Goal: Task Accomplishment & Management: Use online tool/utility

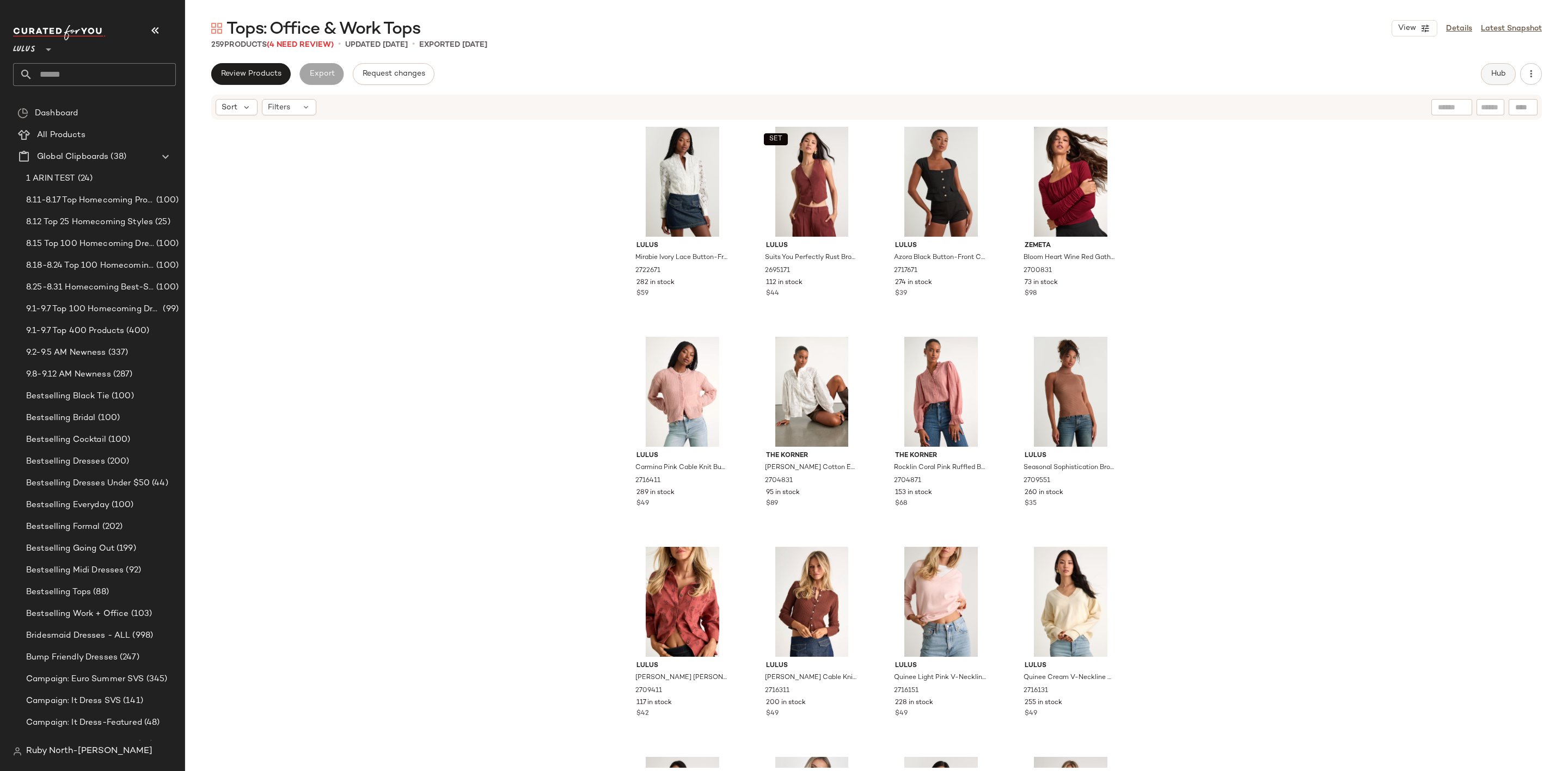
click at [1506, 69] on button "Hub" at bounding box center [1498, 74] width 35 height 22
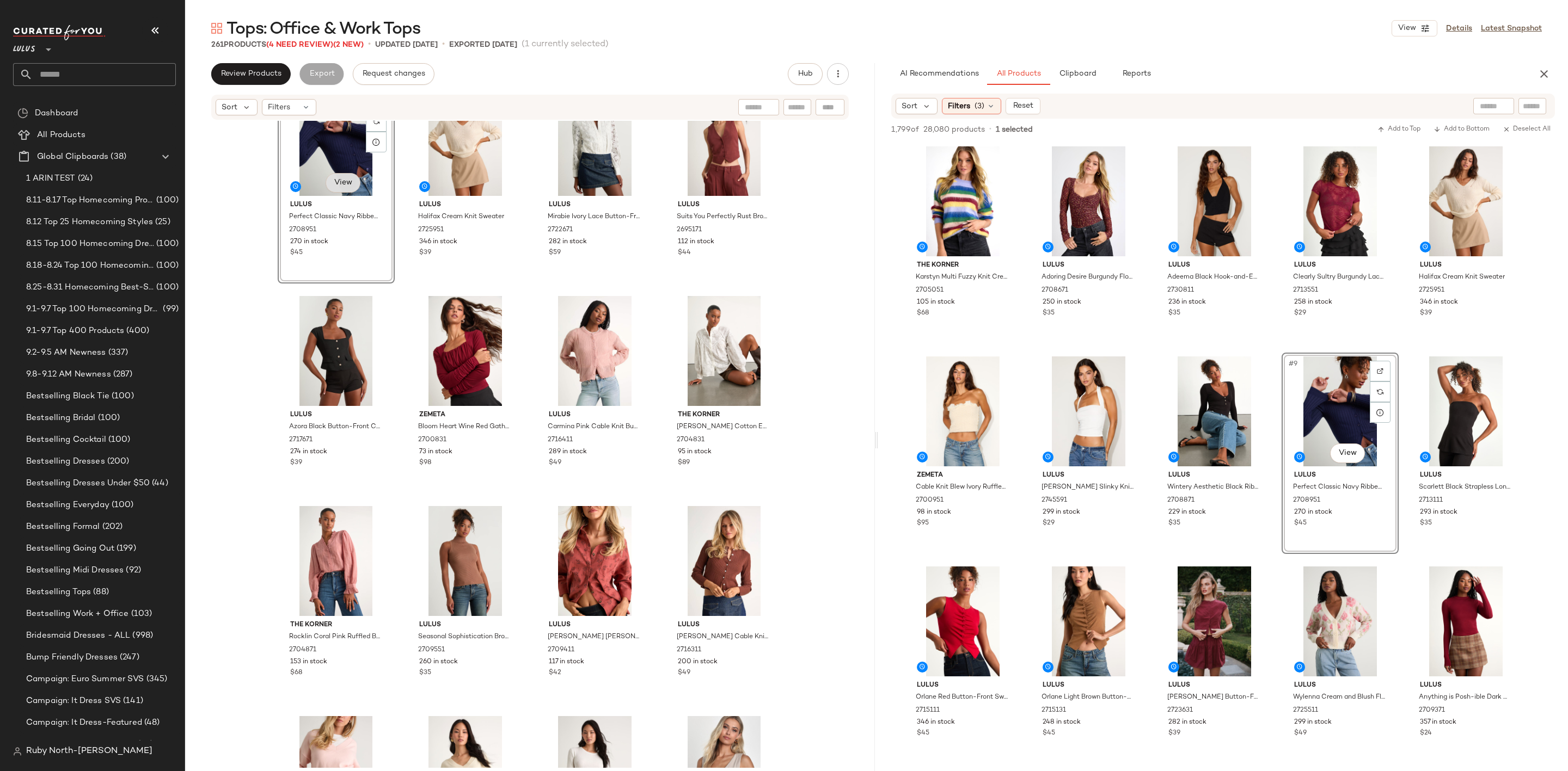
scroll to position [40, 0]
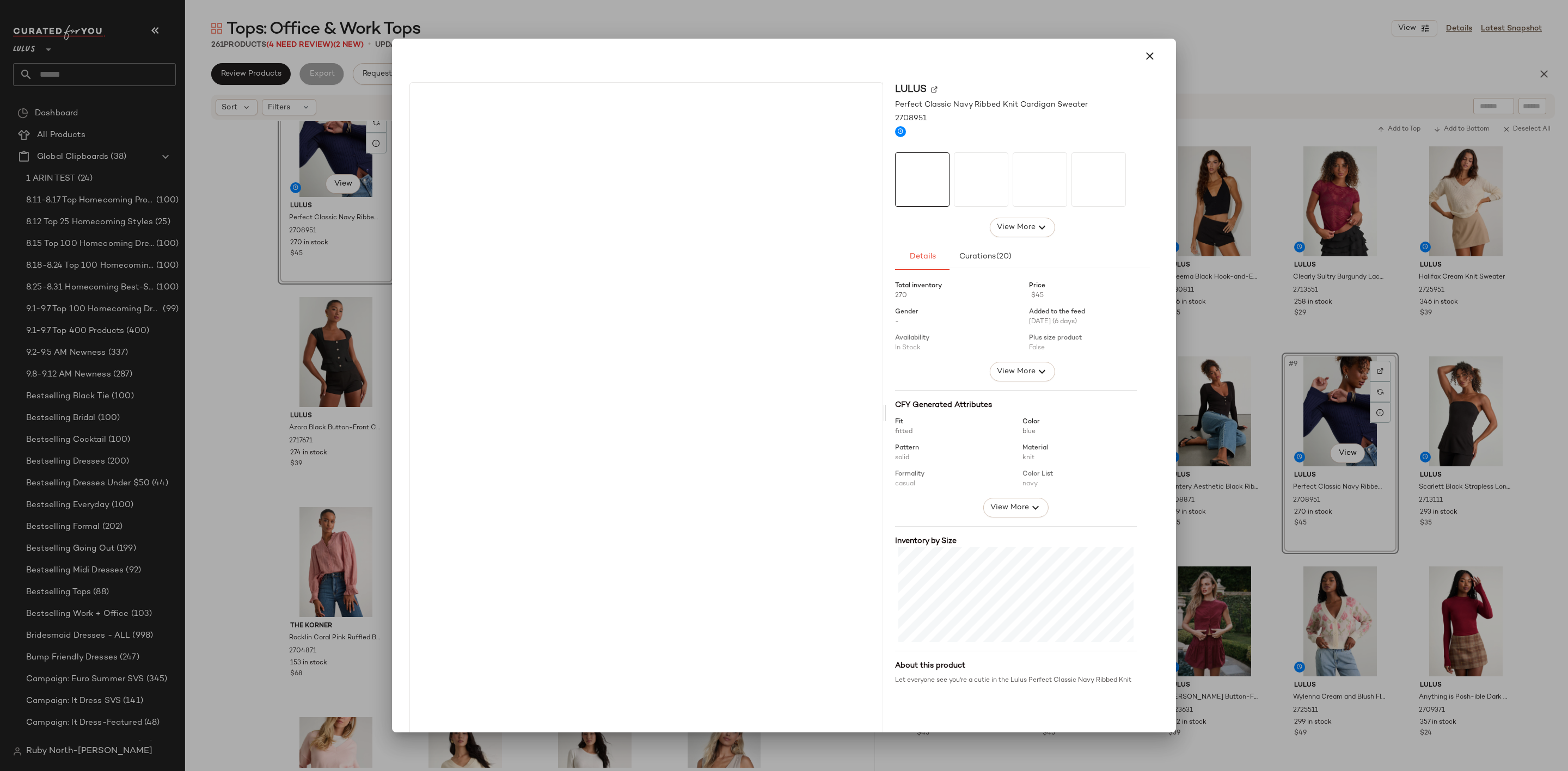
drag, startPoint x: 326, startPoint y: 180, endPoint x: 374, endPoint y: 357, distance: 183.4
click at [374, 366] on body "Lulus ** Dashboard All Products Global Clipboards (38) 1 ARIN TEST (24) 8.11-8.…" at bounding box center [784, 385] width 1568 height 771
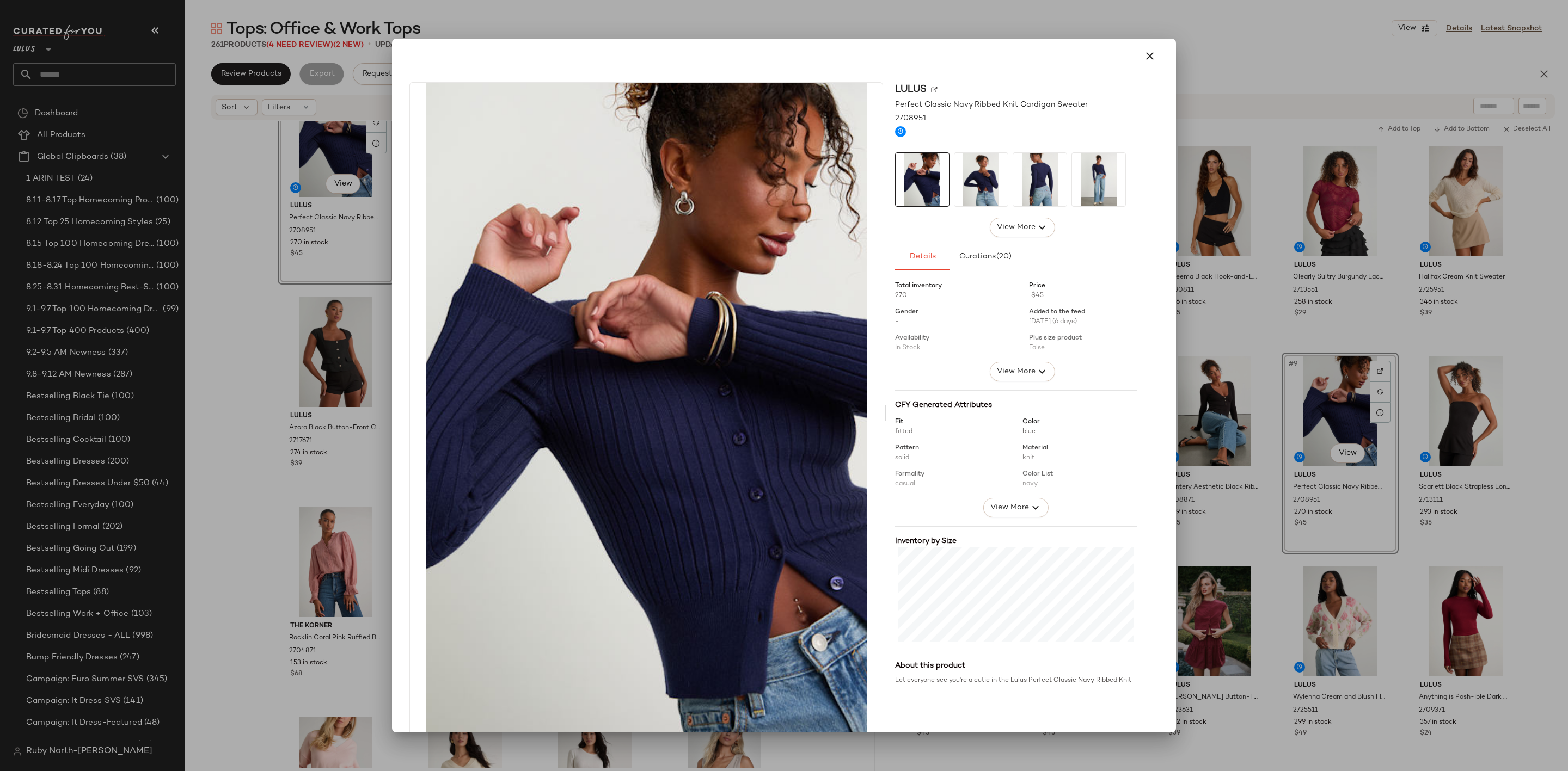
drag, startPoint x: 292, startPoint y: 278, endPoint x: 290, endPoint y: 266, distance: 12.2
click at [292, 277] on div at bounding box center [784, 385] width 1568 height 771
drag, startPoint x: 312, startPoint y: 181, endPoint x: 335, endPoint y: 394, distance: 214.2
click at [353, 410] on body "Lulus ** Dashboard All Products Global Clipboards (38) 1 ARIN TEST (24) 8.11-8.…" at bounding box center [784, 385] width 1568 height 771
drag, startPoint x: 265, startPoint y: 327, endPoint x: 291, endPoint y: 209, distance: 120.8
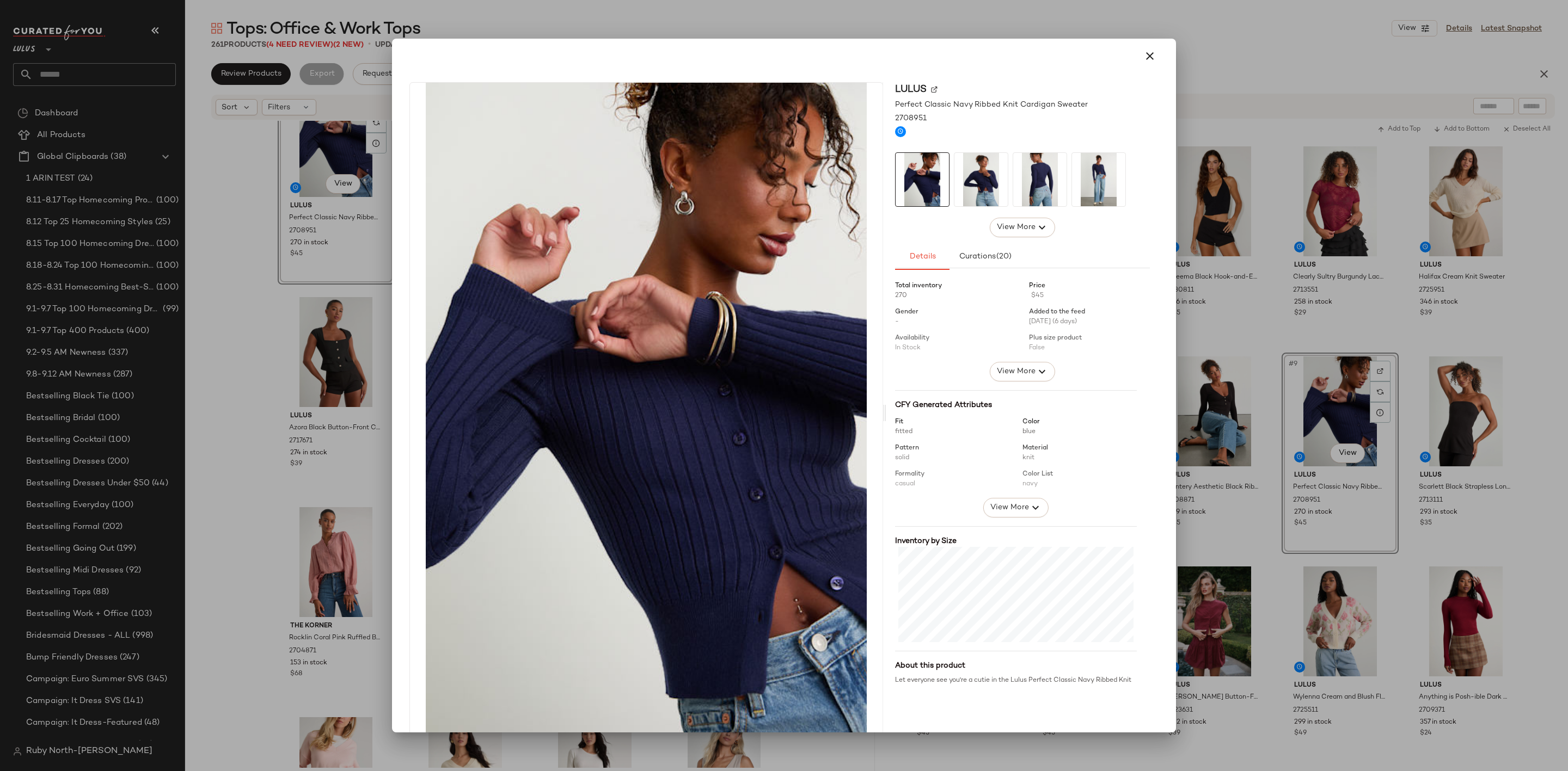
click at [264, 327] on div at bounding box center [784, 385] width 1568 height 771
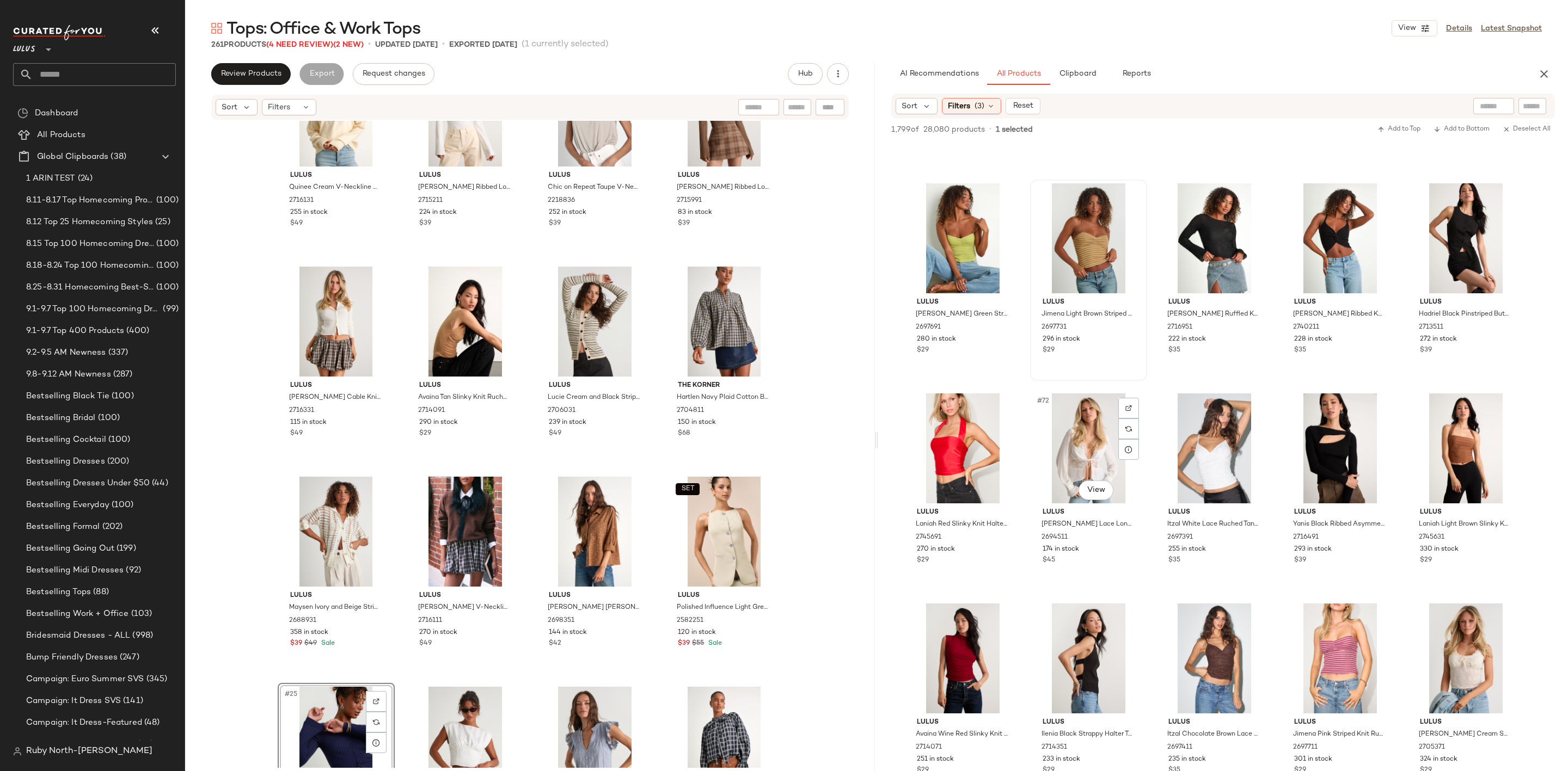
scroll to position [2939, 0]
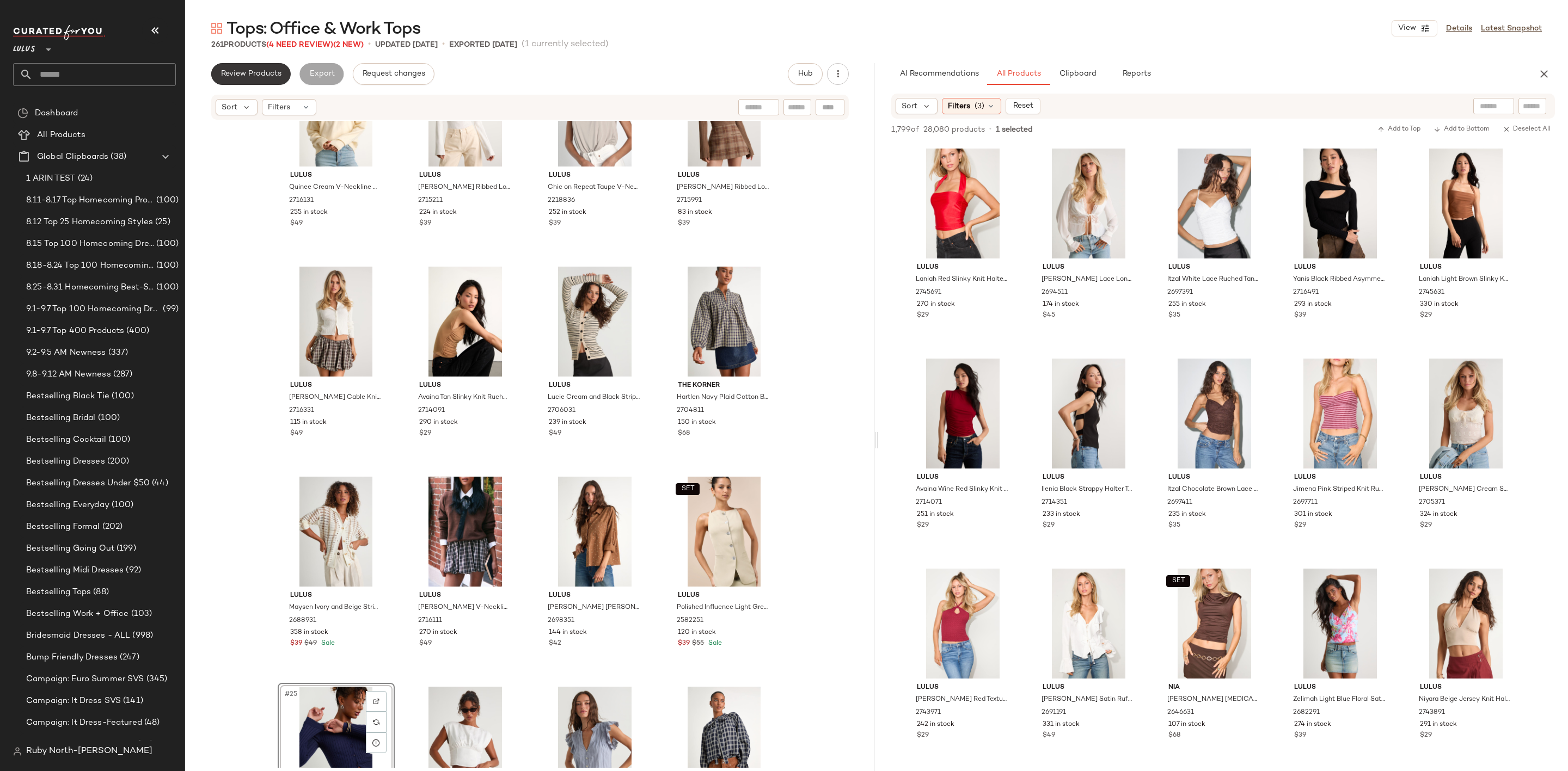
click at [256, 82] on button "Review Products" at bounding box center [251, 74] width 80 height 22
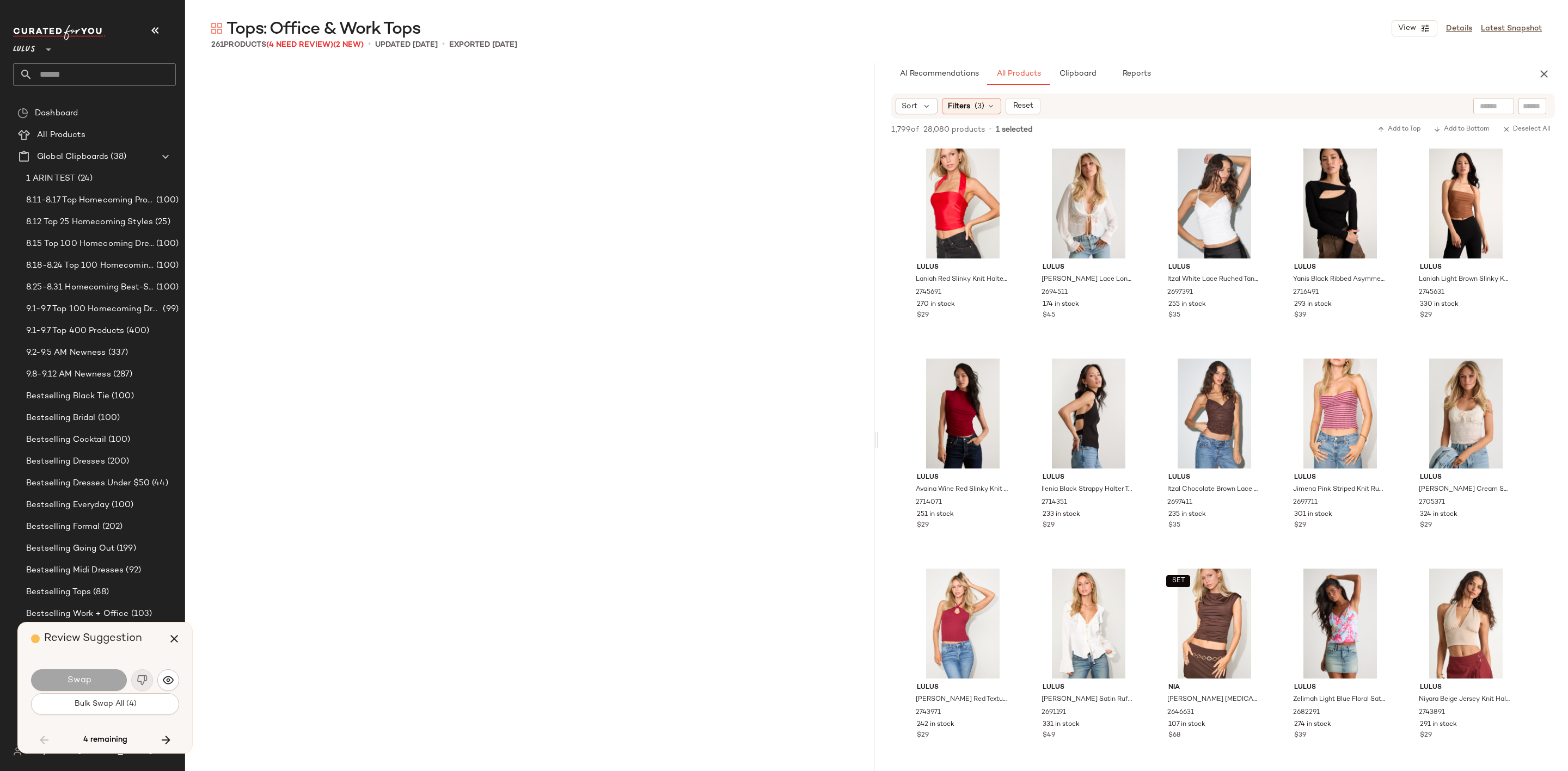
scroll to position [3571, 0]
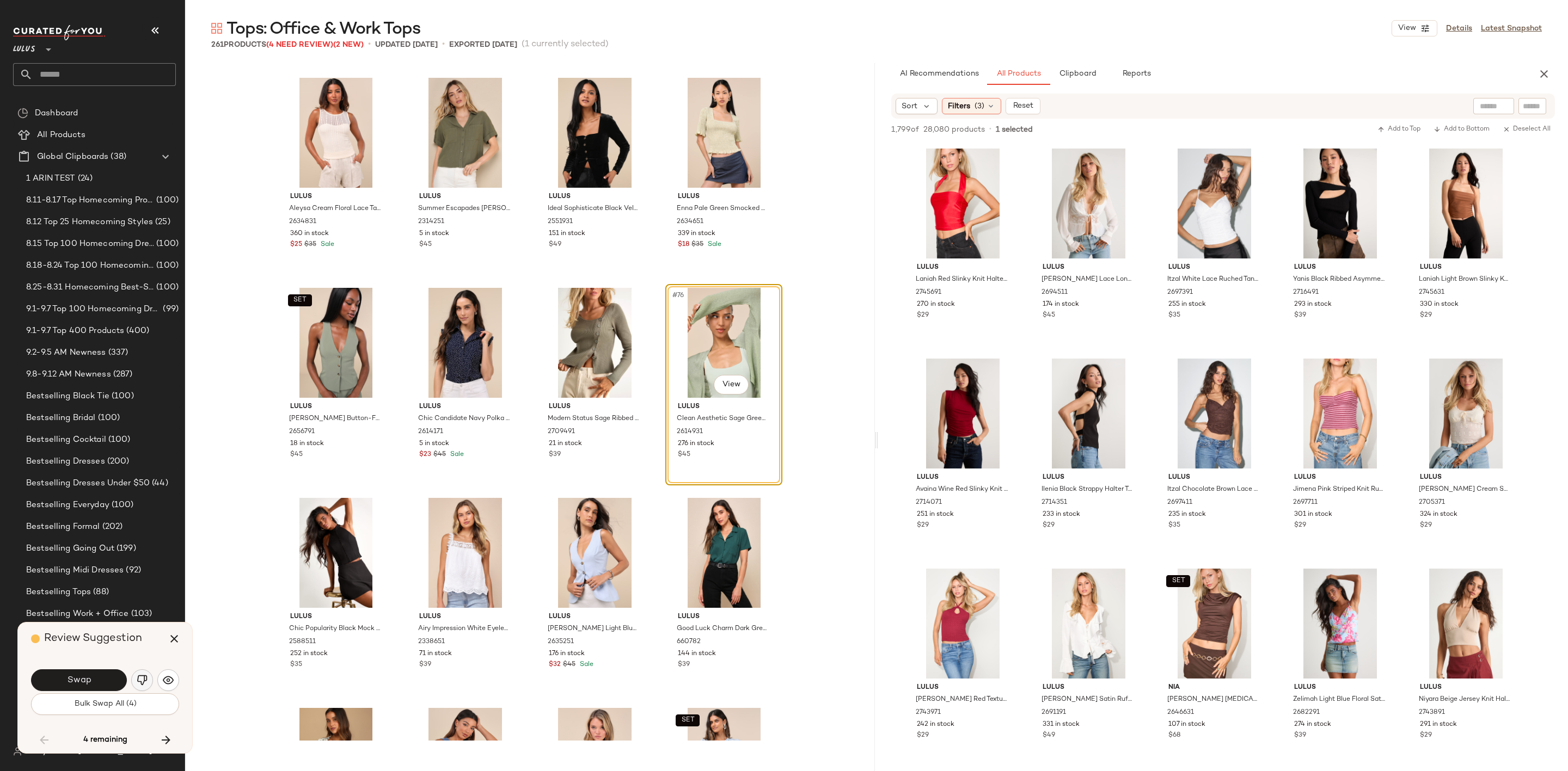
click at [137, 679] on img "button" at bounding box center [142, 680] width 11 height 11
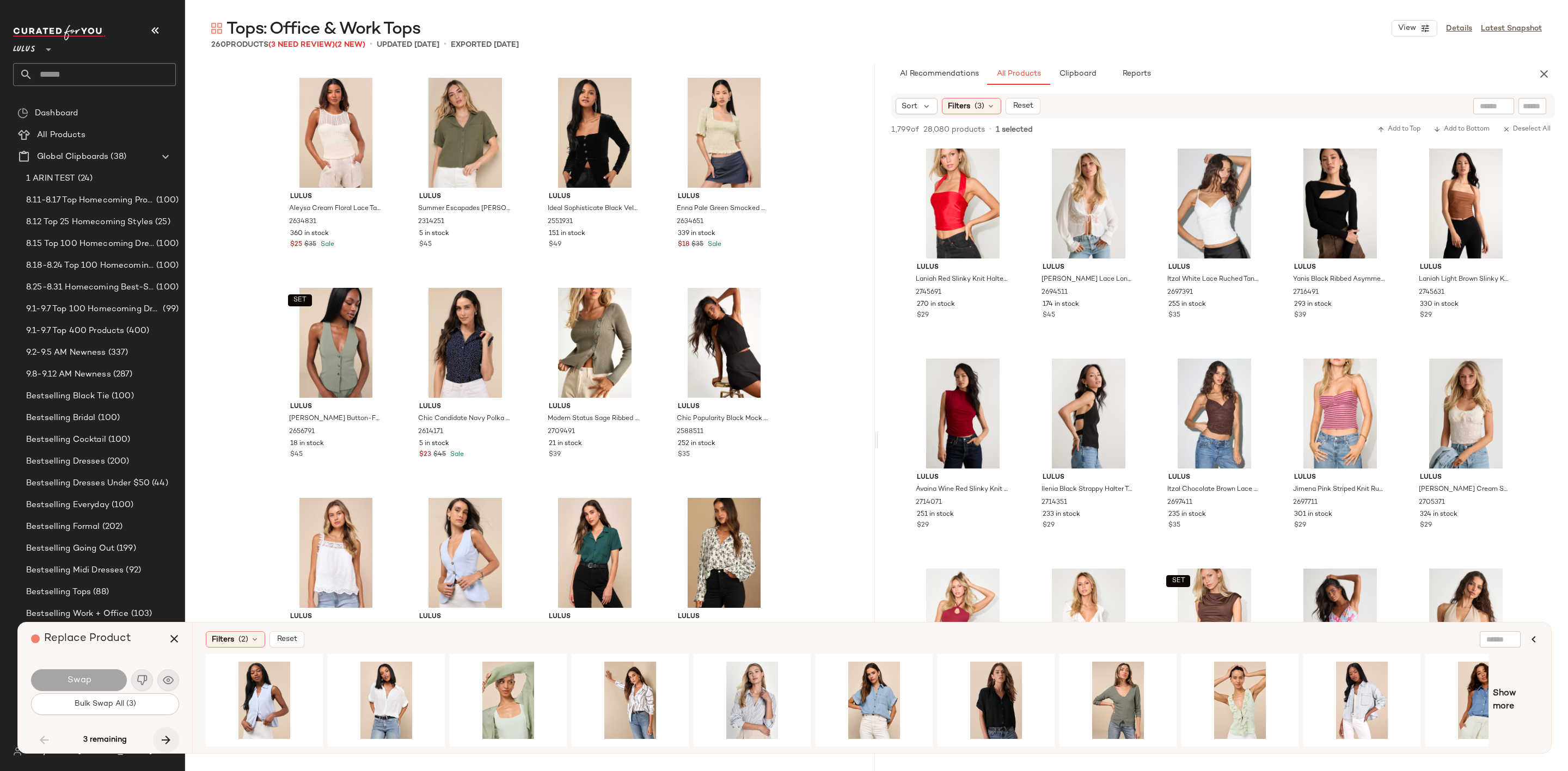
click at [170, 735] on icon "button" at bounding box center [166, 740] width 13 height 13
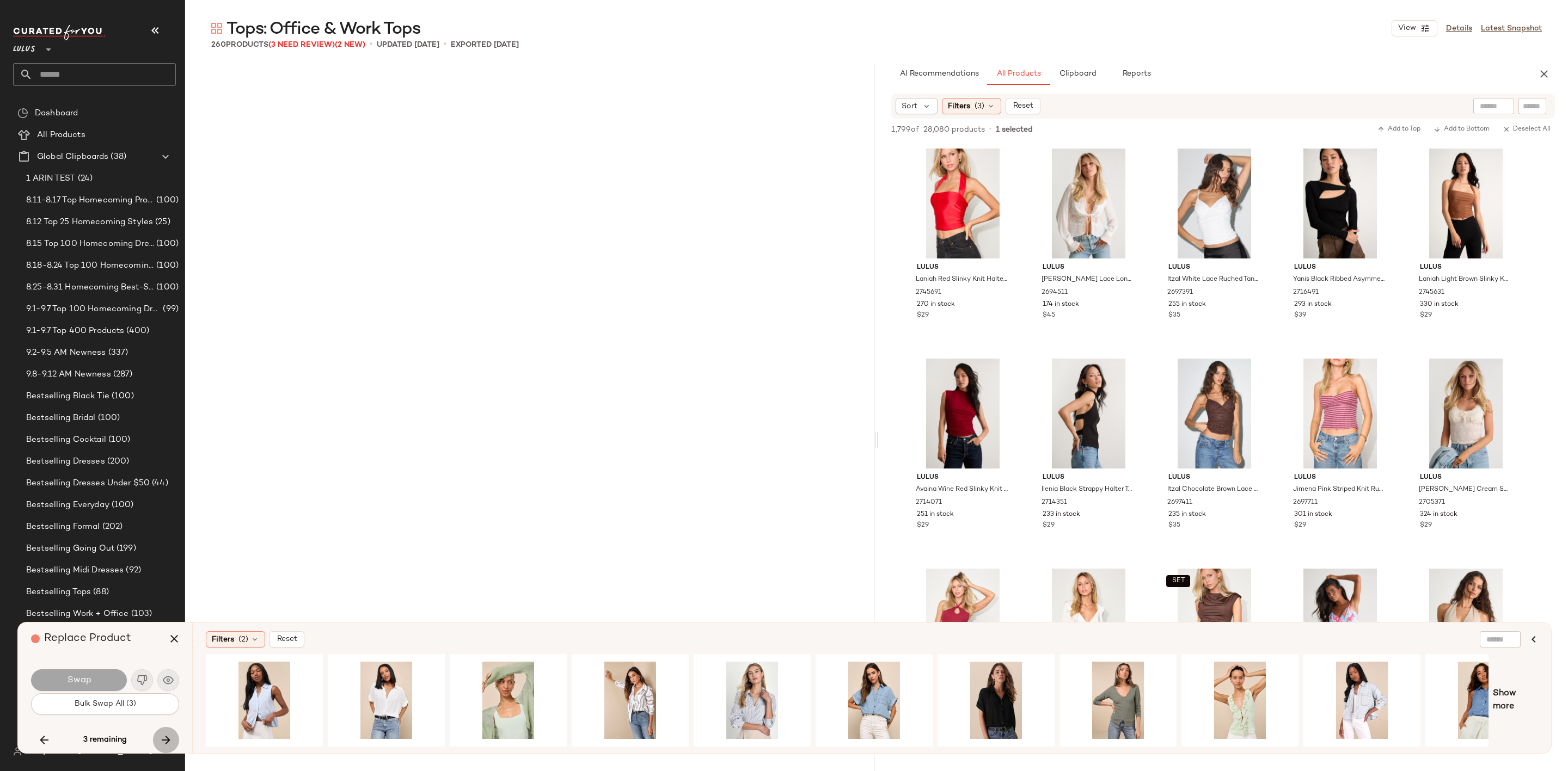
scroll to position [11135, 0]
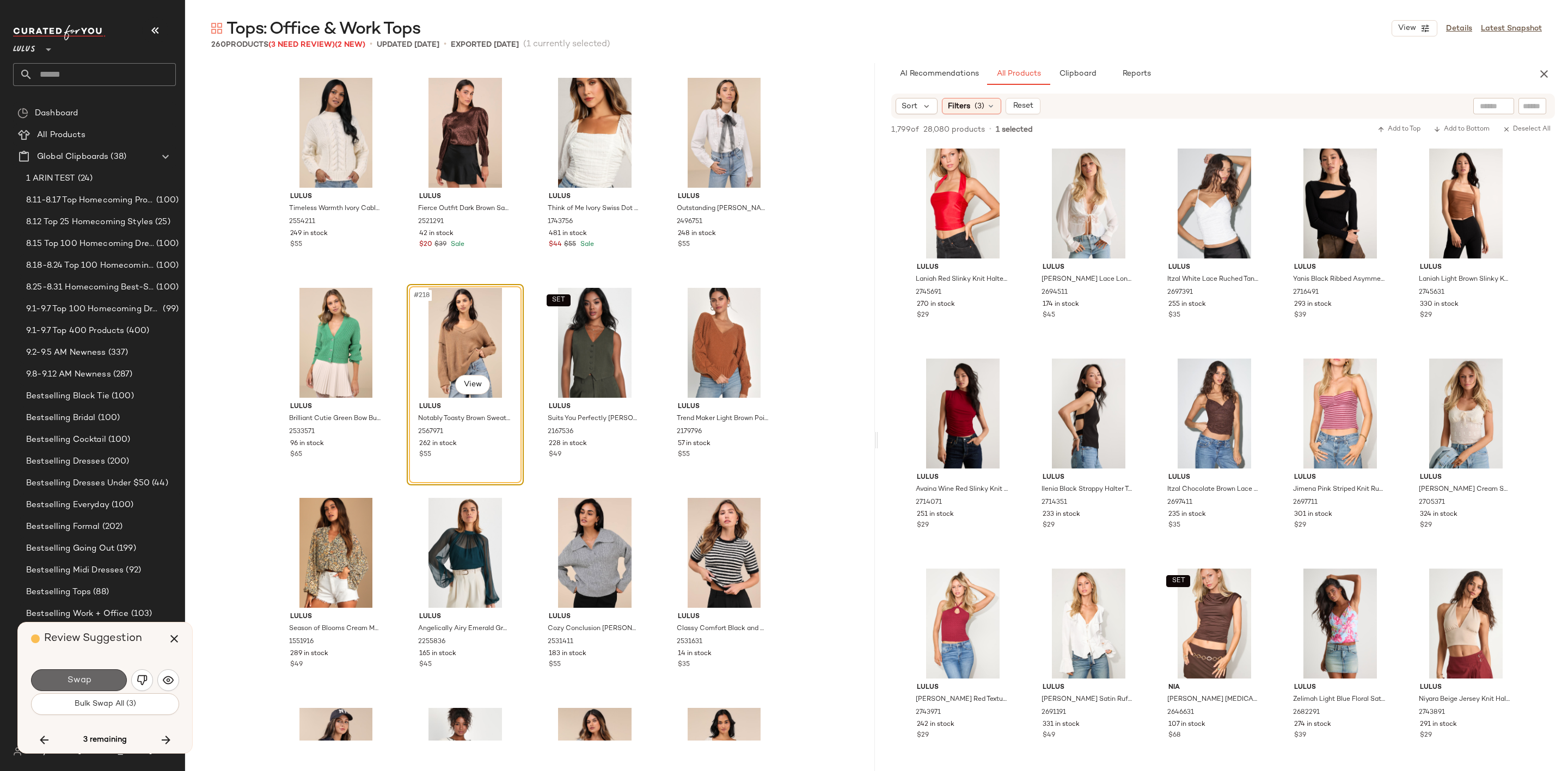
click at [110, 681] on button "Swap" at bounding box center [79, 680] width 96 height 22
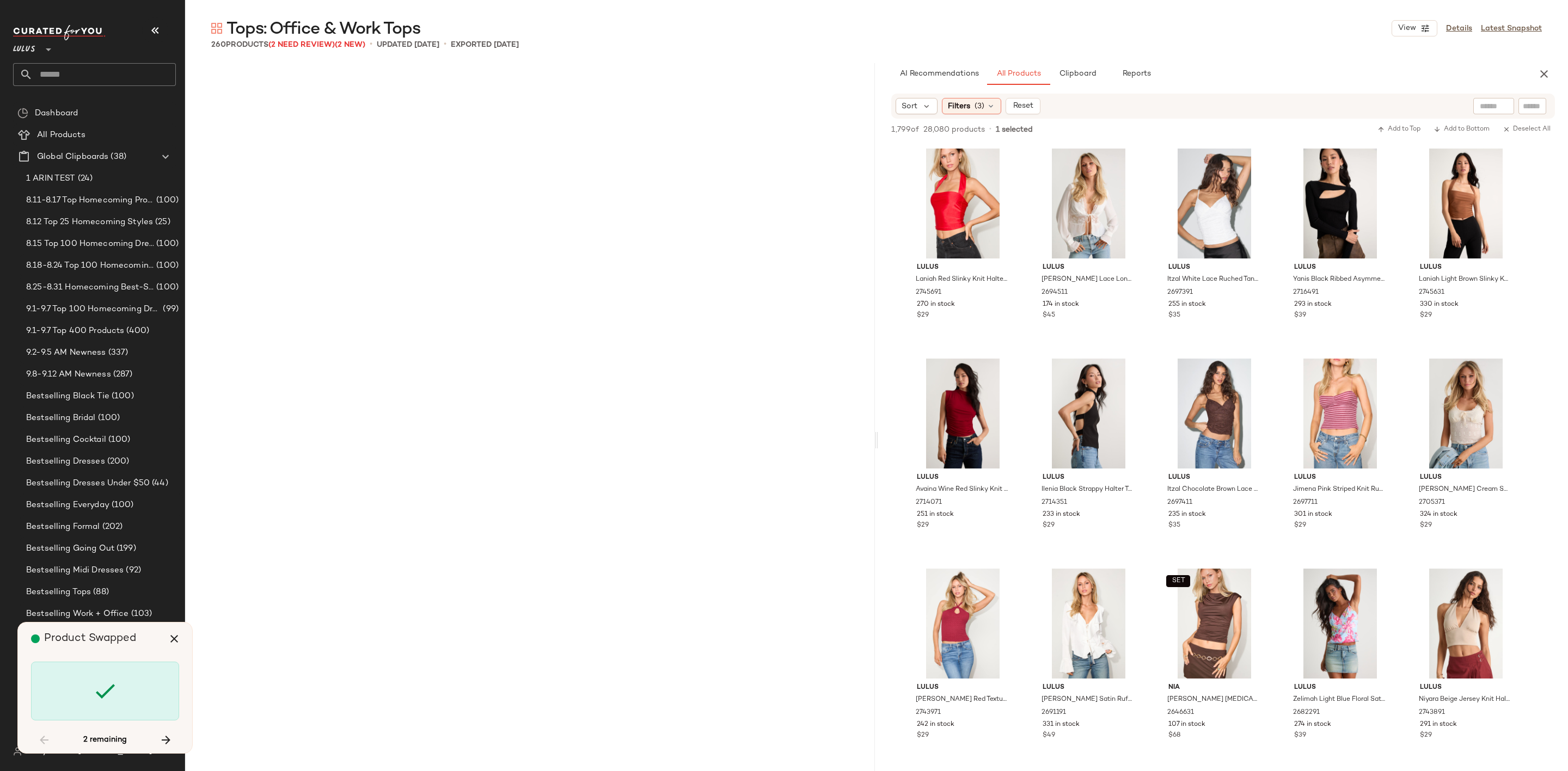
scroll to position [7353, 0]
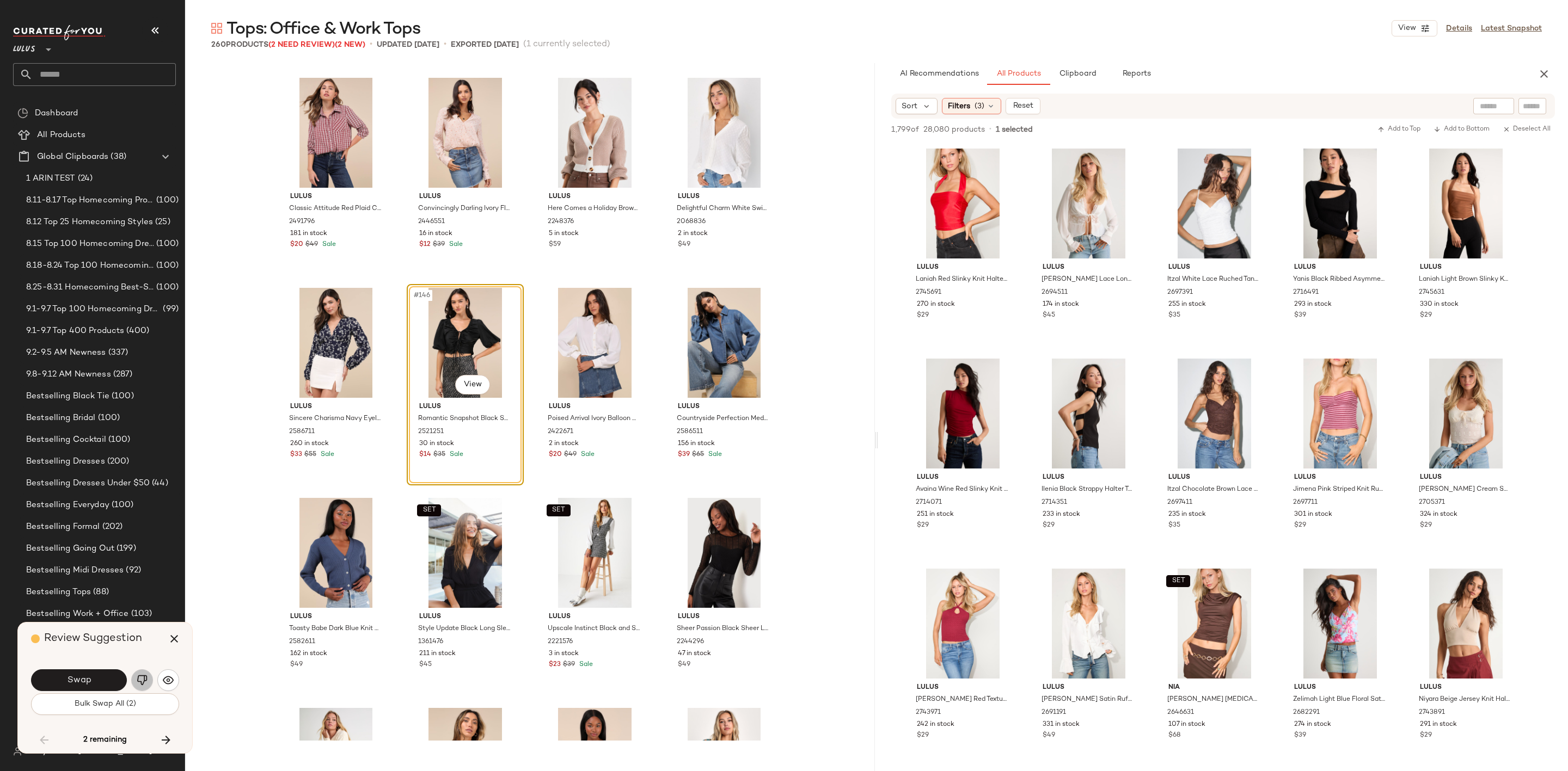
click at [141, 681] on img "button" at bounding box center [142, 680] width 11 height 11
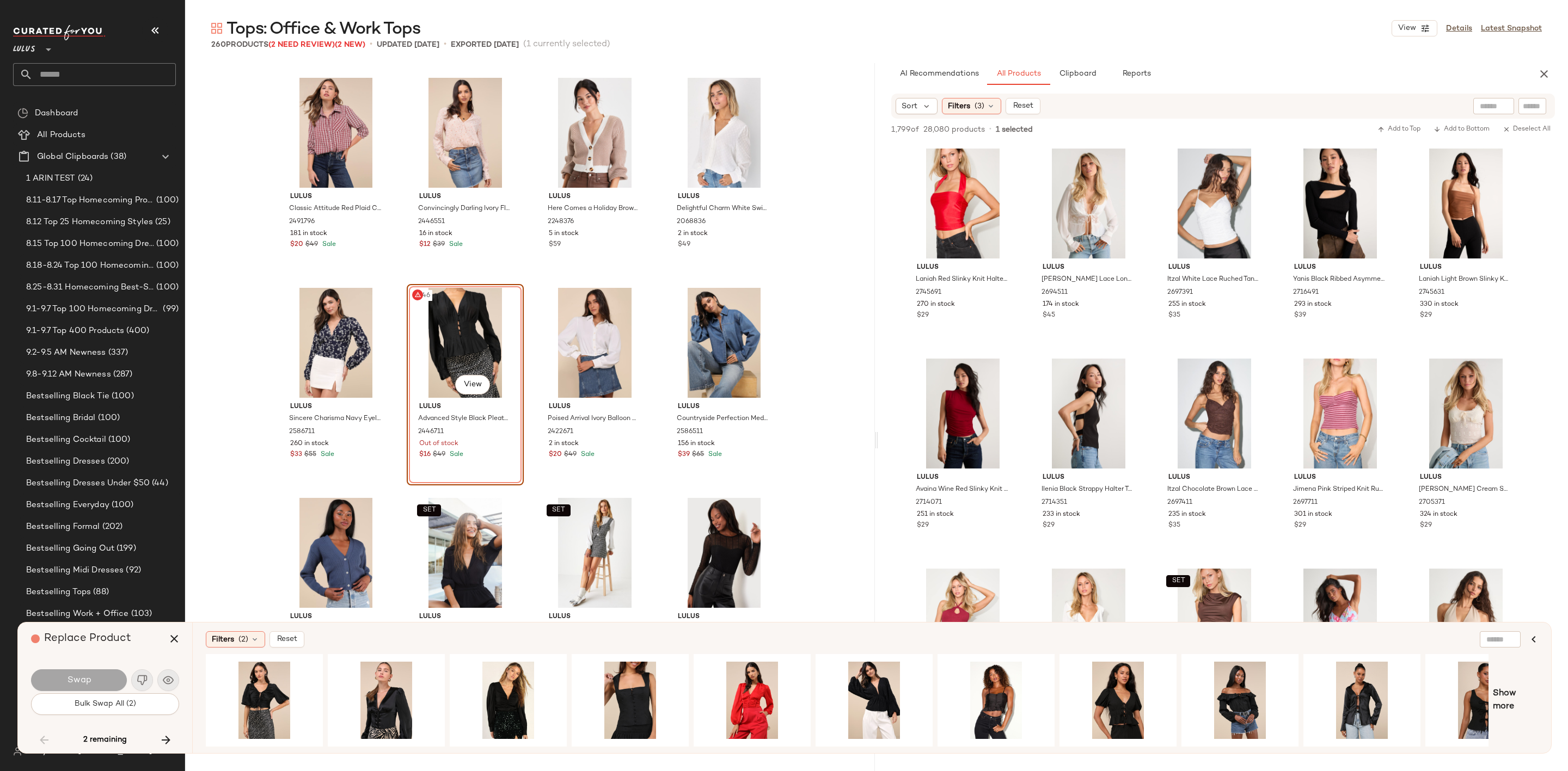
scroll to position [0, 53]
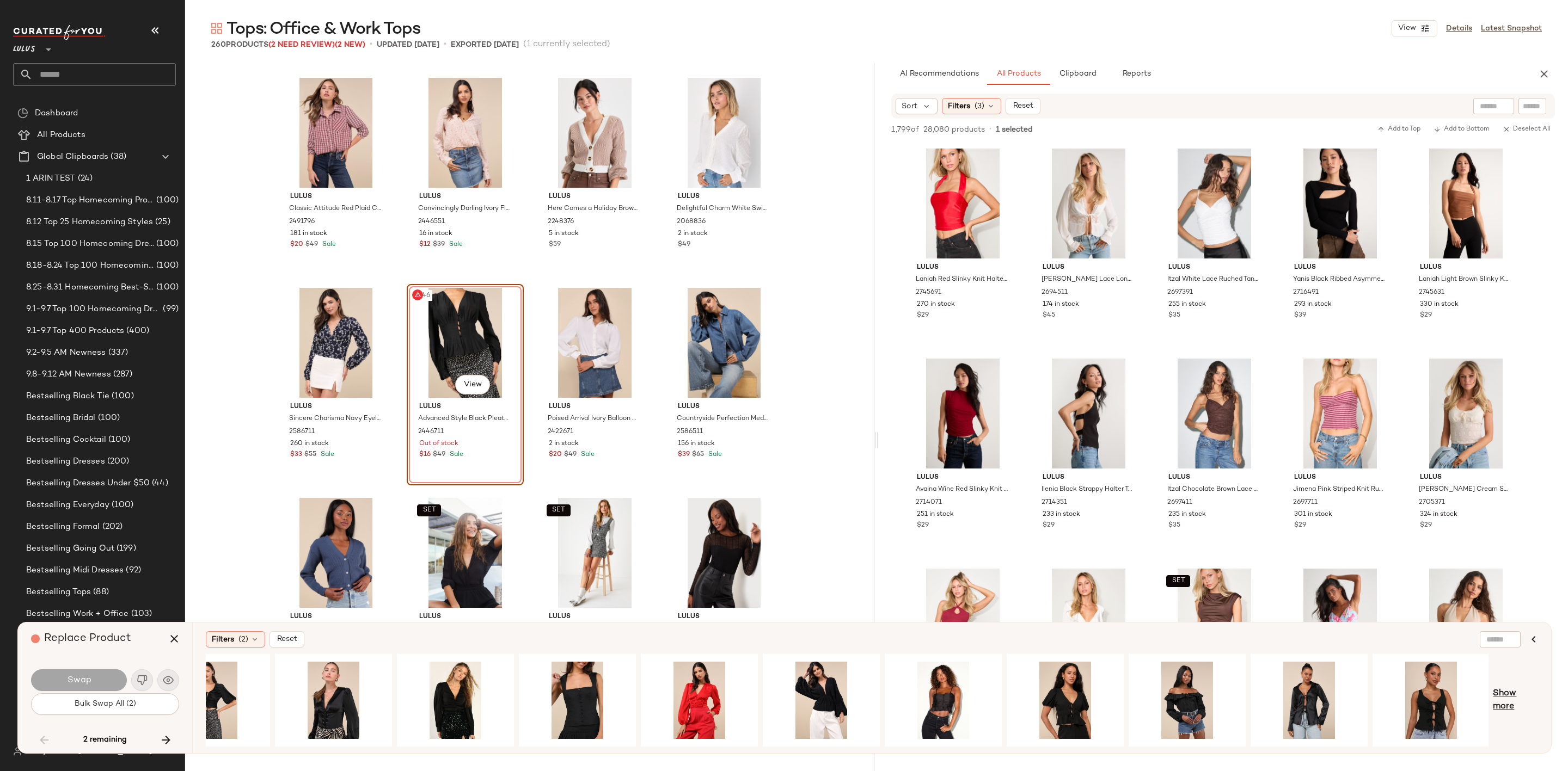
click at [1501, 701] on span "Show more" at bounding box center [1516, 700] width 45 height 26
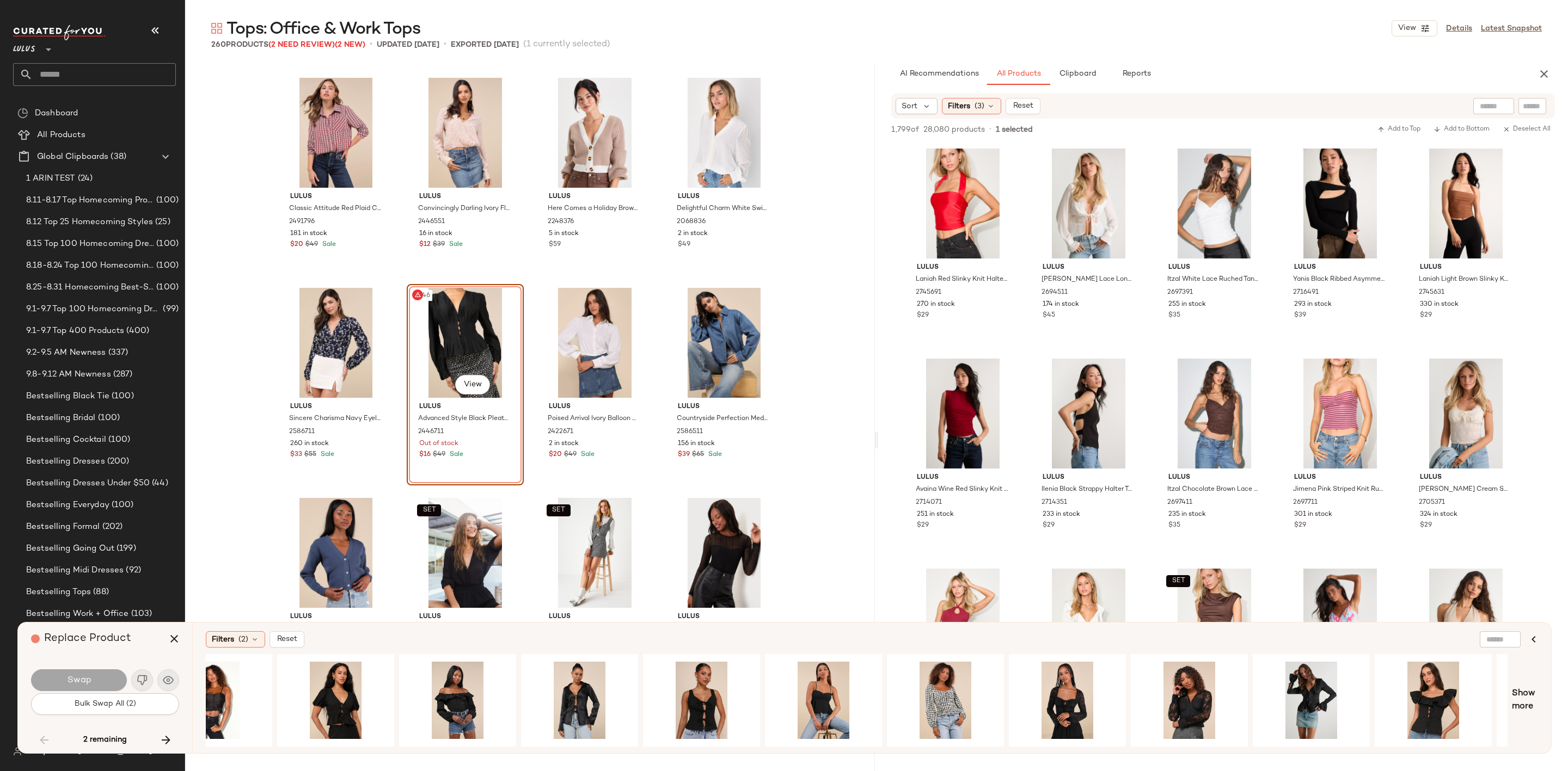
scroll to position [0, 783]
click at [1200, 685] on div "#1 View" at bounding box center [1189, 700] width 110 height 77
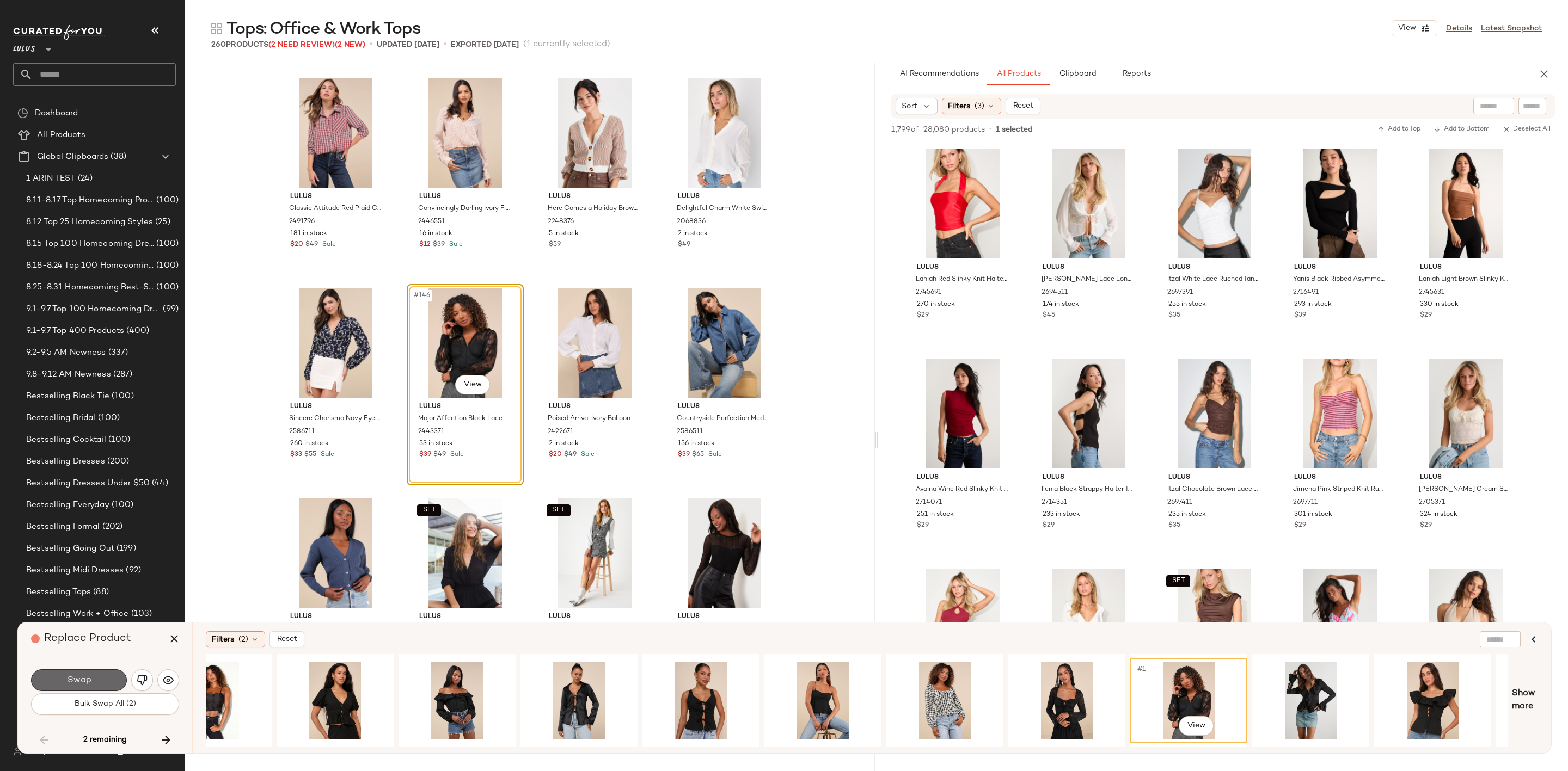
click at [96, 673] on button "Swap" at bounding box center [79, 680] width 96 height 22
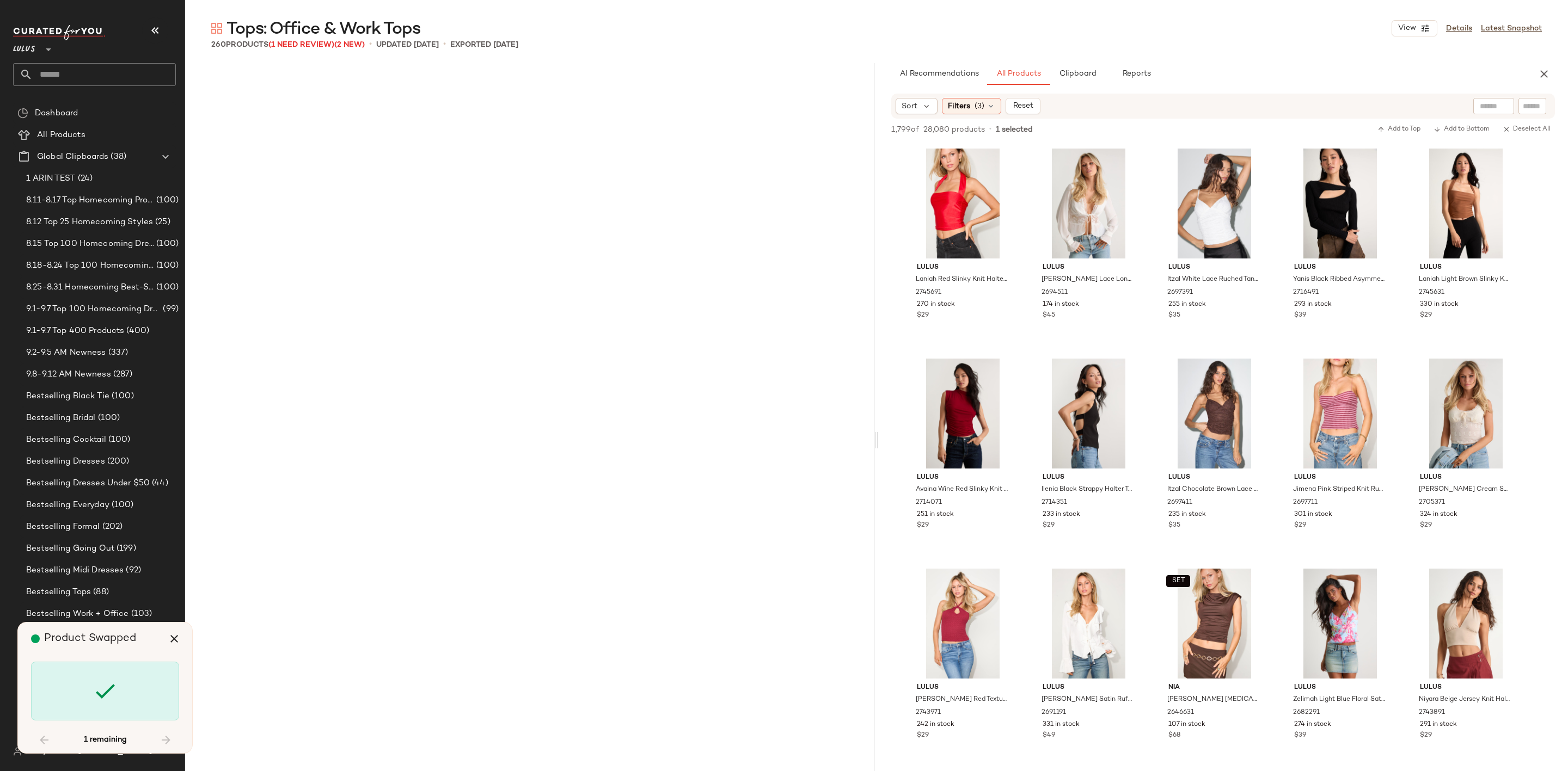
scroll to position [12606, 0]
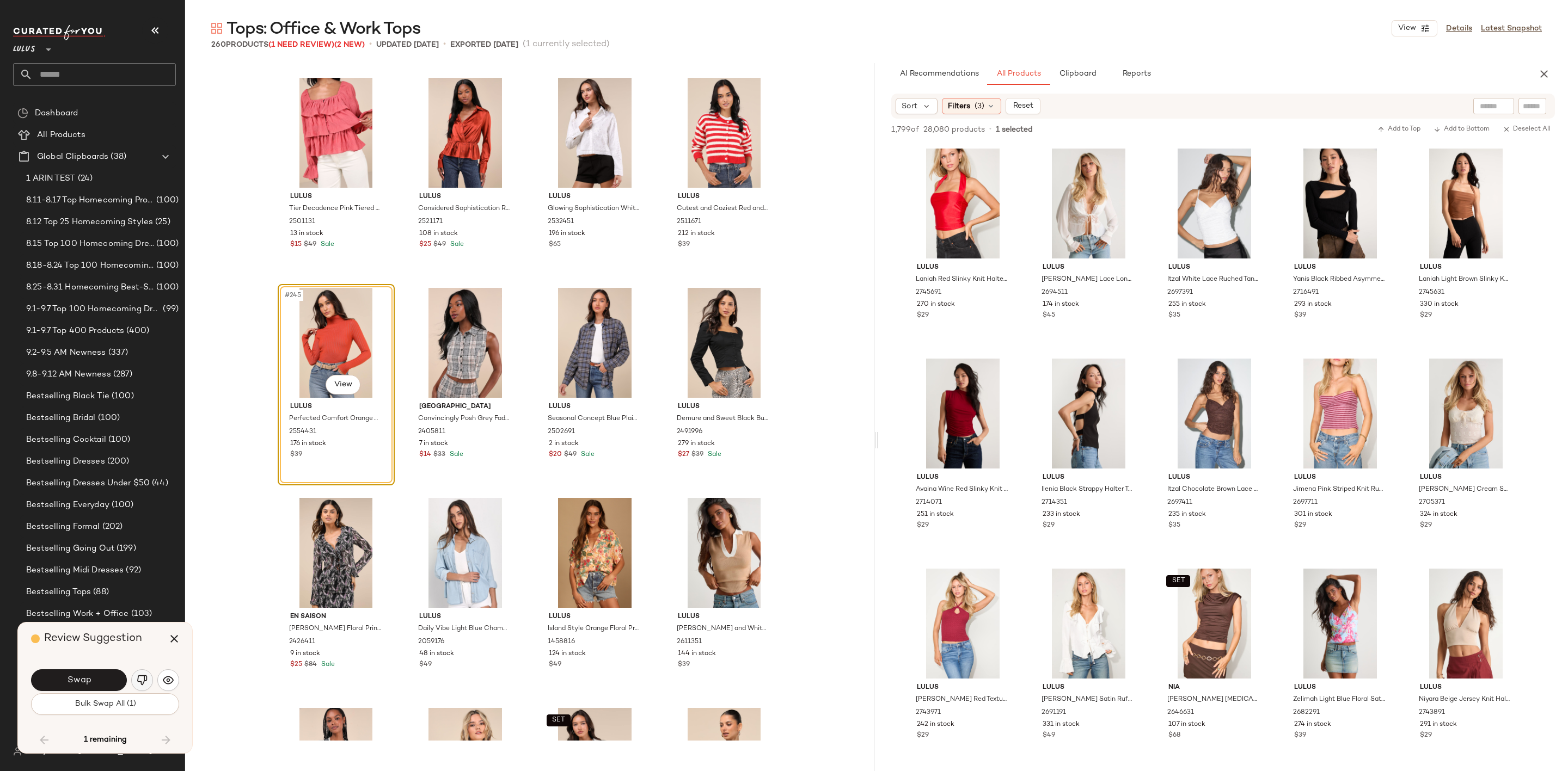
click at [144, 683] on img "button" at bounding box center [142, 680] width 11 height 11
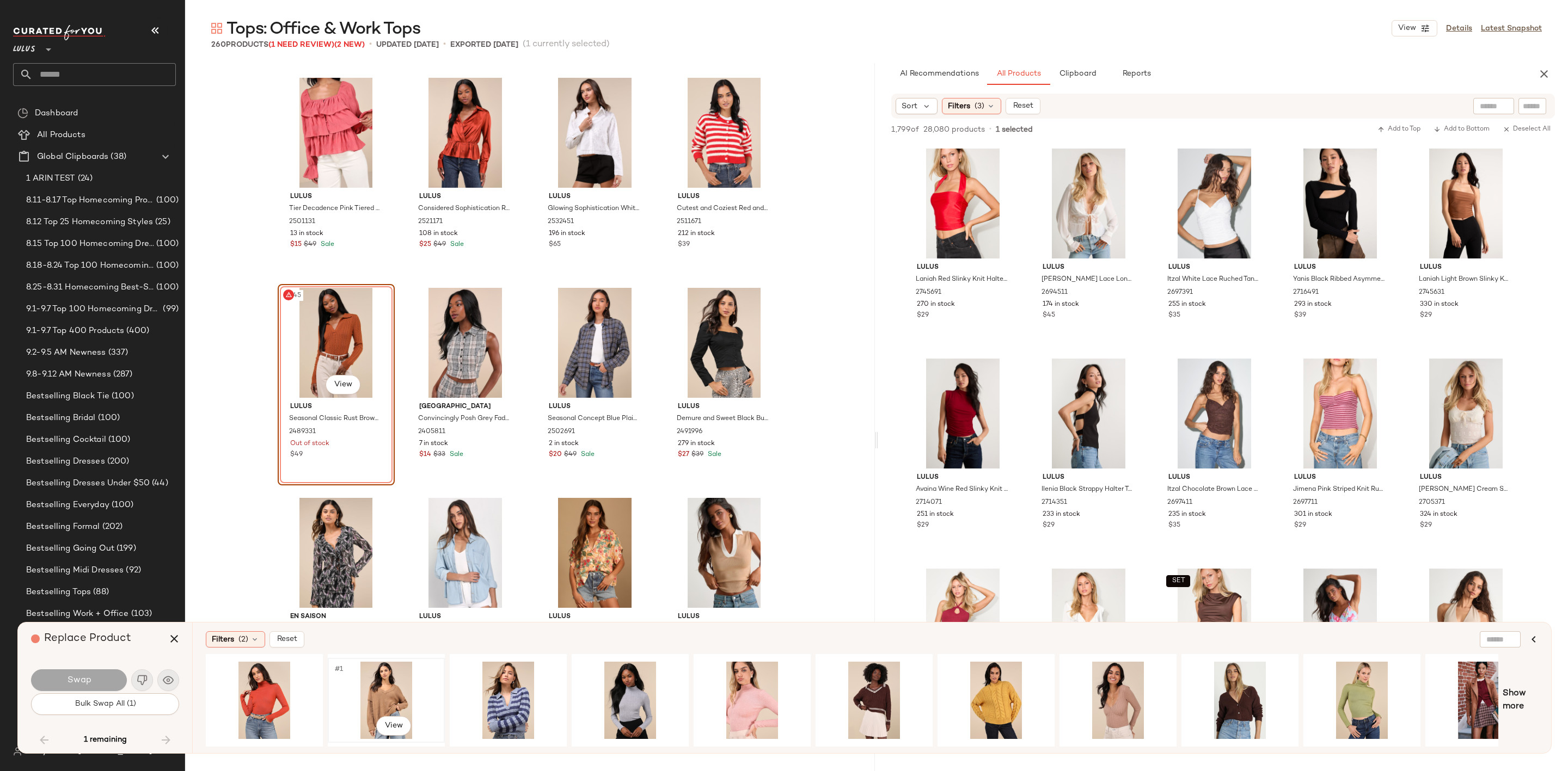
click at [391, 686] on div "#1 View" at bounding box center [387, 700] width 110 height 77
click at [492, 688] on div "#1 View" at bounding box center [508, 700] width 110 height 77
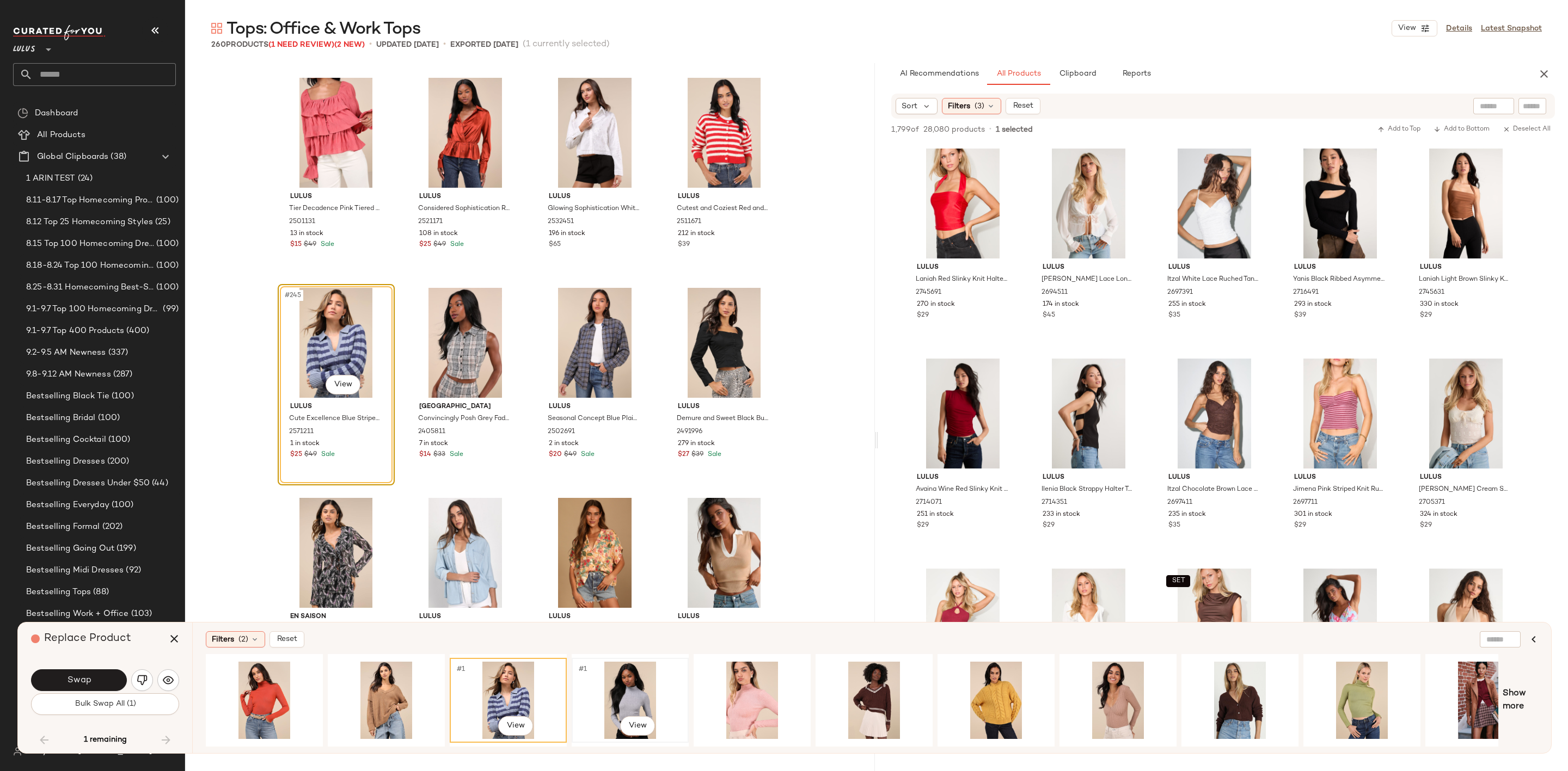
click at [600, 688] on div "#1 View" at bounding box center [630, 700] width 110 height 77
click at [793, 694] on div at bounding box center [752, 700] width 110 height 77
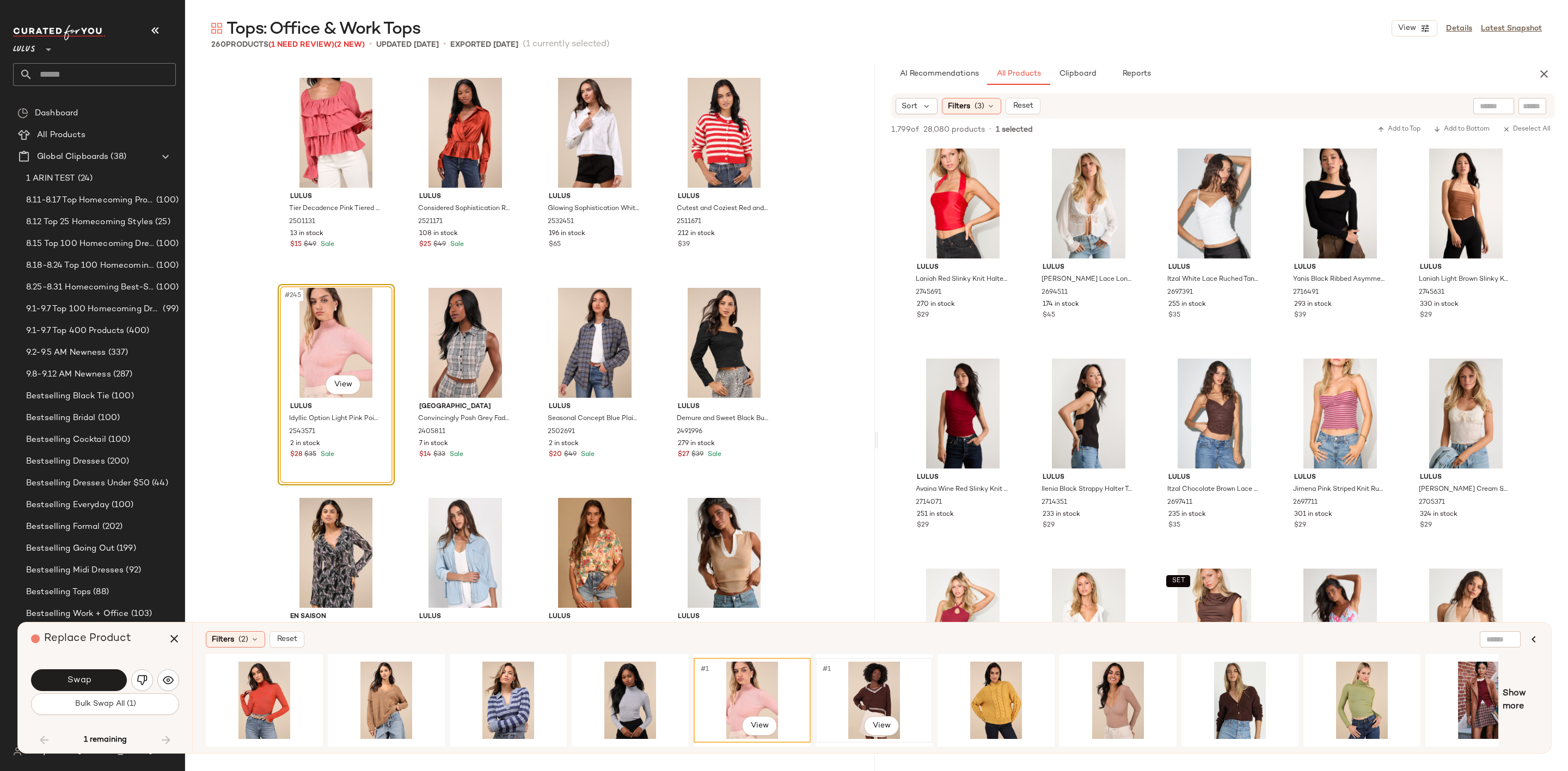
click at [869, 689] on div "#1 View" at bounding box center [874, 700] width 110 height 77
click at [985, 691] on div "#1 View" at bounding box center [996, 700] width 110 height 77
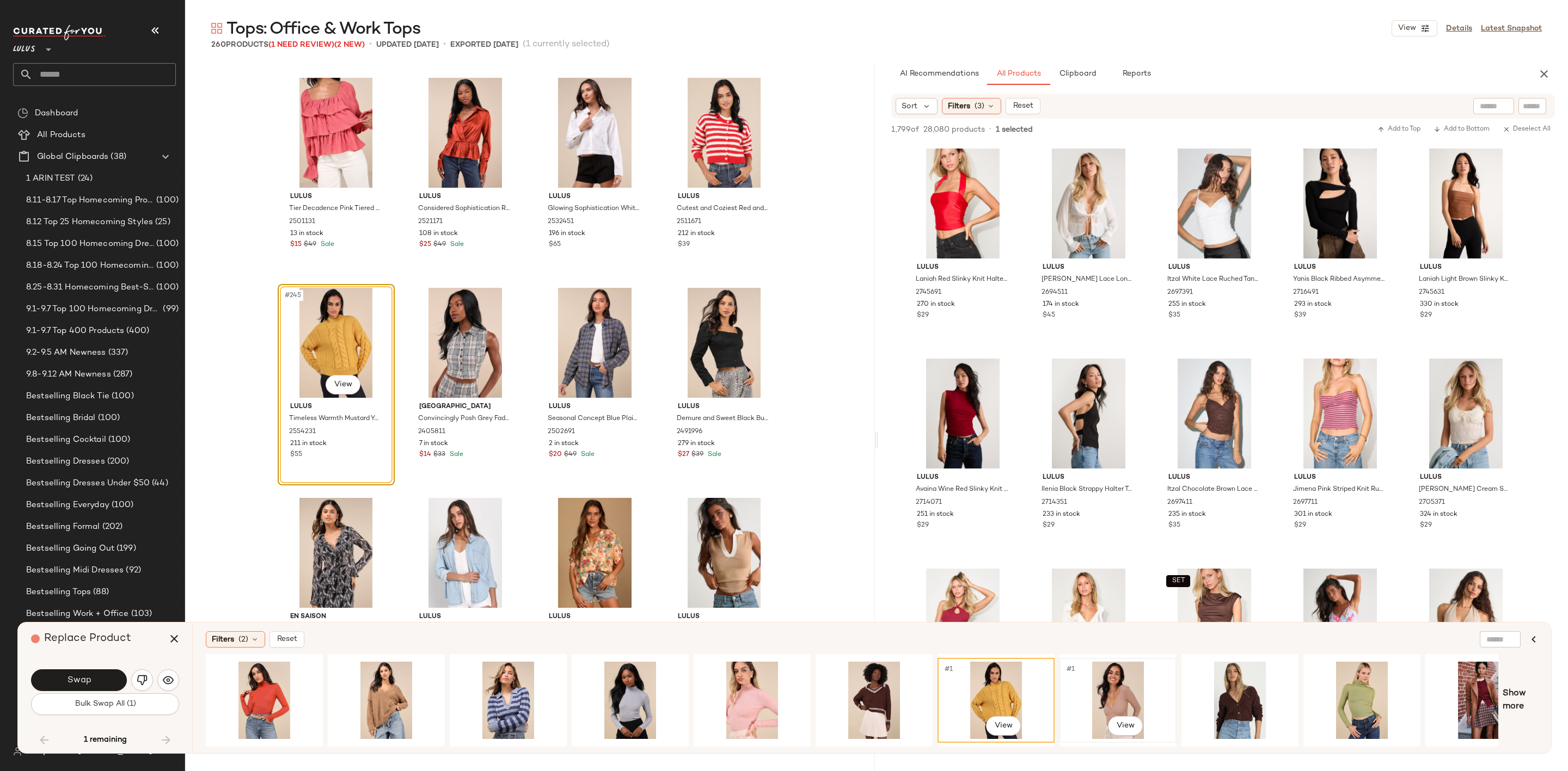
click at [1115, 689] on div "#1 View" at bounding box center [1118, 700] width 110 height 77
click at [1219, 684] on div "#1 View" at bounding box center [1240, 700] width 110 height 77
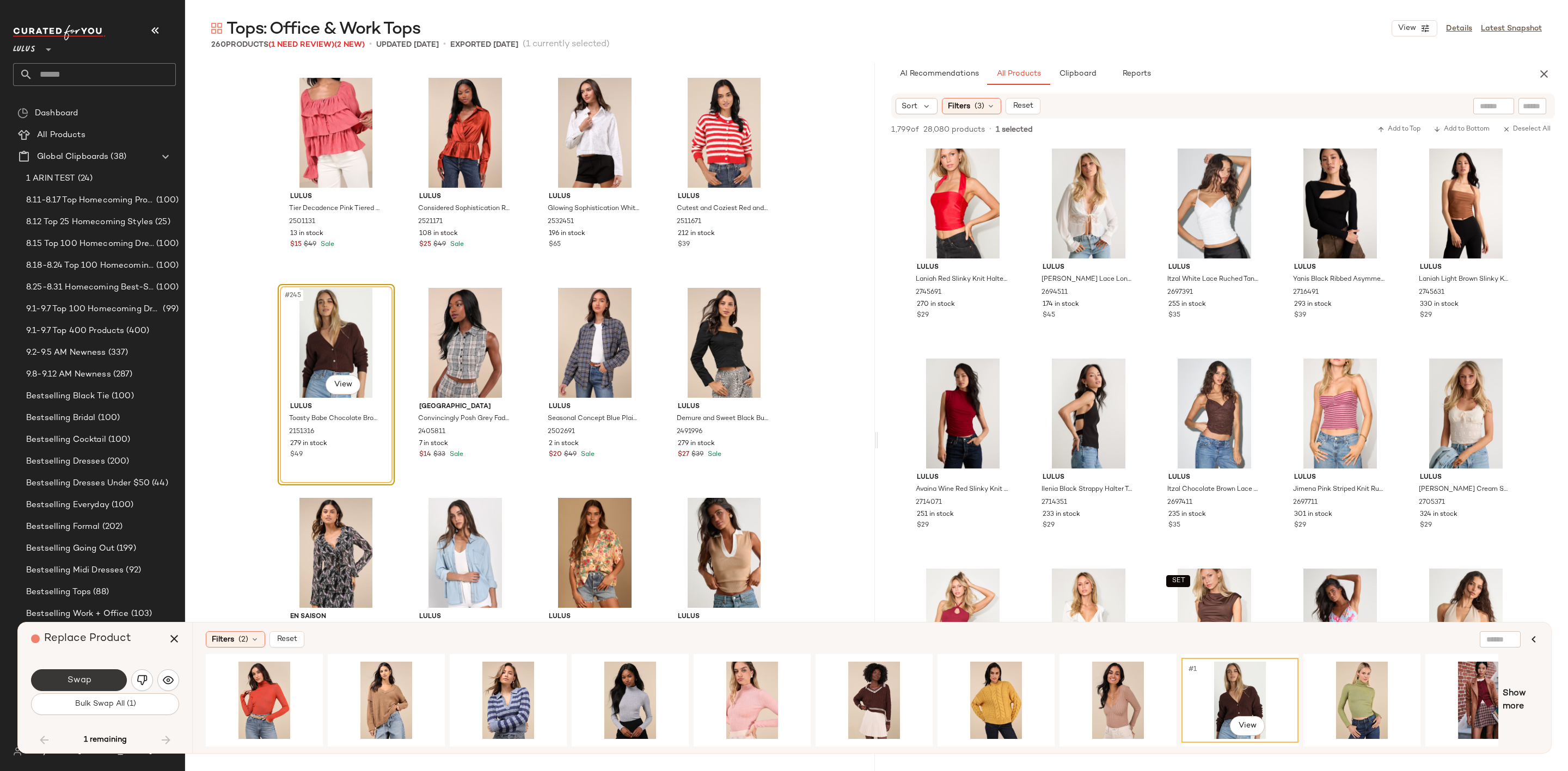
click at [103, 674] on button "Swap" at bounding box center [79, 680] width 96 height 22
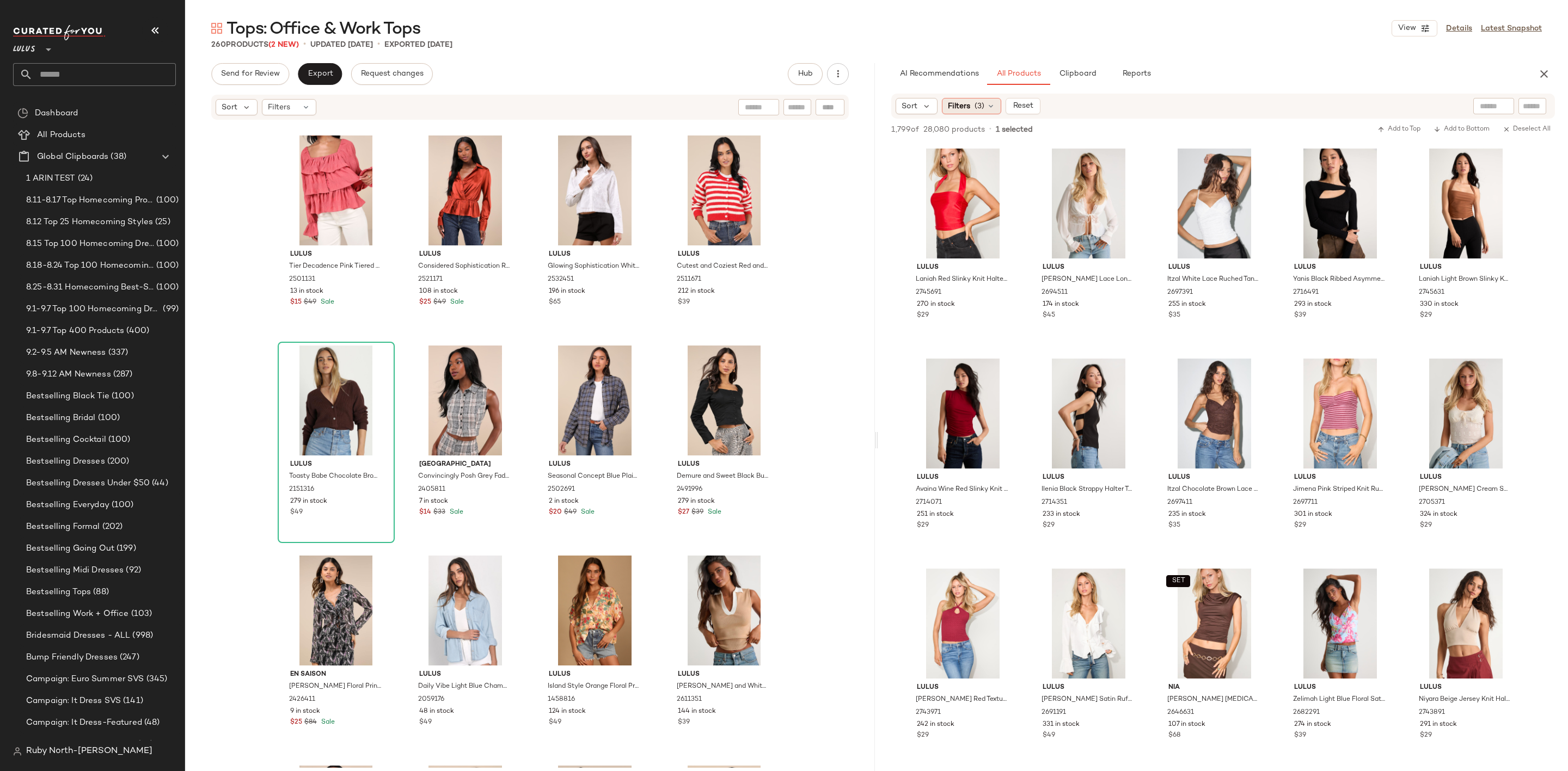
click at [976, 101] on span "(3)" at bounding box center [979, 106] width 10 height 12
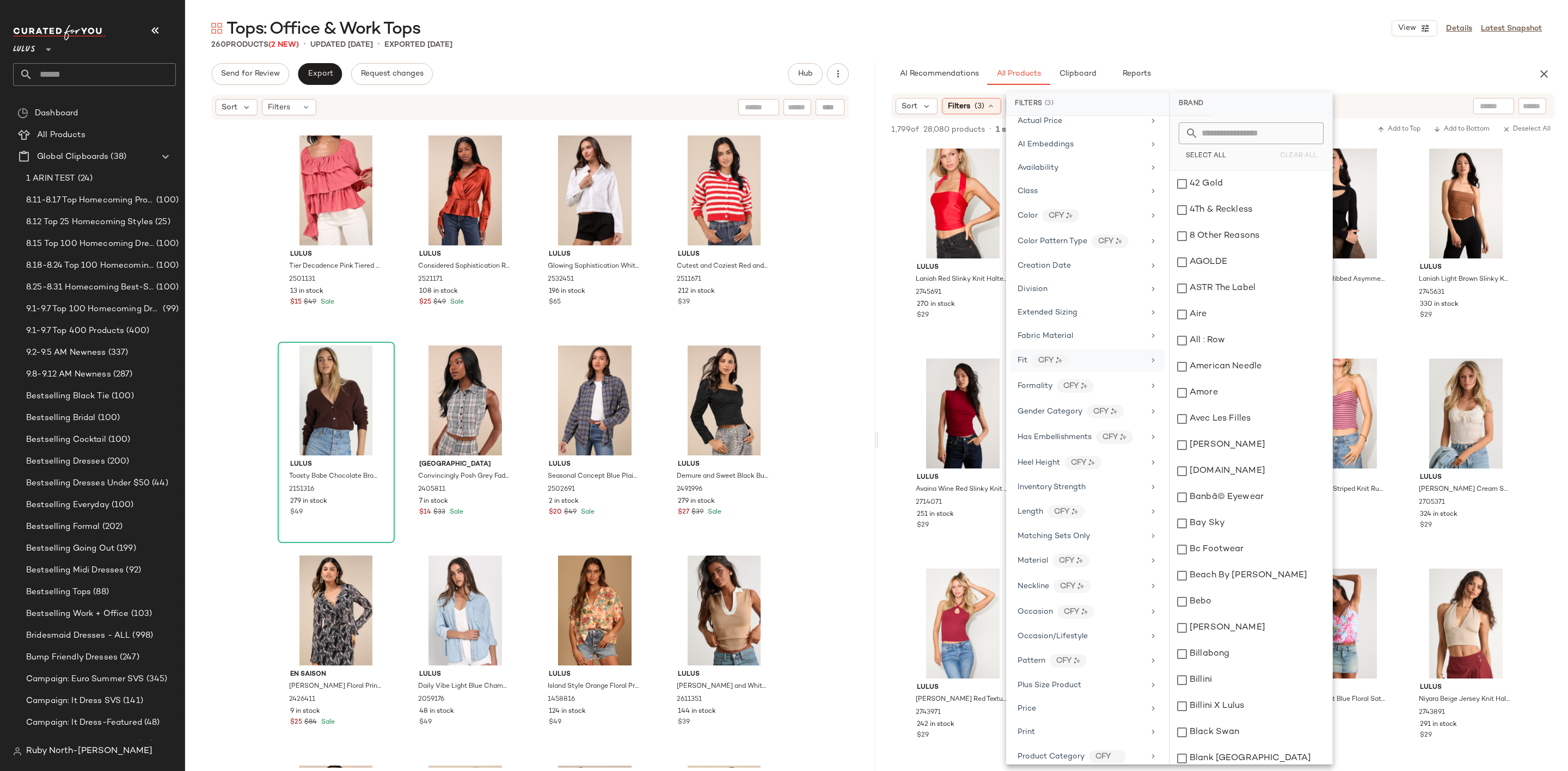
scroll to position [163, 0]
click at [1048, 551] on div "Occasion CFY" at bounding box center [1087, 548] width 154 height 23
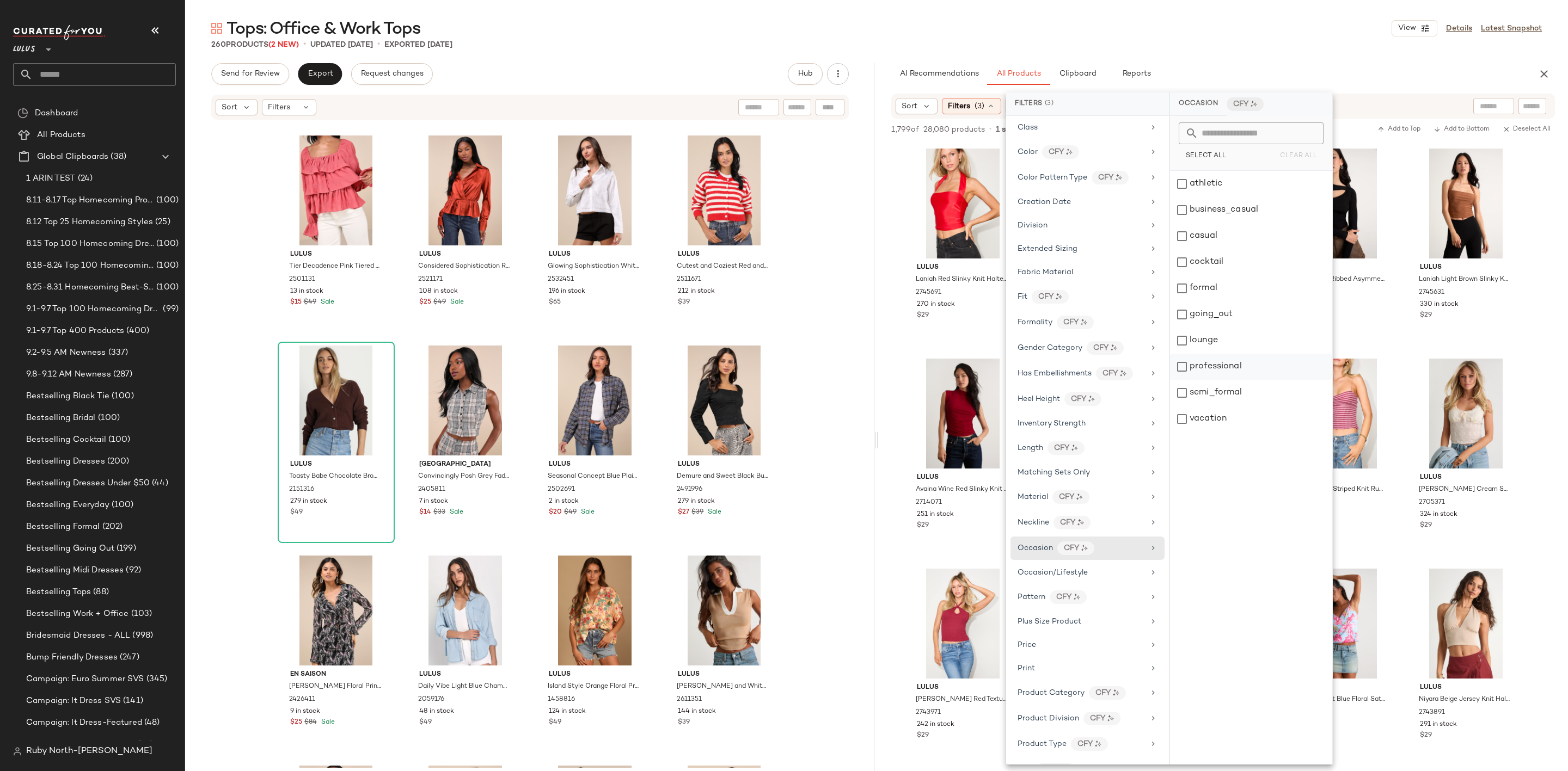
click at [1230, 365] on div "professional" at bounding box center [1251, 366] width 163 height 26
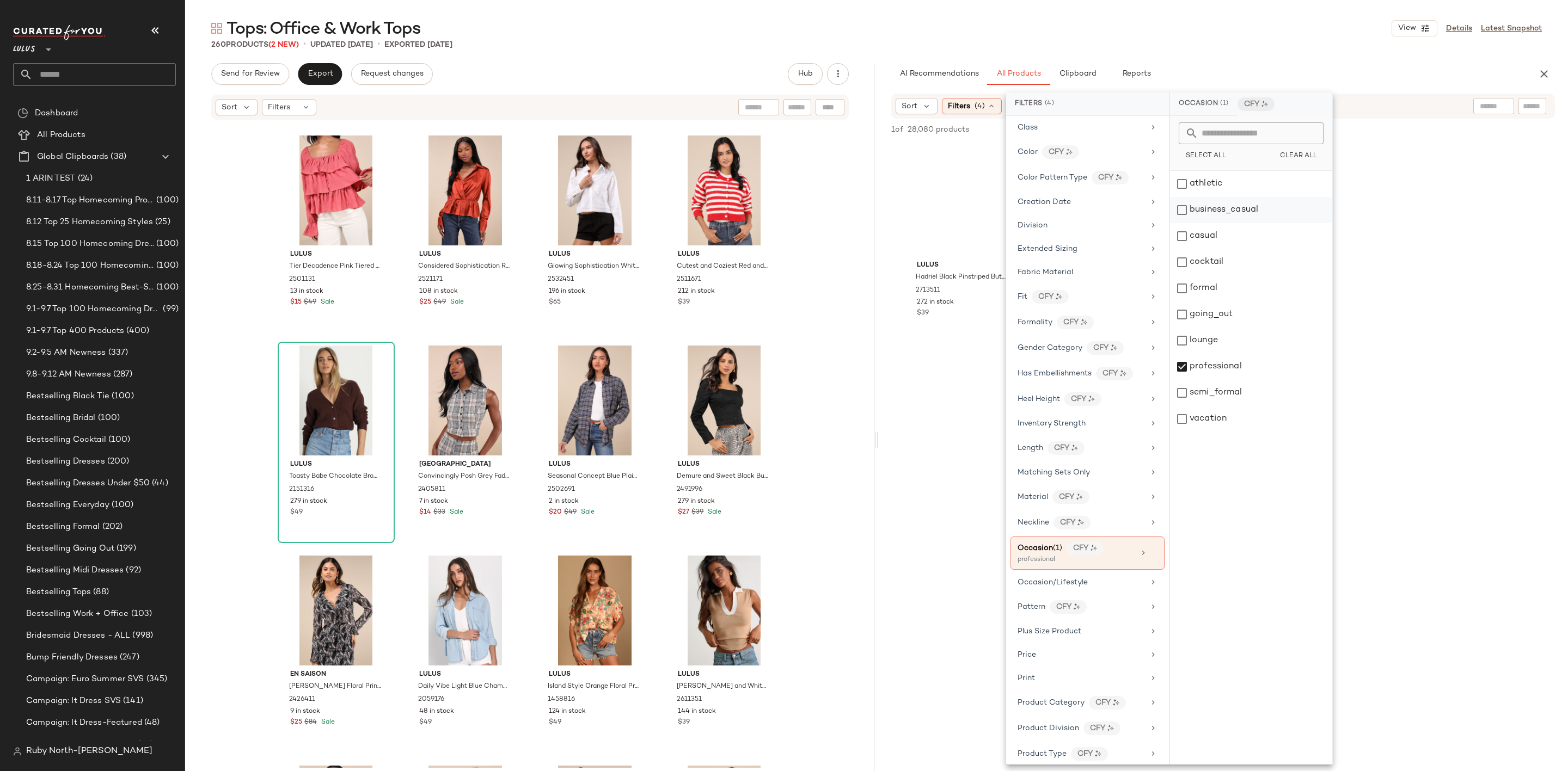
click at [1224, 204] on div "business_casual" at bounding box center [1251, 210] width 163 height 26
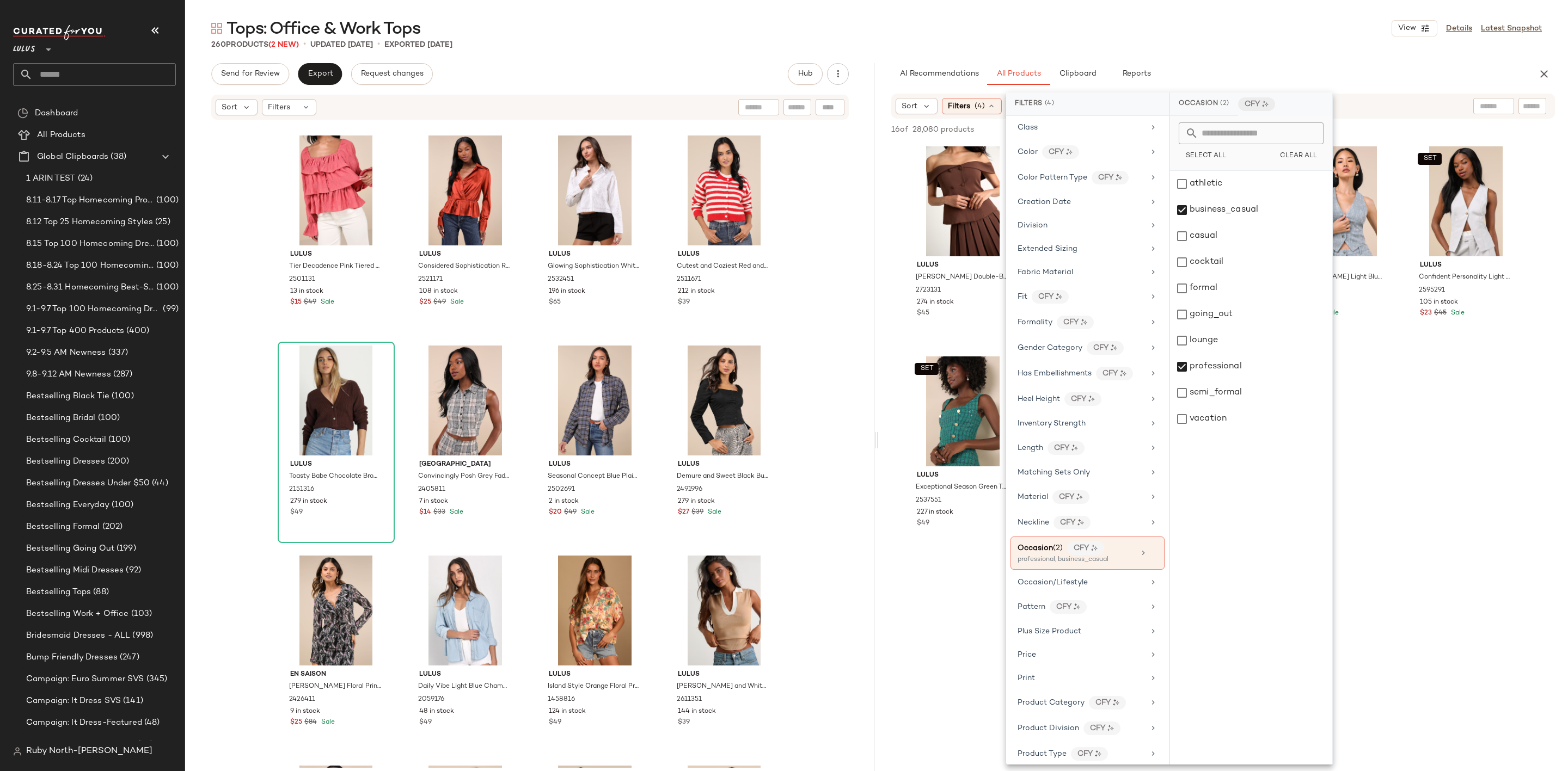
click at [1442, 428] on div "Lulus Mahika Brown Double-Breasted Off-the-Shoulder Top 2723131 274 in stock $4…" at bounding box center [1223, 348] width 690 height 411
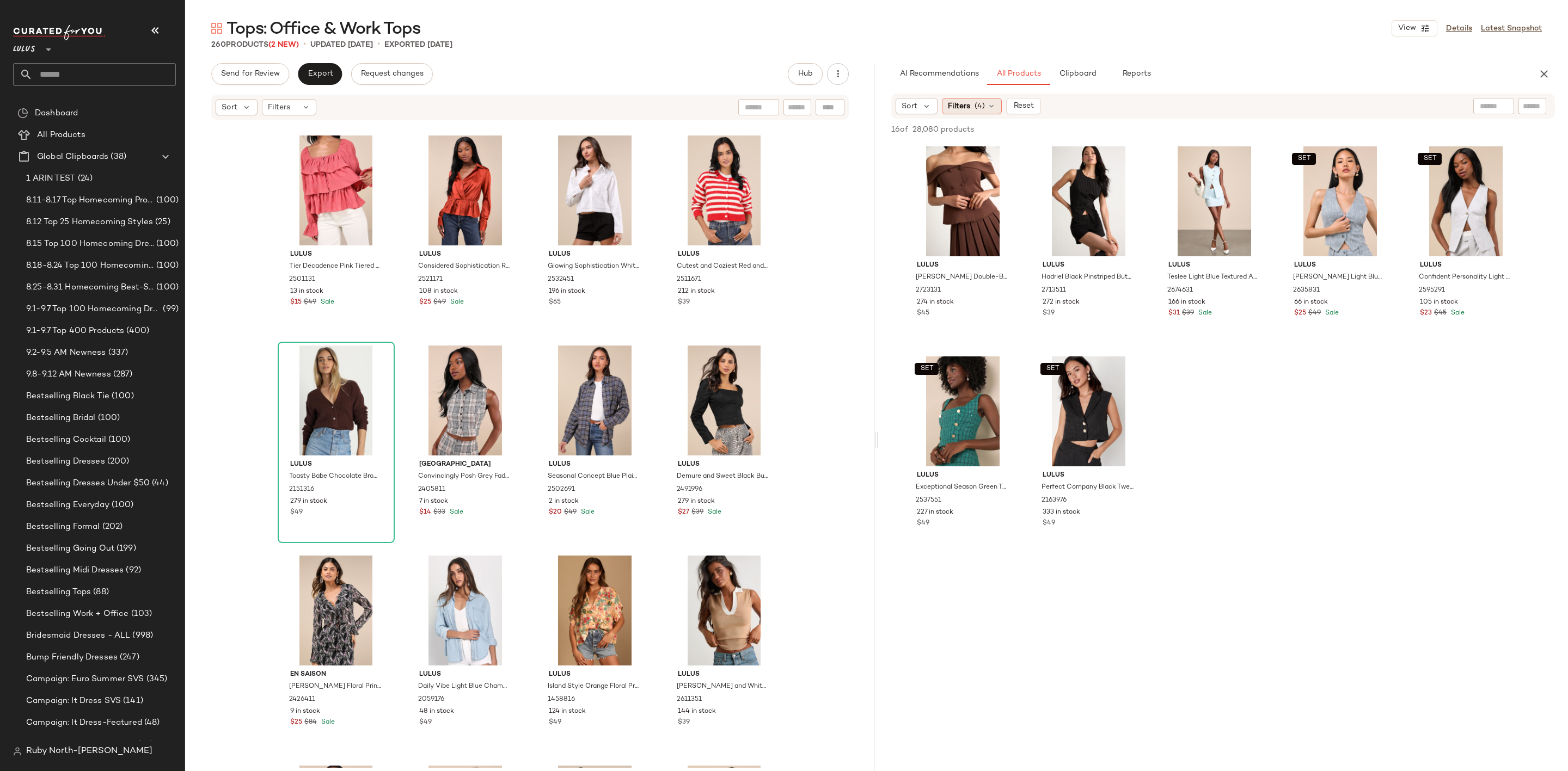
click at [979, 105] on span "(4)" at bounding box center [979, 106] width 10 height 12
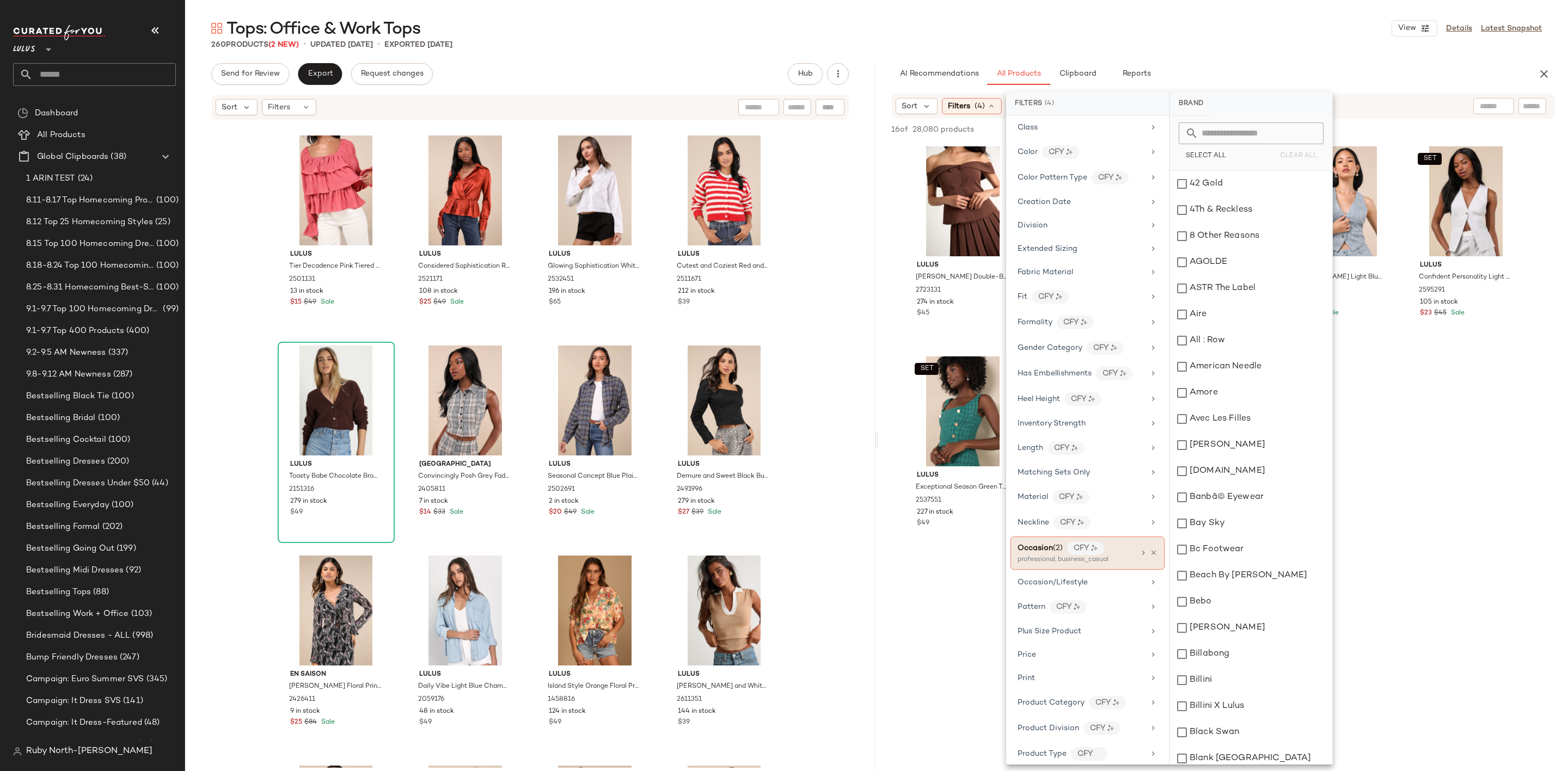
click at [1152, 570] on div "Occasion (2) CFY professional, business_casual" at bounding box center [1087, 553] width 154 height 33
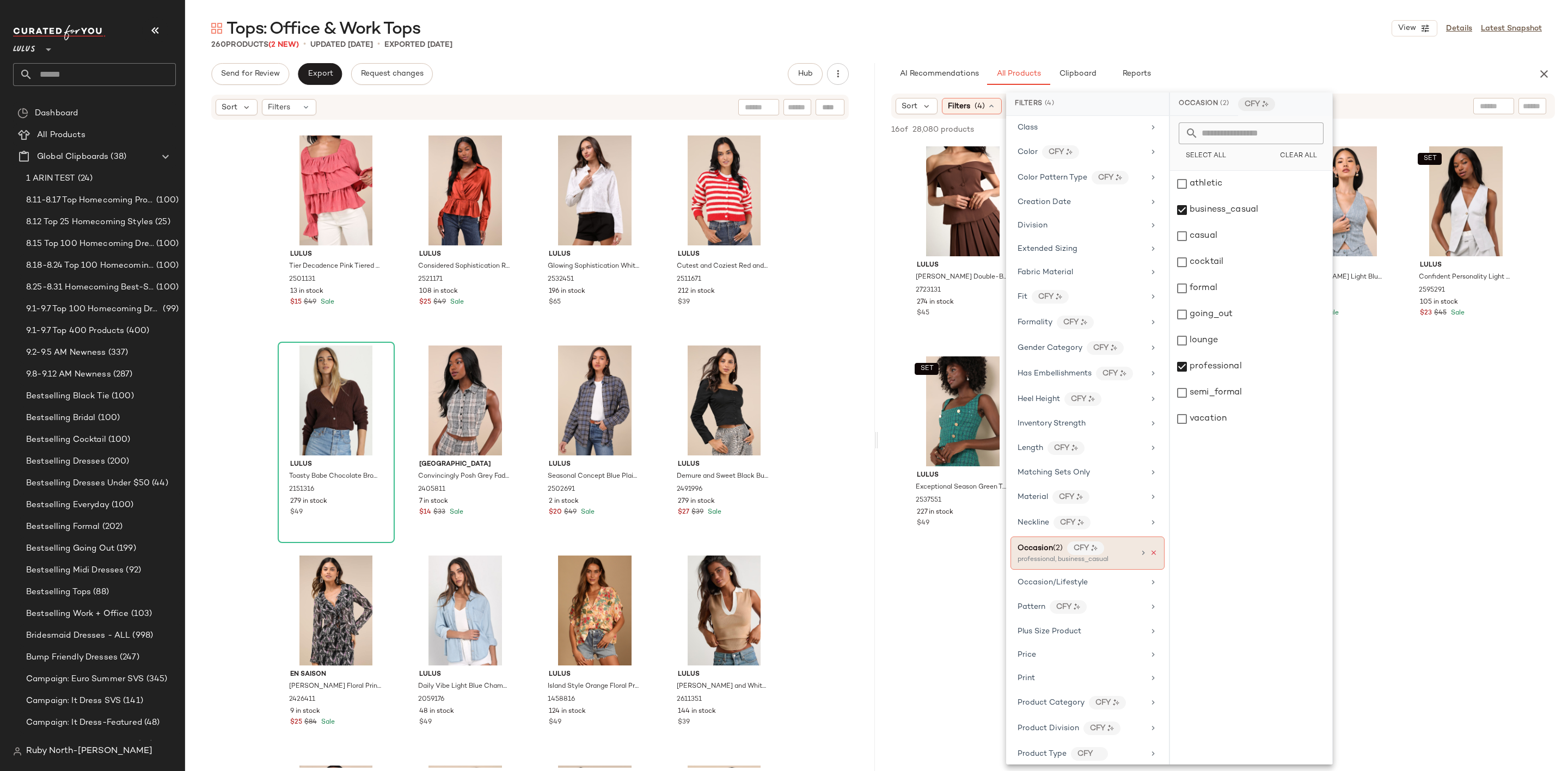
click at [1152, 557] on icon at bounding box center [1153, 553] width 8 height 8
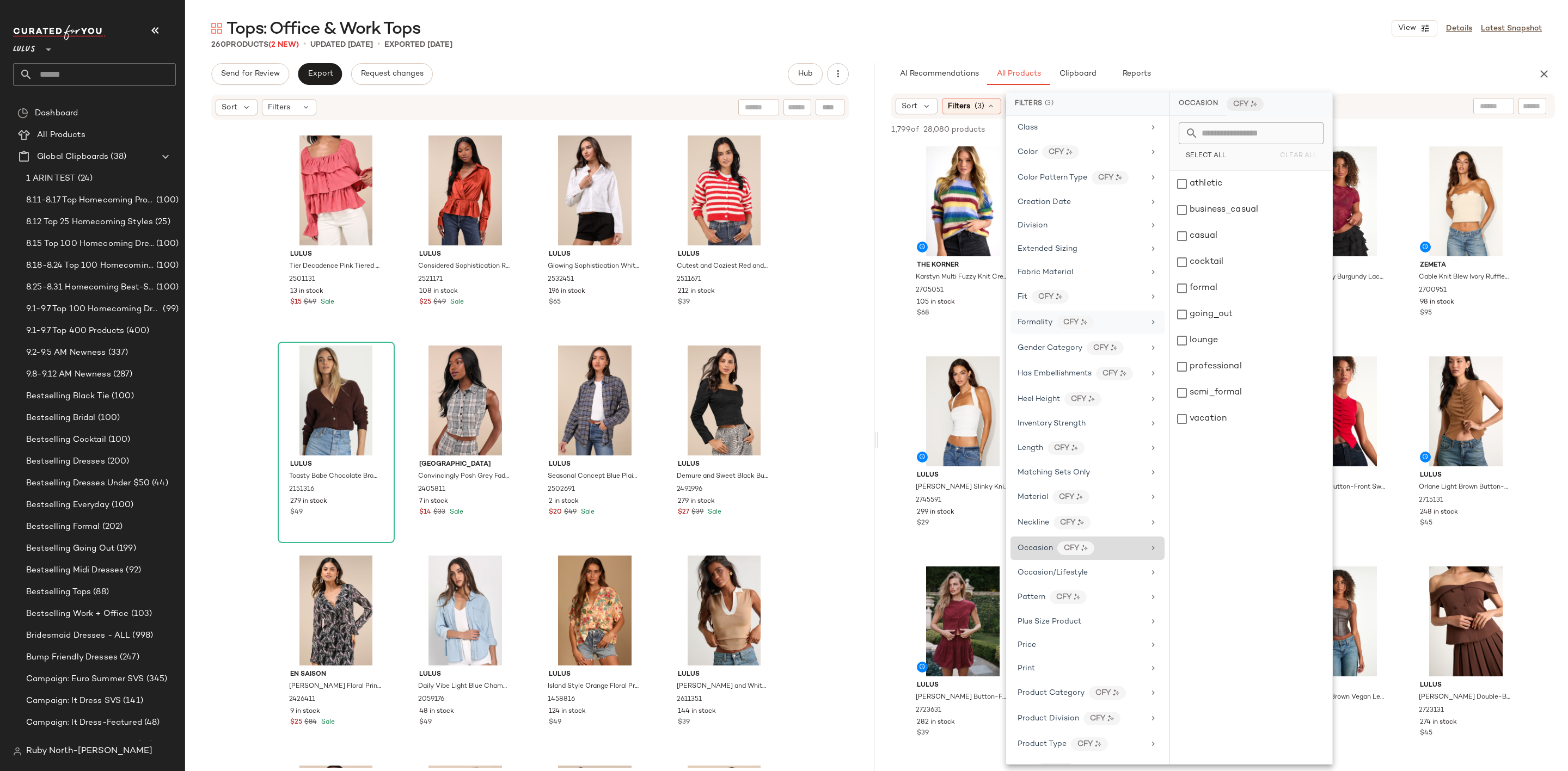
click at [1032, 317] on div "Formality CFY" at bounding box center [1087, 323] width 154 height 23
click at [1265, 259] on div "formal" at bounding box center [1251, 262] width 163 height 26
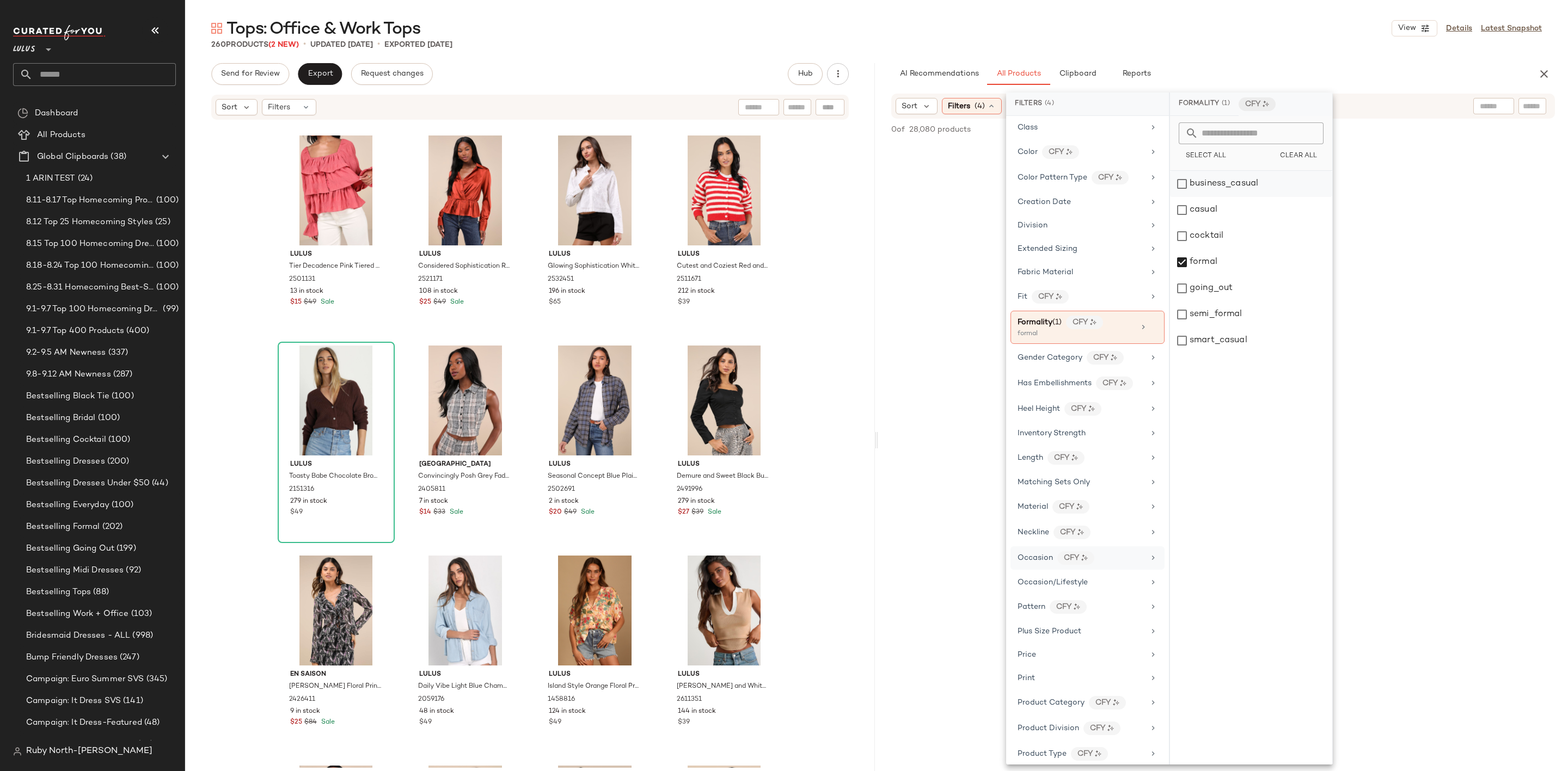
click at [1258, 185] on div "business_casual" at bounding box center [1251, 184] width 163 height 26
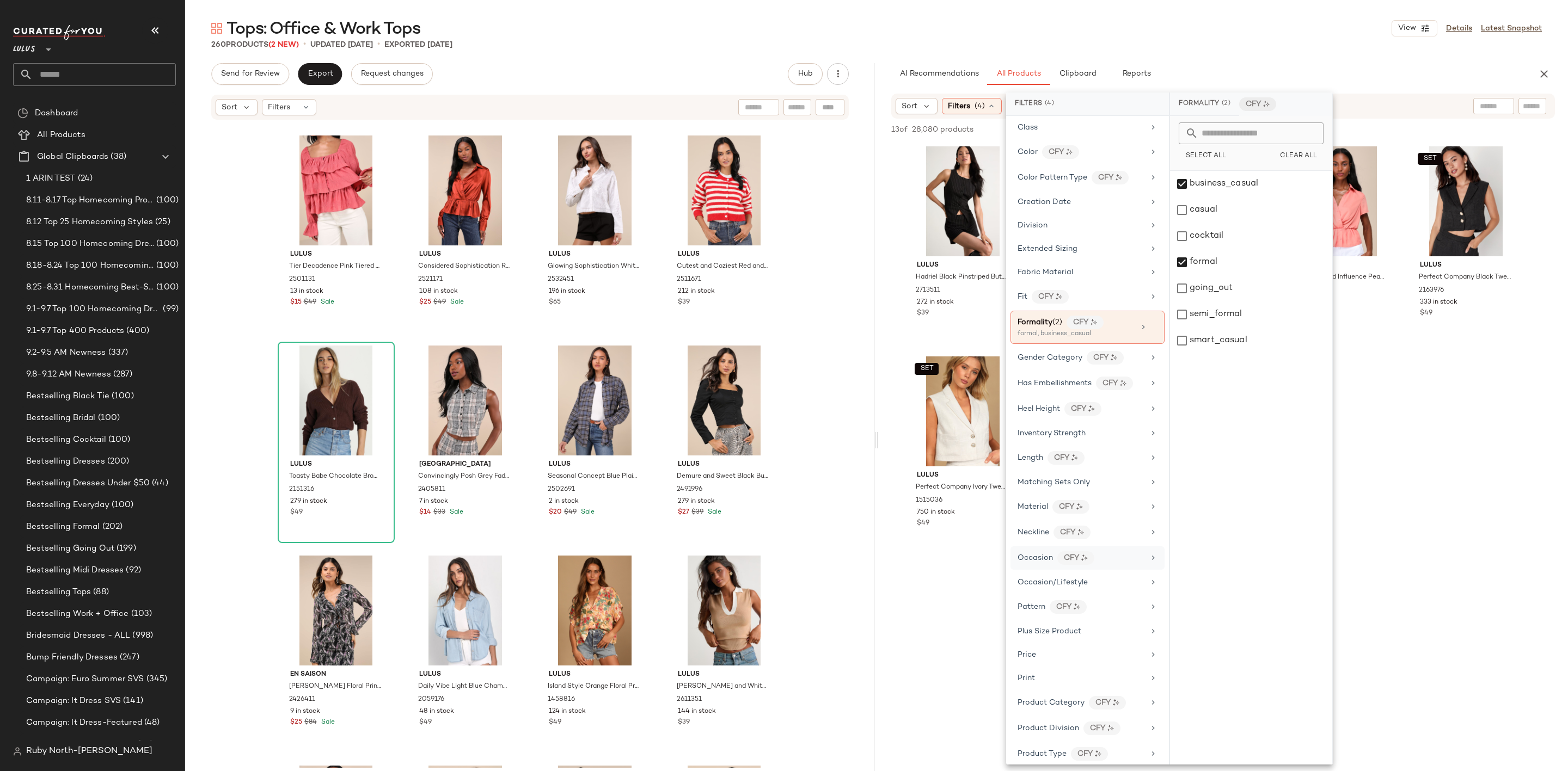
scroll to position [581, 0]
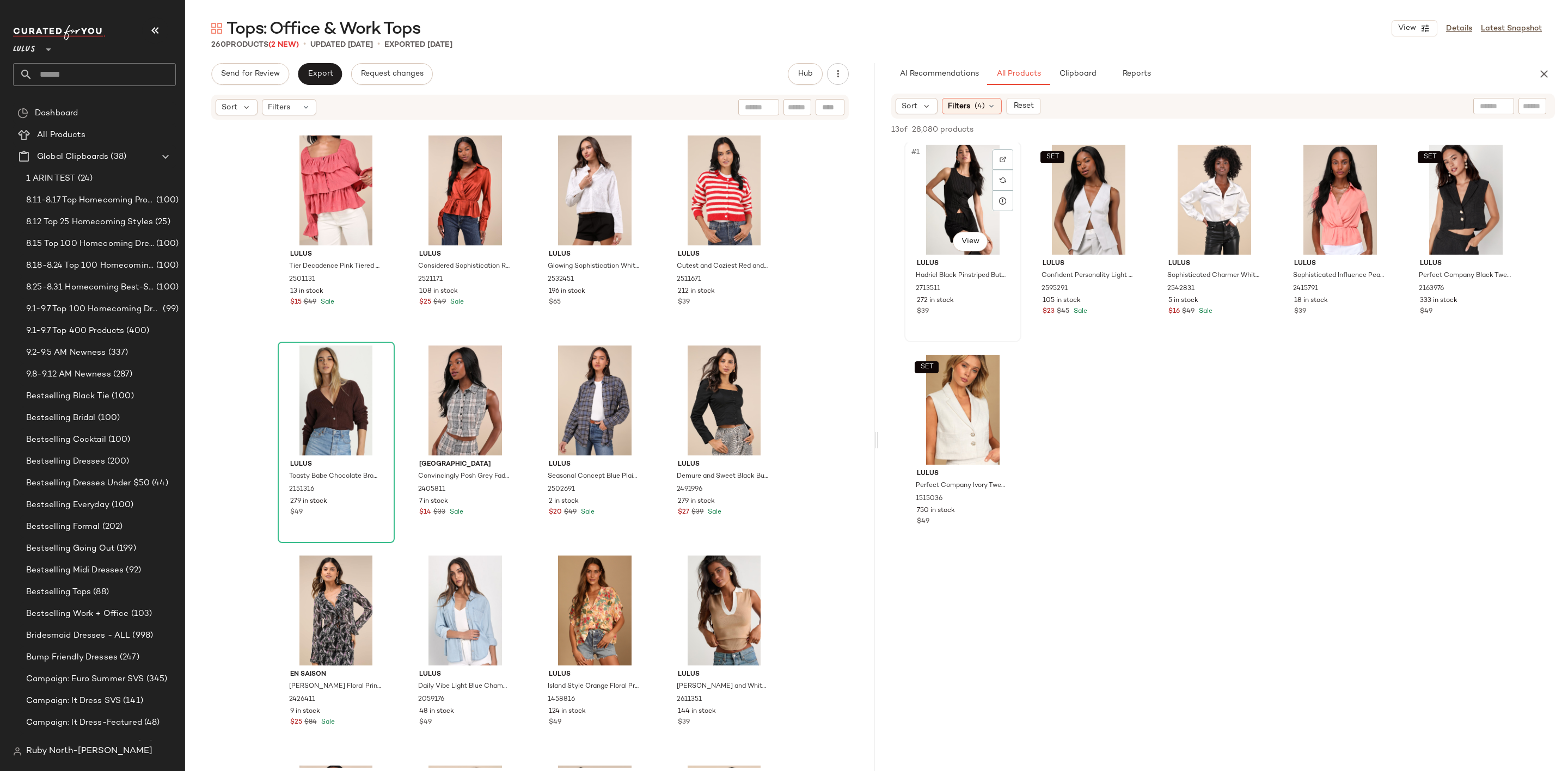
scroll to position [0, 0]
click at [1239, 223] on div "#3 View" at bounding box center [1214, 201] width 110 height 110
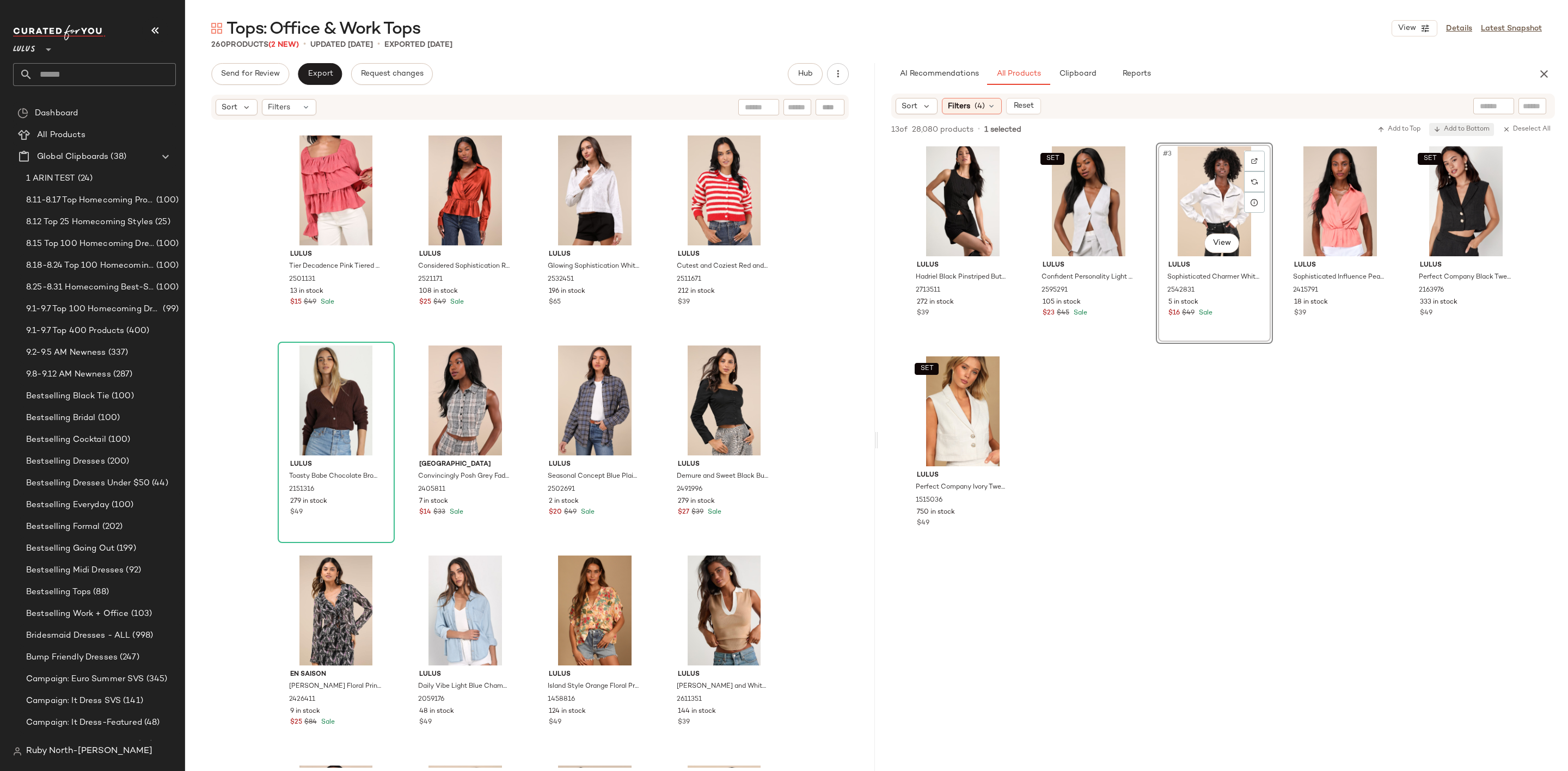
drag, startPoint x: 1468, startPoint y: 129, endPoint x: 1437, endPoint y: 125, distance: 31.3
click at [1468, 128] on span "Add to Bottom" at bounding box center [1461, 130] width 56 height 8
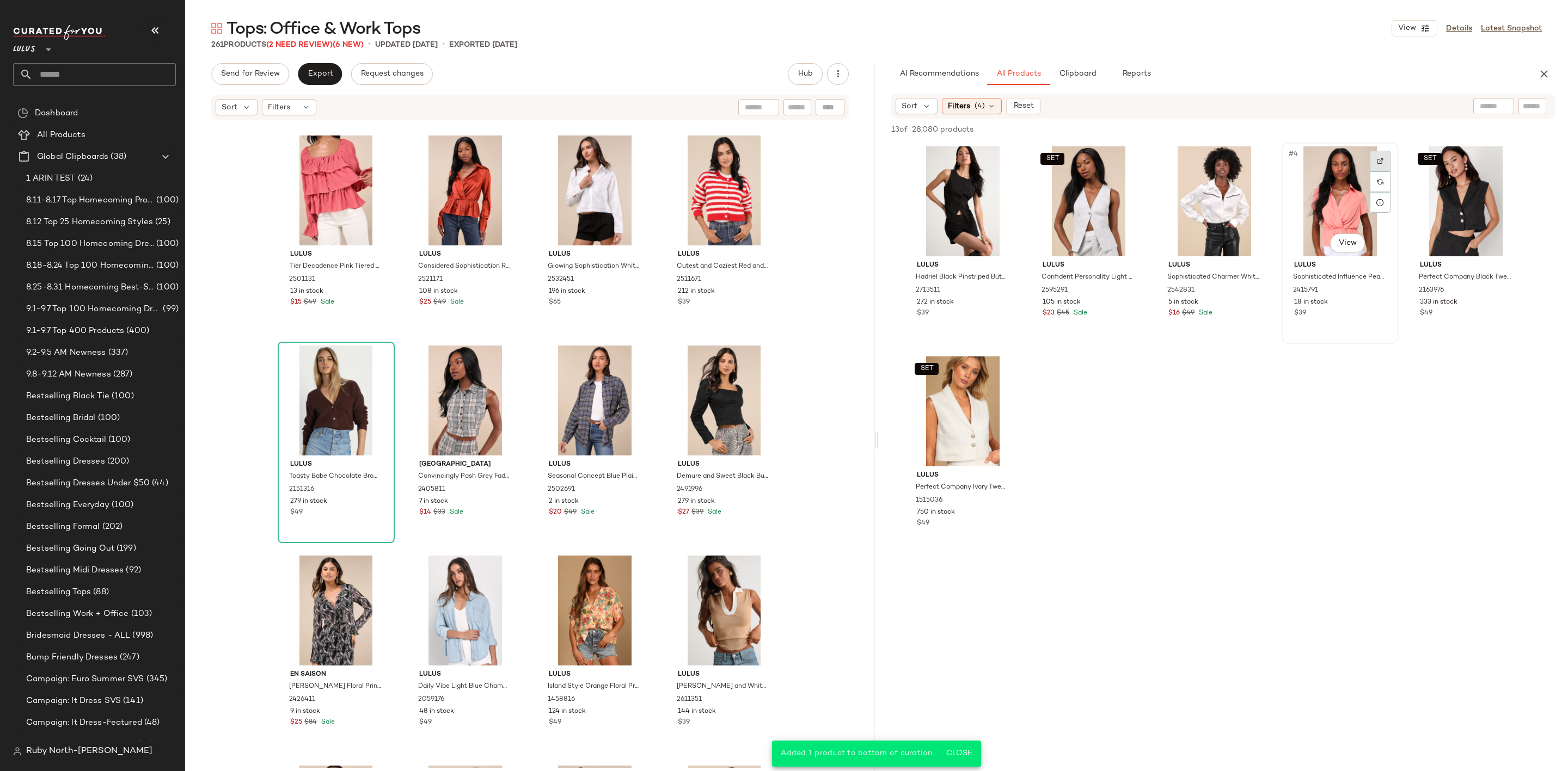
click at [1377, 158] on img at bounding box center [1380, 161] width 7 height 7
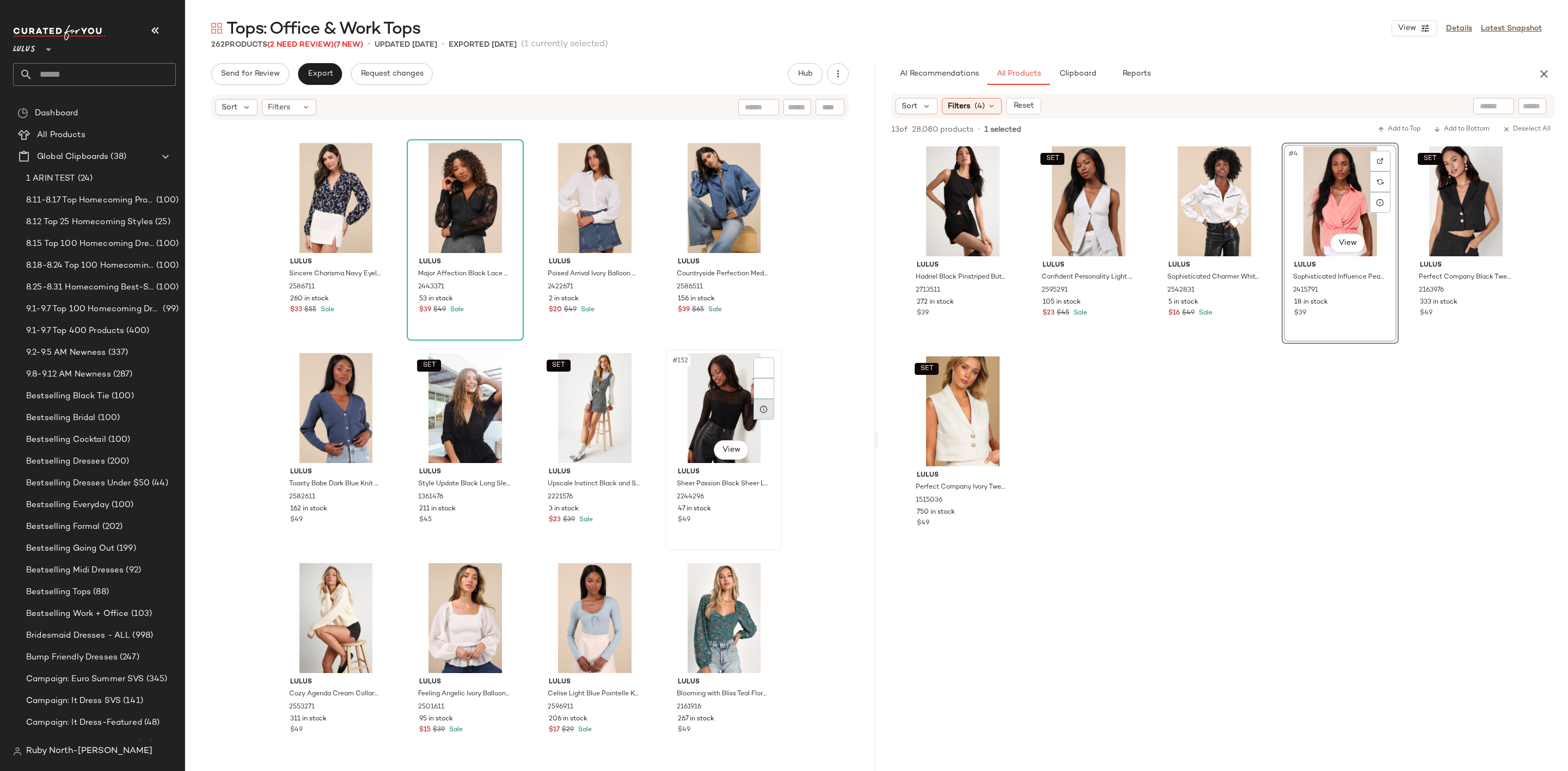
scroll to position [7537, 0]
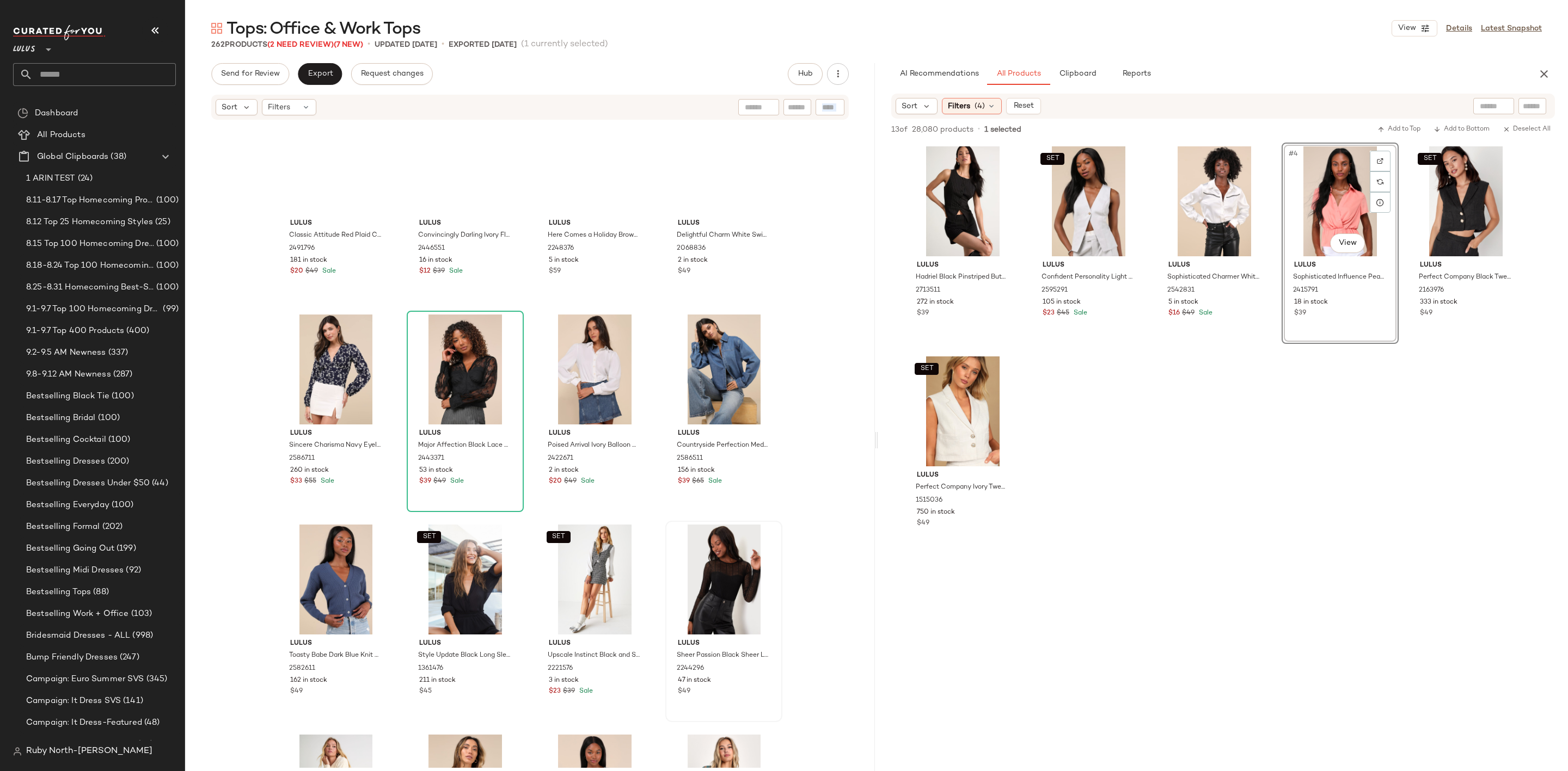
drag, startPoint x: 866, startPoint y: 484, endPoint x: 861, endPoint y: 96, distance: 388.0
click at [861, 96] on div "Sort Filters Lulus Classic Attitude Red Plaid Collared Long Sleeve Button-Up To…" at bounding box center [530, 455] width 690 height 724
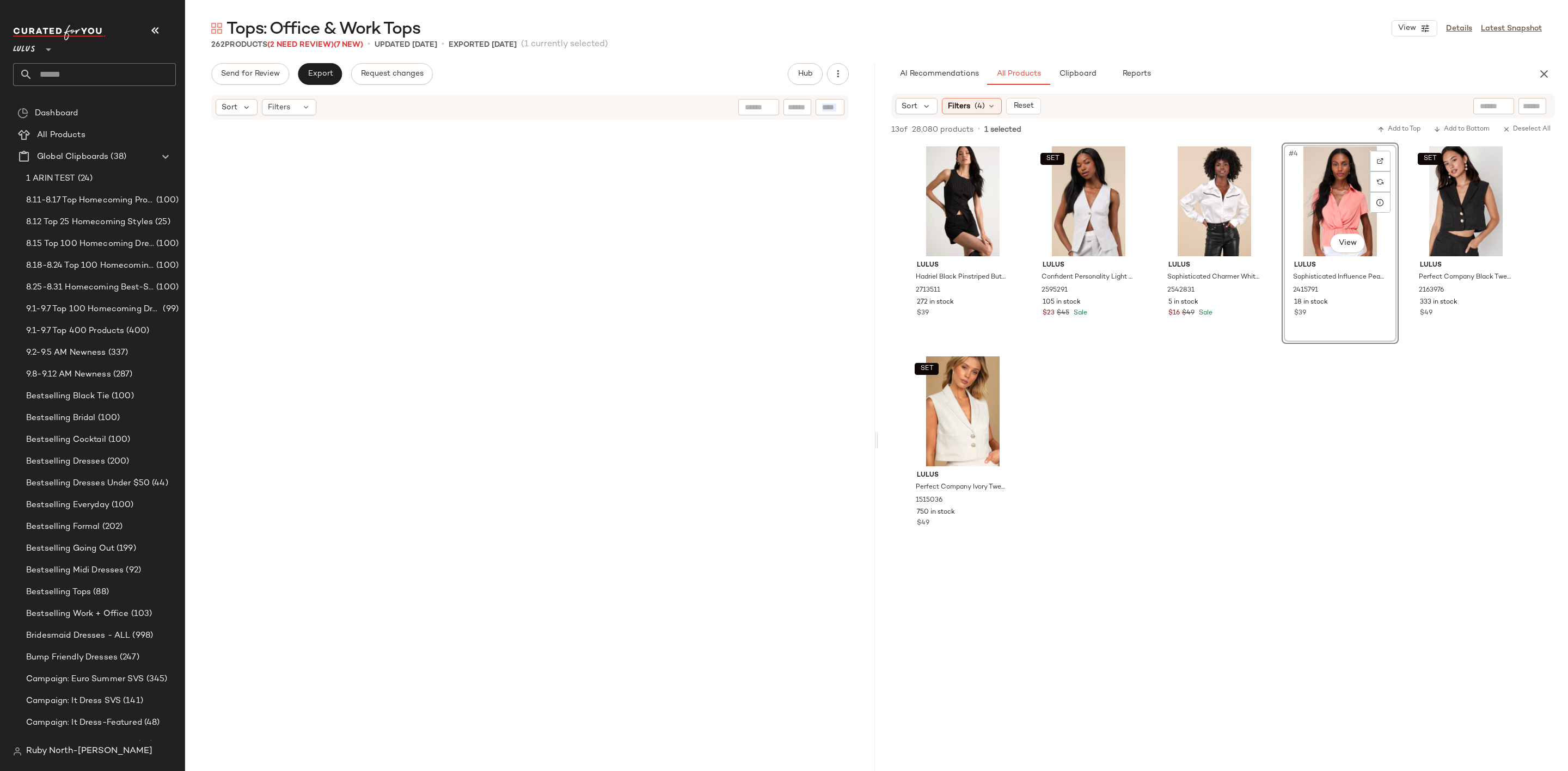
scroll to position [0, 0]
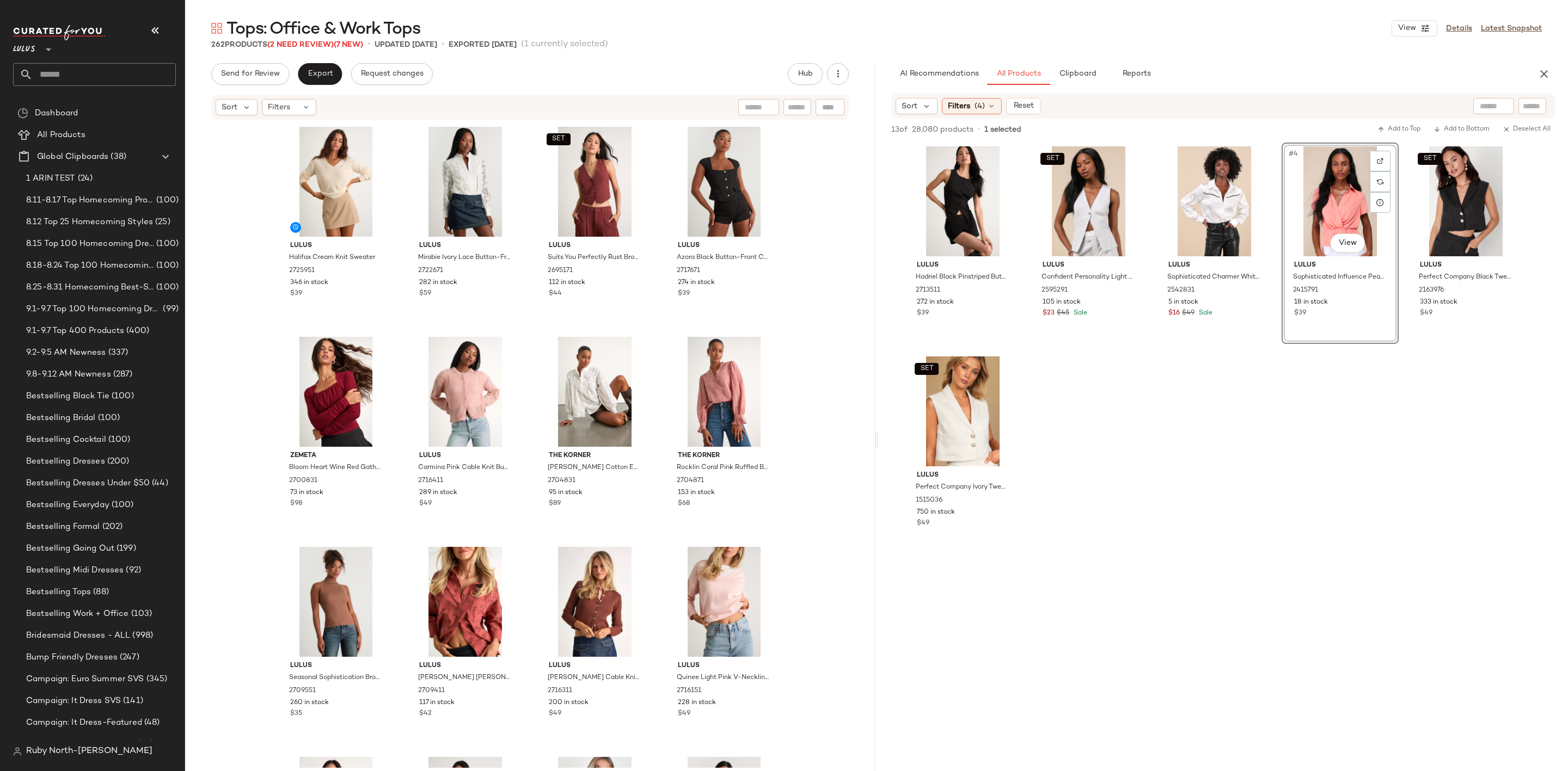
click at [292, 51] on div "Tops: Office & Work Tops View Details Latest Snapshot 262 Products (2 Need Revi…" at bounding box center [877, 394] width 1383 height 754
click at [294, 41] on span "(2 Need Review)" at bounding box center [300, 44] width 66 height 8
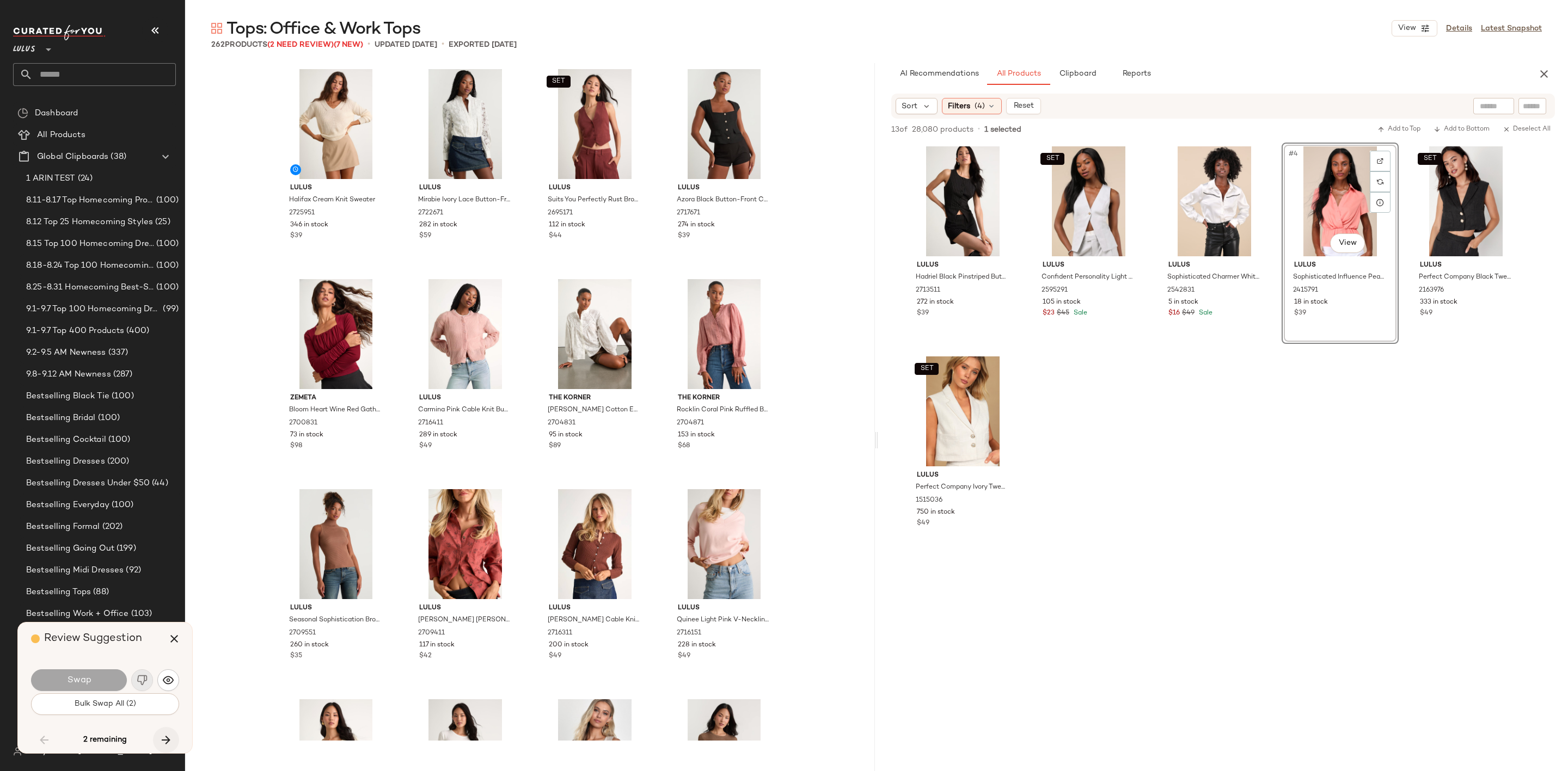
click at [169, 743] on icon "button" at bounding box center [166, 740] width 13 height 13
click at [161, 740] on div "2 remaining" at bounding box center [105, 740] width 148 height 26
drag, startPoint x: 166, startPoint y: 642, endPoint x: 159, endPoint y: 611, distance: 31.8
click at [166, 641] on button "button" at bounding box center [174, 639] width 26 height 26
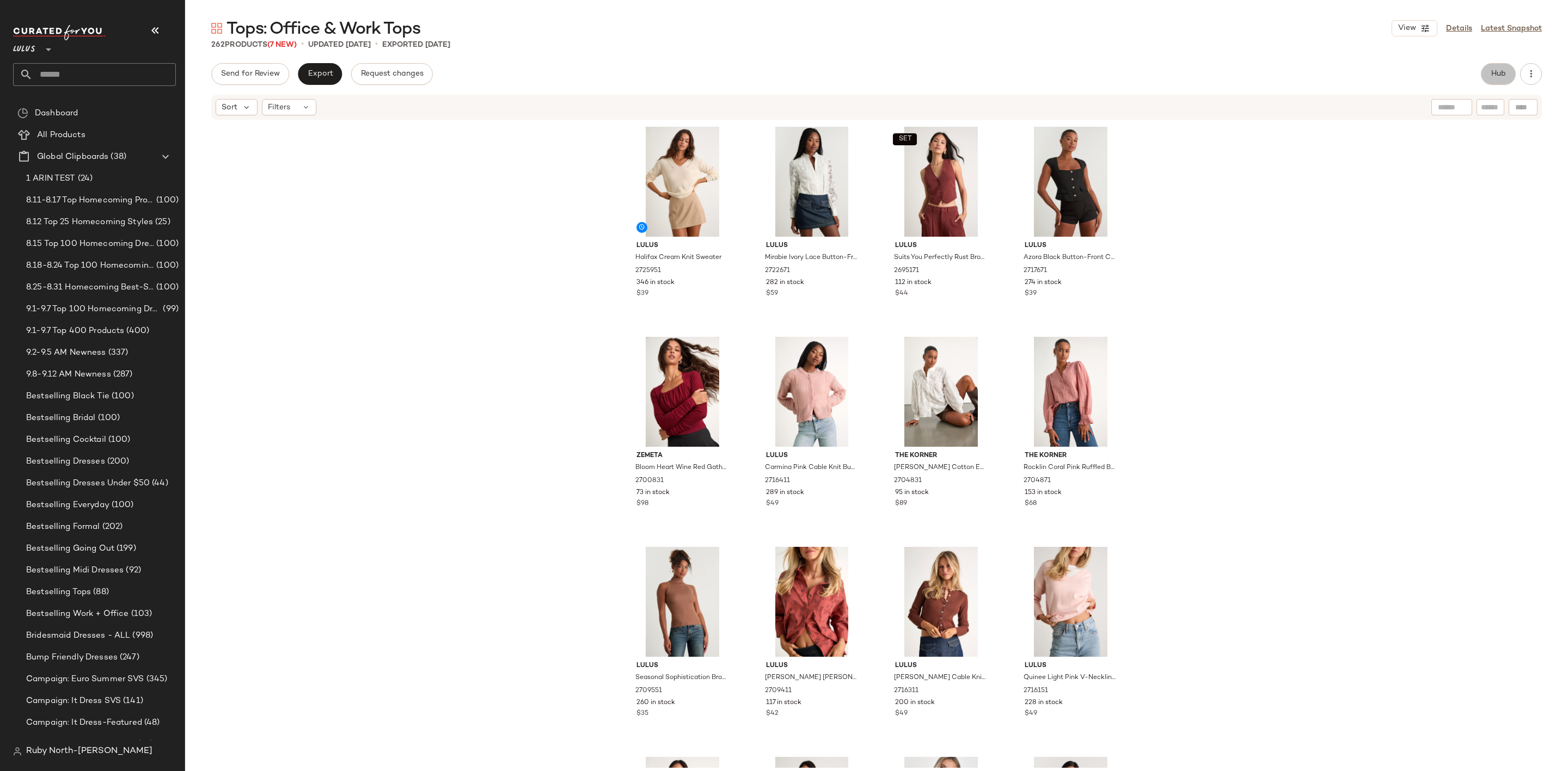
click at [1491, 79] on button "Hub" at bounding box center [1498, 74] width 35 height 22
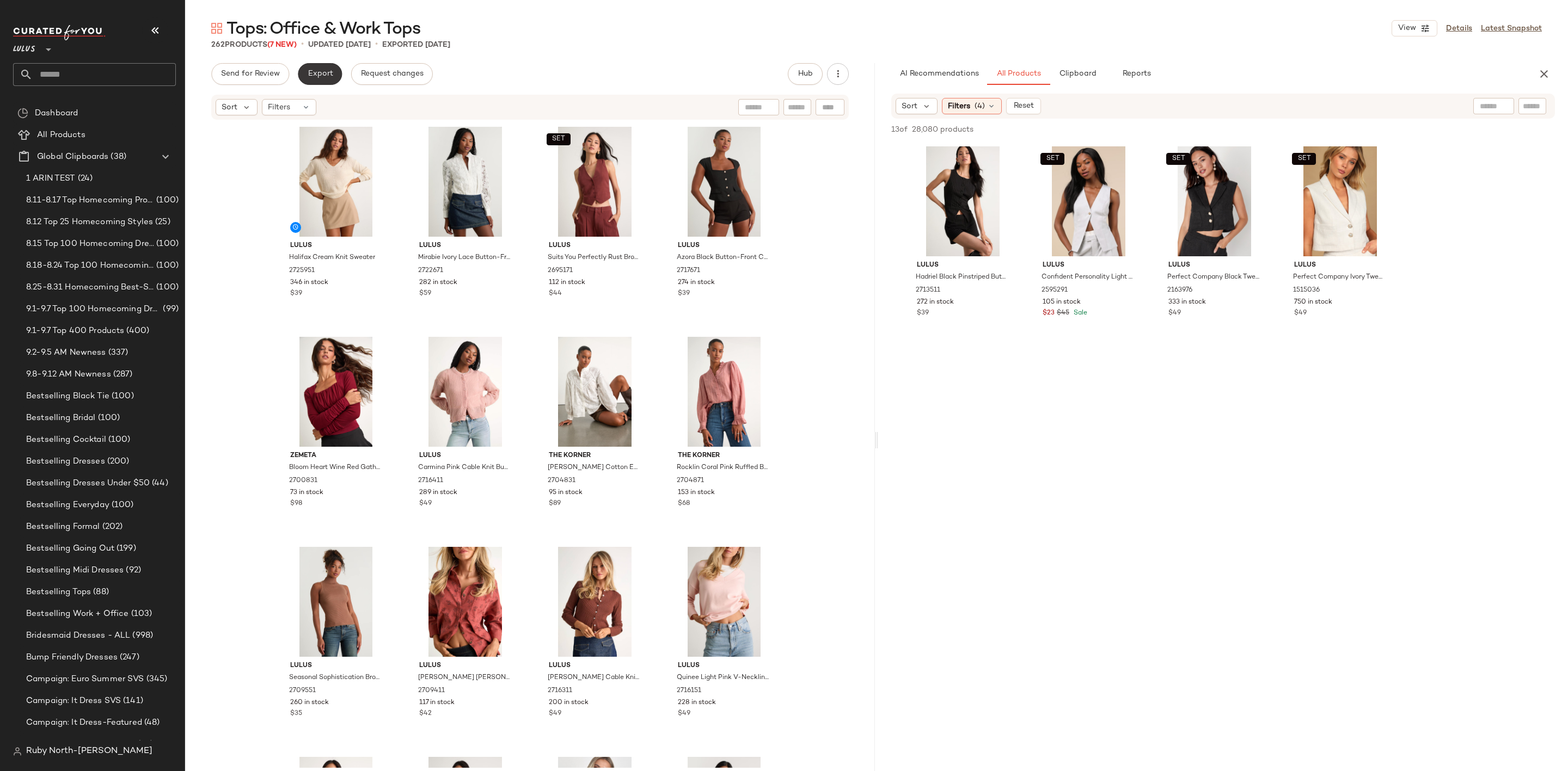
click at [318, 77] on span "Export" at bounding box center [320, 74] width 26 height 9
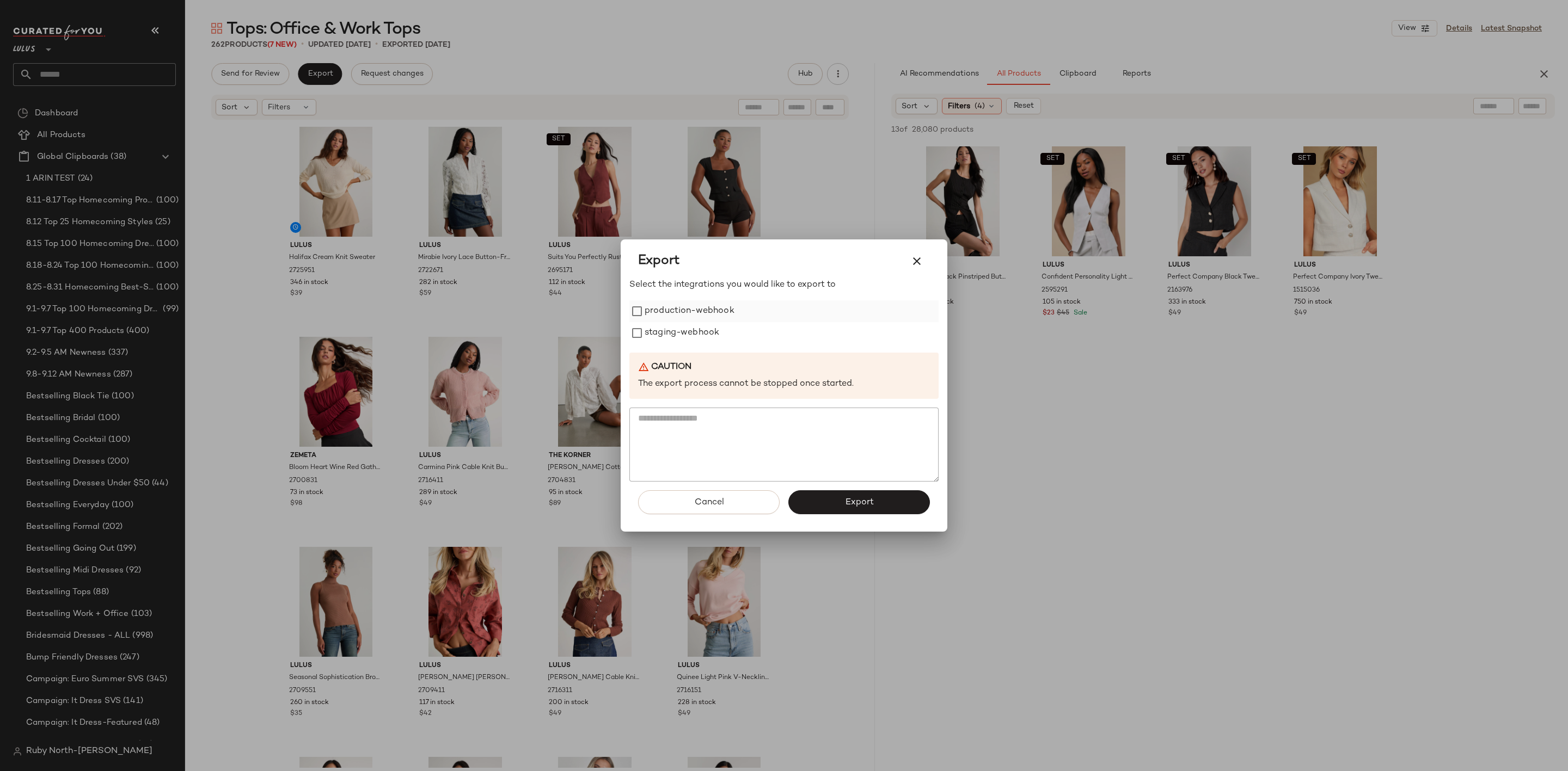
click at [667, 312] on label "production-webhook" at bounding box center [690, 312] width 90 height 22
click at [667, 318] on label "production-webhook" at bounding box center [690, 312] width 90 height 22
click at [713, 337] on label "staging-webhook" at bounding box center [682, 333] width 75 height 22
drag, startPoint x: 711, startPoint y: 304, endPoint x: 830, endPoint y: 451, distance: 189.1
click at [713, 304] on label "production-webhook" at bounding box center [690, 312] width 90 height 22
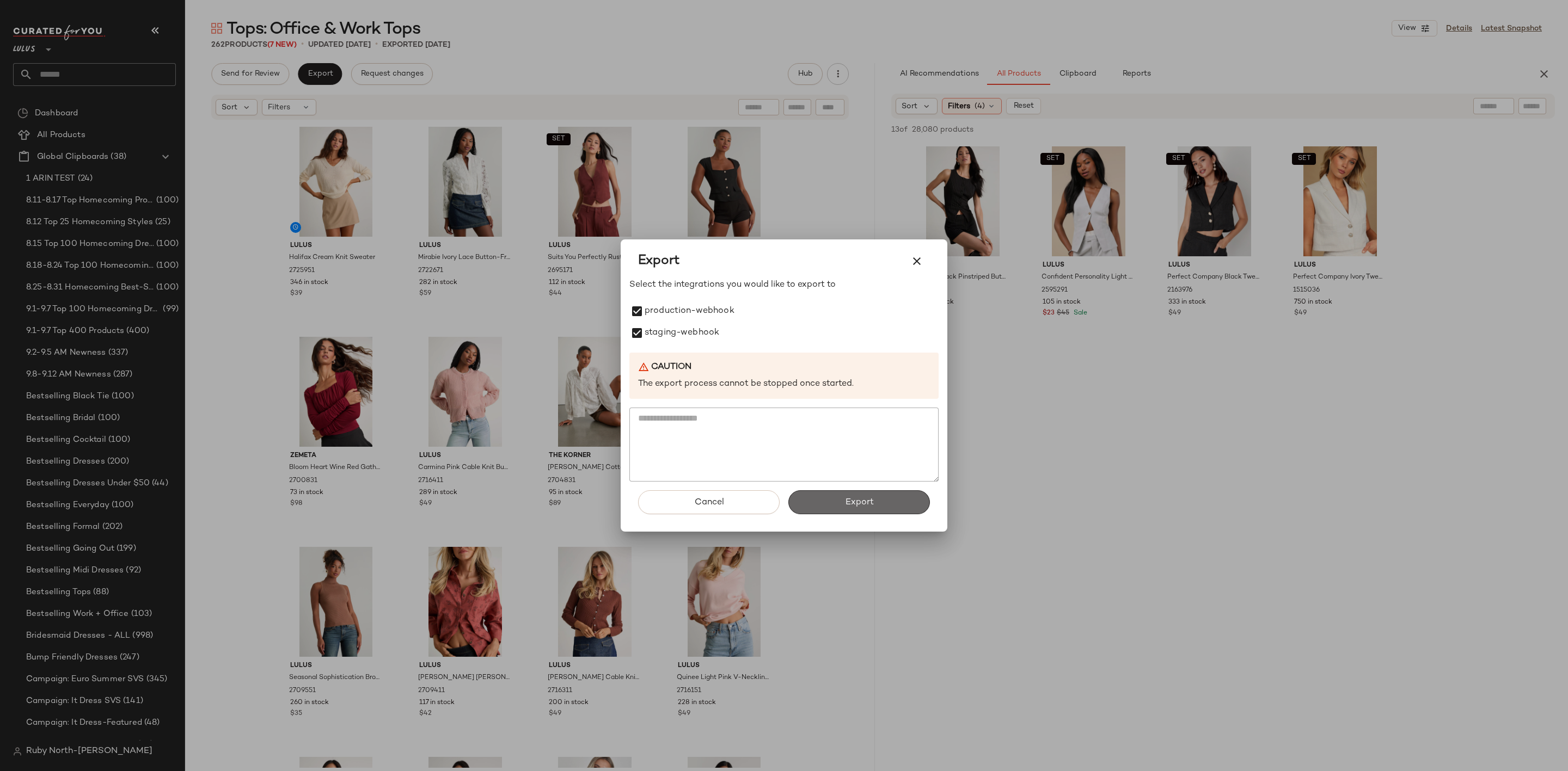
click at [830, 501] on button "Export" at bounding box center [859, 502] width 142 height 24
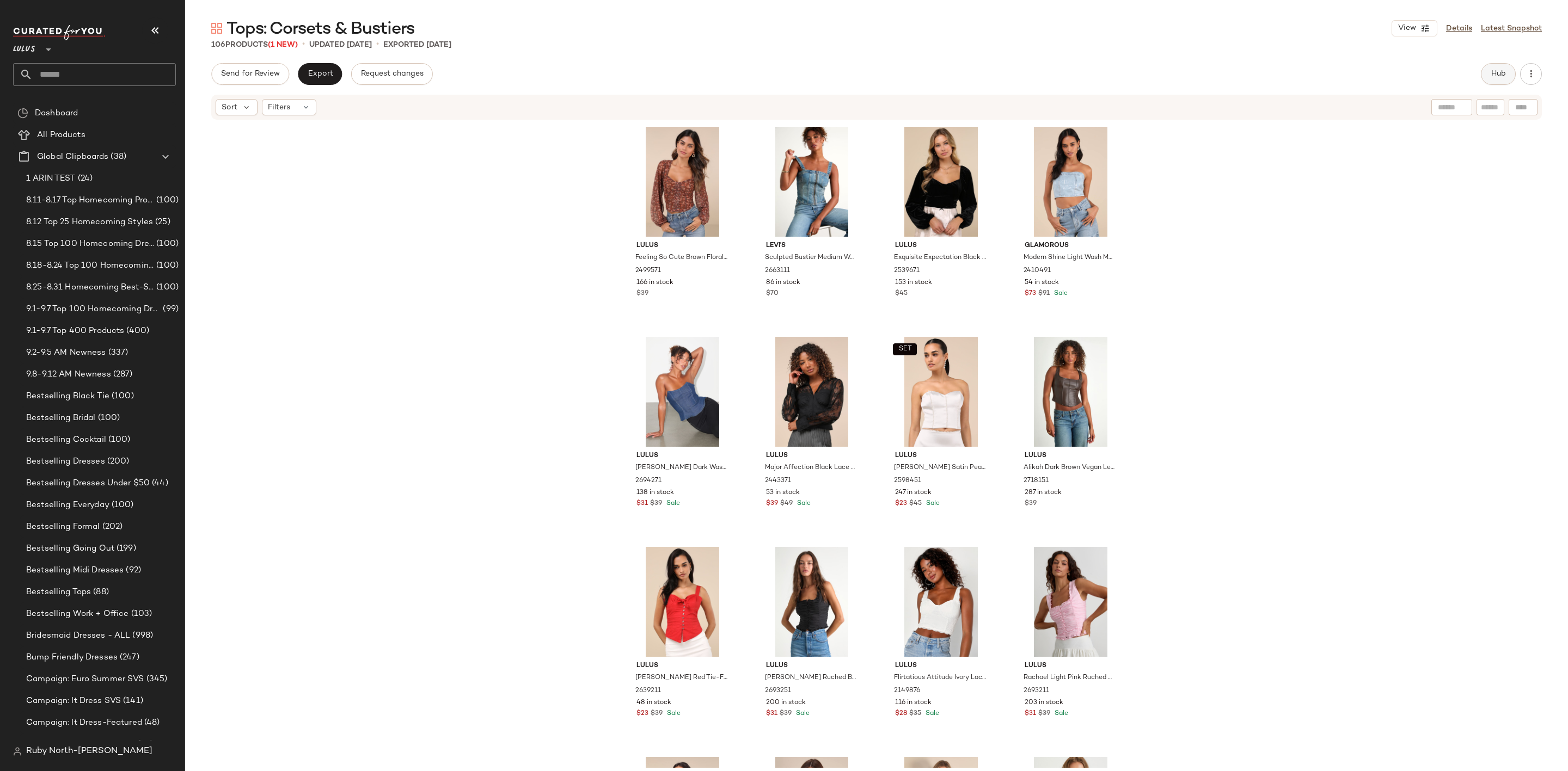
click at [1491, 74] on span "Hub" at bounding box center [1498, 74] width 15 height 9
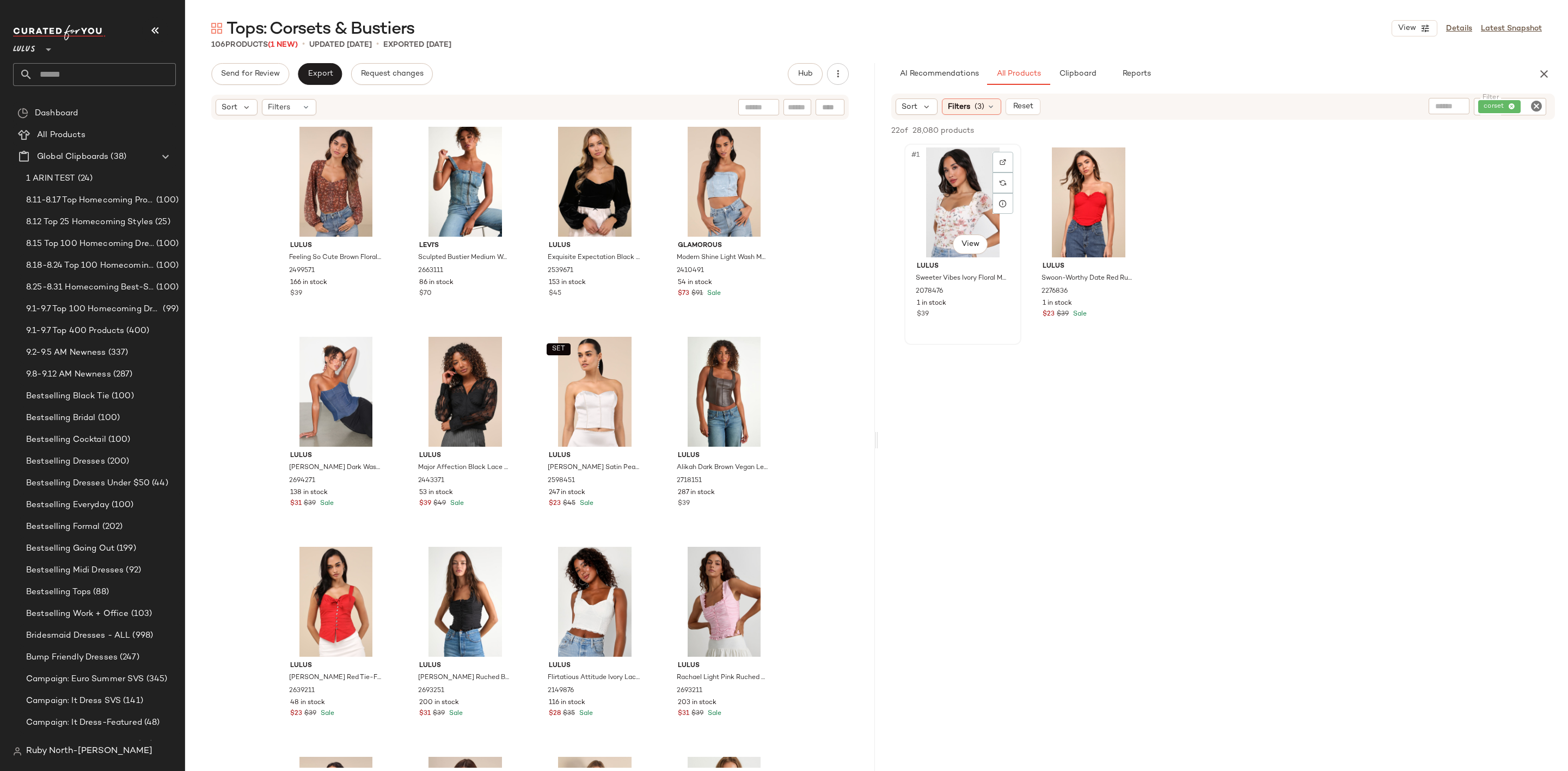
click at [967, 198] on div "#1 View" at bounding box center [963, 202] width 110 height 110
click at [1532, 103] on icon "Clear Filter" at bounding box center [1536, 106] width 13 height 13
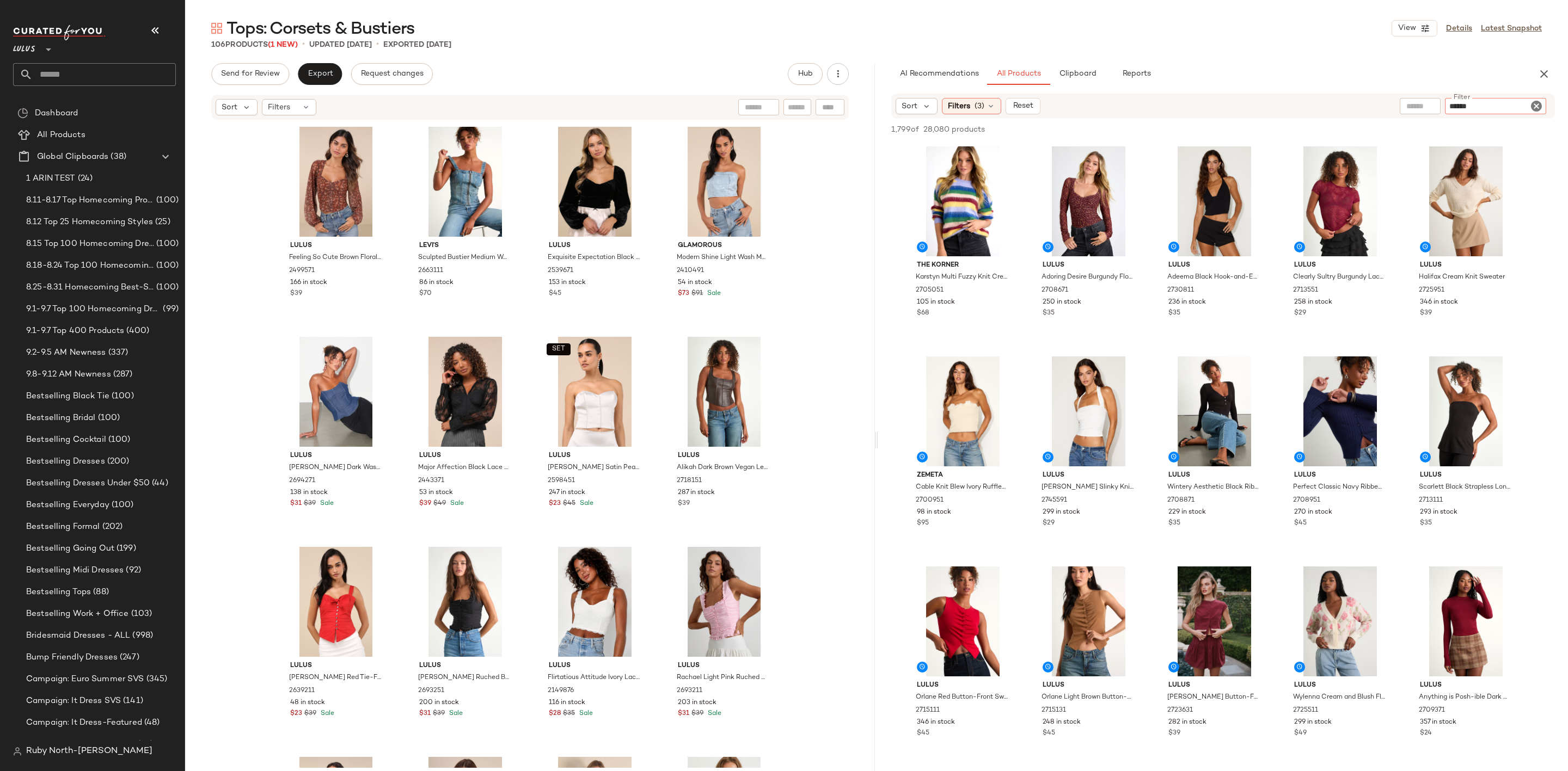
type input "*******"
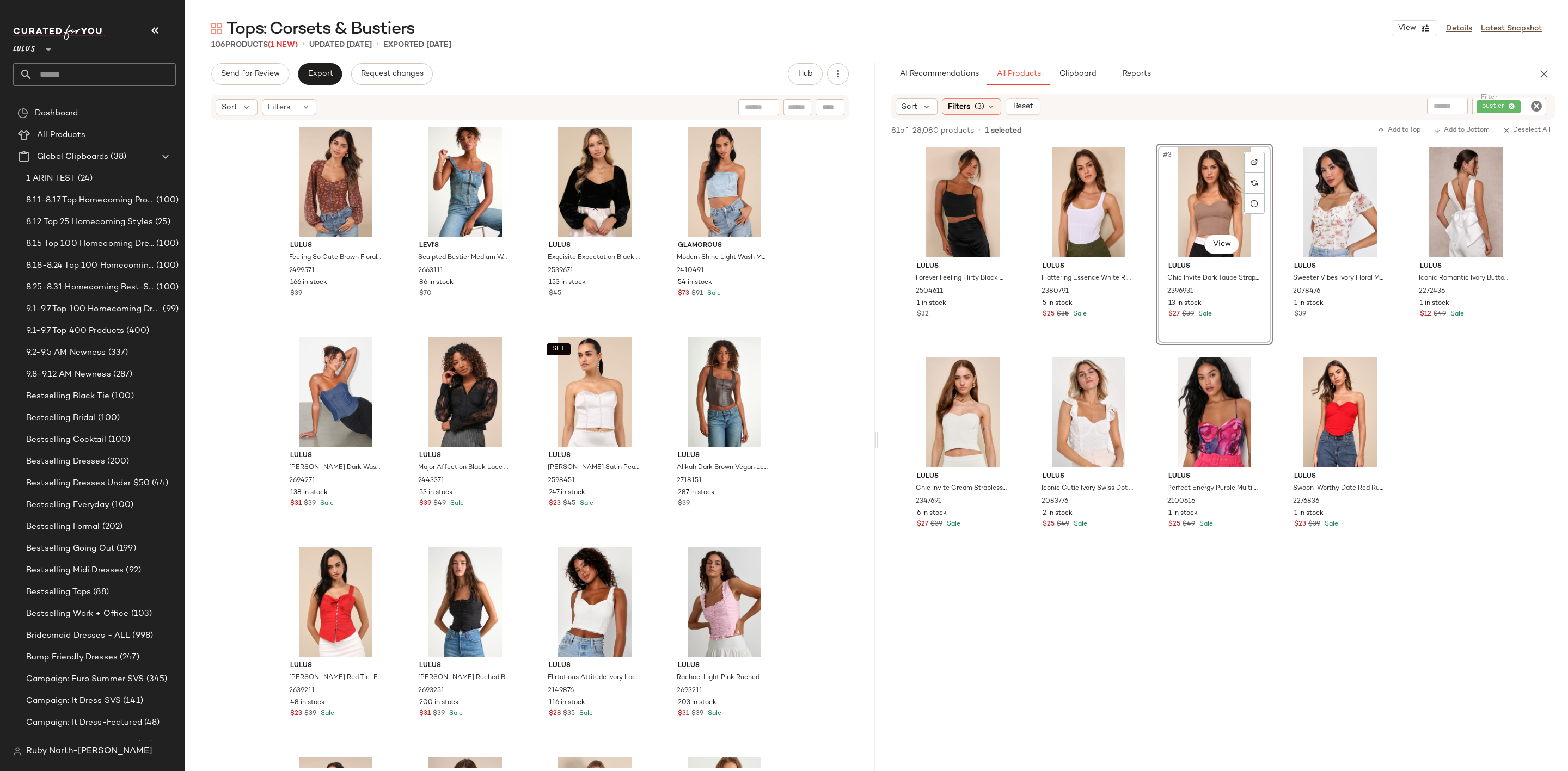
click at [1457, 137] on div "81 of 28,080 products • 1 selected Add to Top Add to Bottom Deselect All" at bounding box center [1223, 131] width 690 height 24
click at [1454, 131] on span "Add to Bottom" at bounding box center [1461, 130] width 56 height 8
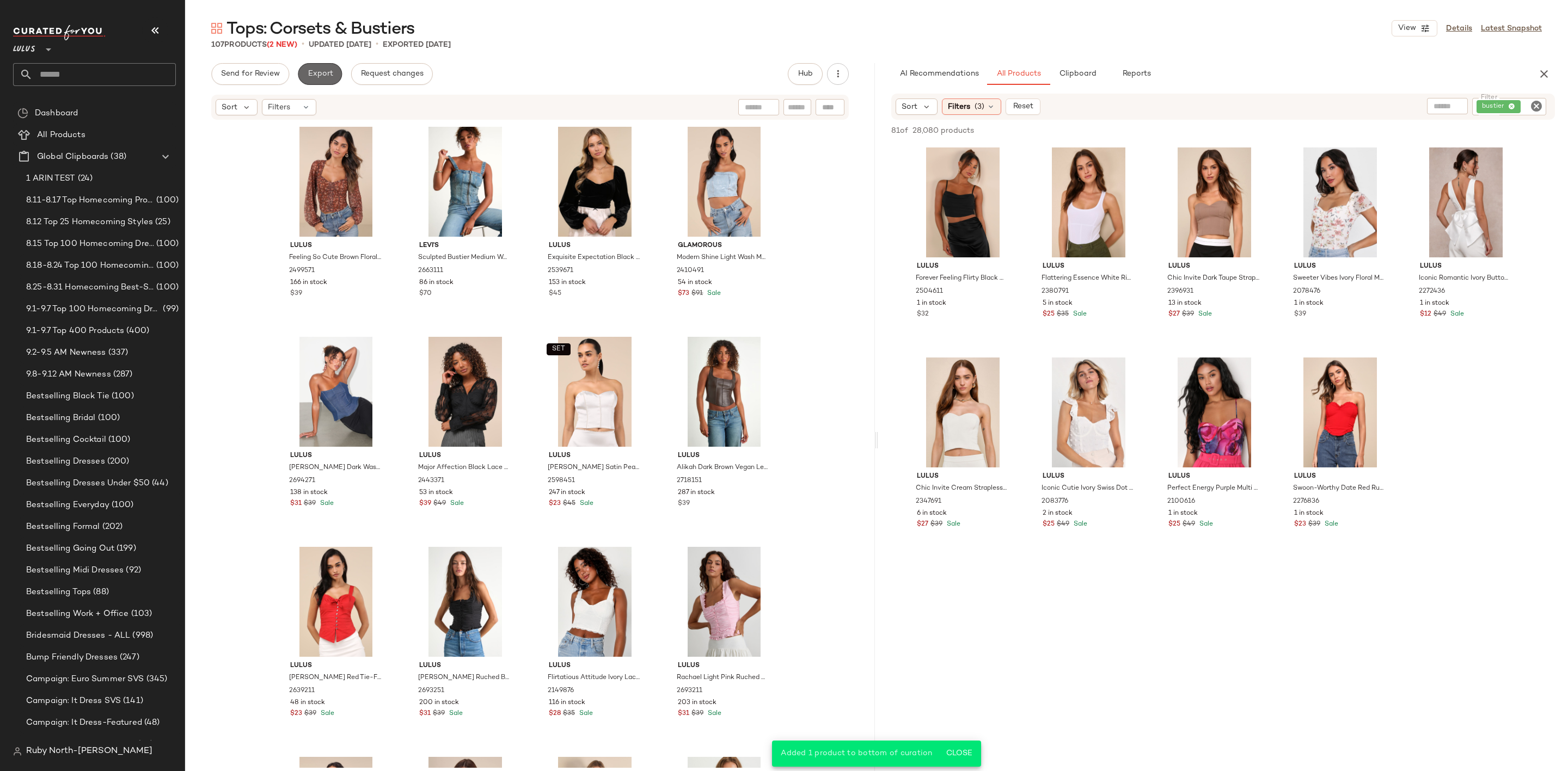
click at [304, 80] on button "Export" at bounding box center [320, 74] width 44 height 22
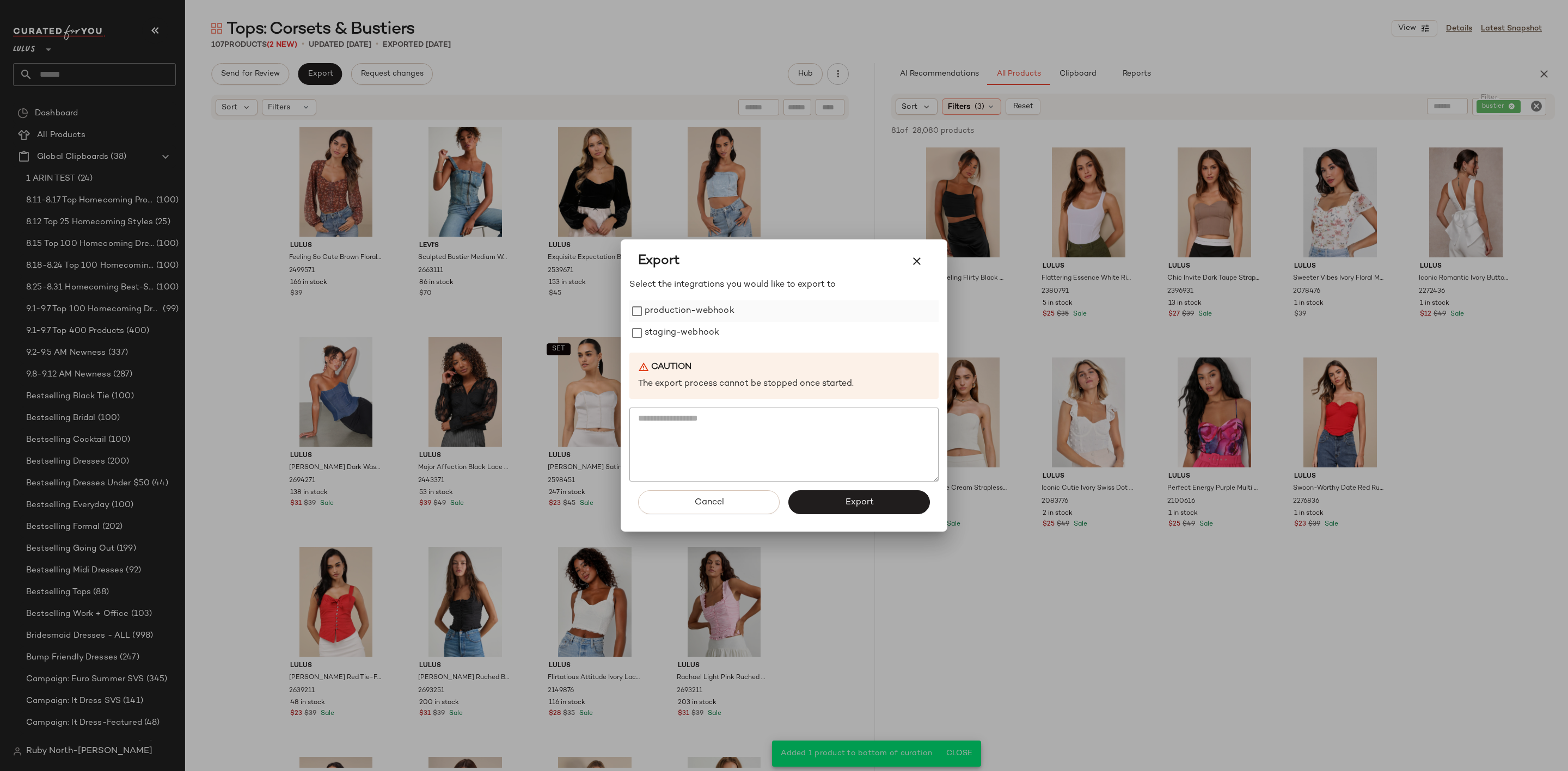
click at [665, 310] on label "production-webhook" at bounding box center [690, 312] width 90 height 22
click at [660, 328] on label "staging-webhook" at bounding box center [682, 333] width 75 height 22
click at [870, 510] on button "Export" at bounding box center [859, 502] width 142 height 24
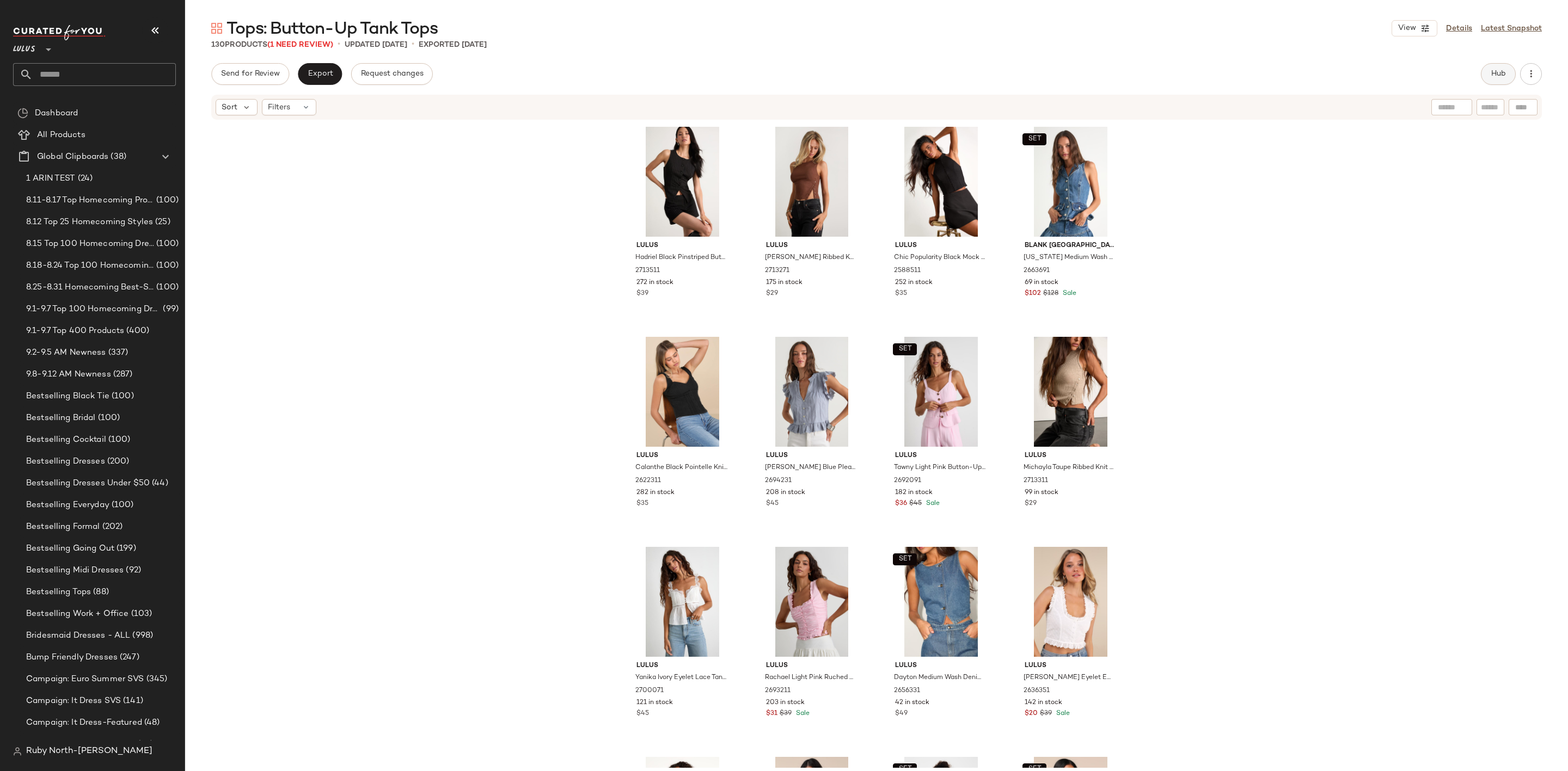
click at [1495, 69] on span "Hub" at bounding box center [1498, 74] width 15 height 9
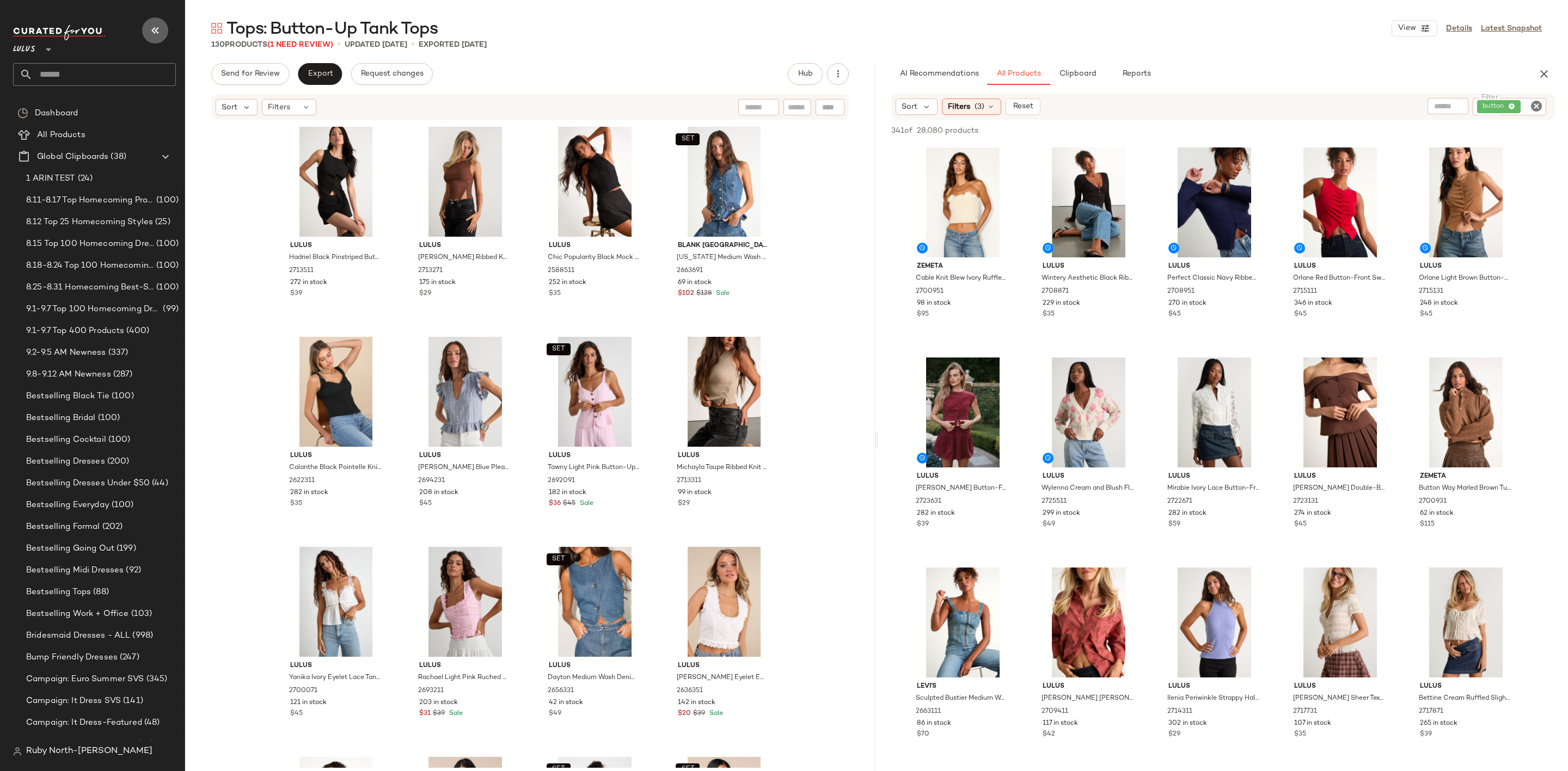
click at [151, 25] on icon "button" at bounding box center [155, 30] width 13 height 13
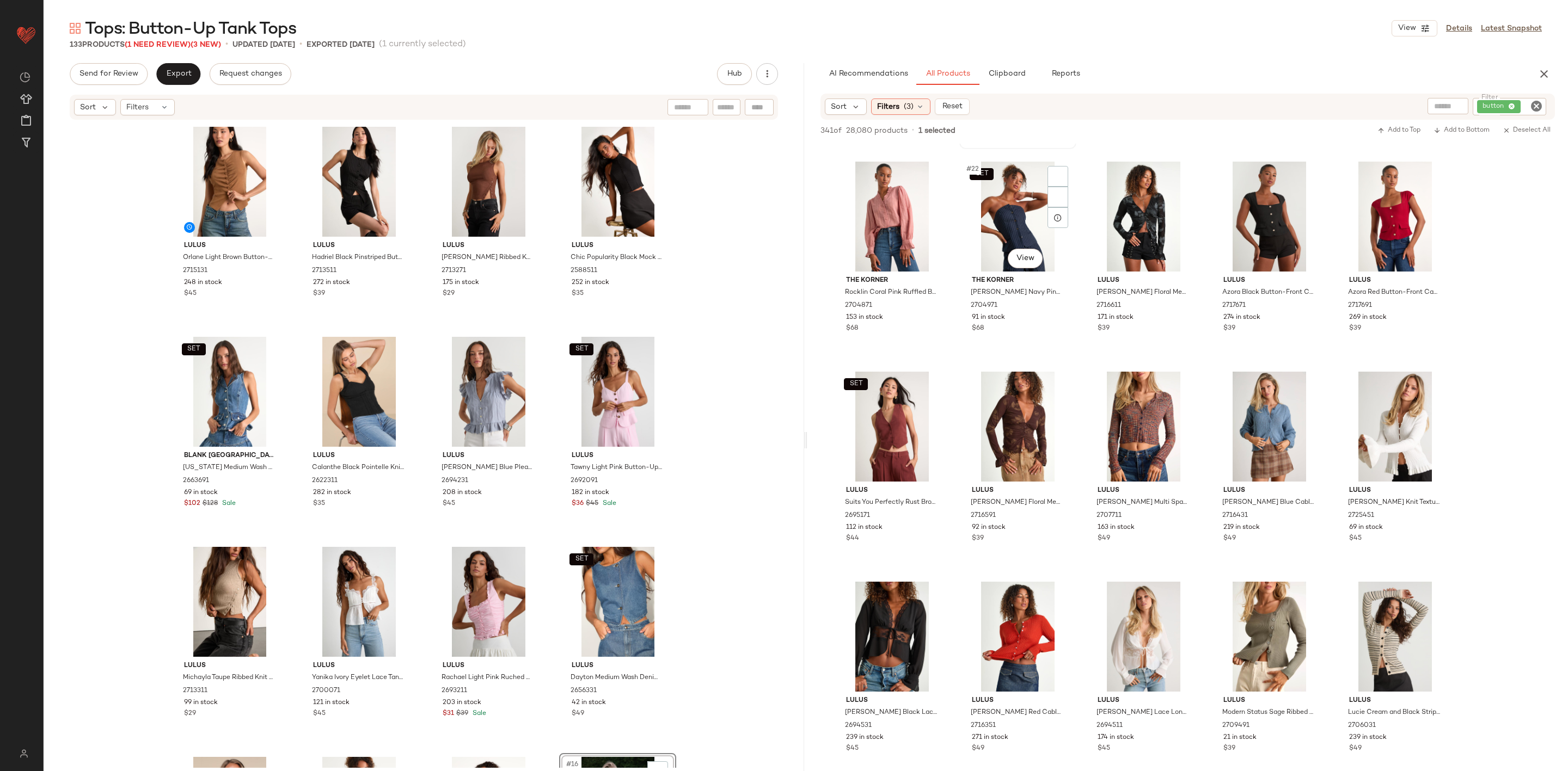
scroll to position [898, 0]
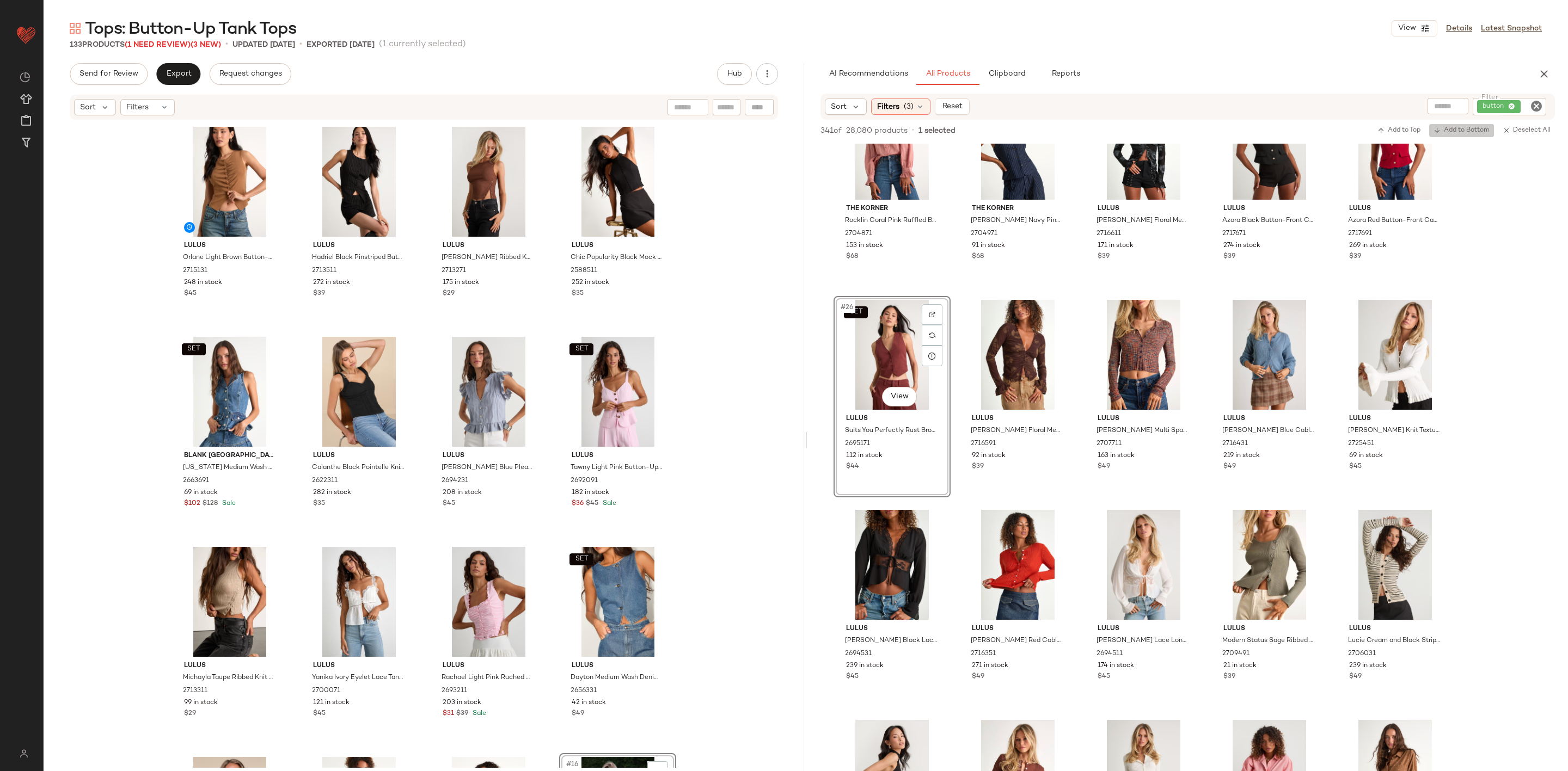
click at [1463, 130] on span "Add to Bottom" at bounding box center [1461, 130] width 56 height 8
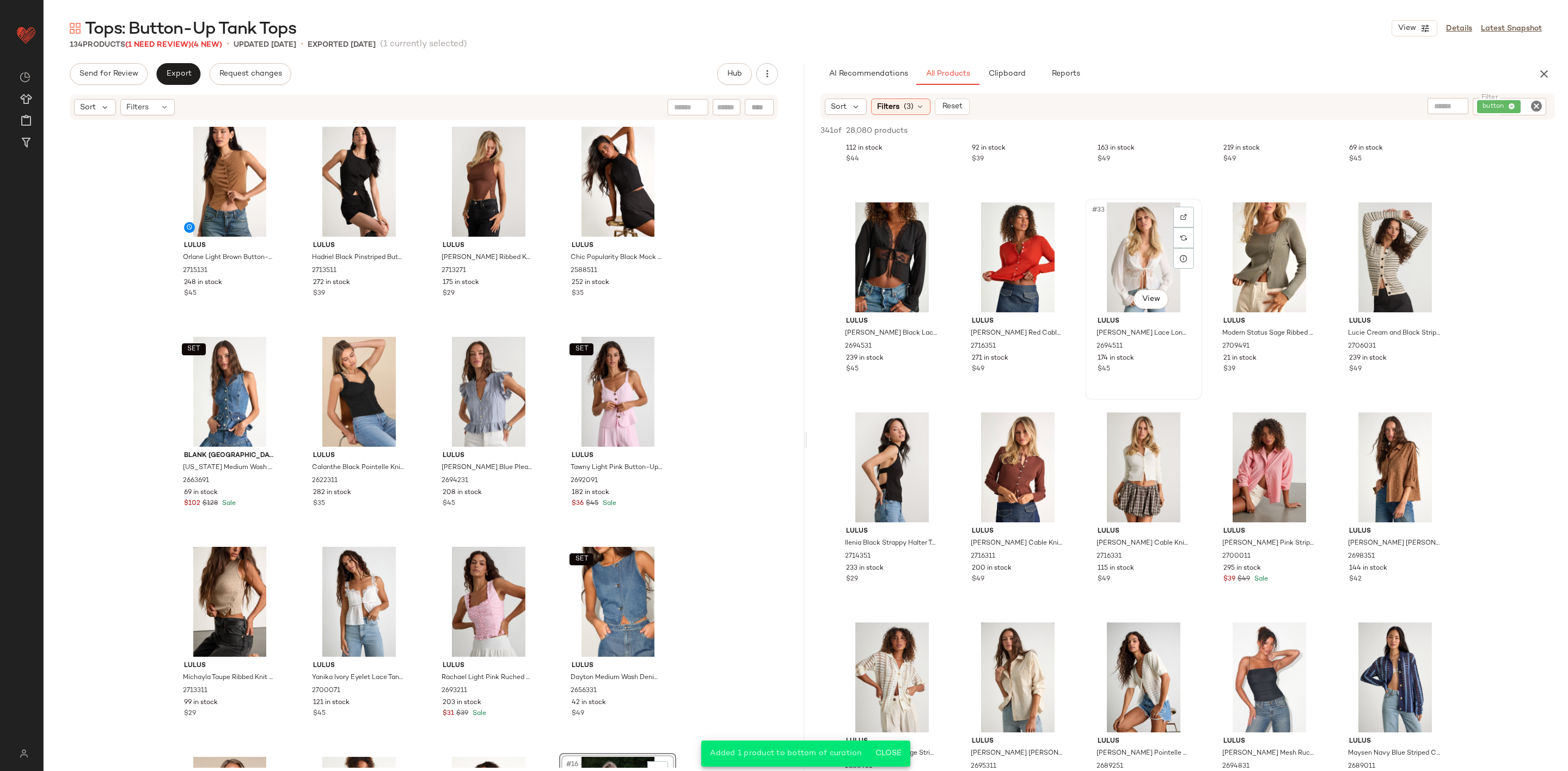
scroll to position [1388, 0]
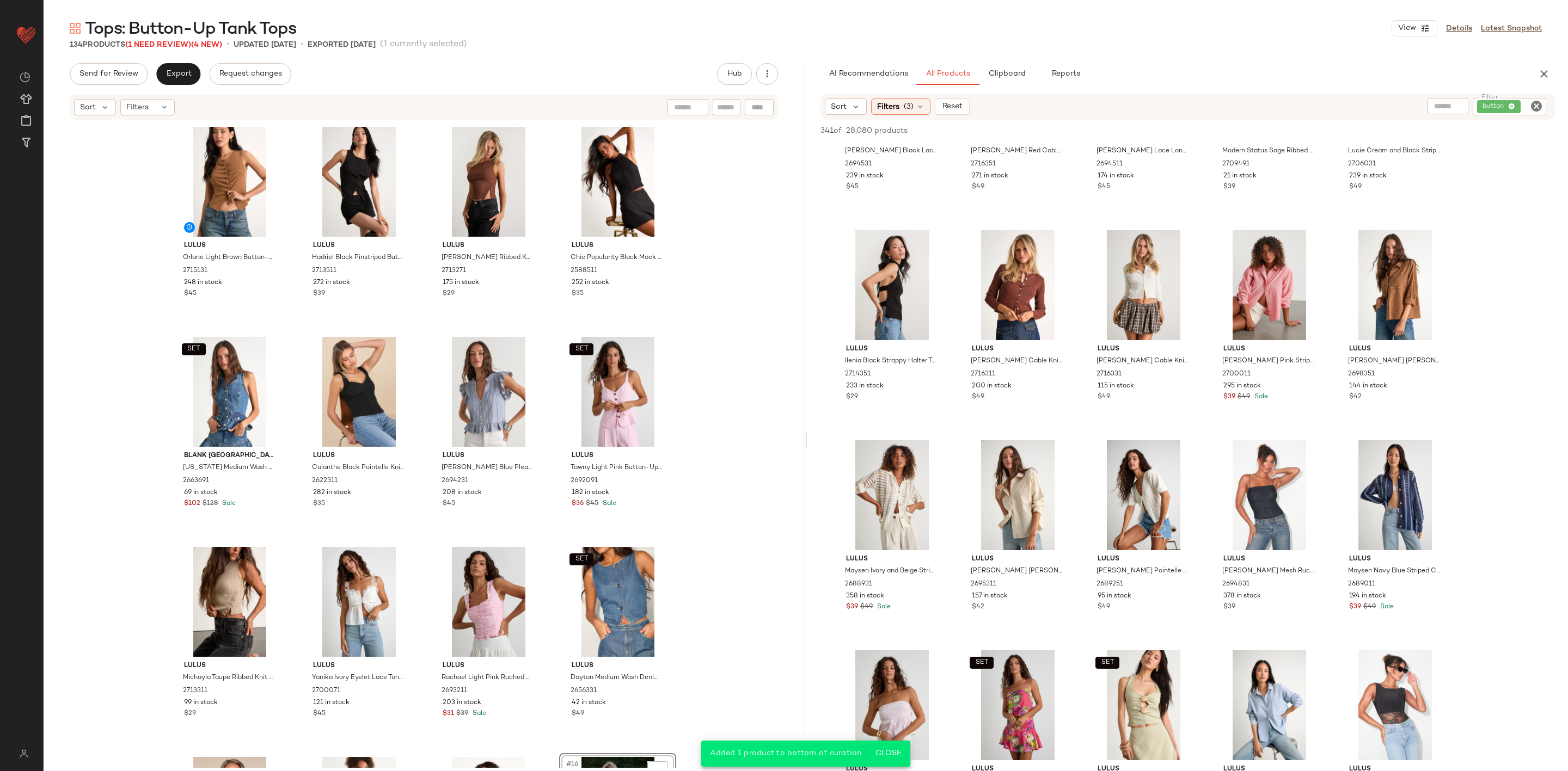
click at [1523, 106] on input "Filter" at bounding box center [1532, 106] width 19 height 12
type input "****"
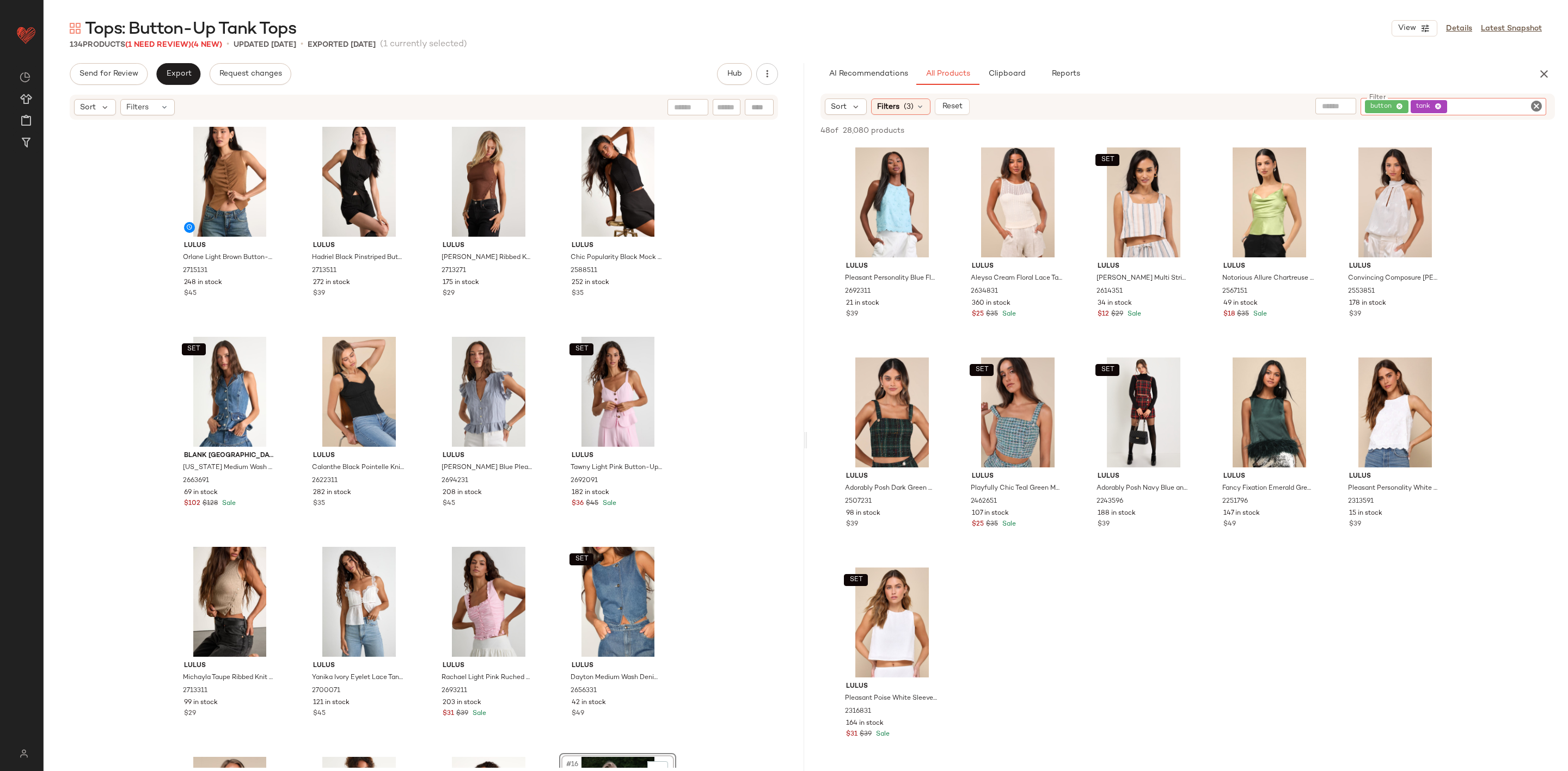
click at [169, 44] on span "(1 Need Review)" at bounding box center [158, 44] width 66 height 8
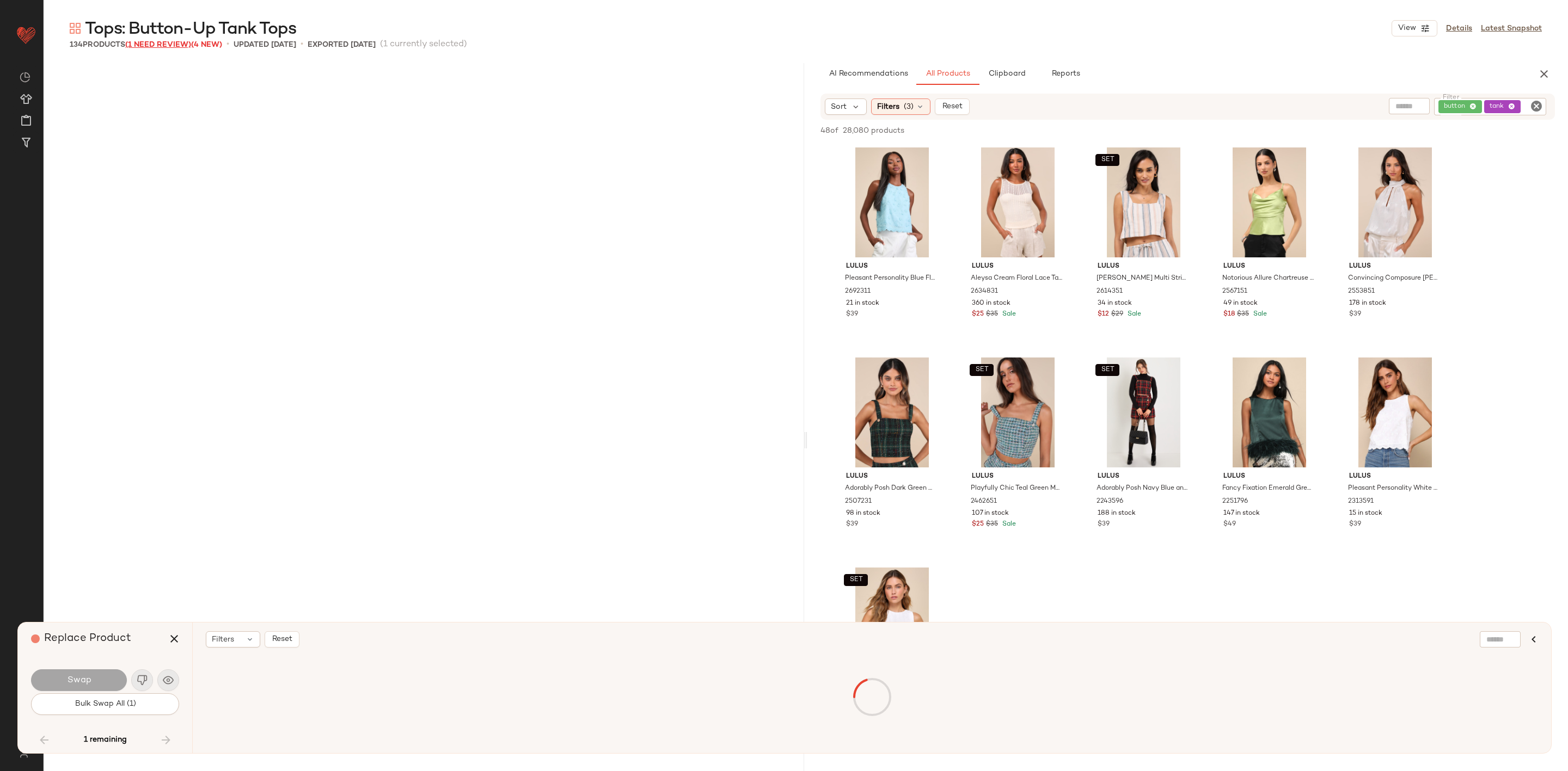
scroll to position [4412, 0]
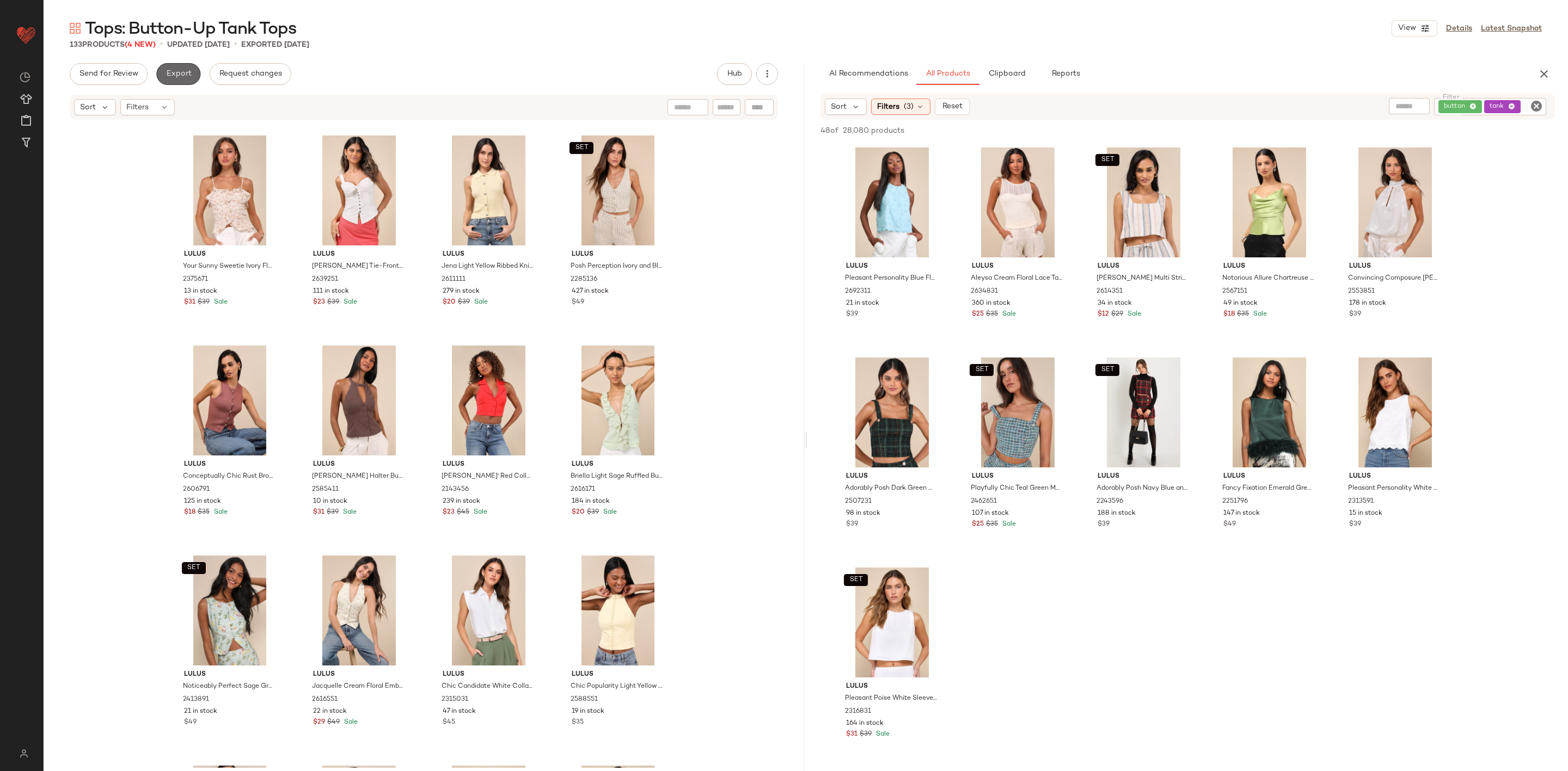
click at [166, 77] on span "Export" at bounding box center [178, 74] width 26 height 9
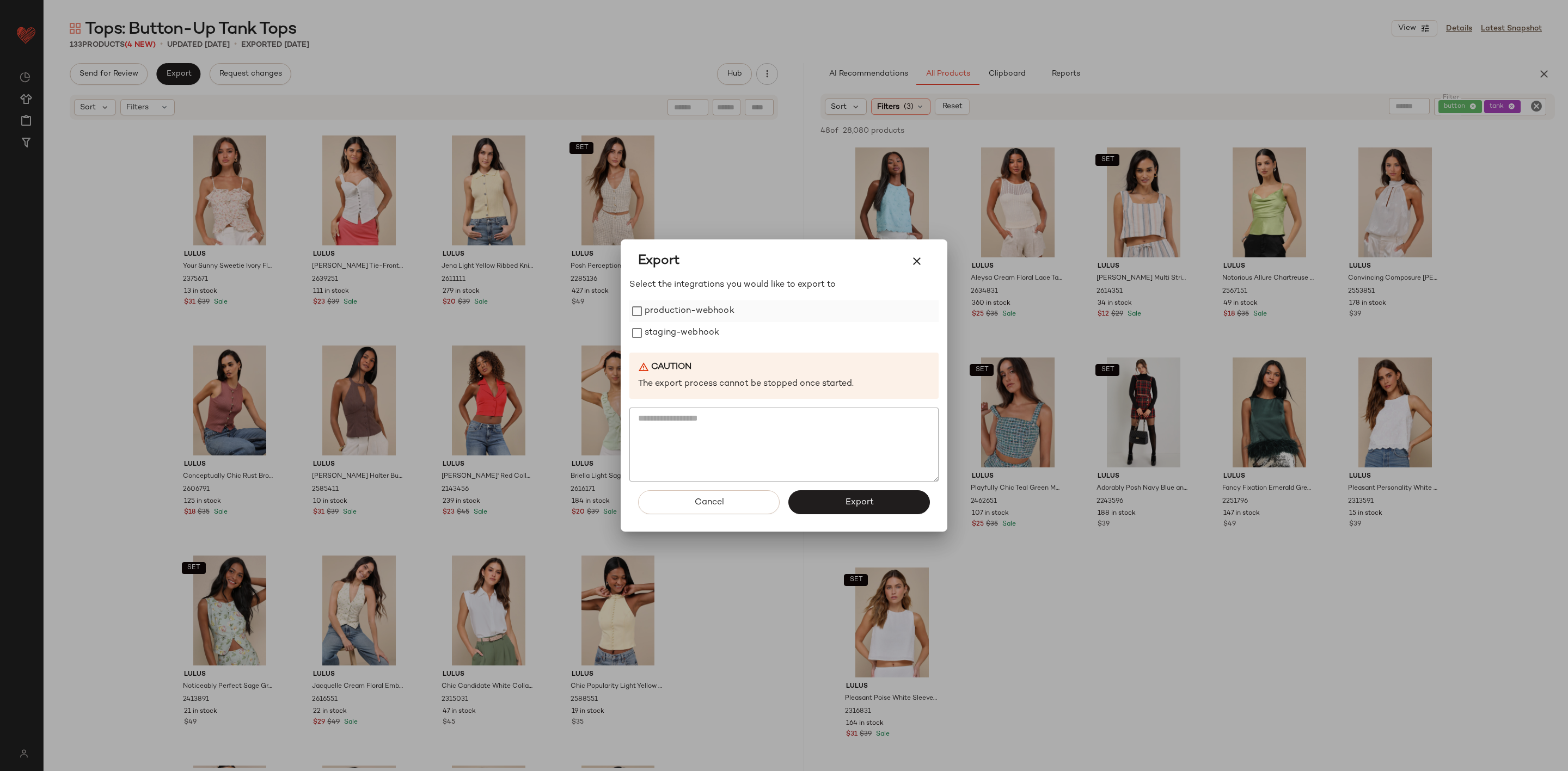
click at [704, 307] on label "production-webhook" at bounding box center [690, 312] width 90 height 22
click at [679, 344] on div "Select the integrations you would like to export to production-webhook staging-…" at bounding box center [784, 380] width 309 height 204
click at [696, 335] on label "staging-webhook" at bounding box center [682, 333] width 75 height 22
click at [855, 503] on span "Export" at bounding box center [858, 503] width 29 height 10
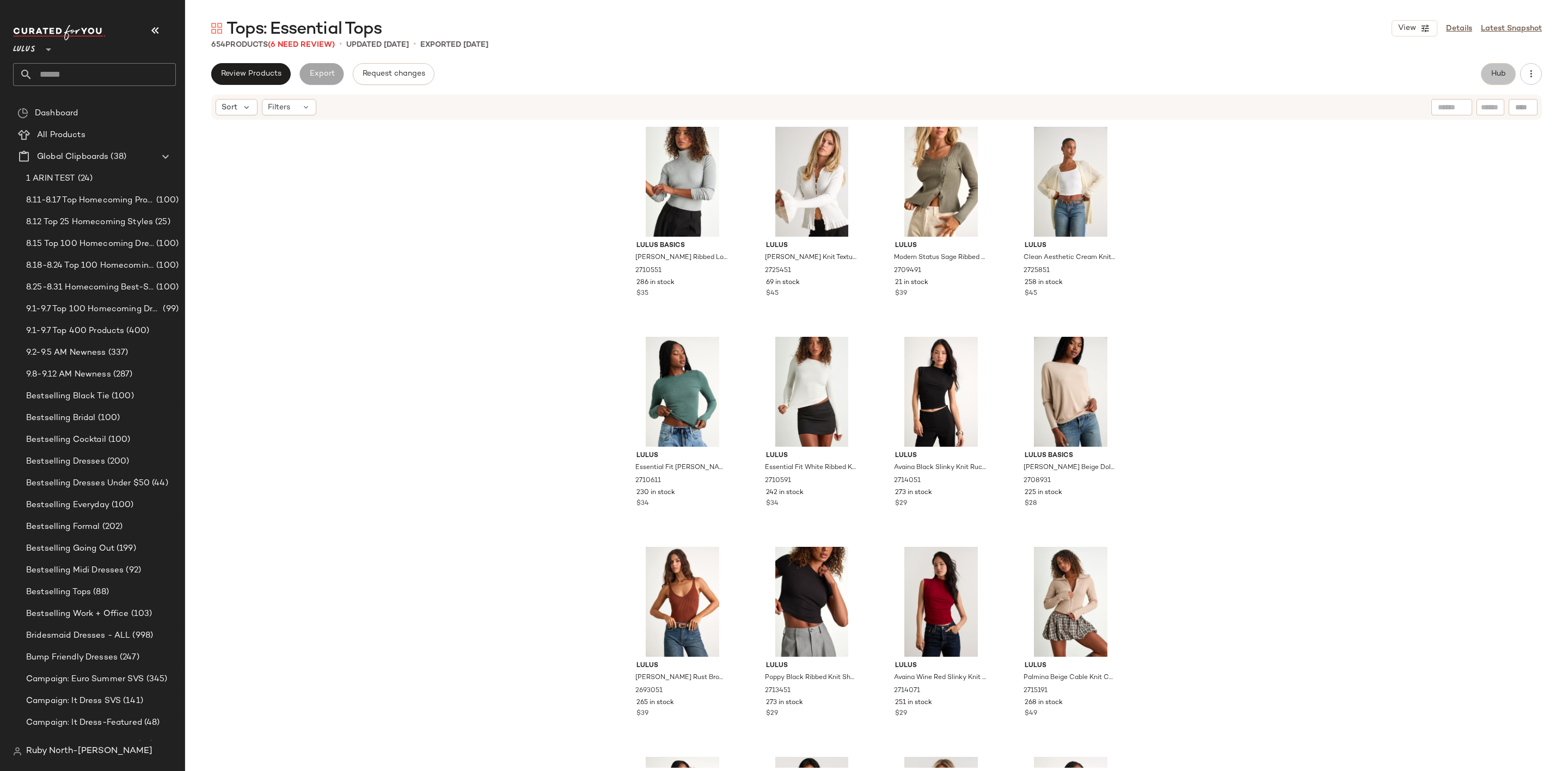
click at [1499, 72] on span "Hub" at bounding box center [1498, 74] width 15 height 9
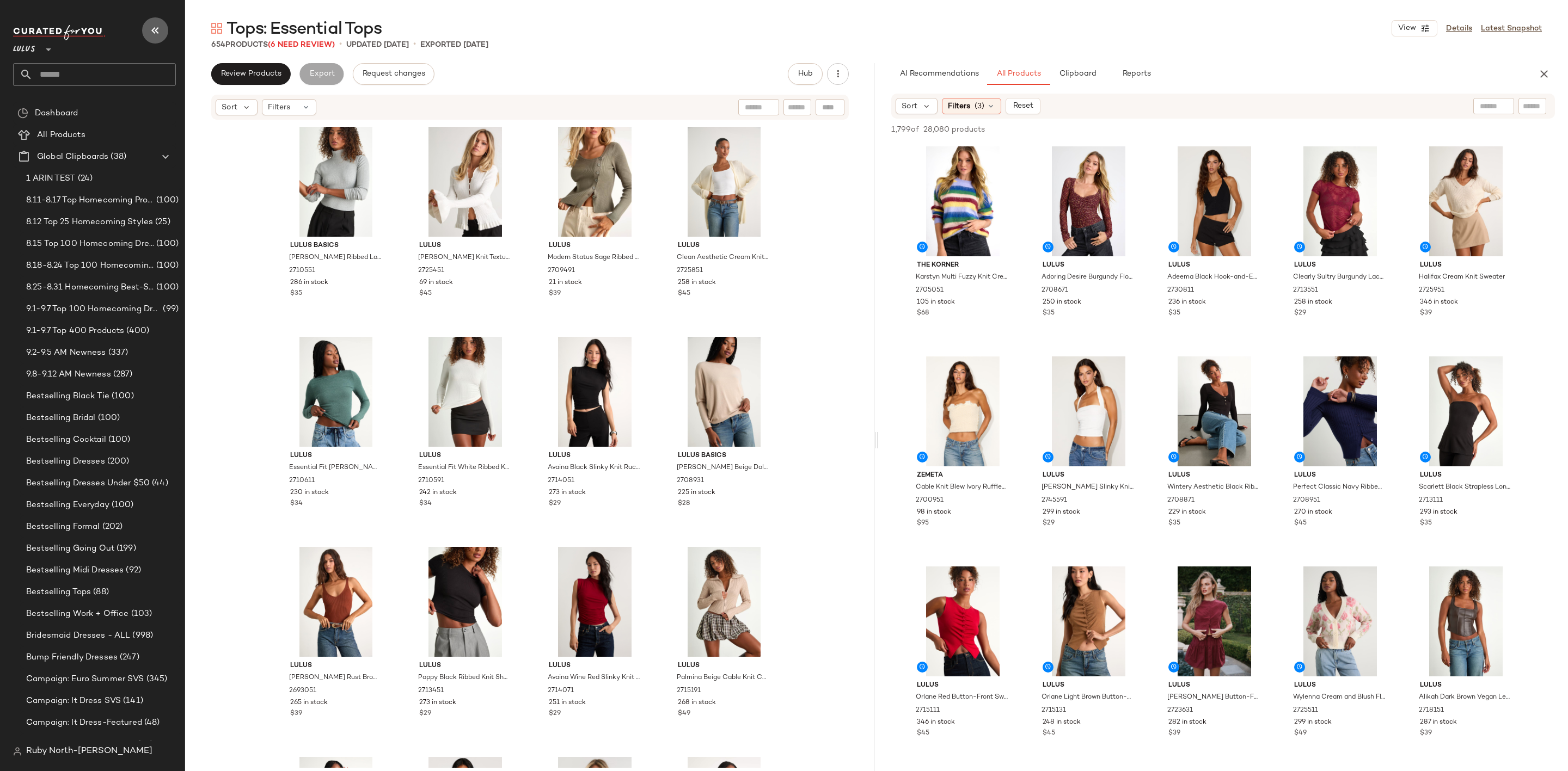
click at [165, 33] on button "button" at bounding box center [155, 30] width 26 height 26
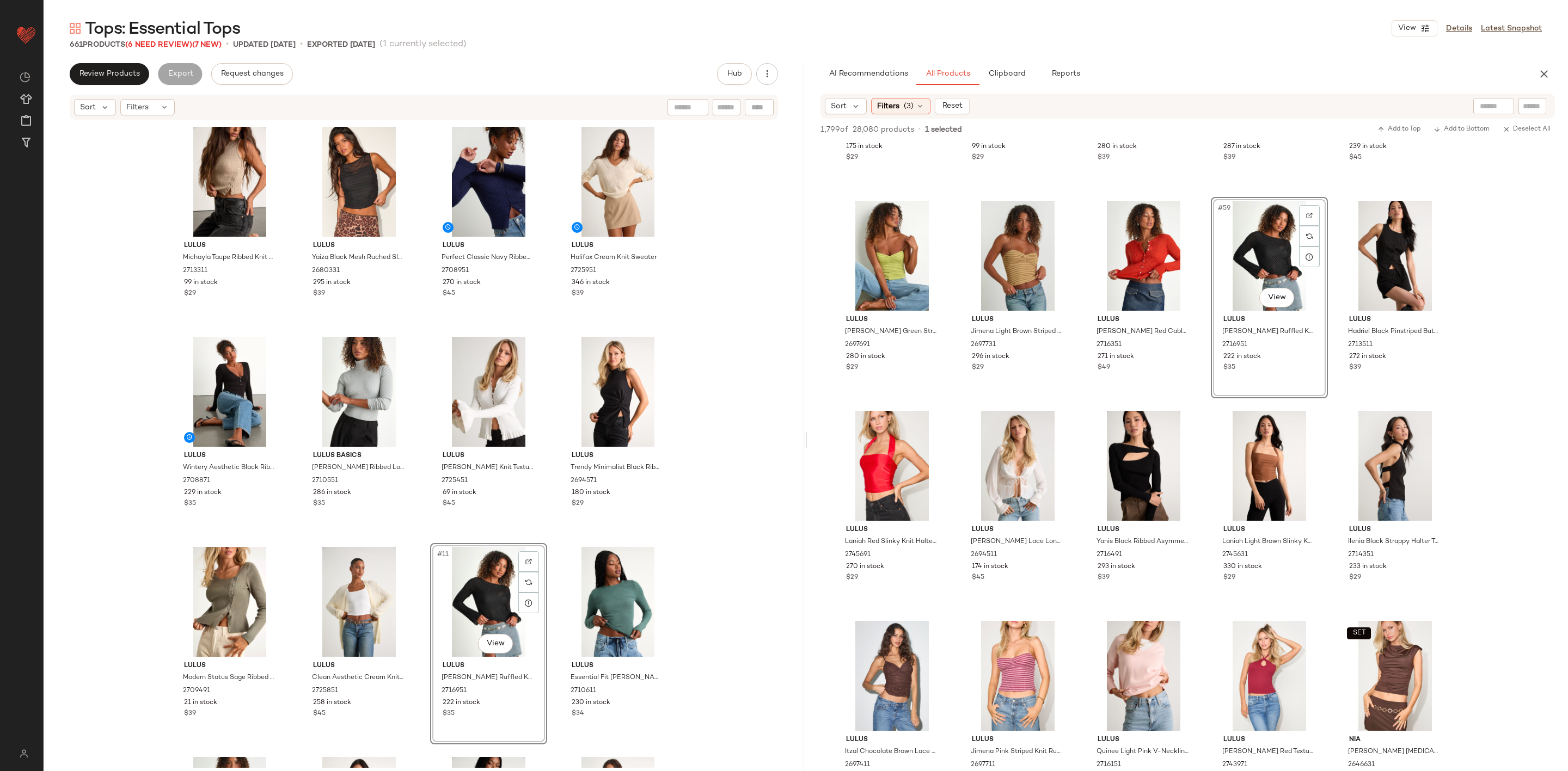
scroll to position [2286, 0]
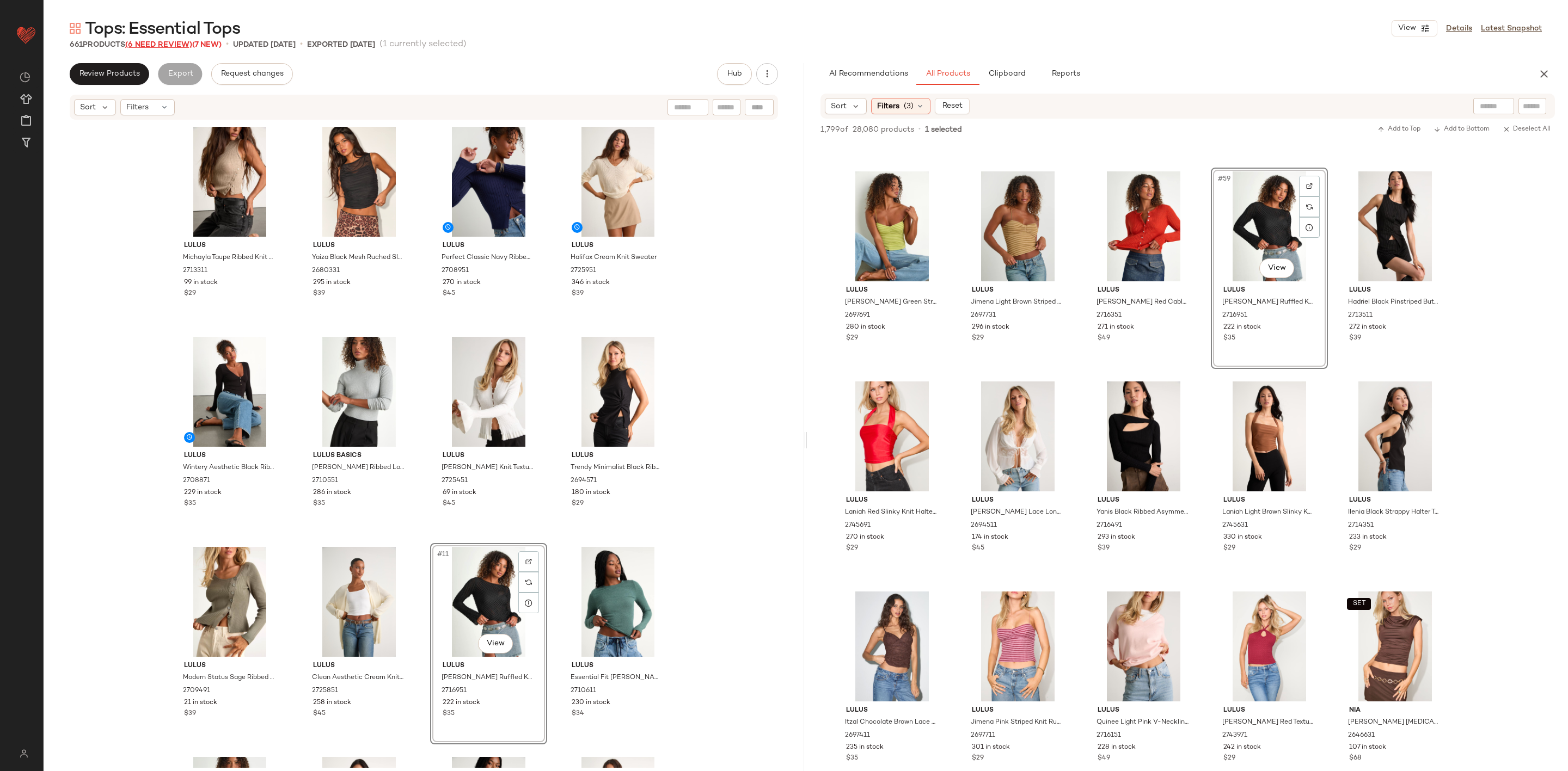
click at [144, 43] on span "(6 Need Review)" at bounding box center [159, 44] width 67 height 8
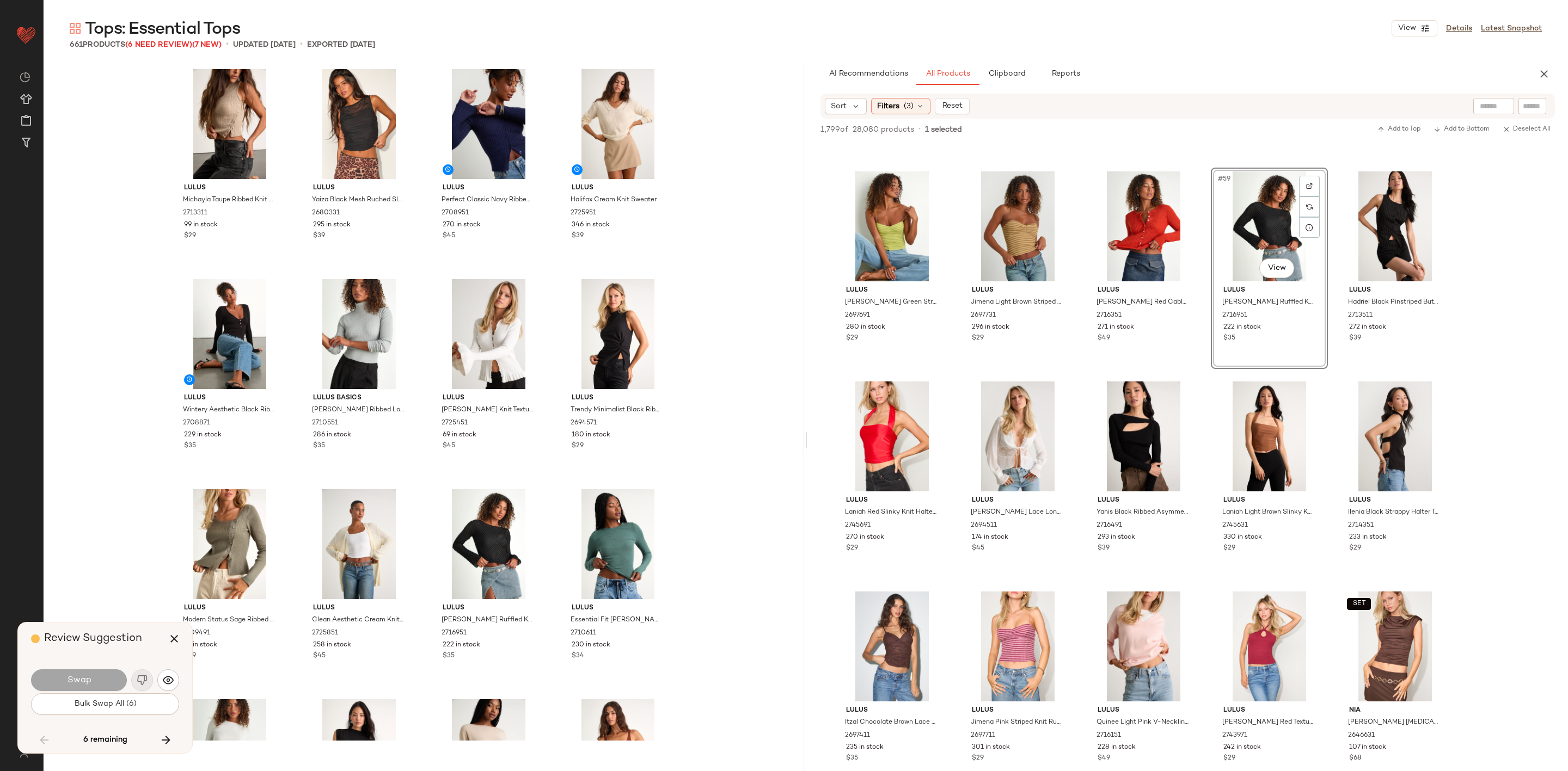
scroll to position [5882, 0]
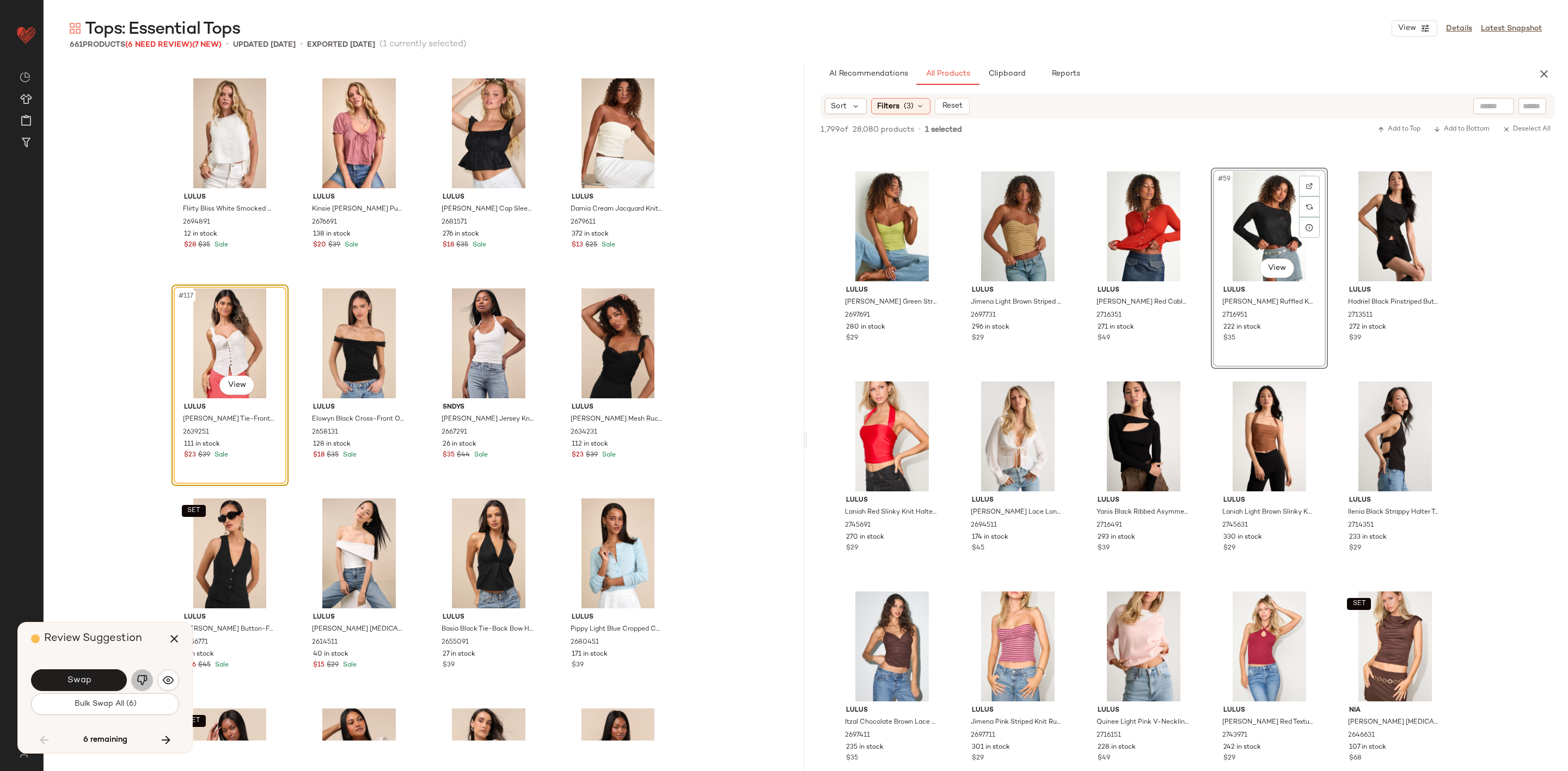
click at [150, 683] on button "button" at bounding box center [142, 680] width 22 height 22
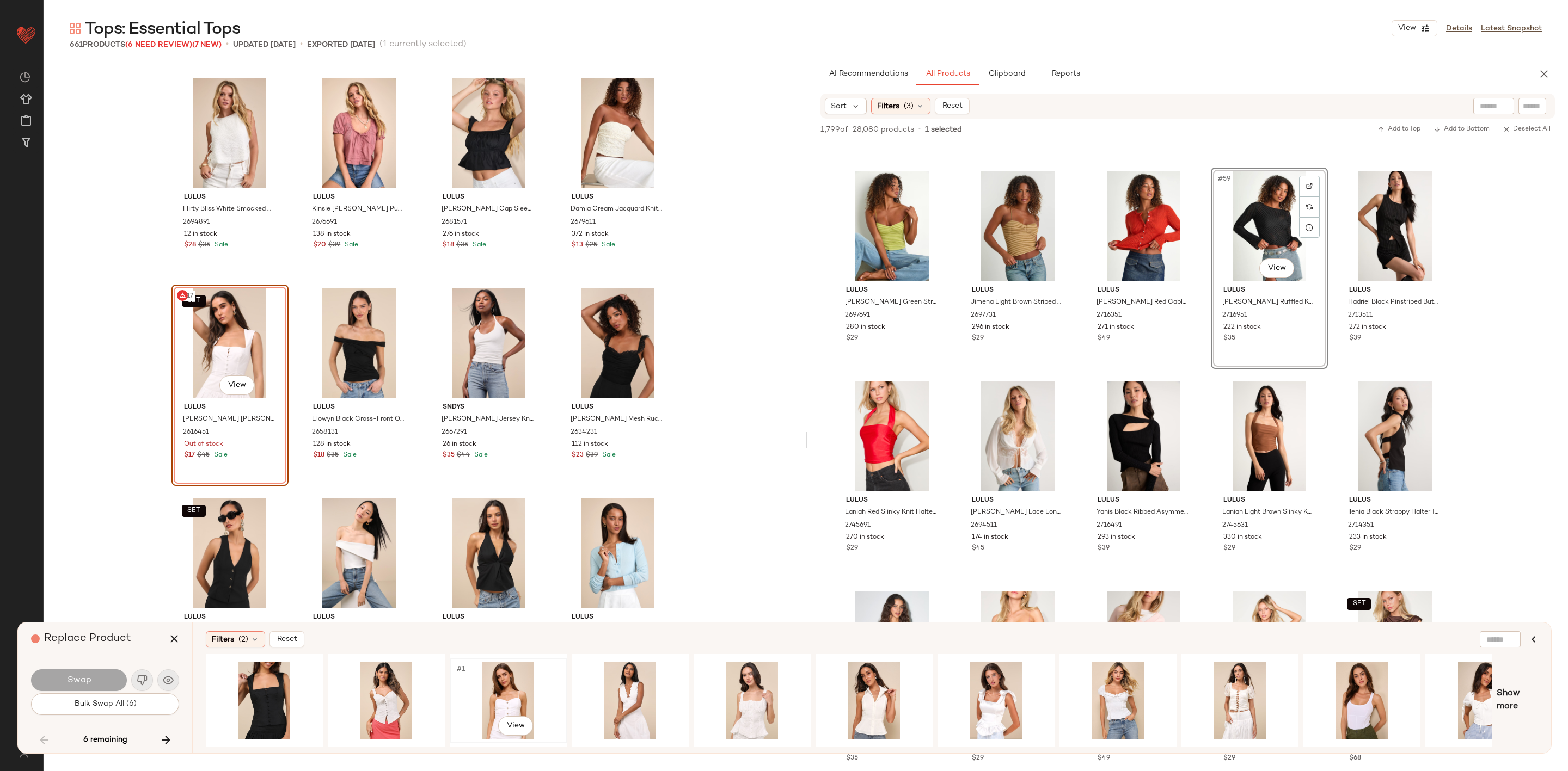
drag, startPoint x: 509, startPoint y: 681, endPoint x: 461, endPoint y: 675, distance: 48.4
click at [508, 681] on div "#1 View" at bounding box center [508, 700] width 110 height 77
click at [94, 673] on button "Swap" at bounding box center [79, 680] width 96 height 22
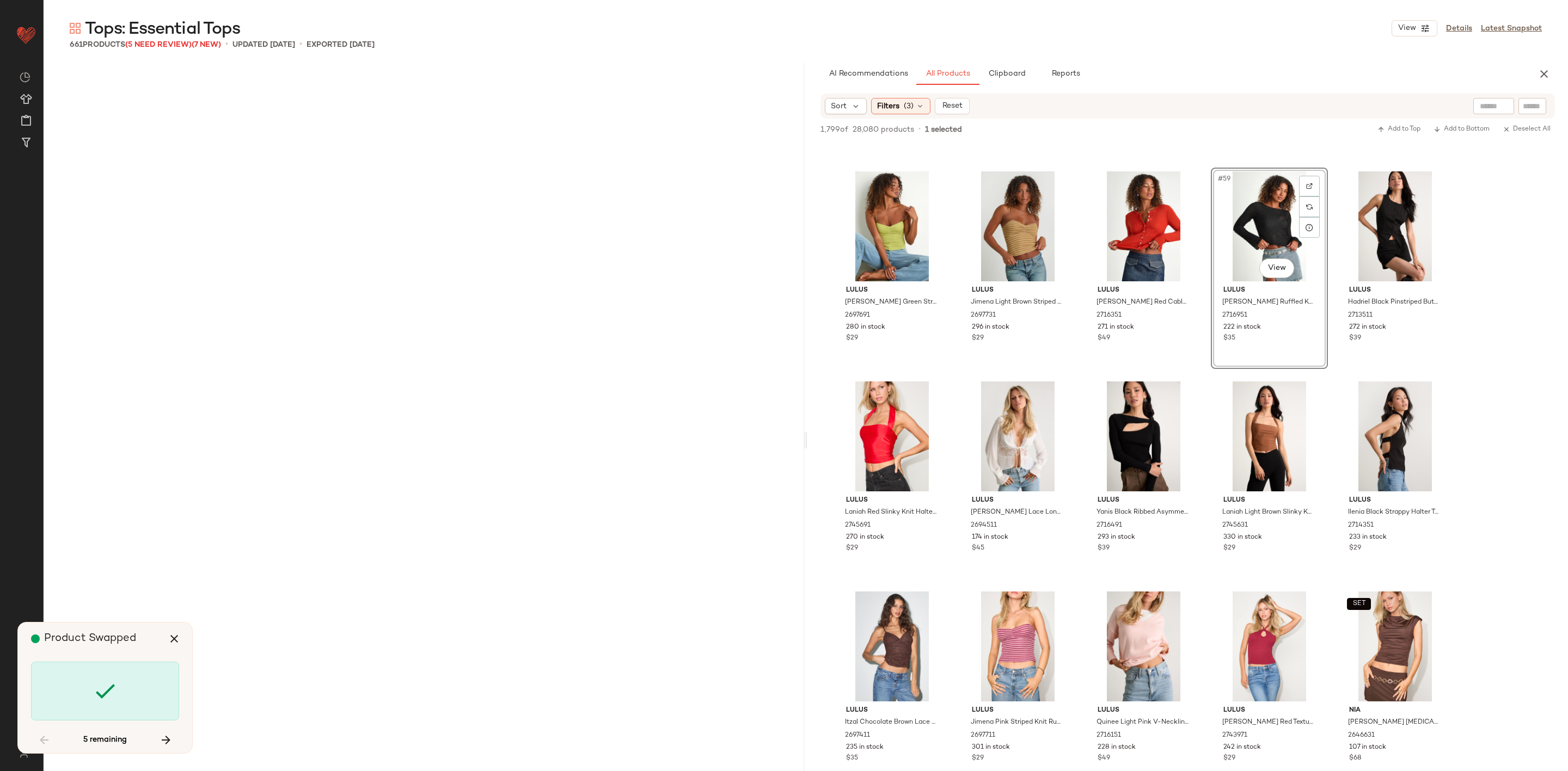
scroll to position [8824, 0]
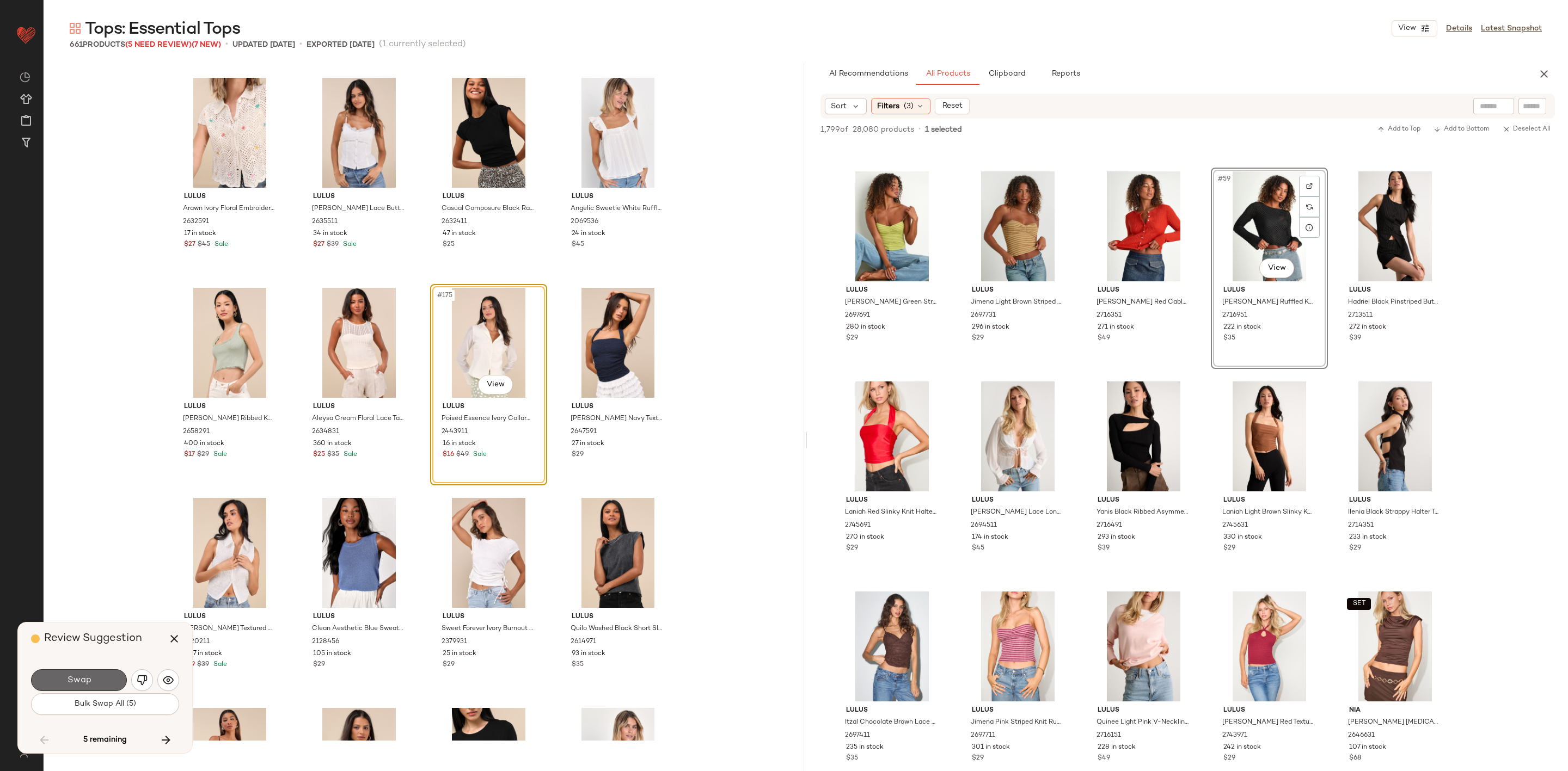
click at [96, 671] on button "Swap" at bounding box center [79, 680] width 96 height 22
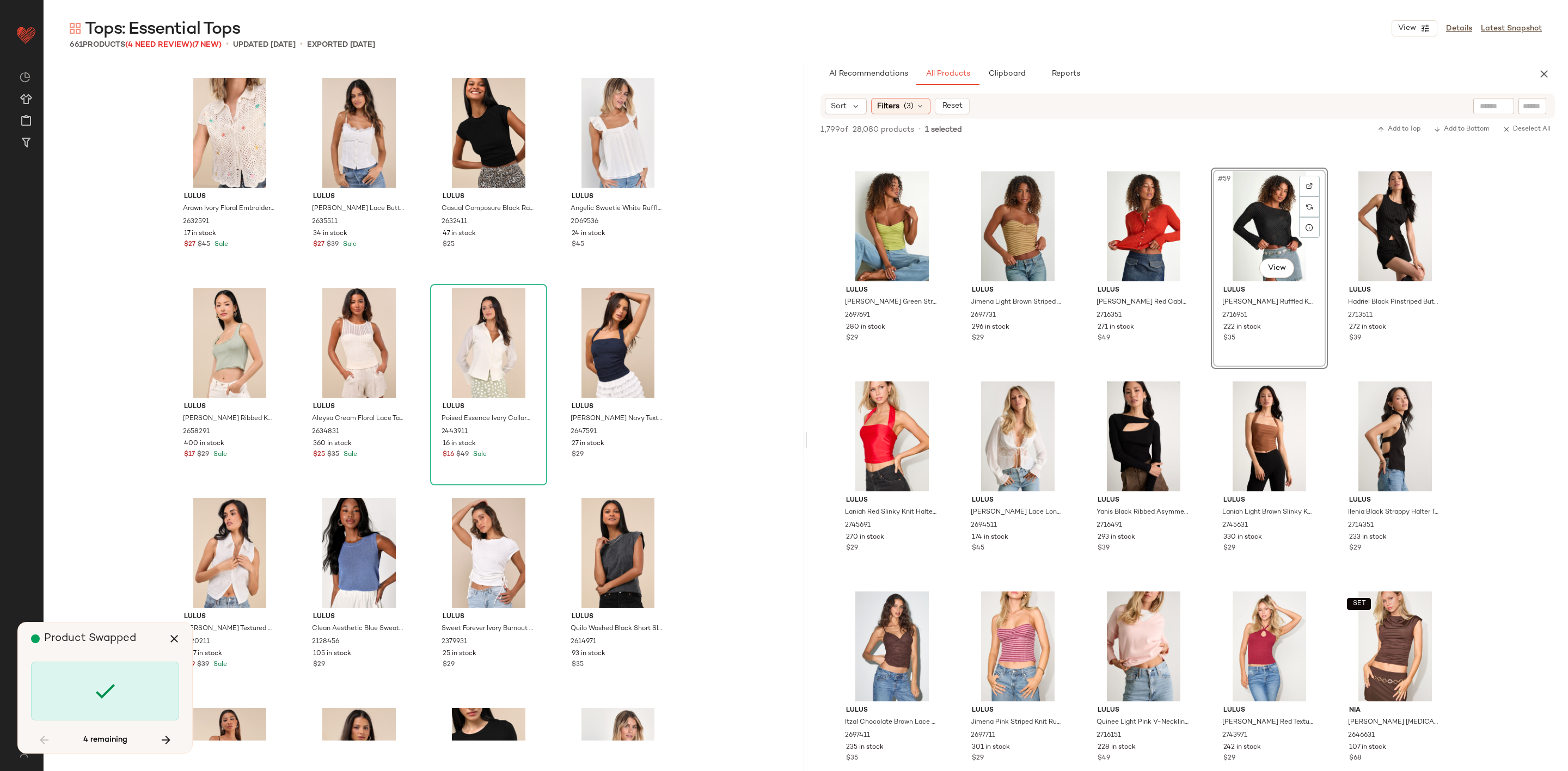
scroll to position [16178, 0]
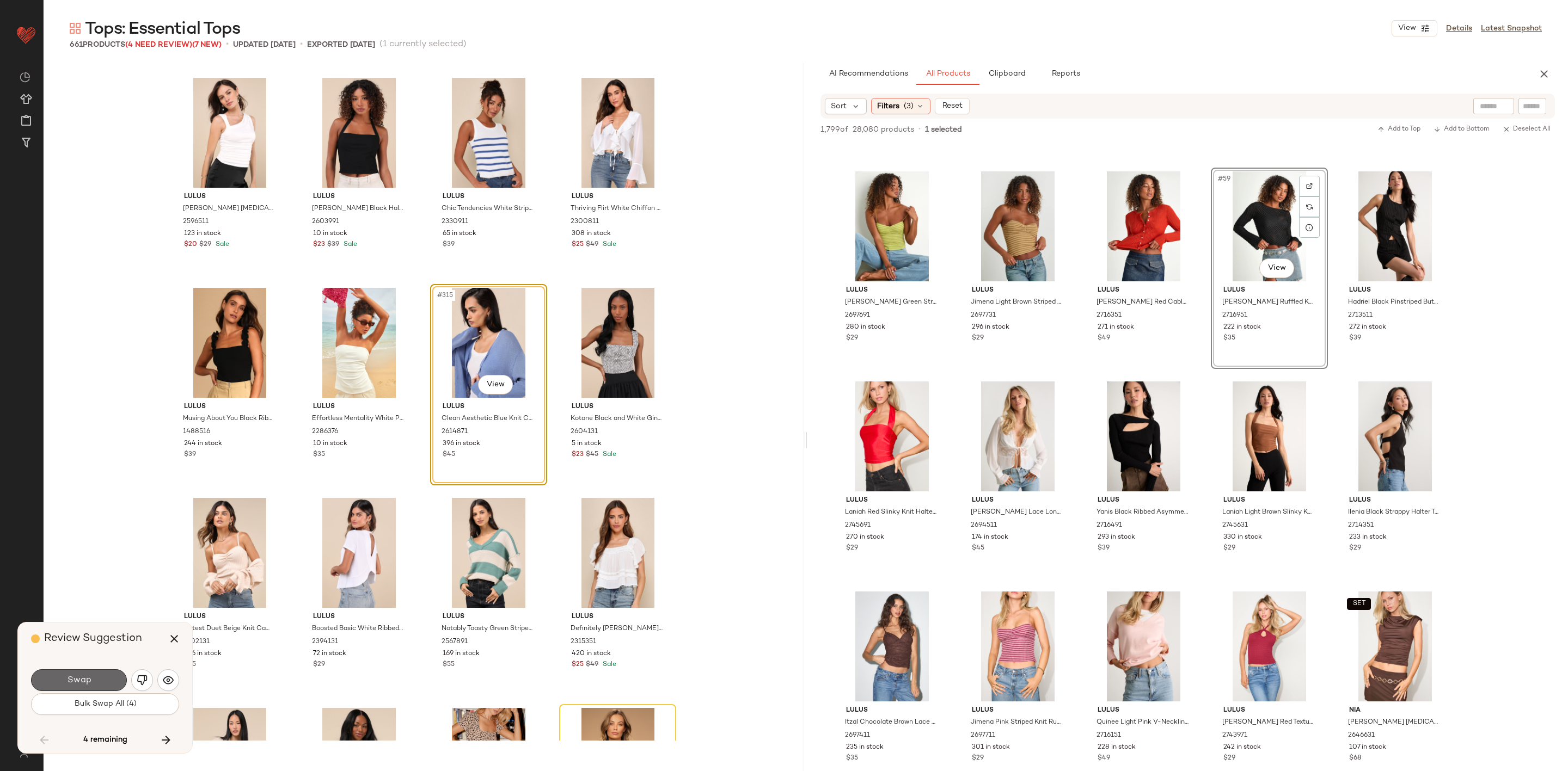
click at [88, 676] on span "Swap" at bounding box center [79, 680] width 24 height 10
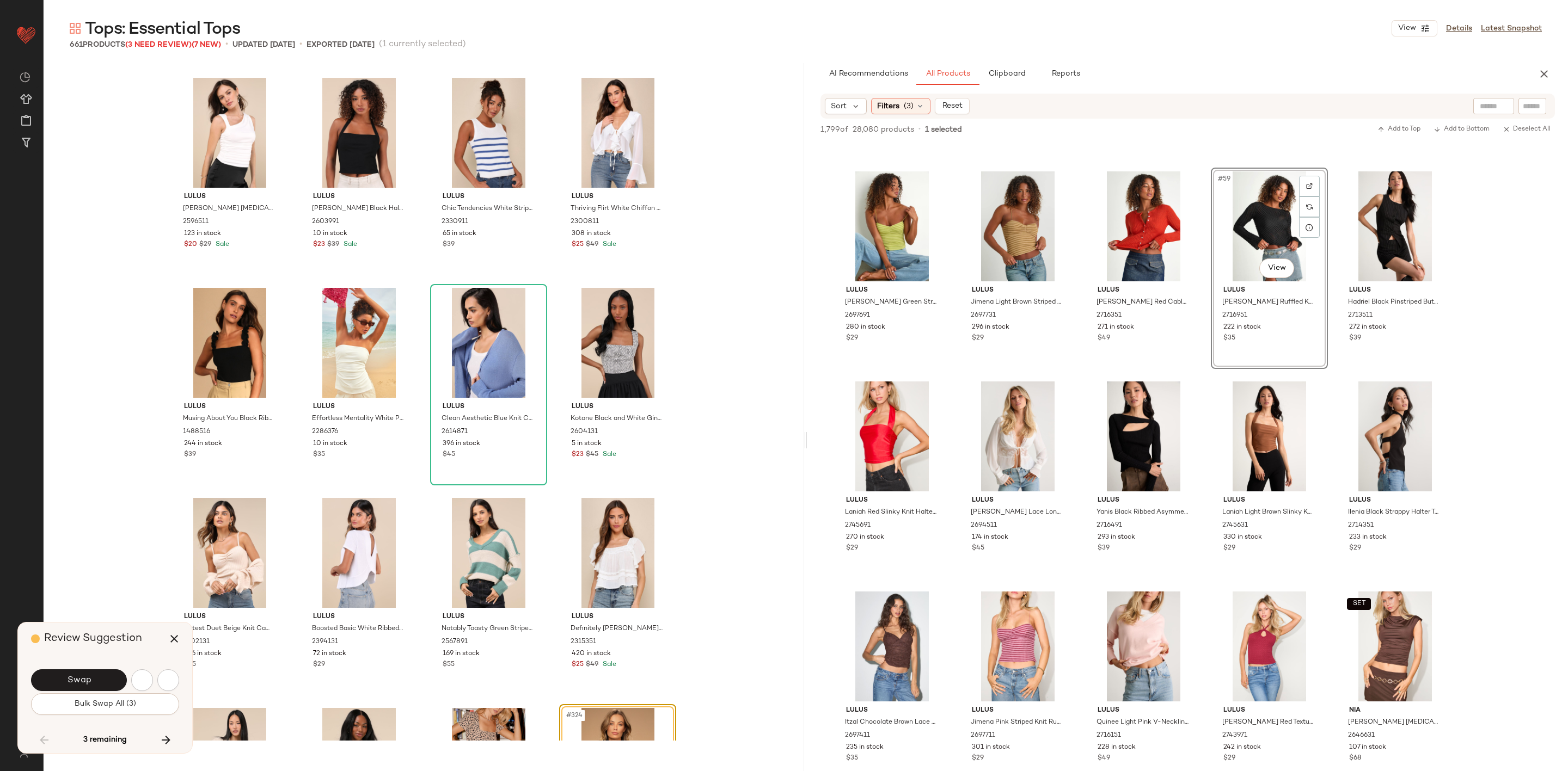
scroll to position [16597, 0]
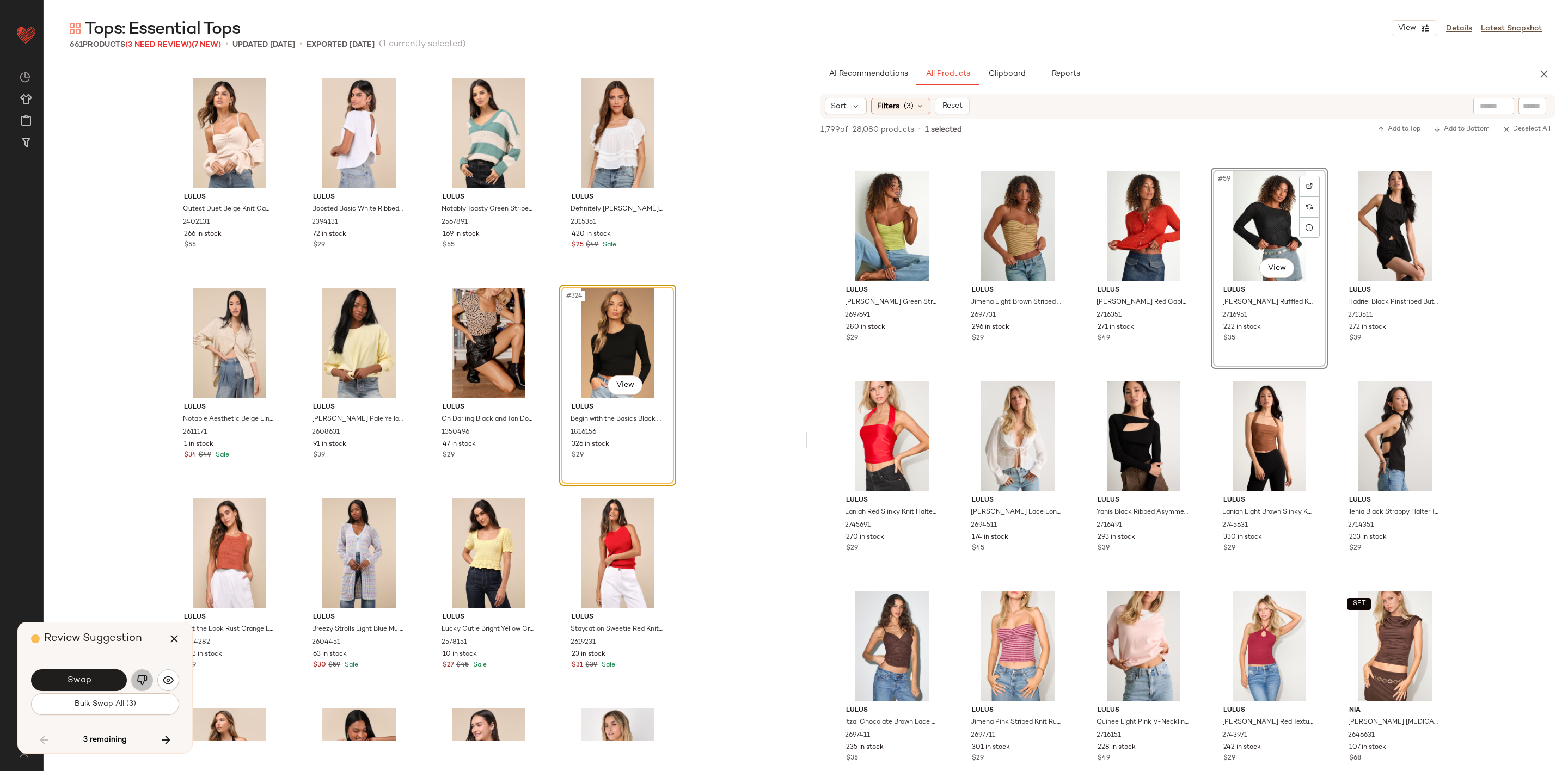
click at [137, 686] on button "button" at bounding box center [142, 680] width 22 height 22
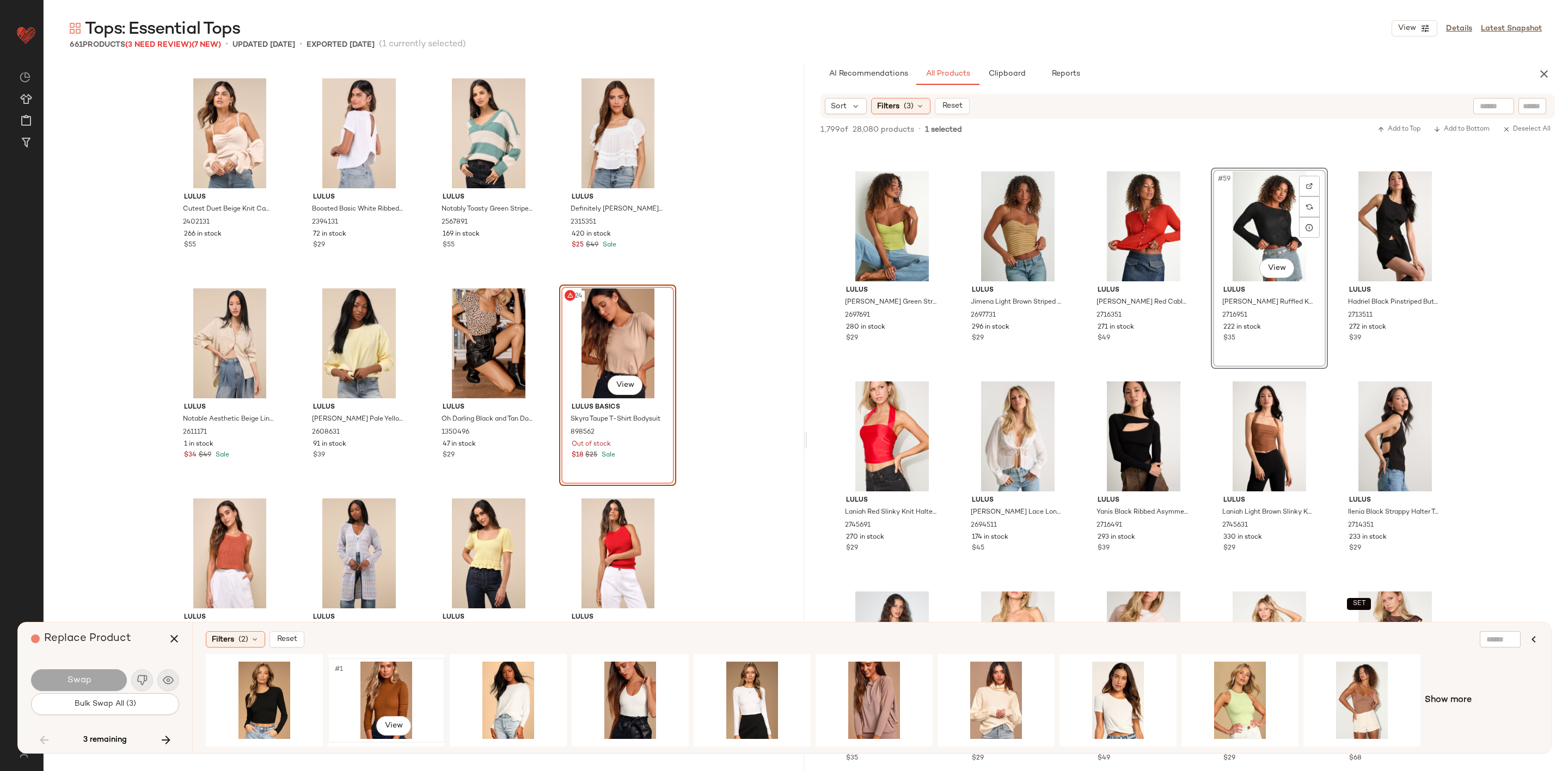
click at [393, 697] on div "#1 View" at bounding box center [387, 700] width 110 height 77
click at [105, 673] on button "Swap" at bounding box center [79, 680] width 96 height 22
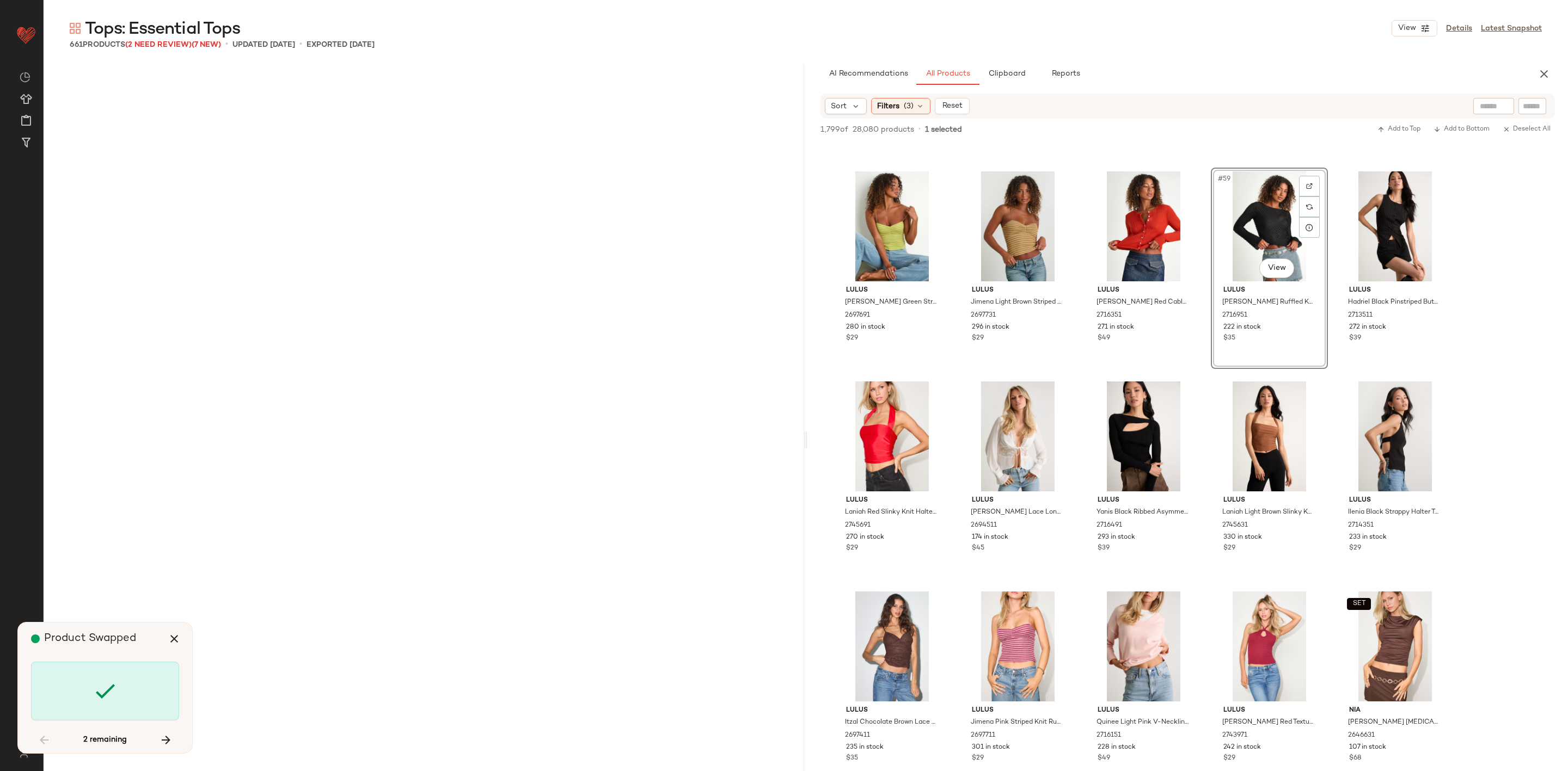
scroll to position [18909, 0]
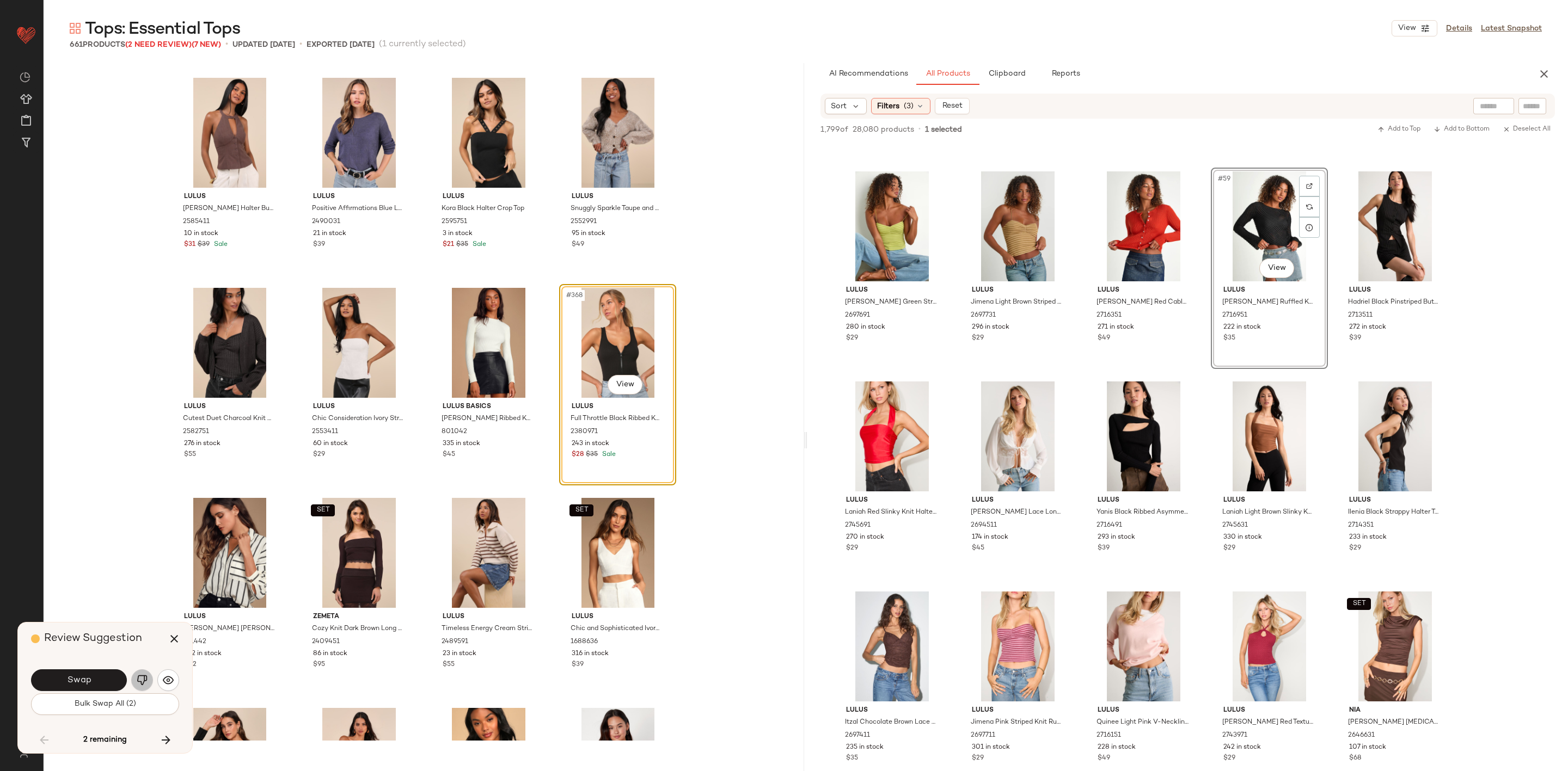
click at [138, 683] on img "button" at bounding box center [142, 680] width 11 height 11
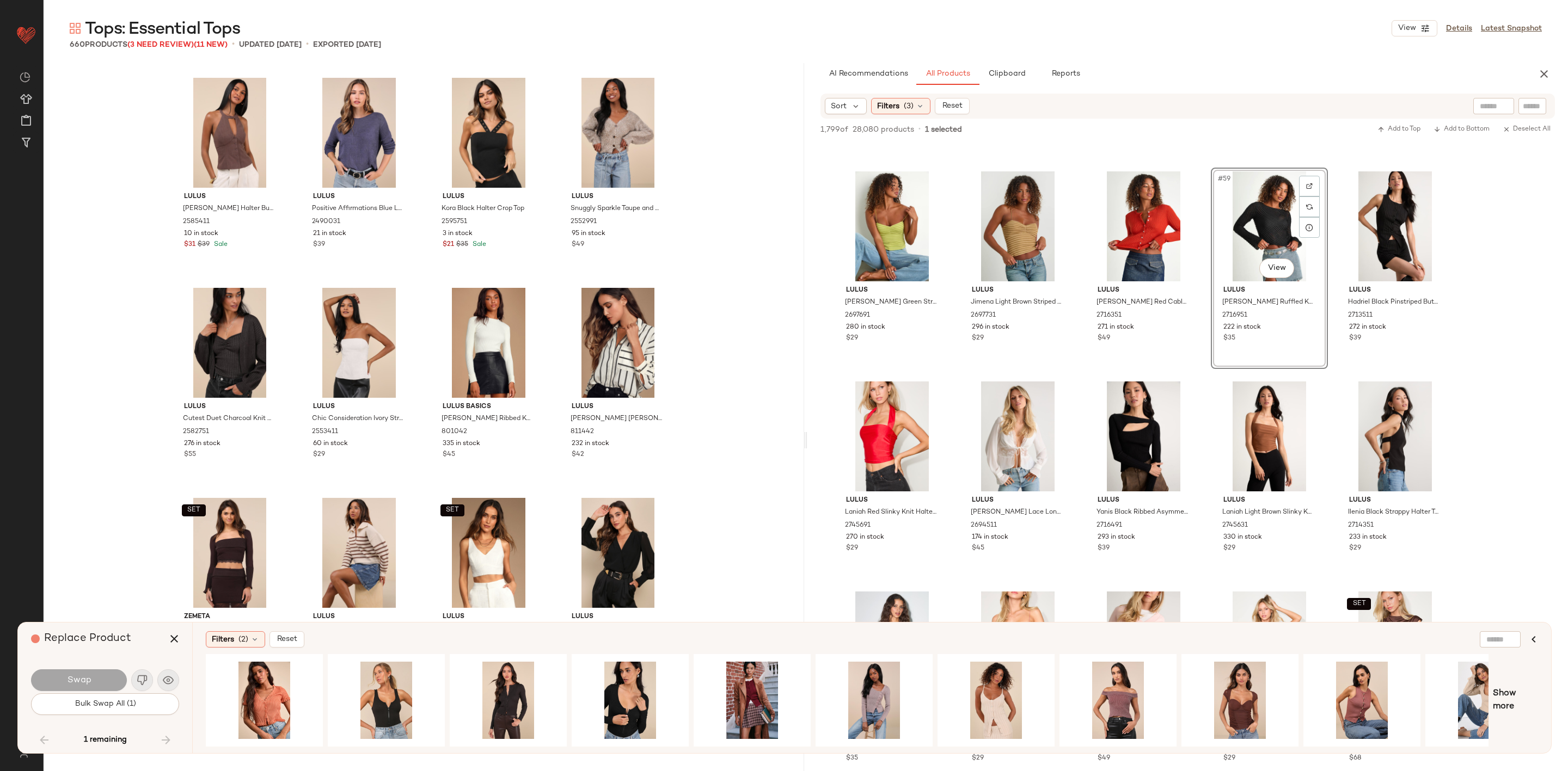
click at [173, 740] on div "1 remaining" at bounding box center [105, 740] width 148 height 26
click at [173, 637] on icon "button" at bounding box center [173, 638] width 13 height 13
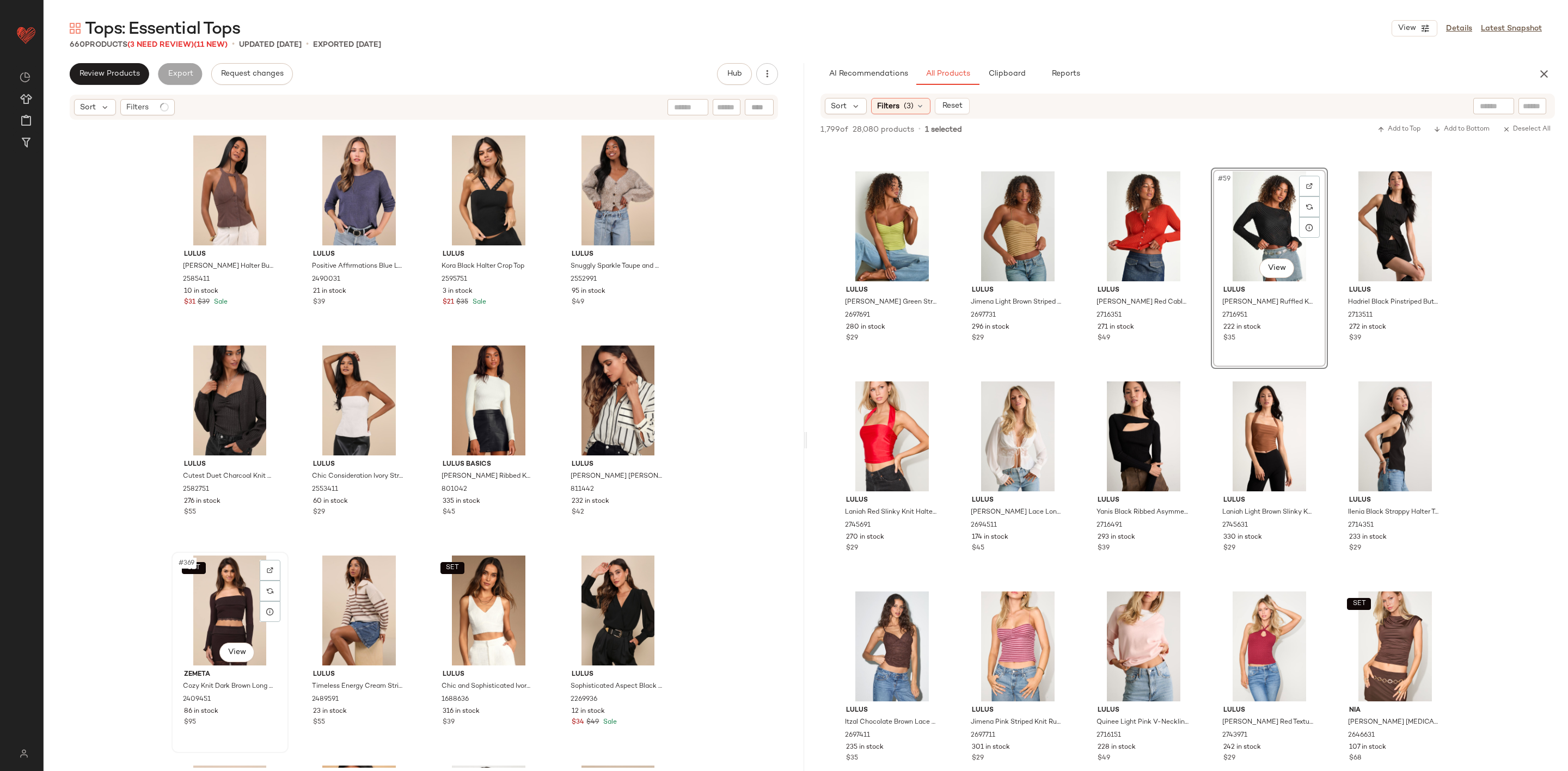
click at [217, 586] on div "SET #369 View" at bounding box center [230, 610] width 110 height 110
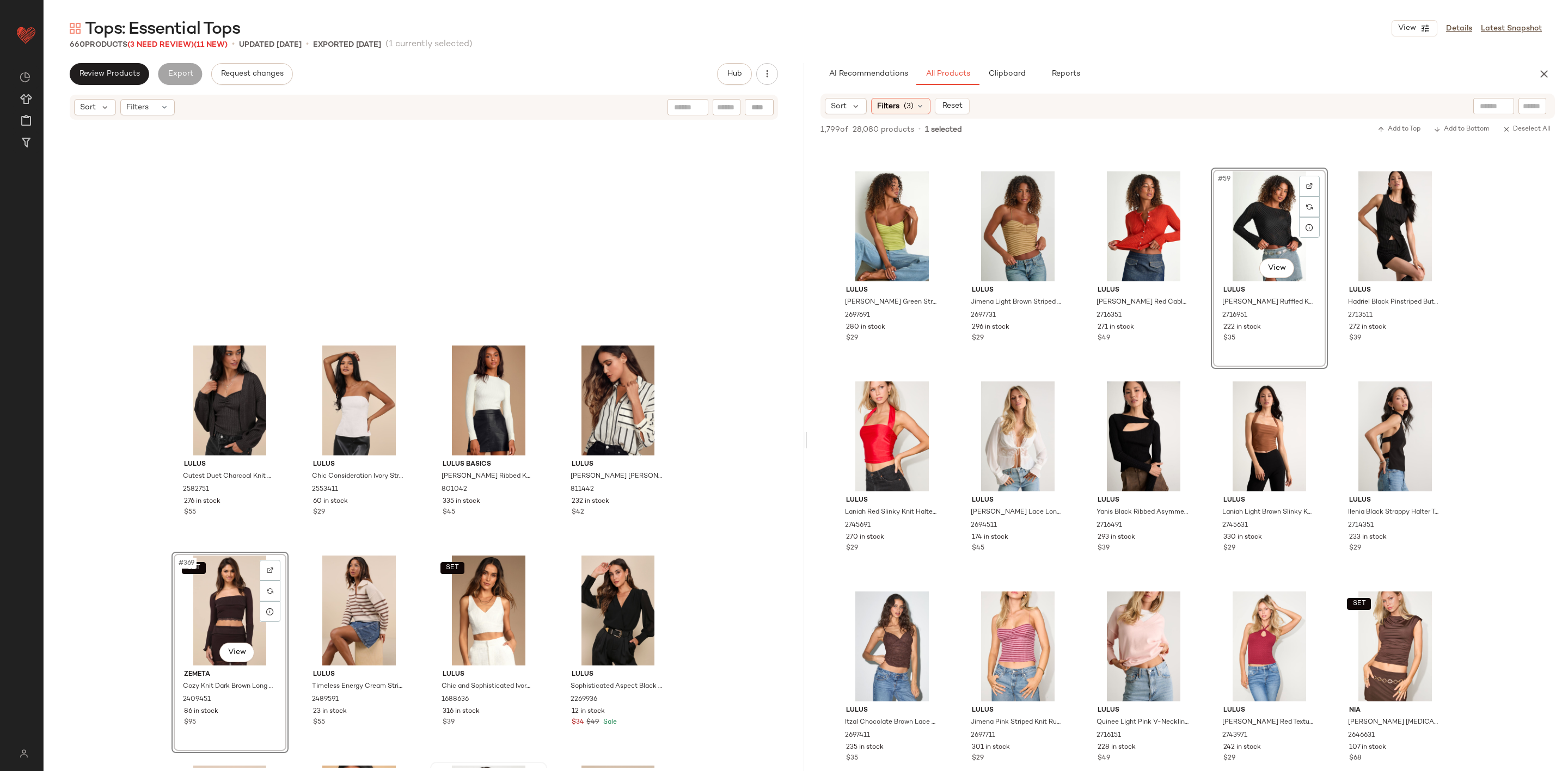
scroll to position [19317, 0]
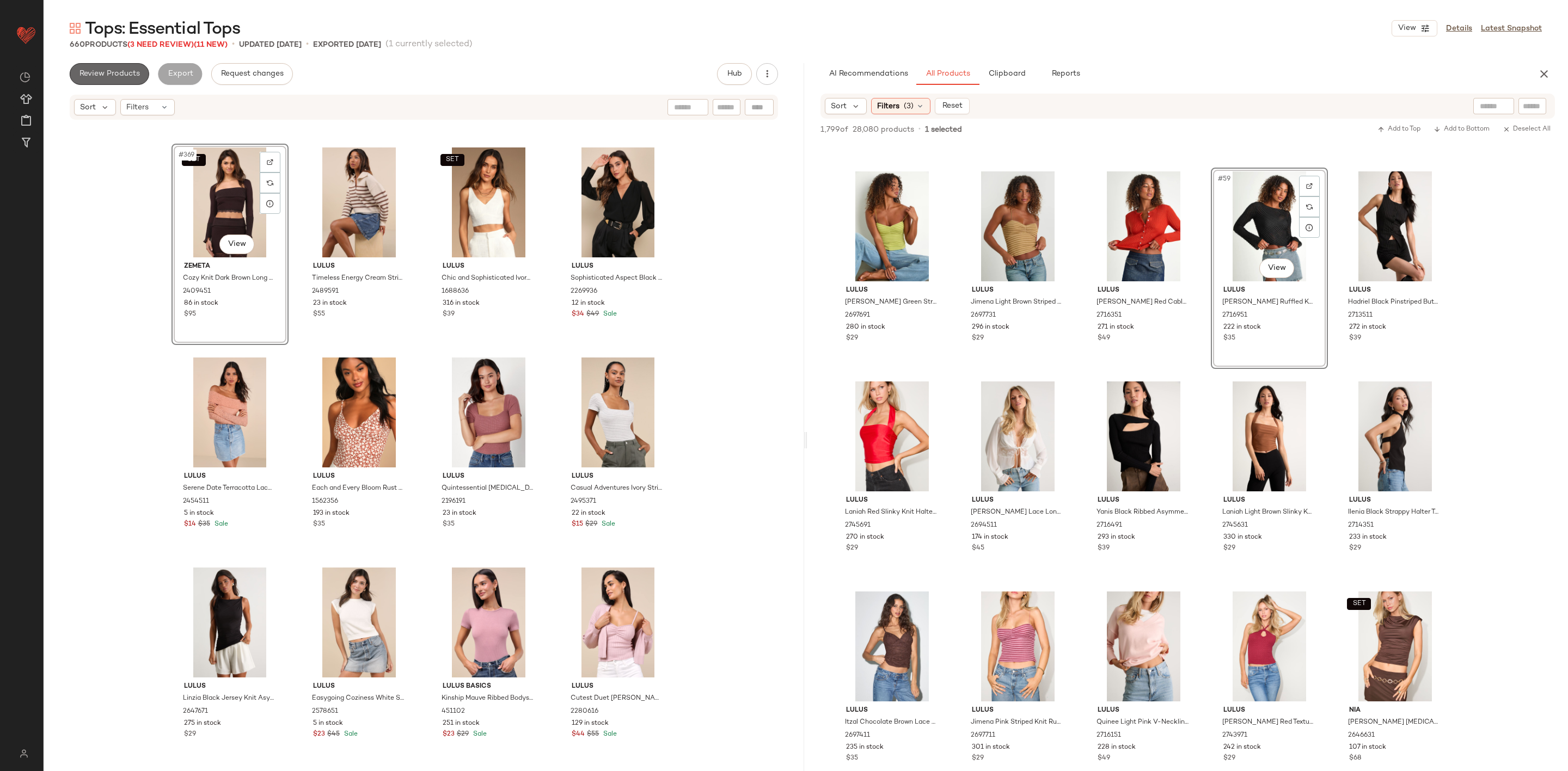
click at [105, 74] on span "Review Products" at bounding box center [110, 74] width 61 height 9
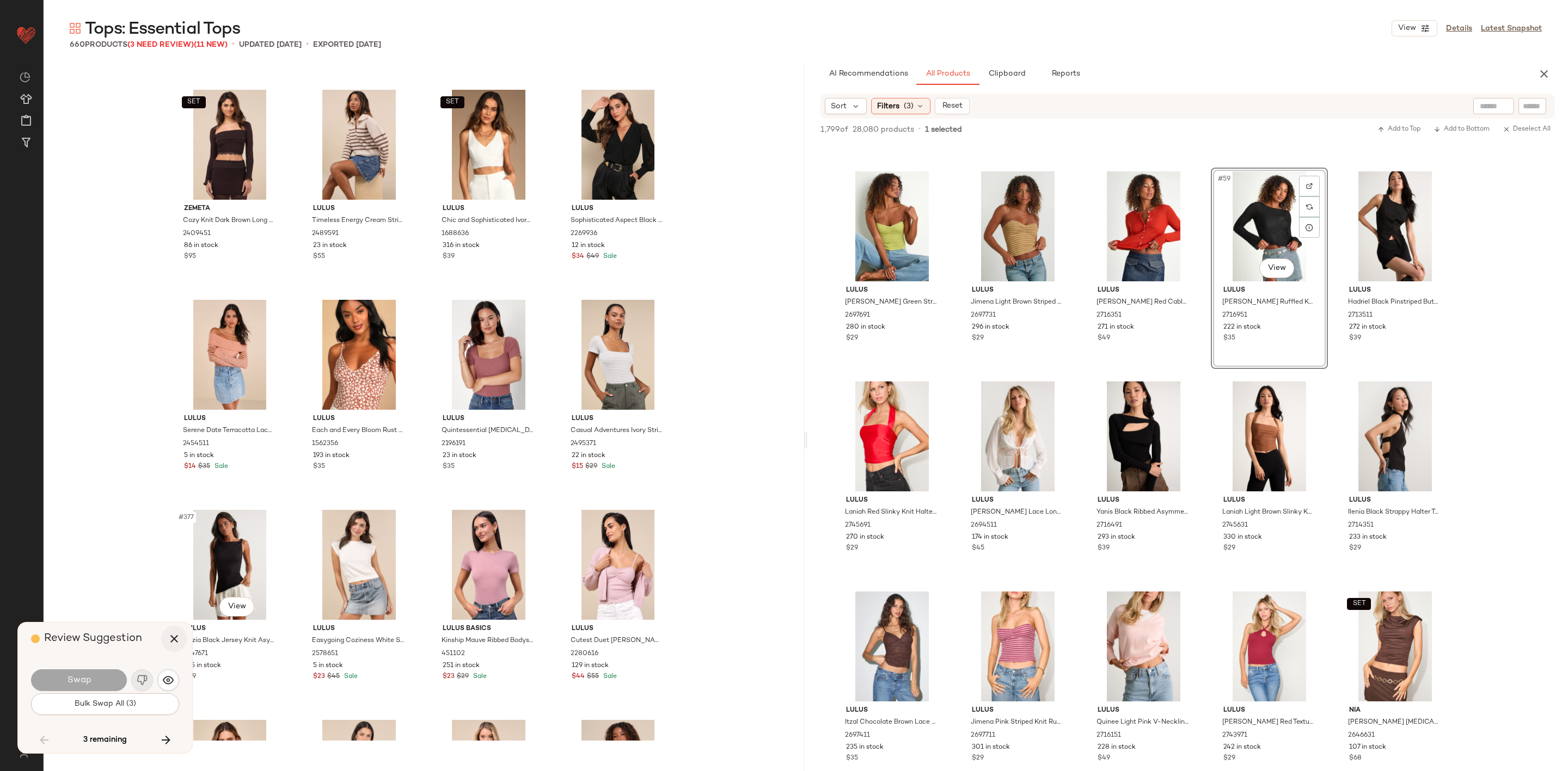
click at [173, 633] on icon "button" at bounding box center [173, 638] width 13 height 13
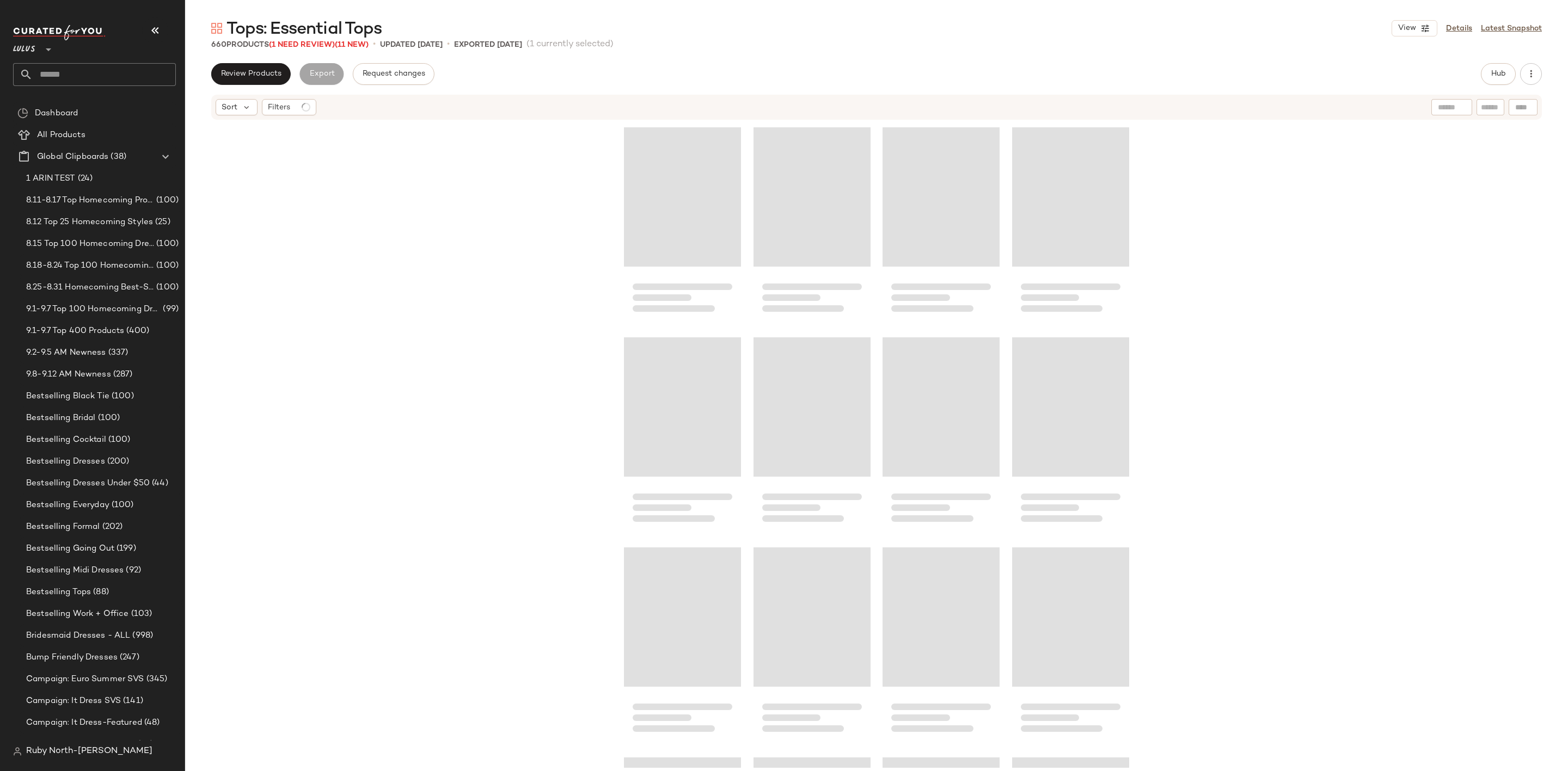
scroll to position [19118, 0]
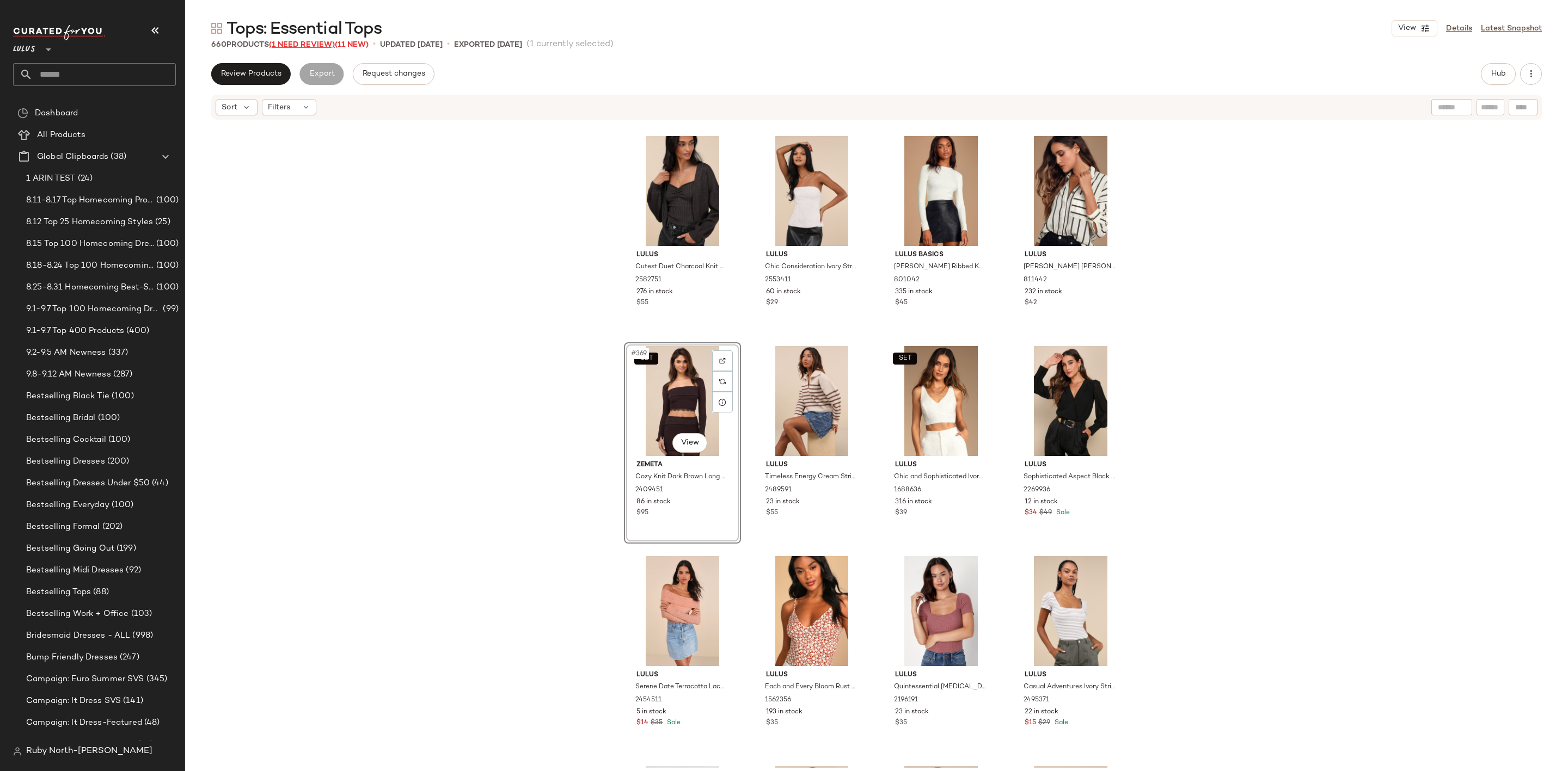
click at [301, 46] on span "(1 Need Review)" at bounding box center [302, 44] width 66 height 8
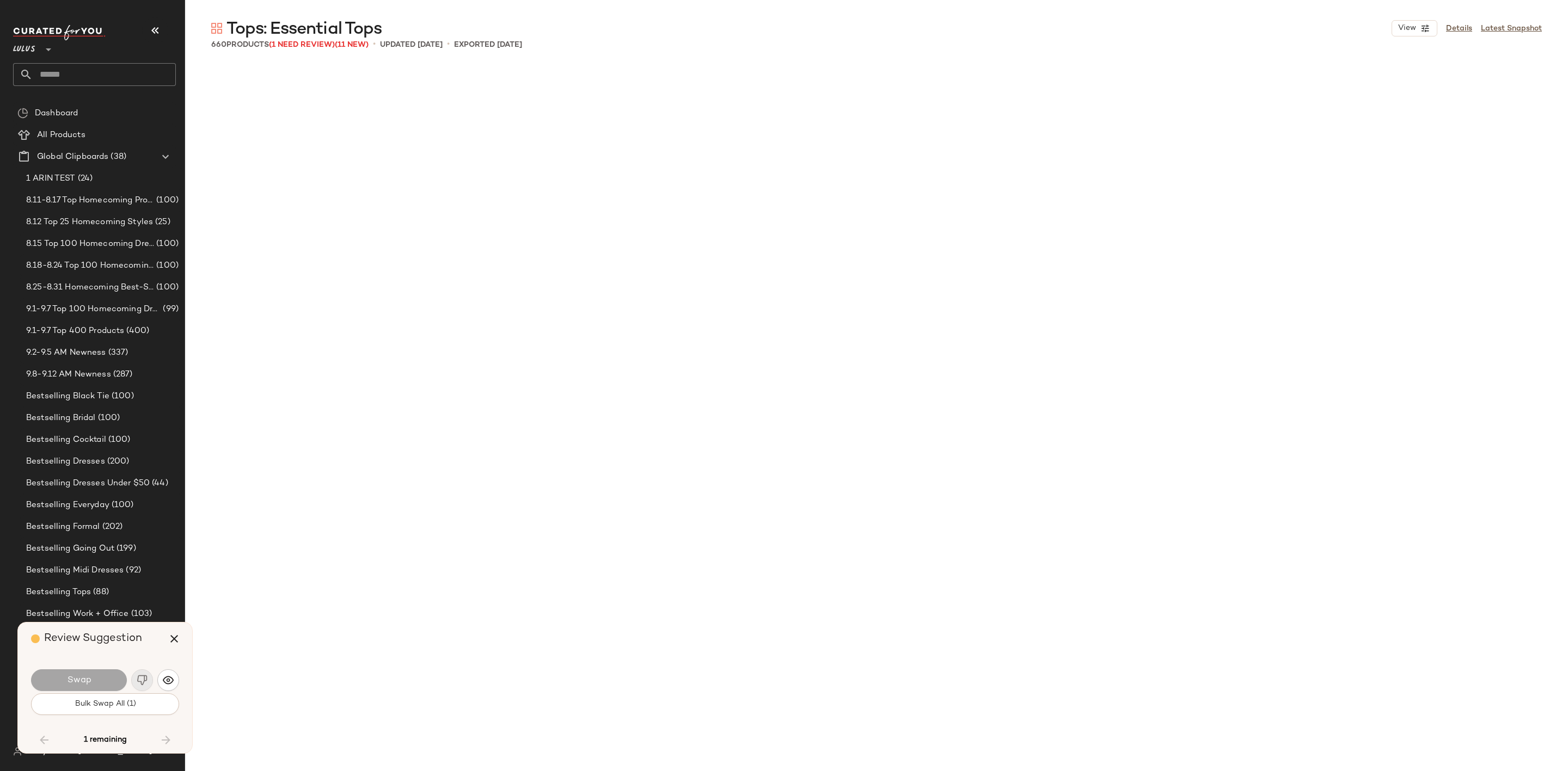
scroll to position [29414, 0]
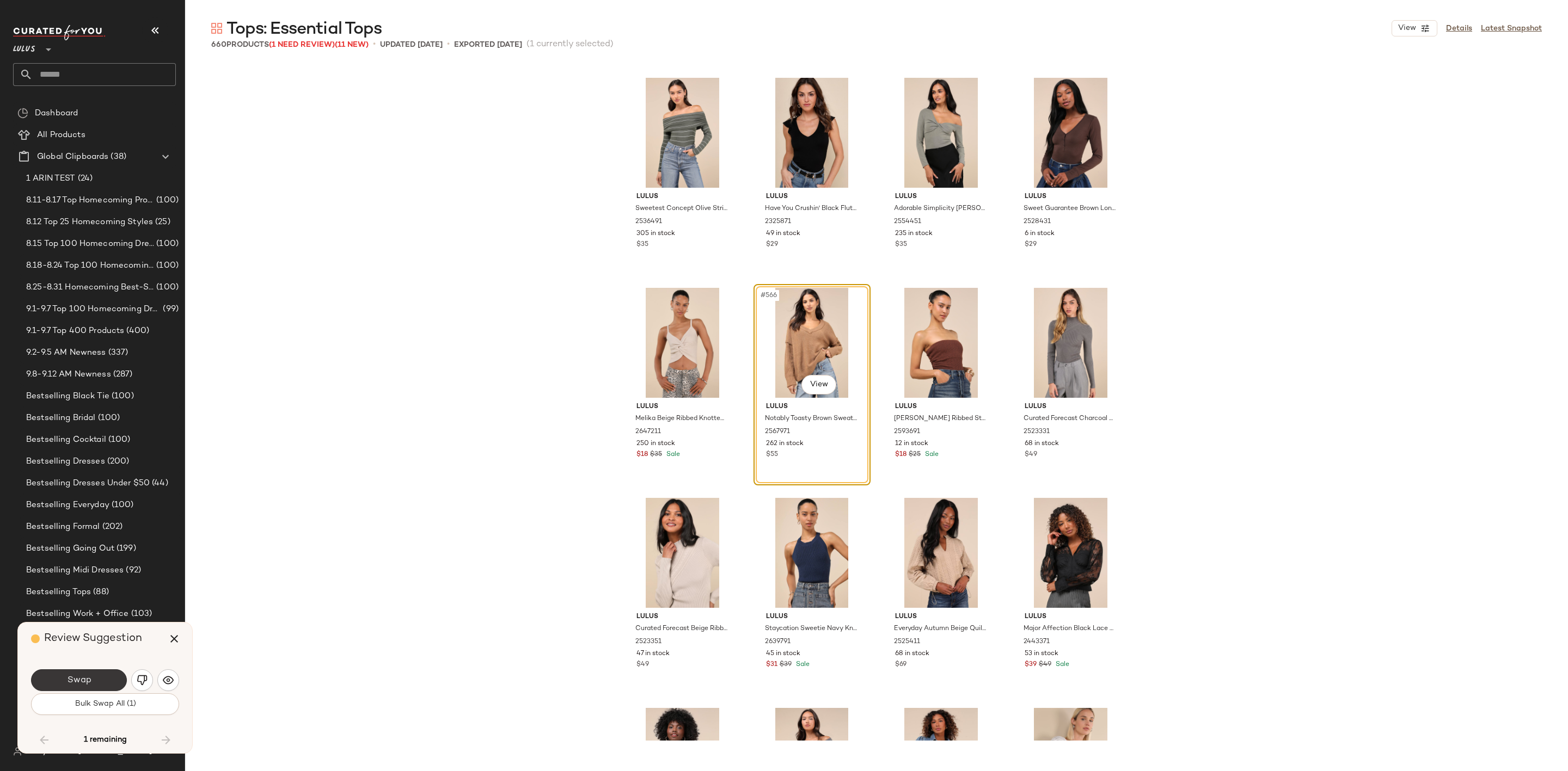
click at [86, 684] on span "Swap" at bounding box center [79, 680] width 24 height 10
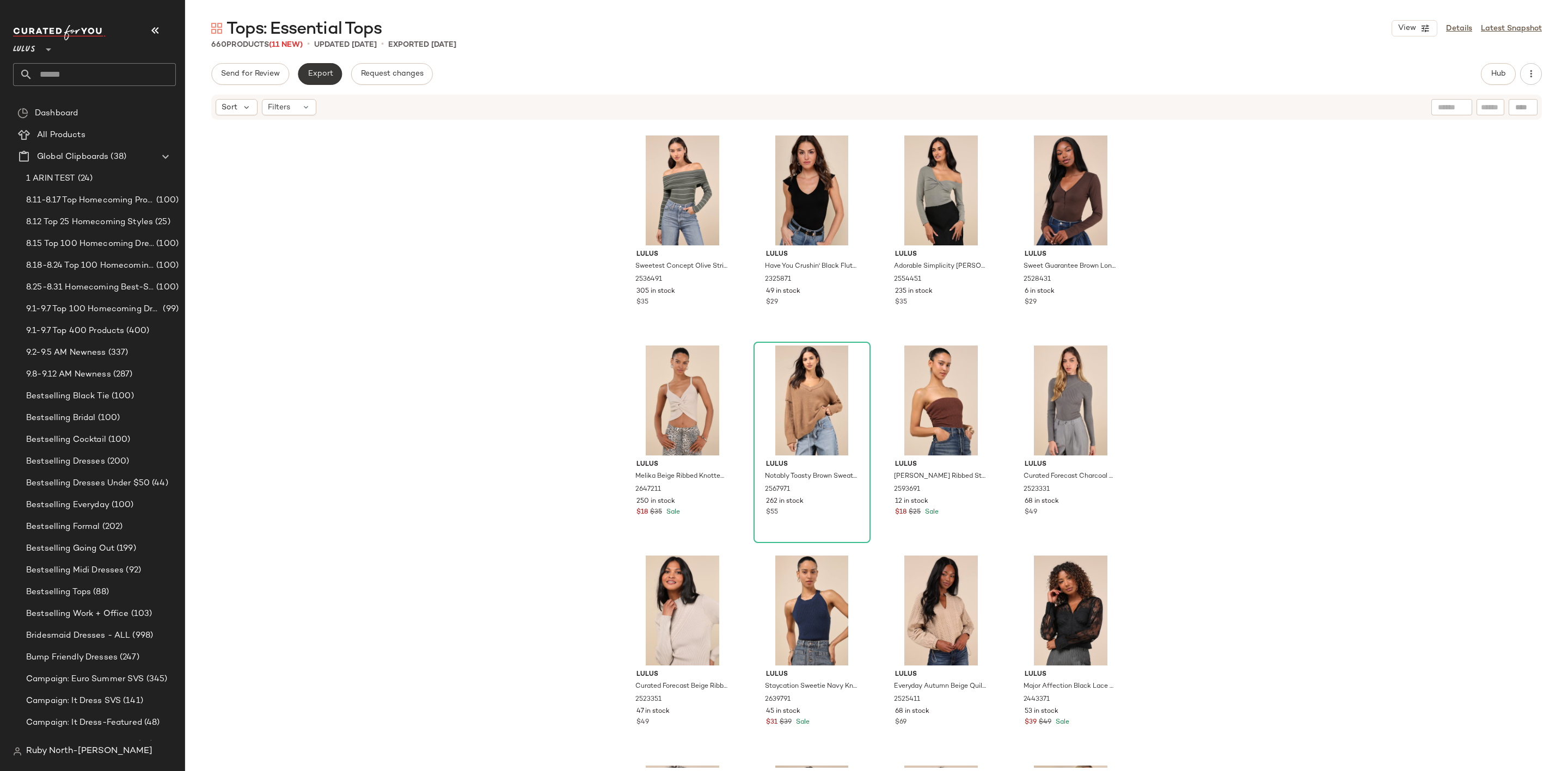
click at [324, 69] on span "Export" at bounding box center [320, 74] width 26 height 9
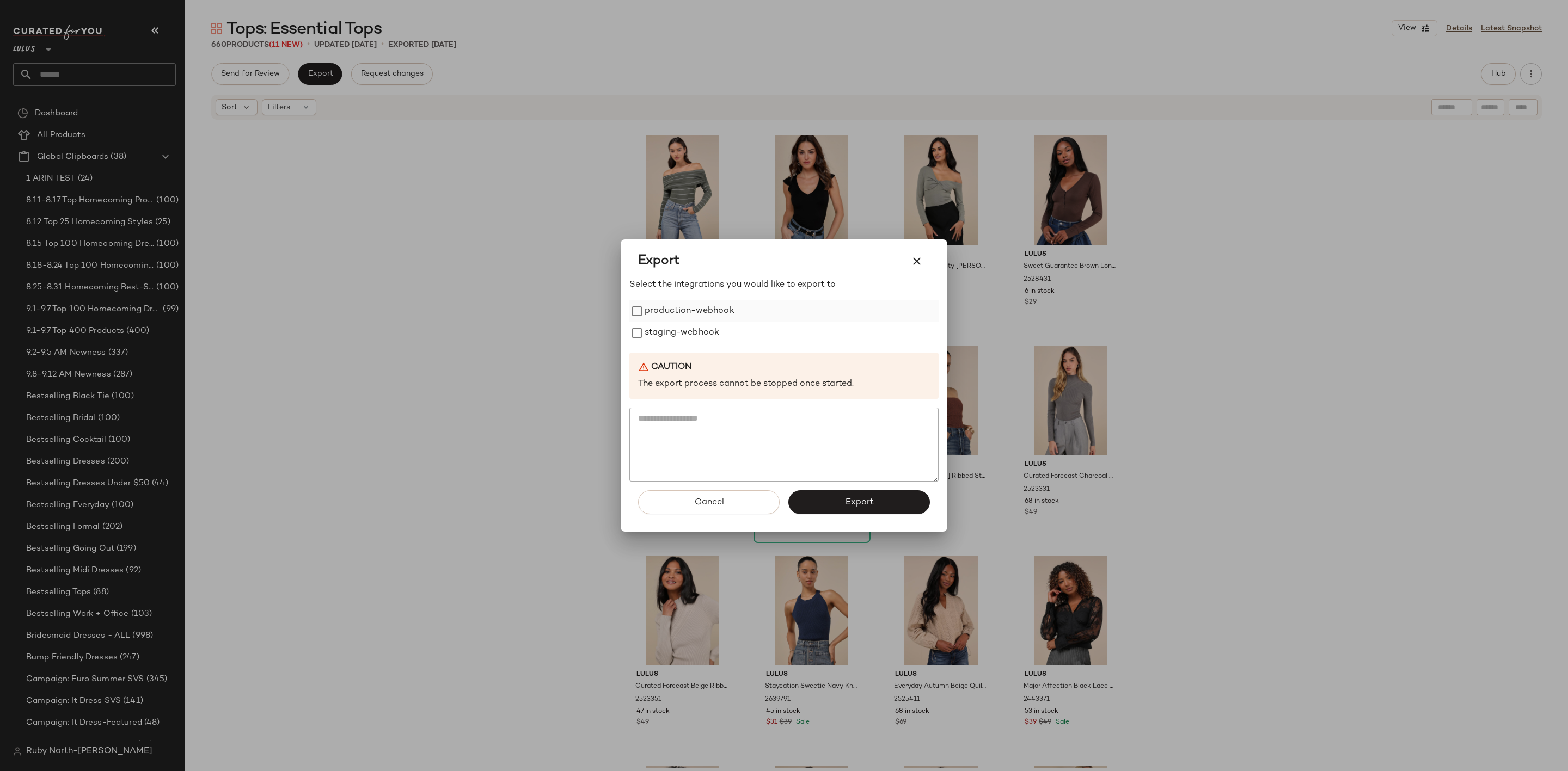
click at [681, 314] on label "production-webhook" at bounding box center [690, 312] width 90 height 22
click at [675, 326] on label "staging-webhook" at bounding box center [682, 333] width 75 height 22
click at [856, 501] on span "Export" at bounding box center [858, 503] width 29 height 10
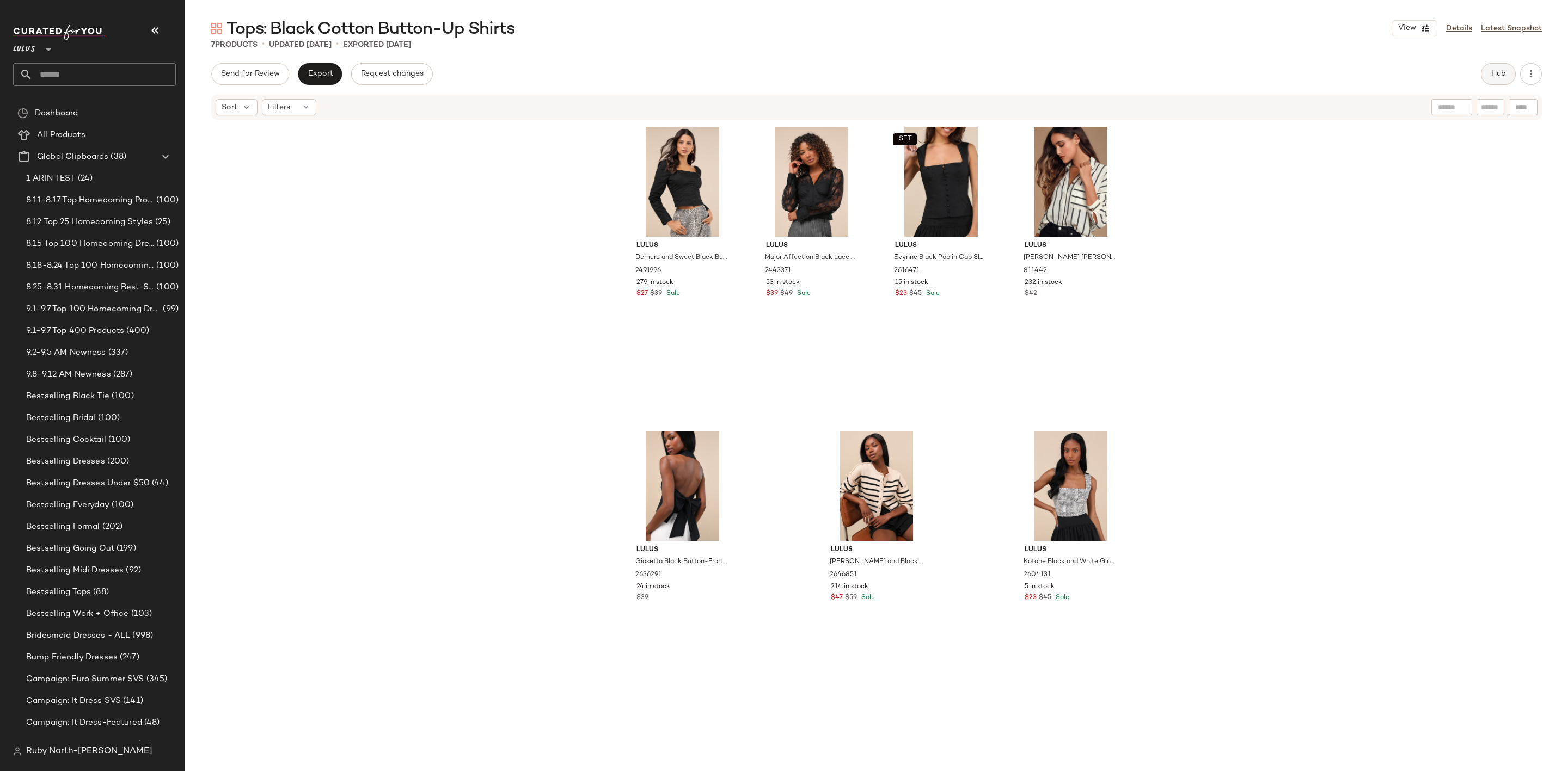
click at [1503, 77] on span "Hub" at bounding box center [1498, 74] width 15 height 9
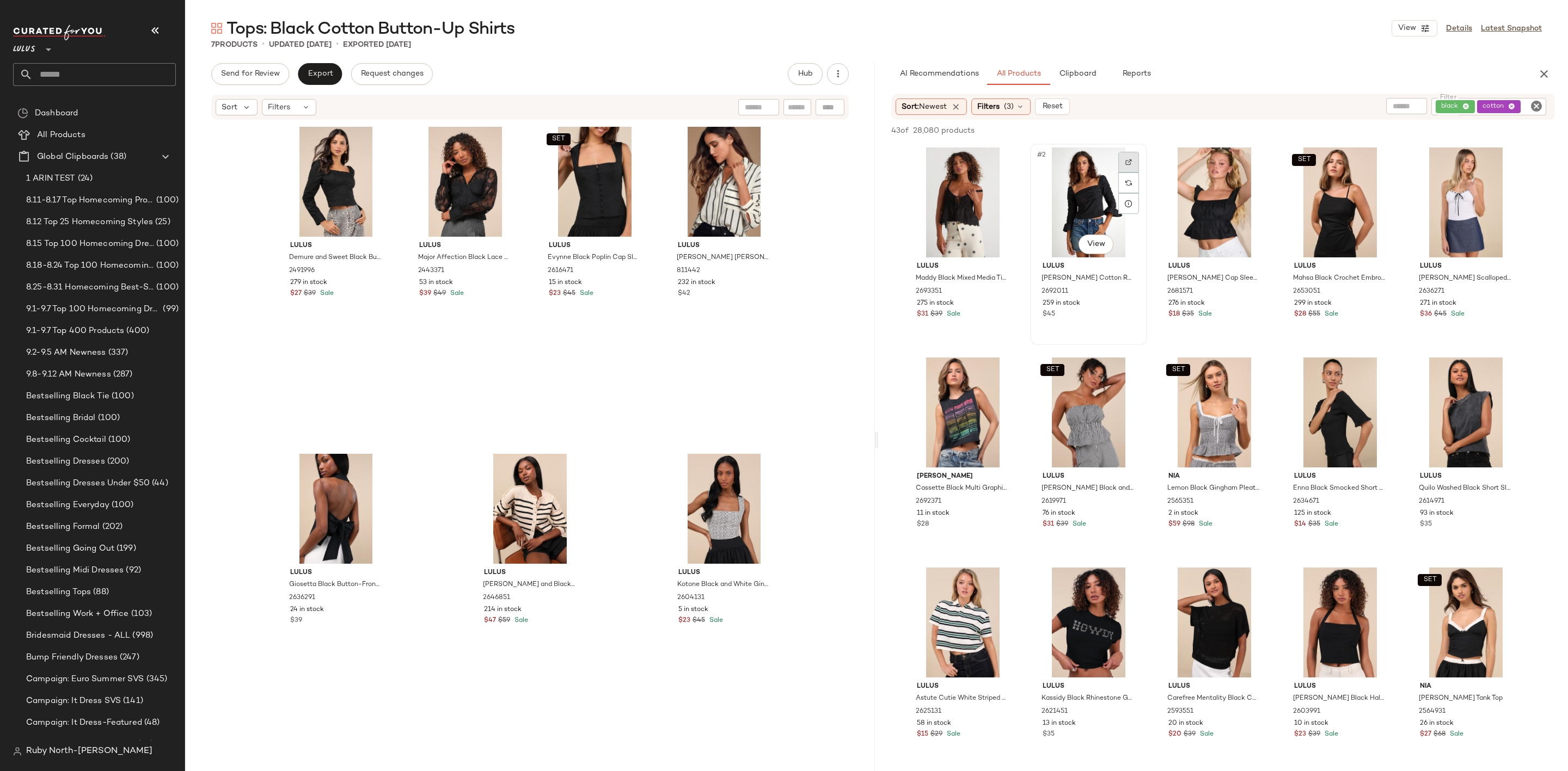
click at [1135, 157] on div at bounding box center [1129, 162] width 21 height 21
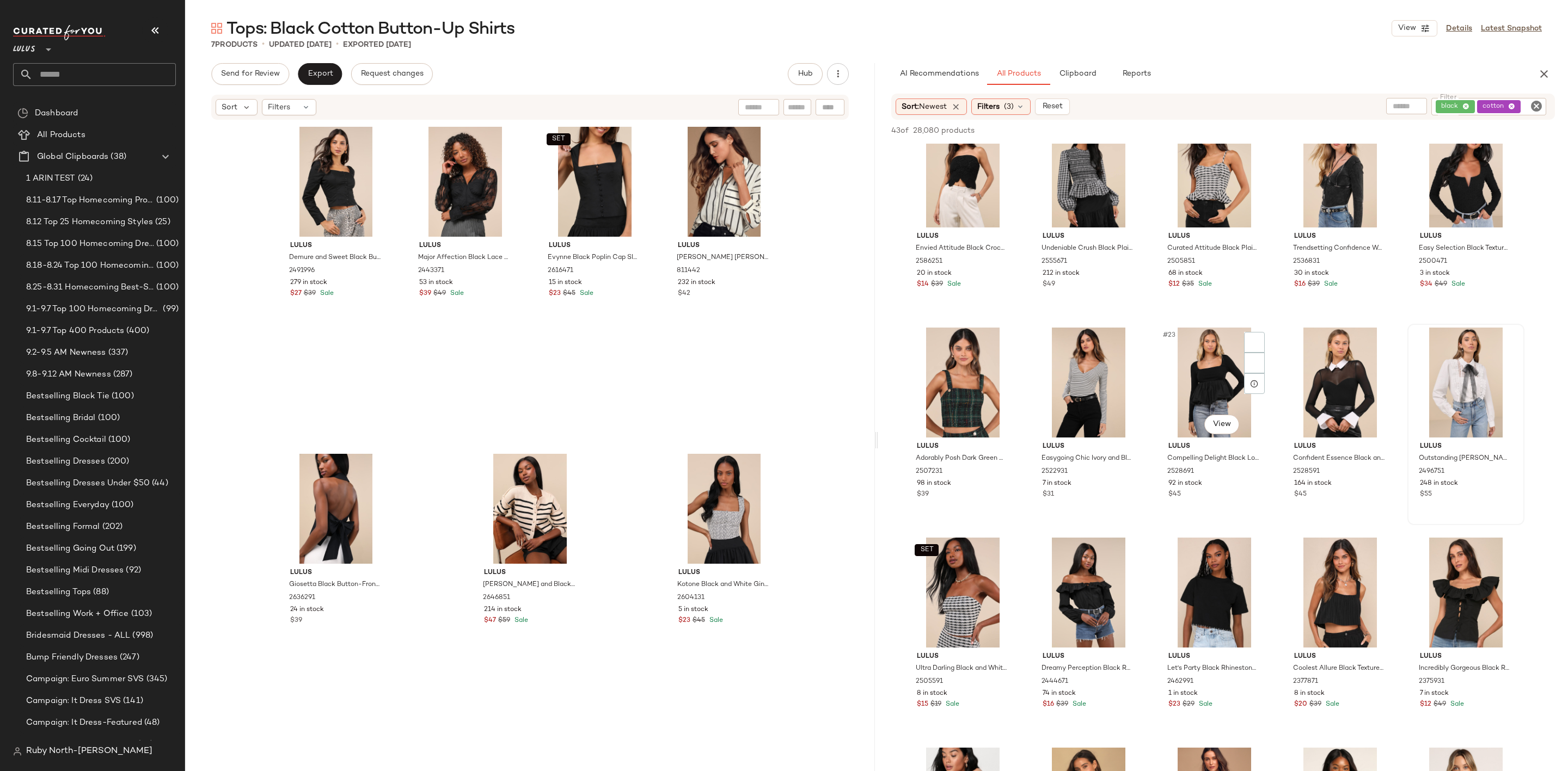
scroll to position [653, 0]
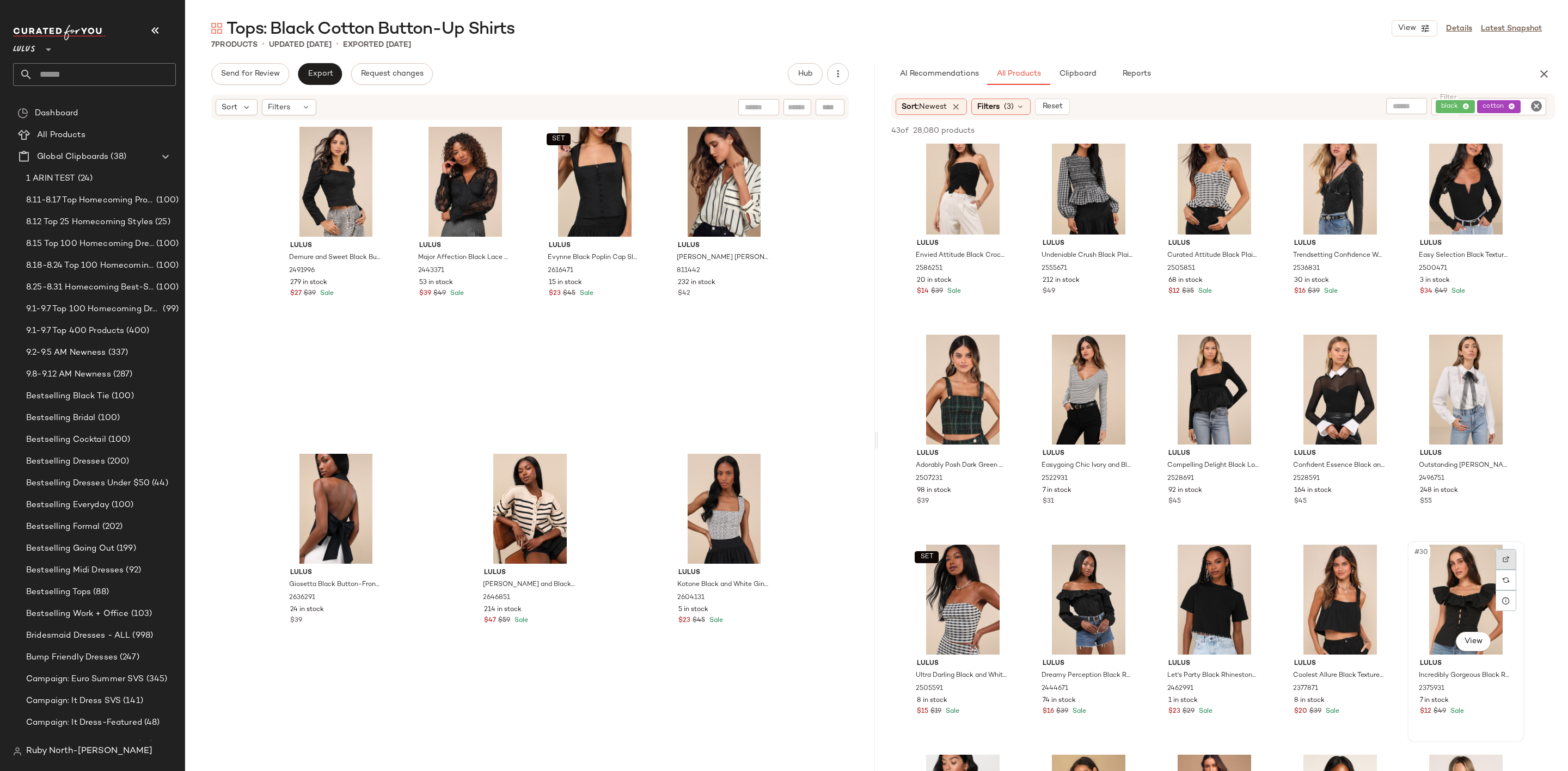
click at [1503, 562] on div at bounding box center [1506, 559] width 21 height 21
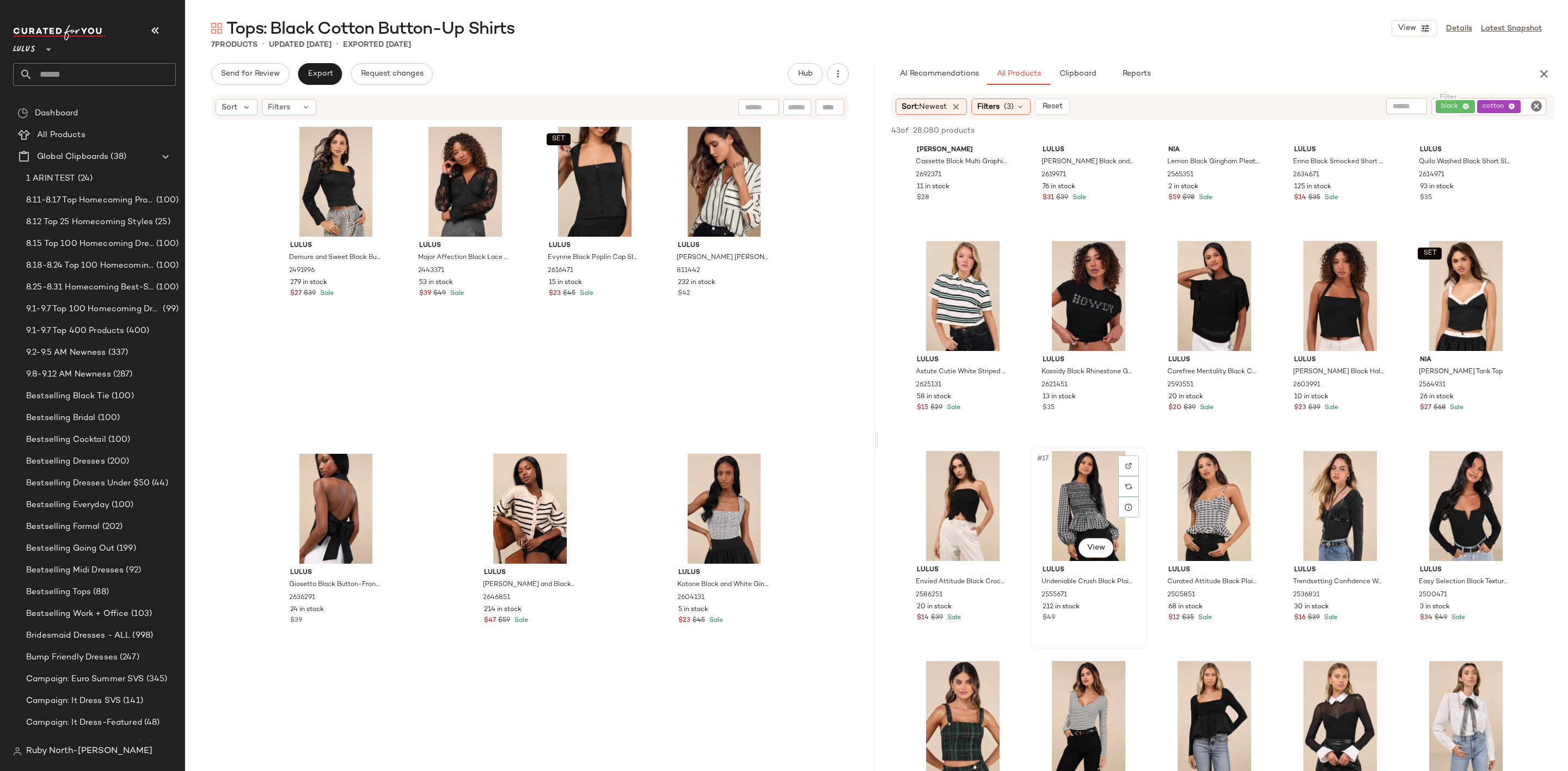
scroll to position [0, 0]
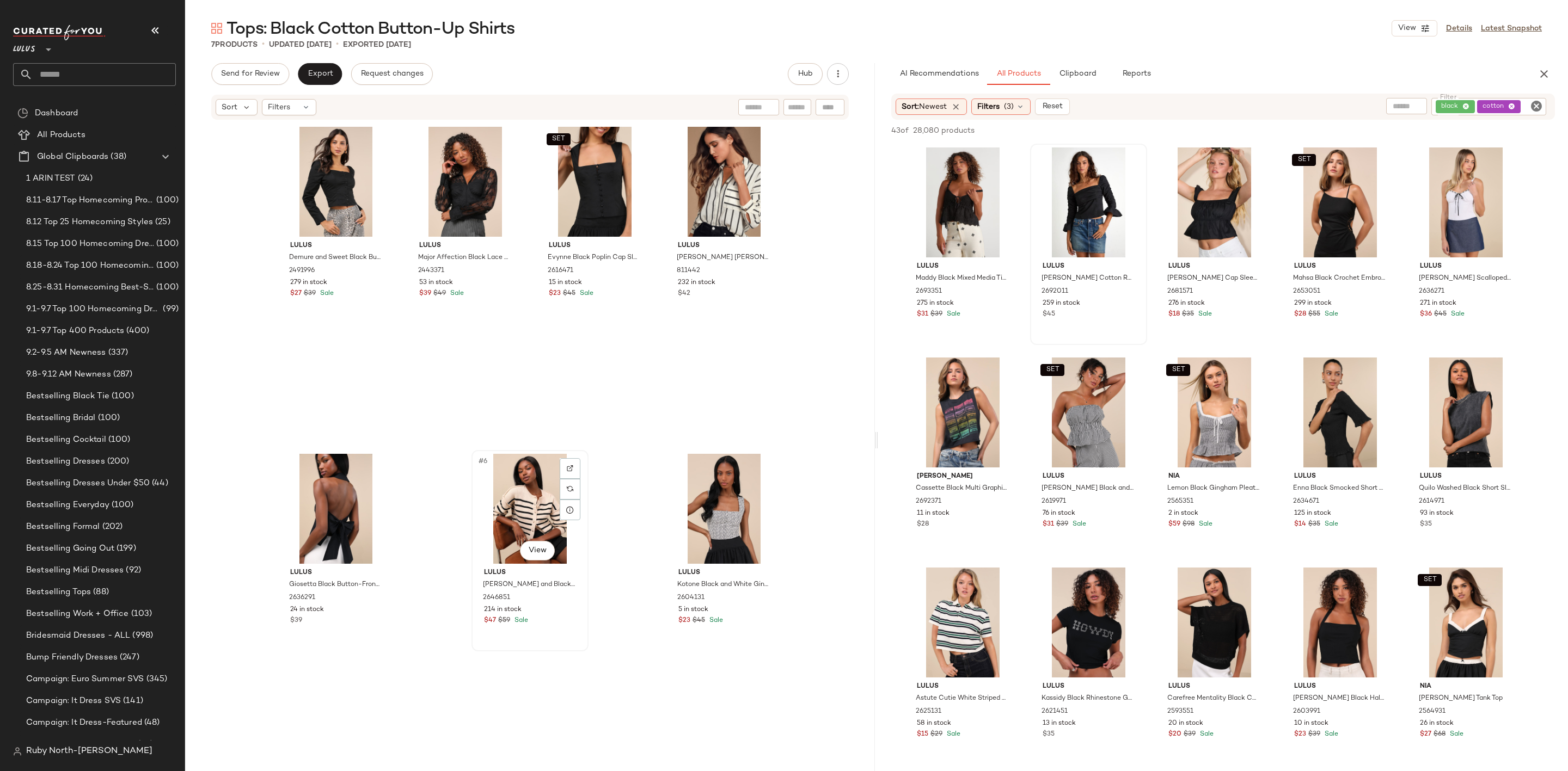
click at [500, 498] on div "#6 View" at bounding box center [530, 509] width 110 height 110
click at [381, 467] on div at bounding box center [376, 469] width 21 height 21
click at [321, 65] on button "Export" at bounding box center [320, 74] width 44 height 22
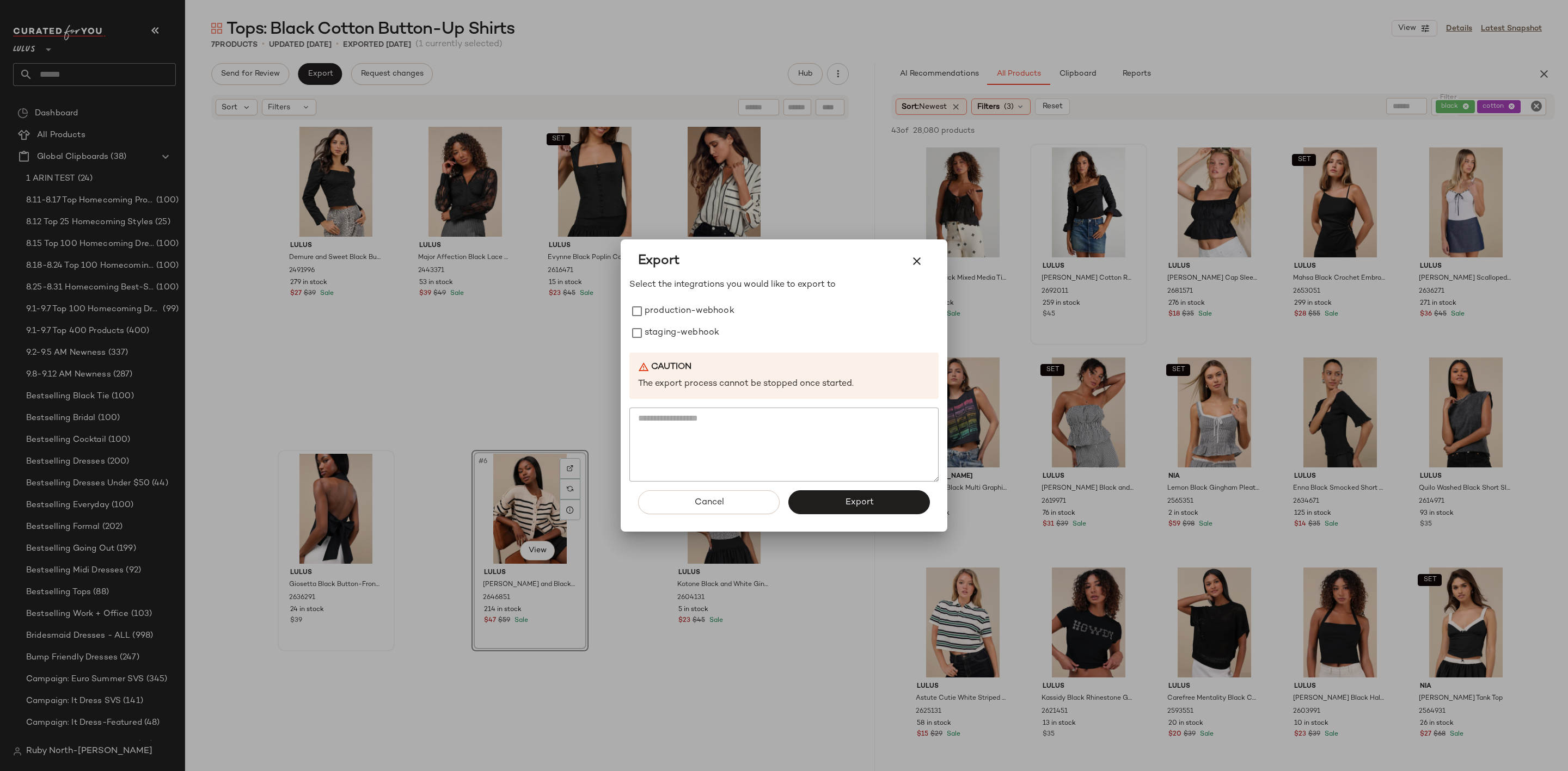
click at [425, 296] on div at bounding box center [784, 385] width 1568 height 771
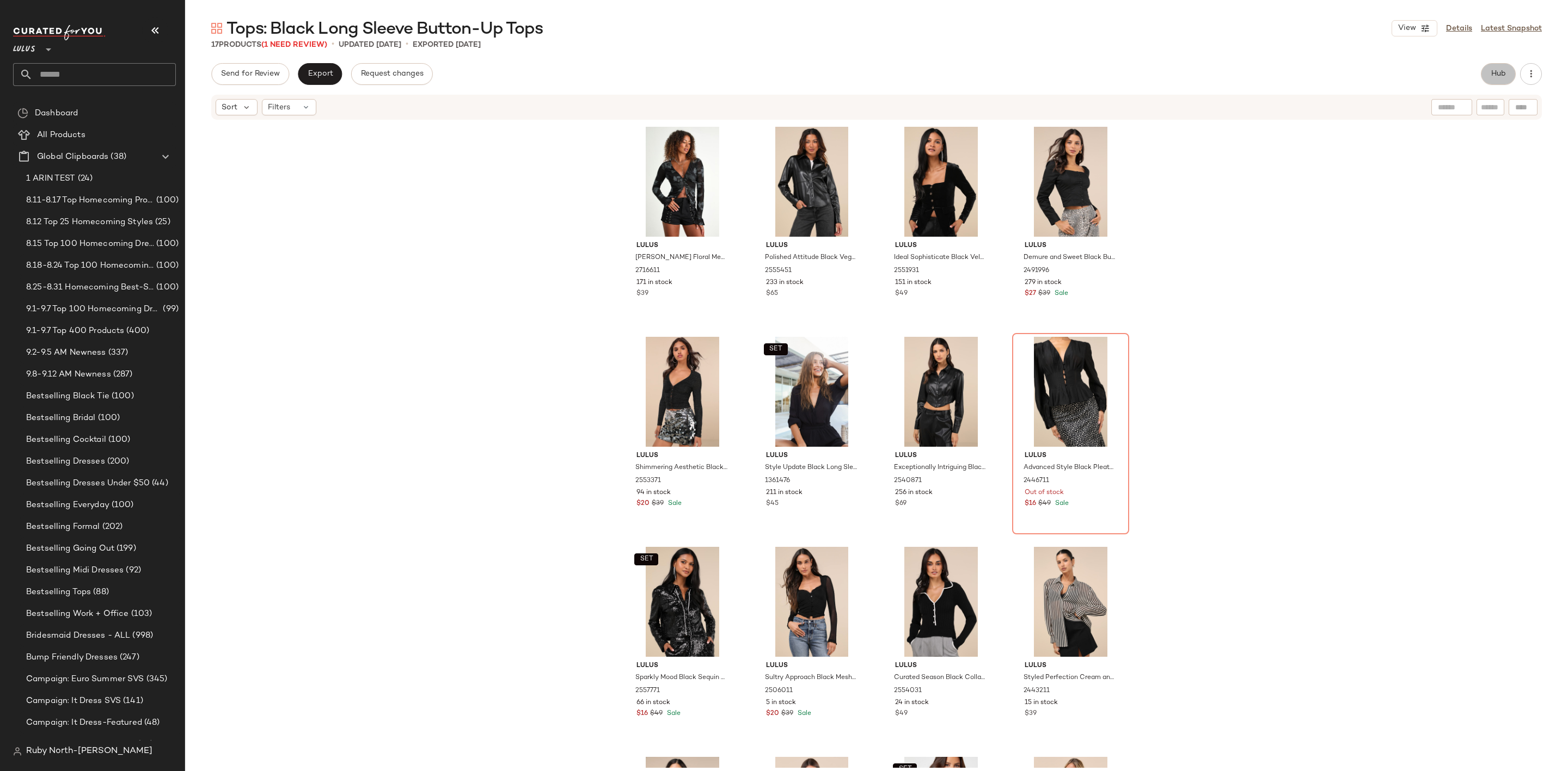
click at [1492, 80] on button "Hub" at bounding box center [1498, 74] width 35 height 22
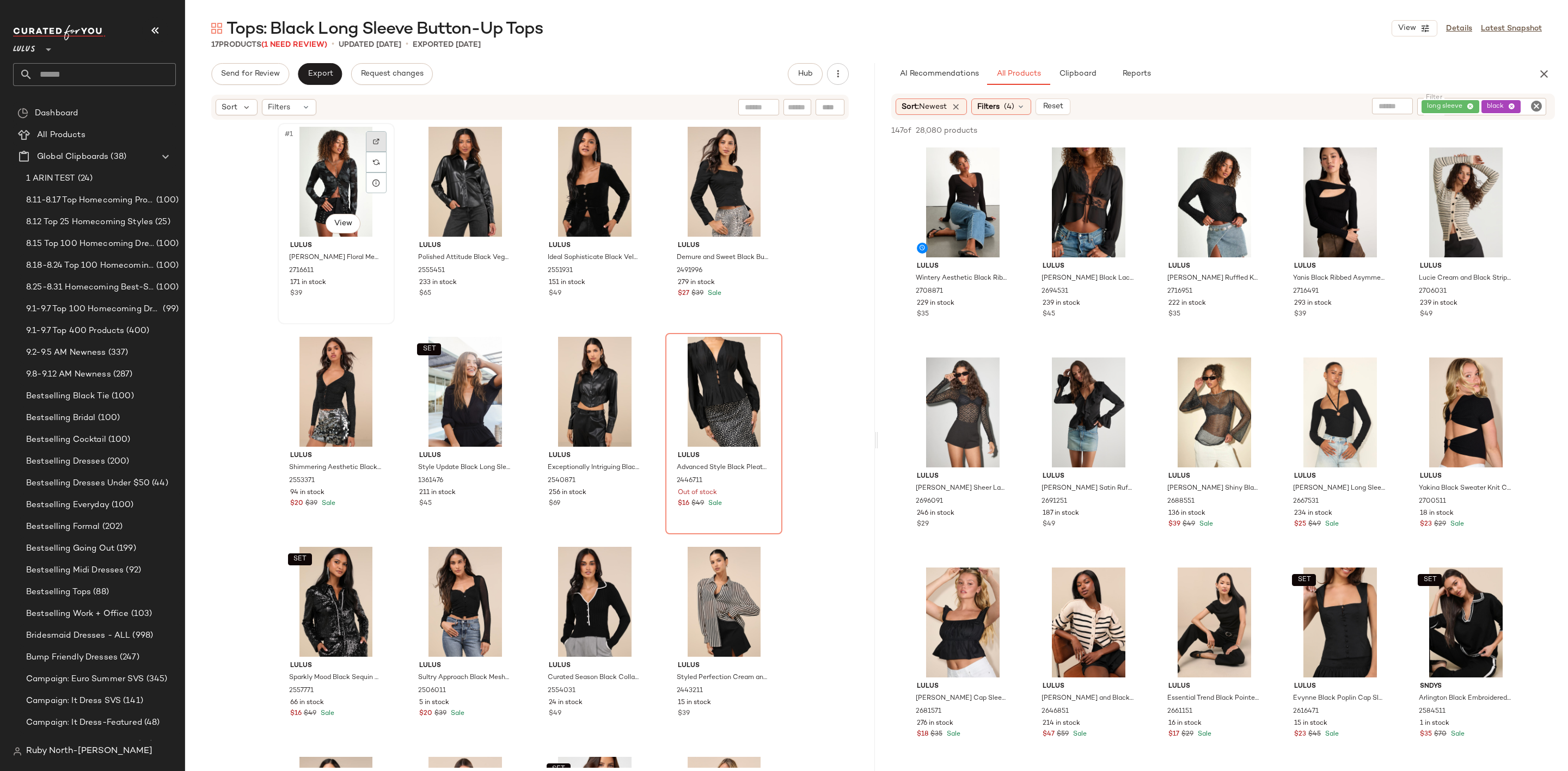
click at [368, 141] on div at bounding box center [376, 142] width 21 height 21
click at [730, 397] on div "#8 View" at bounding box center [724, 392] width 110 height 110
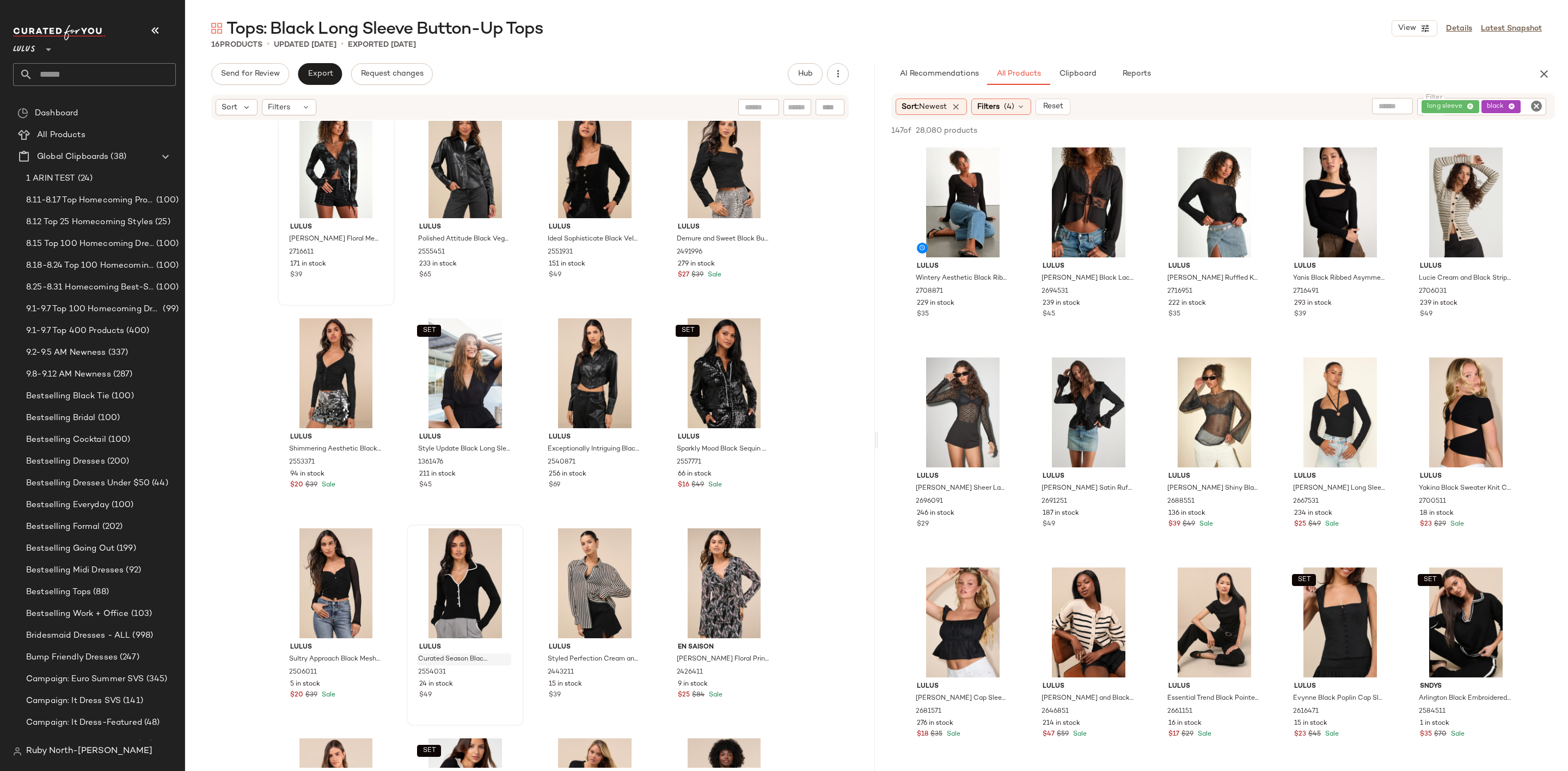
scroll to position [186, 0]
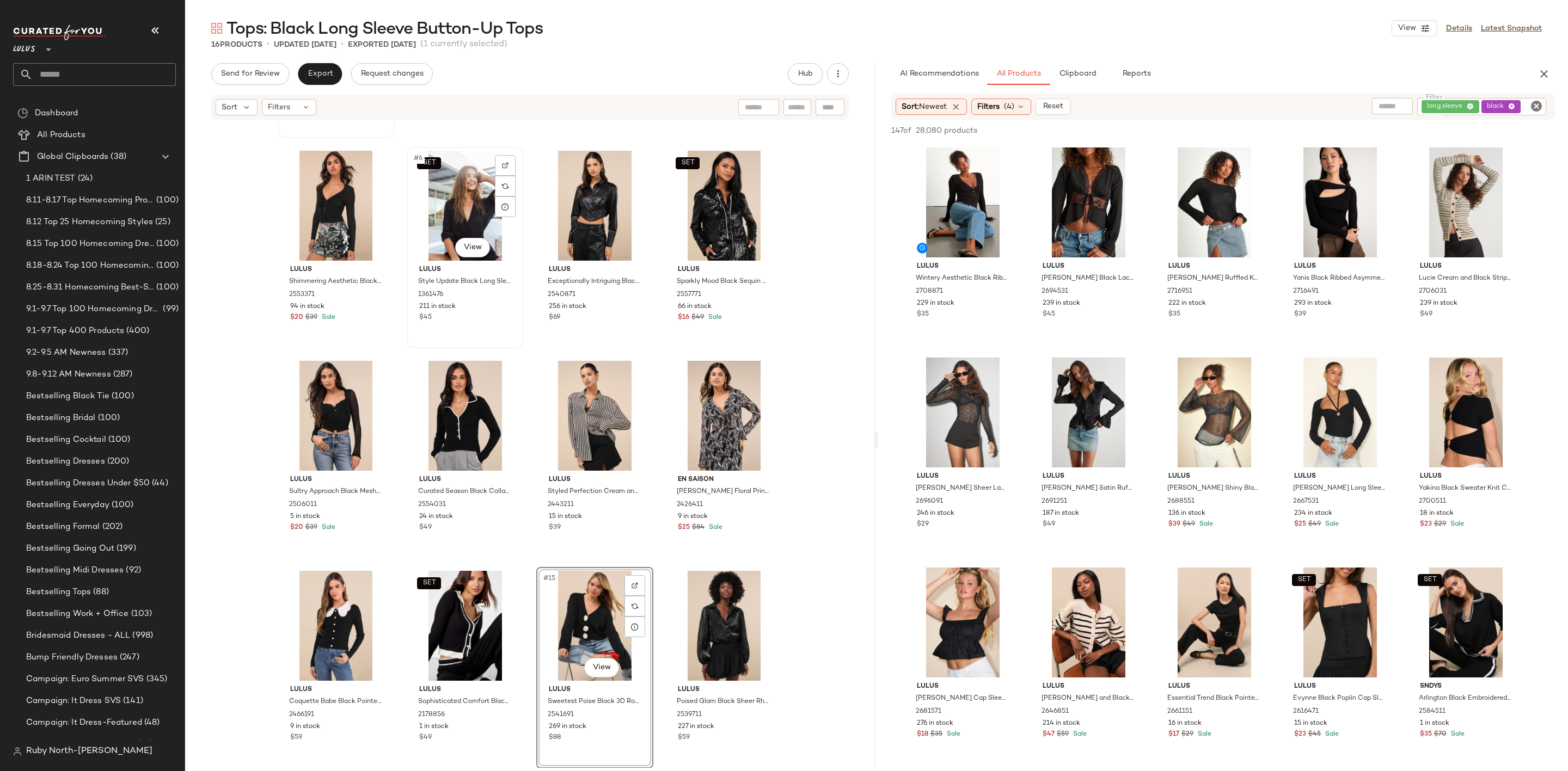
scroll to position [87, 0]
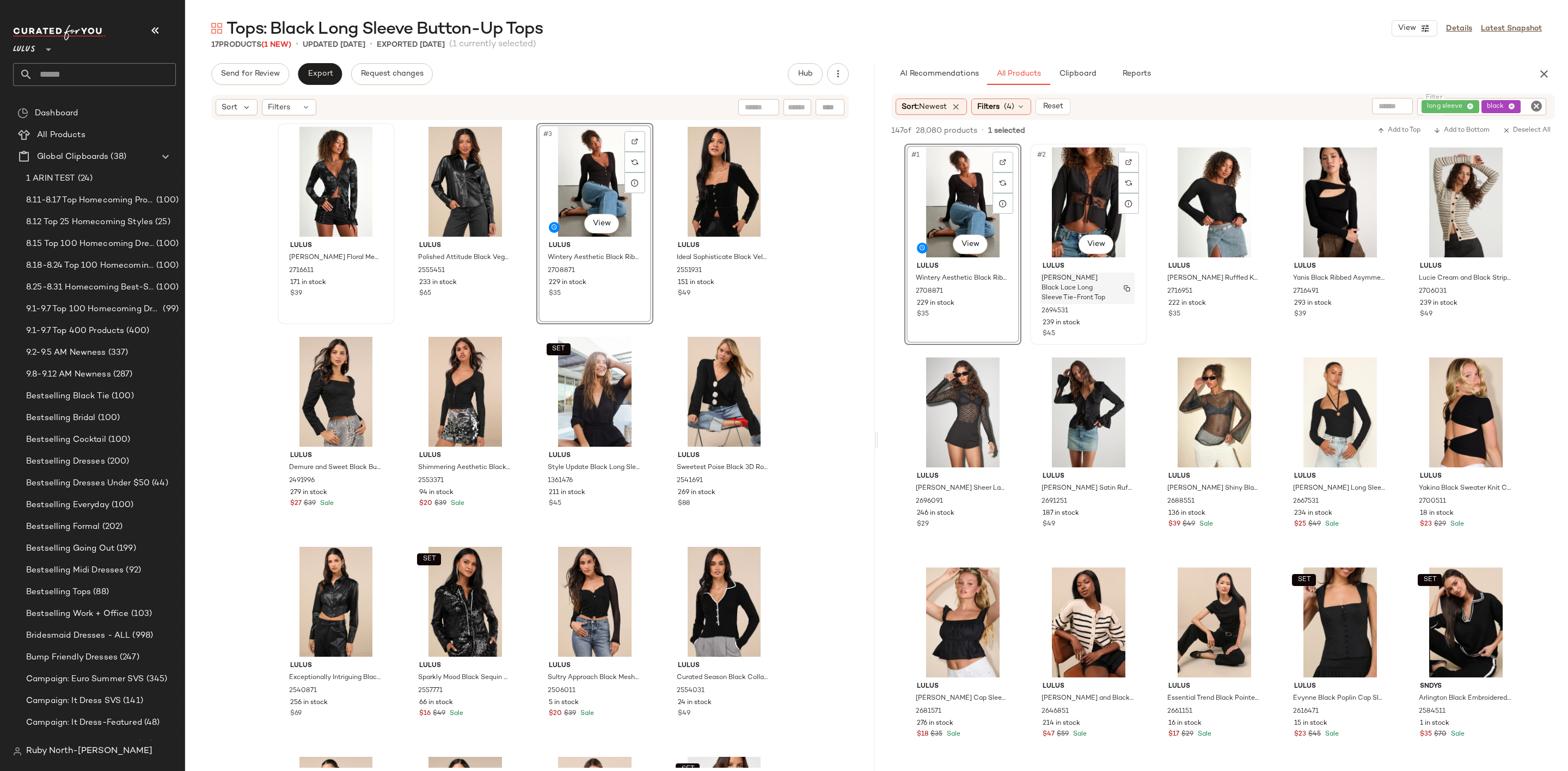
scroll to position [82, 0]
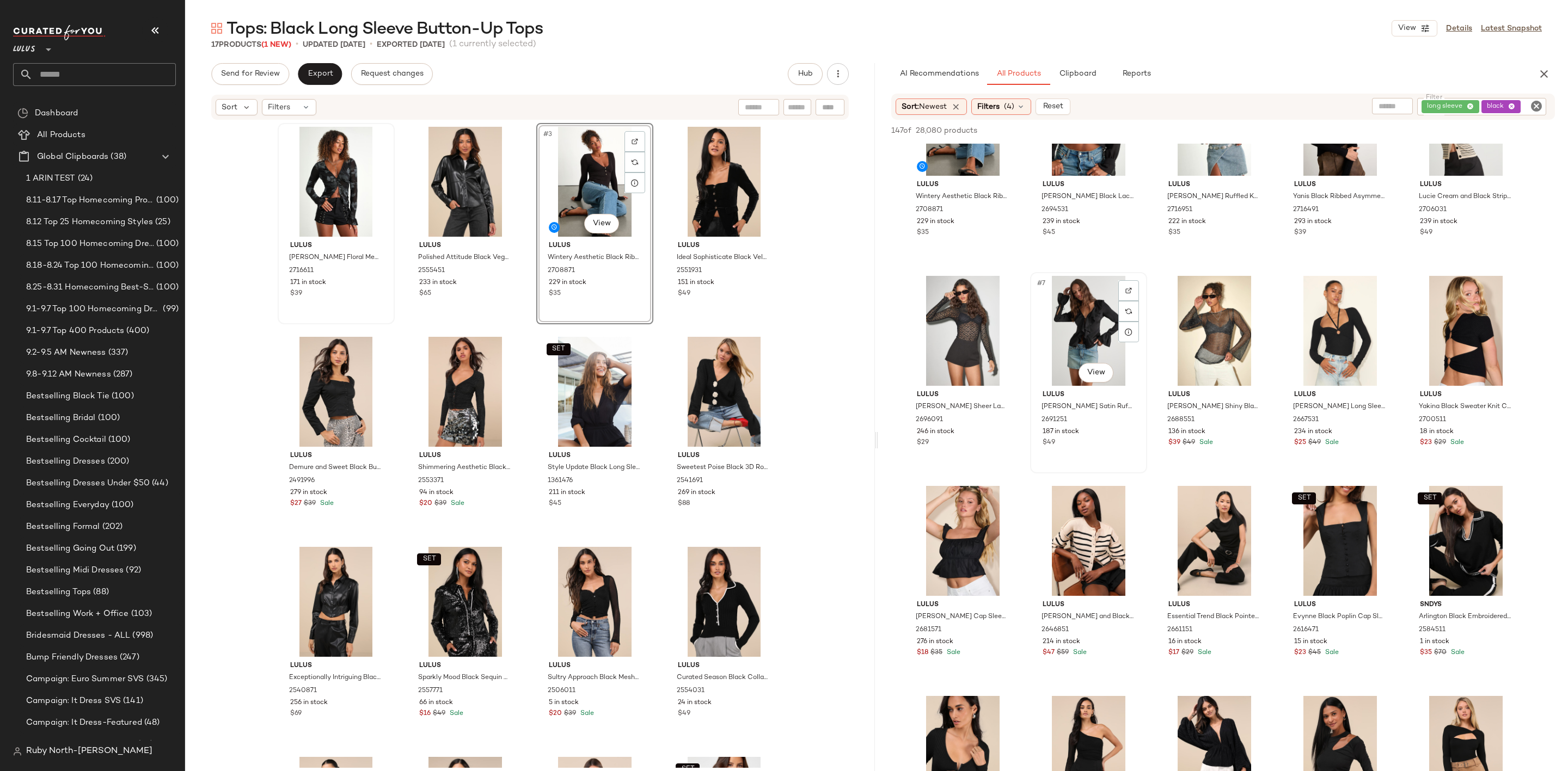
click at [1143, 296] on div "#7 View" at bounding box center [1089, 330] width 110 height 110
click at [1127, 287] on img at bounding box center [1129, 290] width 7 height 7
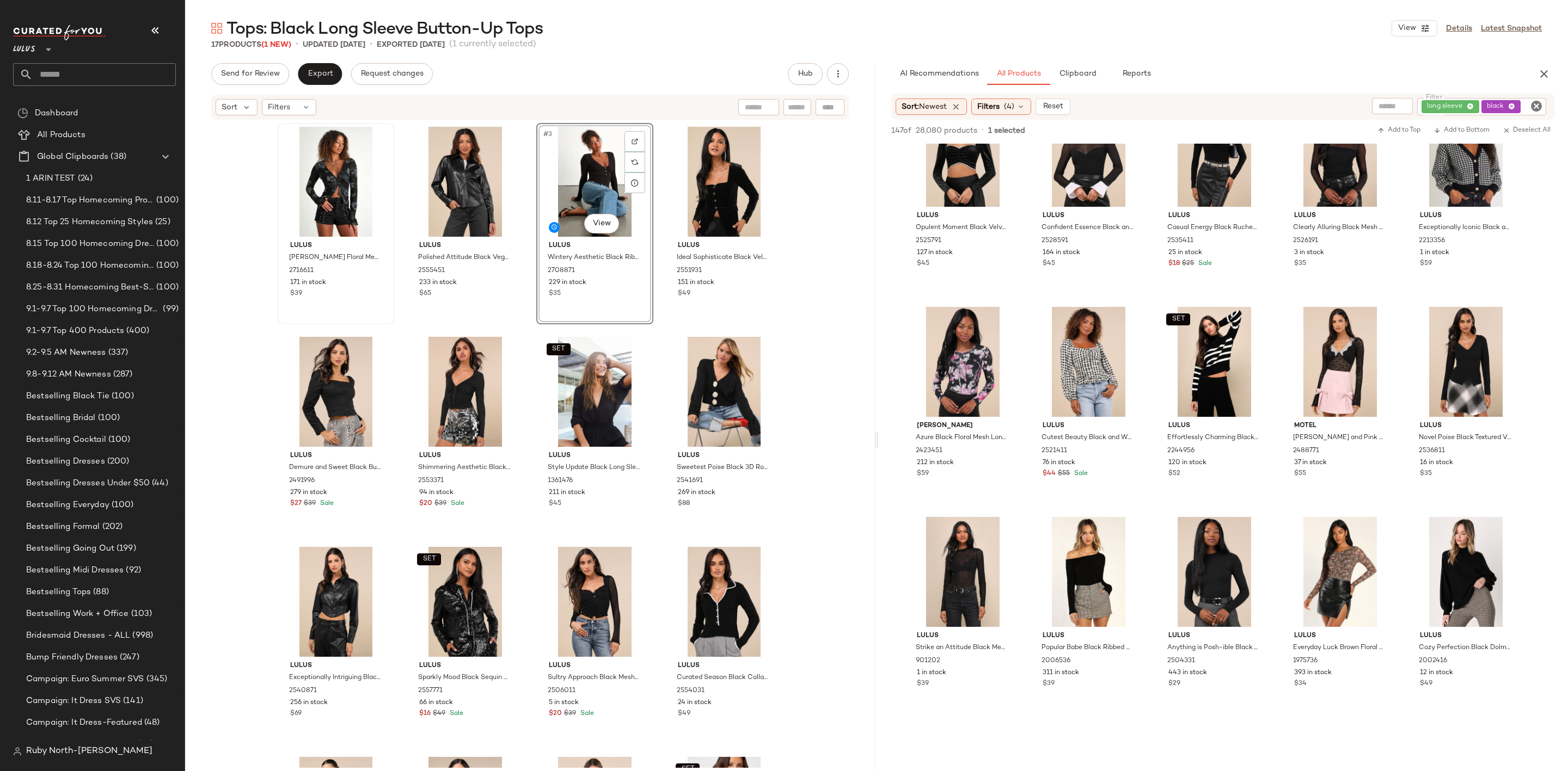
scroll to position [2368, 0]
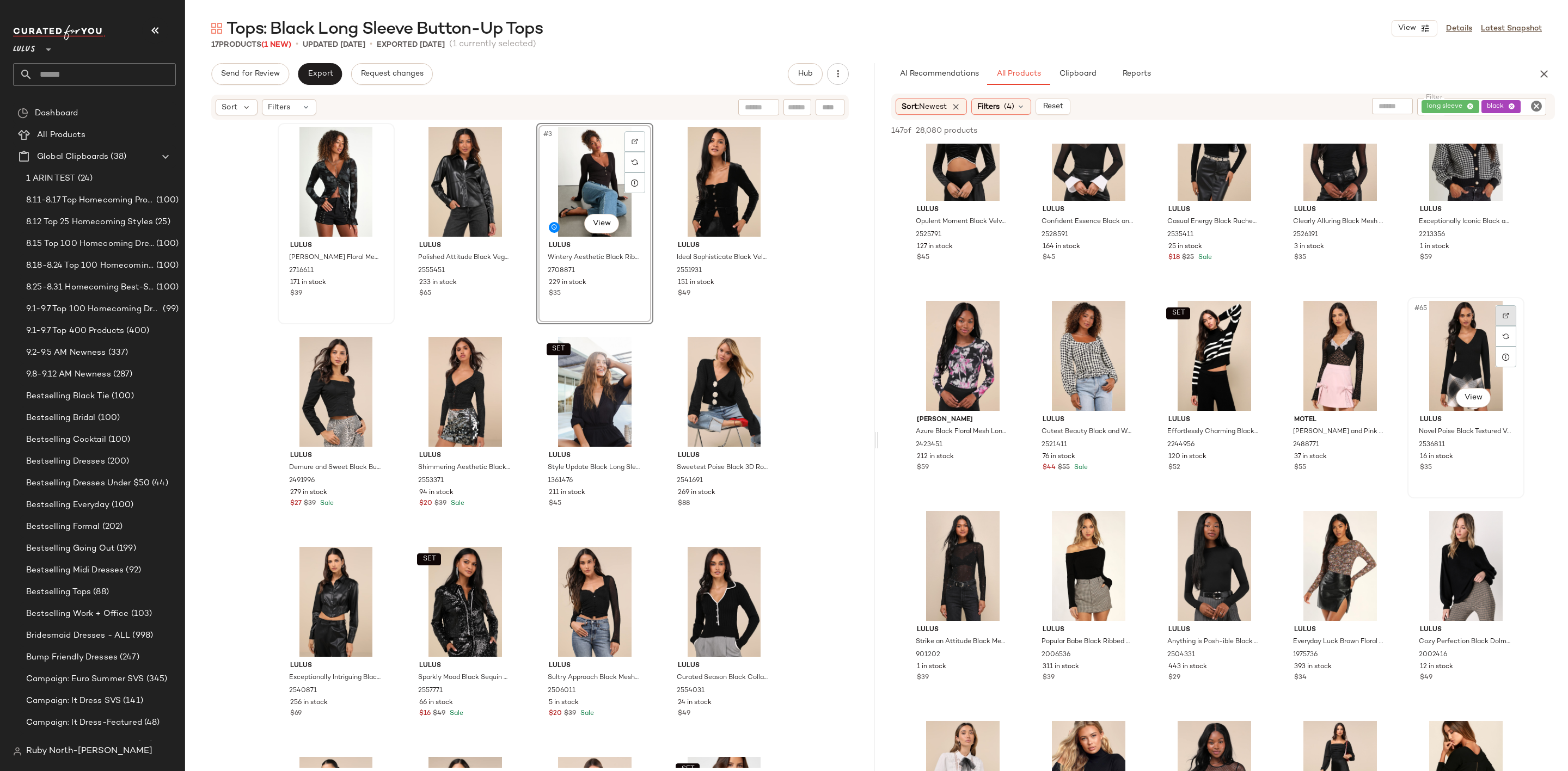
click at [1508, 315] on img at bounding box center [1506, 315] width 7 height 7
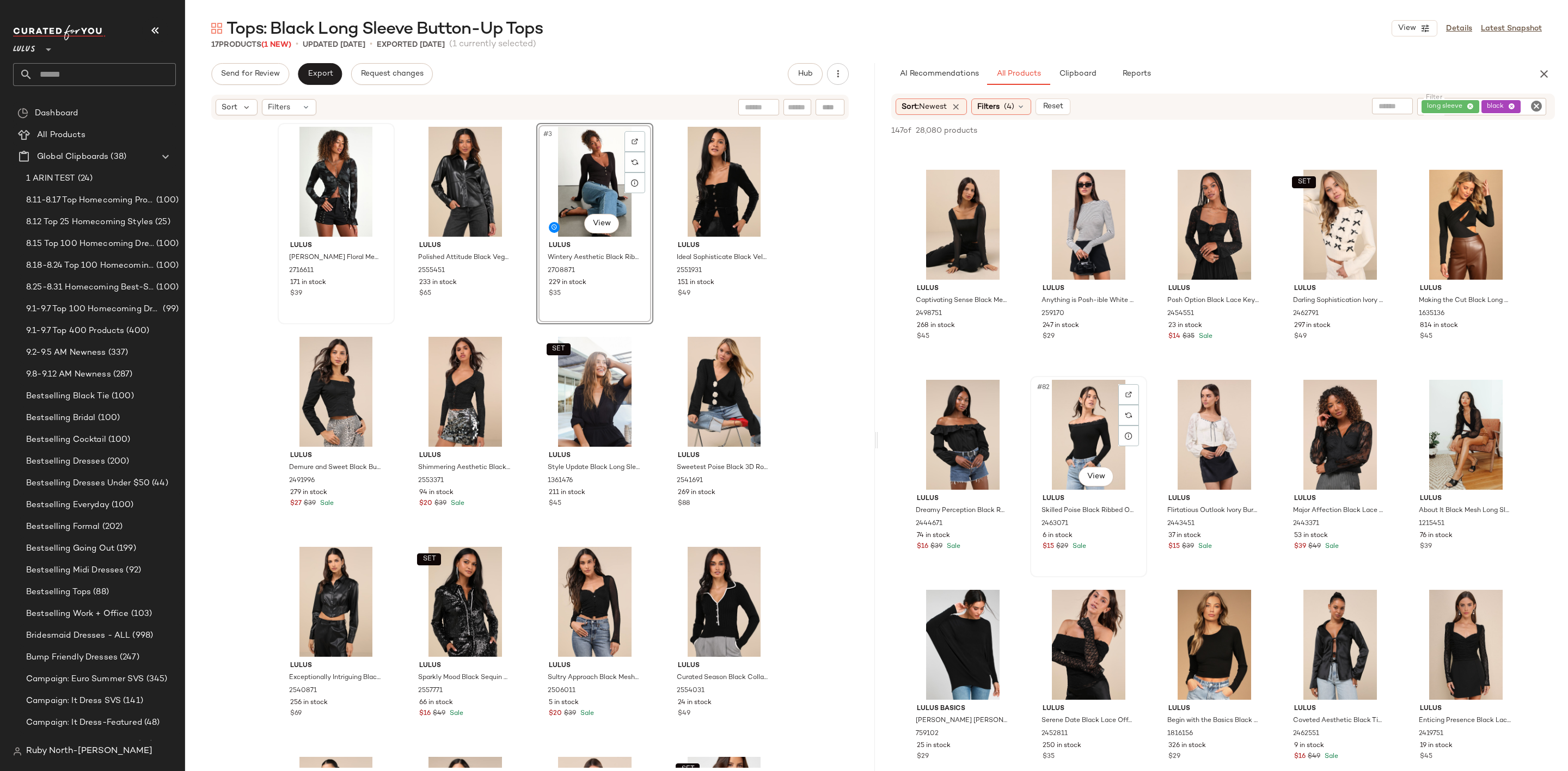
scroll to position [3266, 0]
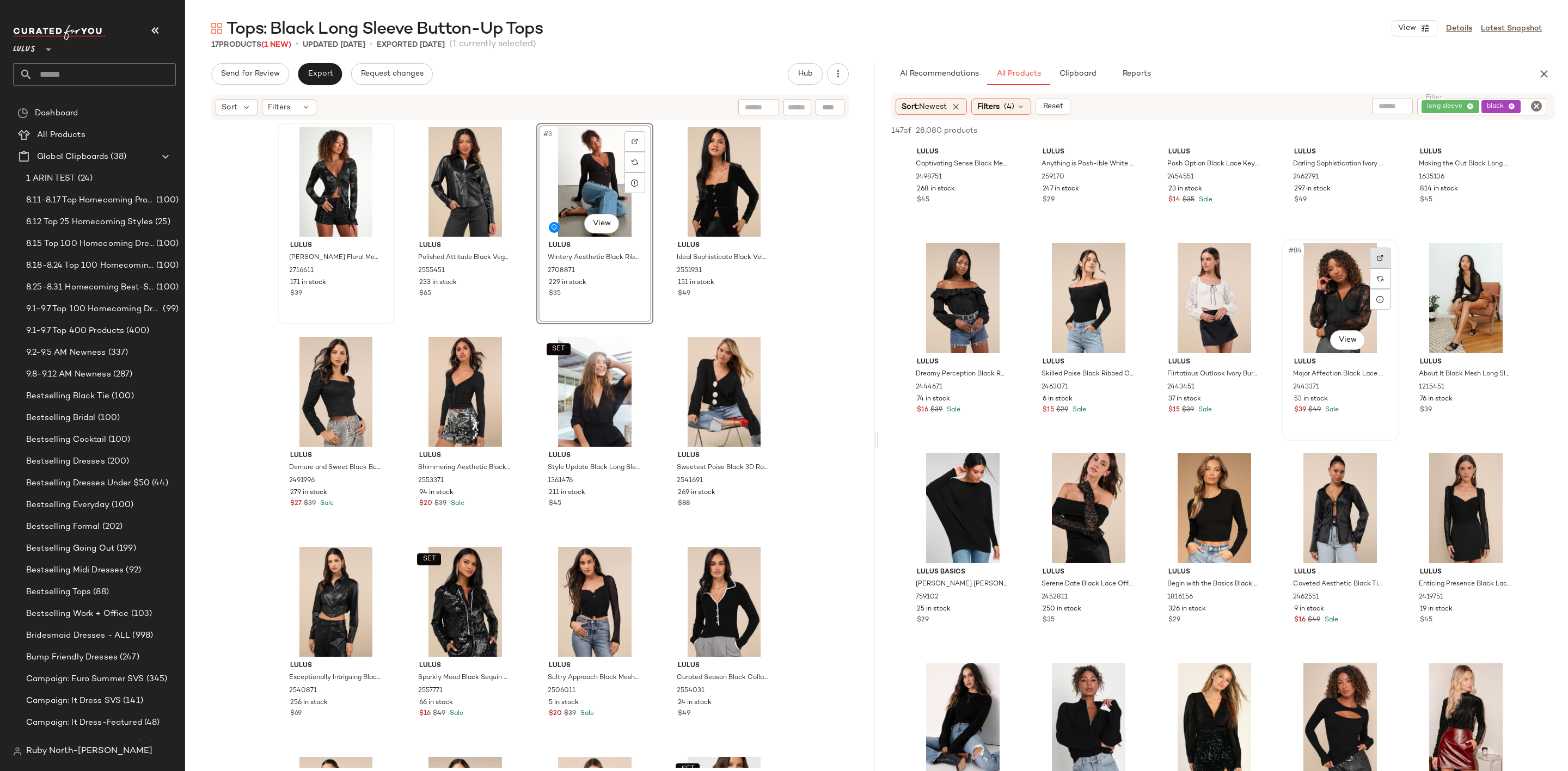
click at [1384, 257] on div at bounding box center [1380, 258] width 21 height 21
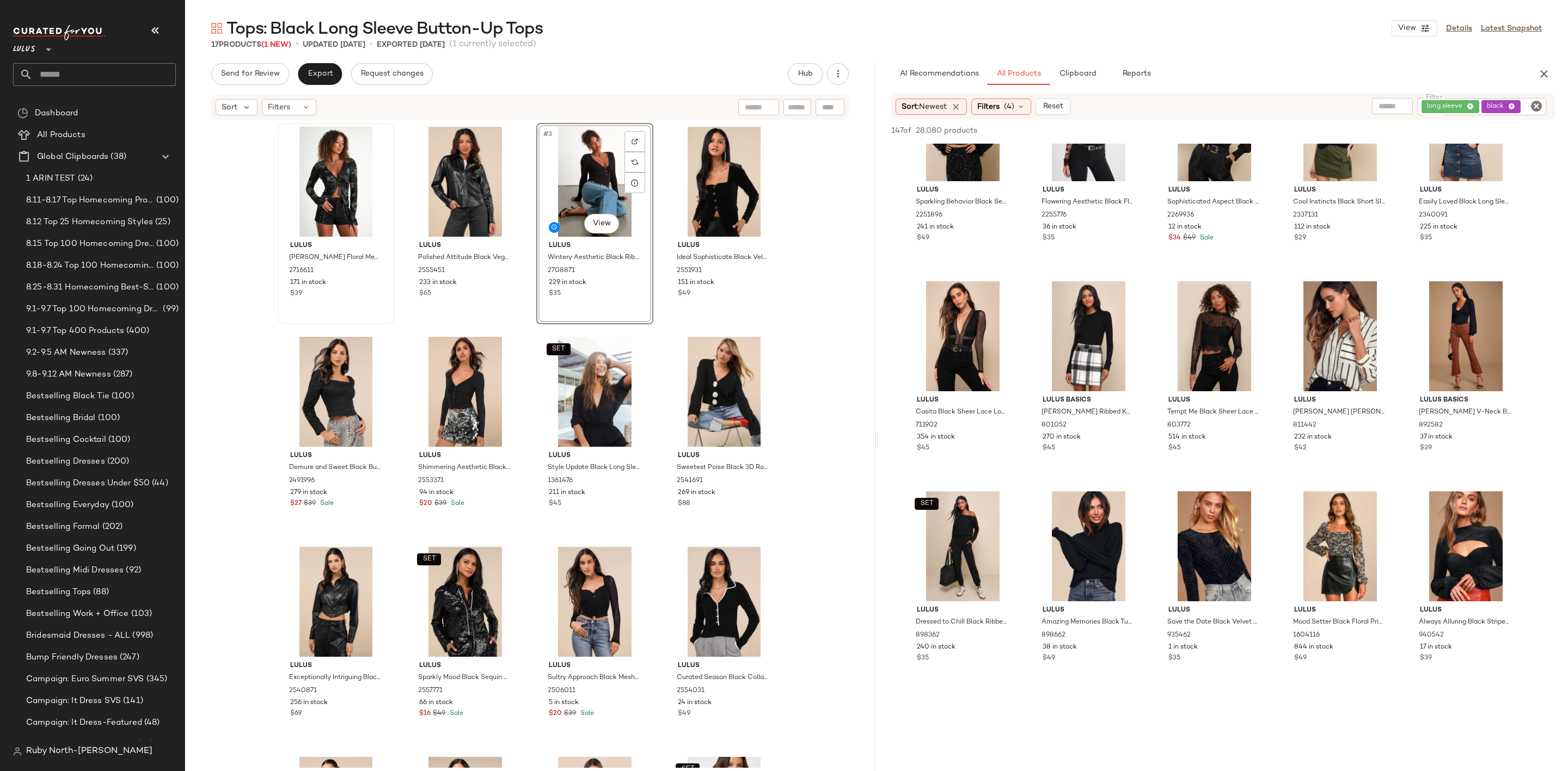
scroll to position [4980, 0]
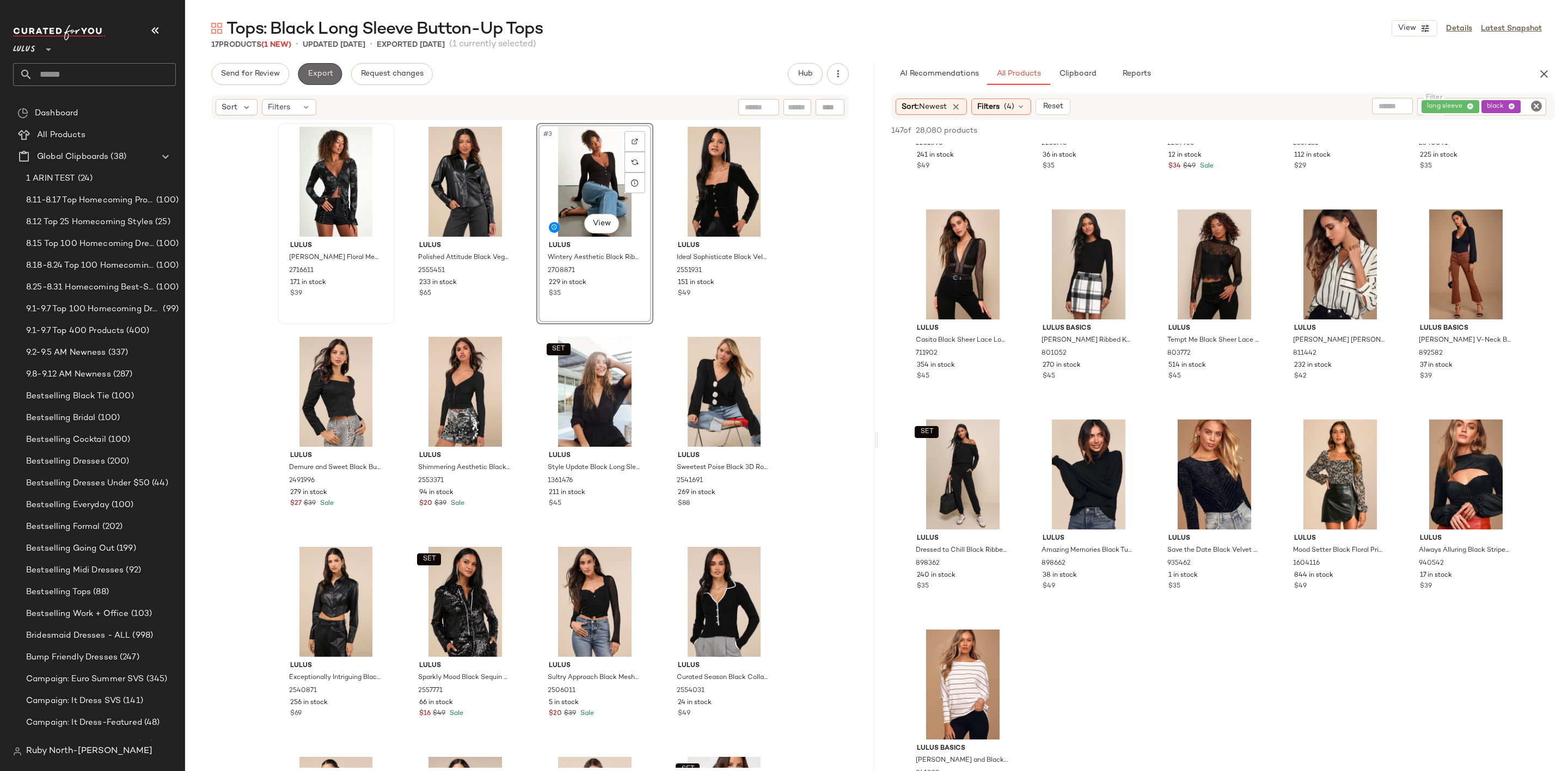
click at [325, 74] on span "Export" at bounding box center [320, 74] width 26 height 9
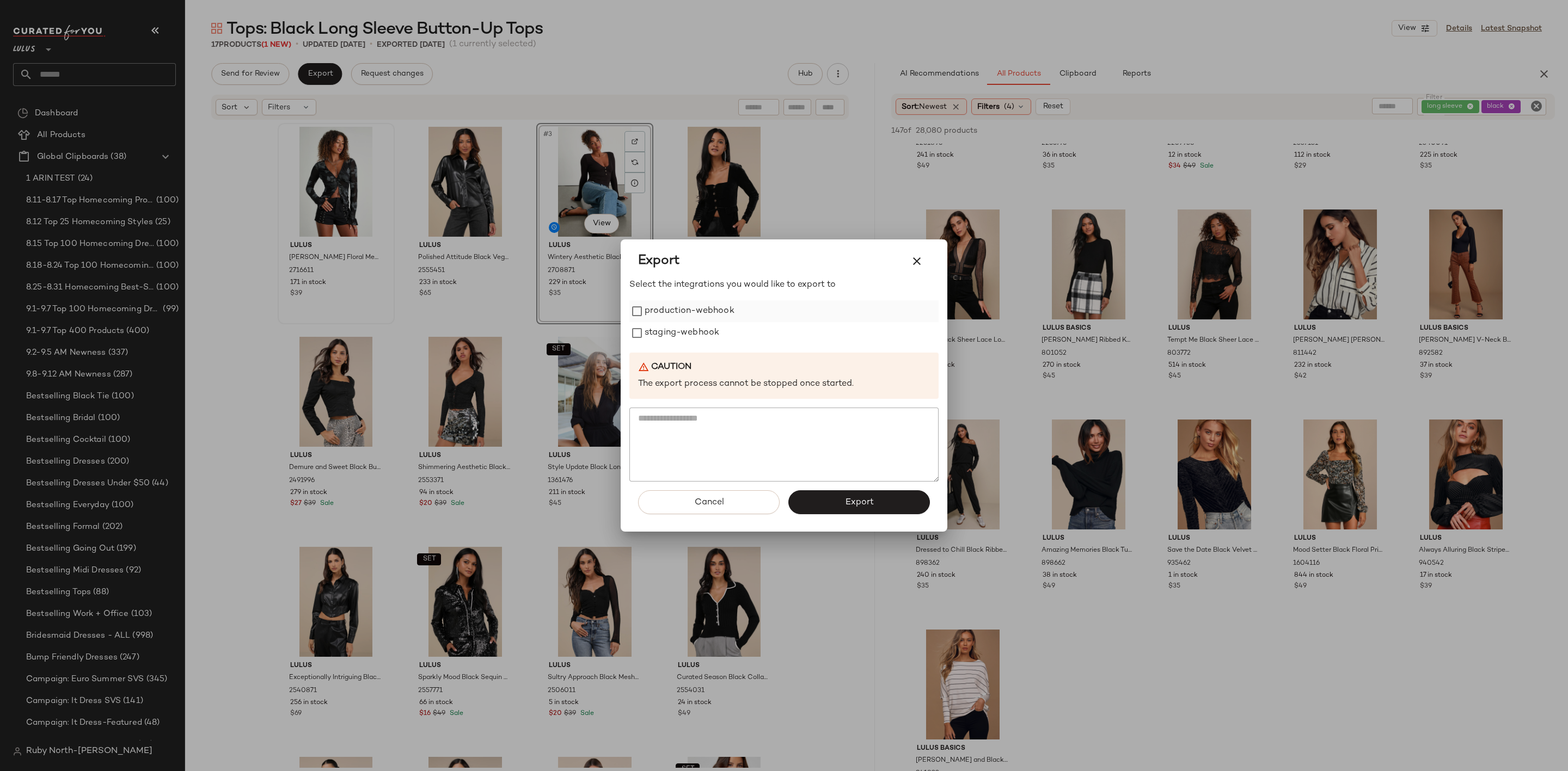
click at [684, 302] on label "production-webhook" at bounding box center [690, 312] width 90 height 22
click at [684, 338] on label "staging-webhook" at bounding box center [682, 333] width 75 height 22
click at [870, 498] on span "Export" at bounding box center [858, 503] width 29 height 10
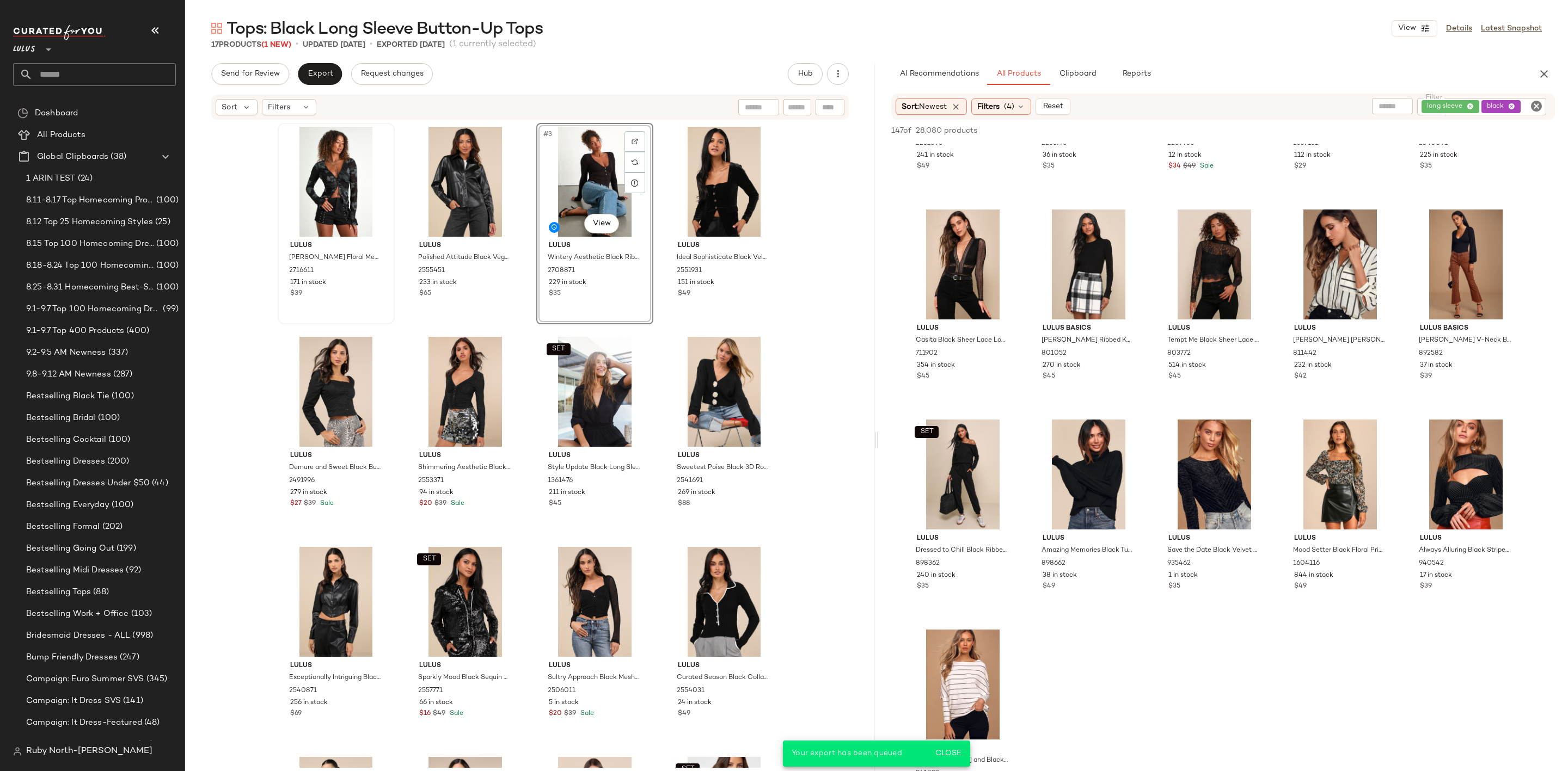
scroll to position [6030, 0]
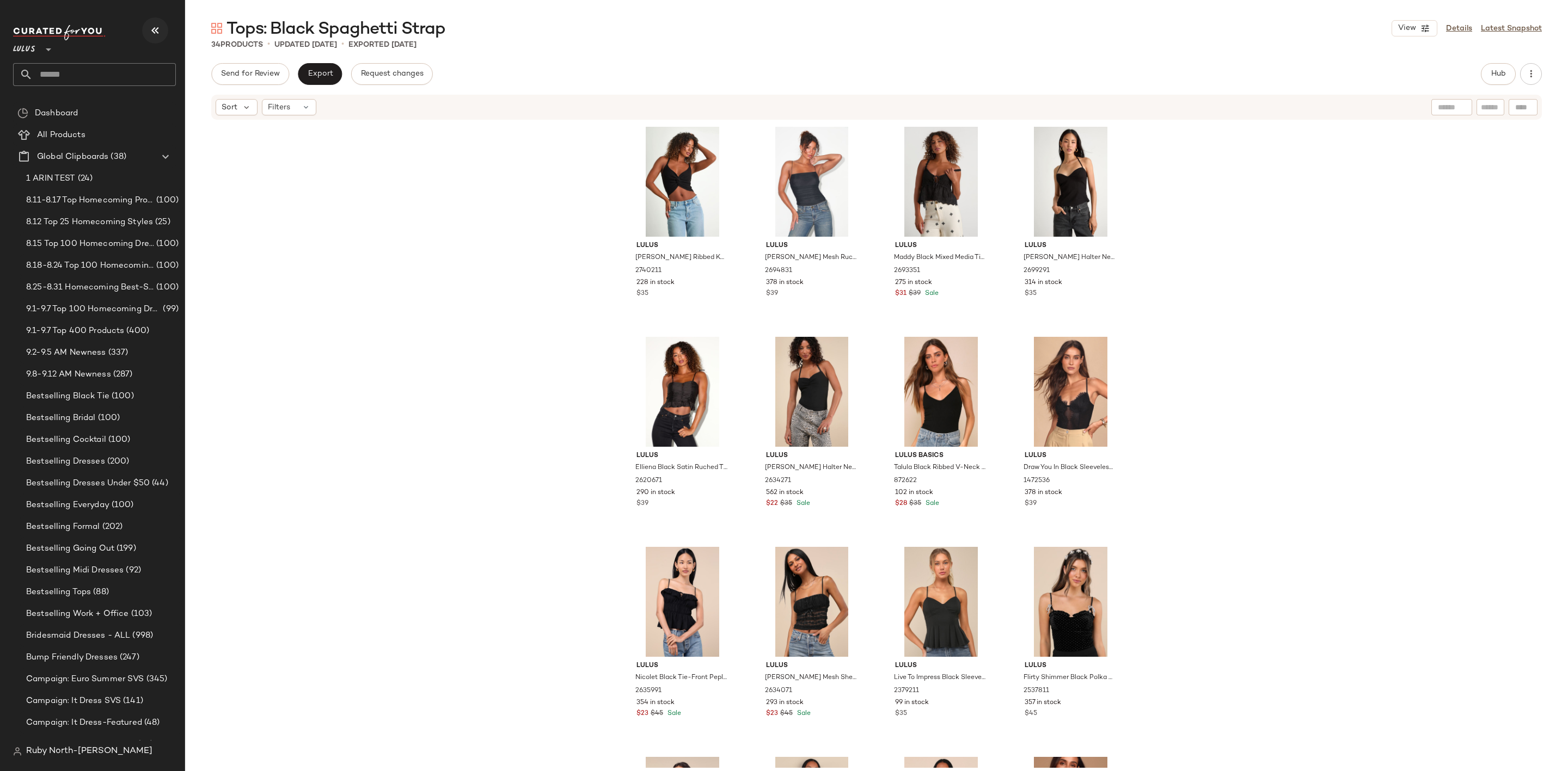
drag, startPoint x: 141, startPoint y: 24, endPoint x: 146, endPoint y: 25, distance: 5.1
click at [144, 25] on div "Lulus **" at bounding box center [94, 55] width 163 height 61
click at [146, 25] on button "button" at bounding box center [155, 30] width 26 height 26
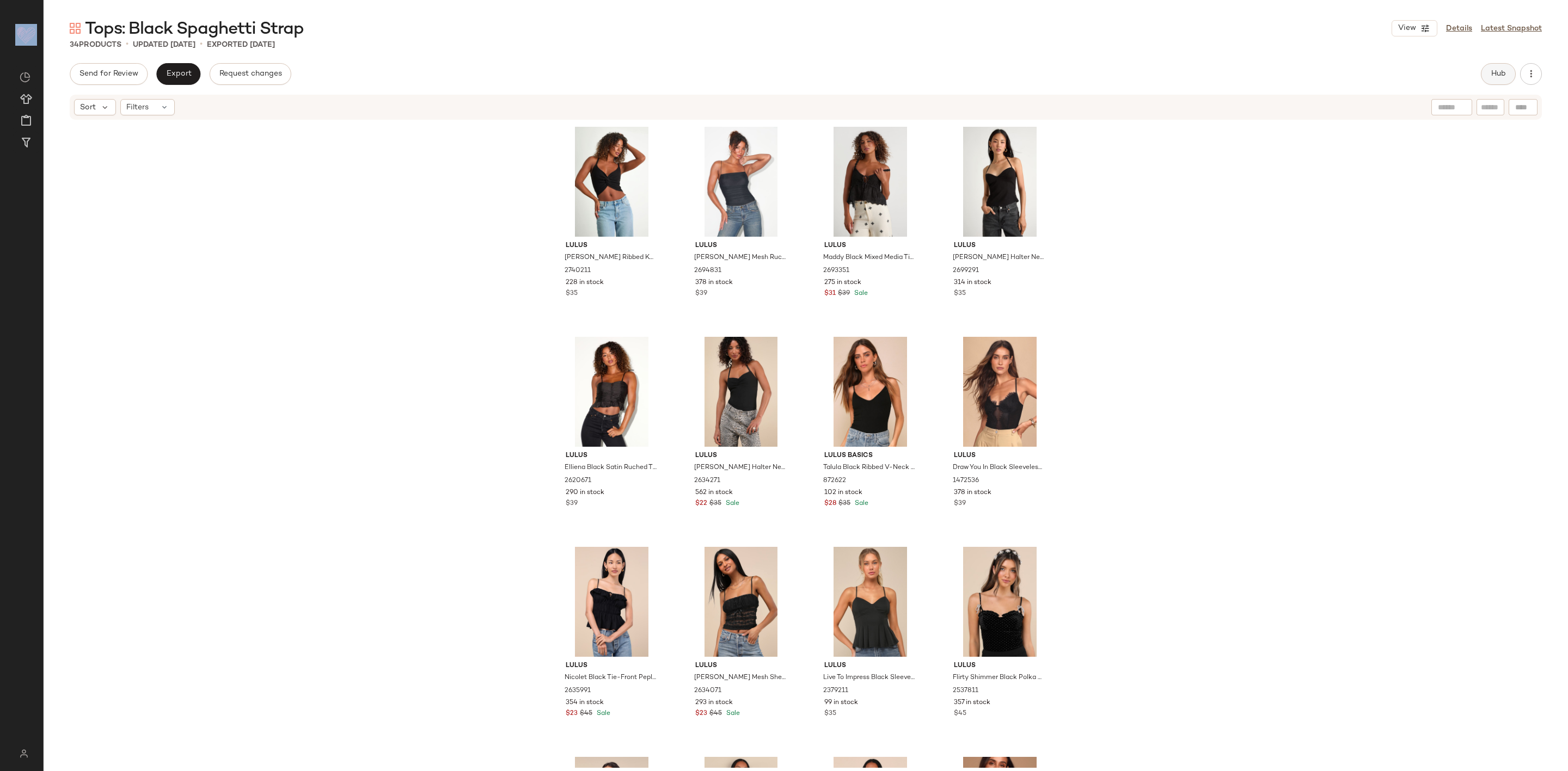
click at [1510, 65] on button "Hub" at bounding box center [1498, 74] width 35 height 22
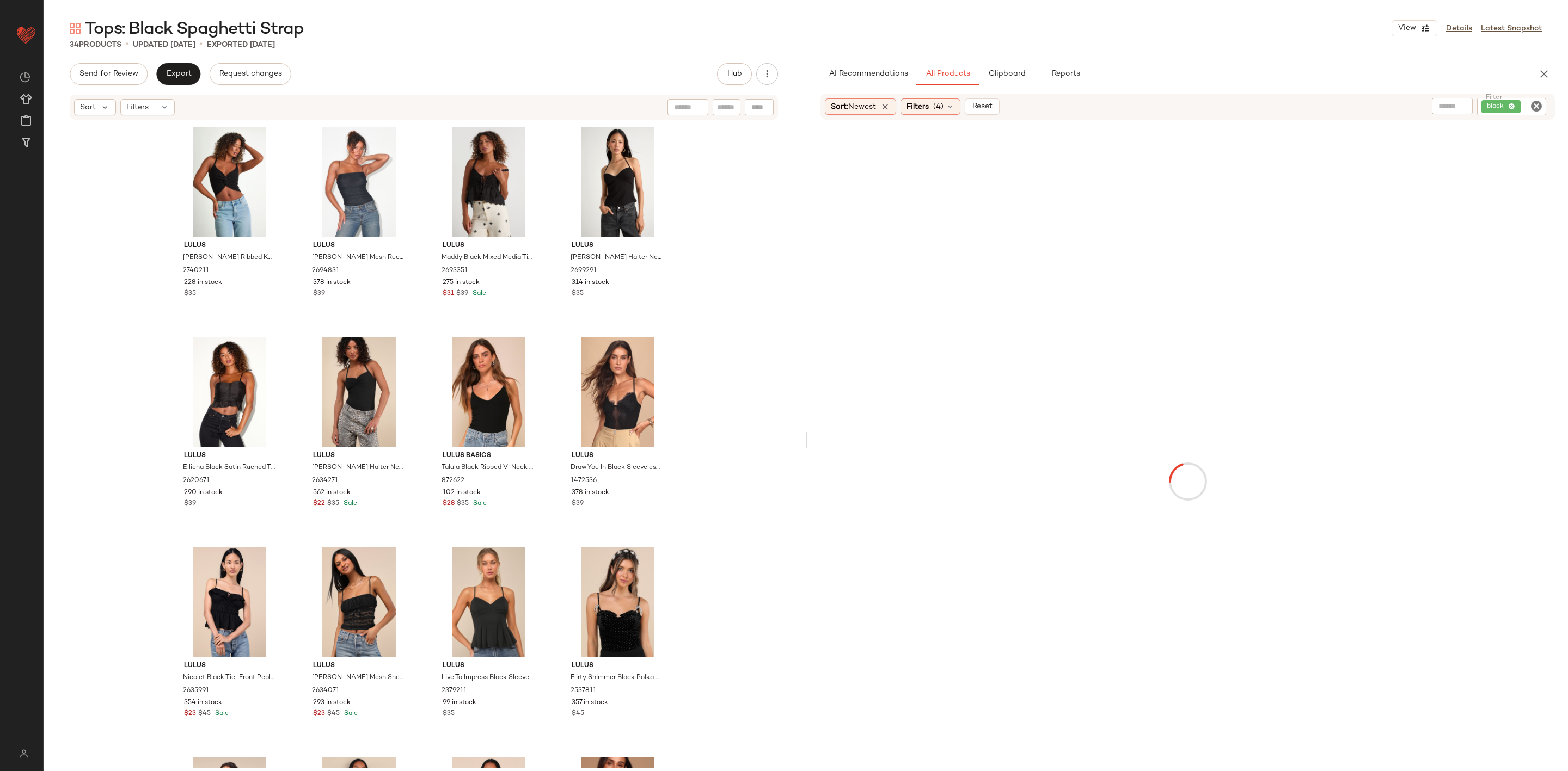
click at [511, 38] on div "Tops: Black Spaghetti Strap View Details Latest Snapshot" at bounding box center [806, 29] width 1524 height 22
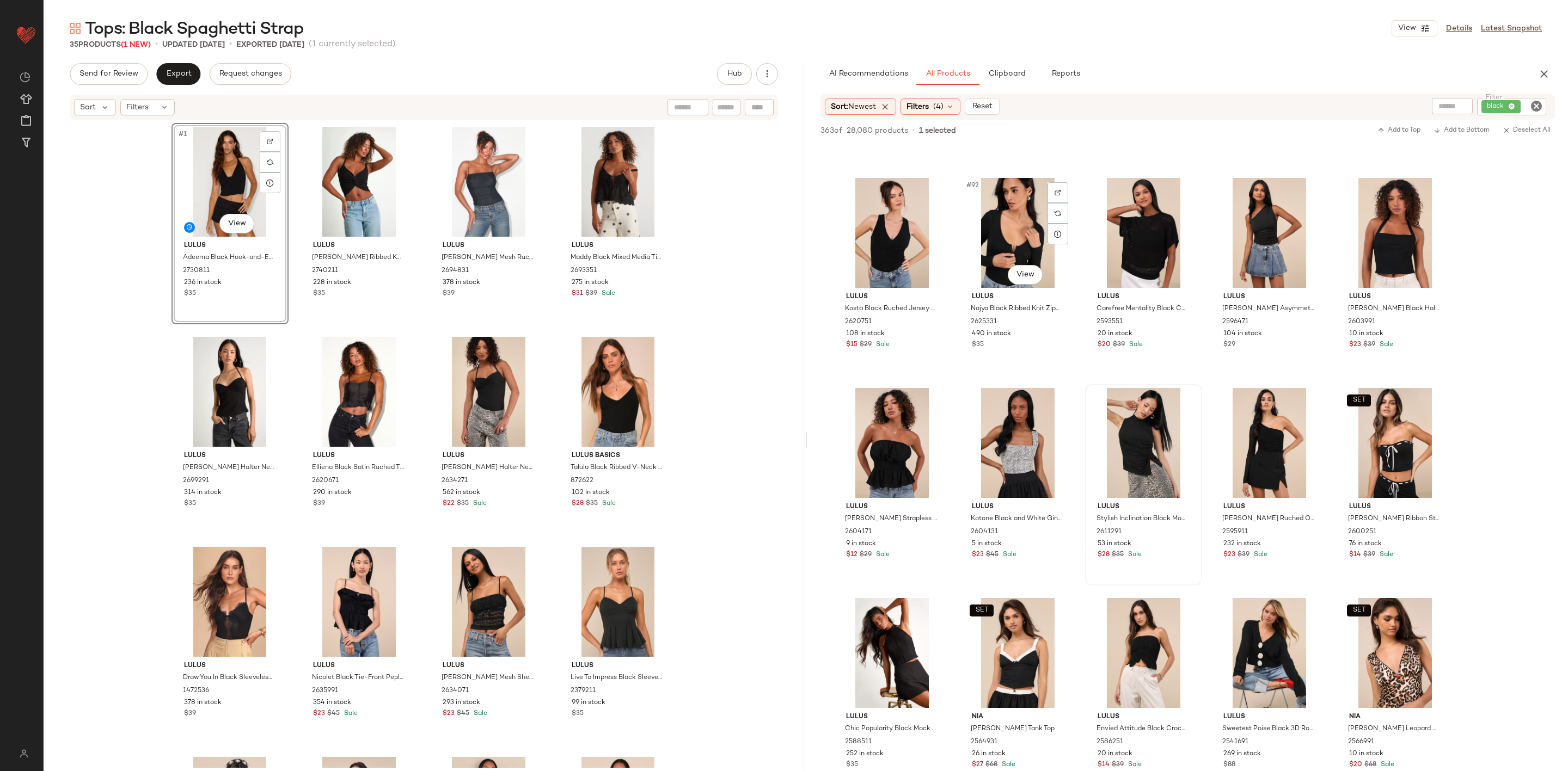
scroll to position [3919, 0]
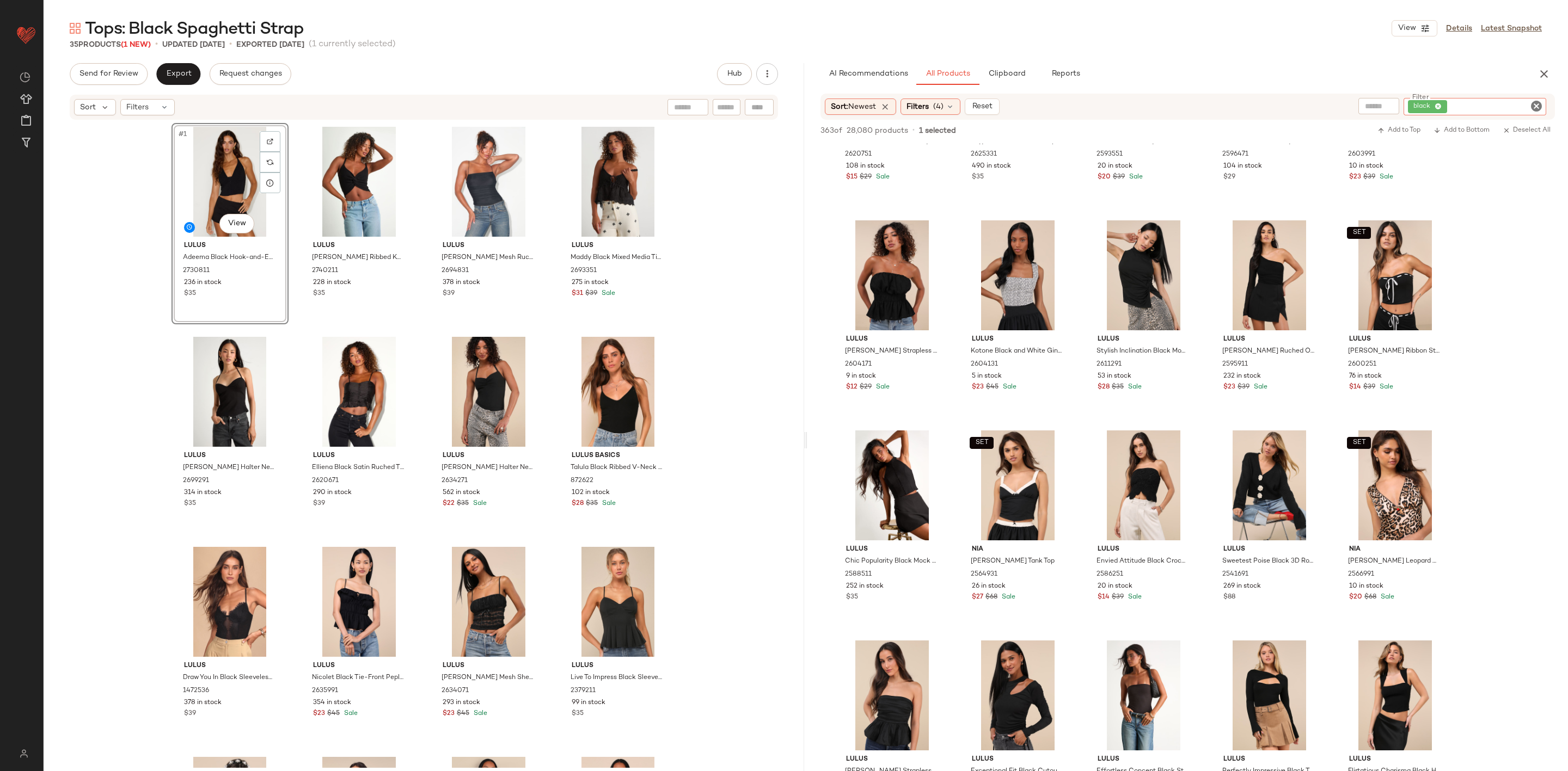
click at [1526, 102] on input "Filter" at bounding box center [1496, 106] width 93 height 12
type input "*********"
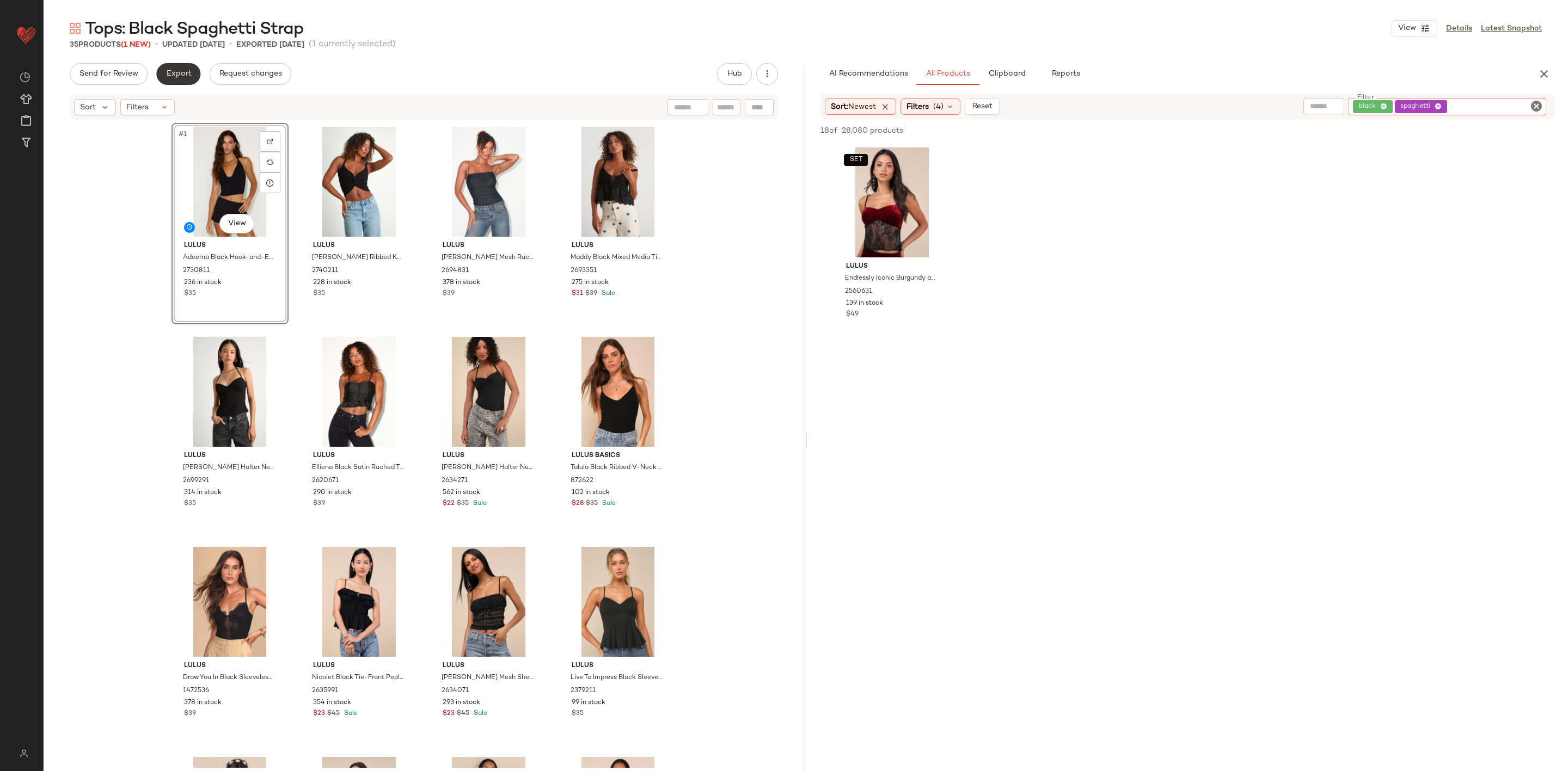
click at [180, 77] on span "Export" at bounding box center [178, 74] width 26 height 9
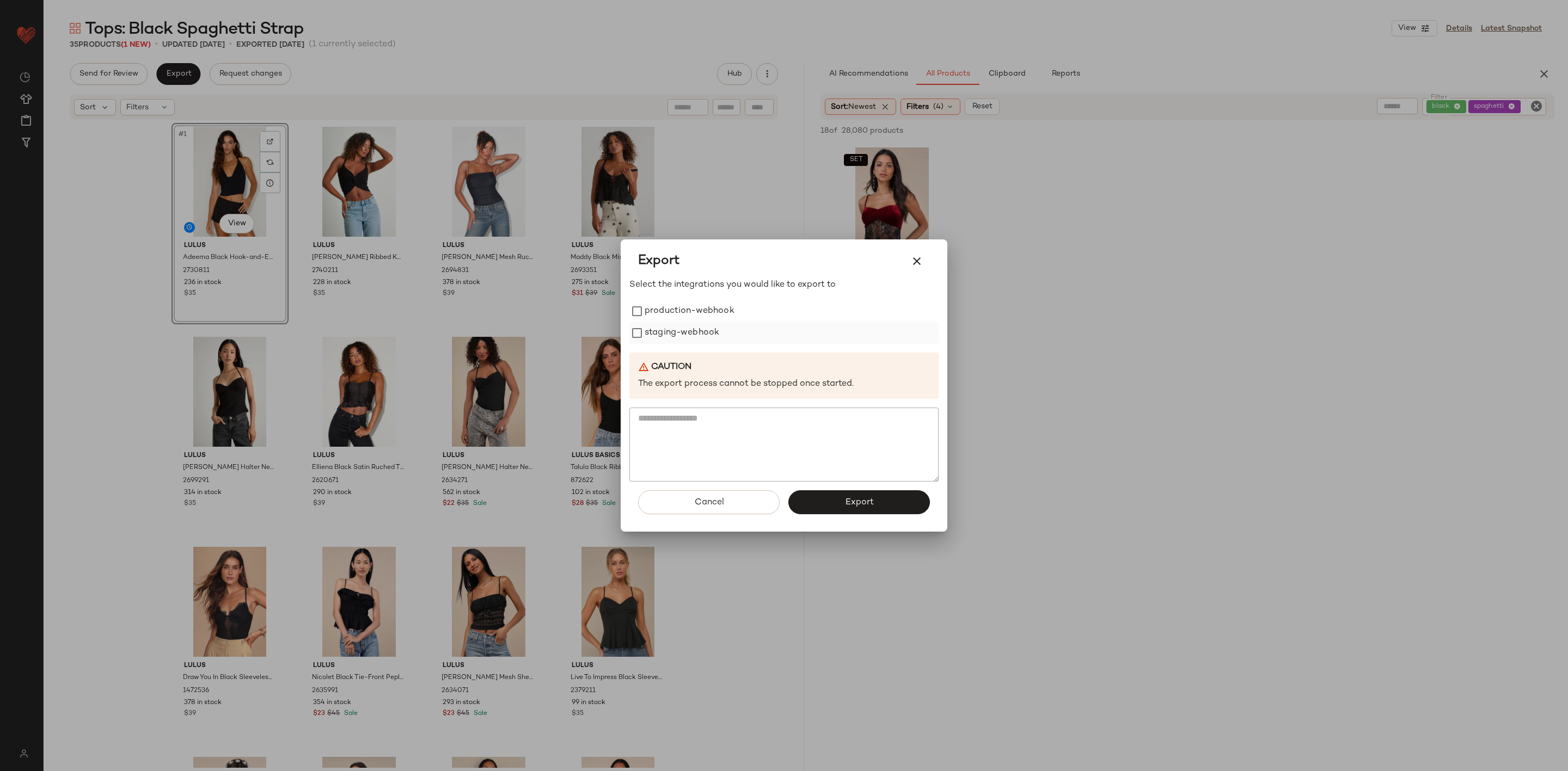
drag, startPoint x: 684, startPoint y: 335, endPoint x: 684, endPoint y: 328, distance: 7.0
click at [685, 335] on label "staging-webhook" at bounding box center [682, 333] width 75 height 22
click at [684, 317] on label "production-webhook" at bounding box center [690, 312] width 90 height 22
click at [874, 497] on button "Export" at bounding box center [859, 502] width 142 height 24
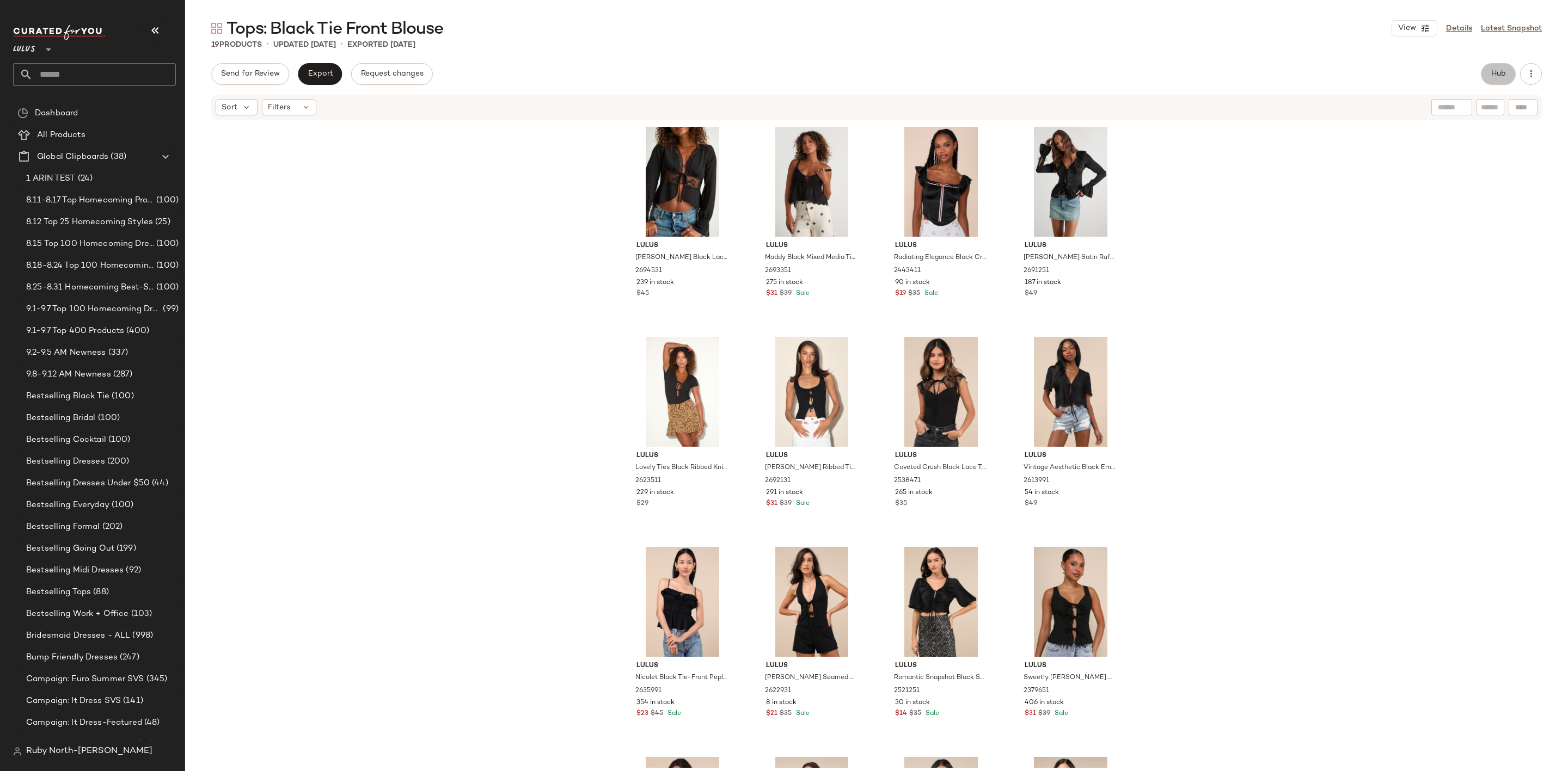
click at [1507, 69] on button "Hub" at bounding box center [1498, 74] width 35 height 22
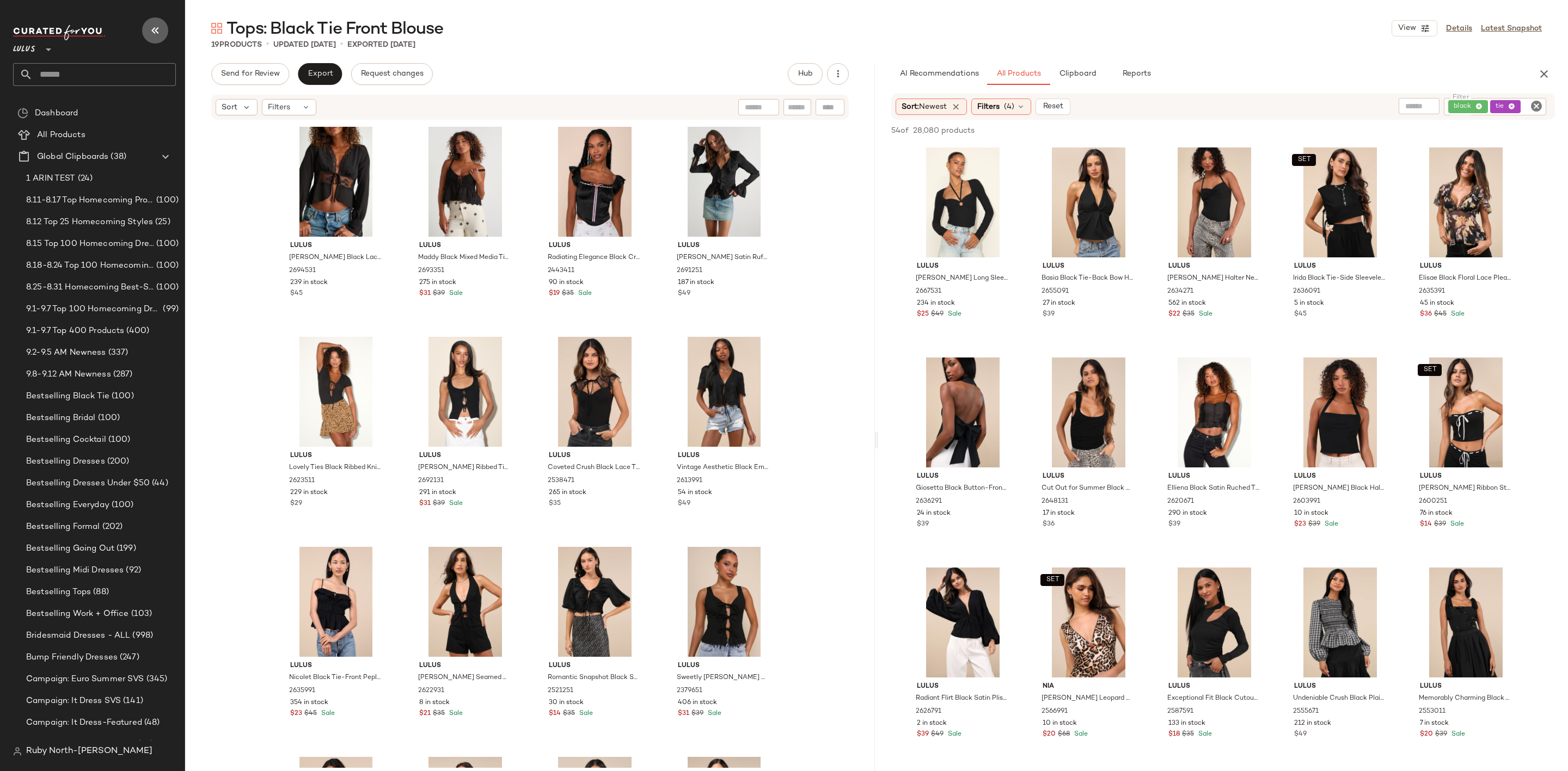
click at [154, 21] on button "button" at bounding box center [155, 30] width 26 height 26
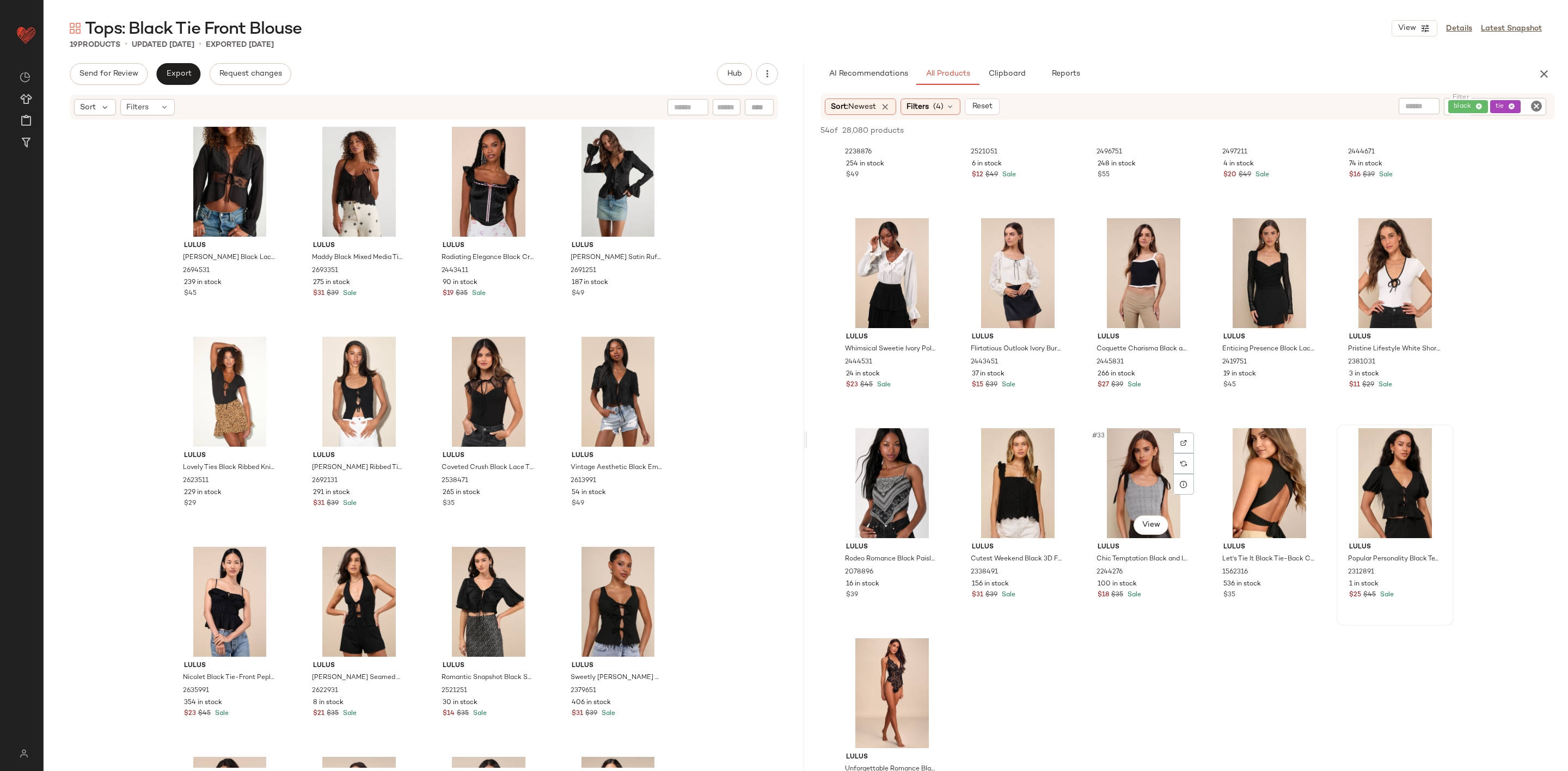
scroll to position [1061, 0]
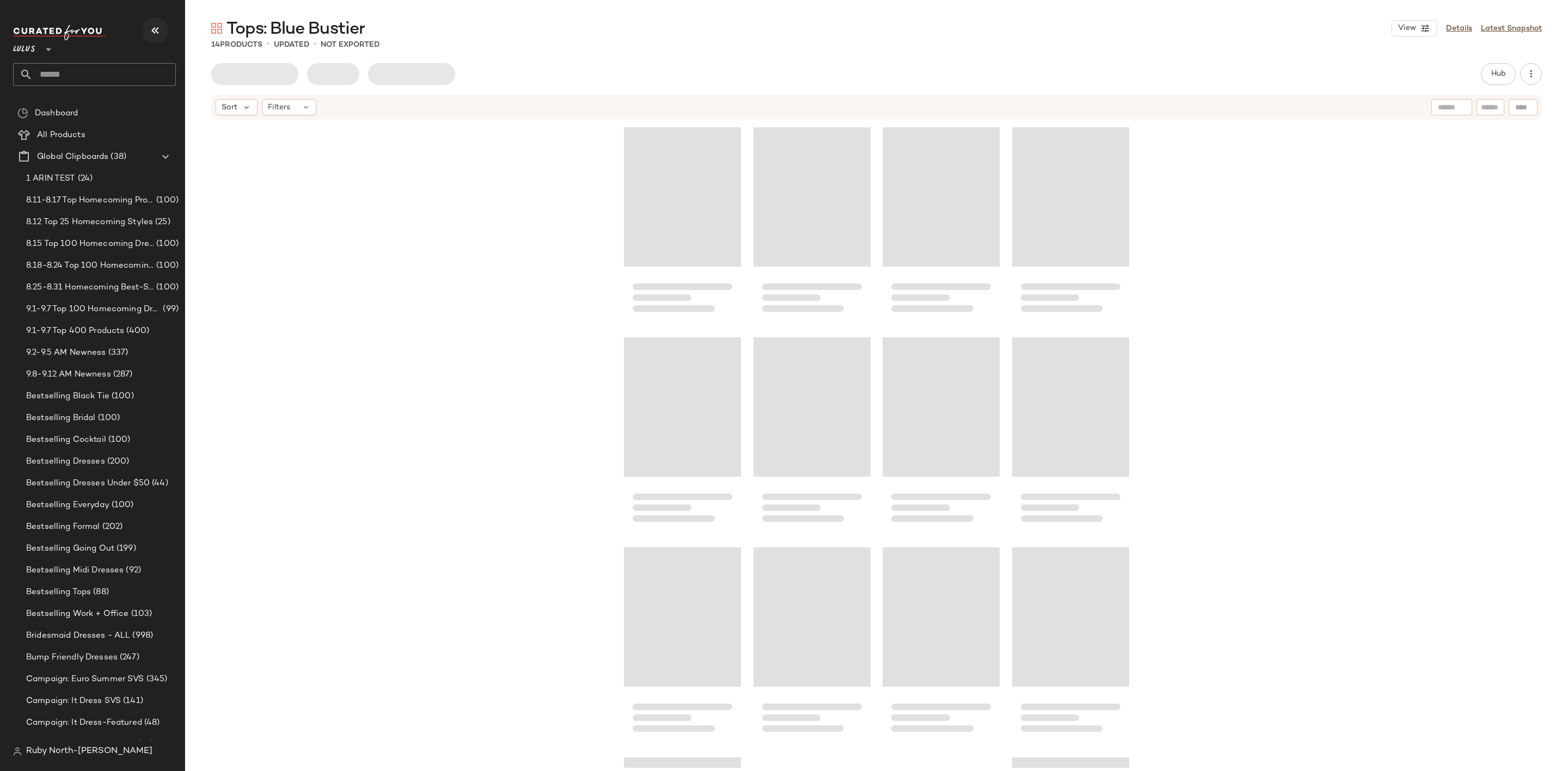
click at [153, 38] on button "button" at bounding box center [155, 30] width 26 height 26
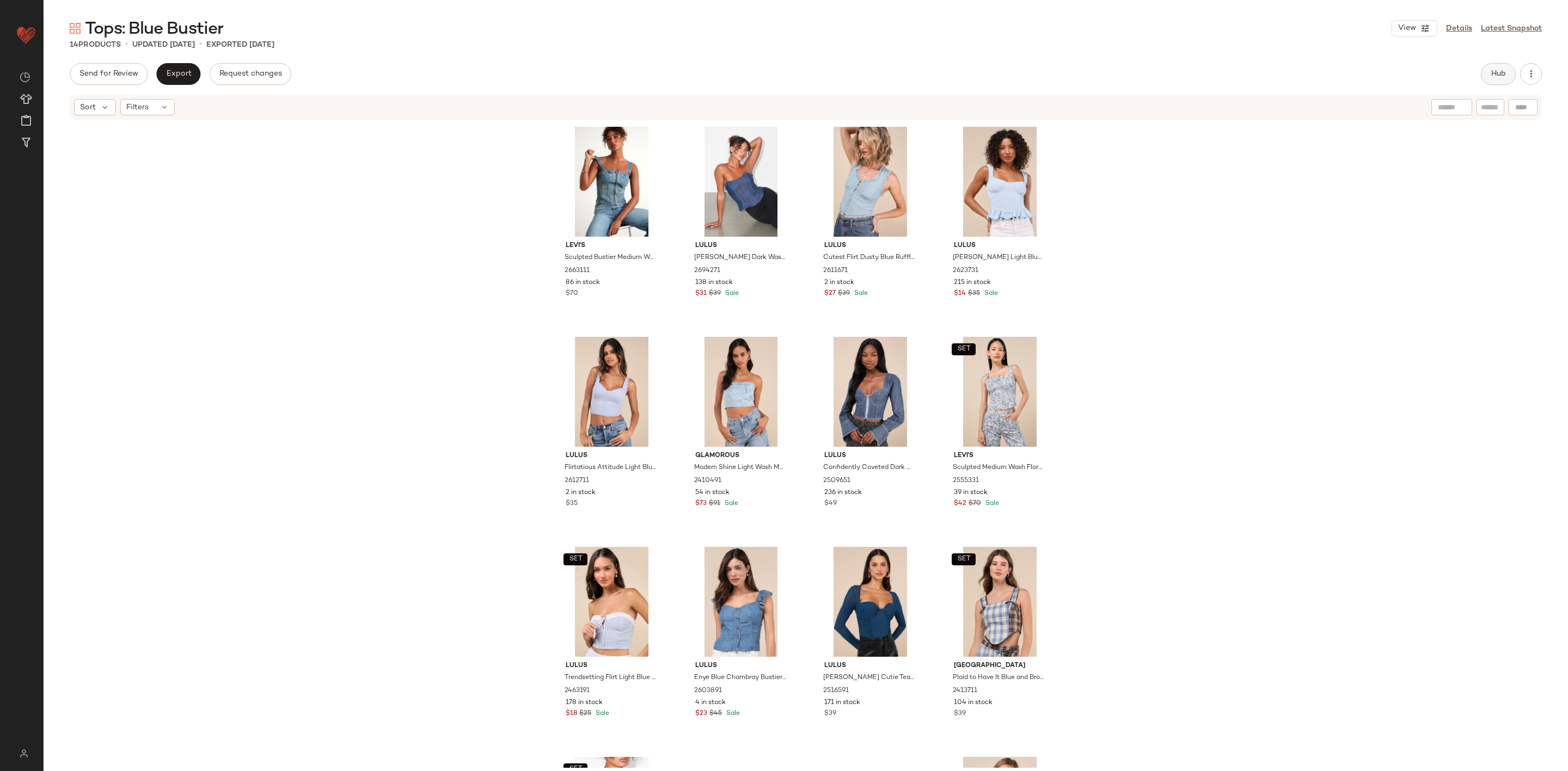
click at [1505, 69] on span "Hub" at bounding box center [1498, 74] width 15 height 9
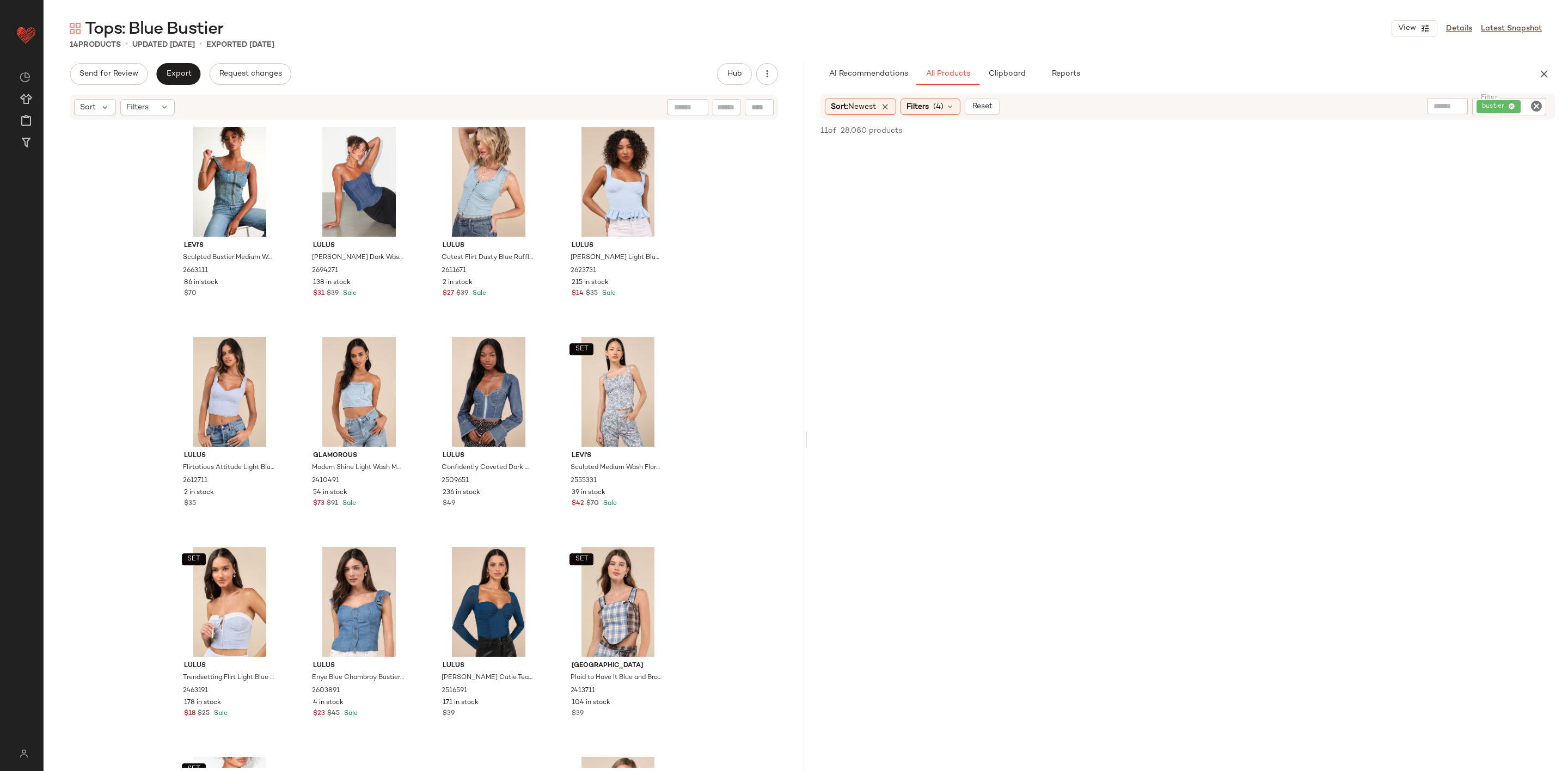
scroll to position [82, 0]
click at [928, 108] on span "Filters" at bounding box center [917, 106] width 23 height 12
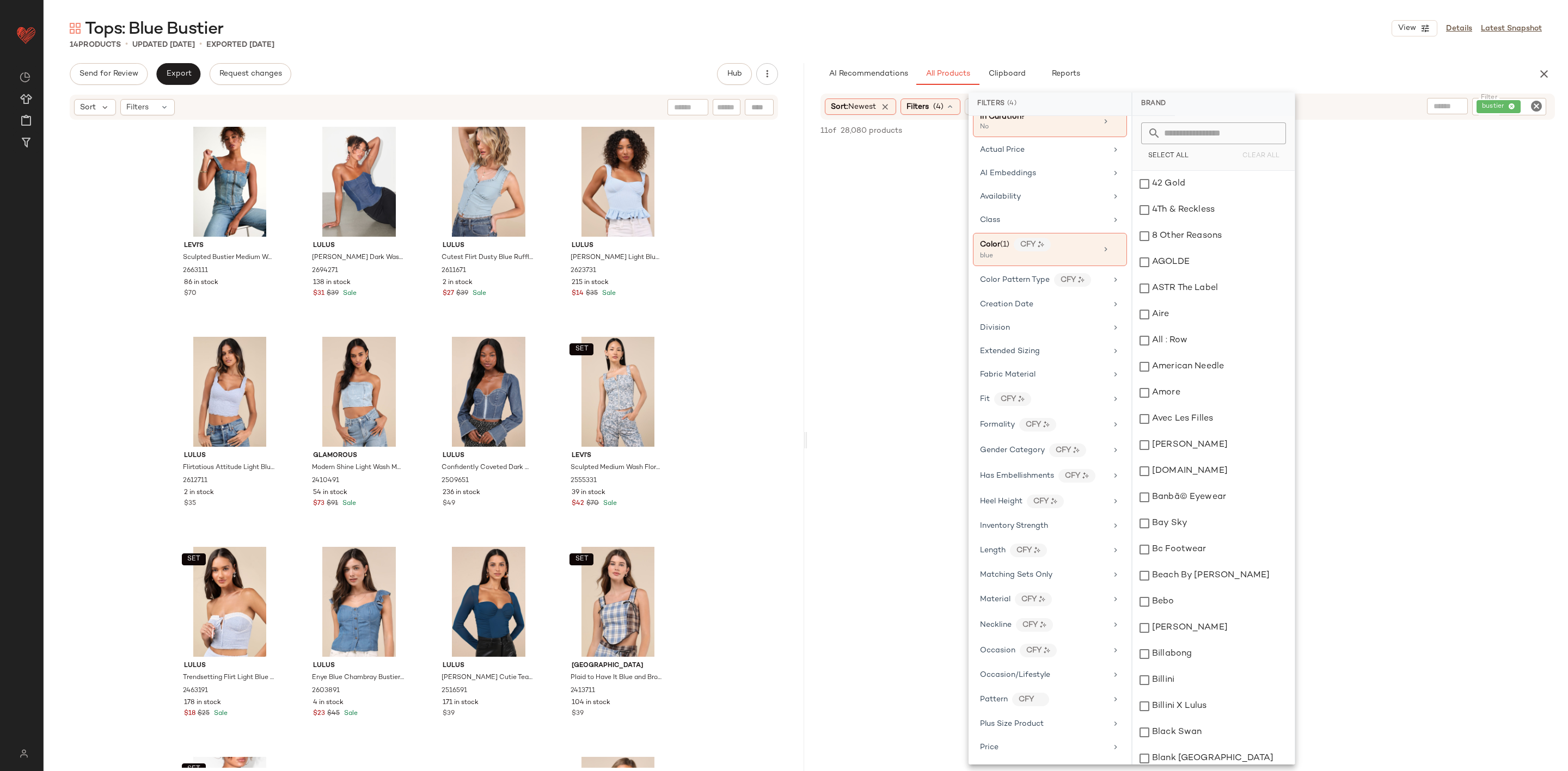
scroll to position [327, 0]
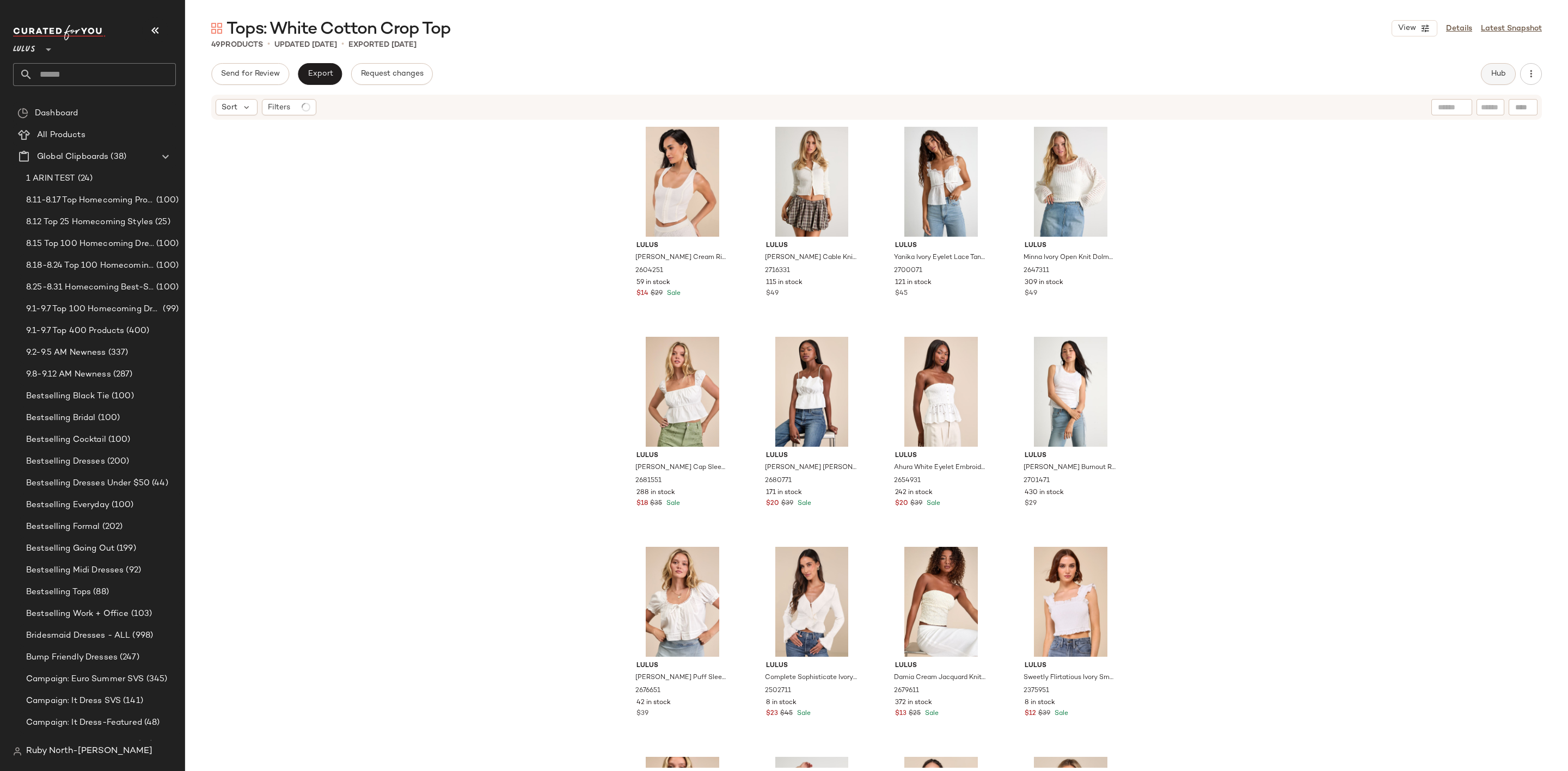
click at [1491, 69] on span "Hub" at bounding box center [1498, 74] width 15 height 9
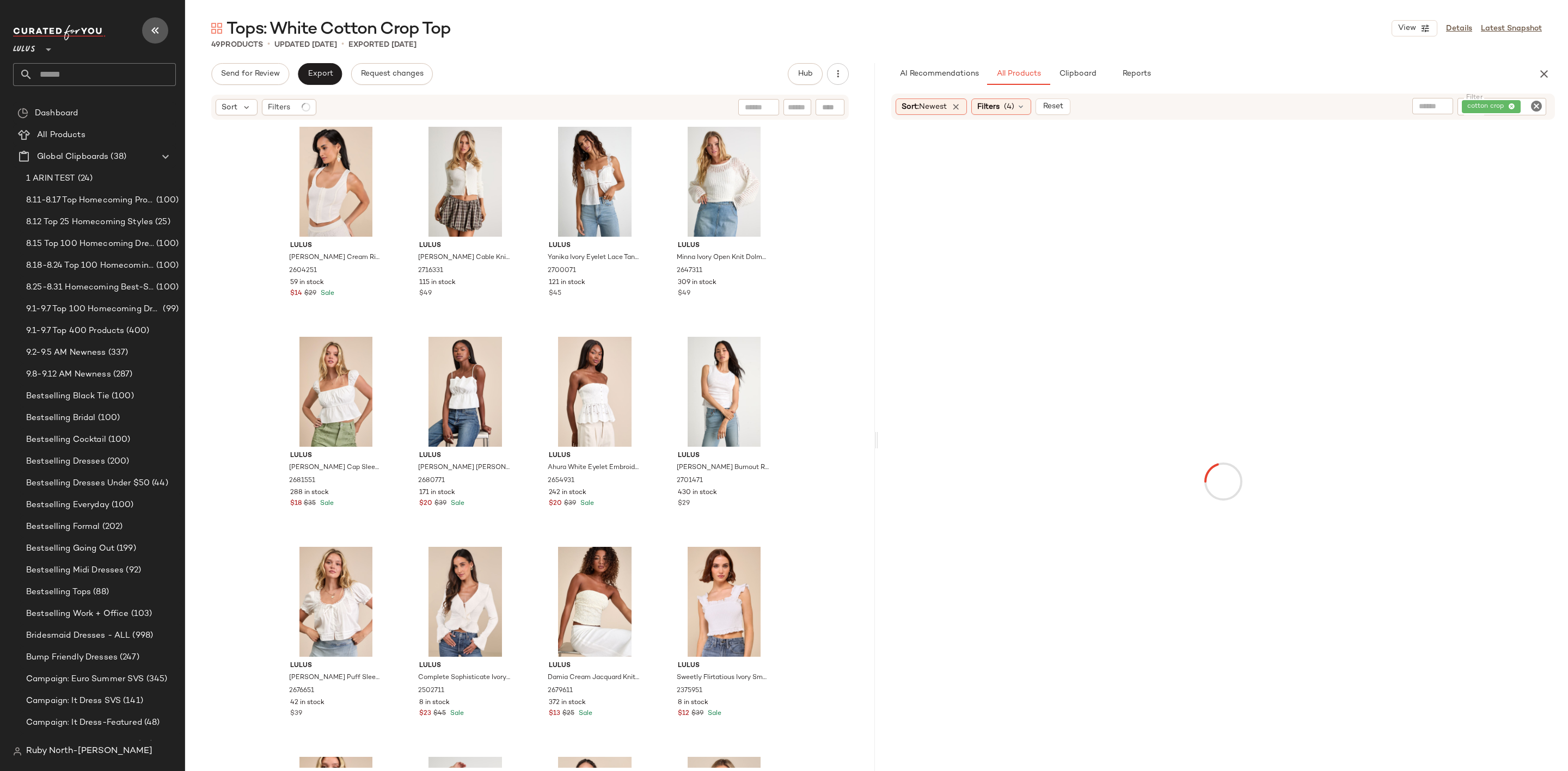
click at [159, 28] on icon "button" at bounding box center [155, 30] width 13 height 13
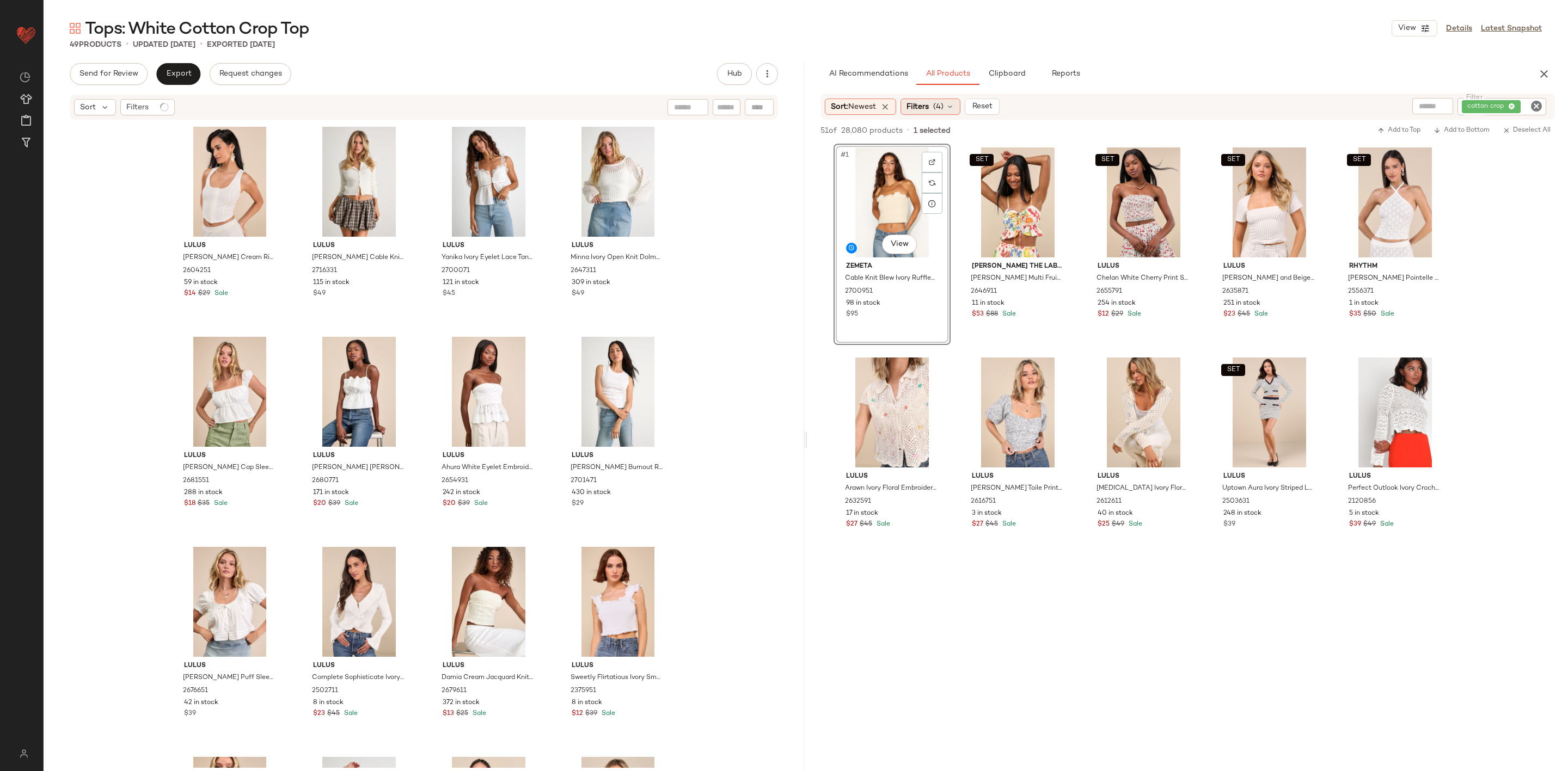
click at [928, 106] on span "Filters" at bounding box center [917, 106] width 23 height 12
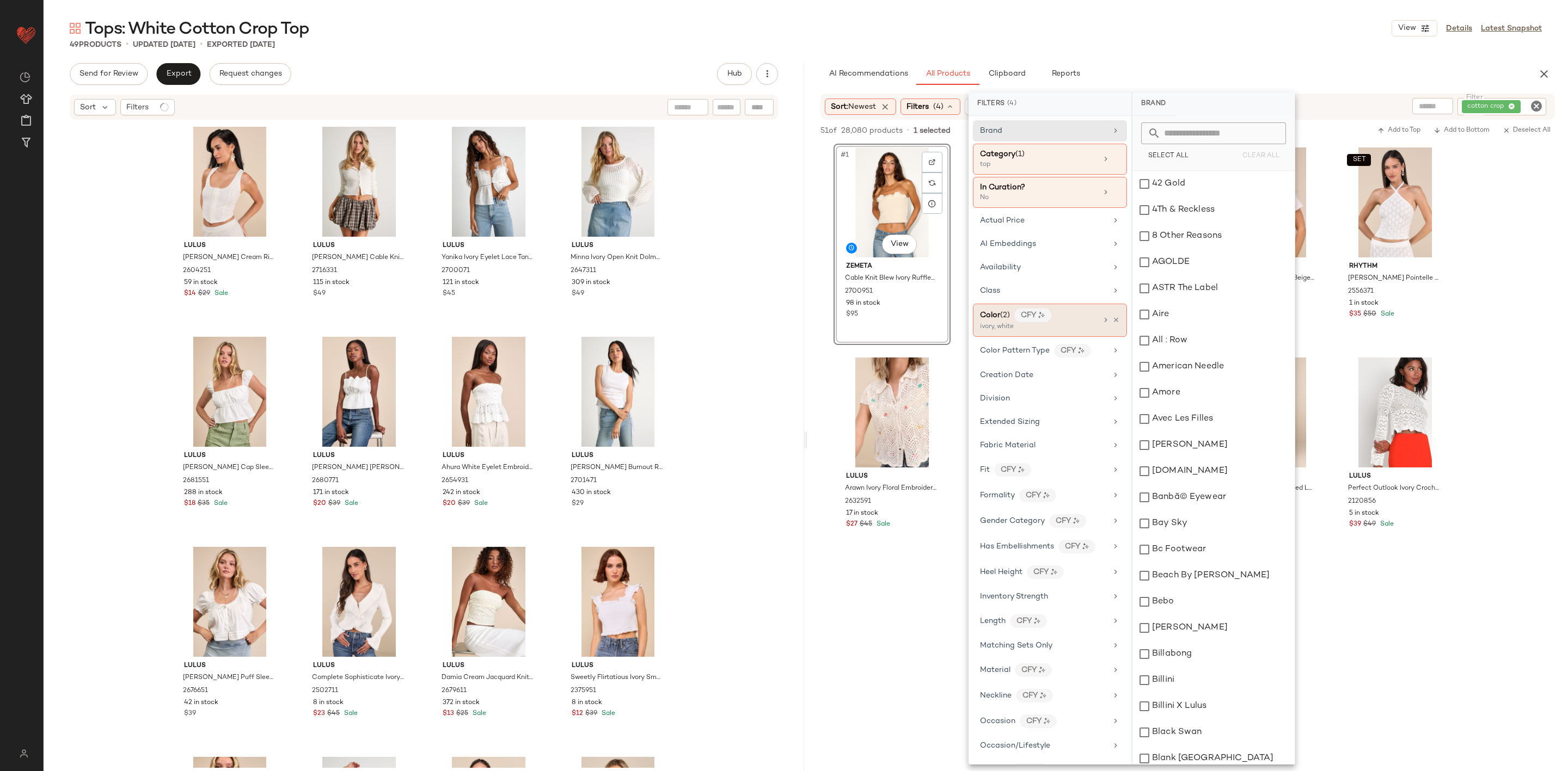
click at [1007, 330] on div "ivory, white" at bounding box center [1034, 327] width 109 height 10
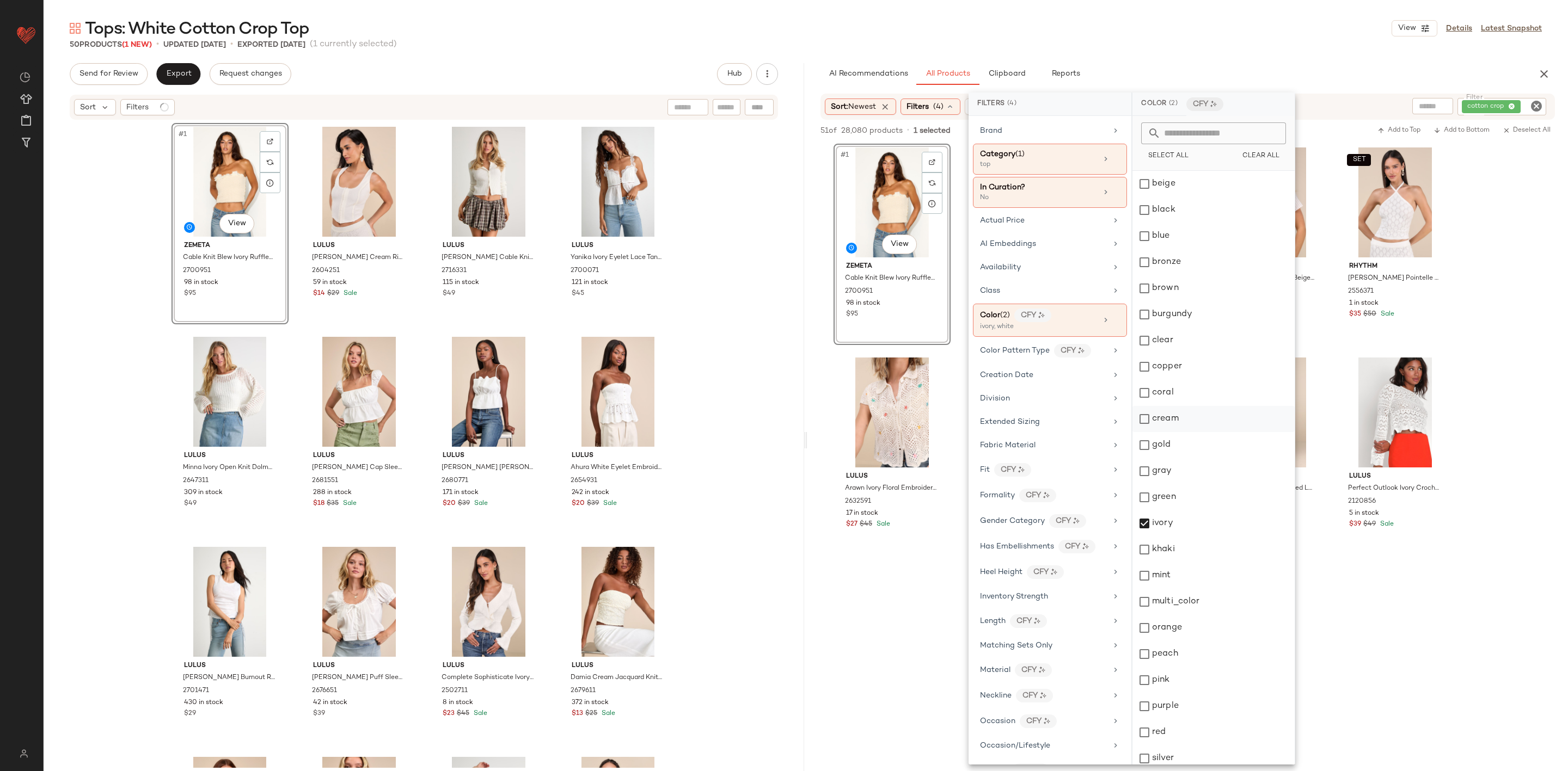
click at [1181, 417] on div "cream" at bounding box center [1213, 419] width 163 height 26
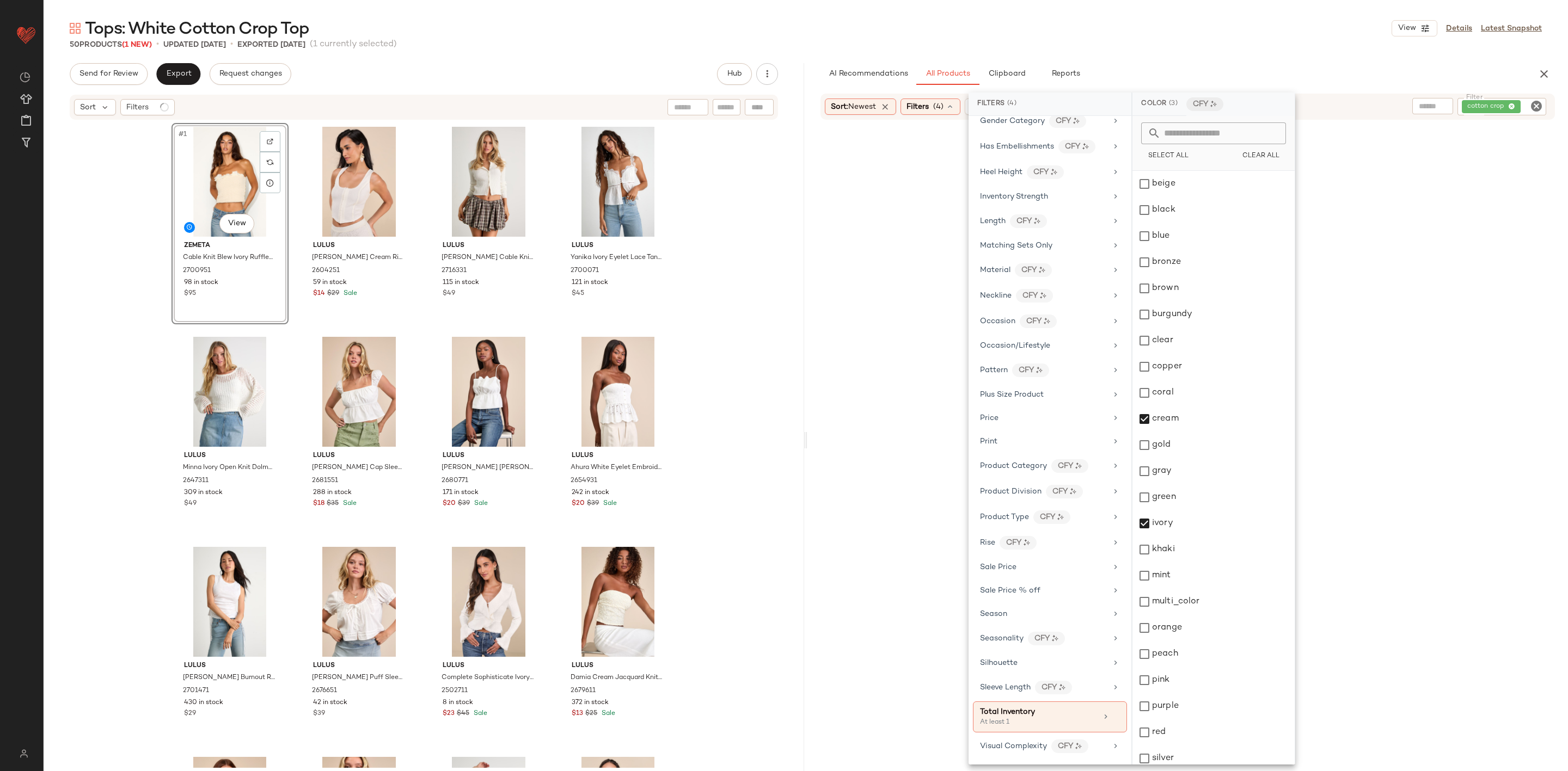
scroll to position [420, 0]
click at [880, 591] on div at bounding box center [1188, 481] width 756 height 719
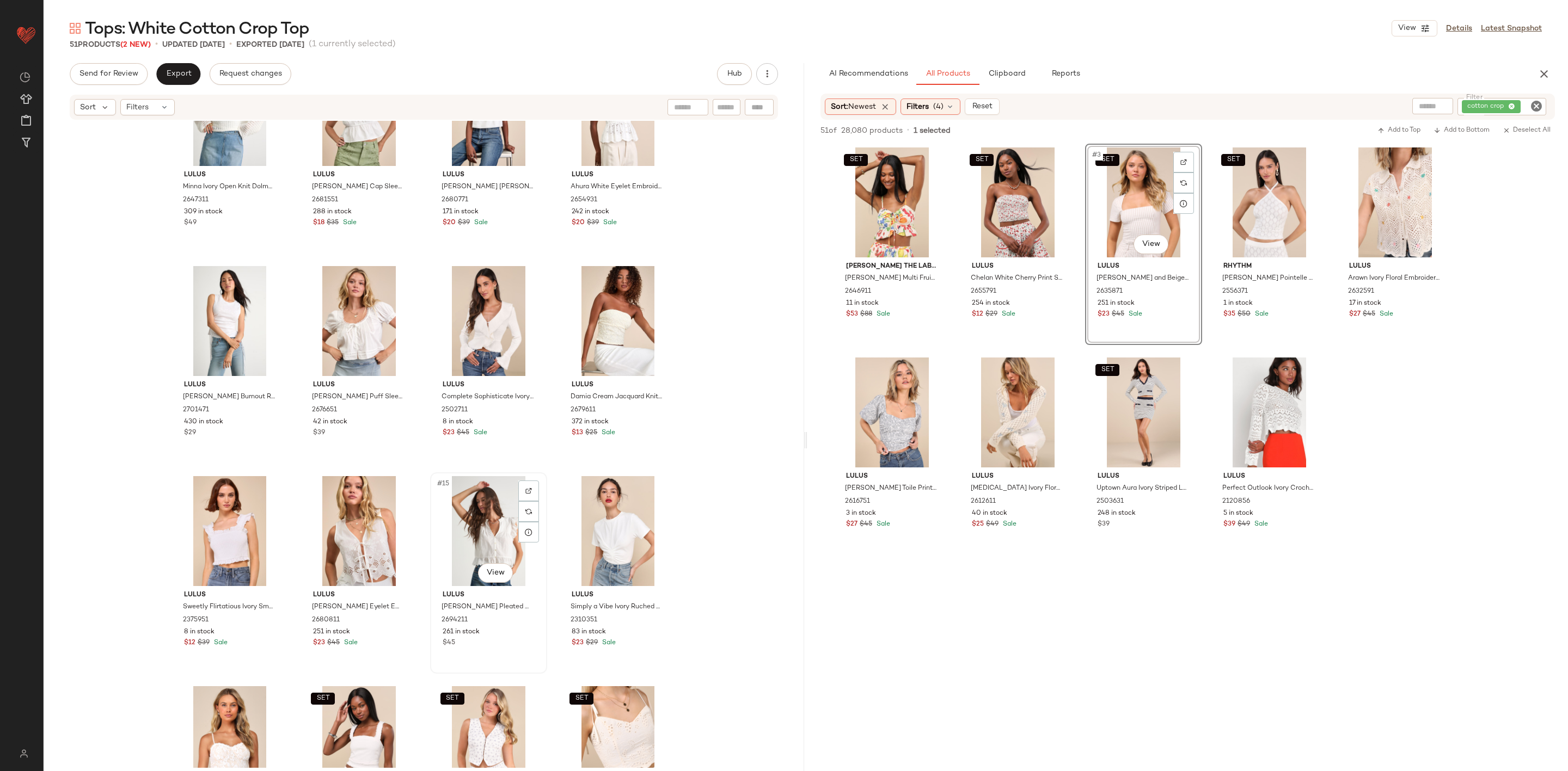
scroll to position [0, 0]
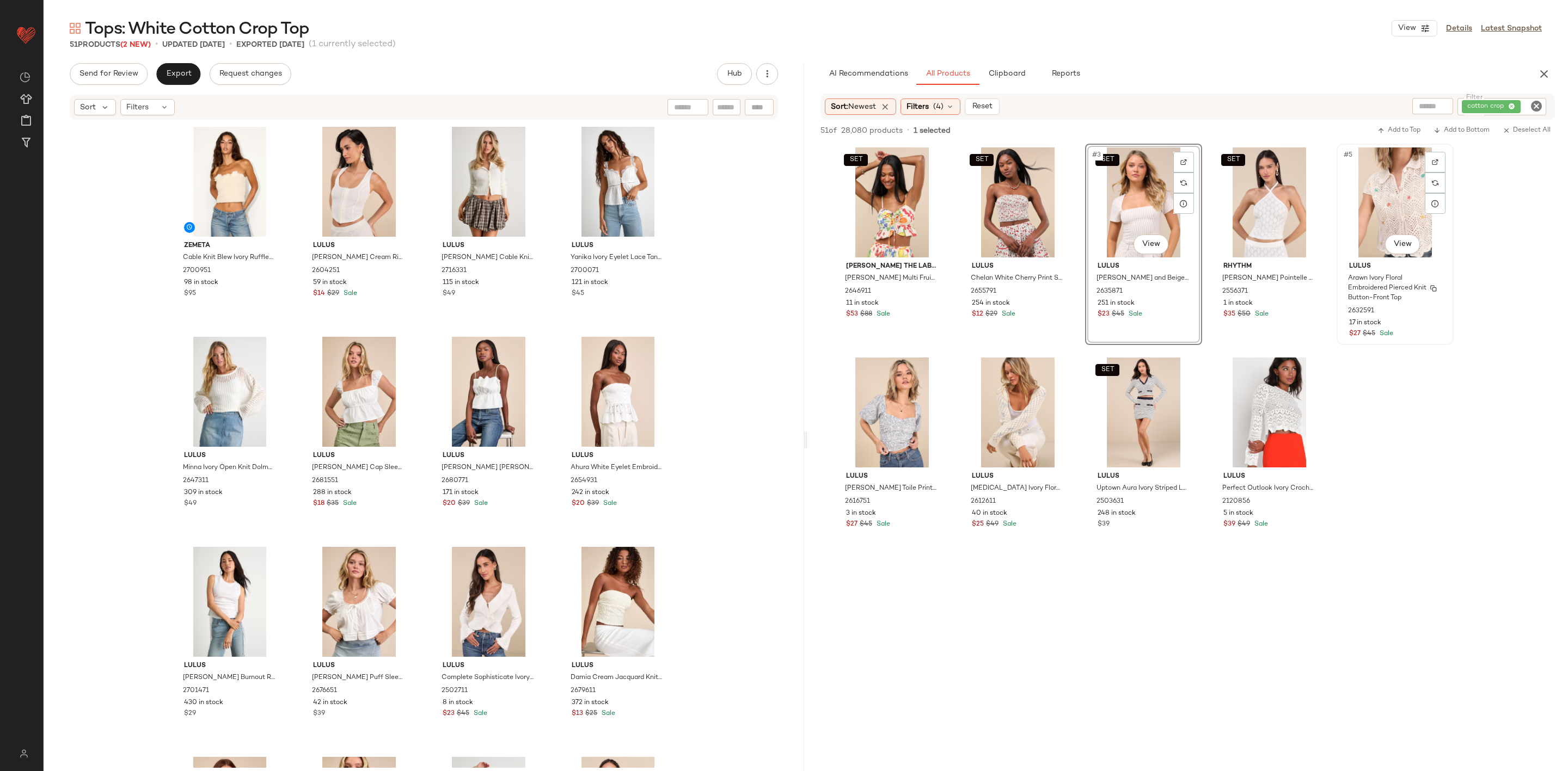
click at [1364, 252] on div "#5 View" at bounding box center [1395, 202] width 110 height 110
click at [1485, 127] on span "Add to Bottom" at bounding box center [1461, 130] width 56 height 8
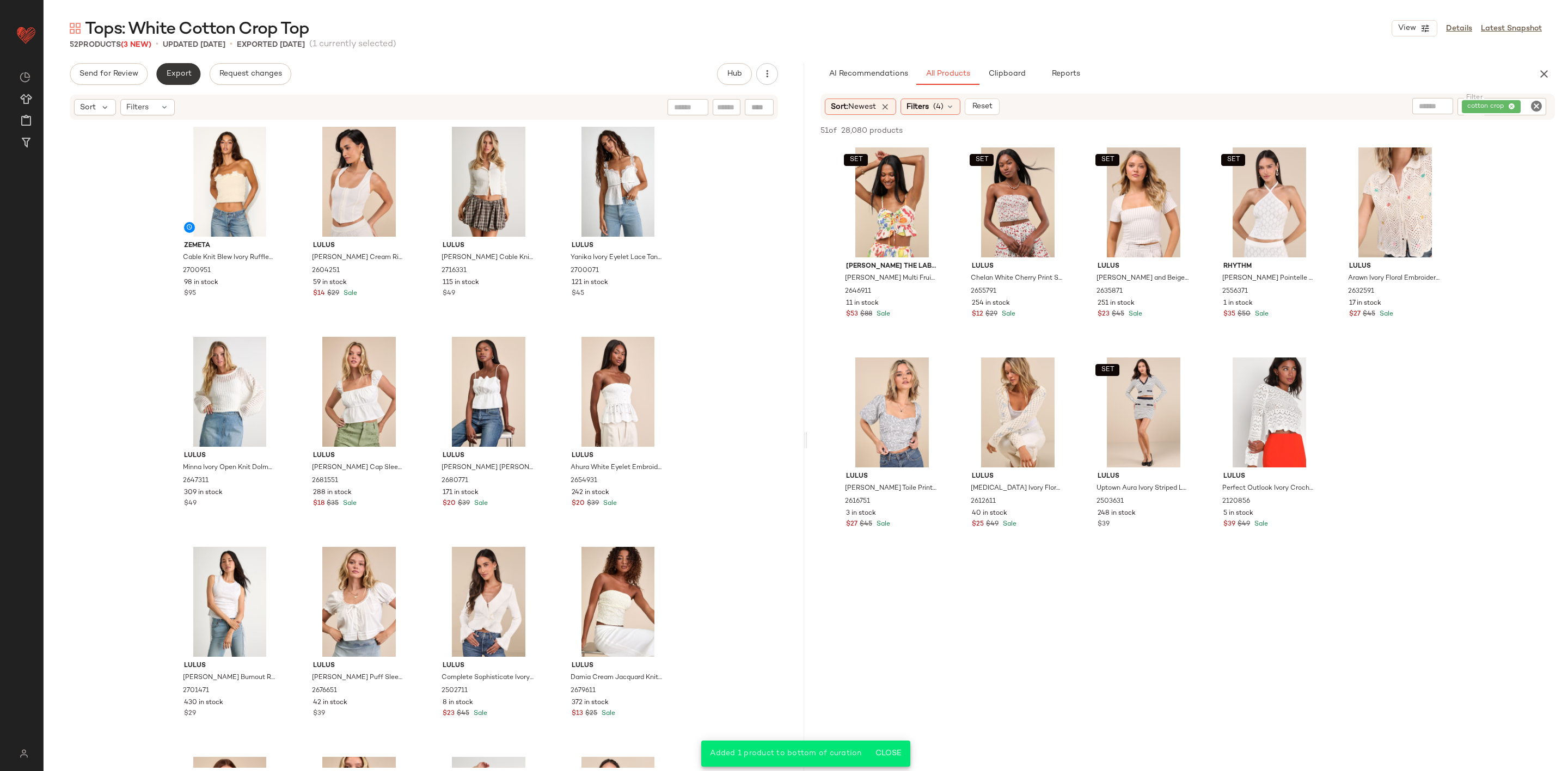
click at [183, 71] on span "Export" at bounding box center [178, 74] width 26 height 9
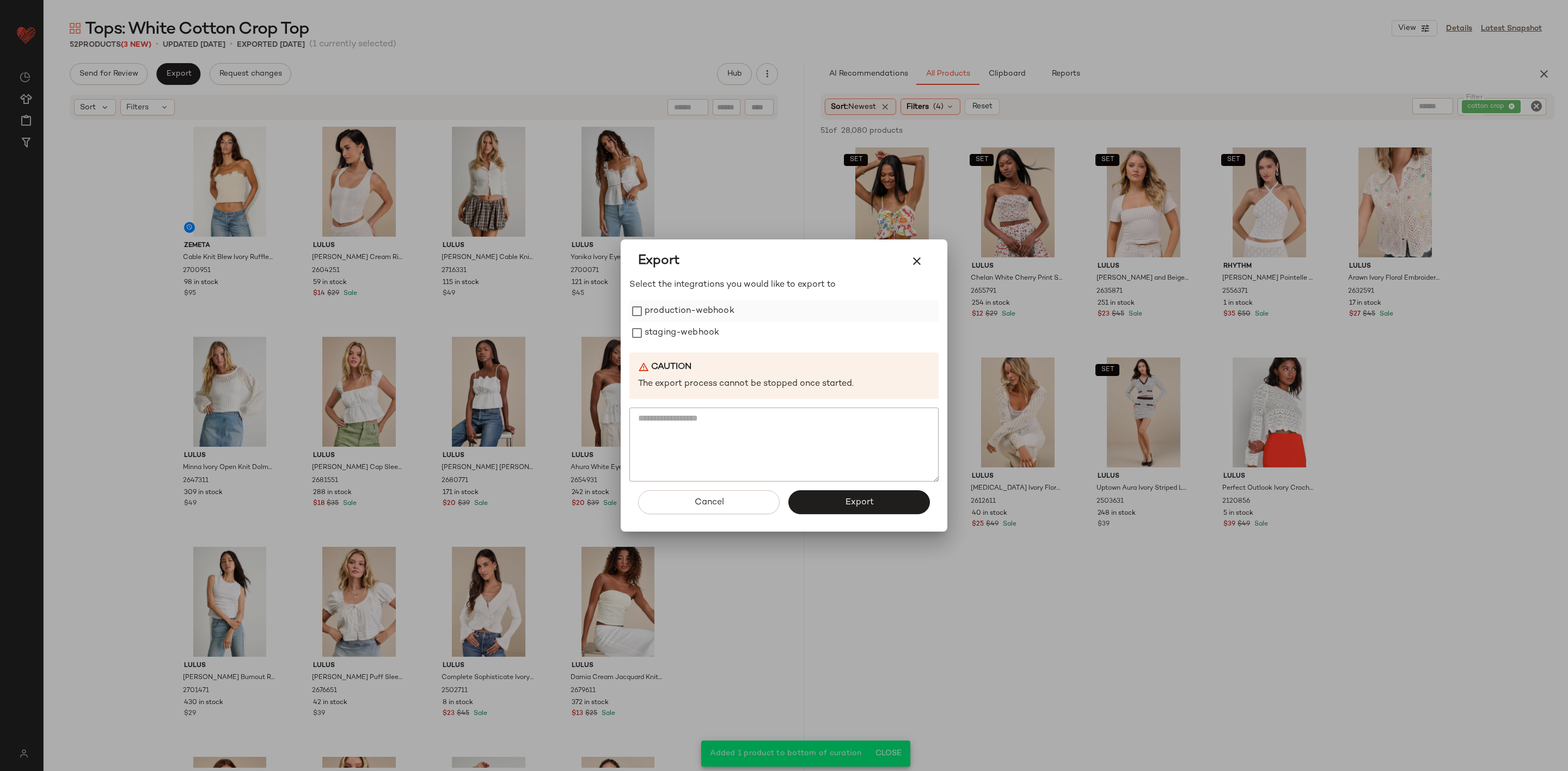
click at [662, 313] on label "production-webhook" at bounding box center [690, 312] width 90 height 22
click at [662, 324] on label "staging-webhook" at bounding box center [682, 333] width 75 height 22
click at [853, 504] on span "Export" at bounding box center [858, 503] width 29 height 10
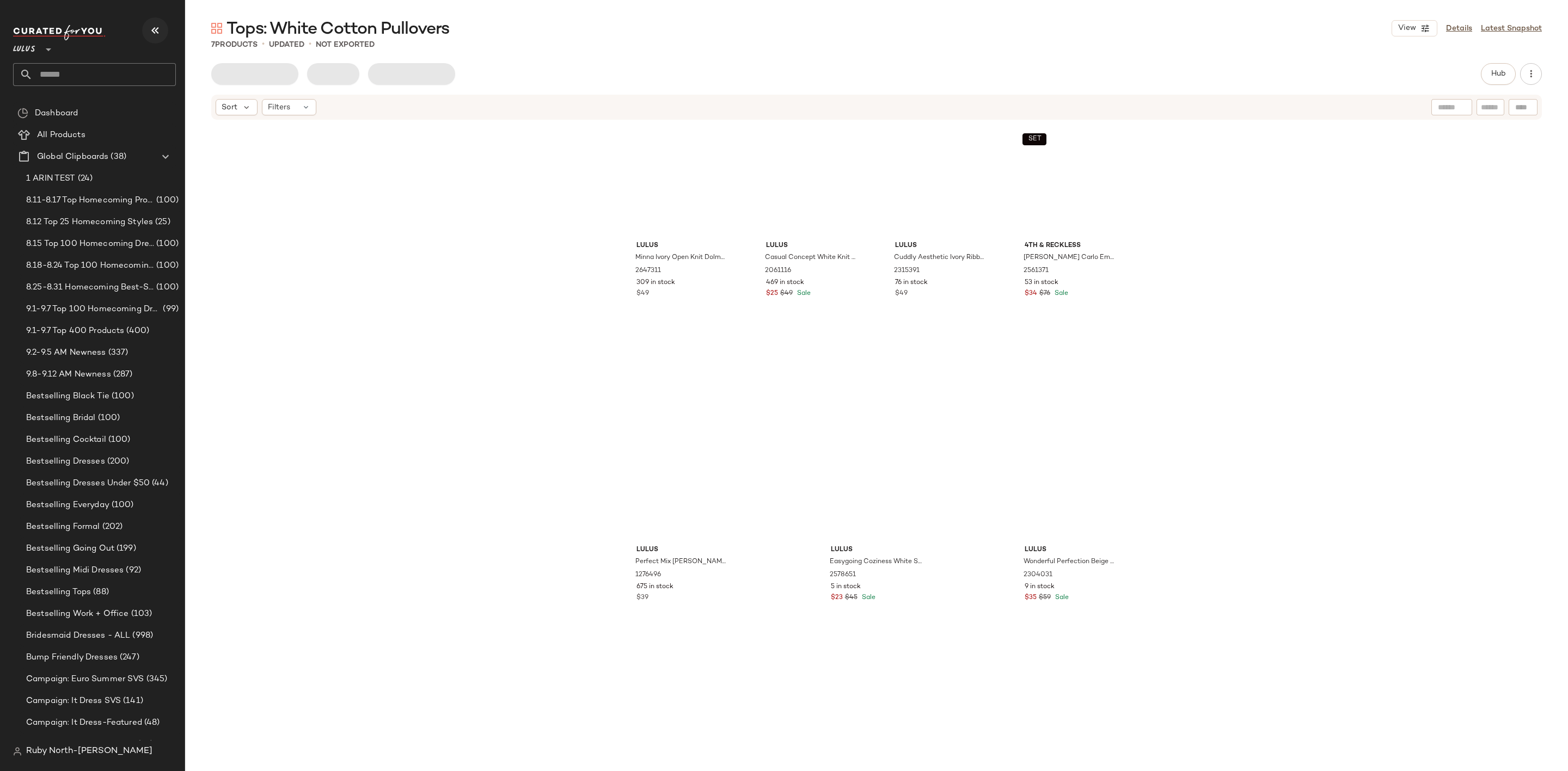
click at [157, 28] on icon "button" at bounding box center [155, 30] width 13 height 13
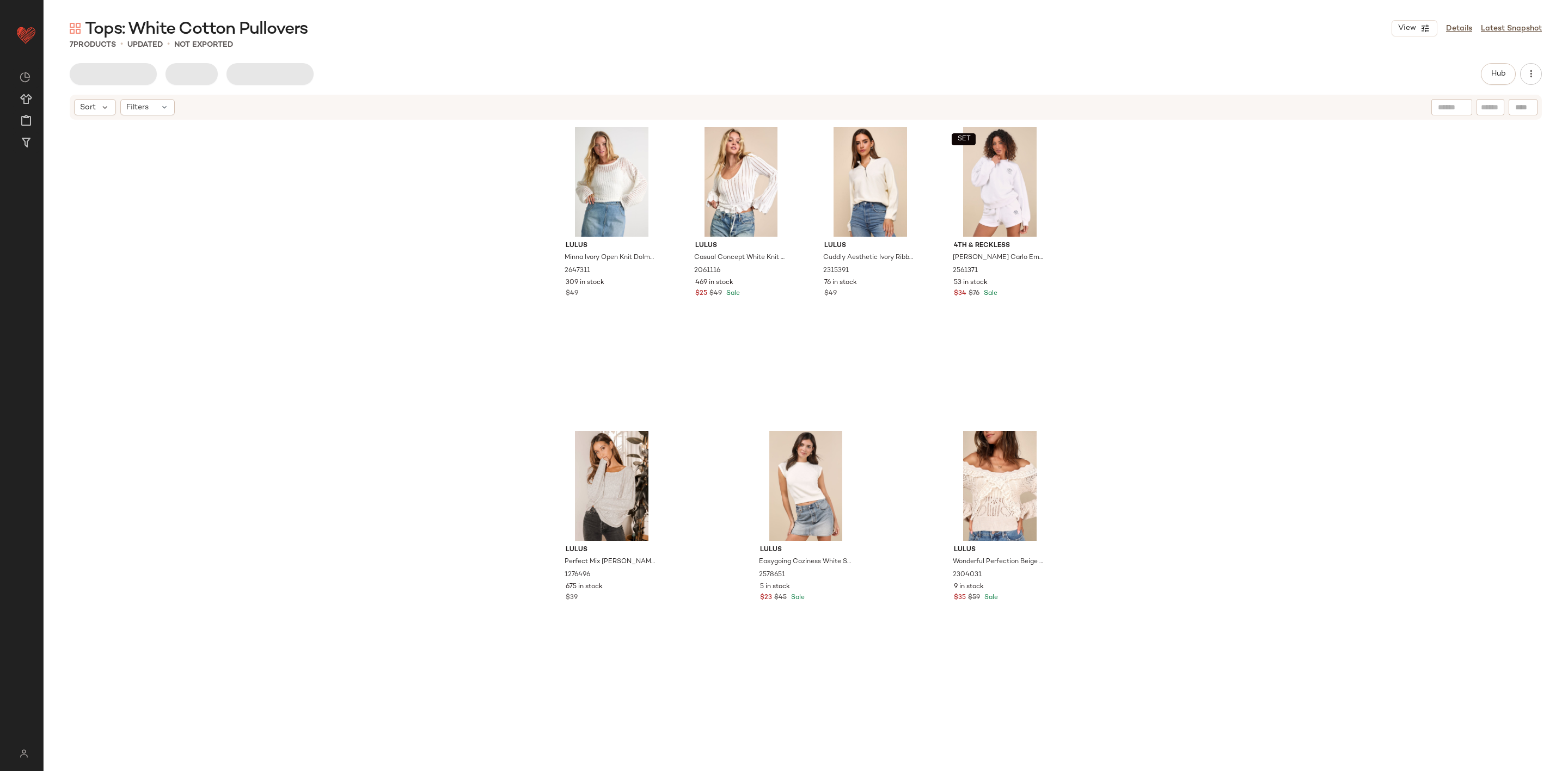
click at [1478, 75] on div "Hub" at bounding box center [805, 74] width 1472 height 22
click at [1491, 70] on span "Hub" at bounding box center [1498, 74] width 15 height 9
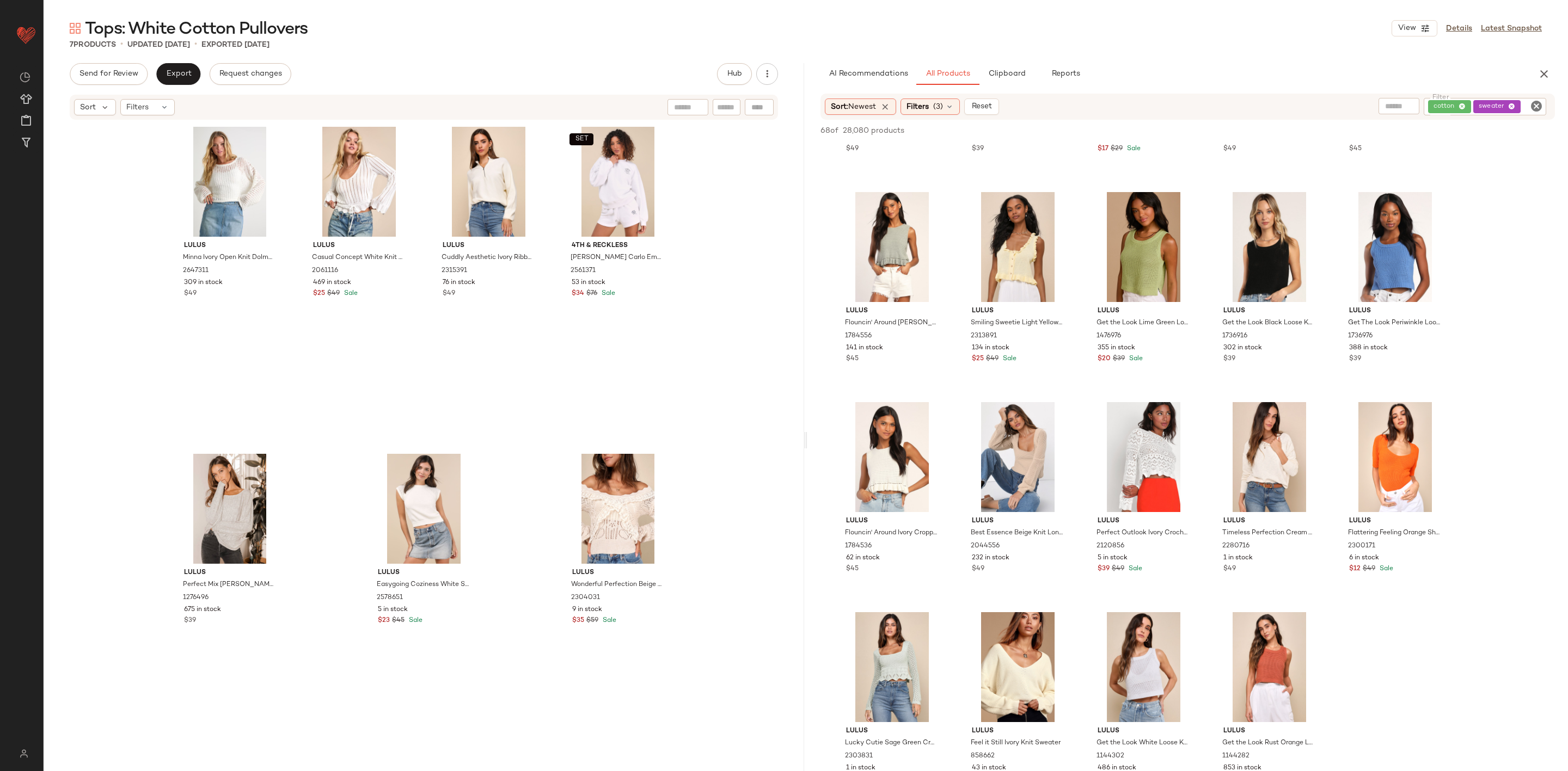
scroll to position [2123, 0]
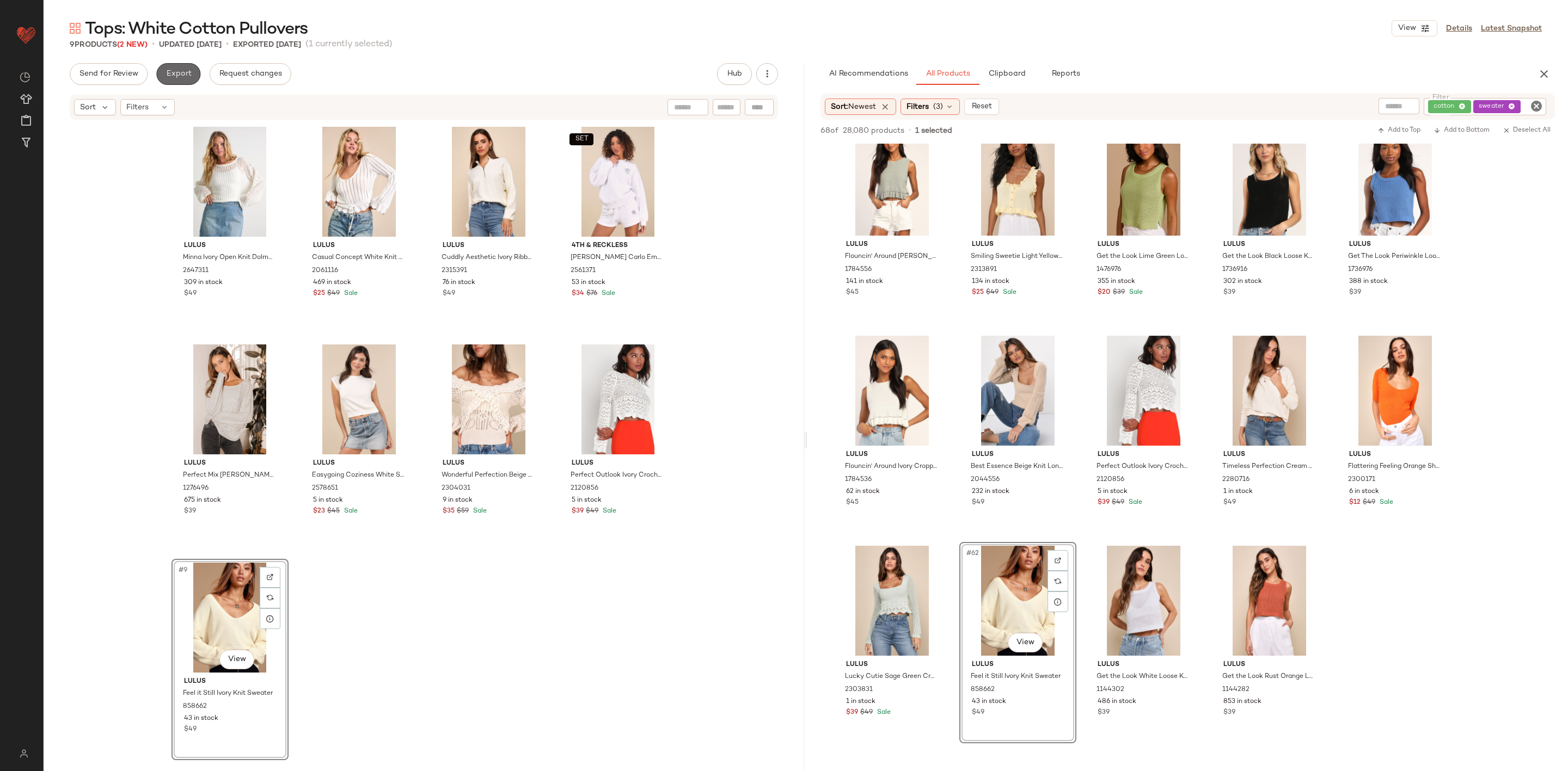
click at [175, 75] on span "Export" at bounding box center [178, 74] width 26 height 9
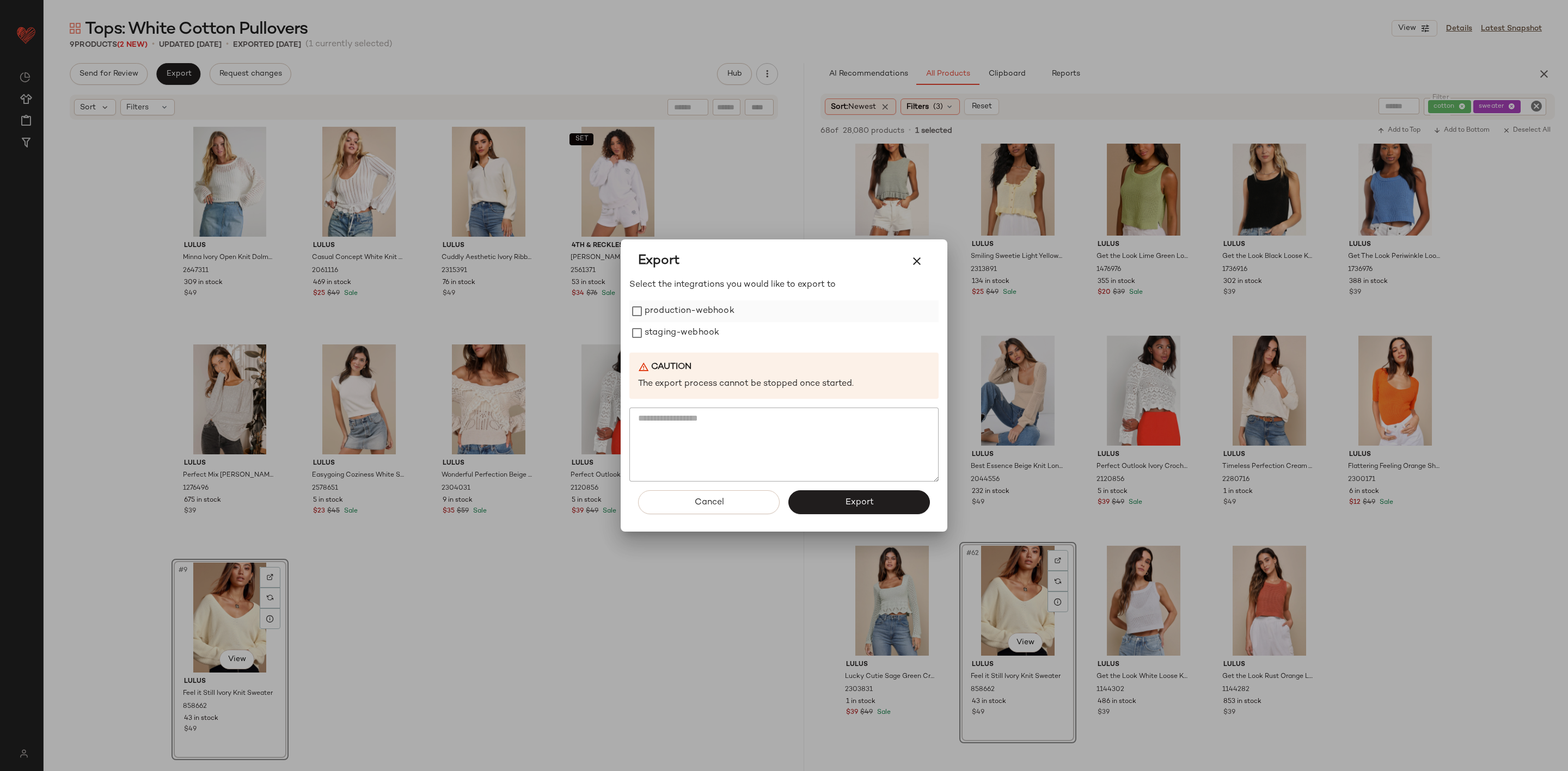
click at [702, 309] on label "production-webhook" at bounding box center [690, 312] width 90 height 22
click at [701, 327] on label "staging-webhook" at bounding box center [682, 333] width 75 height 22
click at [837, 510] on button "Export" at bounding box center [859, 502] width 142 height 24
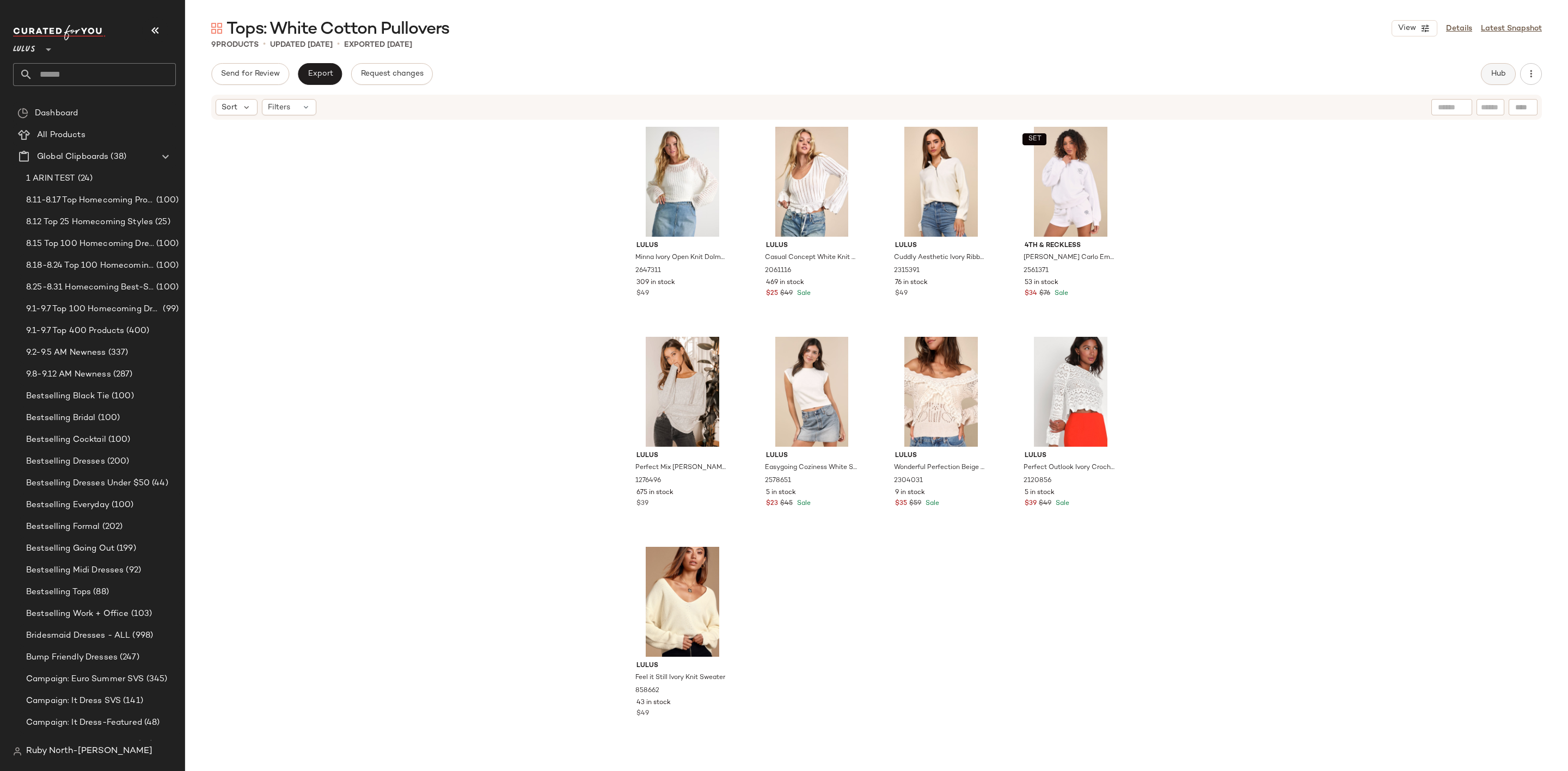
click at [1492, 77] on span "Hub" at bounding box center [1498, 74] width 15 height 9
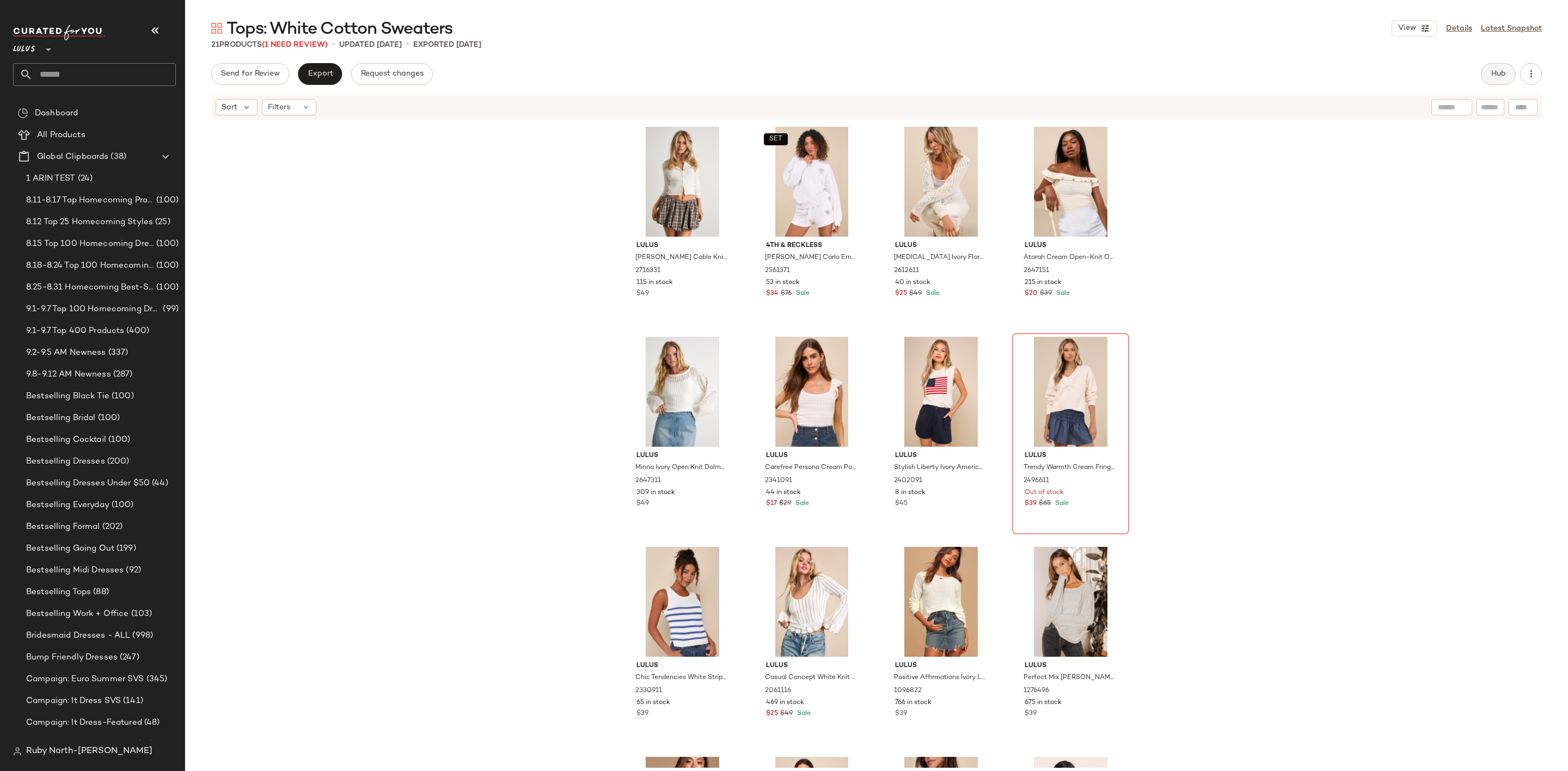
click at [1491, 75] on span "Hub" at bounding box center [1498, 74] width 15 height 9
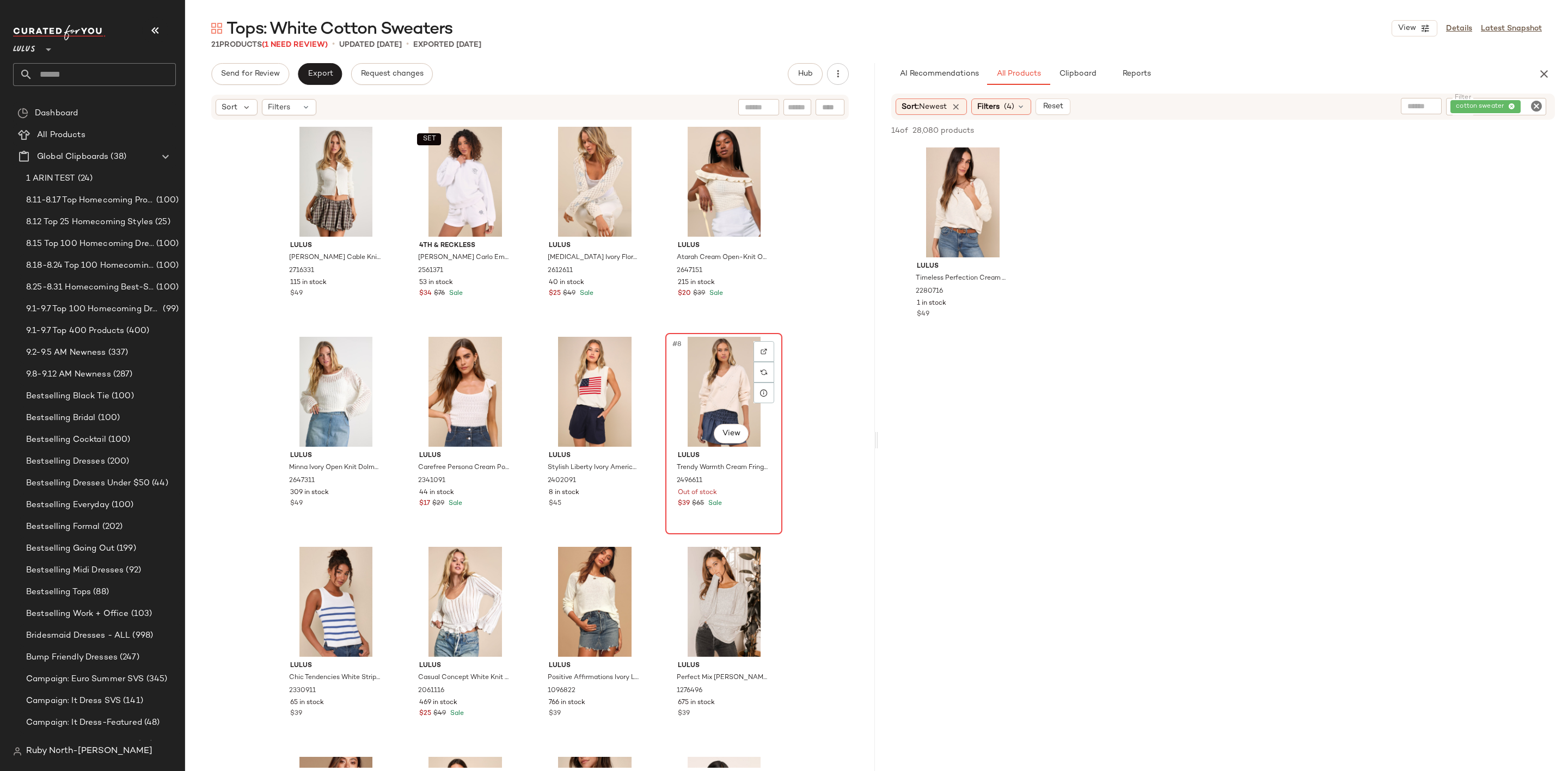
click at [698, 410] on div "#8 View" at bounding box center [724, 392] width 110 height 110
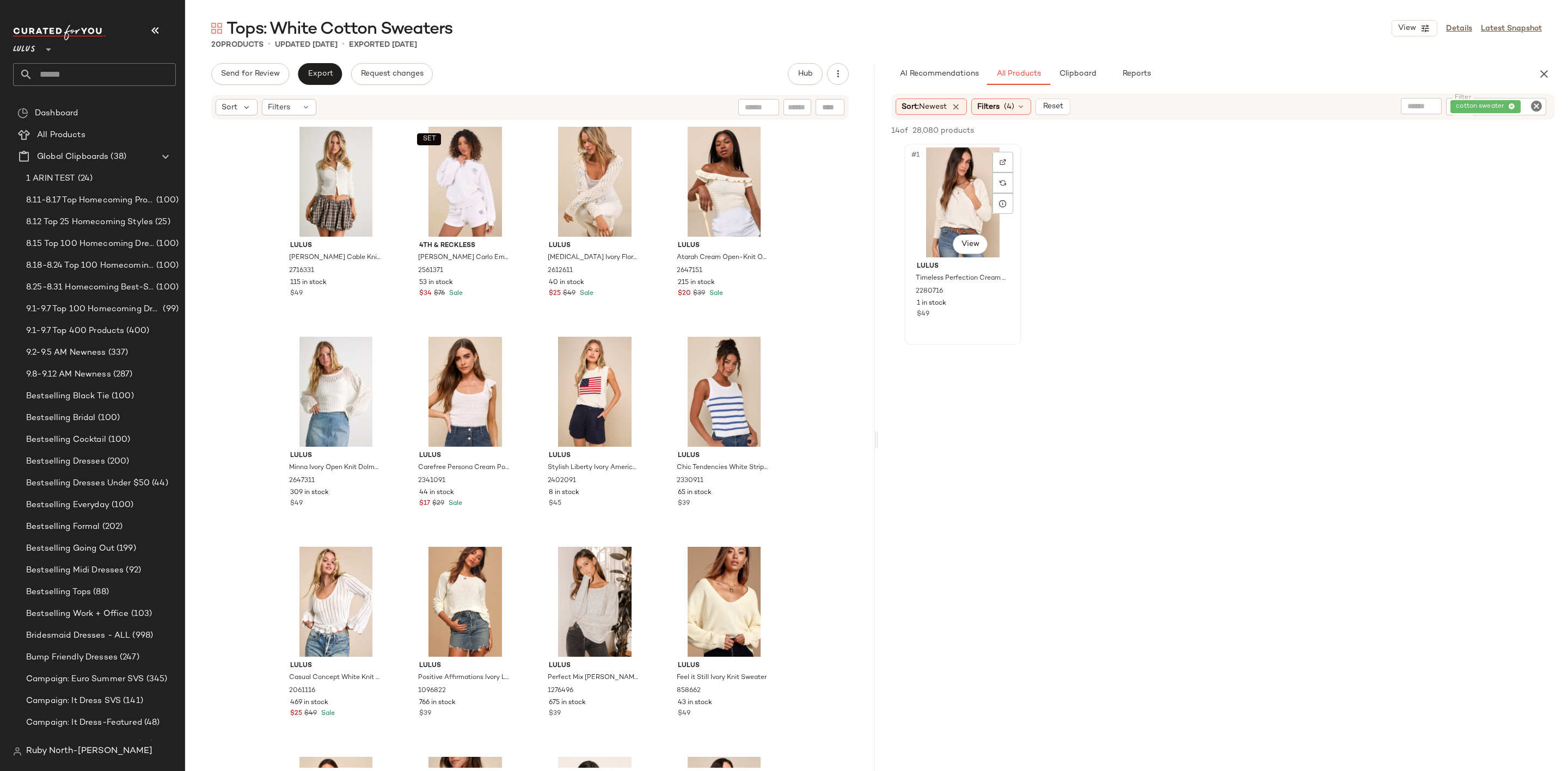
click at [957, 180] on div "#1 View" at bounding box center [963, 202] width 110 height 110
click at [1472, 129] on span "Add to Bottom" at bounding box center [1461, 130] width 56 height 8
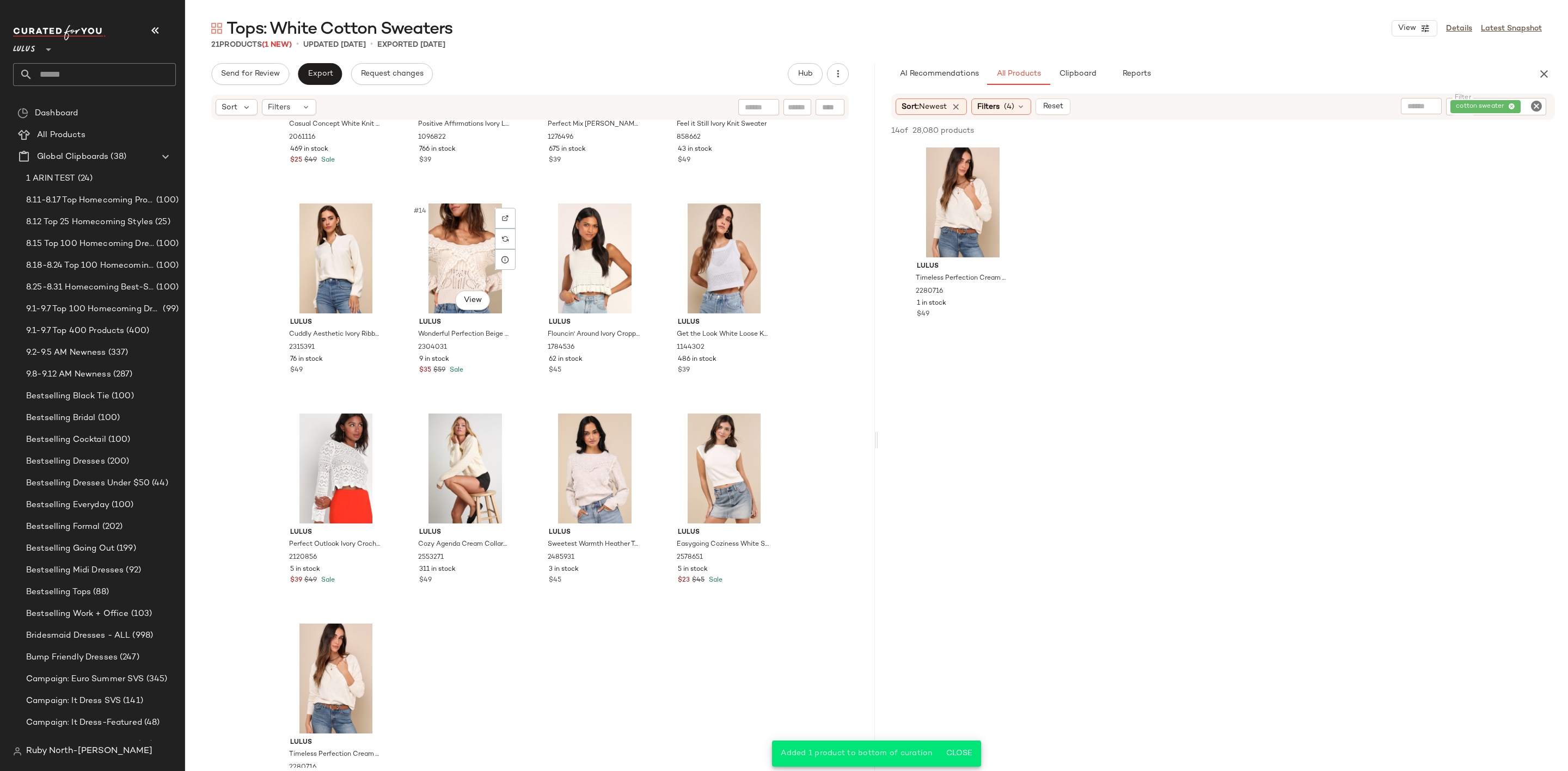
scroll to position [616, 0]
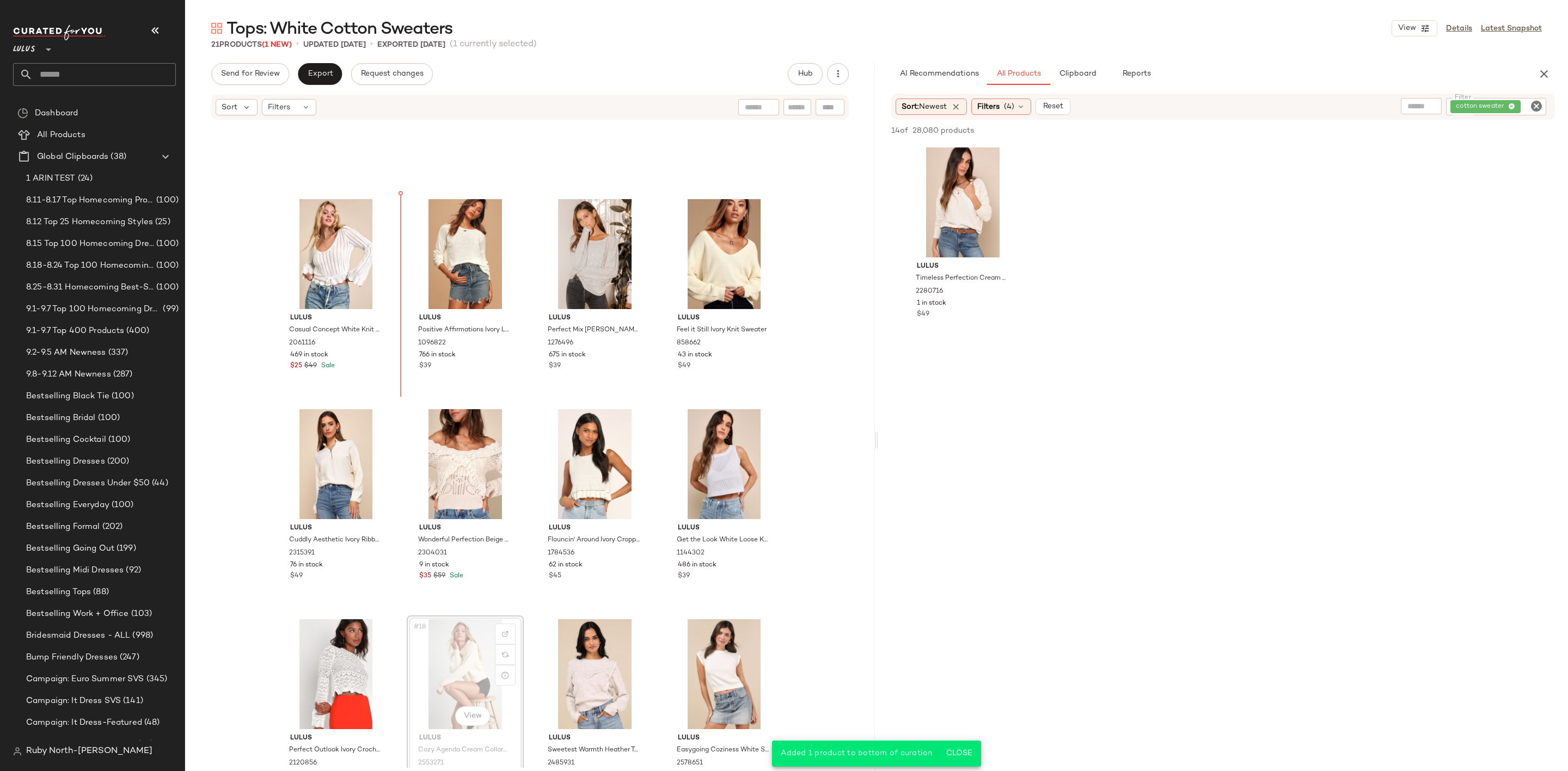
scroll to position [355, 0]
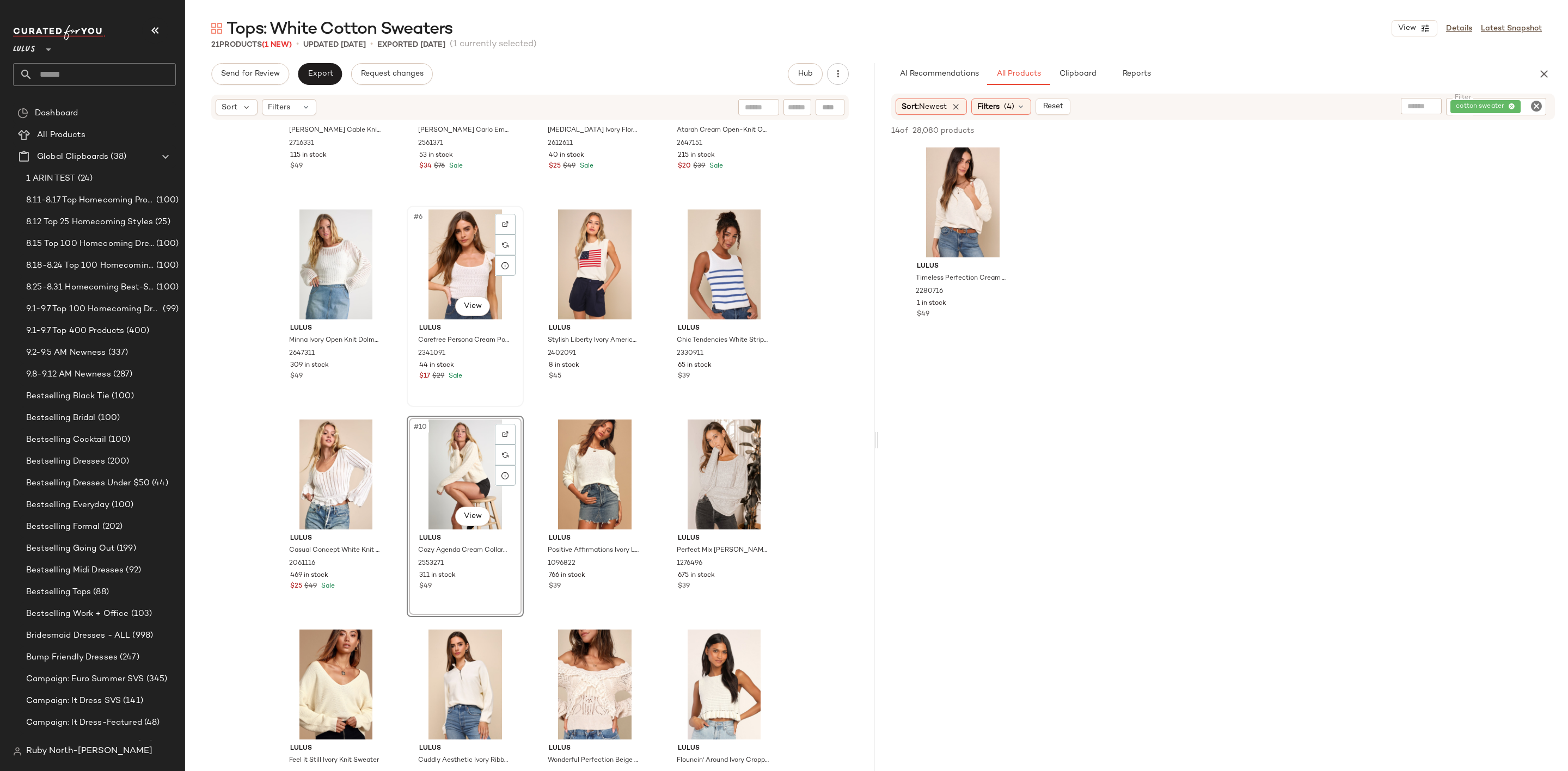
scroll to position [101, 0]
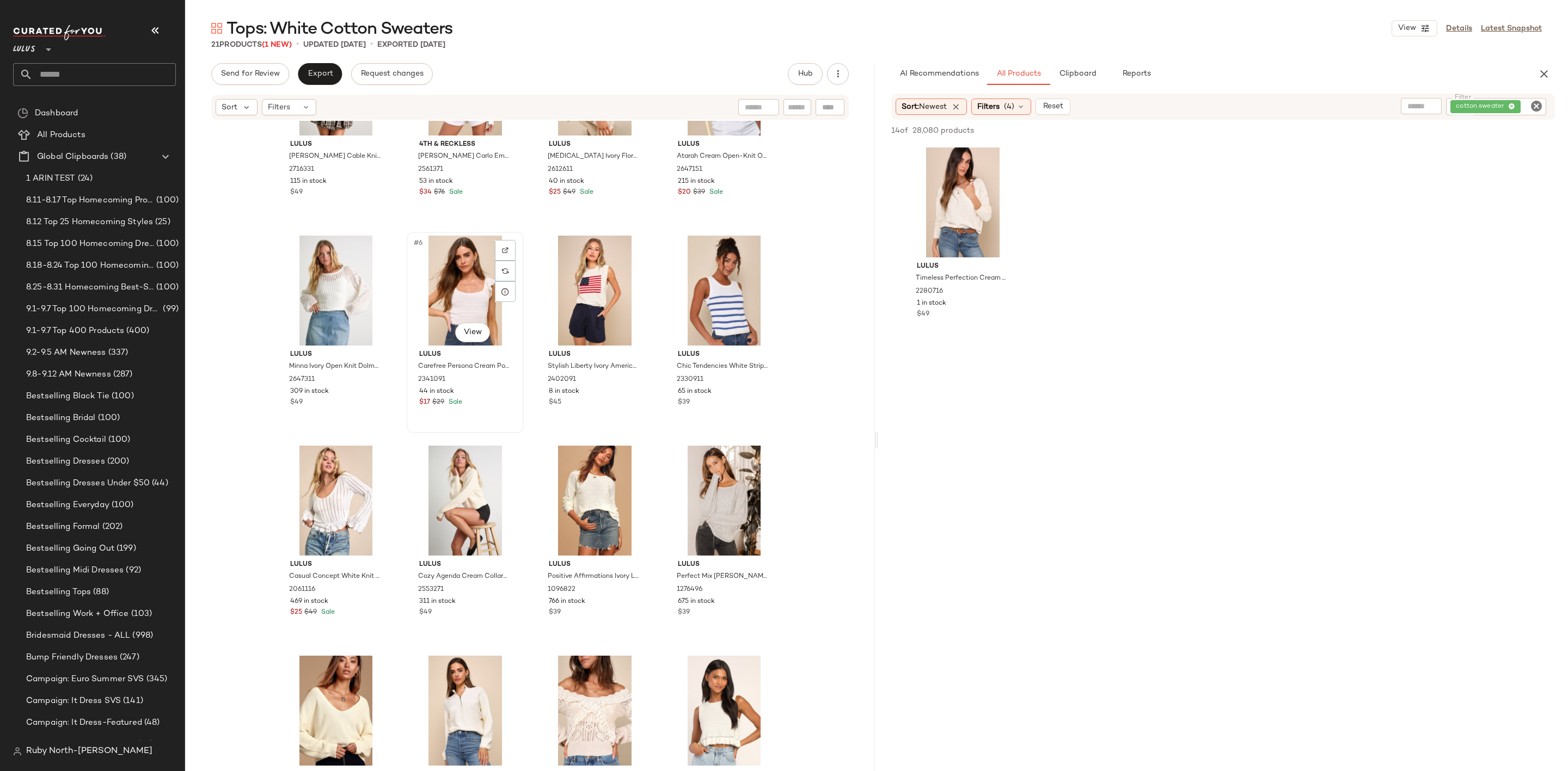
click at [469, 305] on div "#6 View" at bounding box center [465, 290] width 110 height 110
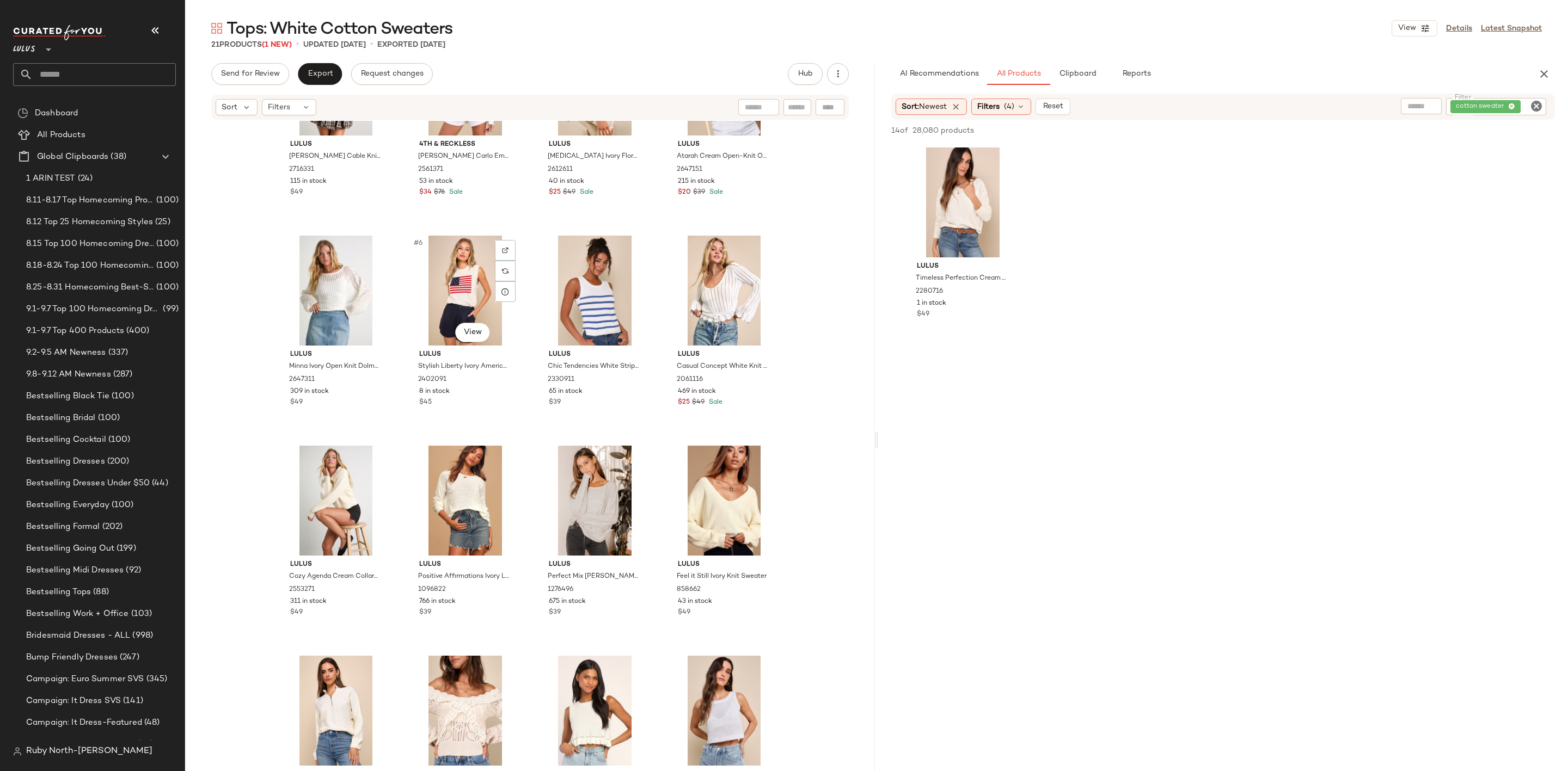
click at [463, 305] on div "#6 View" at bounding box center [465, 290] width 110 height 110
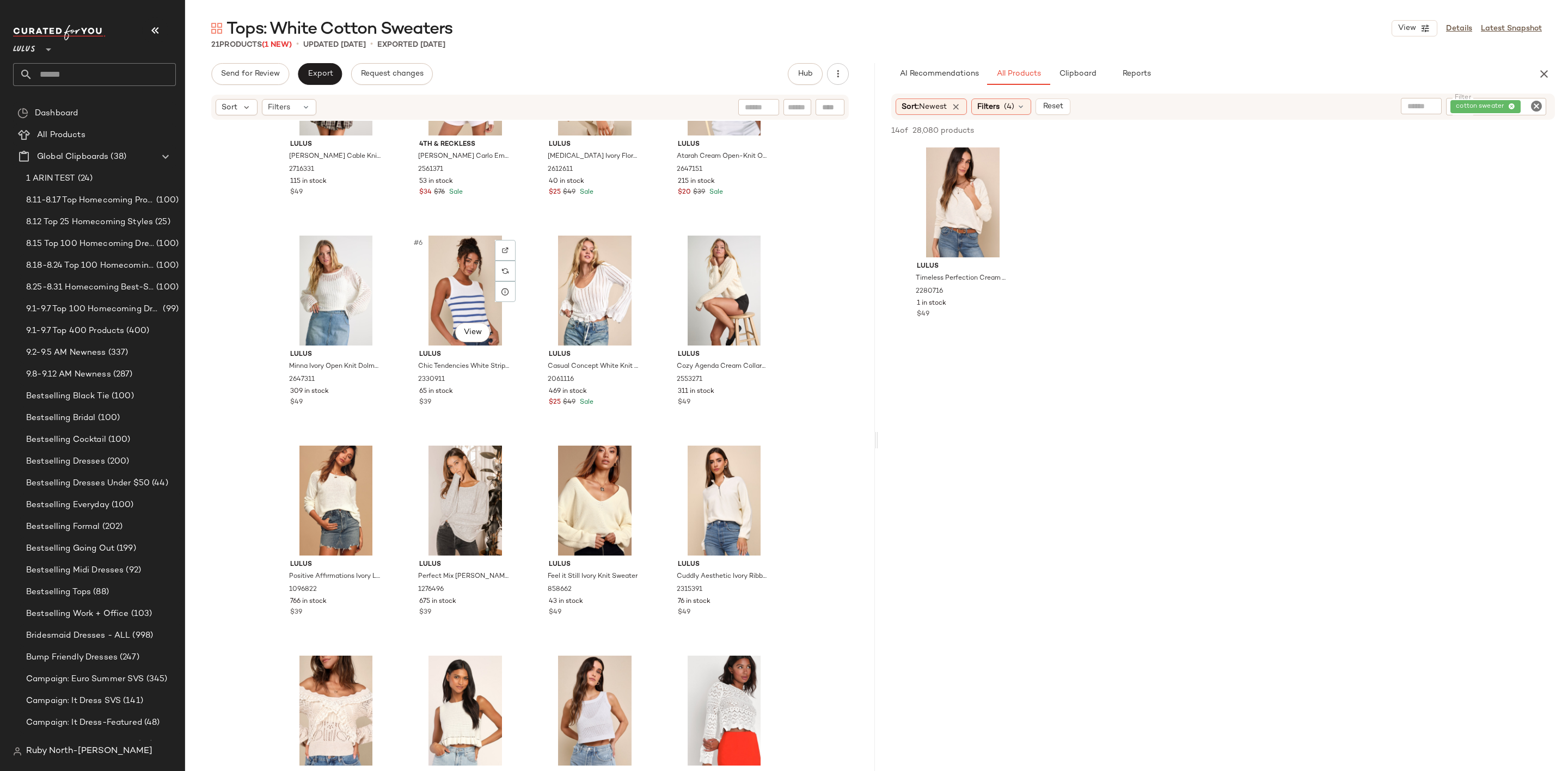
click at [463, 305] on div "#6 View" at bounding box center [465, 290] width 110 height 110
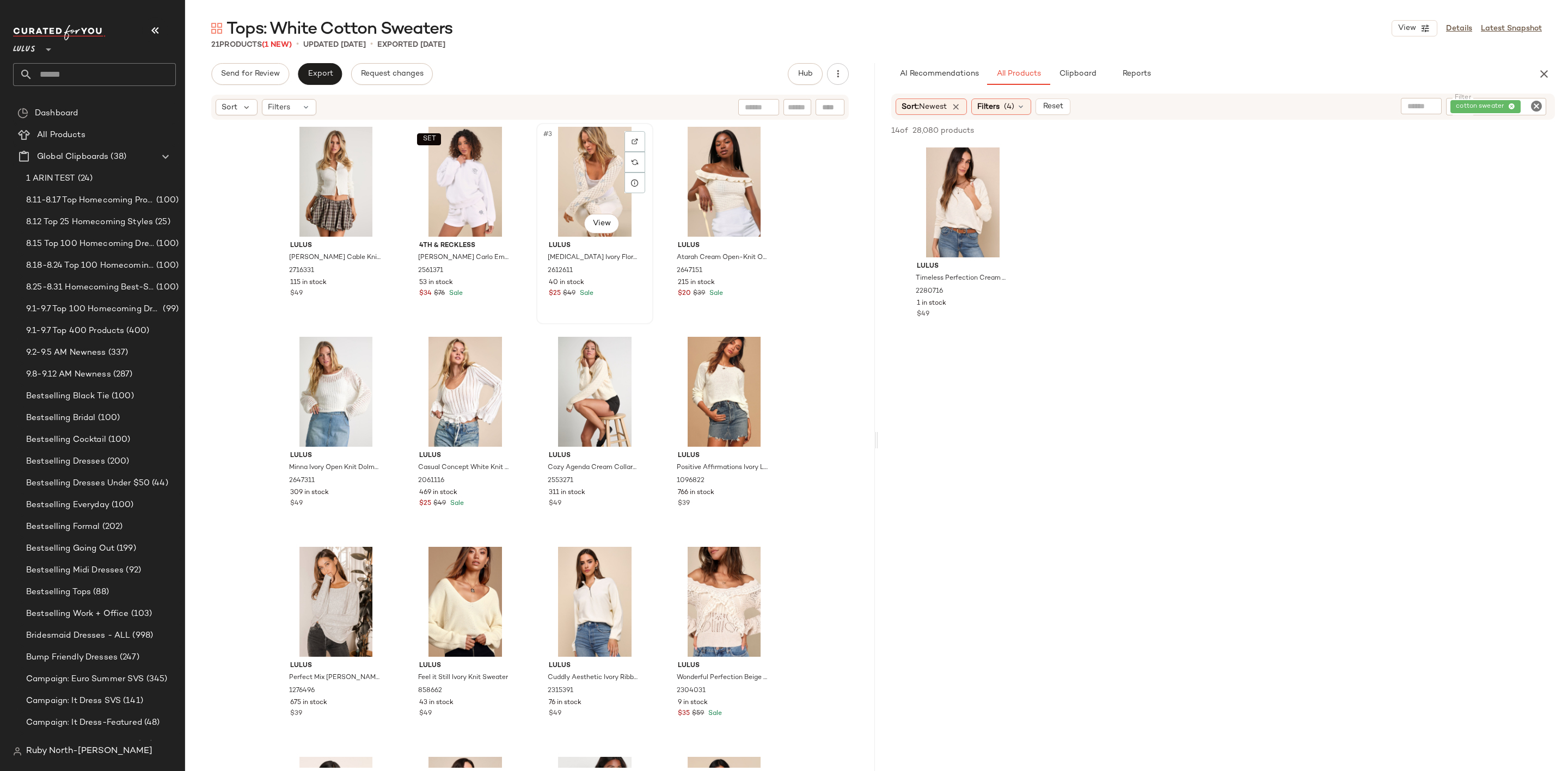
click at [558, 232] on div "#3 View" at bounding box center [595, 181] width 110 height 110
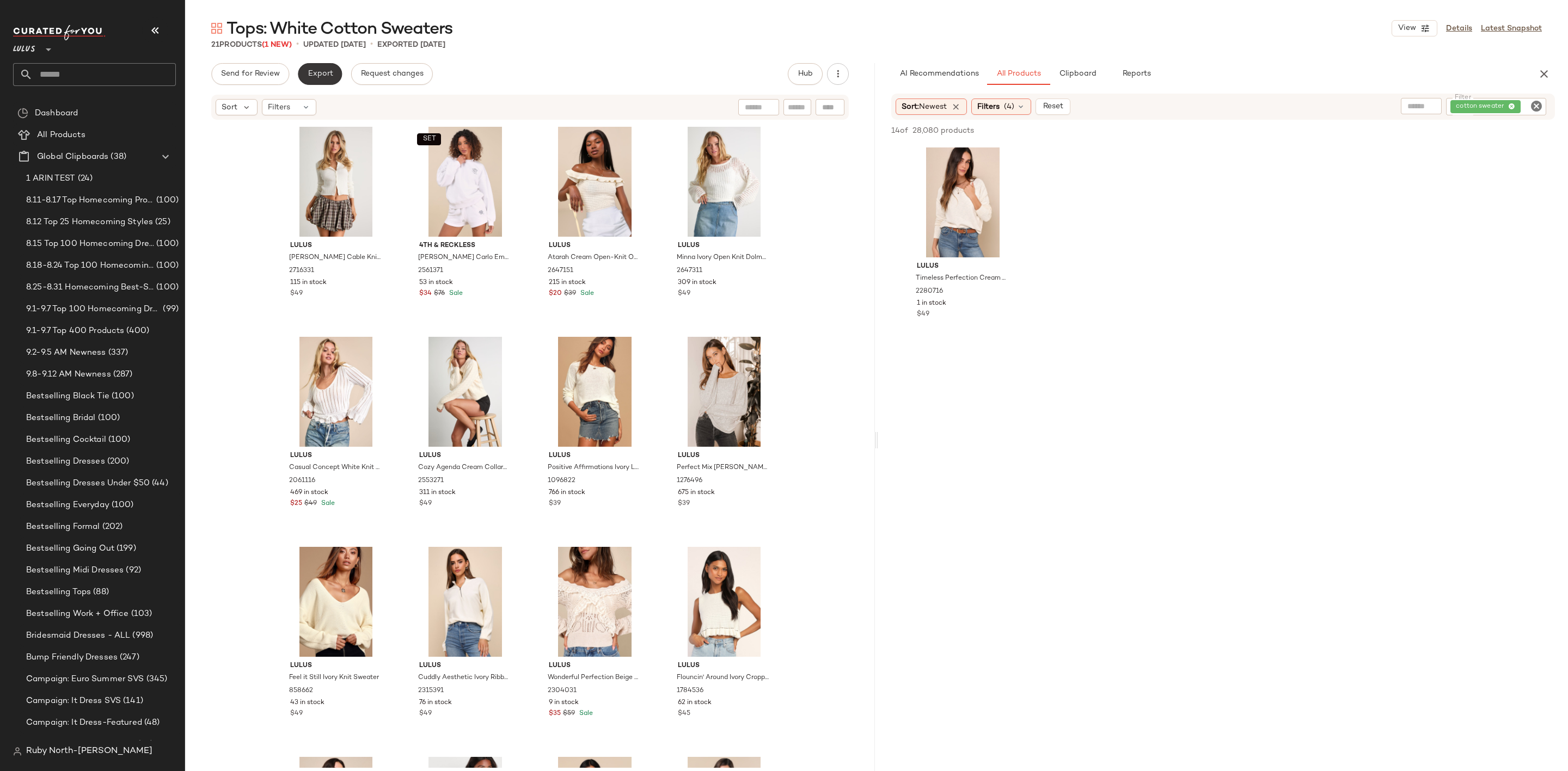
click at [312, 75] on span "Export" at bounding box center [320, 74] width 26 height 9
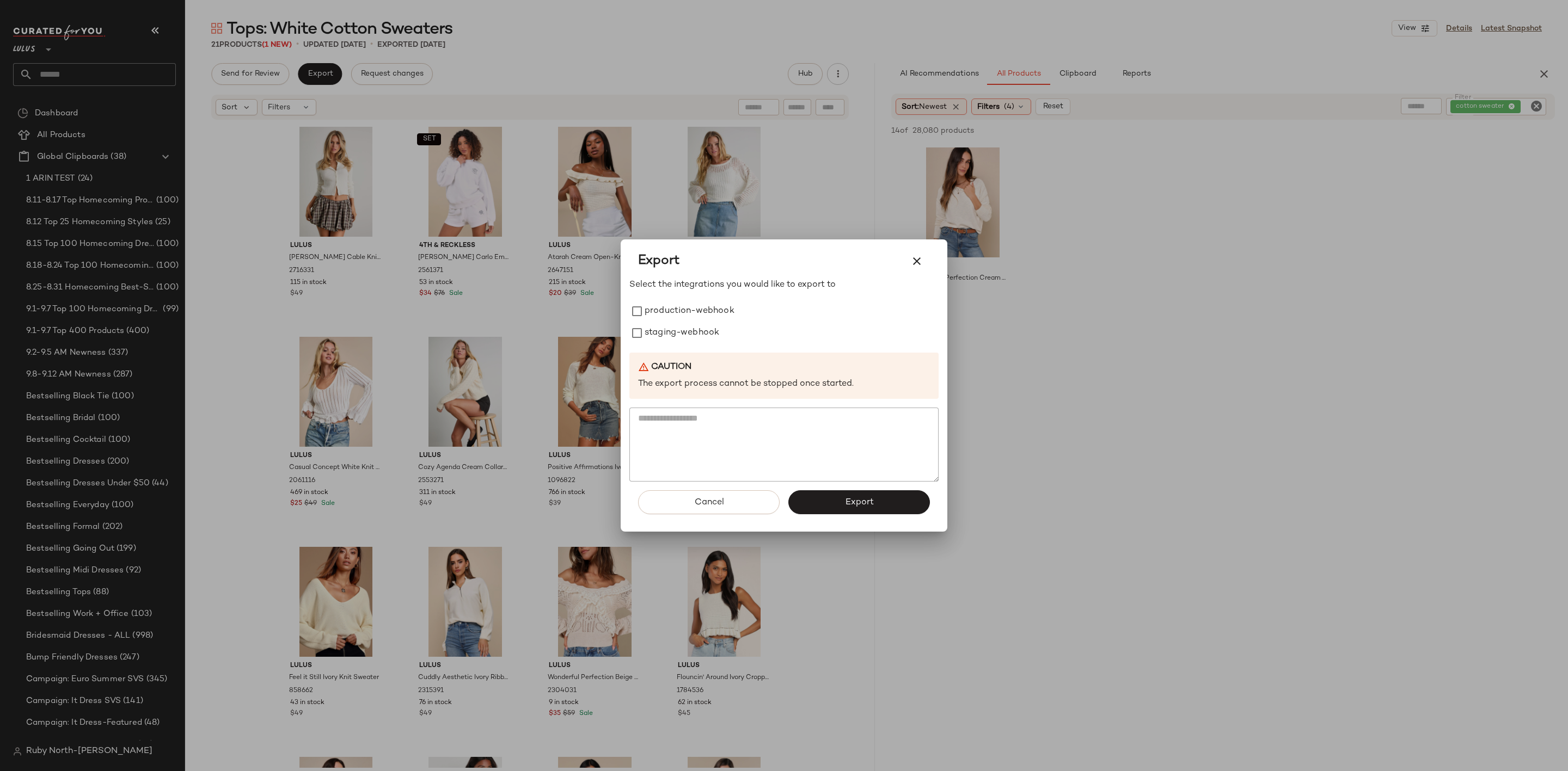
click at [699, 294] on div "Select the integrations you would like to export to production-webhook staging-…" at bounding box center [784, 380] width 309 height 204
click at [699, 307] on label "production-webhook" at bounding box center [690, 312] width 90 height 22
click at [693, 348] on div "Select the integrations you would like to export to production-webhook staging-…" at bounding box center [784, 380] width 309 height 204
click at [696, 330] on label "staging-webhook" at bounding box center [682, 333] width 75 height 22
drag, startPoint x: 807, startPoint y: 504, endPoint x: 803, endPoint y: 488, distance: 16.5
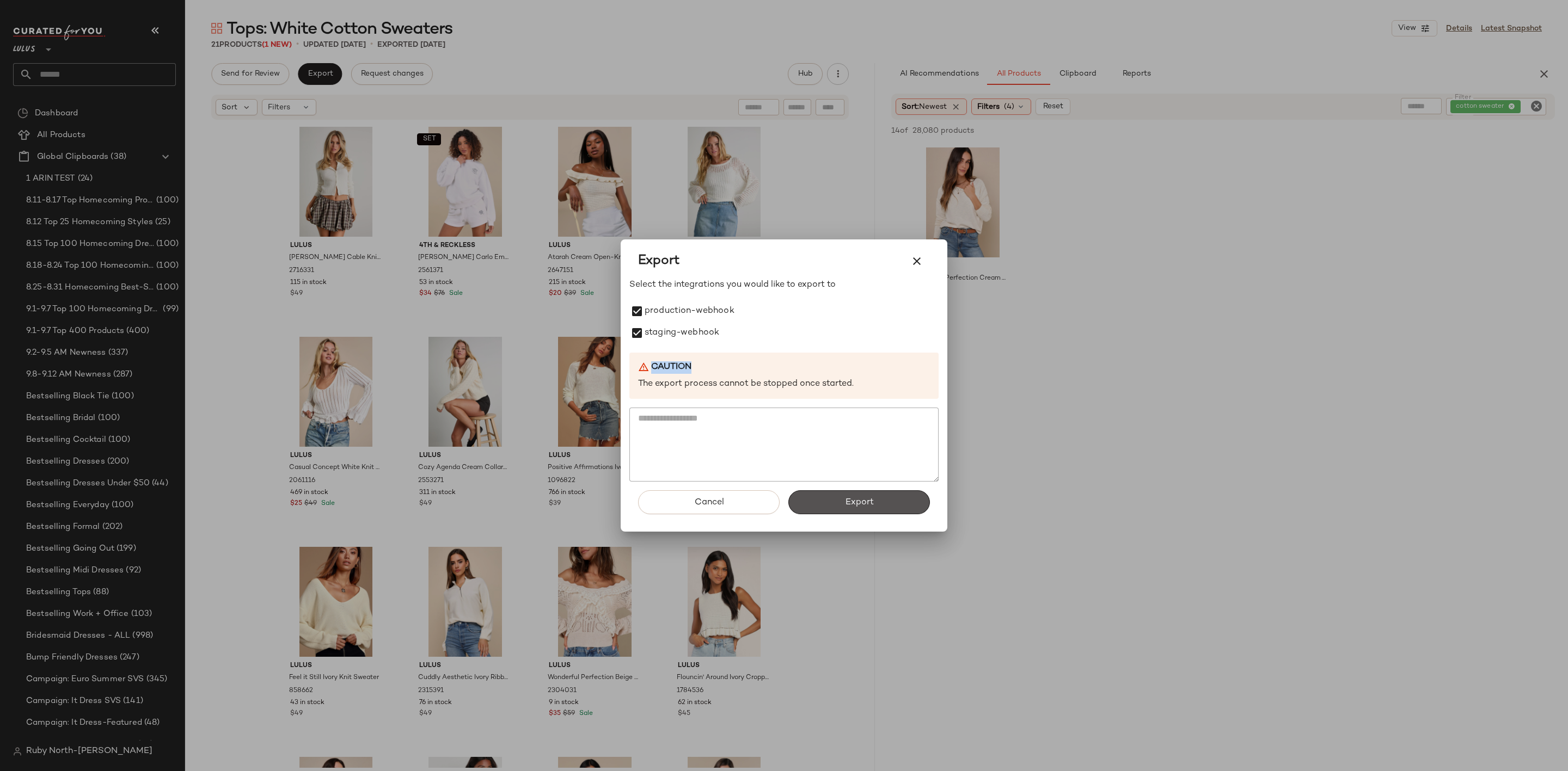
click at [807, 494] on button "Export" at bounding box center [859, 502] width 142 height 24
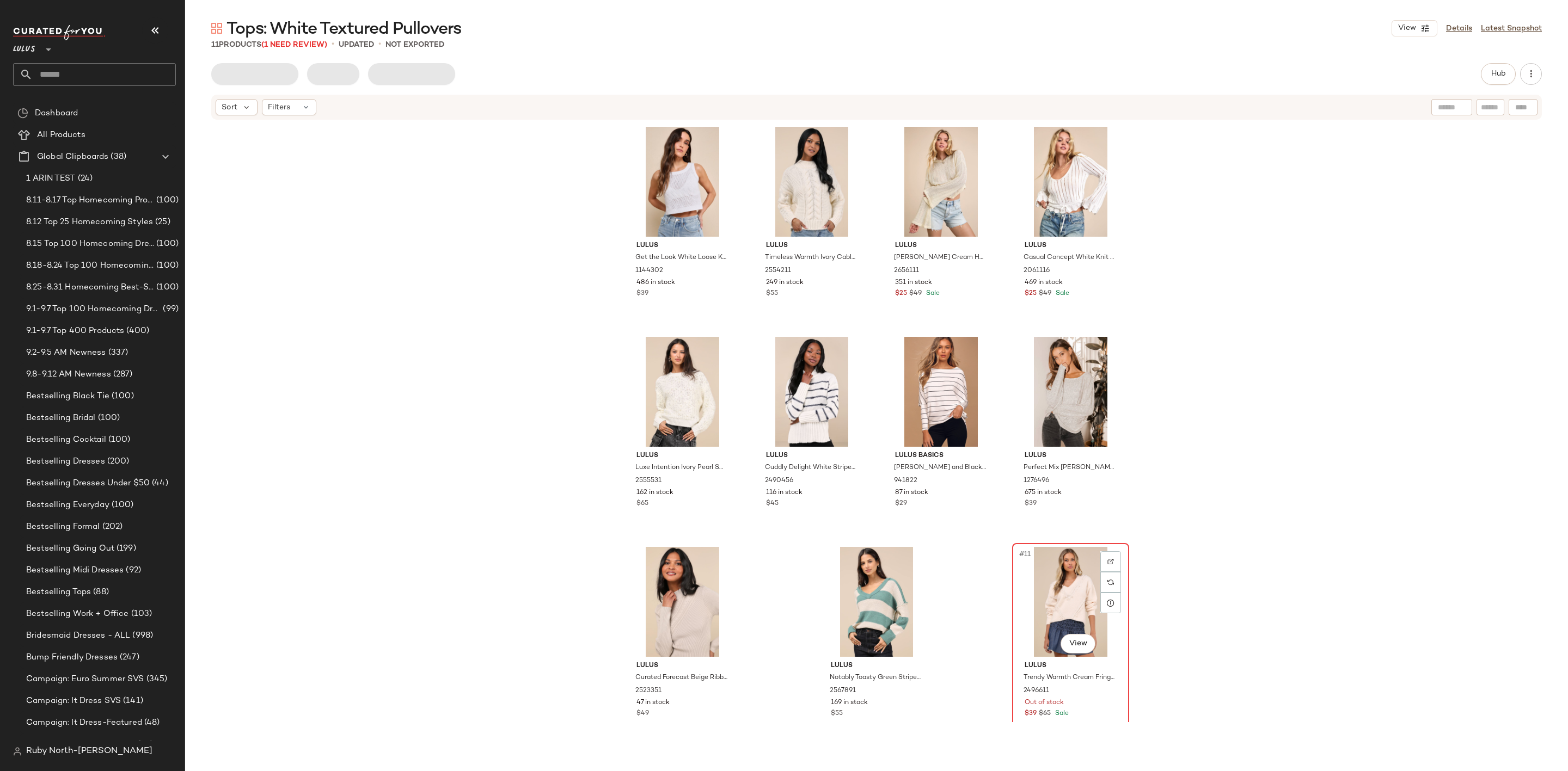
click at [1067, 571] on div "#11 View" at bounding box center [1071, 602] width 110 height 110
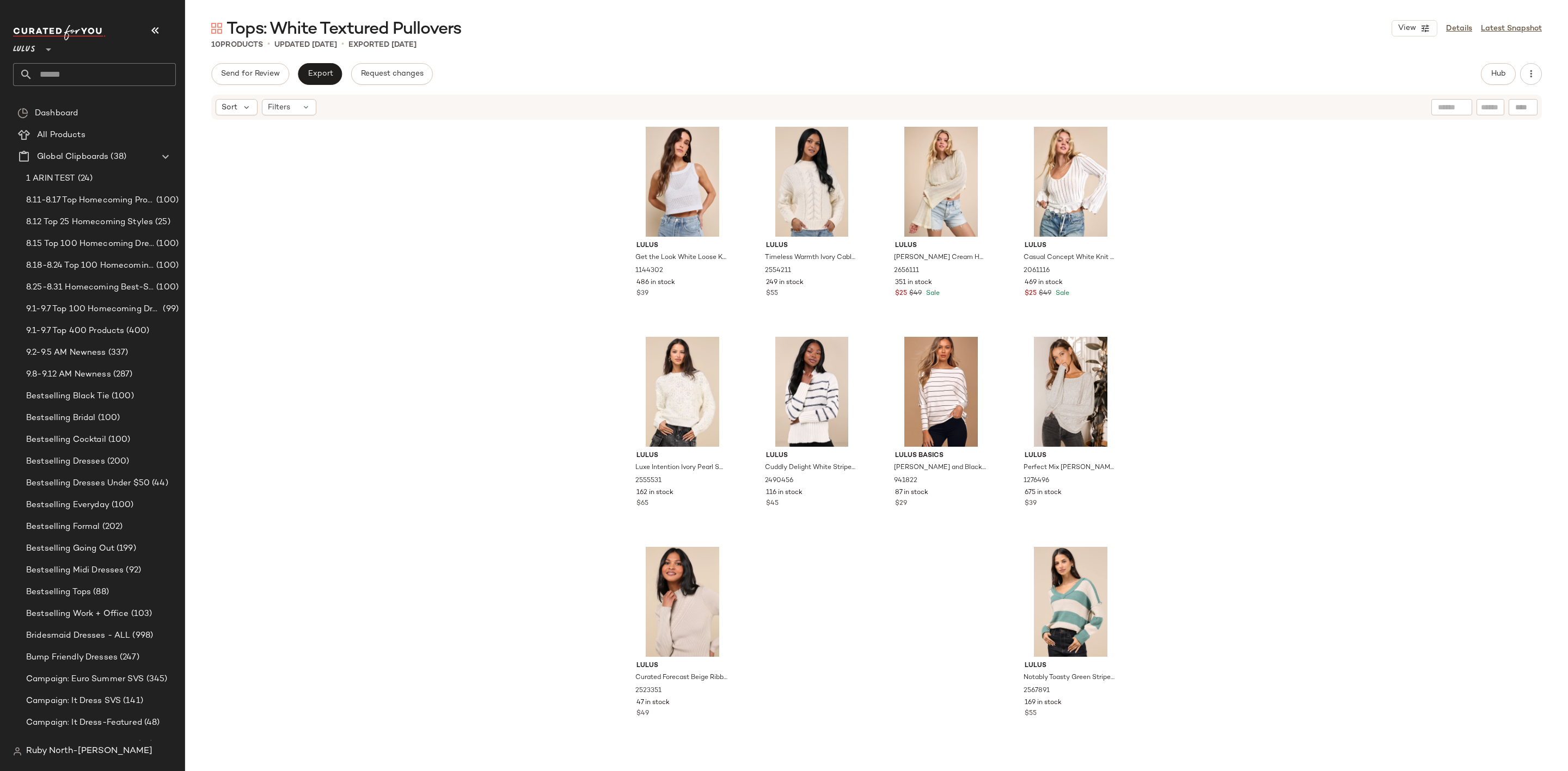
drag, startPoint x: 1235, startPoint y: 400, endPoint x: 1433, endPoint y: 209, distance: 275.1
click at [1242, 396] on div "Lulus Get the Look White Loose Knit Sweater Tank Top 1144302 486 in stock $39 L…" at bounding box center [877, 422] width 1383 height 601
click at [1494, 64] on button "Hub" at bounding box center [1498, 74] width 35 height 22
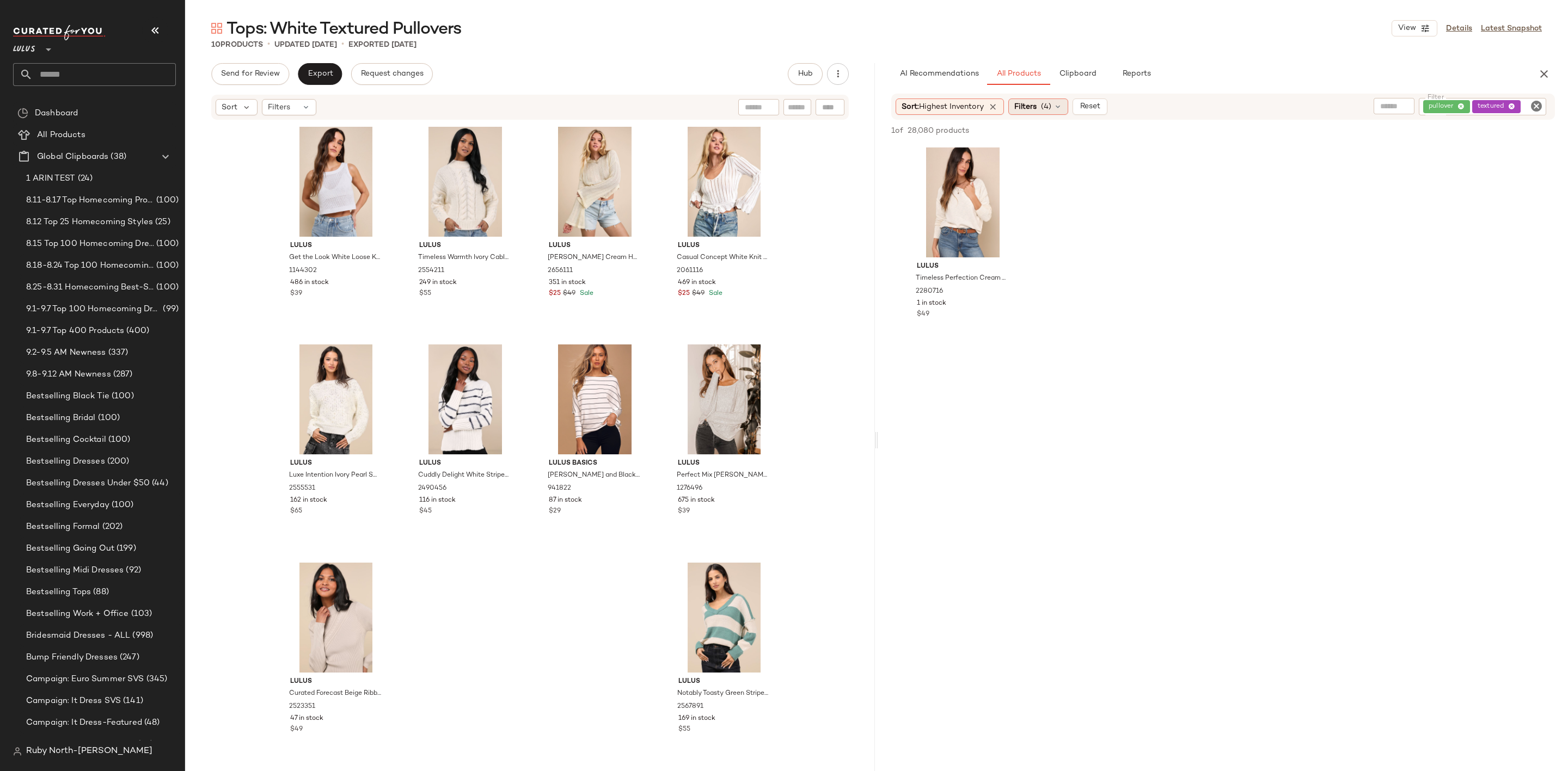
click at [1029, 105] on span "Filters" at bounding box center [1025, 106] width 23 height 12
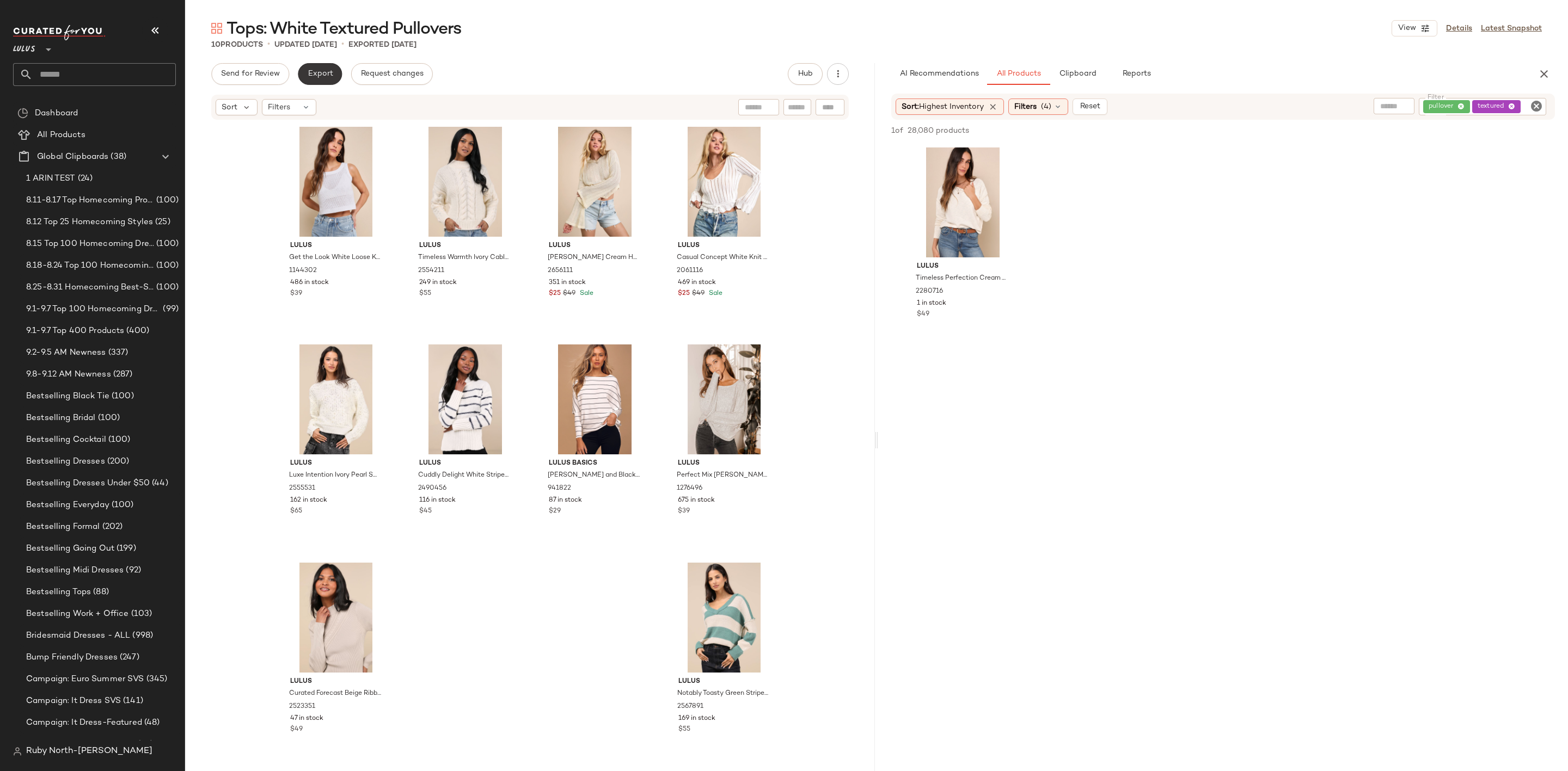
click at [332, 84] on button "Export" at bounding box center [320, 74] width 44 height 22
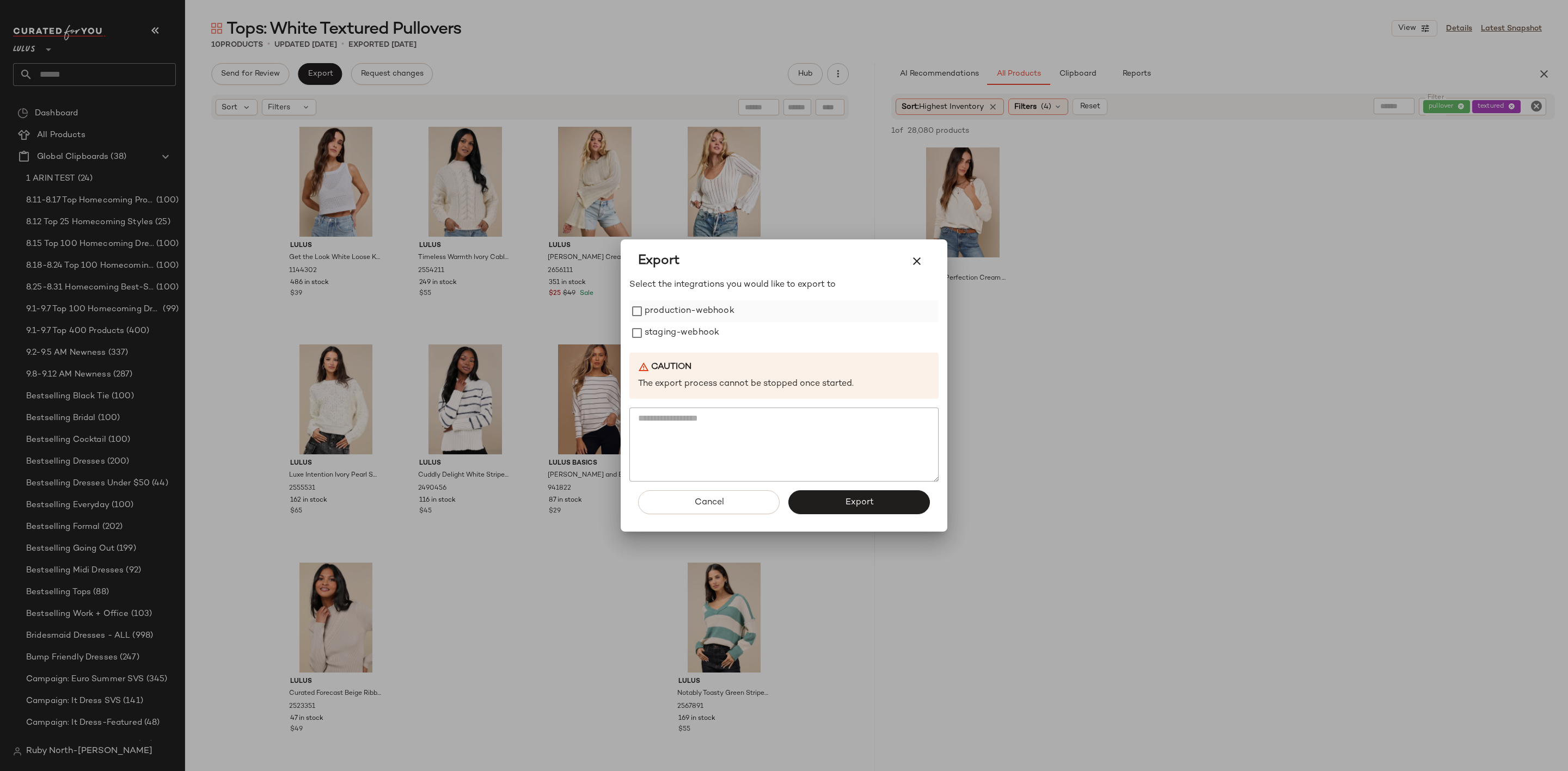
click at [676, 312] on label "production-webhook" at bounding box center [690, 312] width 90 height 22
click at [683, 338] on label "staging-webhook" at bounding box center [682, 333] width 75 height 22
click at [814, 508] on button "Export" at bounding box center [859, 502] width 142 height 24
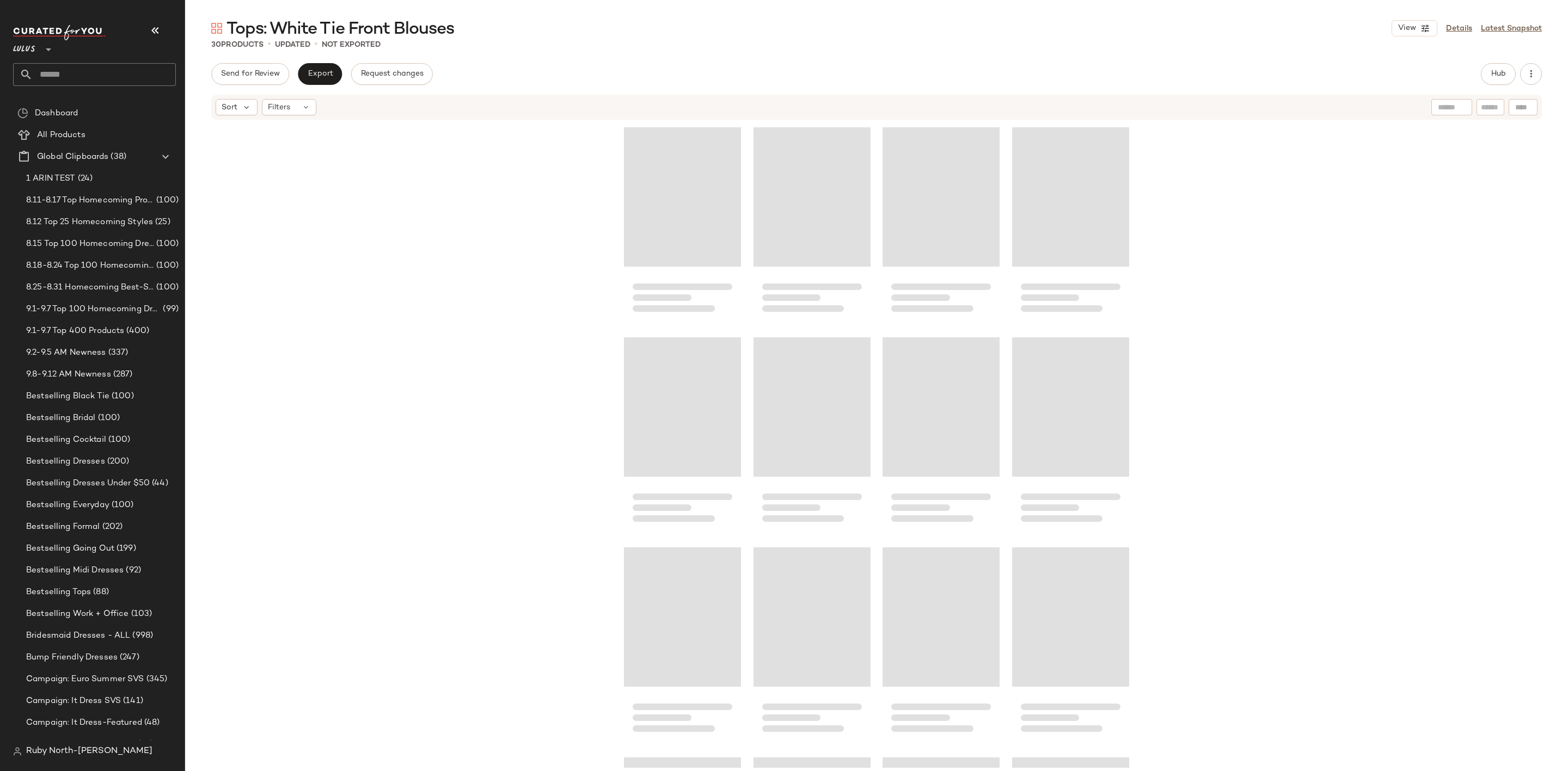
drag, startPoint x: 1501, startPoint y: 80, endPoint x: 992, endPoint y: 54, distance: 509.7
click at [1499, 80] on button "Hub" at bounding box center [1498, 74] width 35 height 22
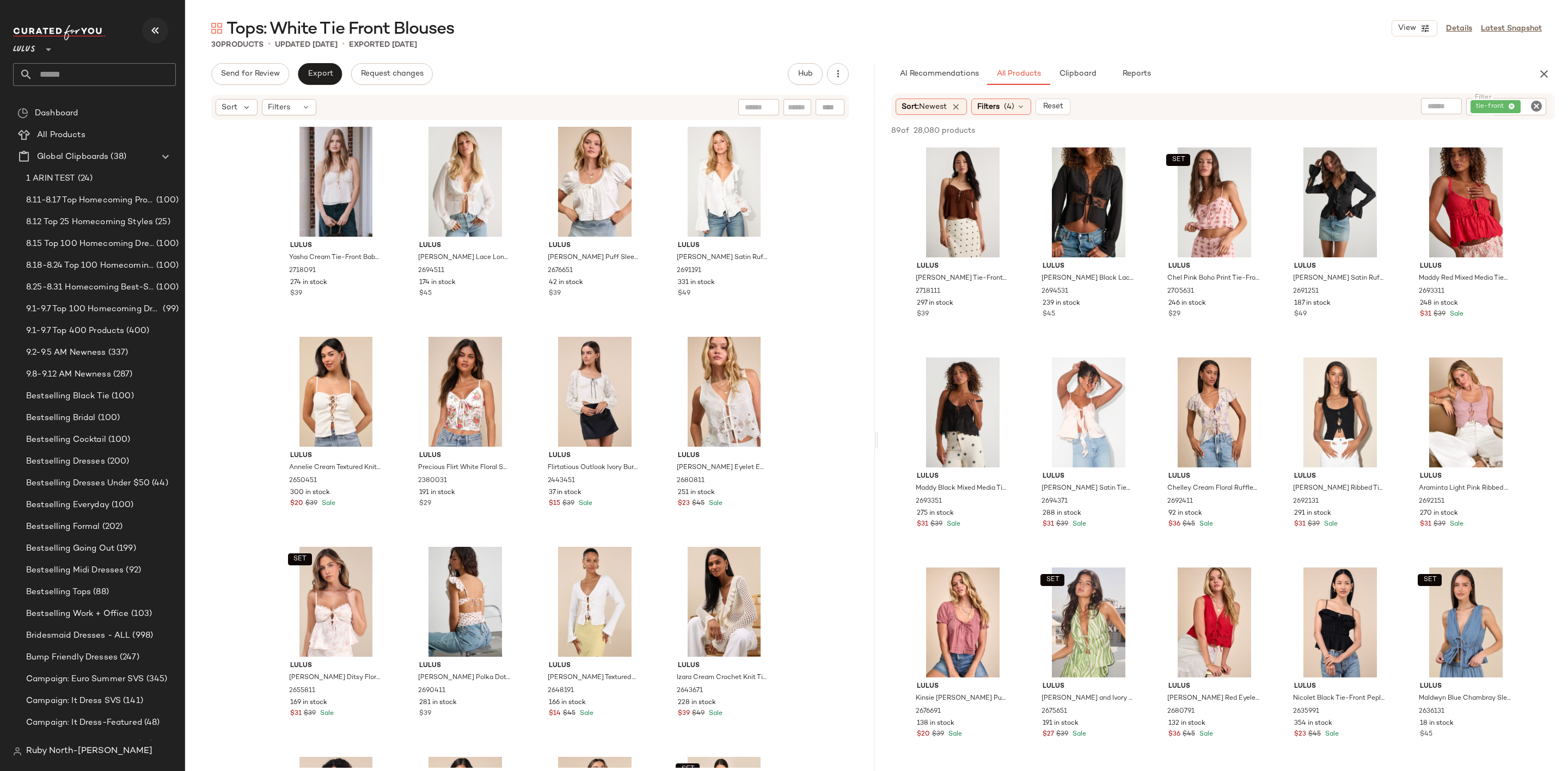
click at [159, 30] on icon "button" at bounding box center [155, 30] width 13 height 13
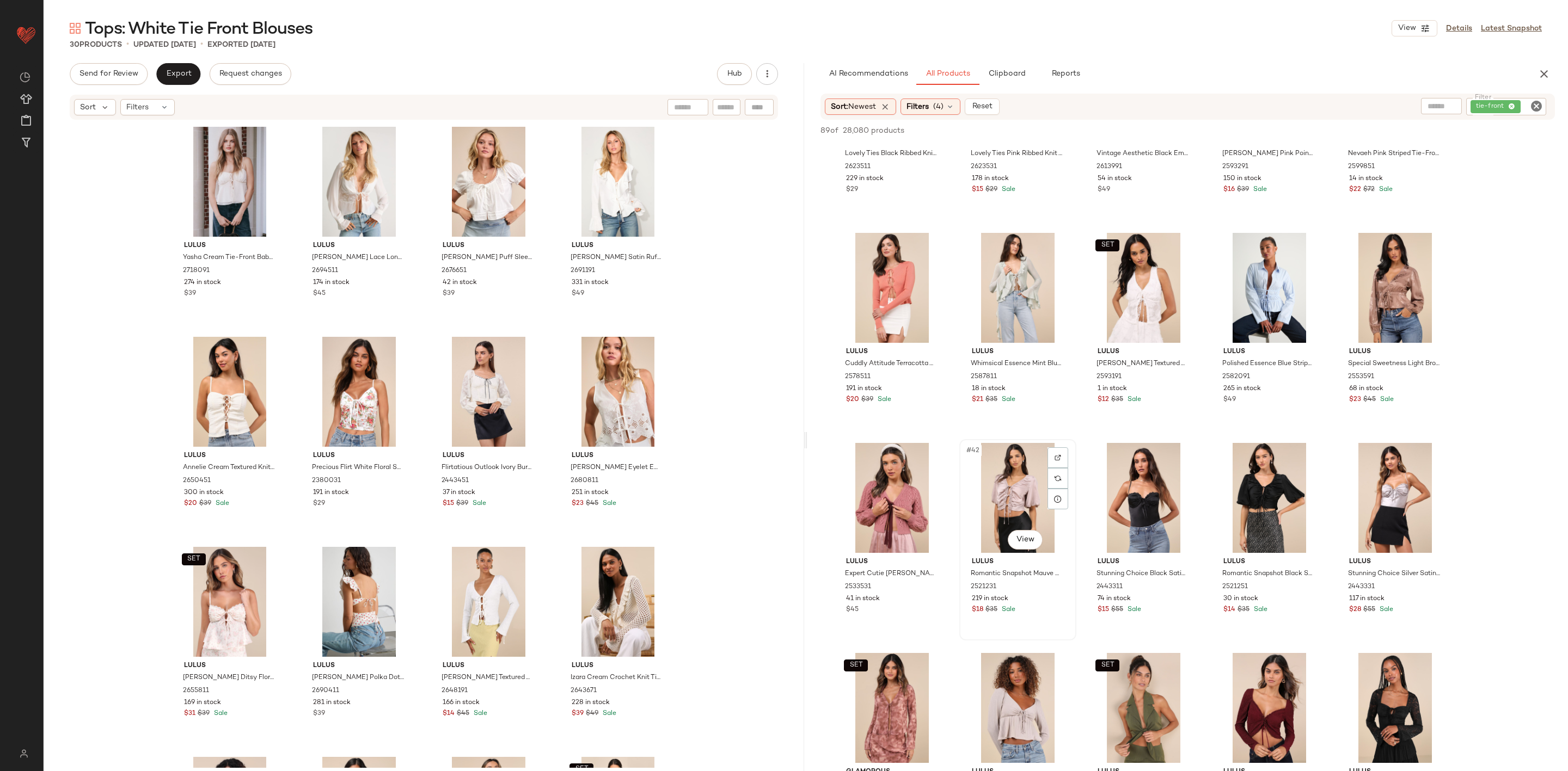
scroll to position [1388, 0]
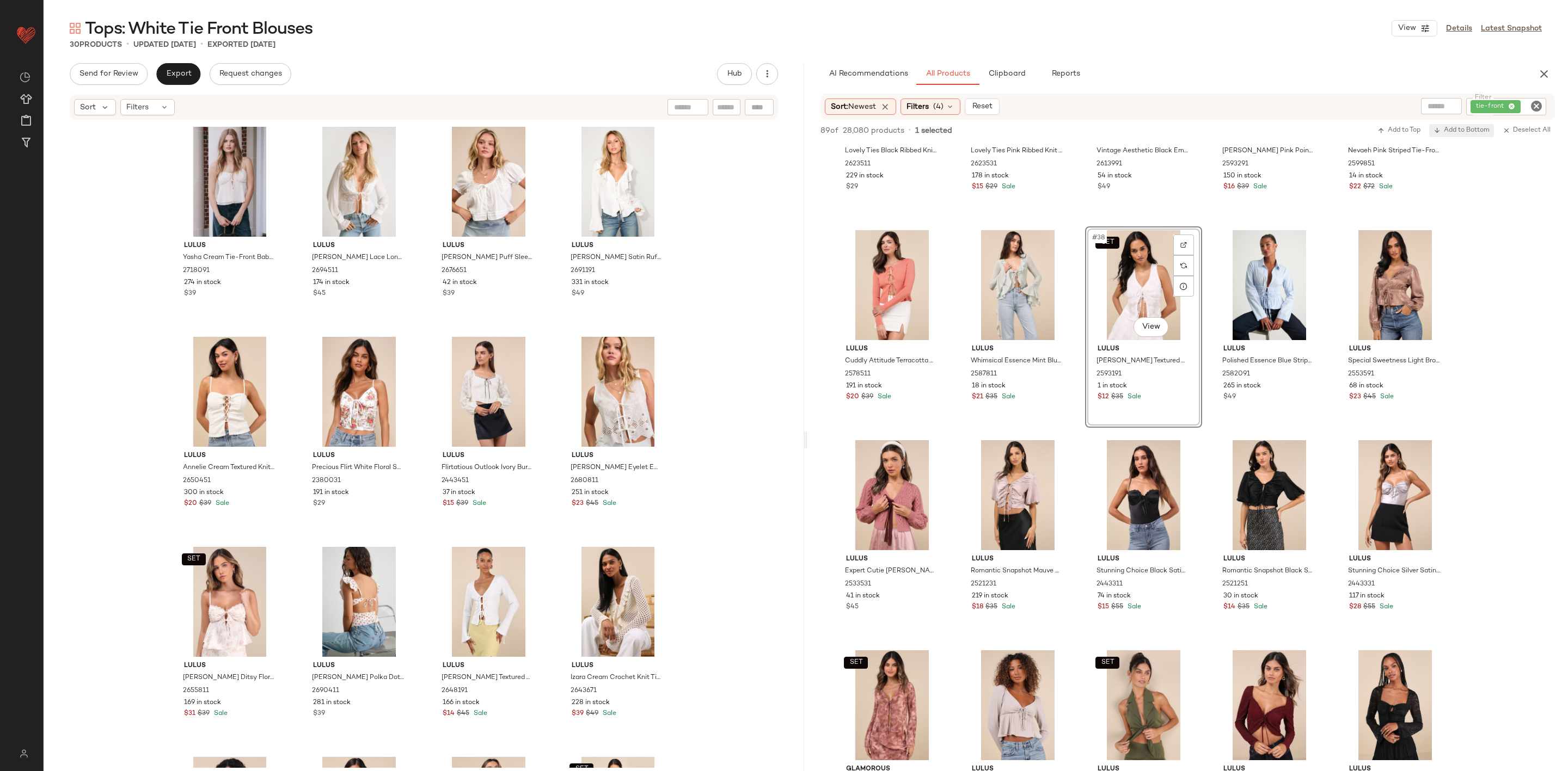
click at [1463, 133] on span "Add to Bottom" at bounding box center [1461, 130] width 56 height 8
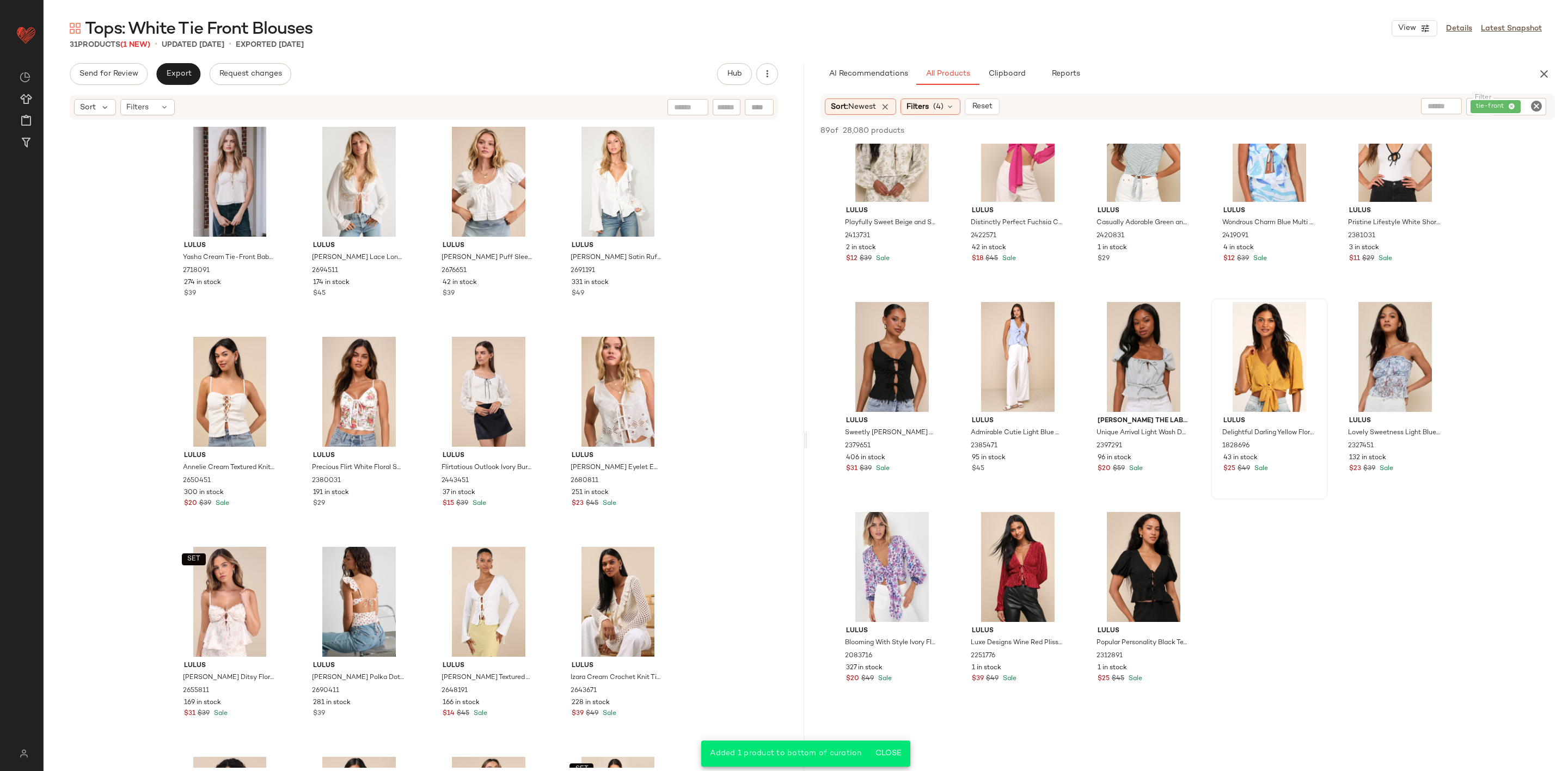
scroll to position [2368, 0]
click at [170, 75] on span "Export" at bounding box center [178, 74] width 26 height 9
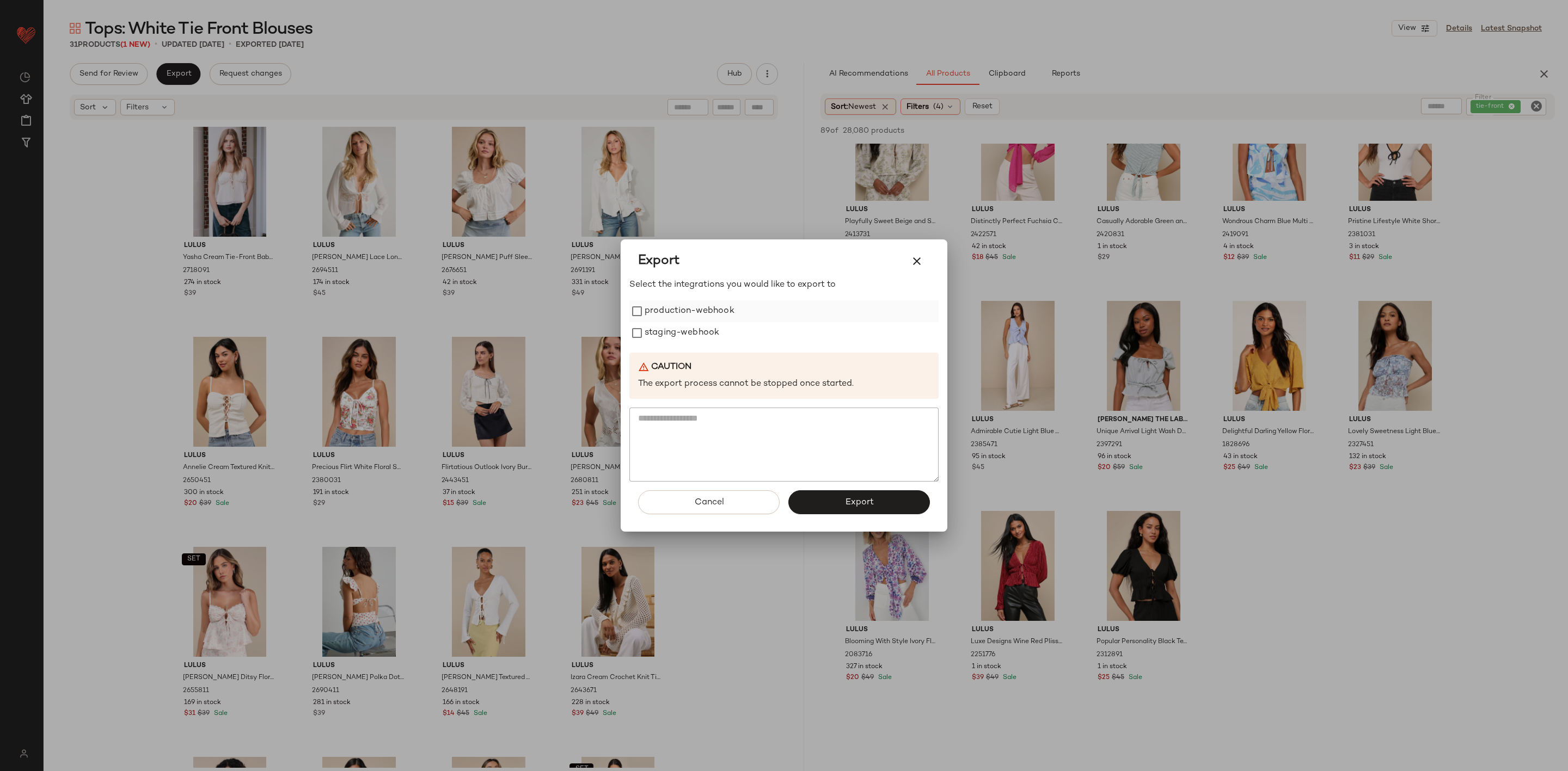
click at [657, 311] on label "production-webhook" at bounding box center [690, 312] width 90 height 22
click at [654, 332] on label "staging-webhook" at bounding box center [682, 333] width 75 height 22
drag, startPoint x: 345, startPoint y: 338, endPoint x: 381, endPoint y: 213, distance: 130.1
click at [345, 337] on div at bounding box center [784, 385] width 1568 height 771
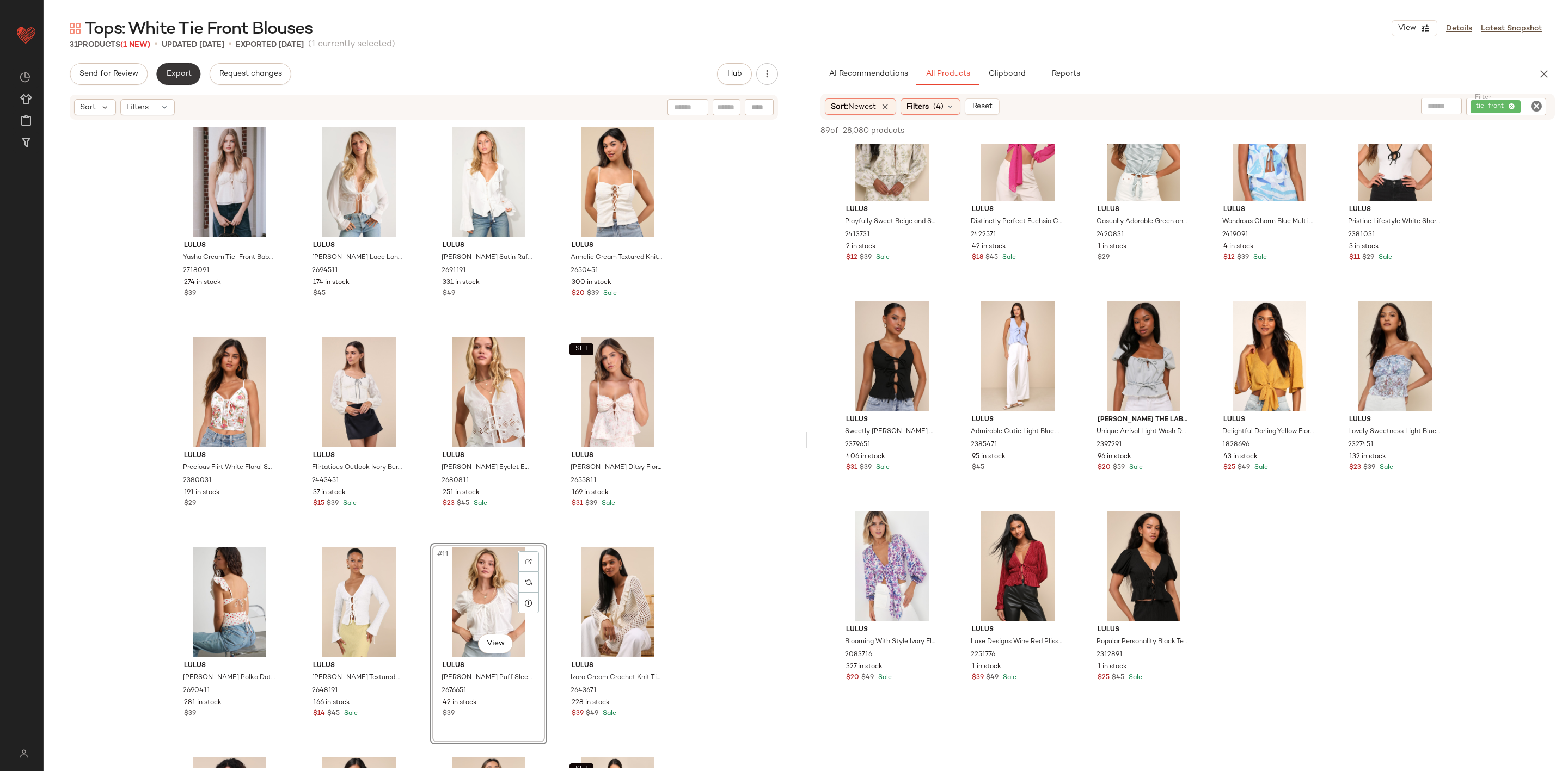
click at [173, 77] on span "Export" at bounding box center [178, 74] width 26 height 9
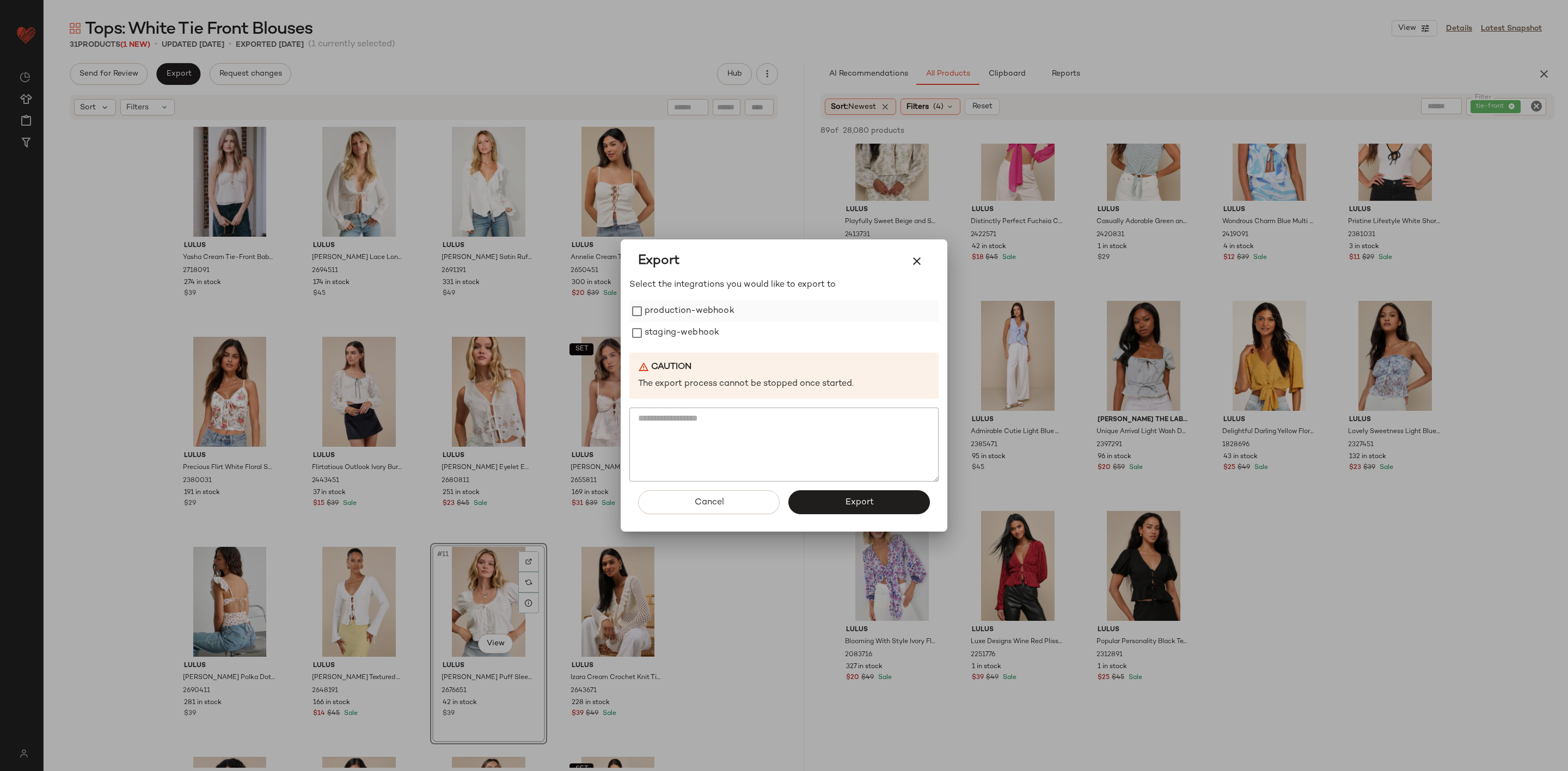
drag, startPoint x: 699, startPoint y: 340, endPoint x: 689, endPoint y: 307, distance: 34.5
click at [699, 337] on label "staging-webhook" at bounding box center [682, 333] width 75 height 22
drag, startPoint x: 688, startPoint y: 305, endPoint x: 794, endPoint y: 466, distance: 192.8
click at [689, 305] on label "production-webhook" at bounding box center [690, 312] width 90 height 22
click at [822, 484] on div "Cancel Export" at bounding box center [784, 507] width 309 height 50
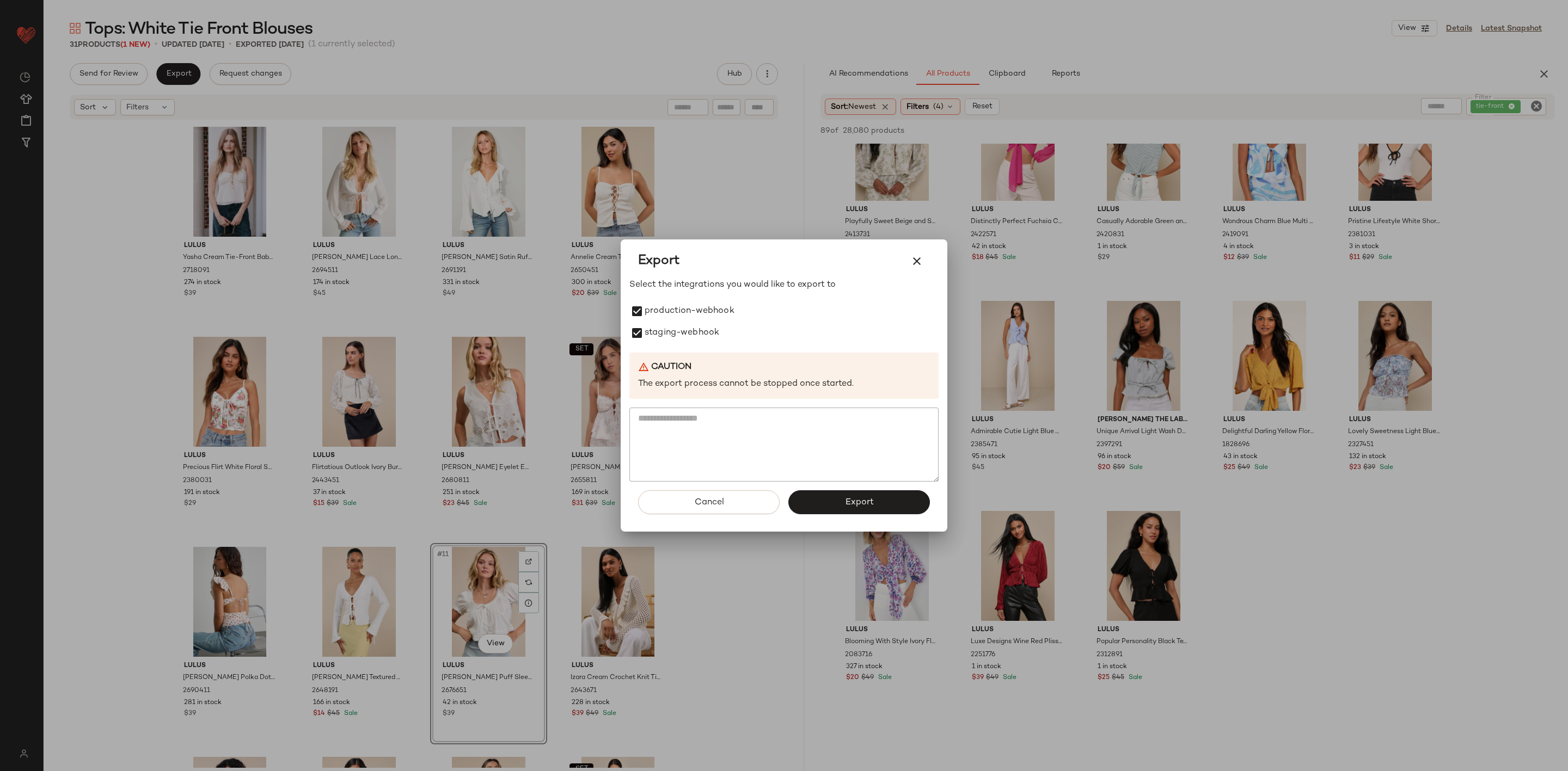
click at [825, 500] on button "Export" at bounding box center [859, 502] width 142 height 24
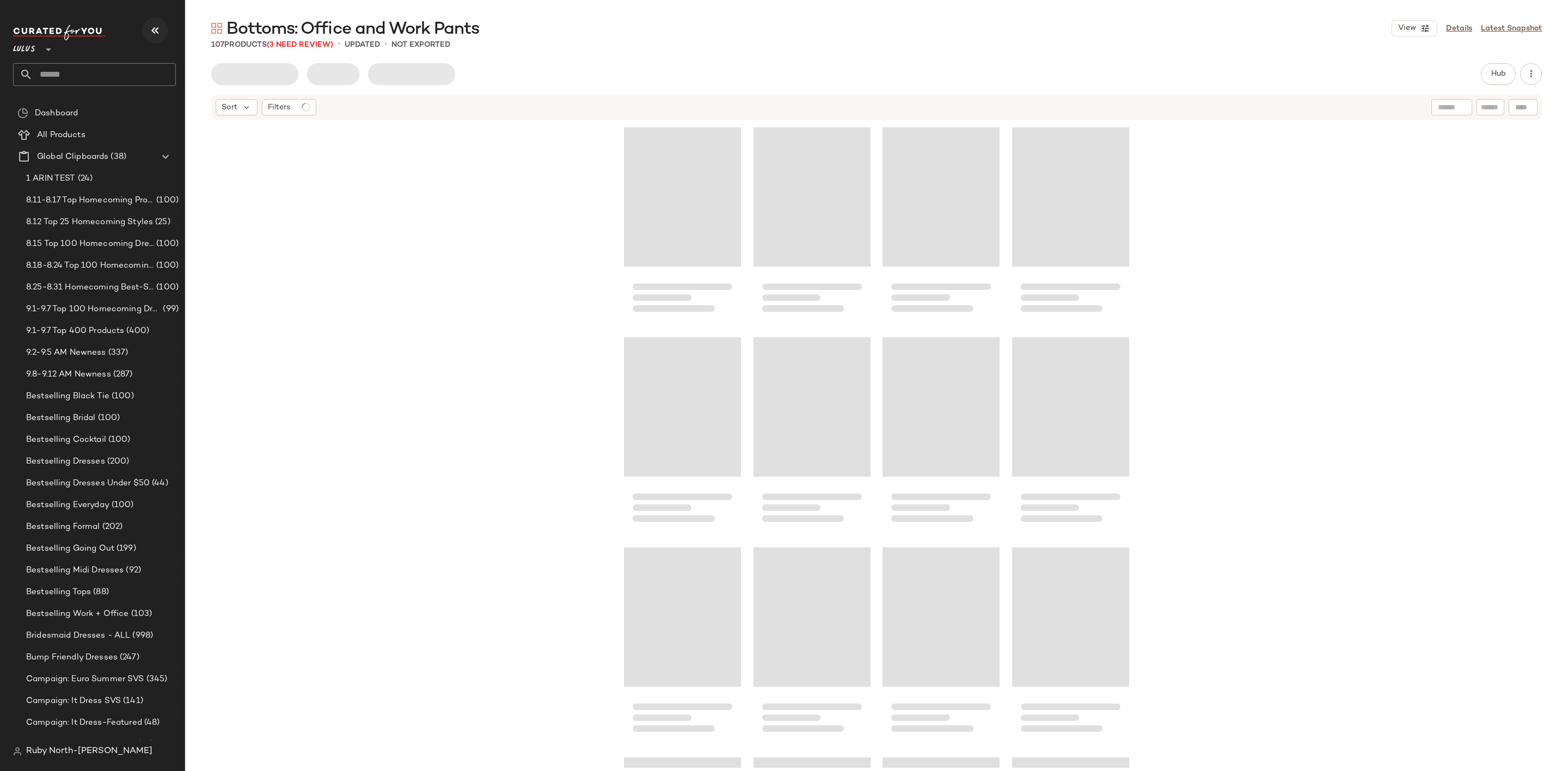
click at [146, 29] on button "button" at bounding box center [155, 30] width 26 height 26
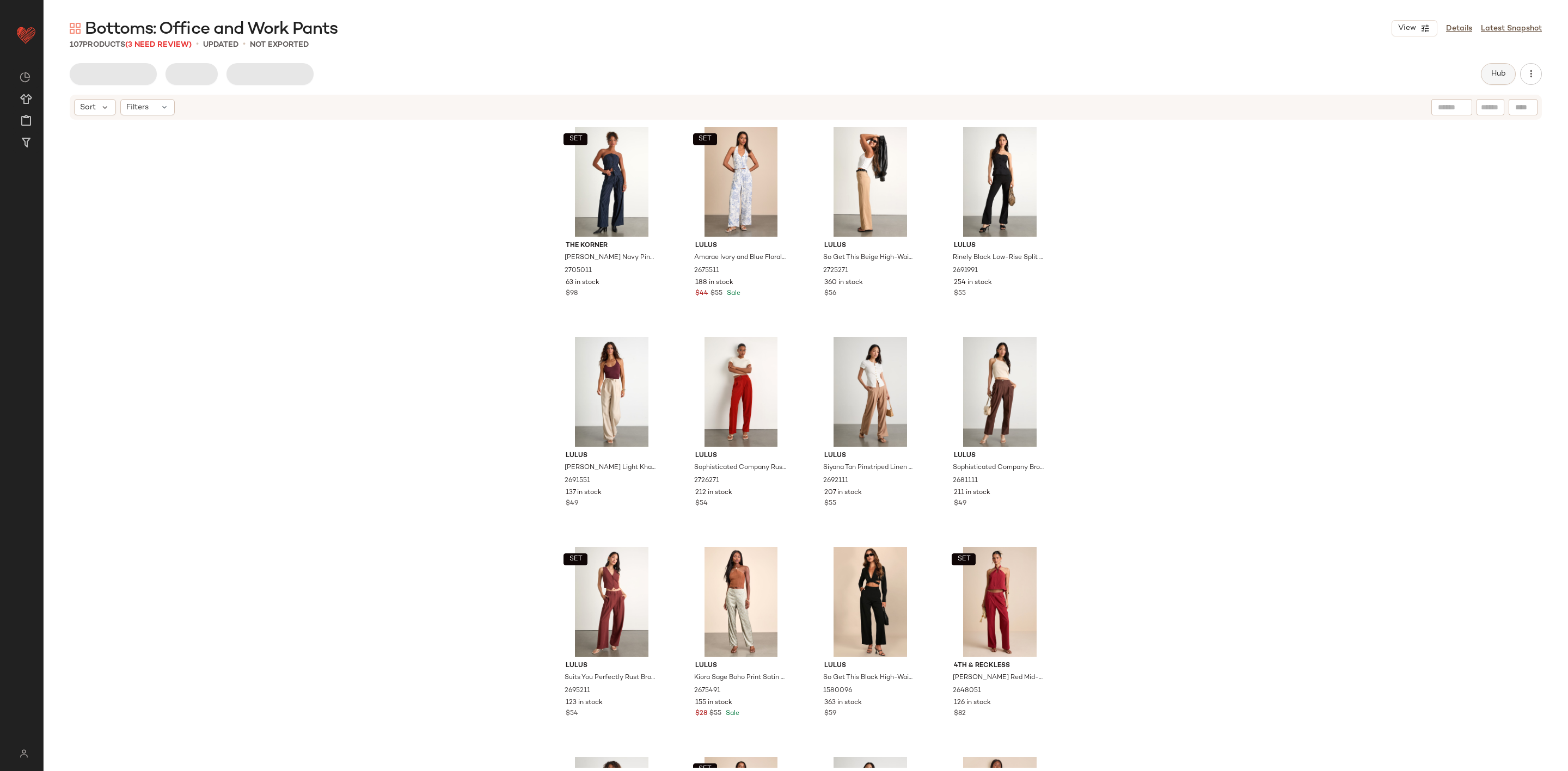
click at [1491, 71] on span "Hub" at bounding box center [1498, 74] width 15 height 9
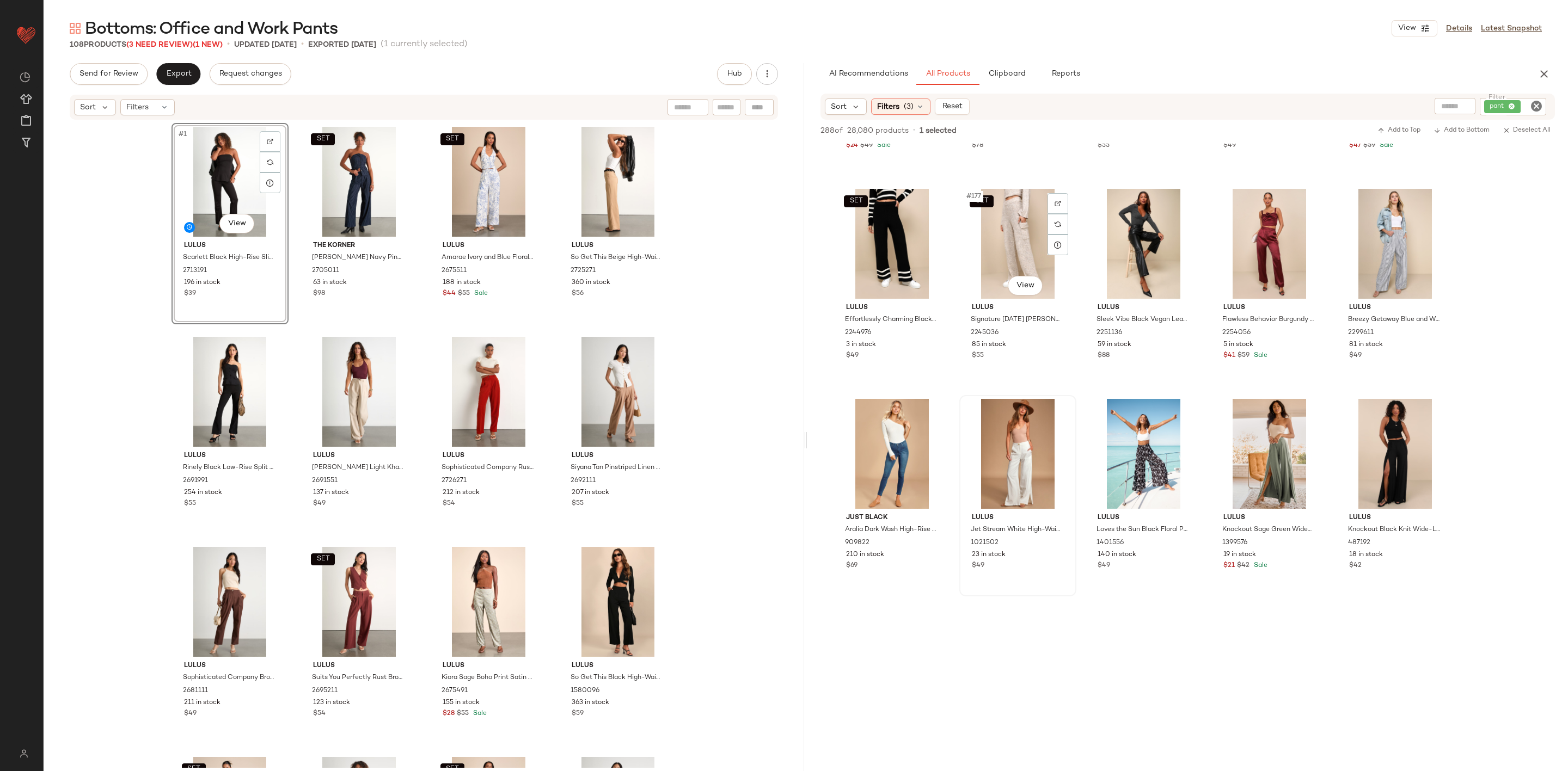
scroll to position [7348, 0]
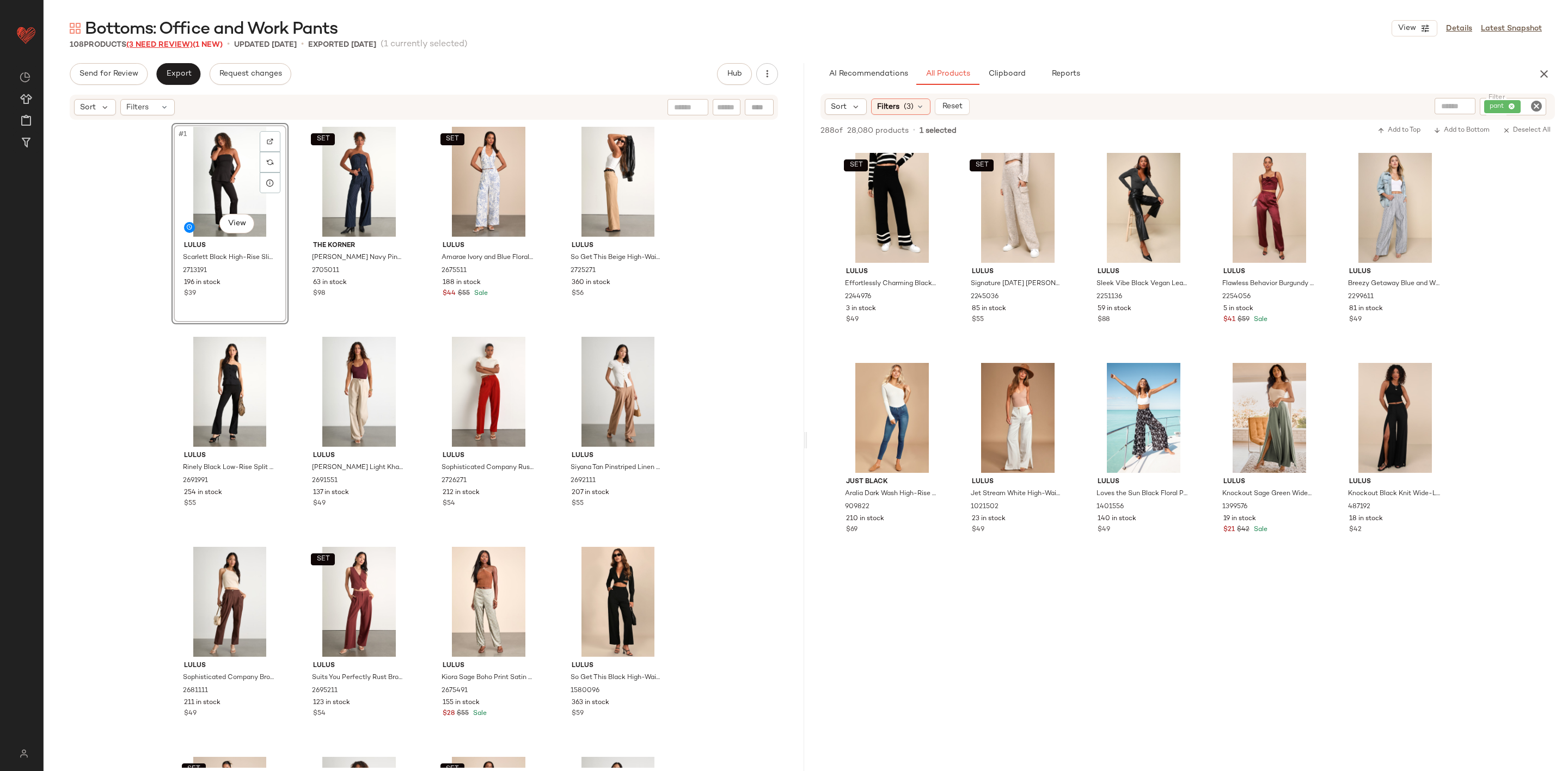
click at [175, 44] on span "(3 Need Review)" at bounding box center [159, 44] width 66 height 8
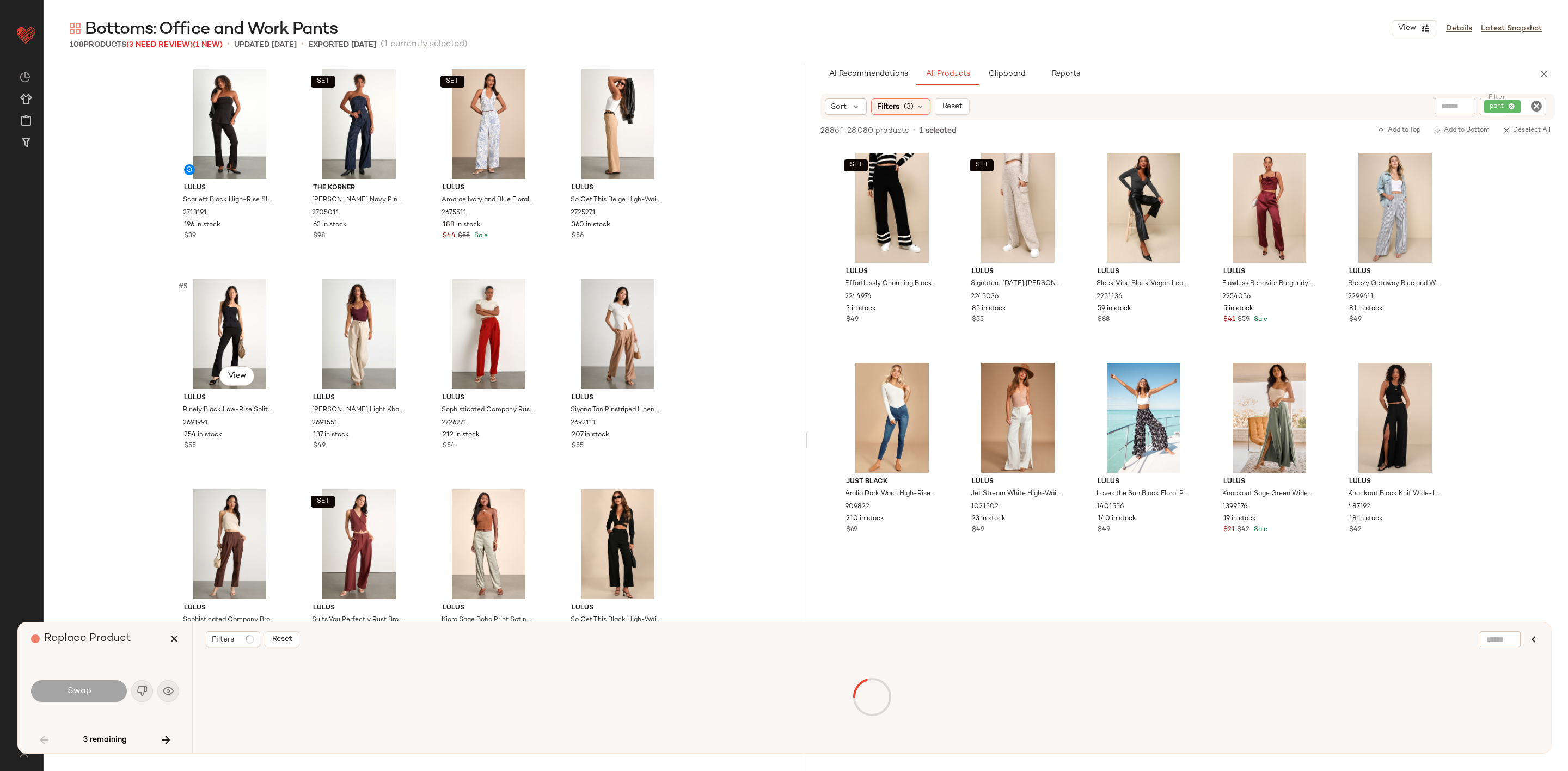
scroll to position [849, 0]
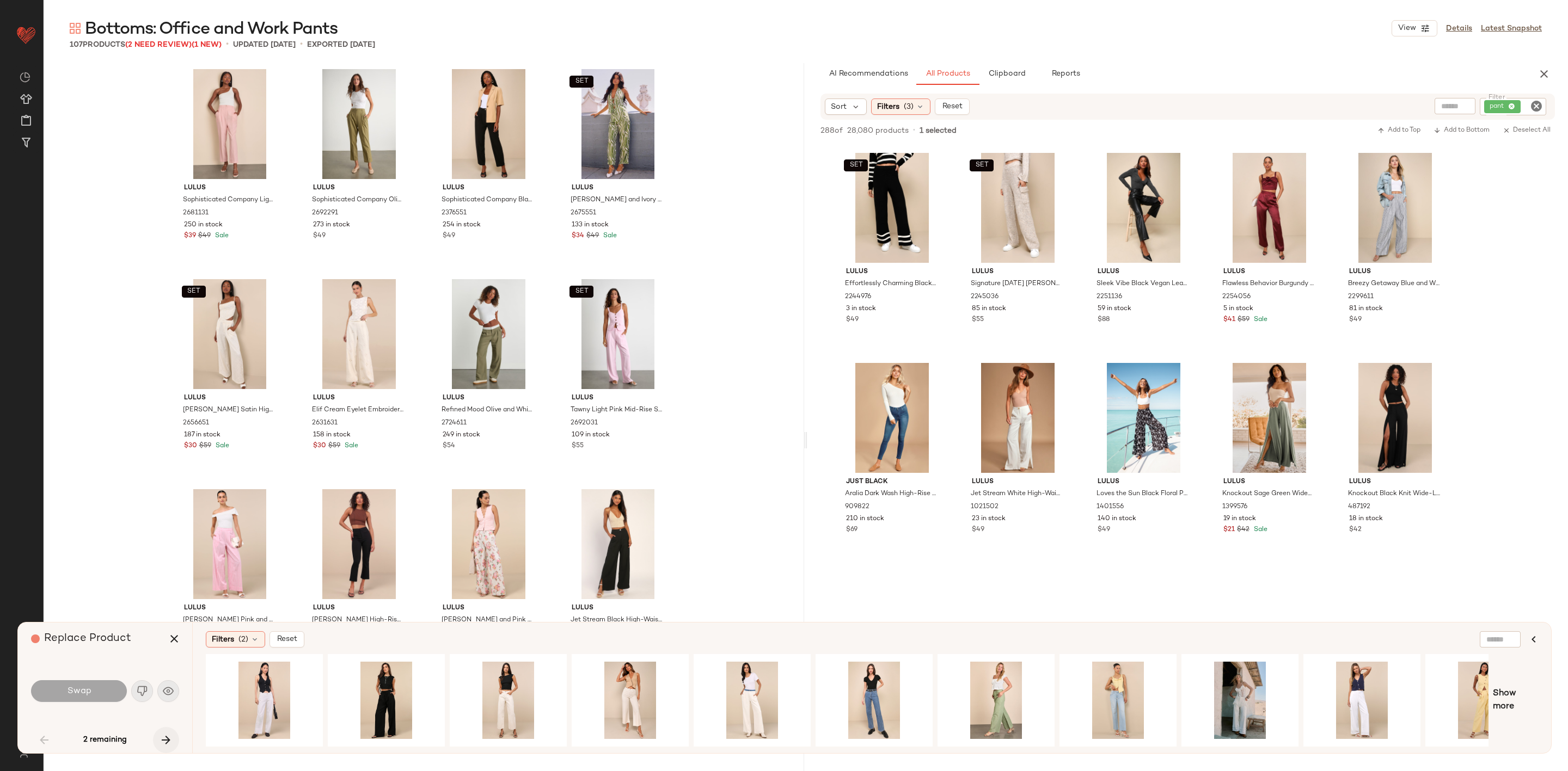
click at [166, 737] on icon "button" at bounding box center [166, 740] width 13 height 13
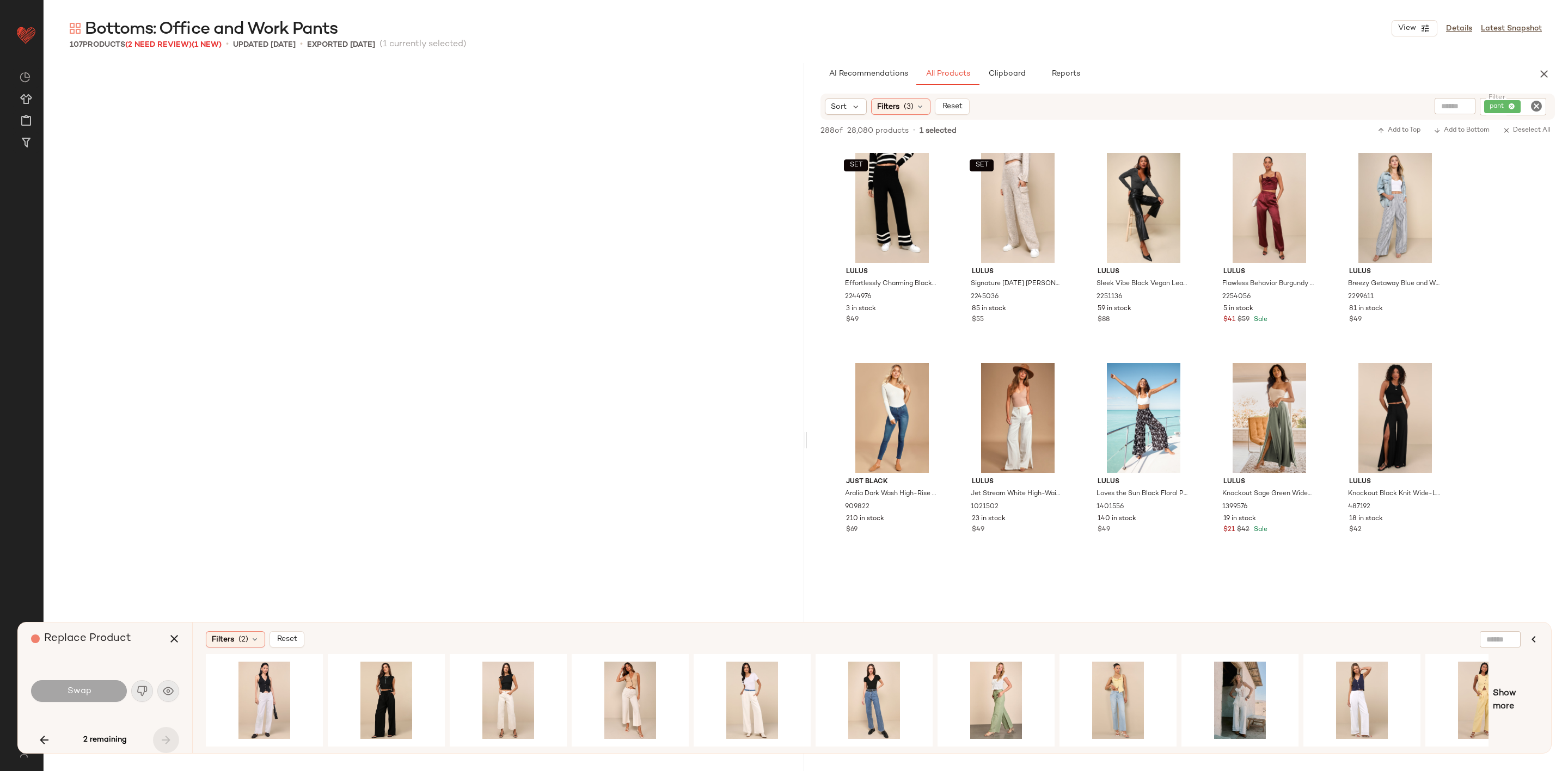
scroll to position [2942, 0]
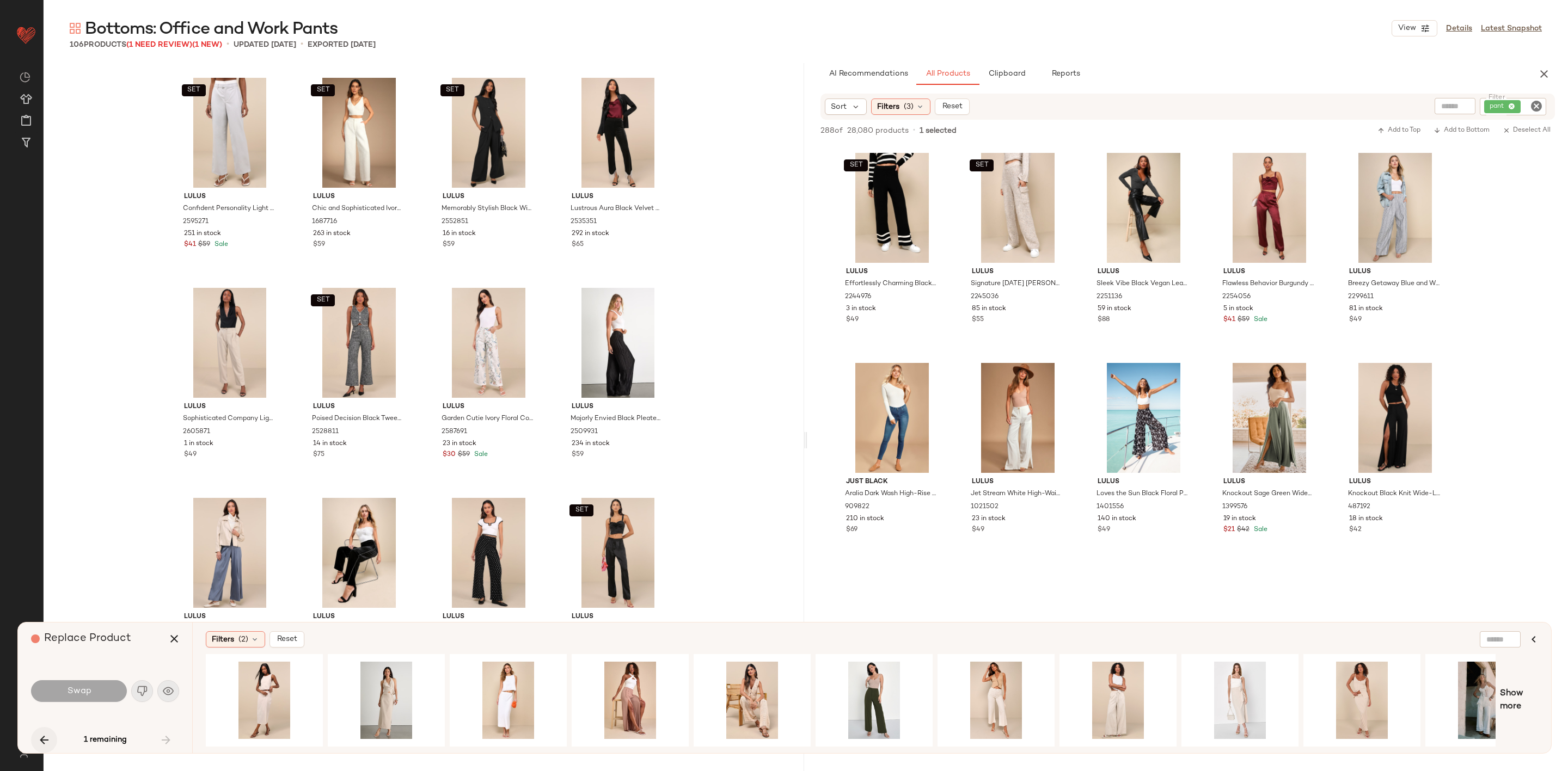
click at [51, 738] on icon "button" at bounding box center [44, 740] width 13 height 13
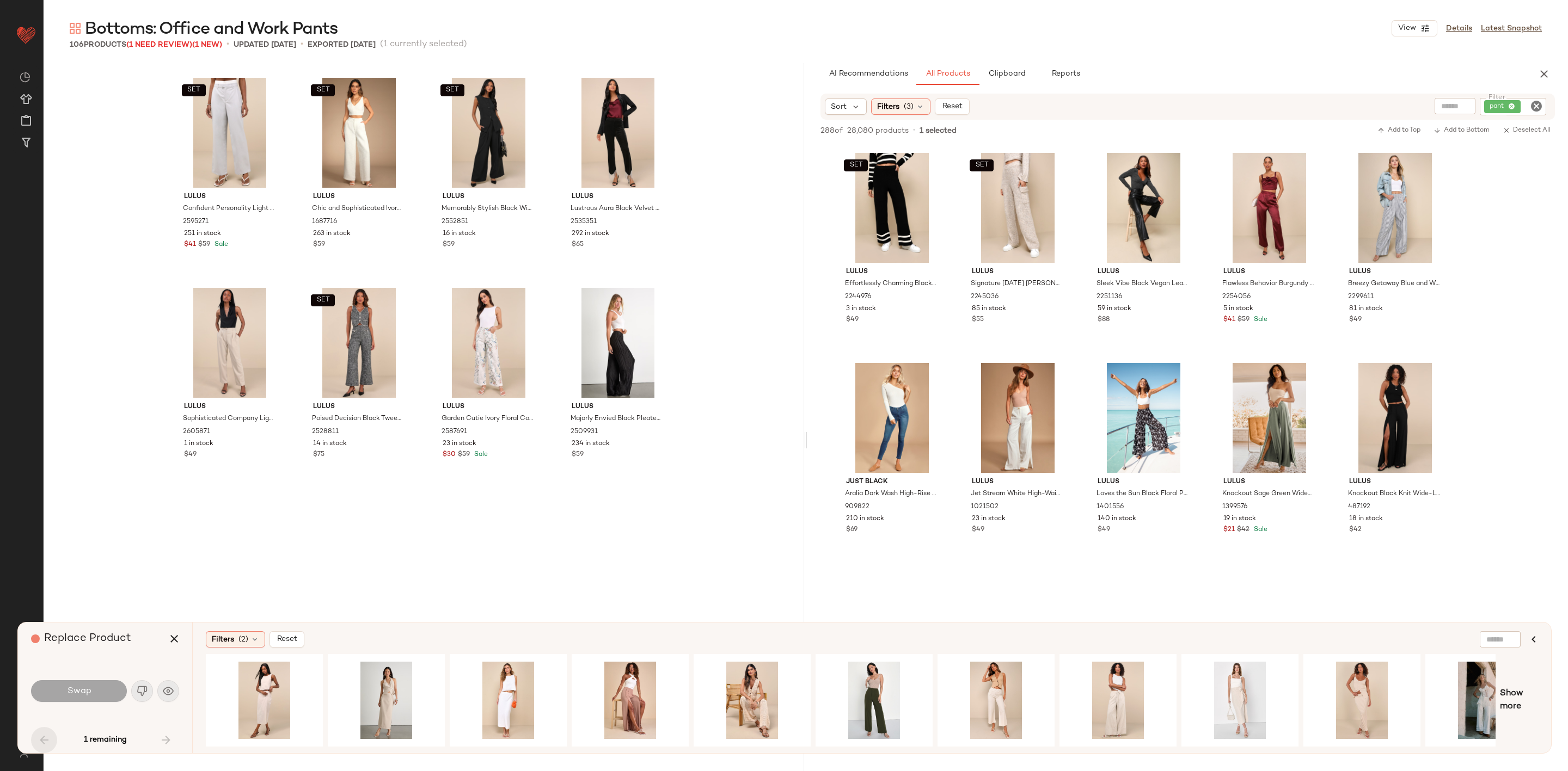
scroll to position [2101, 0]
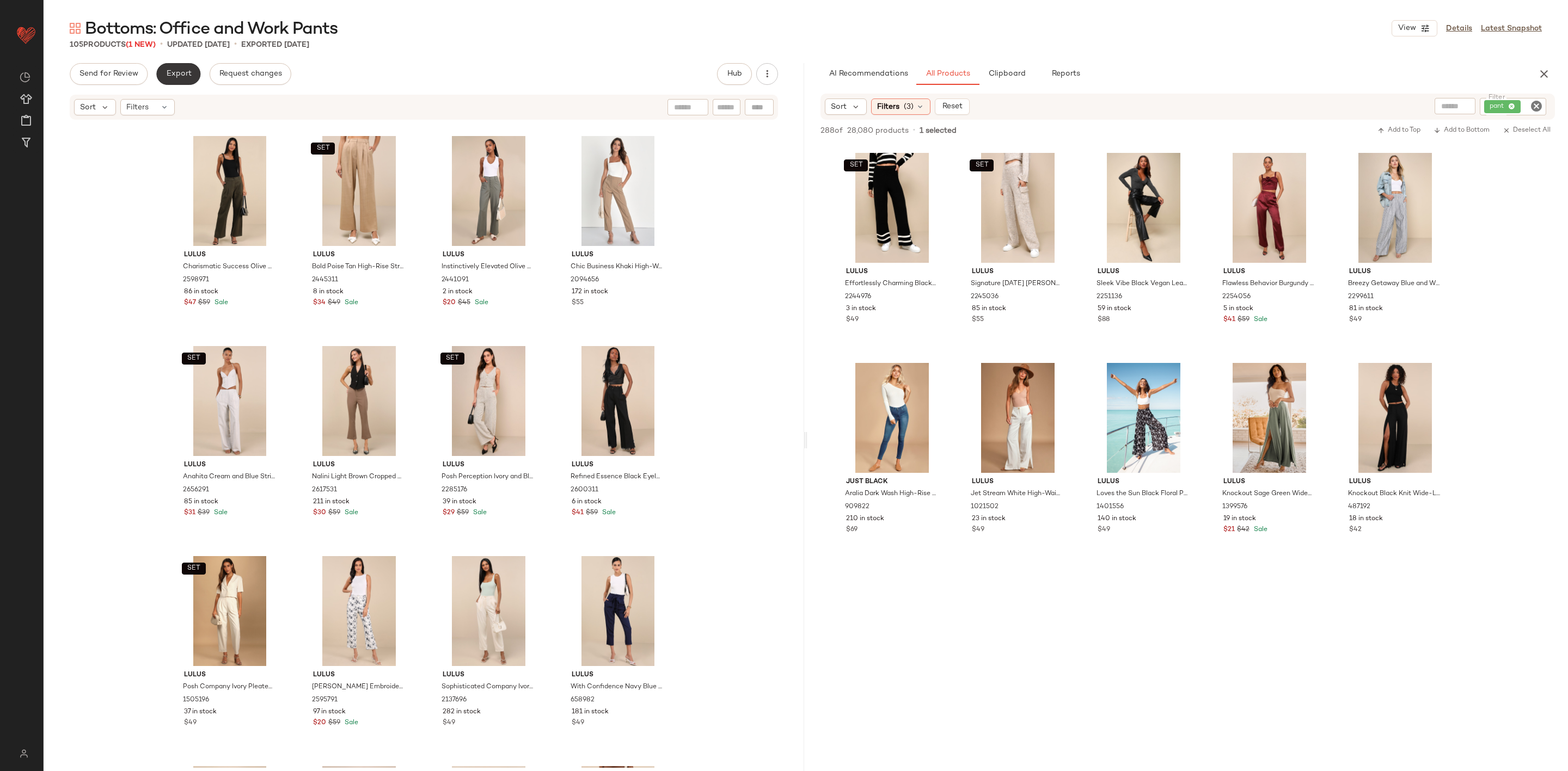
click at [177, 74] on span "Export" at bounding box center [178, 74] width 26 height 9
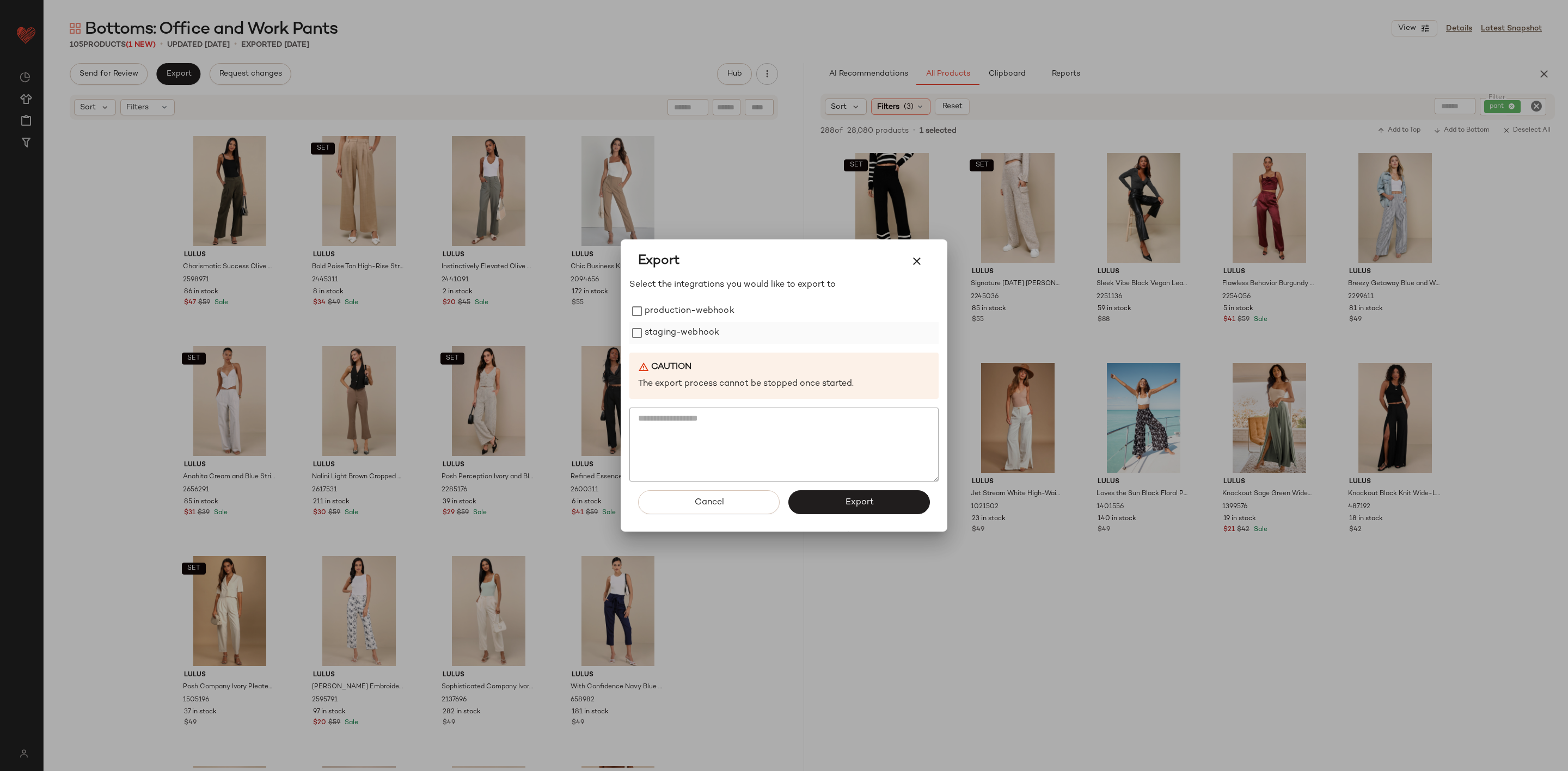
click at [684, 323] on label "staging-webhook" at bounding box center [682, 333] width 75 height 22
drag, startPoint x: 684, startPoint y: 316, endPoint x: 907, endPoint y: 565, distance: 334.3
click at [686, 319] on label "production-webhook" at bounding box center [690, 312] width 90 height 22
click at [877, 503] on button "Export" at bounding box center [859, 502] width 142 height 24
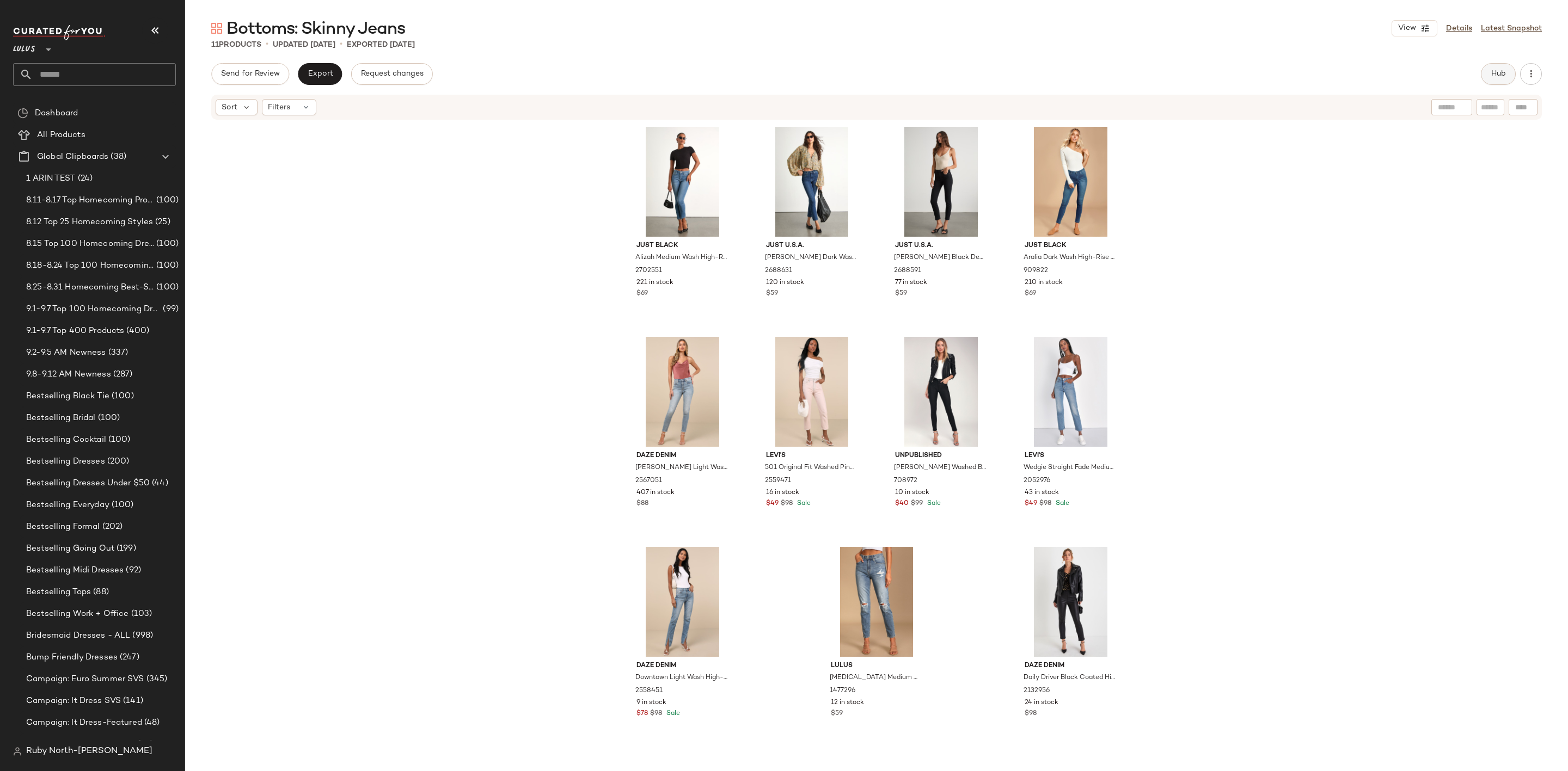
click at [1498, 71] on span "Hub" at bounding box center [1498, 74] width 15 height 9
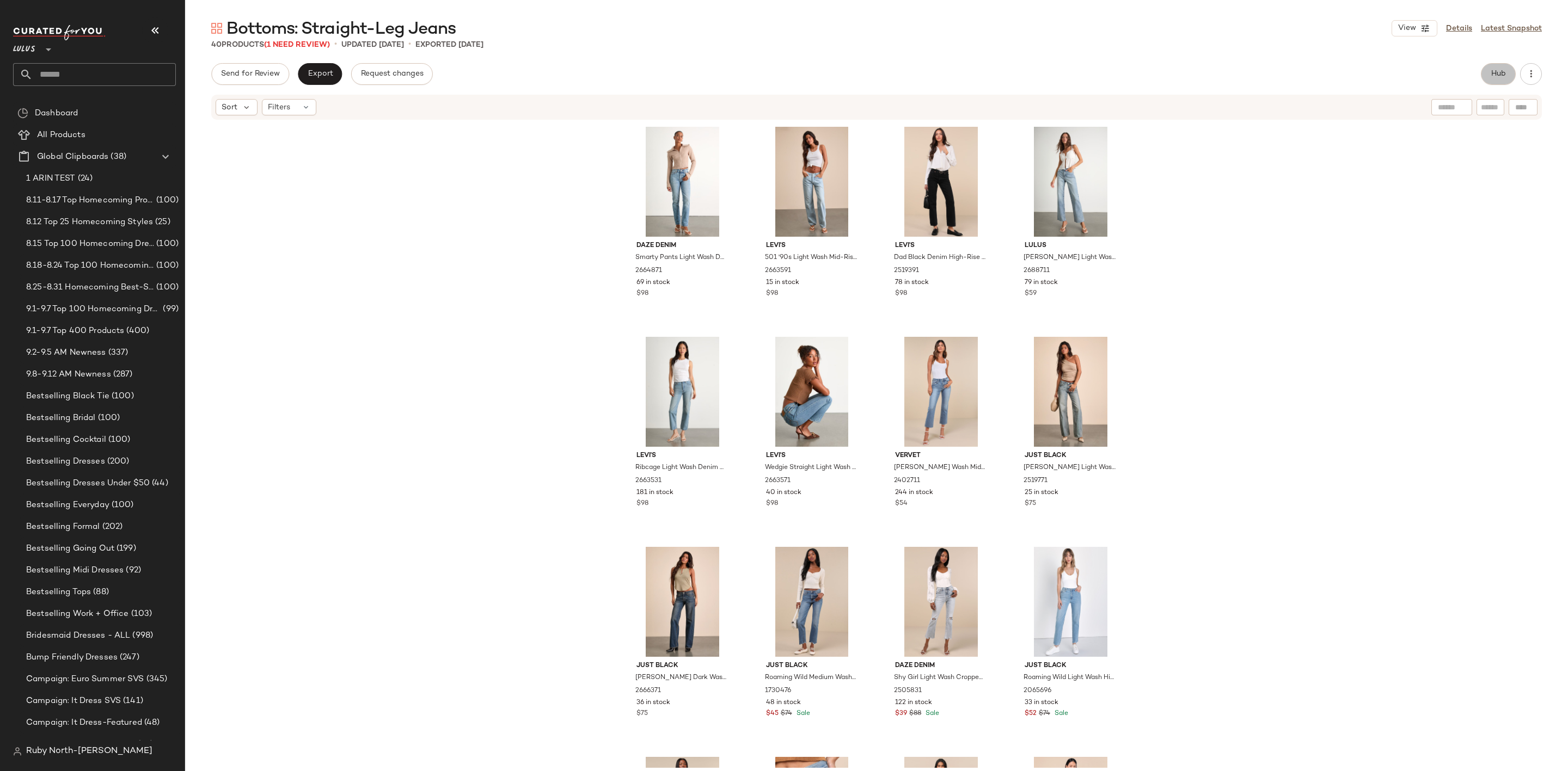
click at [1495, 78] on span "Hub" at bounding box center [1498, 74] width 15 height 9
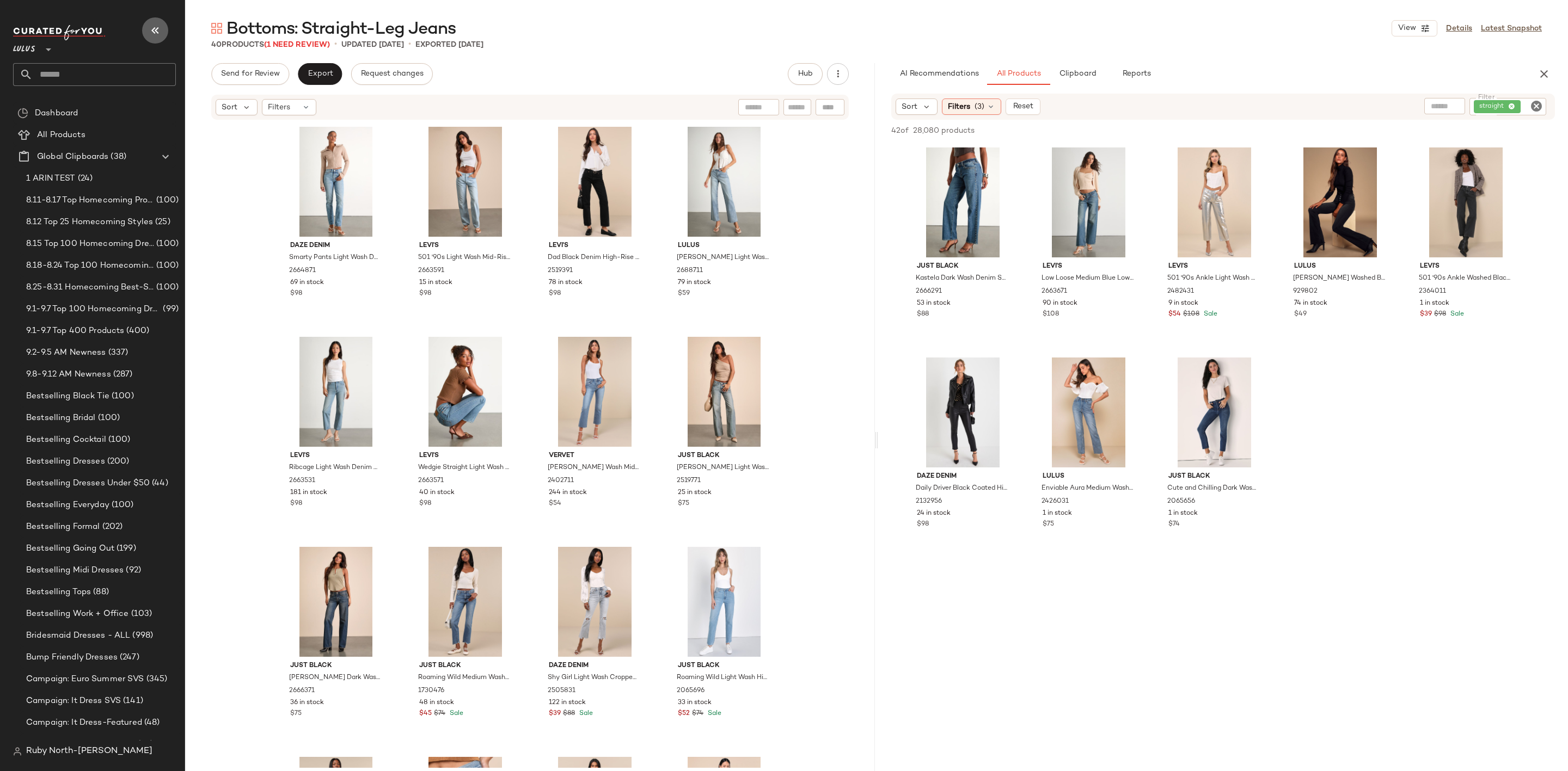
click at [146, 31] on button "button" at bounding box center [155, 30] width 26 height 26
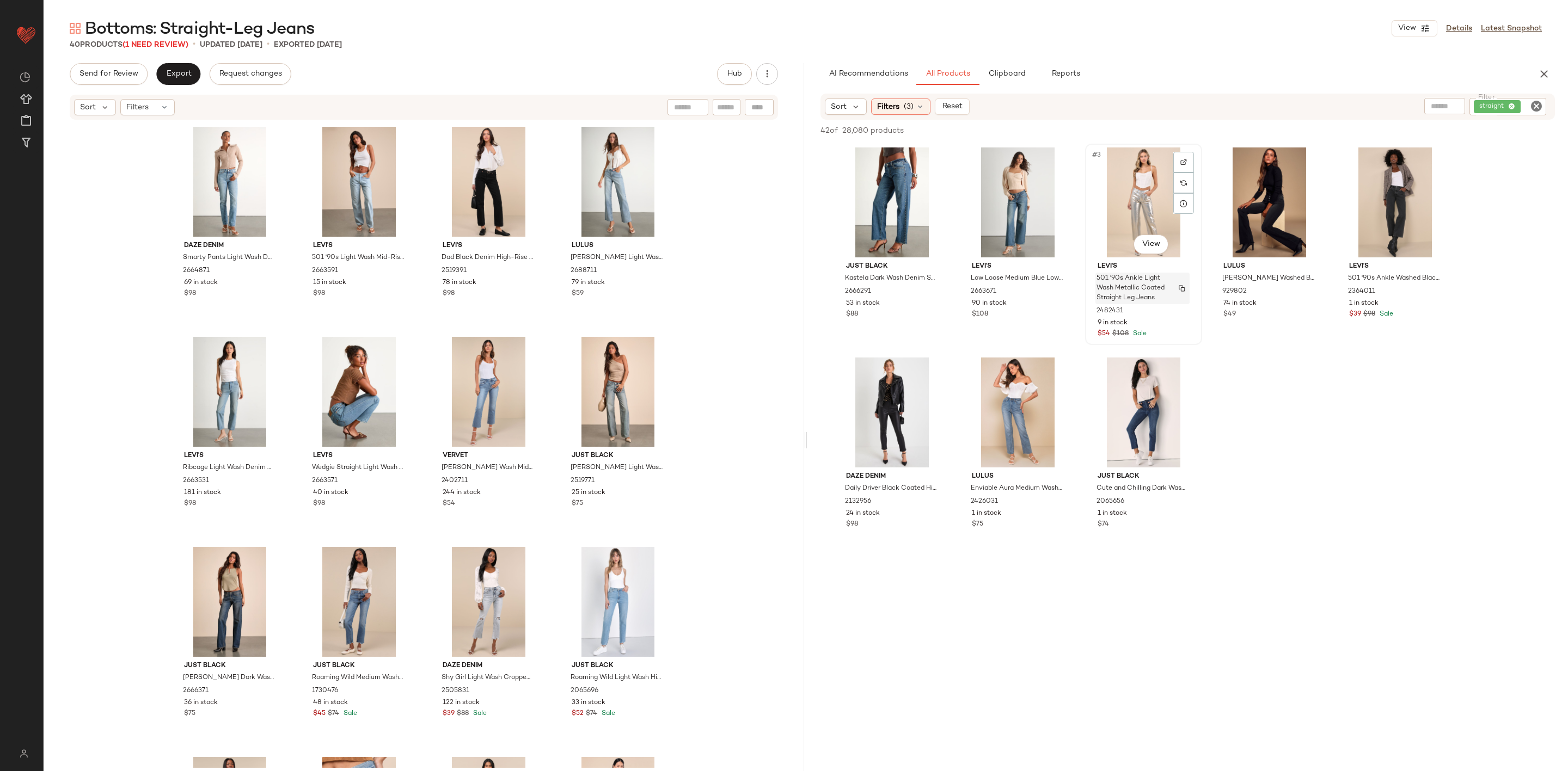
click at [1152, 297] on span "501 '90s Ankle Light Wash Metallic Coated Straight Leg Jeans" at bounding box center [1132, 288] width 71 height 29
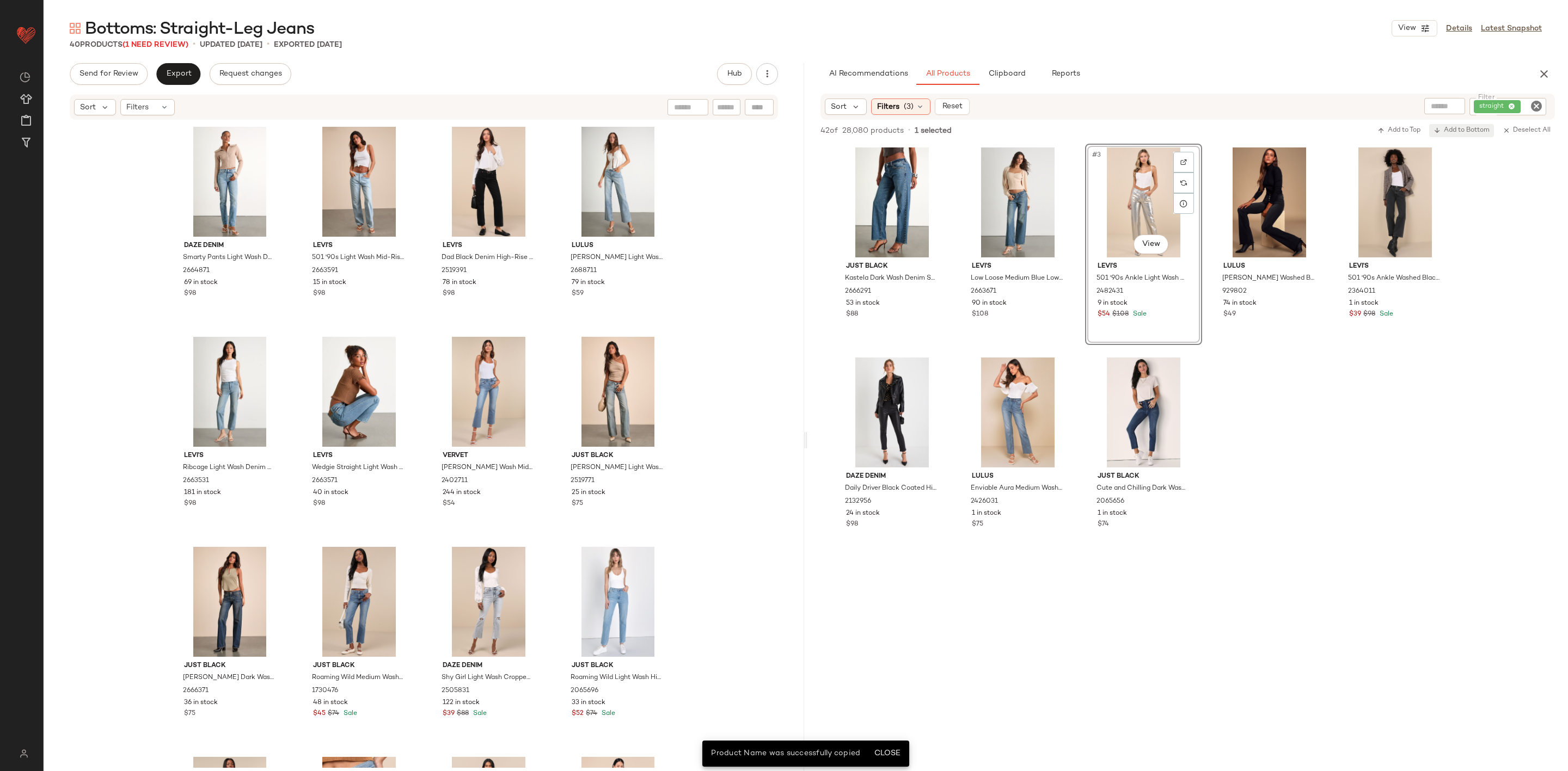
click at [1461, 127] on span "Add to Bottom" at bounding box center [1461, 130] width 56 height 8
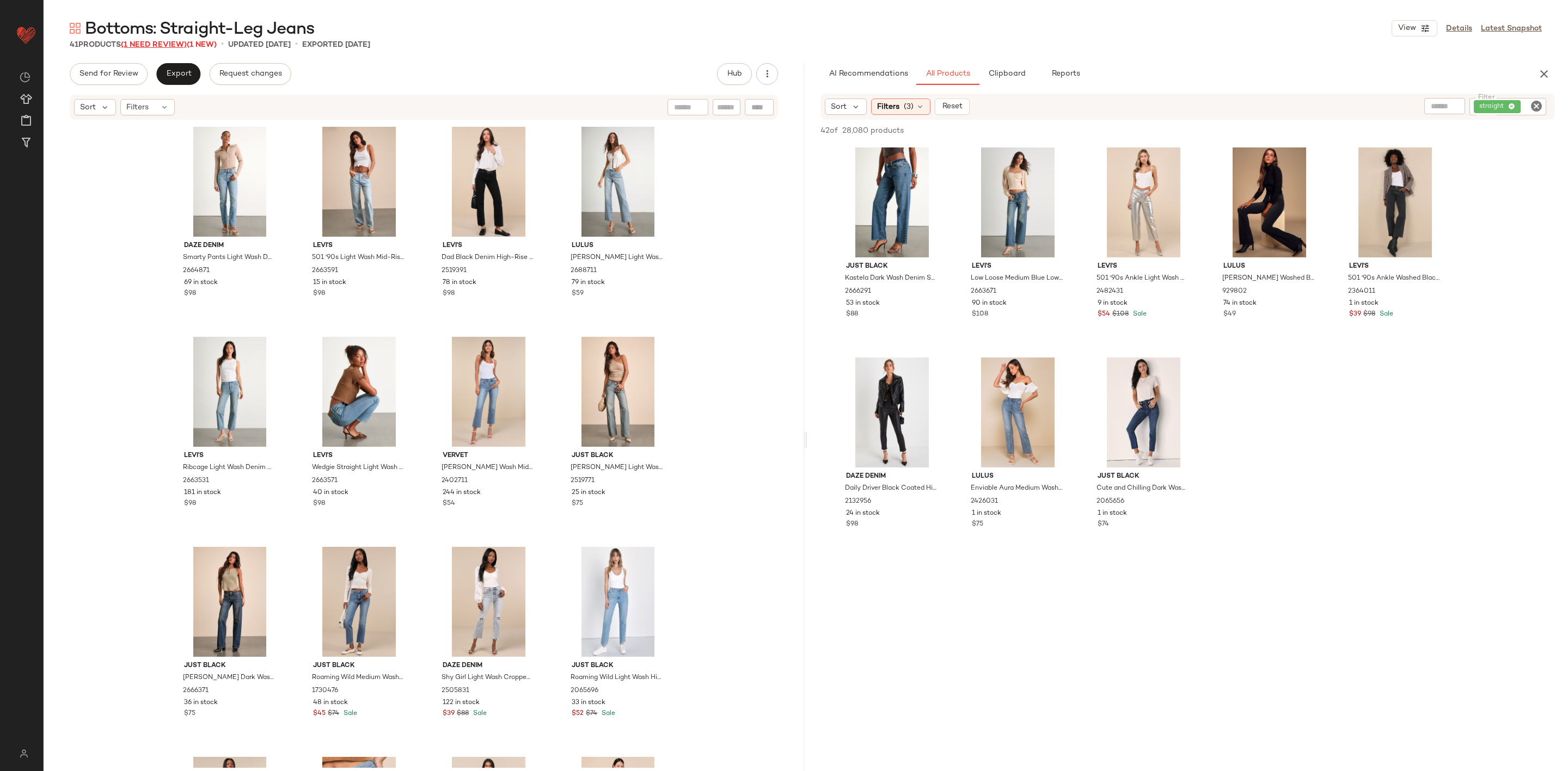
click at [164, 44] on span "(1 Need Review)" at bounding box center [154, 44] width 66 height 8
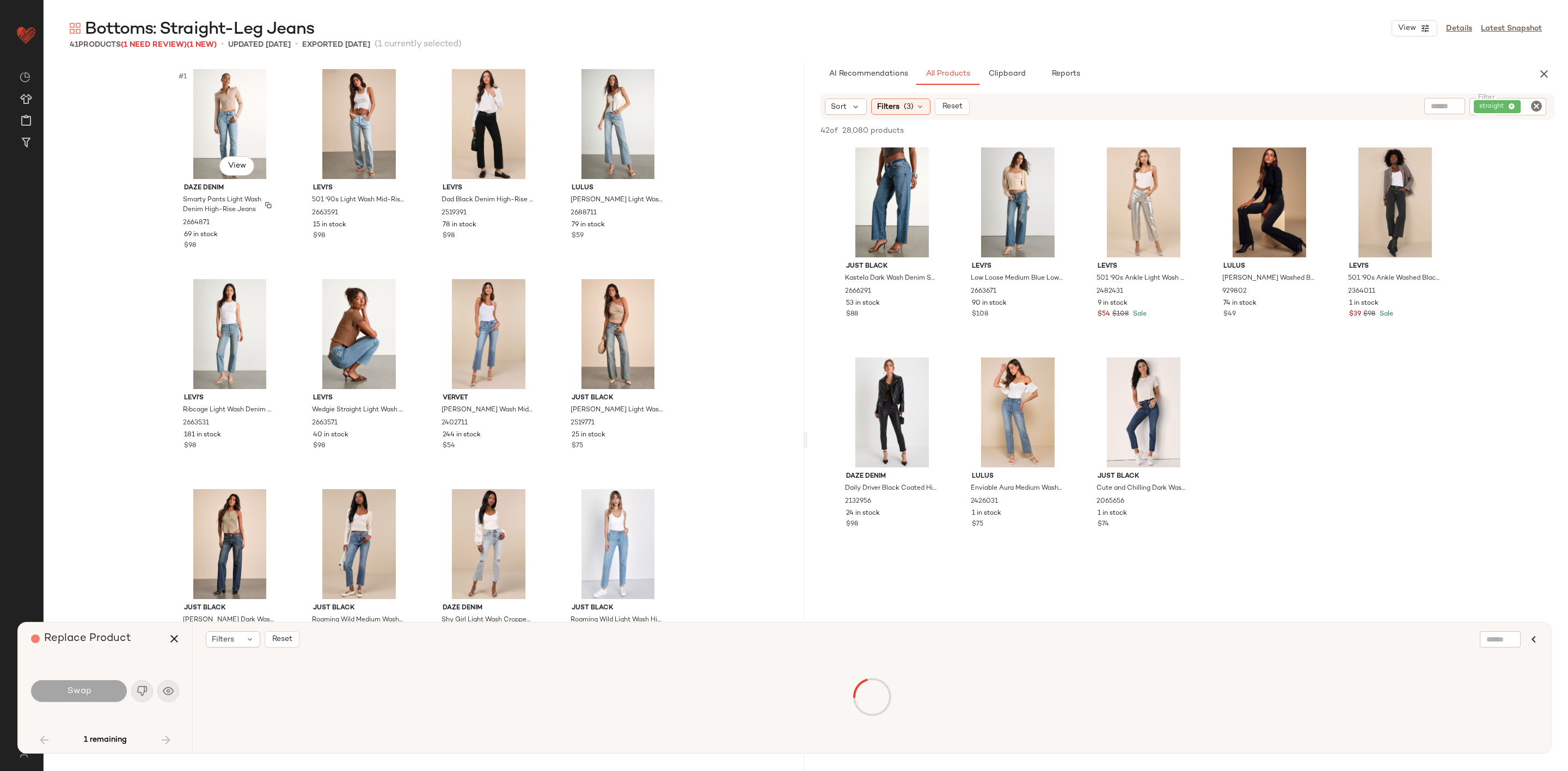
scroll to position [1635, 0]
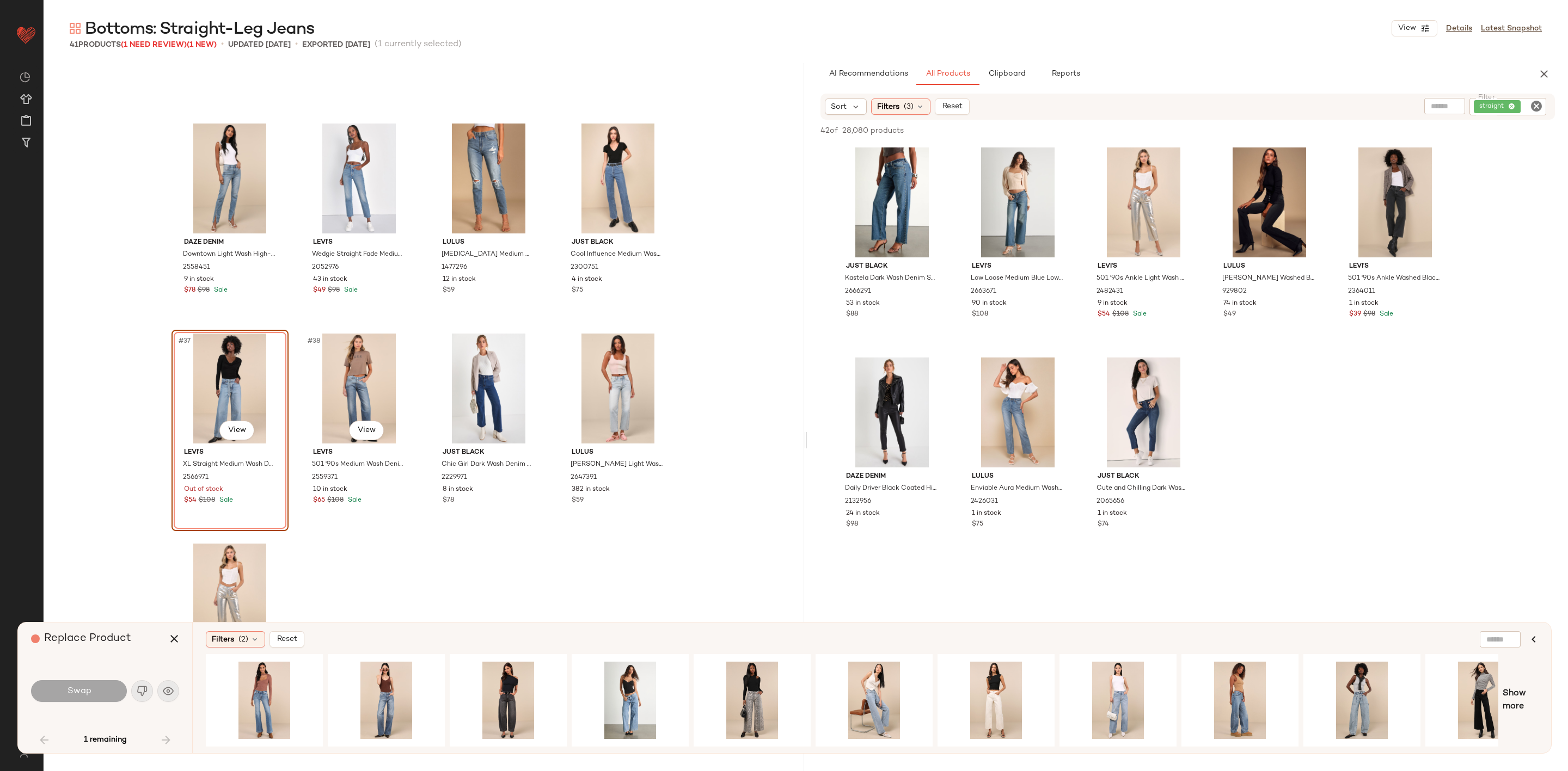
scroll to position [1456, 0]
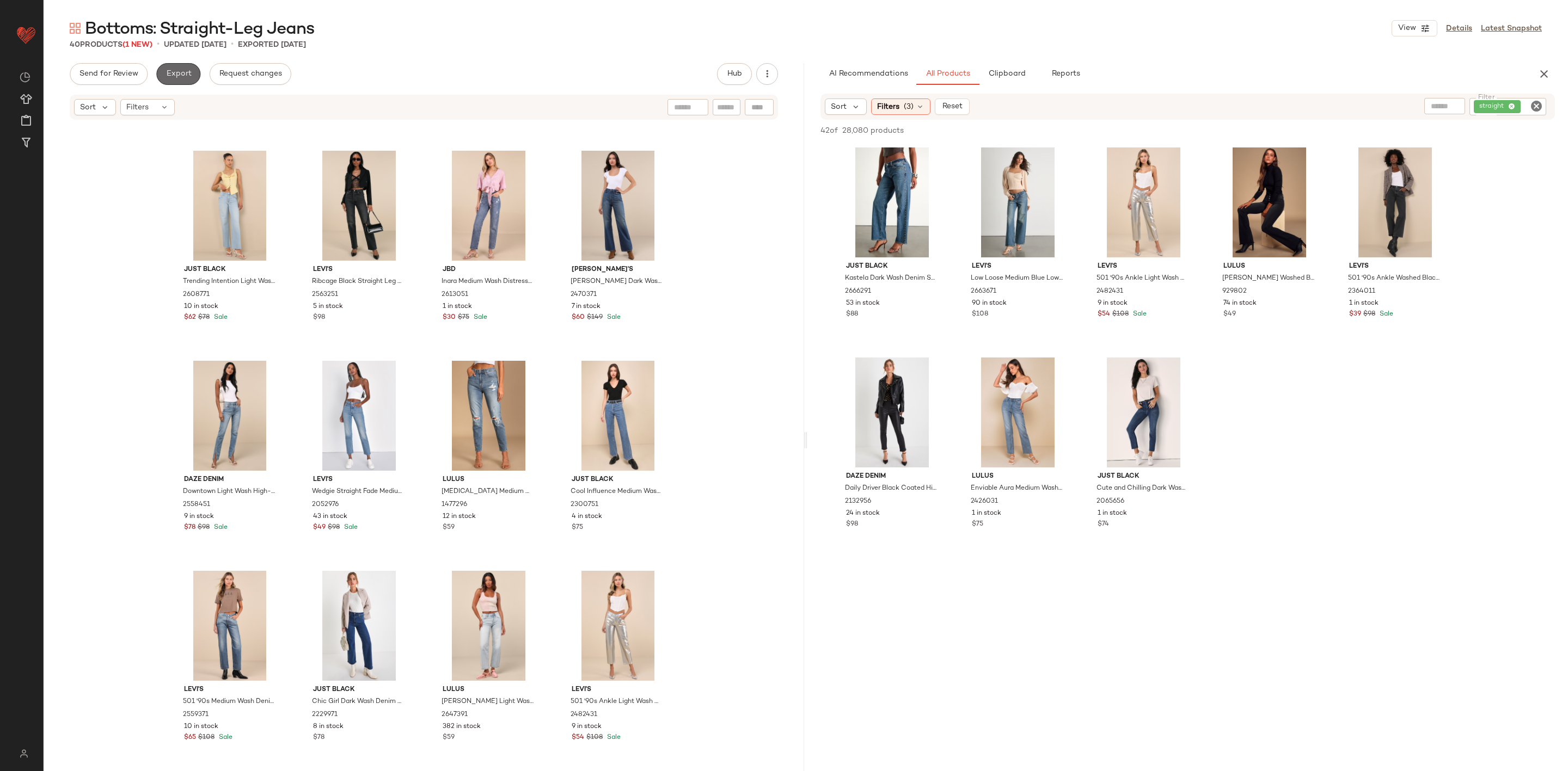
click at [173, 77] on span "Export" at bounding box center [178, 74] width 26 height 9
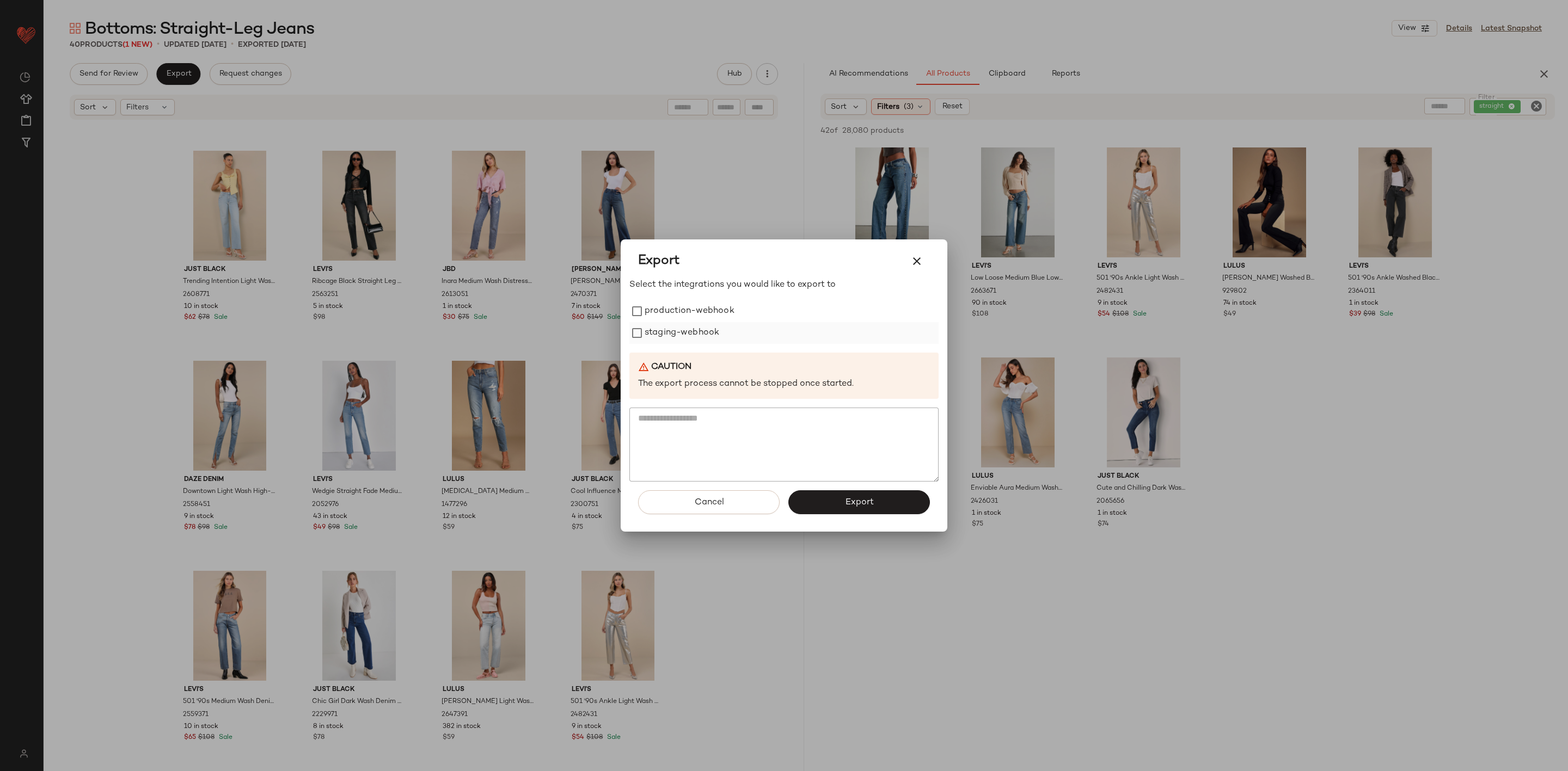
click at [689, 340] on label "staging-webhook" at bounding box center [682, 333] width 75 height 22
click at [696, 305] on label "production-webhook" at bounding box center [690, 312] width 90 height 22
click at [854, 502] on span "Export" at bounding box center [858, 503] width 29 height 10
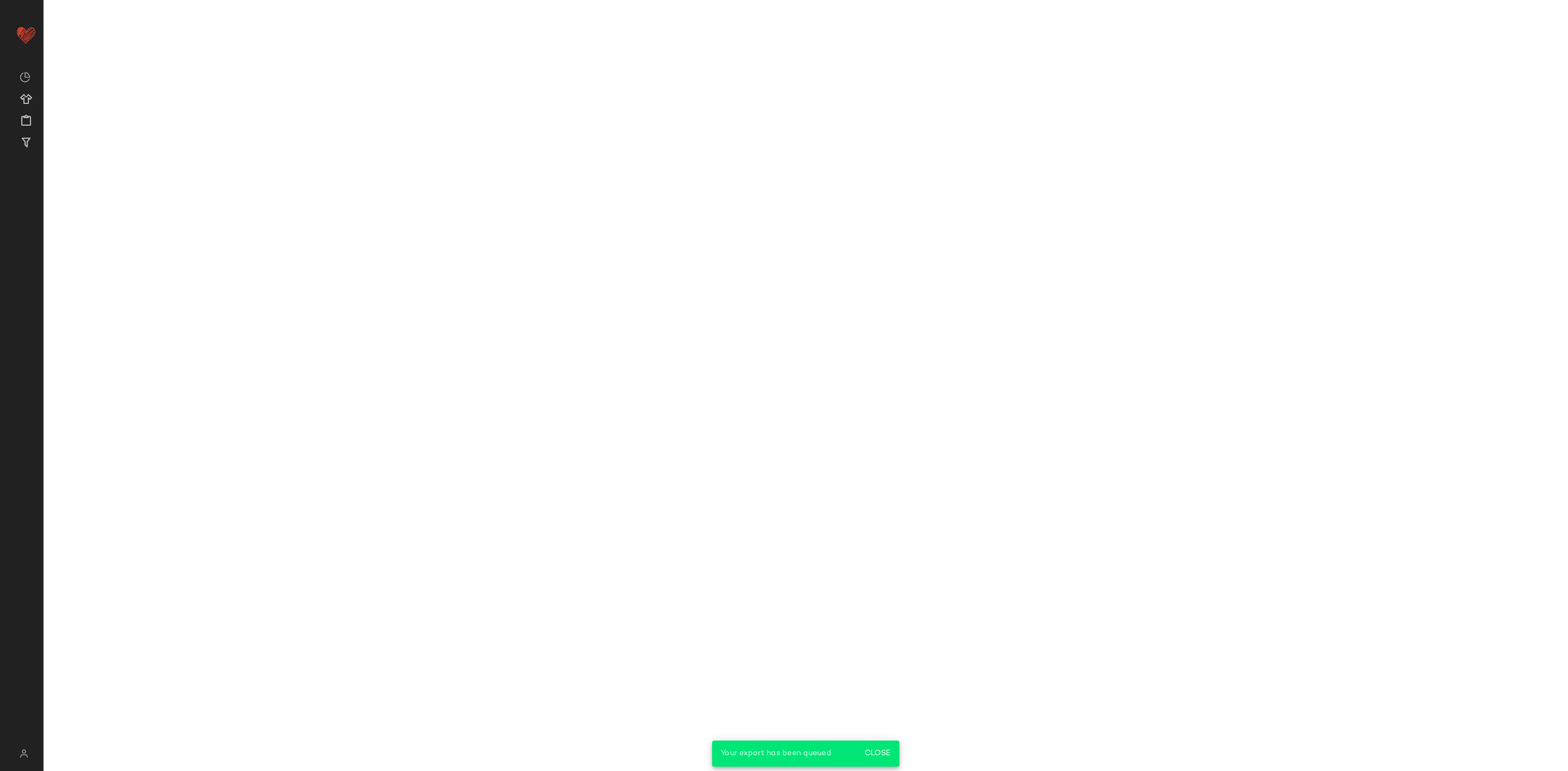
scroll to position [1635, 0]
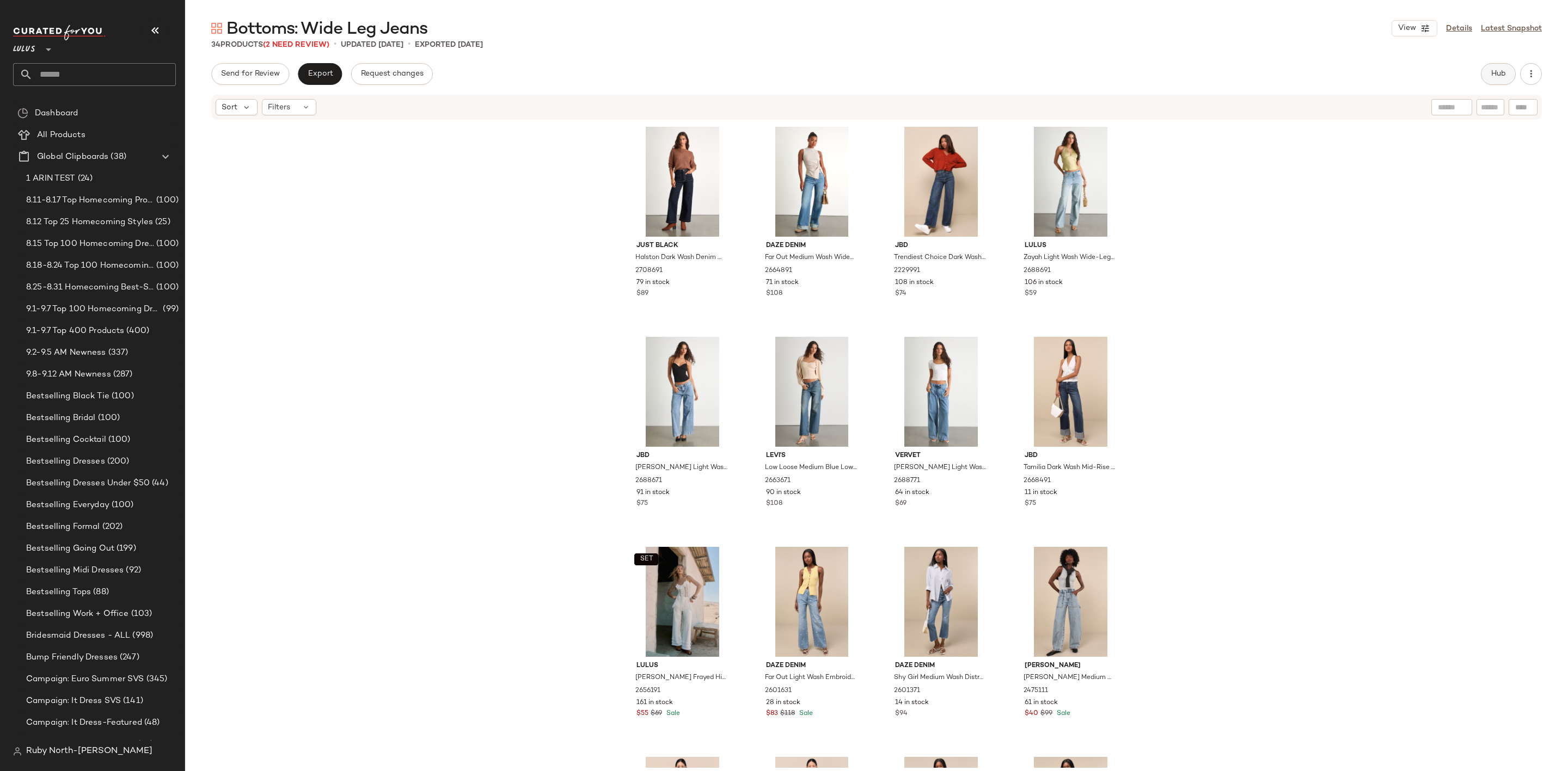
click at [1487, 74] on button "Hub" at bounding box center [1498, 74] width 35 height 22
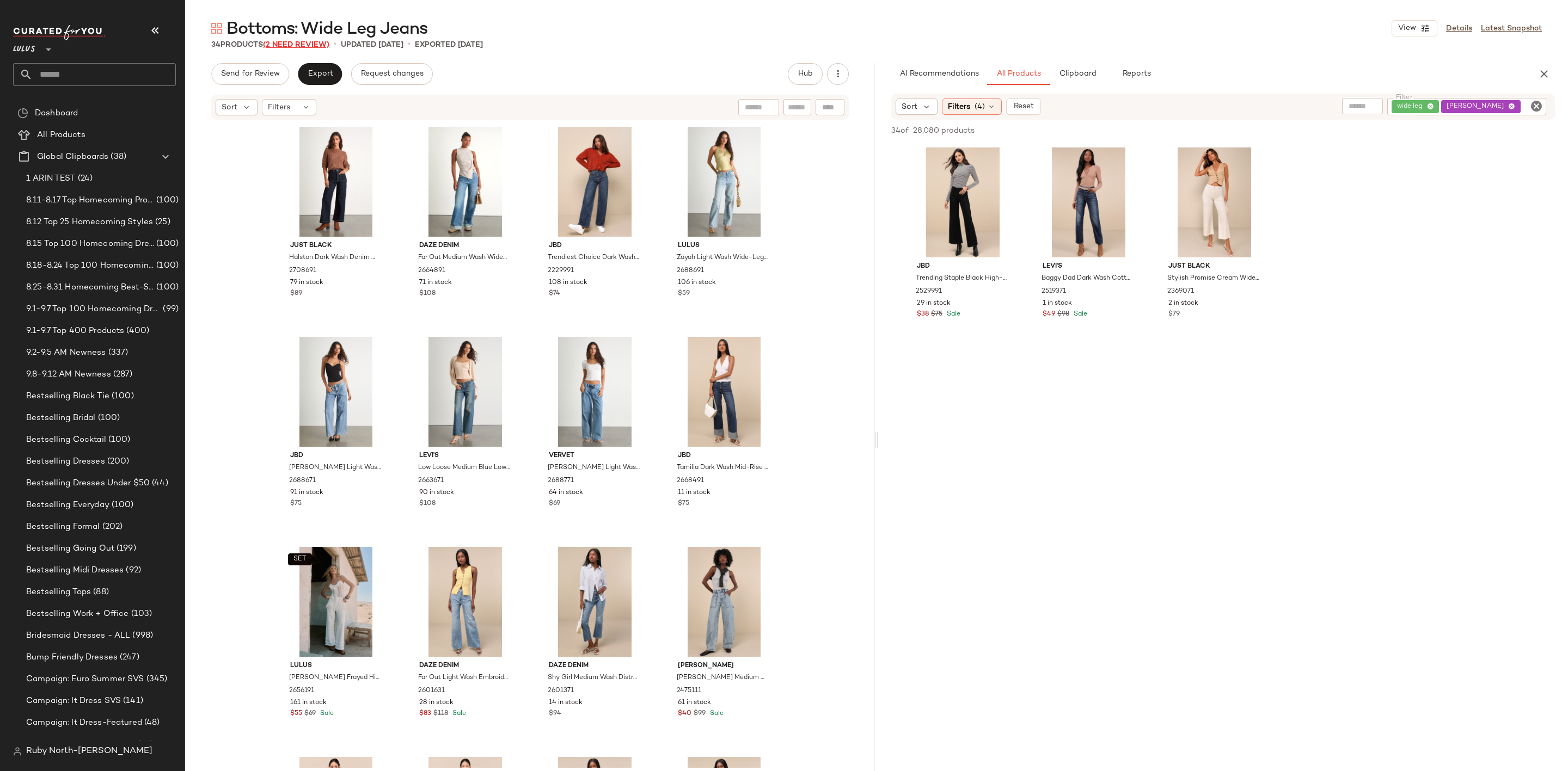
click at [296, 46] on span "(2 Need Review)" at bounding box center [296, 44] width 66 height 8
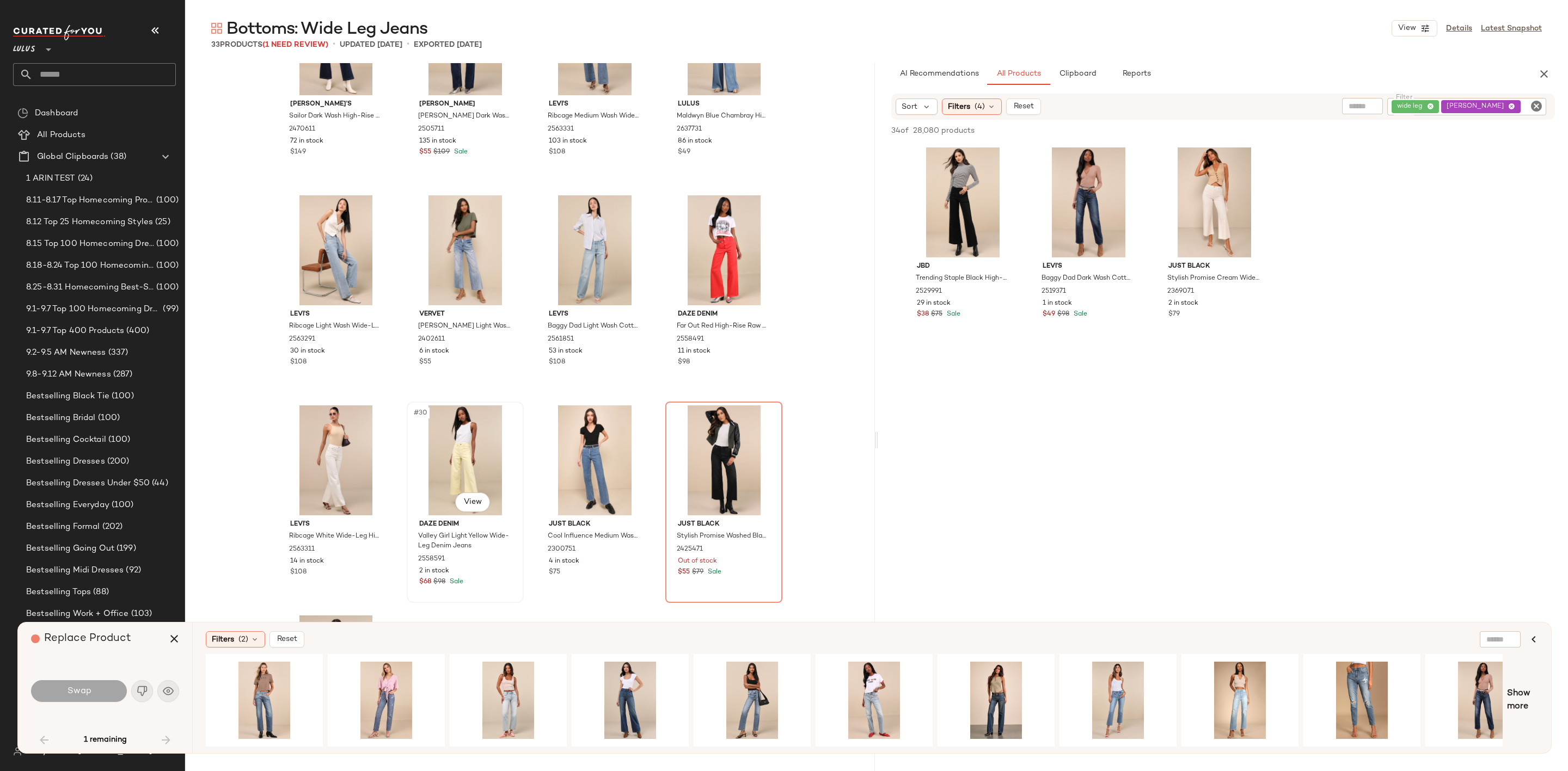
scroll to position [1215, 0]
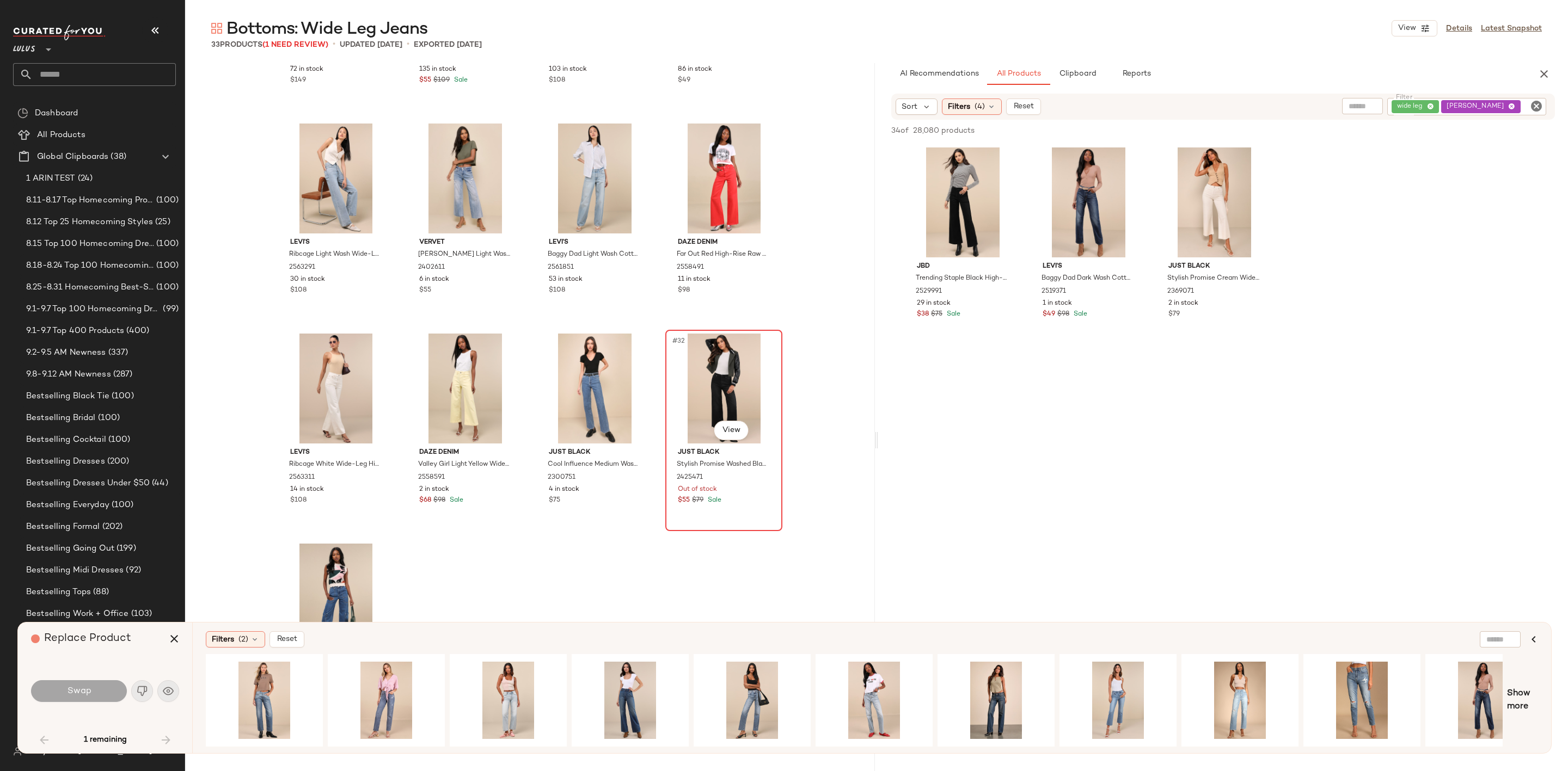
click at [682, 384] on div "#32 View" at bounding box center [724, 388] width 110 height 110
click at [689, 384] on div "#32 View" at bounding box center [724, 388] width 110 height 110
drag, startPoint x: 167, startPoint y: 633, endPoint x: 225, endPoint y: 621, distance: 59.2
click at [167, 635] on button "button" at bounding box center [174, 639] width 26 height 26
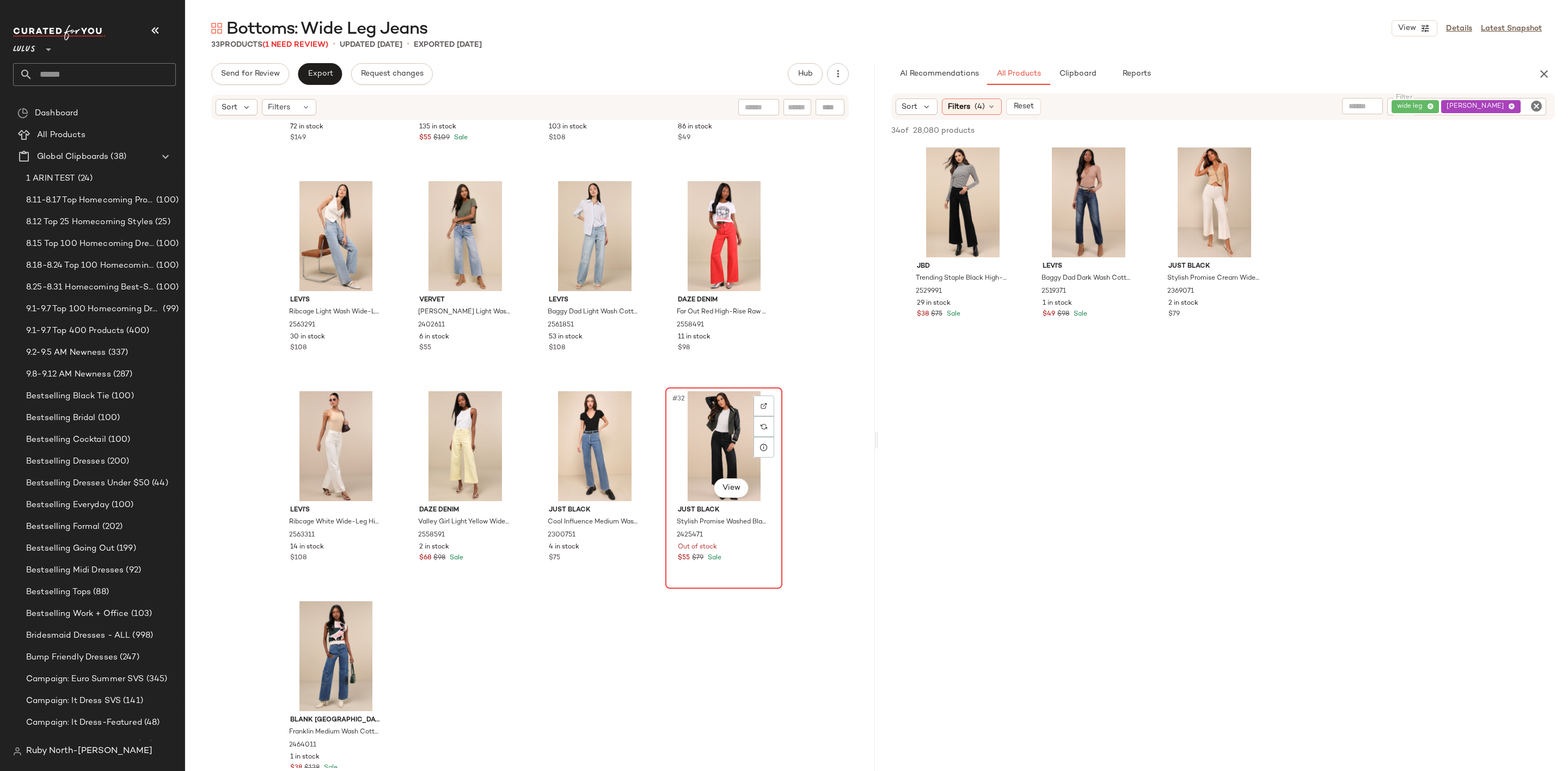
click at [691, 466] on div "#32 View" at bounding box center [724, 446] width 110 height 110
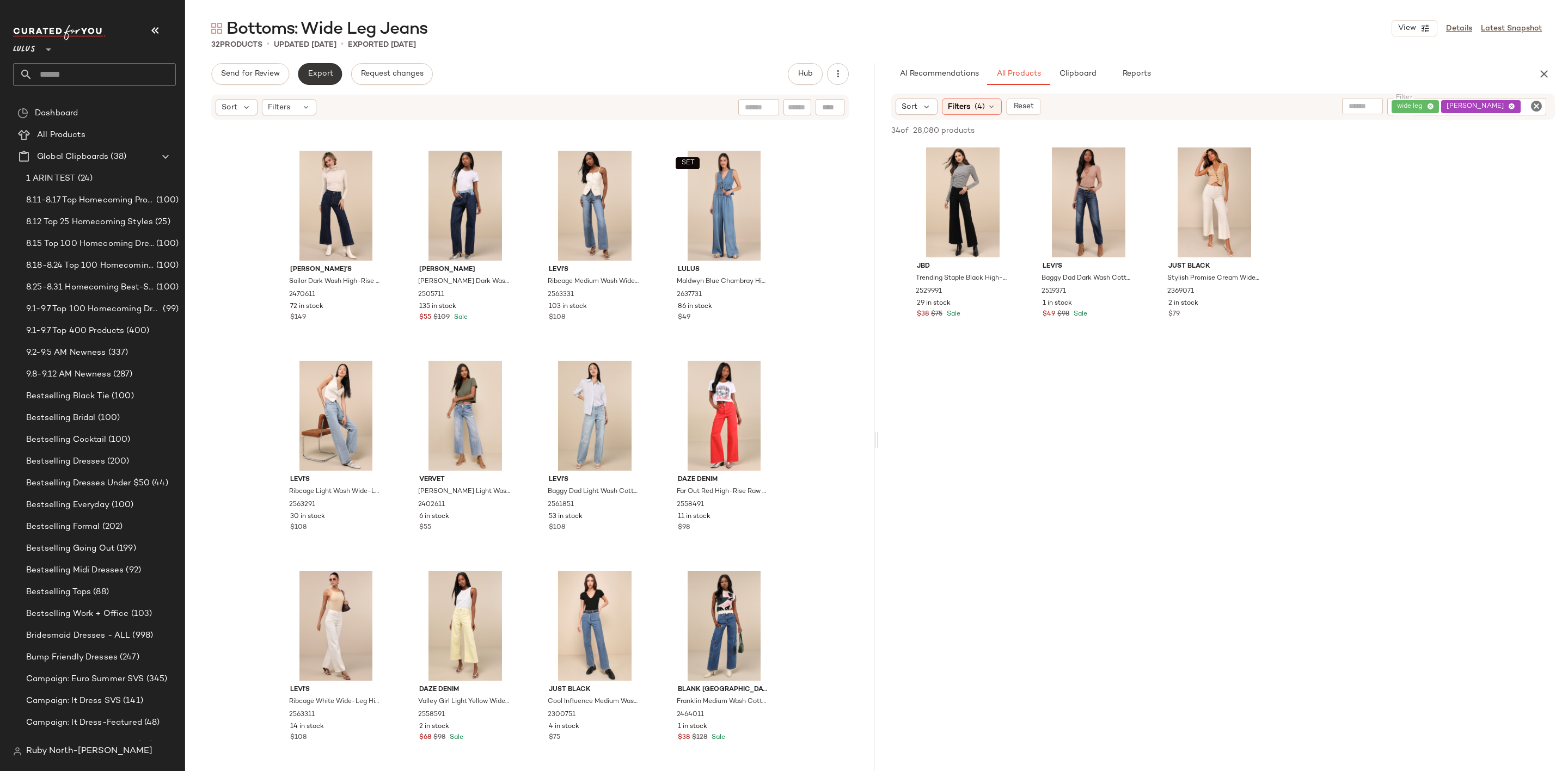
click at [312, 77] on span "Export" at bounding box center [320, 74] width 26 height 9
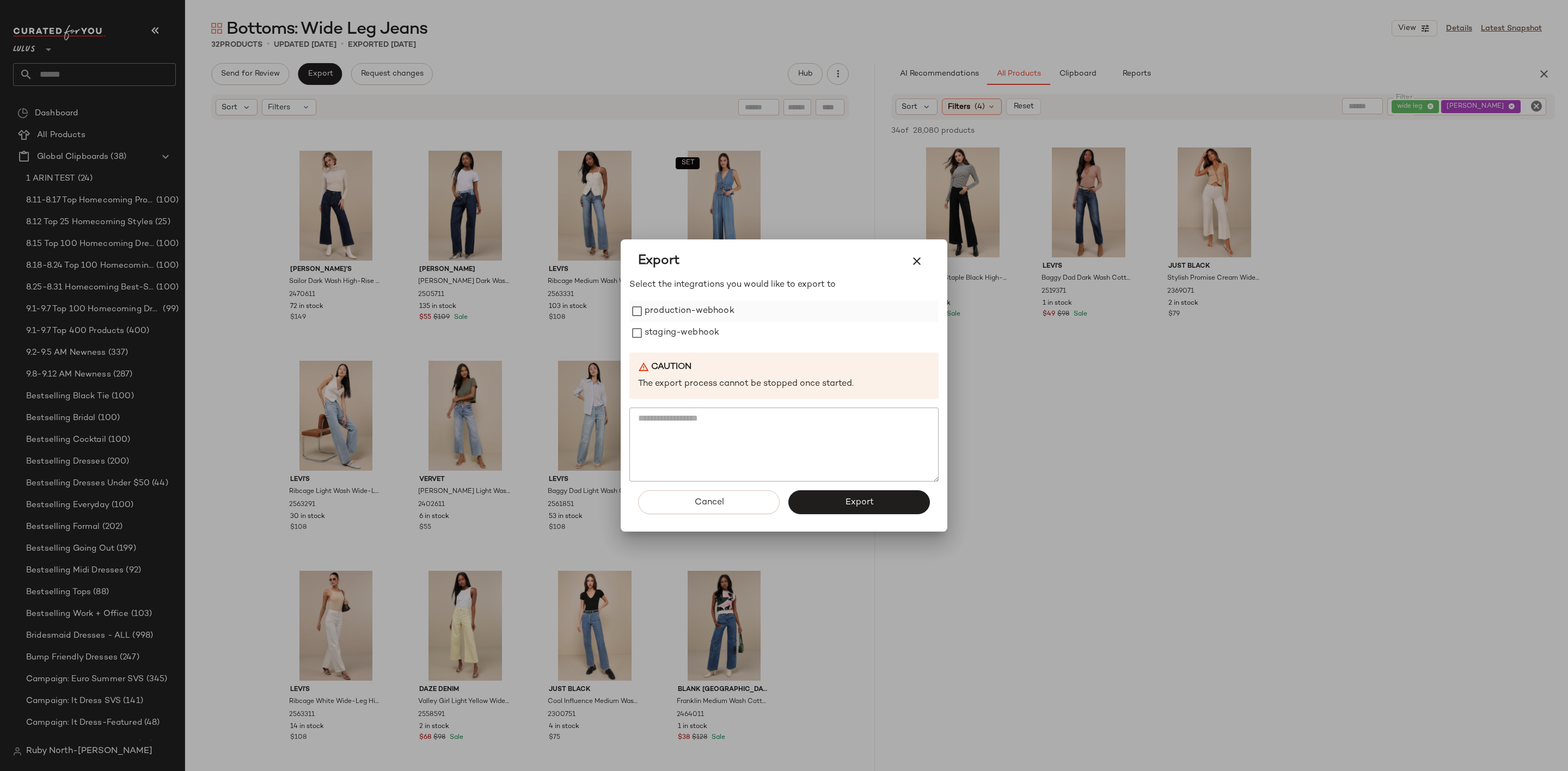
click at [706, 304] on label "production-webhook" at bounding box center [690, 312] width 90 height 22
click at [688, 342] on label "staging-webhook" at bounding box center [682, 333] width 75 height 22
drag, startPoint x: 847, startPoint y: 498, endPoint x: 793, endPoint y: 470, distance: 60.8
click at [847, 498] on span "Export" at bounding box center [858, 503] width 29 height 10
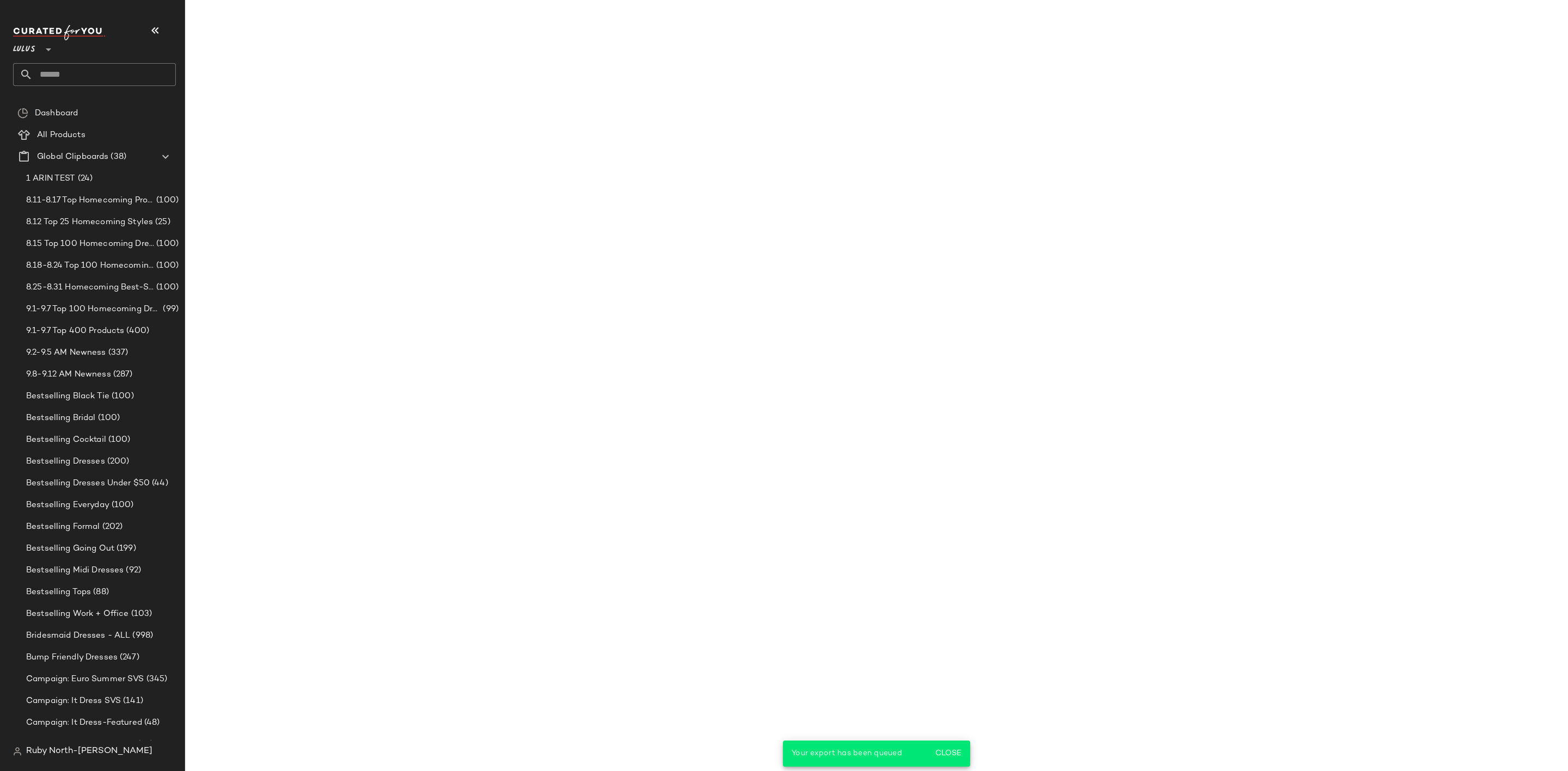
scroll to position [1215, 0]
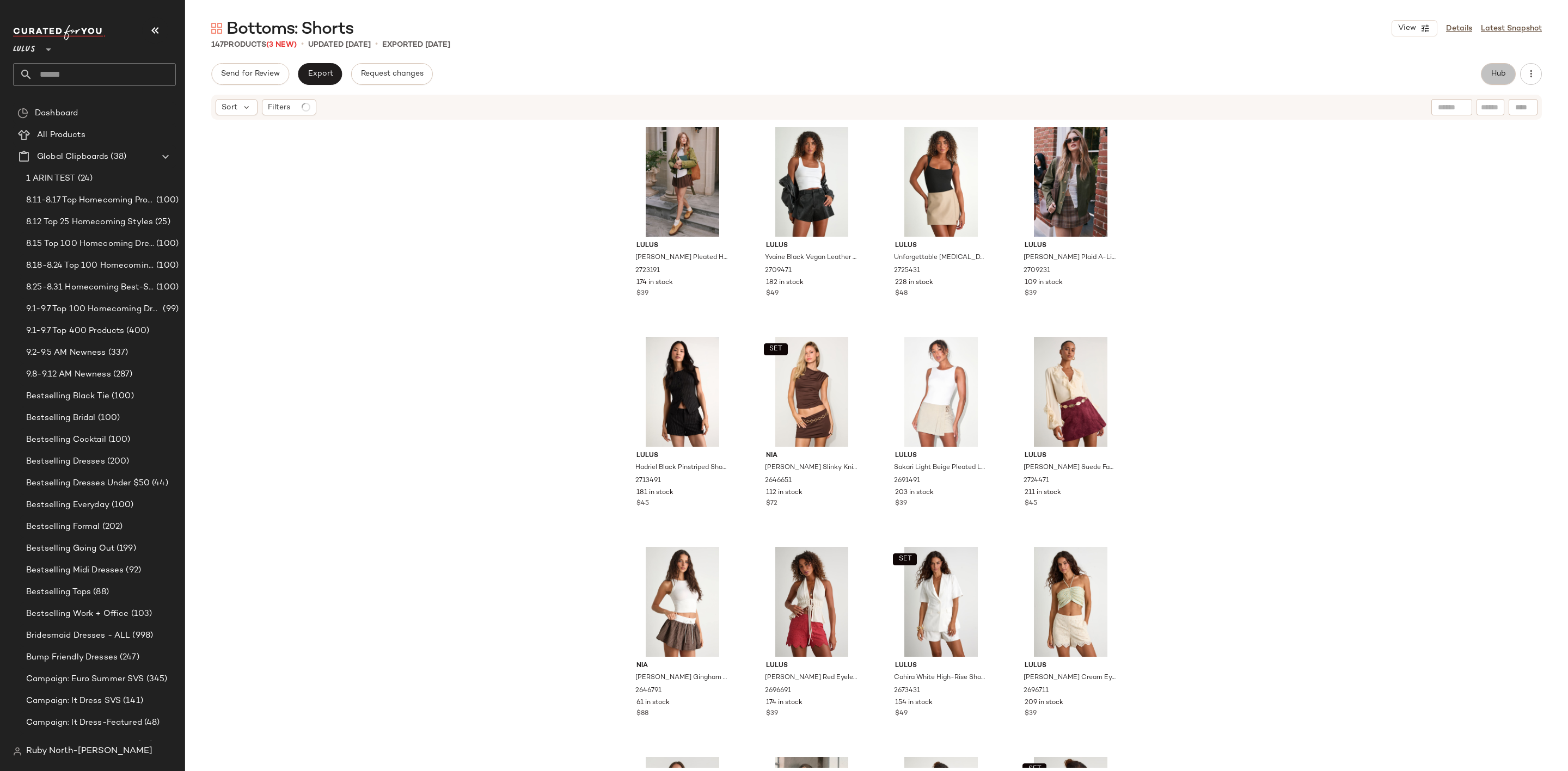
click at [1503, 77] on span "Hub" at bounding box center [1498, 74] width 15 height 9
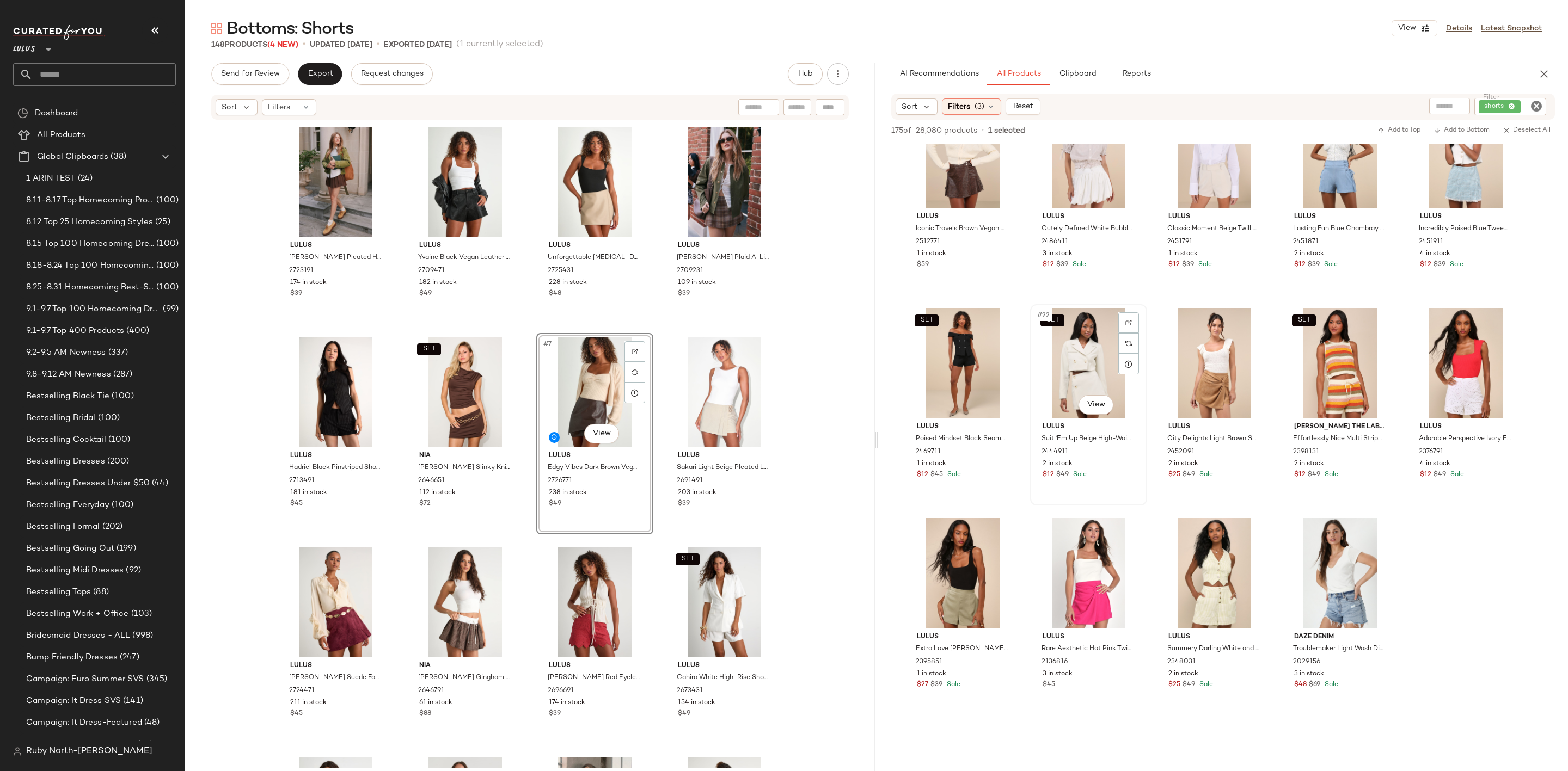
scroll to position [735, 0]
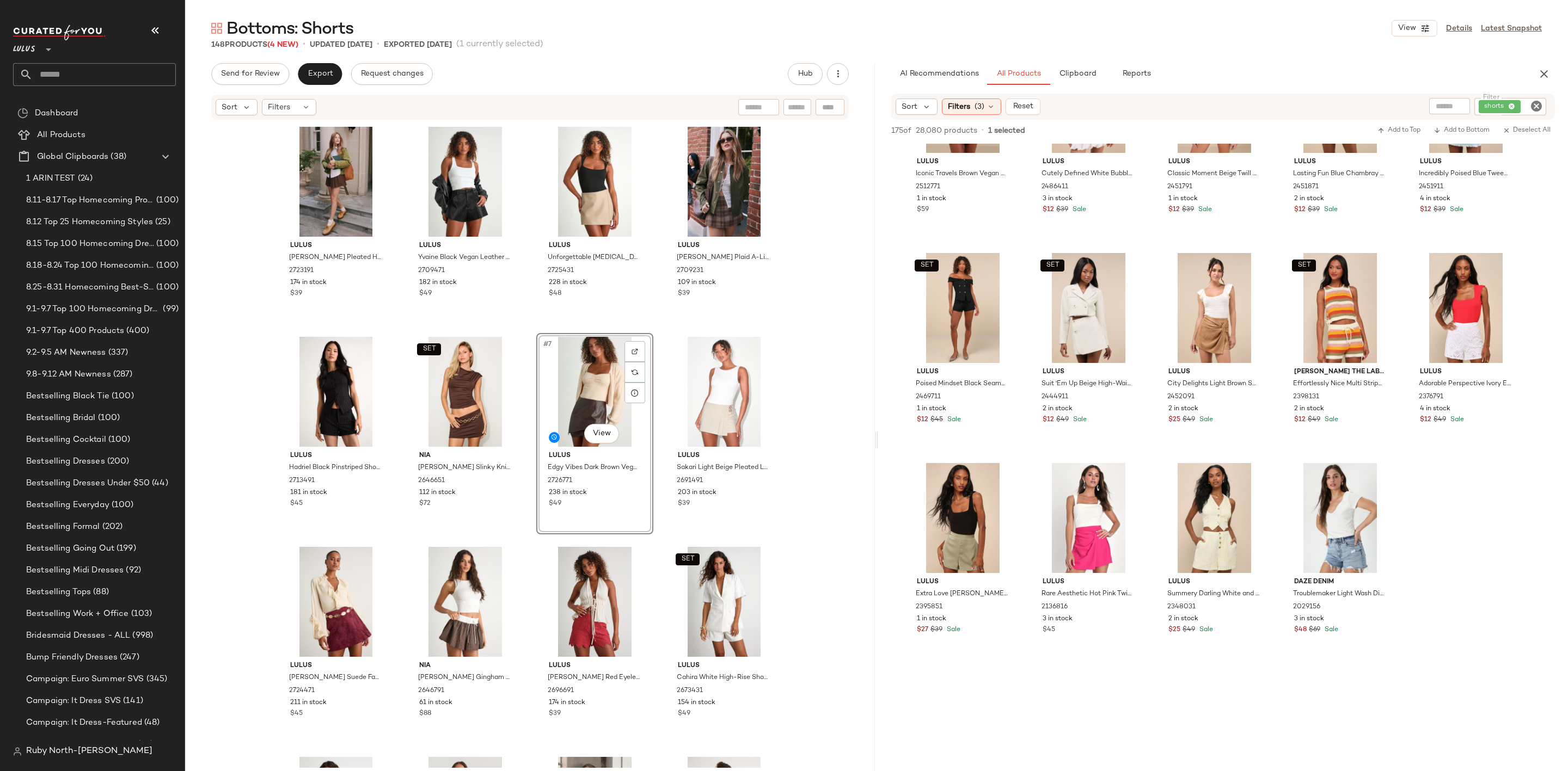
click at [588, 415] on div "#7 View" at bounding box center [595, 392] width 110 height 110
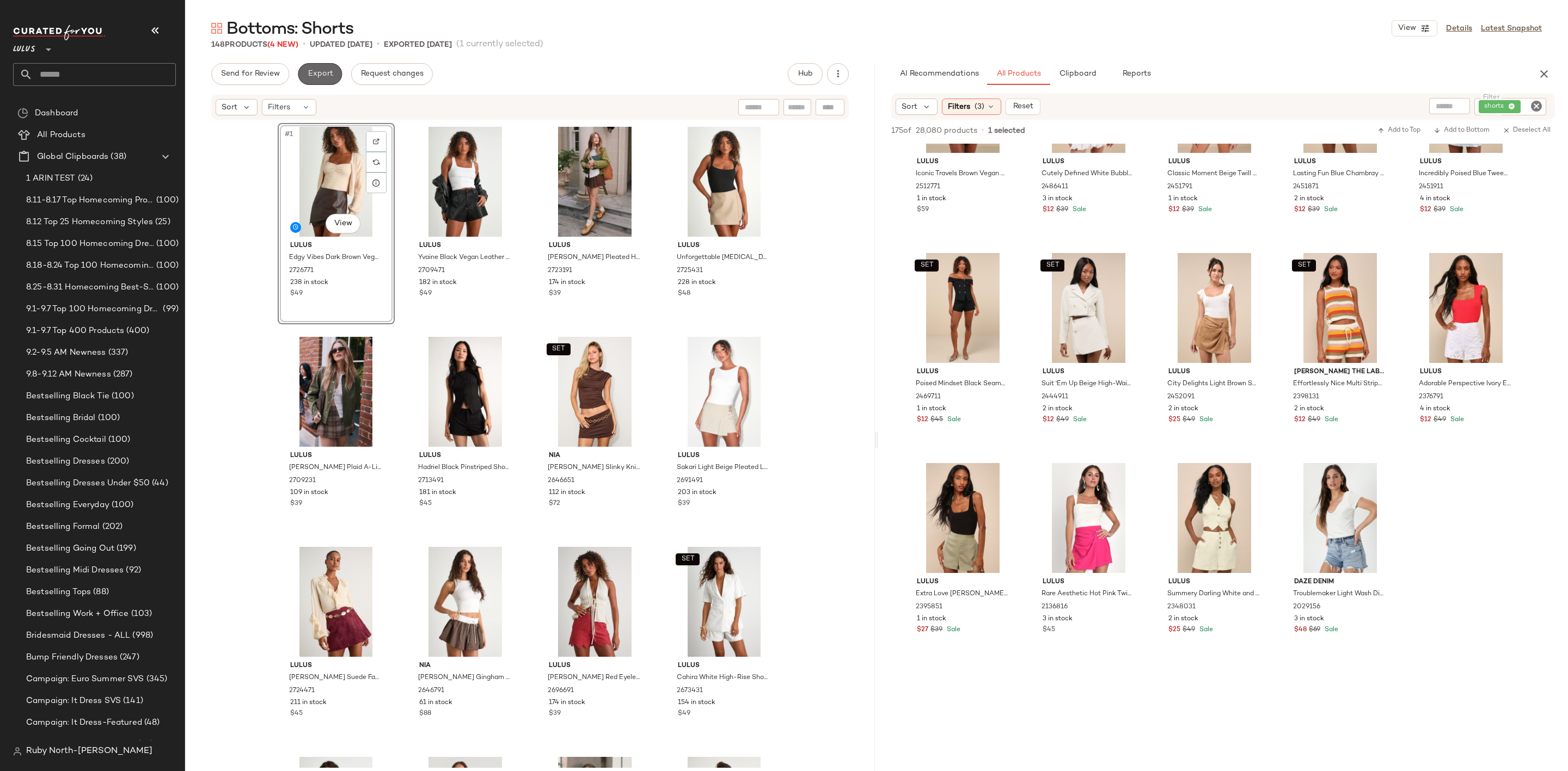
click at [320, 78] on span "Export" at bounding box center [320, 74] width 26 height 9
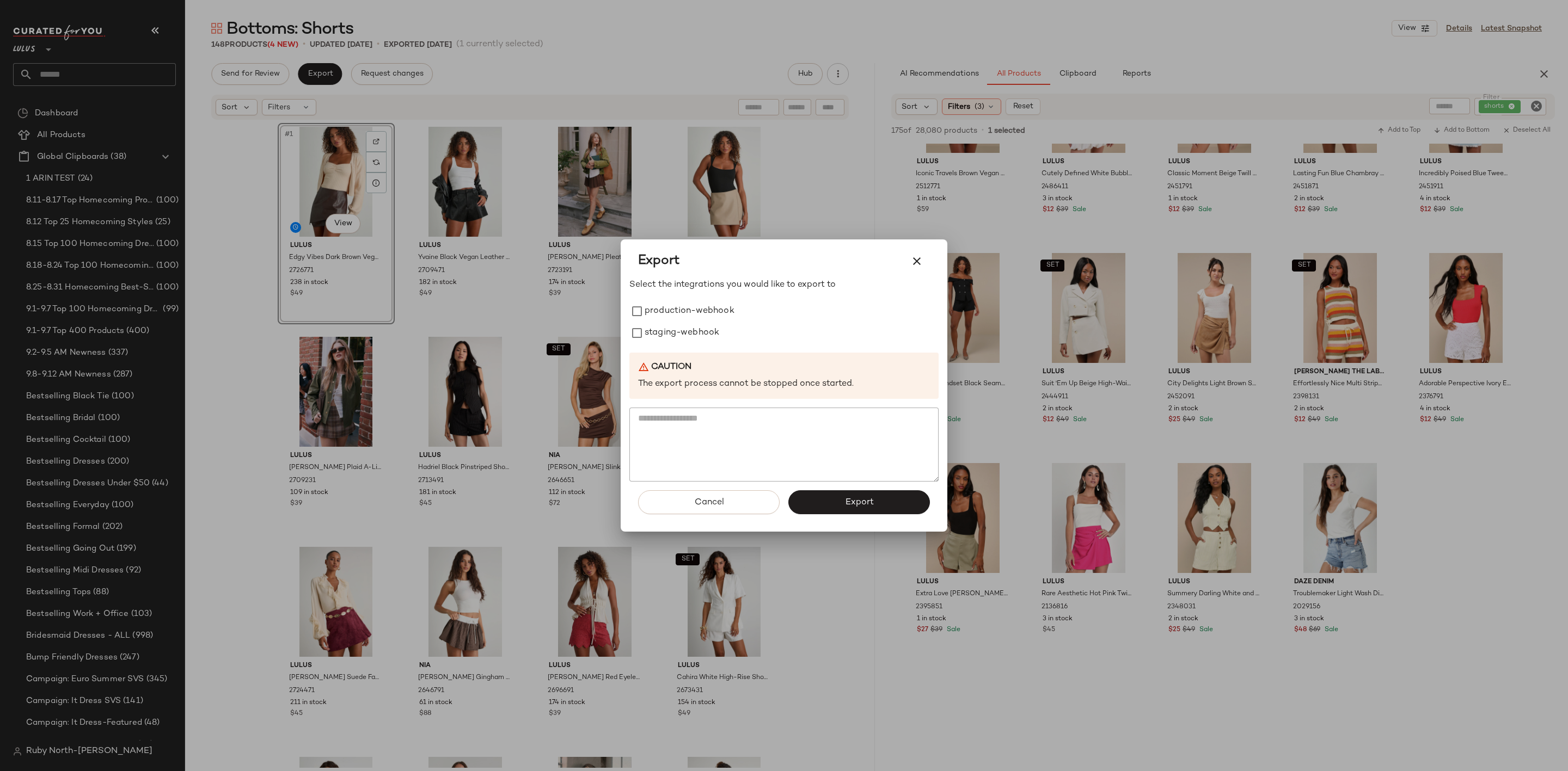
click at [260, 232] on div at bounding box center [784, 385] width 1568 height 771
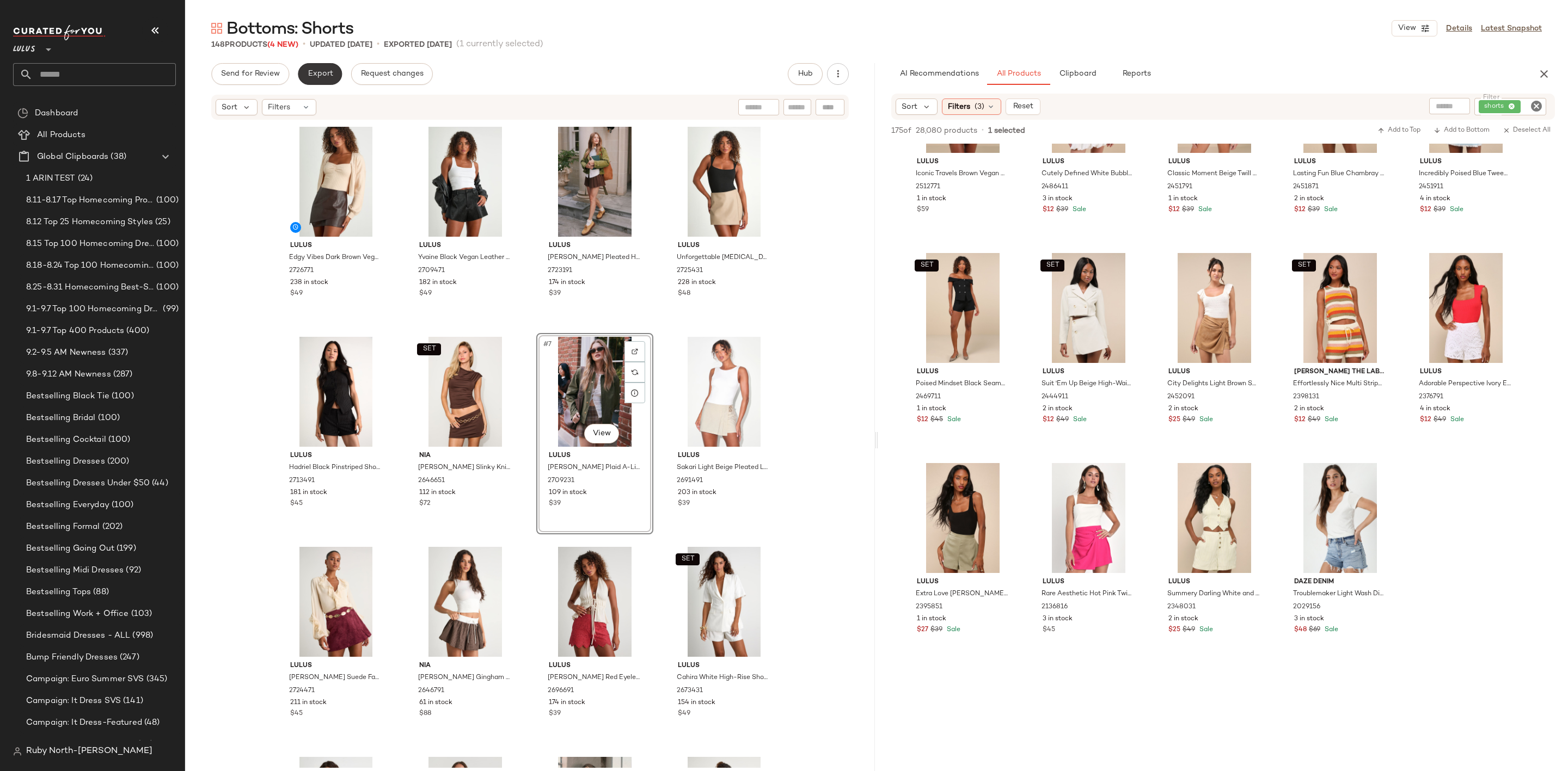
click at [315, 75] on span "Export" at bounding box center [320, 74] width 26 height 9
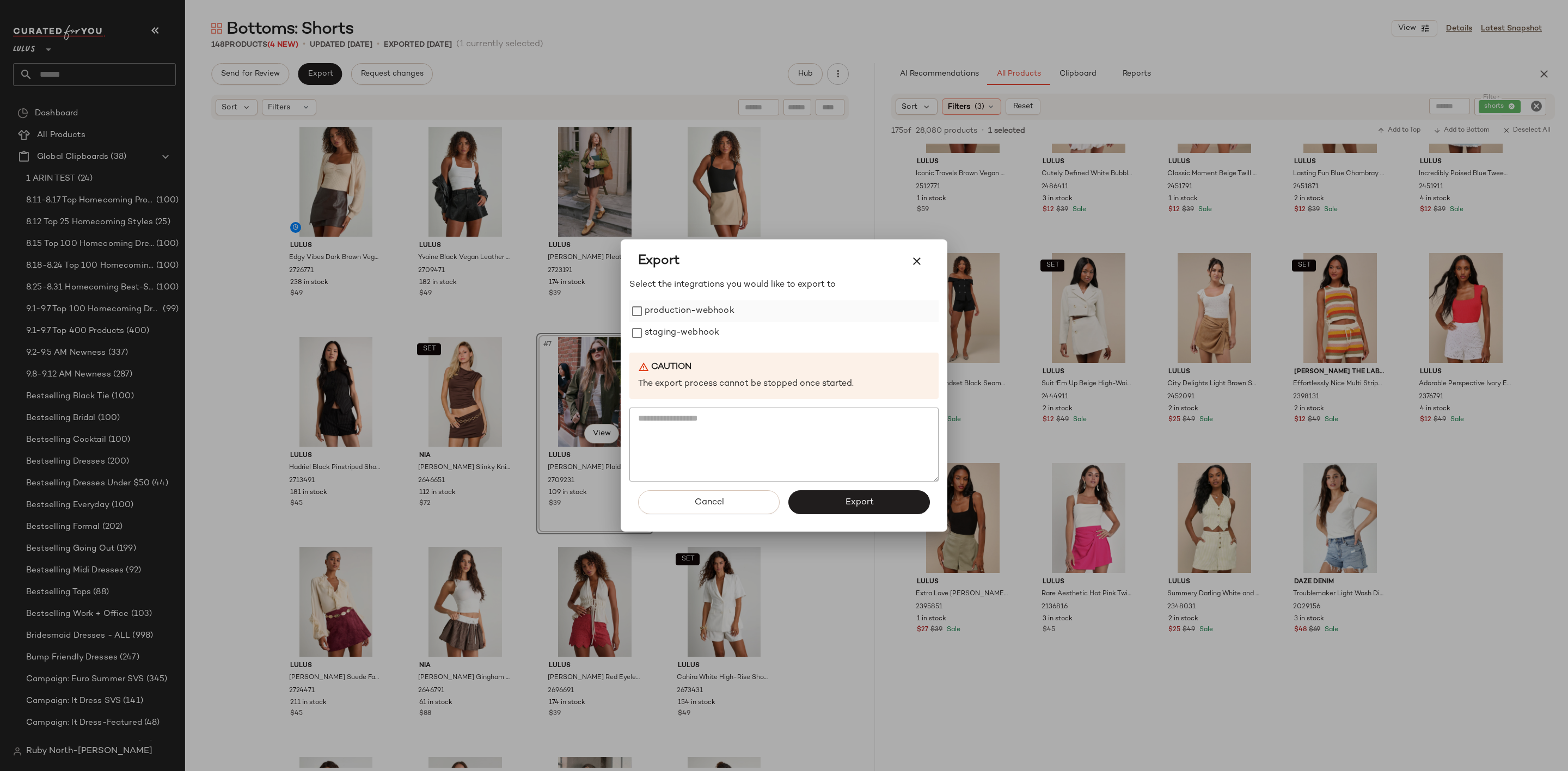
click at [713, 317] on label "production-webhook" at bounding box center [690, 312] width 90 height 22
click at [715, 335] on label "staging-webhook" at bounding box center [682, 333] width 75 height 22
click at [812, 503] on button "Export" at bounding box center [859, 502] width 142 height 24
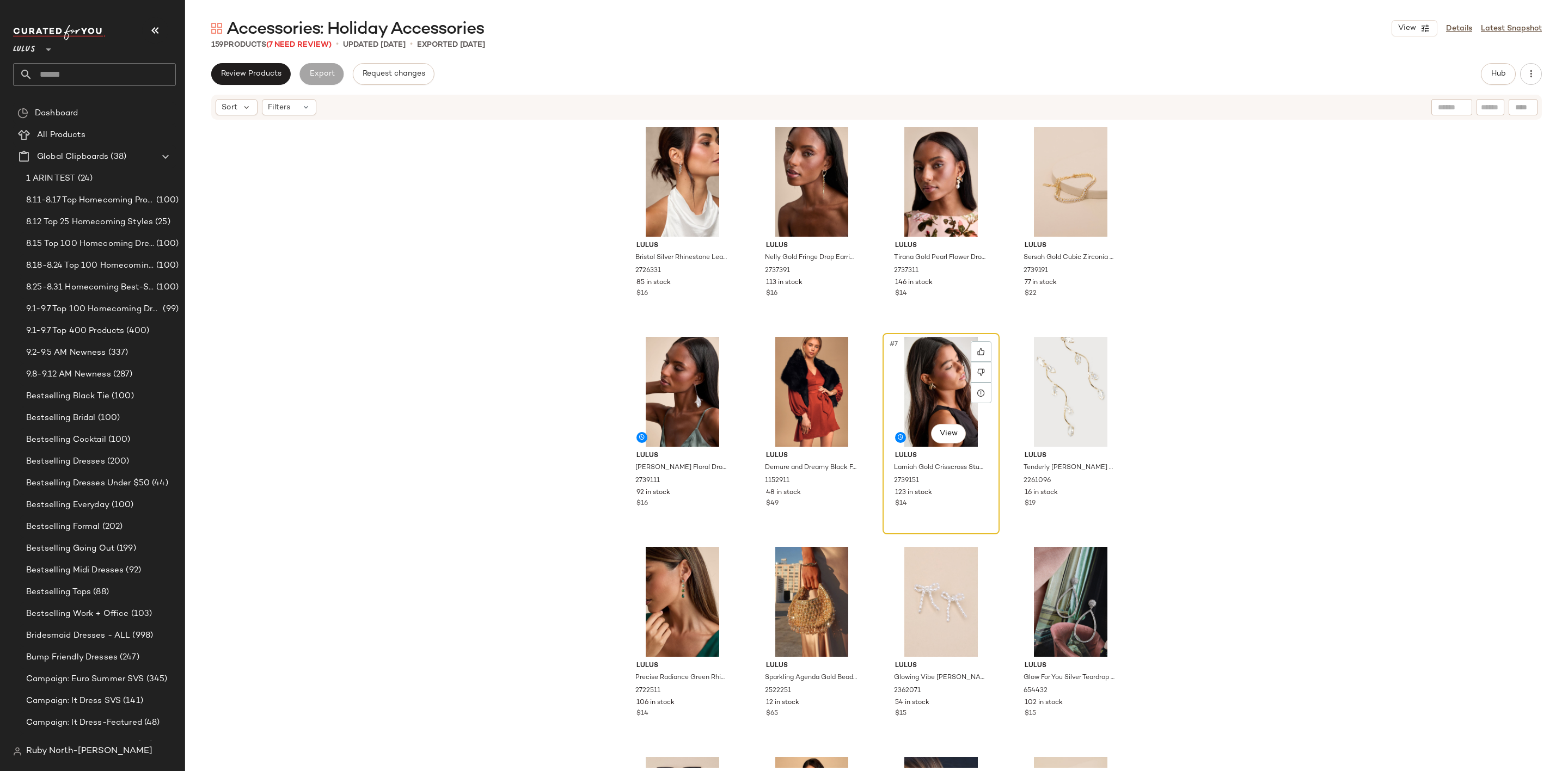
click at [925, 387] on div "#7 View" at bounding box center [941, 392] width 110 height 110
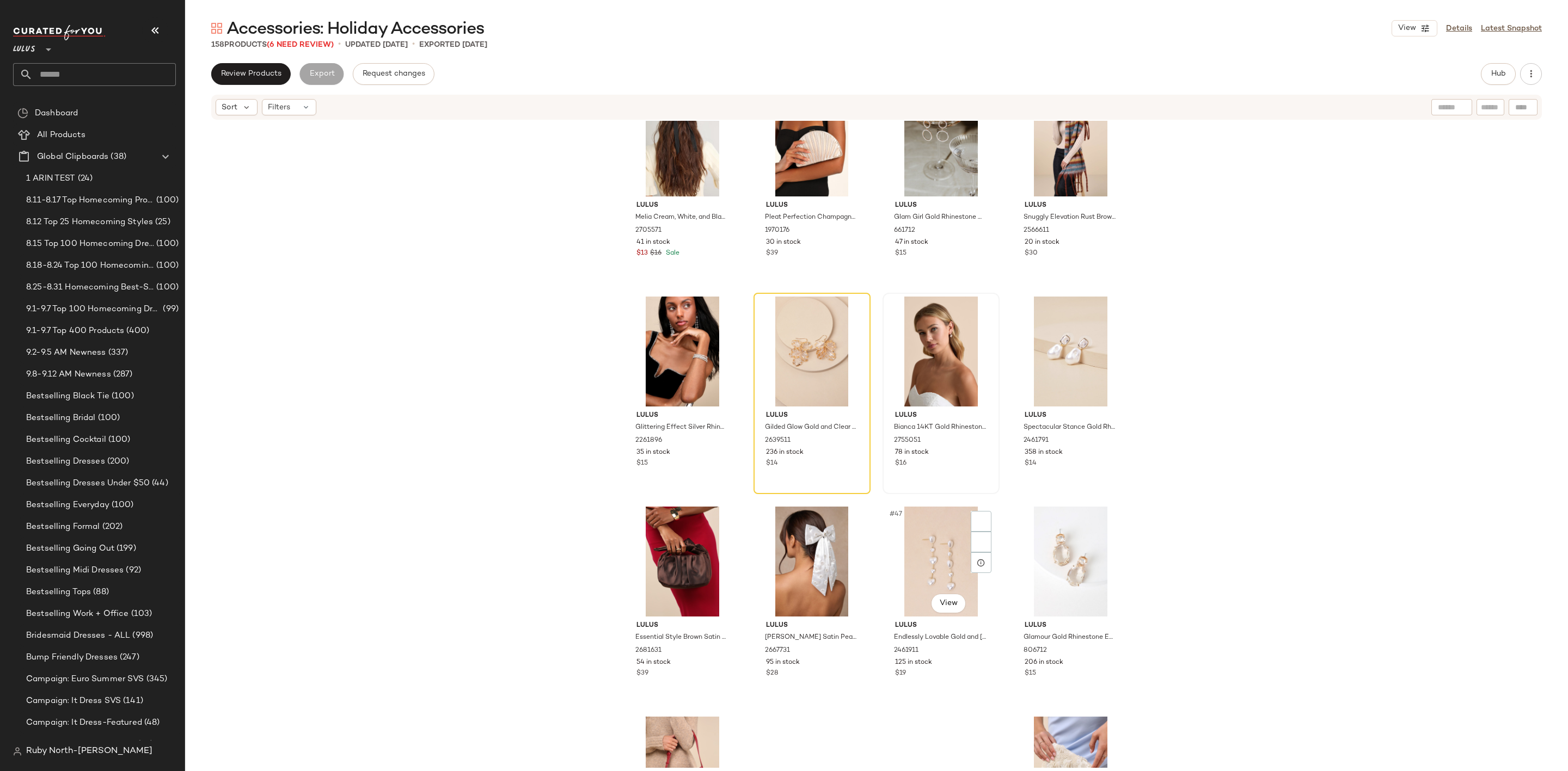
scroll to position [2132, 0]
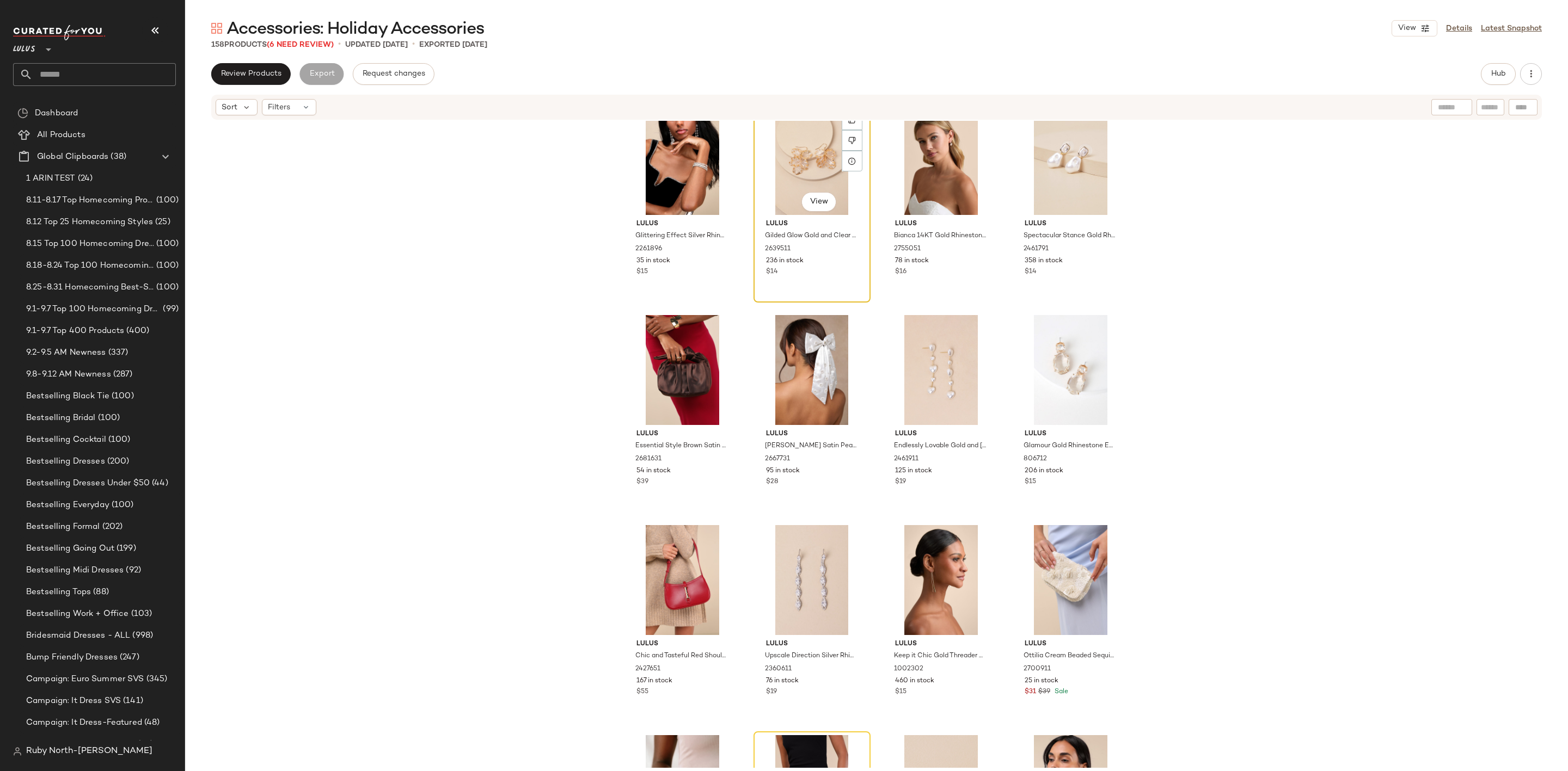
click at [817, 275] on div "$14" at bounding box center [811, 272] width 92 height 10
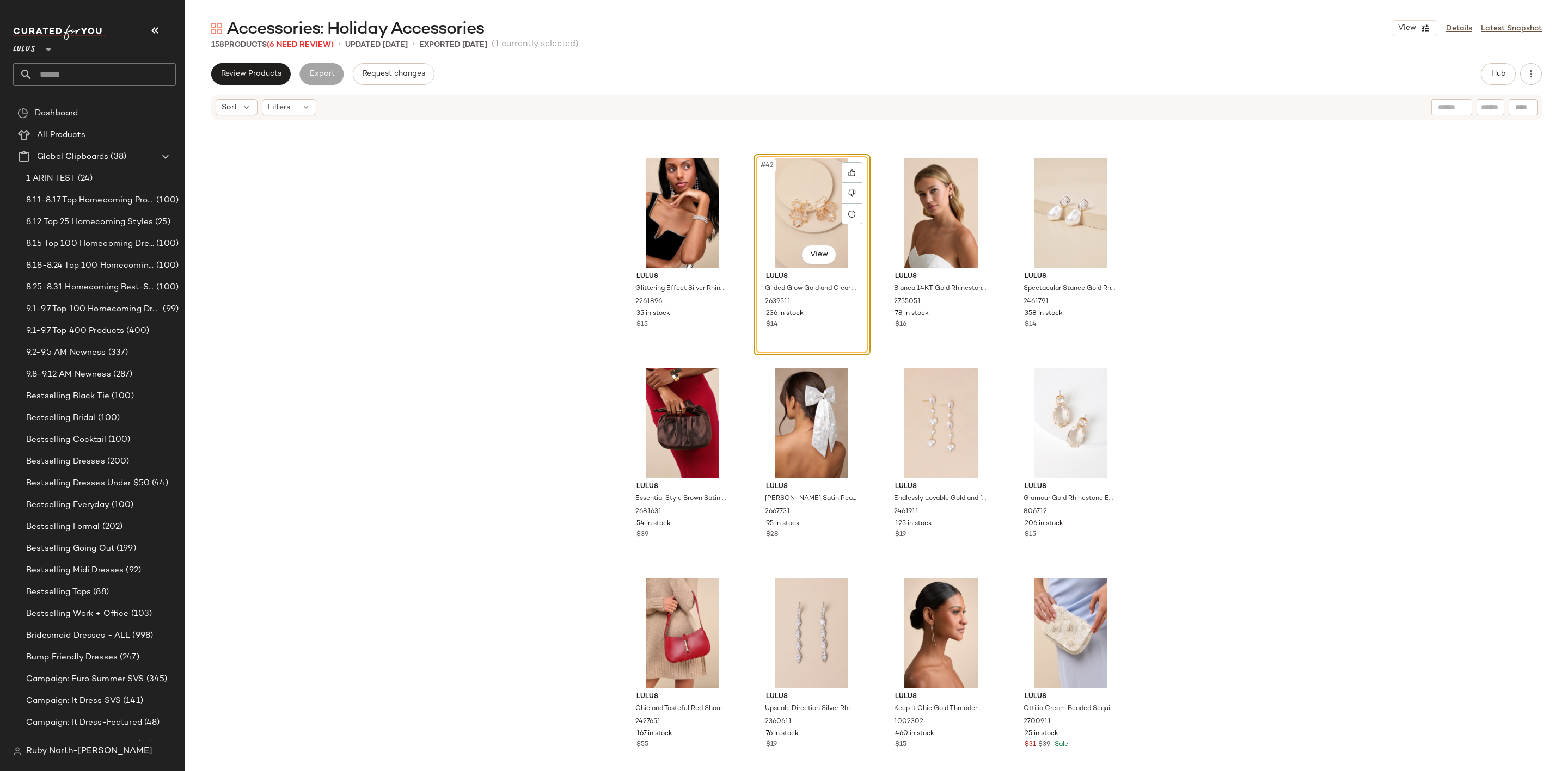
scroll to position [2050, 0]
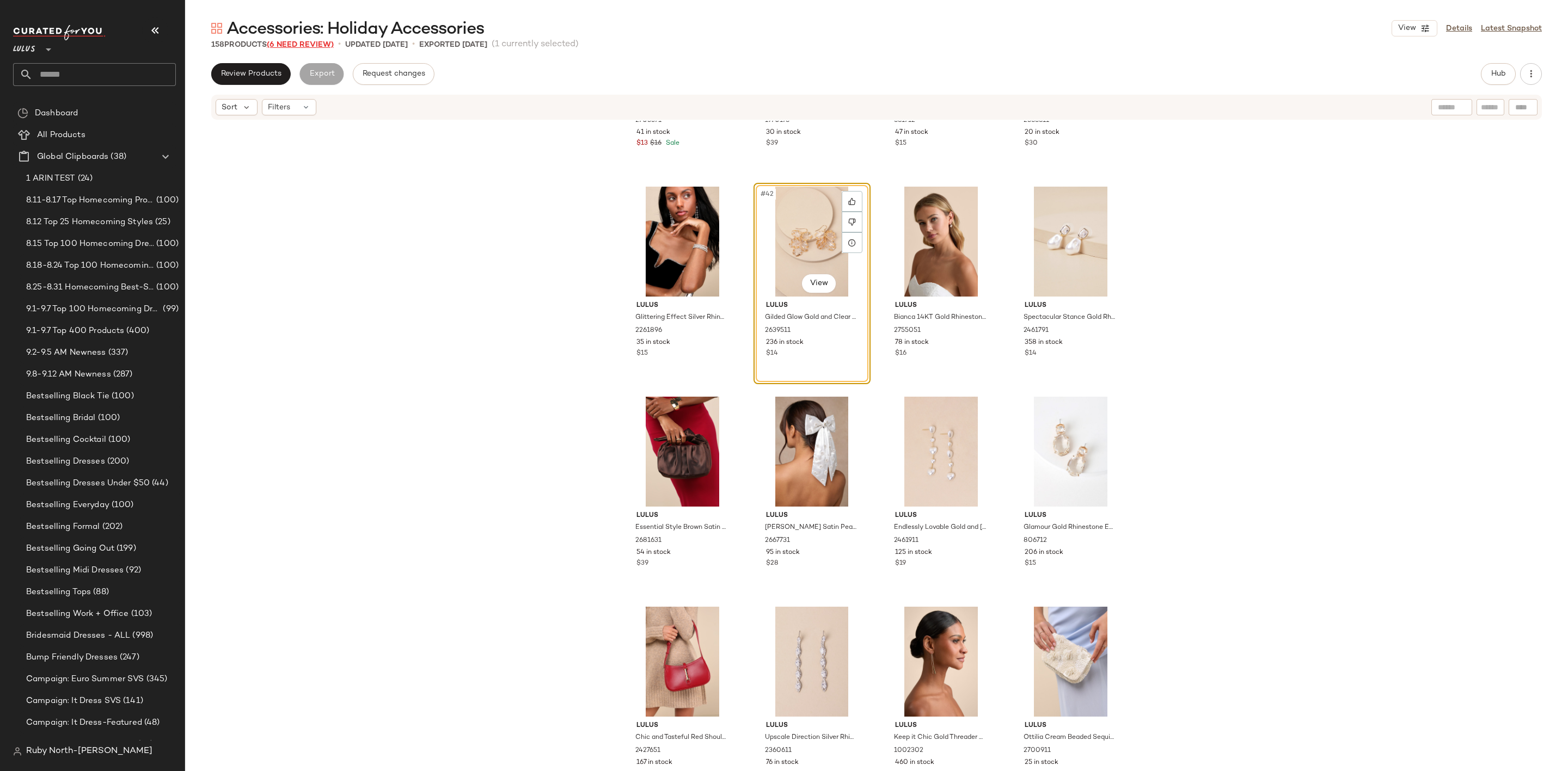
click at [301, 41] on span "(6 Need Review)" at bounding box center [300, 44] width 67 height 8
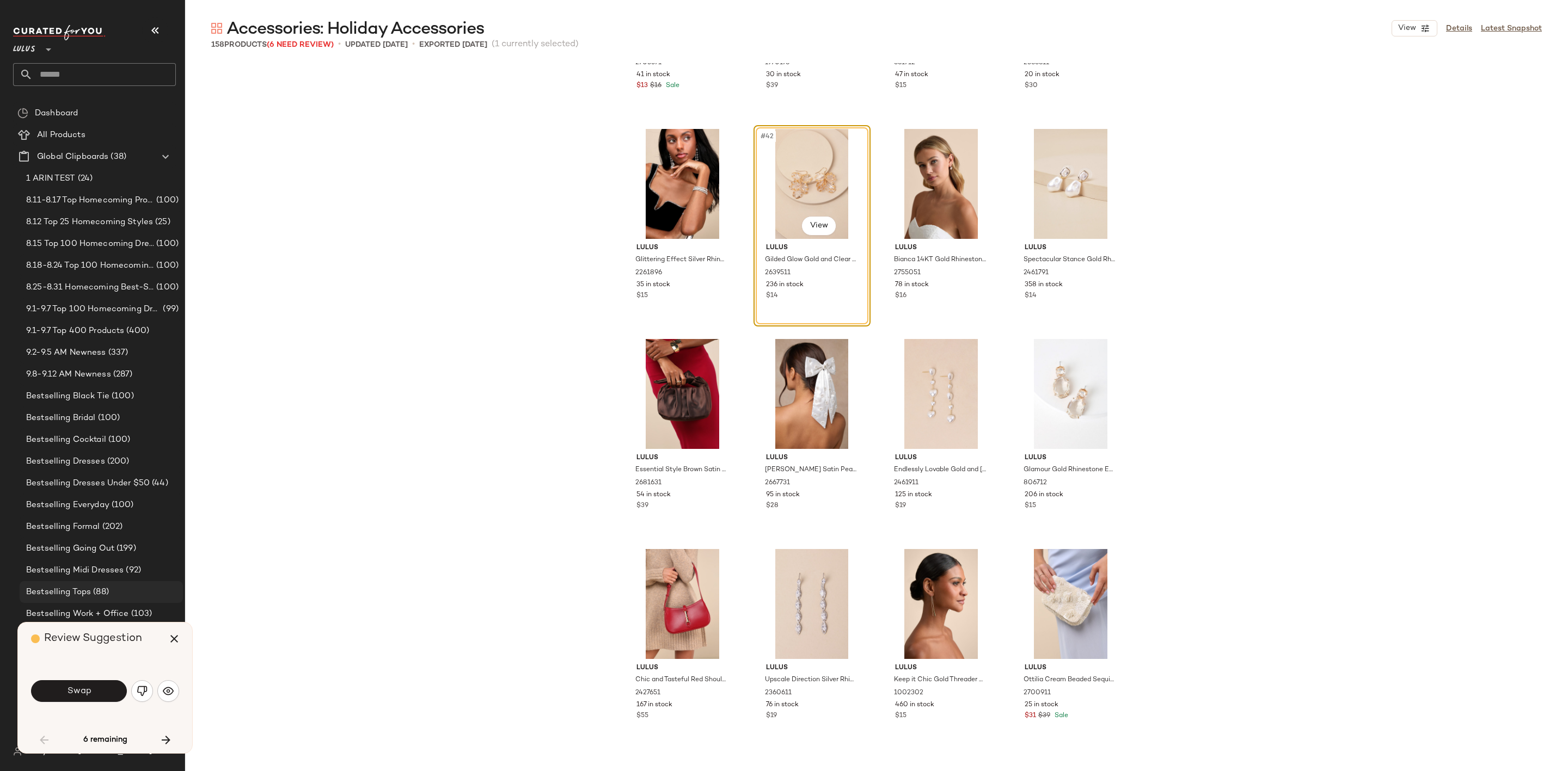
scroll to position [1891, 0]
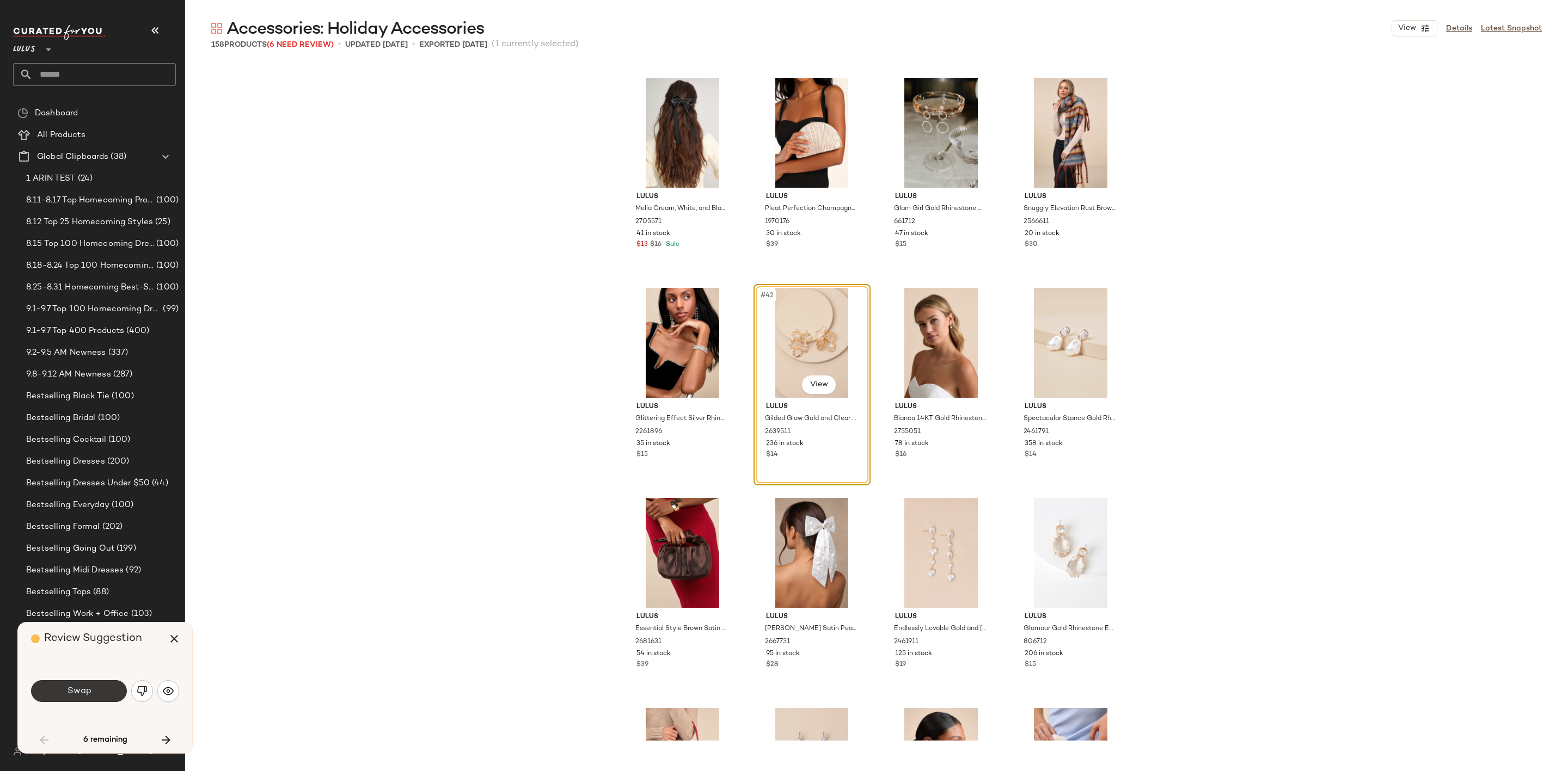
click at [74, 693] on span "Swap" at bounding box center [79, 691] width 24 height 10
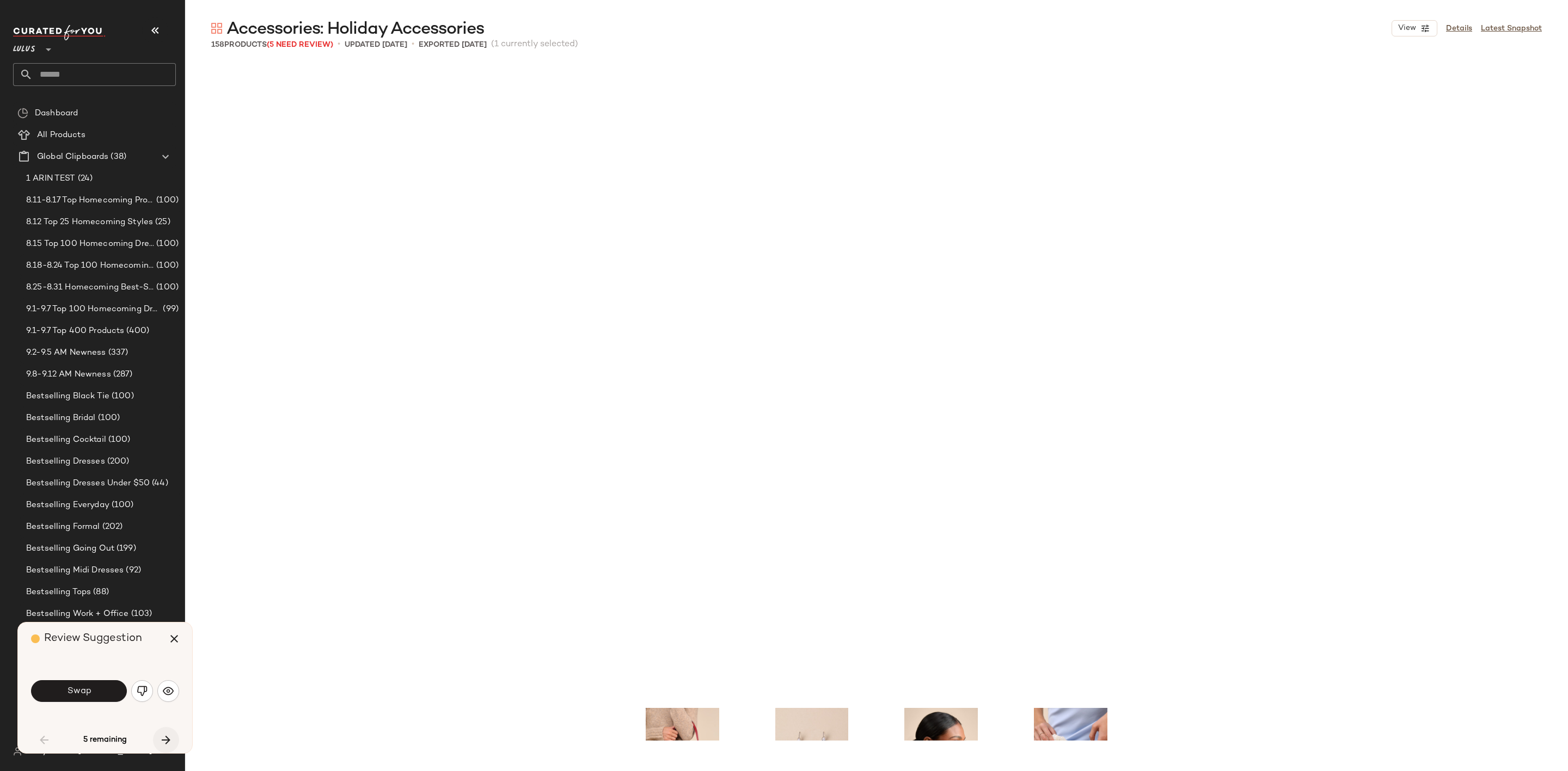
scroll to position [2521, 0]
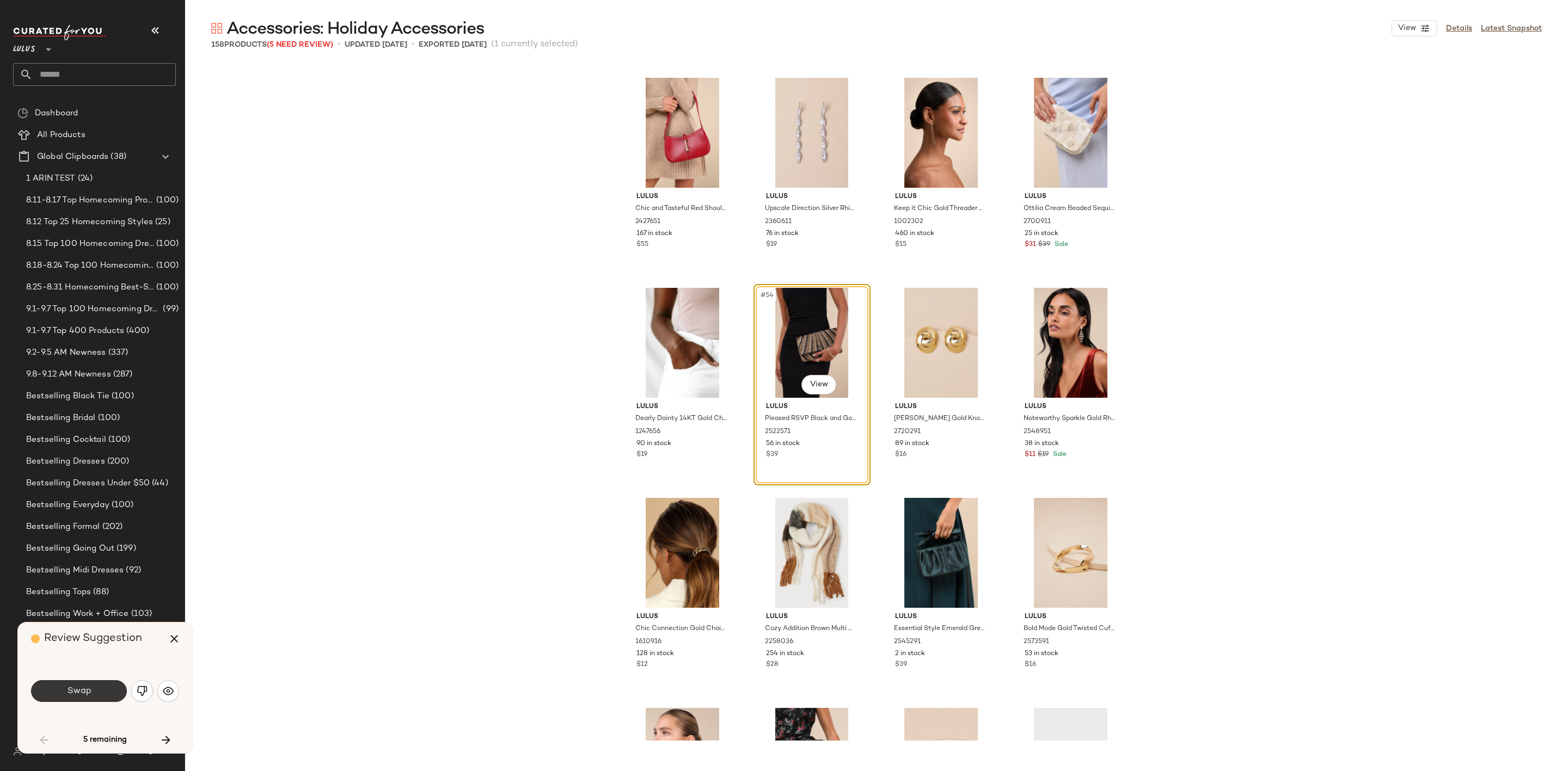
click at [70, 699] on button "Swap" at bounding box center [79, 691] width 96 height 22
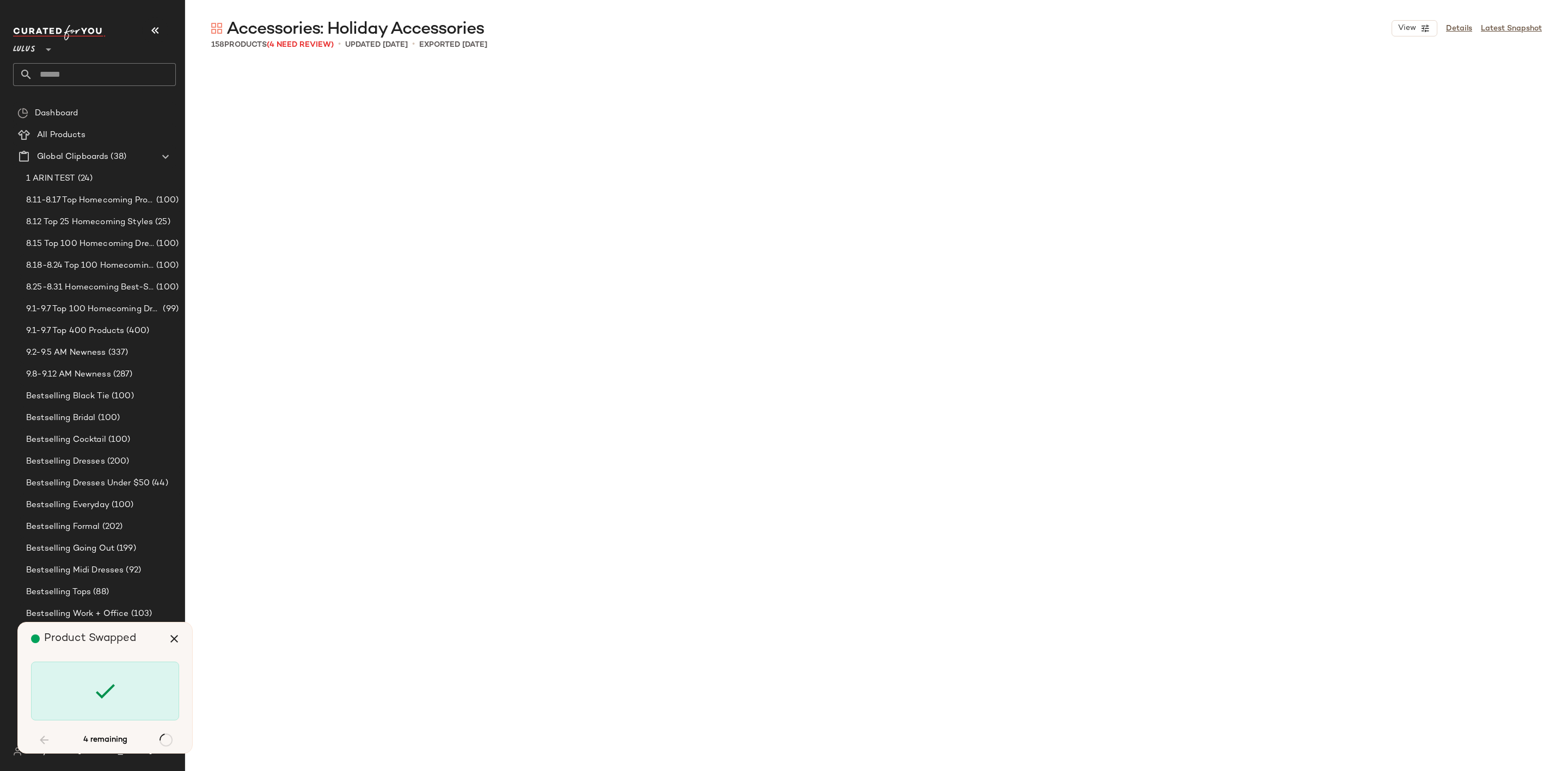
scroll to position [3571, 0]
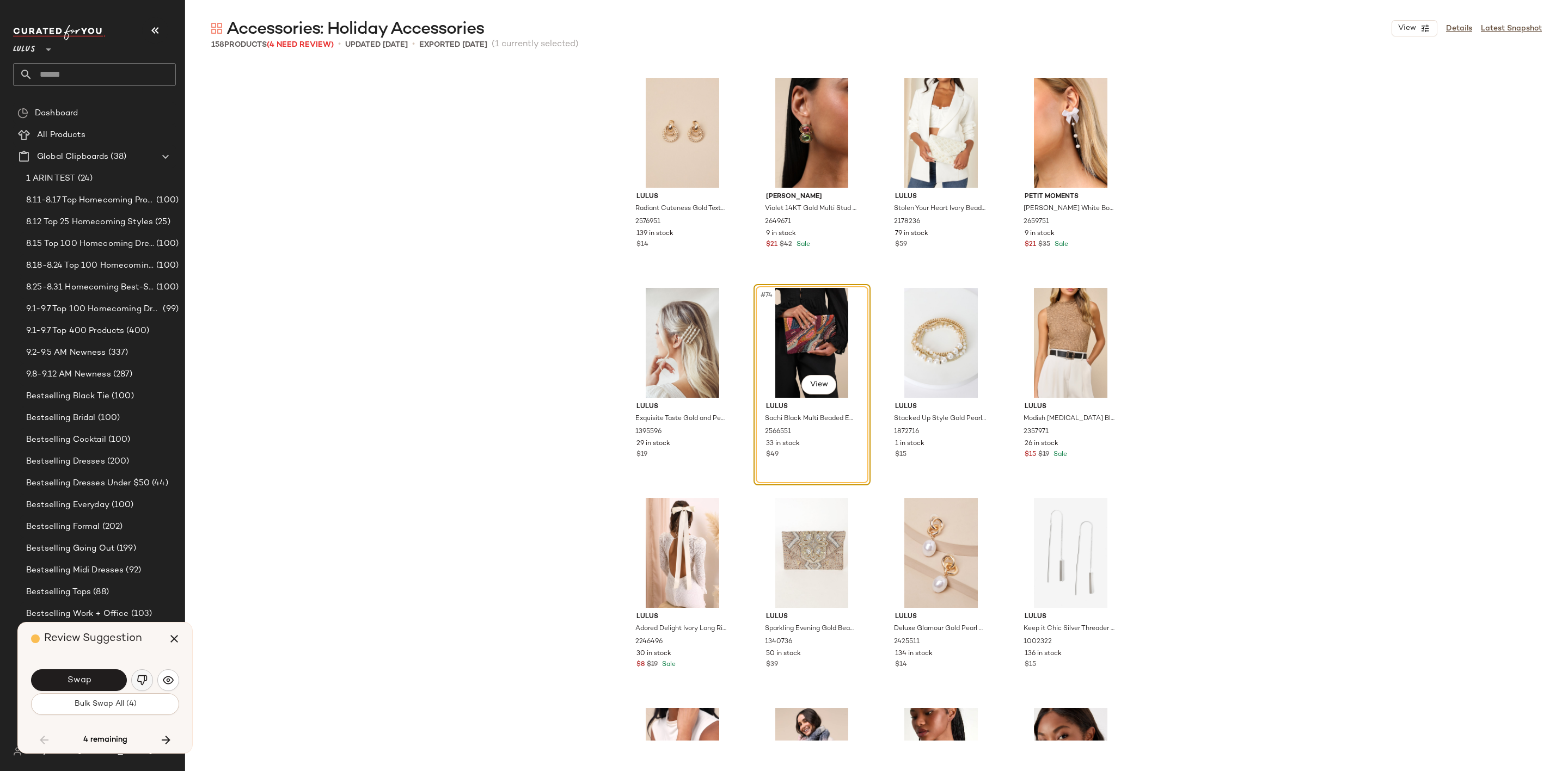
click at [141, 684] on img "button" at bounding box center [142, 680] width 11 height 11
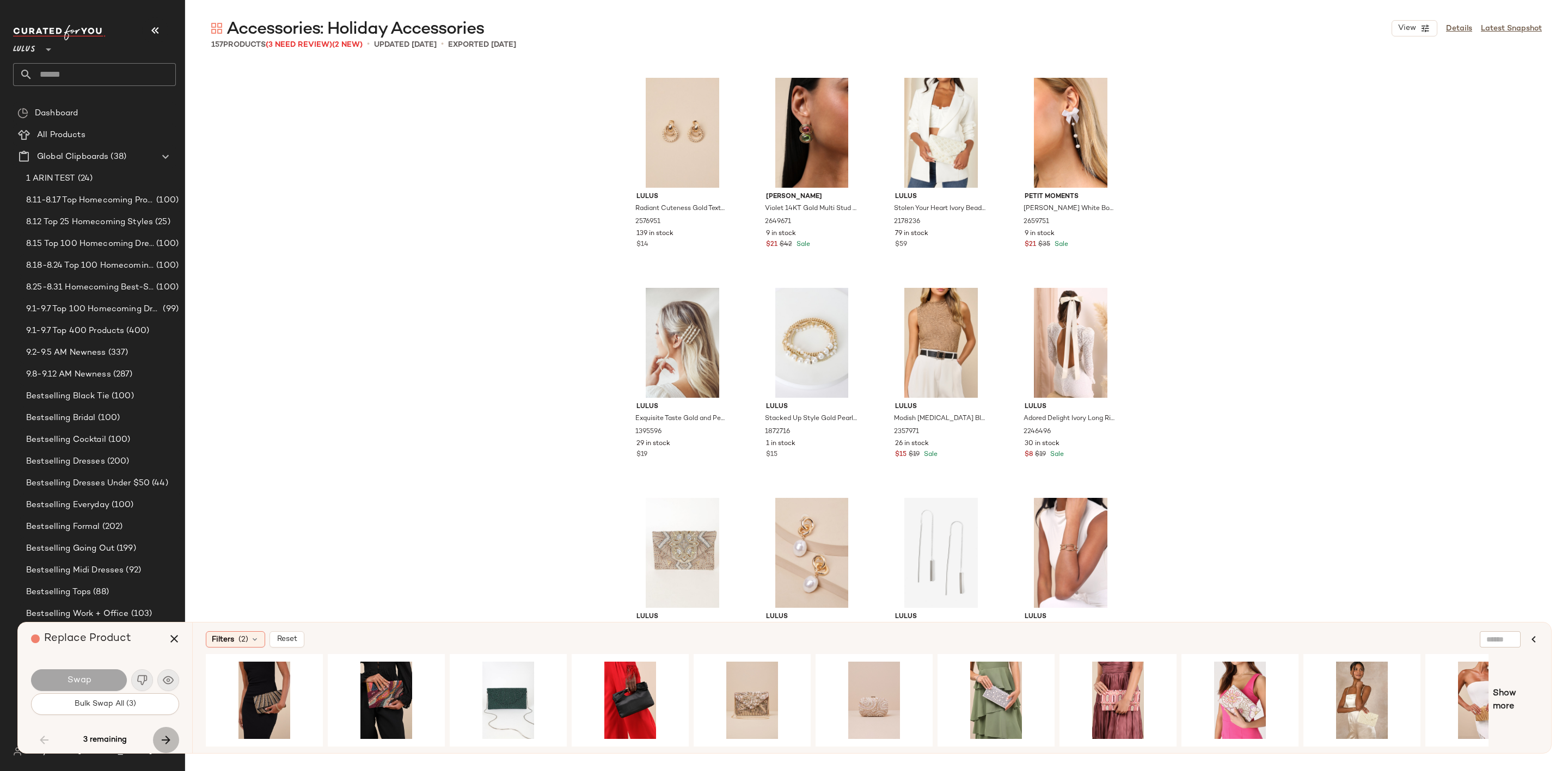
click at [168, 740] on icon "button" at bounding box center [166, 740] width 13 height 13
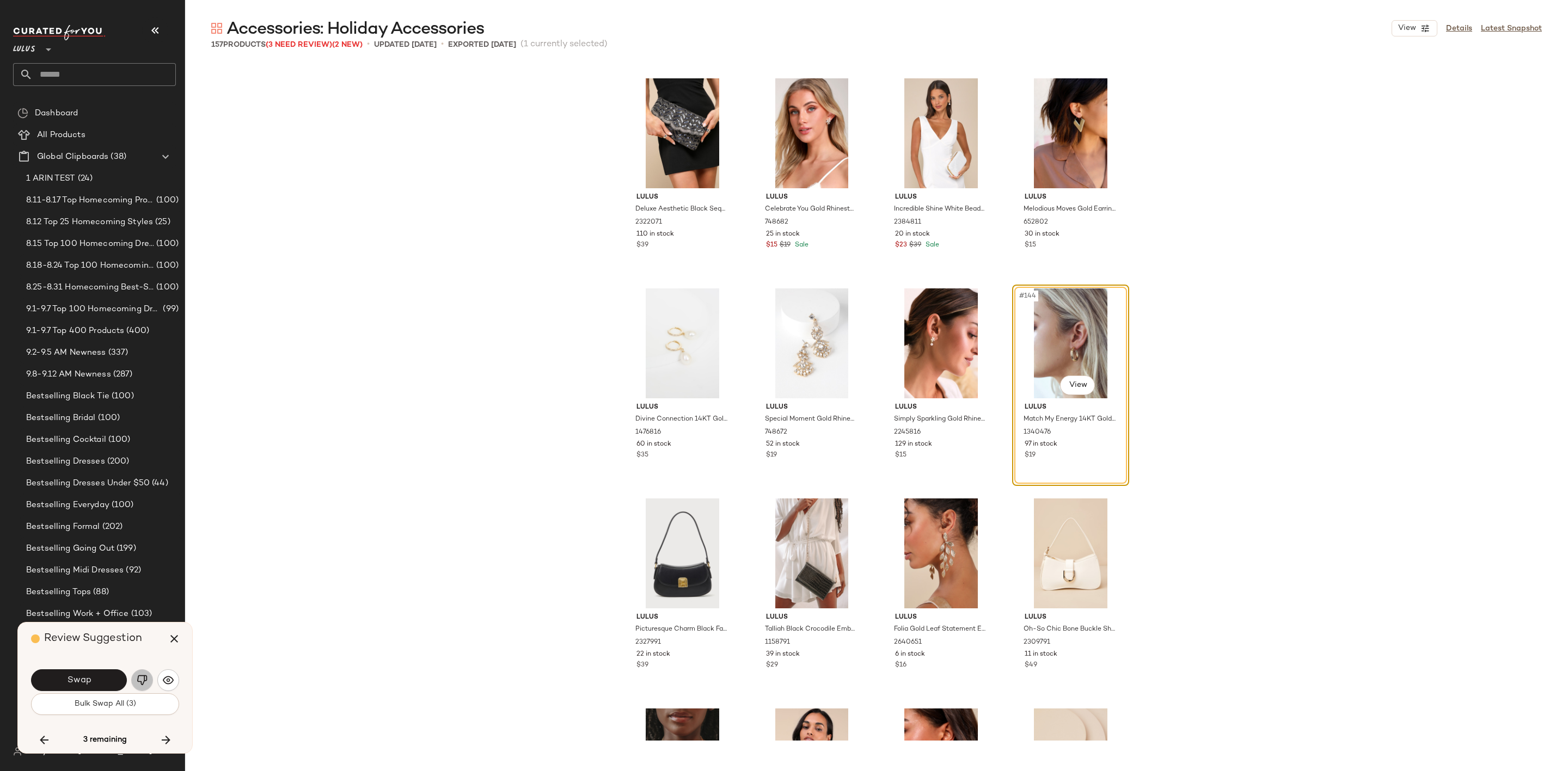
click at [144, 673] on button "button" at bounding box center [142, 680] width 22 height 22
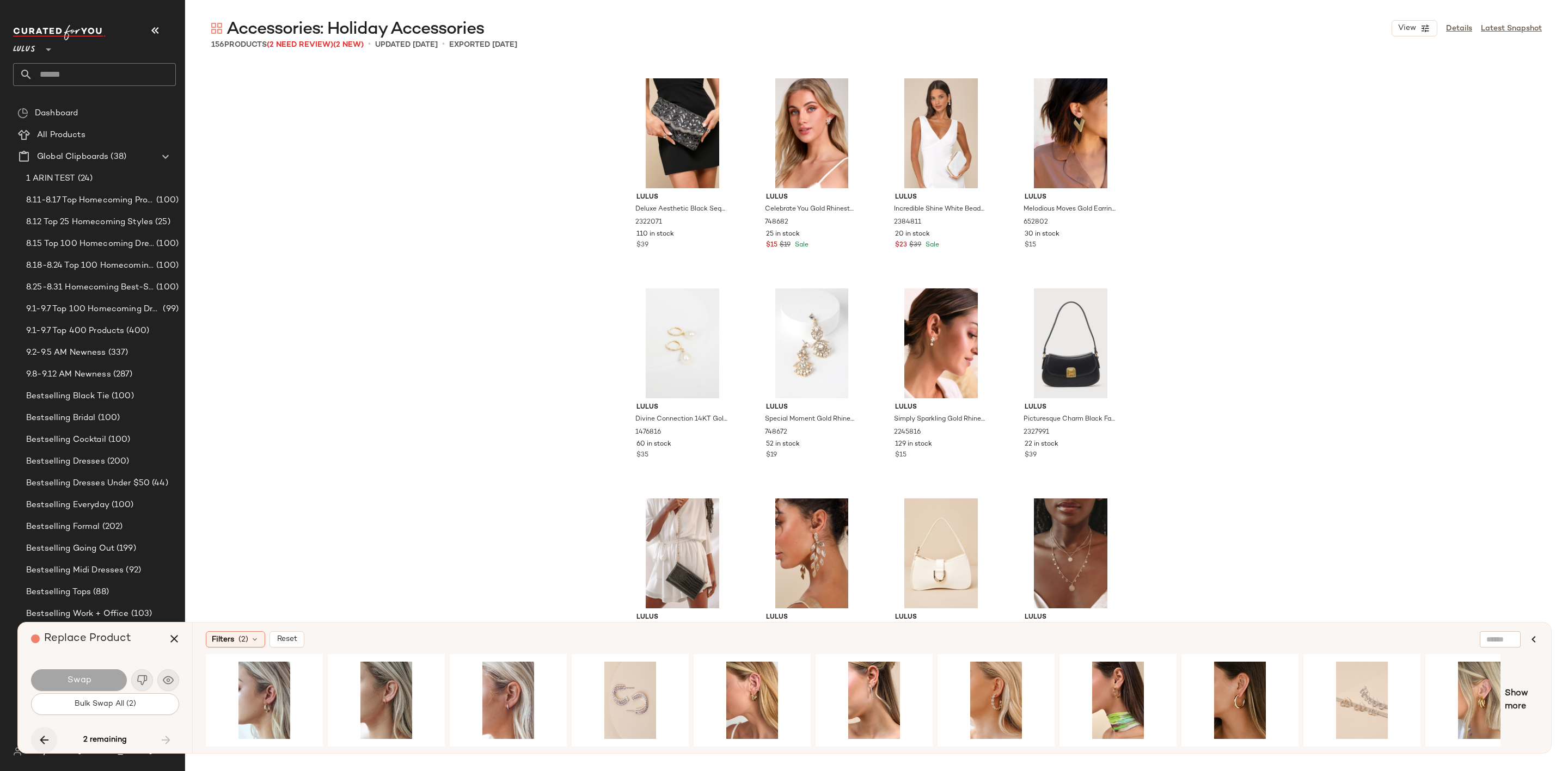
click at [43, 735] on icon "button" at bounding box center [44, 740] width 13 height 13
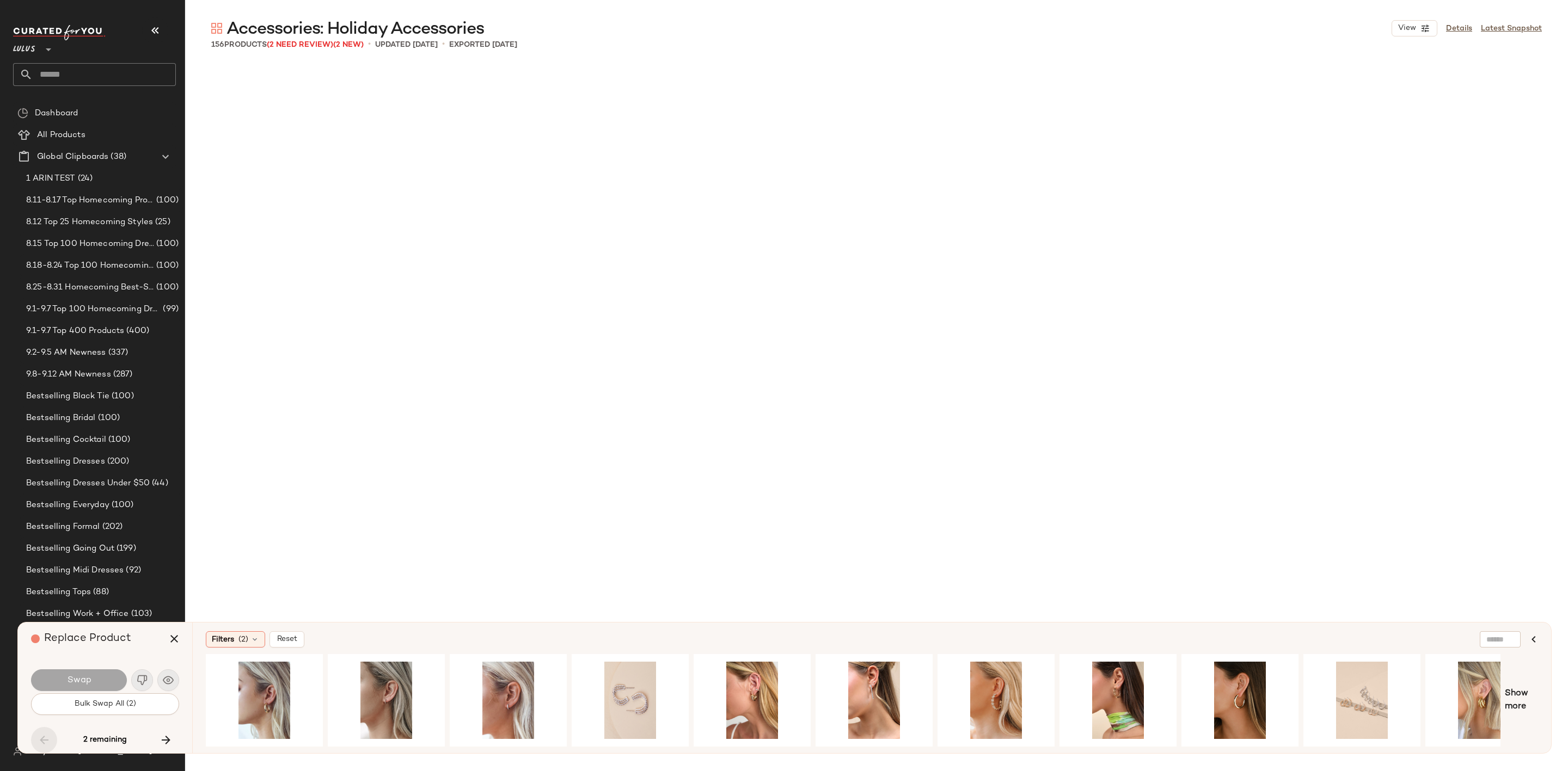
scroll to position [4832, 0]
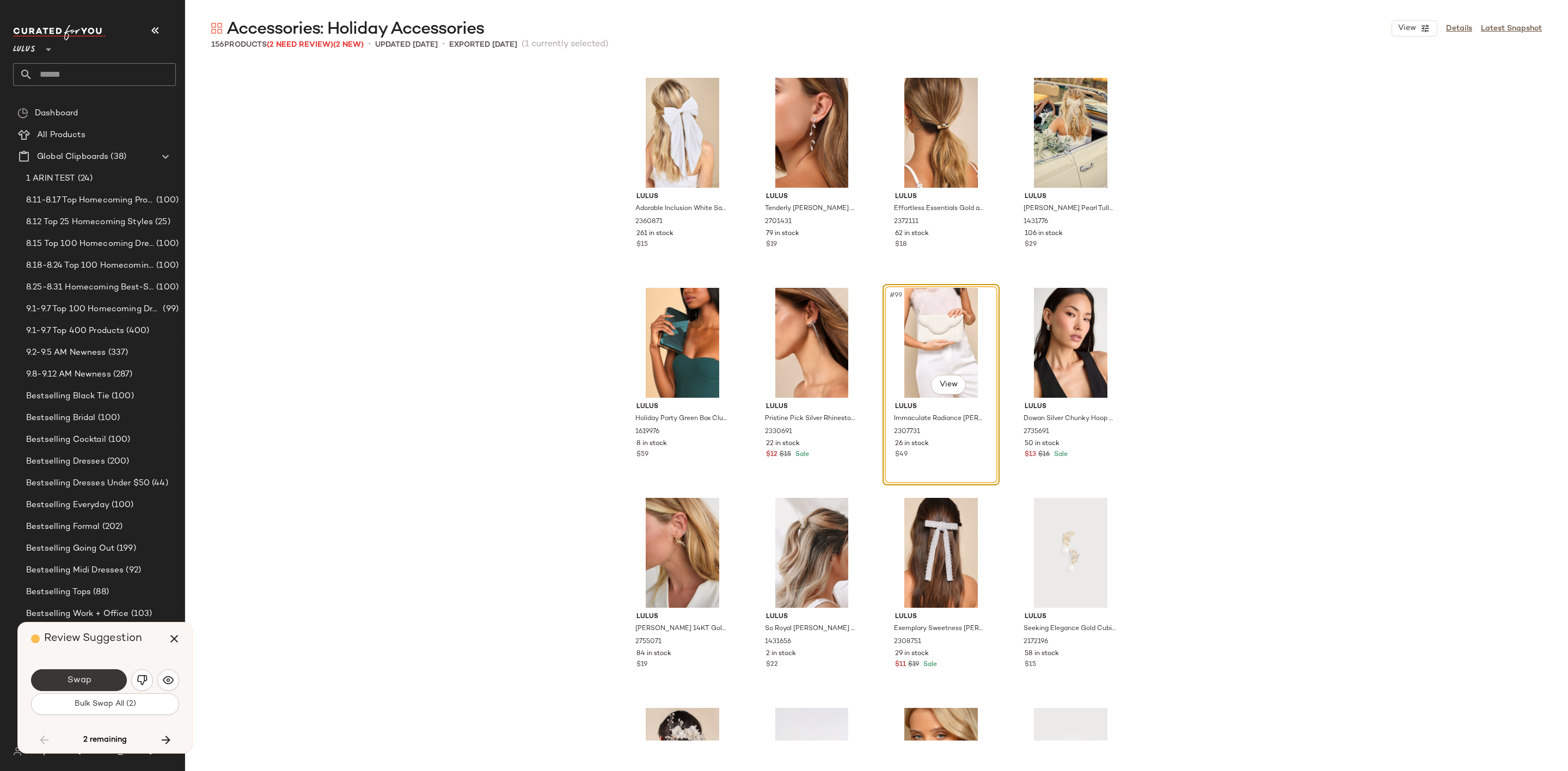
click at [89, 681] on span "Swap" at bounding box center [79, 680] width 24 height 10
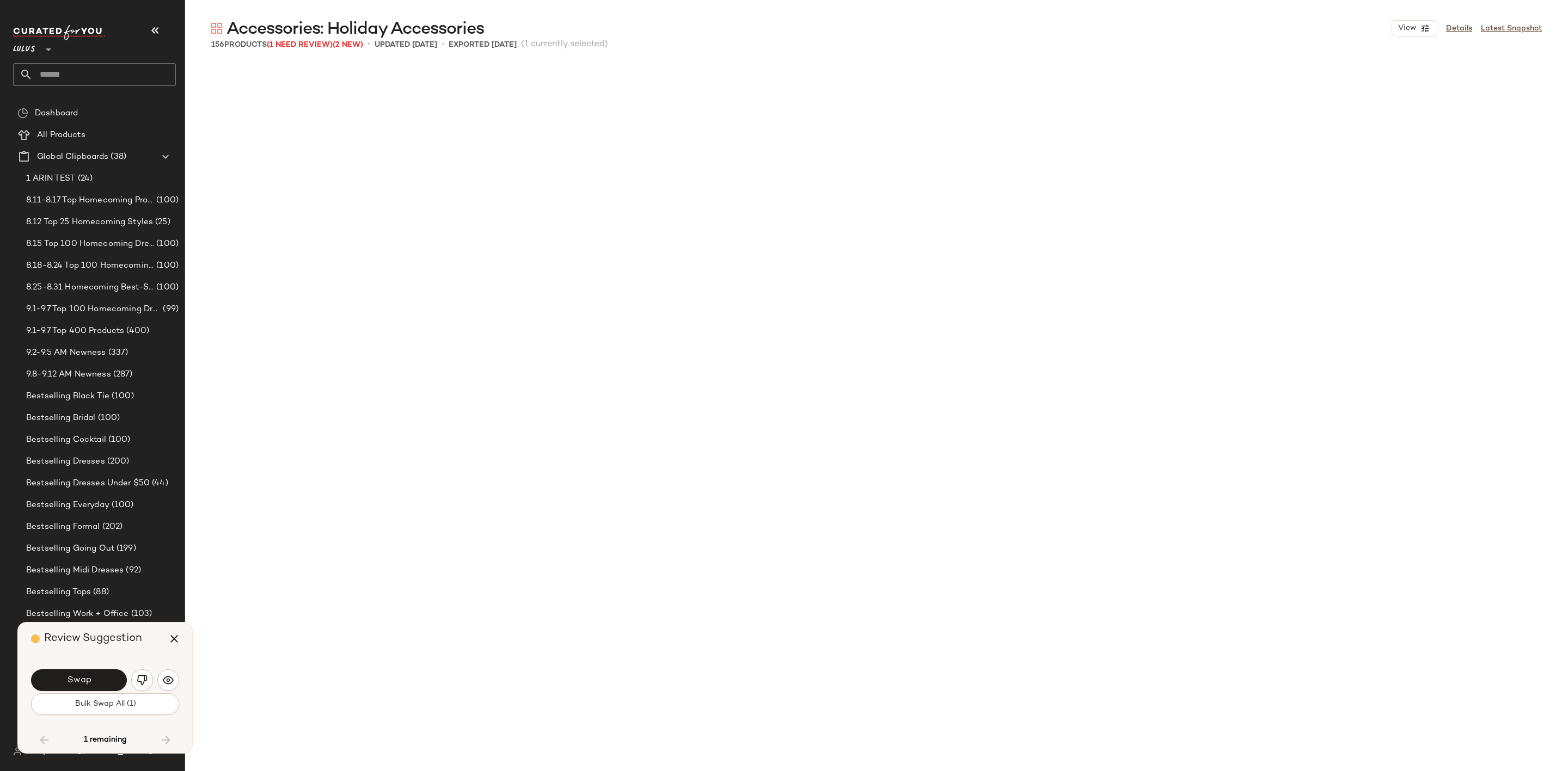
scroll to position [7518, 0]
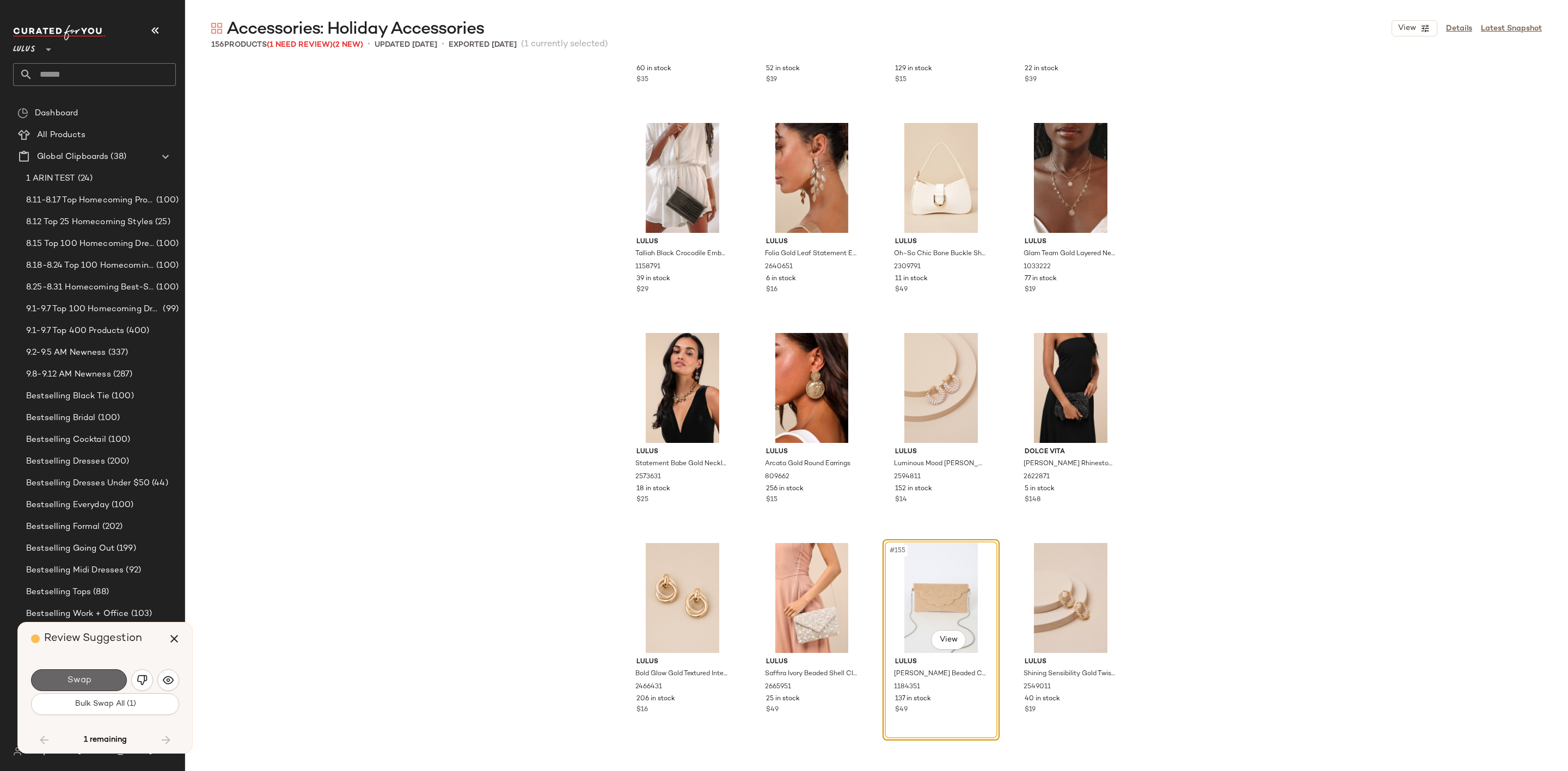
click at [88, 677] on span "Swap" at bounding box center [79, 680] width 24 height 10
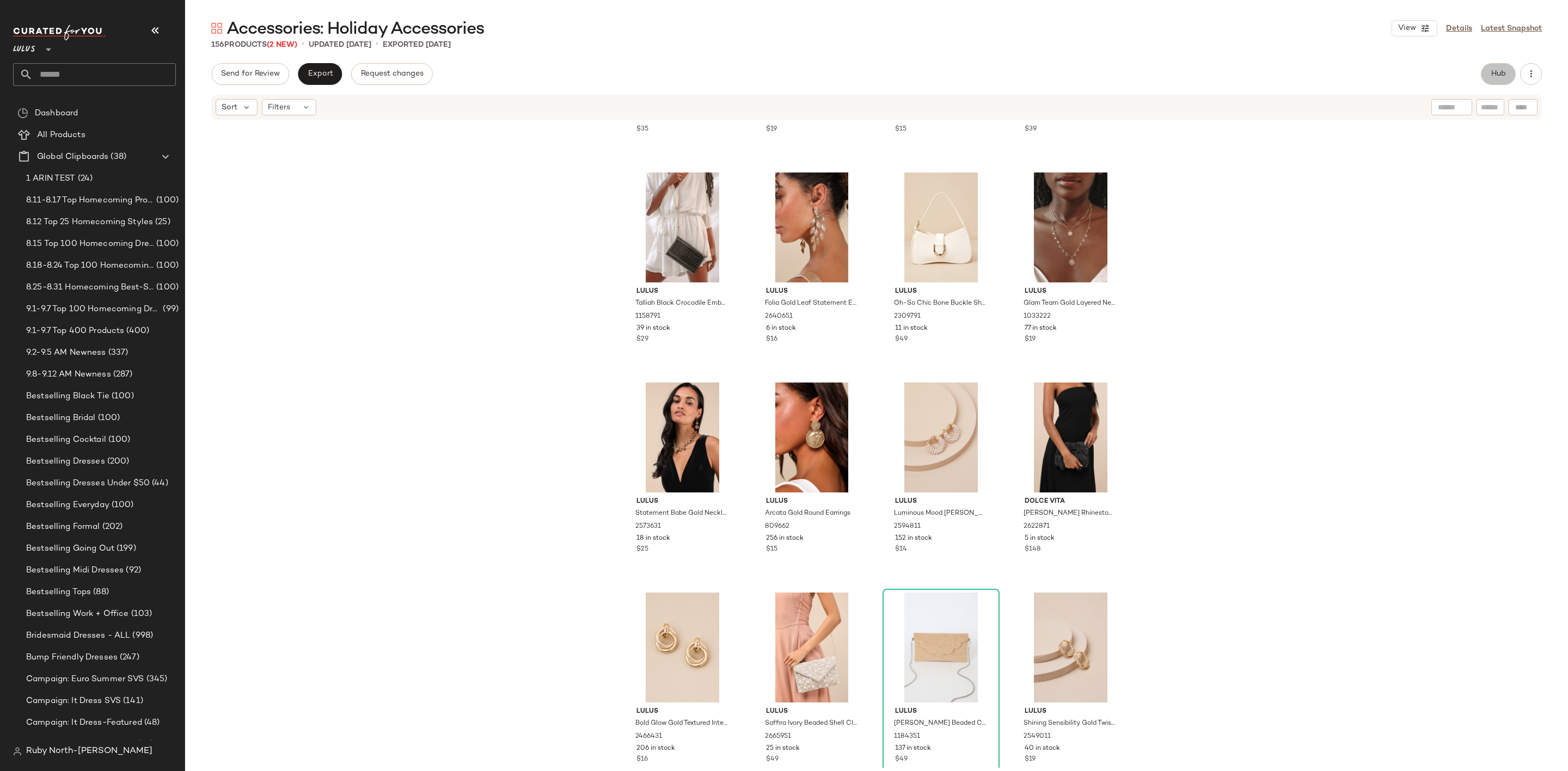
click at [1492, 72] on span "Hub" at bounding box center [1498, 74] width 15 height 9
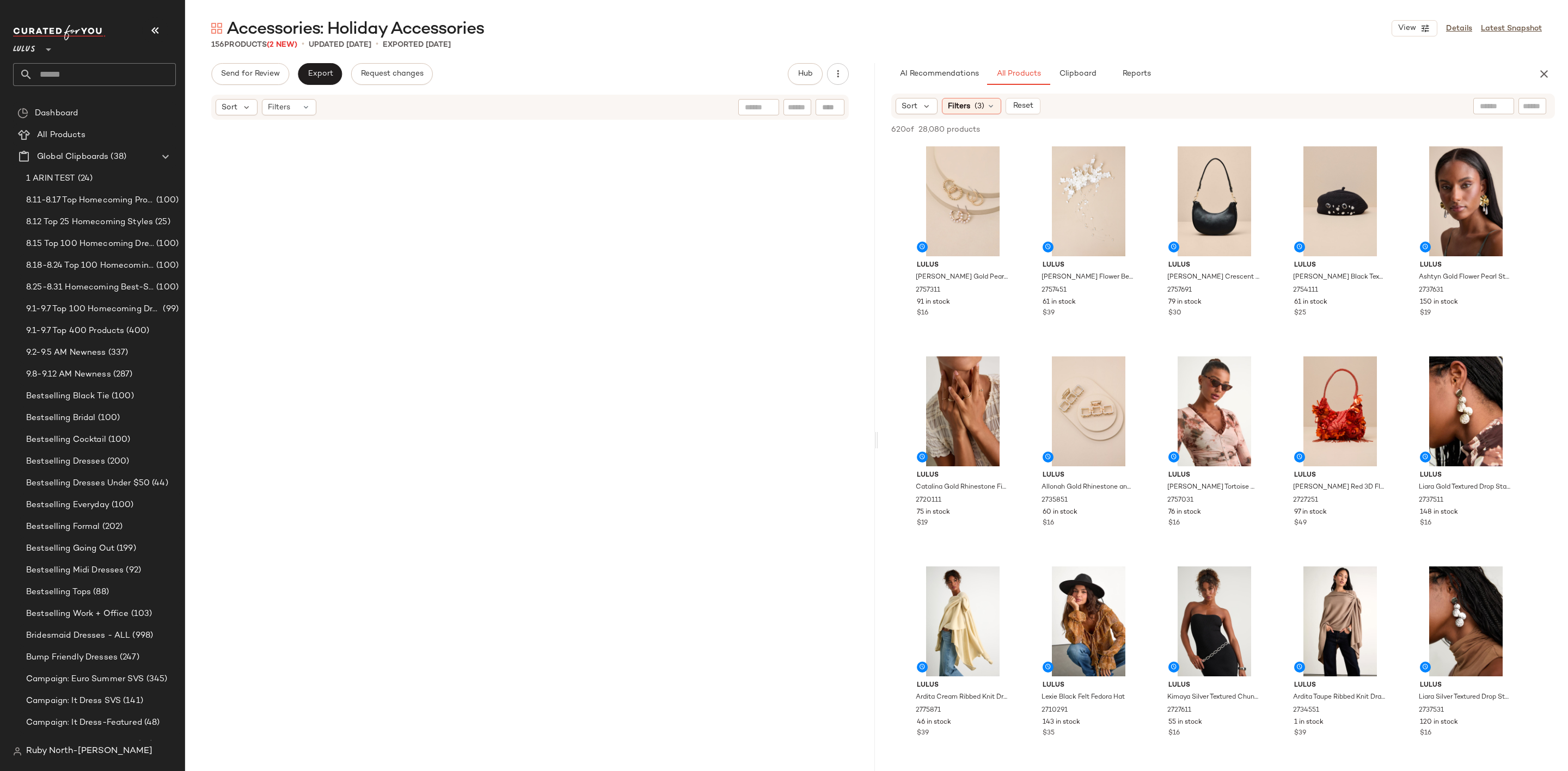
scroll to position [0, 0]
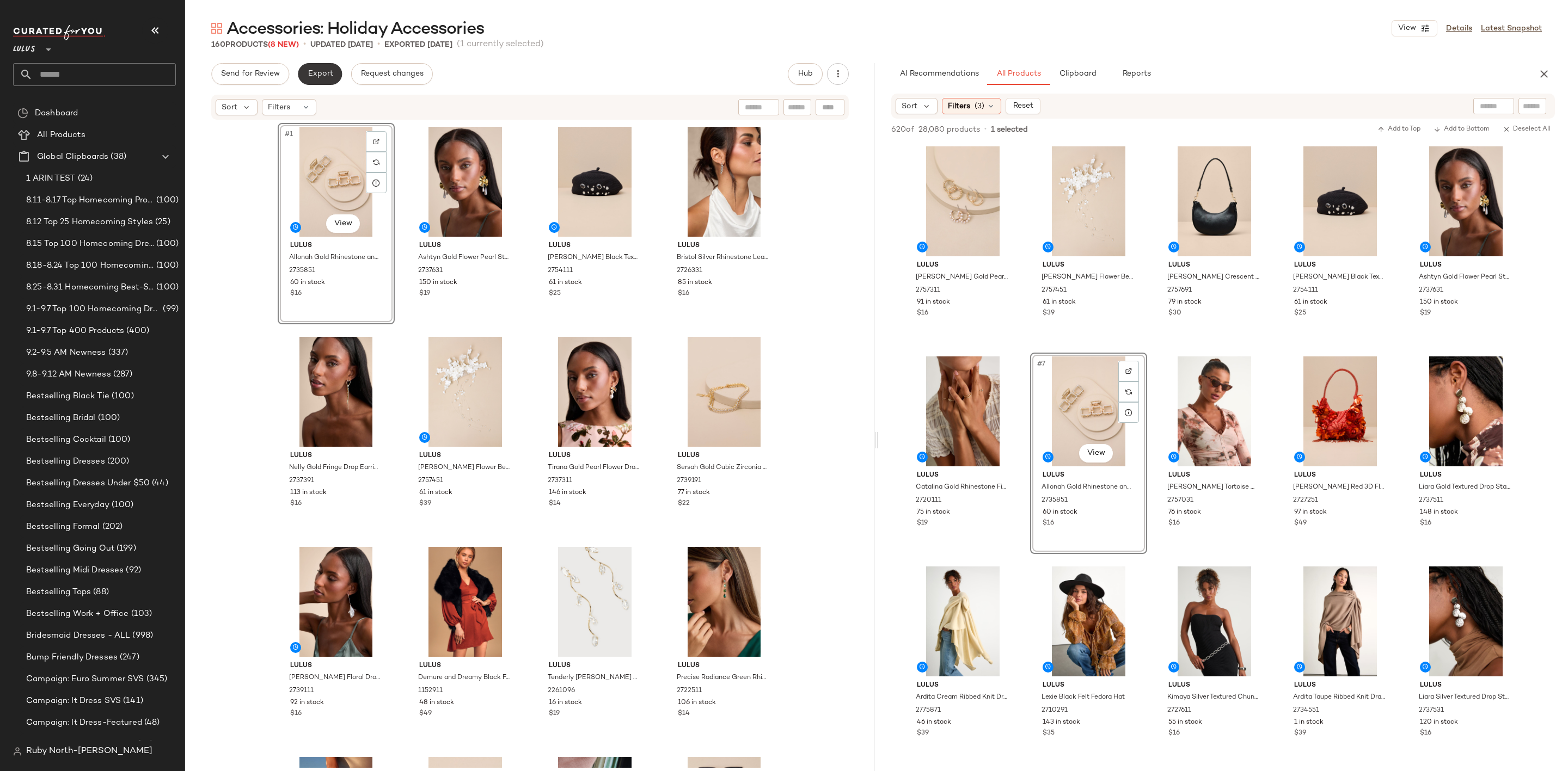
click at [321, 72] on span "Export" at bounding box center [320, 74] width 26 height 9
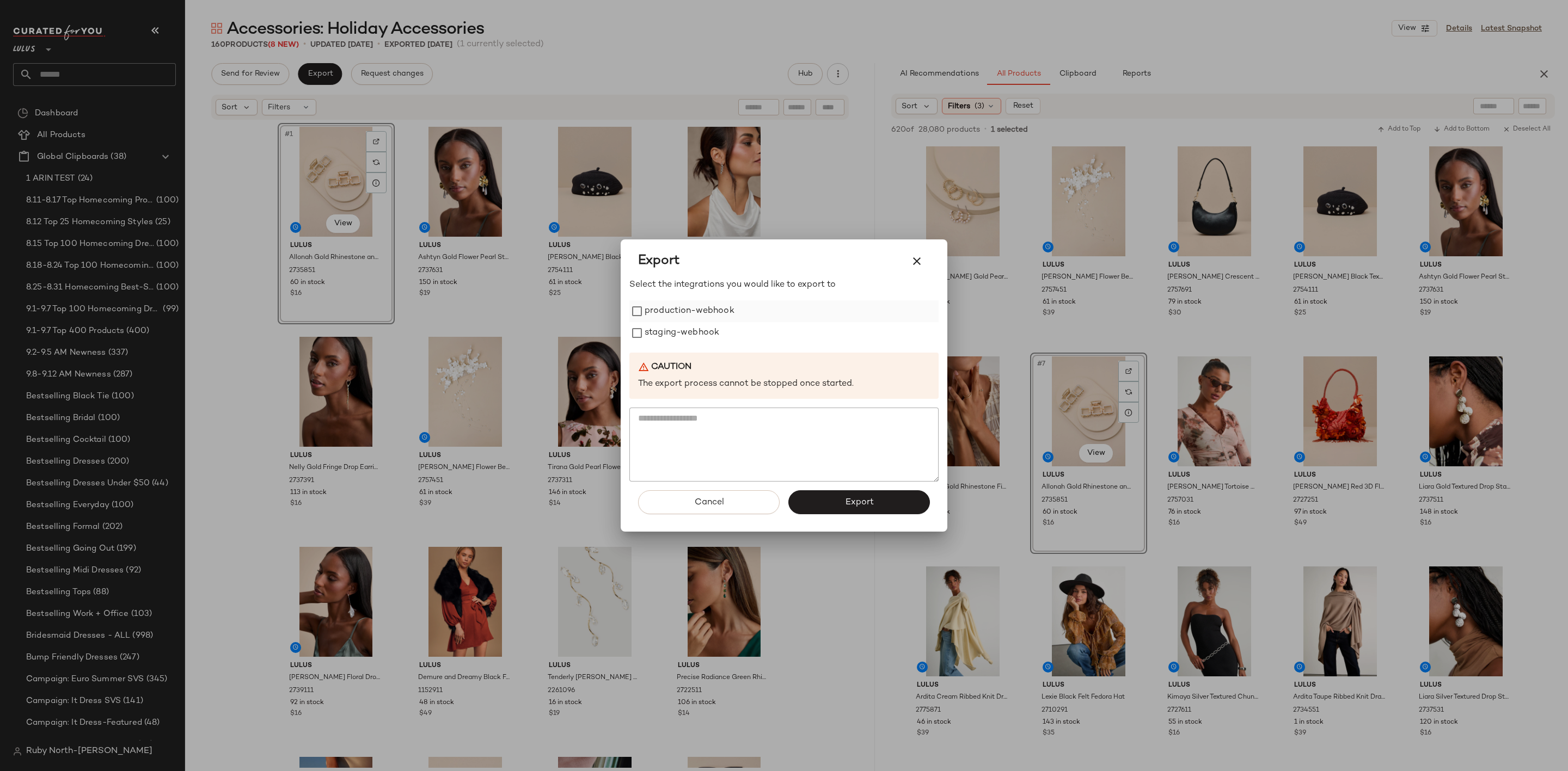
click at [663, 317] on label "production-webhook" at bounding box center [690, 312] width 90 height 22
click at [665, 330] on label "staging-webhook" at bounding box center [682, 333] width 75 height 22
click at [808, 500] on button "Export" at bounding box center [859, 502] width 142 height 24
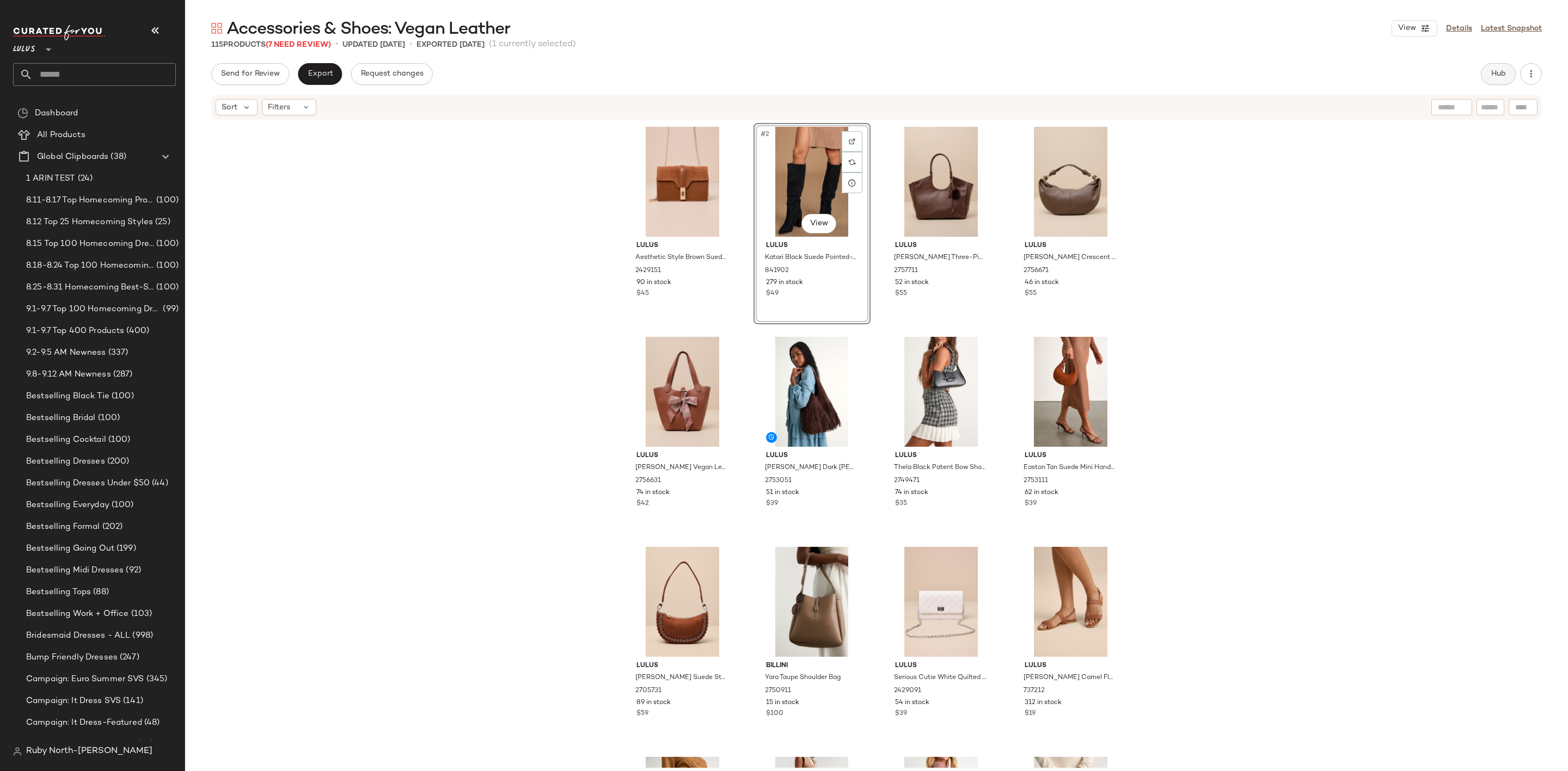
click at [1493, 72] on span "Hub" at bounding box center [1498, 74] width 15 height 9
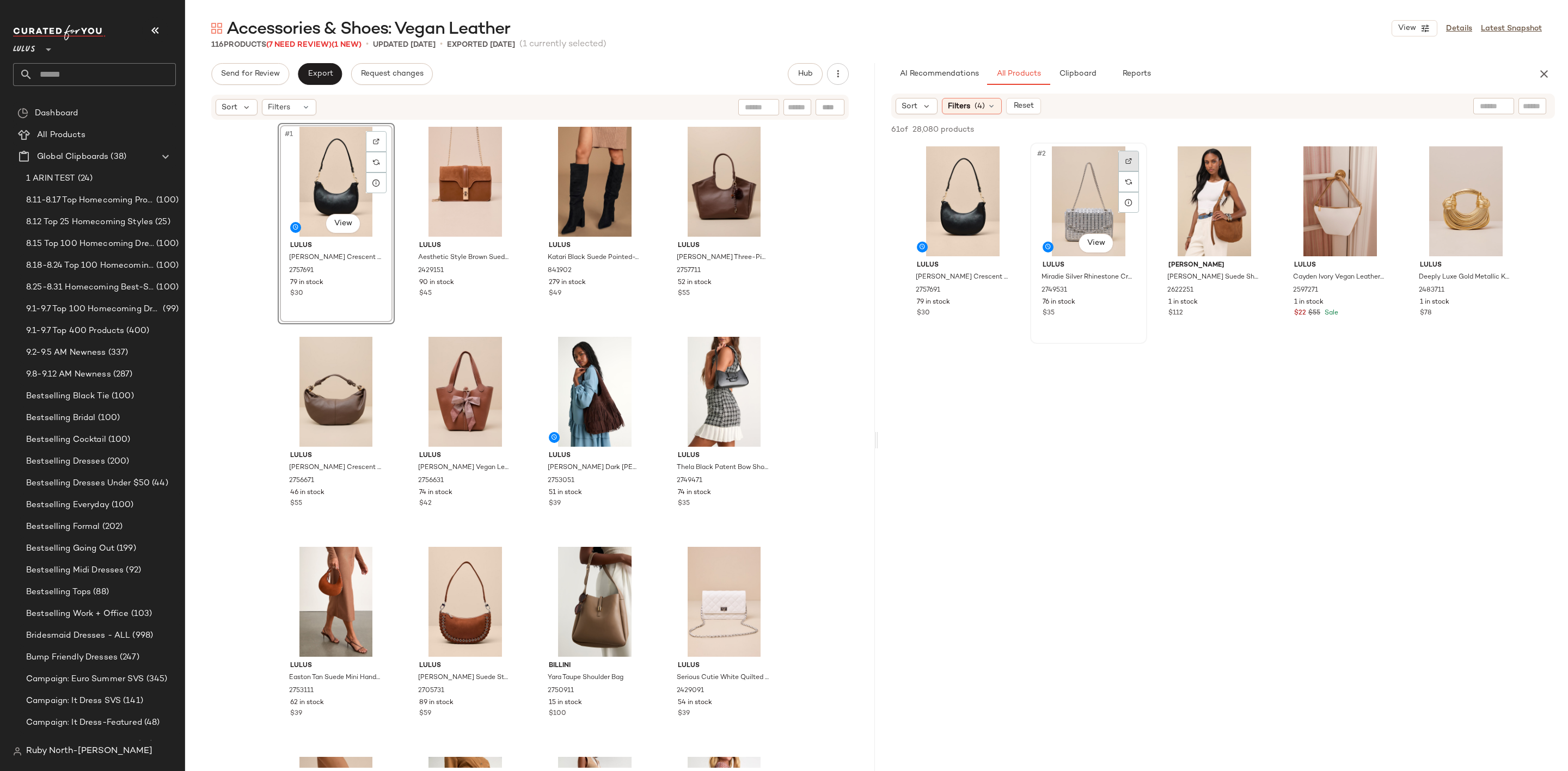
click at [1124, 157] on div at bounding box center [1129, 161] width 21 height 21
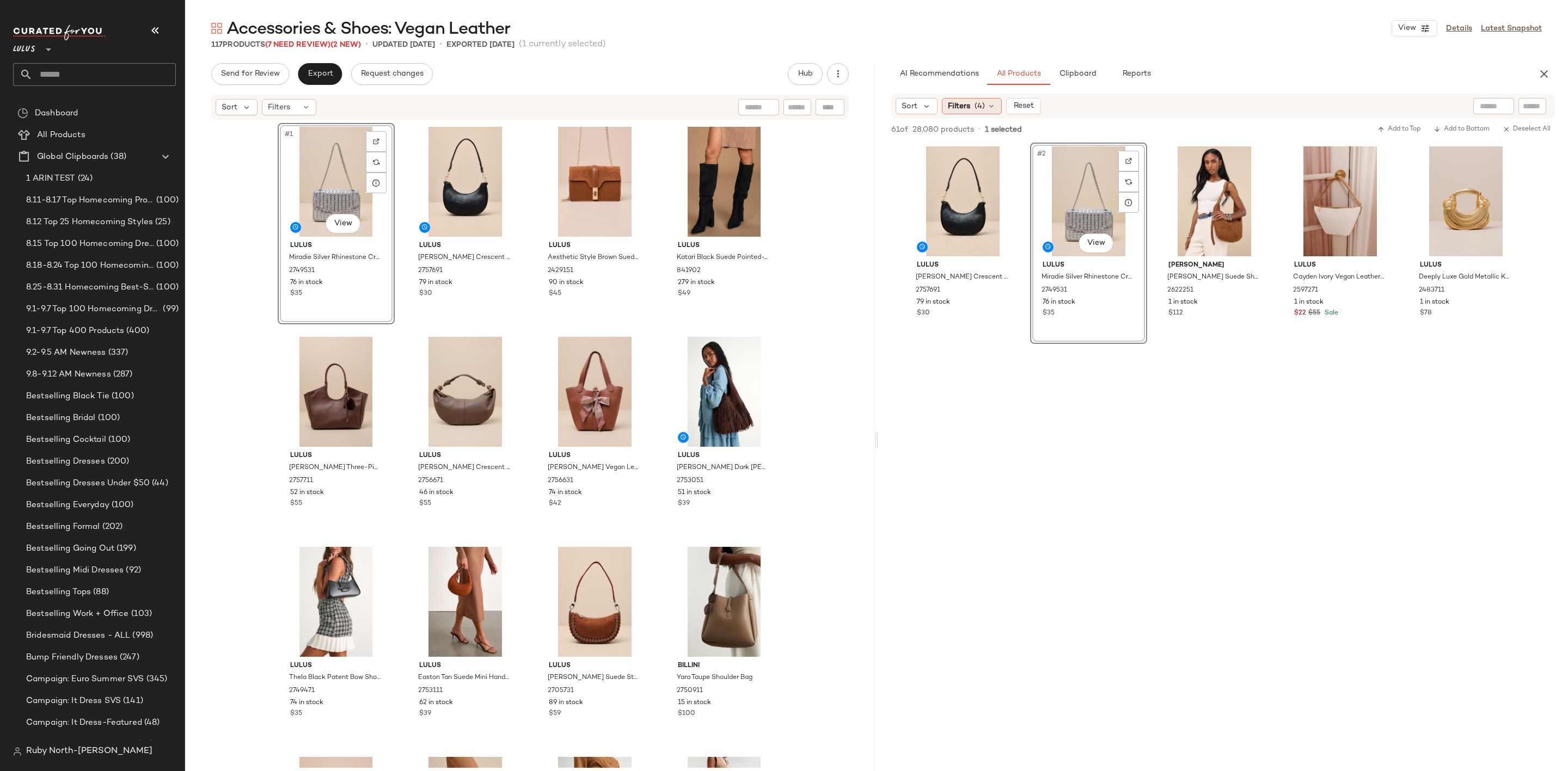
click at [979, 106] on span "(4)" at bounding box center [979, 106] width 10 height 12
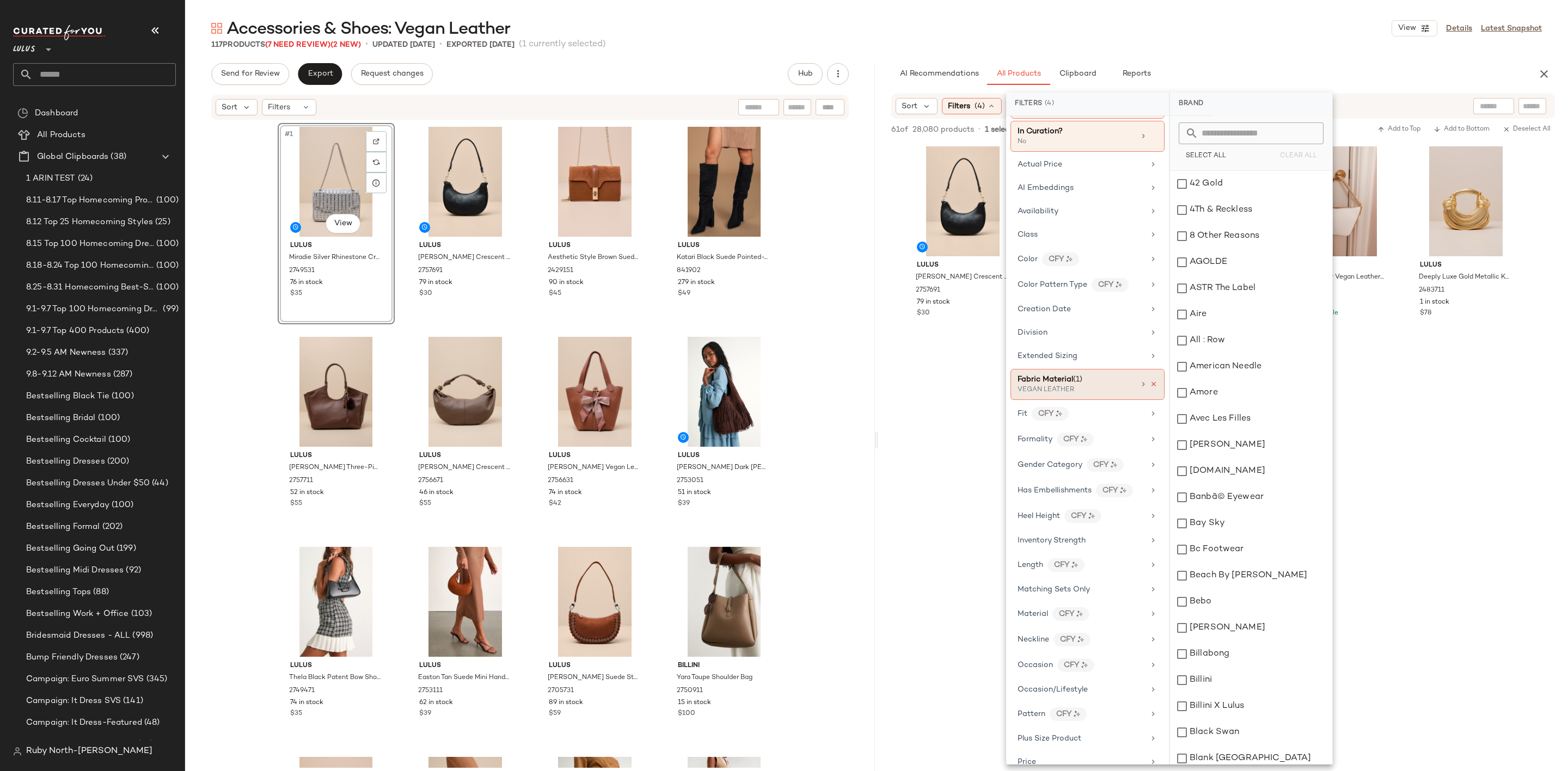
scroll to position [82, 0]
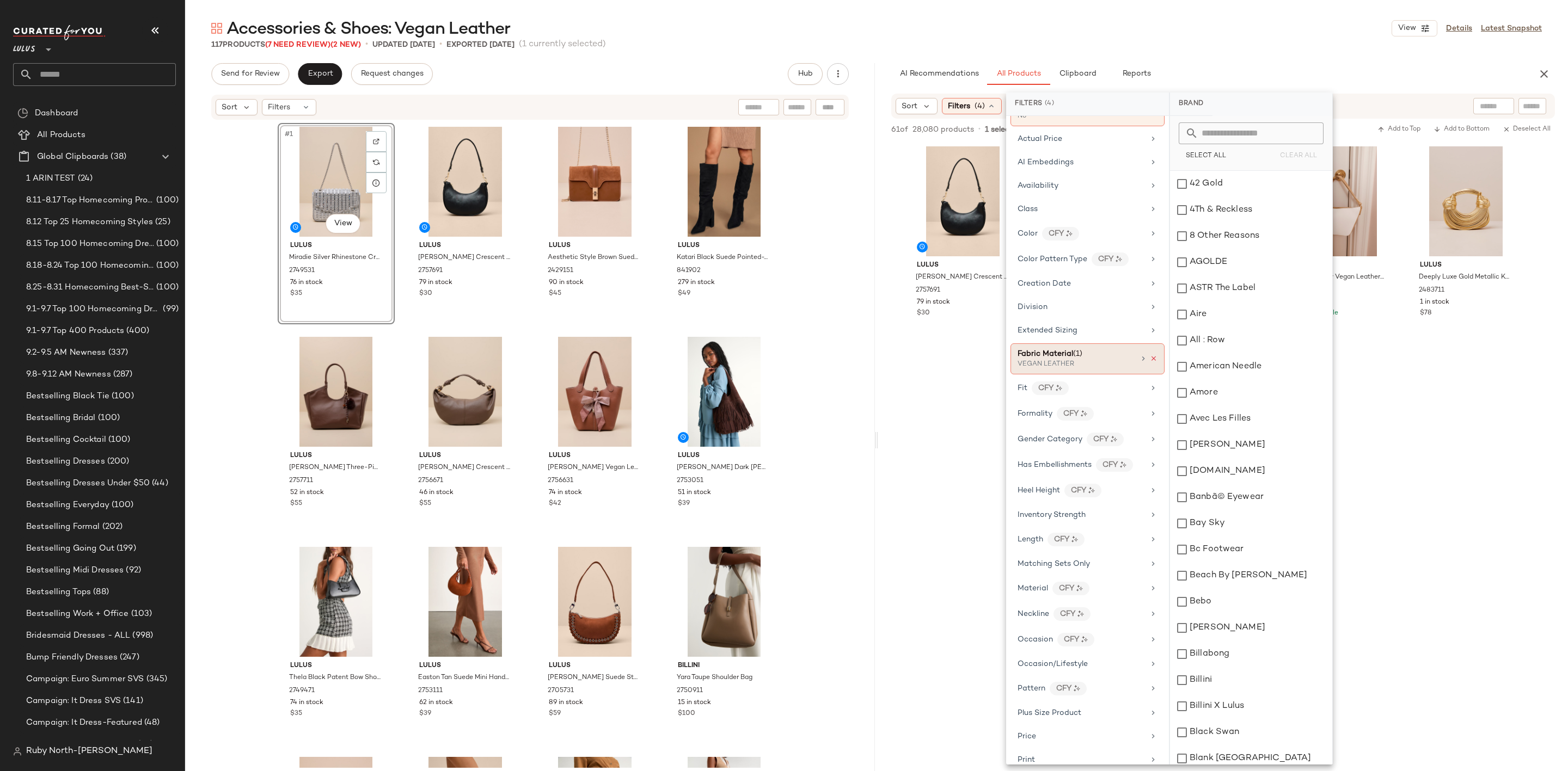
click at [1152, 363] on icon at bounding box center [1153, 358] width 8 height 8
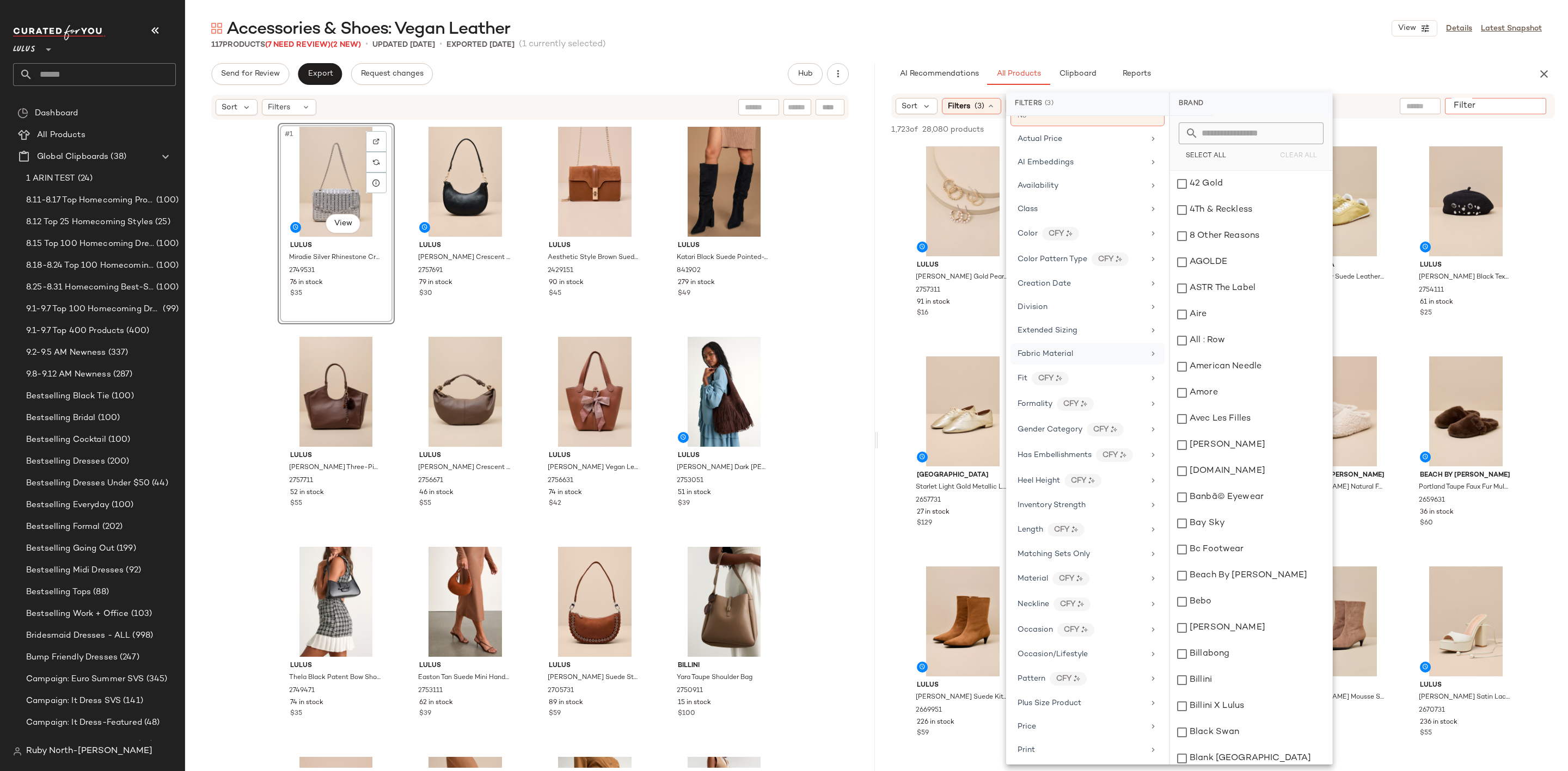
click at [1523, 106] on input "Filter" at bounding box center [1496, 106] width 93 height 12
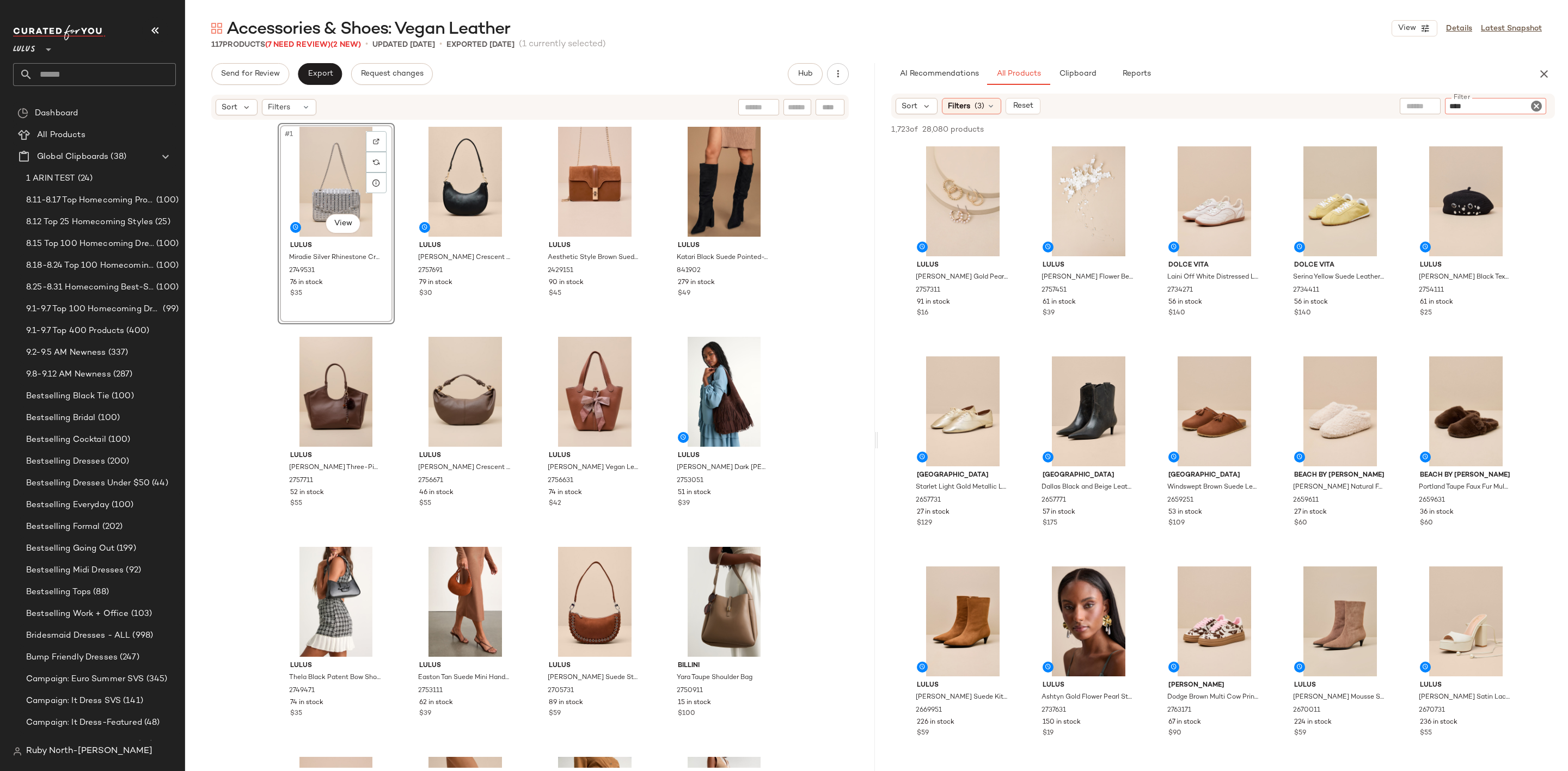
type input "*****"
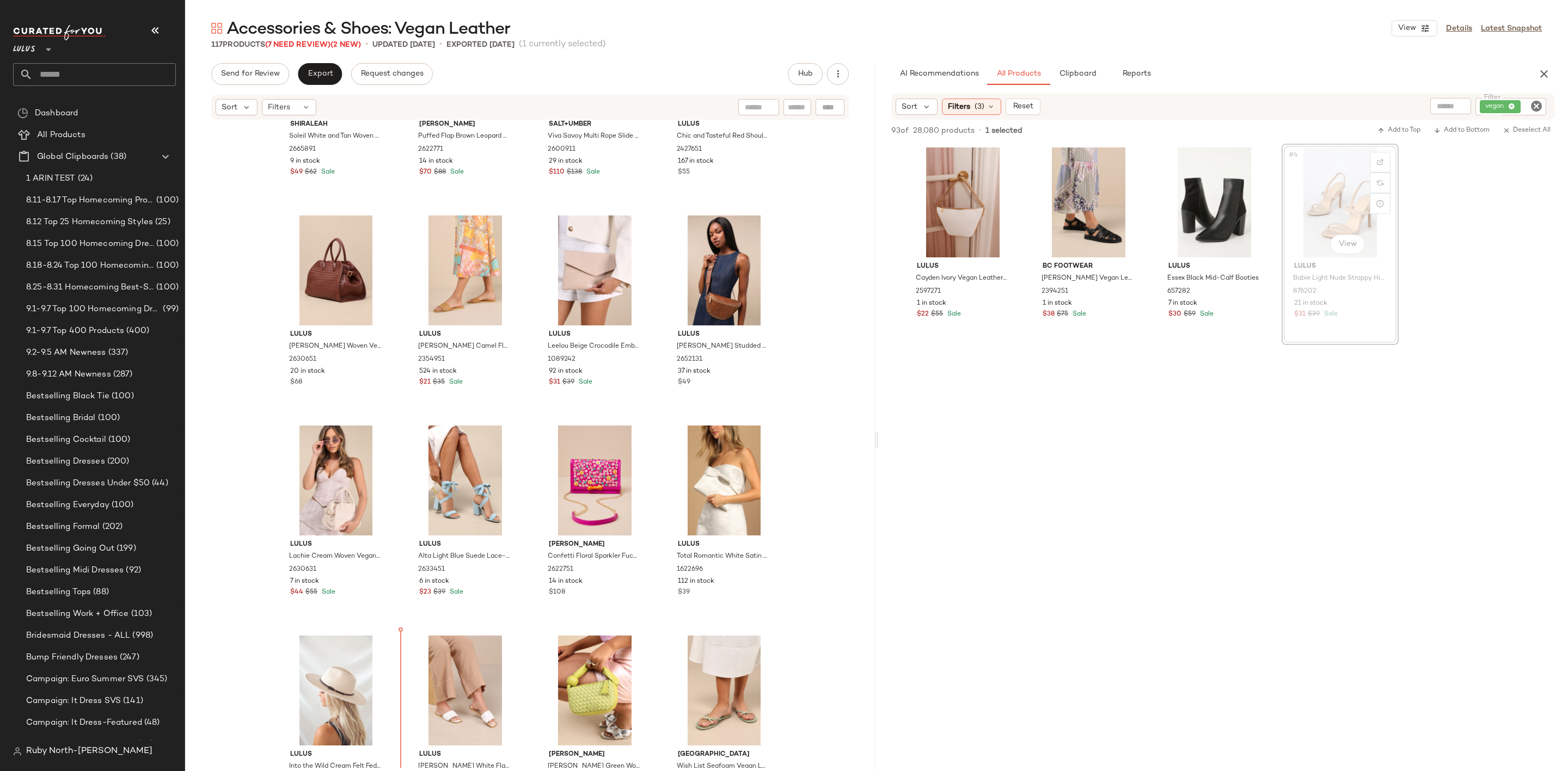
scroll to position [2524, 0]
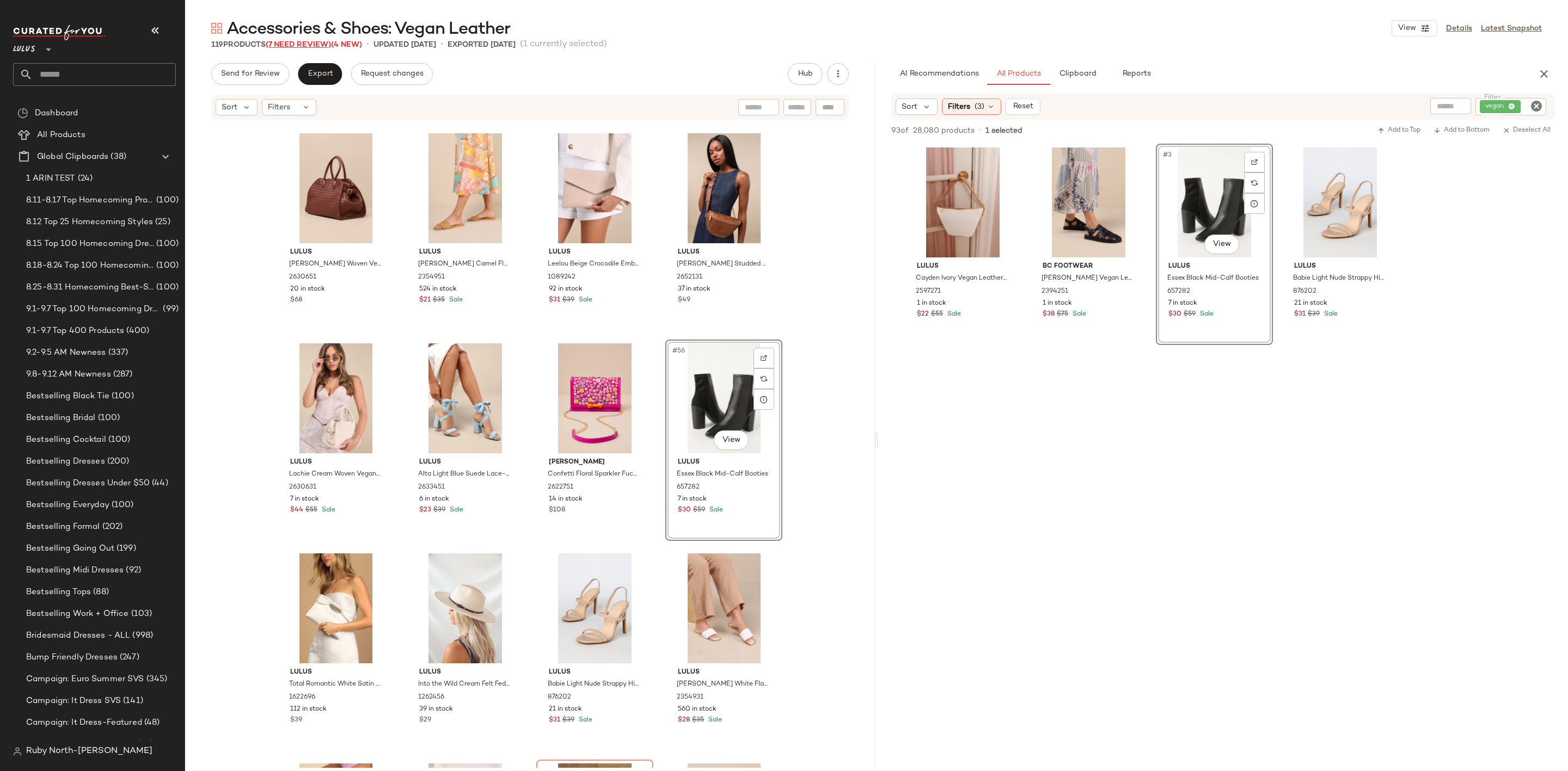
click at [312, 41] on span "(7 Need Review)" at bounding box center [298, 44] width 65 height 8
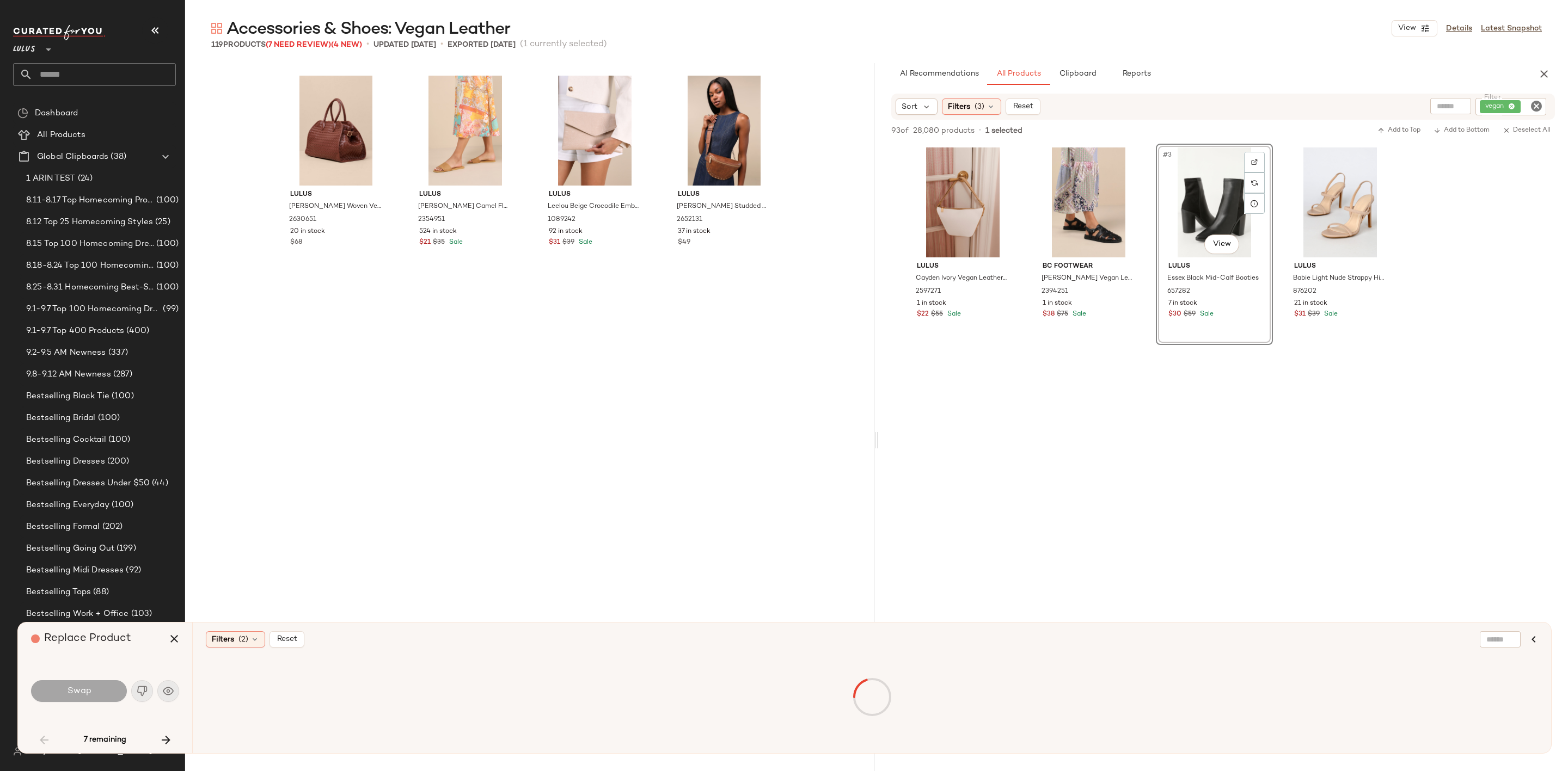
scroll to position [1470, 0]
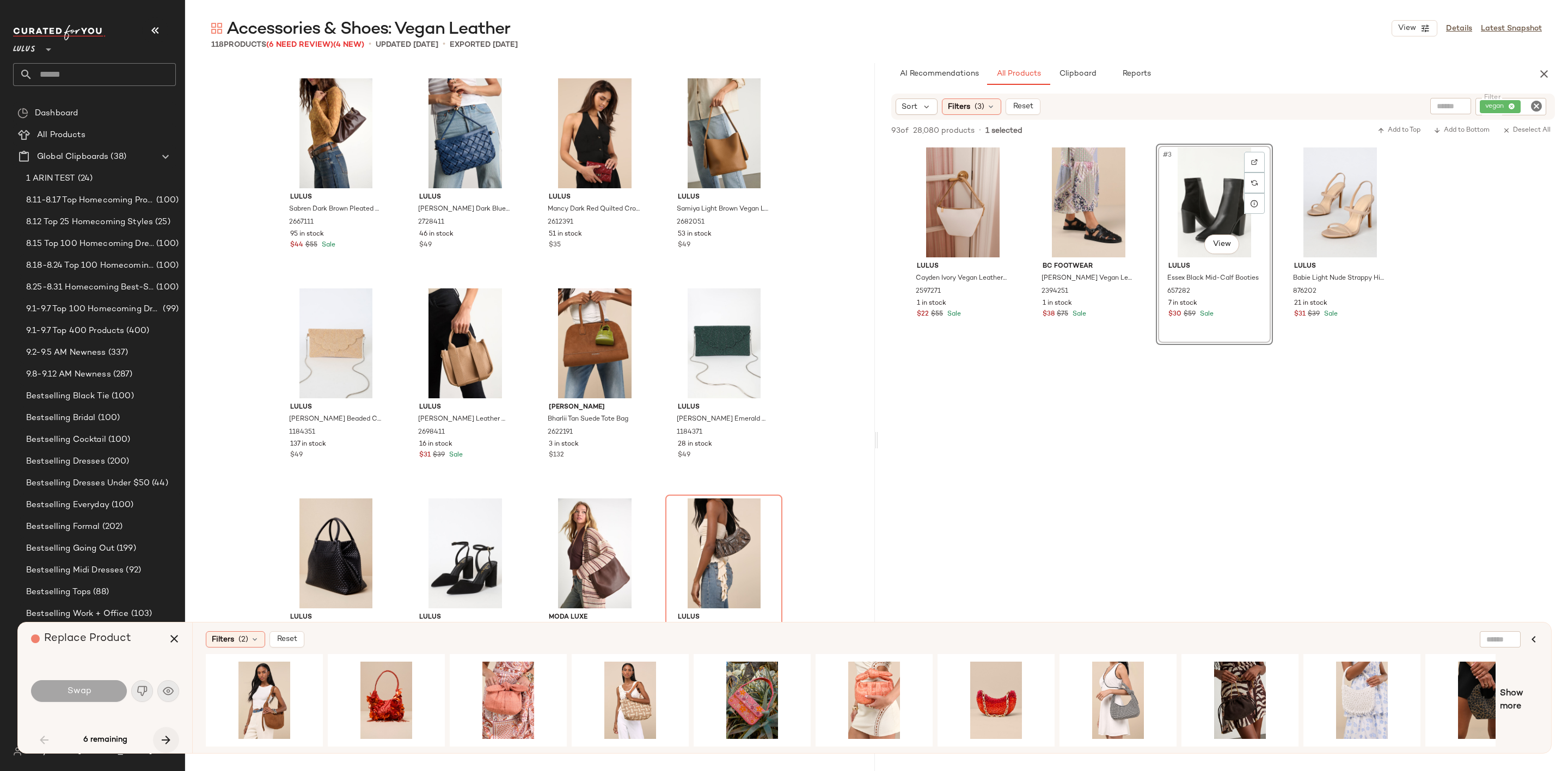
click at [166, 740] on icon "button" at bounding box center [166, 740] width 13 height 13
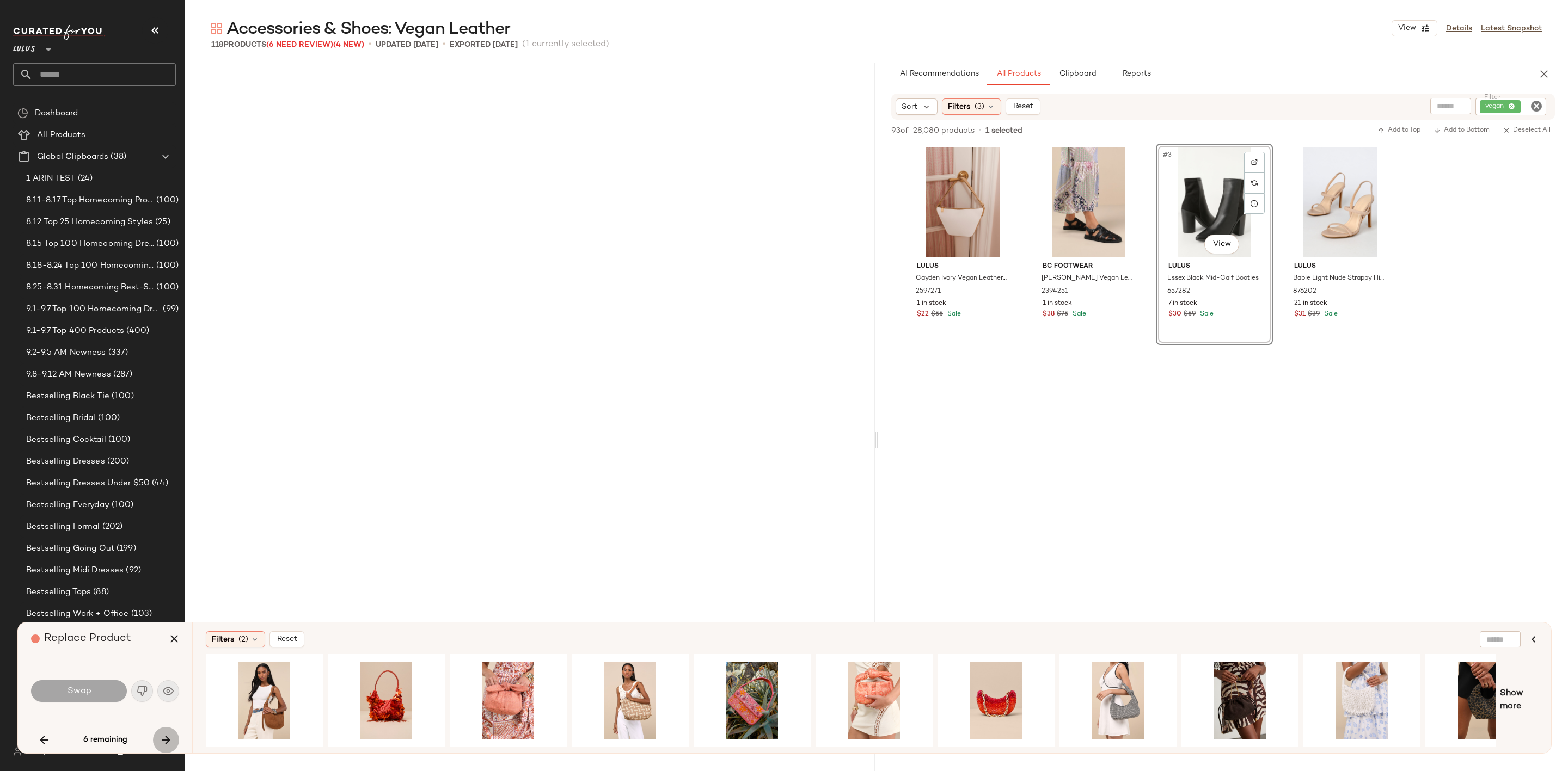
scroll to position [2942, 0]
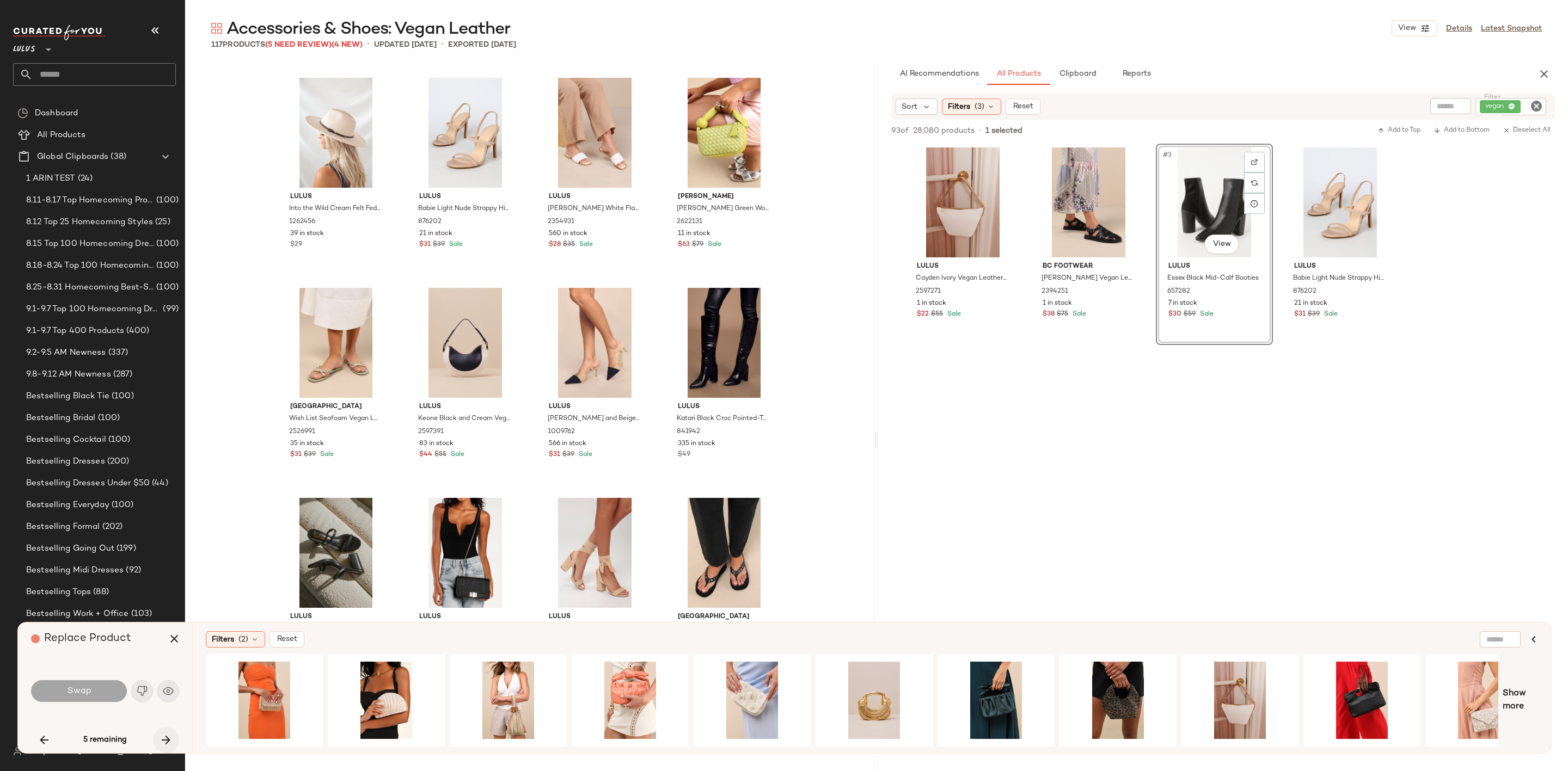
click at [166, 740] on icon "button" at bounding box center [166, 740] width 13 height 13
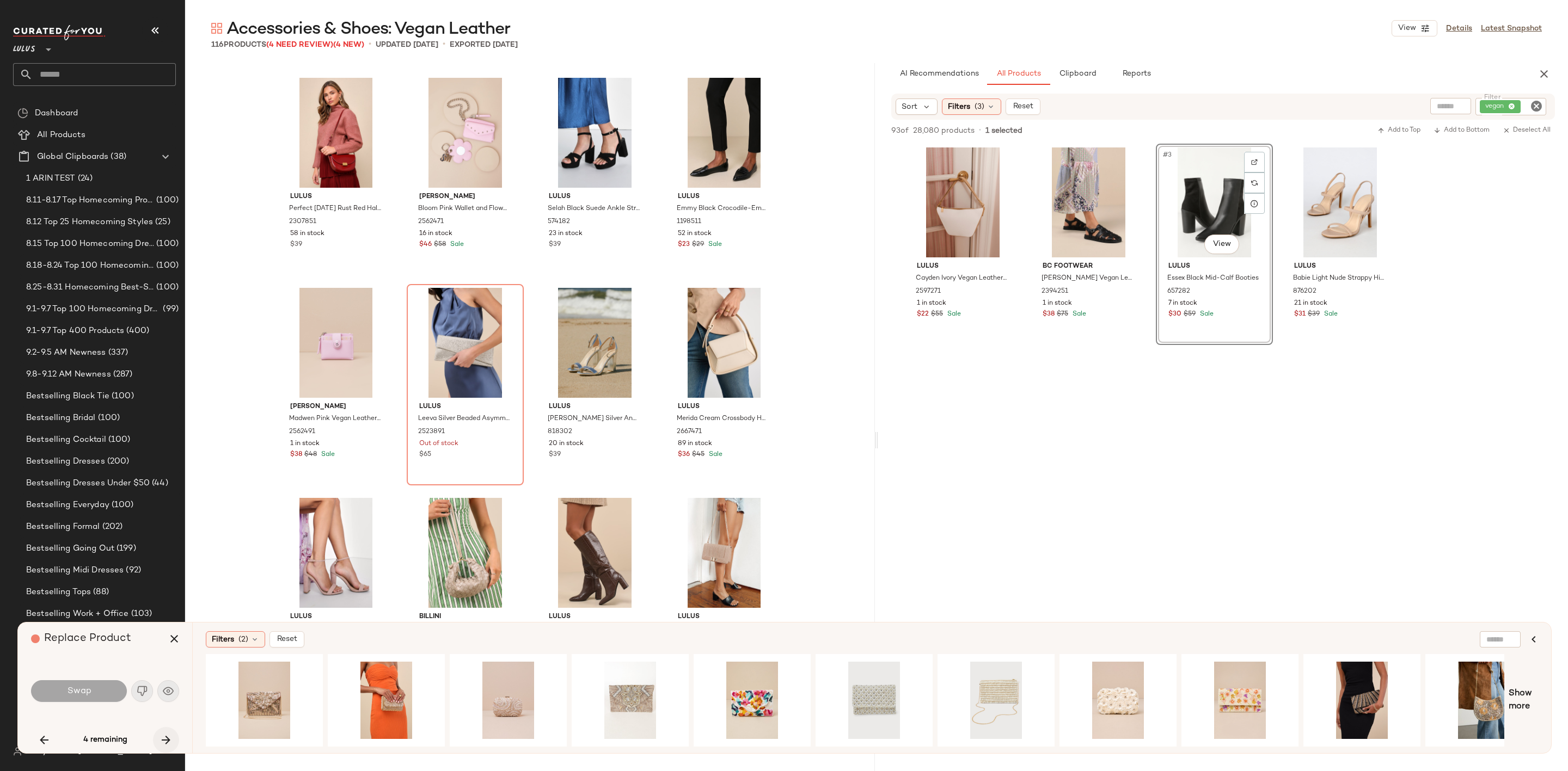
click at [166, 740] on icon "button" at bounding box center [166, 740] width 13 height 13
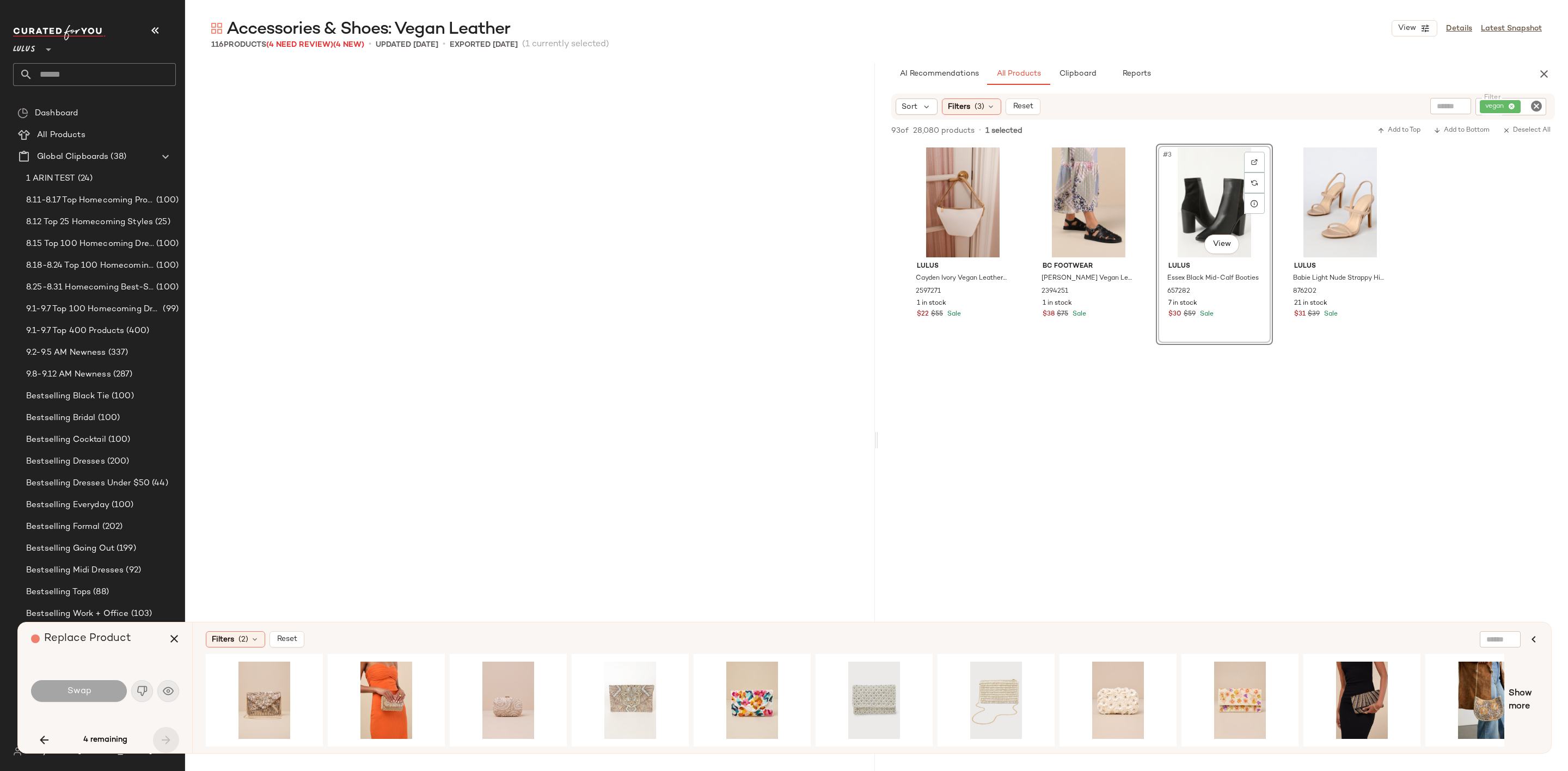
scroll to position [5417, 0]
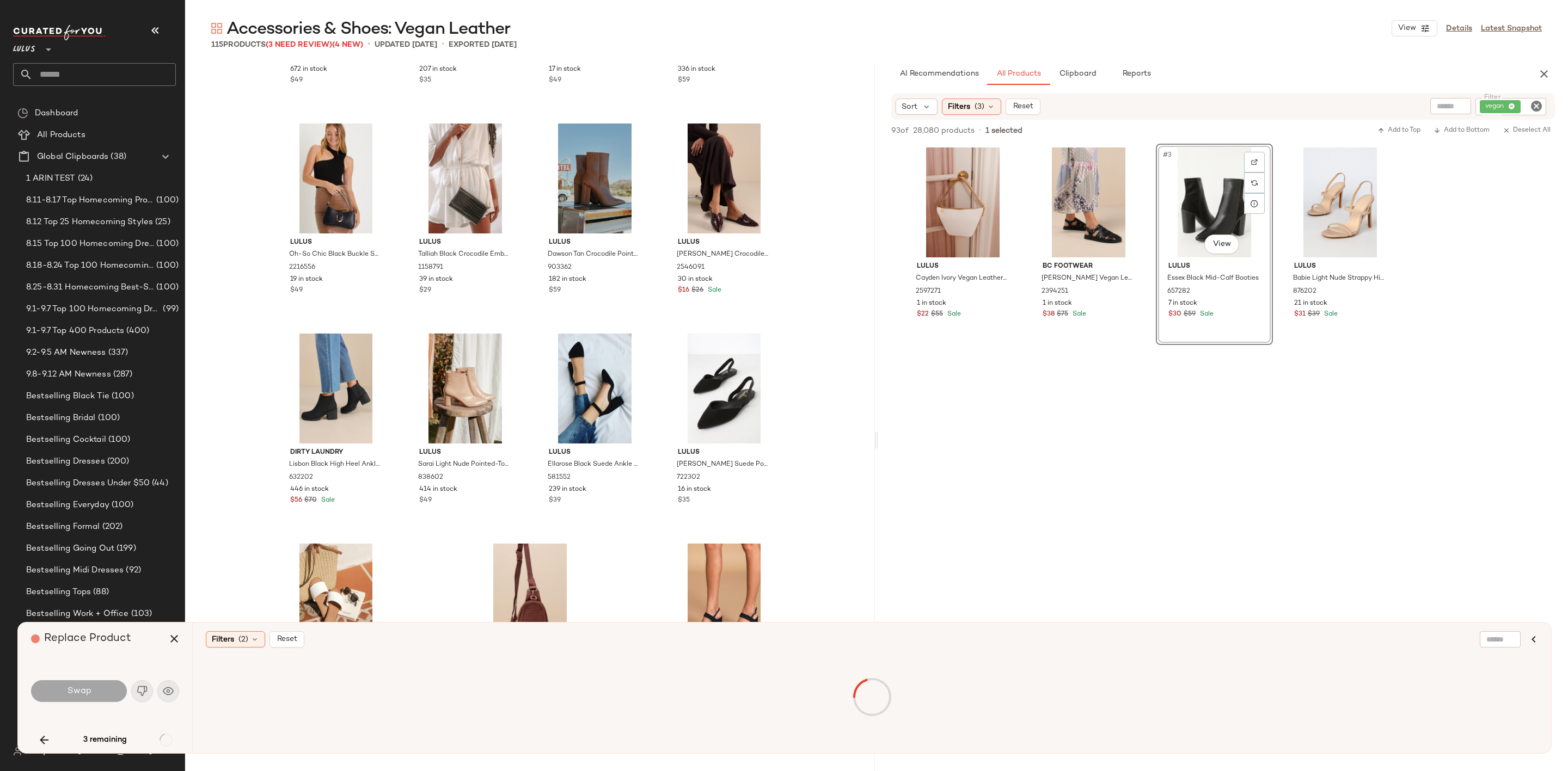
click at [166, 740] on div "3 remaining" at bounding box center [105, 740] width 148 height 26
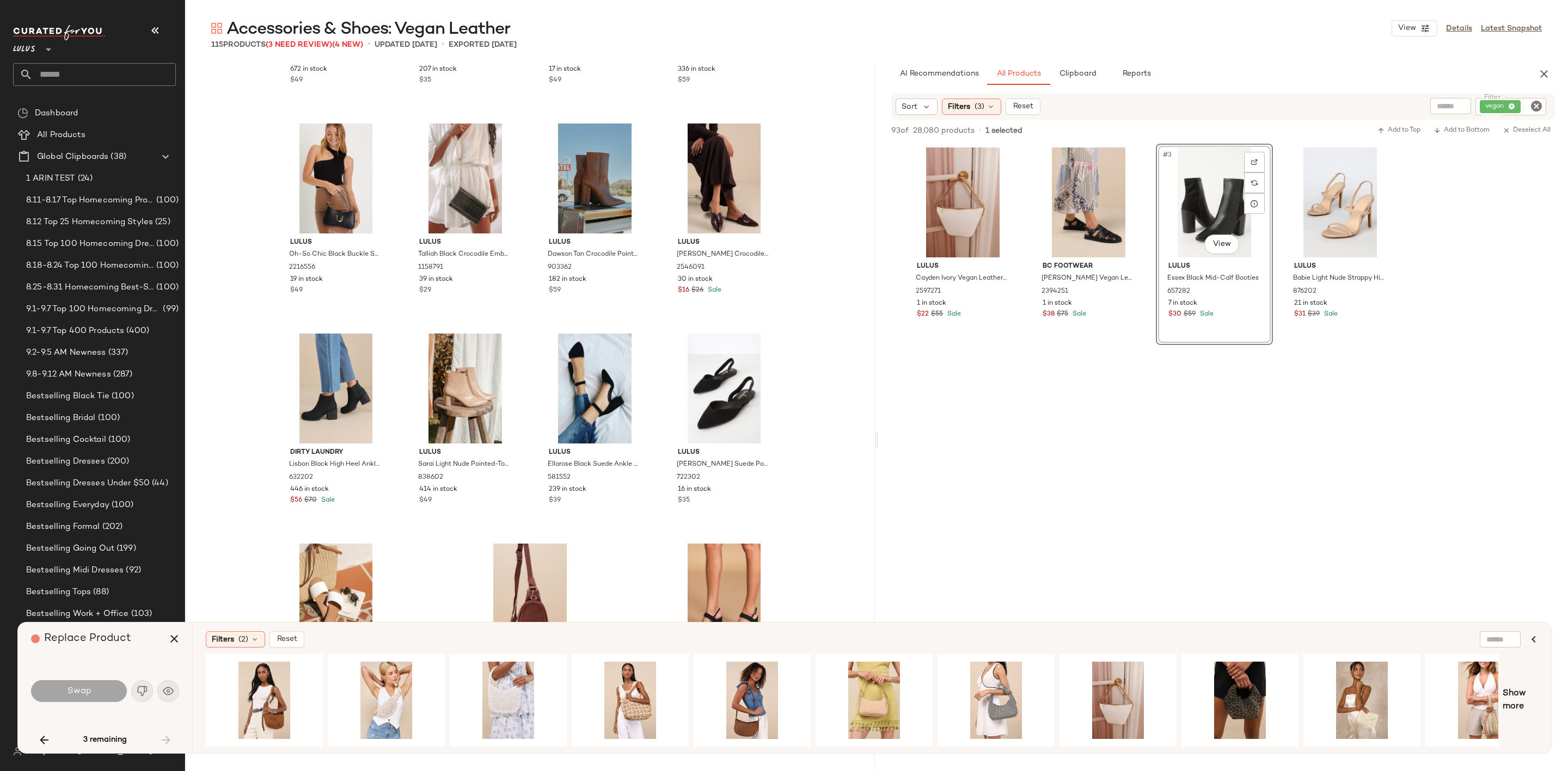
click at [166, 740] on div "3 remaining" at bounding box center [105, 740] width 148 height 26
click at [35, 739] on button "button" at bounding box center [44, 740] width 26 height 26
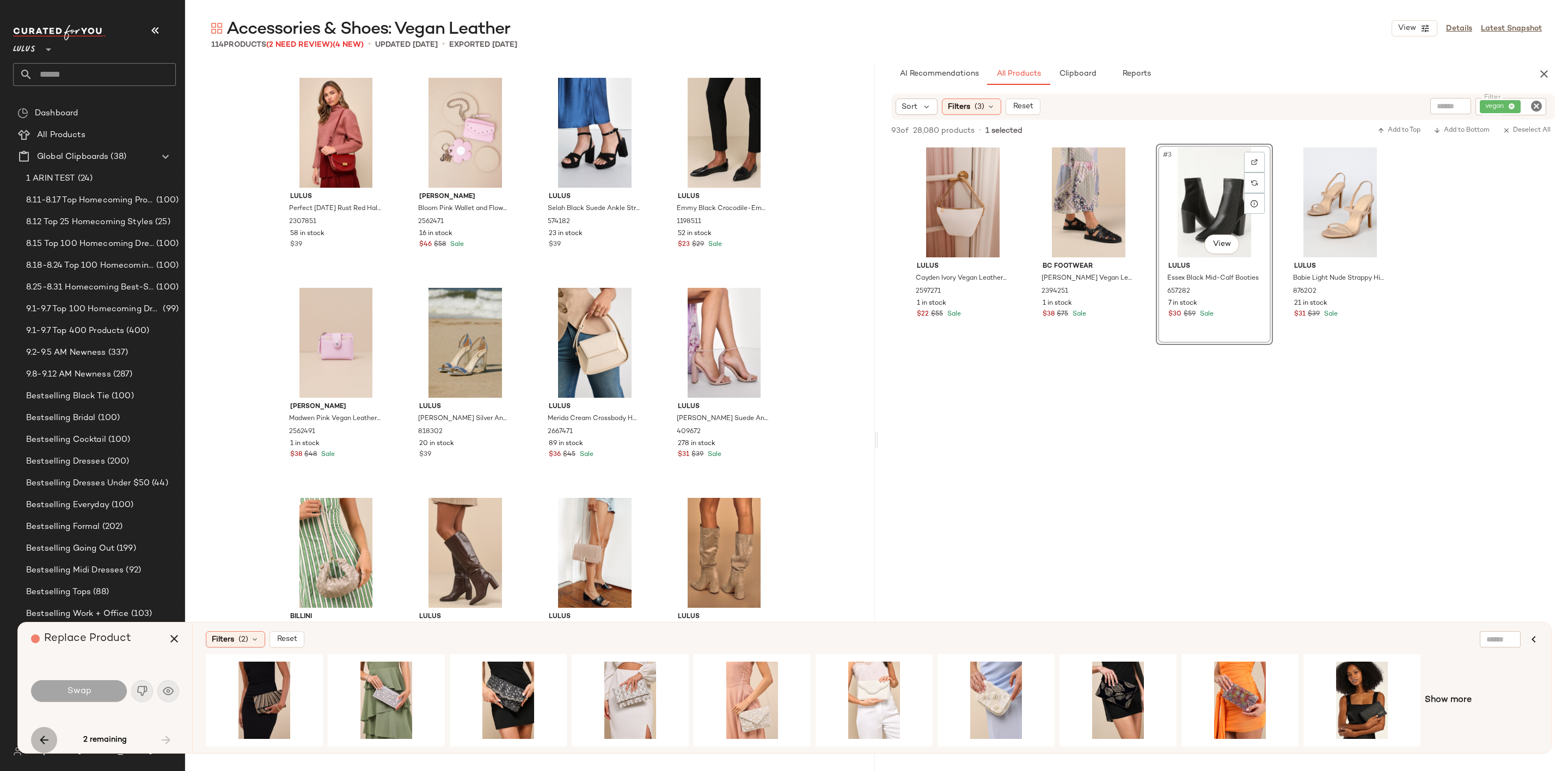
click at [35, 739] on button "button" at bounding box center [44, 740] width 26 height 26
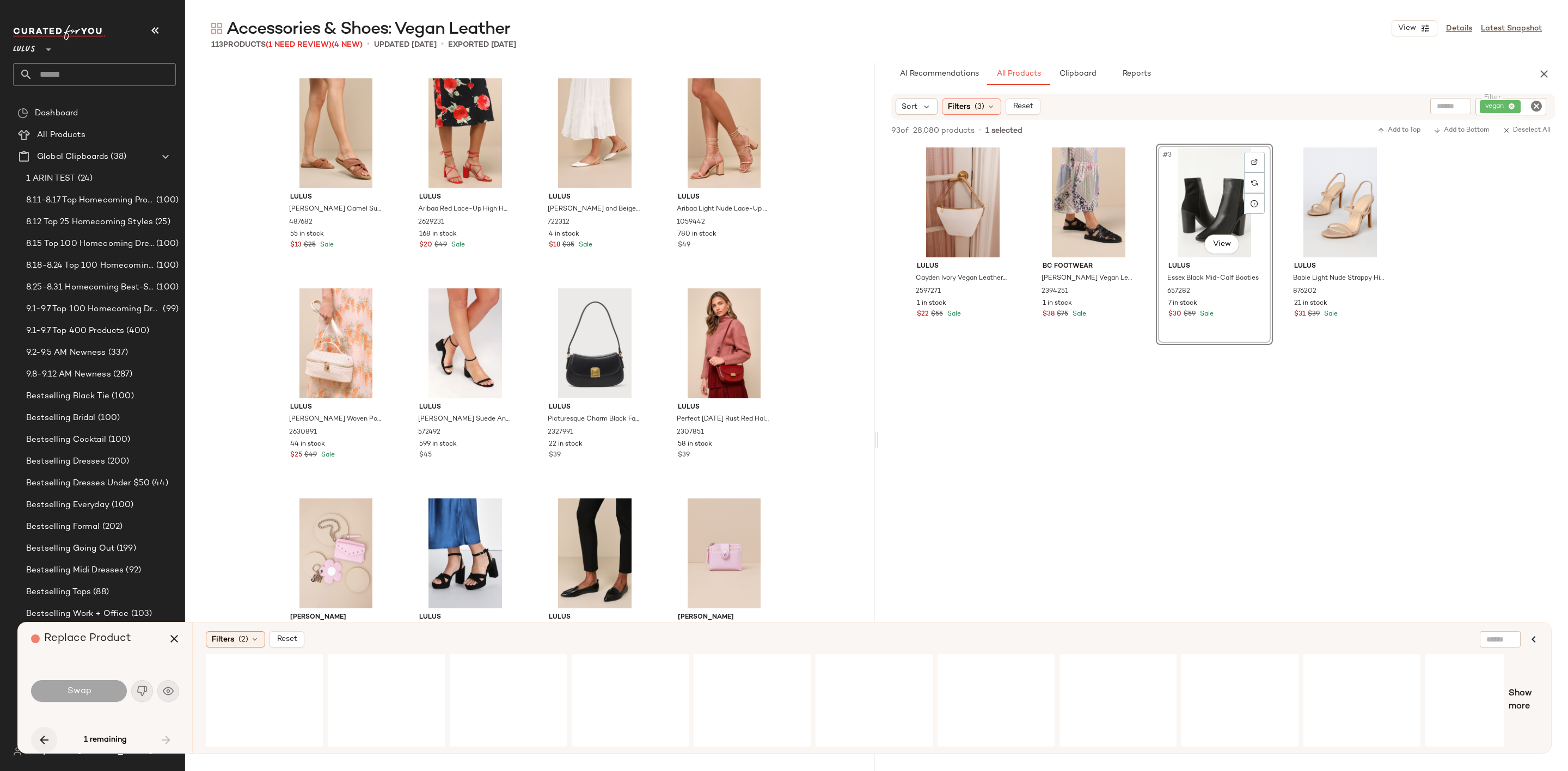
click at [35, 739] on div "1 remaining" at bounding box center [105, 740] width 148 height 26
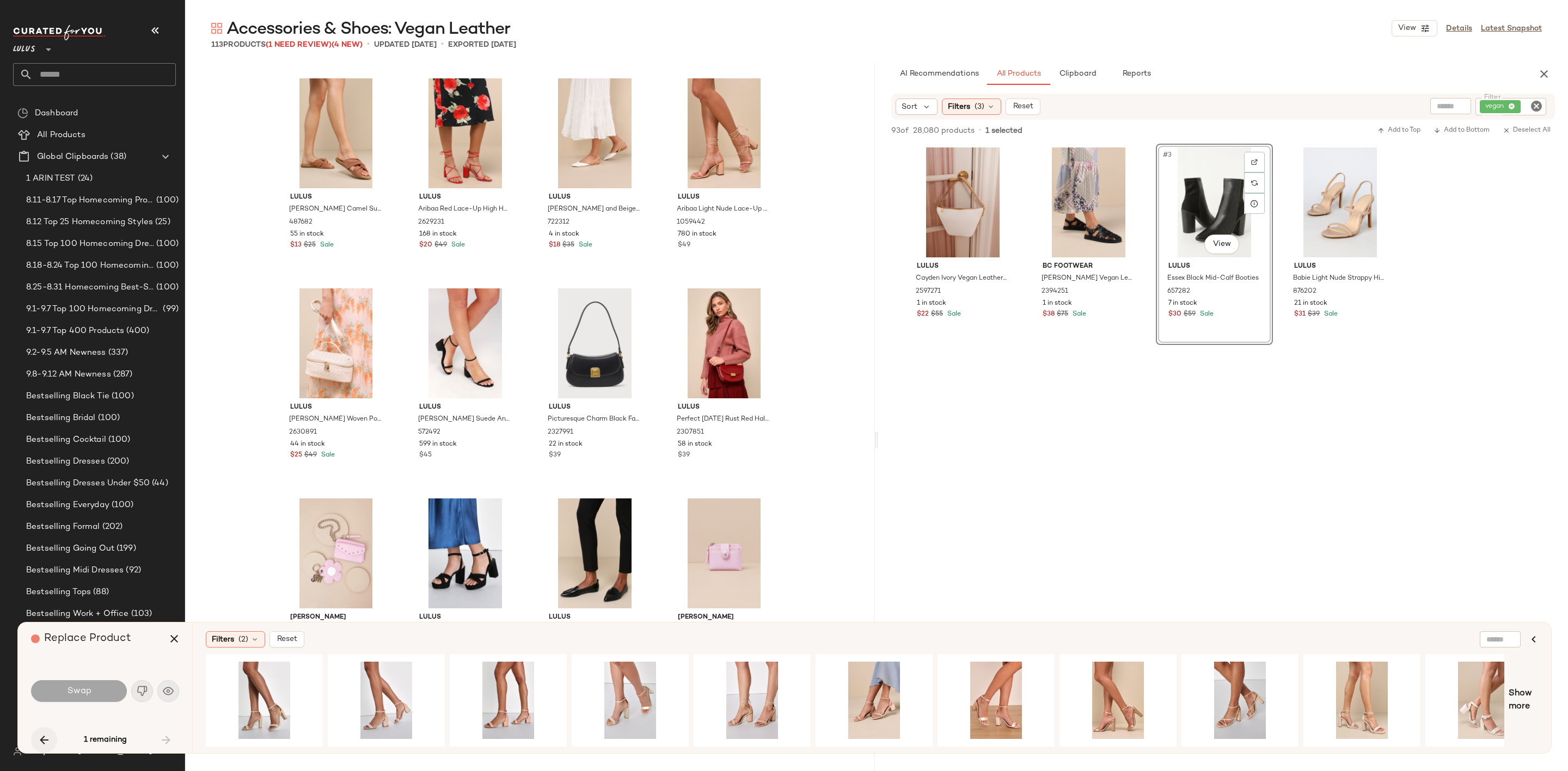
click at [35, 739] on button "button" at bounding box center [44, 740] width 26 height 26
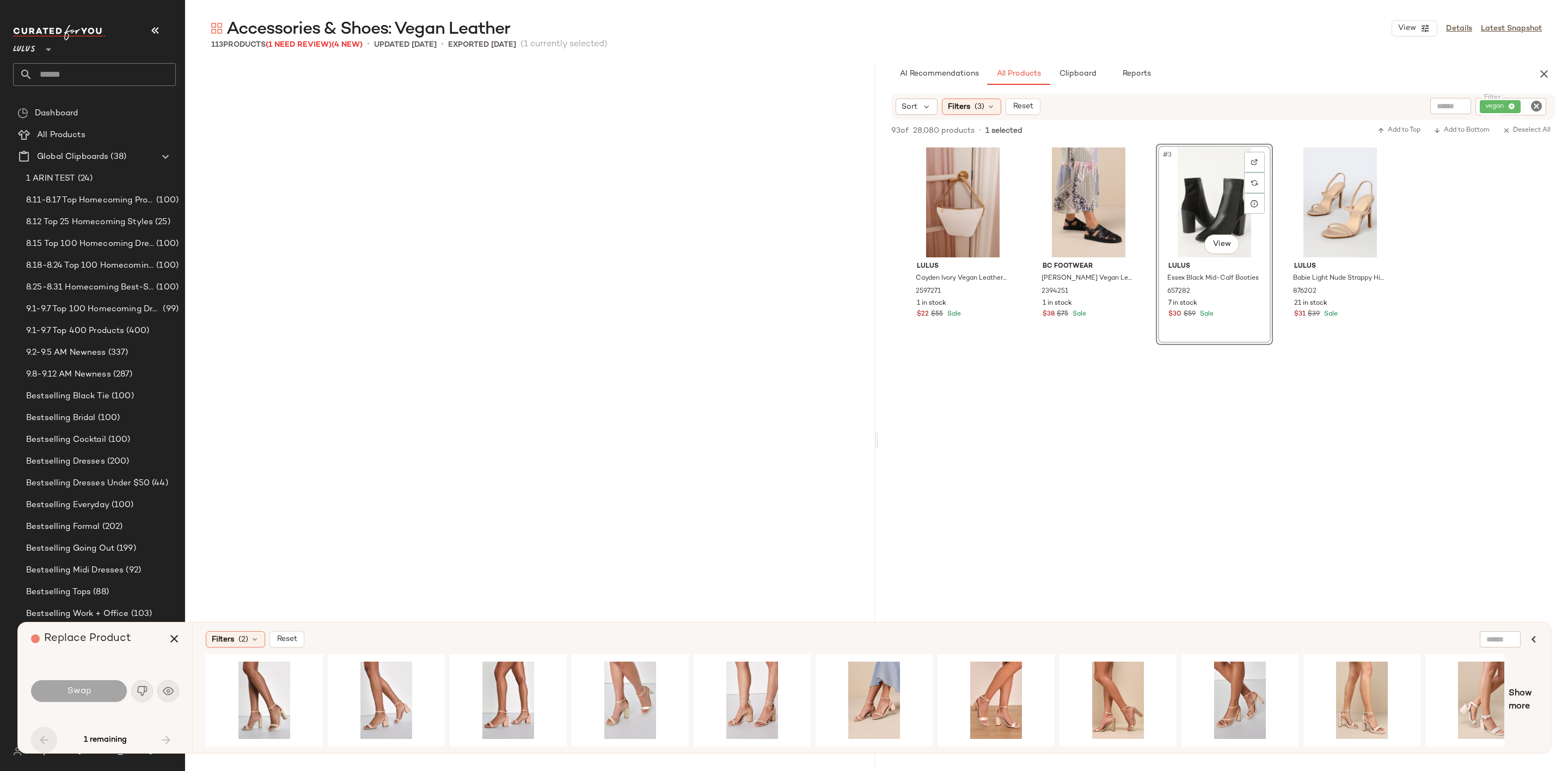
scroll to position [1681, 0]
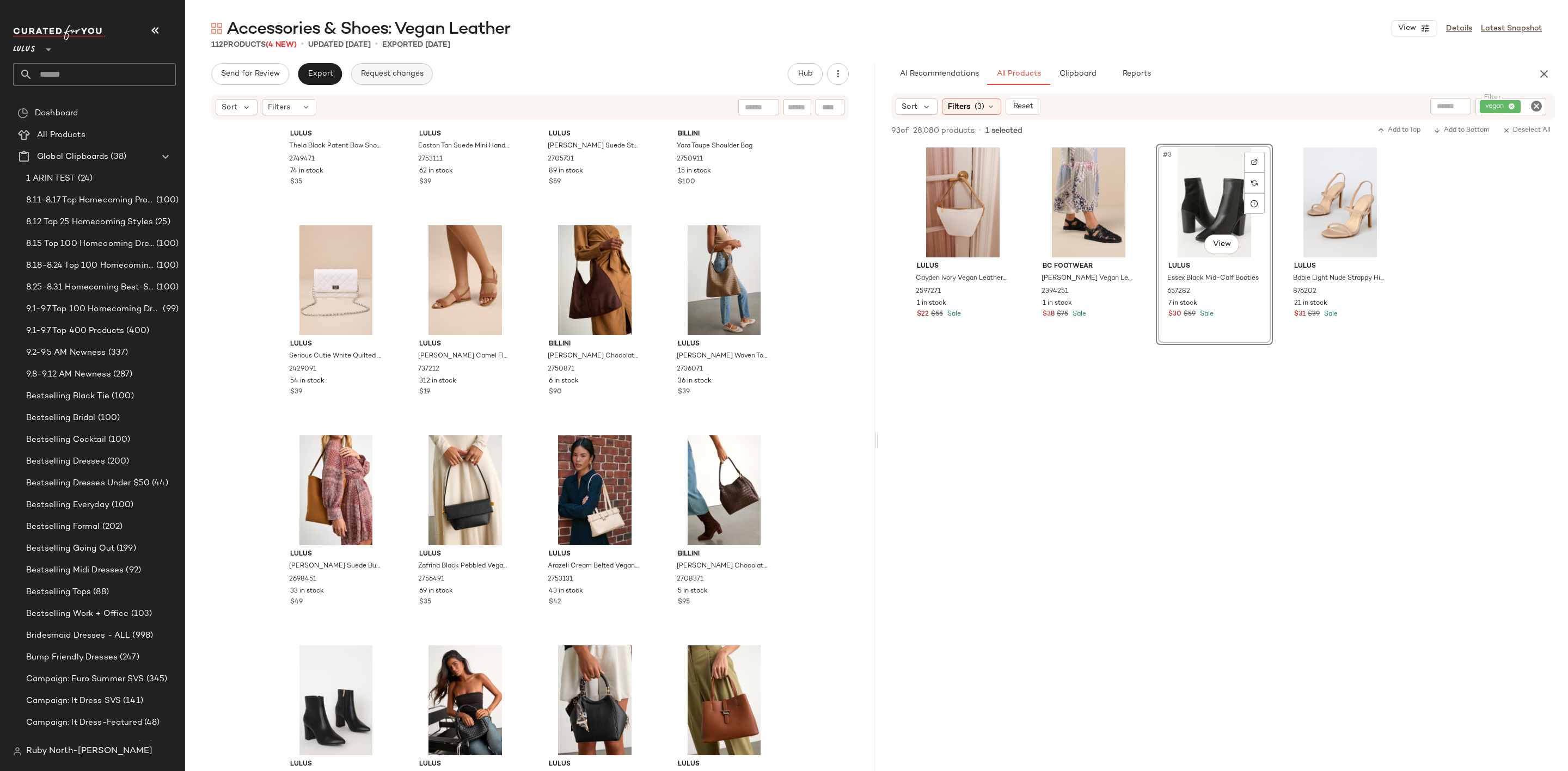
scroll to position [538, 0]
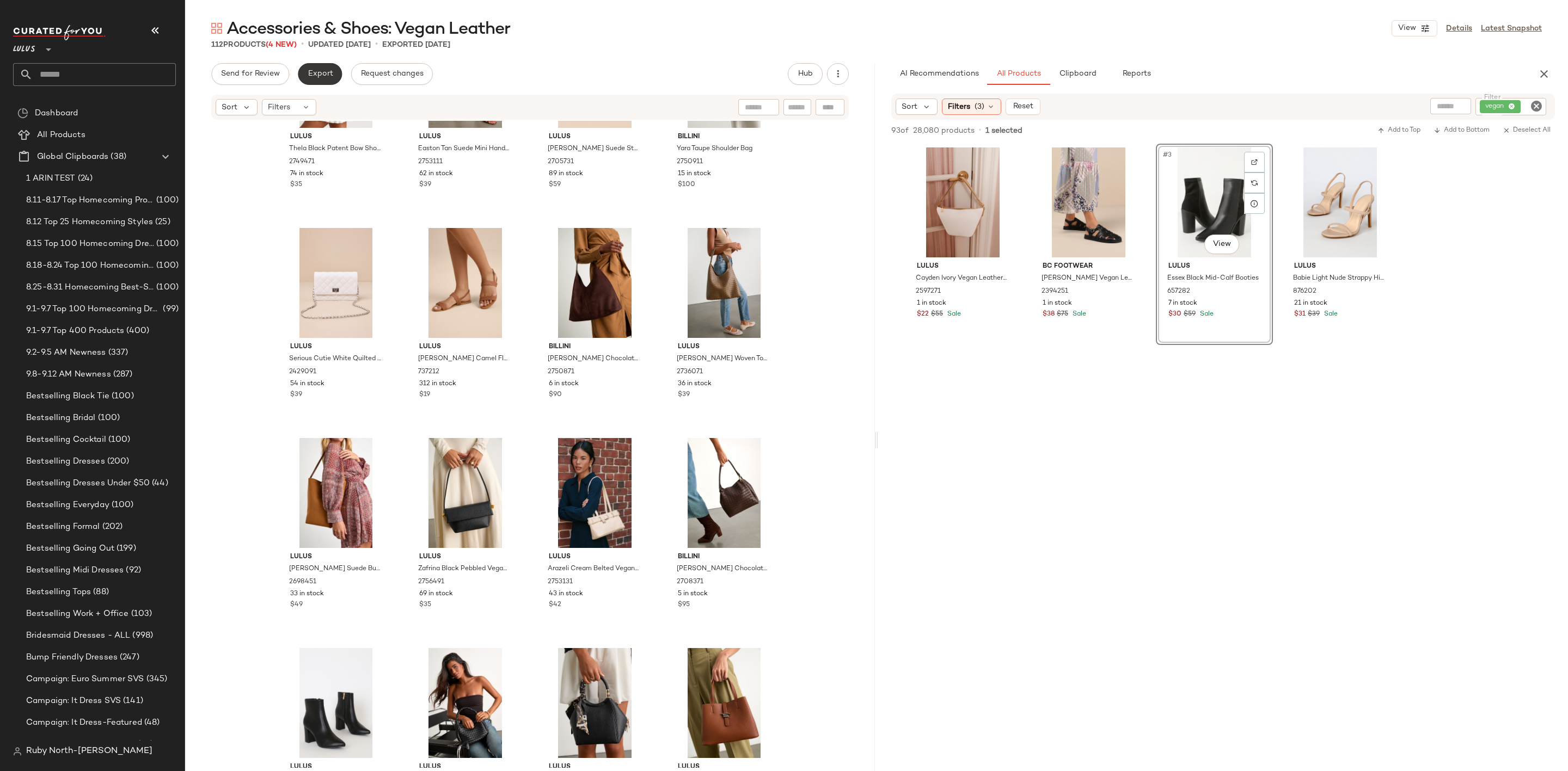
click at [324, 67] on button "Export" at bounding box center [320, 74] width 44 height 22
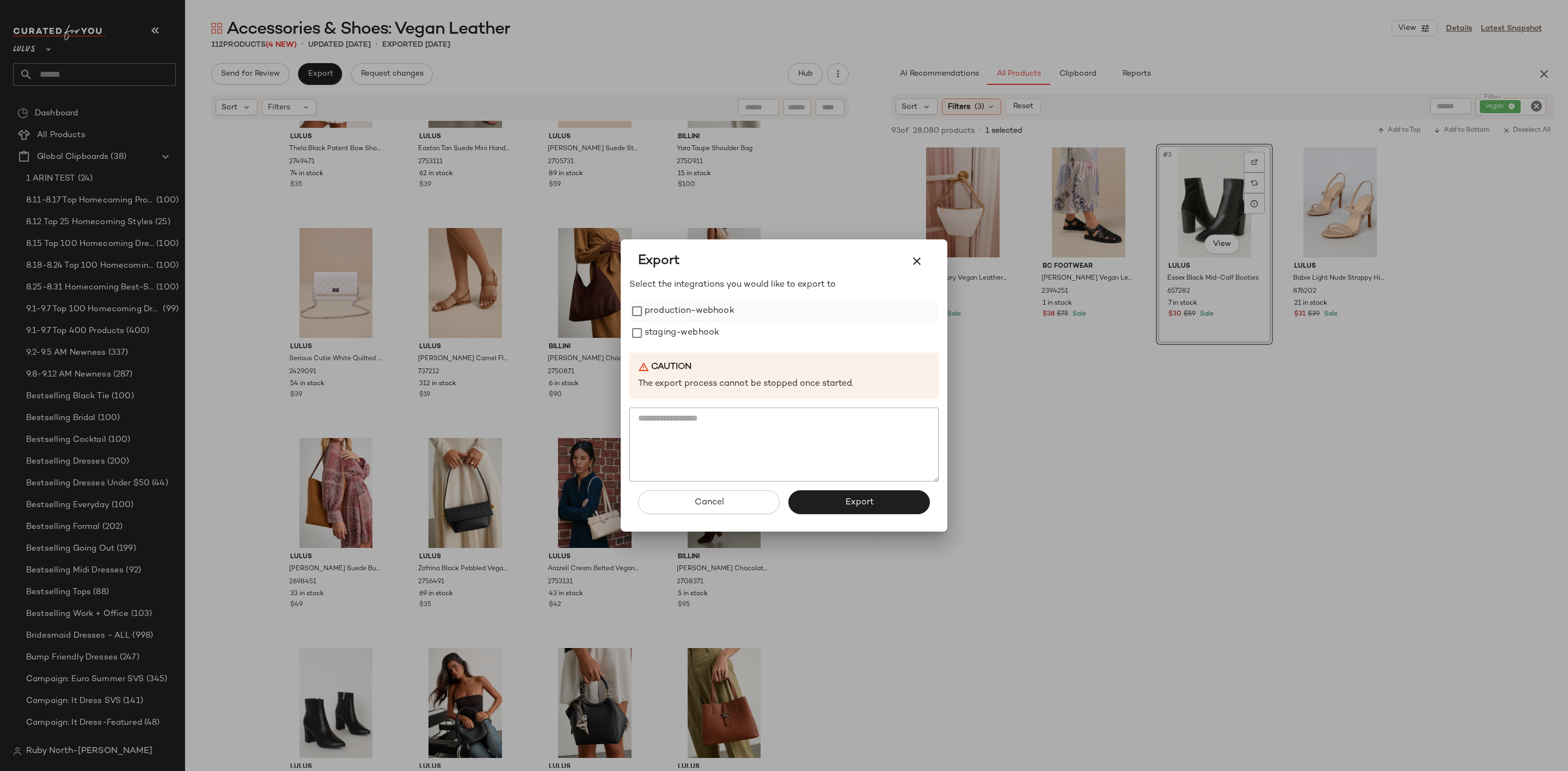
click at [673, 311] on label "production-webhook" at bounding box center [690, 312] width 90 height 22
click at [673, 335] on label "staging-webhook" at bounding box center [682, 333] width 75 height 22
click at [822, 507] on button "Export" at bounding box center [859, 502] width 142 height 24
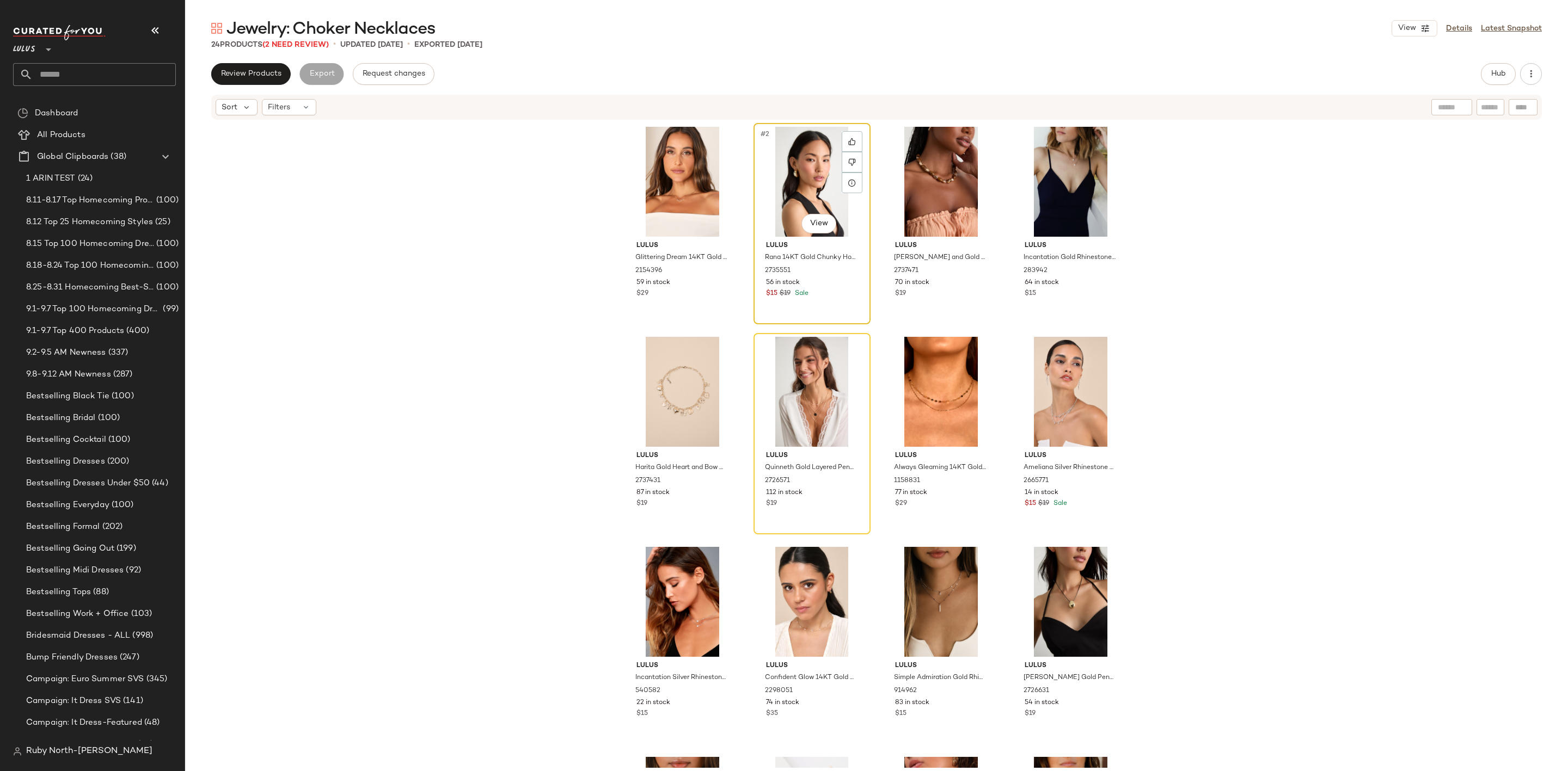
click at [816, 173] on div "#2 View" at bounding box center [812, 181] width 110 height 110
click at [825, 172] on div "#2 View" at bounding box center [812, 181] width 110 height 110
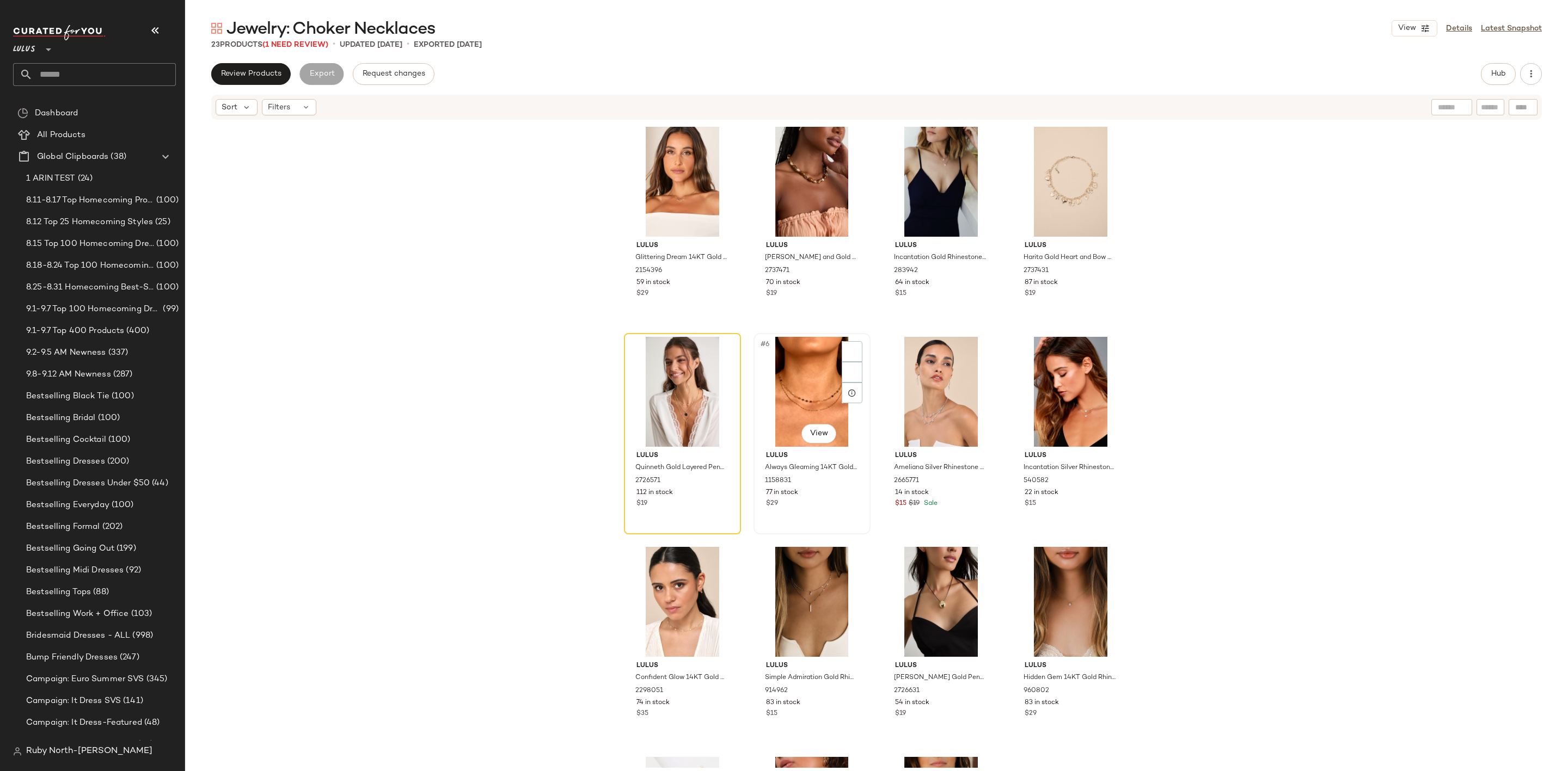
click at [789, 400] on div "#6 View" at bounding box center [812, 392] width 110 height 110
click at [698, 374] on div "#5 View" at bounding box center [682, 392] width 110 height 110
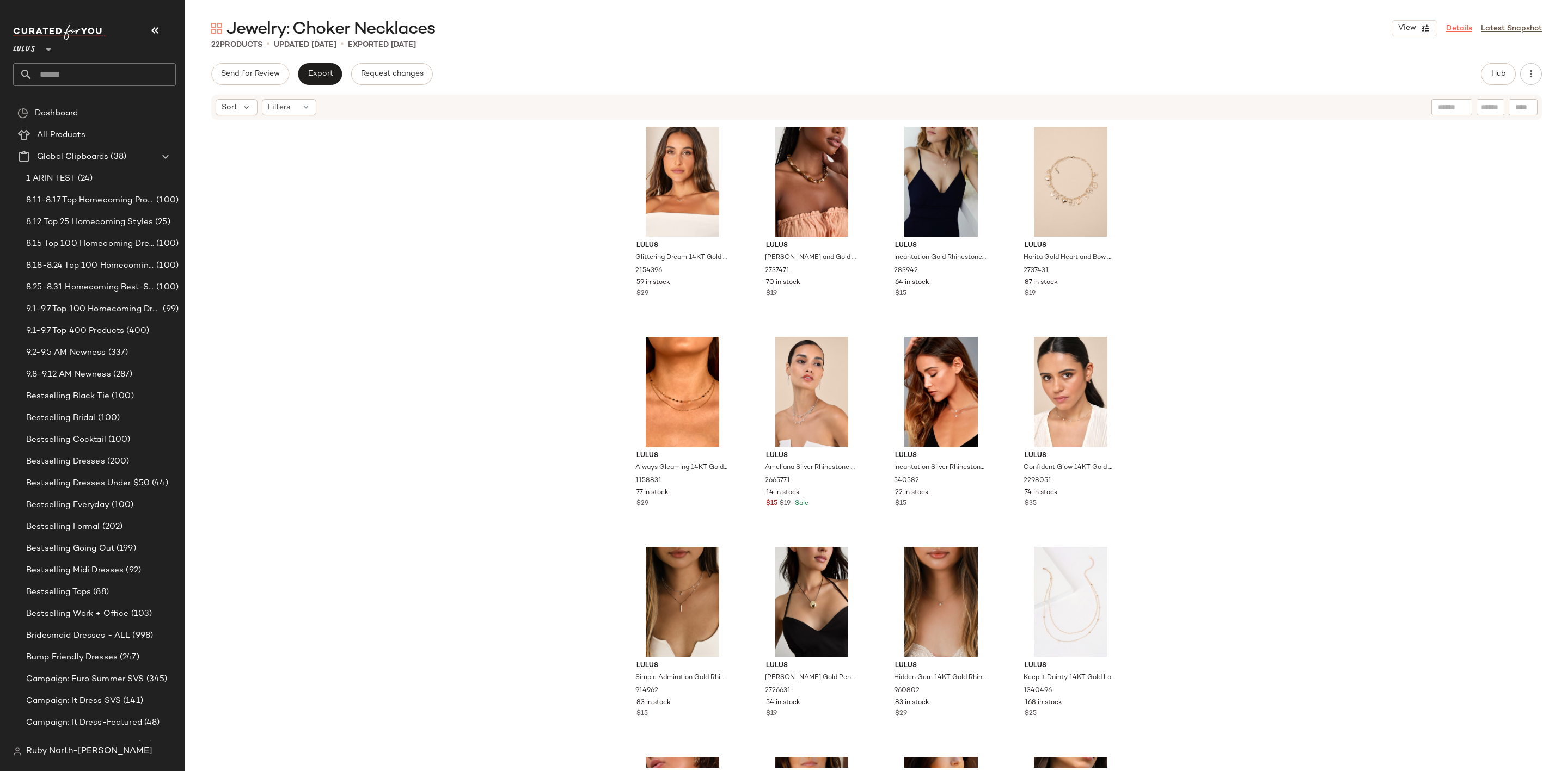
drag, startPoint x: 1464, startPoint y: 31, endPoint x: 1454, endPoint y: 33, distance: 10.2
click at [1464, 31] on link "Details" at bounding box center [1459, 29] width 26 height 12
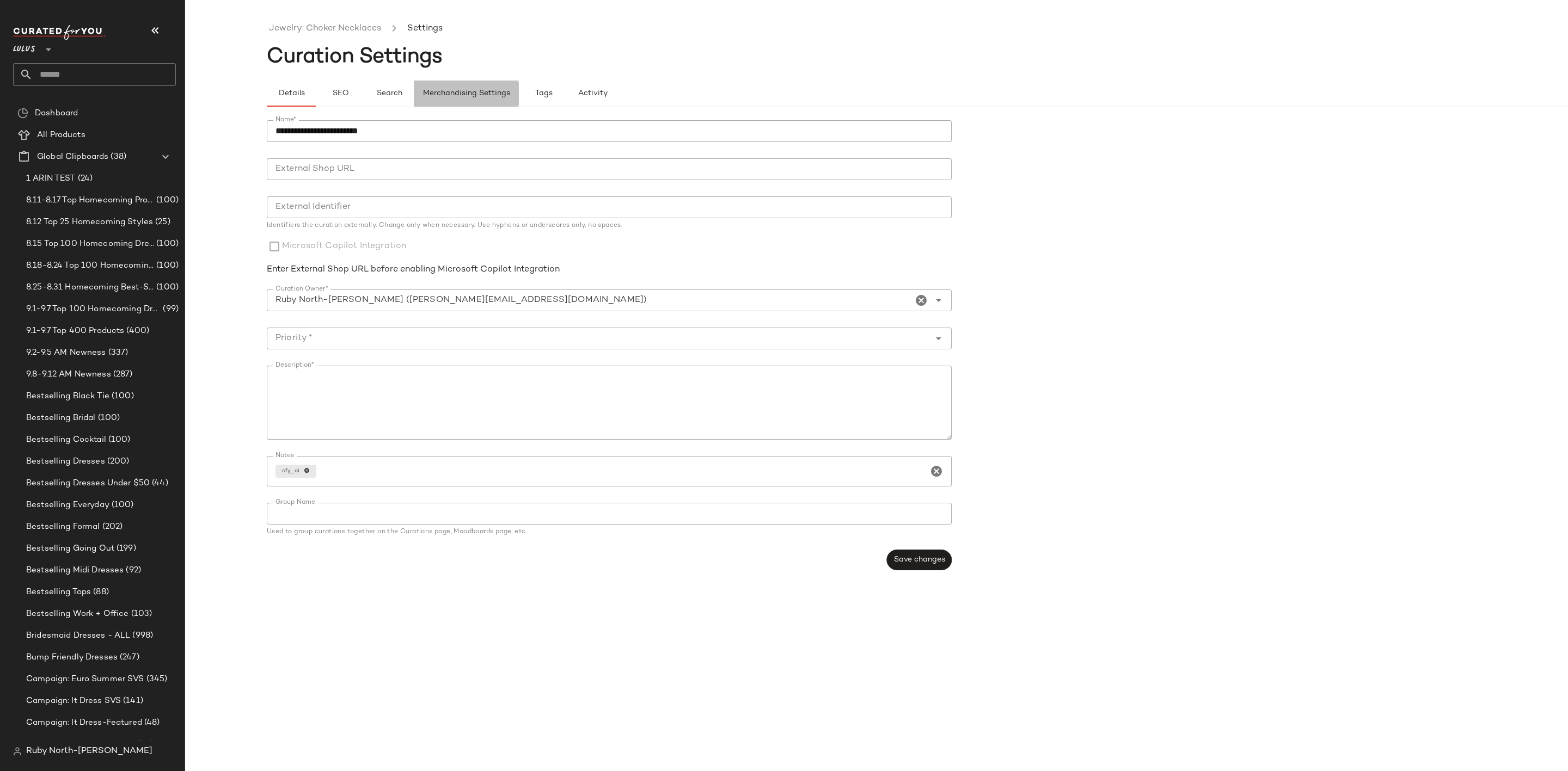
click at [475, 93] on span "Merchandising Settings" at bounding box center [466, 94] width 88 height 9
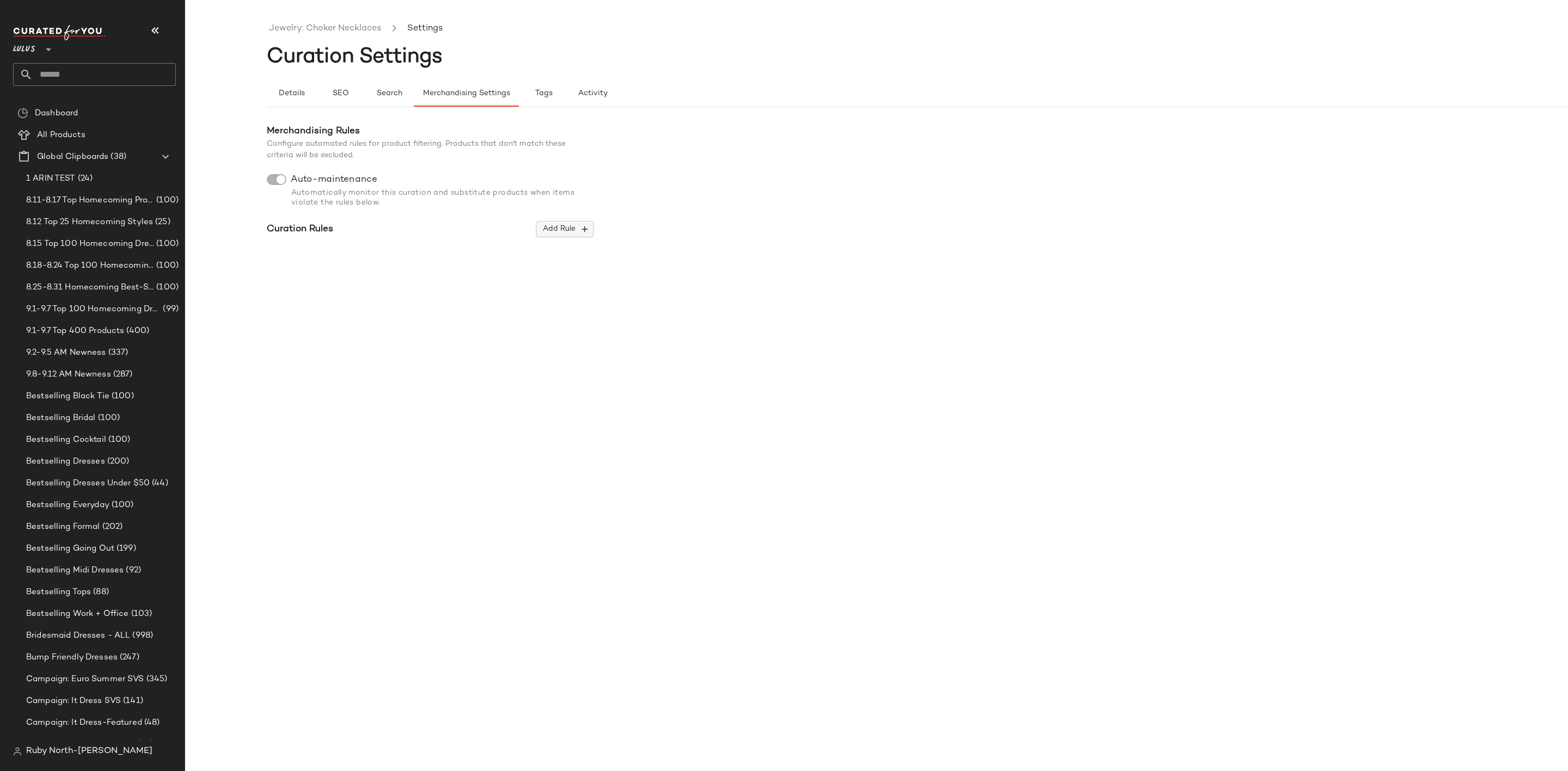
click at [585, 232] on icon "button" at bounding box center [585, 229] width 10 height 10
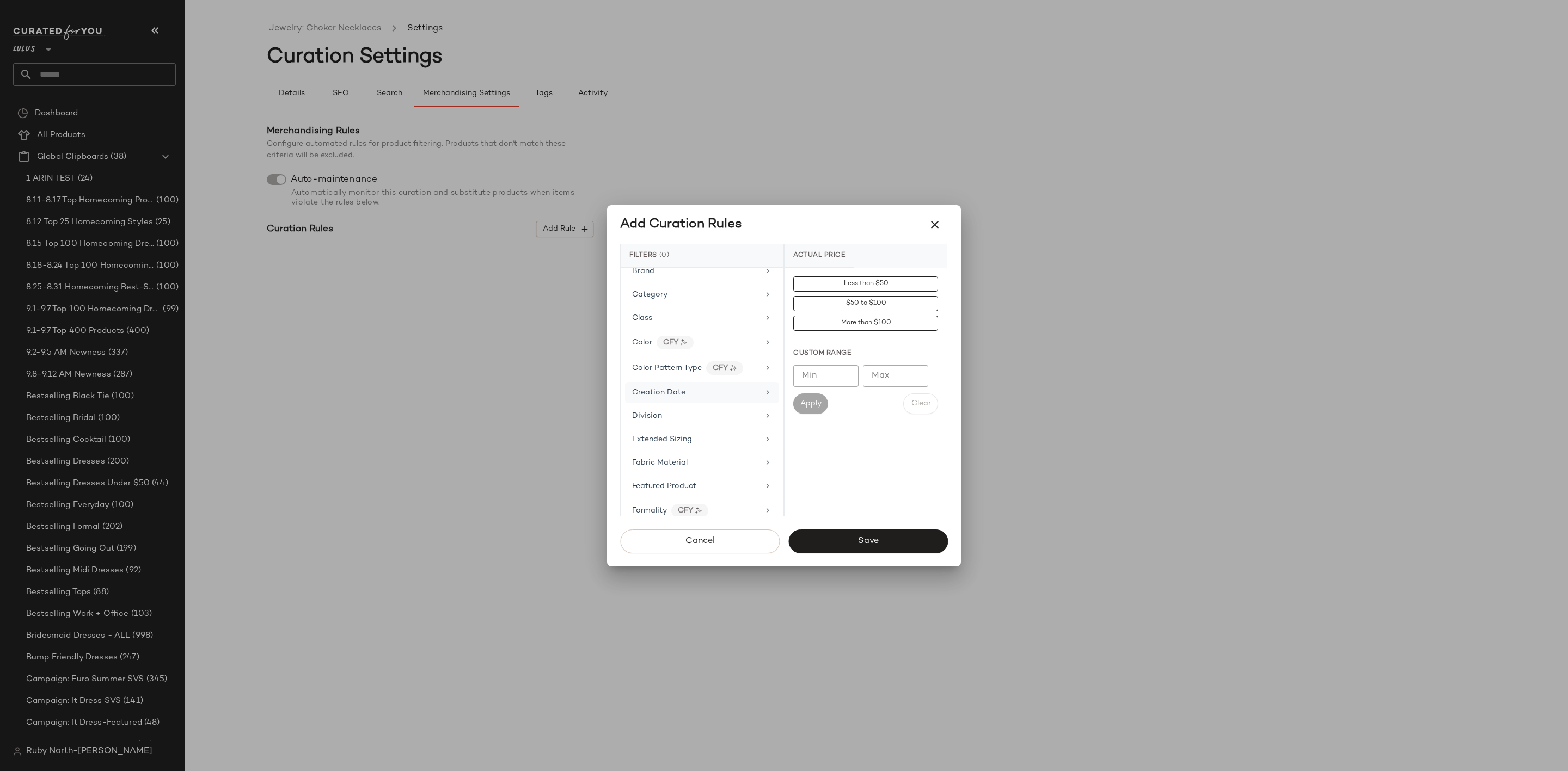
scroll to position [163, 0]
click at [703, 345] on div "Division" at bounding box center [702, 334] width 154 height 21
click at [755, 458] on div "Gender Category CFY" at bounding box center [695, 455] width 127 height 13
click at [752, 413] on div "Product Category CFY" at bounding box center [695, 406] width 127 height 13
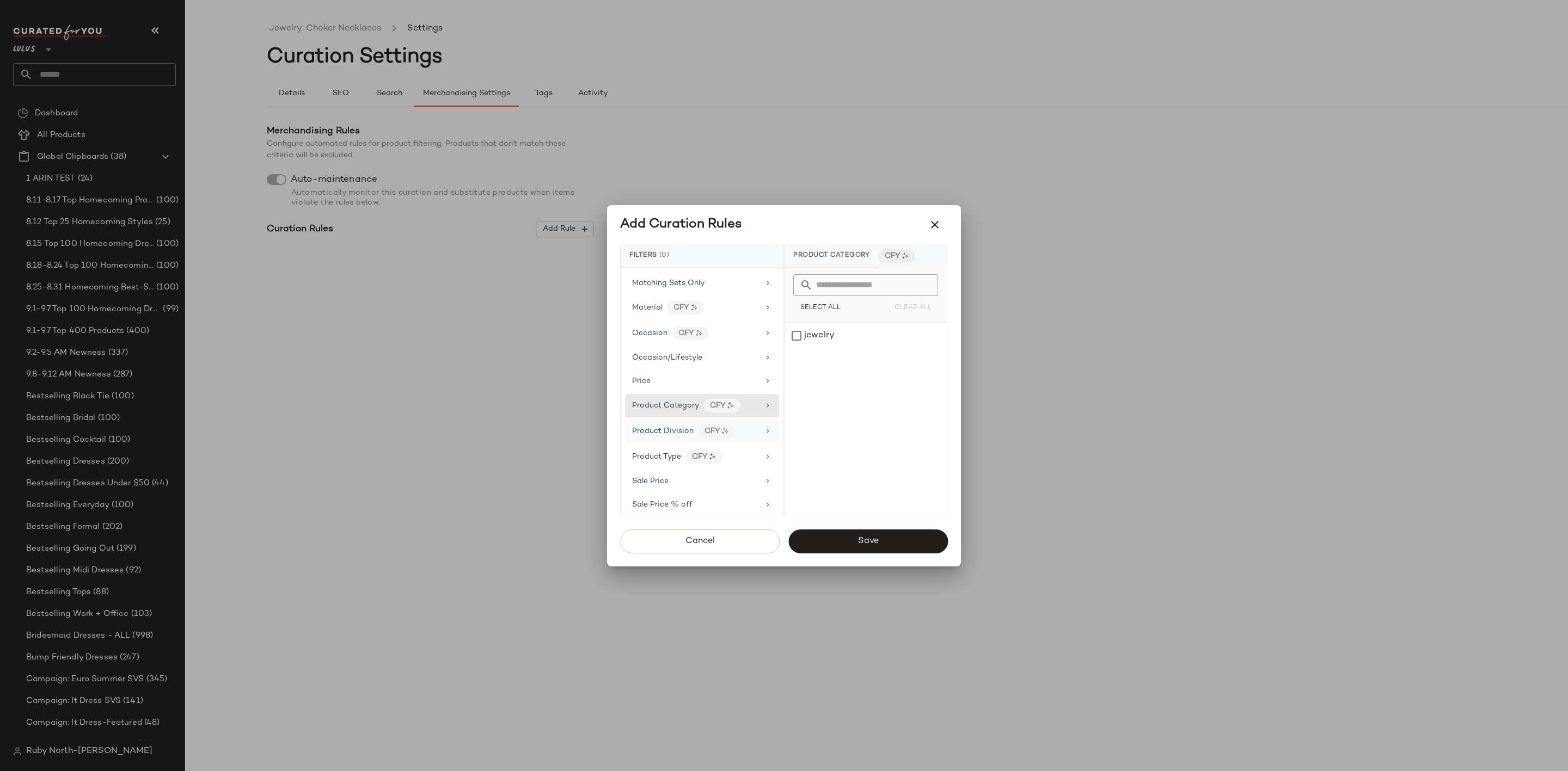
click at [745, 438] on div "Product Division CFY" at bounding box center [695, 431] width 127 height 13
click at [751, 464] on div "Product Type CFY" at bounding box center [695, 457] width 127 height 13
click at [822, 363] on div "necklaces" at bounding box center [866, 361] width 163 height 26
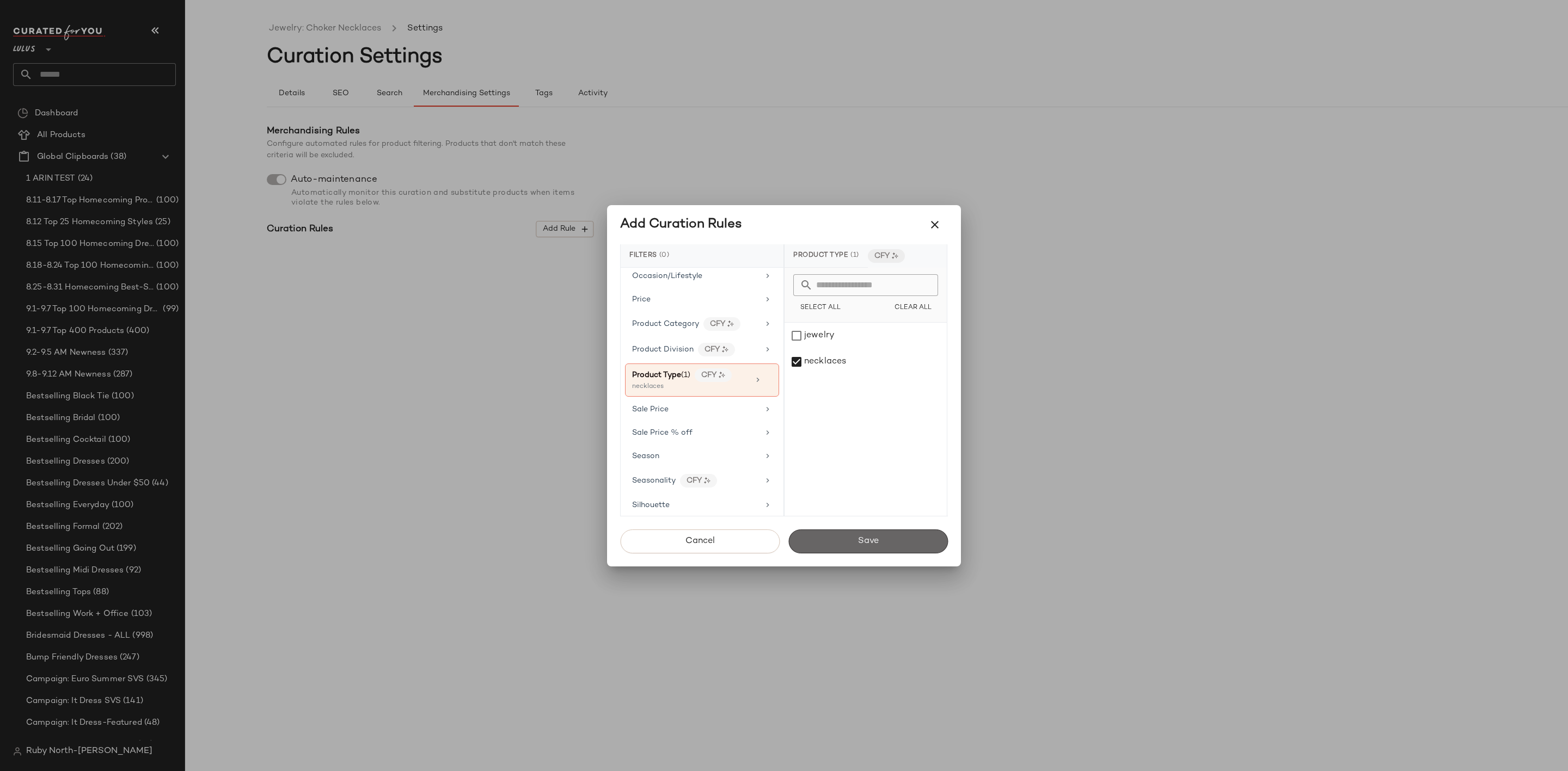
click at [843, 536] on button "Save" at bounding box center [868, 541] width 159 height 24
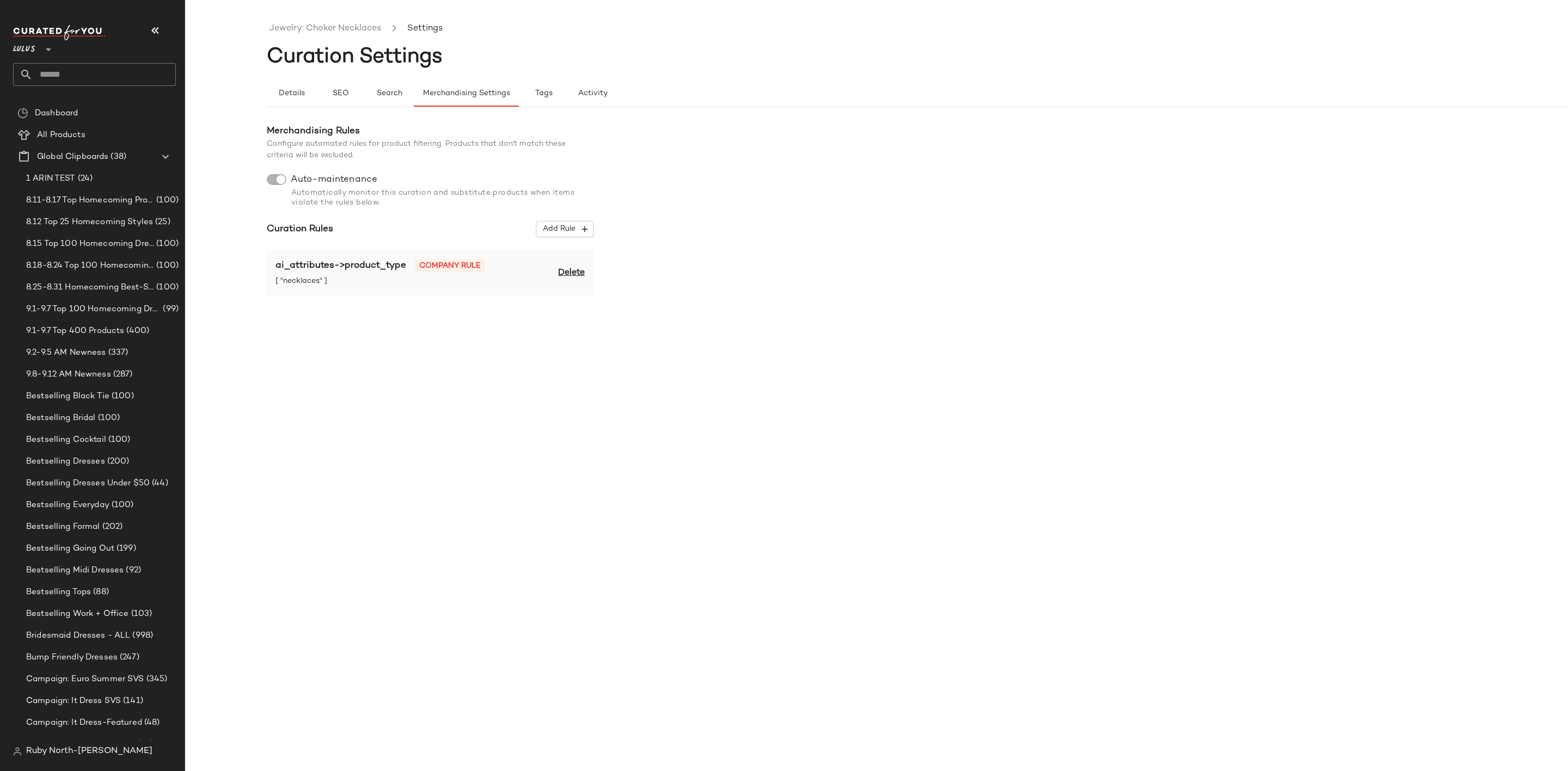
click at [355, 37] on ul "Jewelry: Choker Necklaces Settings" at bounding box center [958, 29] width 1383 height 25
drag, startPoint x: 343, startPoint y: 29, endPoint x: 376, endPoint y: 105, distance: 82.9
click at [343, 29] on link "Jewelry: Choker Necklaces" at bounding box center [325, 29] width 112 height 14
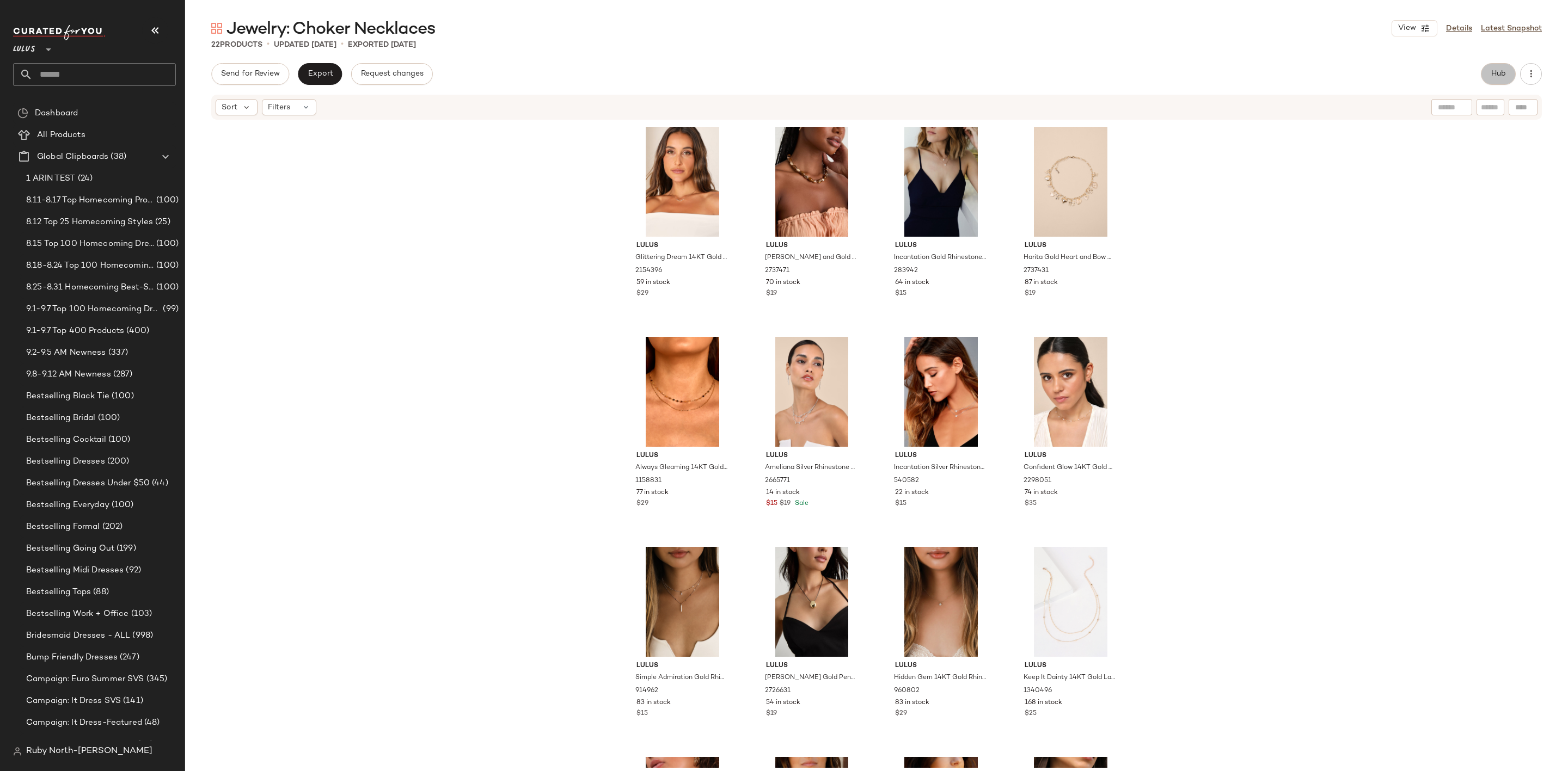
click at [1503, 74] on span "Hub" at bounding box center [1498, 74] width 15 height 9
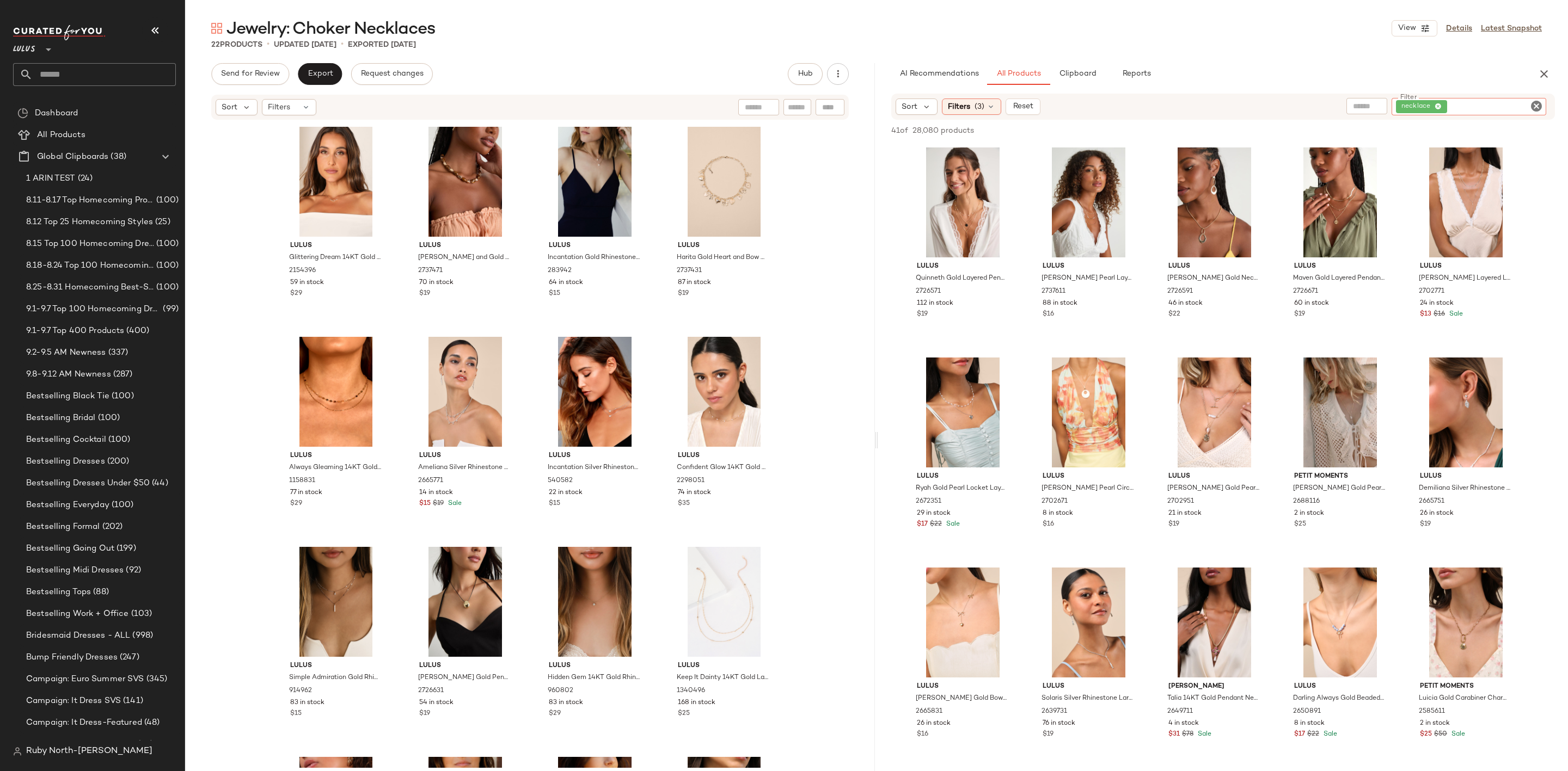
click at [1524, 113] on div "necklace" at bounding box center [1469, 106] width 155 height 18
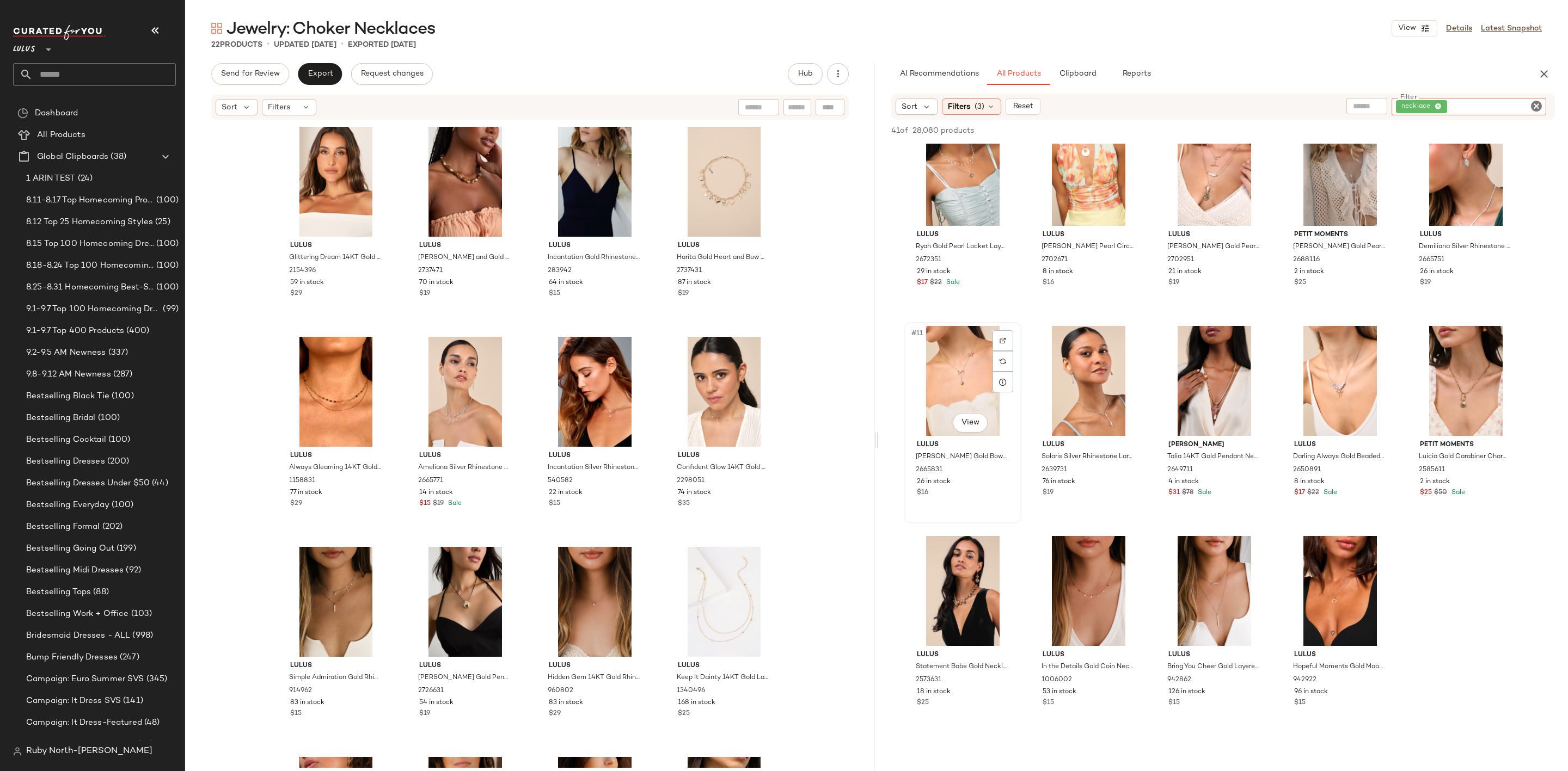
scroll to position [245, 0]
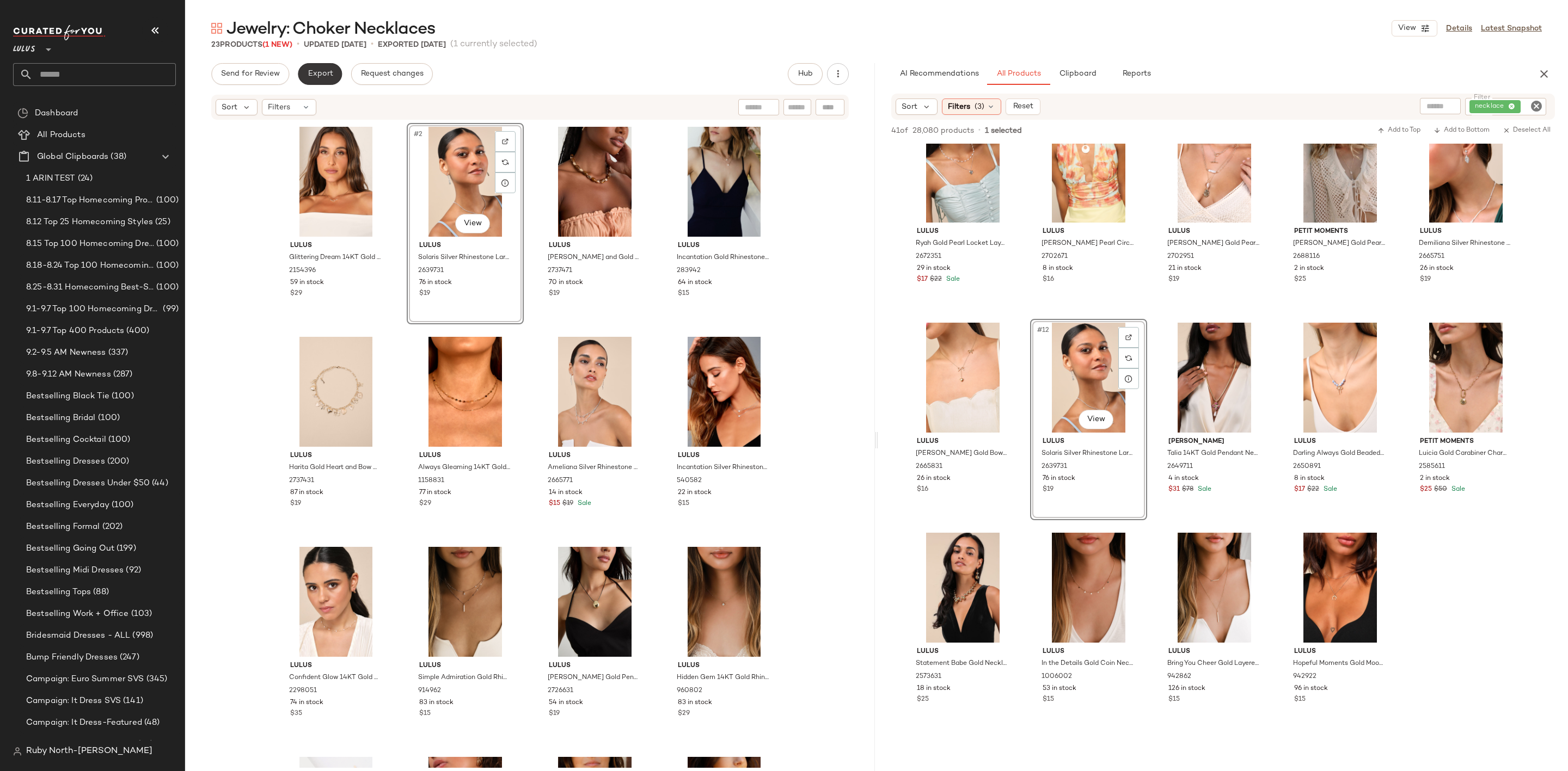
click at [316, 78] on span "Export" at bounding box center [320, 74] width 26 height 9
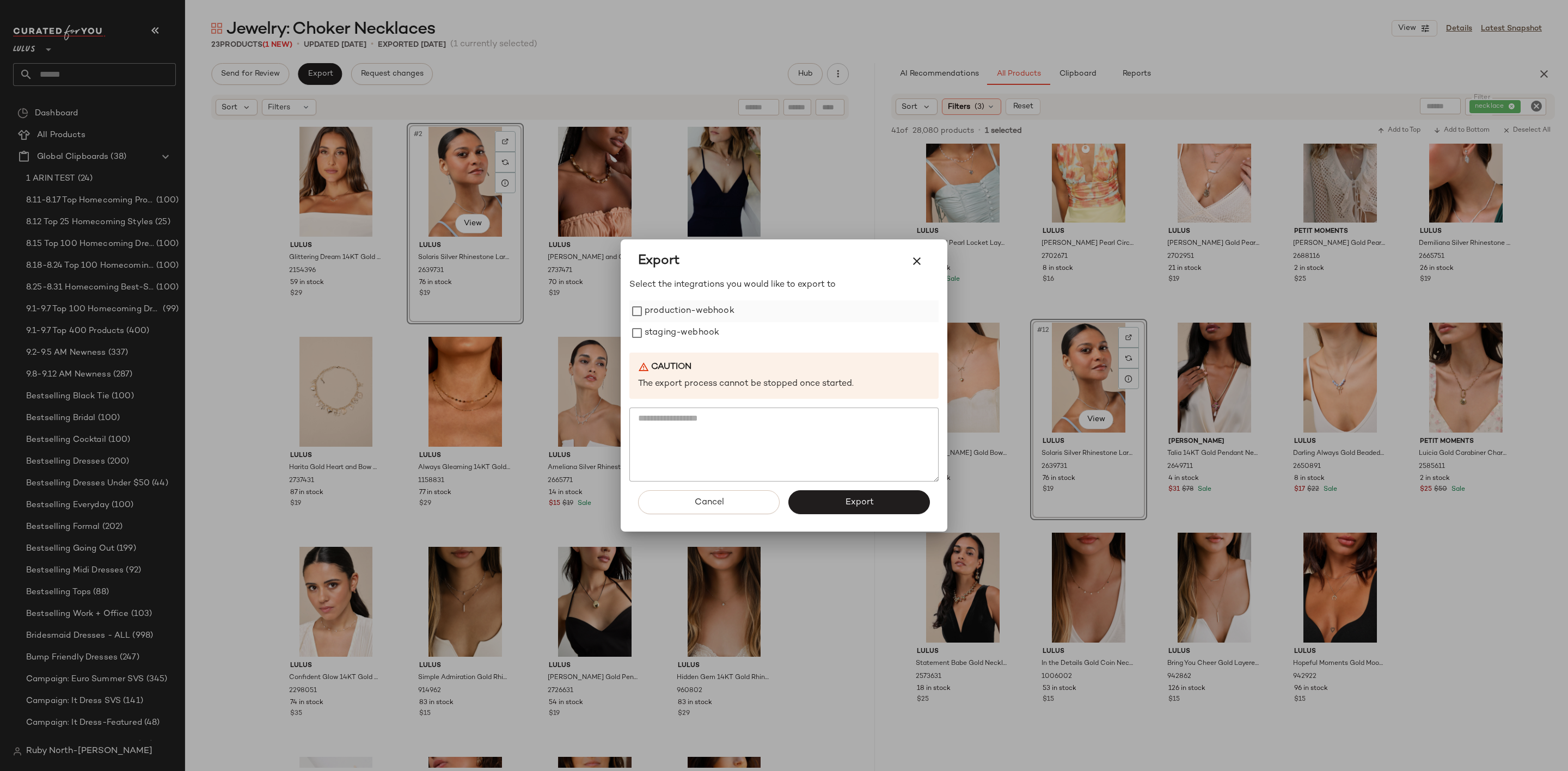
click at [667, 304] on label "production-webhook" at bounding box center [690, 312] width 90 height 22
click at [678, 326] on label "staging-webhook" at bounding box center [682, 333] width 75 height 22
click at [852, 504] on span "Export" at bounding box center [858, 503] width 29 height 10
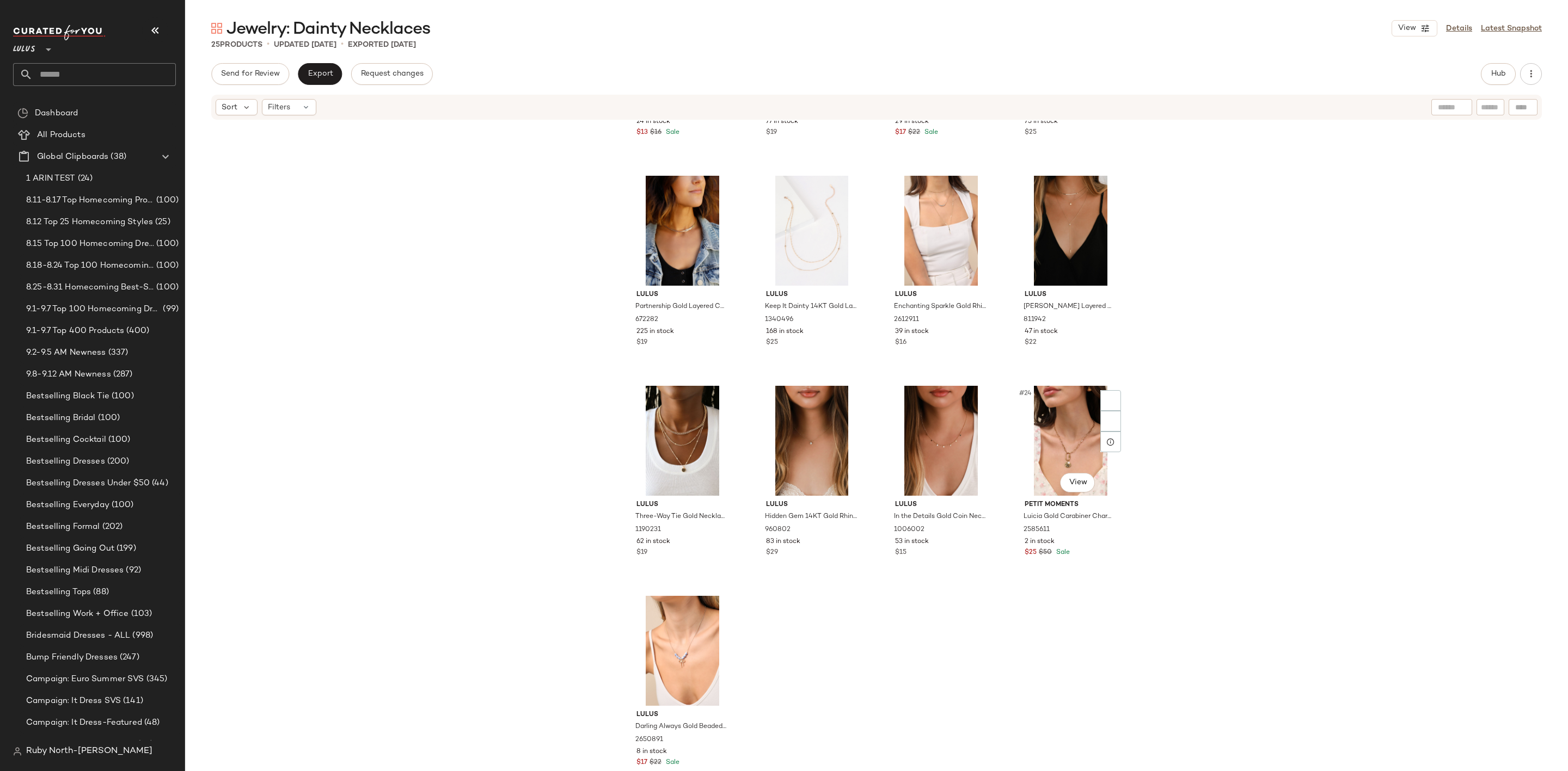
scroll to position [825, 0]
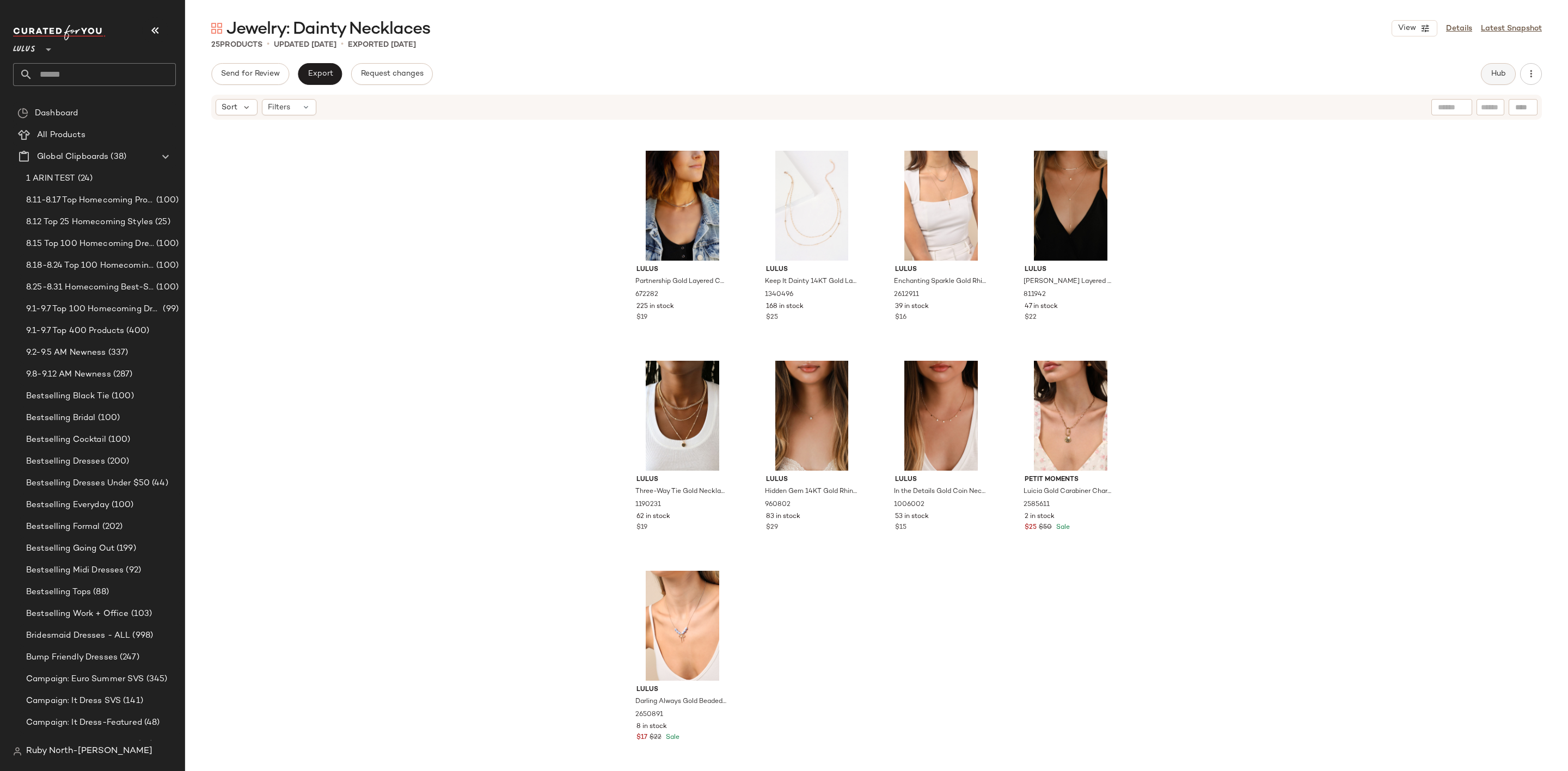
click at [1493, 75] on span "Hub" at bounding box center [1498, 74] width 15 height 9
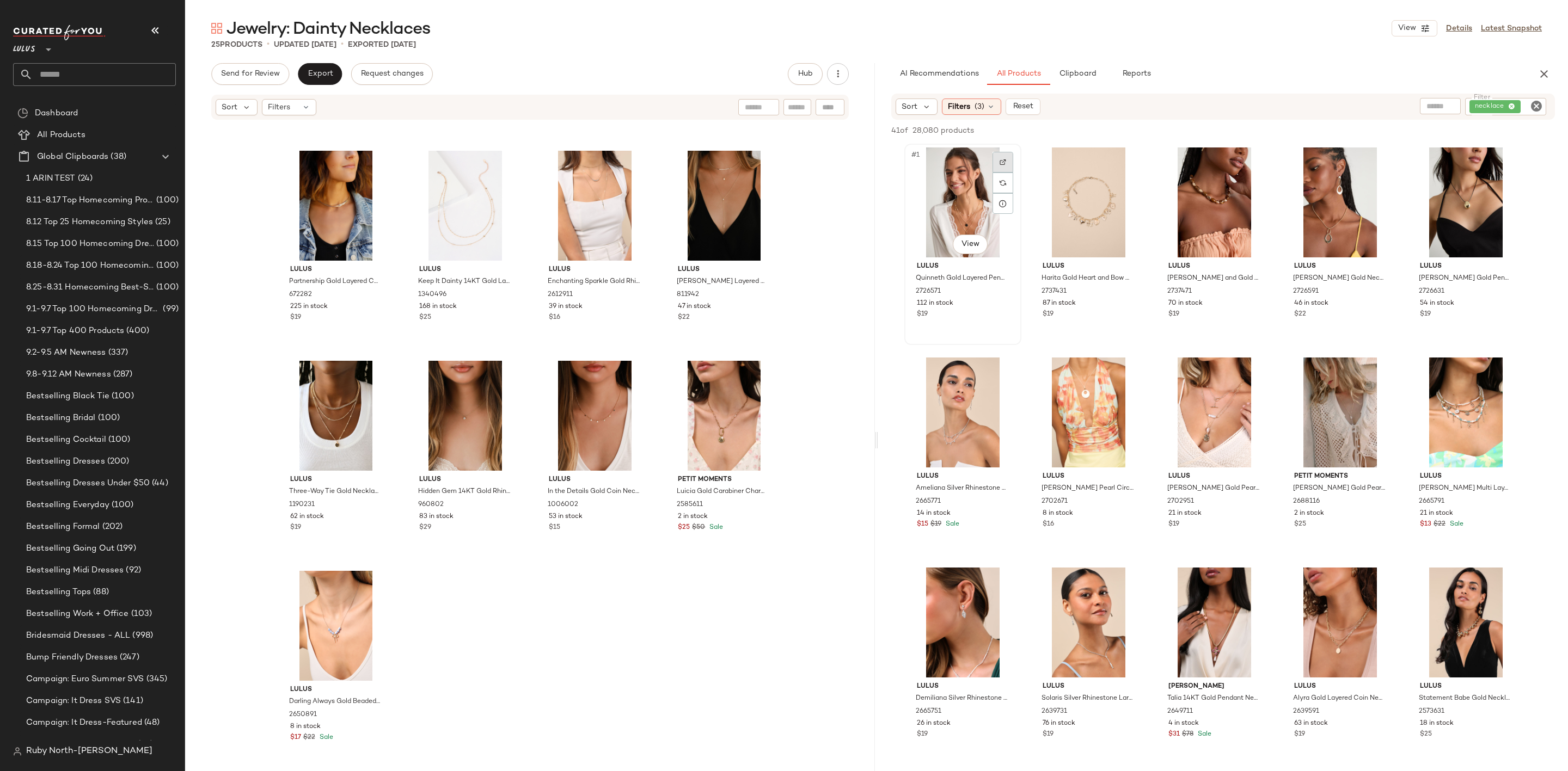
click at [995, 158] on div at bounding box center [1003, 162] width 21 height 21
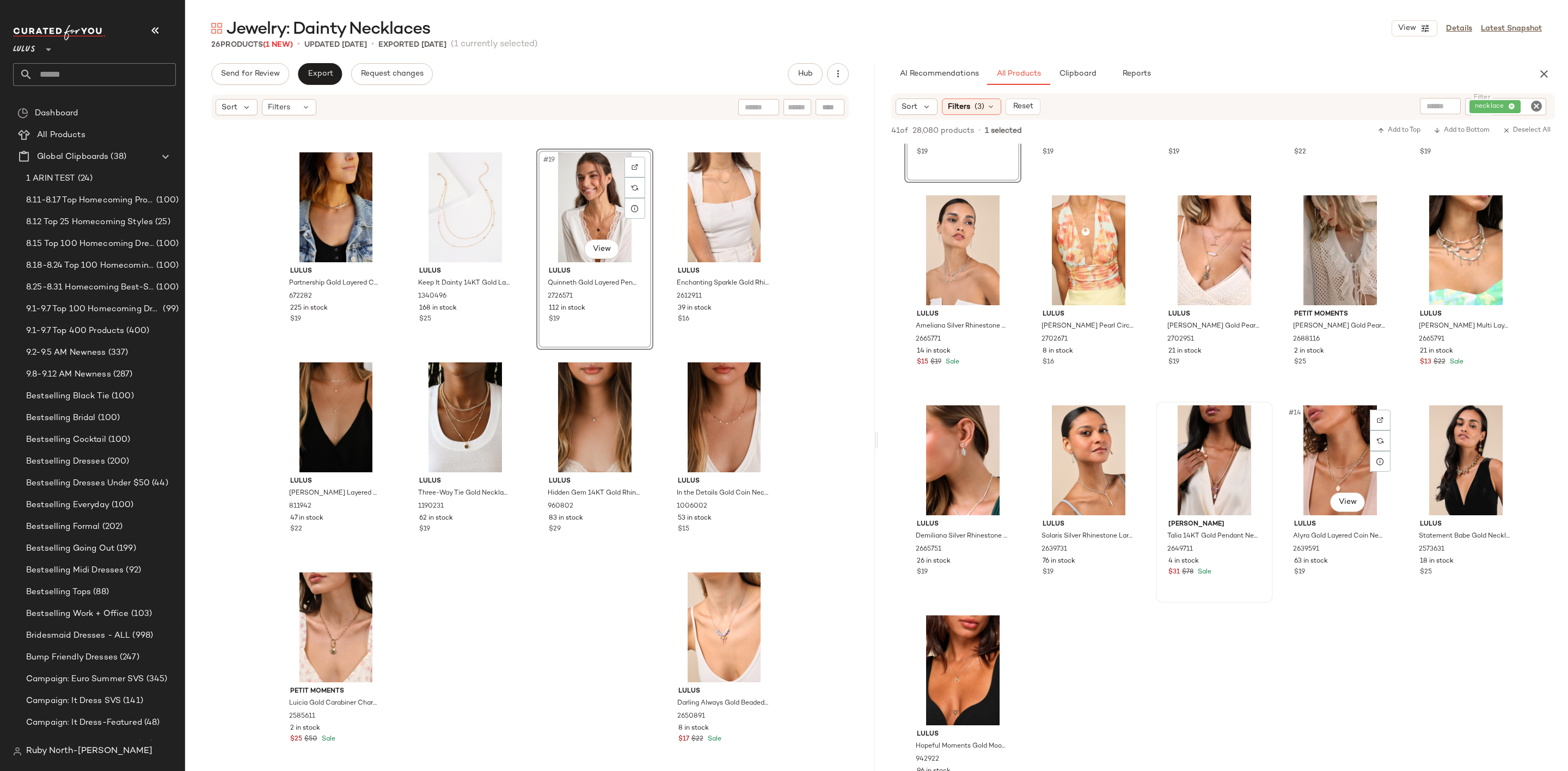
scroll to position [163, 0]
click at [1122, 421] on div at bounding box center [1129, 419] width 21 height 21
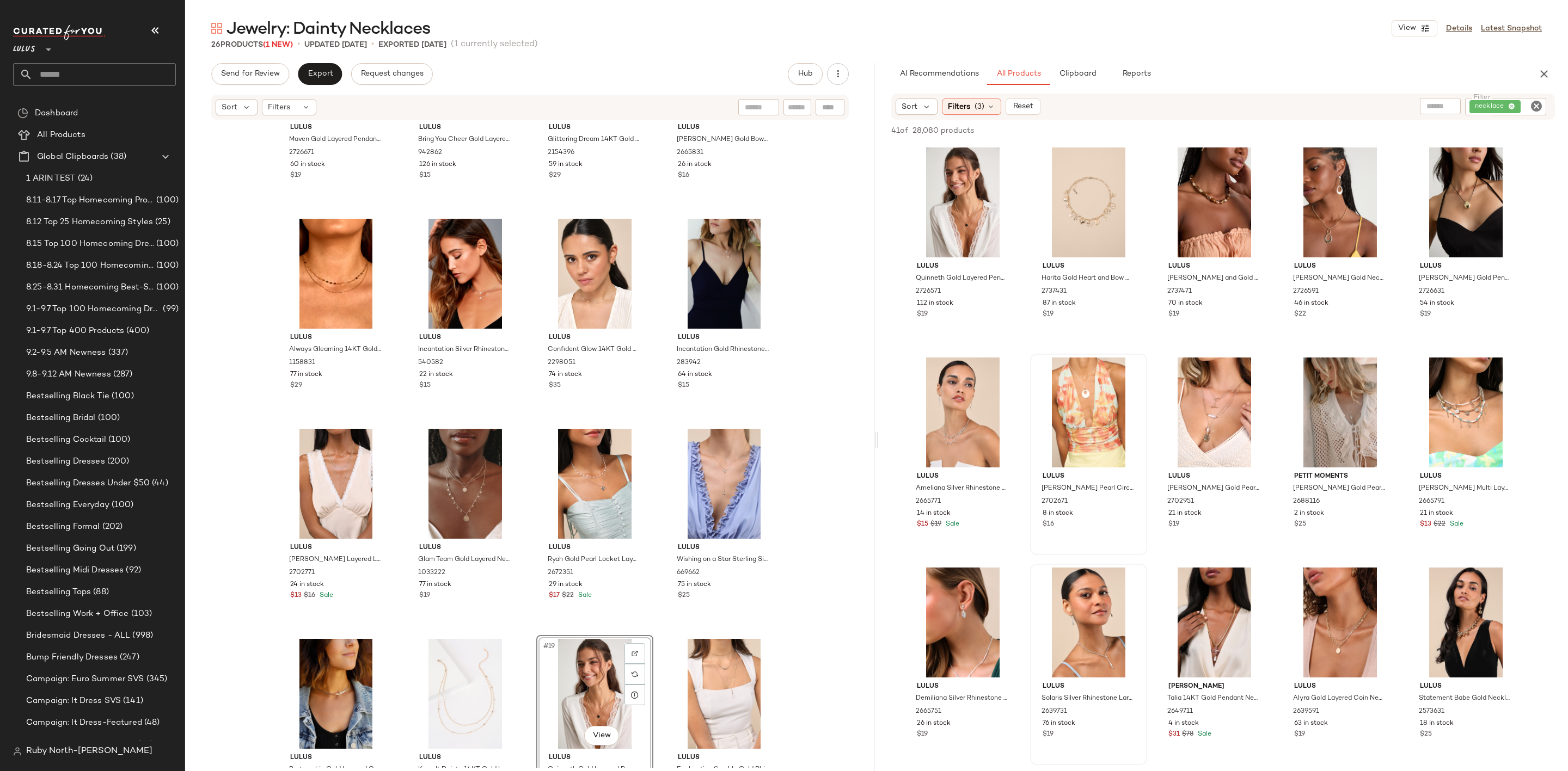
scroll to position [335, 0]
click at [964, 99] on div "Sort Filters (3) Reset Filter necklace Filter" at bounding box center [1223, 106] width 663 height 26
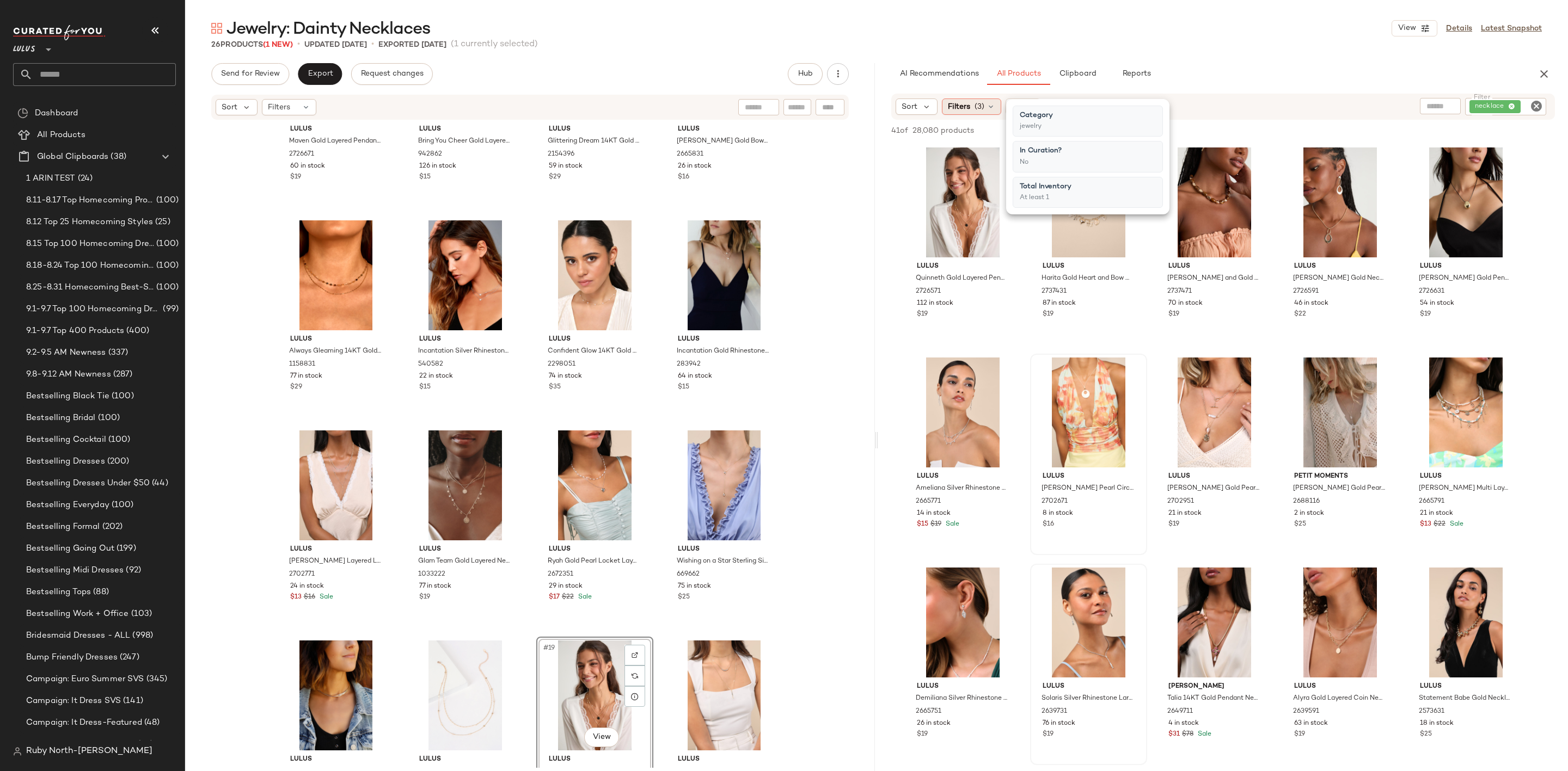
click at [966, 111] on span "Filters" at bounding box center [959, 106] width 23 height 12
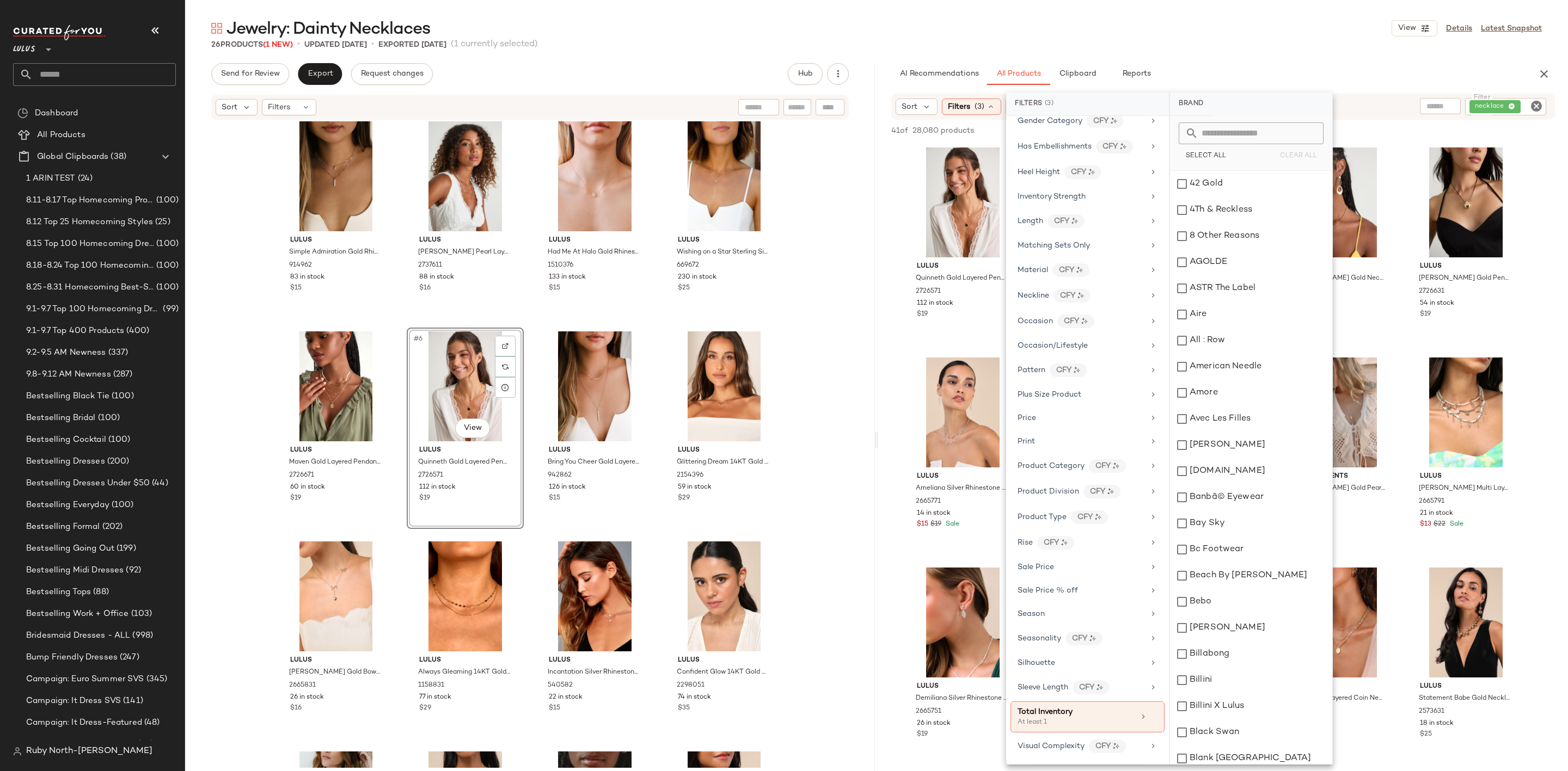
scroll to position [0, 0]
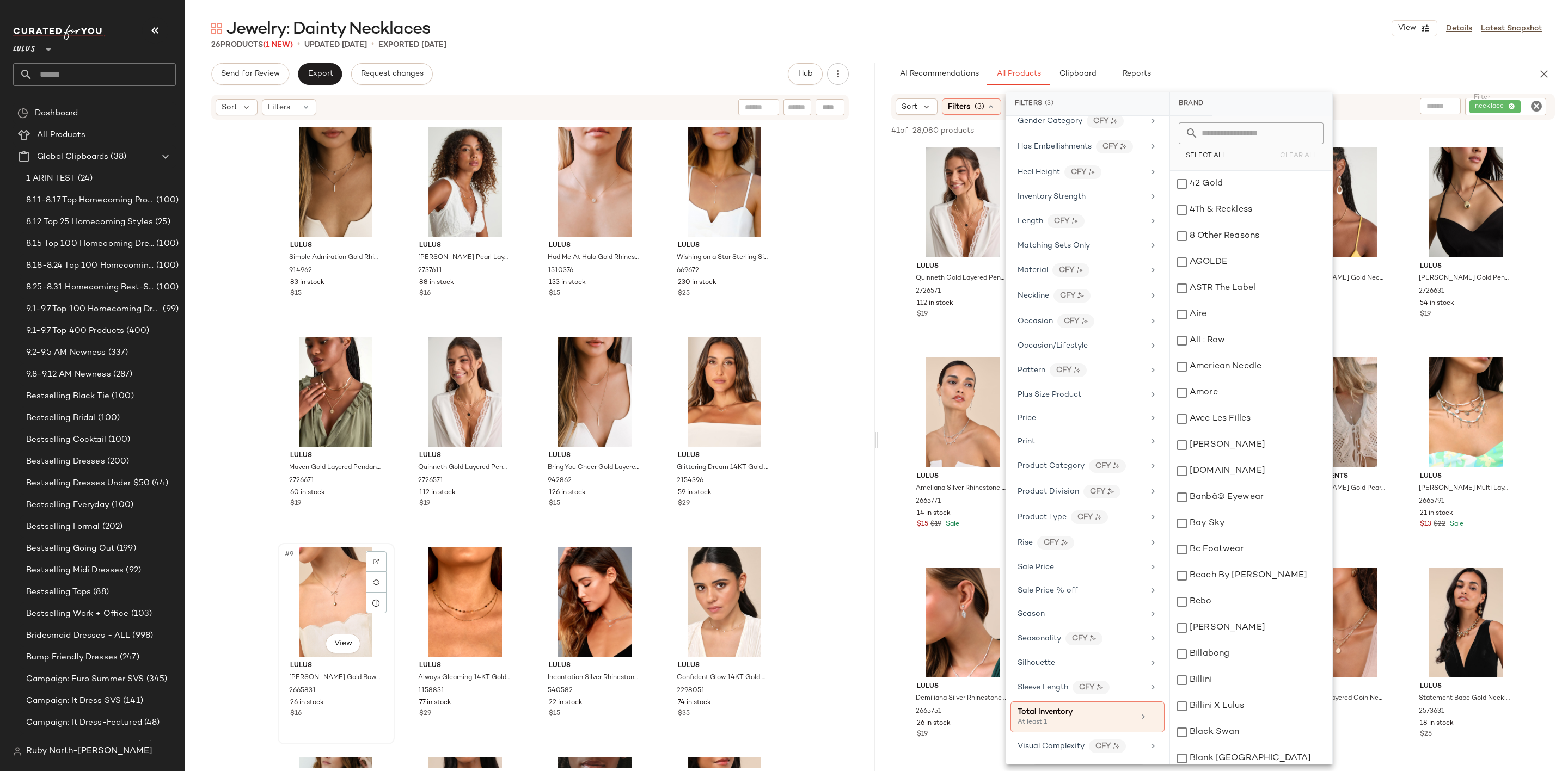
click at [314, 619] on div "#9 View" at bounding box center [336, 602] width 110 height 110
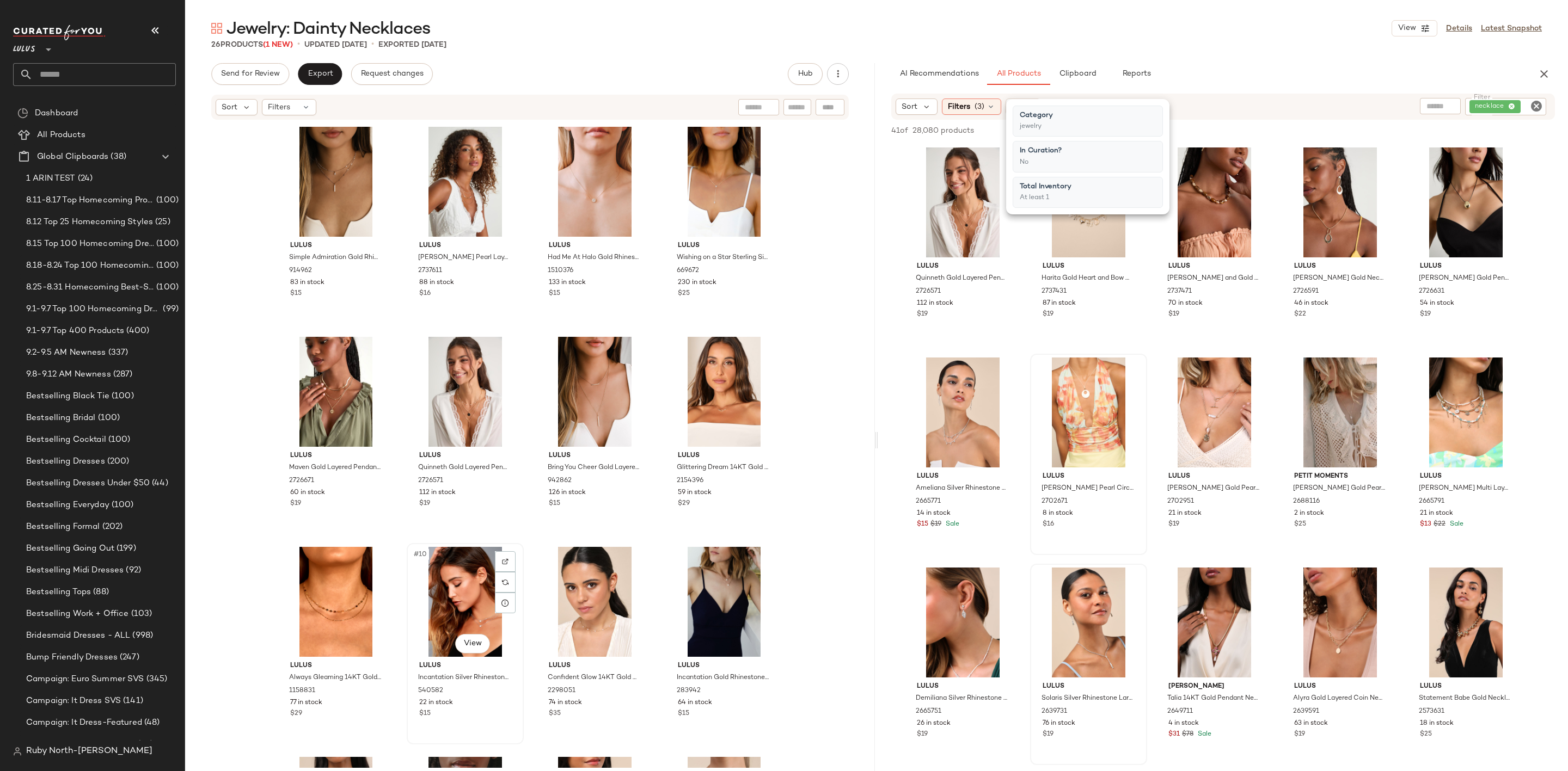
click at [453, 613] on div "#10 View" at bounding box center [465, 602] width 110 height 110
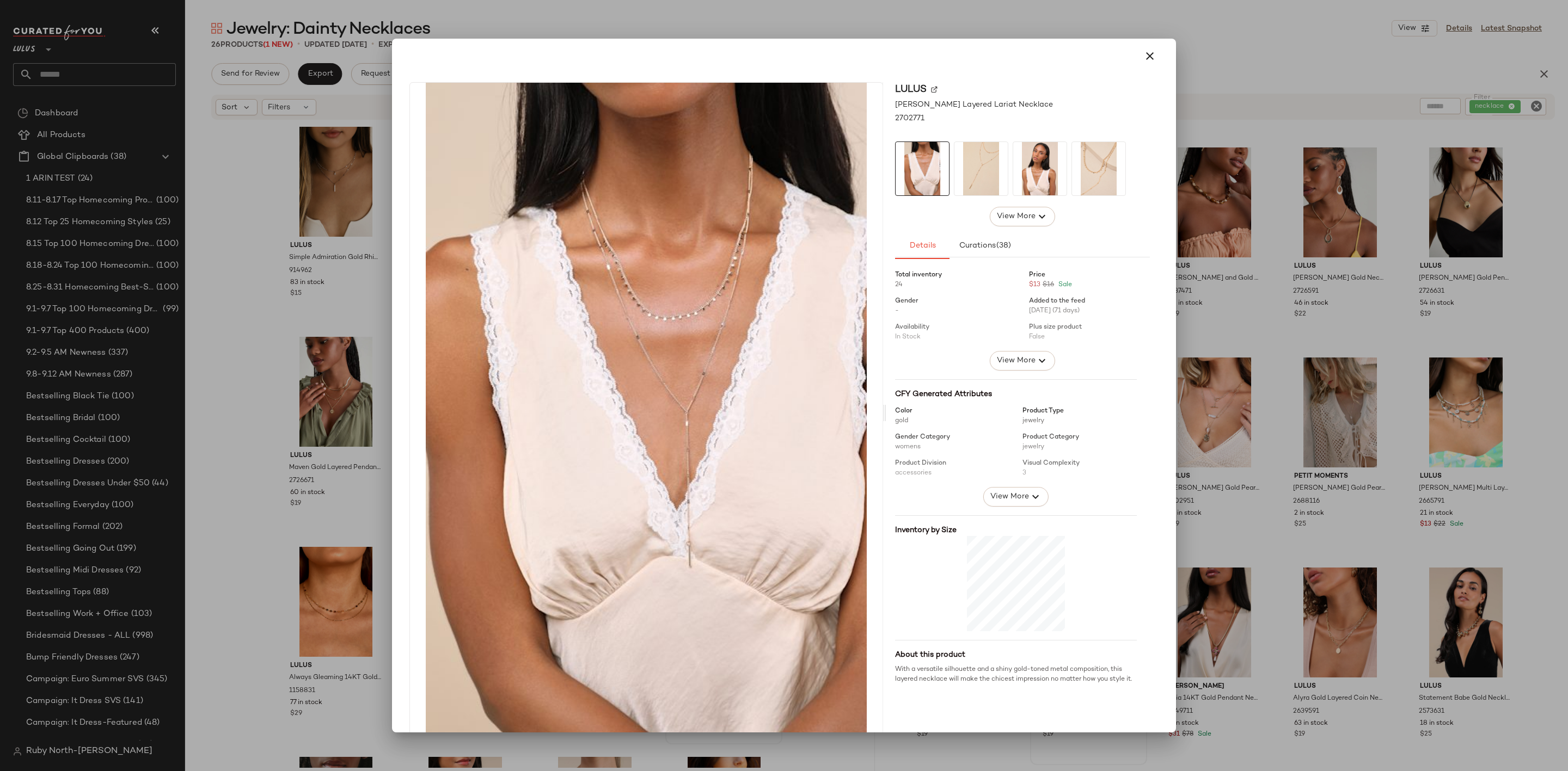
click at [282, 495] on div at bounding box center [784, 385] width 1568 height 771
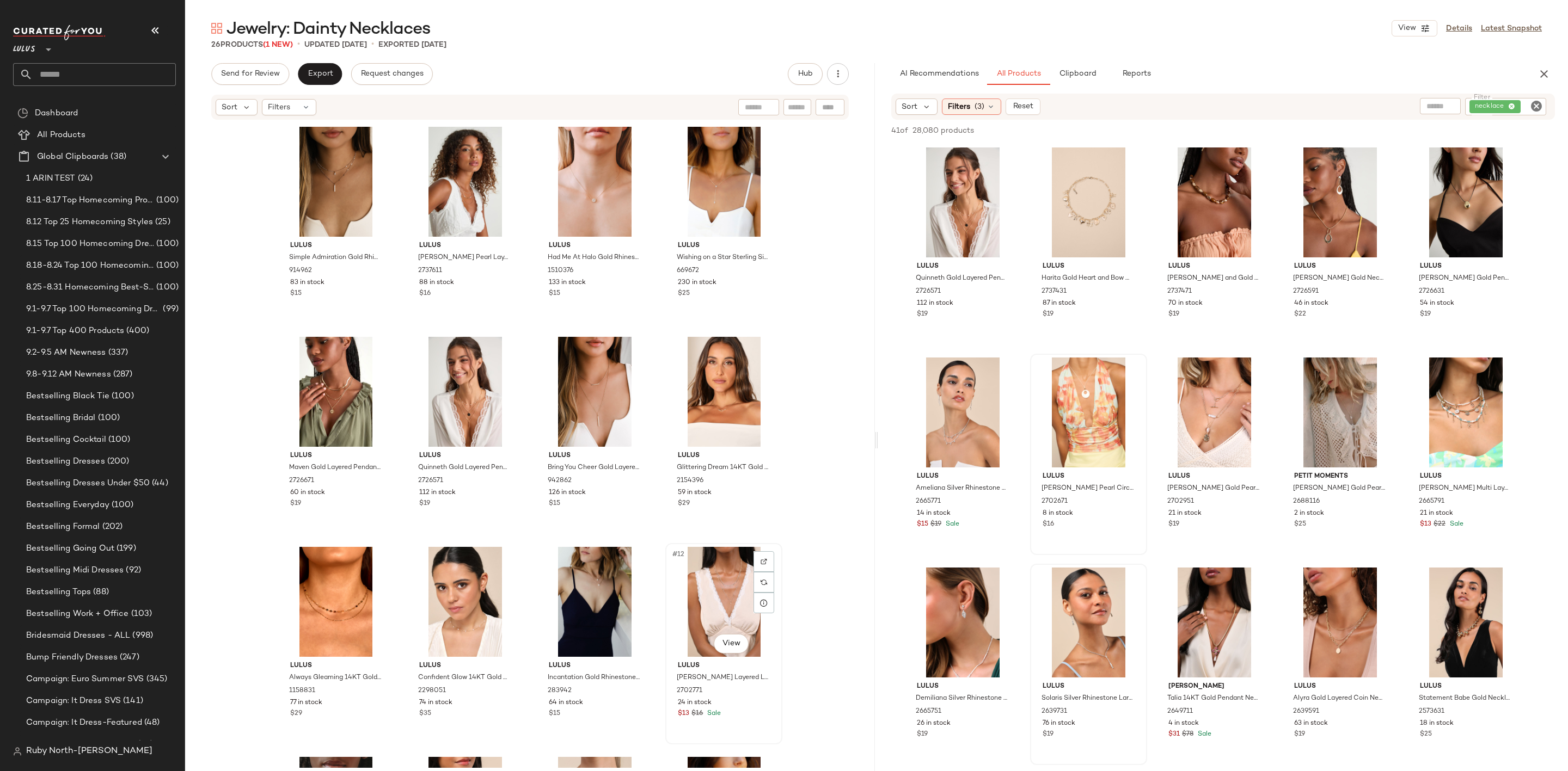
click at [726, 593] on div "#12 View" at bounding box center [724, 602] width 110 height 110
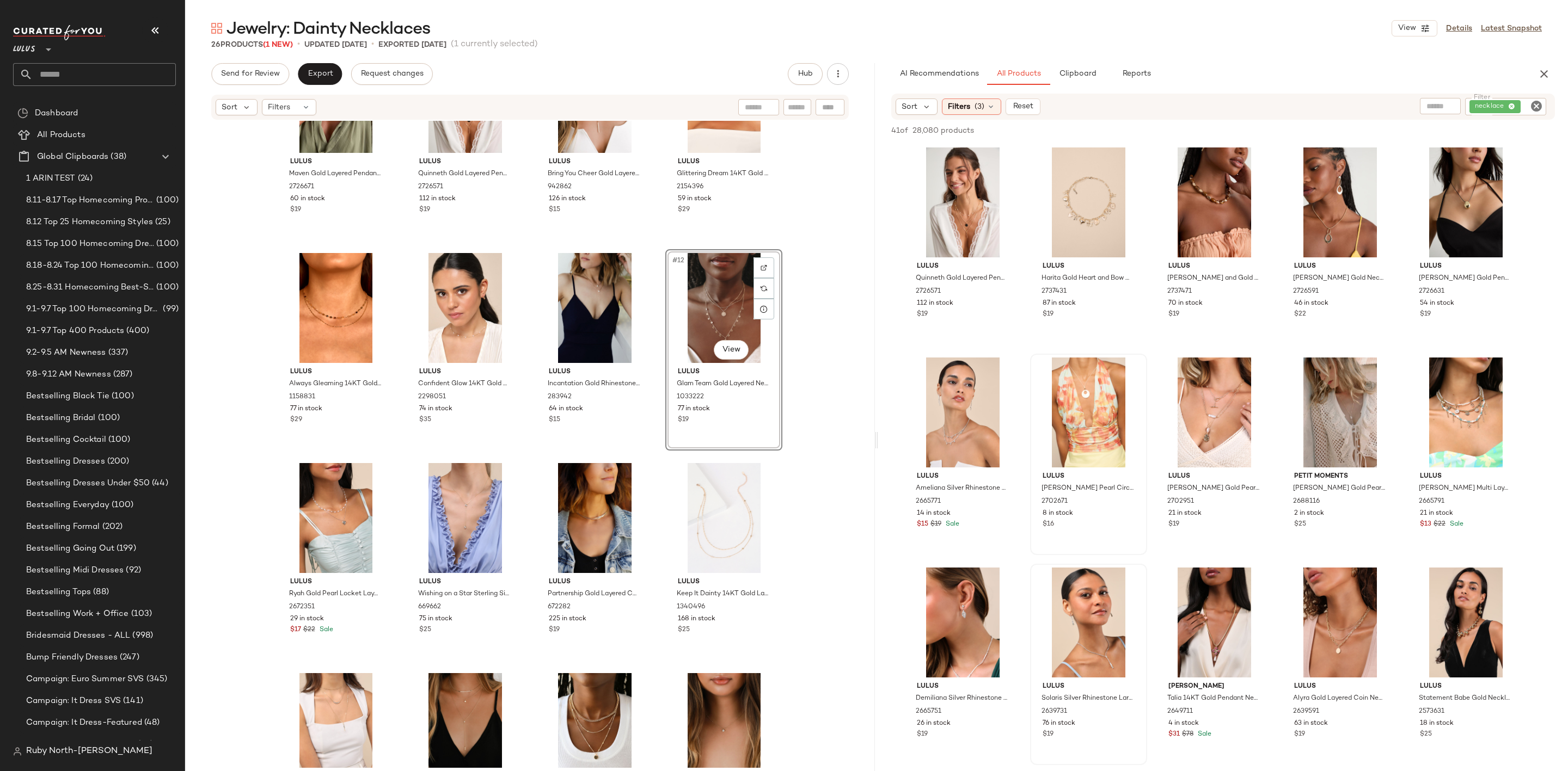
scroll to position [417, 0]
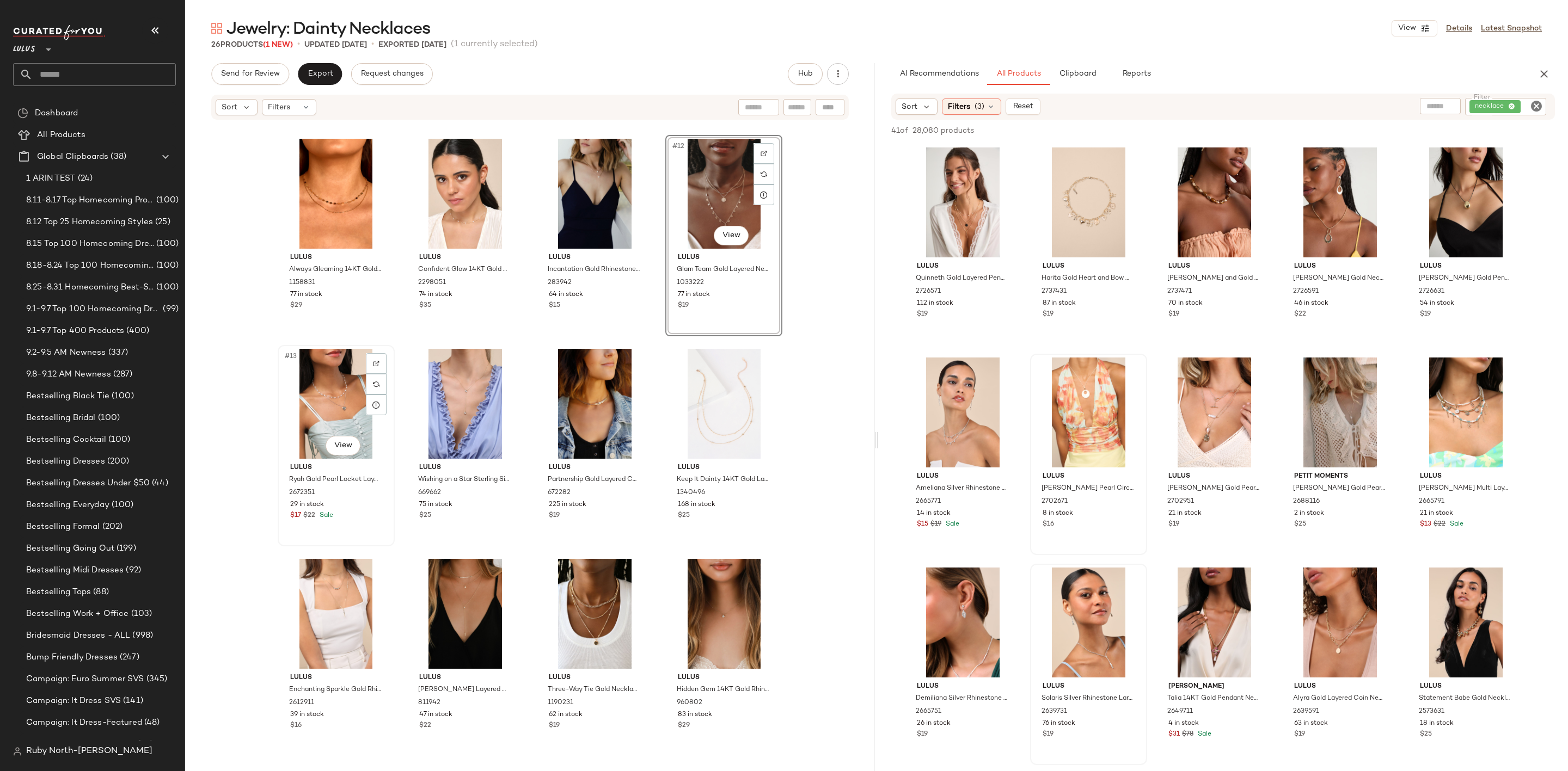
click at [301, 400] on div "#13 View" at bounding box center [336, 403] width 110 height 110
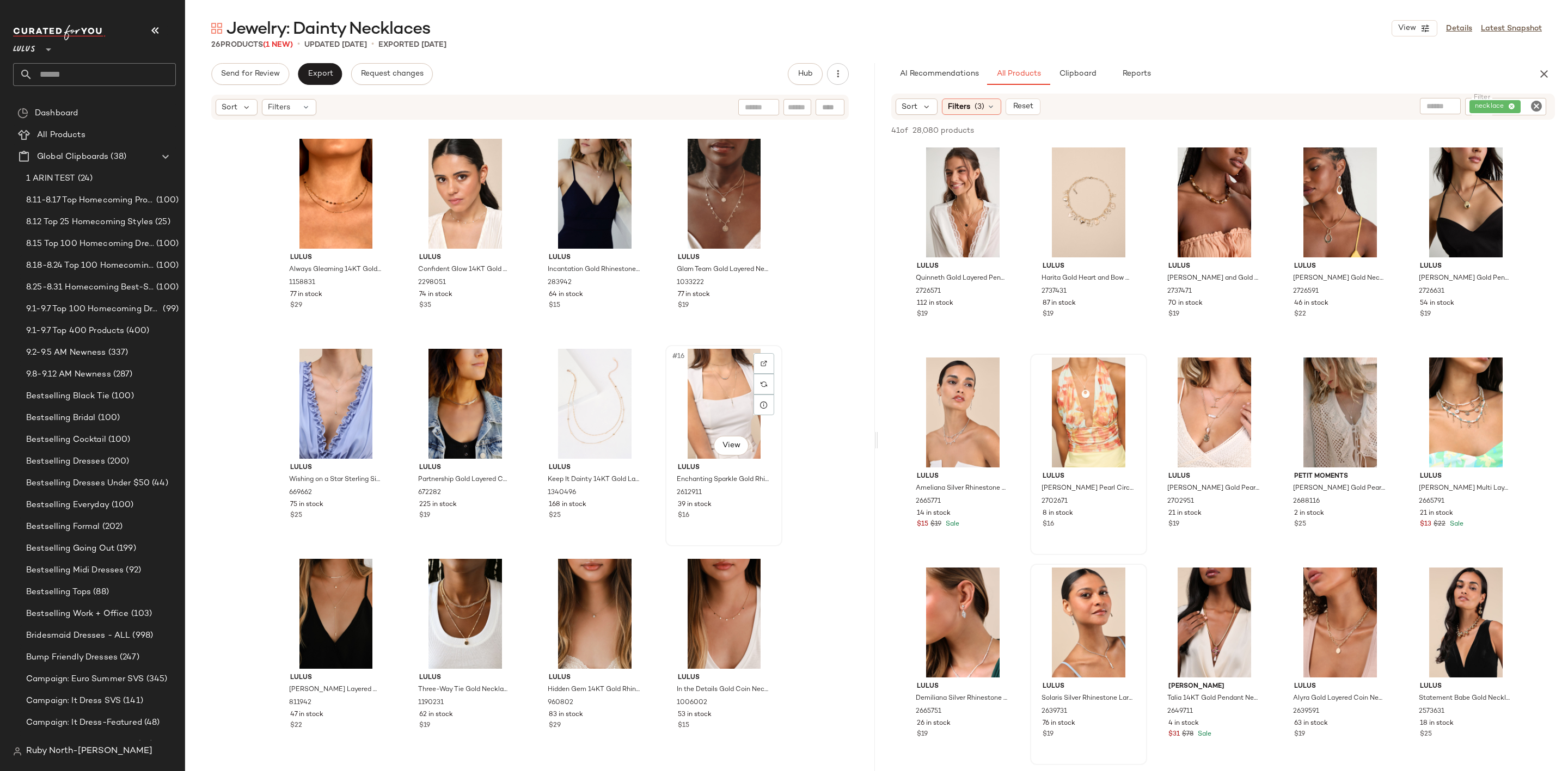
click at [732, 425] on div "#16 View" at bounding box center [724, 403] width 110 height 110
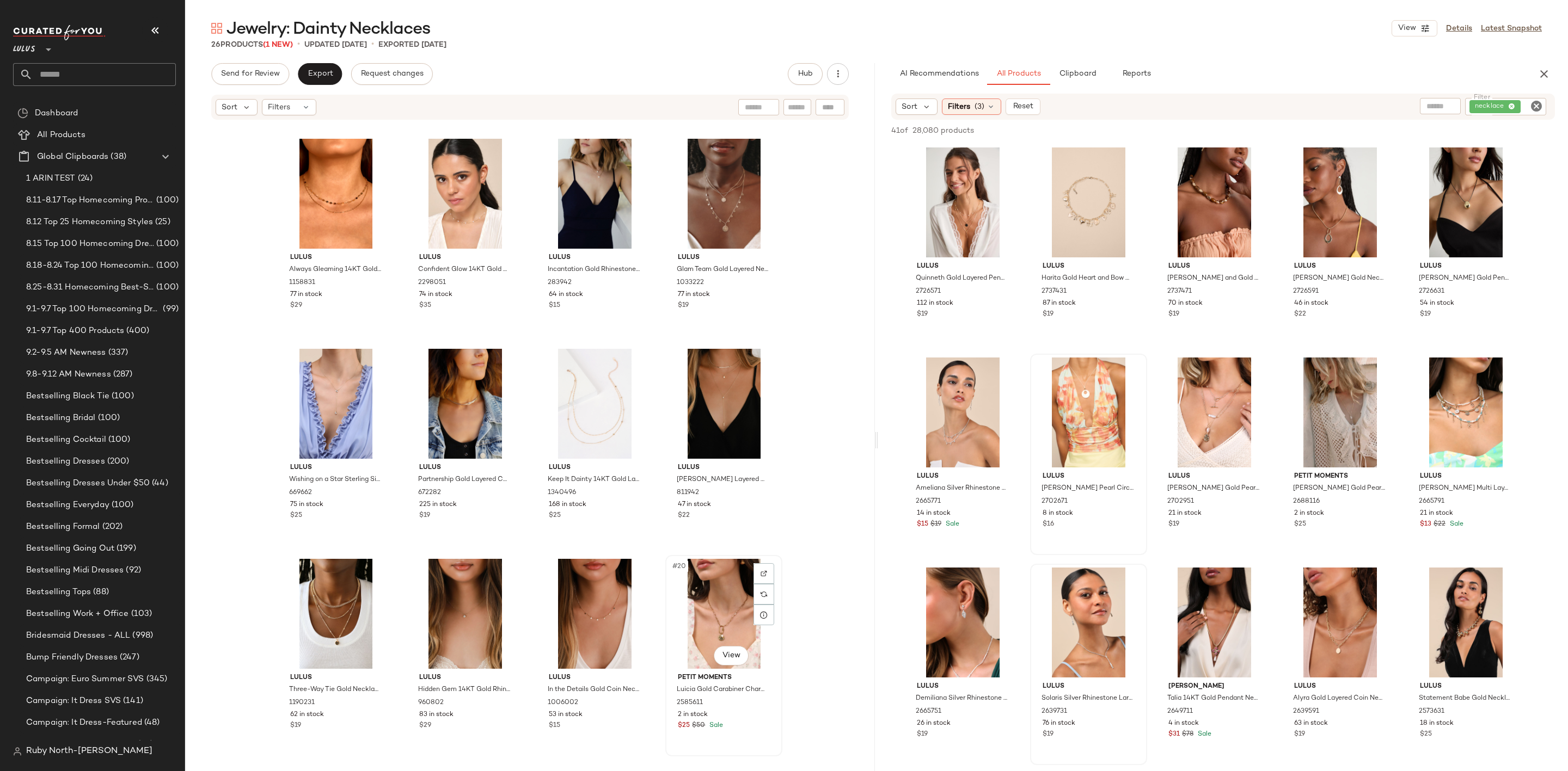
click at [689, 587] on div "#20 View" at bounding box center [724, 614] width 110 height 110
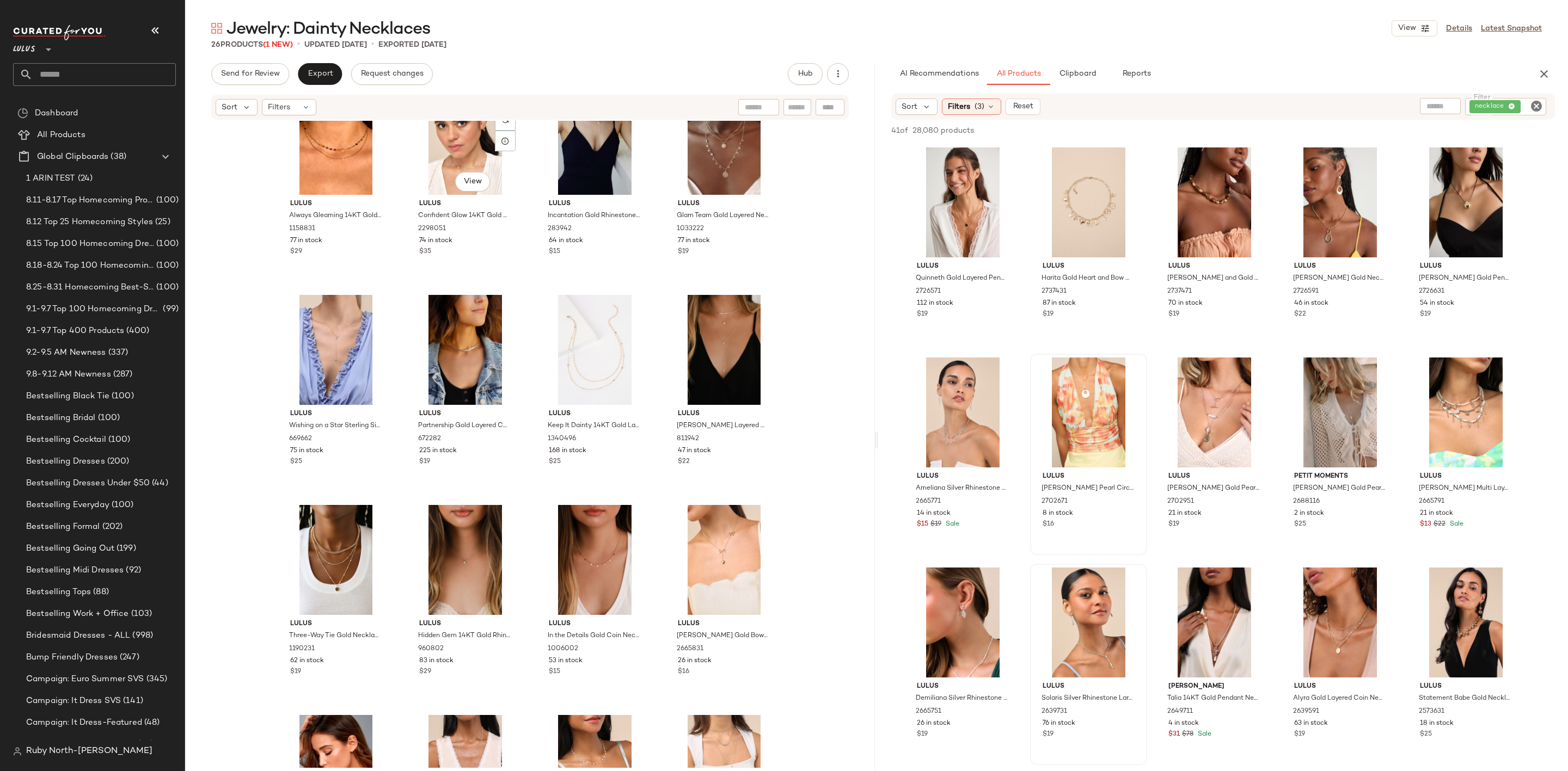
scroll to position [498, 0]
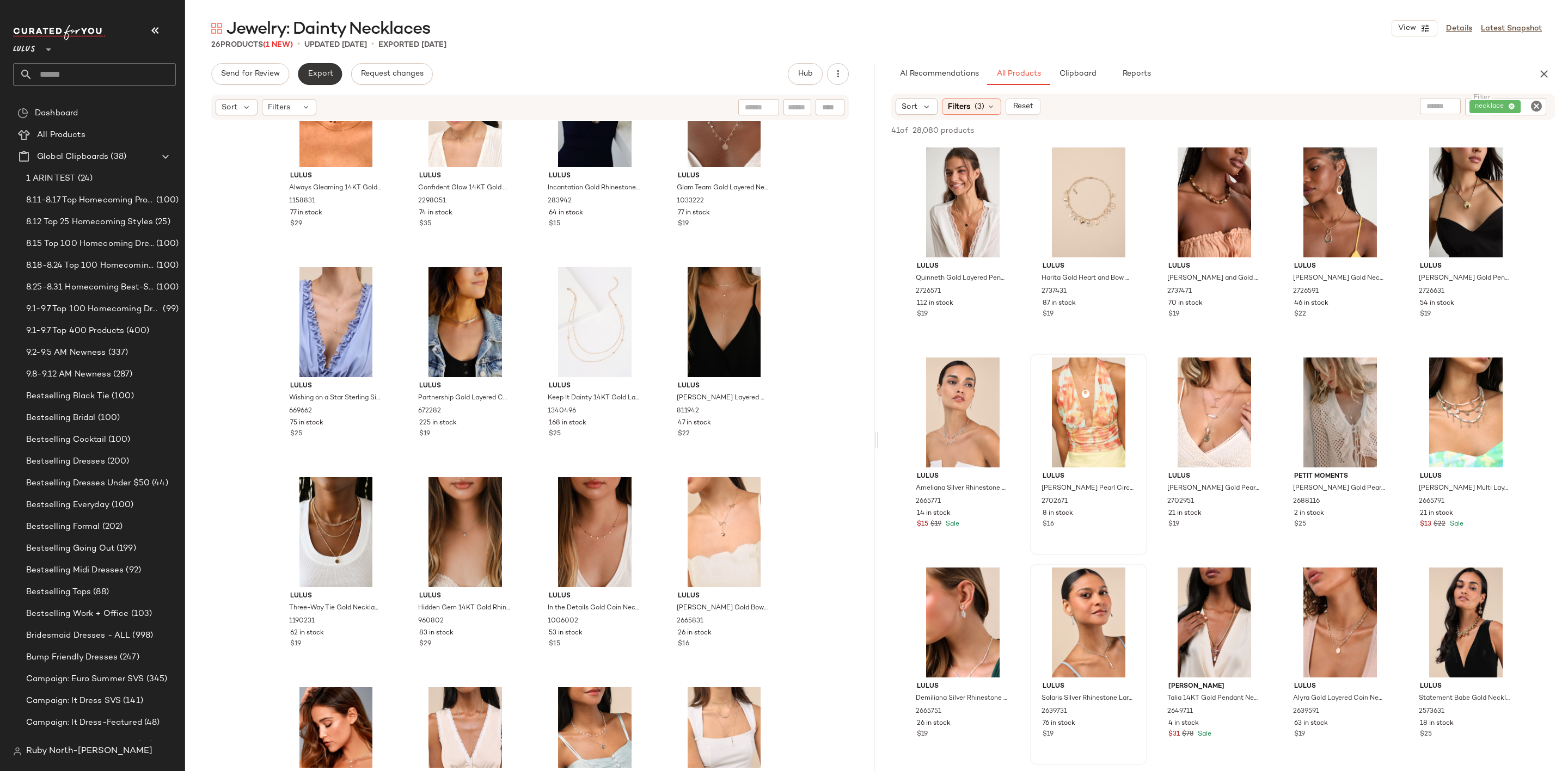
click at [307, 75] on span "Export" at bounding box center [320, 74] width 26 height 9
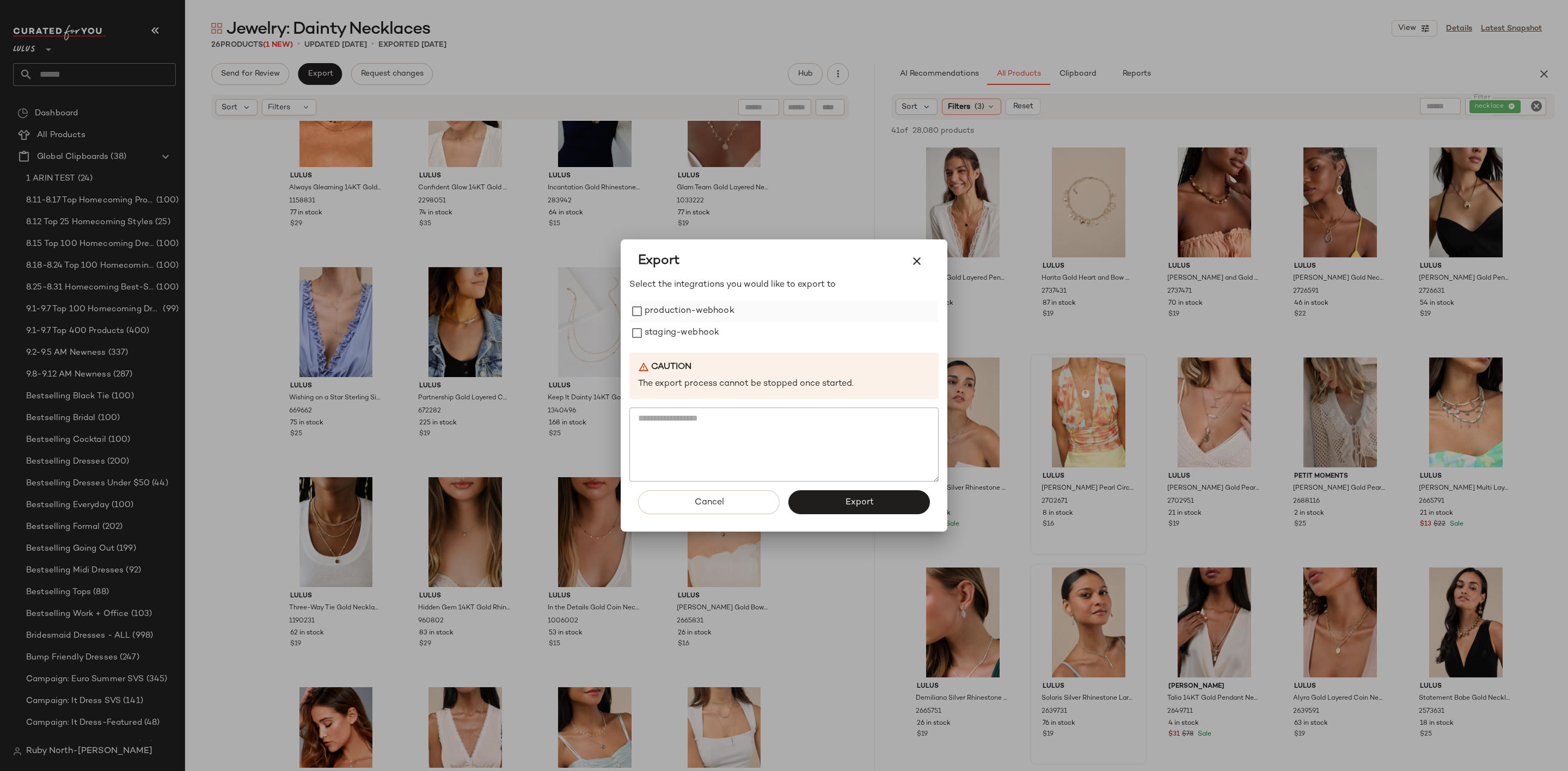
click at [677, 309] on label "production-webhook" at bounding box center [690, 312] width 90 height 22
click at [682, 341] on label "staging-webhook" at bounding box center [682, 333] width 75 height 22
click at [887, 500] on button "Export" at bounding box center [859, 502] width 142 height 24
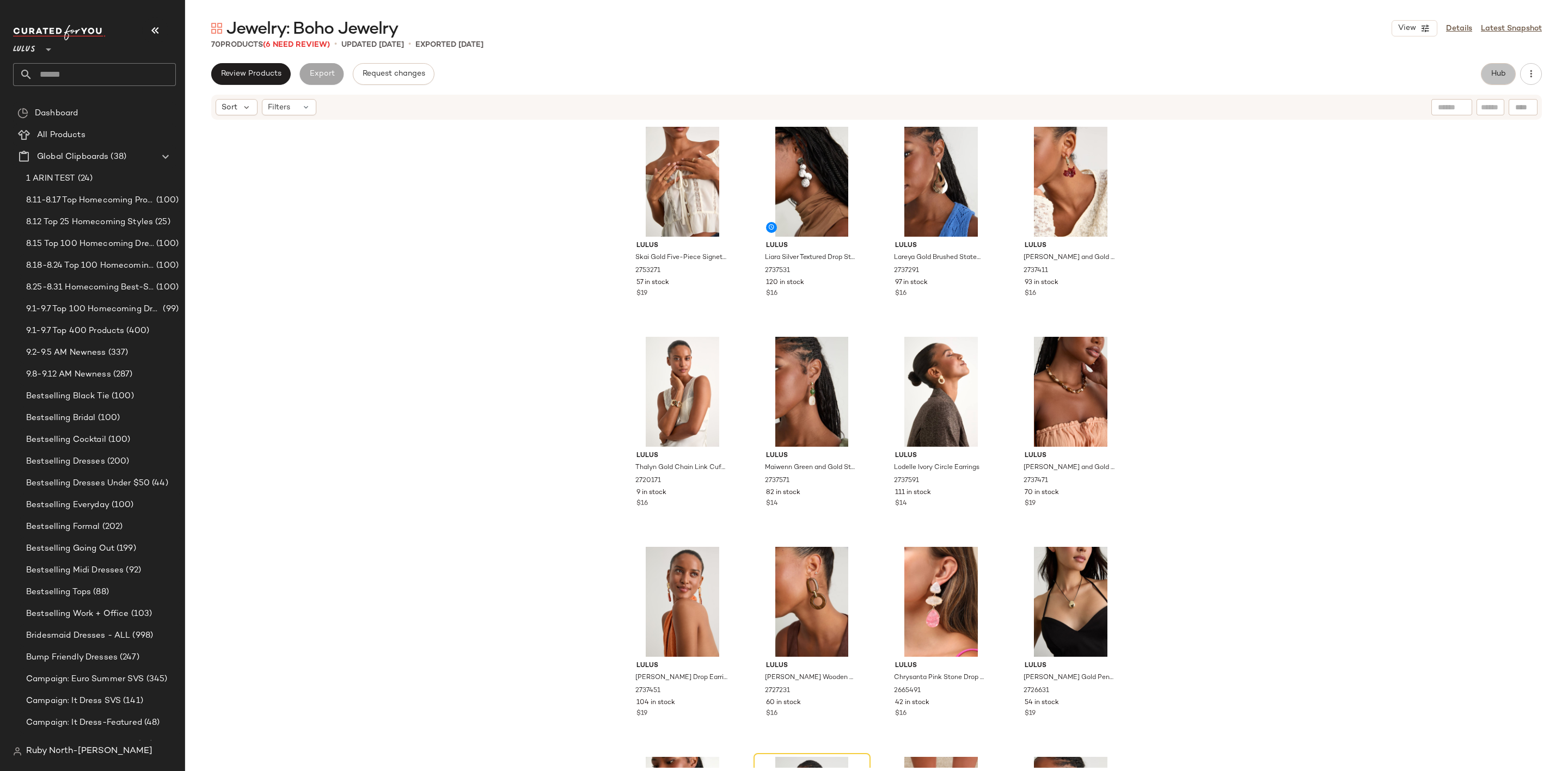
click at [1505, 69] on span "Hub" at bounding box center [1498, 74] width 15 height 9
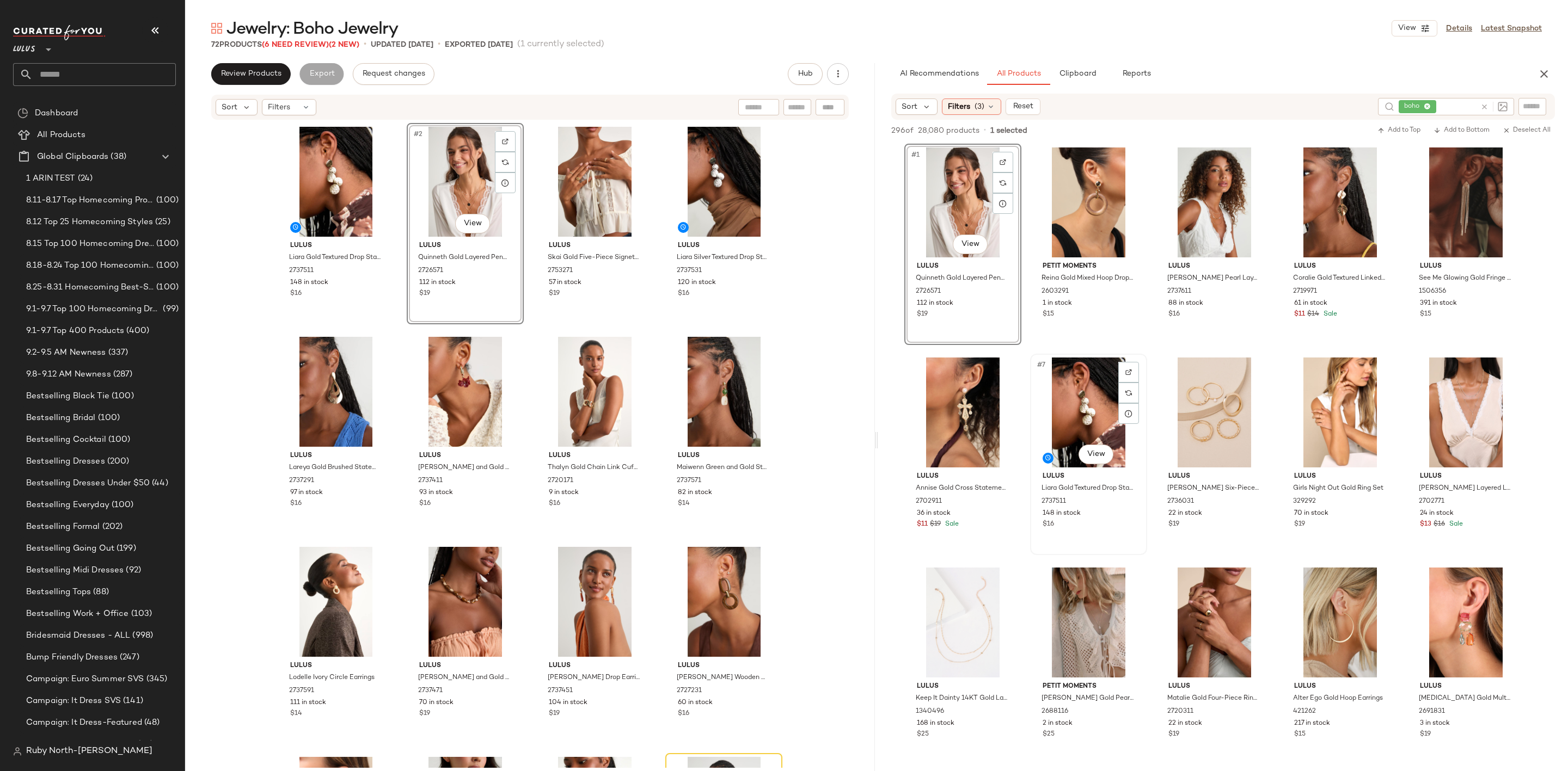
scroll to position [82, 0]
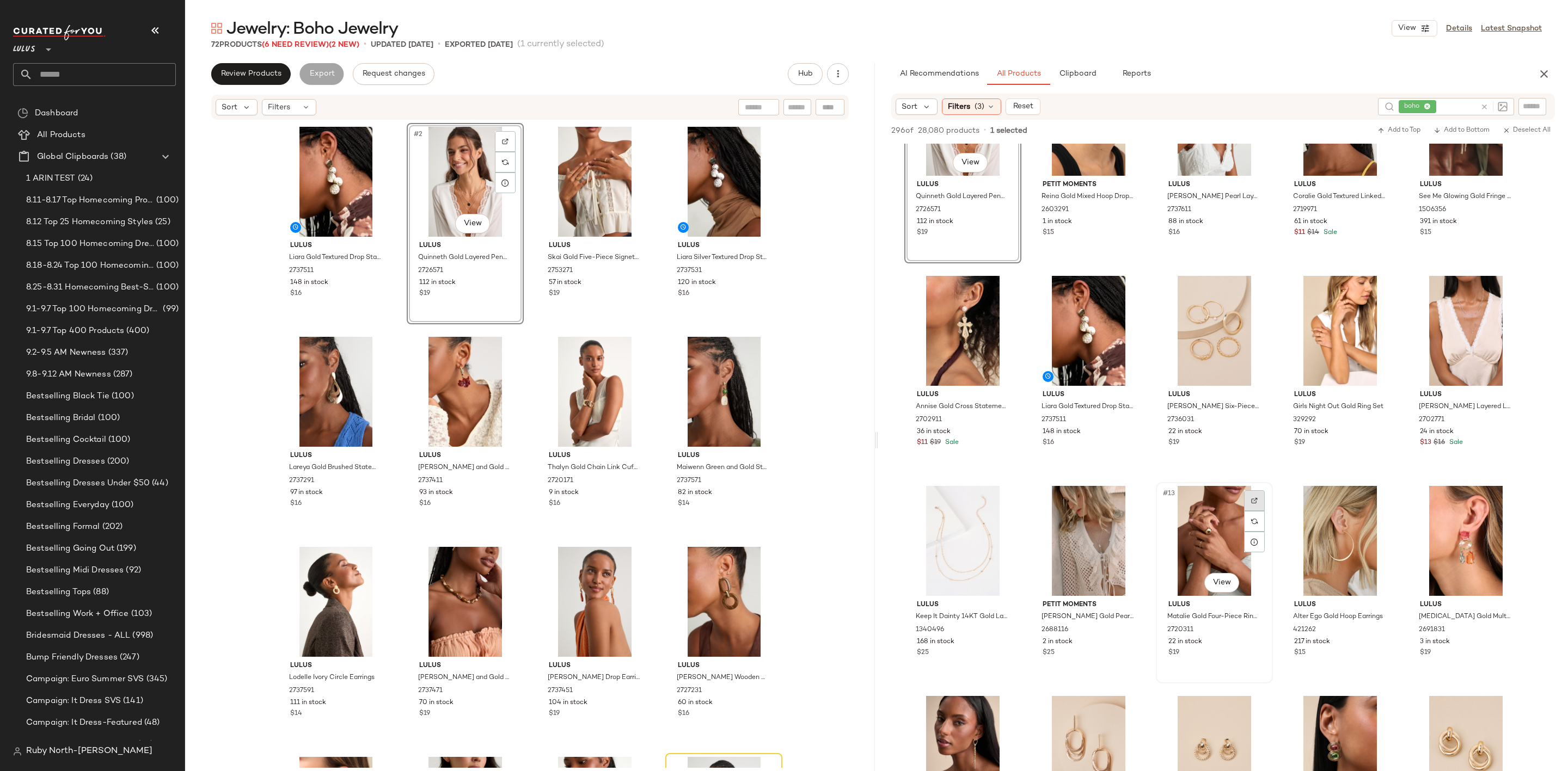
click at [1256, 498] on img at bounding box center [1254, 501] width 7 height 7
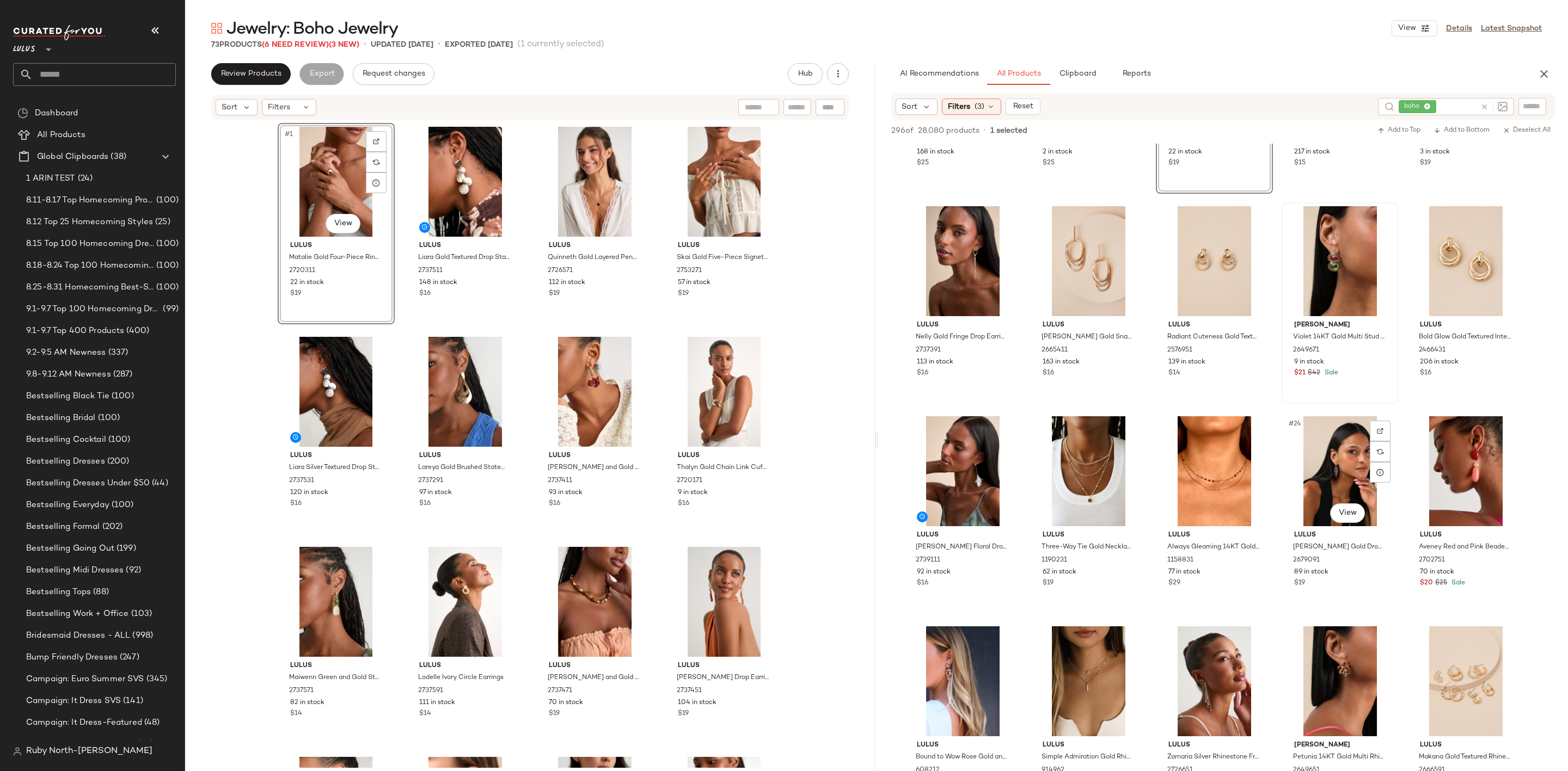
scroll to position [735, 0]
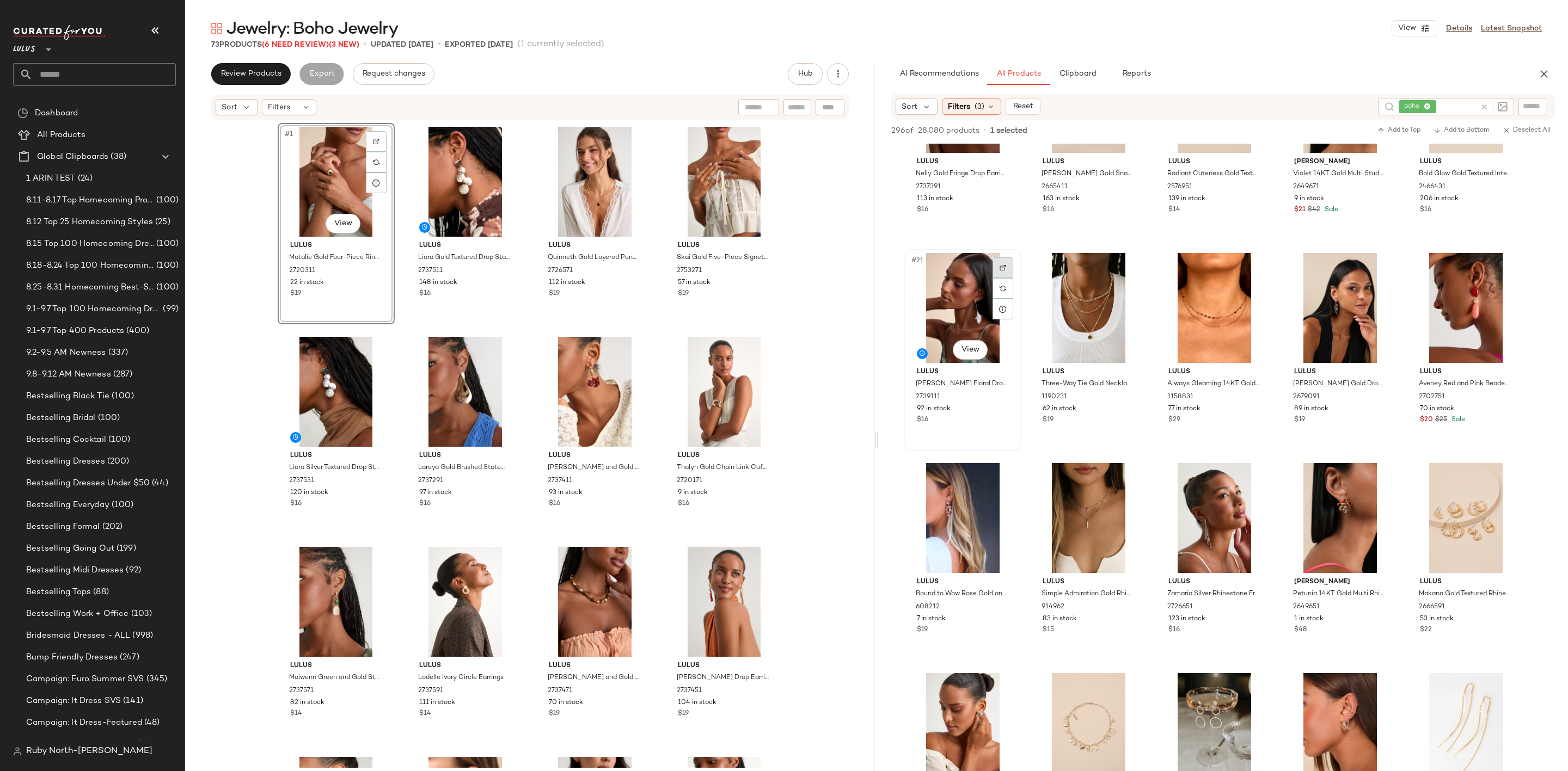
click at [1009, 260] on div at bounding box center [1003, 268] width 21 height 21
click at [1260, 477] on div at bounding box center [1255, 478] width 21 height 21
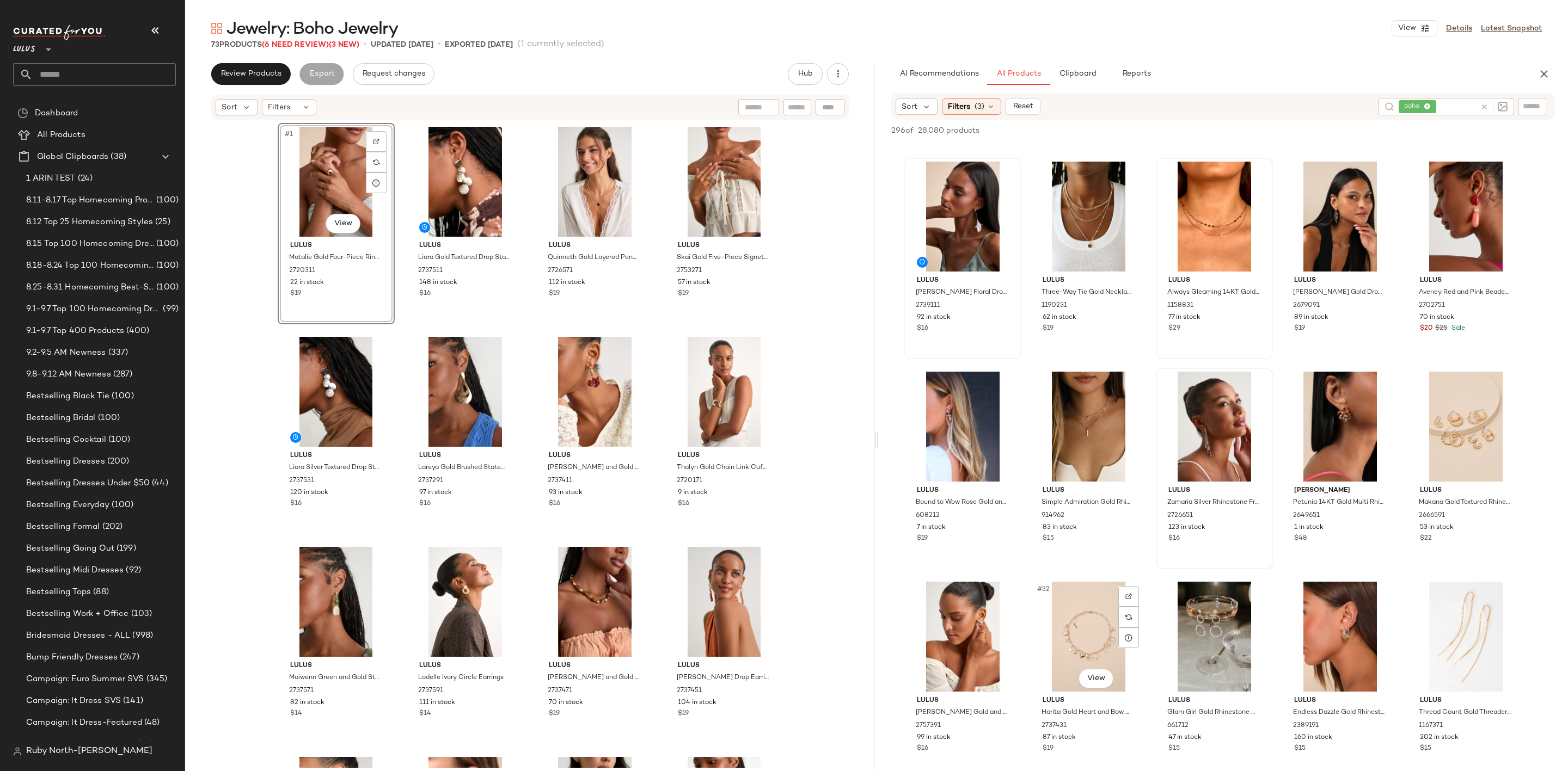
scroll to position [817, 0]
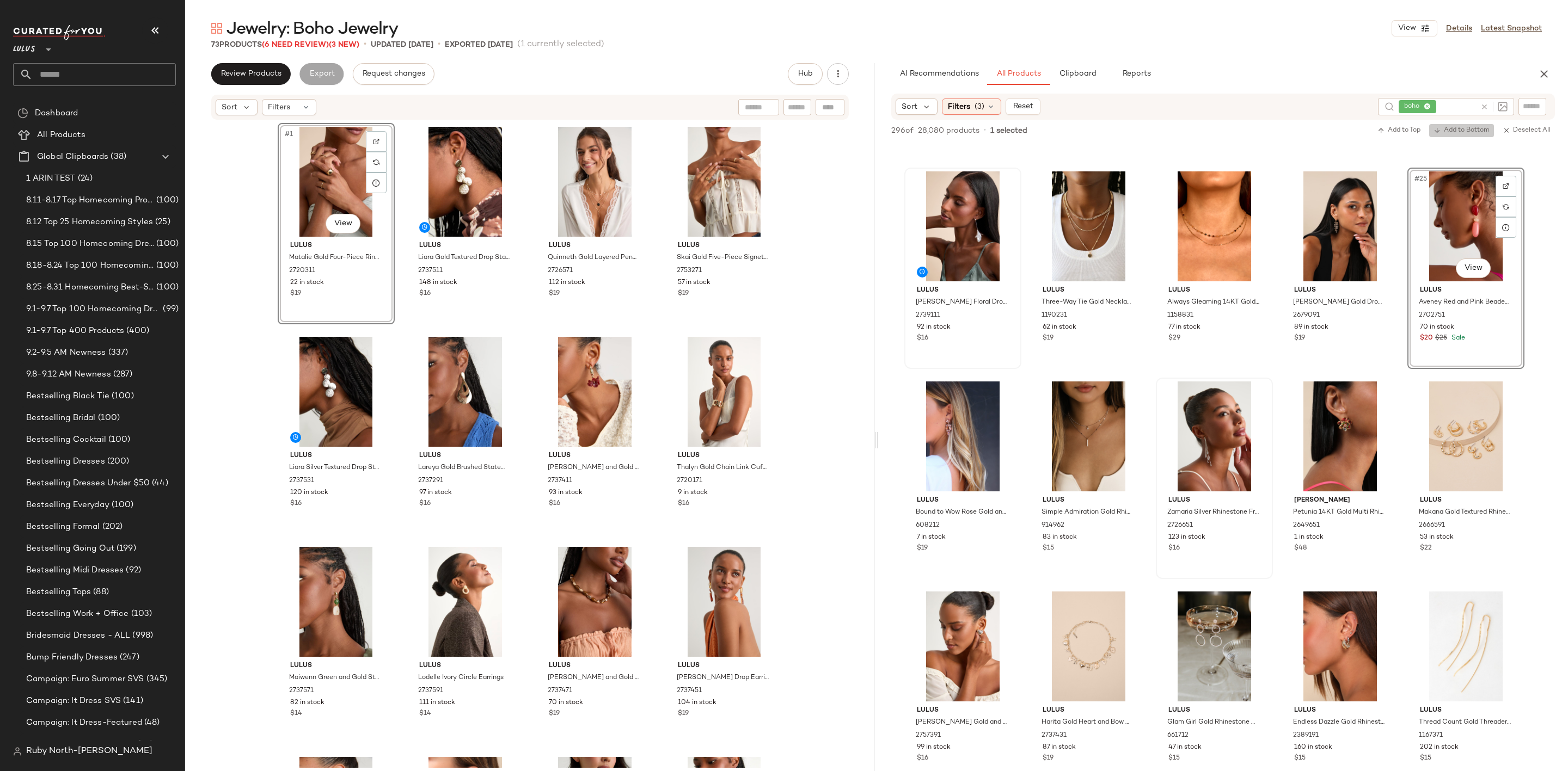
click at [1457, 127] on span "Add to Bottom" at bounding box center [1461, 130] width 56 height 8
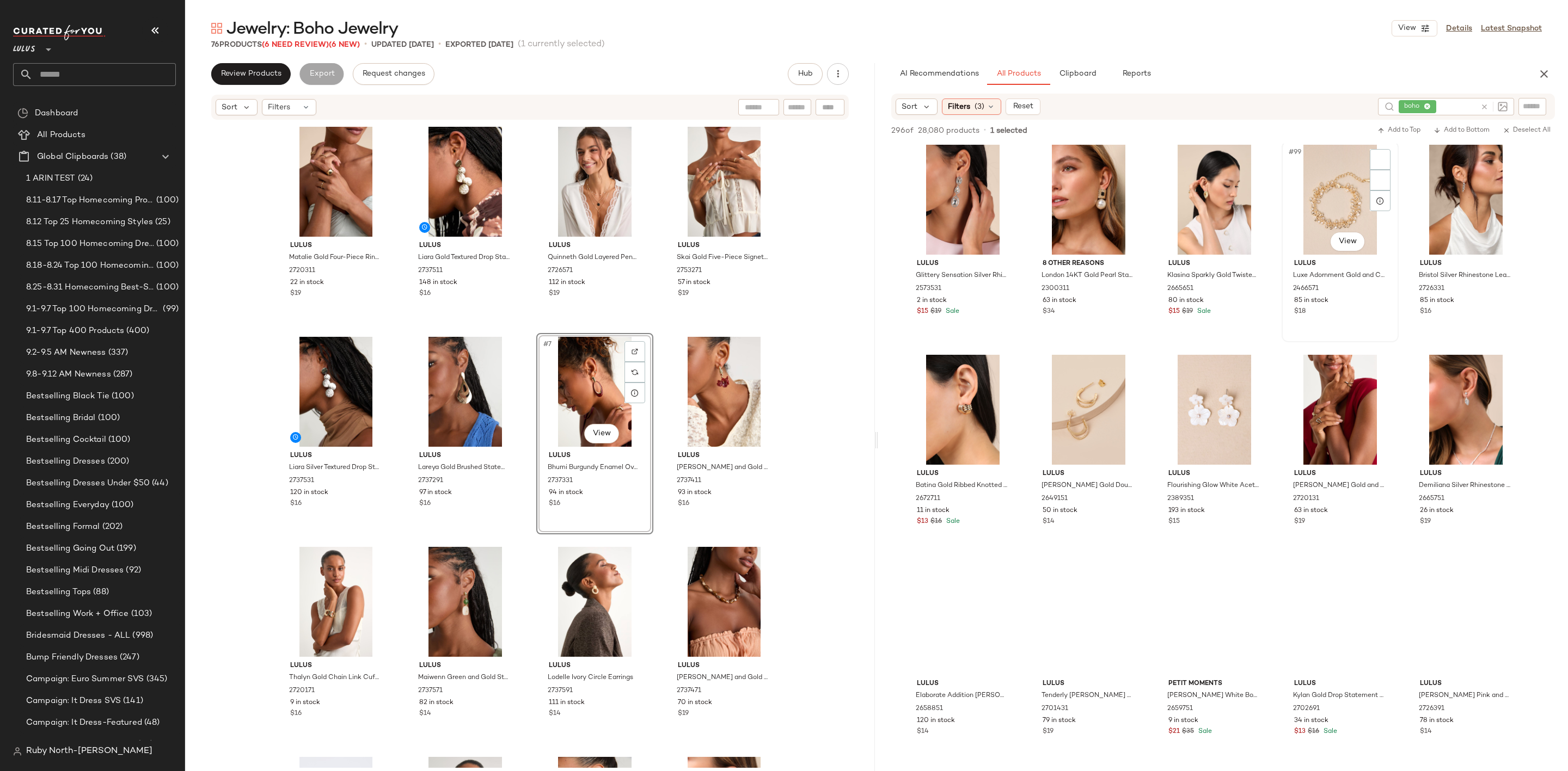
scroll to position [4000, 0]
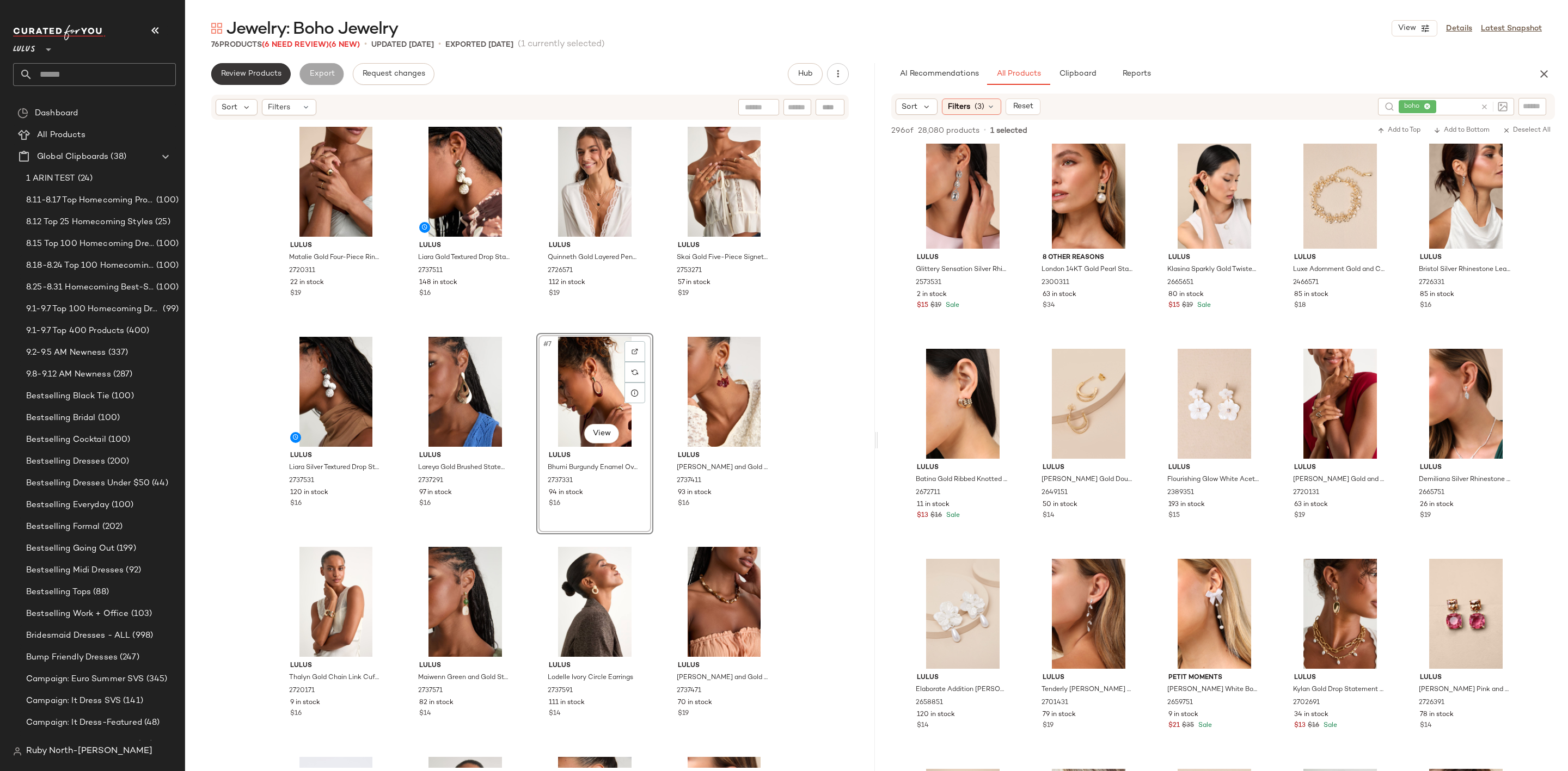
click at [234, 74] on span "Review Products" at bounding box center [251, 74] width 61 height 9
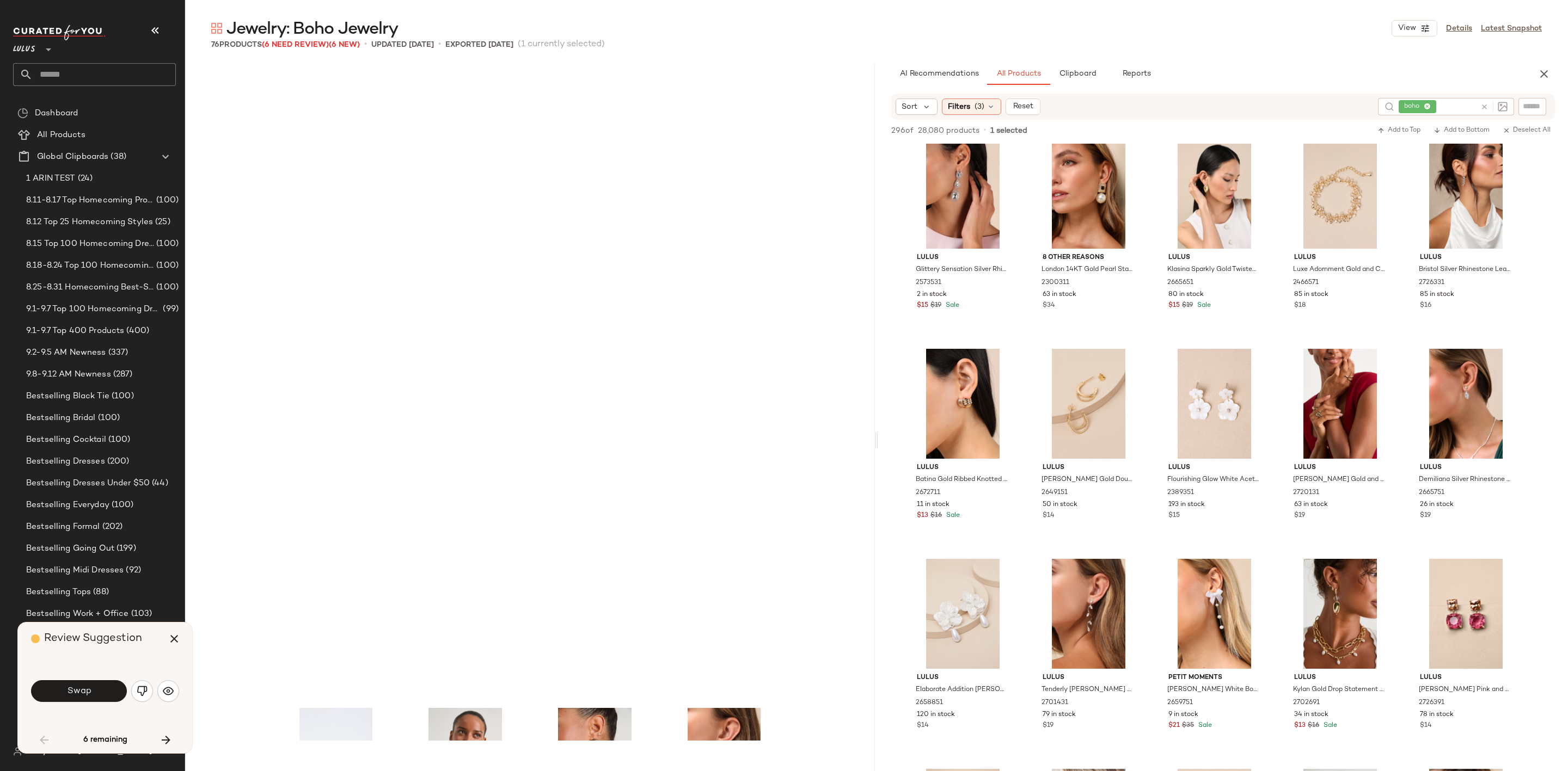
scroll to position [638, 0]
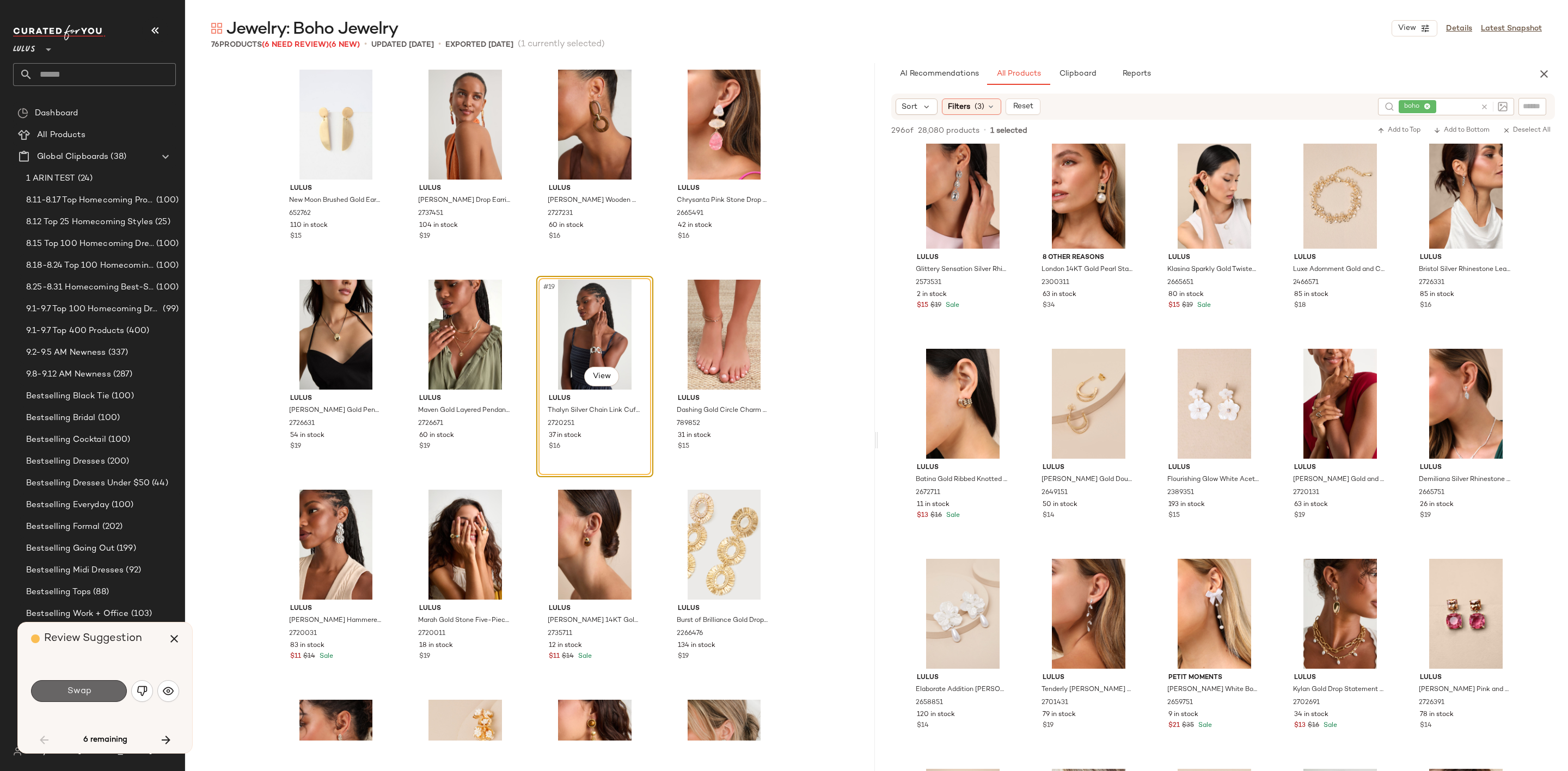
click at [111, 686] on button "Swap" at bounding box center [79, 691] width 96 height 22
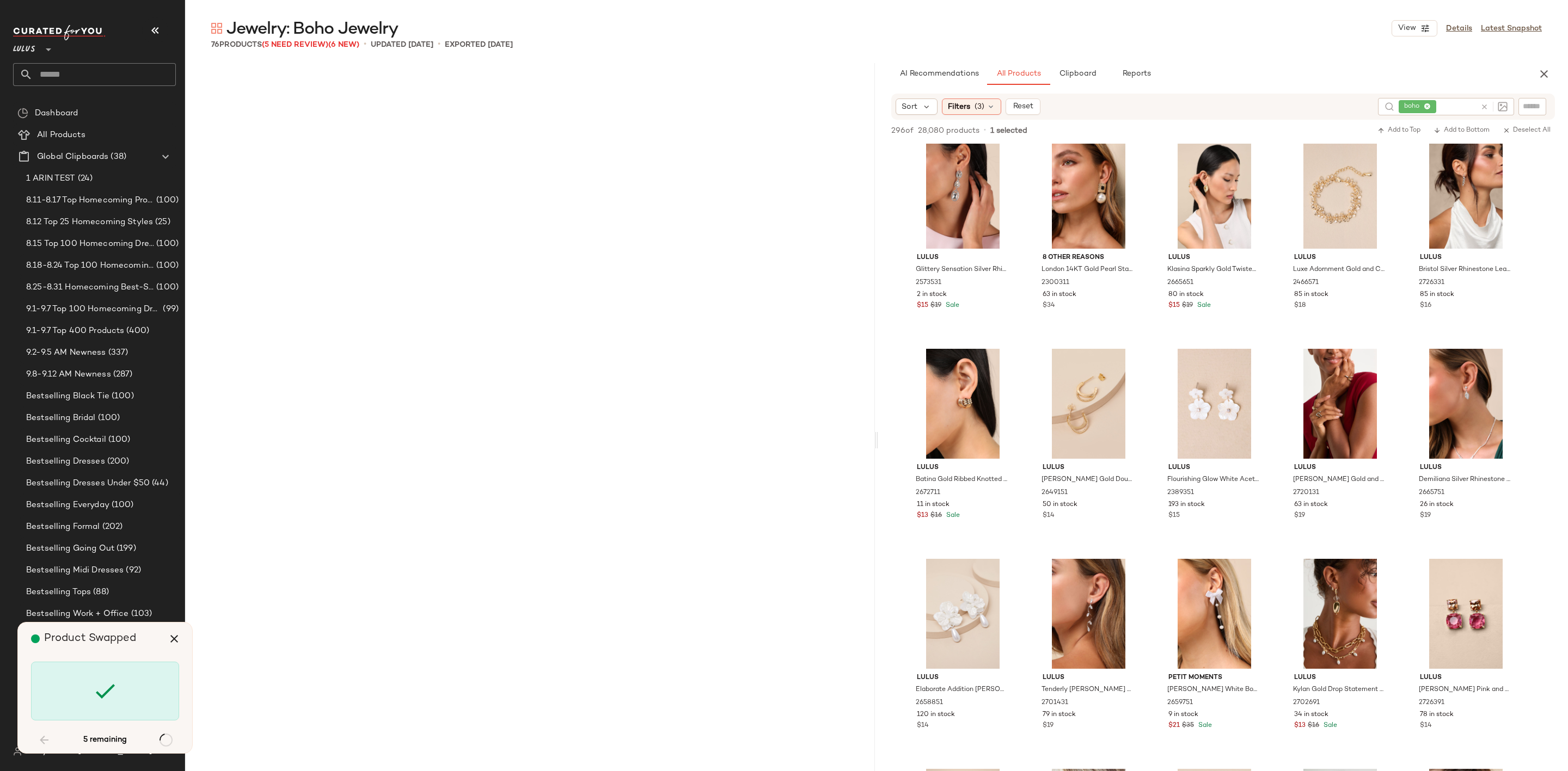
scroll to position [2101, 0]
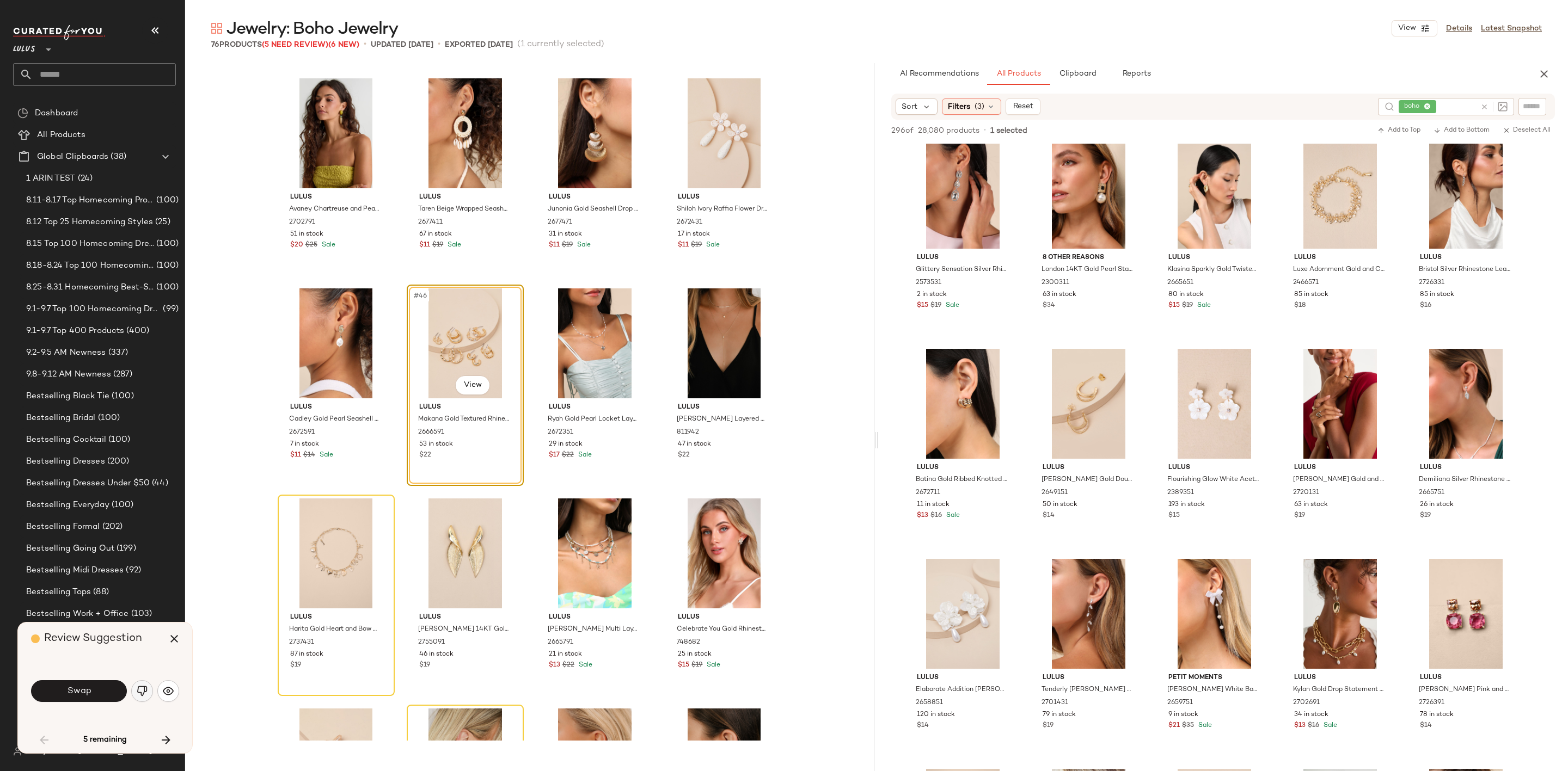
click at [134, 691] on button "button" at bounding box center [142, 691] width 22 height 22
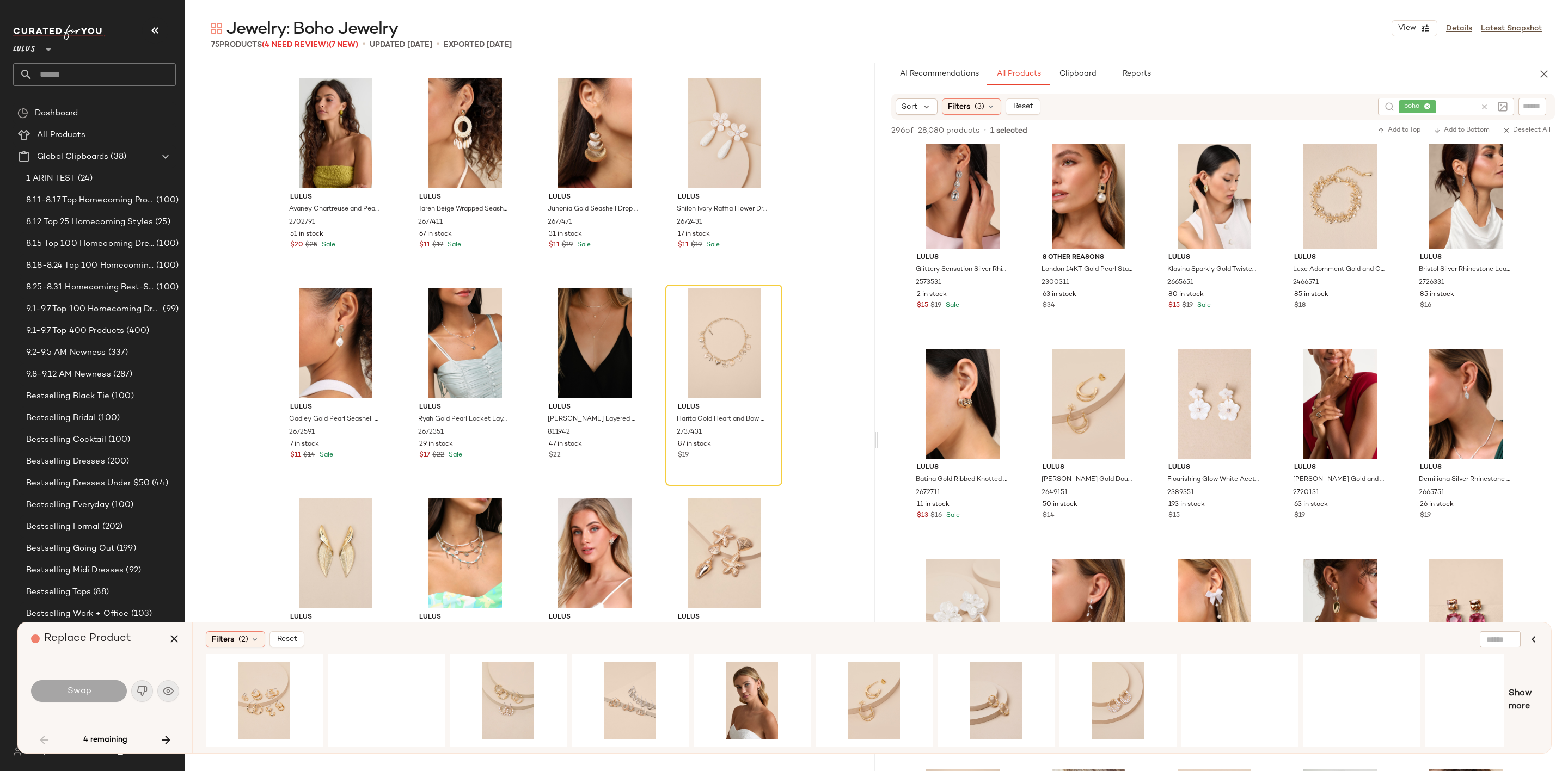
drag, startPoint x: 168, startPoint y: 737, endPoint x: 142, endPoint y: 715, distance: 34.1
click at [167, 737] on icon "button" at bounding box center [166, 740] width 13 height 13
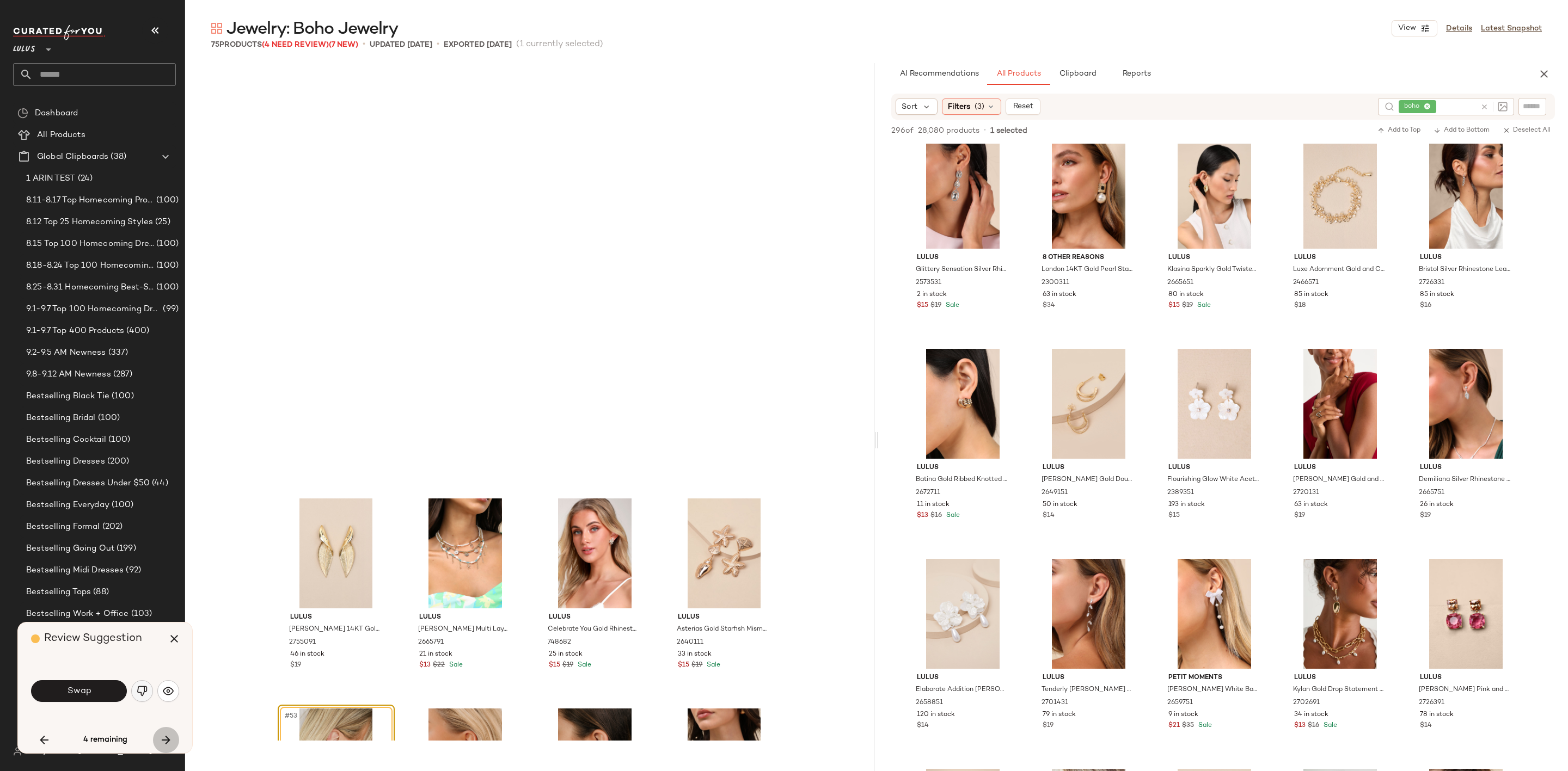
scroll to position [2521, 0]
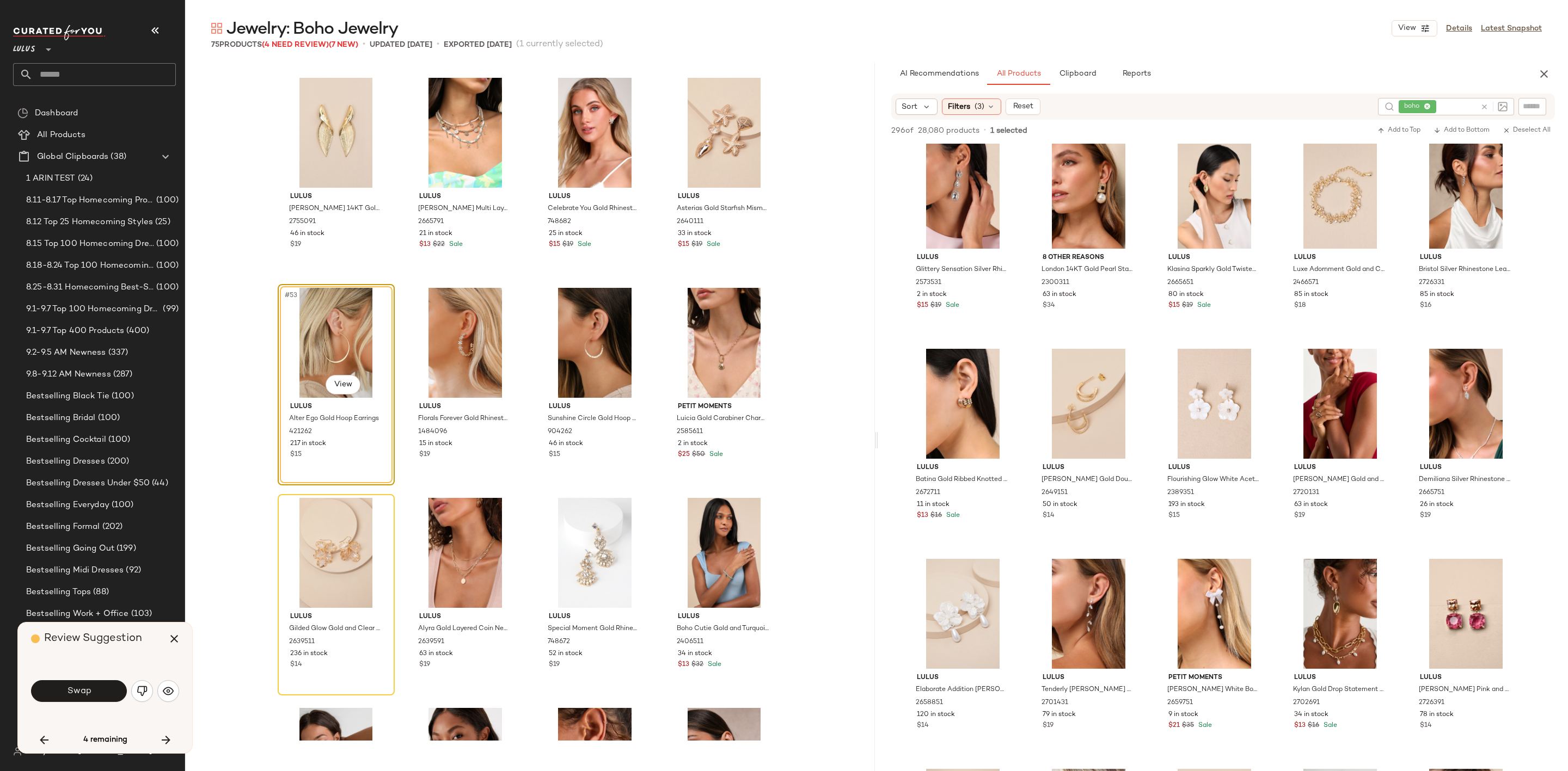
click at [142, 694] on img "button" at bounding box center [142, 691] width 11 height 11
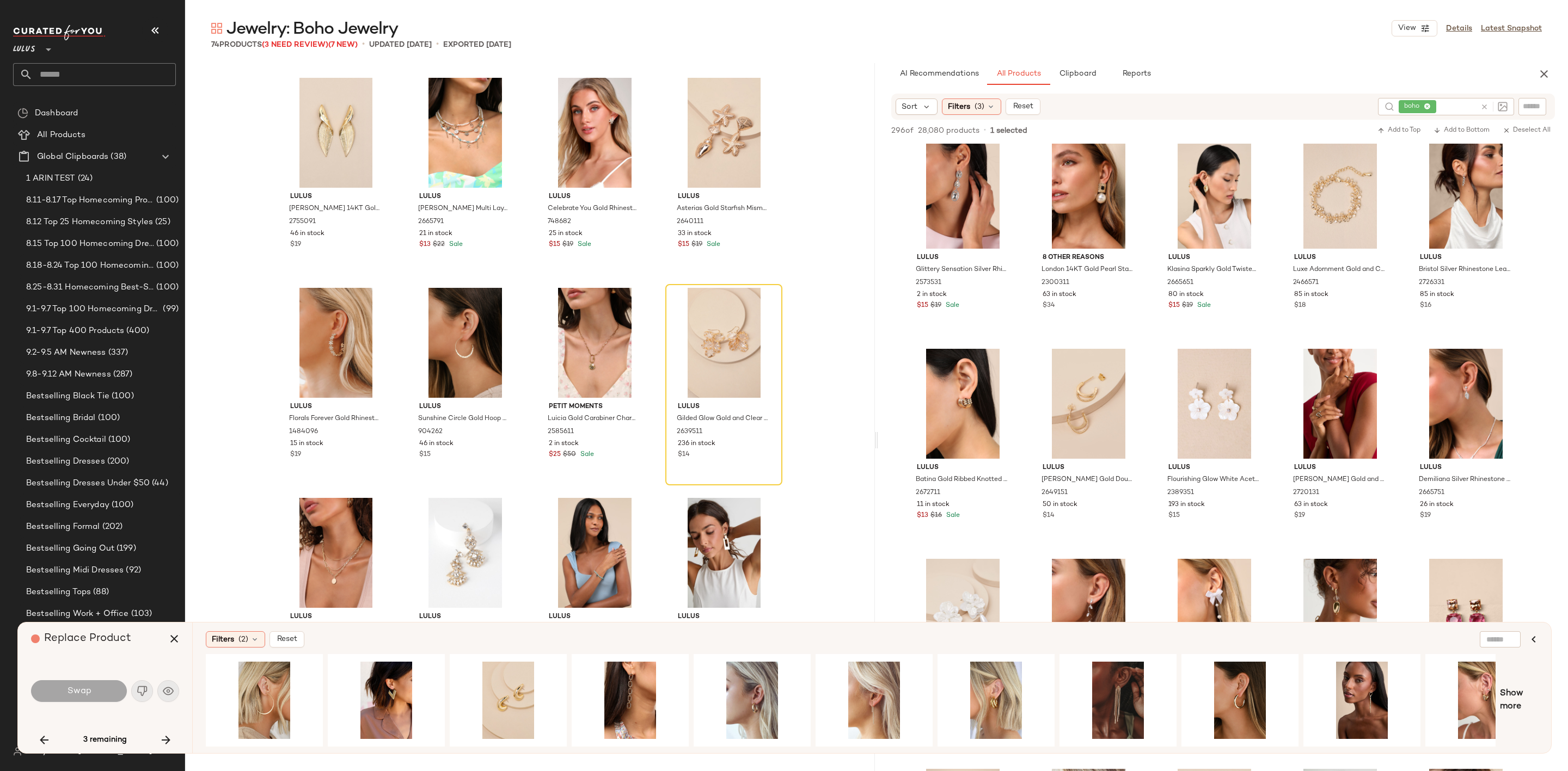
drag, startPoint x: 166, startPoint y: 739, endPoint x: 135, endPoint y: 709, distance: 43.1
click at [167, 739] on icon "button" at bounding box center [166, 740] width 13 height 13
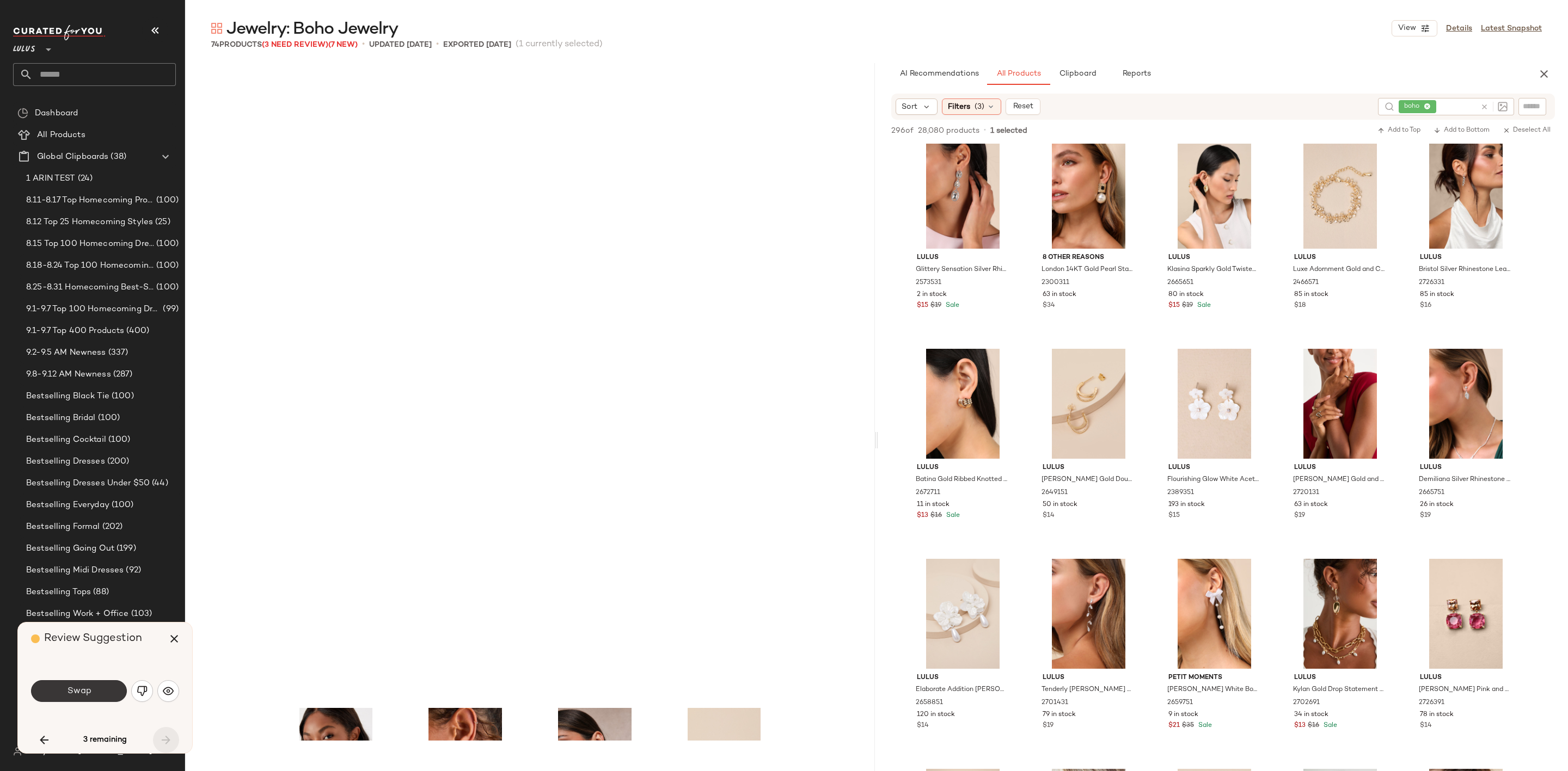
scroll to position [3152, 0]
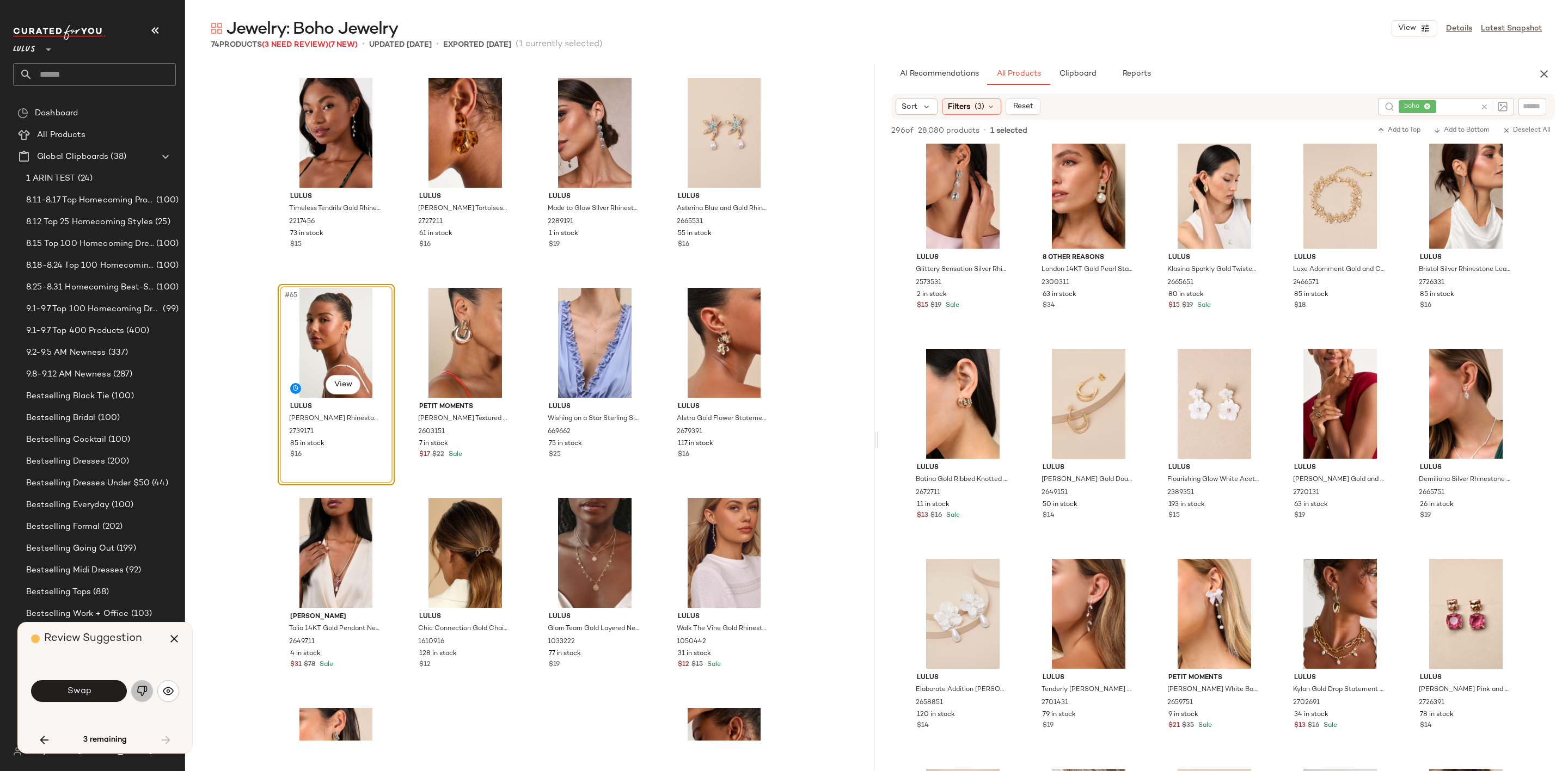
click at [139, 688] on img "button" at bounding box center [142, 691] width 11 height 11
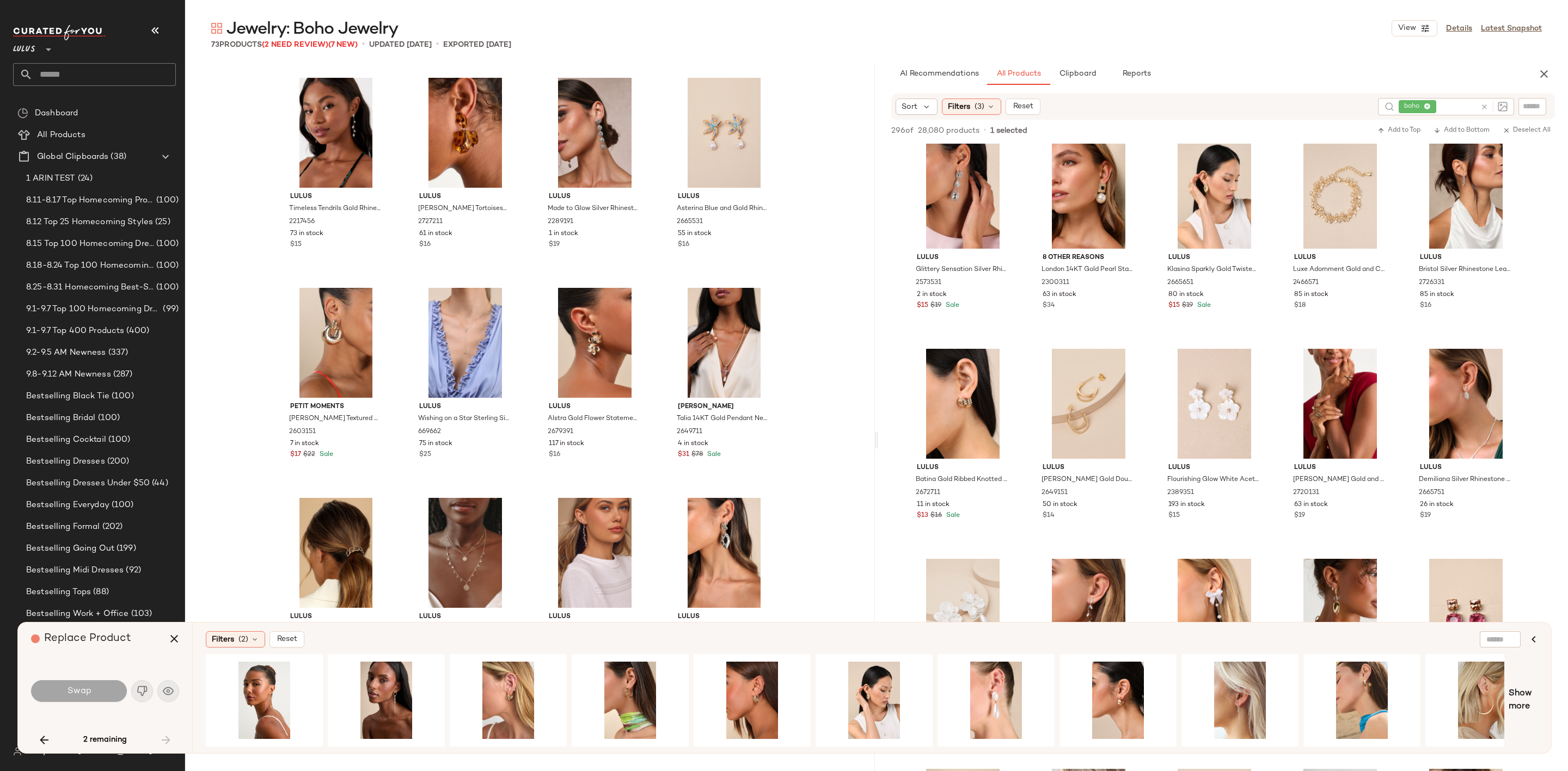
drag, startPoint x: 44, startPoint y: 738, endPoint x: 87, endPoint y: 732, distance: 43.4
click at [44, 739] on icon "button" at bounding box center [44, 740] width 13 height 13
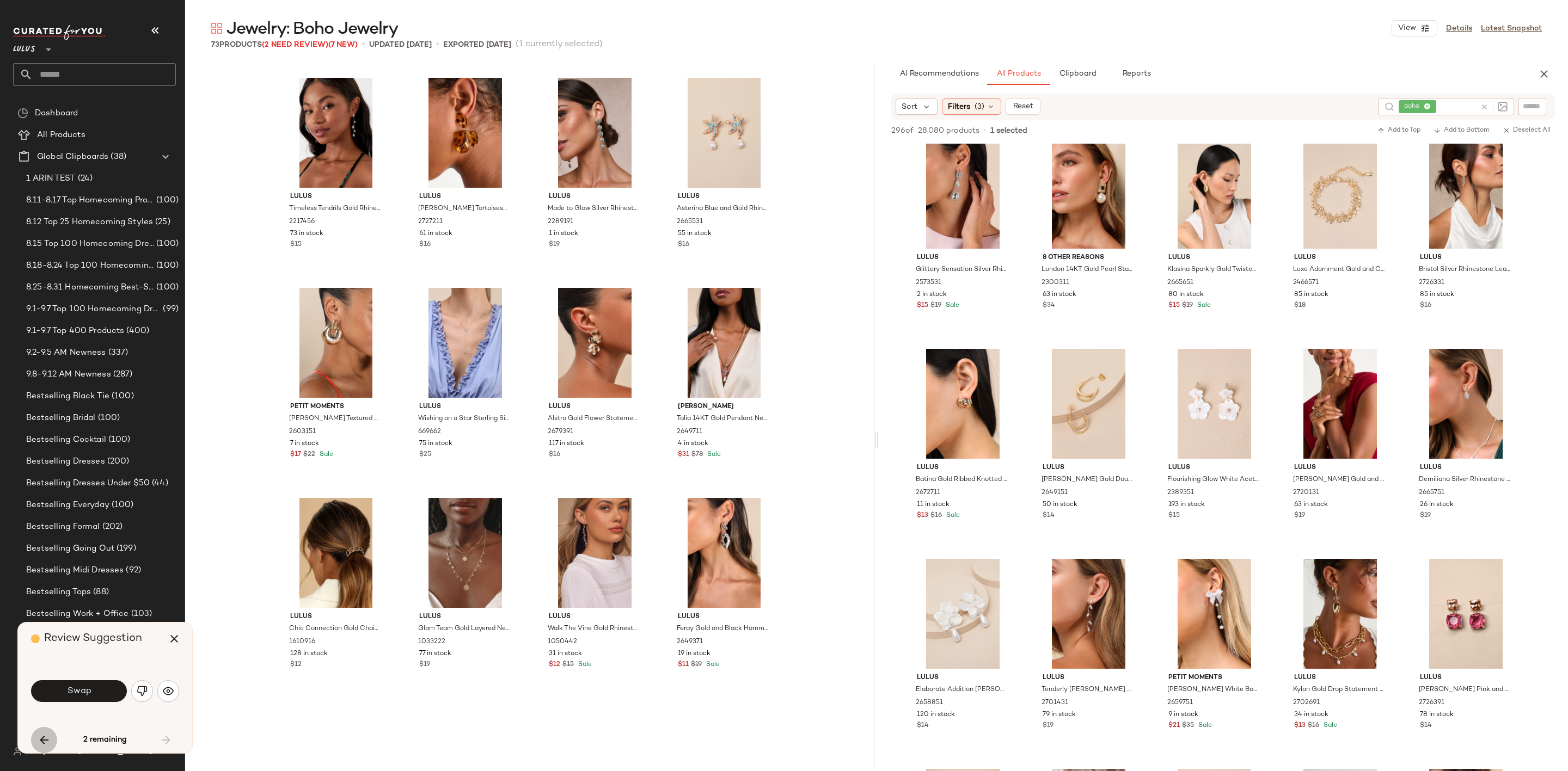
scroll to position [2521, 0]
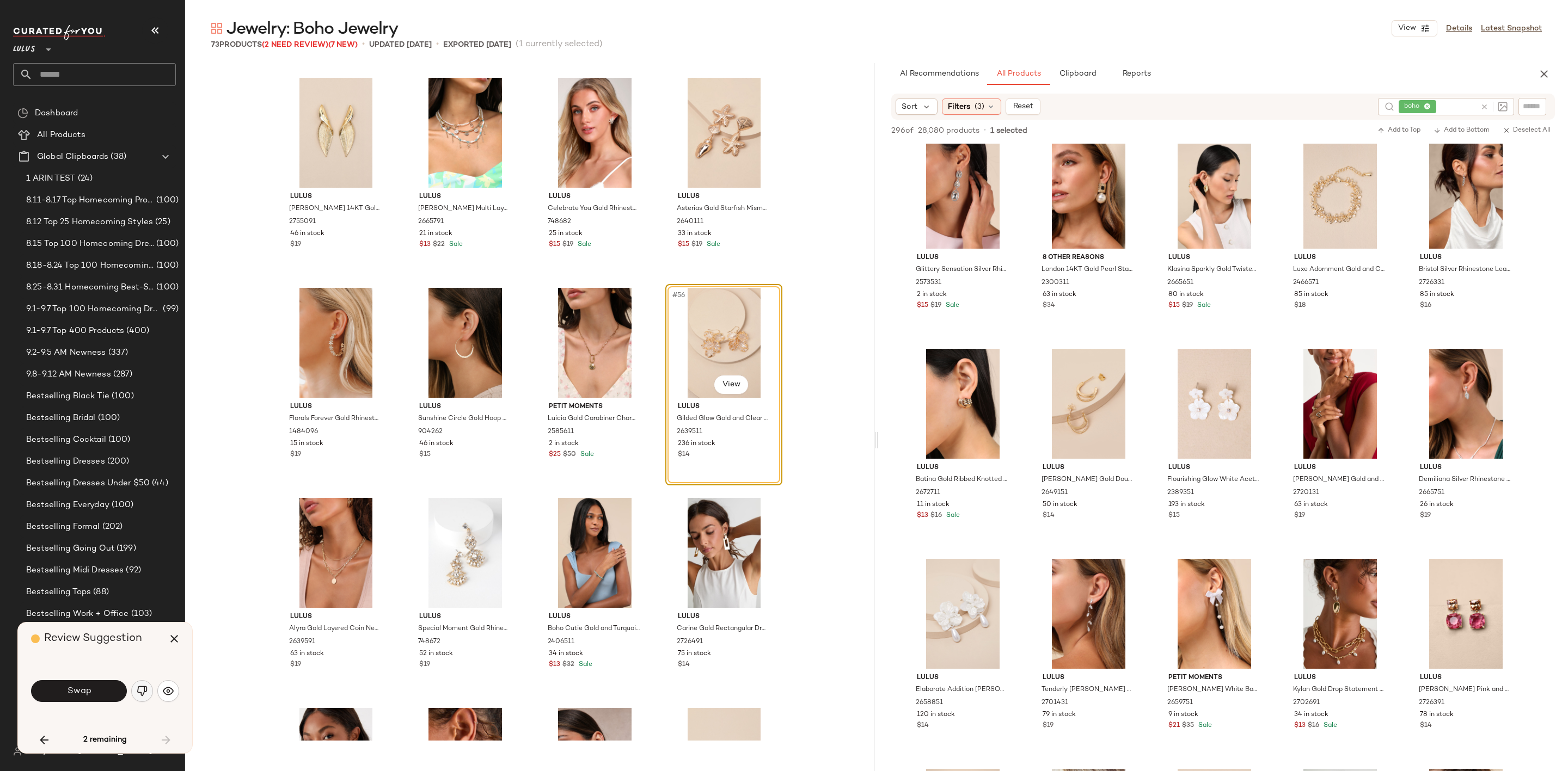
click at [139, 688] on img "button" at bounding box center [142, 691] width 11 height 11
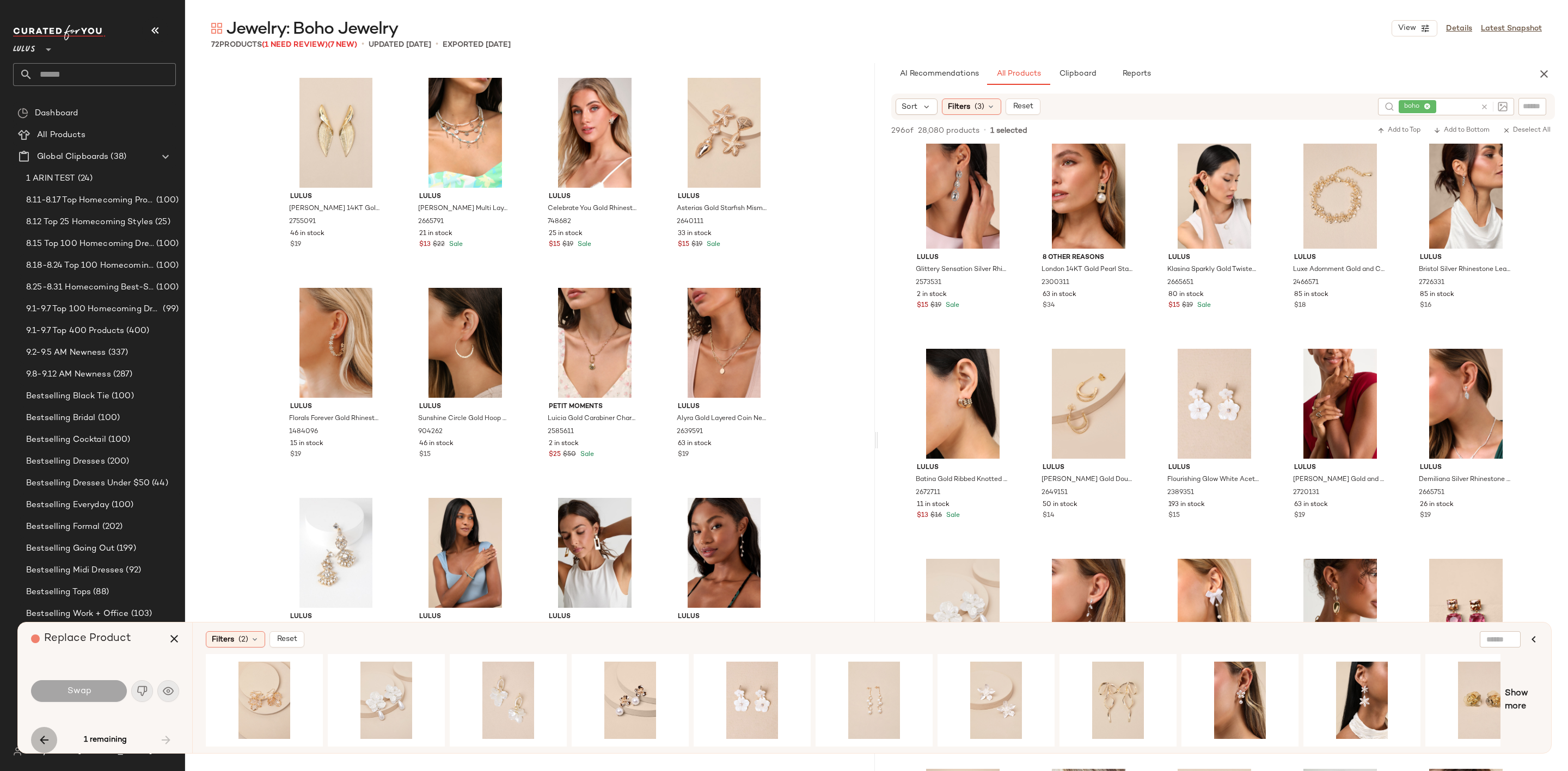
click at [49, 735] on icon "button" at bounding box center [44, 740] width 13 height 13
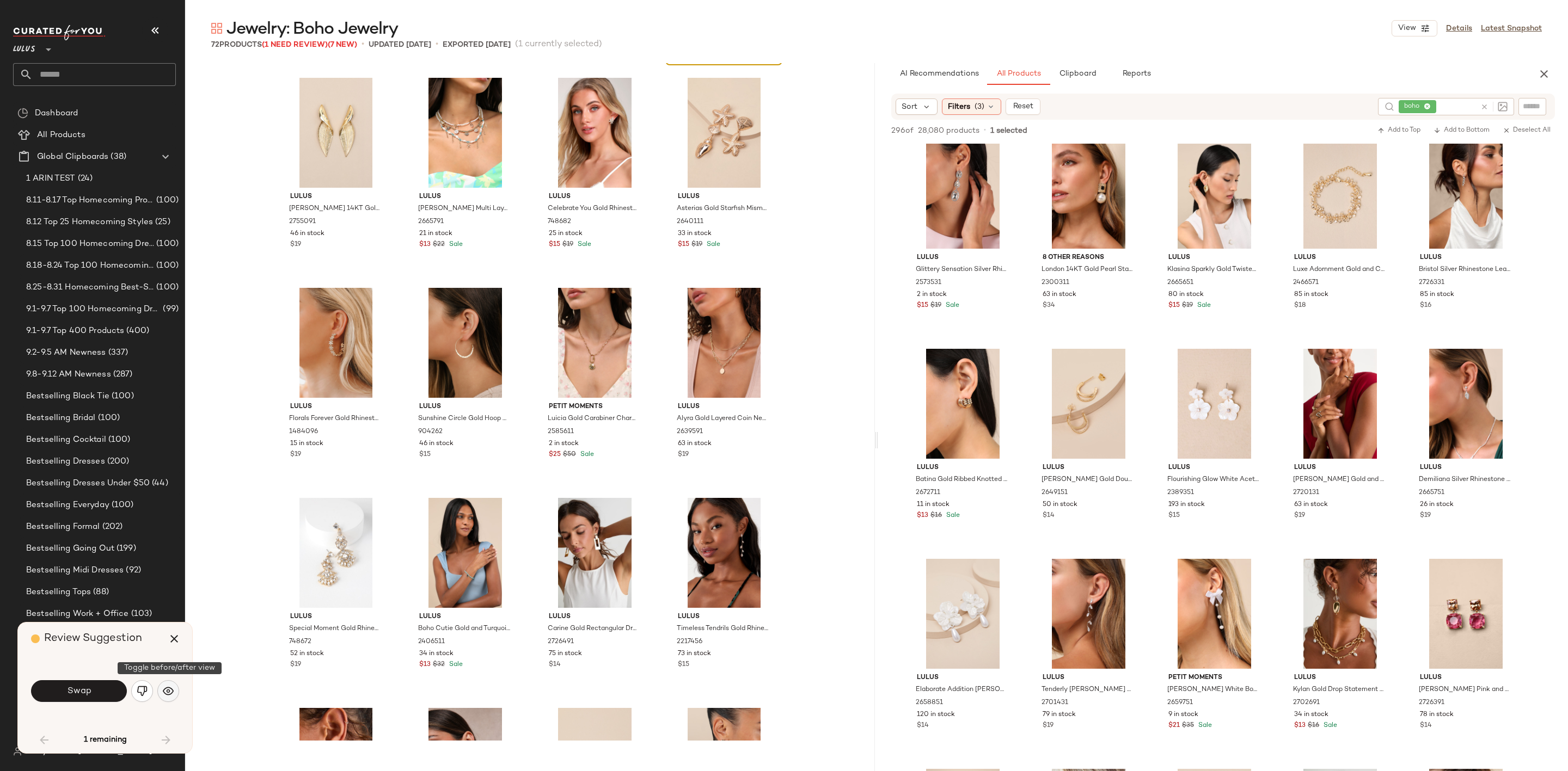
scroll to position [2101, 0]
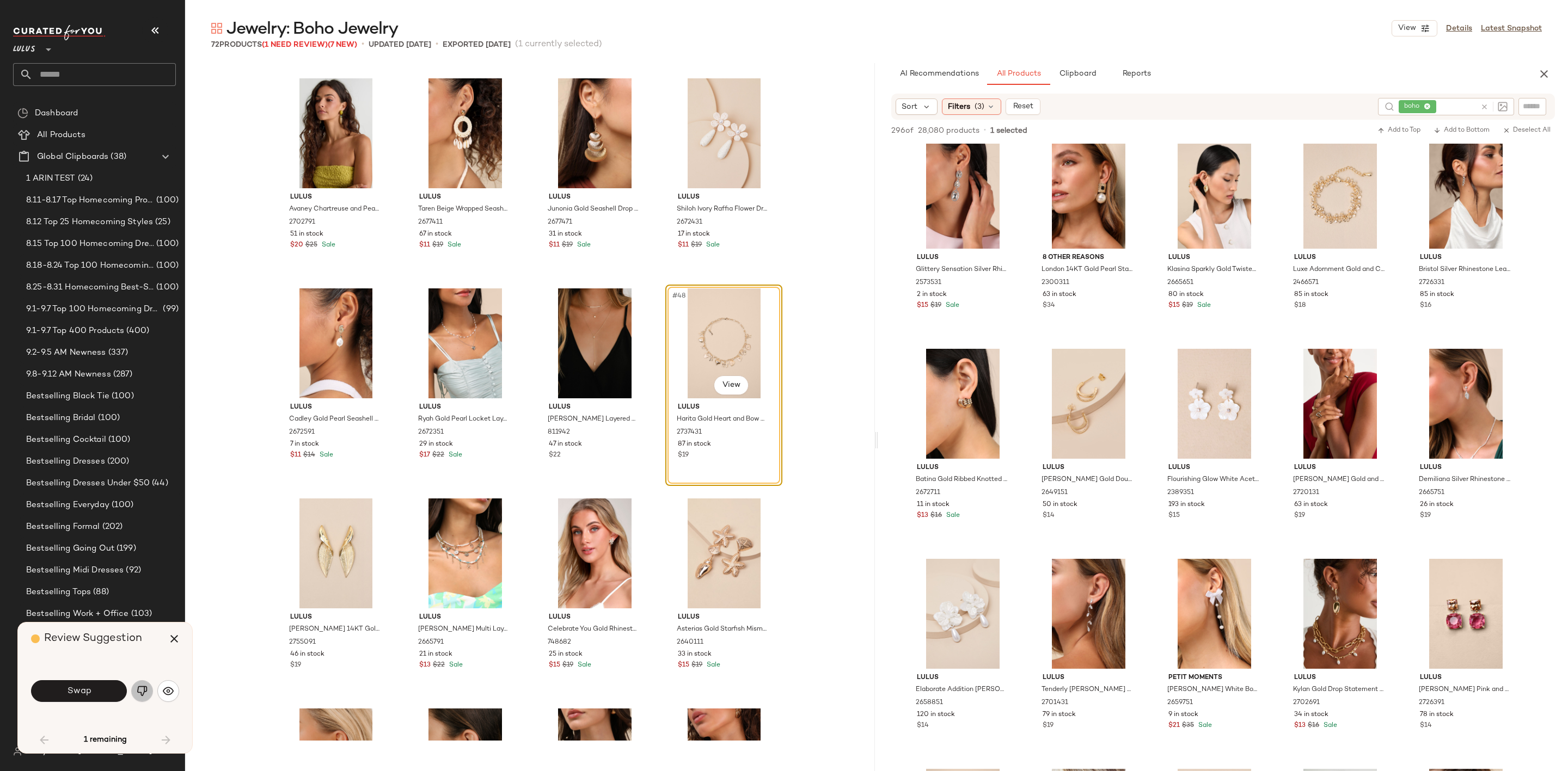
click at [147, 689] on button "button" at bounding box center [142, 691] width 22 height 22
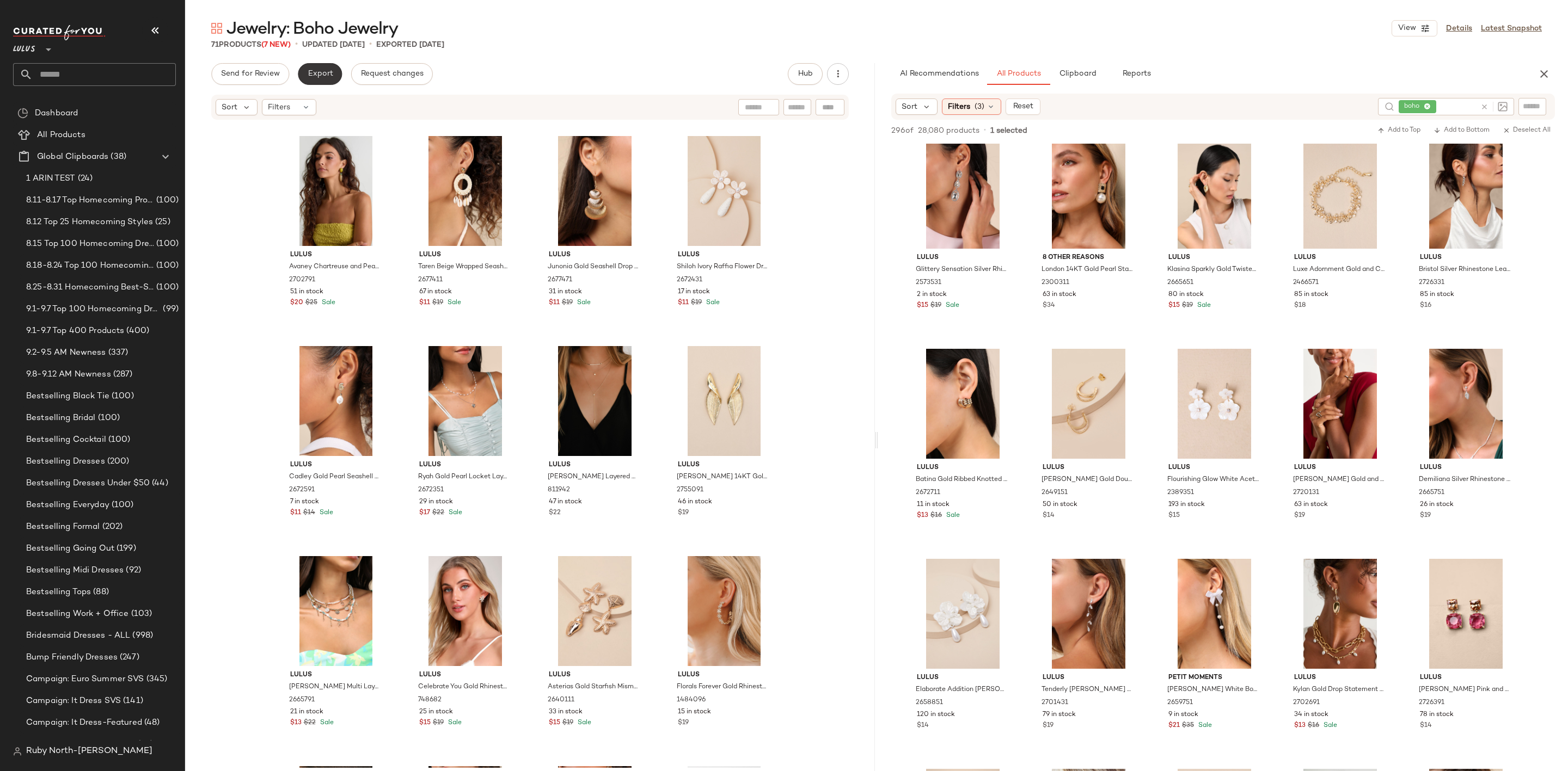
click at [322, 70] on span "Export" at bounding box center [320, 74] width 26 height 9
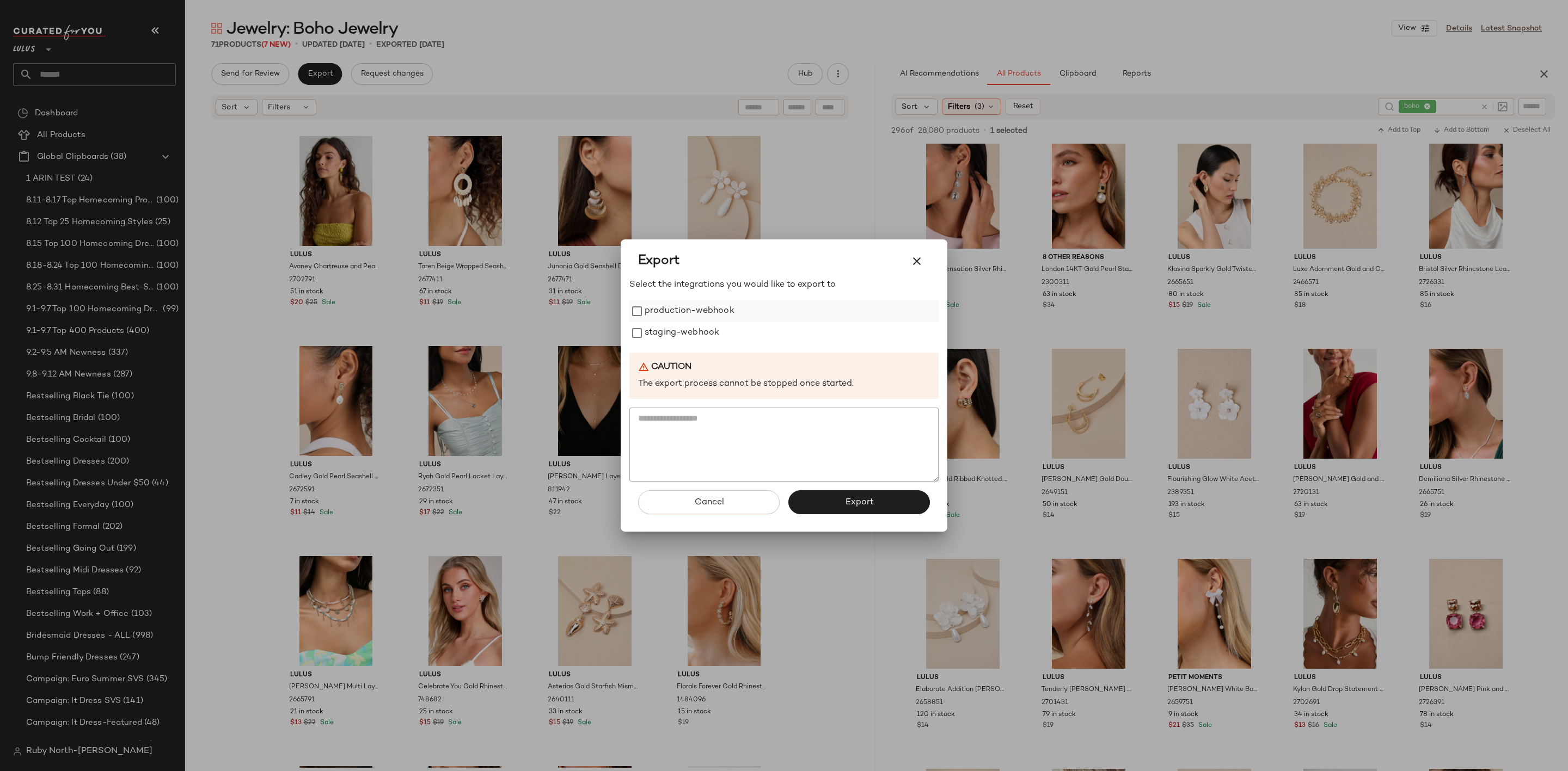
click at [660, 315] on label "production-webhook" at bounding box center [690, 312] width 90 height 22
click at [658, 333] on label "staging-webhook" at bounding box center [682, 333] width 75 height 22
click at [856, 508] on button "Export" at bounding box center [859, 502] width 142 height 24
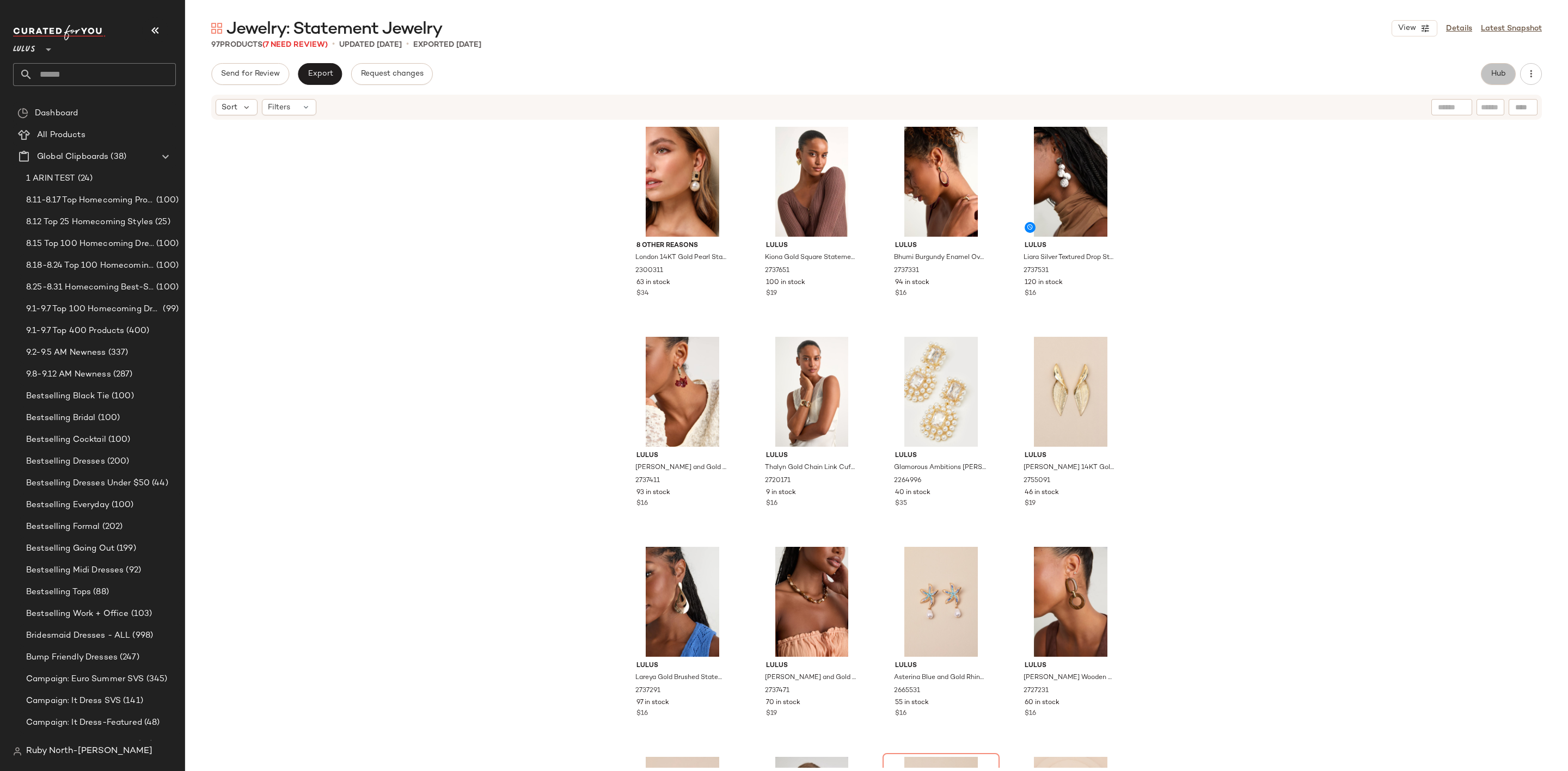
click at [1492, 72] on span "Hub" at bounding box center [1498, 74] width 15 height 9
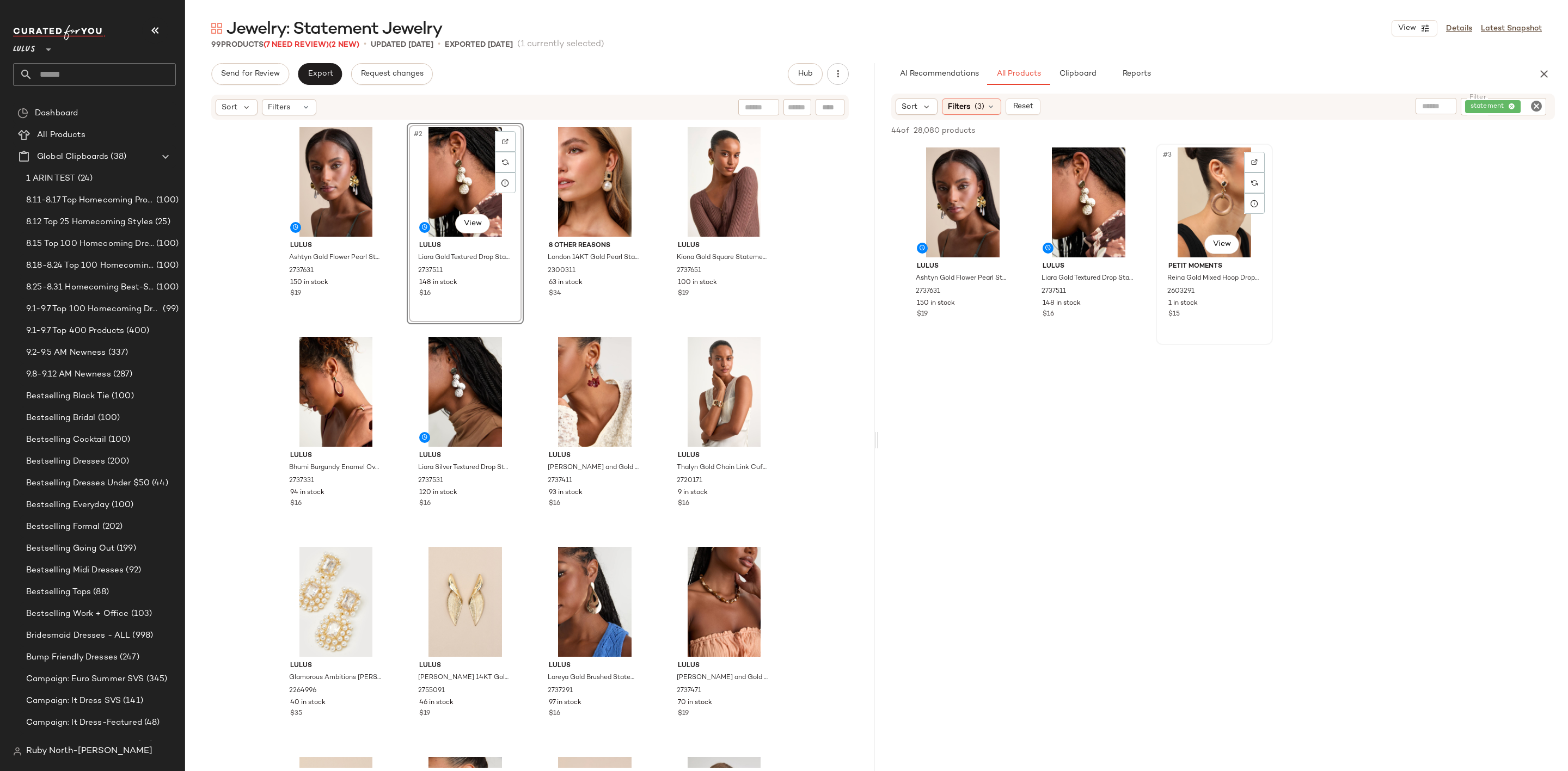
click at [1194, 173] on div "#3 View" at bounding box center [1214, 202] width 110 height 110
click at [1459, 131] on span "Add to Bottom" at bounding box center [1461, 130] width 56 height 8
click at [1528, 101] on input "Filter" at bounding box center [1532, 106] width 19 height 12
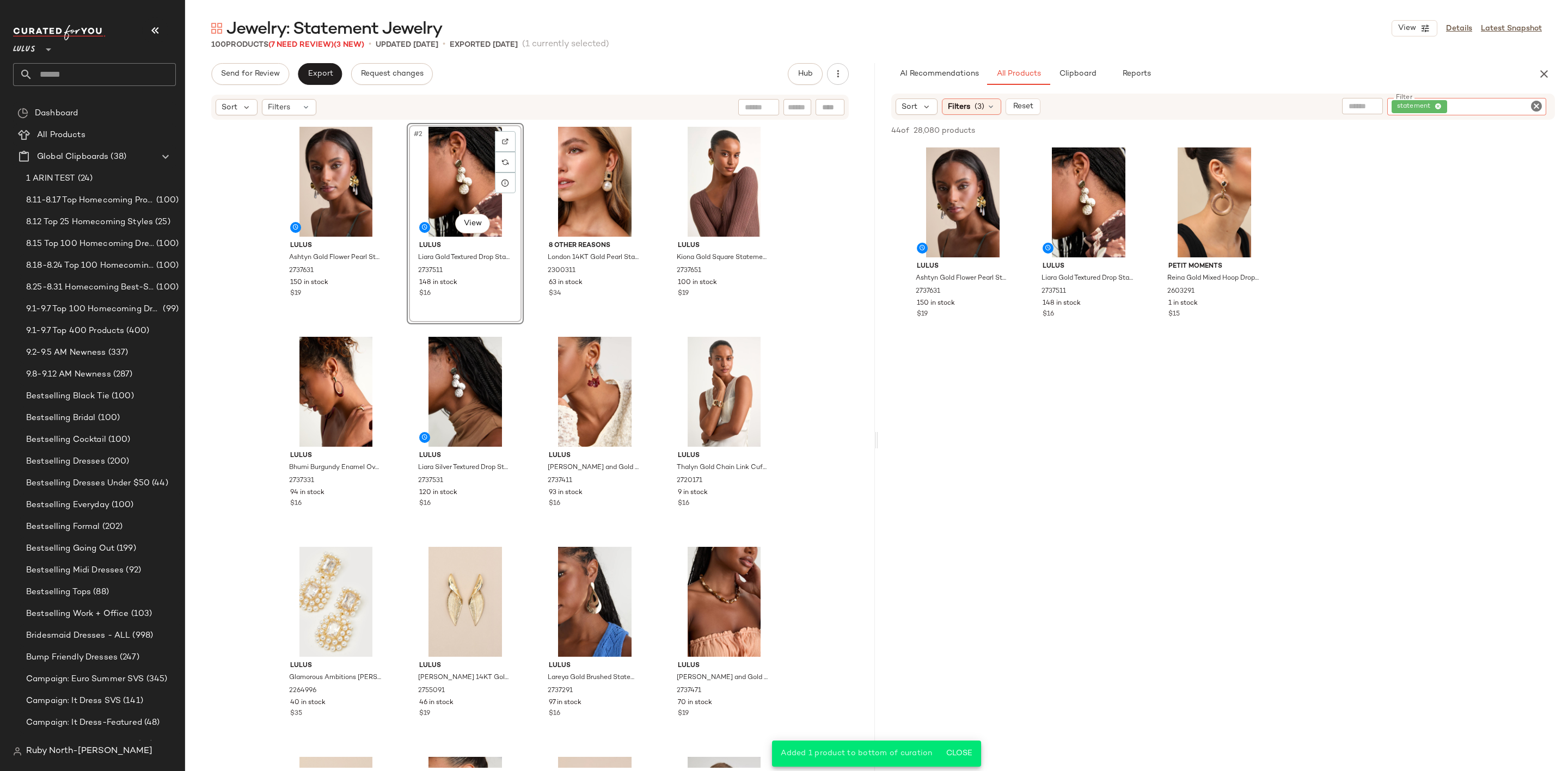
click at [1537, 103] on icon "Clear Filter" at bounding box center [1536, 106] width 13 height 13
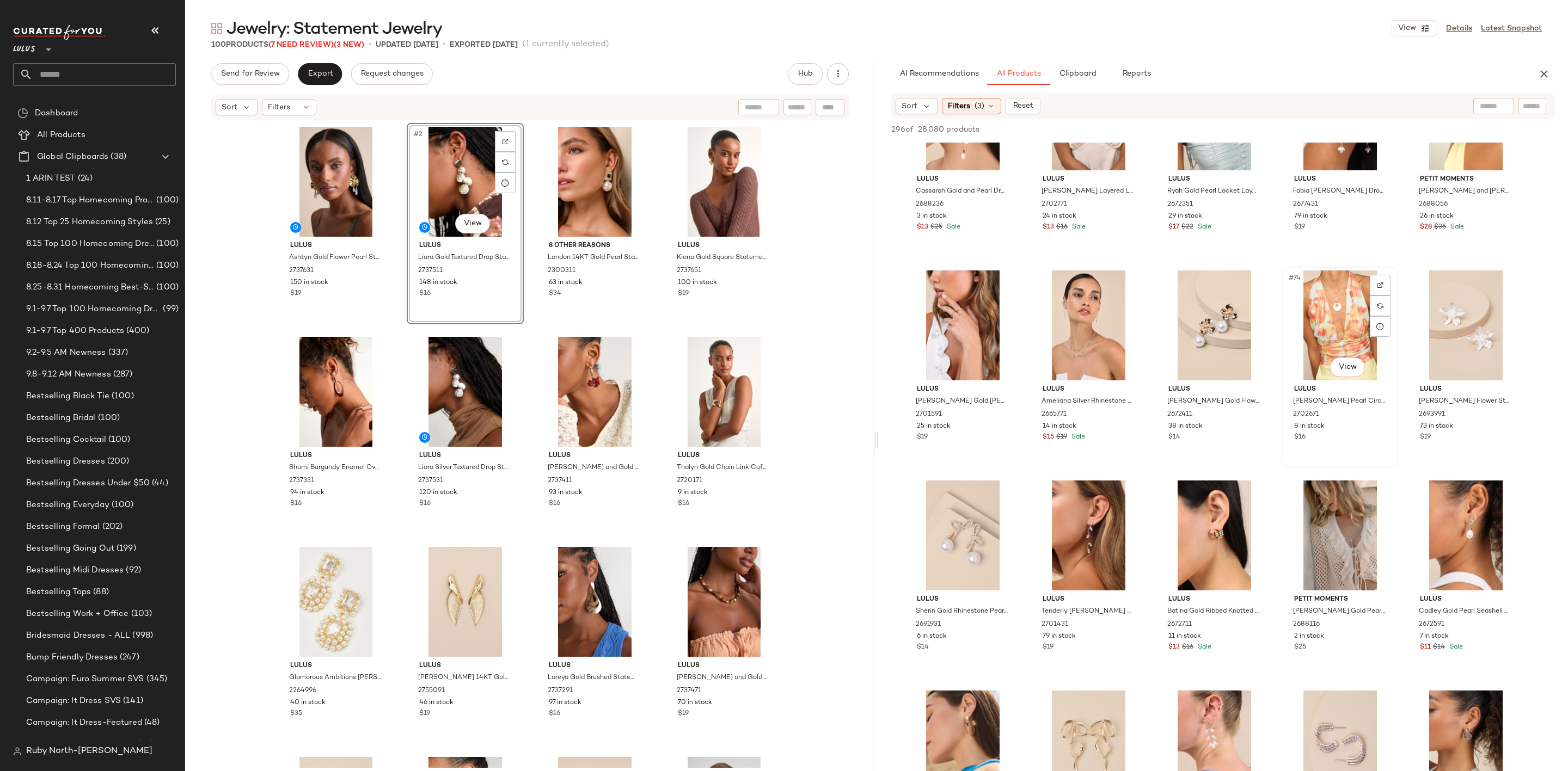
scroll to position [2858, 0]
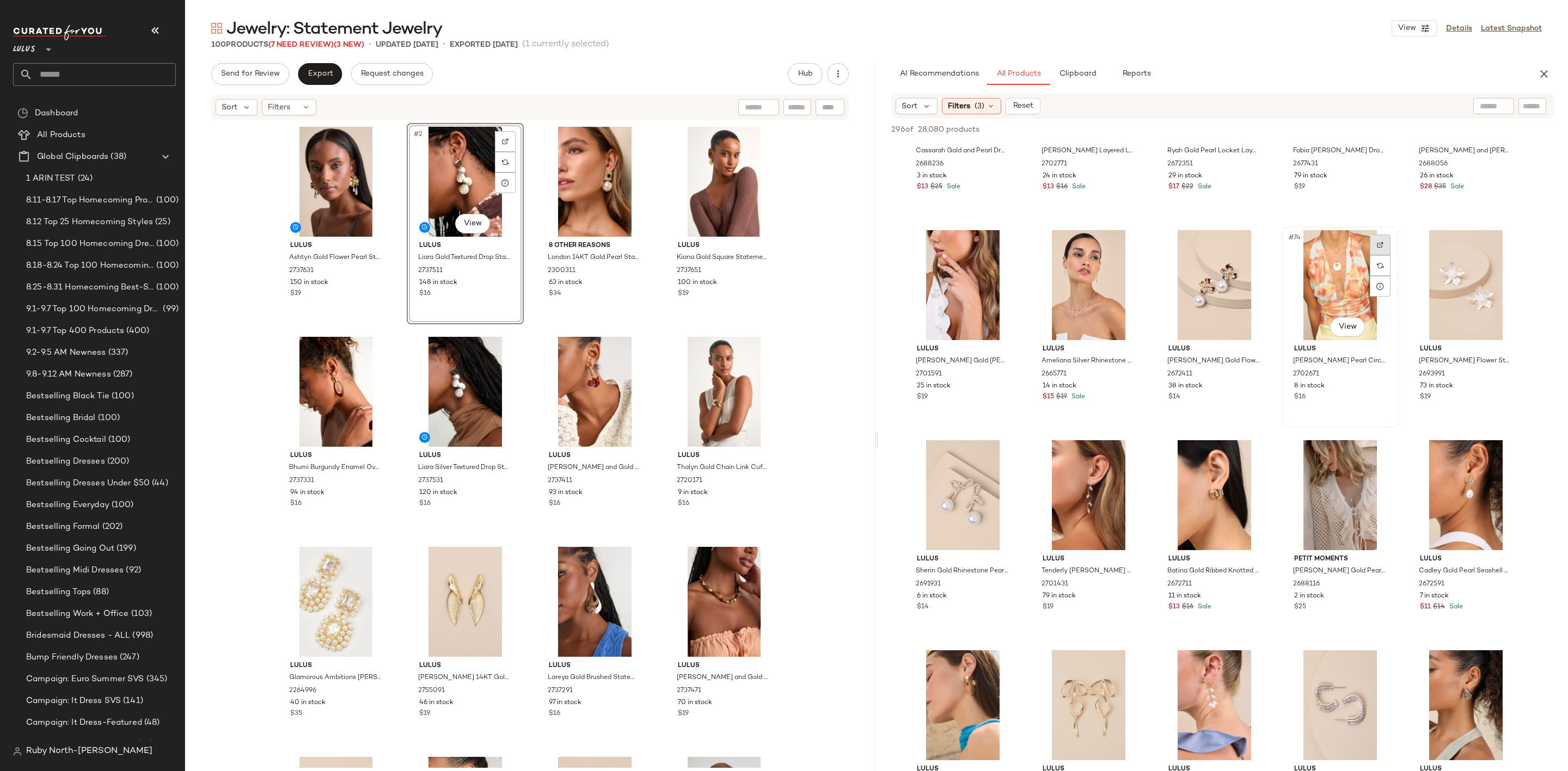
click at [1377, 242] on img at bounding box center [1380, 245] width 7 height 7
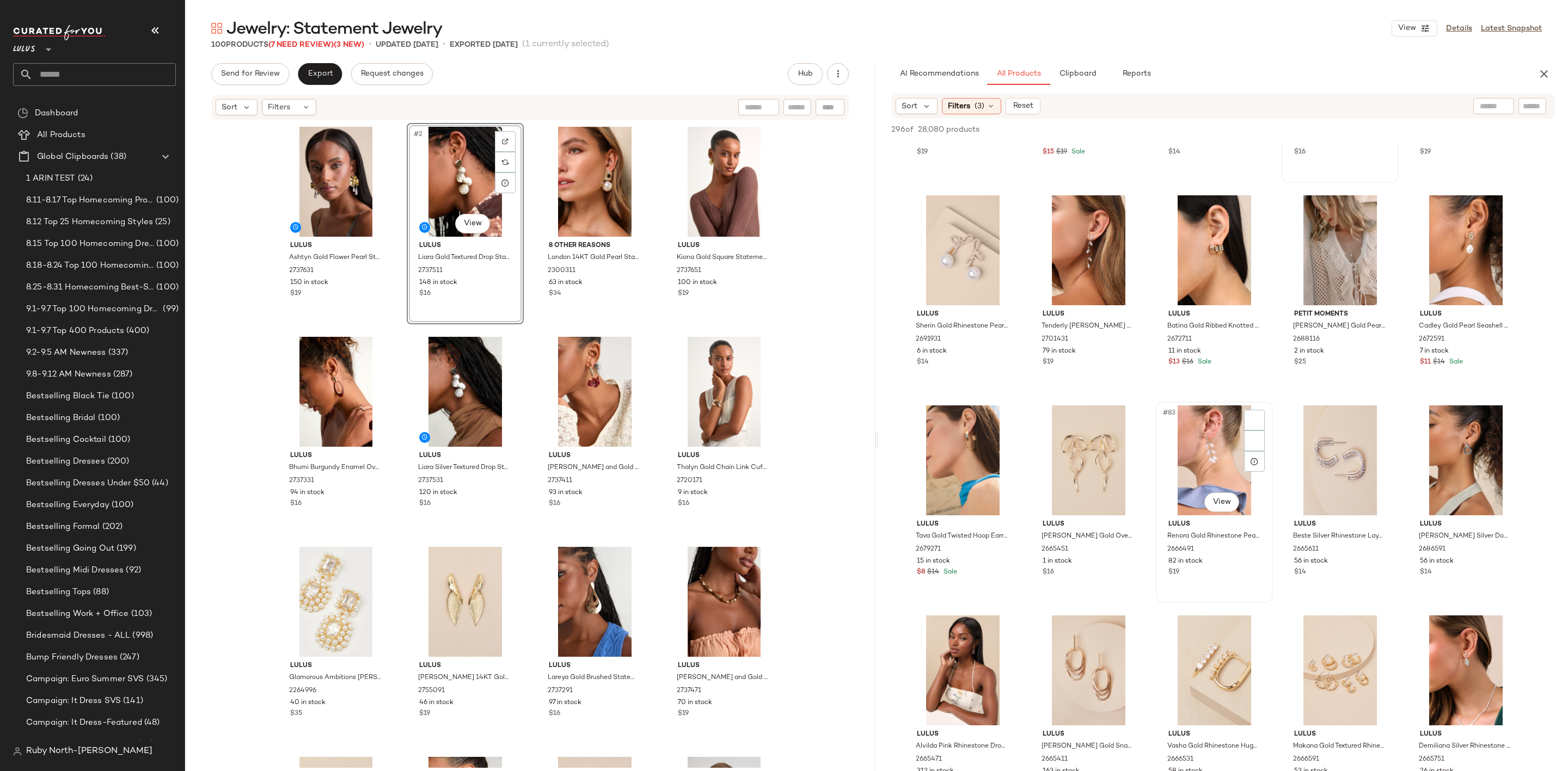
scroll to position [3511, 0]
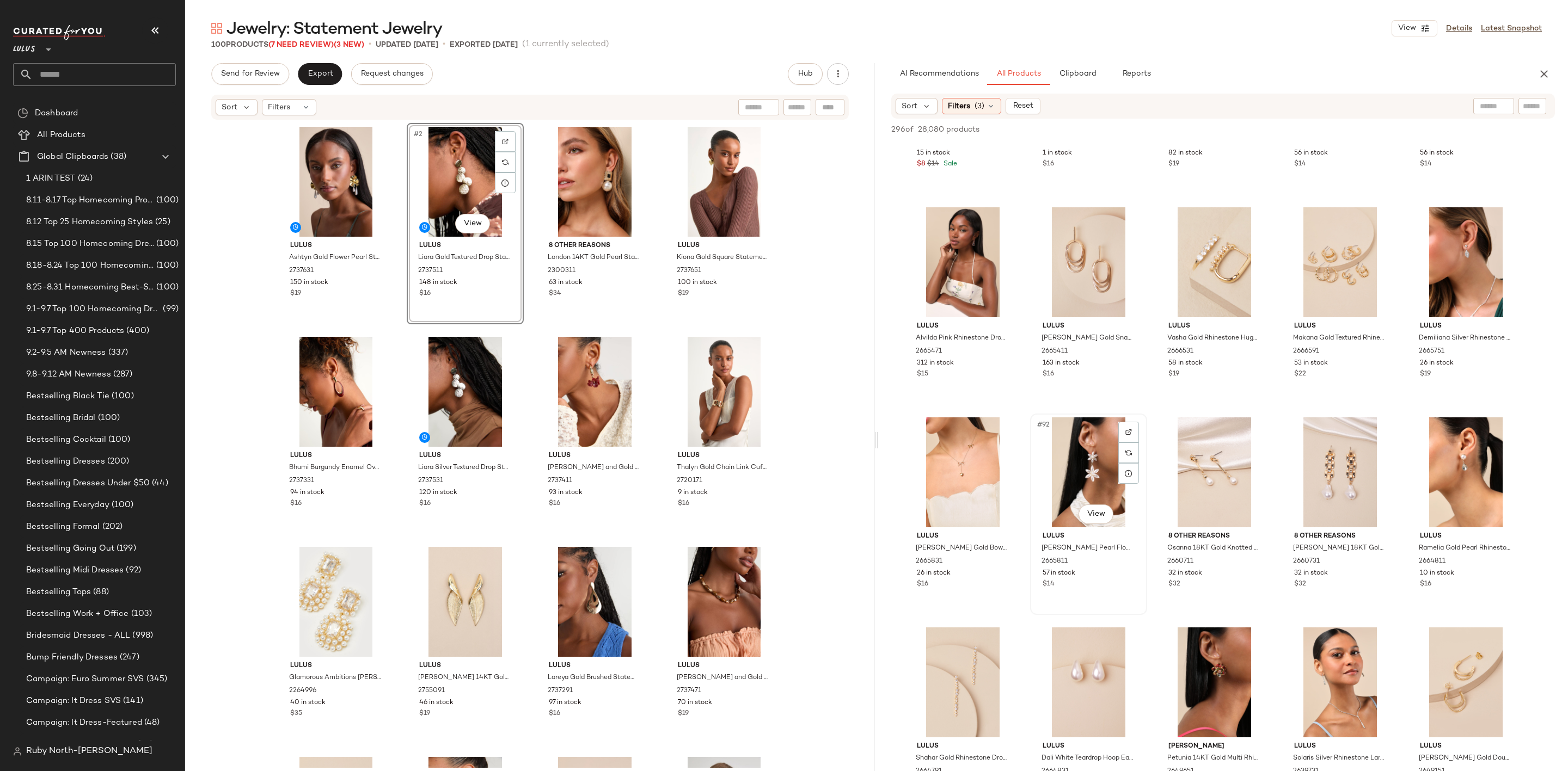
click at [1140, 422] on div "#92 View" at bounding box center [1089, 472] width 110 height 110
click at [1122, 426] on div at bounding box center [1129, 432] width 21 height 21
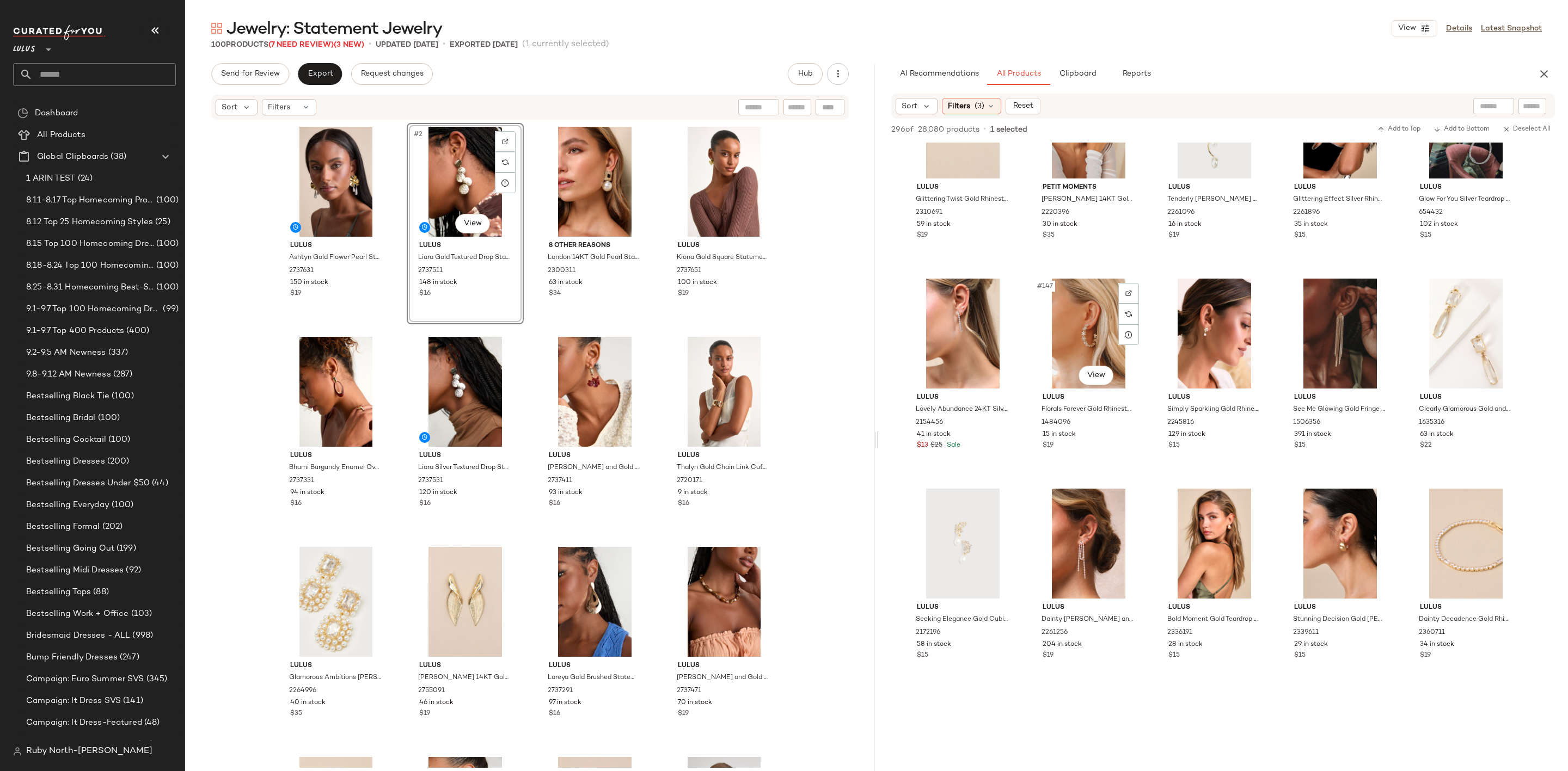
scroll to position [6287, 0]
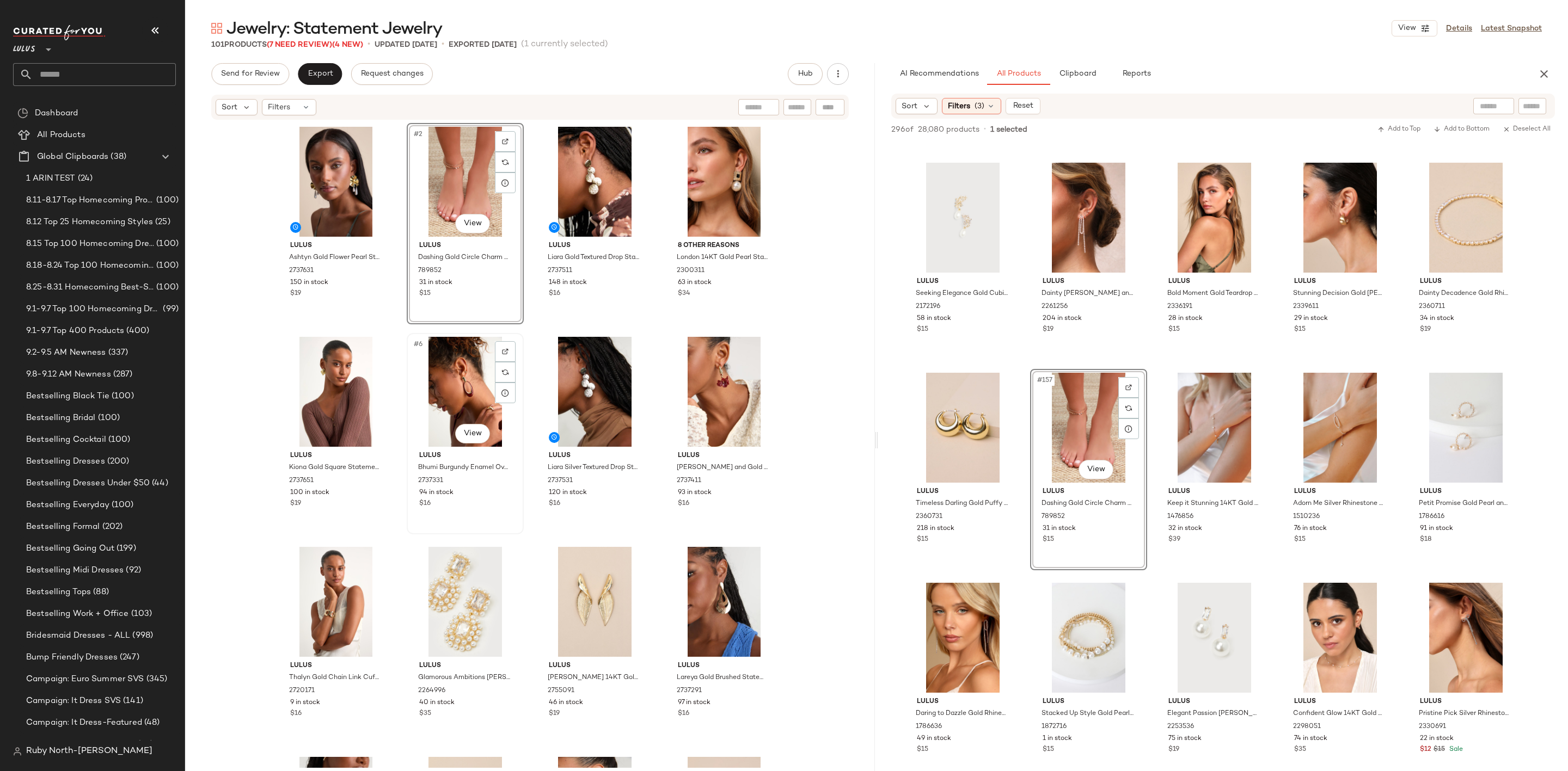
drag, startPoint x: 573, startPoint y: 385, endPoint x: 417, endPoint y: 407, distance: 157.5
click at [417, 407] on div "Lulus Ashtyn Gold Flower Pearl Statement Earrings 2737631 150 in stock $19 #2 V…" at bounding box center [530, 445] width 505 height 645
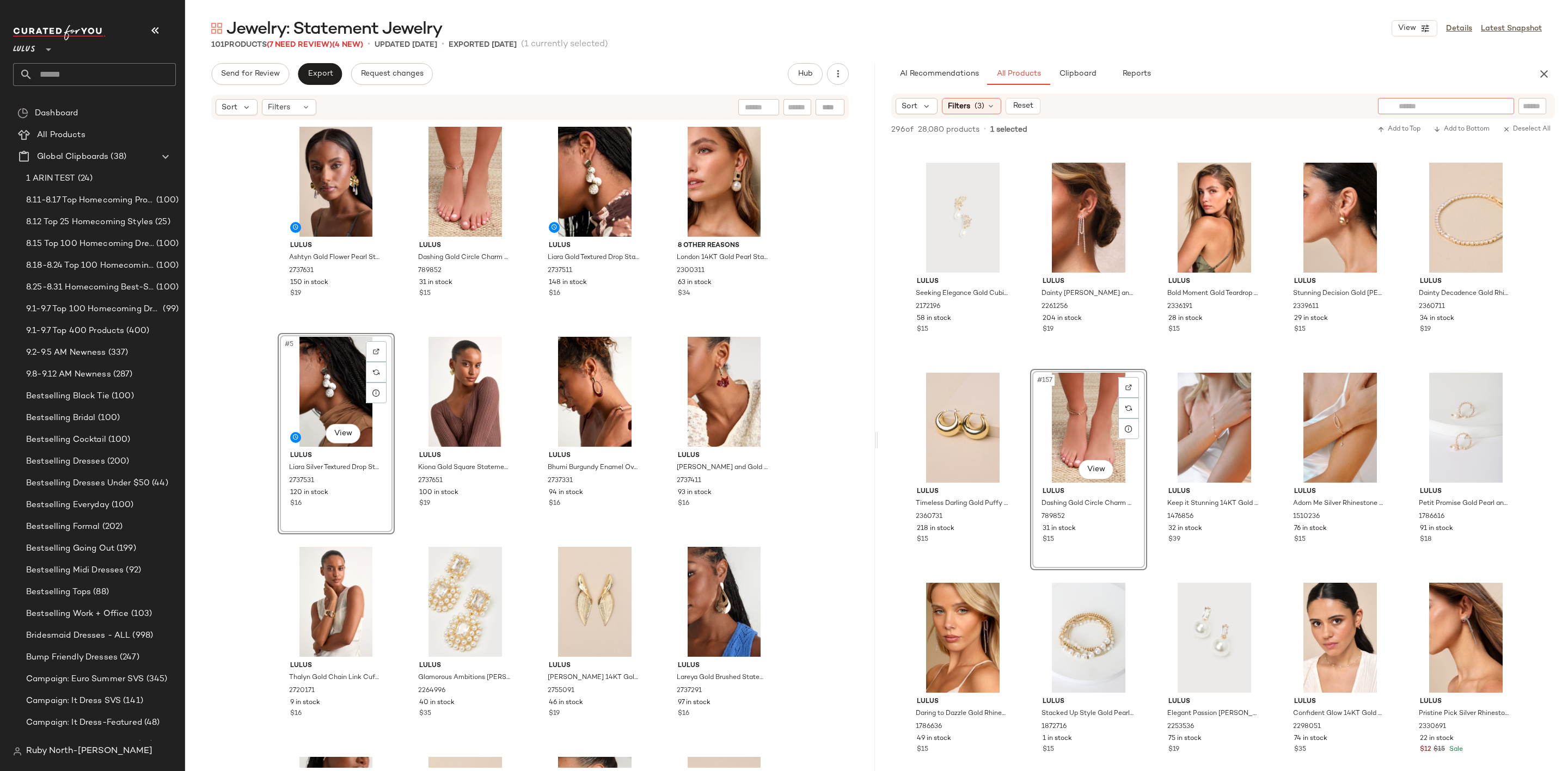
click at [1507, 105] on div at bounding box center [1446, 106] width 136 height 16
type input "****"
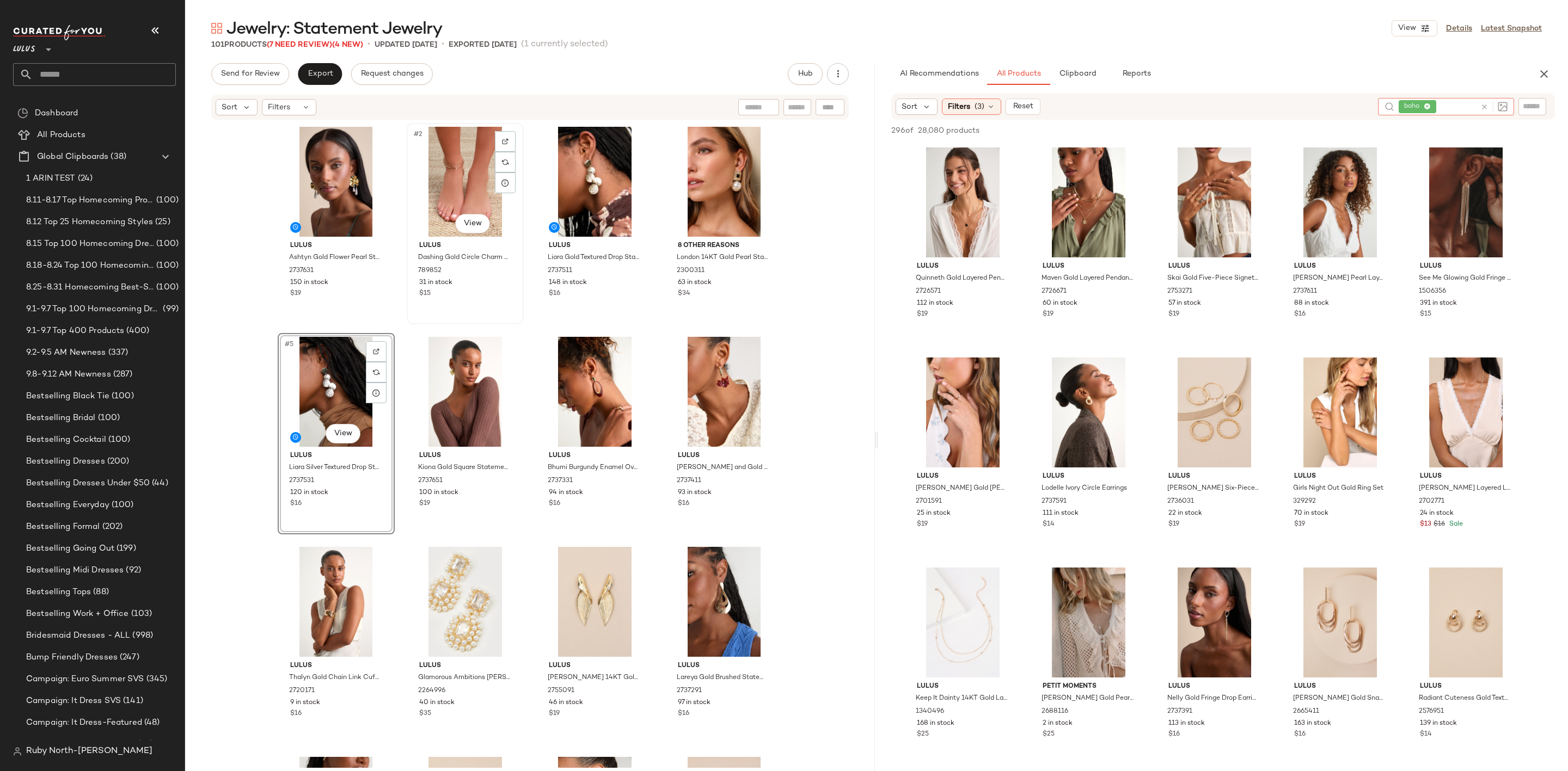
click at [472, 144] on div "#2 View" at bounding box center [465, 181] width 110 height 110
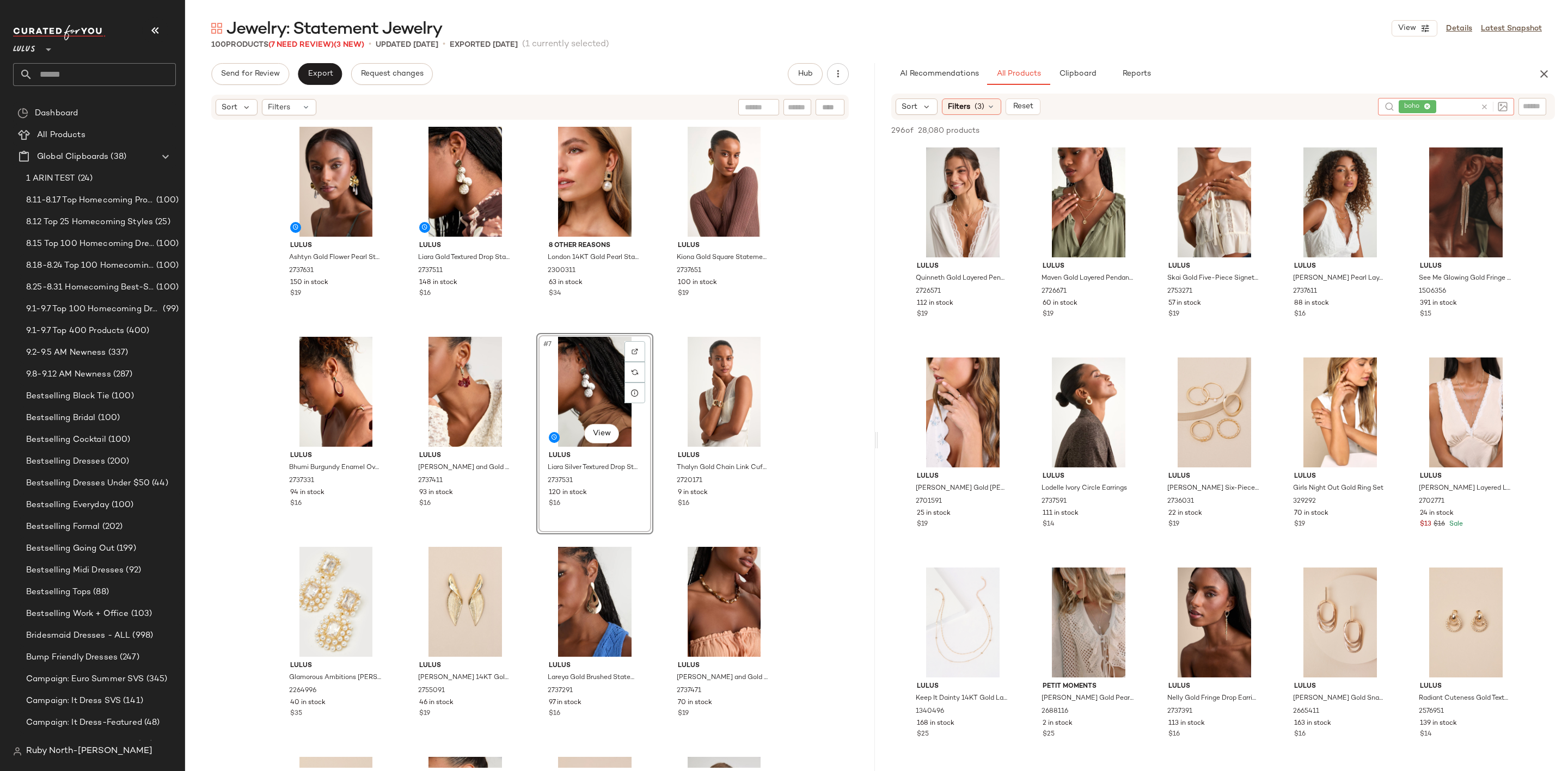
click at [1482, 108] on icon at bounding box center [1484, 106] width 8 height 8
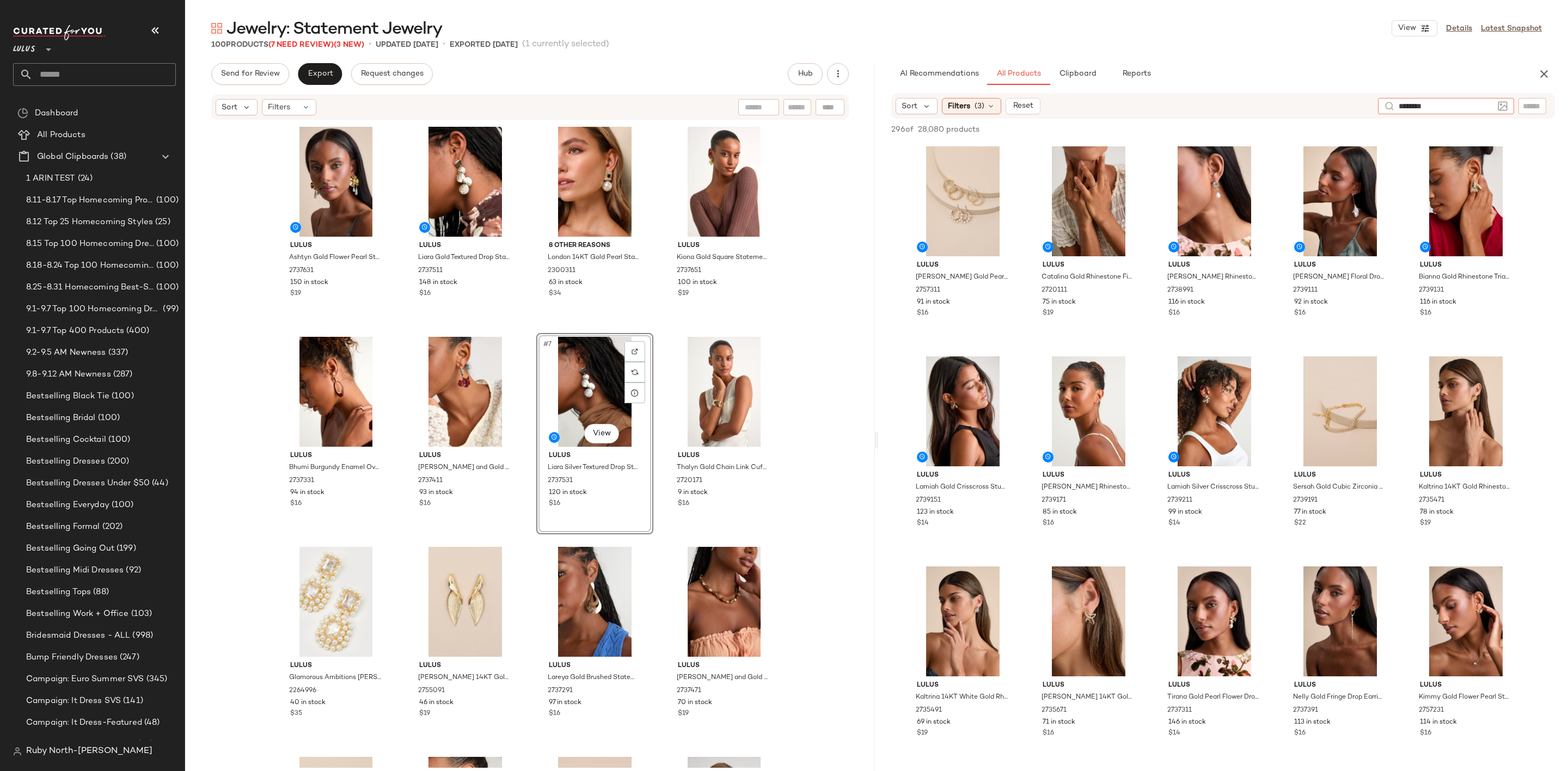
type input "*********"
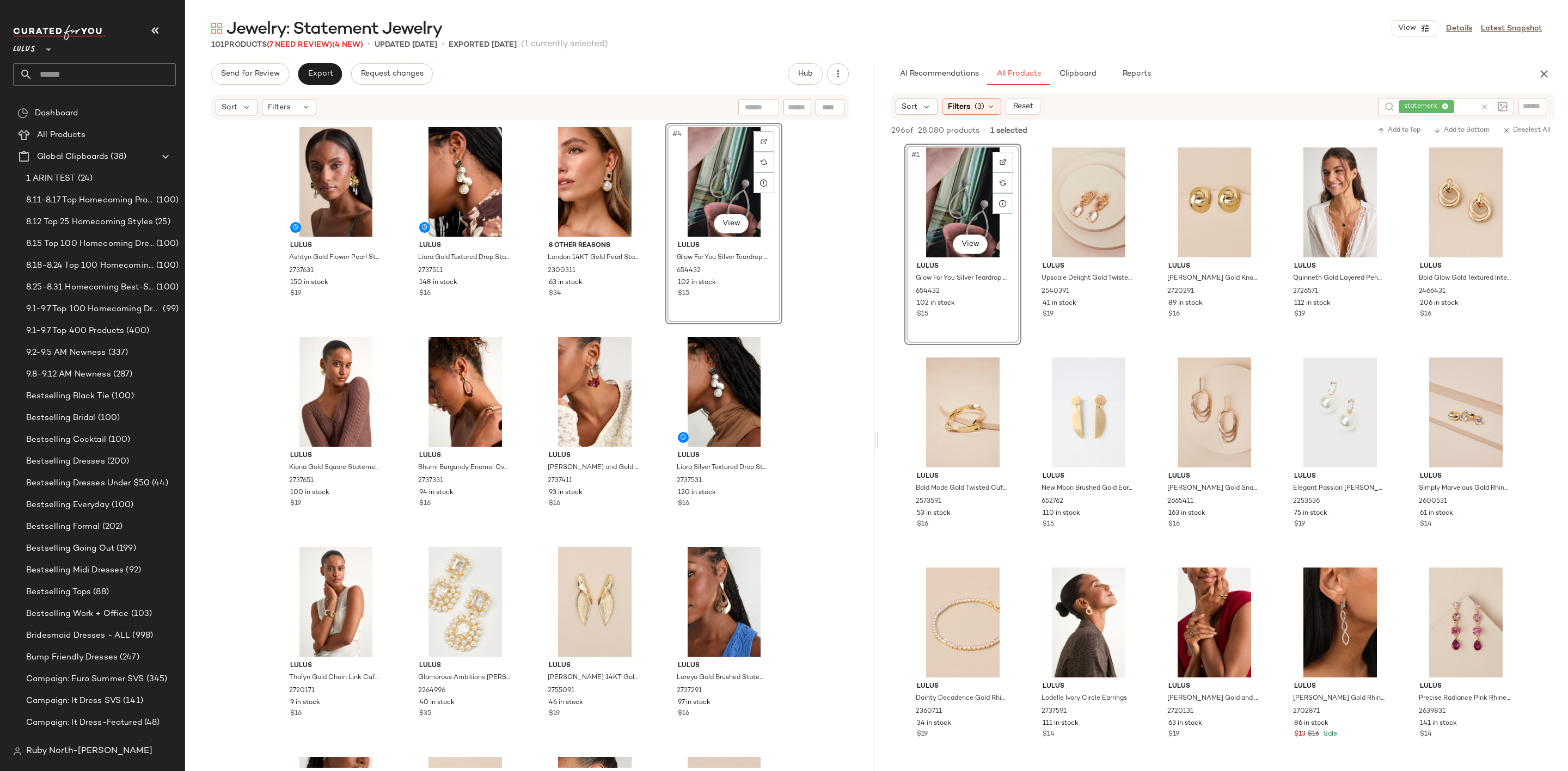
click at [312, 51] on div "Jewelry: Statement Jewelry View Details Latest Snapshot 101 Products (7 Need Re…" at bounding box center [877, 394] width 1383 height 754
click at [316, 44] on span "(7 Need Review)" at bounding box center [299, 44] width 65 height 8
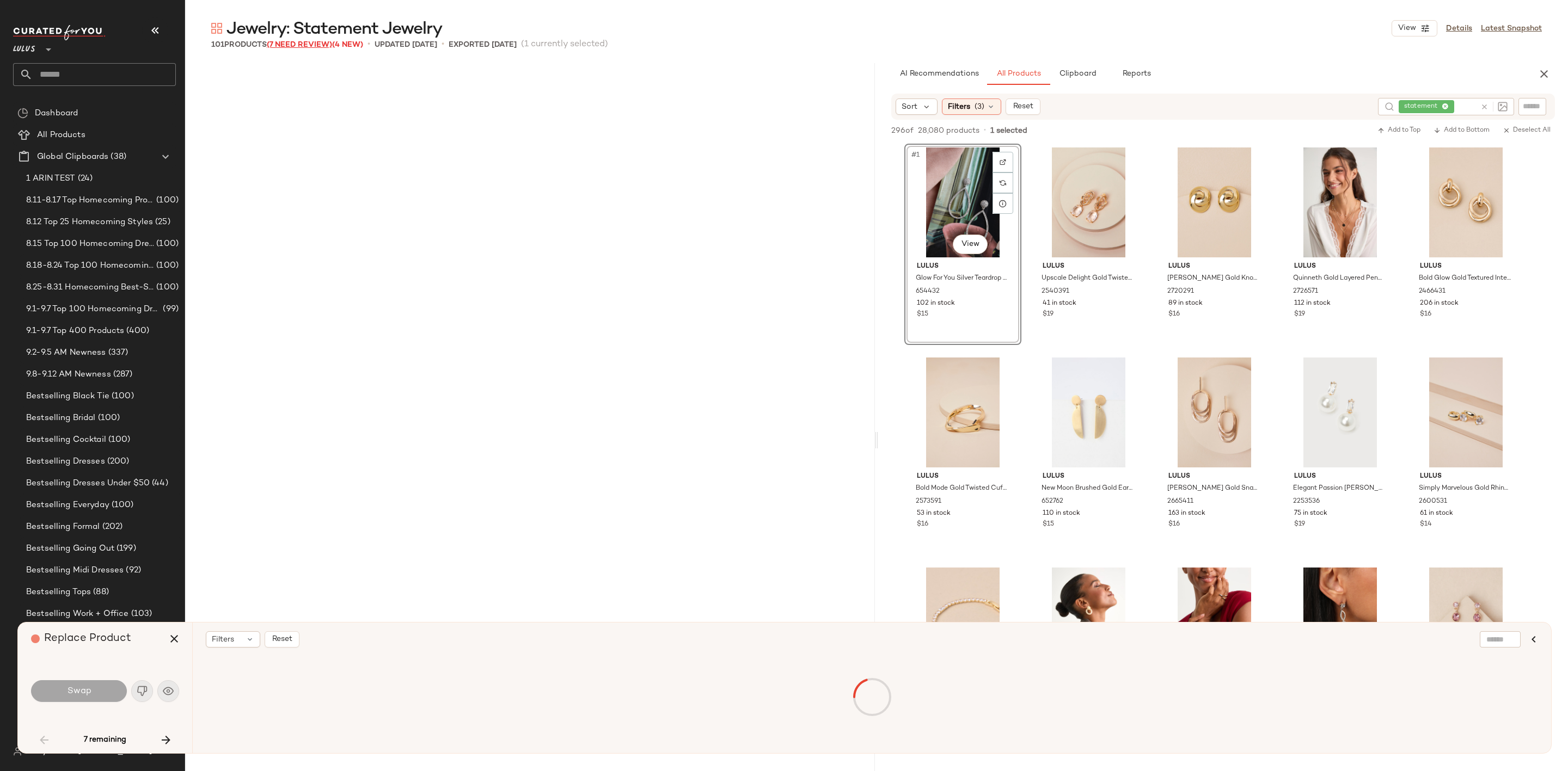
scroll to position [638, 0]
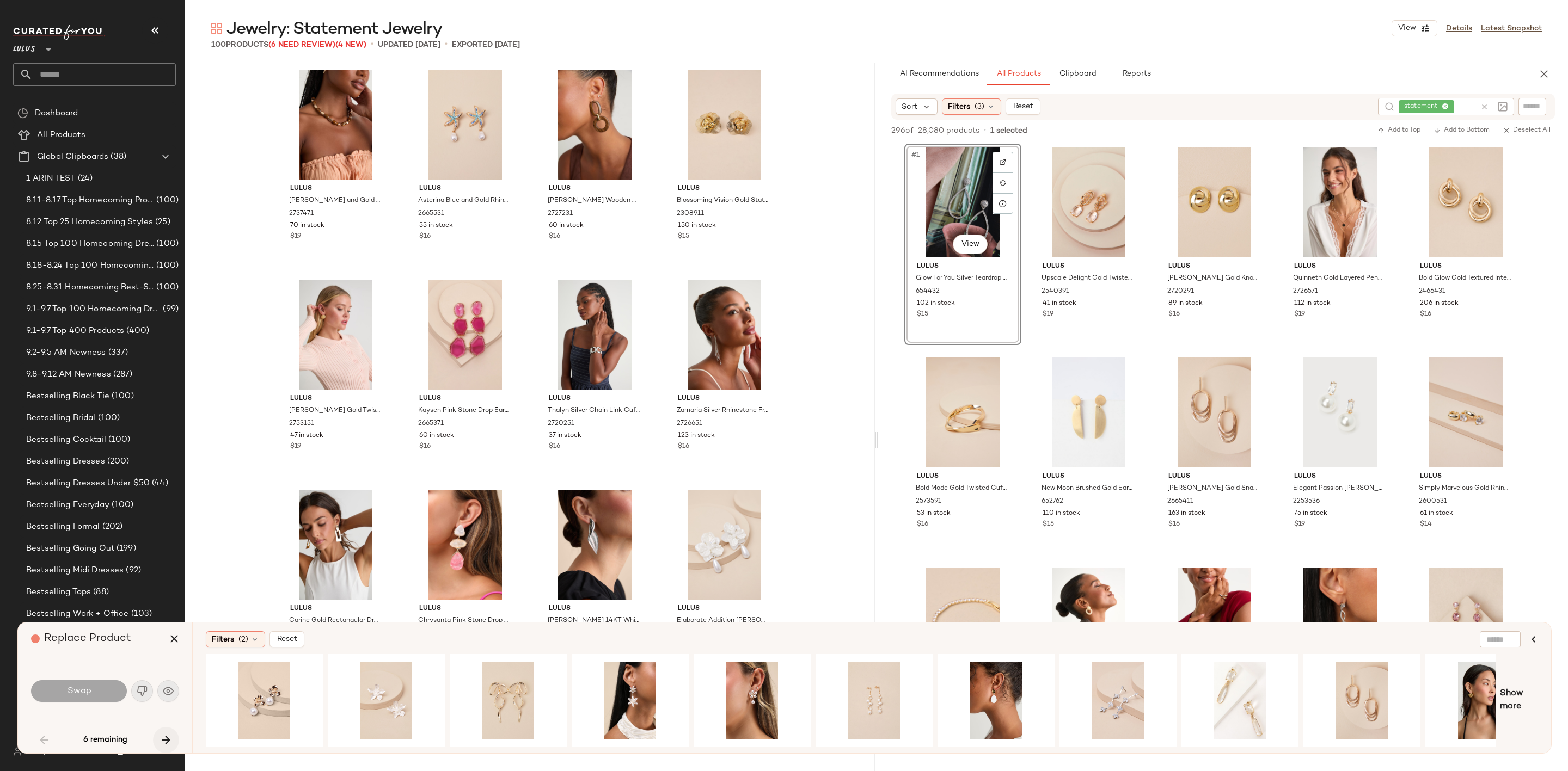
click at [173, 743] on button "button" at bounding box center [166, 740] width 26 height 26
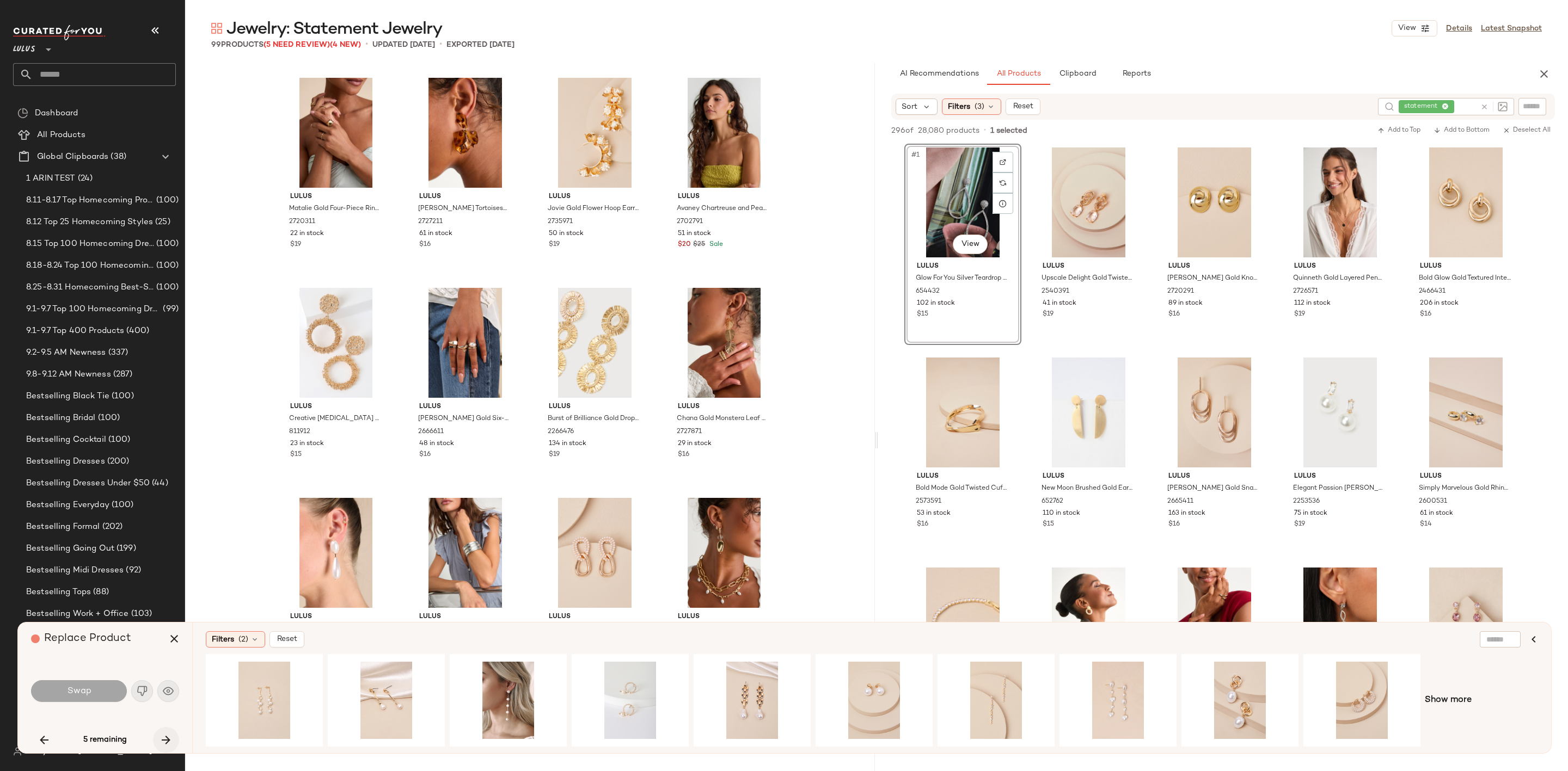
click at [163, 739] on icon "button" at bounding box center [166, 740] width 13 height 13
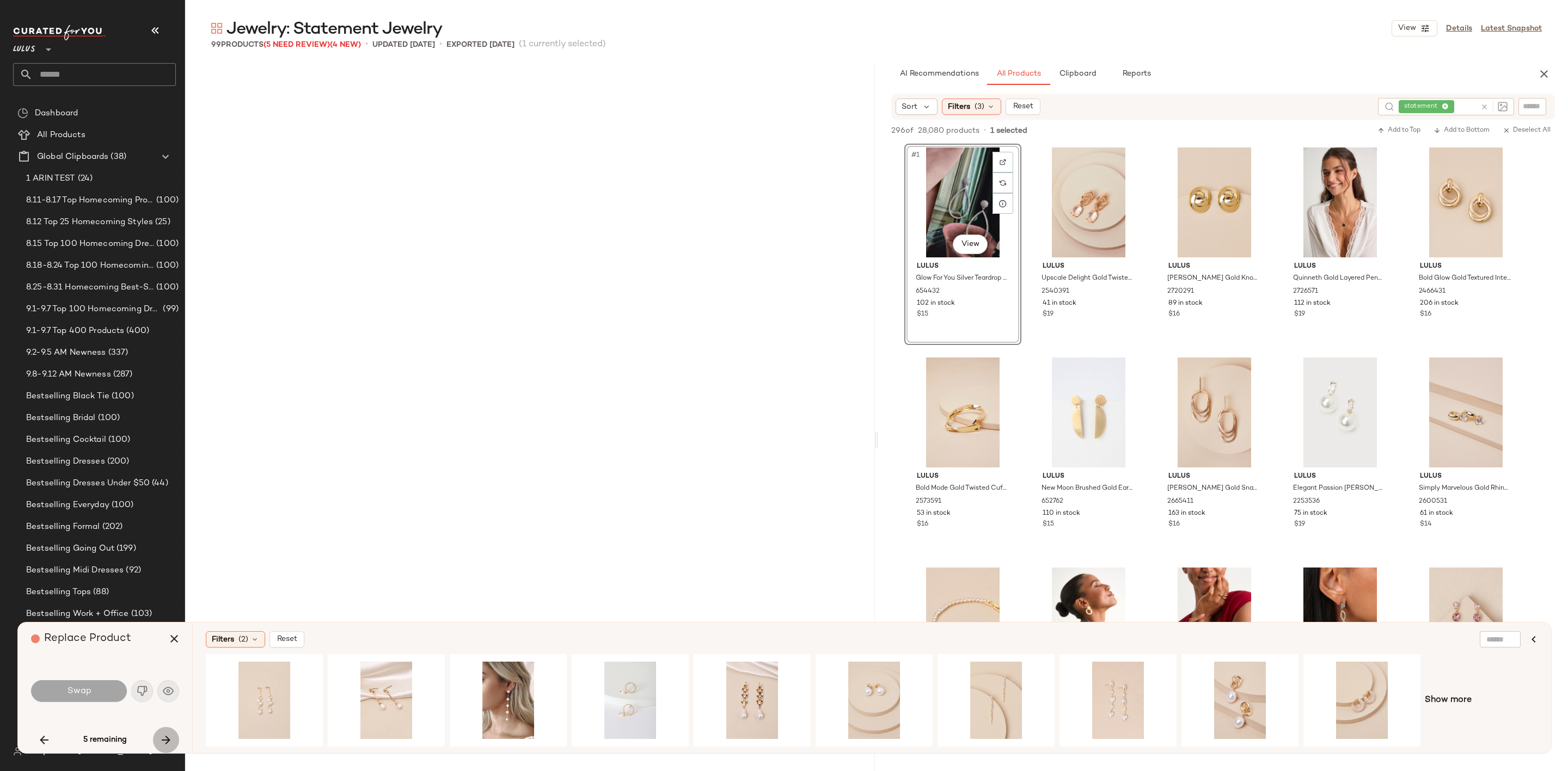
scroll to position [3152, 0]
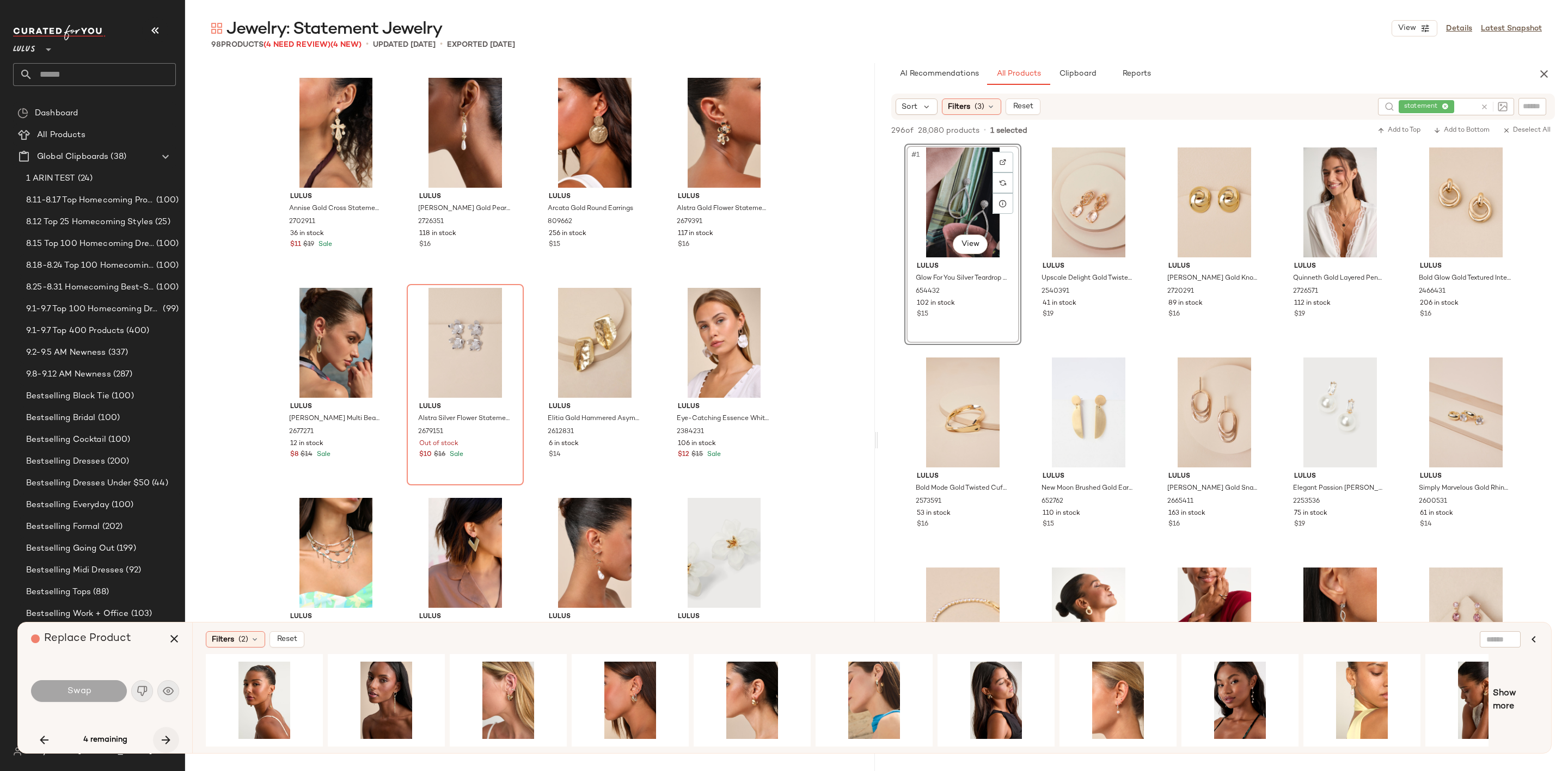
click at [159, 740] on icon "button" at bounding box center [166, 740] width 13 height 13
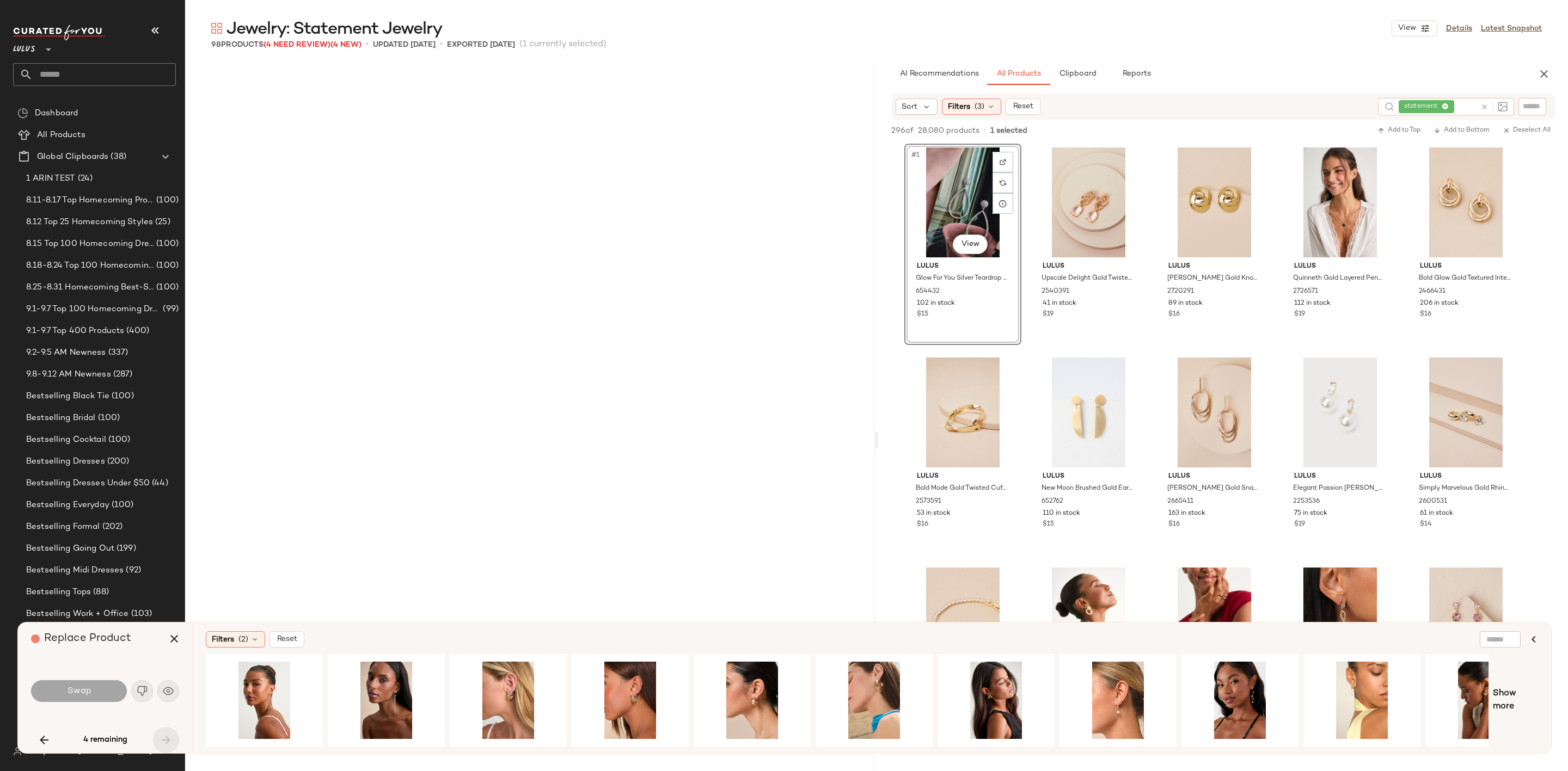
scroll to position [4202, 0]
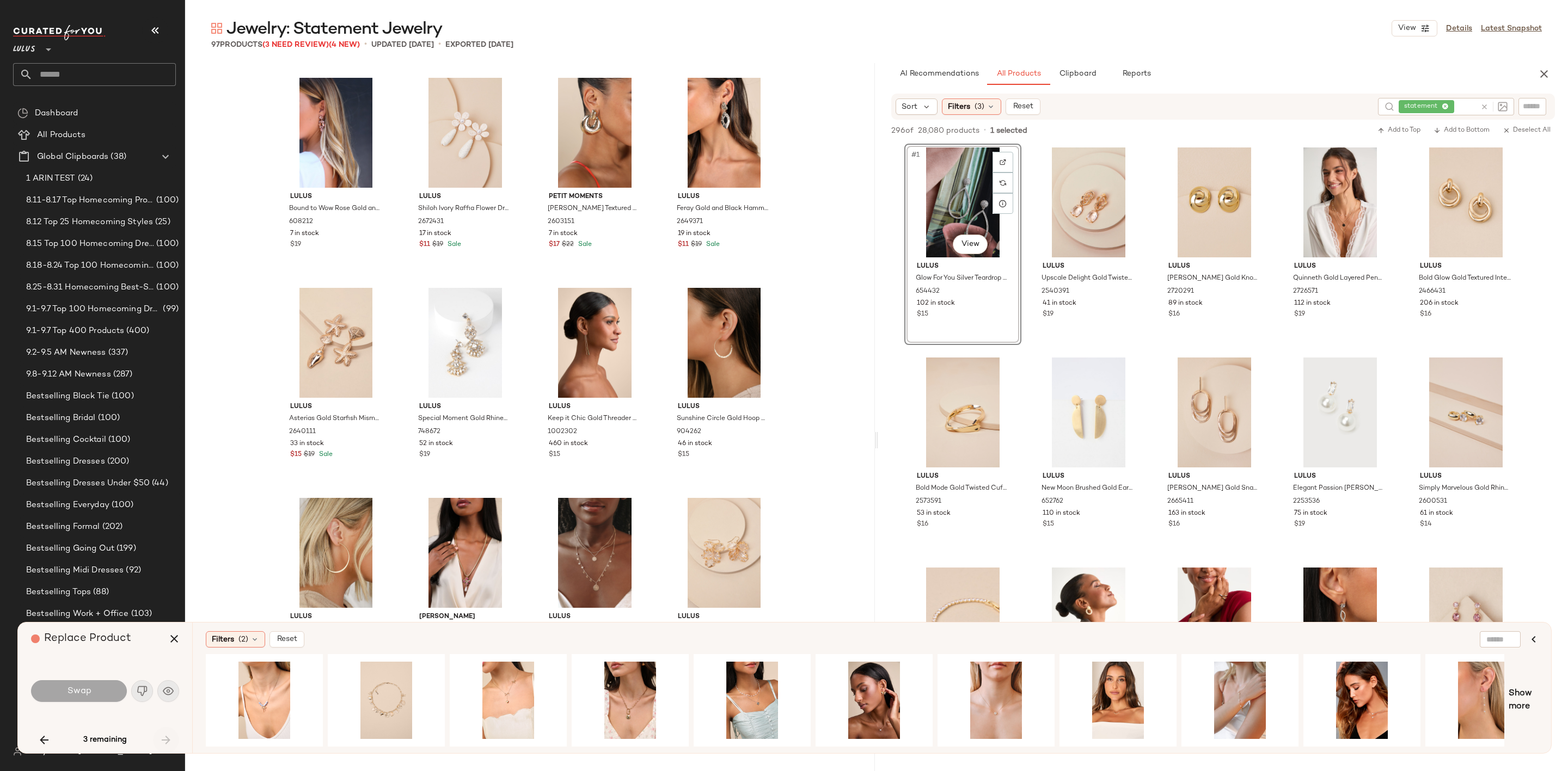
click at [159, 740] on div "3 remaining" at bounding box center [105, 740] width 148 height 26
click at [38, 738] on button "button" at bounding box center [44, 740] width 26 height 26
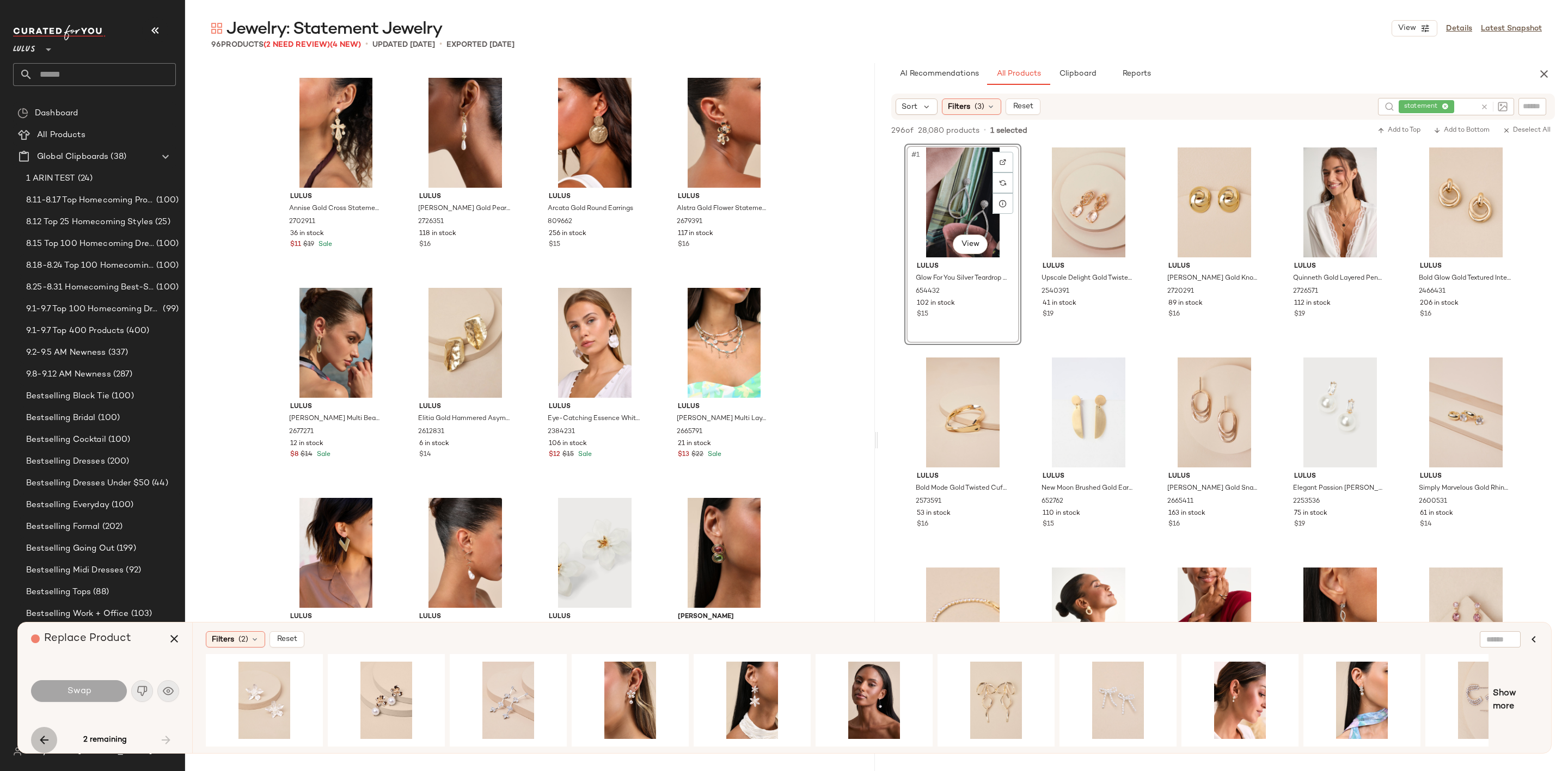
click at [41, 740] on icon "button" at bounding box center [44, 740] width 13 height 13
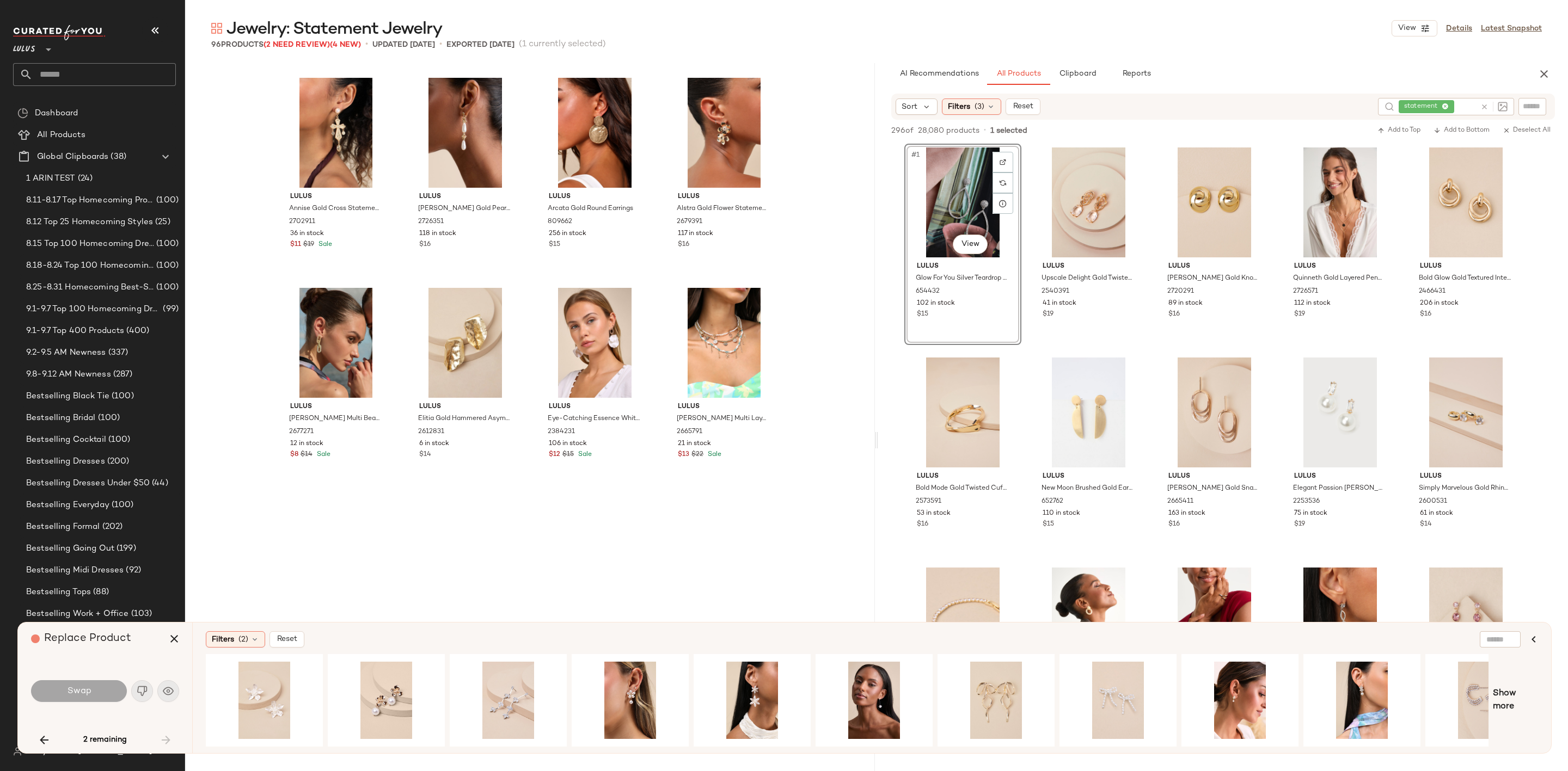
scroll to position [2311, 0]
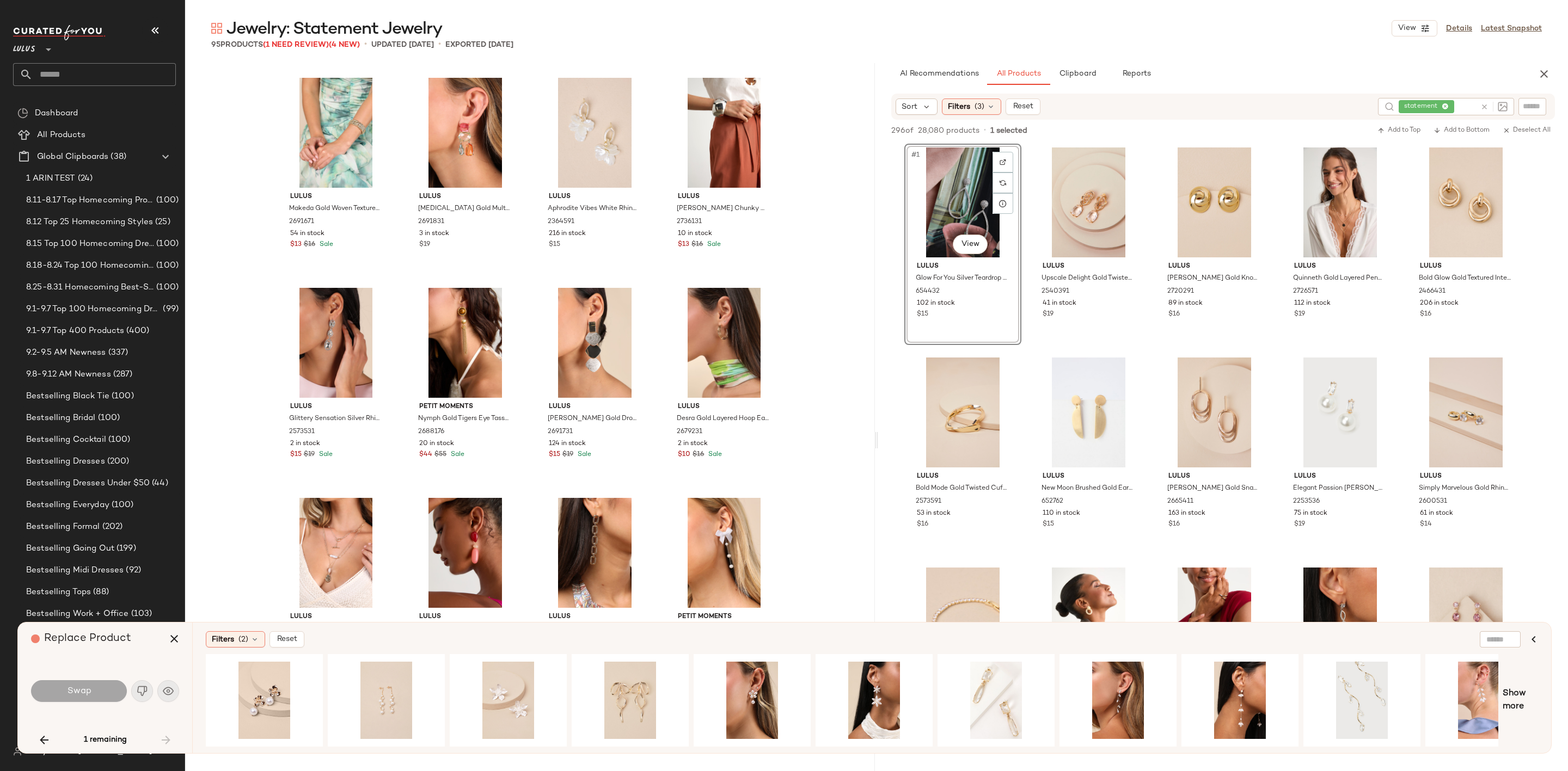
click at [41, 740] on icon "button" at bounding box center [44, 740] width 13 height 13
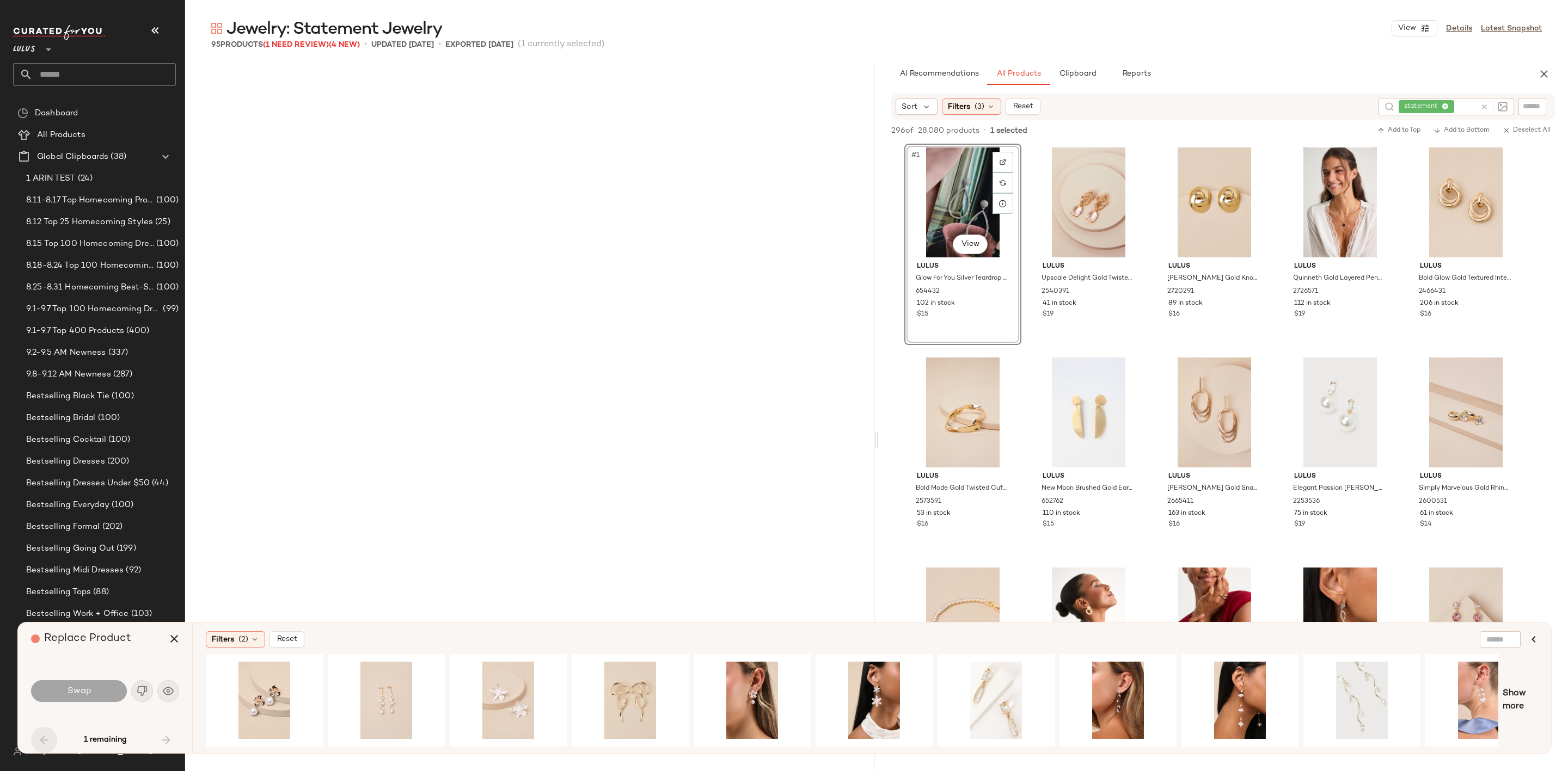
scroll to position [1050, 0]
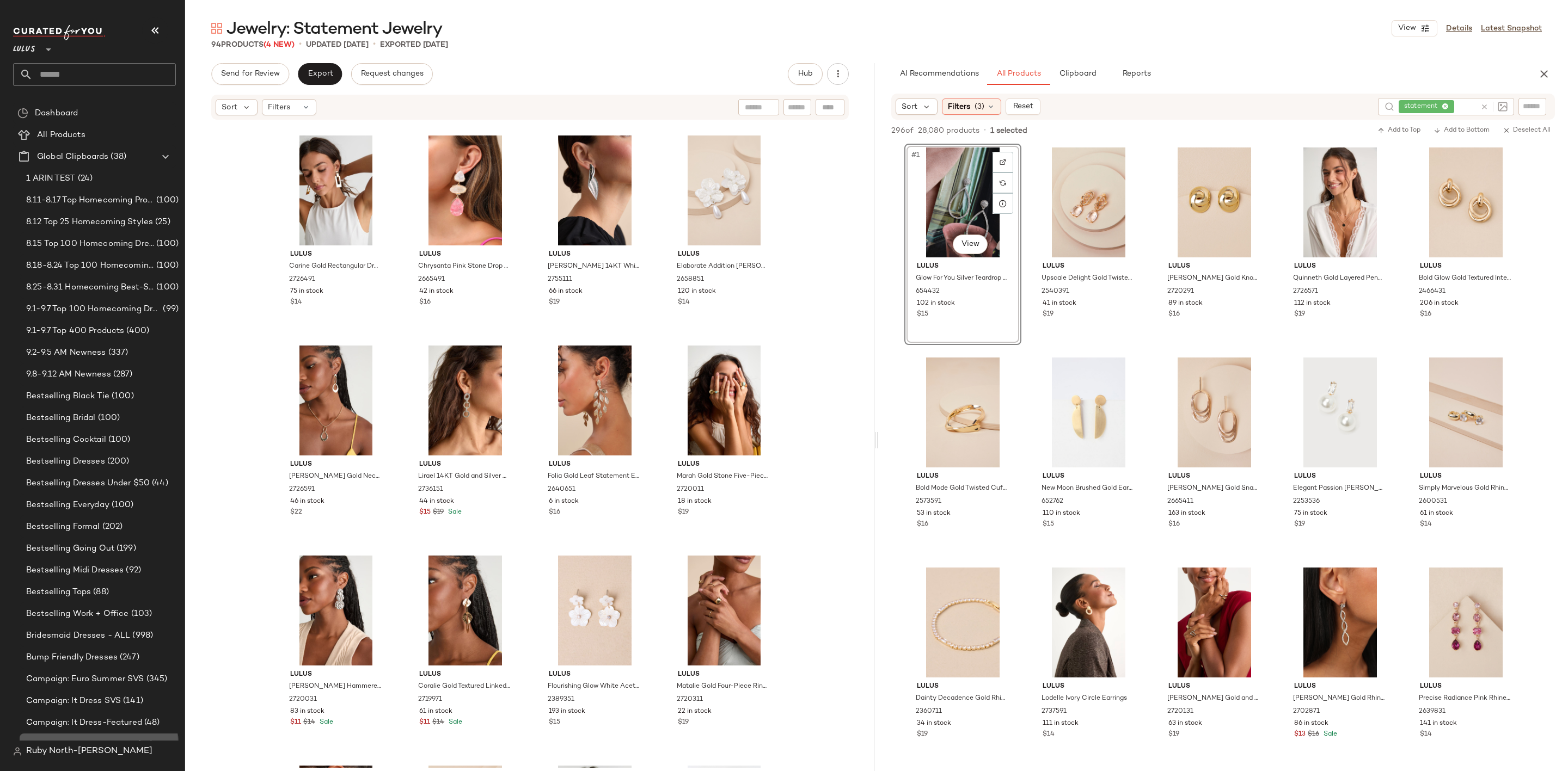
click at [41, 740] on span "Campaign: La Boheme SVS" at bounding box center [81, 745] width 110 height 13
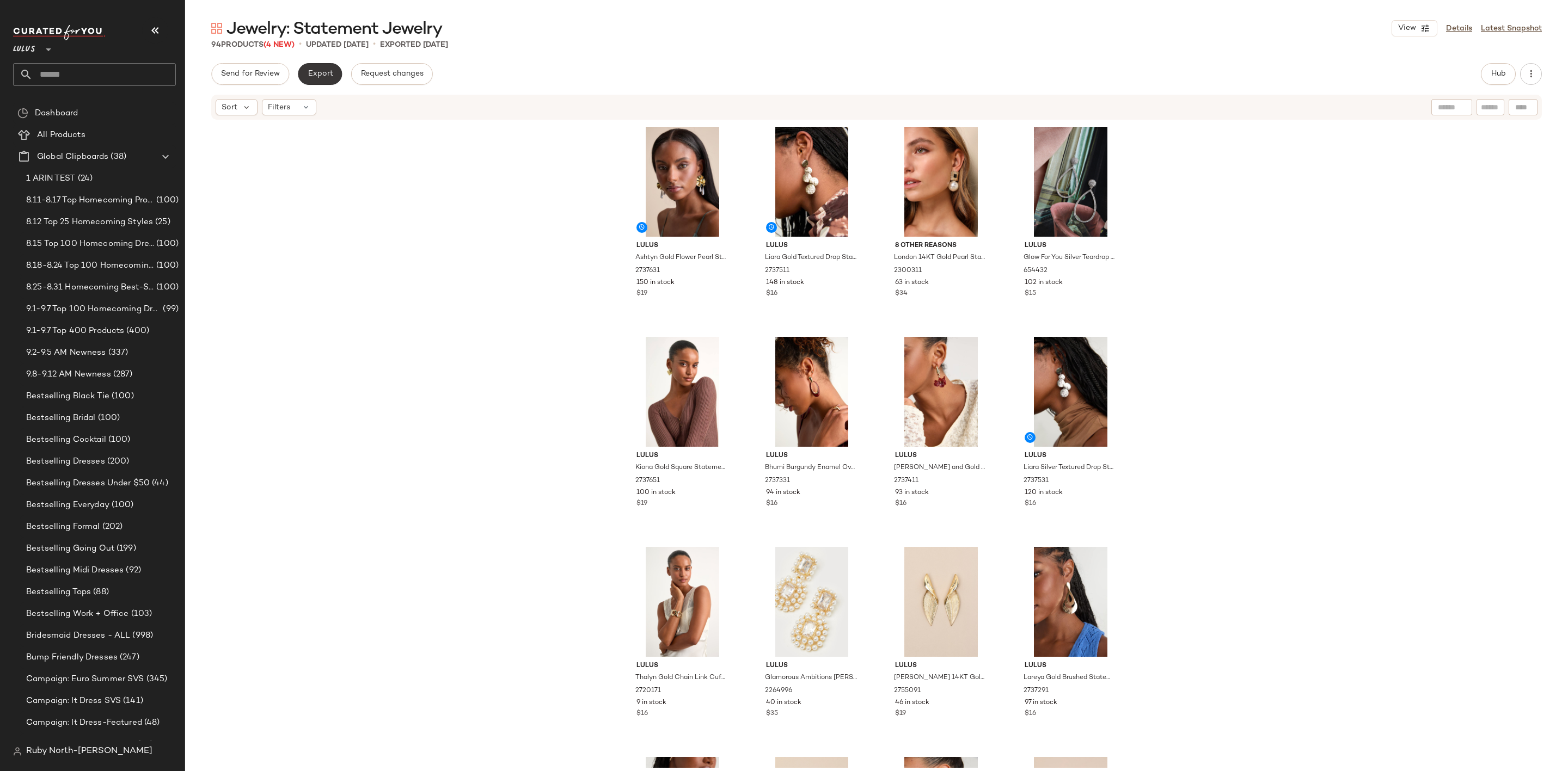
click at [316, 70] on span "Export" at bounding box center [320, 74] width 26 height 9
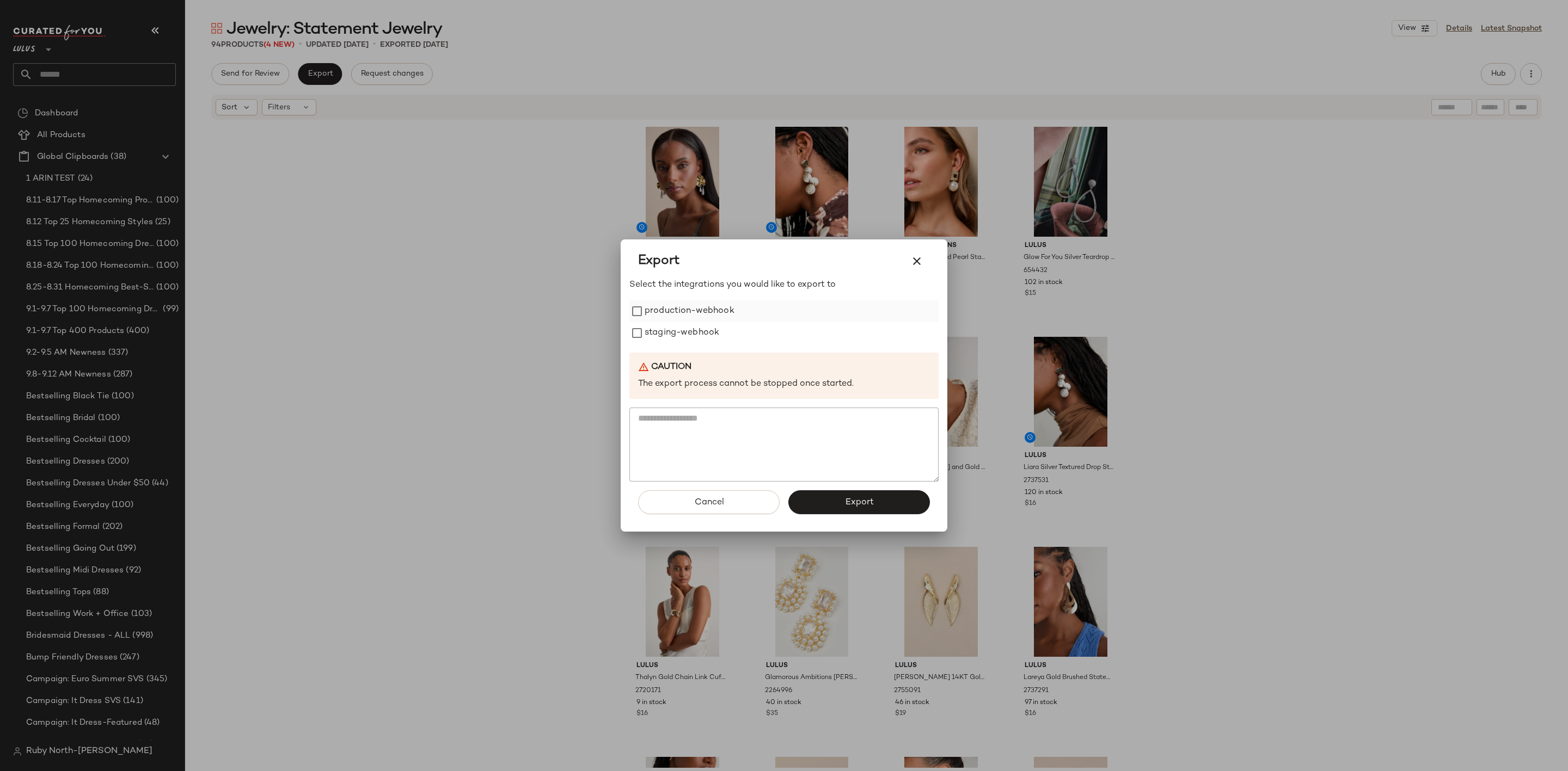
drag, startPoint x: 715, startPoint y: 307, endPoint x: 708, endPoint y: 319, distance: 13.9
click at [715, 307] on label "production-webhook" at bounding box center [690, 312] width 90 height 22
click at [703, 328] on label "staging-webhook" at bounding box center [682, 333] width 75 height 22
drag, startPoint x: 823, startPoint y: 503, endPoint x: 806, endPoint y: 492, distance: 20.2
click at [817, 498] on button "Export" at bounding box center [859, 502] width 142 height 24
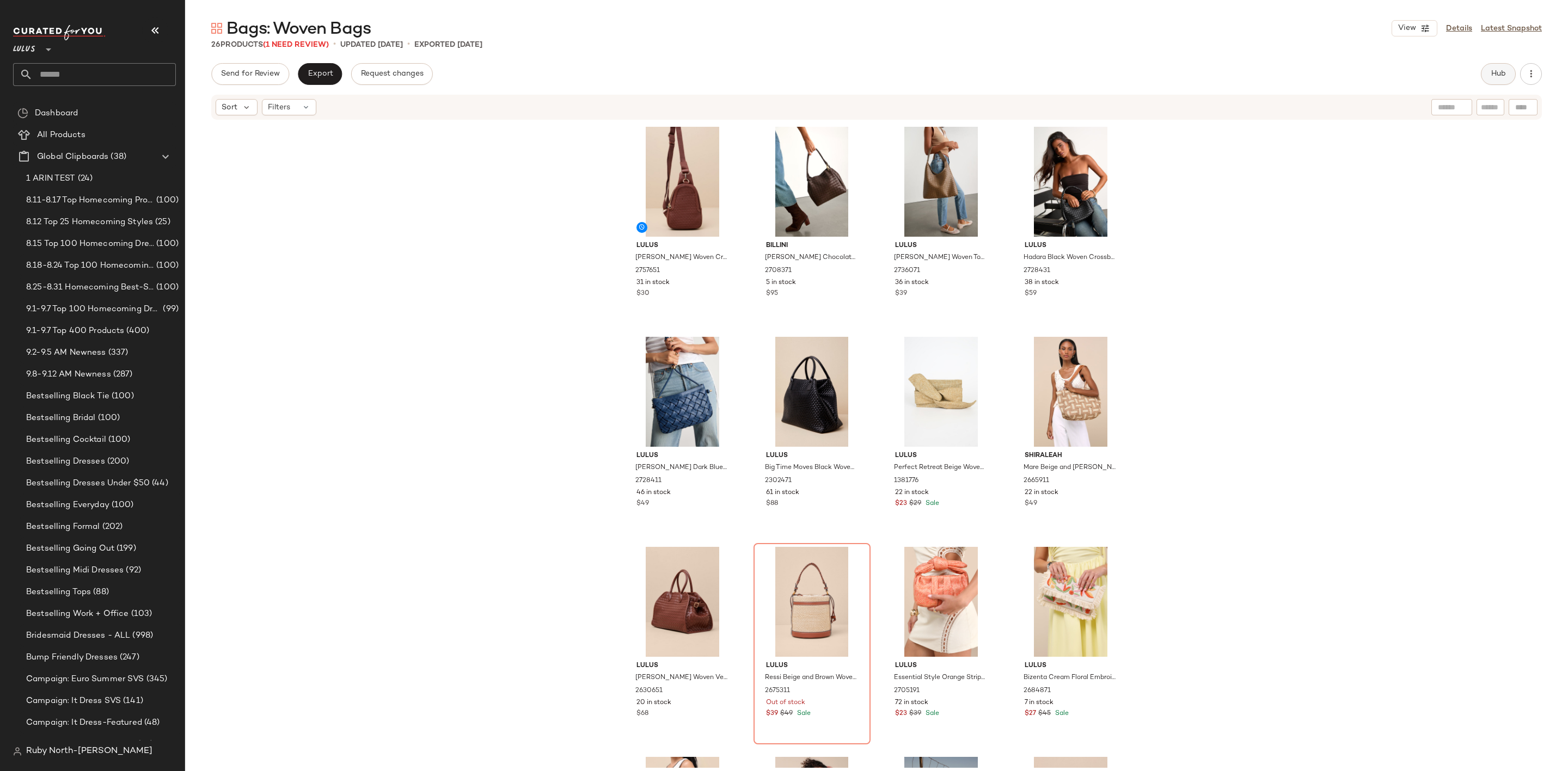
click at [1493, 69] on span "Hub" at bounding box center [1498, 74] width 15 height 9
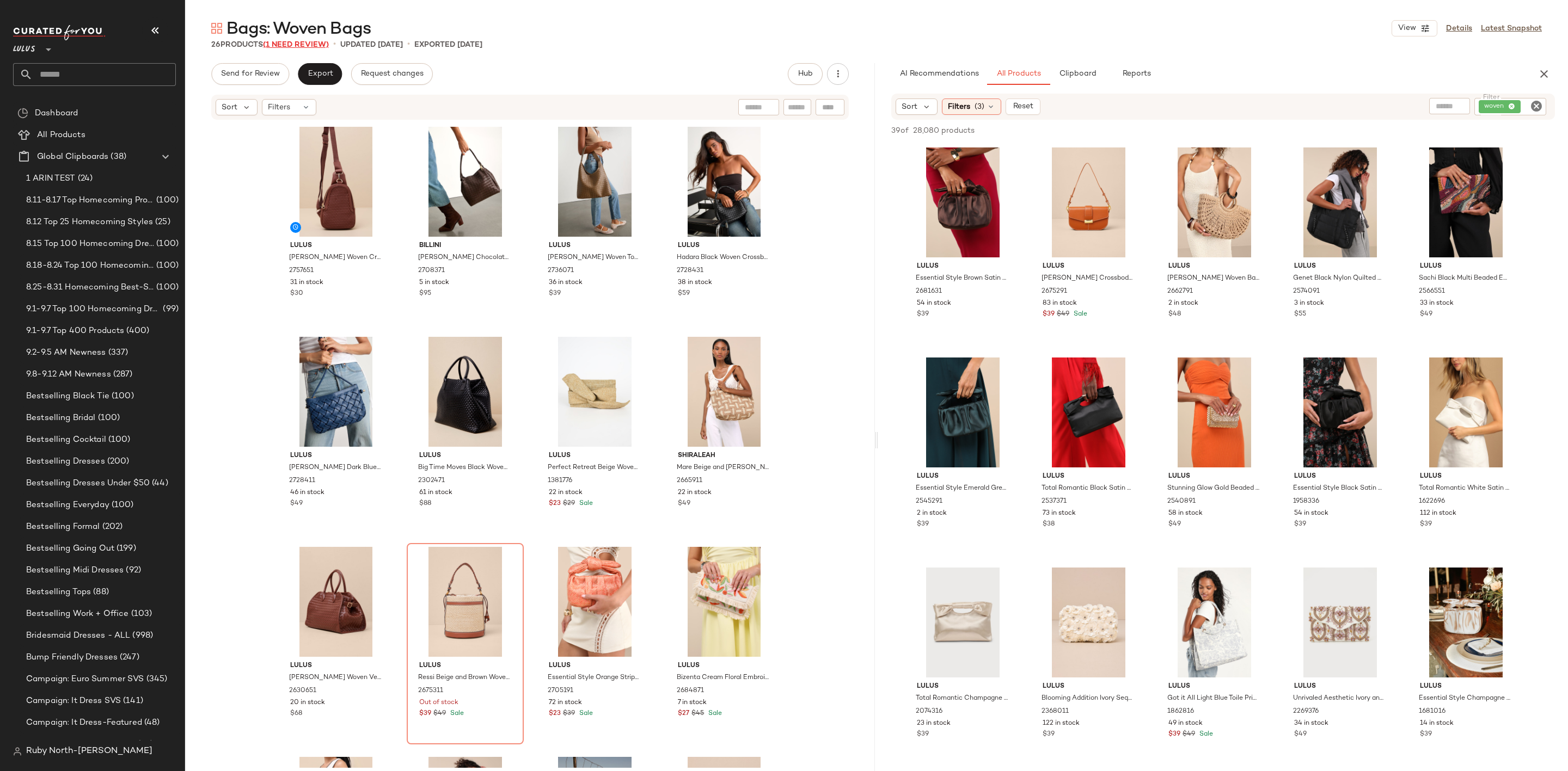
click at [295, 47] on span "(1 Need Review)" at bounding box center [296, 44] width 66 height 8
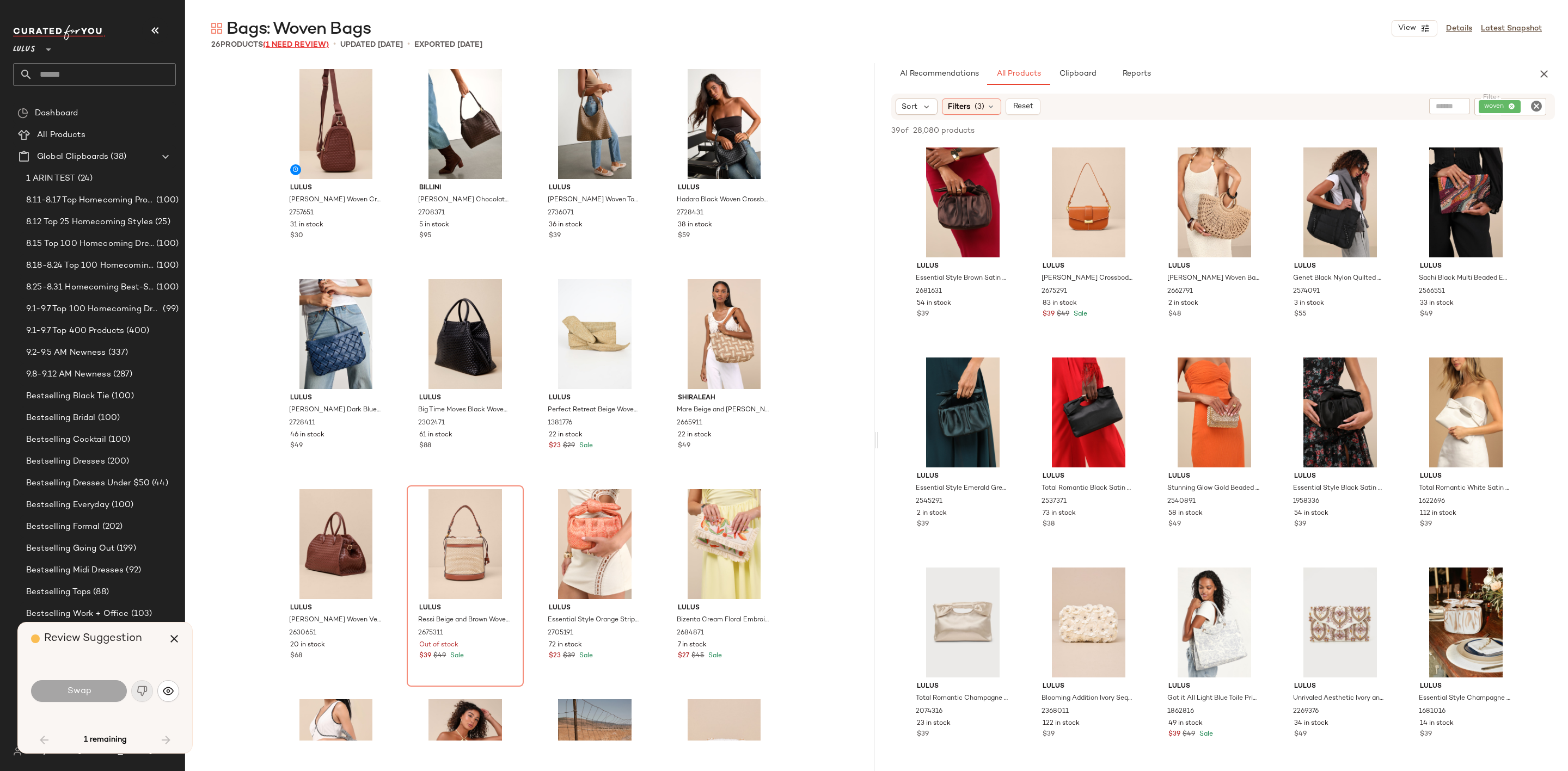
scroll to position [219, 0]
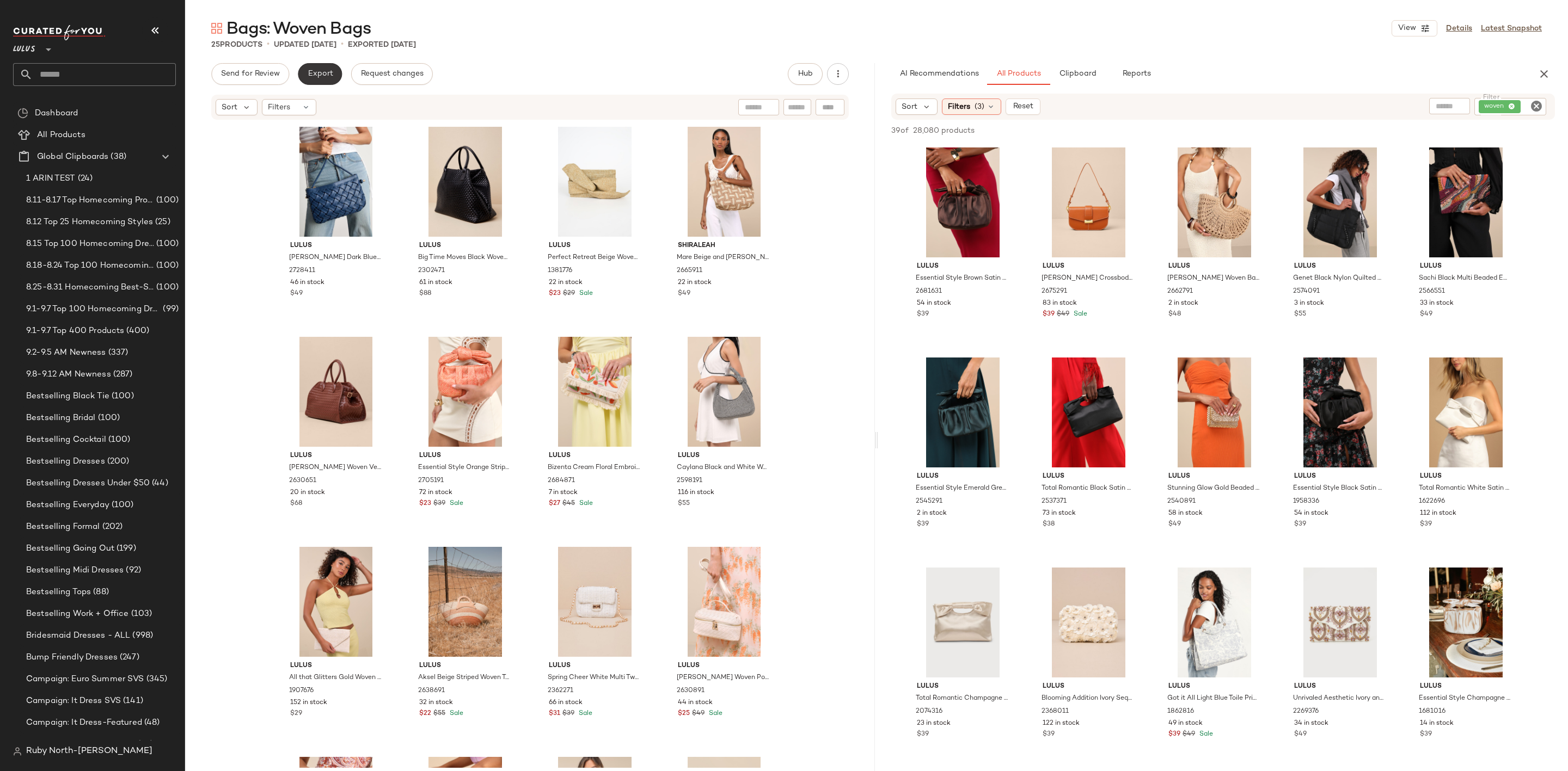
click at [309, 75] on span "Export" at bounding box center [320, 74] width 26 height 9
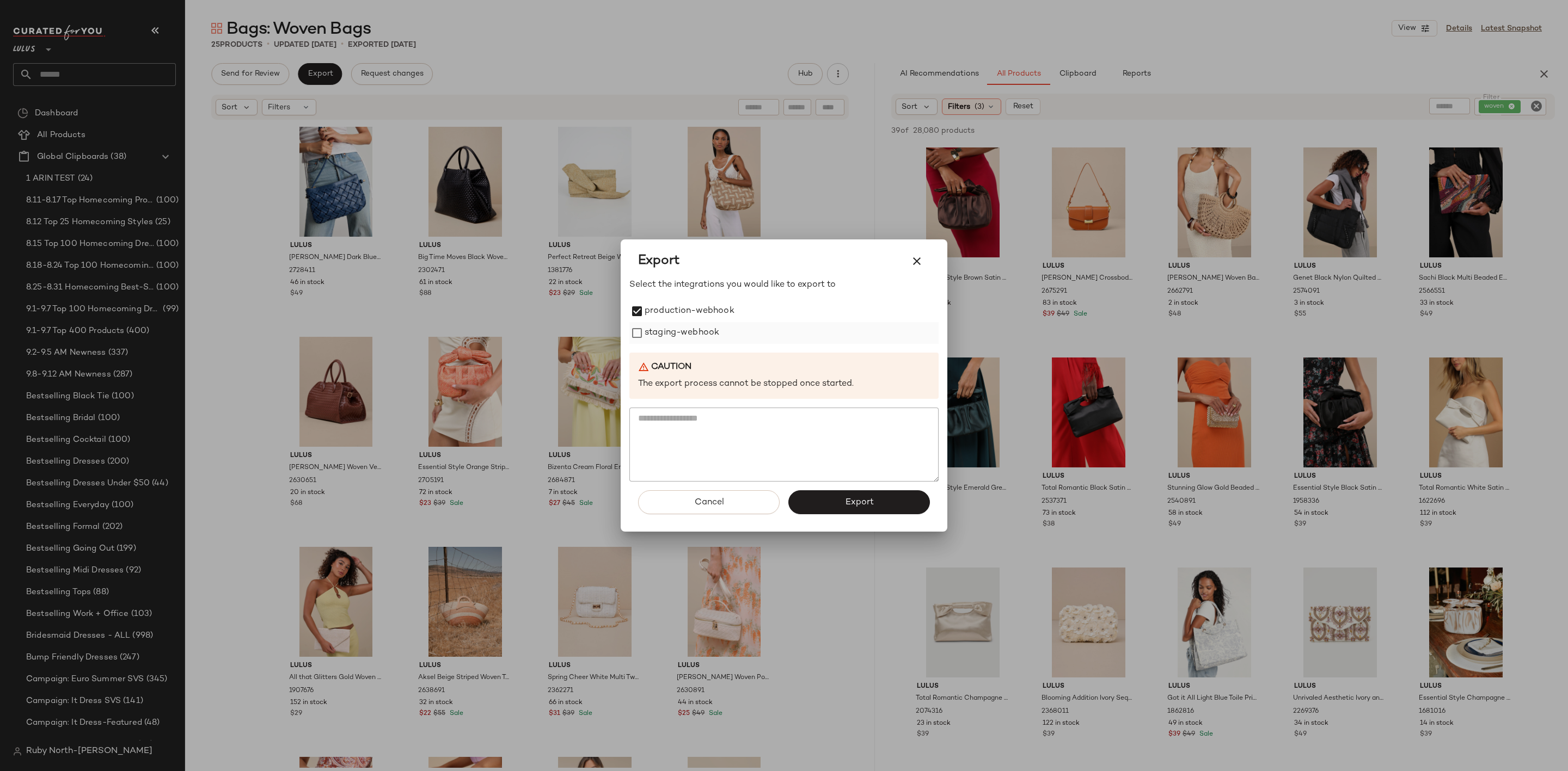
click at [647, 327] on label "staging-webhook" at bounding box center [682, 333] width 75 height 22
click at [835, 505] on button "Export" at bounding box center [859, 502] width 142 height 24
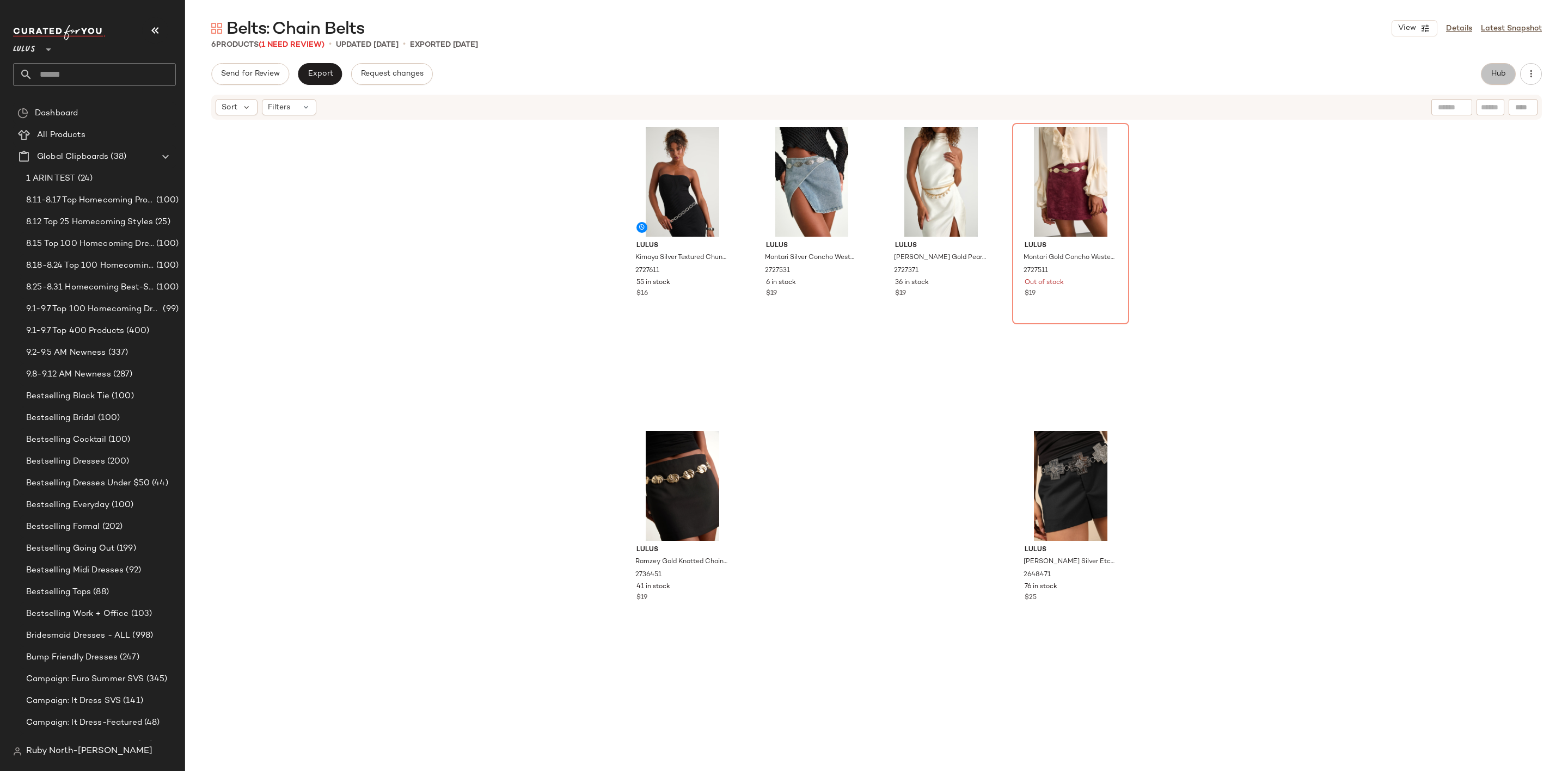
click at [1503, 75] on span "Hub" at bounding box center [1498, 74] width 15 height 9
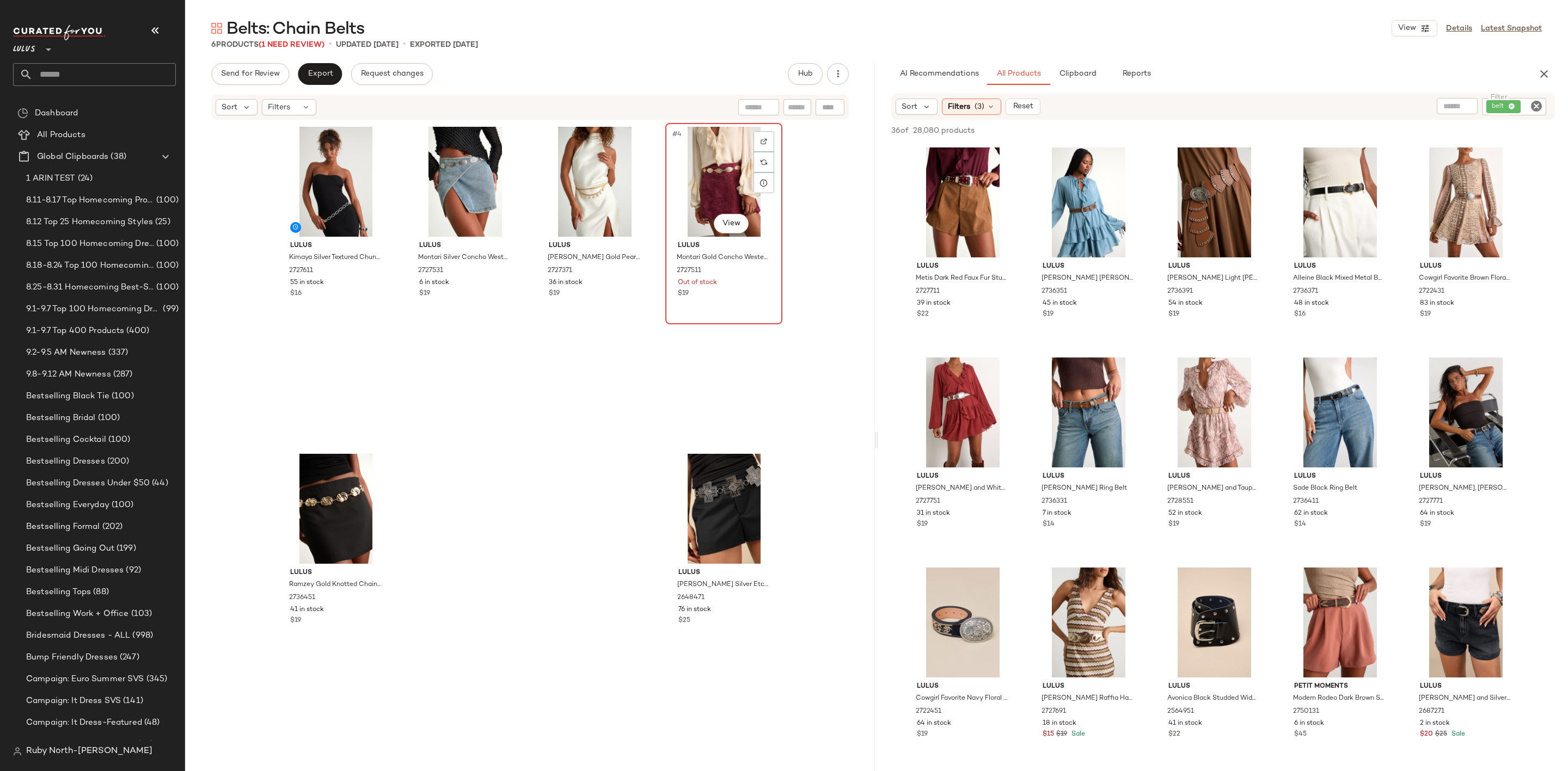
click at [721, 172] on div "#4 View" at bounding box center [724, 181] width 110 height 110
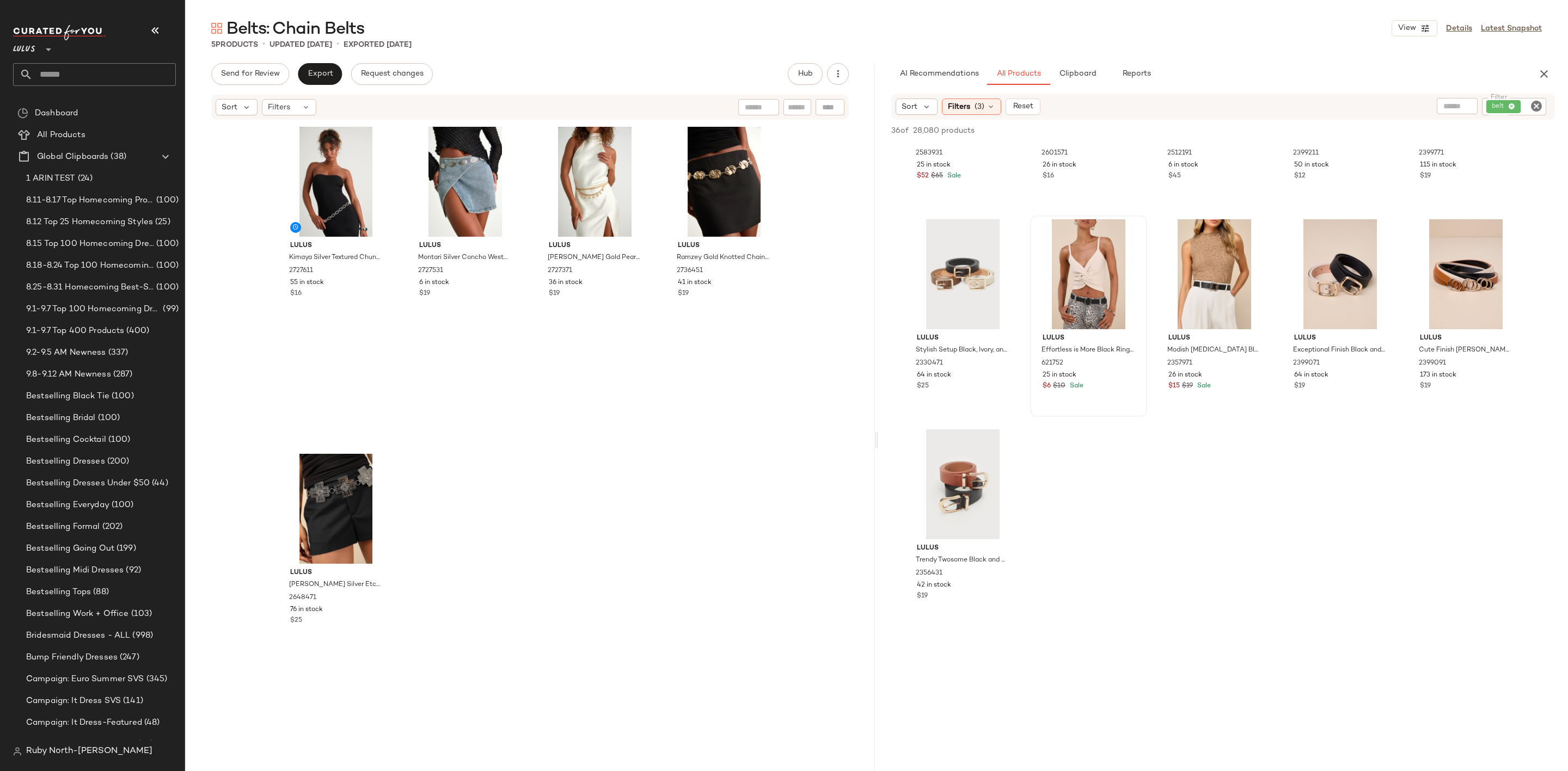
scroll to position [980, 0]
click at [318, 75] on span "Export" at bounding box center [320, 74] width 26 height 9
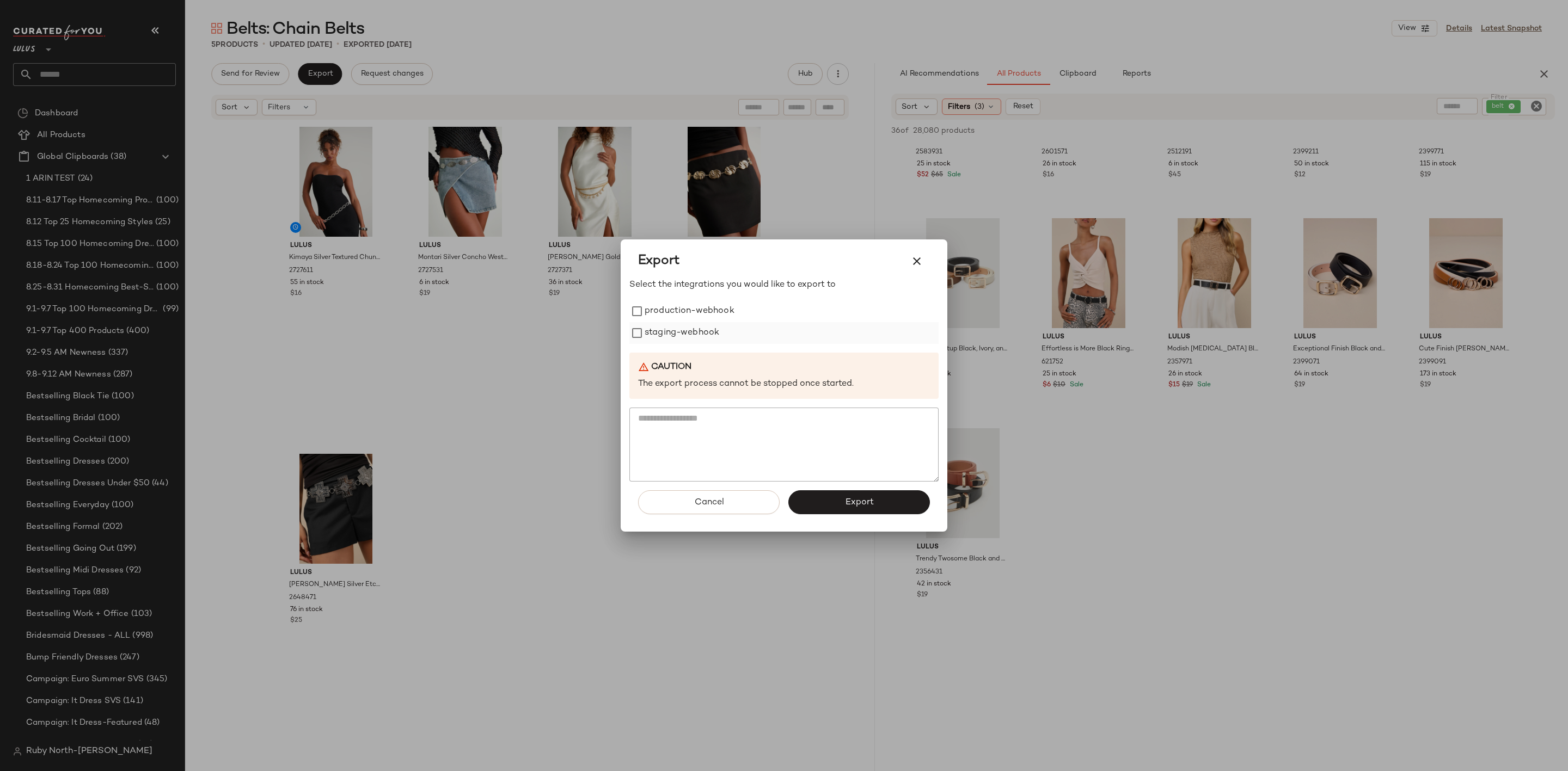
click at [667, 322] on div "production-webhook staging-webhook" at bounding box center [784, 323] width 309 height 44
drag, startPoint x: 667, startPoint y: 319, endPoint x: 668, endPoint y: 327, distance: 8.1
click at [668, 319] on label "production-webhook" at bounding box center [690, 312] width 90 height 22
drag, startPoint x: 668, startPoint y: 332, endPoint x: 670, endPoint y: 338, distance: 6.3
click at [668, 332] on label "staging-webhook" at bounding box center [682, 333] width 75 height 22
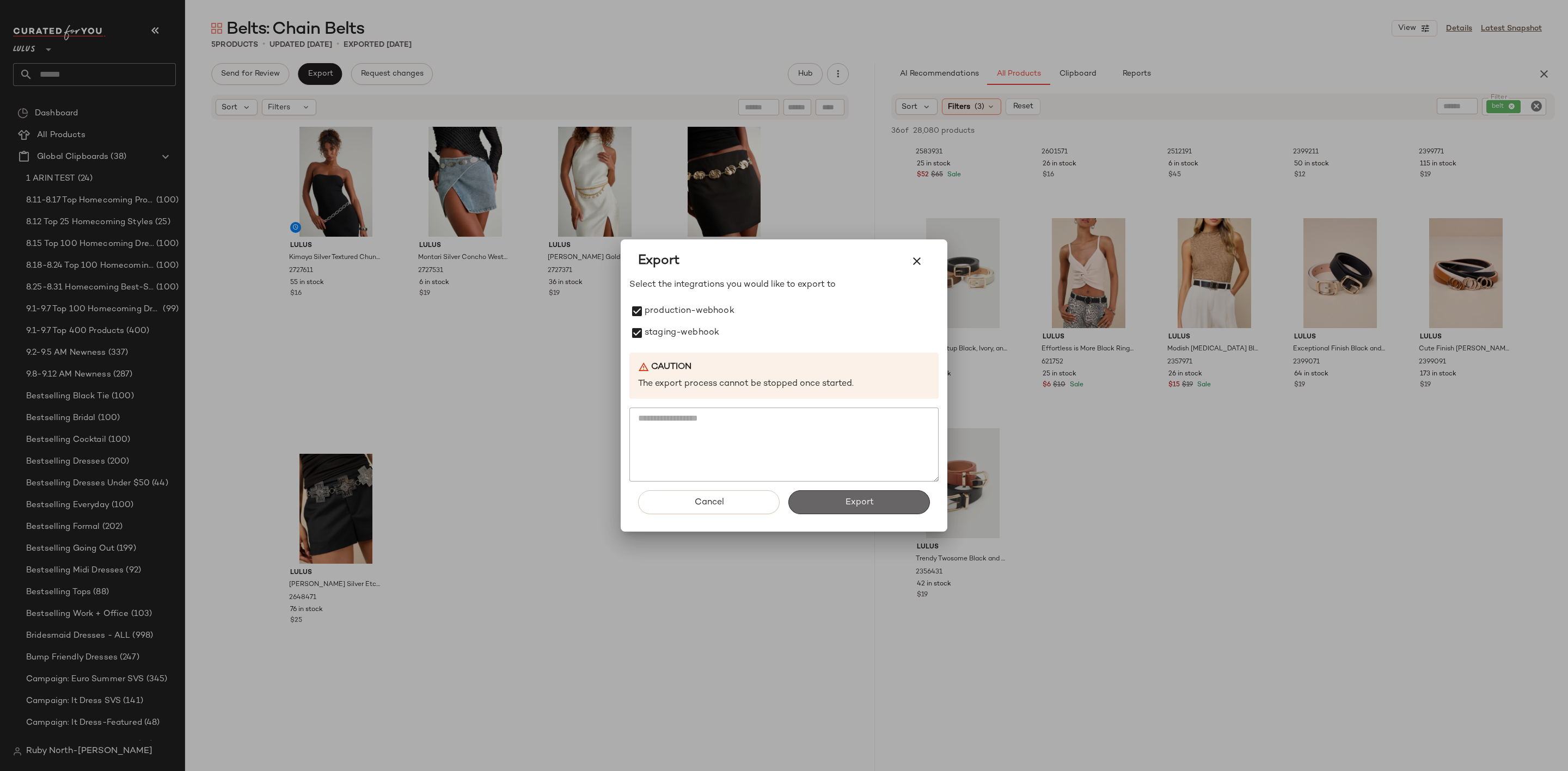
click at [818, 497] on button "Export" at bounding box center [859, 502] width 142 height 24
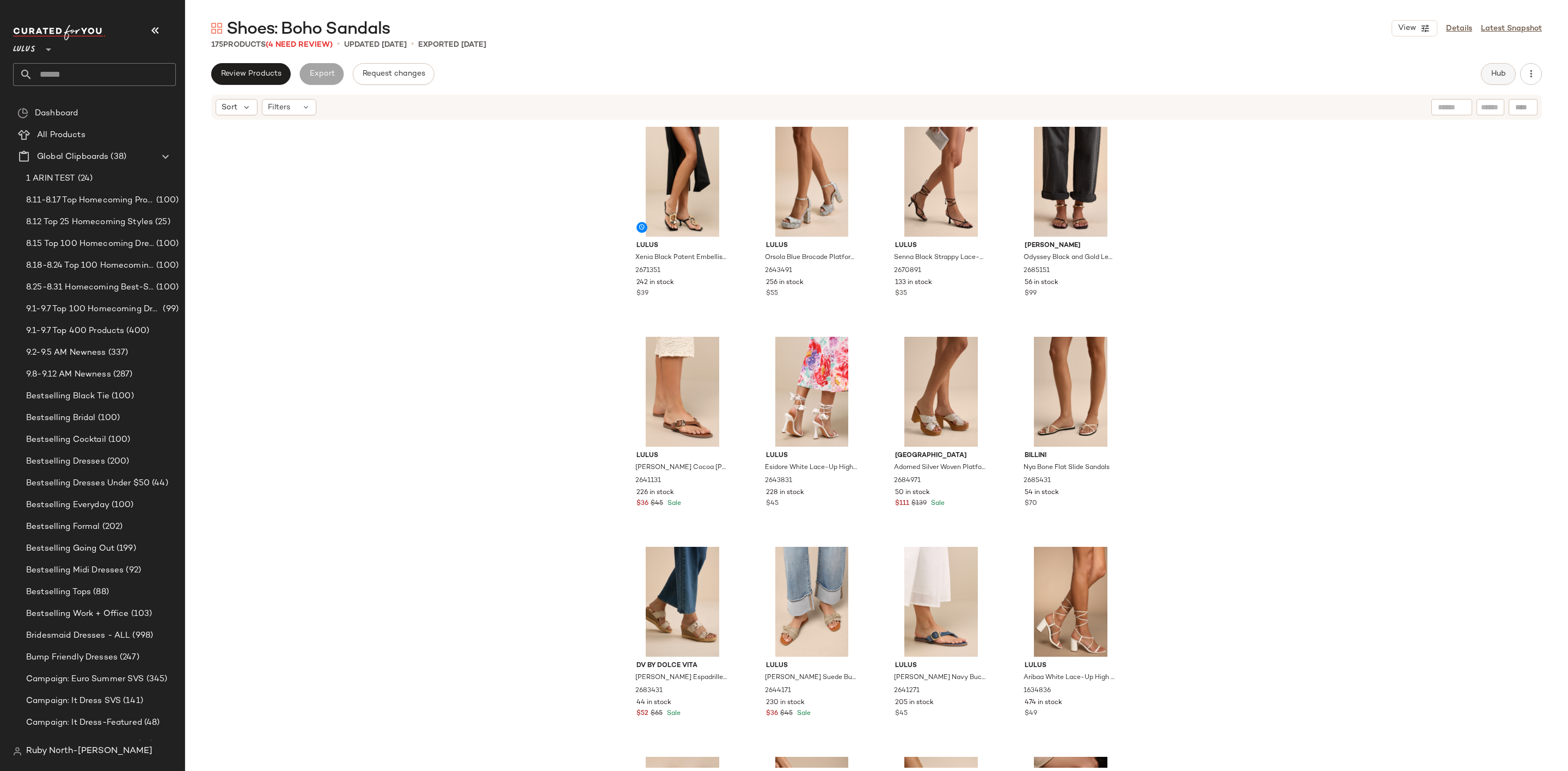
click at [1503, 66] on button "Hub" at bounding box center [1498, 74] width 35 height 22
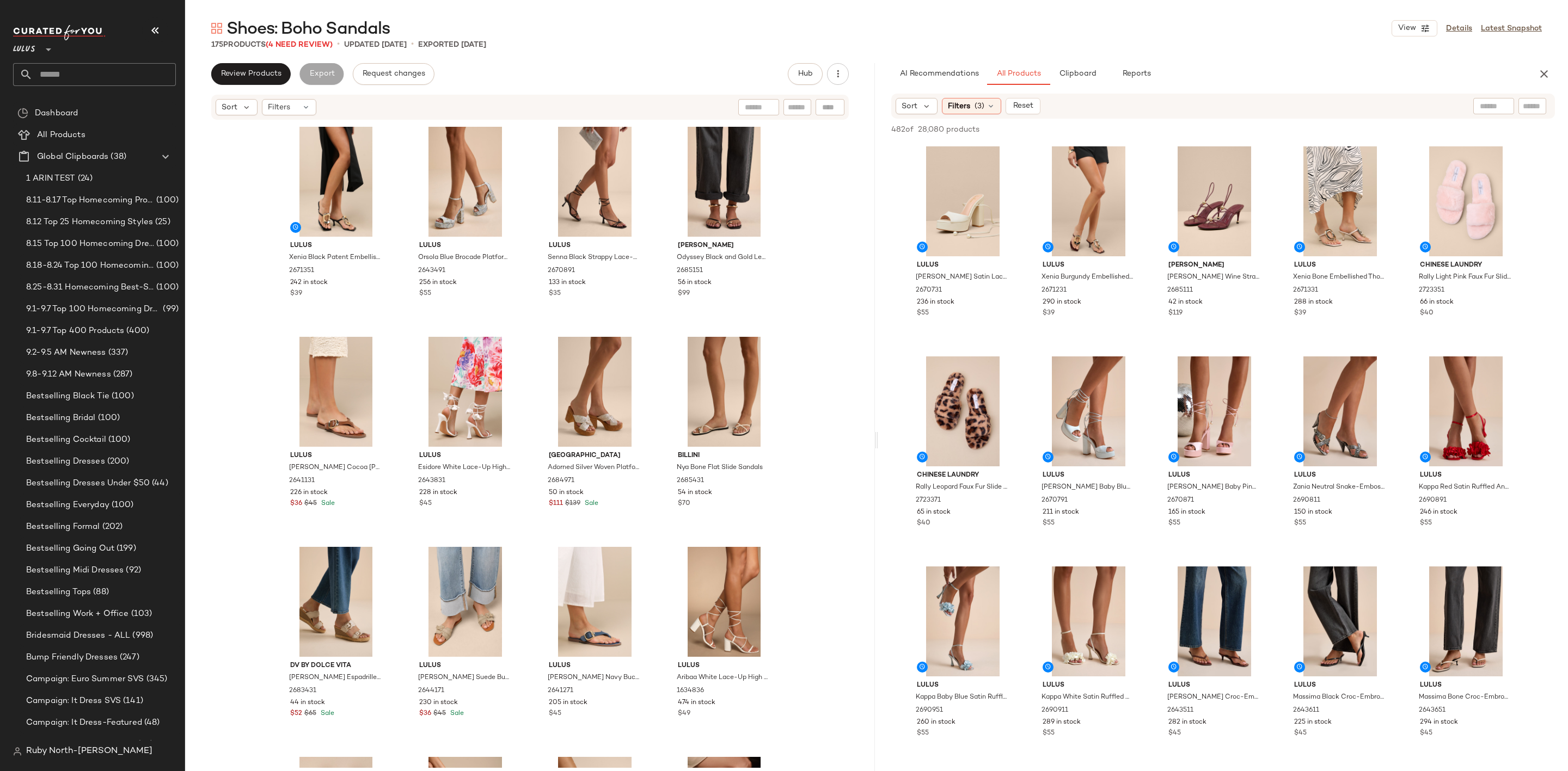
click at [172, 31] on div "Lulus **" at bounding box center [94, 43] width 163 height 27
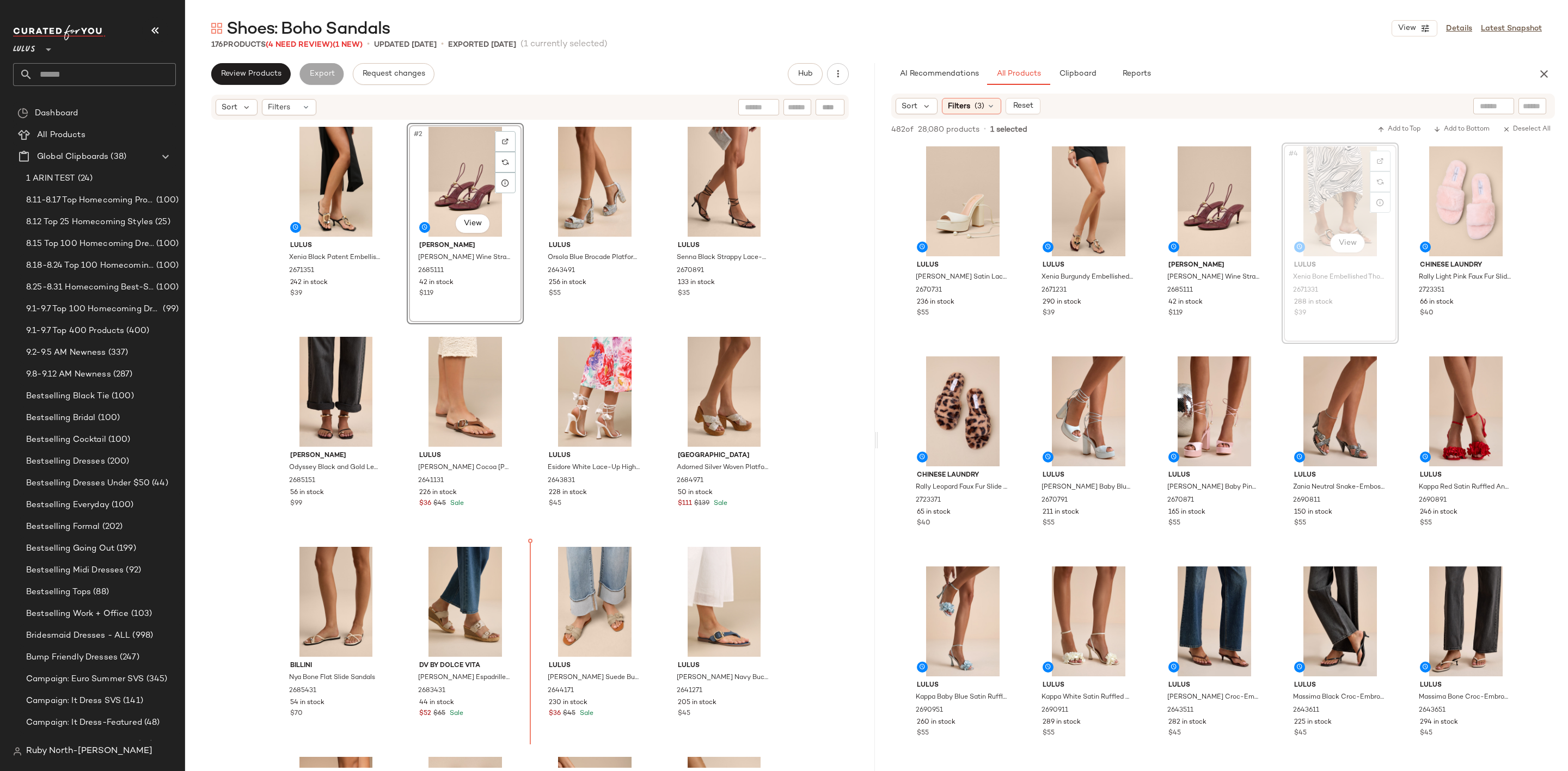
scroll to position [5, 0]
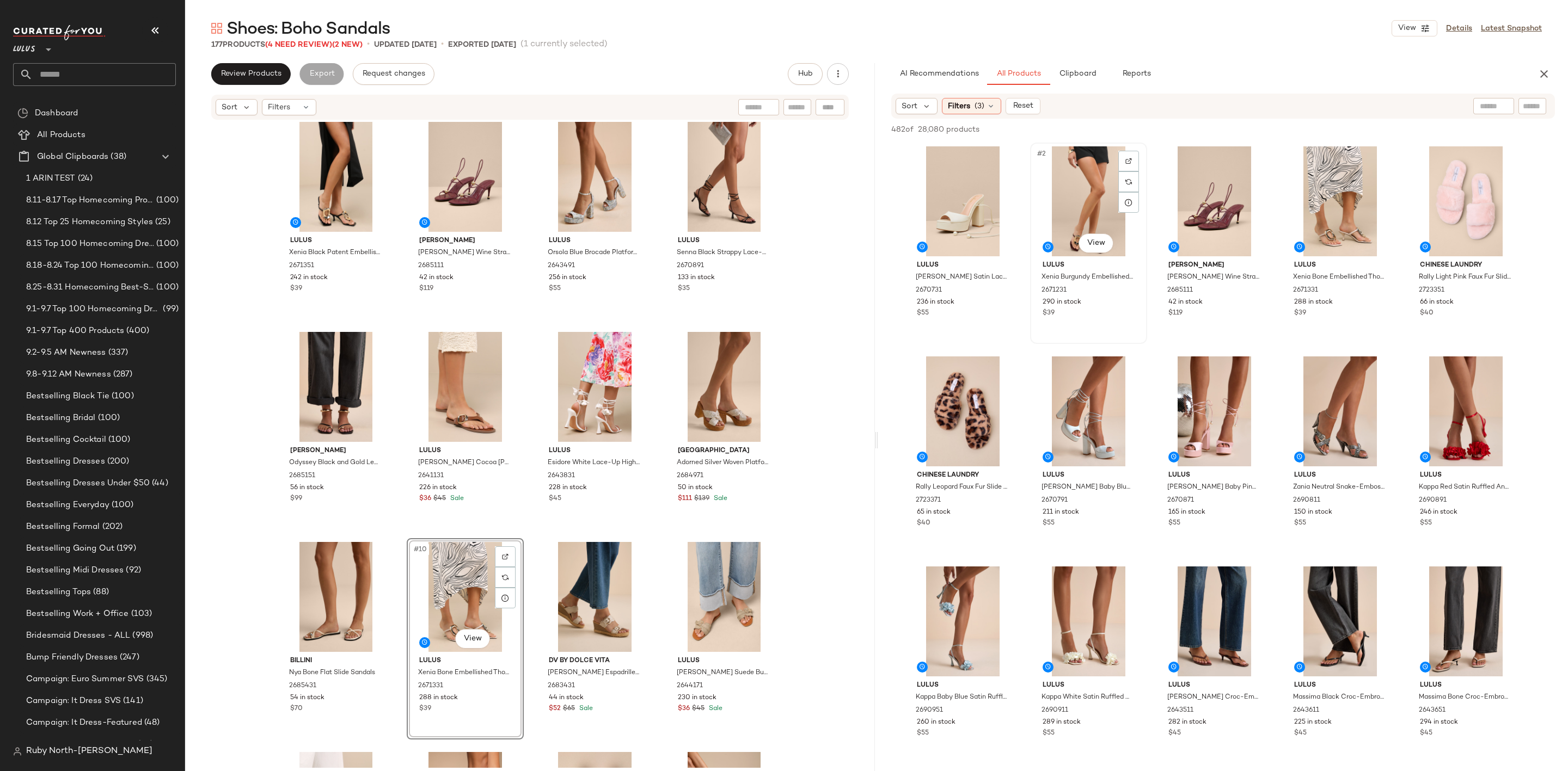
click at [1101, 196] on div "#2 View" at bounding box center [1089, 201] width 110 height 110
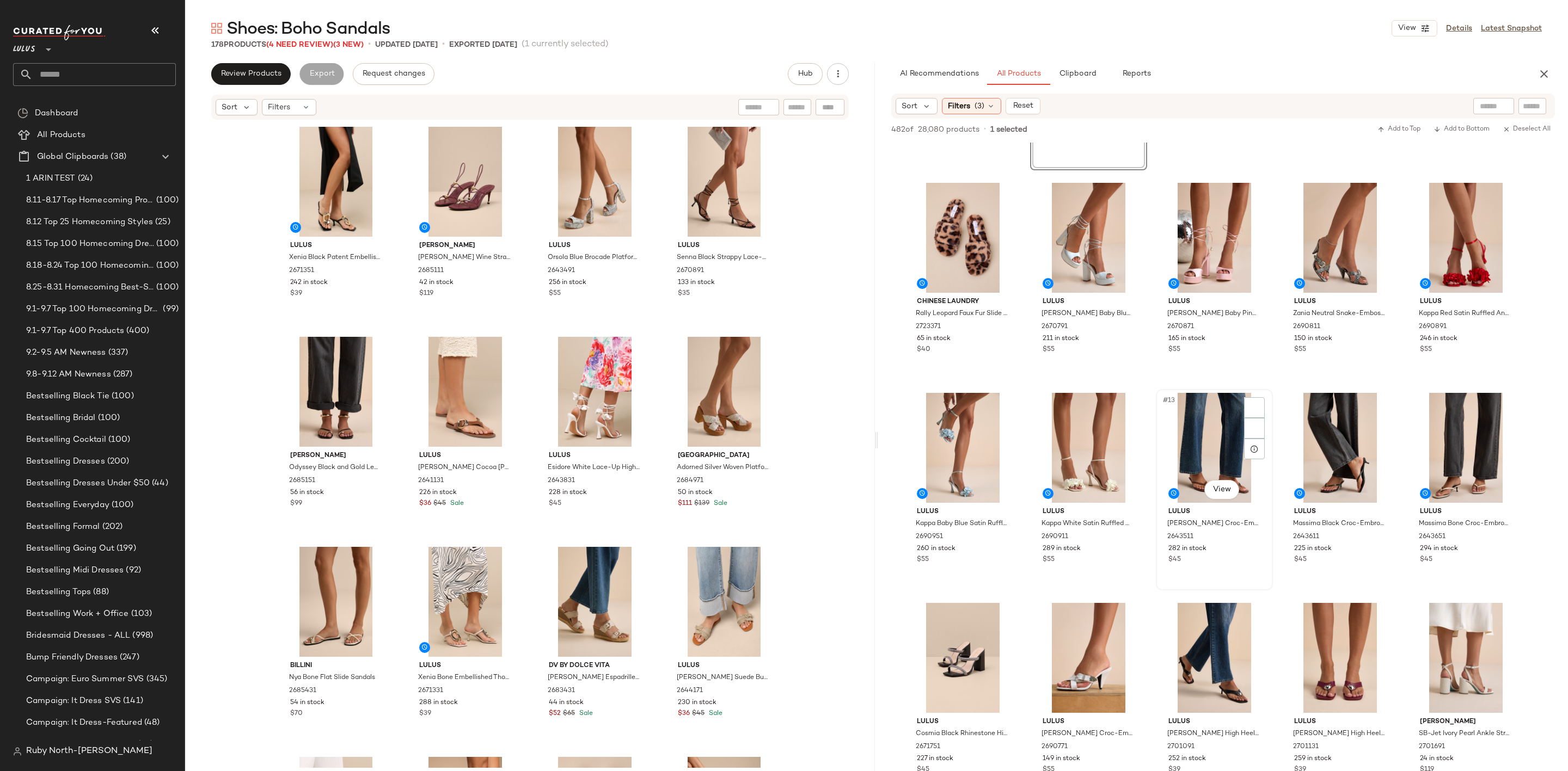
scroll to position [327, 0]
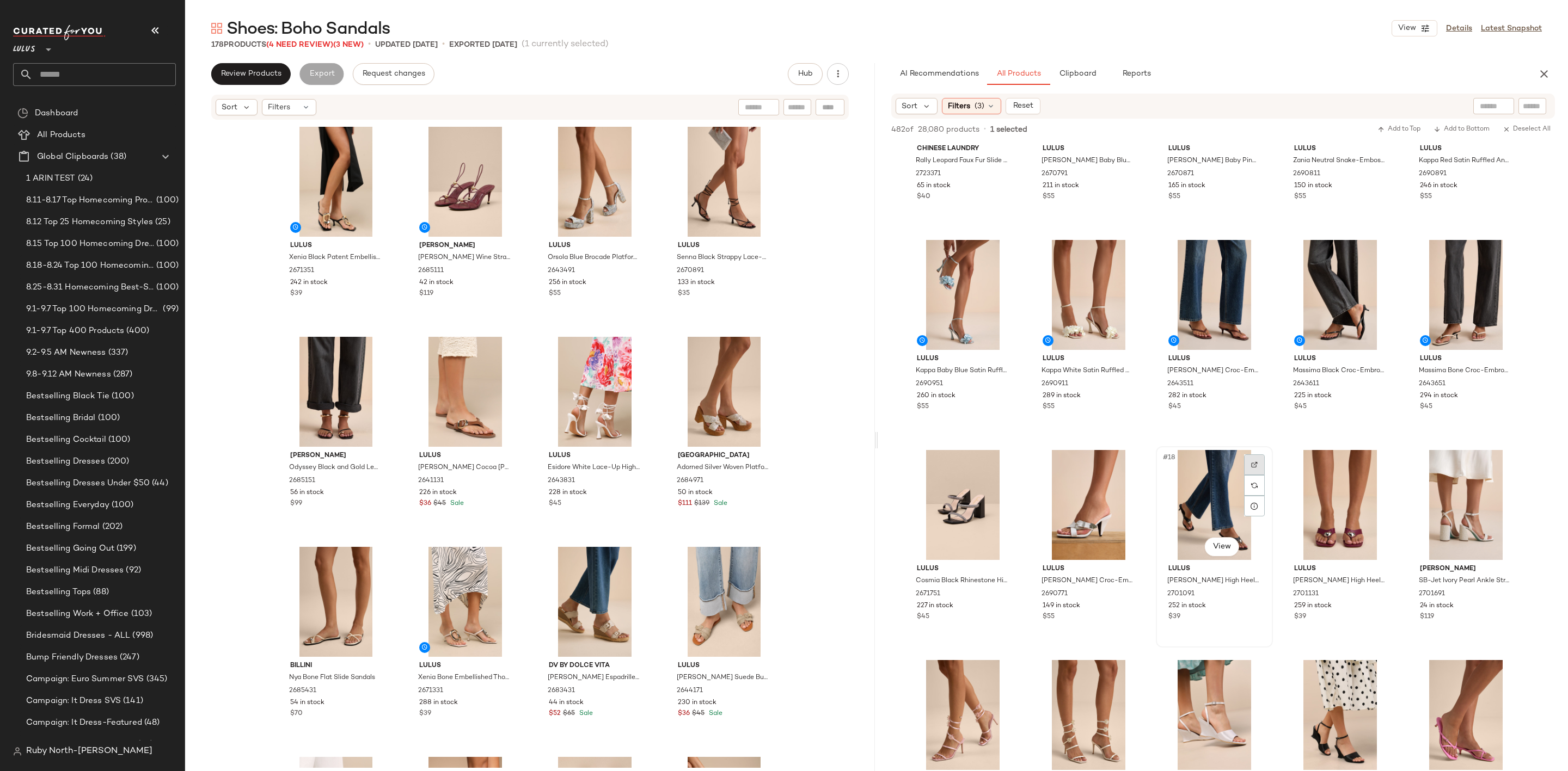
click at [1248, 459] on div at bounding box center [1255, 465] width 21 height 21
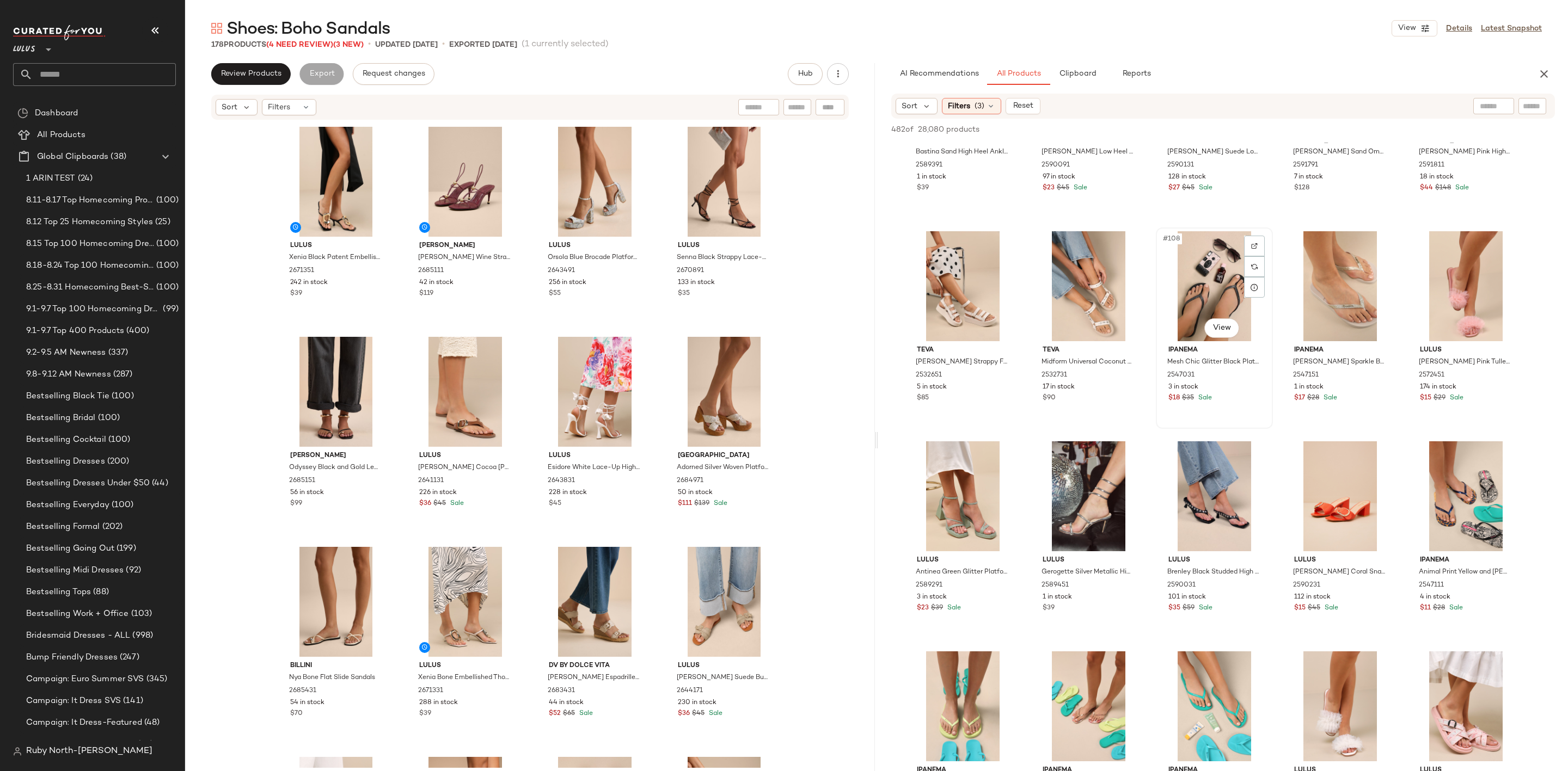
scroll to position [4409, 0]
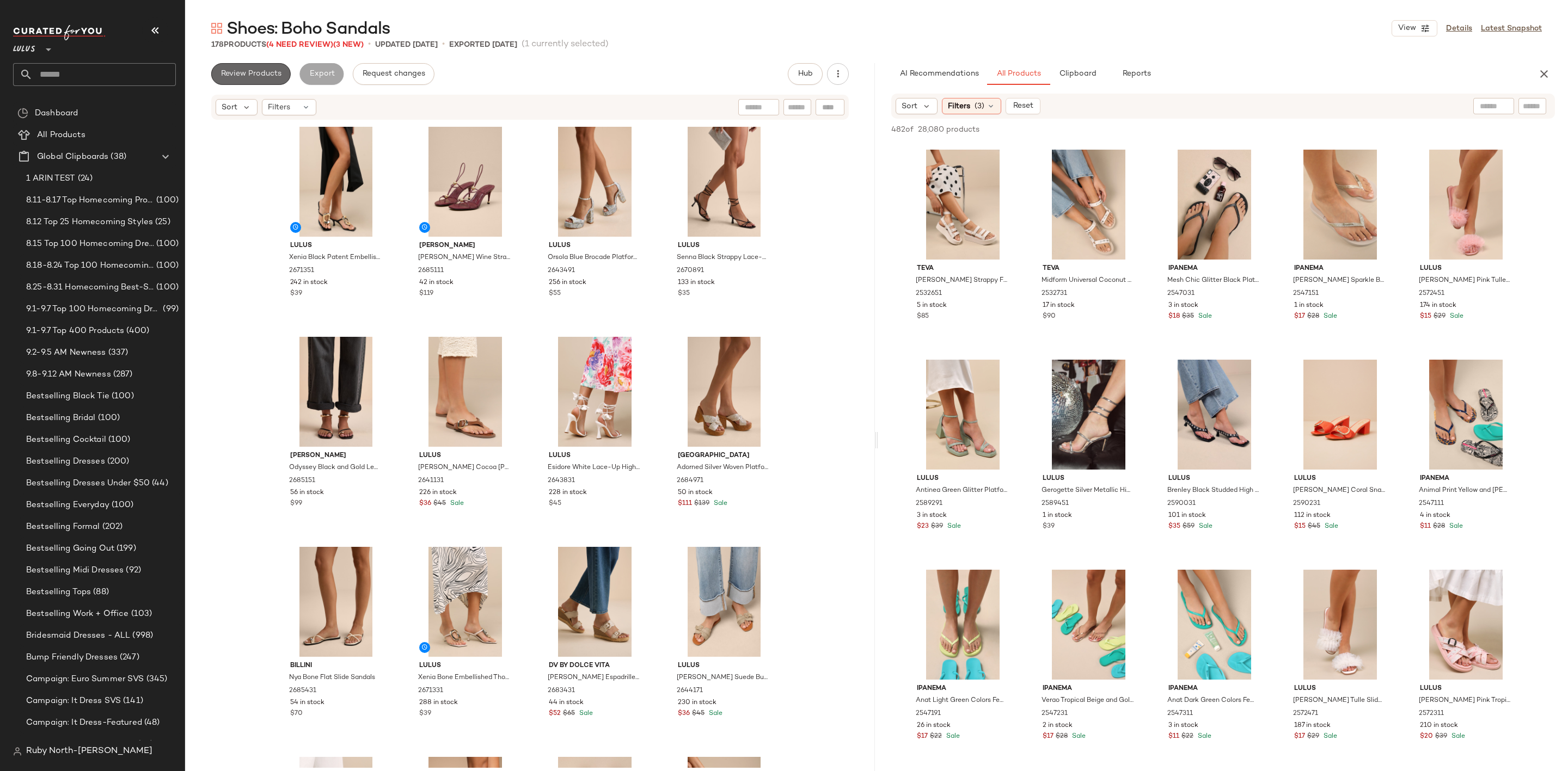
click at [249, 77] on span "Review Products" at bounding box center [251, 74] width 61 height 9
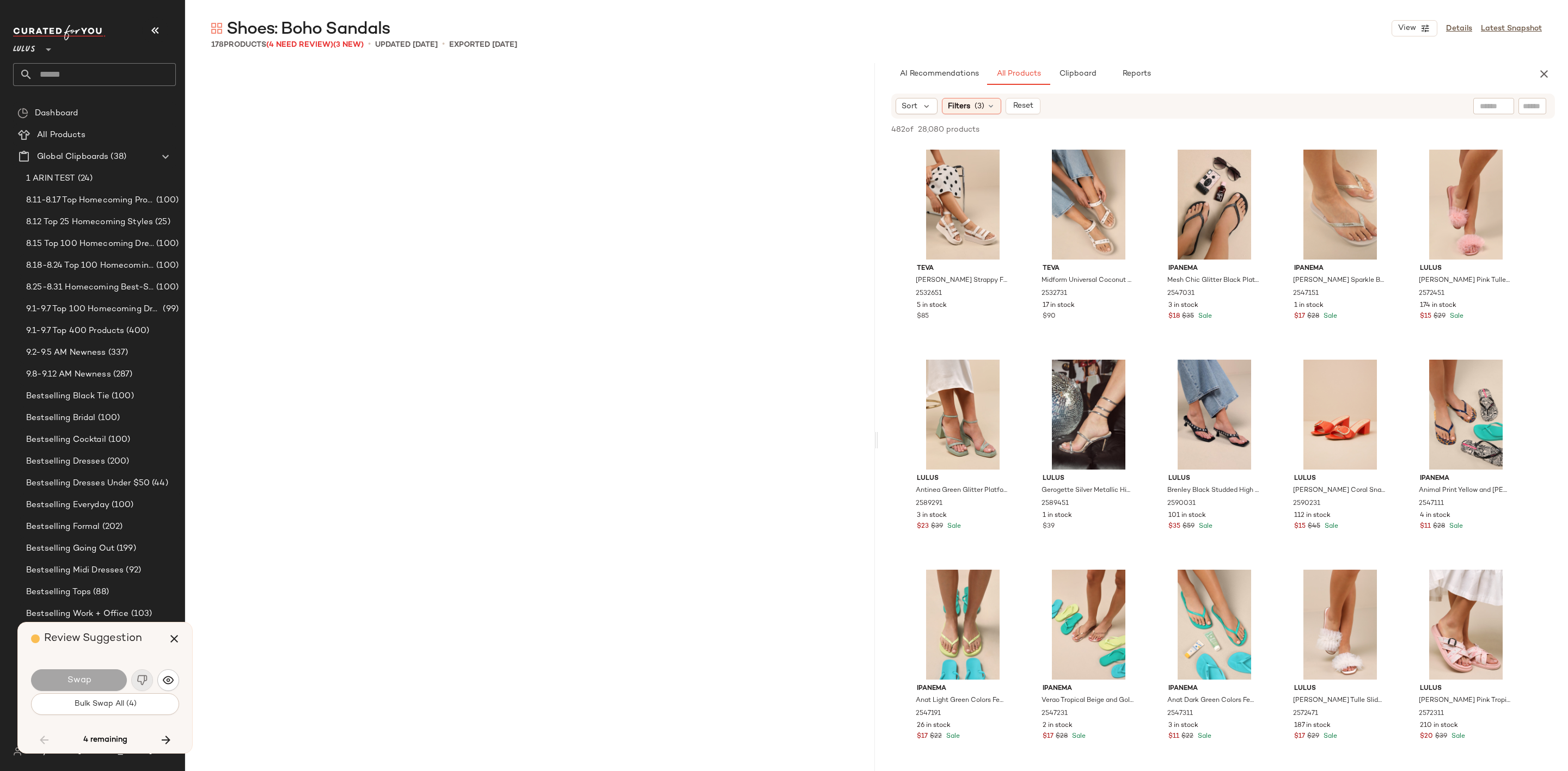
scroll to position [5673, 0]
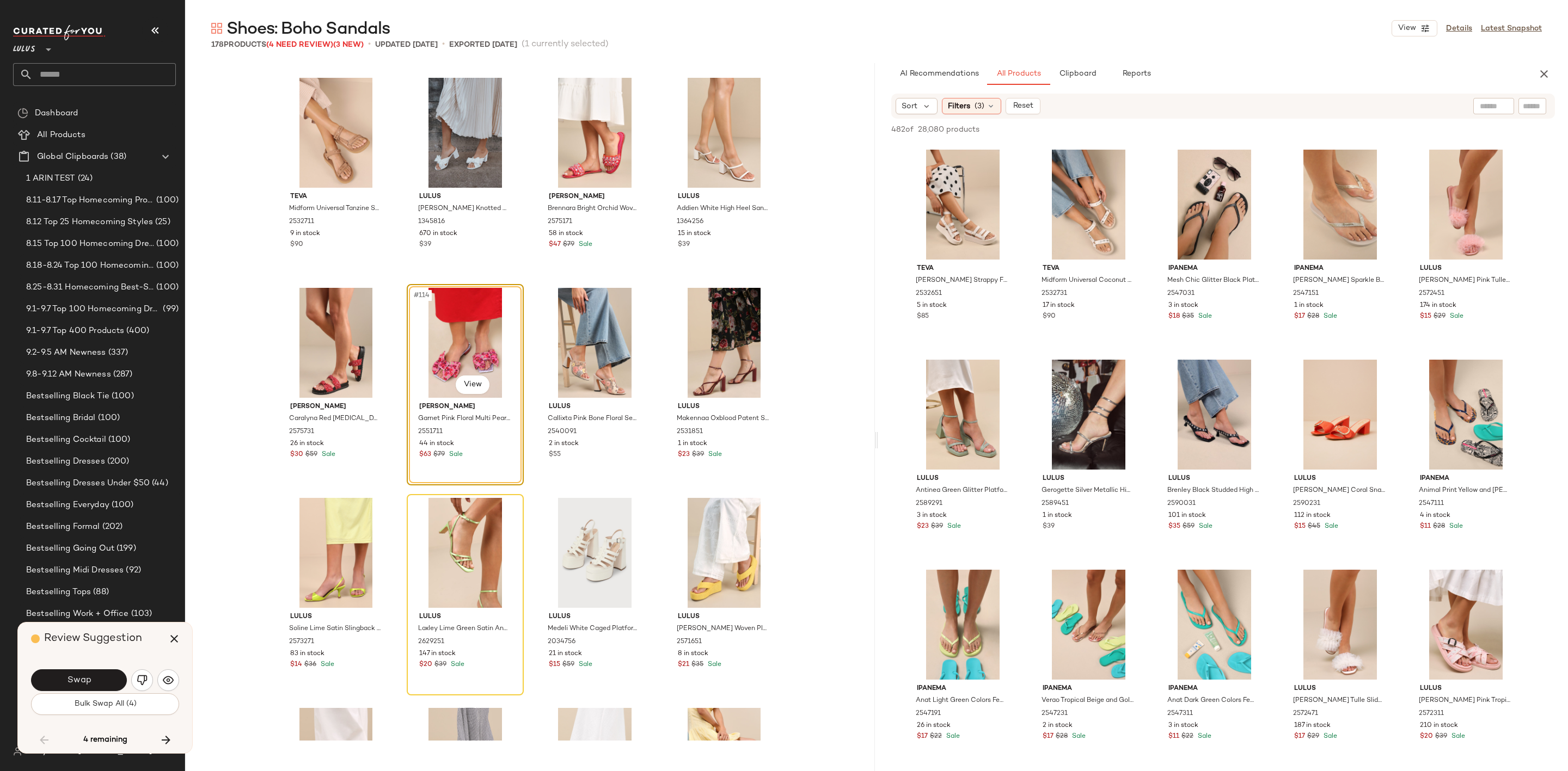
click at [135, 678] on button "button" at bounding box center [142, 680] width 22 height 22
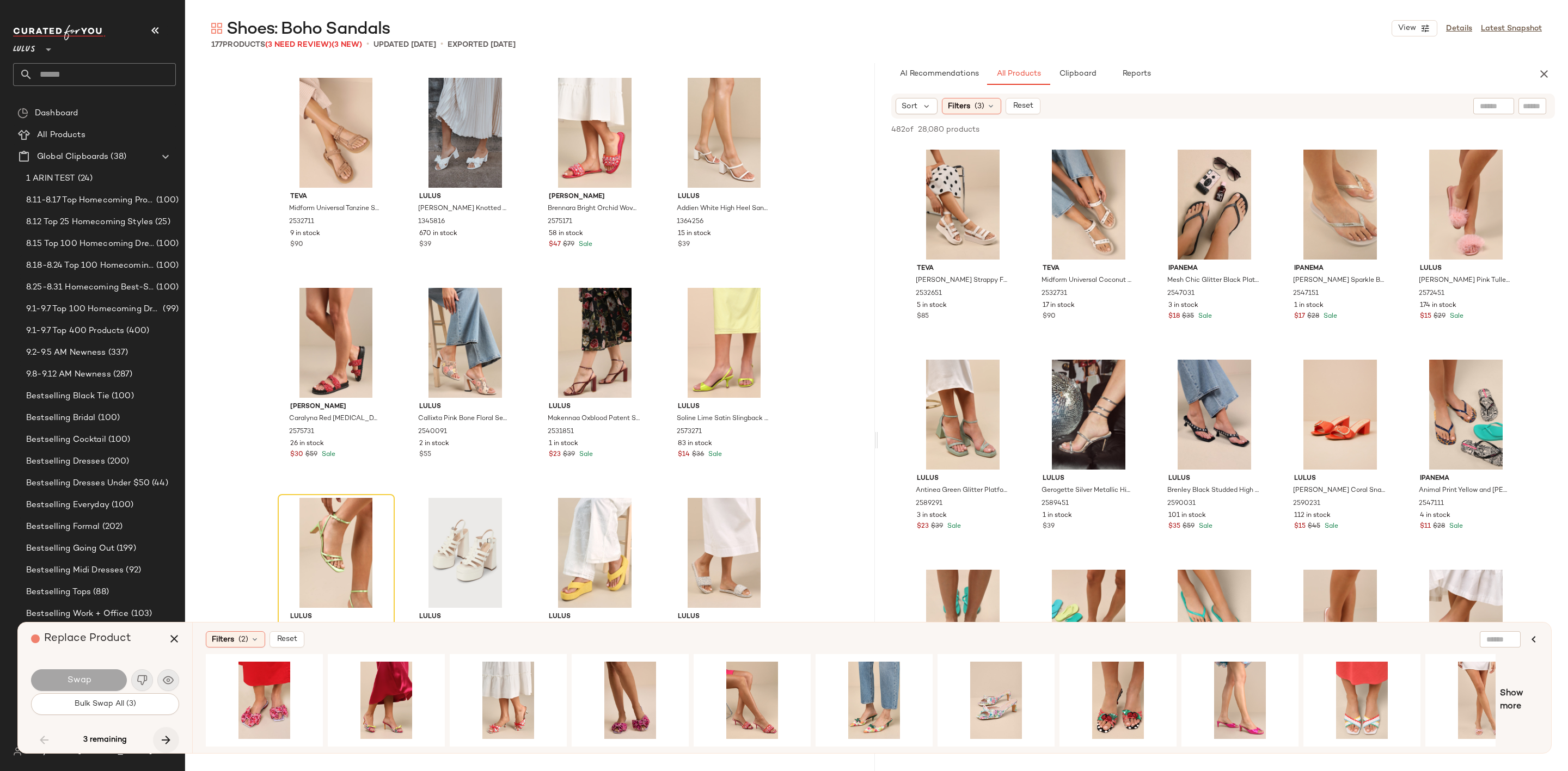
click at [170, 750] on button "button" at bounding box center [166, 740] width 26 height 26
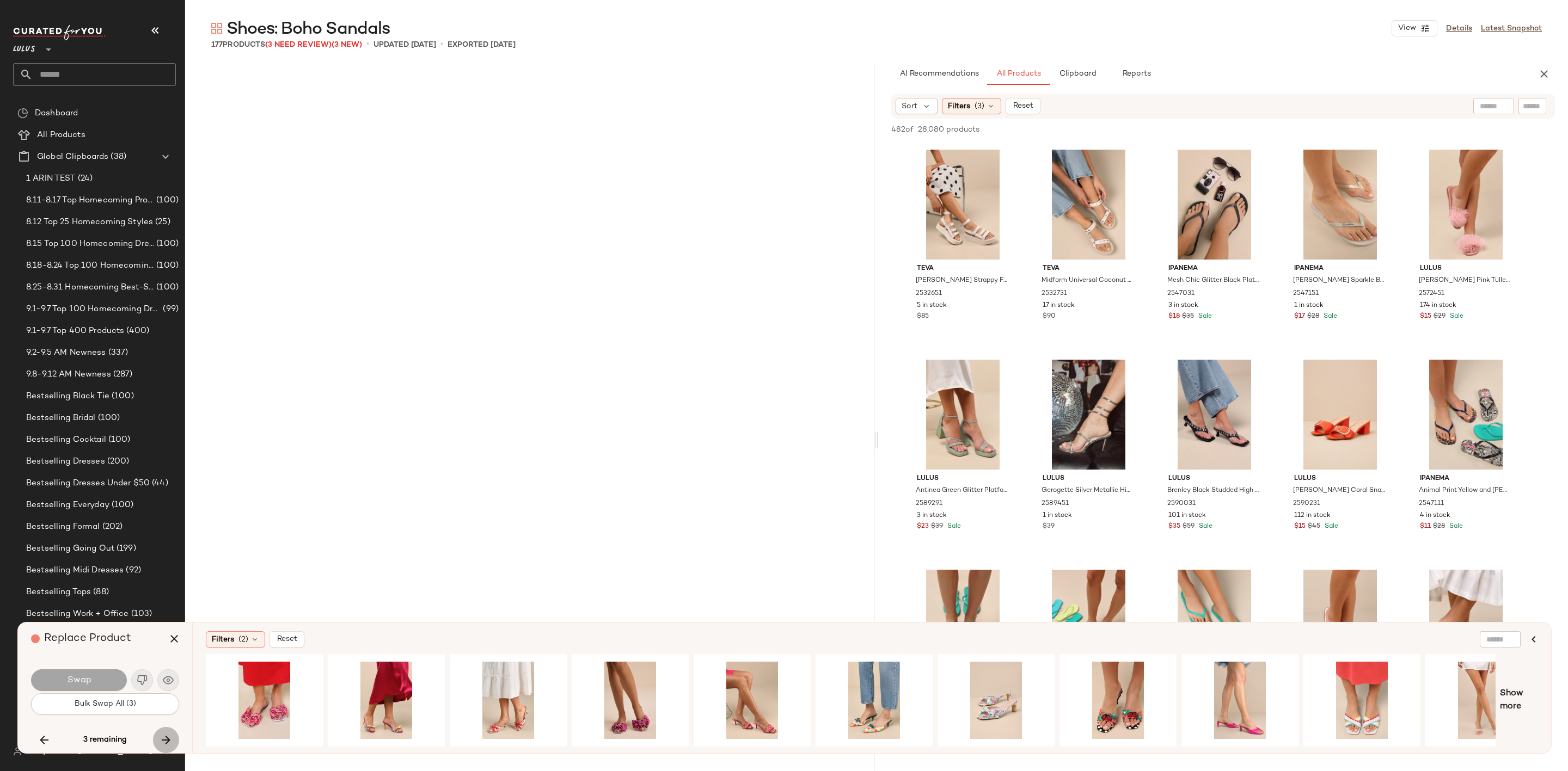
scroll to position [6723, 0]
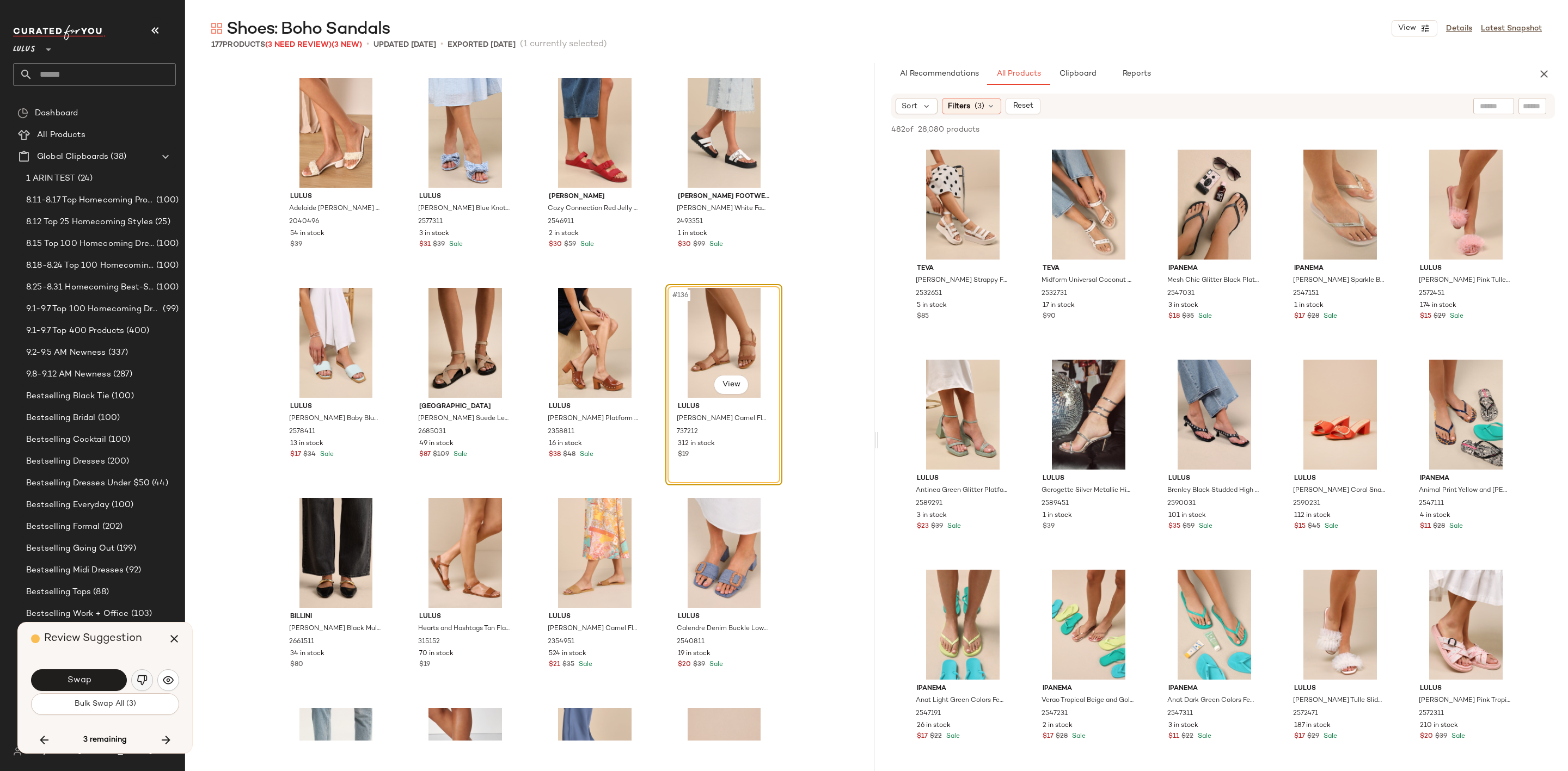
click at [135, 685] on button "button" at bounding box center [142, 680] width 22 height 22
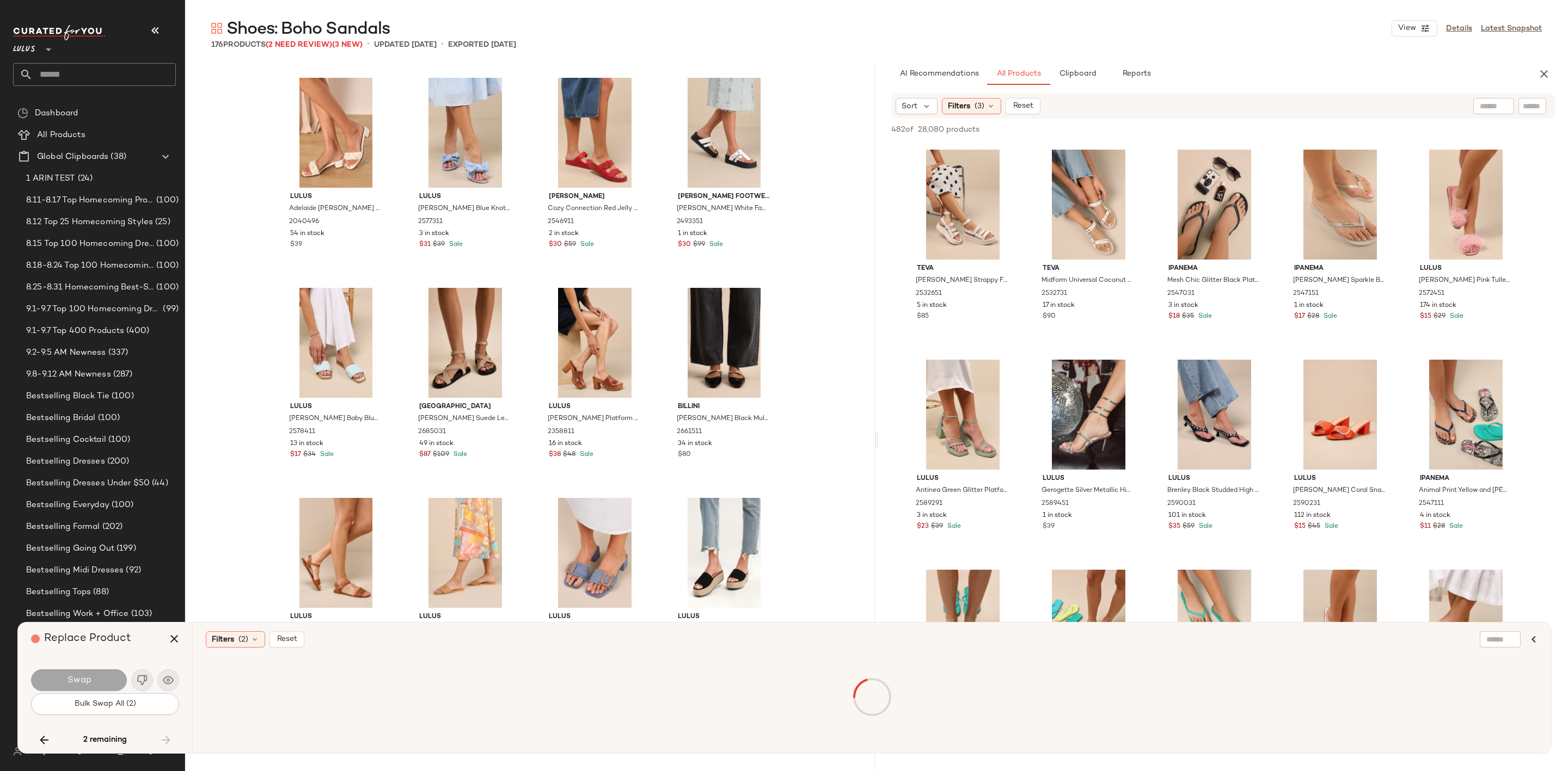
click at [38, 745] on button "button" at bounding box center [44, 740] width 26 height 26
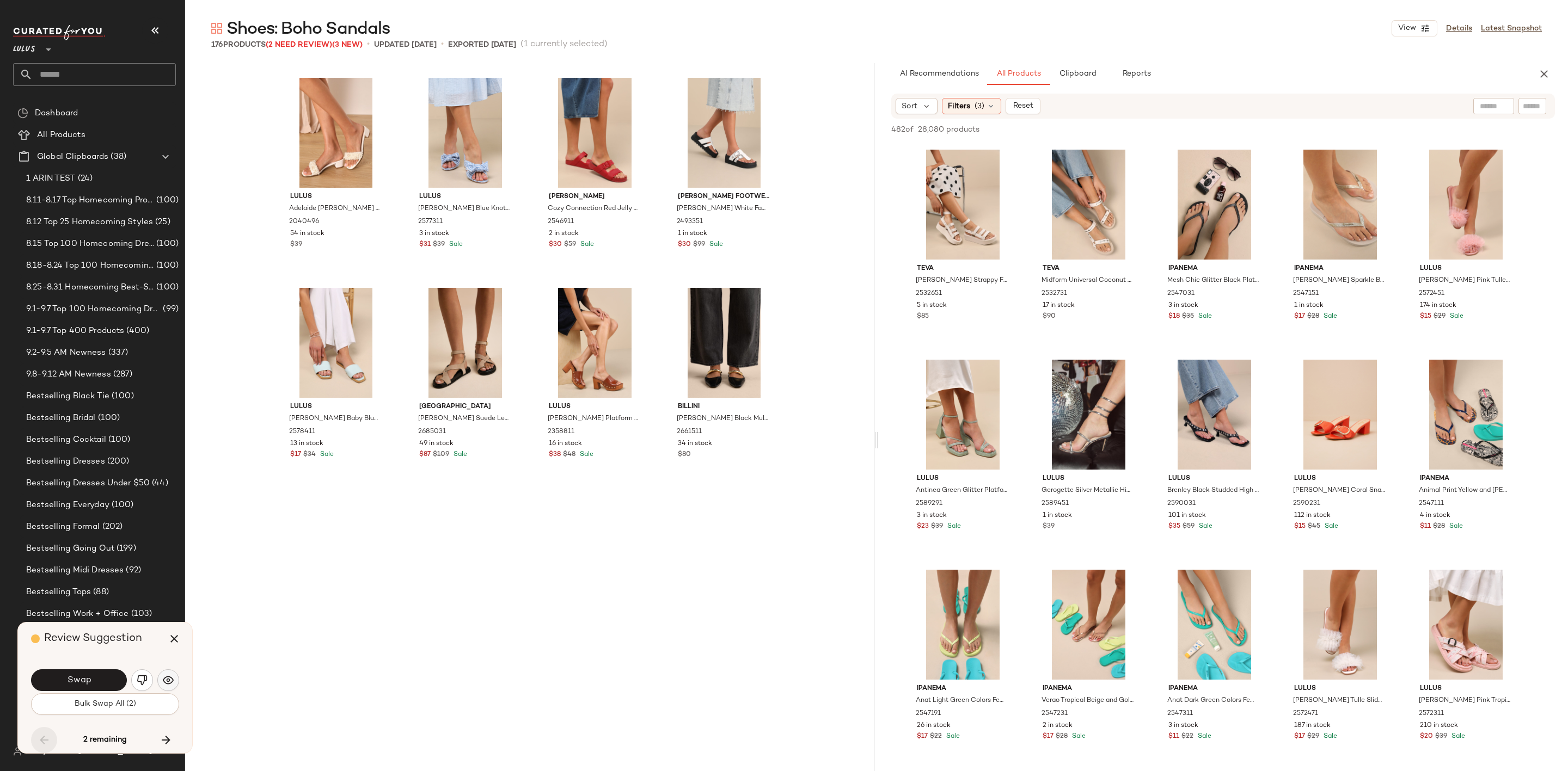
scroll to position [5882, 0]
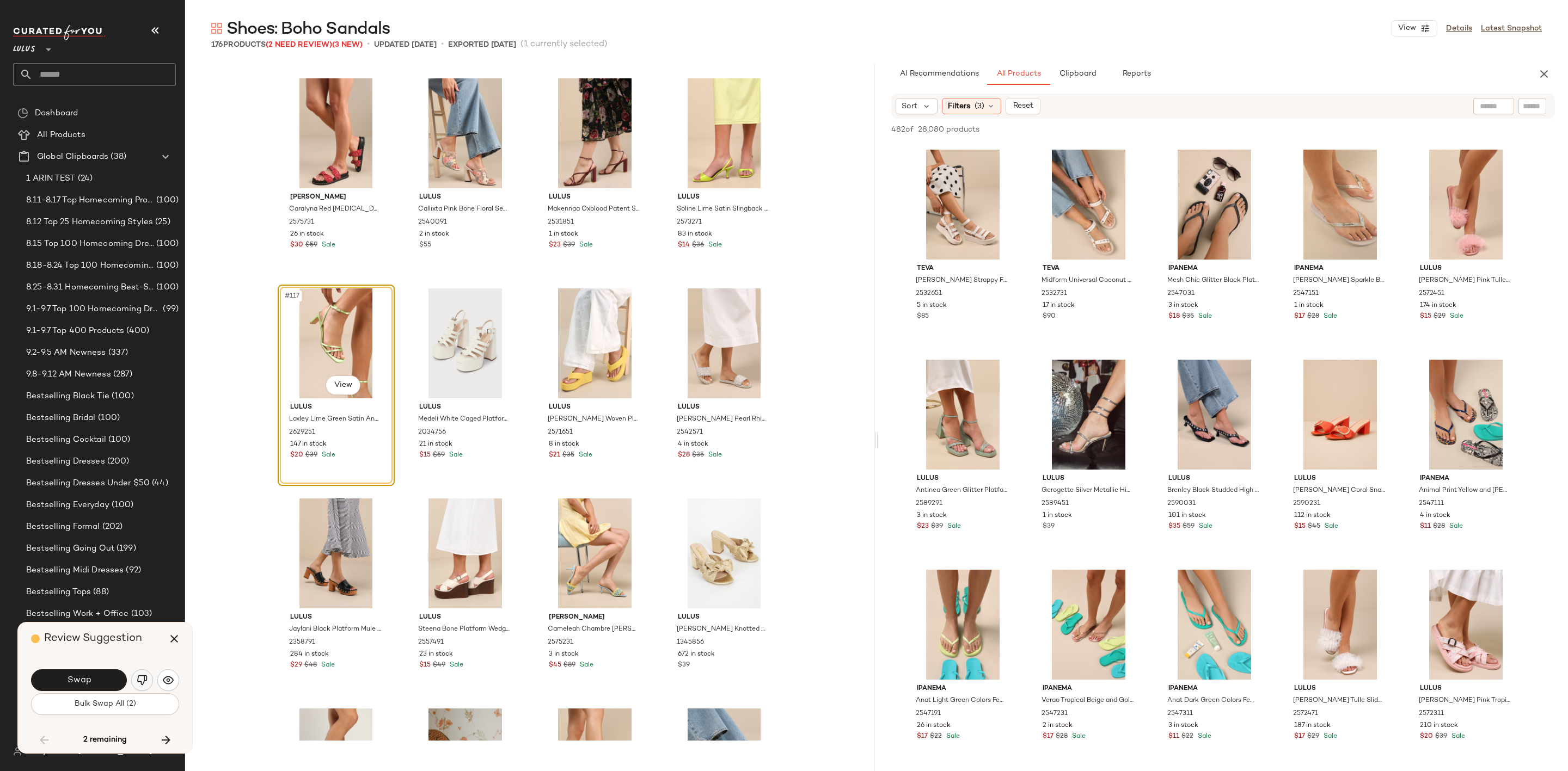
click at [139, 675] on img "button" at bounding box center [142, 680] width 11 height 11
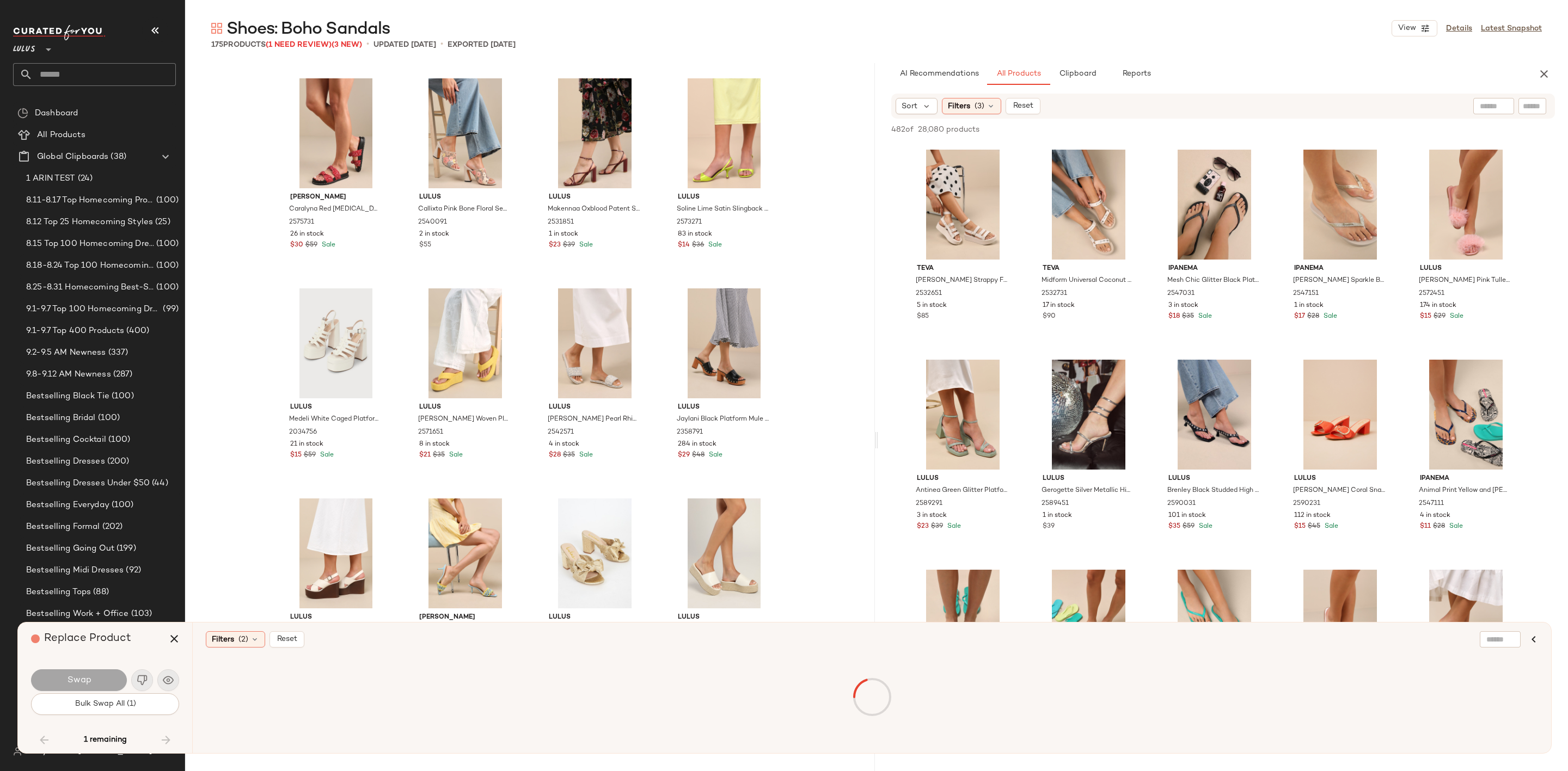
click at [168, 745] on div "1 remaining" at bounding box center [105, 740] width 148 height 26
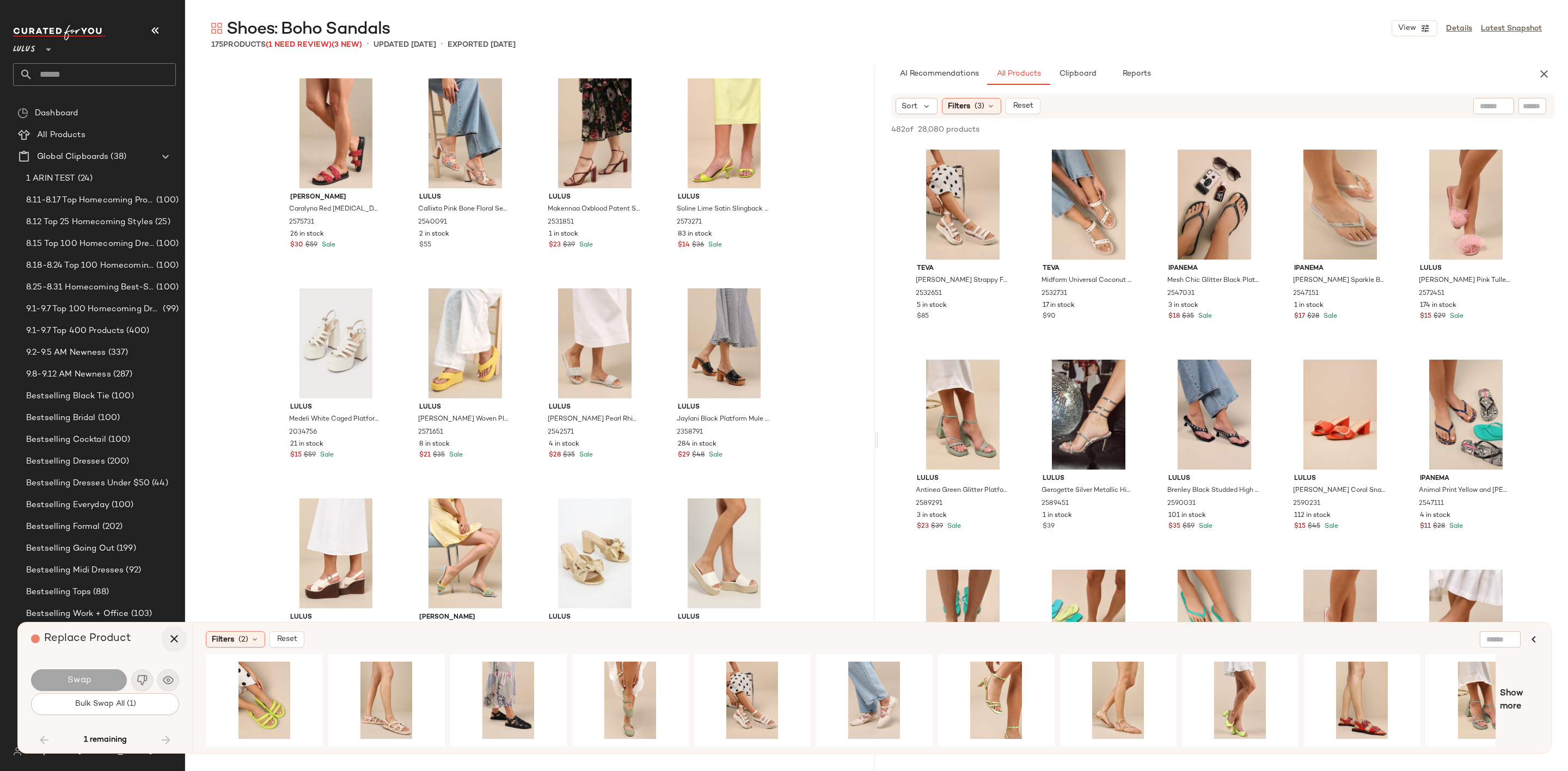
click at [167, 645] on icon "button" at bounding box center [173, 638] width 13 height 13
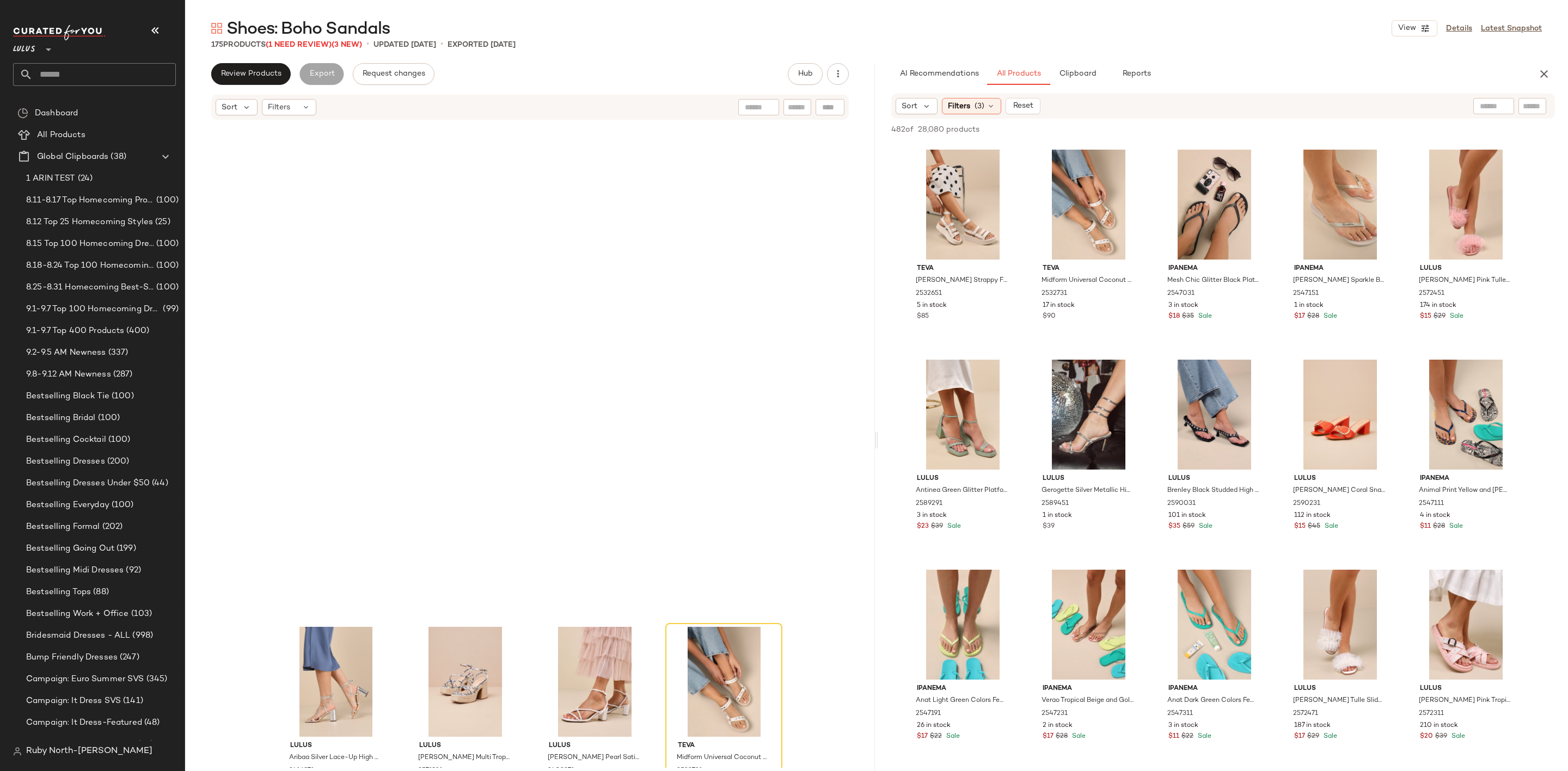
scroll to position [7433, 0]
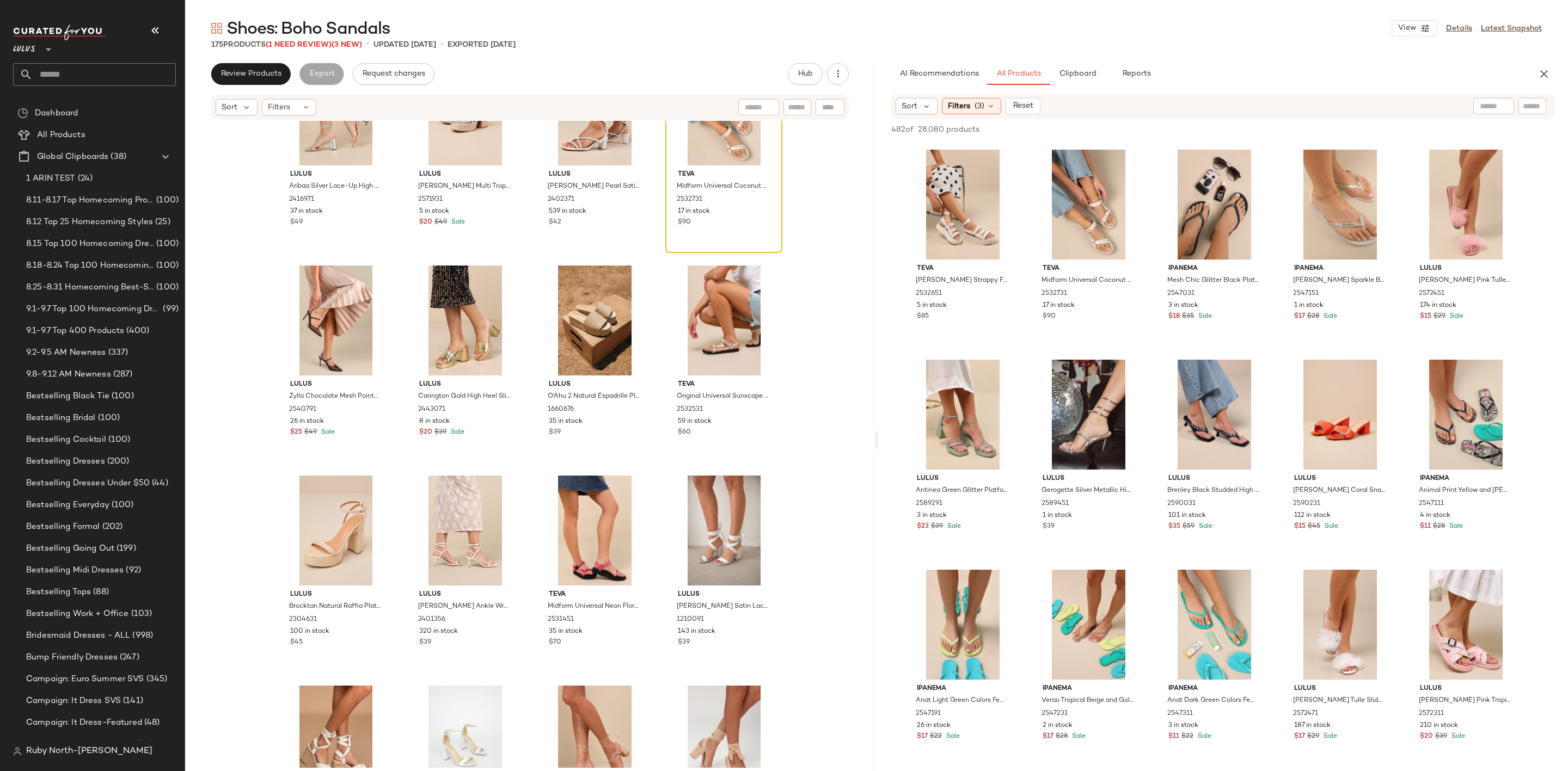
click at [668, 242] on div "Teva Midform Universal Coconut Studded Leather Sandals 2532731 17 in stock $90" at bounding box center [724, 152] width 115 height 199
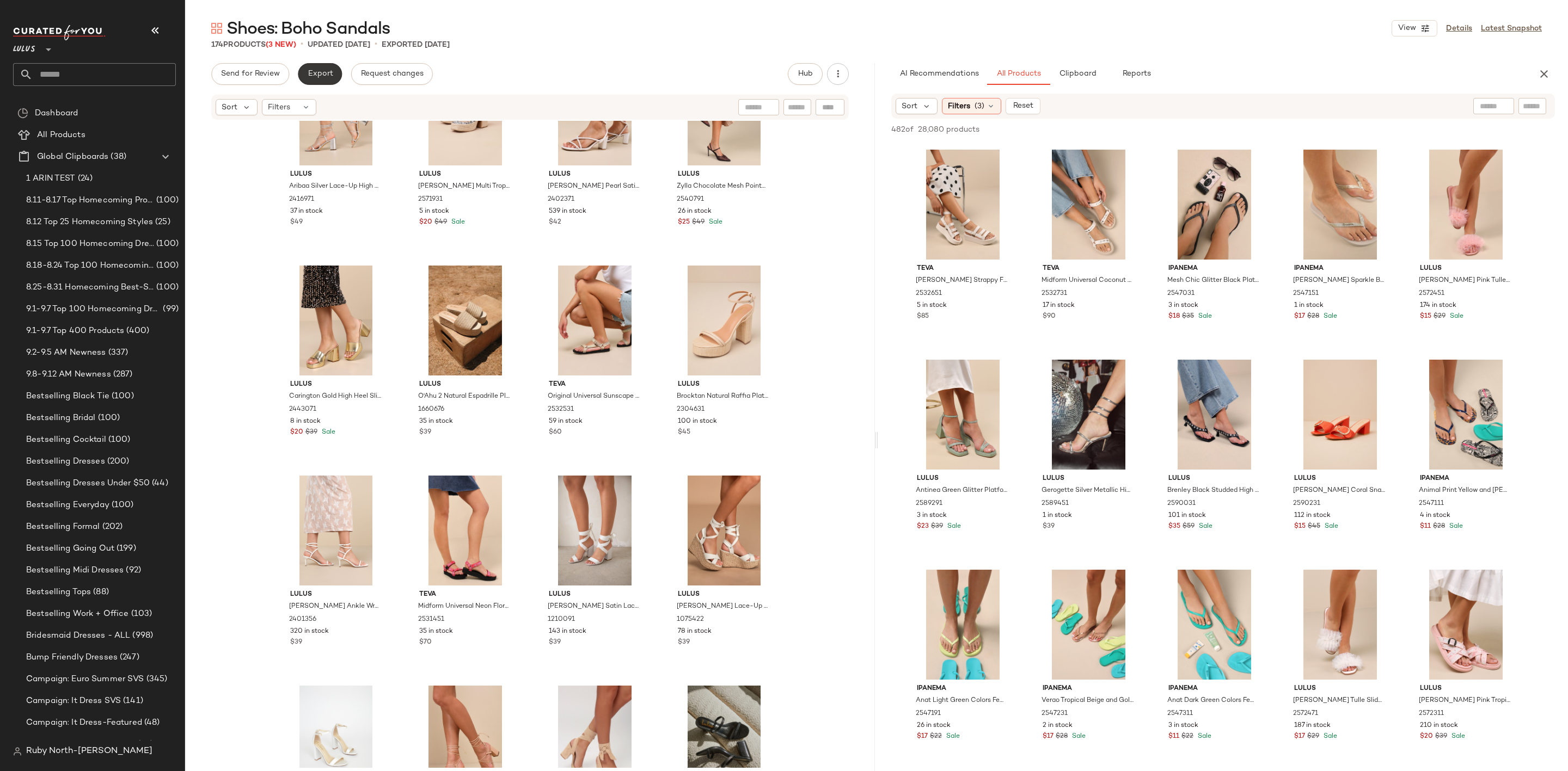
click at [320, 72] on span "Export" at bounding box center [320, 74] width 26 height 9
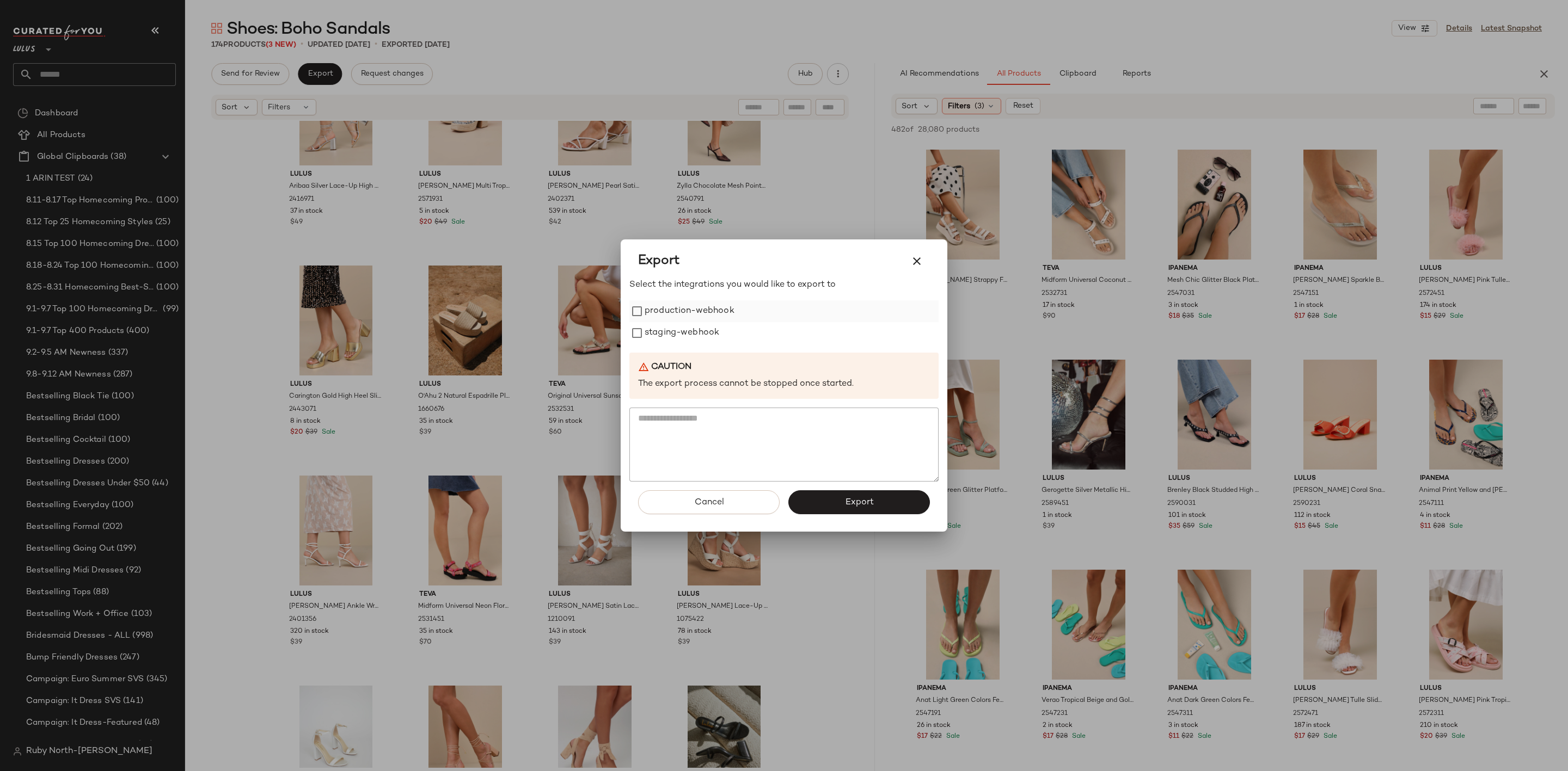
click at [685, 312] on label "production-webhook" at bounding box center [690, 312] width 90 height 22
click at [685, 329] on label "staging-webhook" at bounding box center [682, 333] width 75 height 22
click at [853, 506] on span "Export" at bounding box center [858, 503] width 29 height 10
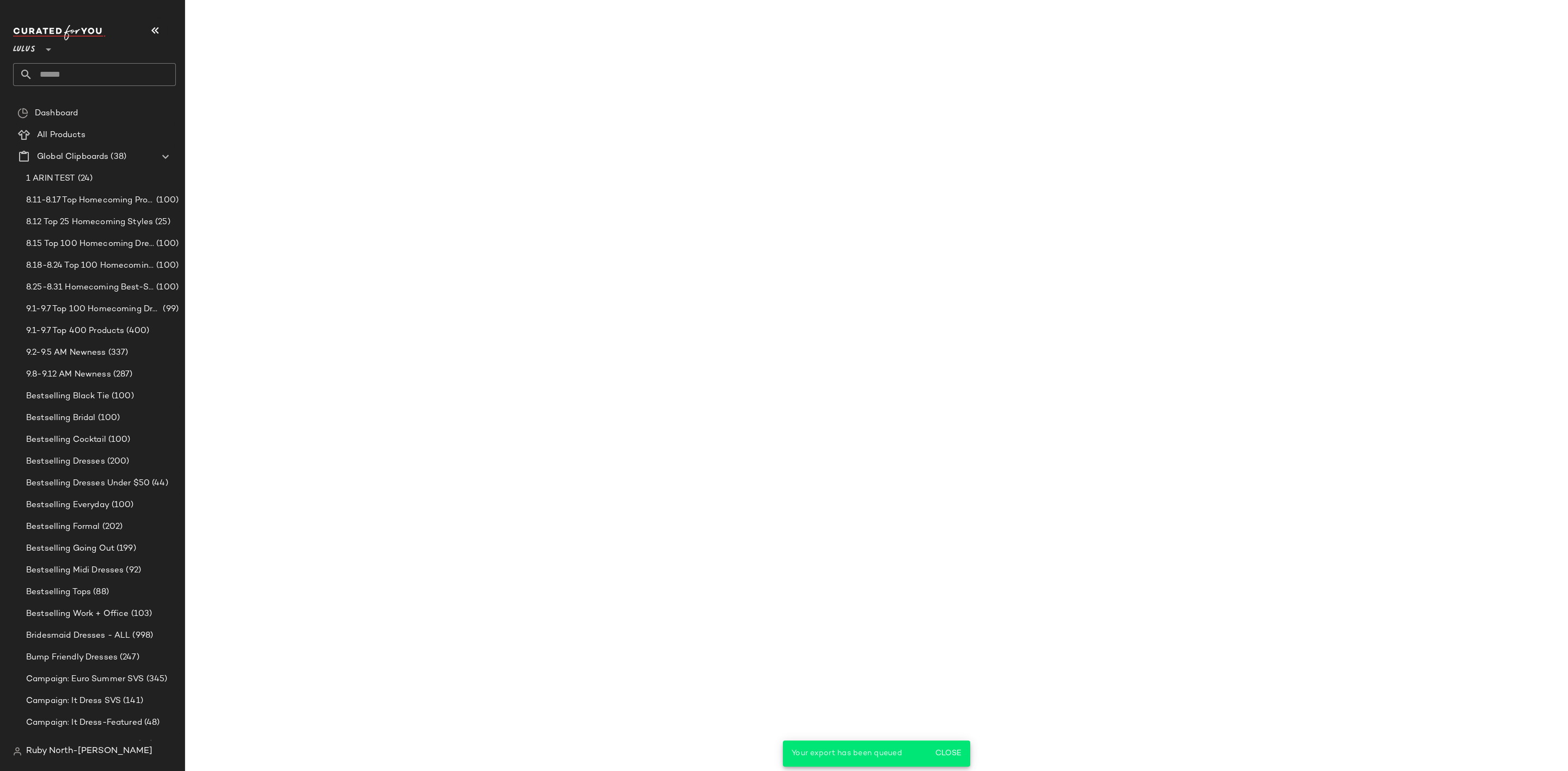
scroll to position [5458, 0]
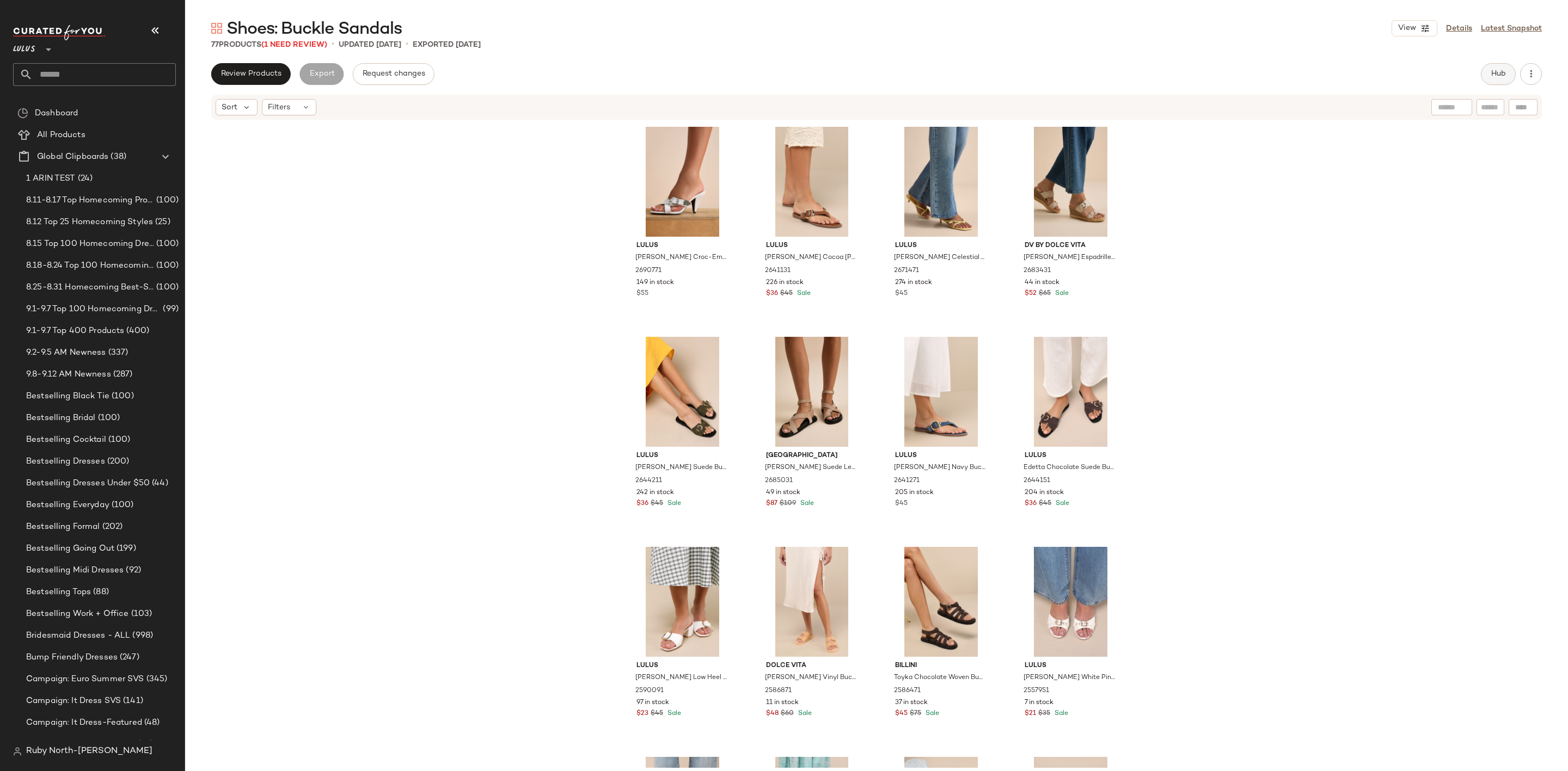
click at [1497, 75] on span "Hub" at bounding box center [1498, 74] width 15 height 9
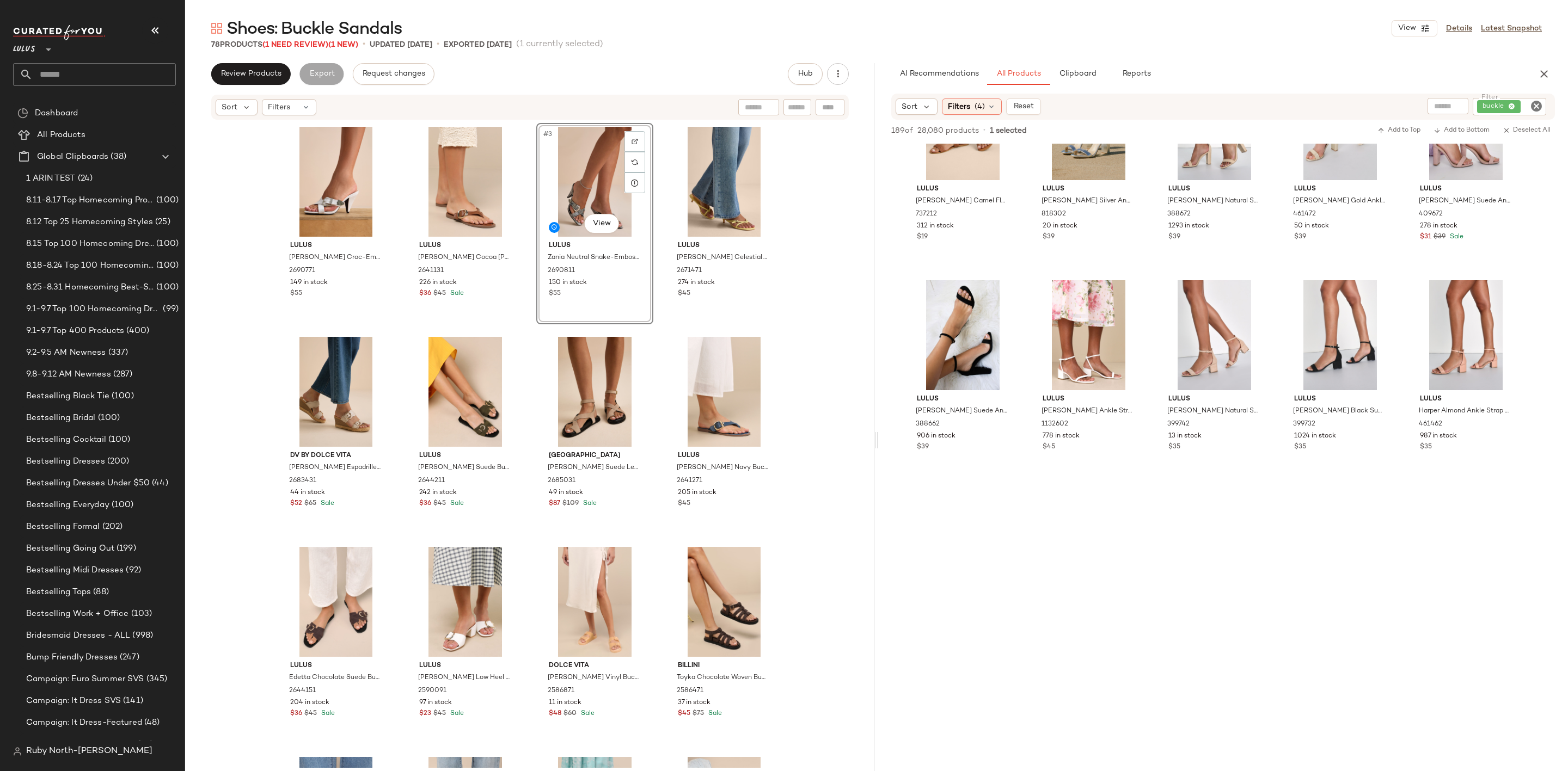
scroll to position [4572, 0]
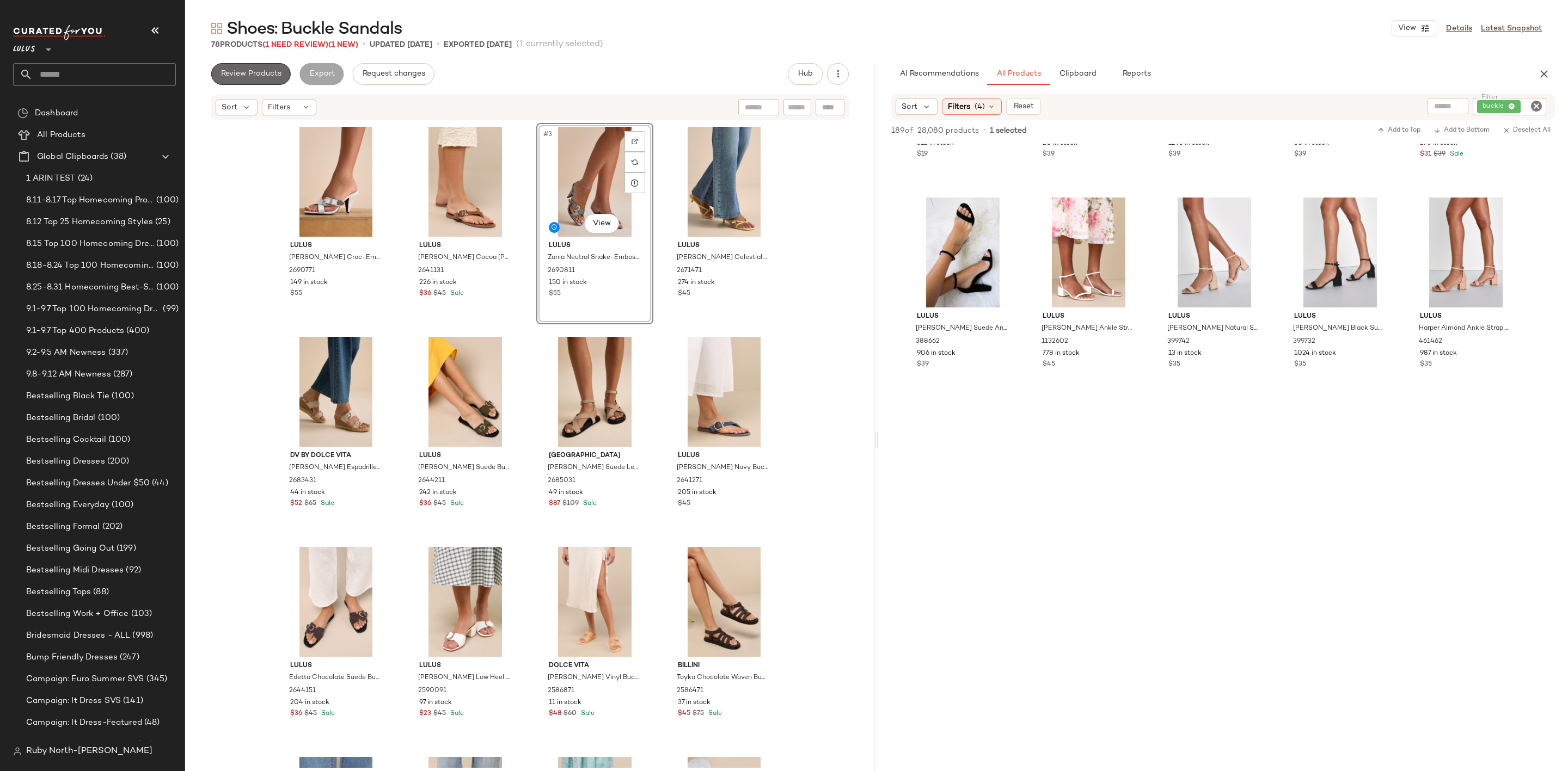
click at [229, 74] on span "Review Products" at bounding box center [251, 74] width 61 height 9
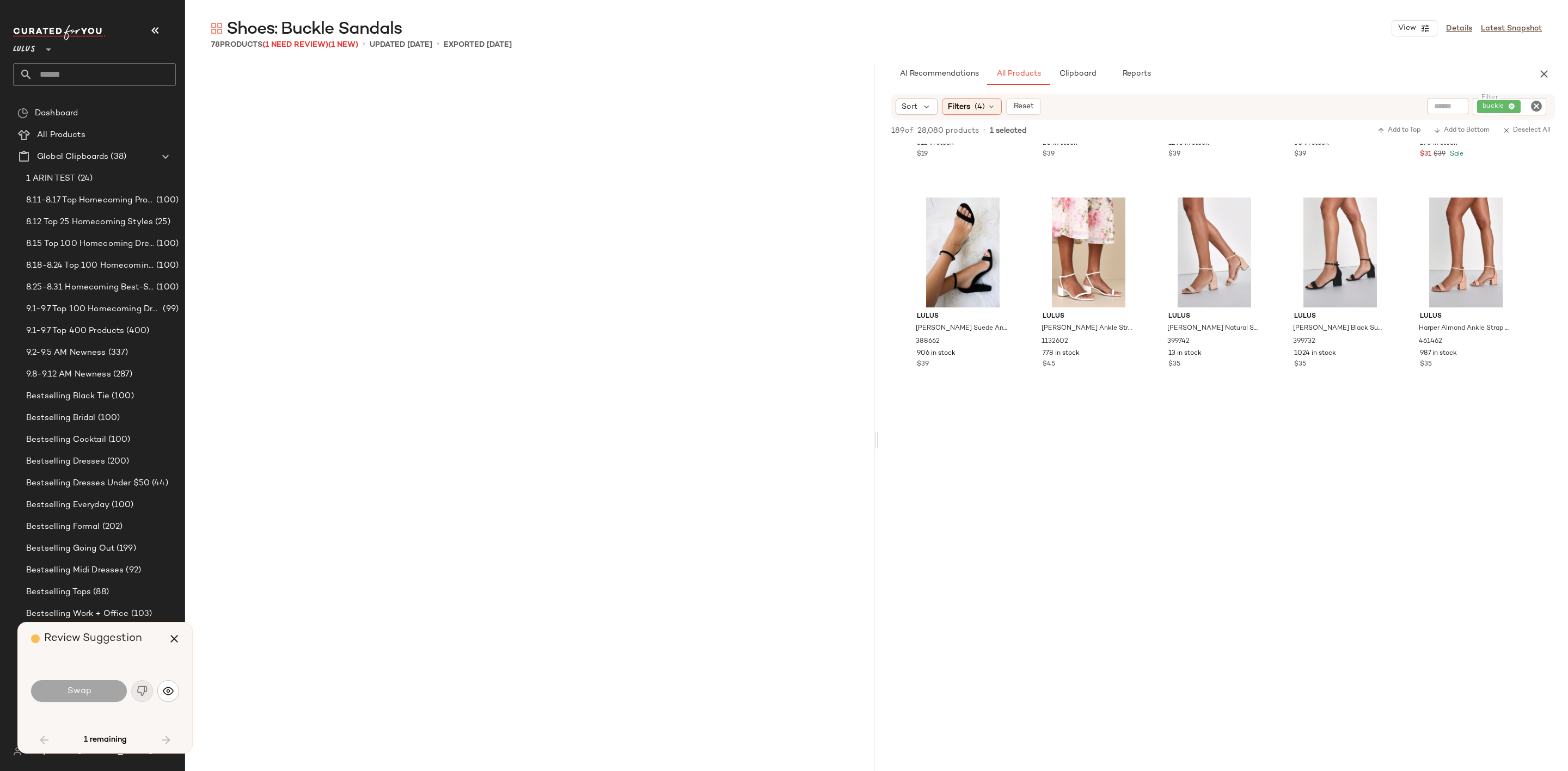
scroll to position [1681, 0]
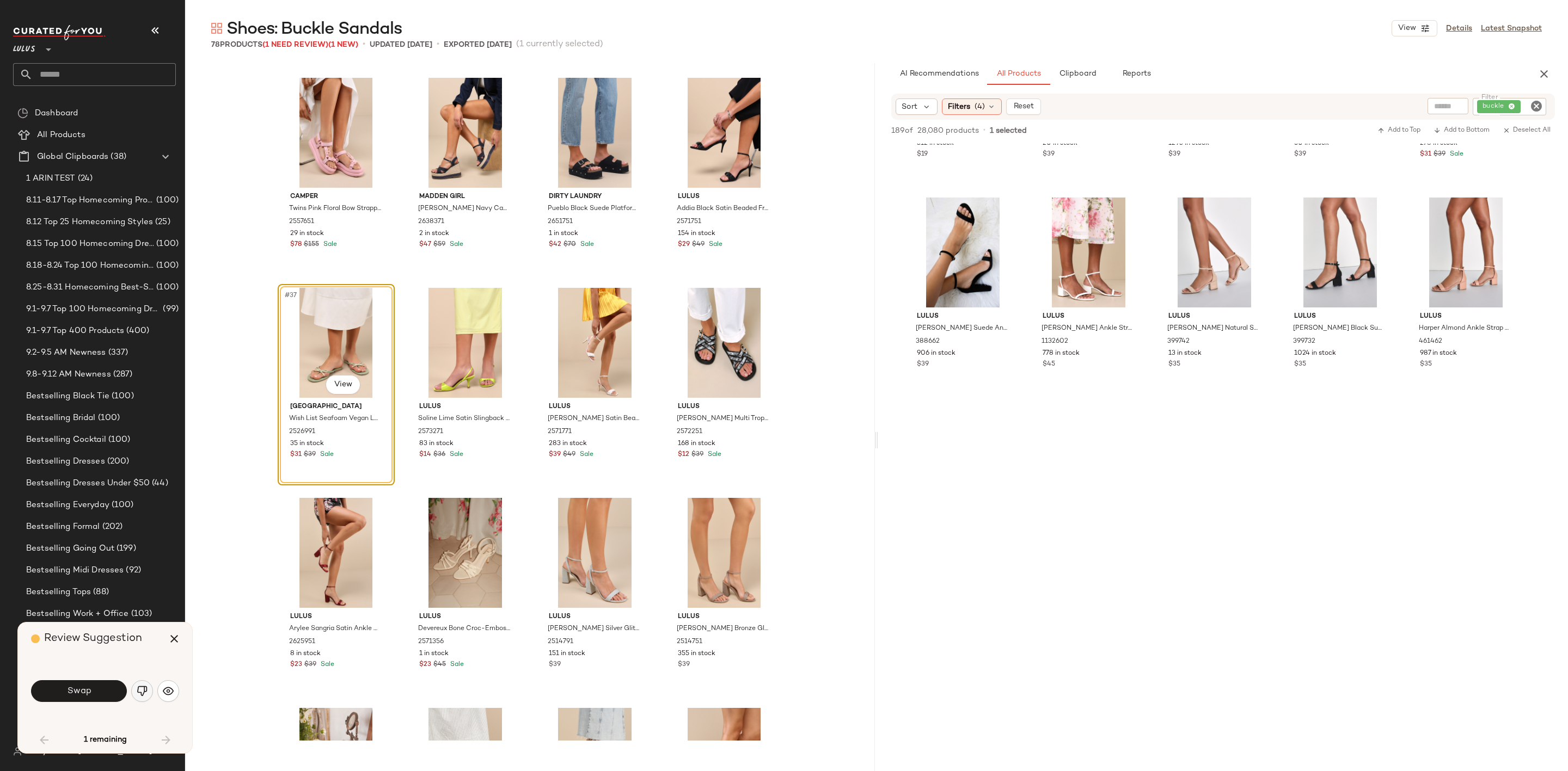
click at [144, 689] on img "button" at bounding box center [142, 691] width 11 height 11
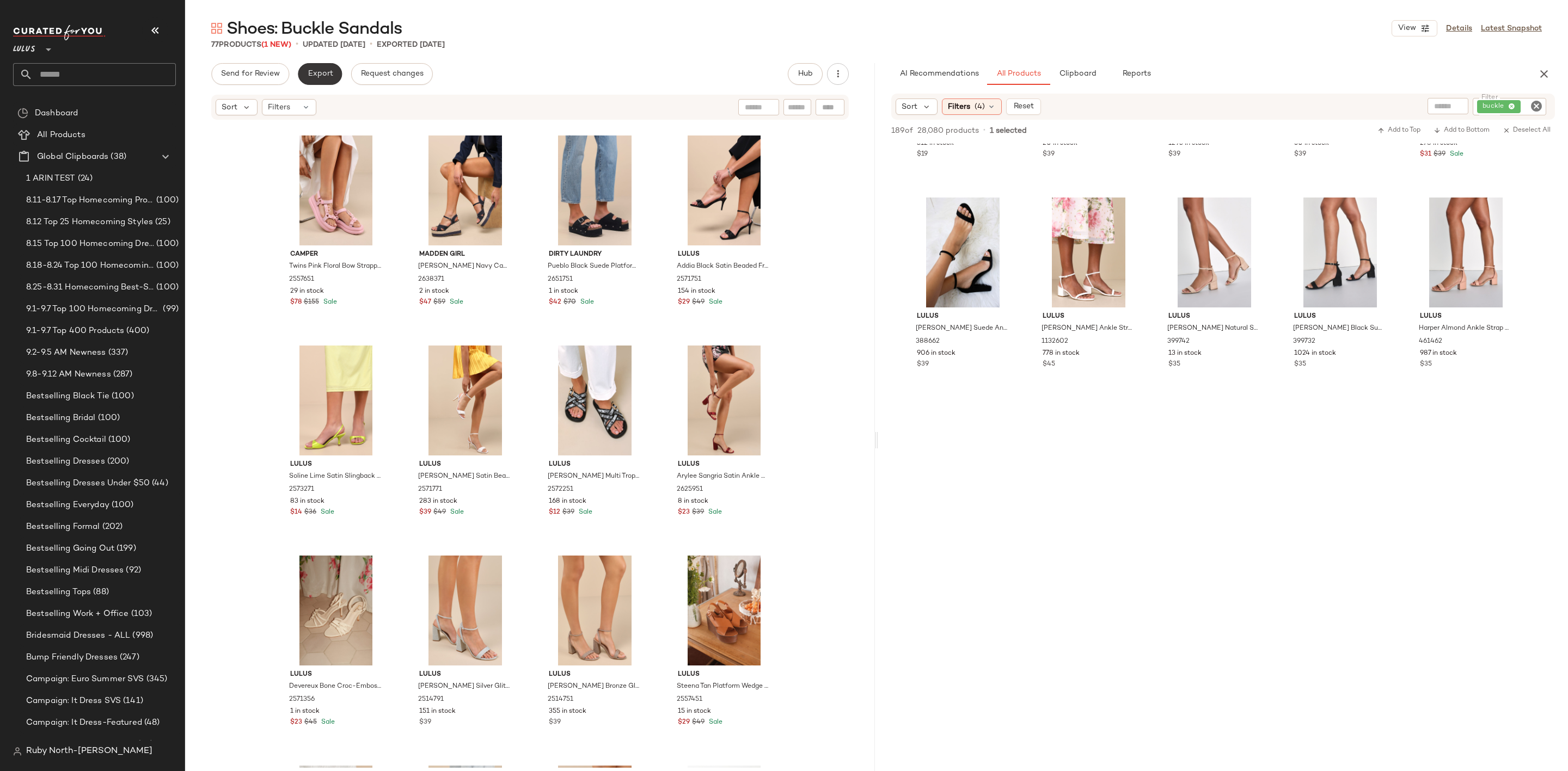
click at [317, 78] on span "Export" at bounding box center [320, 74] width 26 height 9
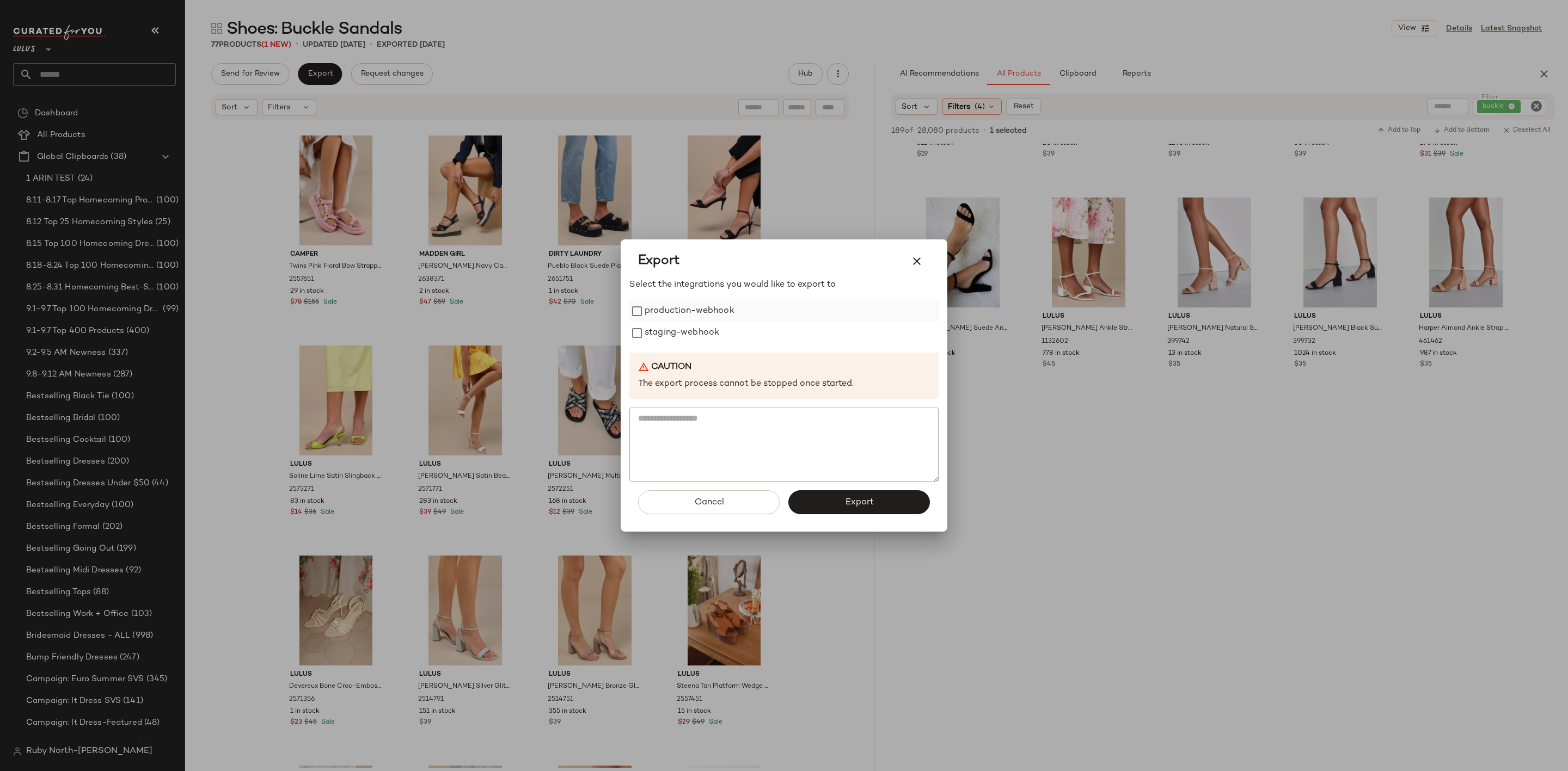
click at [683, 314] on label "production-webhook" at bounding box center [690, 312] width 90 height 22
drag, startPoint x: 683, startPoint y: 323, endPoint x: 690, endPoint y: 332, distance: 11.4
click at [689, 330] on label "staging-webhook" at bounding box center [682, 333] width 75 height 22
click at [819, 497] on button "Export" at bounding box center [859, 502] width 142 height 24
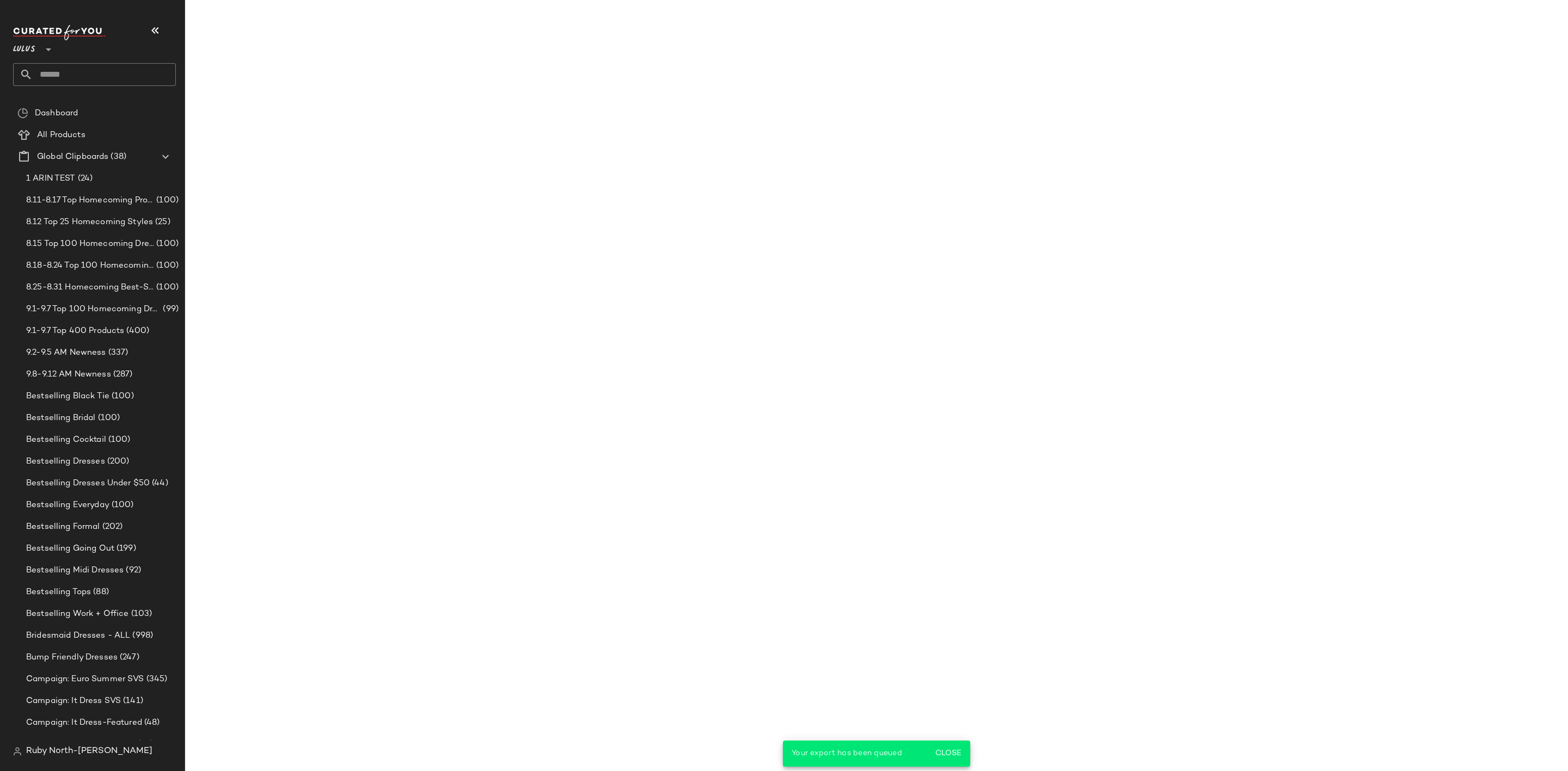
scroll to position [5623, 0]
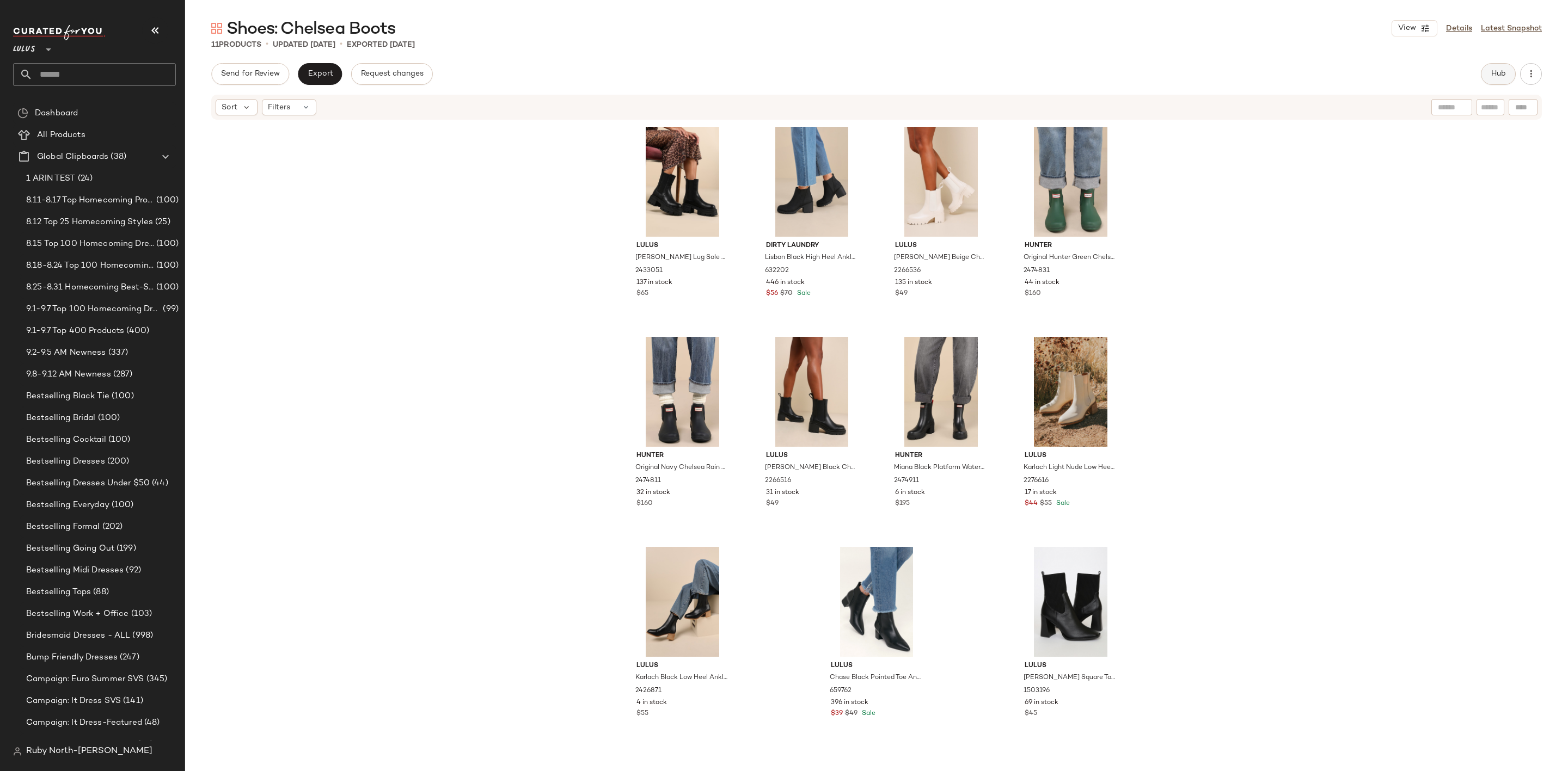
click at [1493, 77] on span "Hub" at bounding box center [1498, 74] width 15 height 9
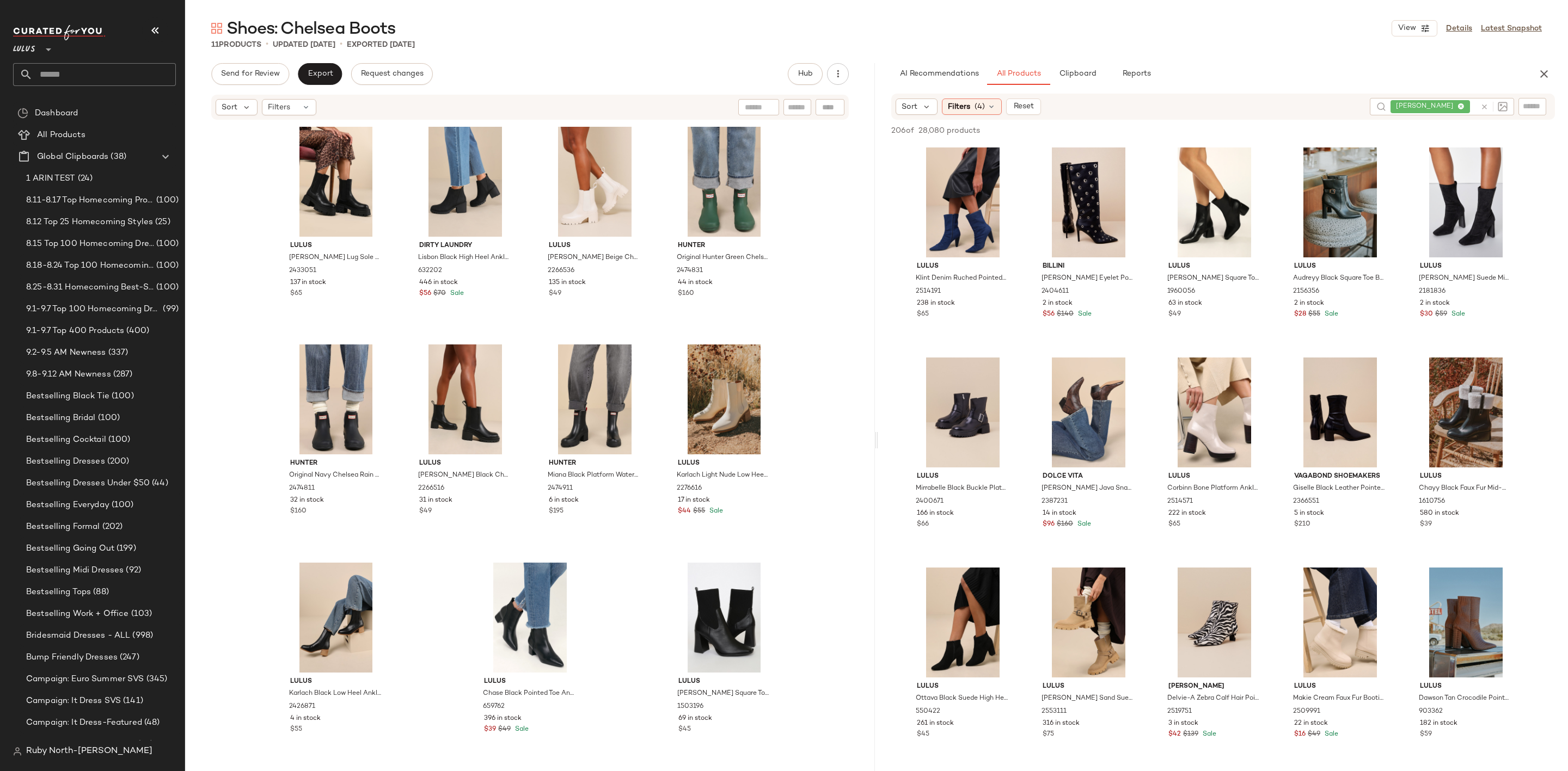
click at [1482, 105] on icon at bounding box center [1484, 106] width 8 height 8
click at [1544, 100] on div at bounding box center [1496, 106] width 101 height 16
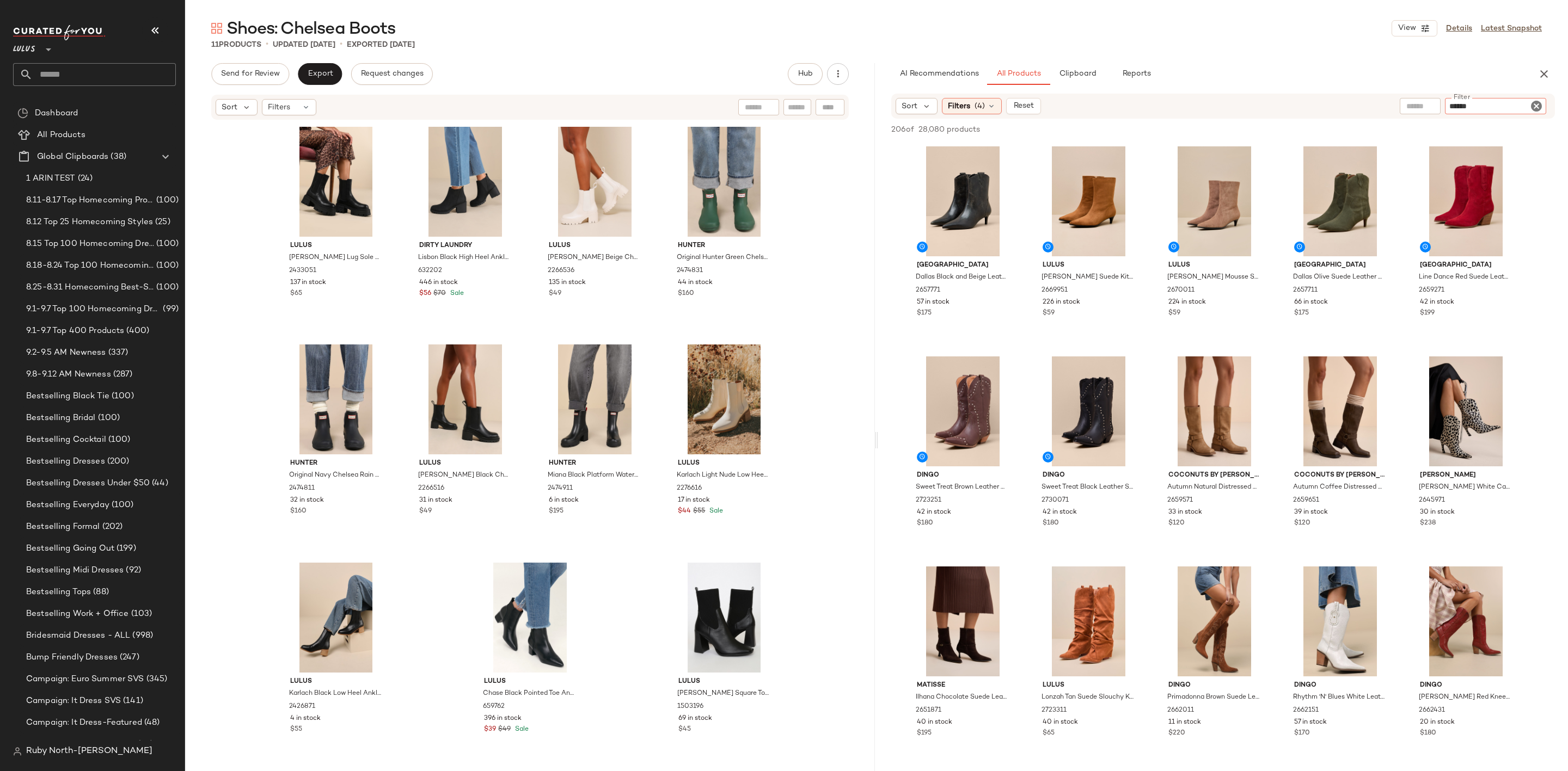
type input "*******"
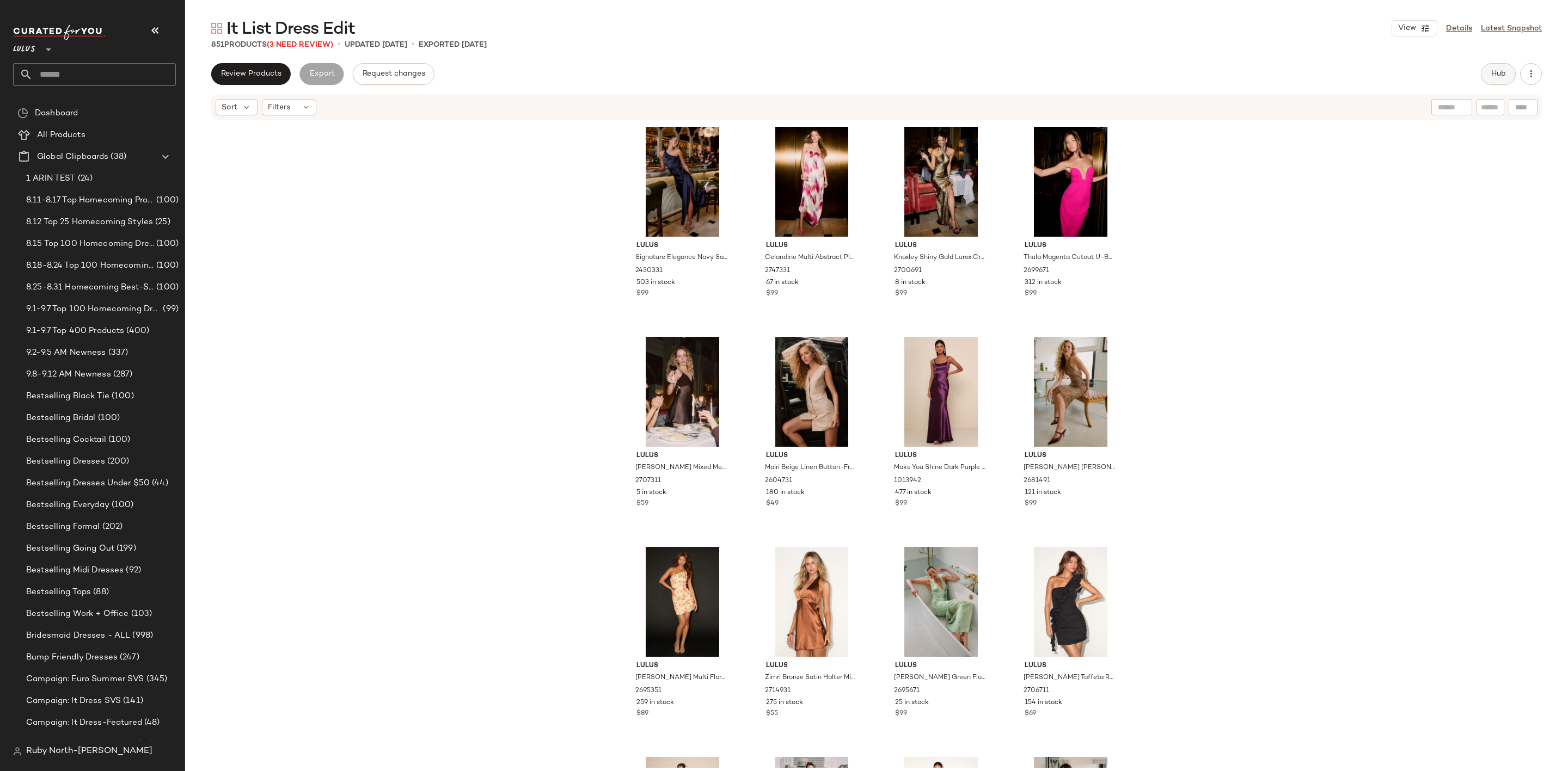
click at [1505, 77] on span "Hub" at bounding box center [1498, 74] width 15 height 9
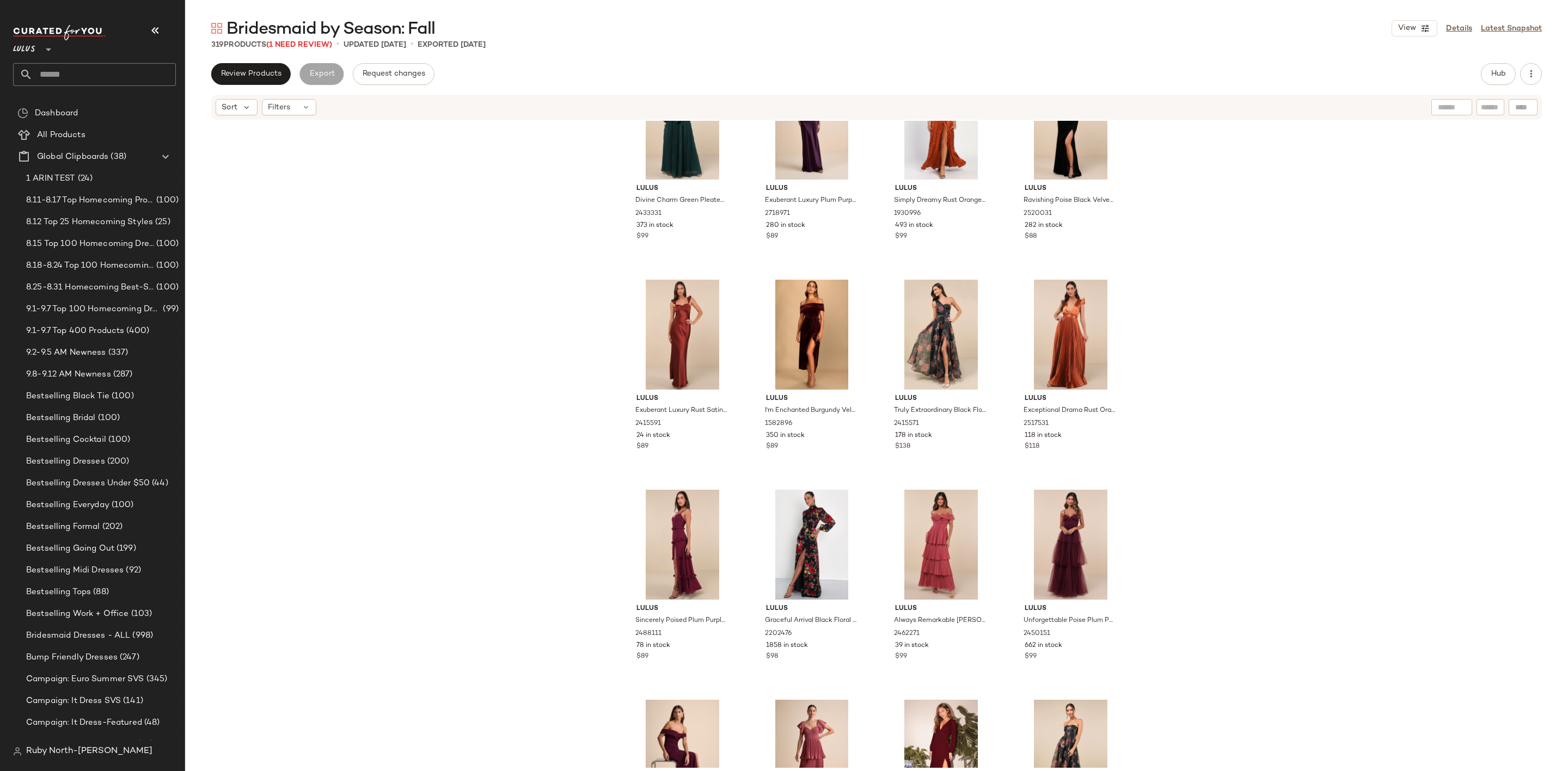
scroll to position [907, 0]
click at [1500, 77] on span "Hub" at bounding box center [1498, 74] width 15 height 9
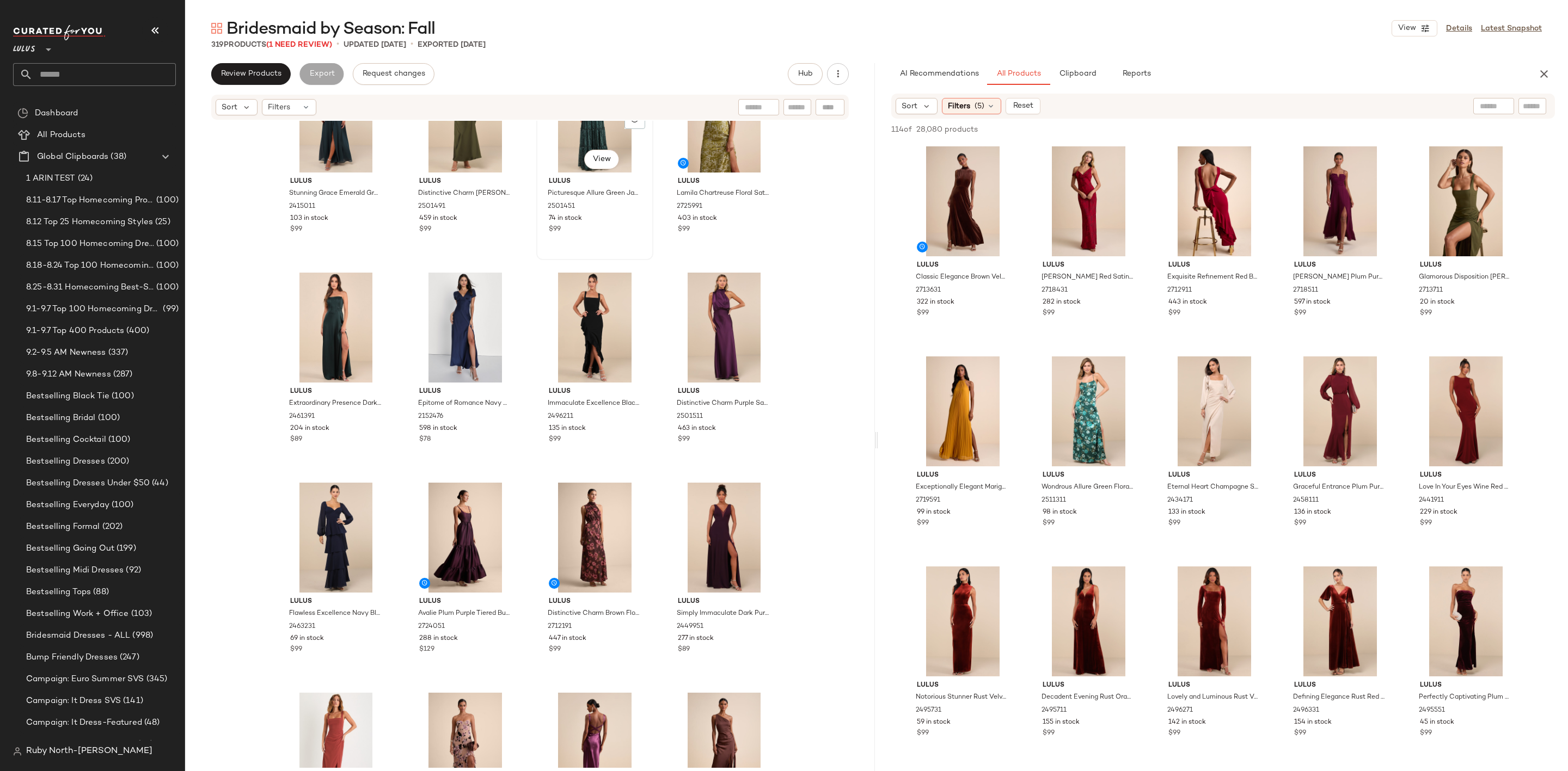
scroll to position [0, 0]
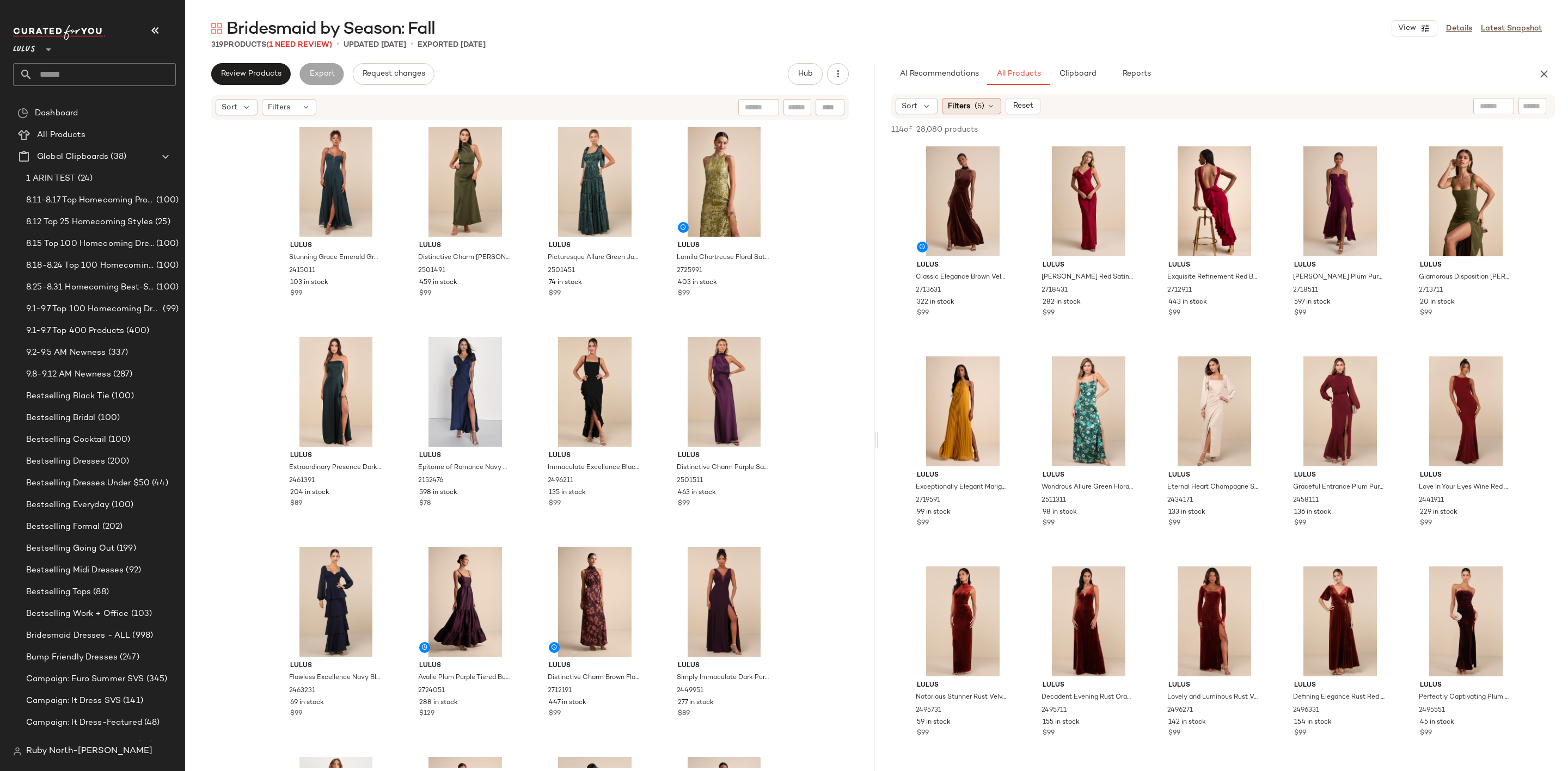
click at [981, 103] on span "(5)" at bounding box center [979, 106] width 10 height 12
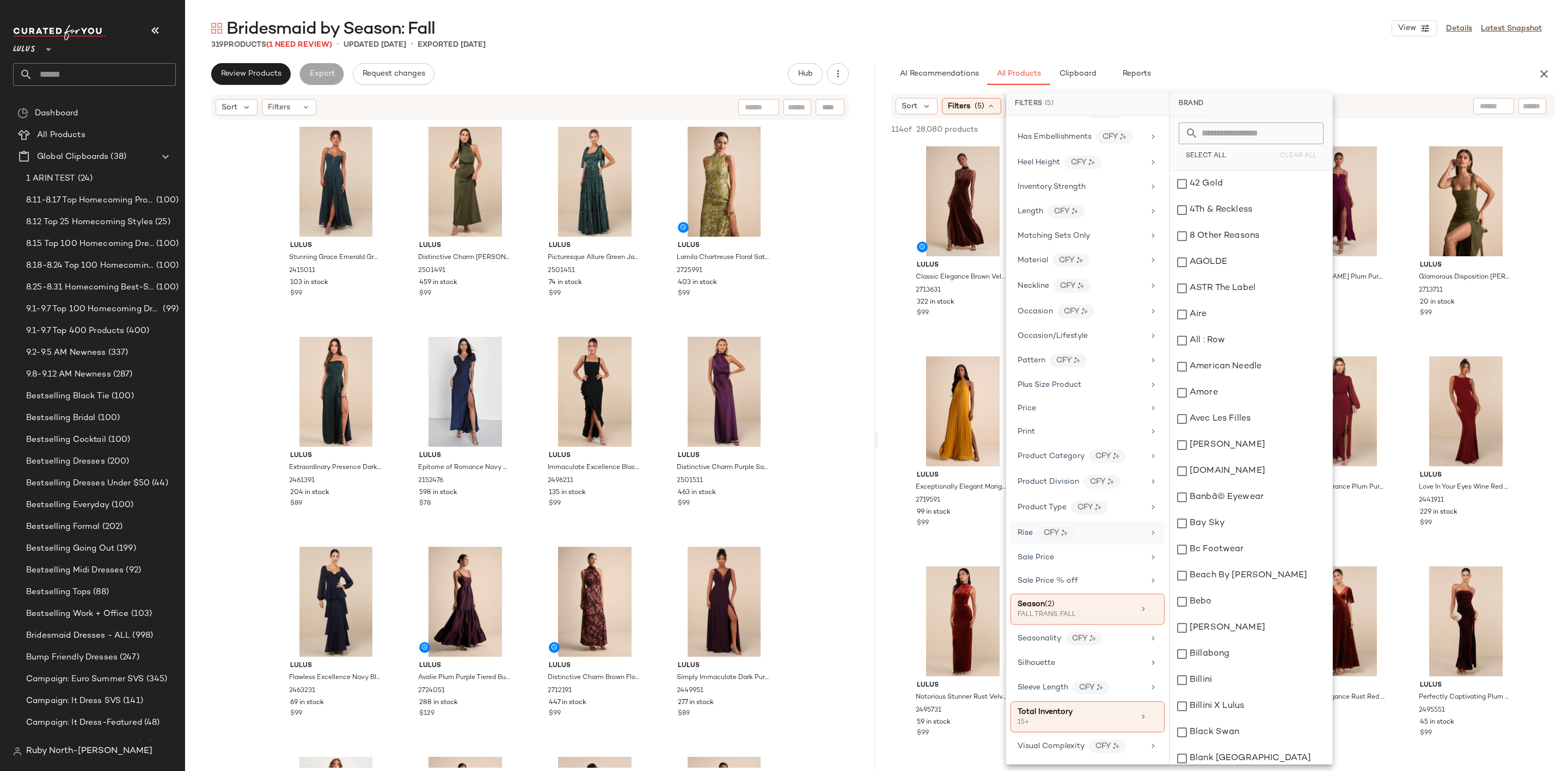
scroll to position [430, 0]
click at [906, 548] on div "#6 View Lulus Exceptionally Elegant Marigold Pleated Chiffon Maxi Dress 2719591…" at bounding box center [962, 453] width 115 height 199
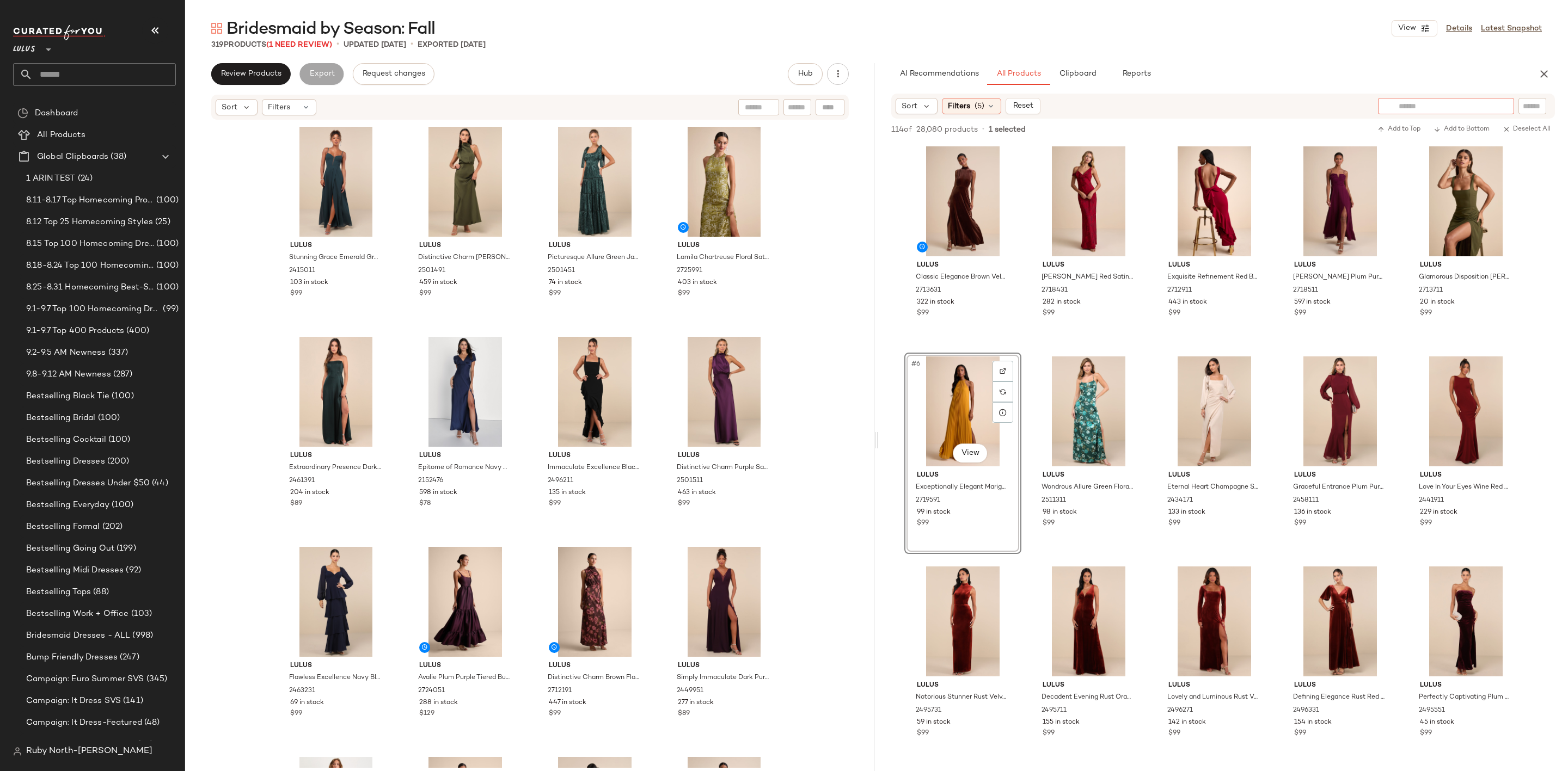
drag, startPoint x: 1483, startPoint y: 106, endPoint x: 1511, endPoint y: 102, distance: 28.3
click at [1485, 106] on input "text" at bounding box center [1446, 106] width 95 height 12
click at [1526, 103] on input "text" at bounding box center [1532, 106] width 19 height 12
type input "********"
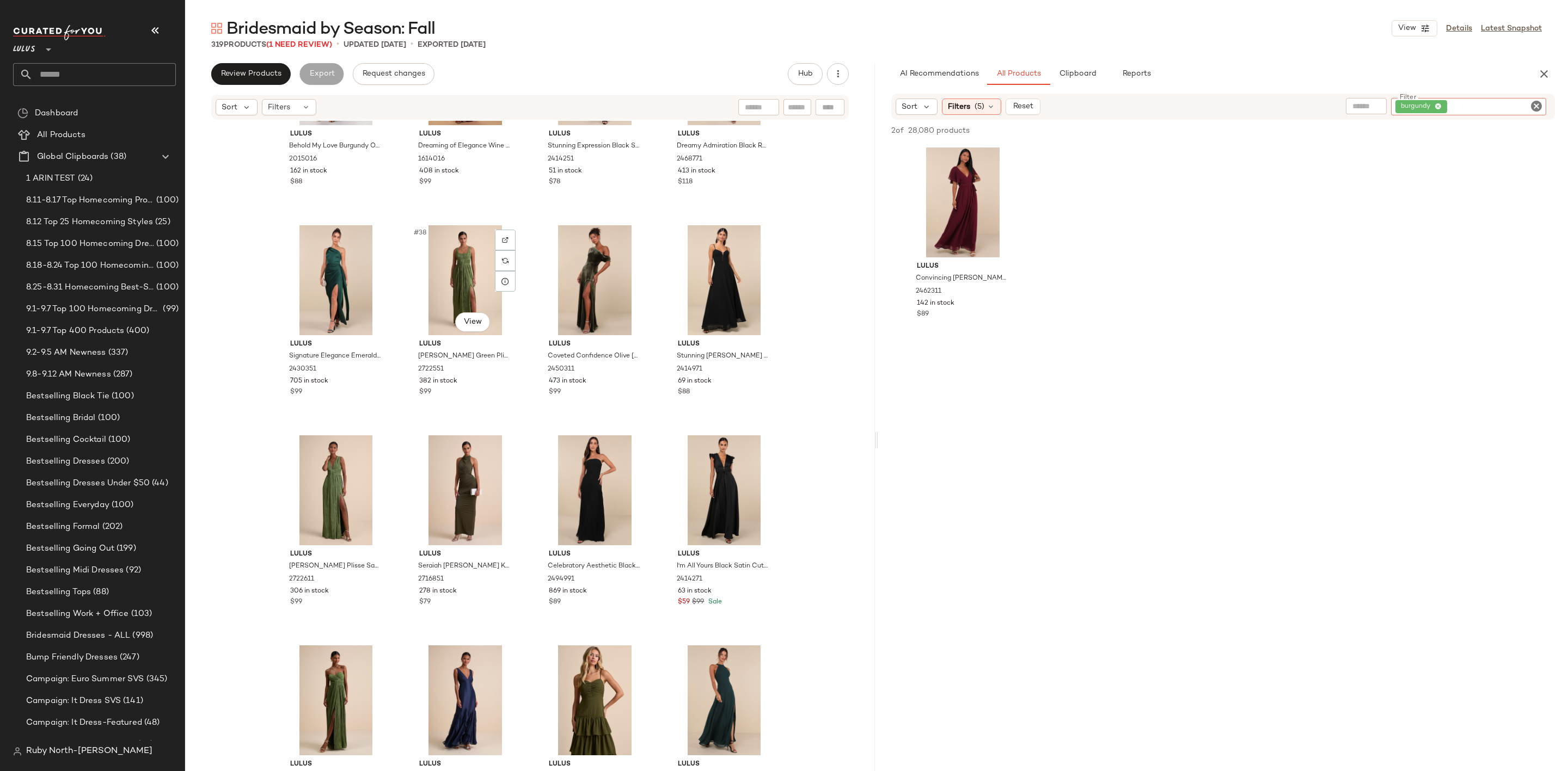
scroll to position [1560, 0]
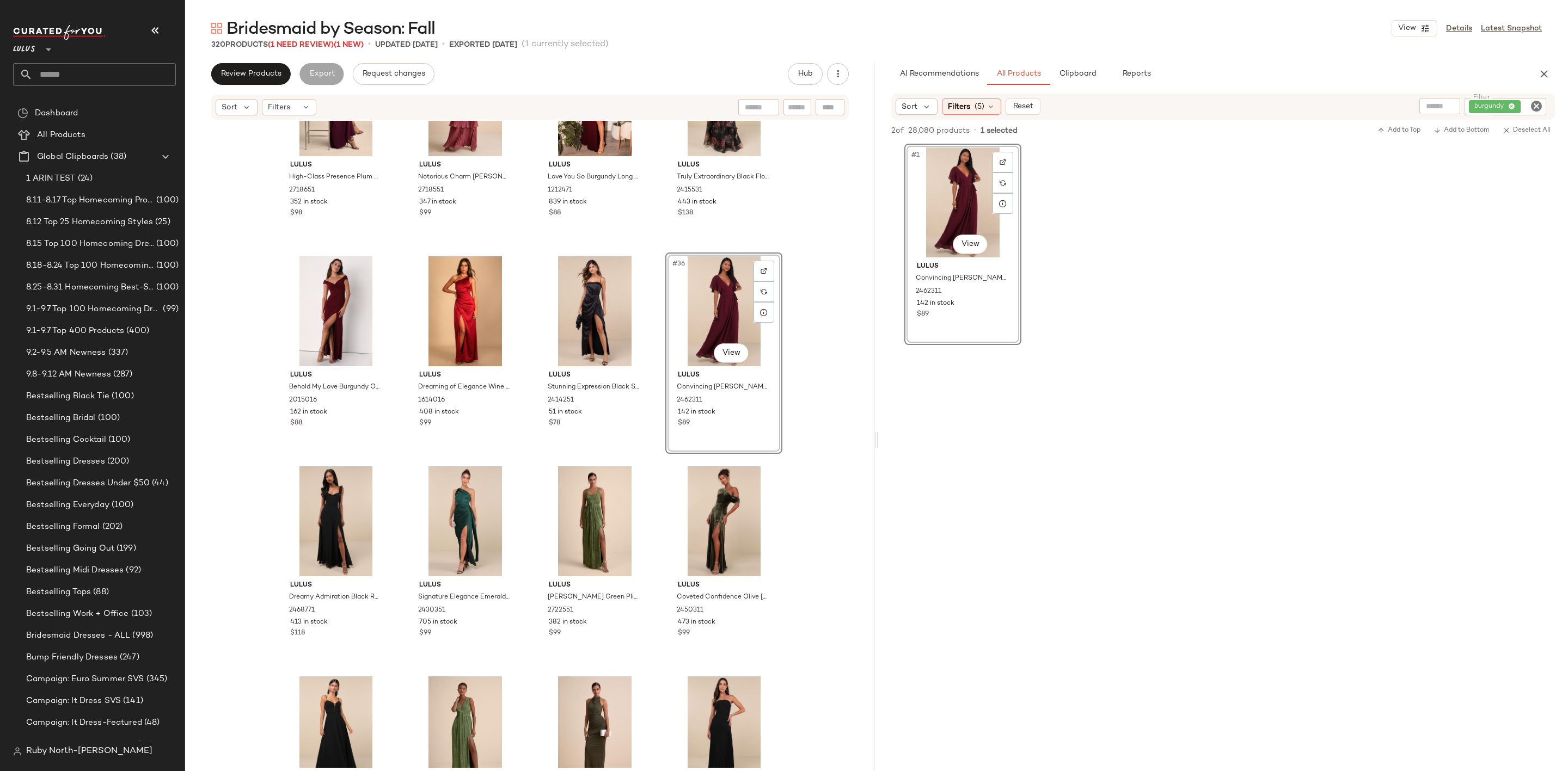
click at [1534, 106] on icon "Clear Filter" at bounding box center [1536, 106] width 13 height 13
click at [1399, 115] on div "Sort Filters (5) Reset Filter Filter" at bounding box center [1223, 106] width 663 height 25
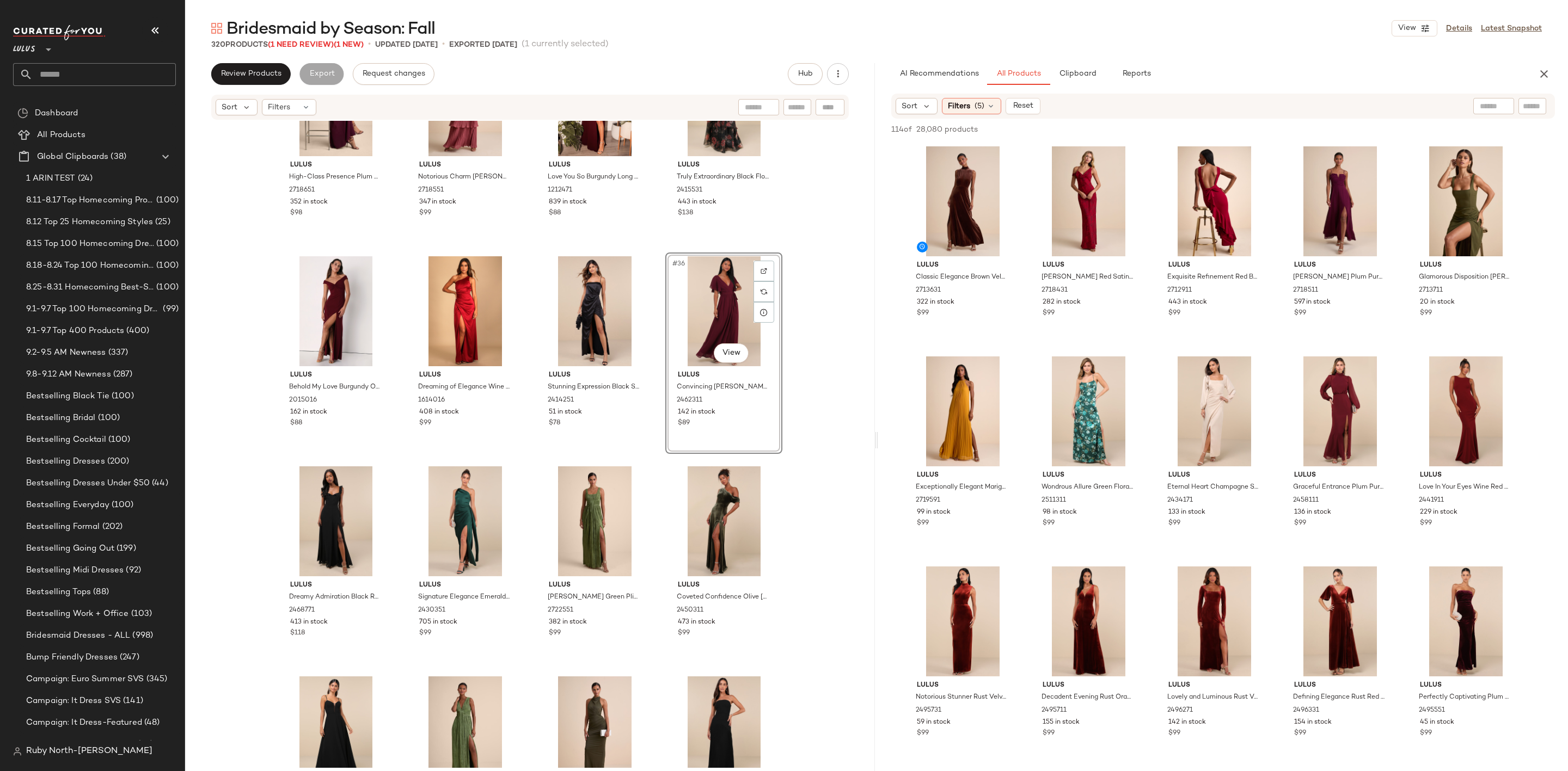
click at [1500, 103] on div at bounding box center [1493, 106] width 41 height 16
type input "********"
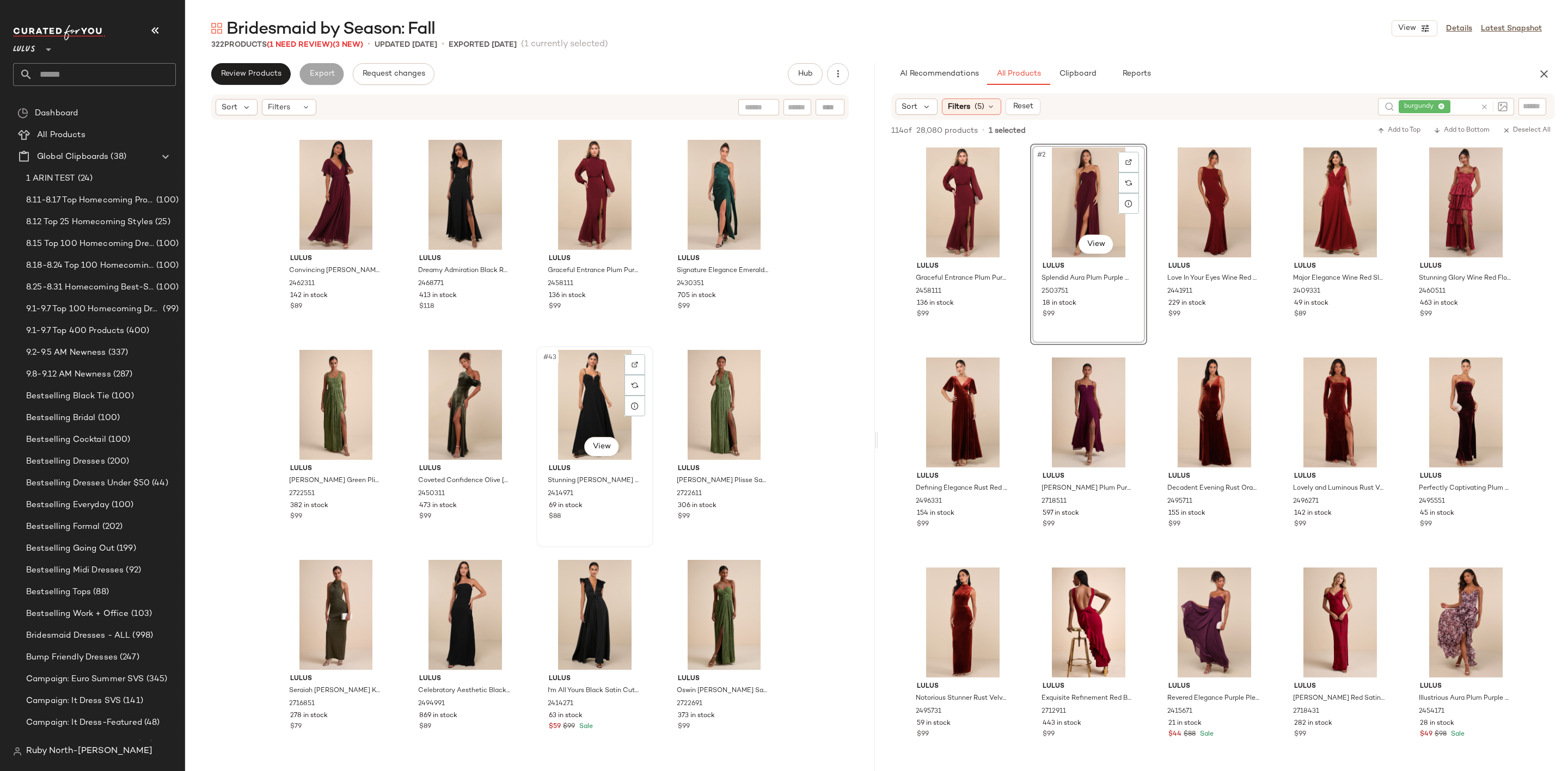
scroll to position [2050, 0]
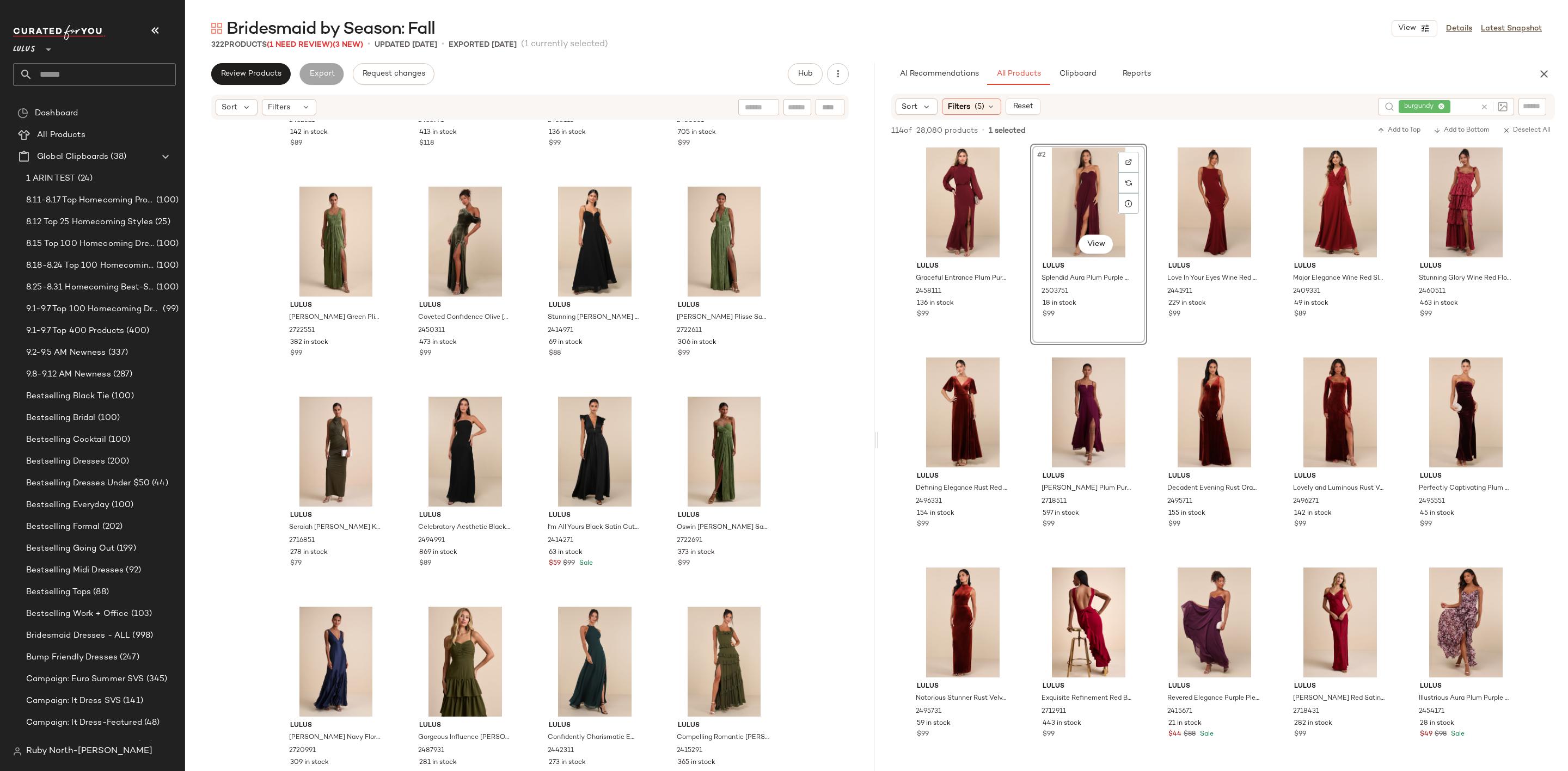
click at [1487, 106] on icon at bounding box center [1484, 106] width 8 height 8
click at [1528, 105] on input "text" at bounding box center [1532, 106] width 19 height 12
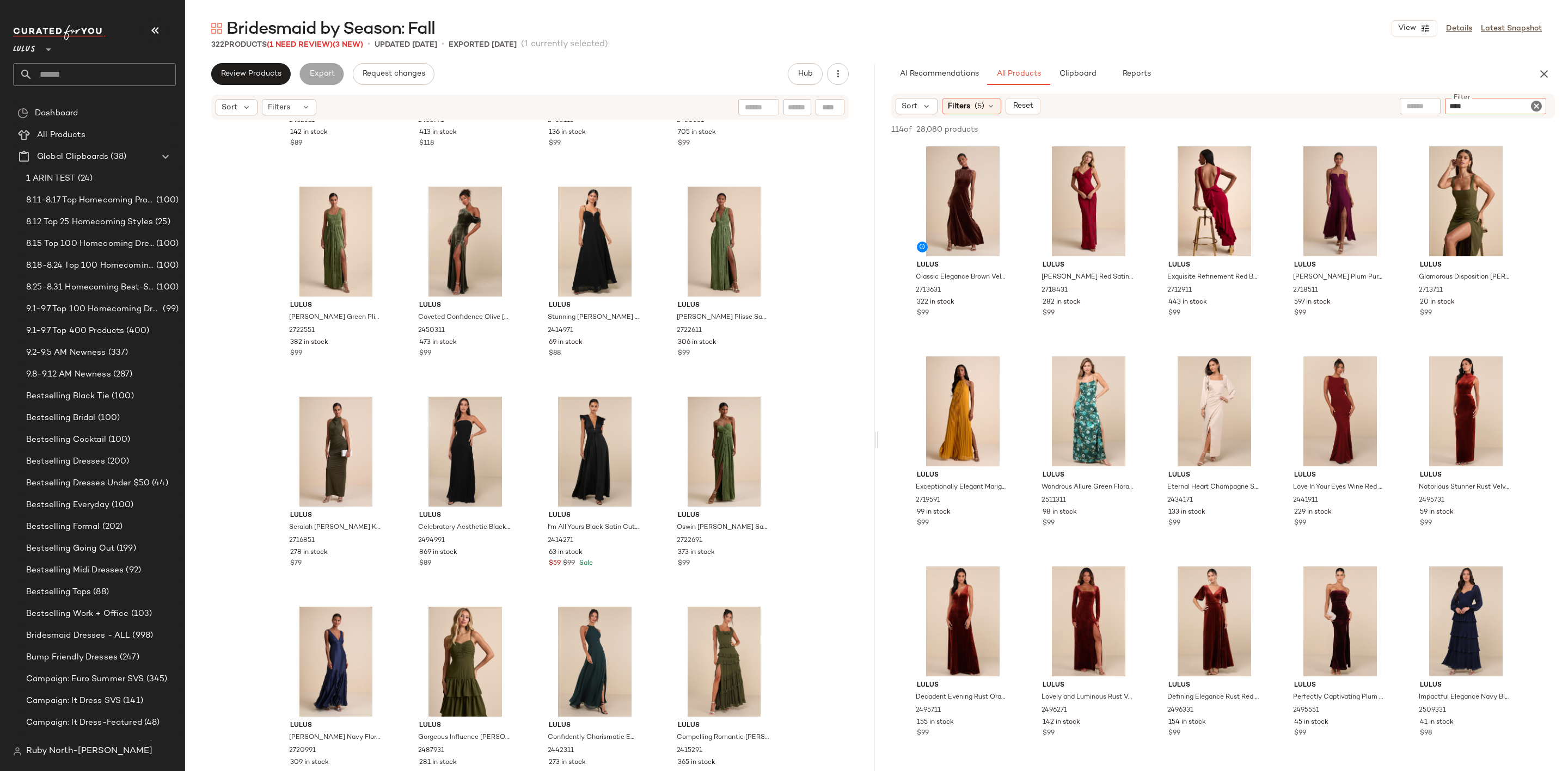
type input "*****"
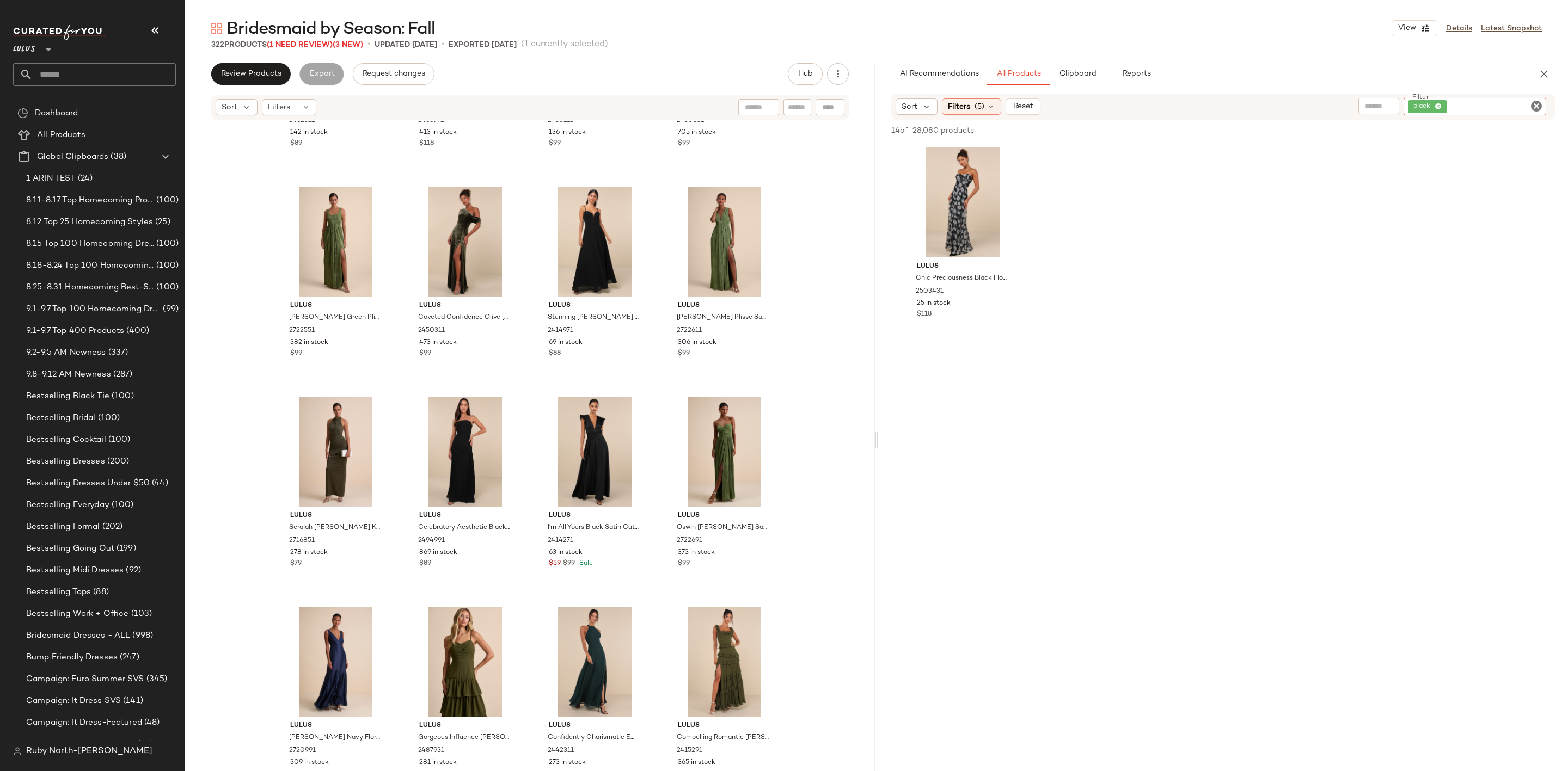
click at [1538, 105] on icon "Clear Filter" at bounding box center [1536, 106] width 13 height 13
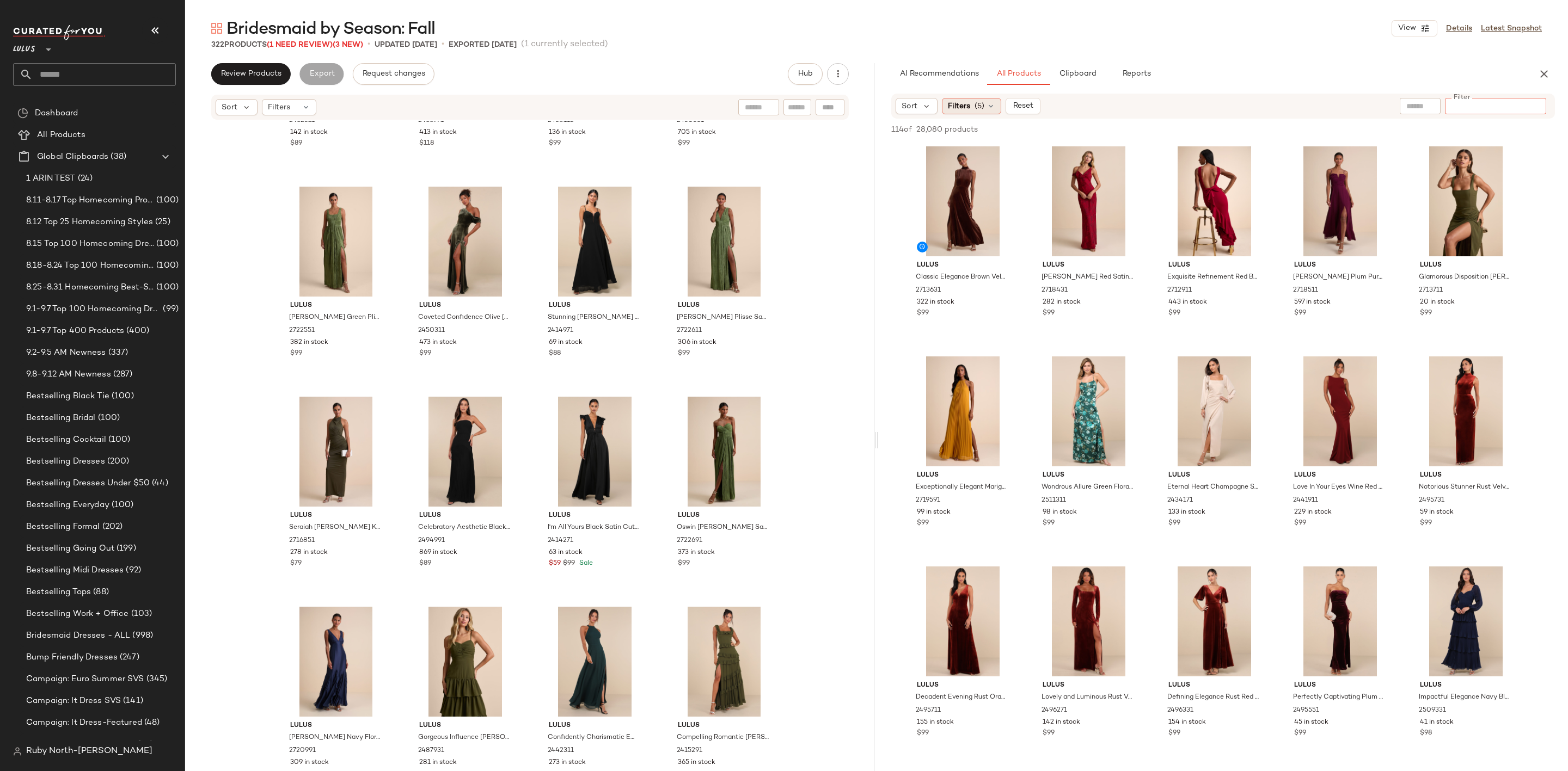
click at [954, 102] on span "Filters" at bounding box center [959, 106] width 23 height 12
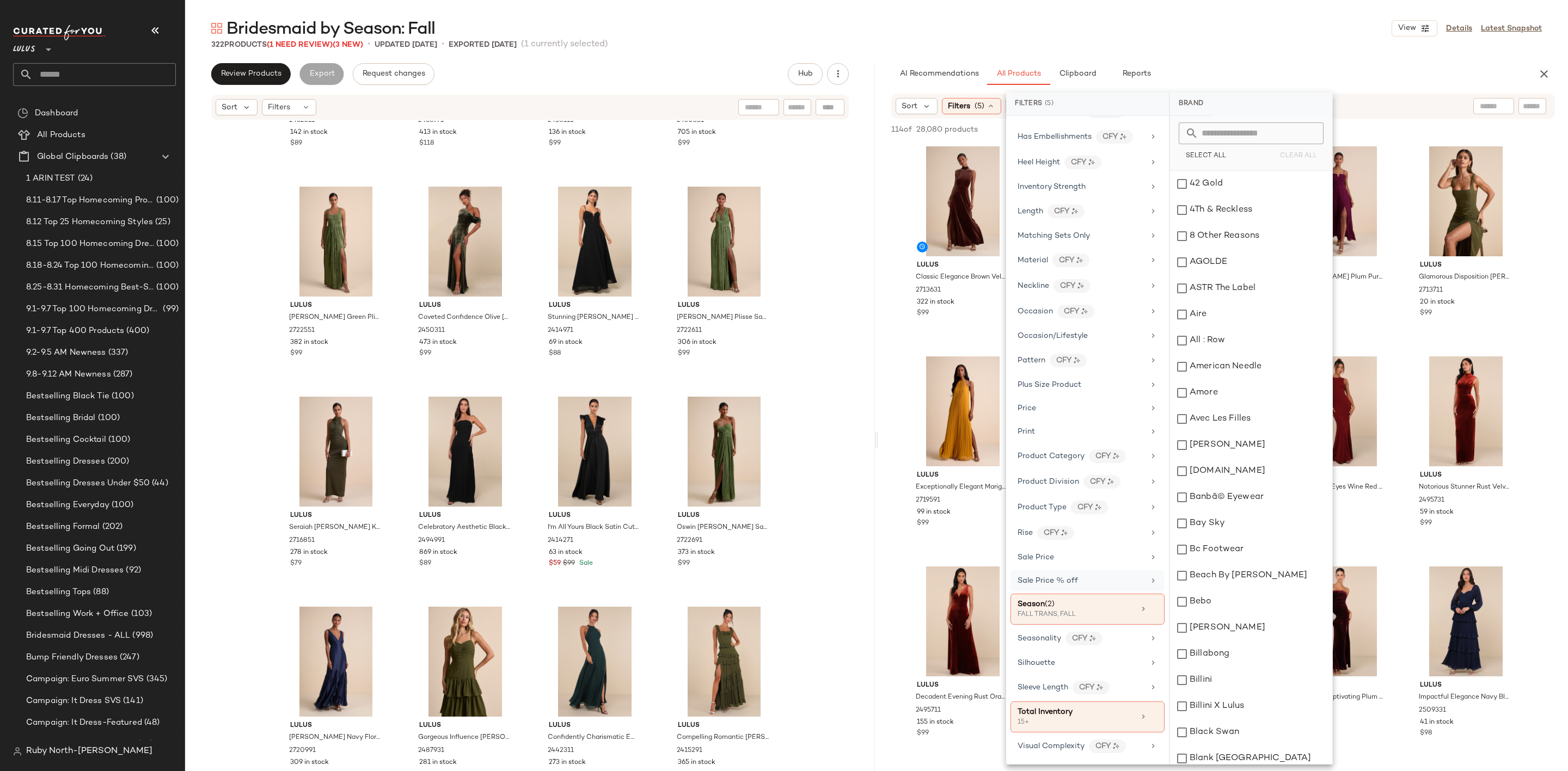
scroll to position [430, 0]
click at [1150, 607] on icon at bounding box center [1153, 609] width 8 height 8
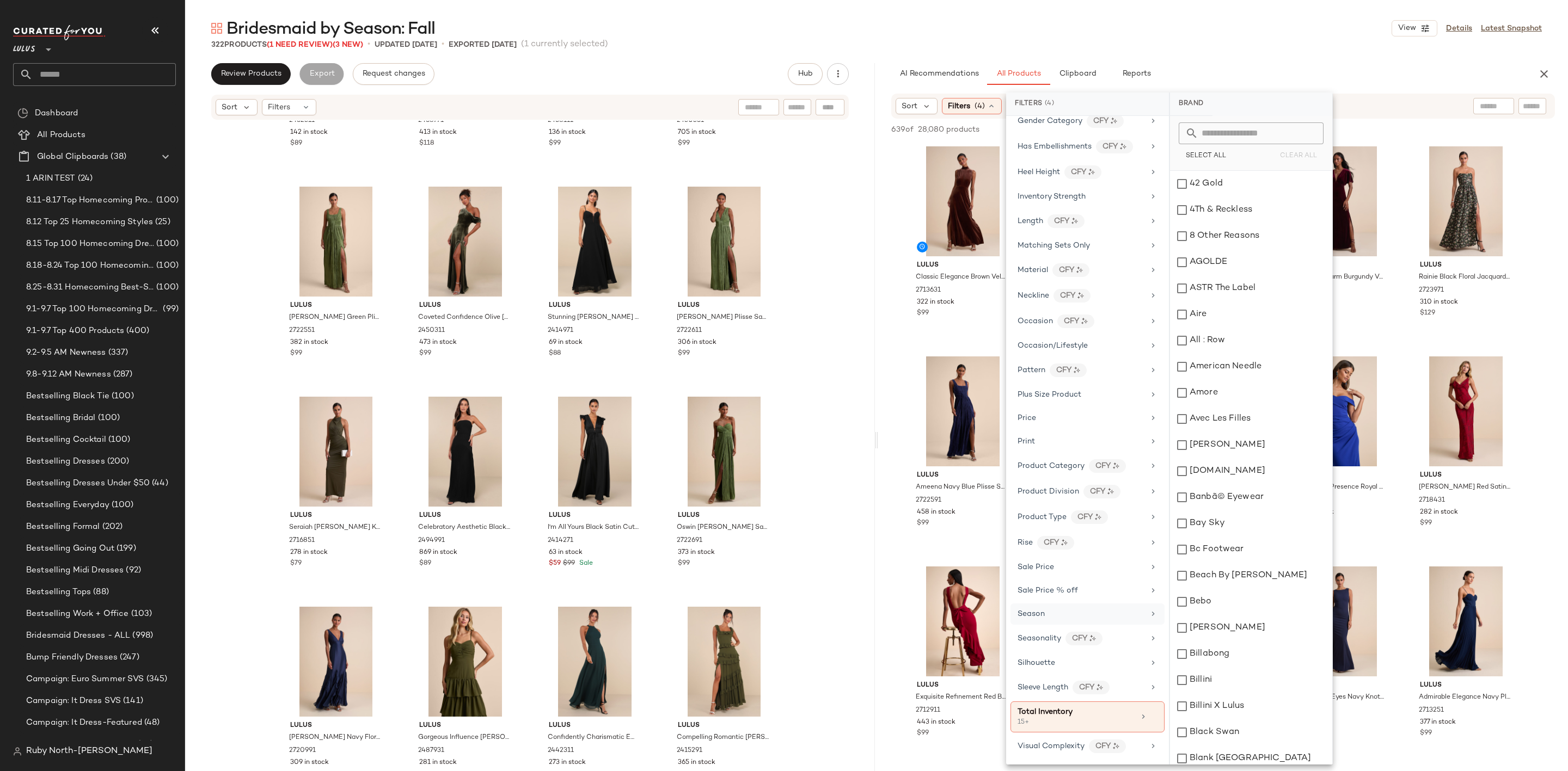
click at [1101, 612] on div "Season" at bounding box center [1081, 614] width 127 height 12
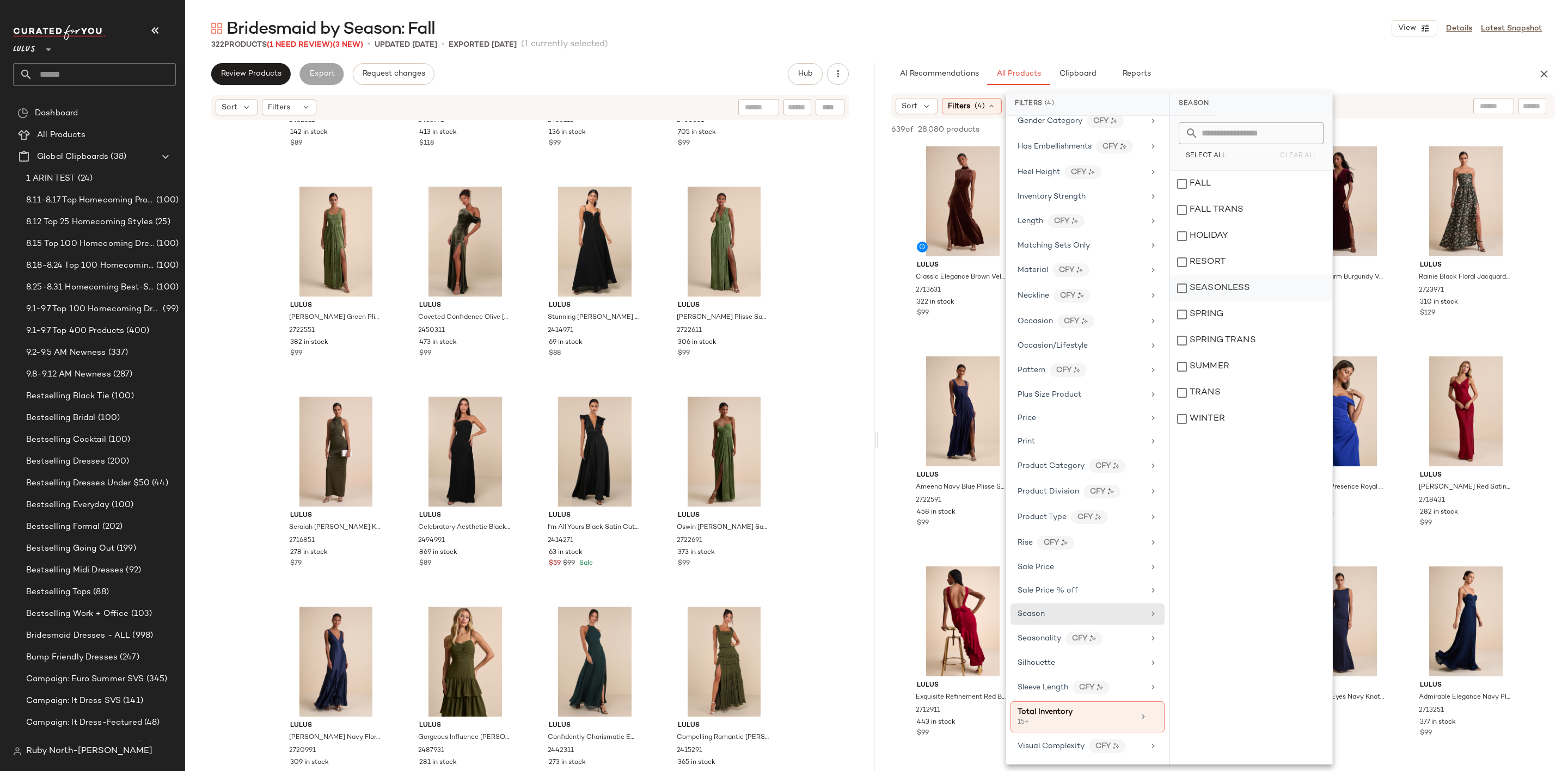
click at [1245, 295] on div "SEASONLESS" at bounding box center [1251, 288] width 163 height 26
click at [1474, 125] on div at bounding box center [1479, 129] width 152 height 13
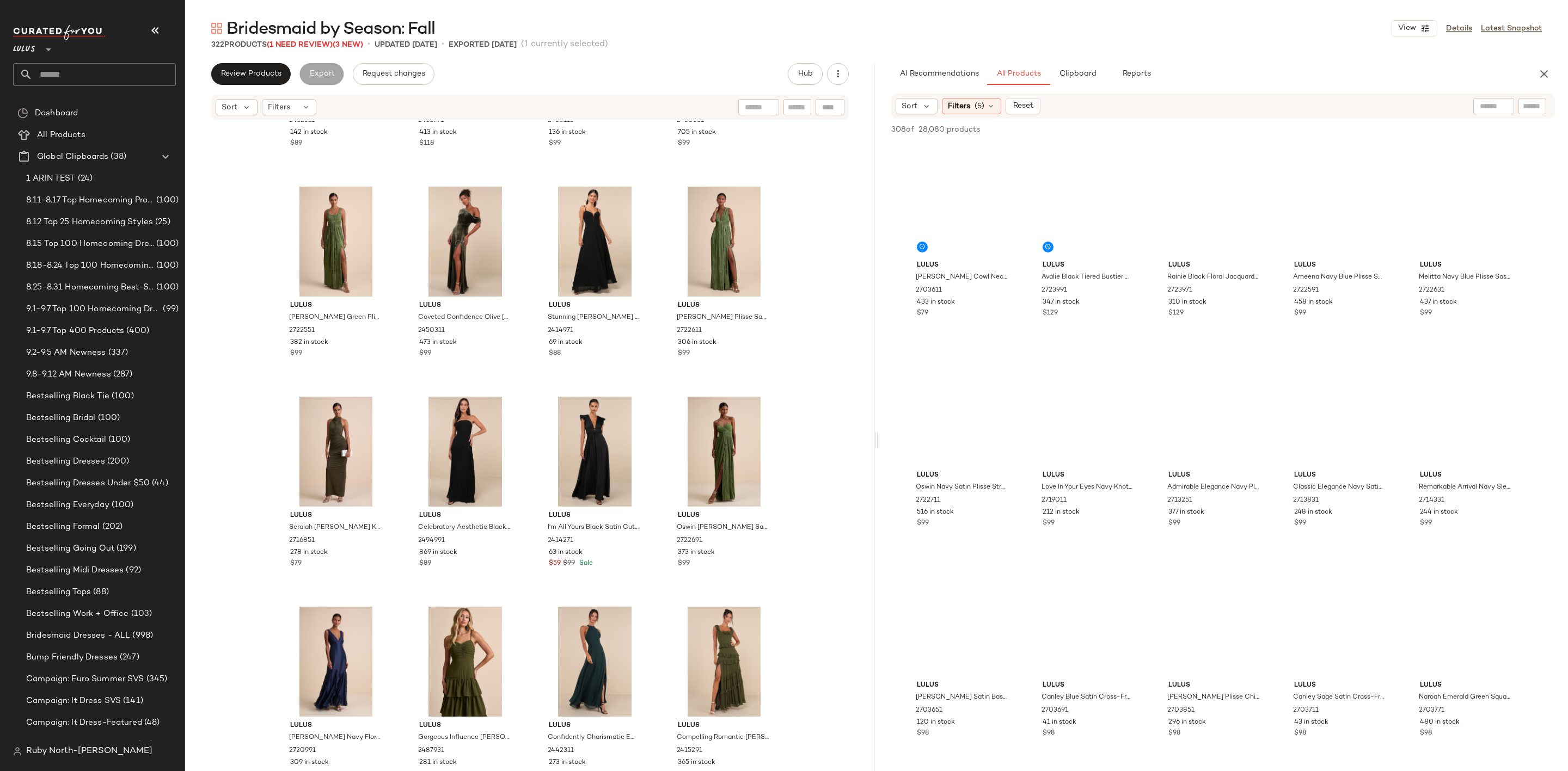
drag, startPoint x: 1537, startPoint y: 100, endPoint x: 1532, endPoint y: 108, distance: 9.4
click at [1537, 100] on input "text" at bounding box center [1532, 106] width 19 height 12
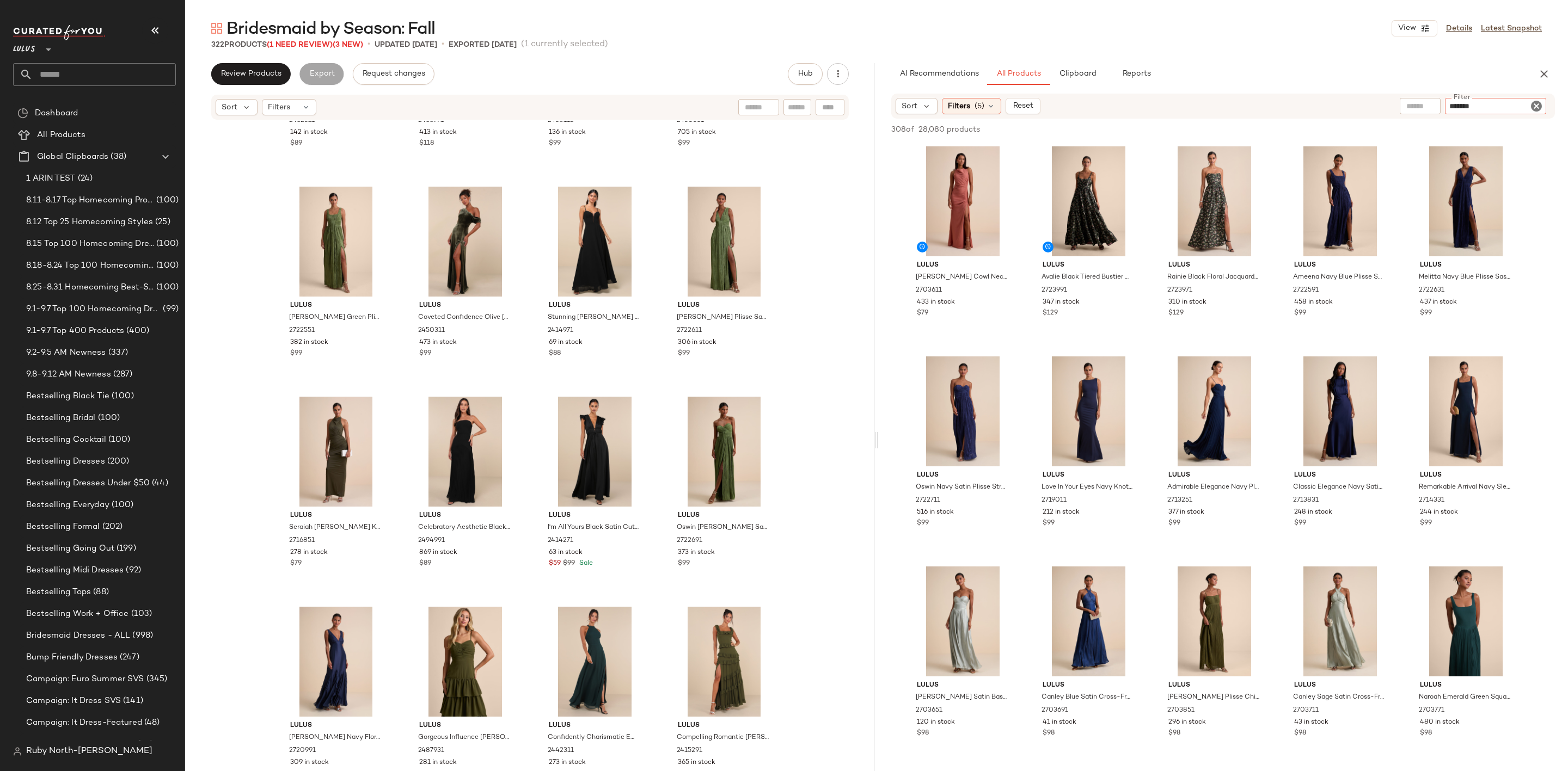
type input "********"
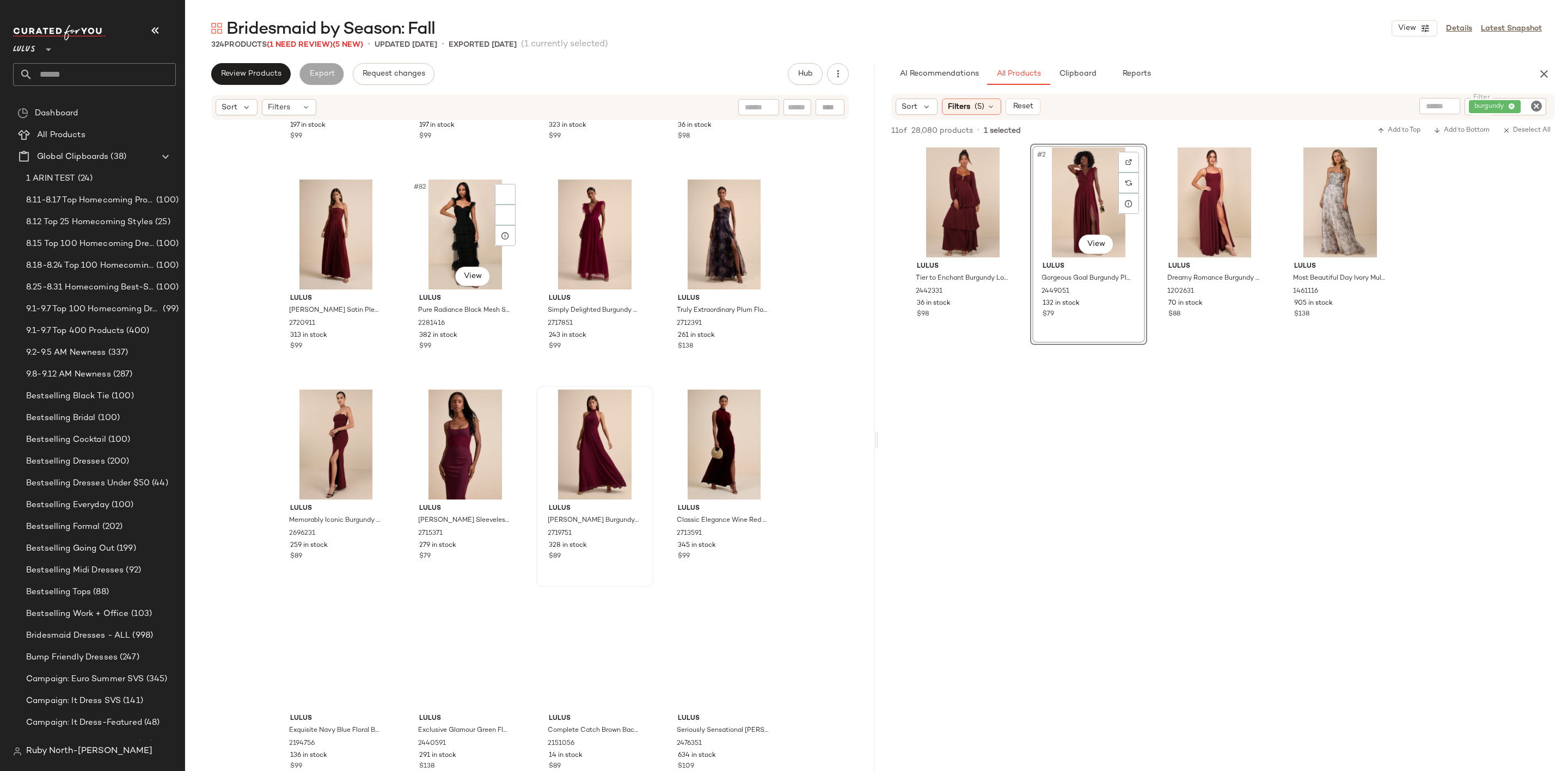
scroll to position [4173, 0]
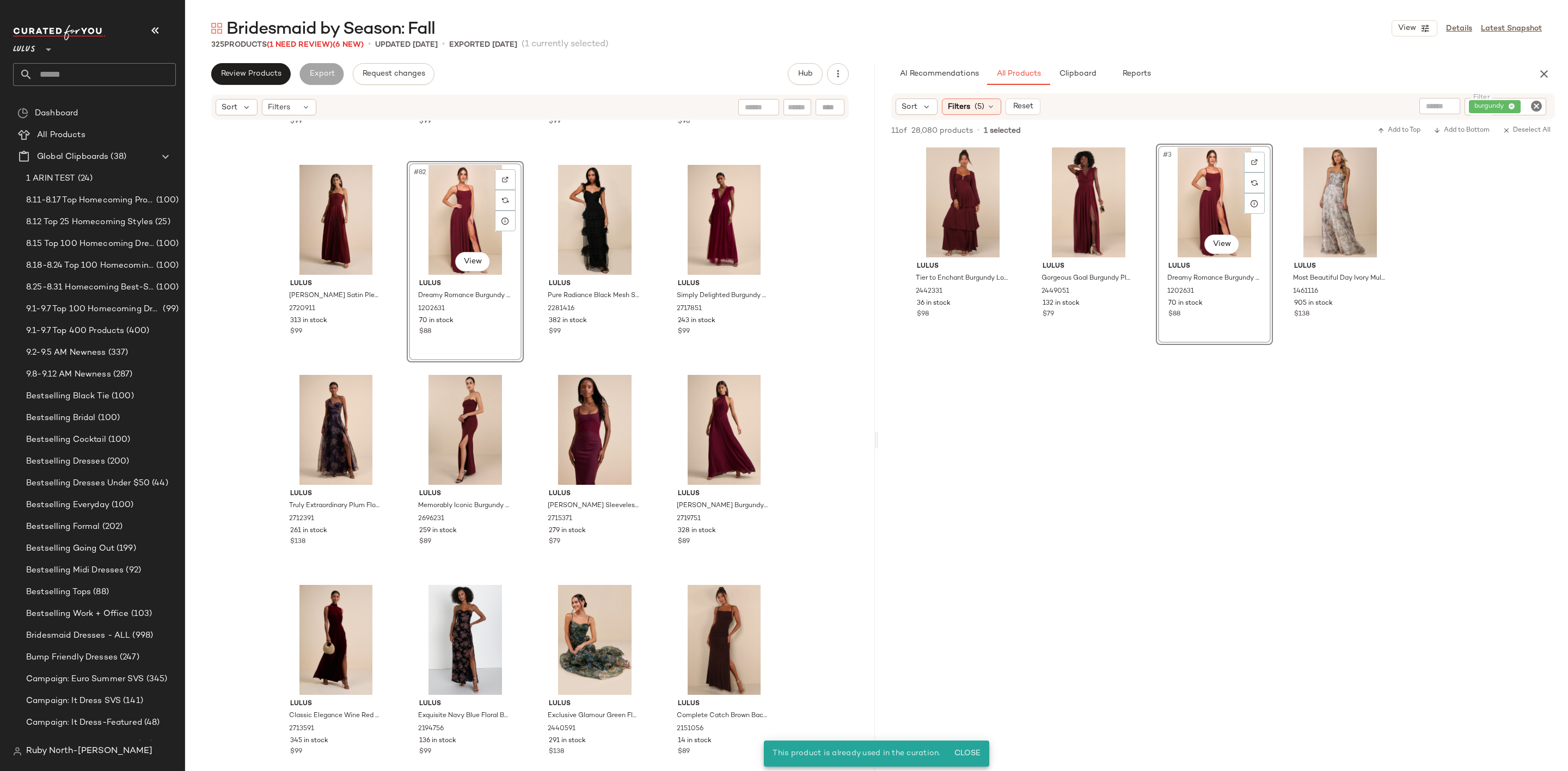
click at [1540, 103] on icon "Clear Filter" at bounding box center [1536, 106] width 13 height 13
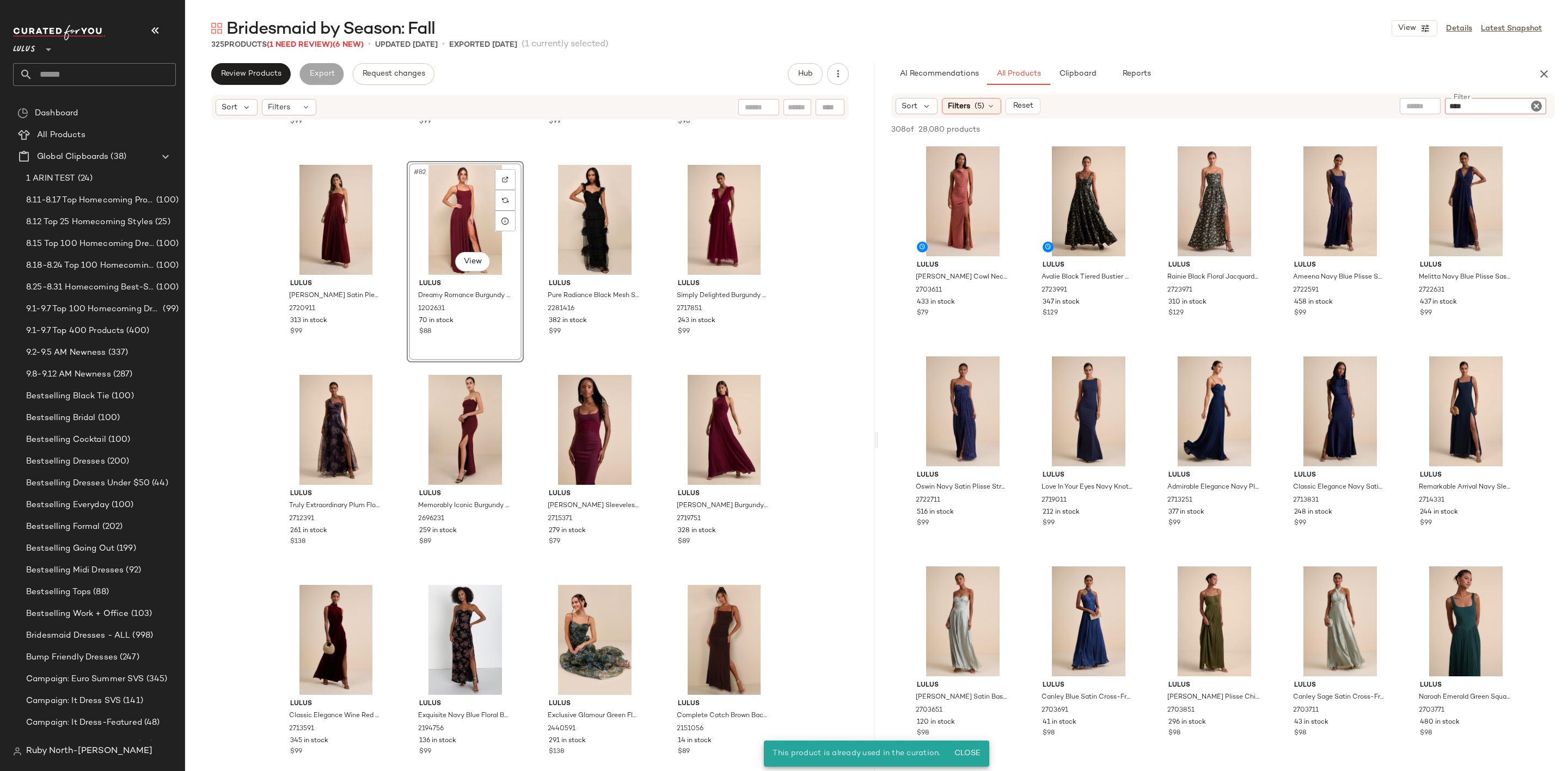
type input "*****"
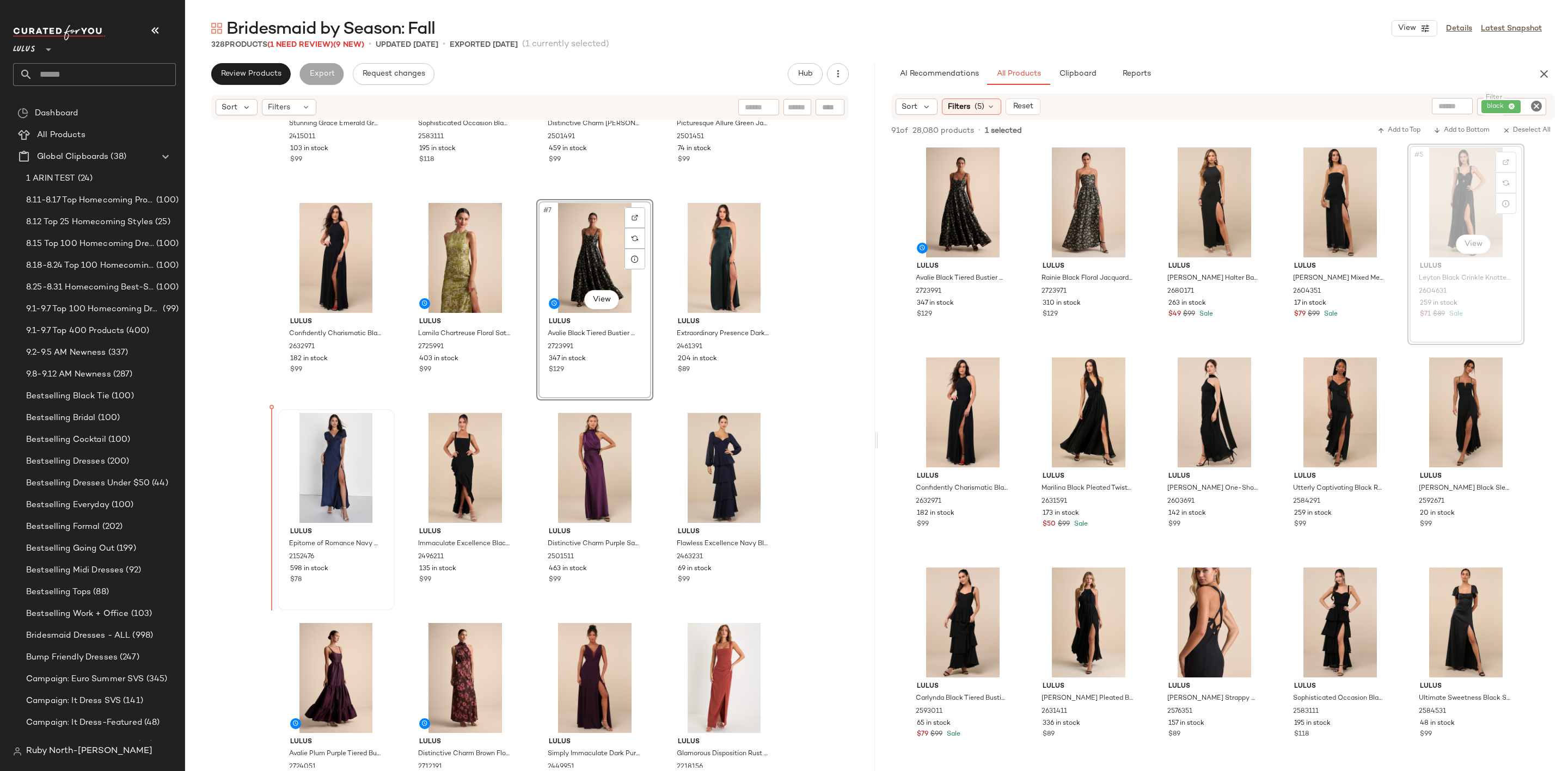
scroll to position [134, 0]
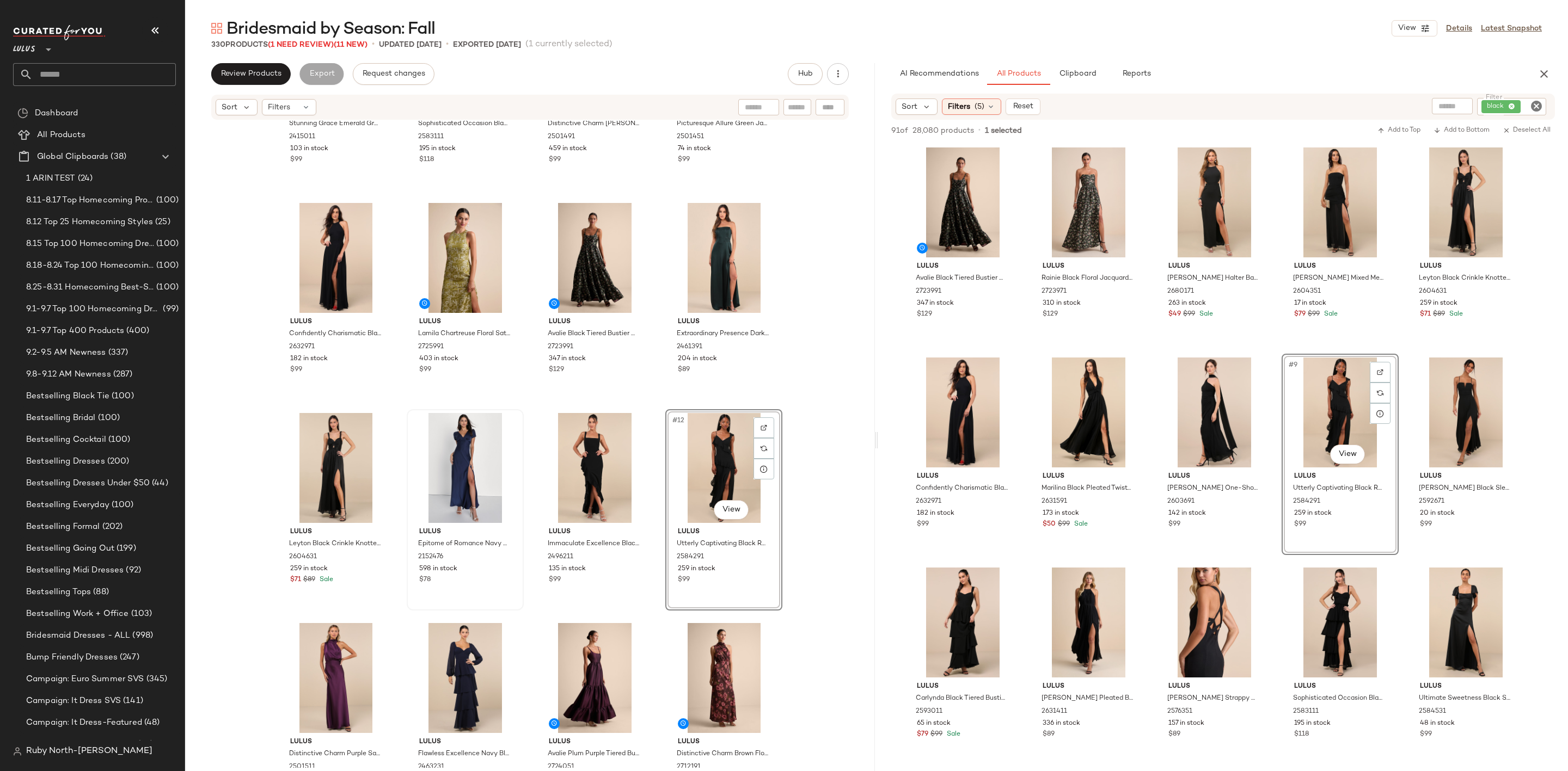
click at [693, 467] on div "#12 View" at bounding box center [724, 468] width 110 height 110
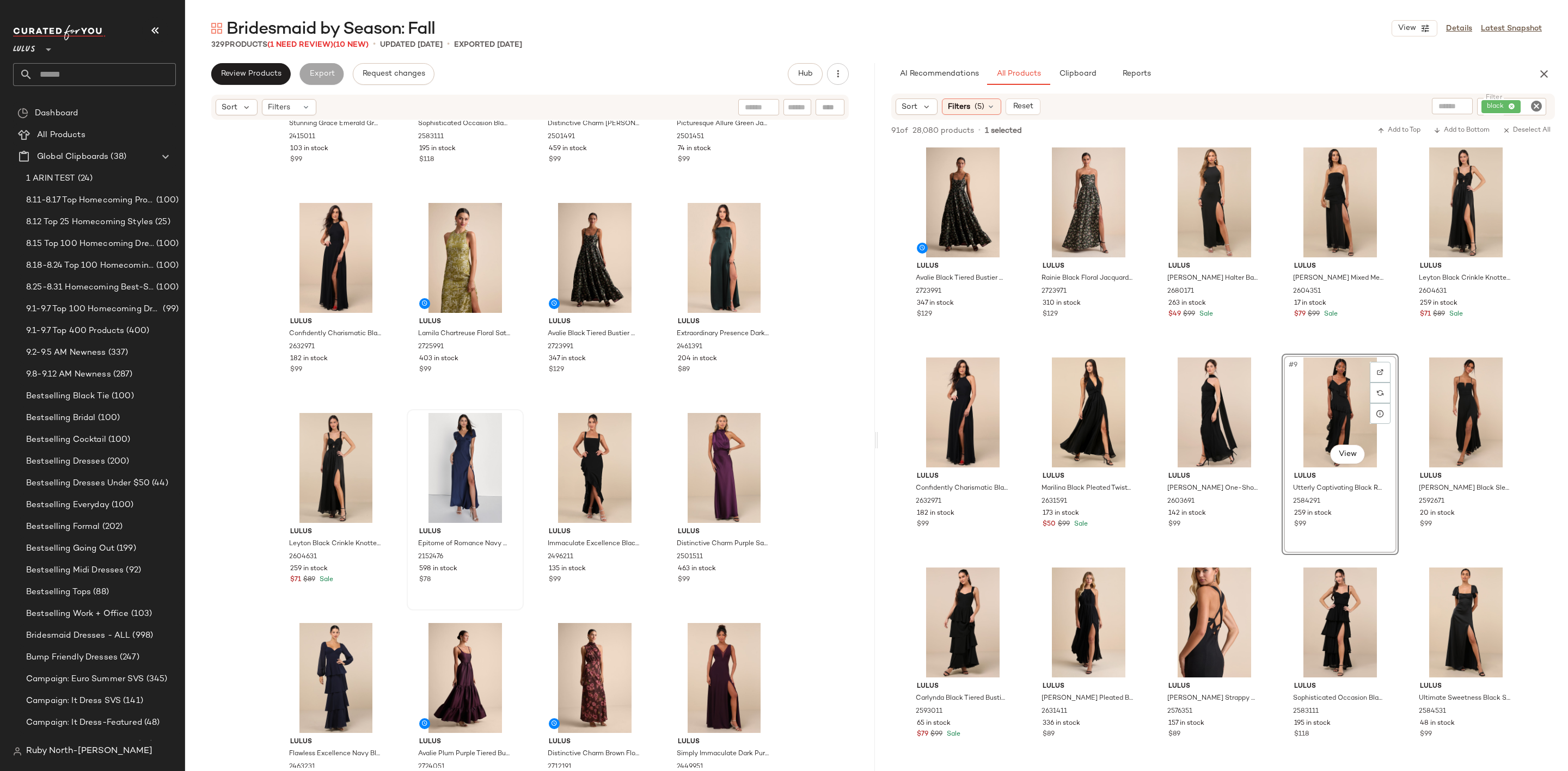
click at [1441, 103] on input "text" at bounding box center [1452, 106] width 28 height 12
type input "****"
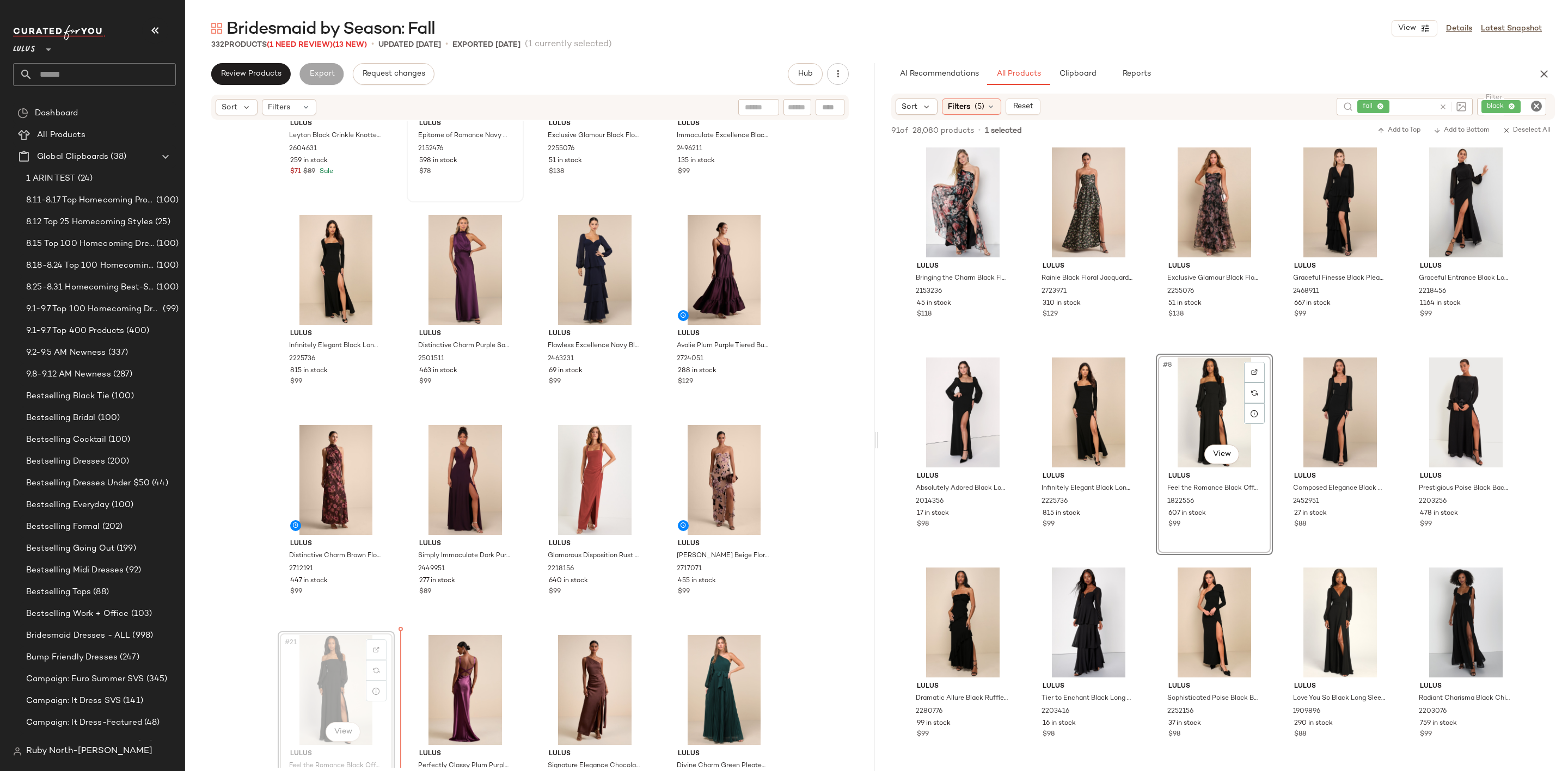
scroll to position [552, 0]
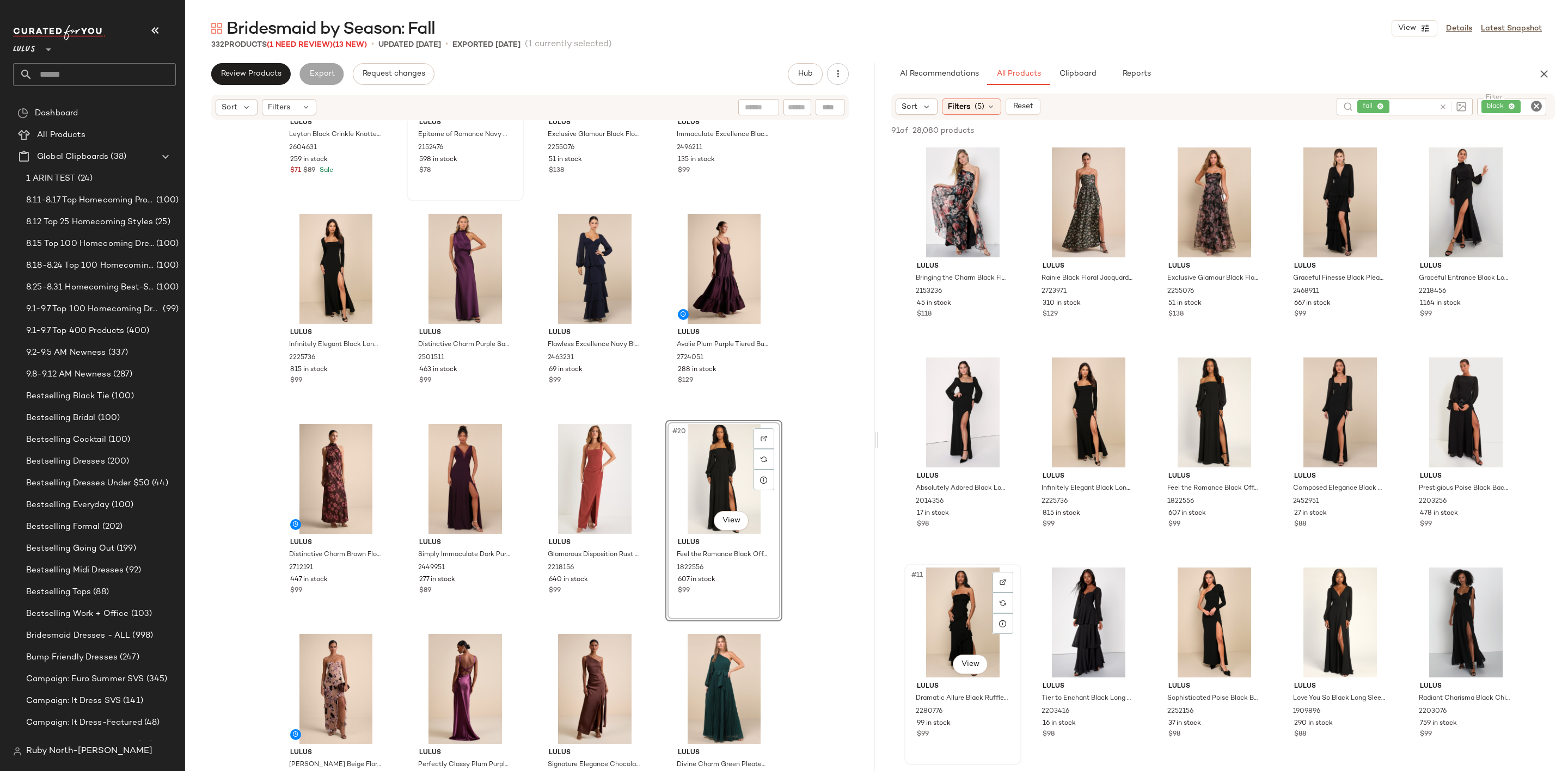
click at [948, 614] on div "#11 View" at bounding box center [963, 623] width 110 height 110
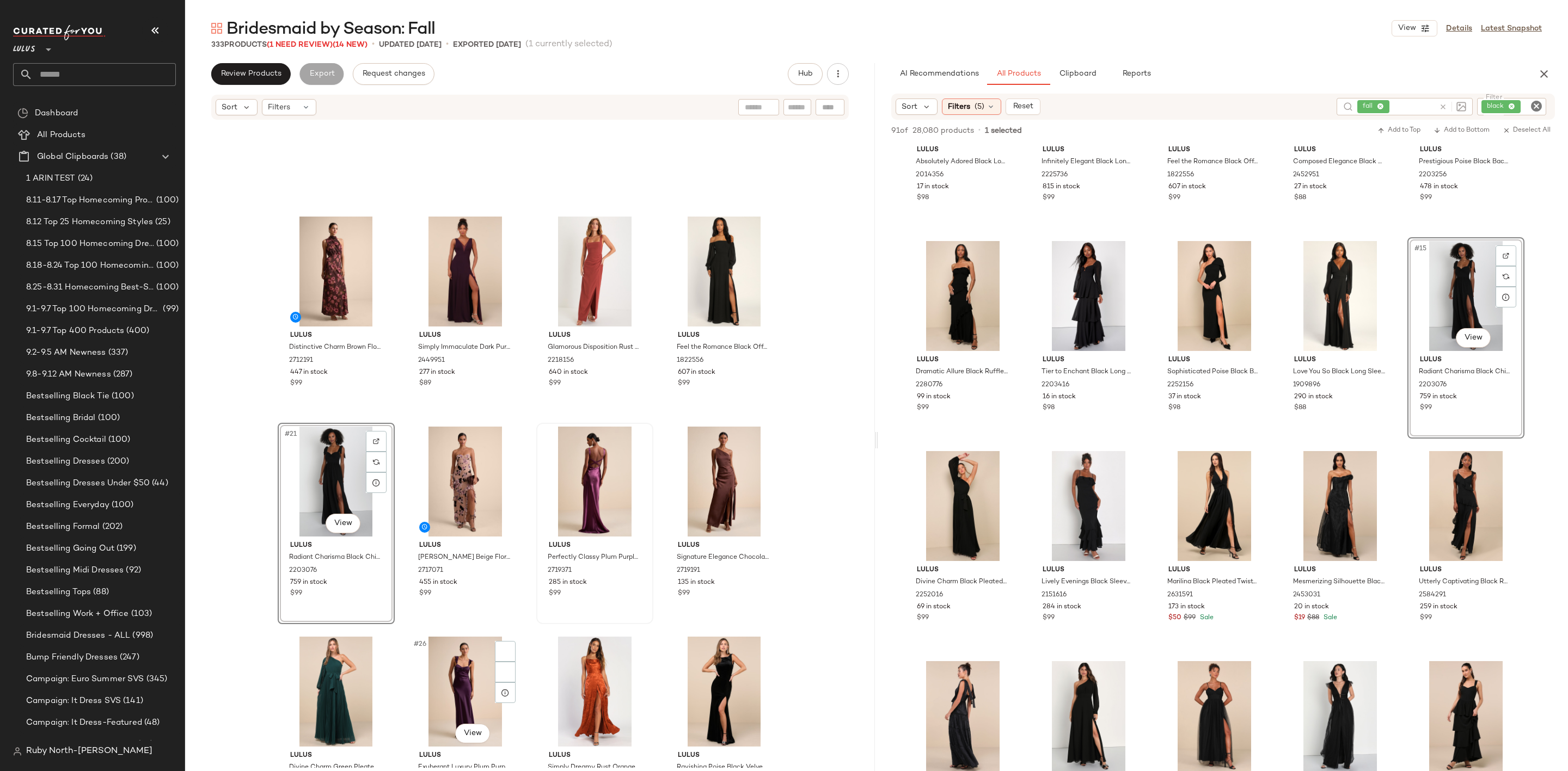
scroll to position [897, 0]
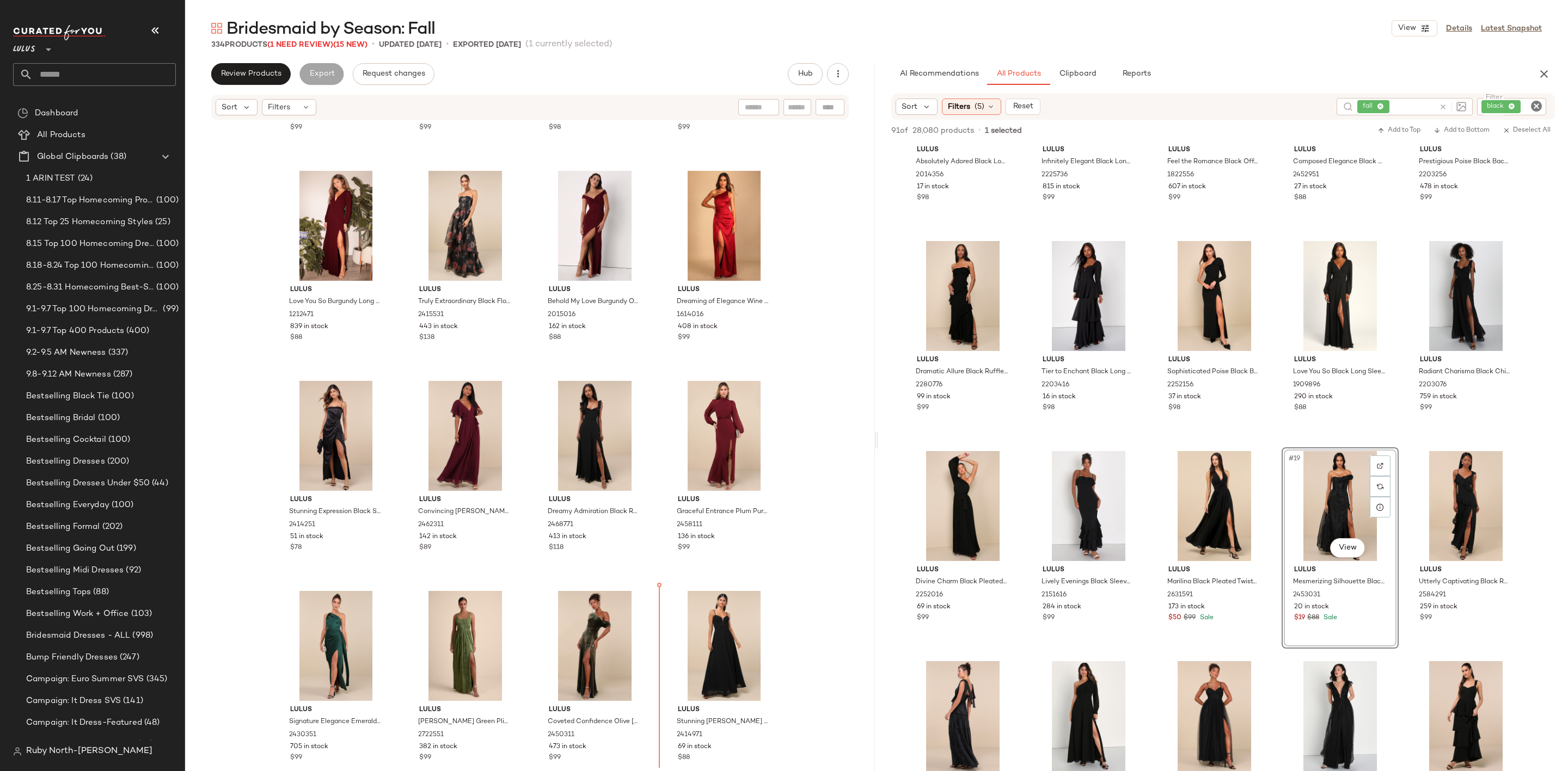
scroll to position [2099, 0]
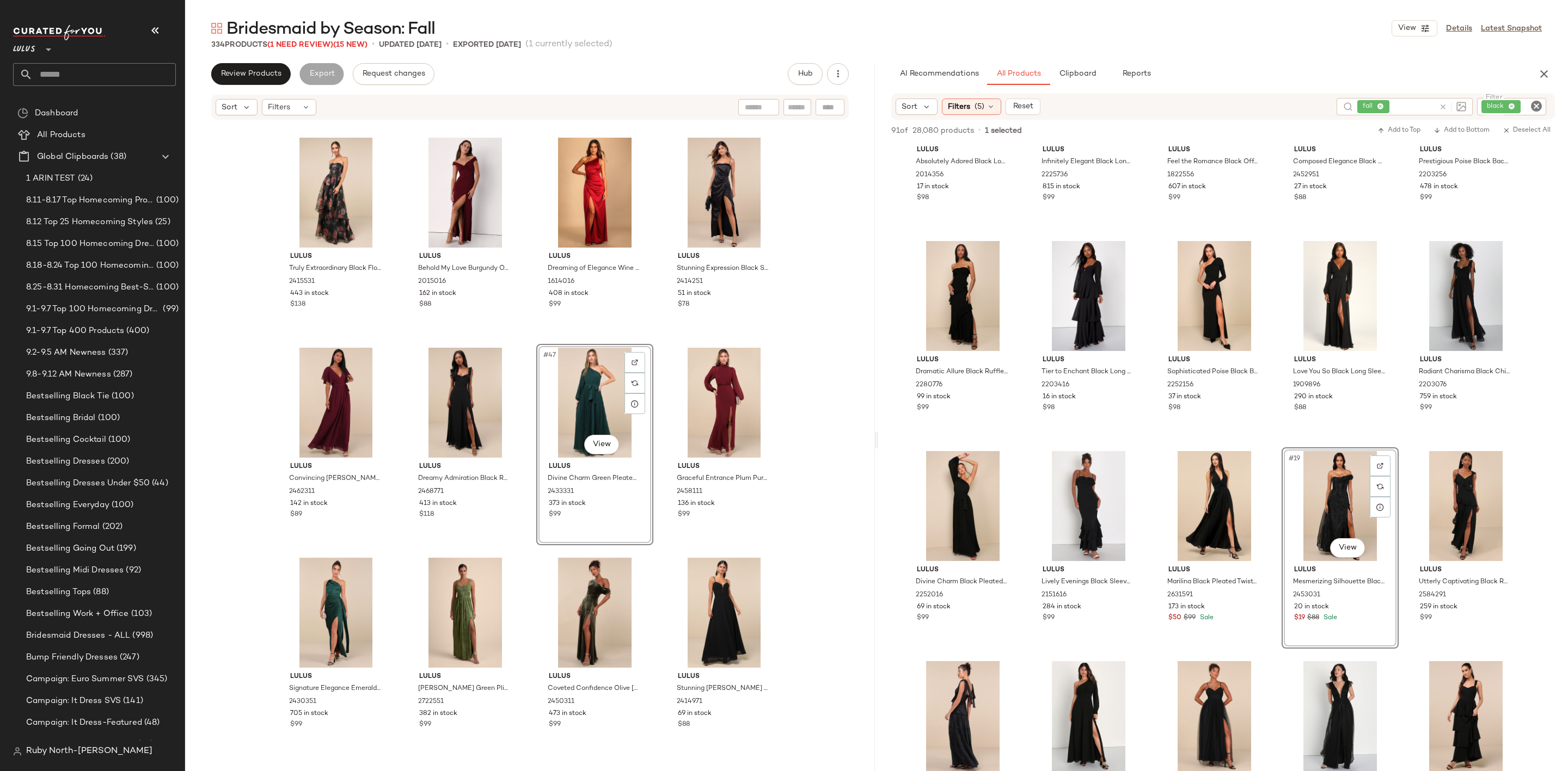
click at [1149, 61] on div "Bridesmaid by Season: Fall View Details Latest Snapshot 334 Products (1 Need Re…" at bounding box center [877, 394] width 1383 height 754
click at [1139, 66] on button "Reports" at bounding box center [1136, 74] width 63 height 22
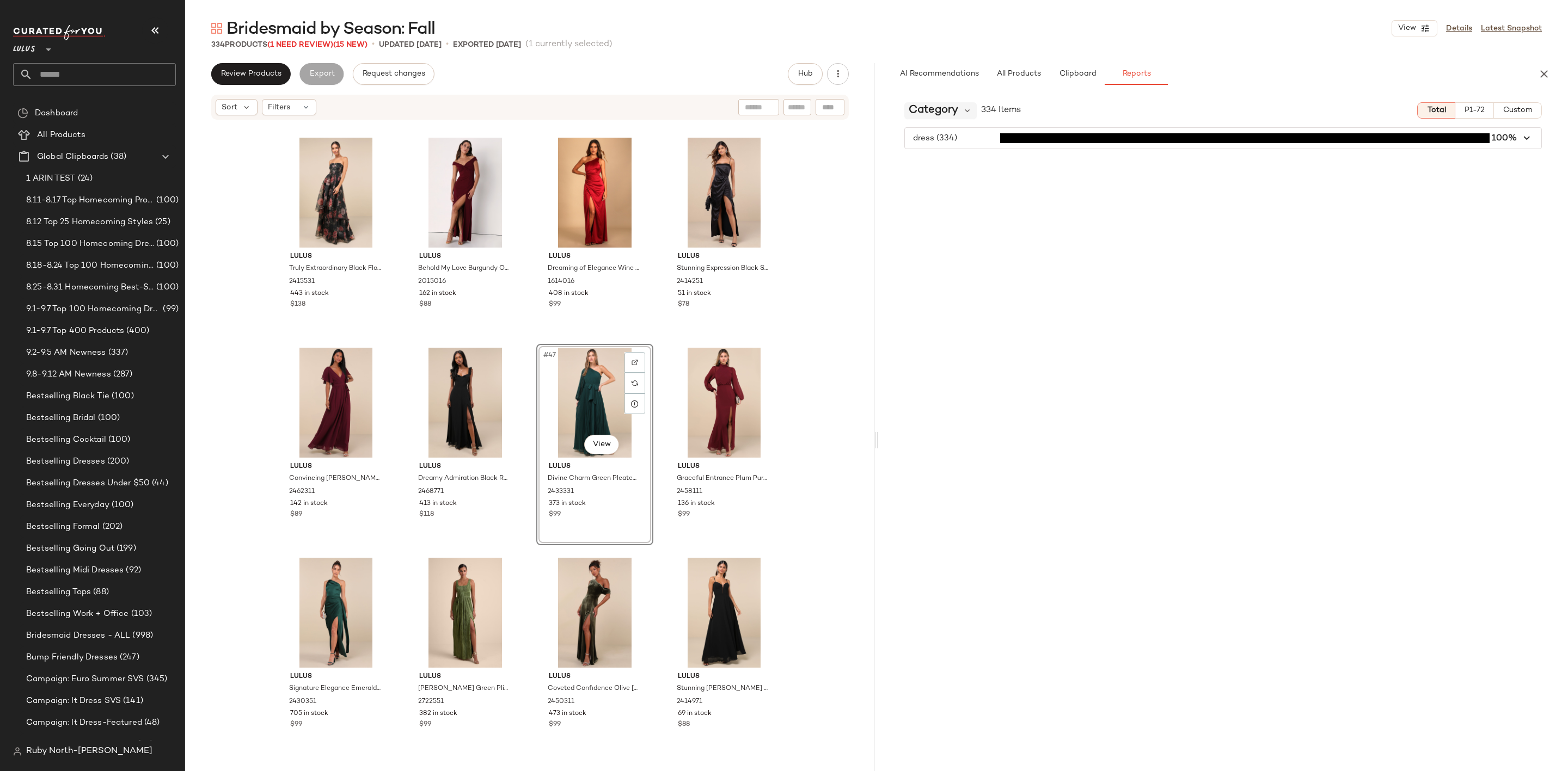
click at [947, 108] on span "Category" at bounding box center [933, 110] width 49 height 16
click at [992, 225] on div "Color CFY" at bounding box center [973, 236] width 138 height 26
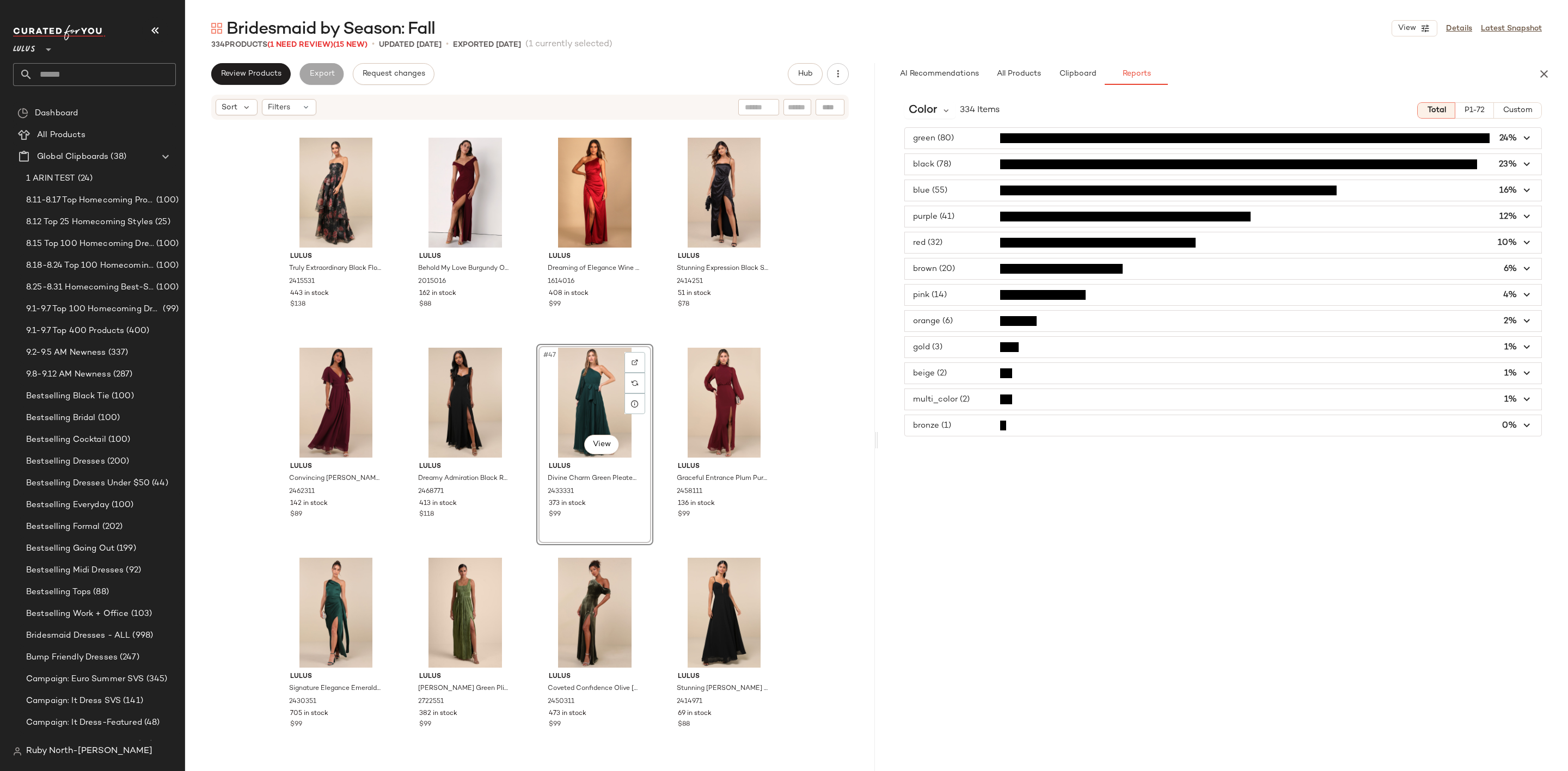
click at [969, 209] on span "button" at bounding box center [1223, 217] width 637 height 21
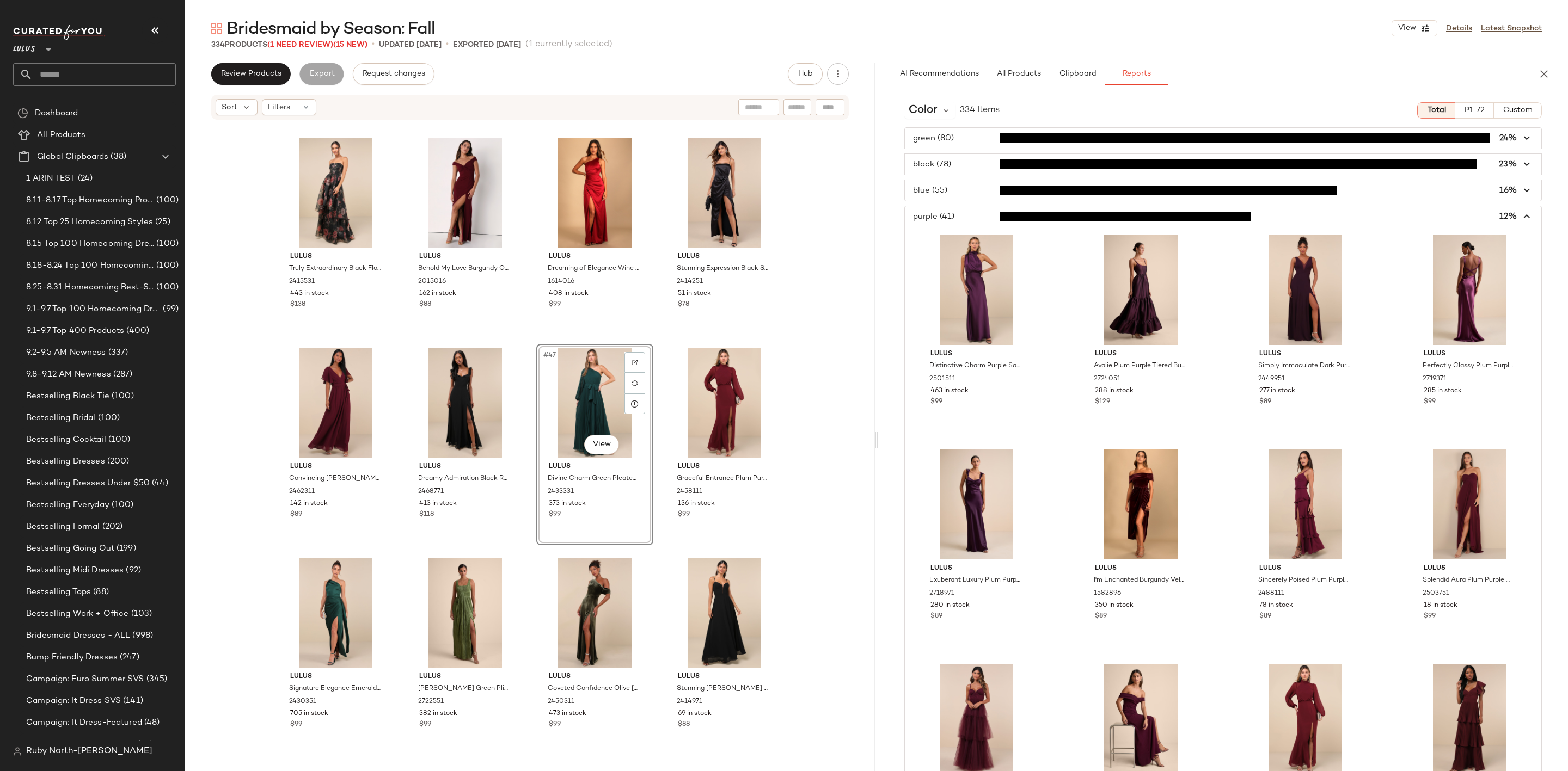
click at [962, 215] on span "button" at bounding box center [1223, 217] width 637 height 21
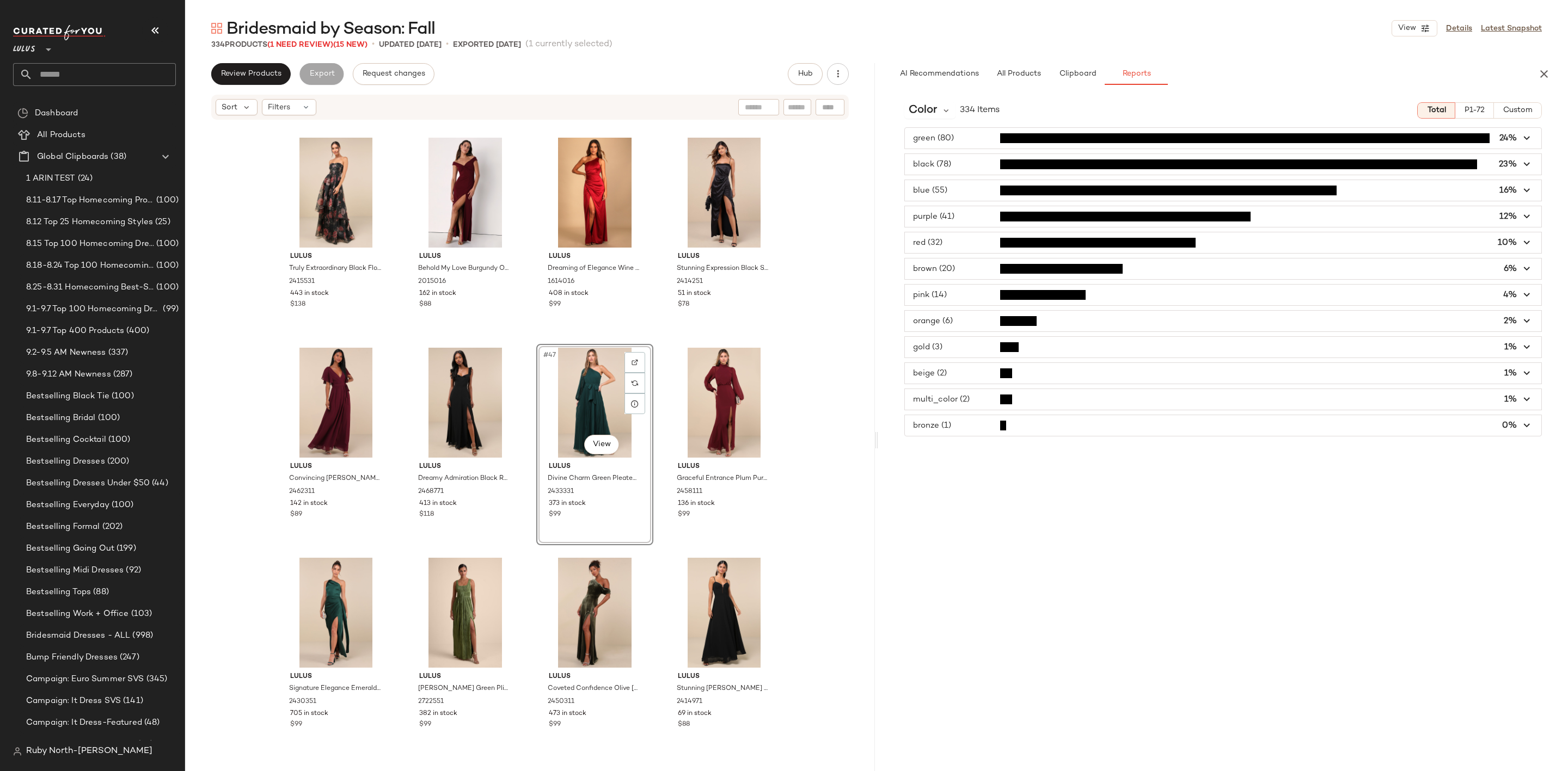
click at [956, 254] on div "red (32) 10%" at bounding box center [1223, 243] width 637 height 22
click at [956, 252] on span "button" at bounding box center [1223, 243] width 637 height 21
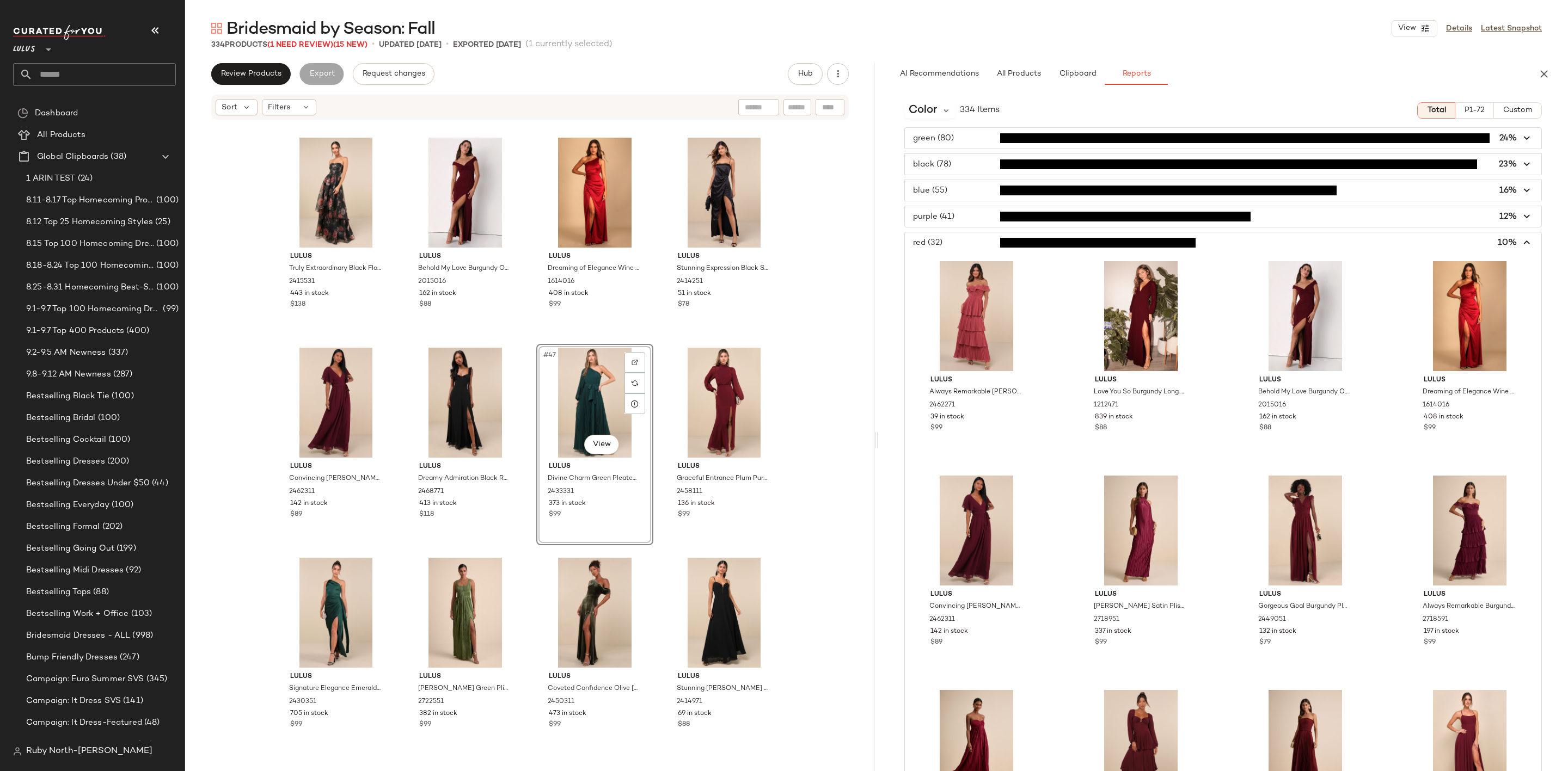
click at [956, 250] on span "button" at bounding box center [1223, 243] width 637 height 21
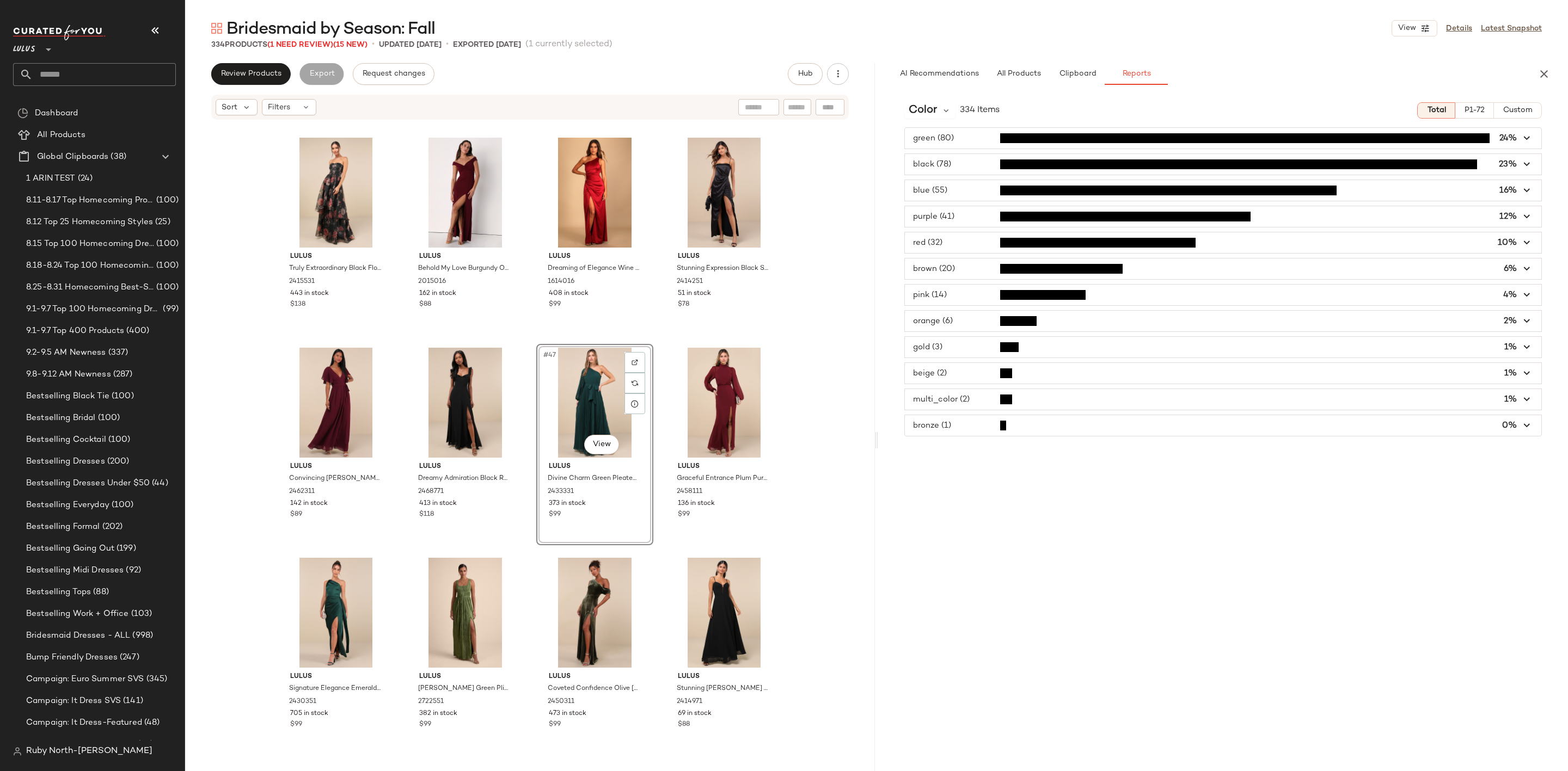
drag, startPoint x: 1553, startPoint y: 65, endPoint x: 1478, endPoint y: 91, distance: 79.4
click at [1555, 65] on div "AI Recommendations All Products Clipboard Reports" at bounding box center [1223, 74] width 690 height 22
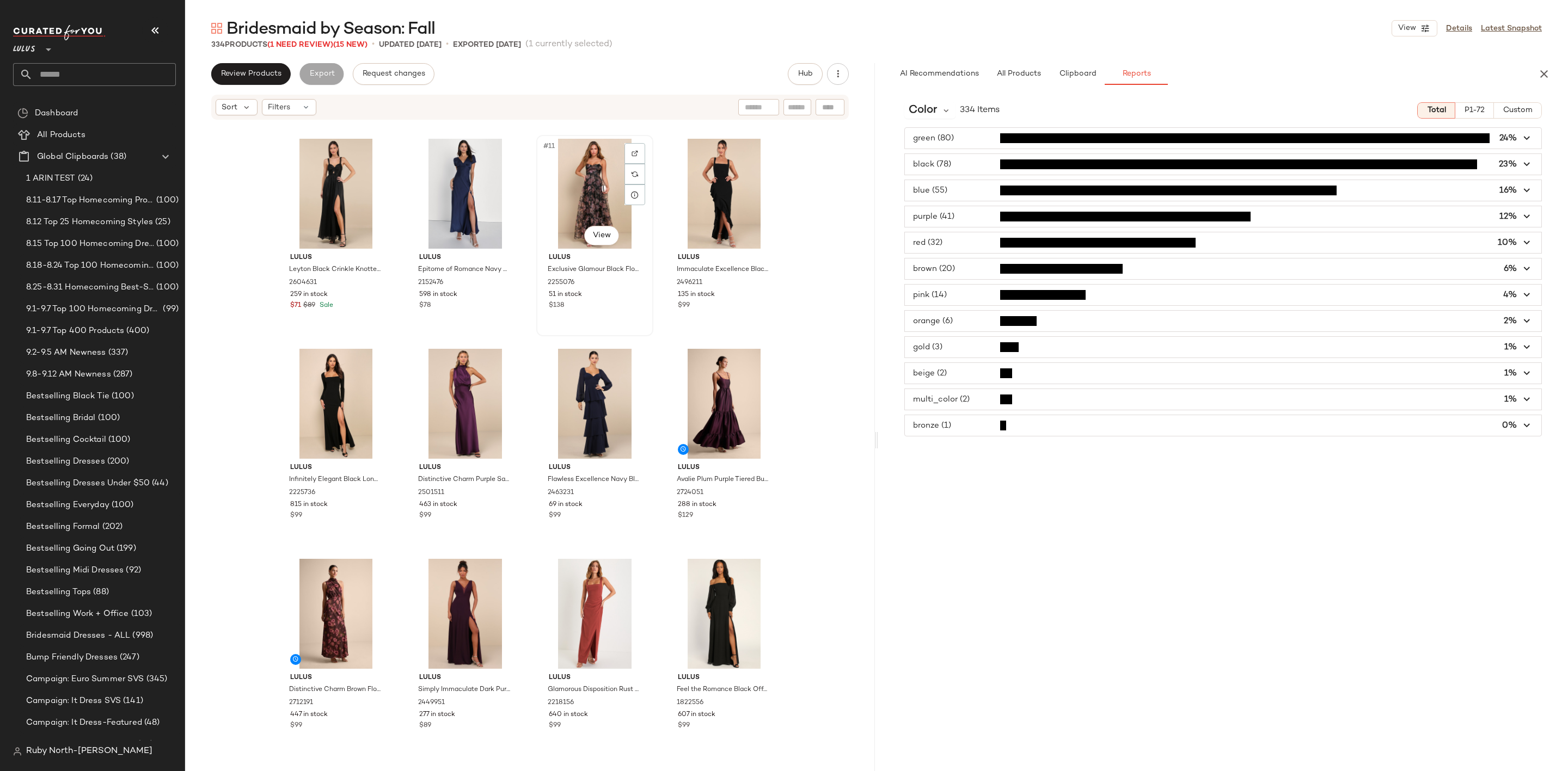
scroll to position [498, 0]
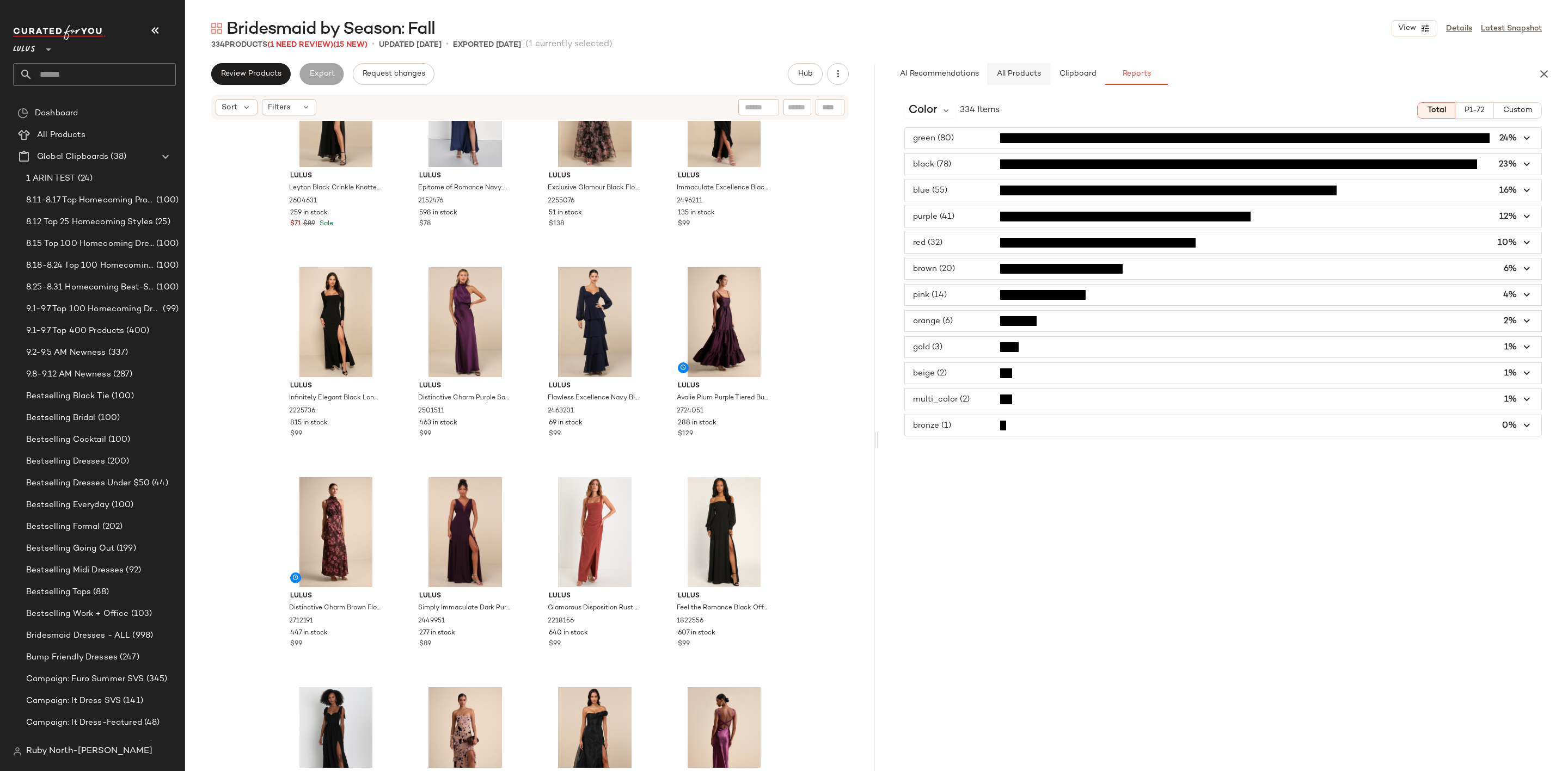
click at [1026, 65] on button "All Products" at bounding box center [1019, 74] width 63 height 22
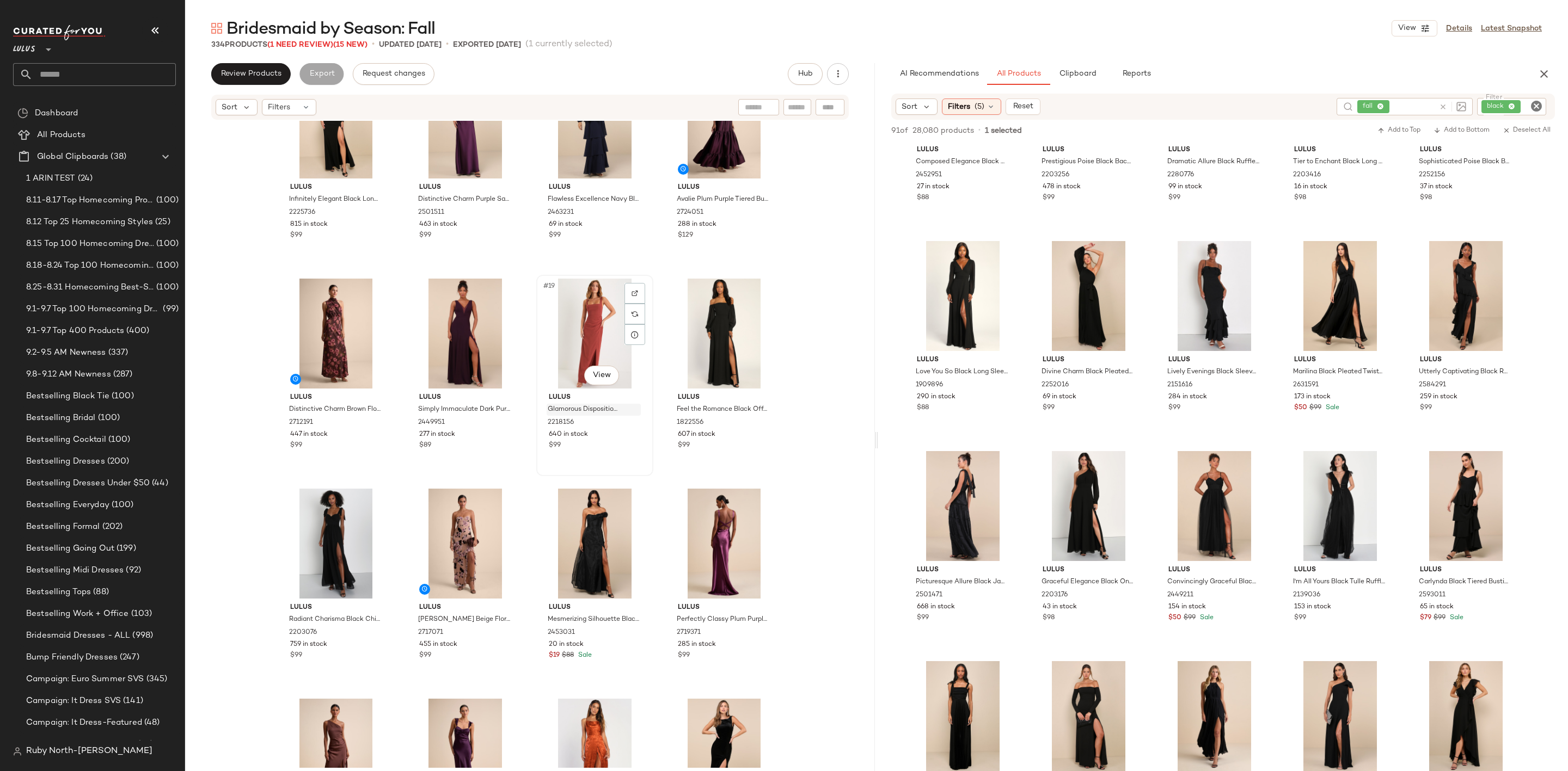
scroll to position [744, 0]
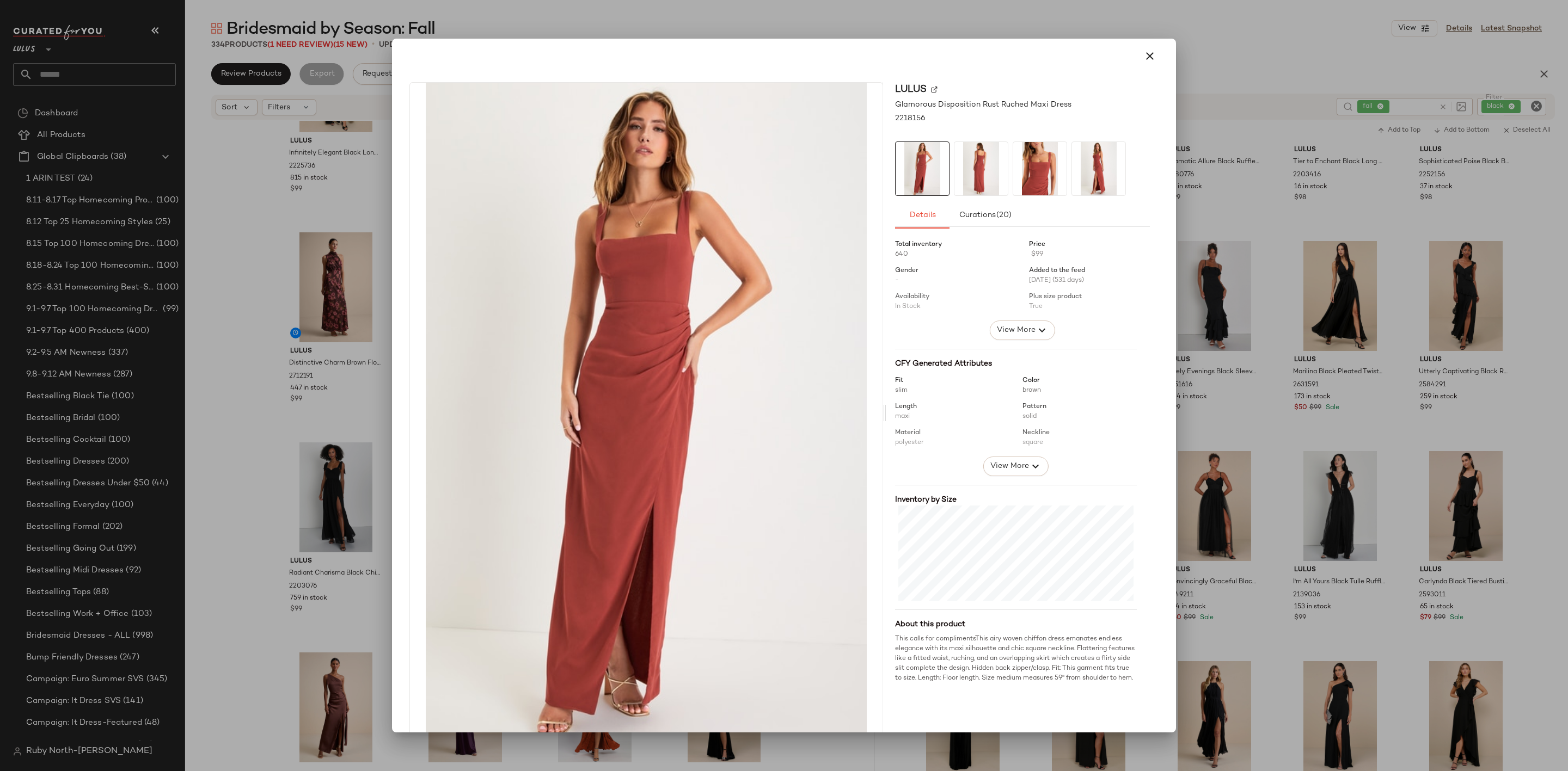
drag, startPoint x: 392, startPoint y: 492, endPoint x: 377, endPoint y: 486, distance: 16.2
click at [392, 490] on div "Lulus Glamorous Disposition Rust Ruched Maxi Dress 2218156 Details Curations (2…" at bounding box center [784, 386] width 784 height 694
click at [359, 504] on div at bounding box center [784, 385] width 1568 height 771
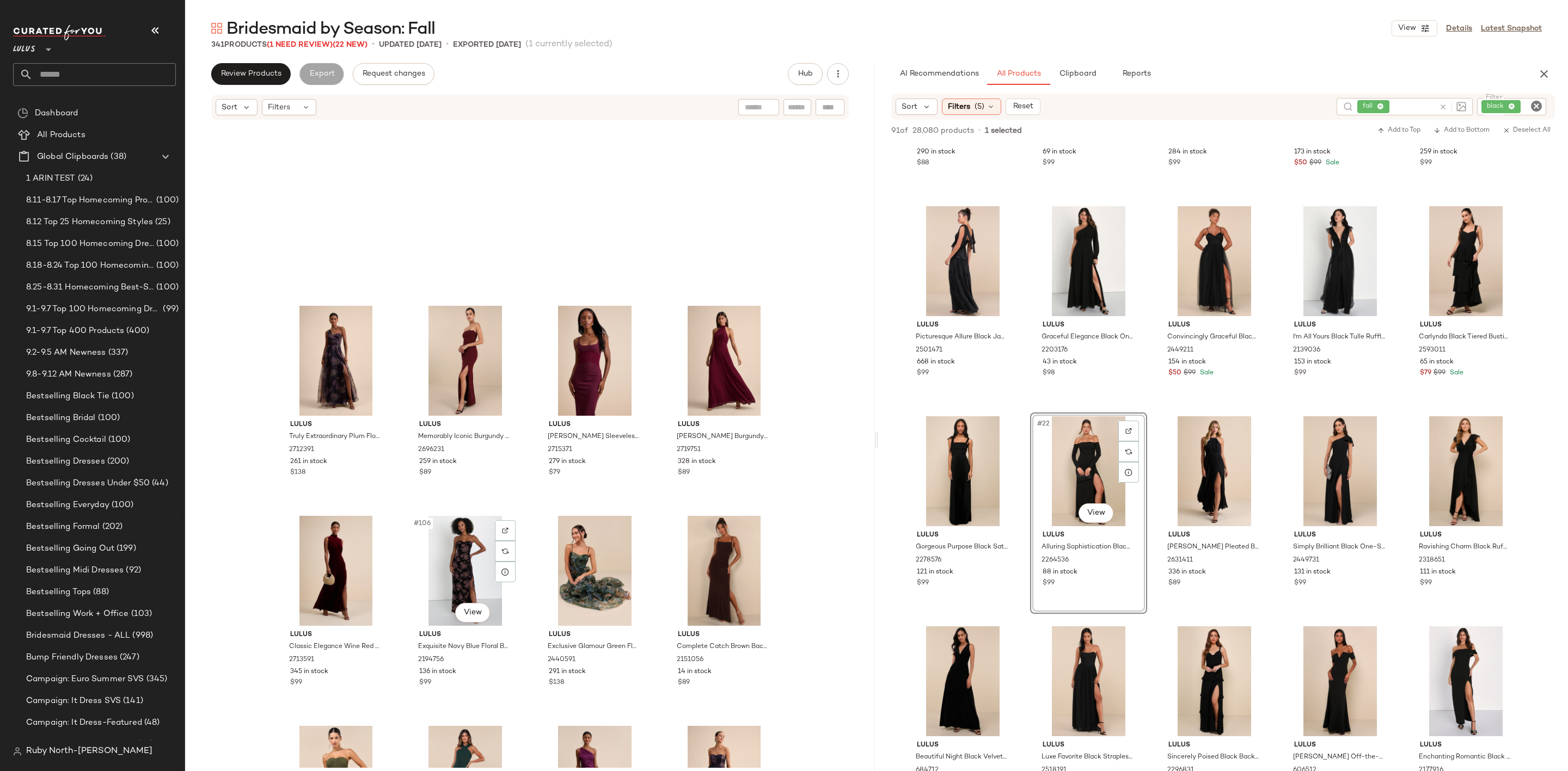
scroll to position [4847, 0]
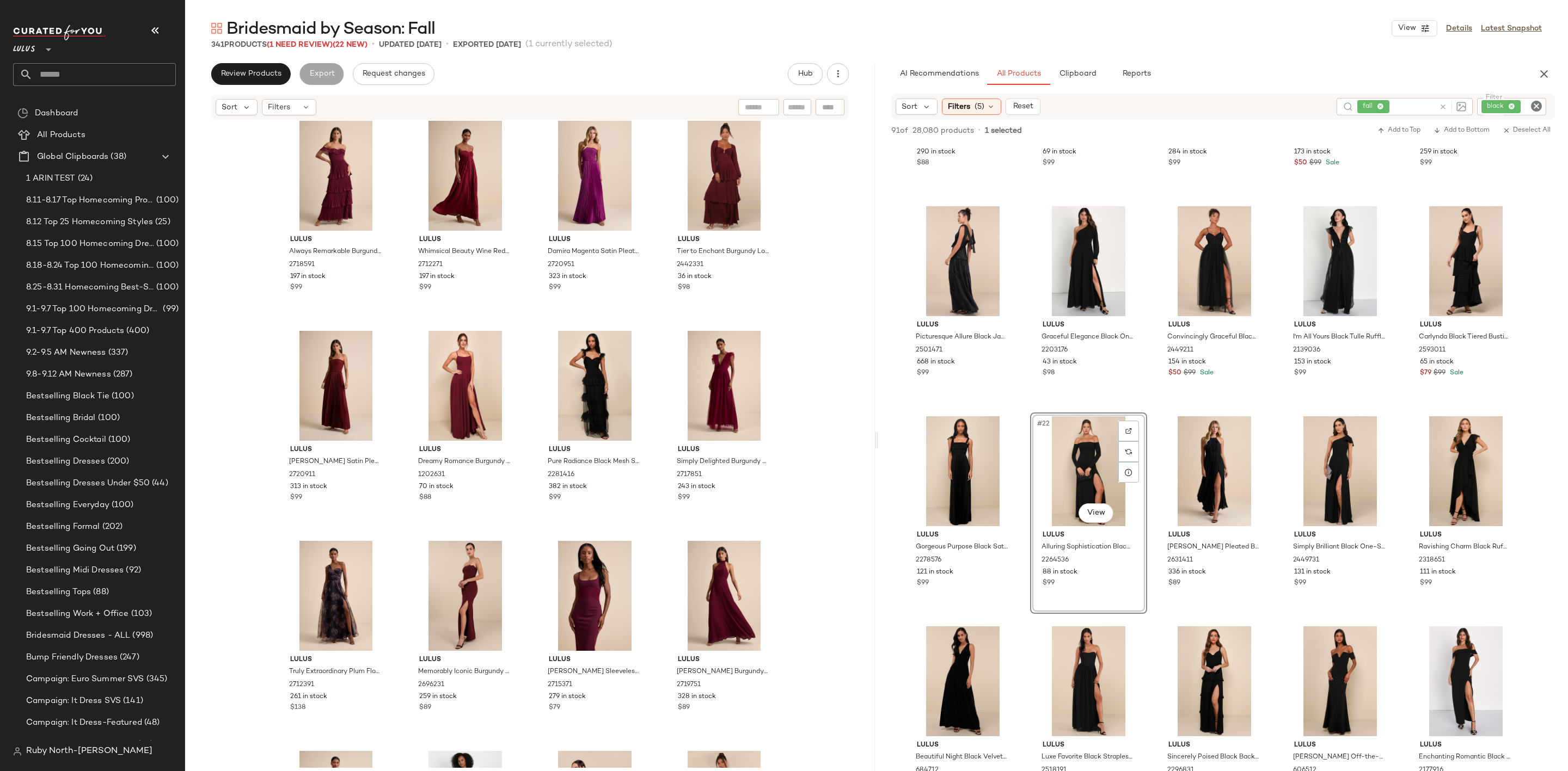
click at [983, 97] on div "Sort Filters (5) Reset fall Filter black Filter" at bounding box center [1223, 106] width 663 height 26
click at [989, 111] on div "Filters (5)" at bounding box center [971, 106] width 59 height 16
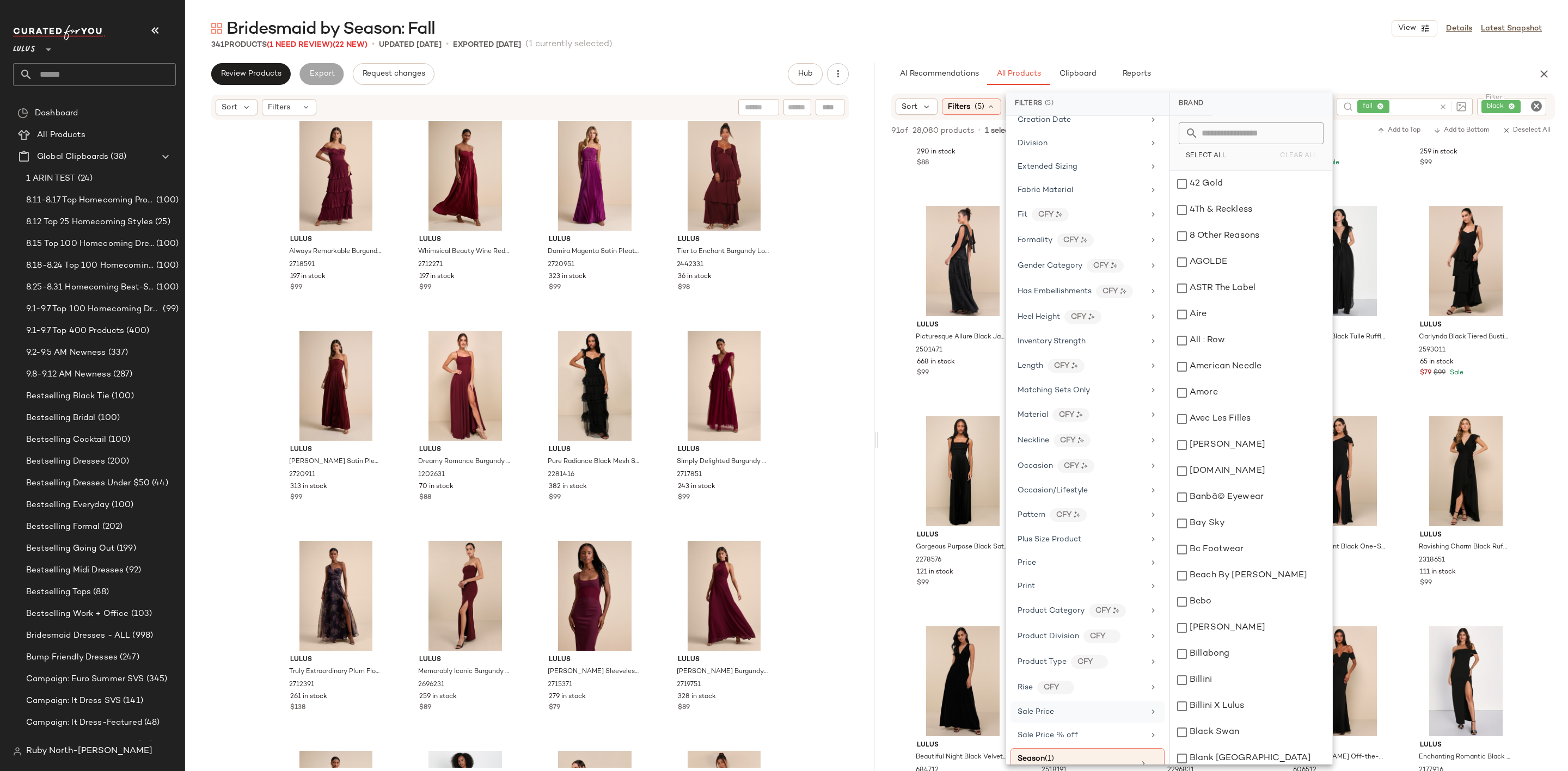
scroll to position [430, 0]
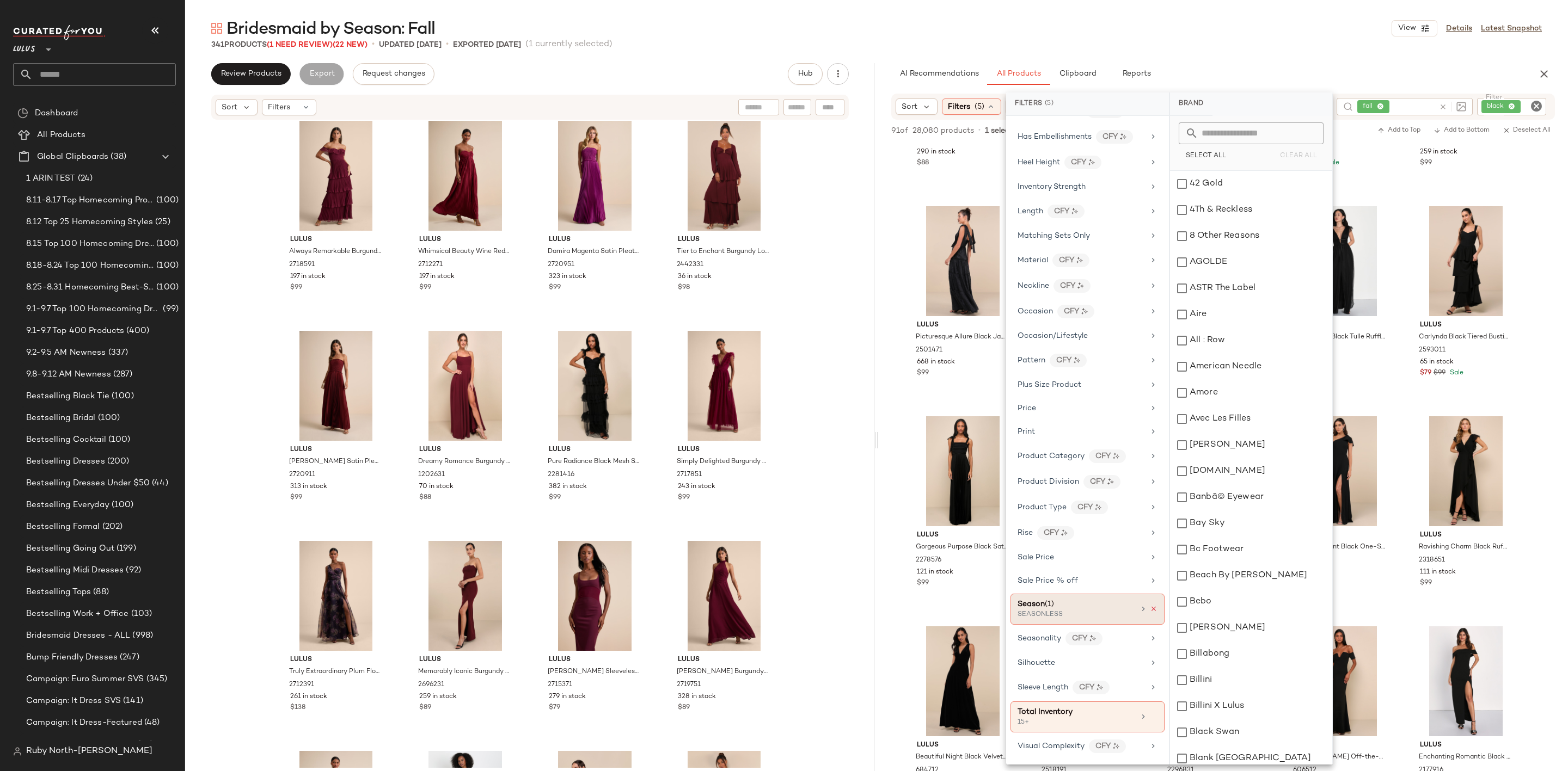
click at [1150, 608] on icon at bounding box center [1153, 609] width 8 height 8
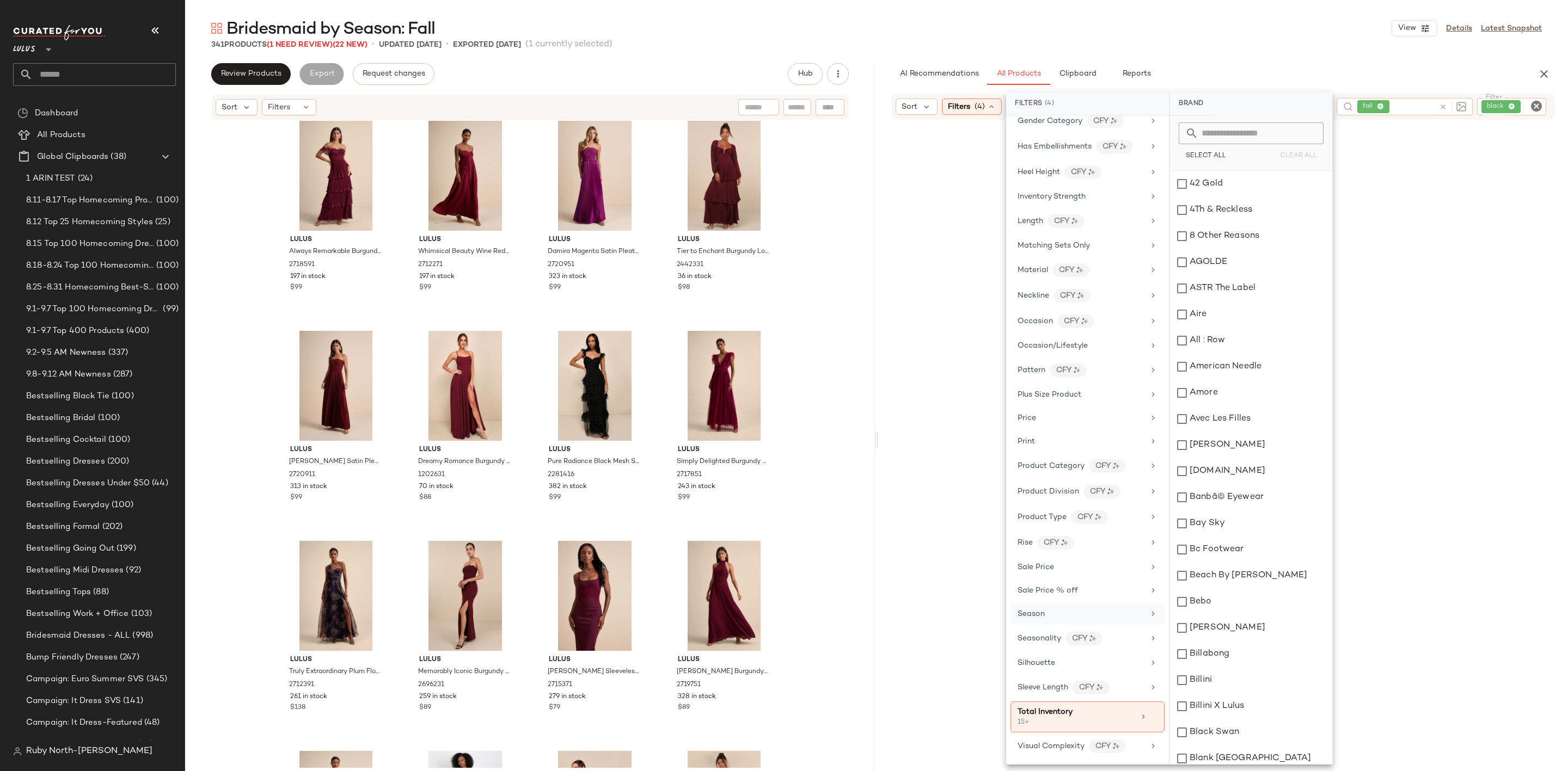
scroll to position [420, 0]
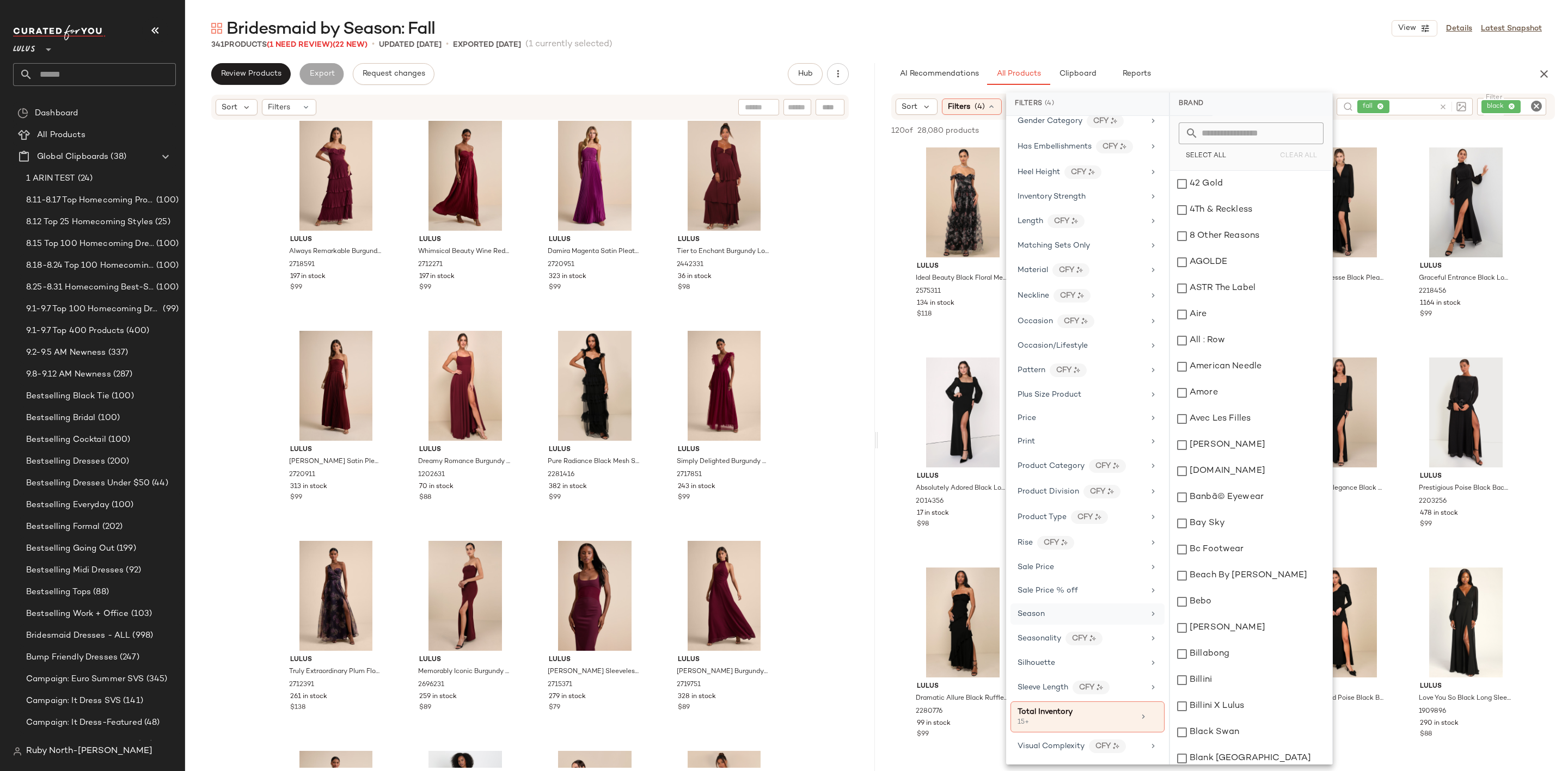
click at [1533, 105] on icon "Clear Filter" at bounding box center [1536, 106] width 13 height 13
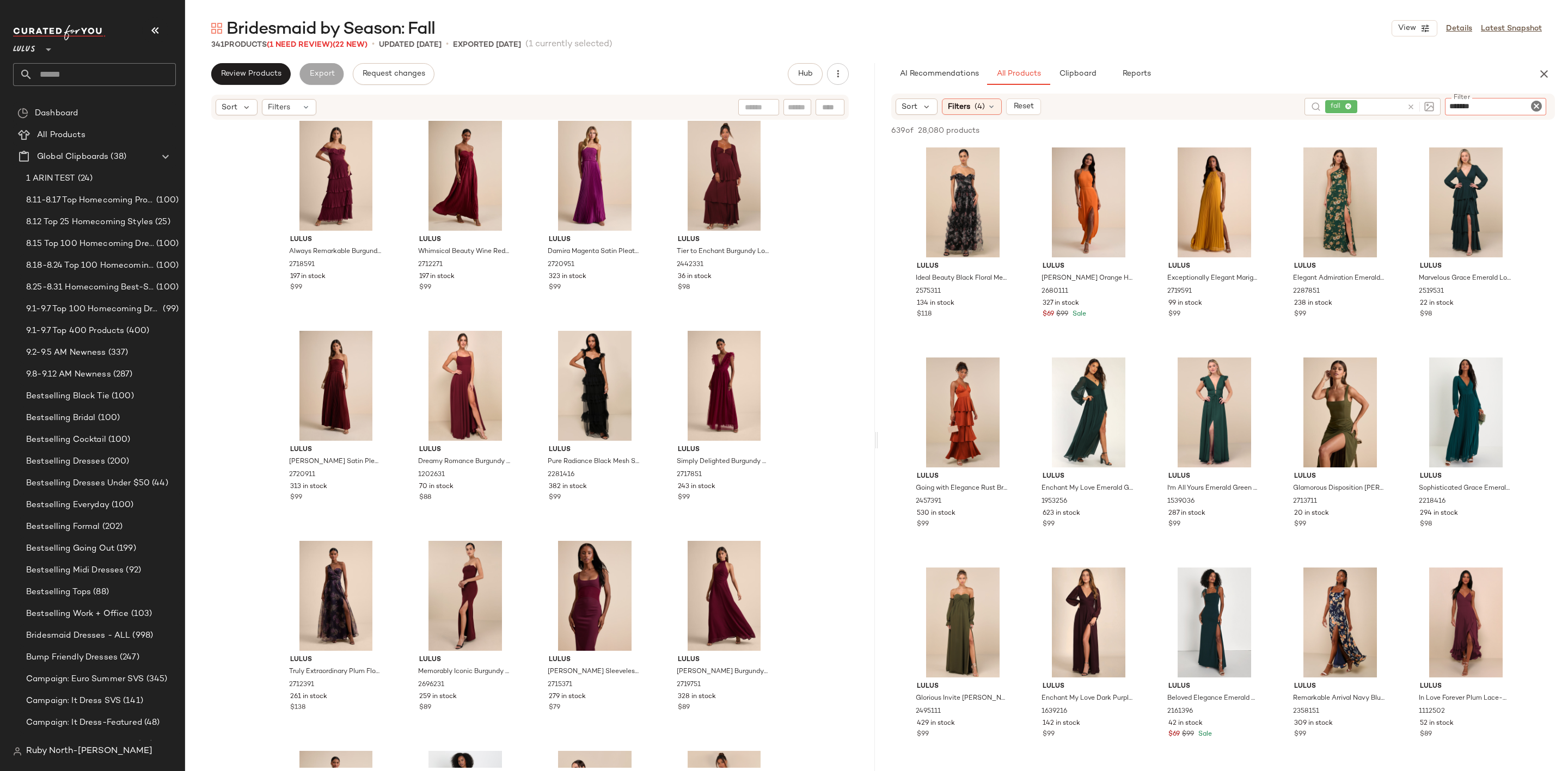
type input "********"
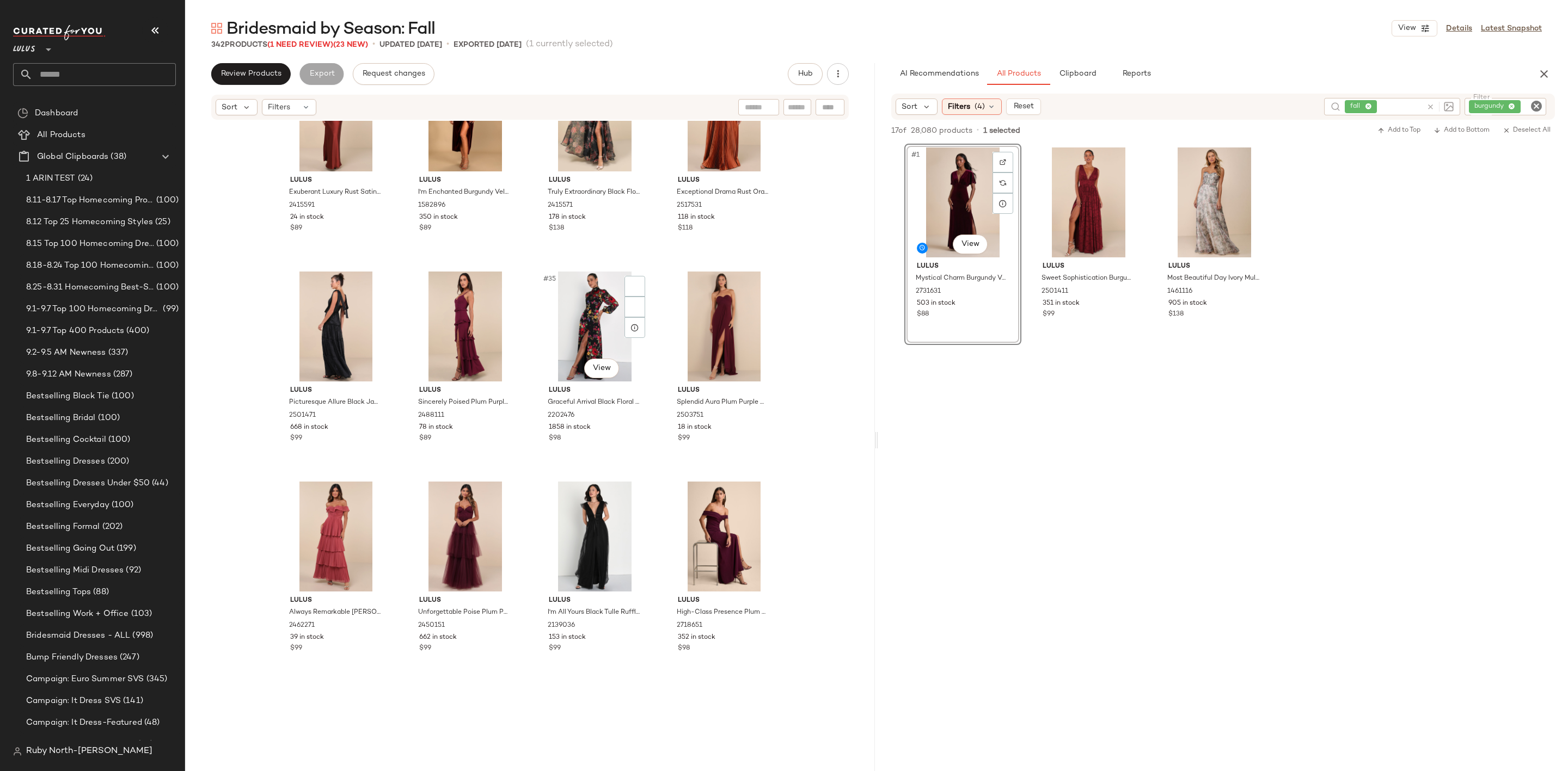
scroll to position [1560, 0]
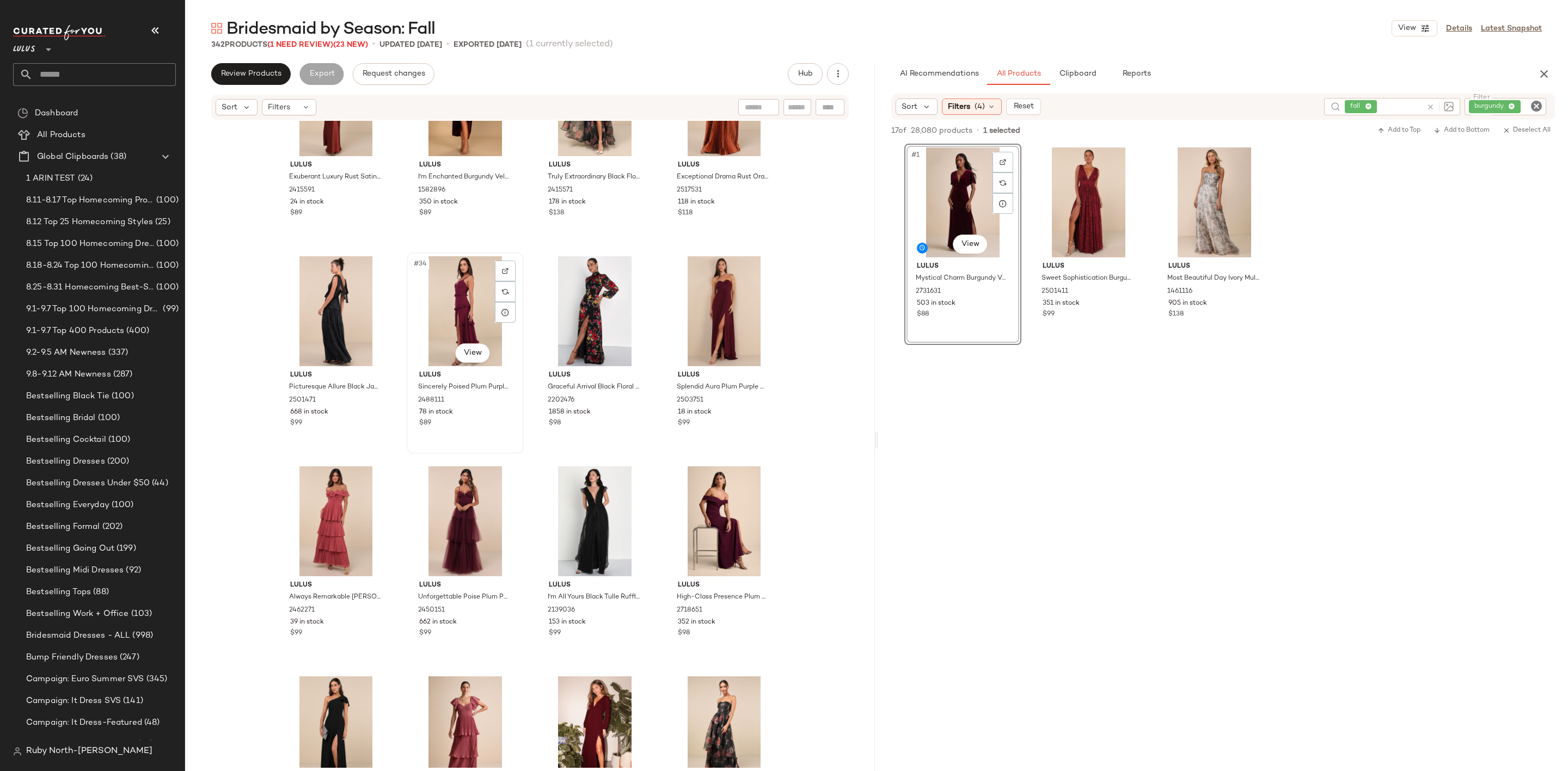
click at [456, 312] on div "#34 View" at bounding box center [465, 311] width 110 height 110
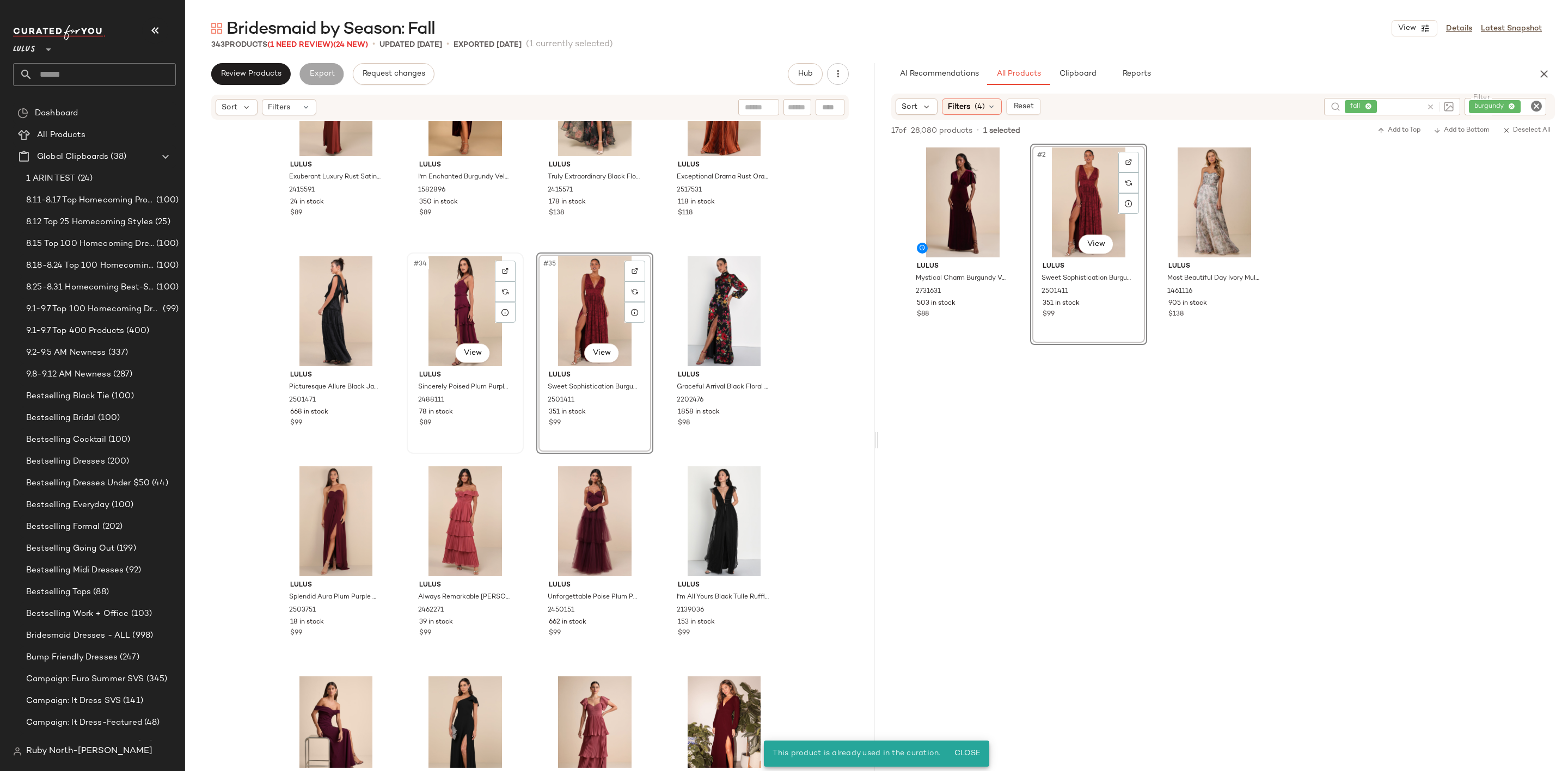
click at [457, 293] on div "#34 View" at bounding box center [465, 311] width 110 height 110
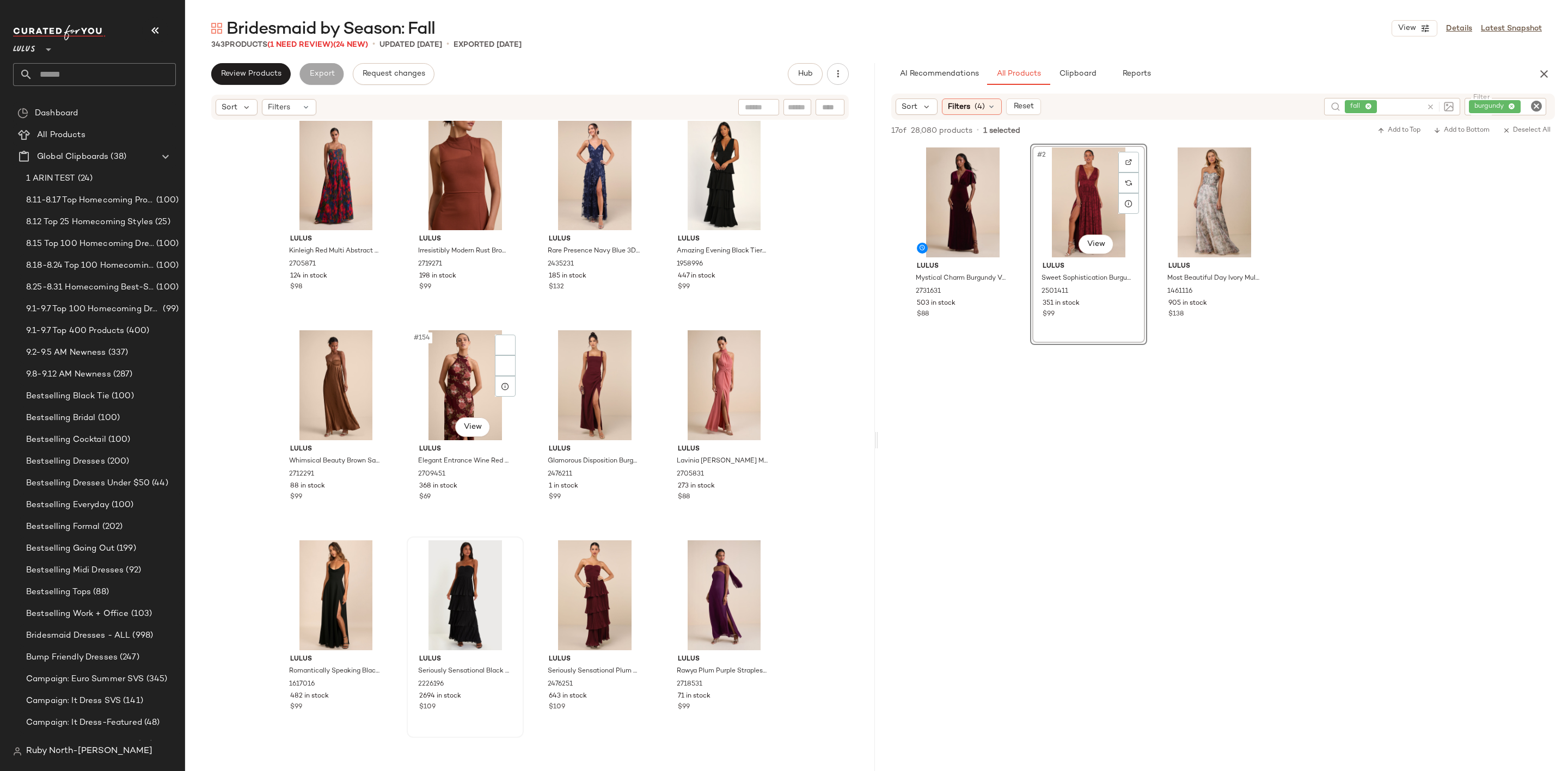
scroll to position [7928, 0]
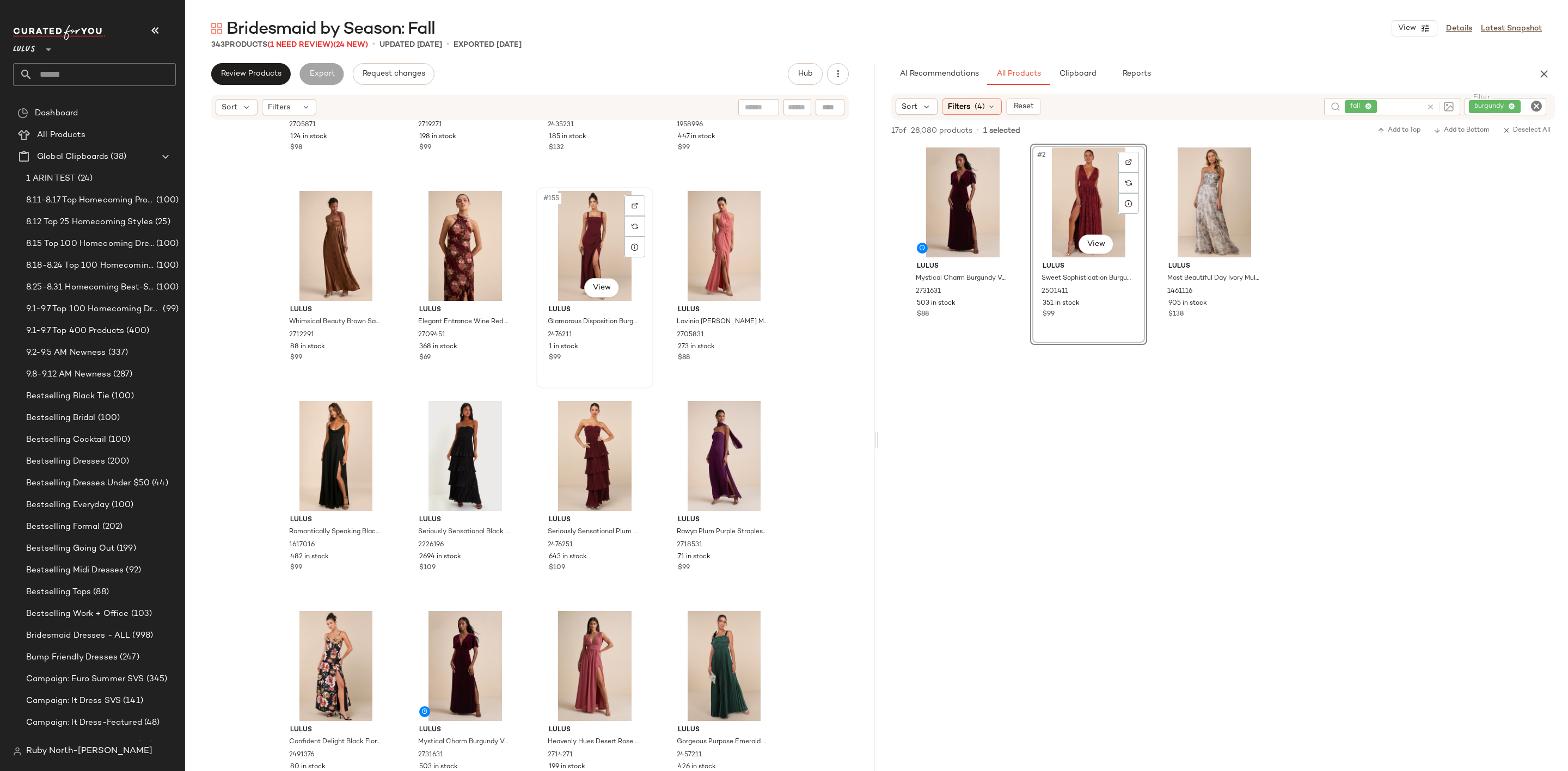
click at [569, 354] on div "$99" at bounding box center [595, 358] width 92 height 10
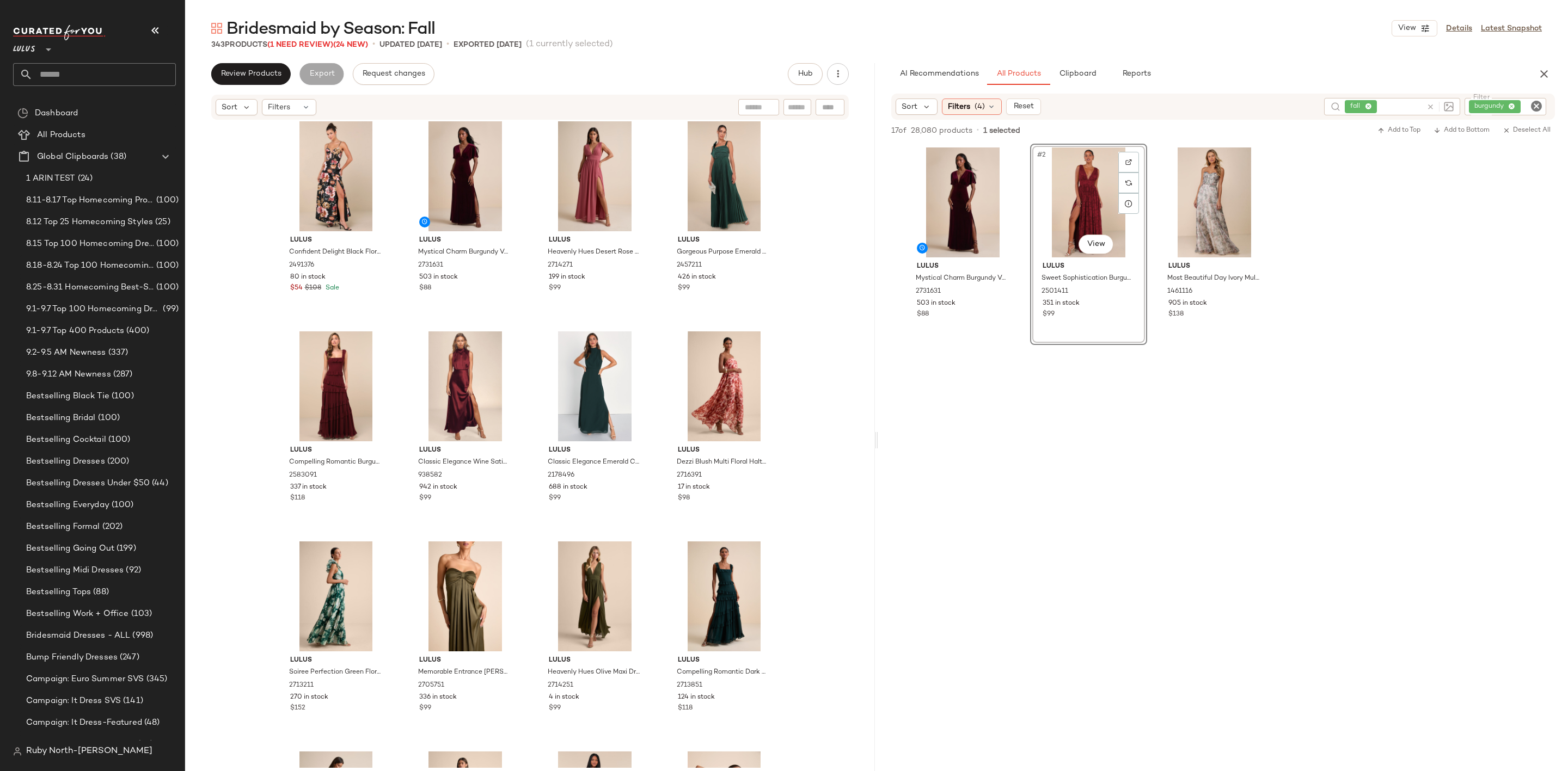
scroll to position [8255, 0]
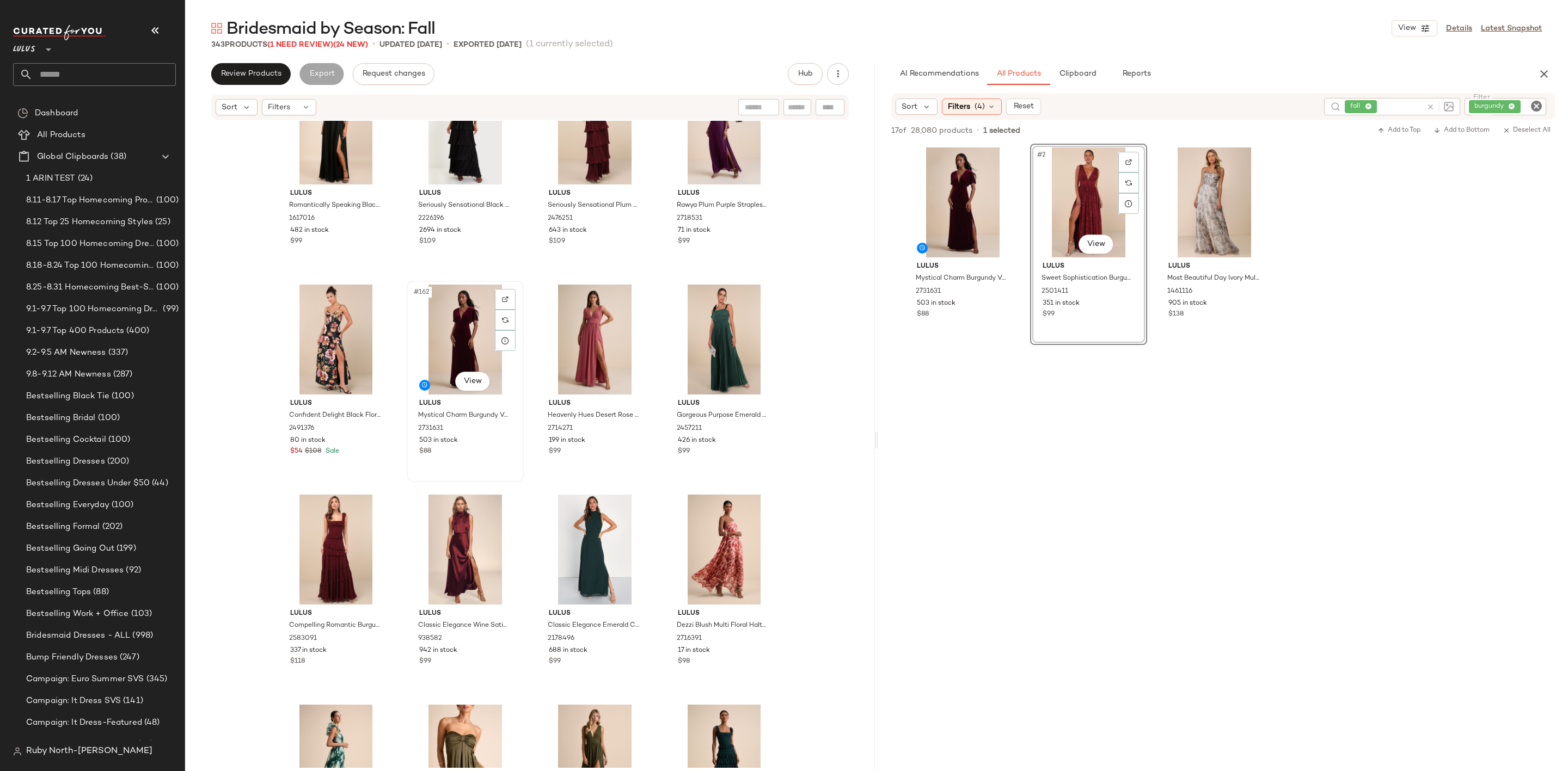
click at [438, 341] on div "#162 View" at bounding box center [465, 340] width 110 height 110
click at [335, 518] on div "#165 View" at bounding box center [336, 549] width 110 height 110
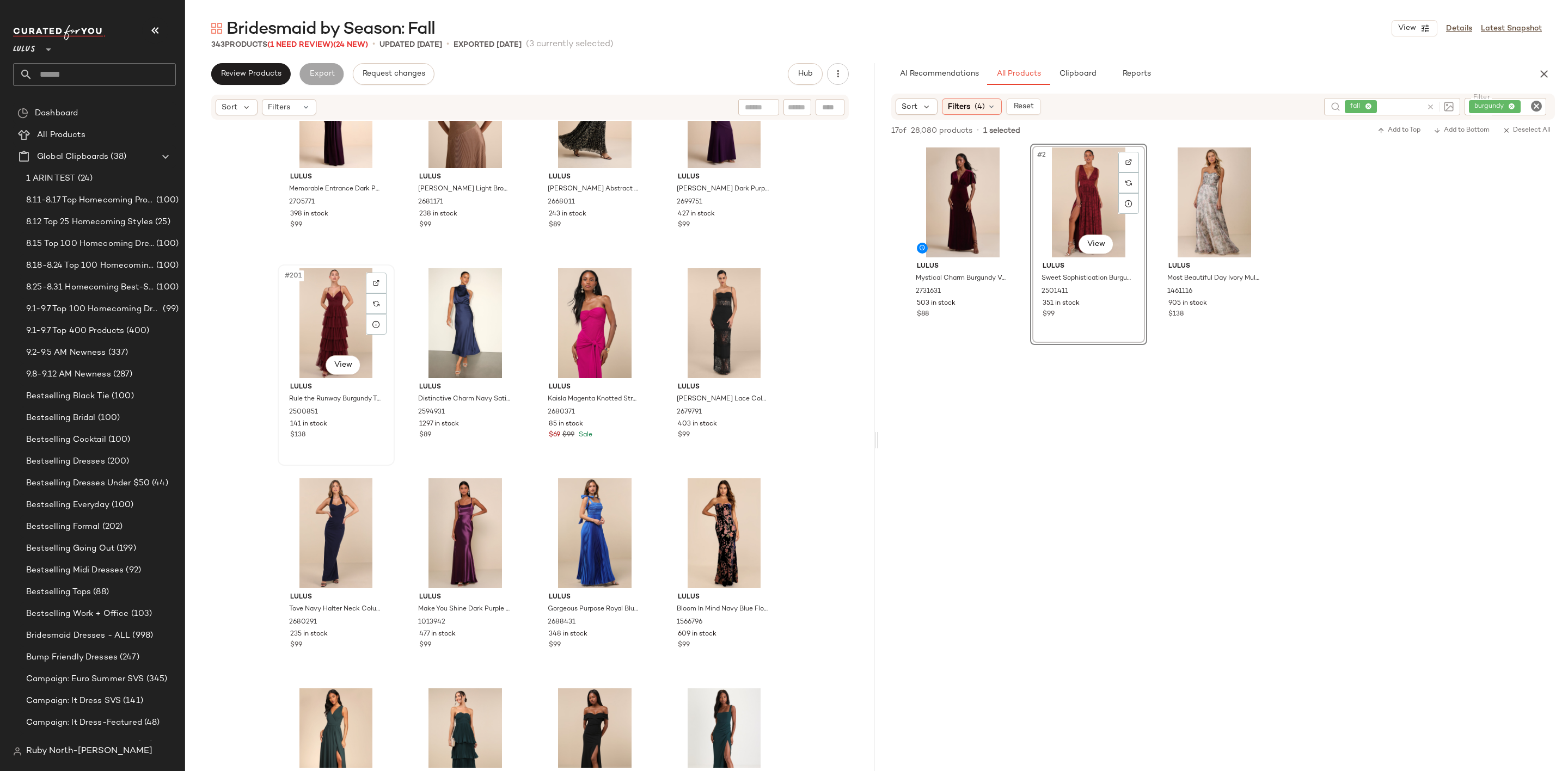
scroll to position [10377, 0]
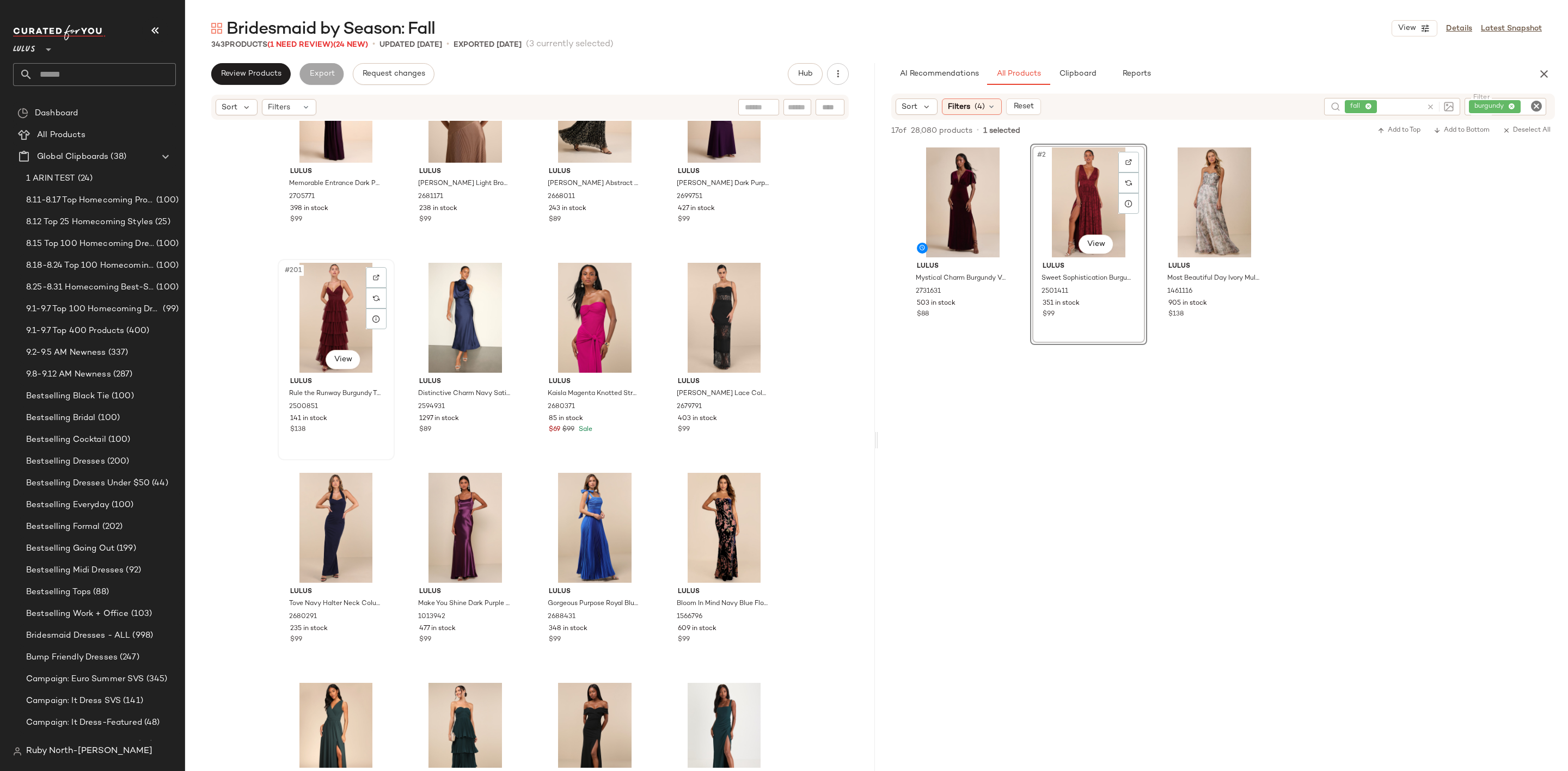
click at [333, 416] on div "141 in stock" at bounding box center [336, 419] width 92 height 10
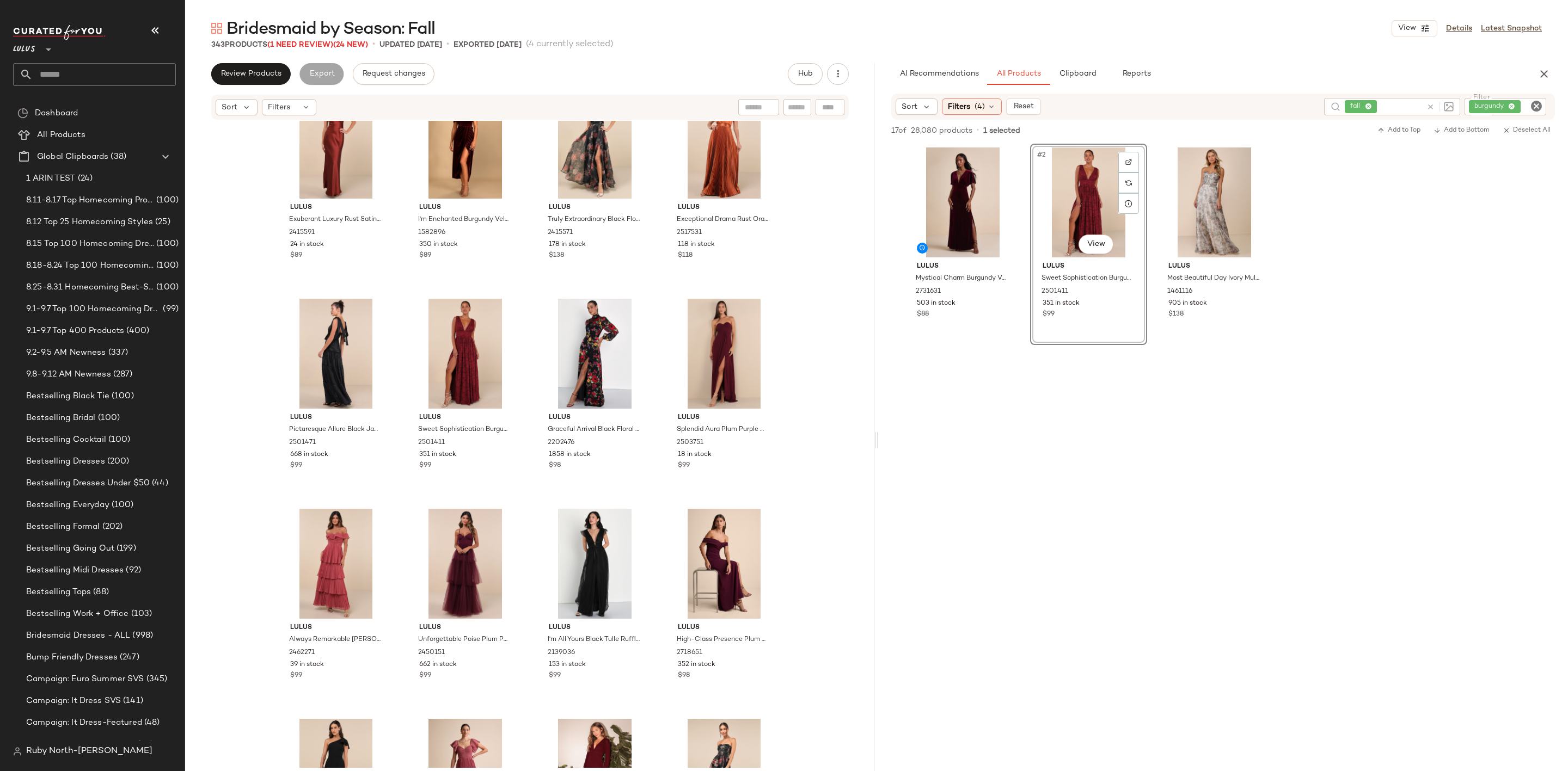
scroll to position [1523, 0]
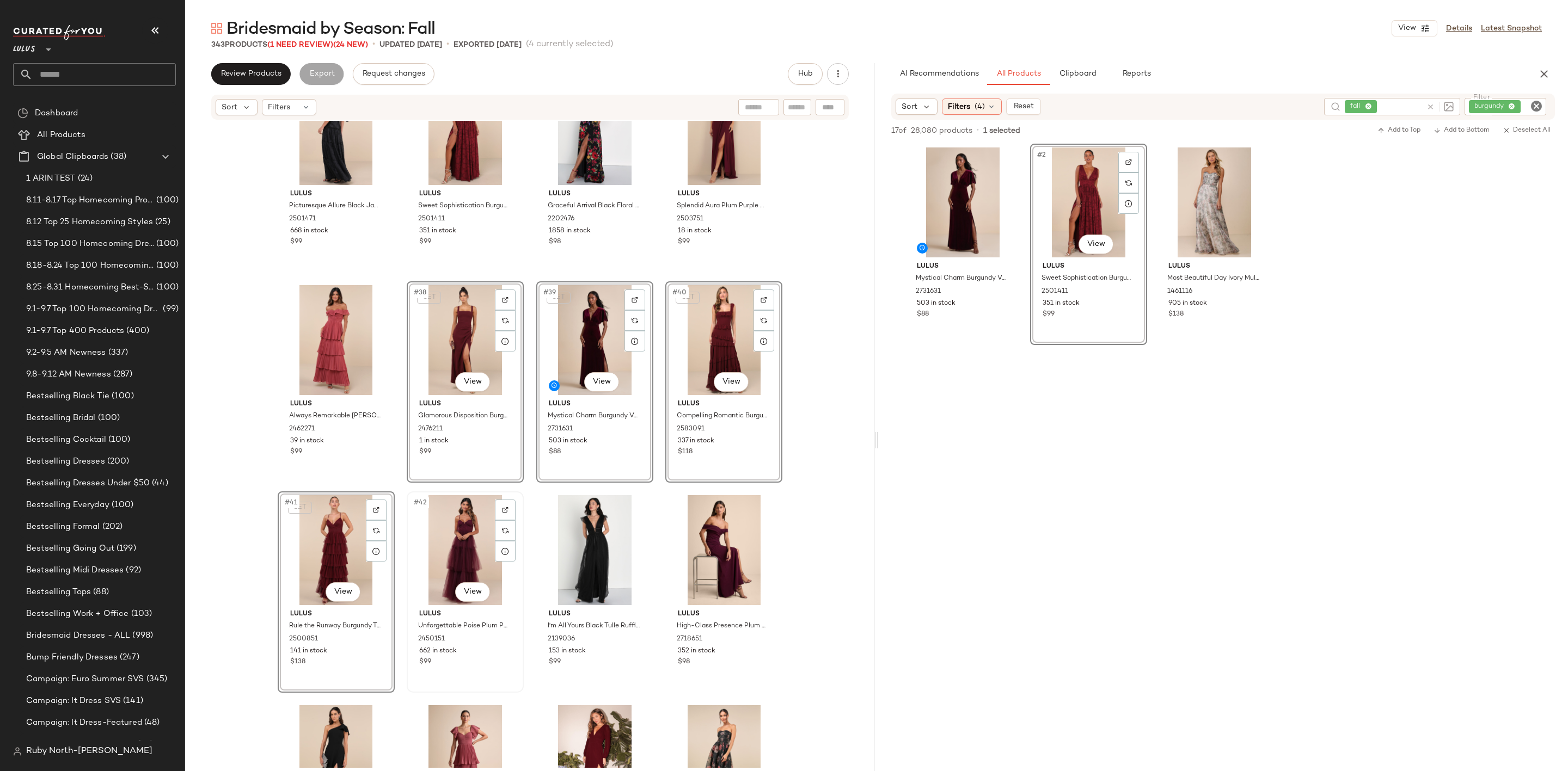
scroll to position [1741, 0]
click at [438, 560] on div "#42 View" at bounding box center [465, 550] width 110 height 110
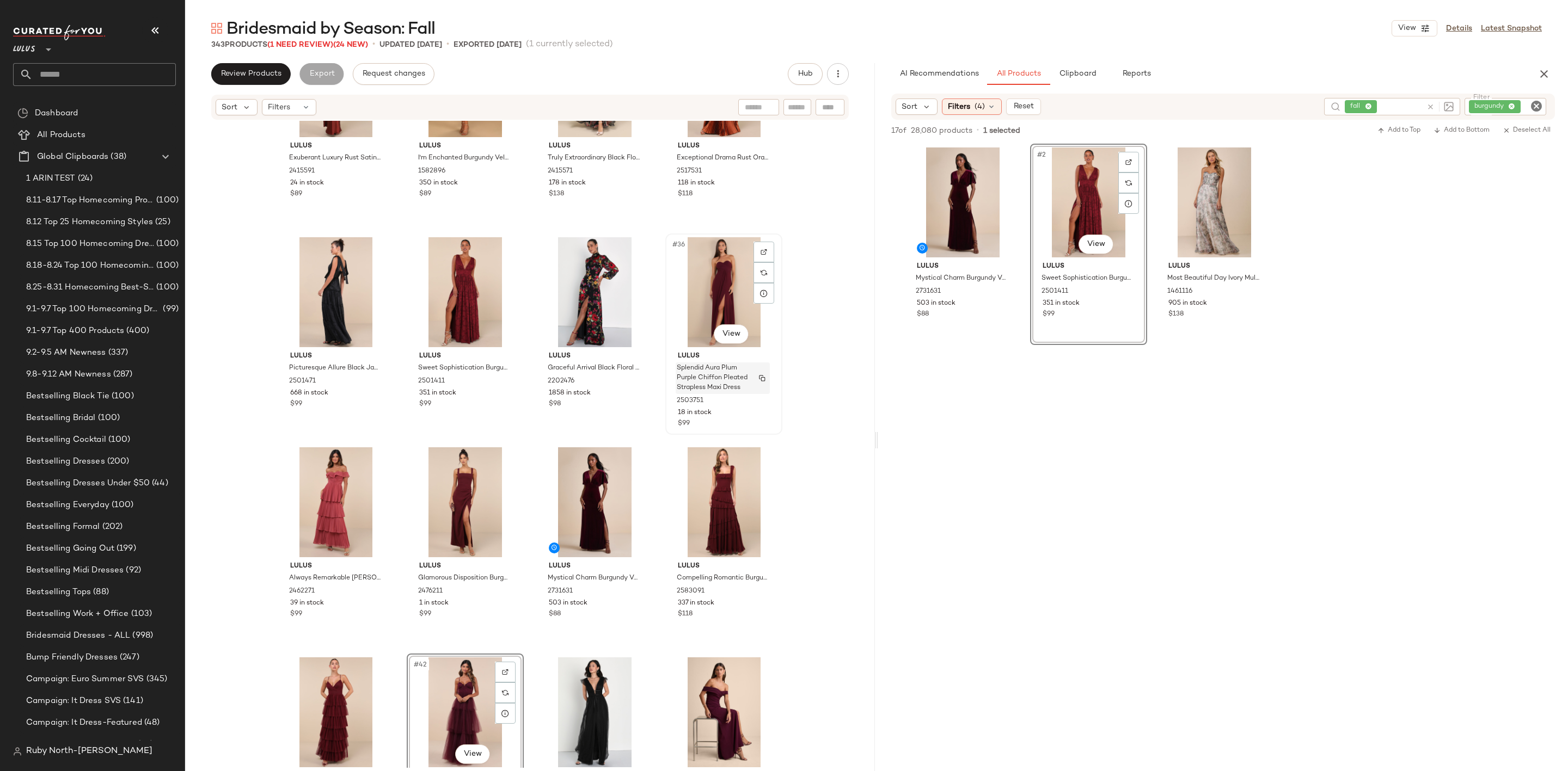
scroll to position [1578, 0]
click at [714, 278] on div "#36 View" at bounding box center [724, 293] width 110 height 110
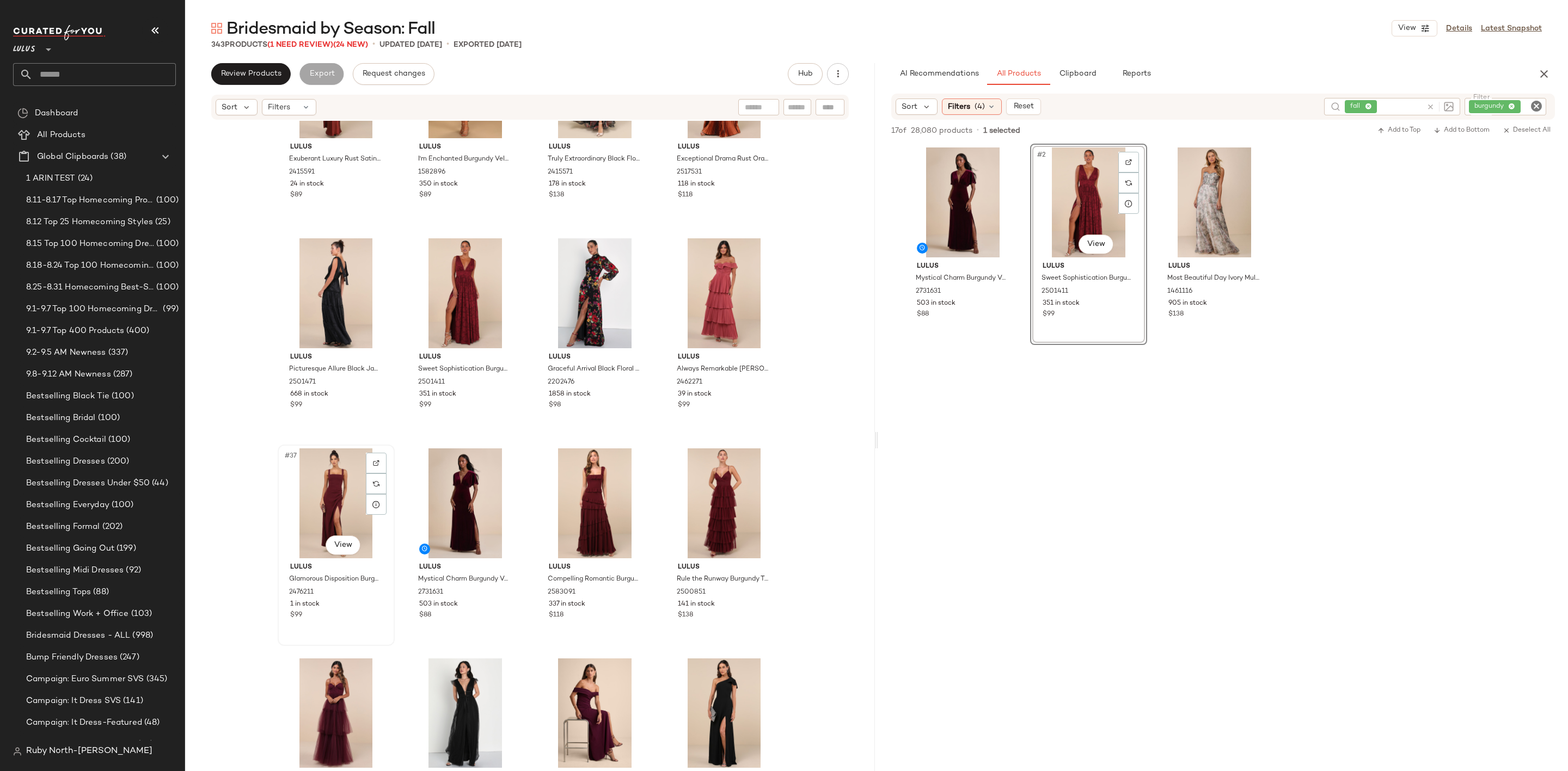
click at [327, 508] on div "#37 View" at bounding box center [336, 503] width 110 height 110
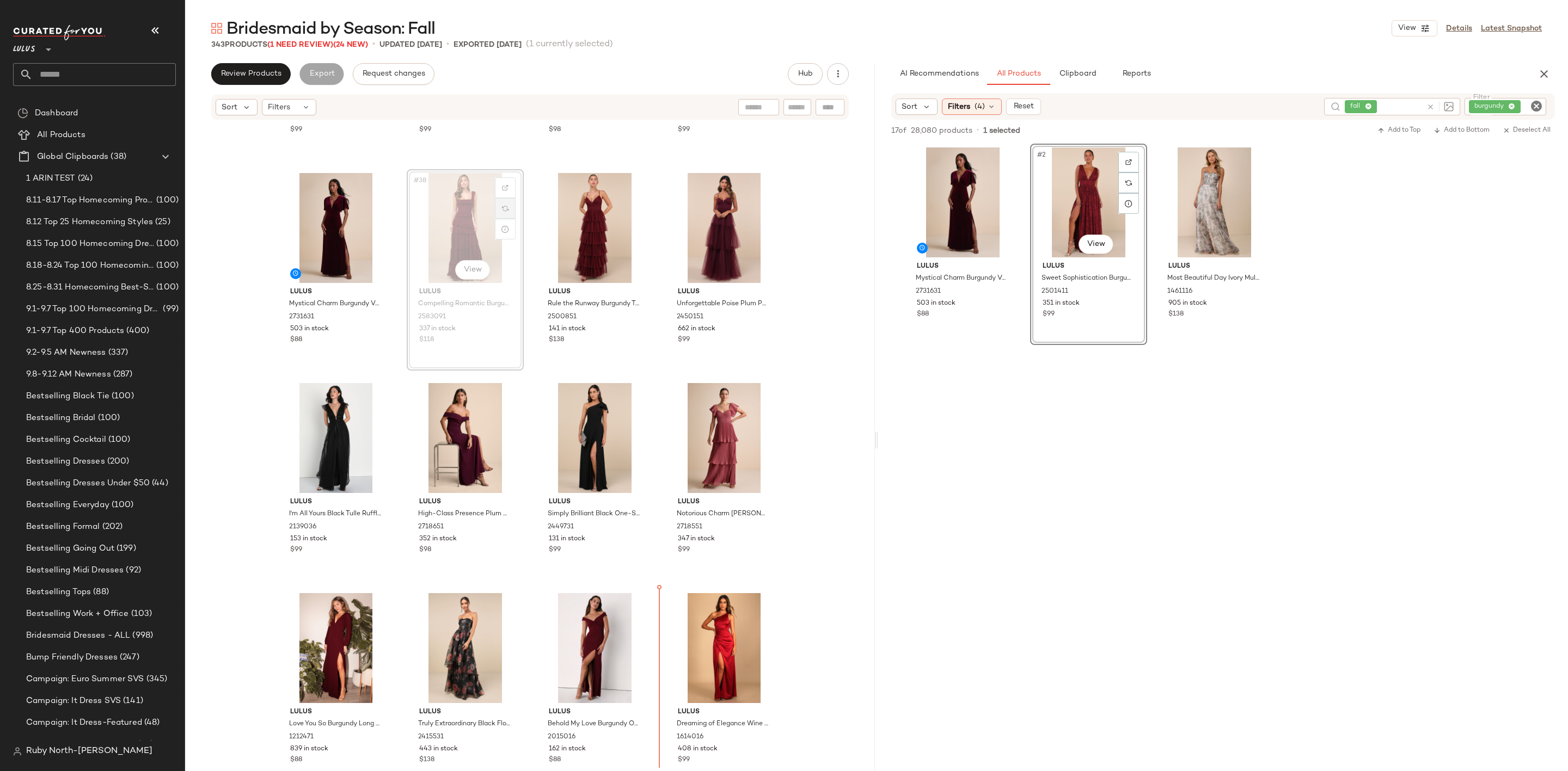
scroll to position [1877, 0]
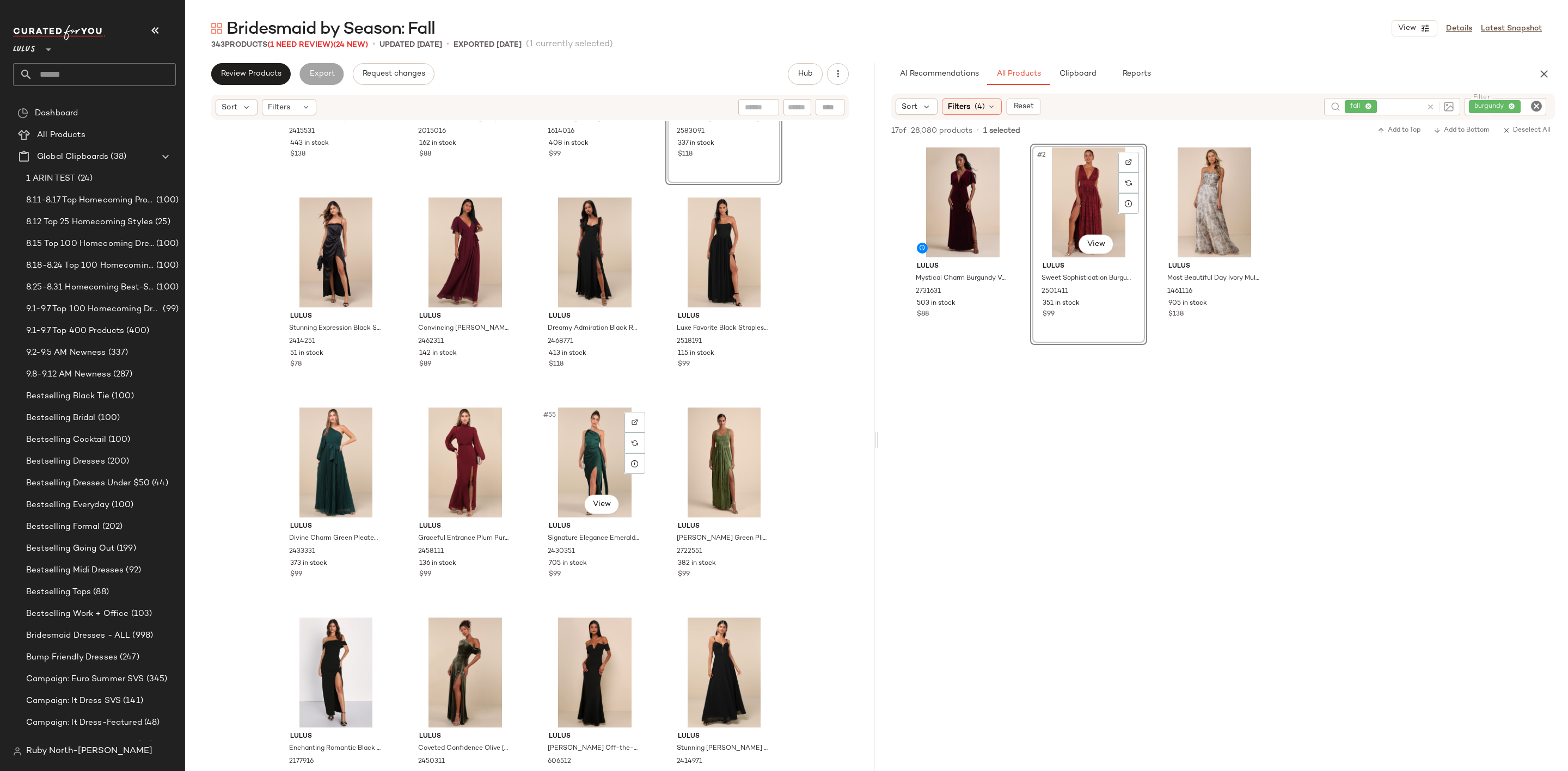
scroll to position [2458, 0]
click at [1538, 106] on icon "Clear Filter" at bounding box center [1536, 106] width 13 height 13
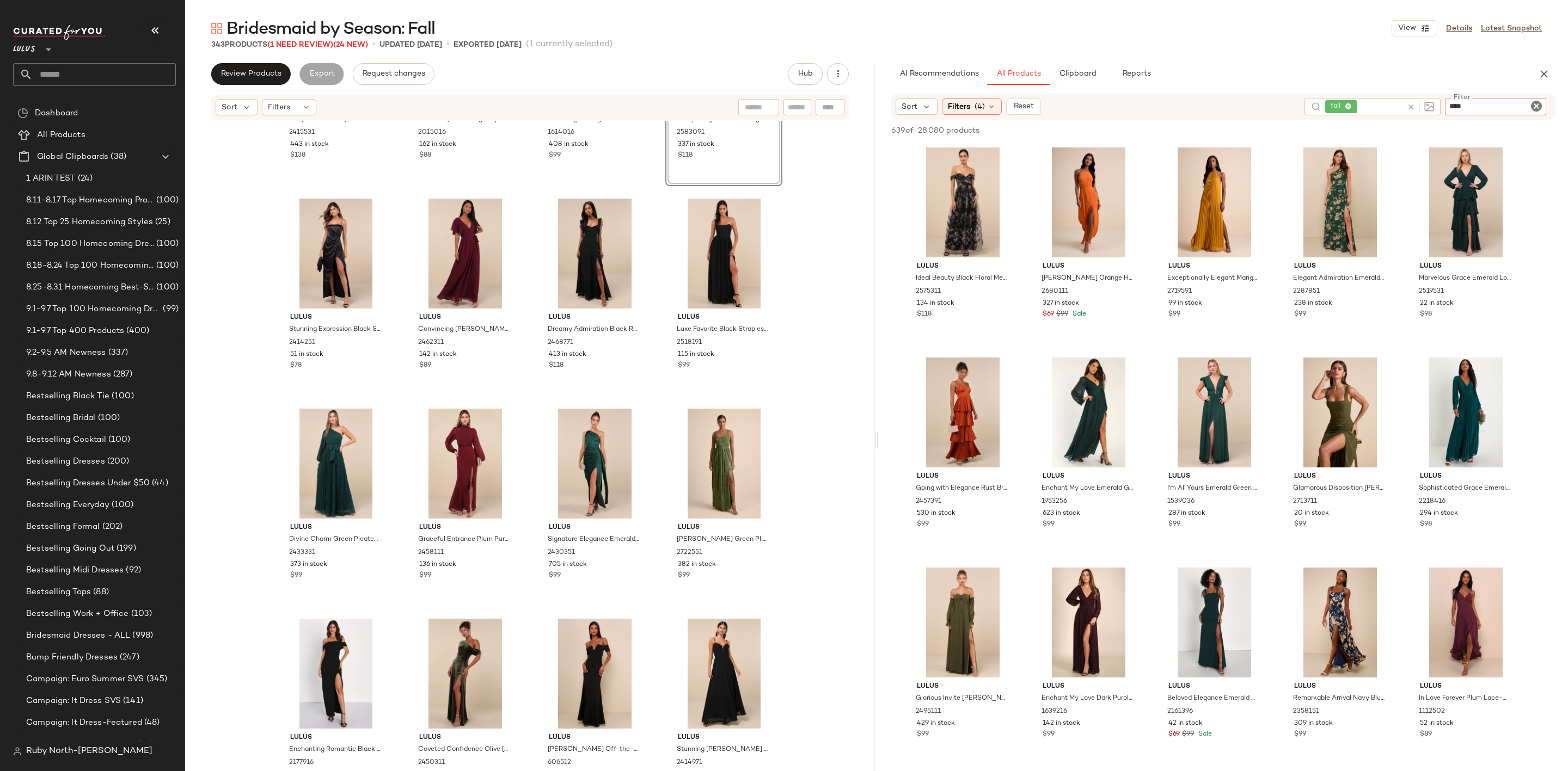
type input "*****"
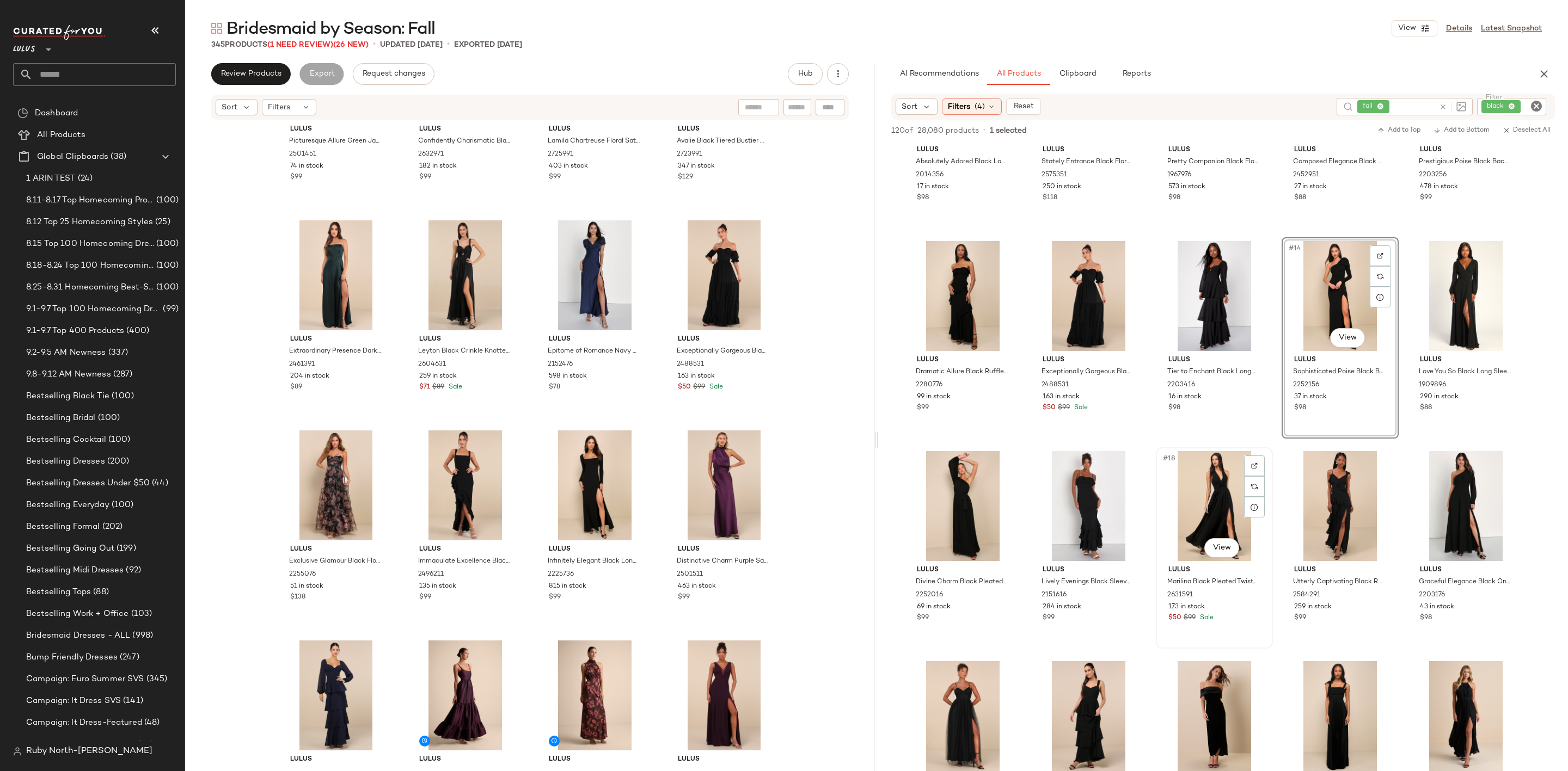
scroll to position [408, 0]
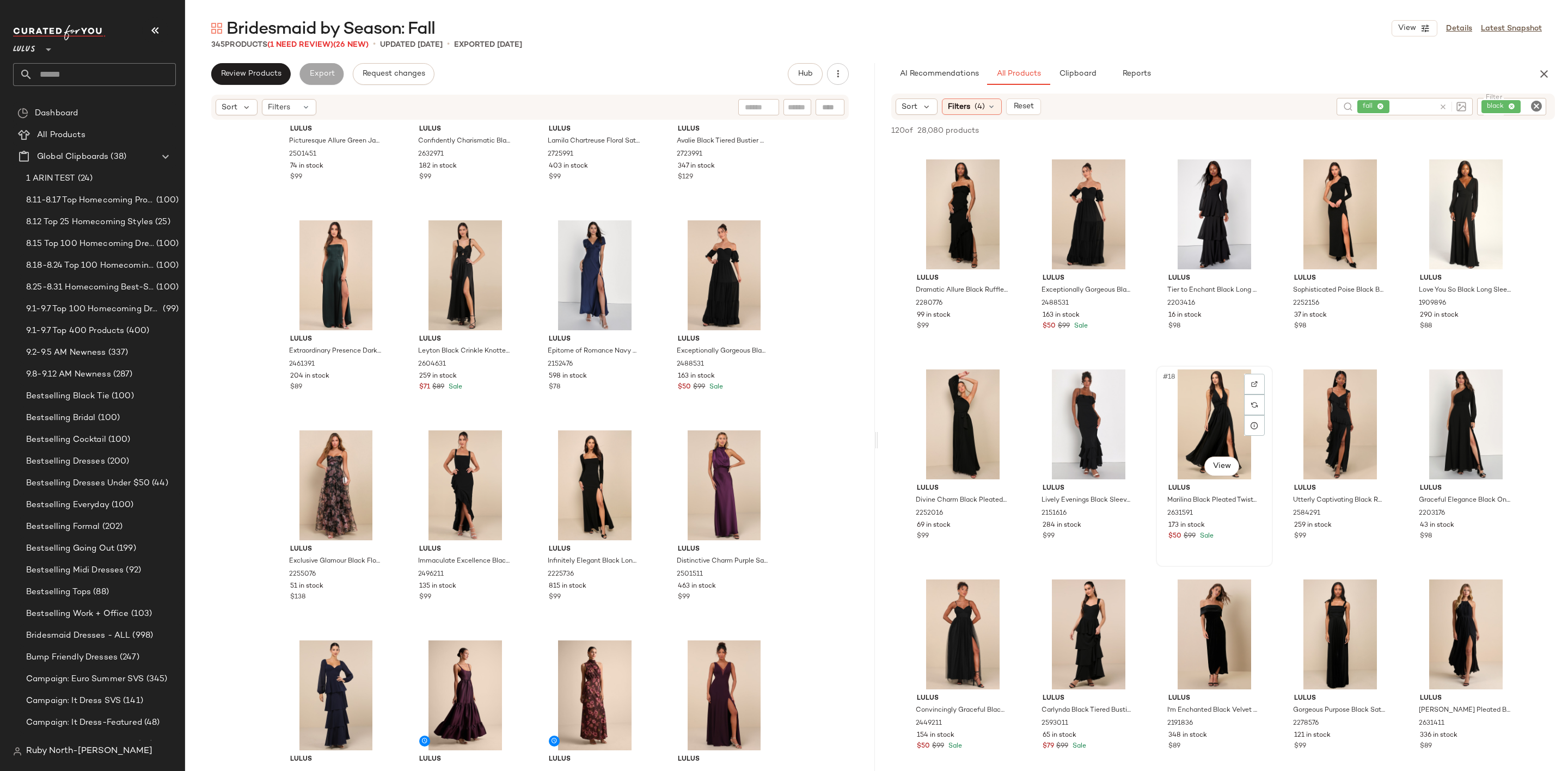
click at [1206, 417] on div "#18 View" at bounding box center [1214, 424] width 110 height 110
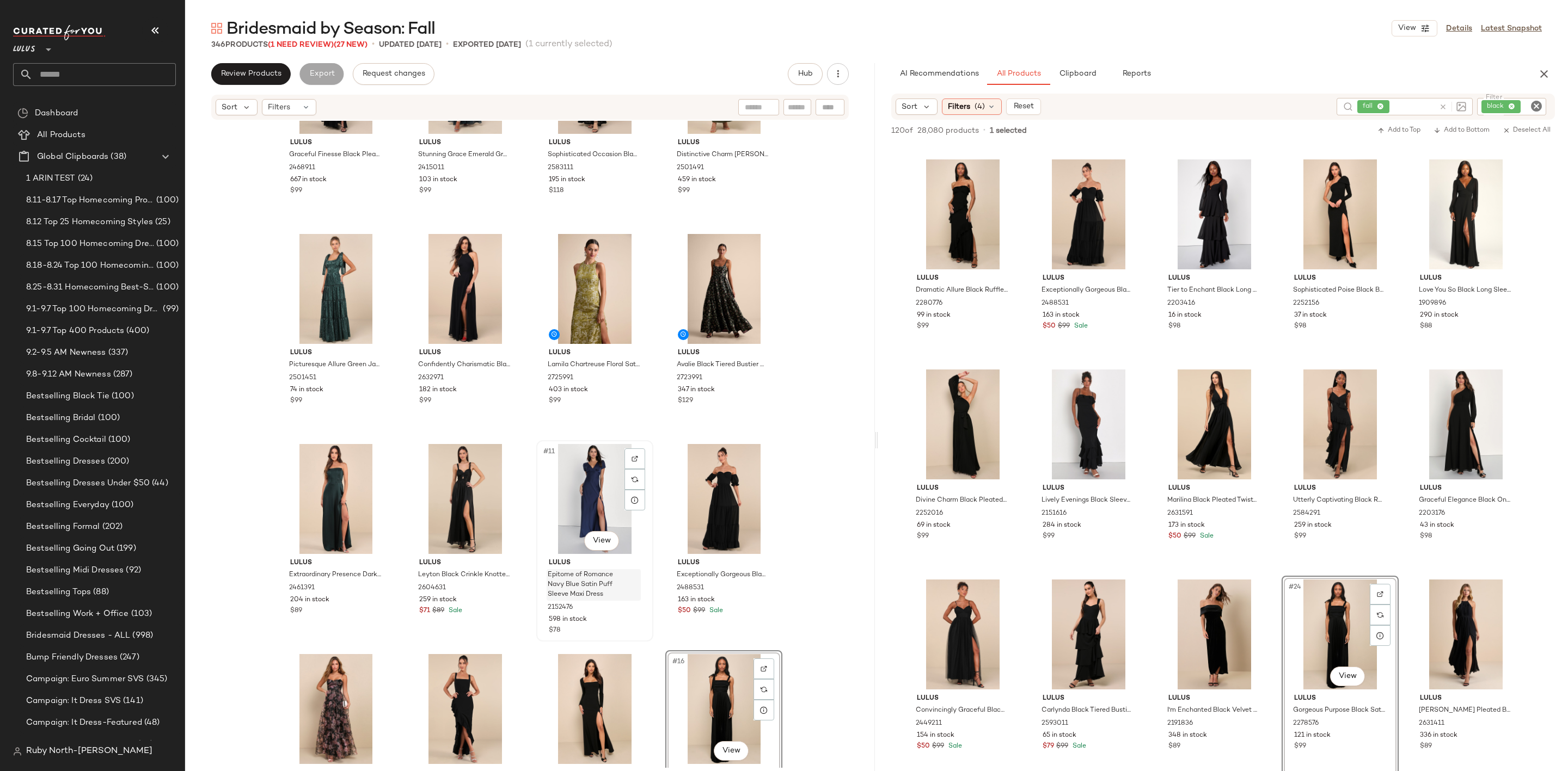
scroll to position [163, 0]
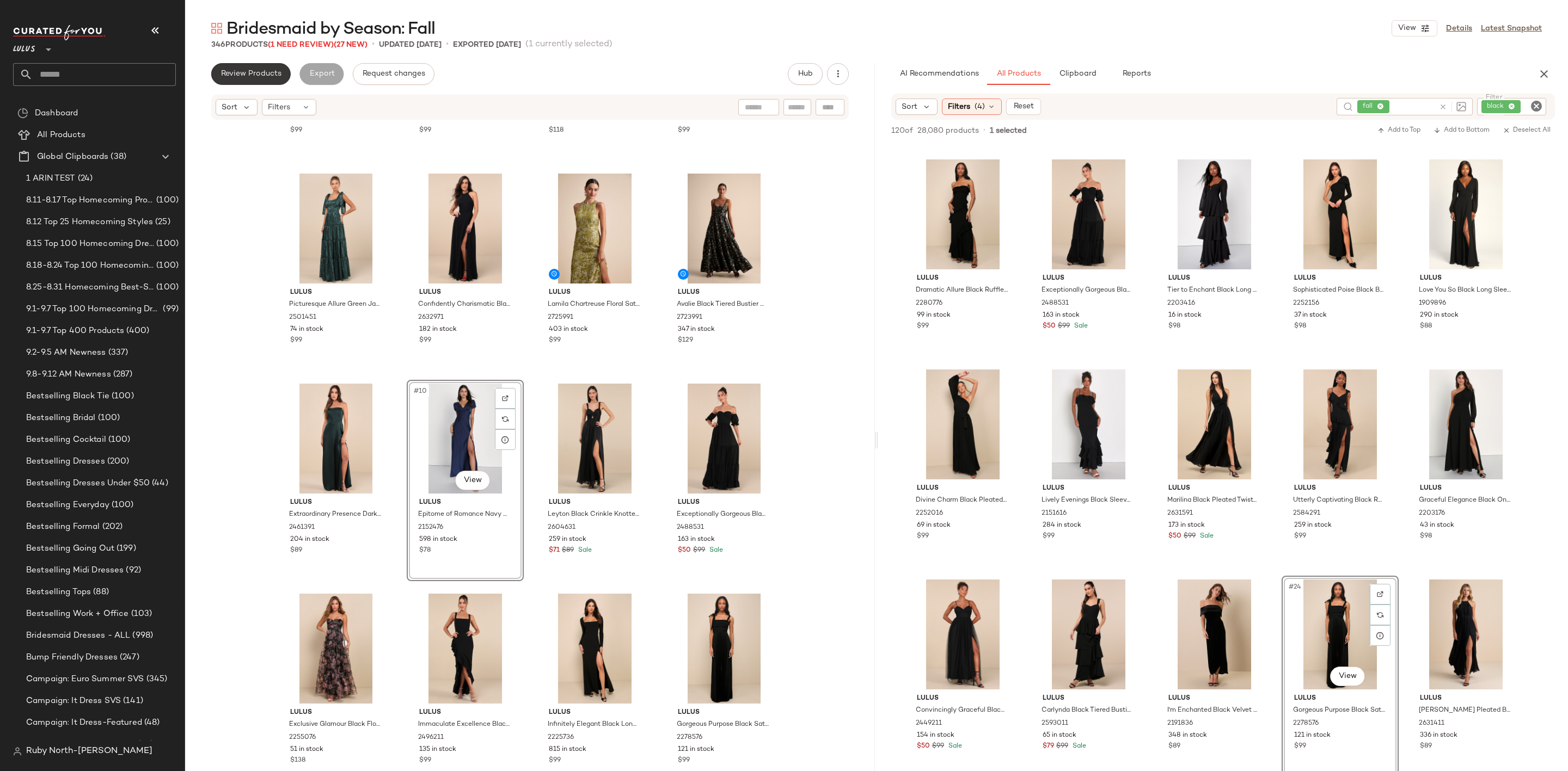
click at [260, 69] on span "Review Products" at bounding box center [251, 74] width 61 height 9
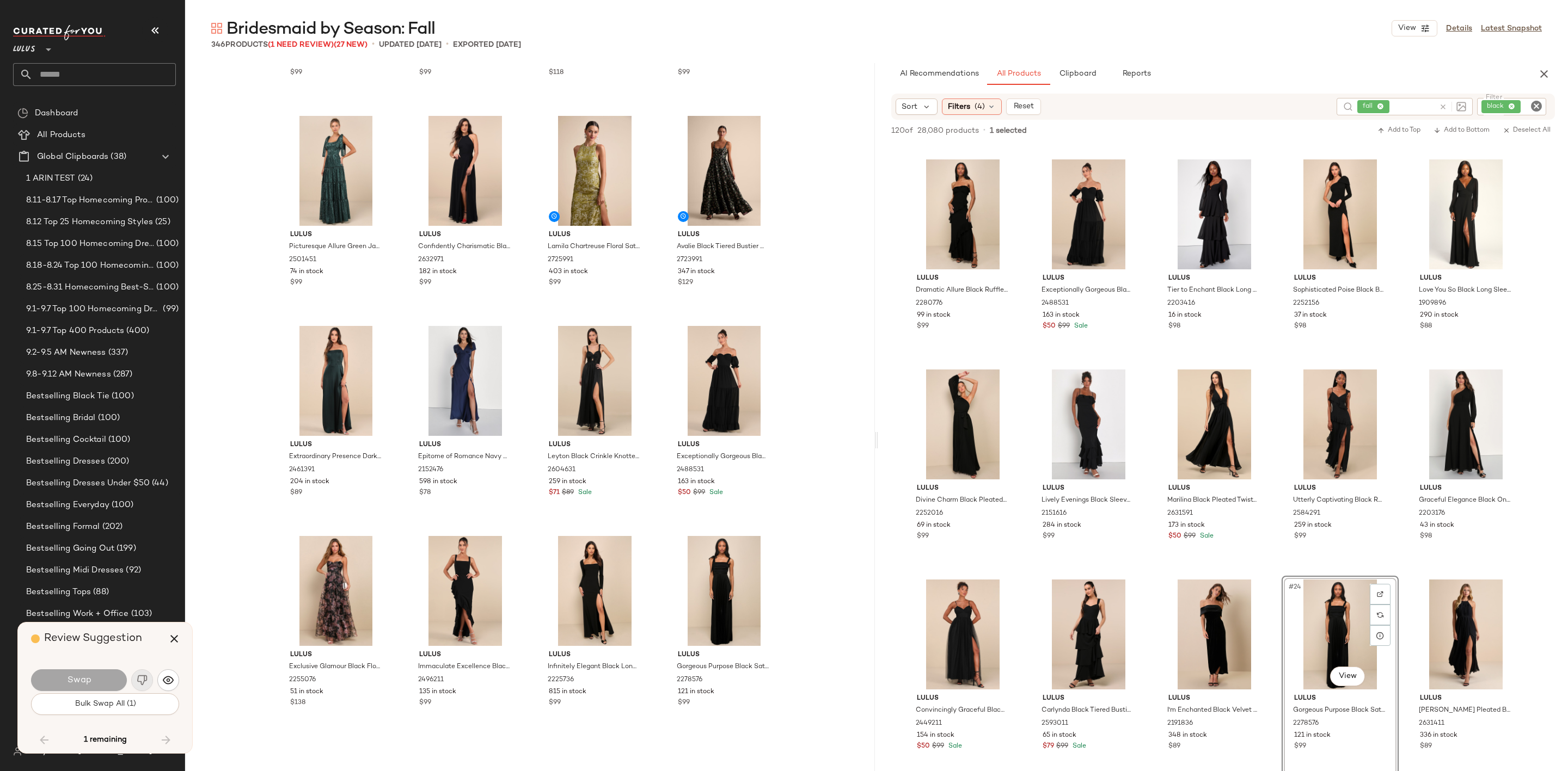
scroll to position [15337, 0]
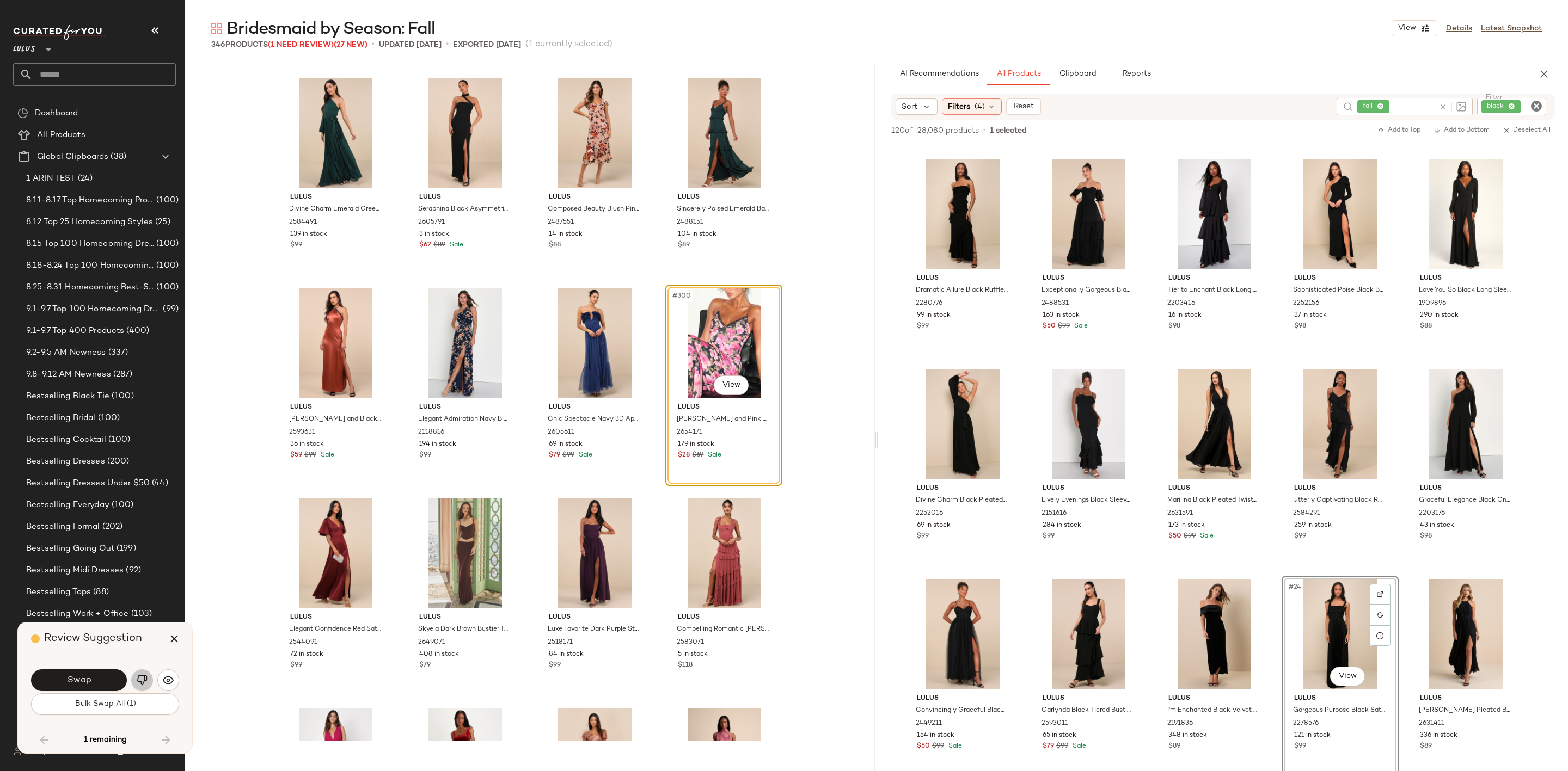
click at [136, 678] on button "button" at bounding box center [142, 680] width 22 height 22
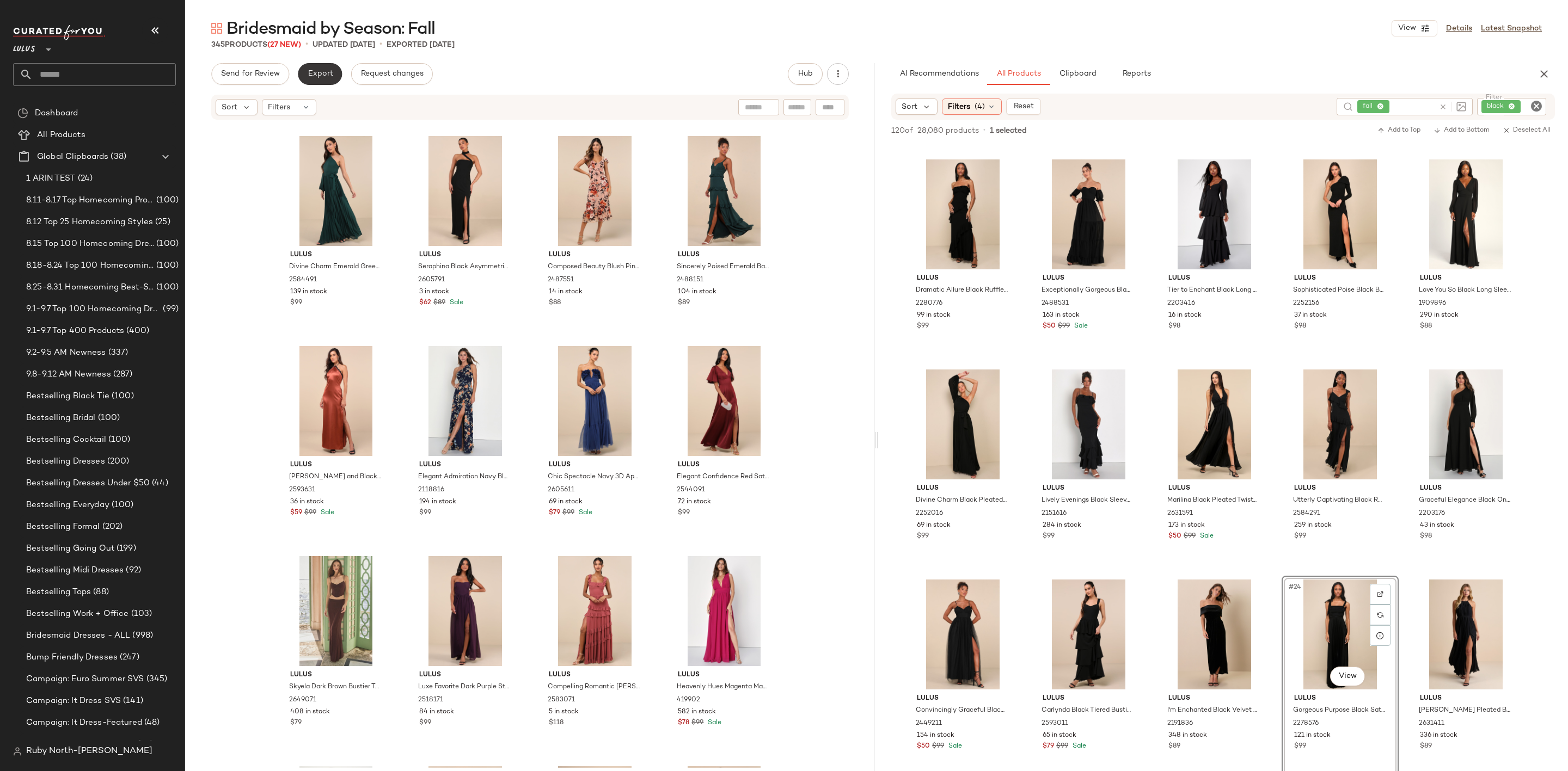
click at [311, 74] on span "Export" at bounding box center [320, 74] width 26 height 9
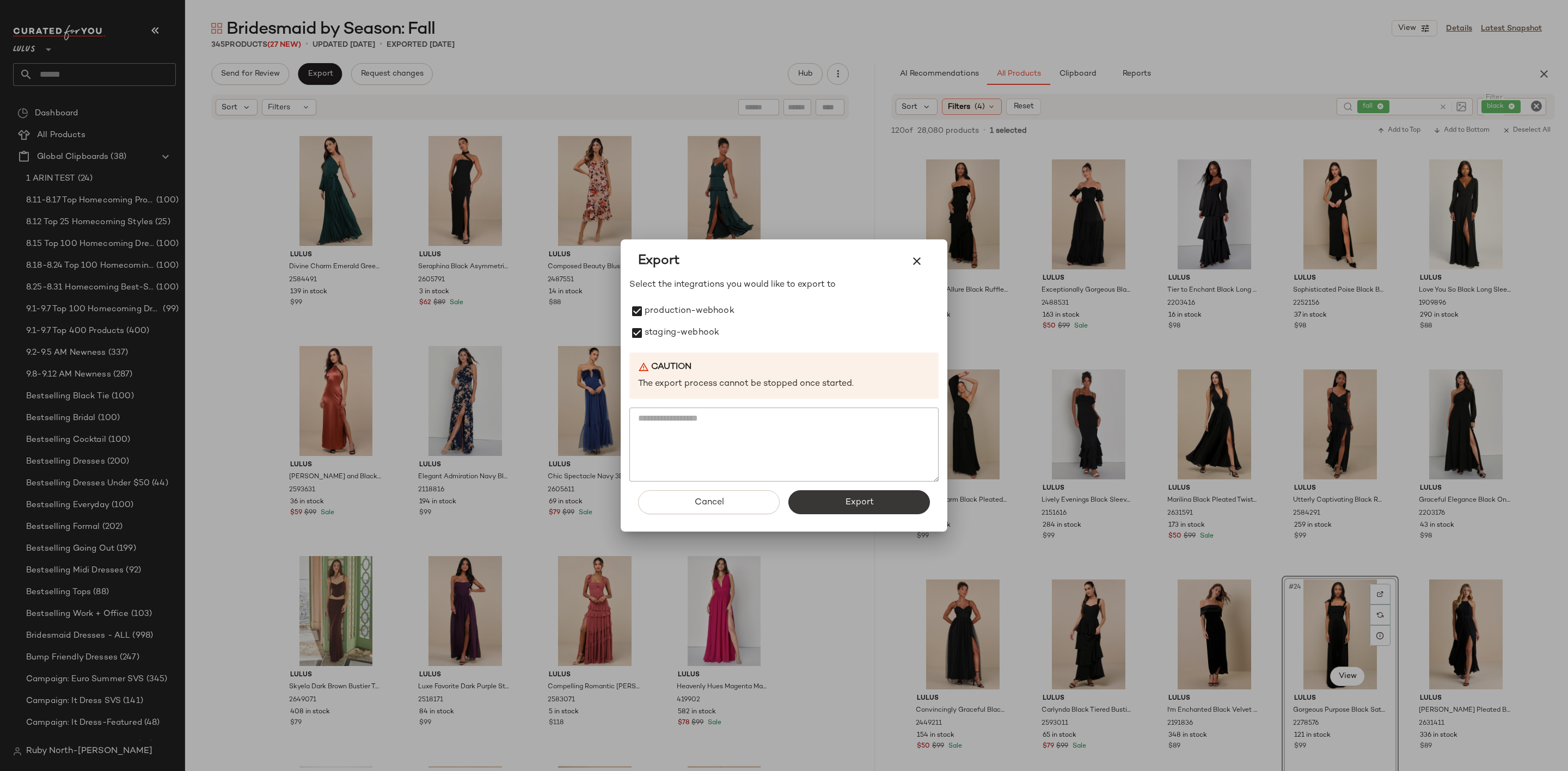
click at [843, 506] on button "Export" at bounding box center [859, 502] width 142 height 24
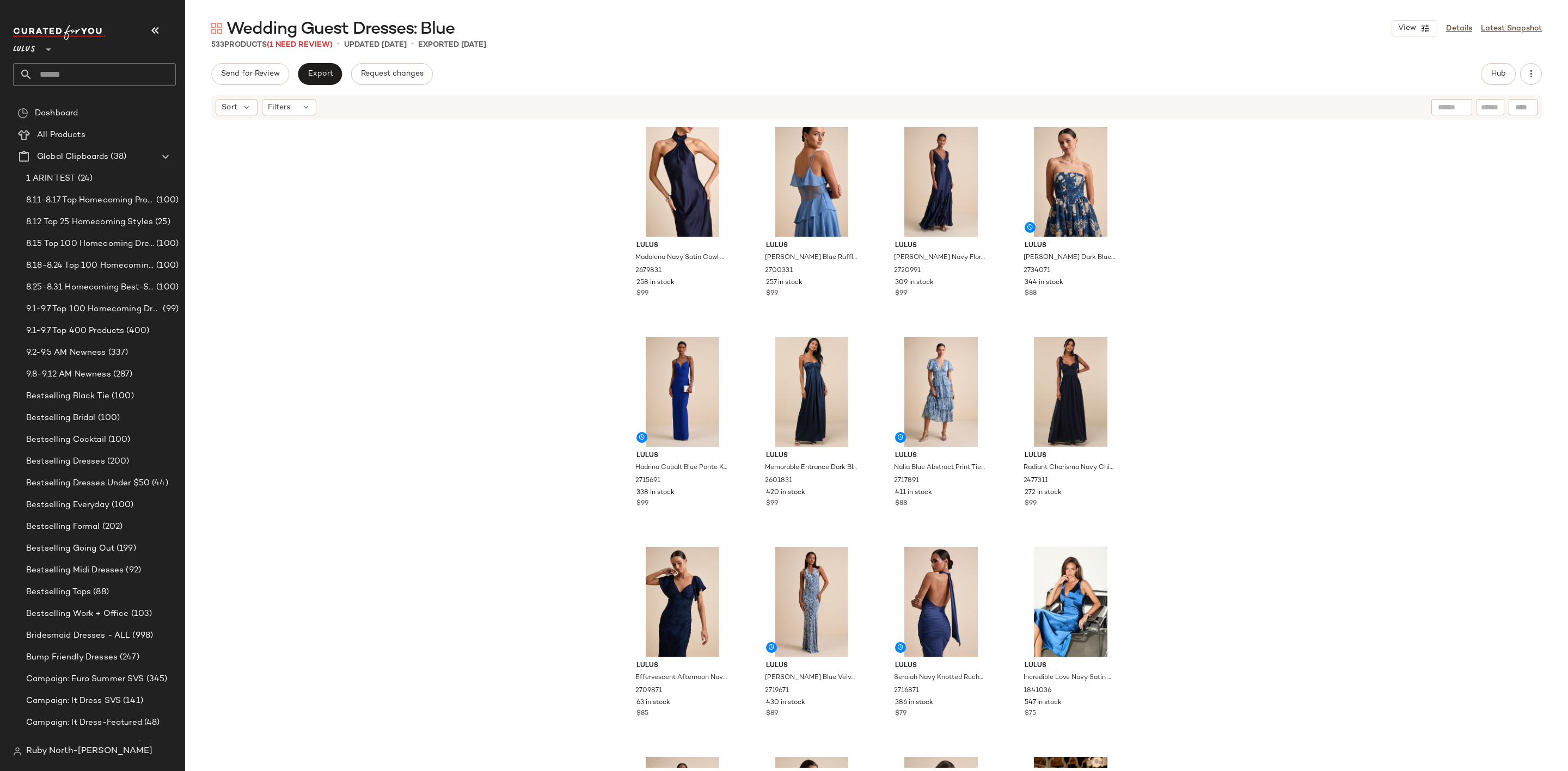
click at [1495, 106] on input "text" at bounding box center [1490, 107] width 19 height 12
paste input "*******"
type input "*******"
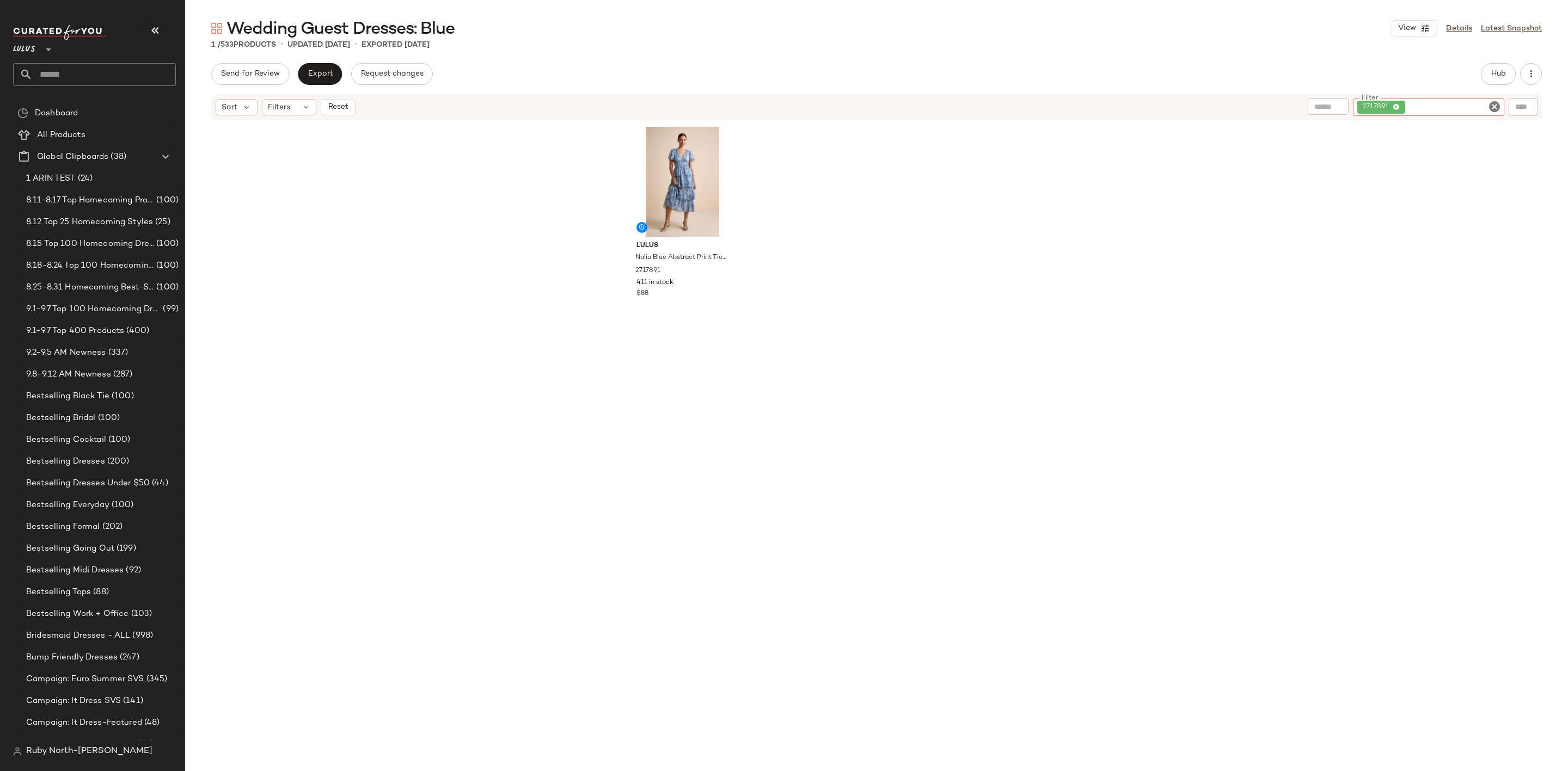
click at [1495, 108] on icon "Clear Filter" at bounding box center [1494, 106] width 13 height 13
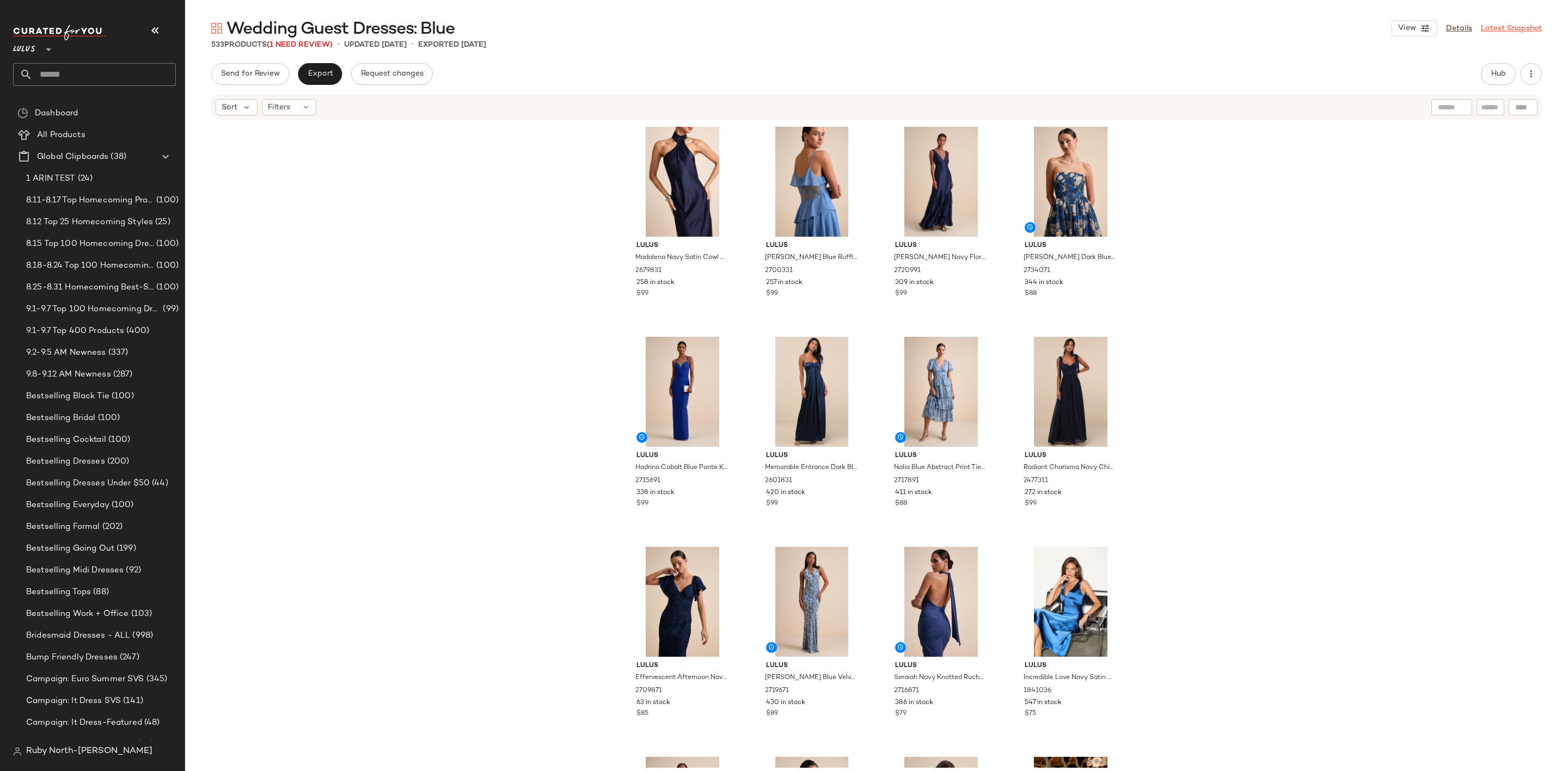
click at [1488, 29] on link "Latest Snapshot" at bounding box center [1511, 29] width 61 height 12
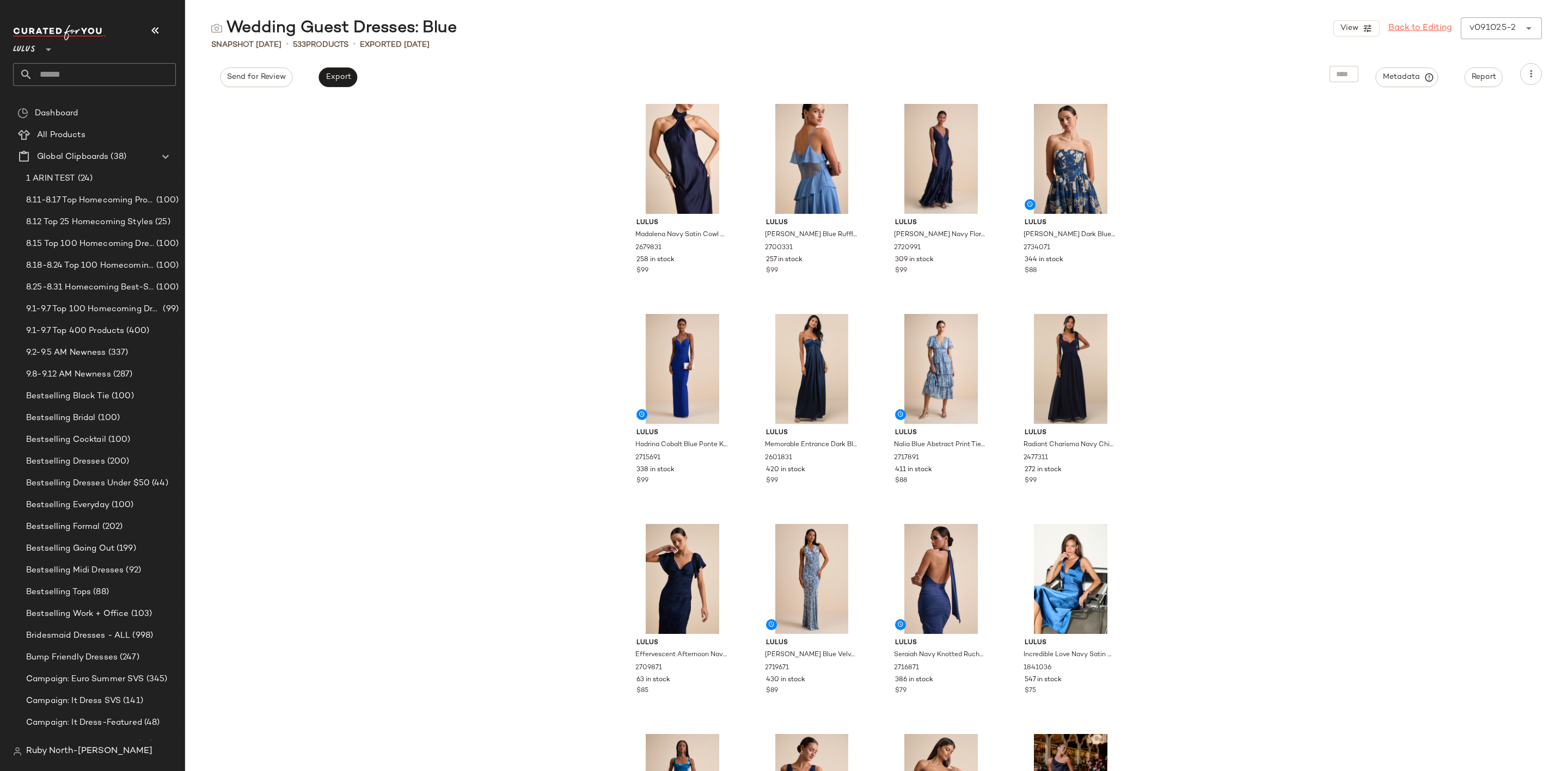
click at [1402, 24] on link "Back to Editing" at bounding box center [1420, 28] width 64 height 13
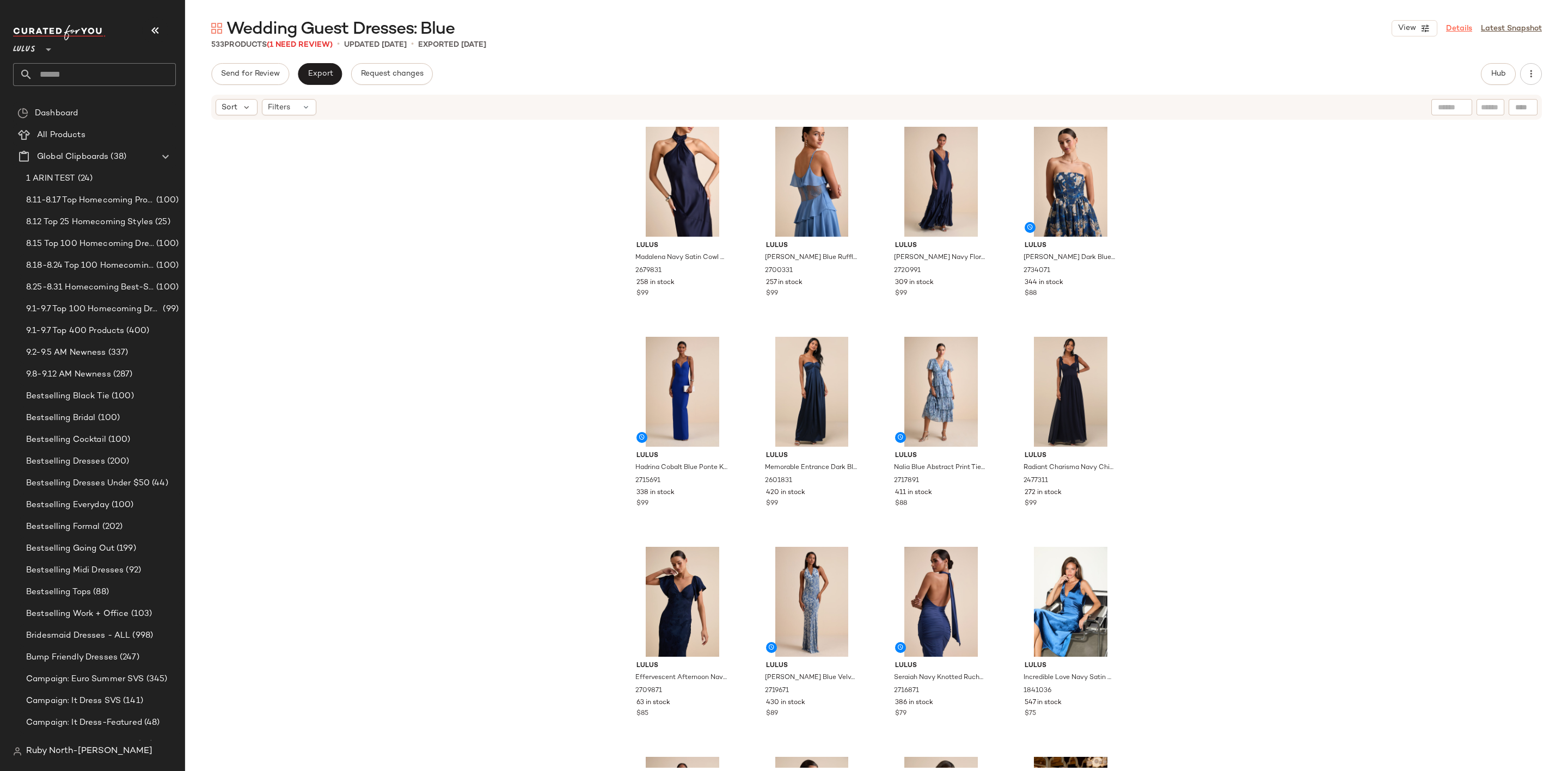
click at [1461, 25] on link "Details" at bounding box center [1459, 29] width 26 height 12
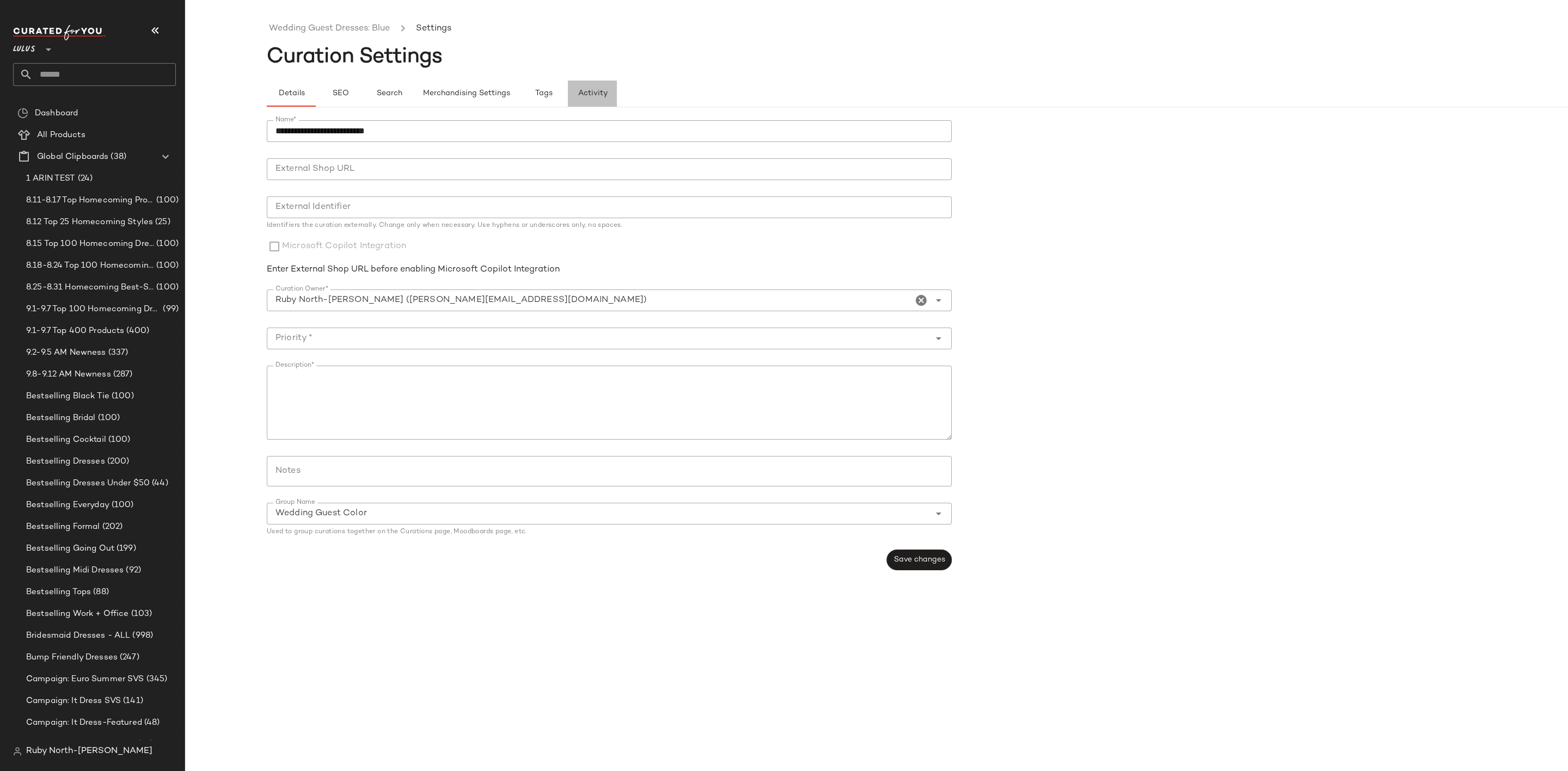
click at [590, 90] on span "Activity" at bounding box center [592, 94] width 30 height 9
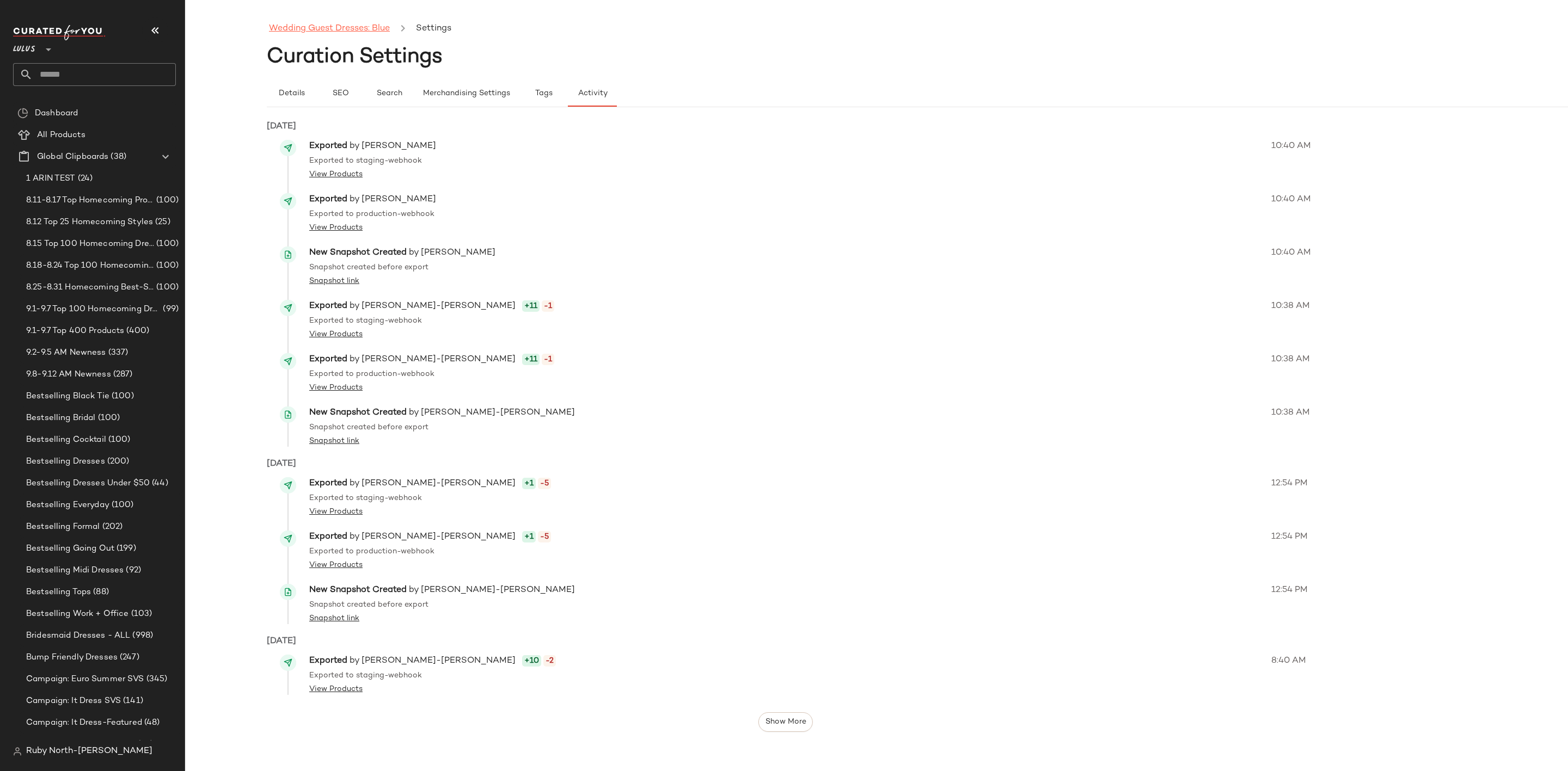
click at [345, 27] on link "Wedding Guest Dresses: Blue" at bounding box center [329, 29] width 121 height 14
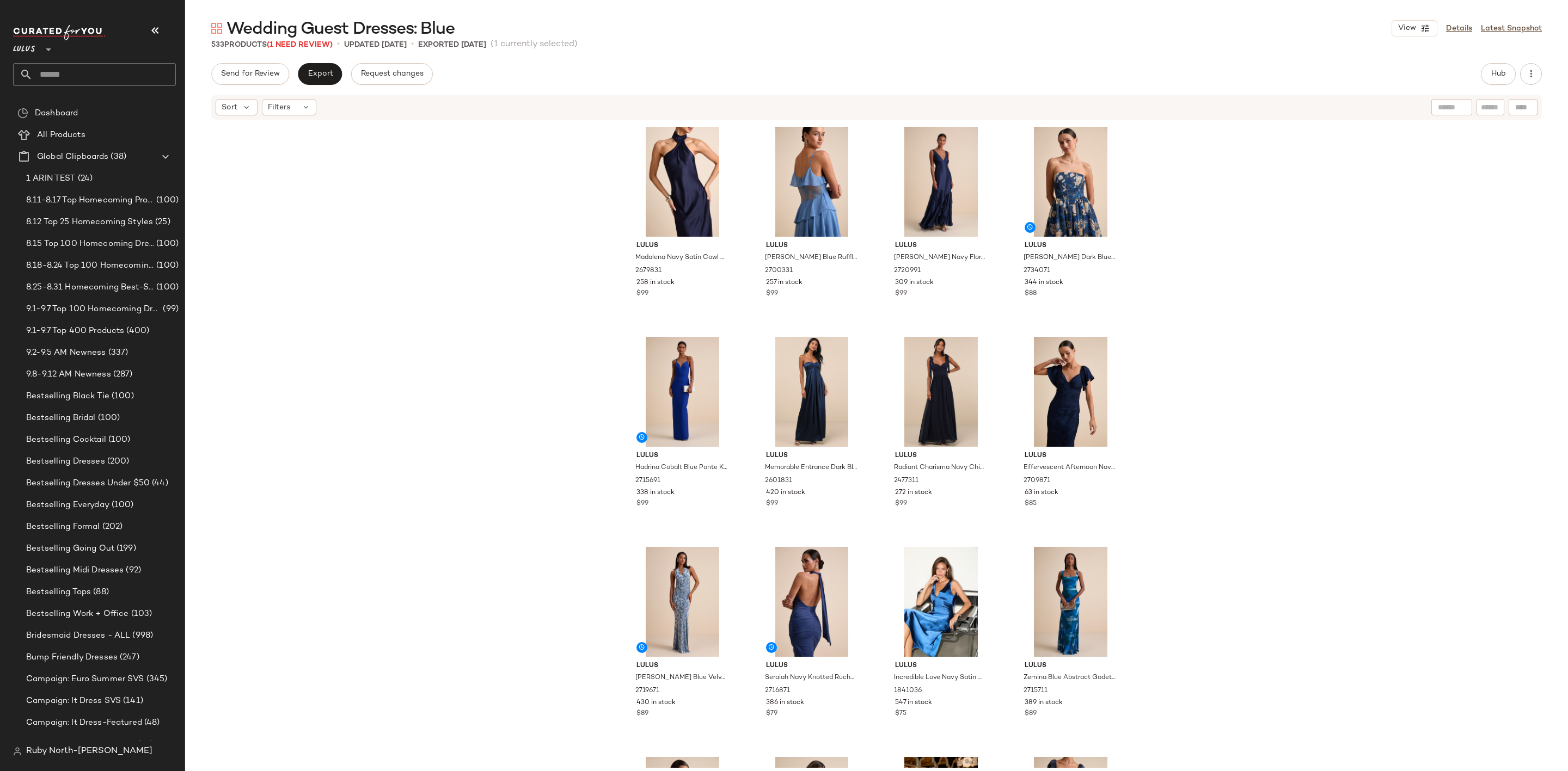
click at [1491, 100] on div at bounding box center [1491, 107] width 28 height 16
paste input "*******"
type input "*******"
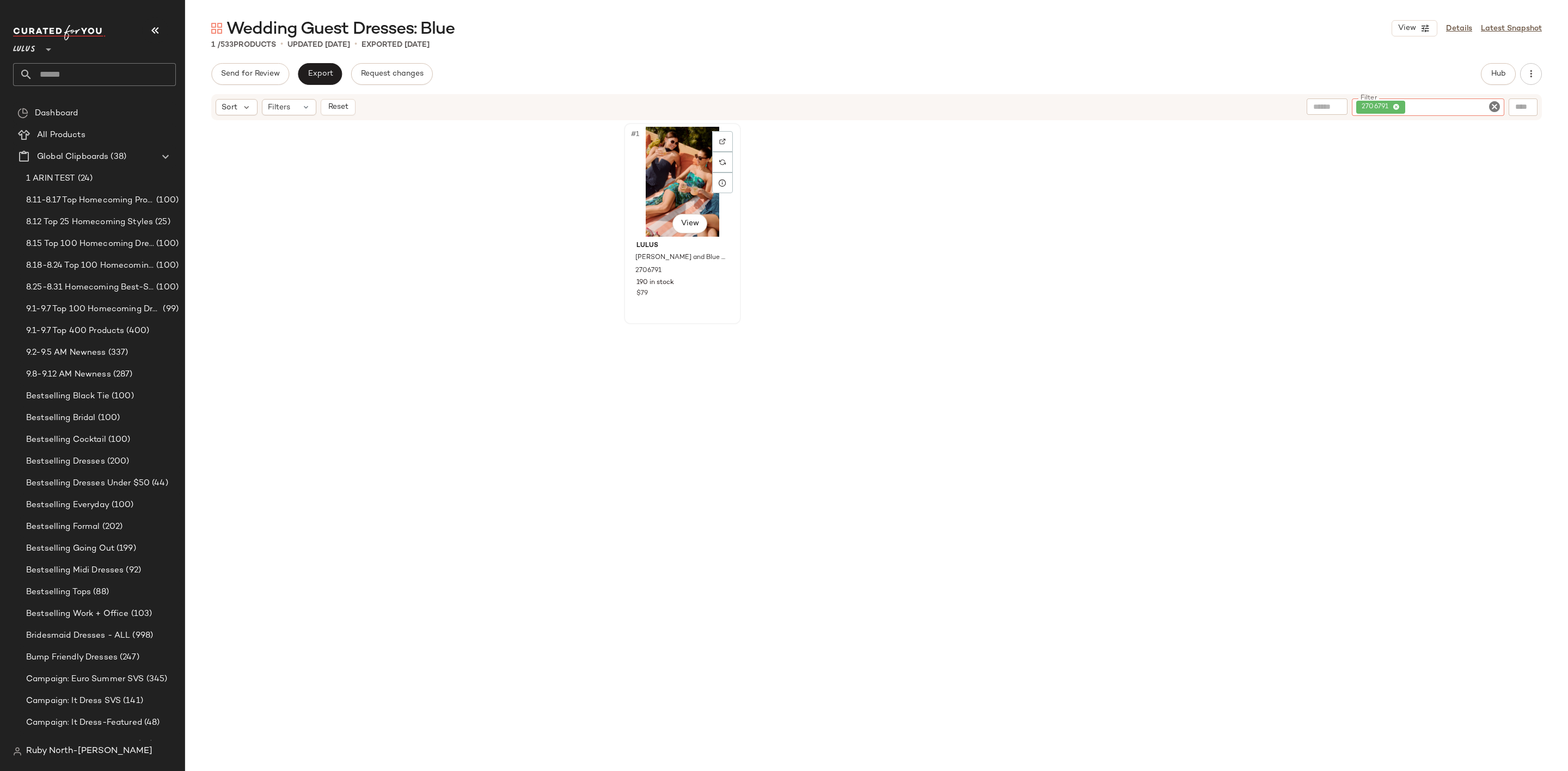
click at [668, 172] on div "#1 View" at bounding box center [682, 181] width 110 height 110
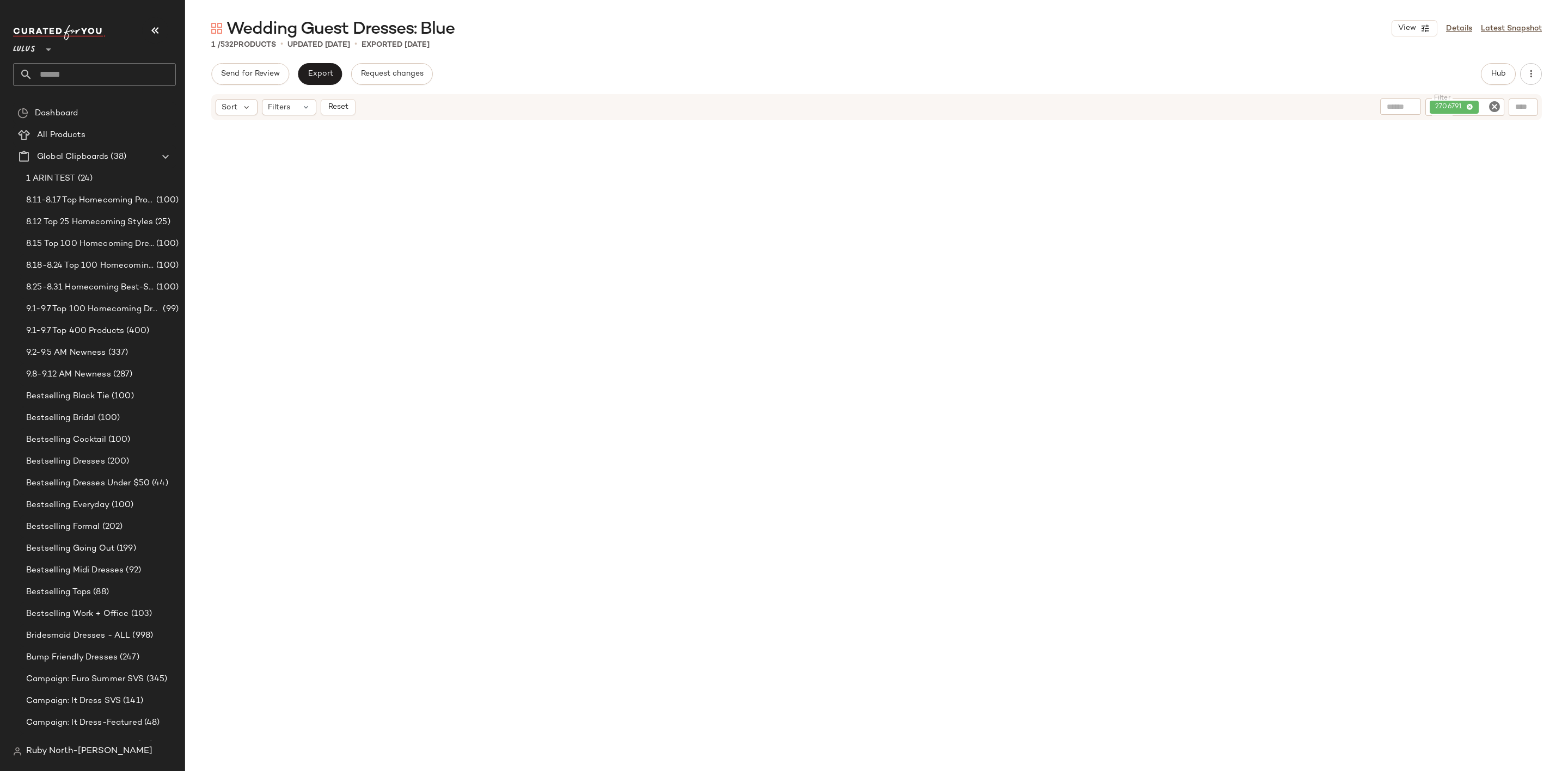
click at [1496, 103] on icon "Clear Filter" at bounding box center [1494, 106] width 13 height 13
paste input "*******"
type input "*******"
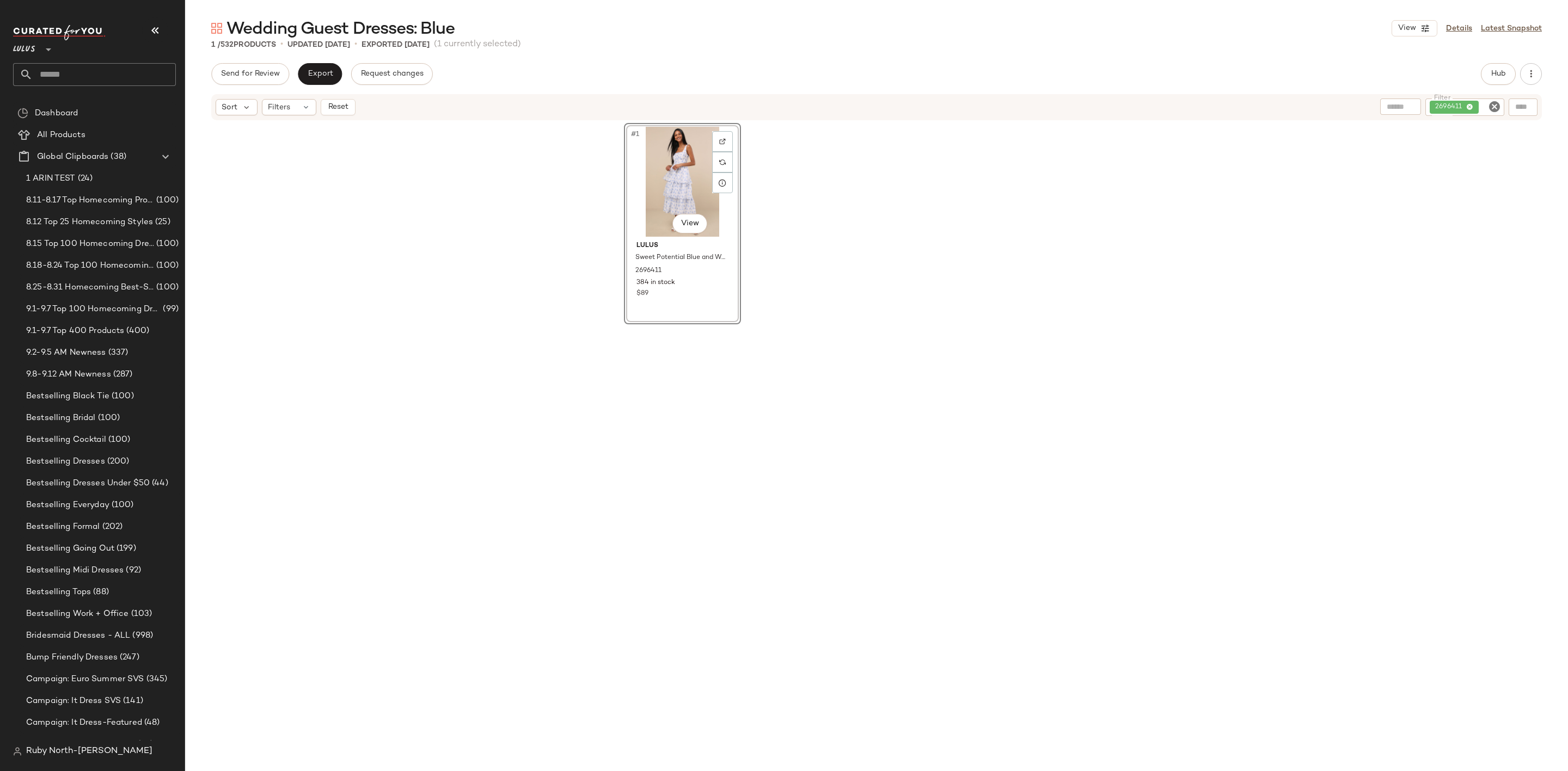
click at [1496, 106] on icon "Clear Filter" at bounding box center [1494, 106] width 13 height 13
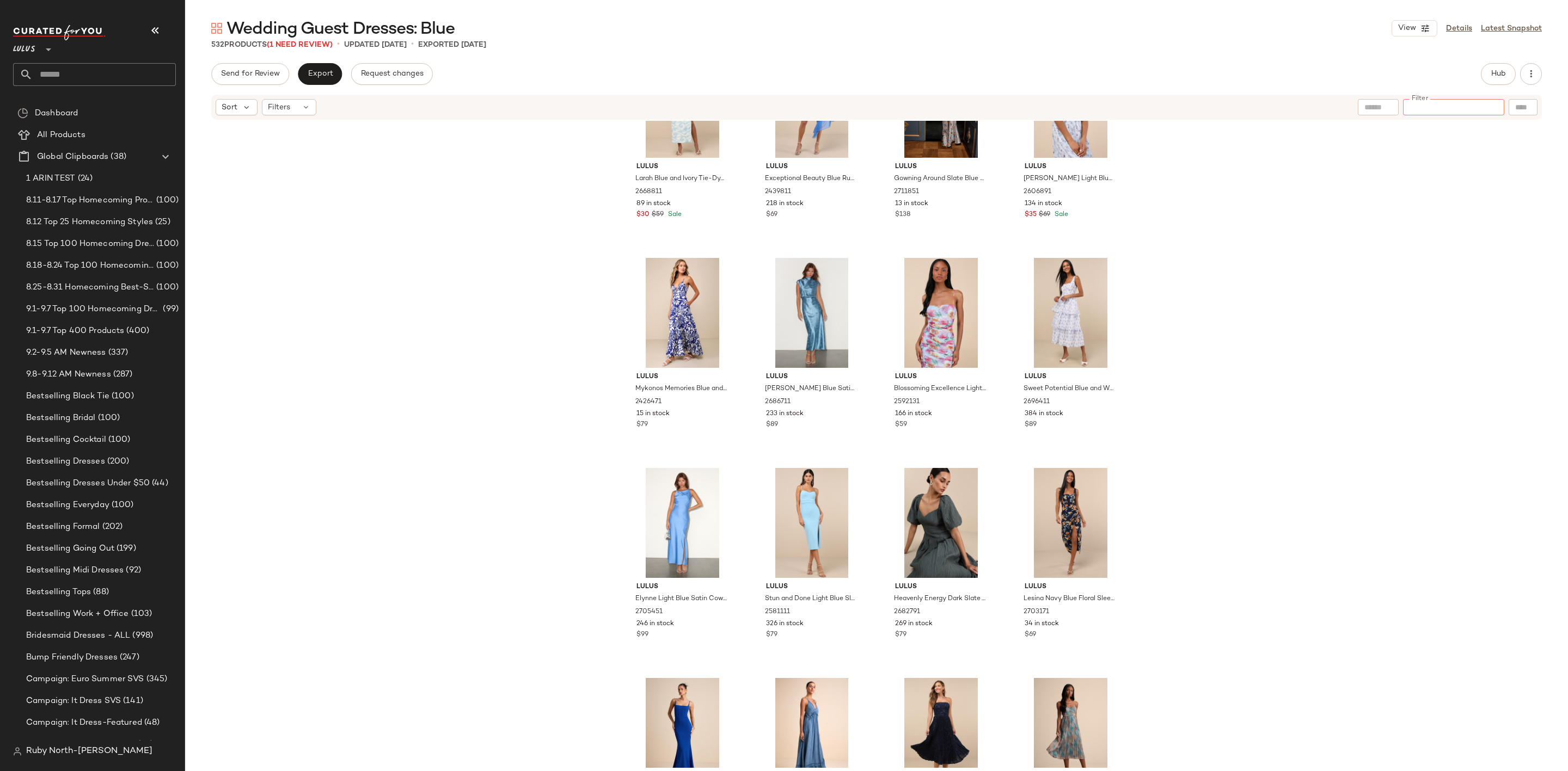
scroll to position [5968, 0]
click at [1059, 321] on div "#120 View" at bounding box center [1071, 315] width 110 height 110
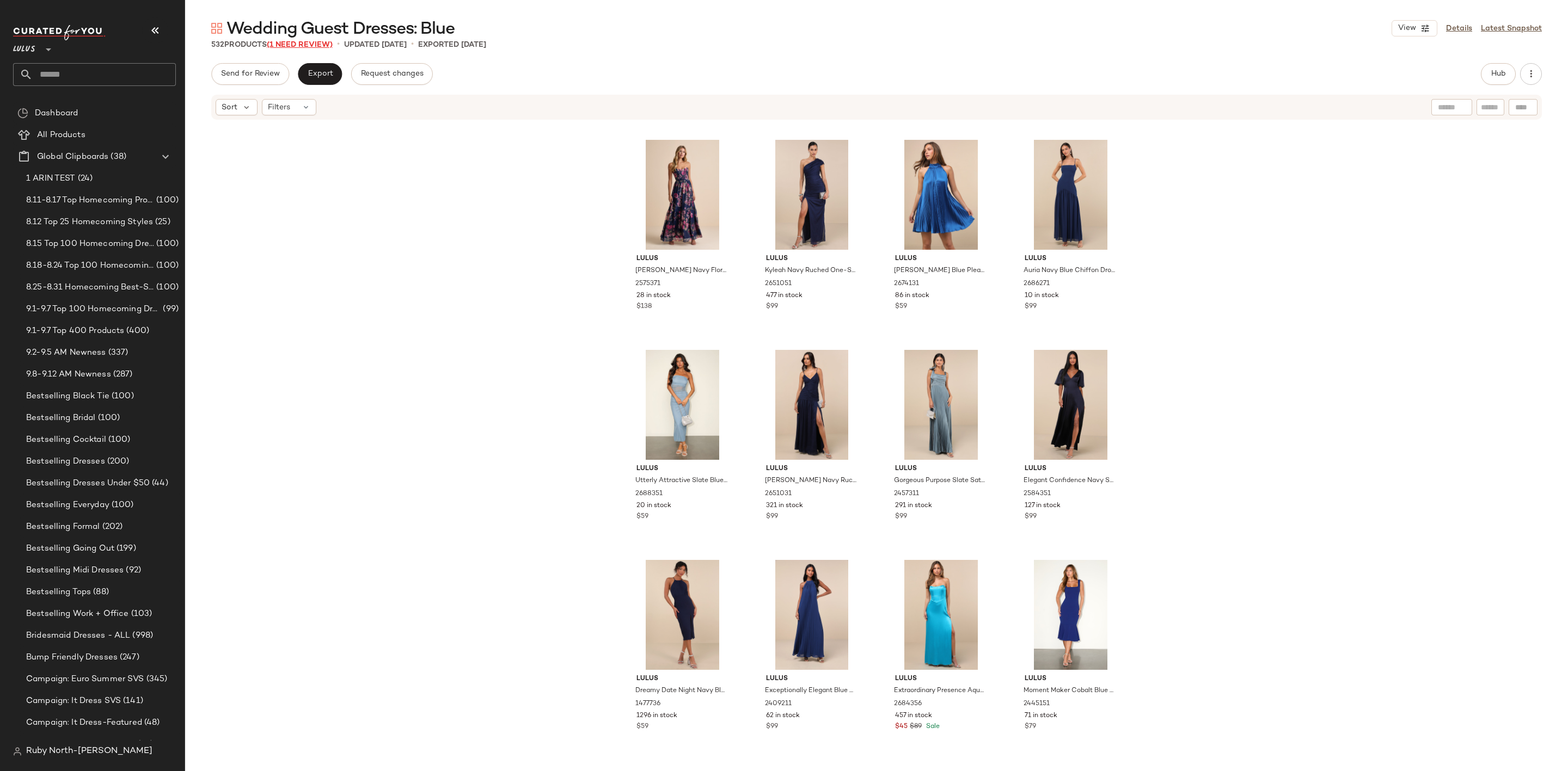
scroll to position [8826, 0]
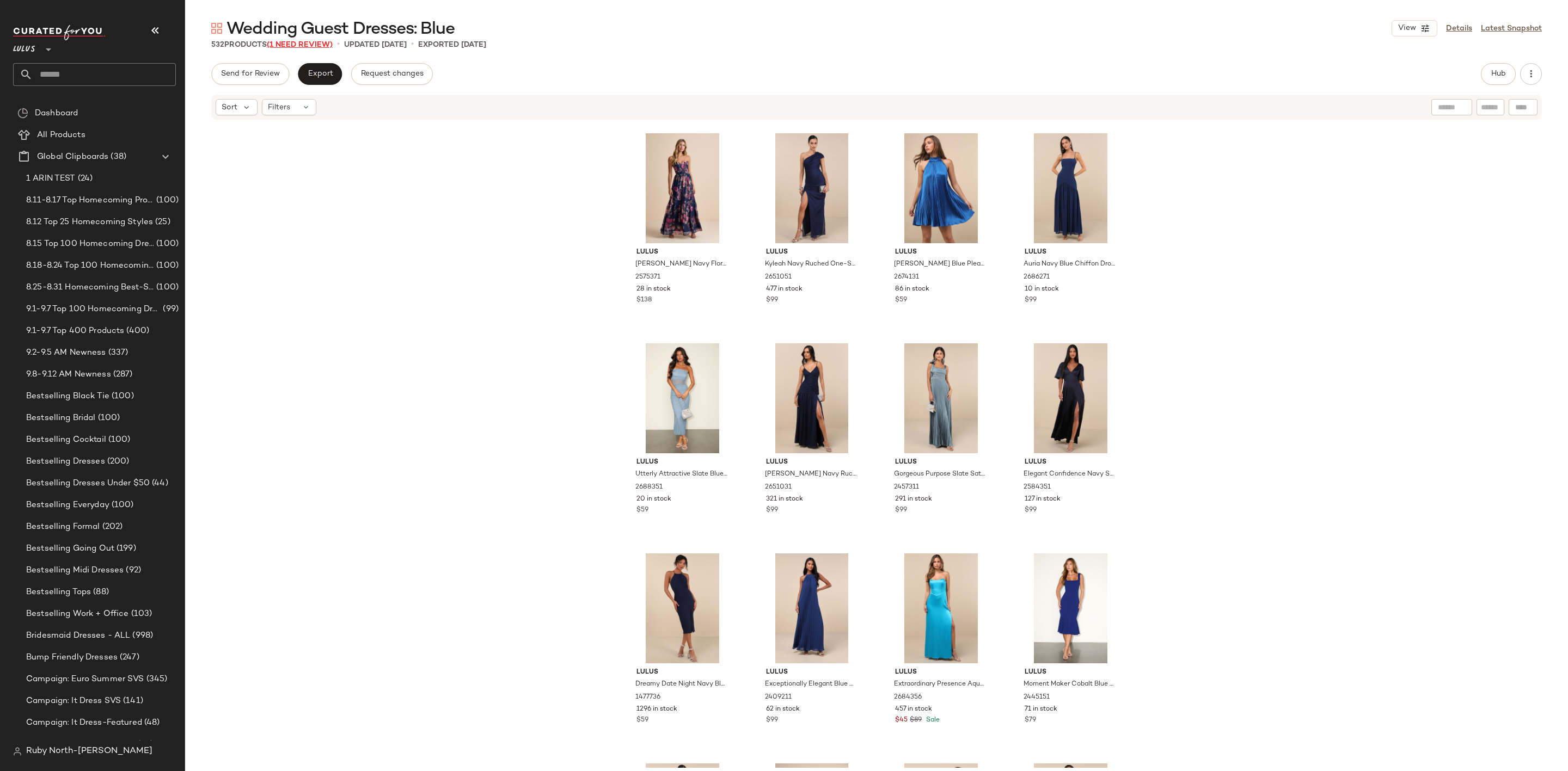
click at [307, 41] on span "(1 Need Review)" at bounding box center [299, 44] width 66 height 8
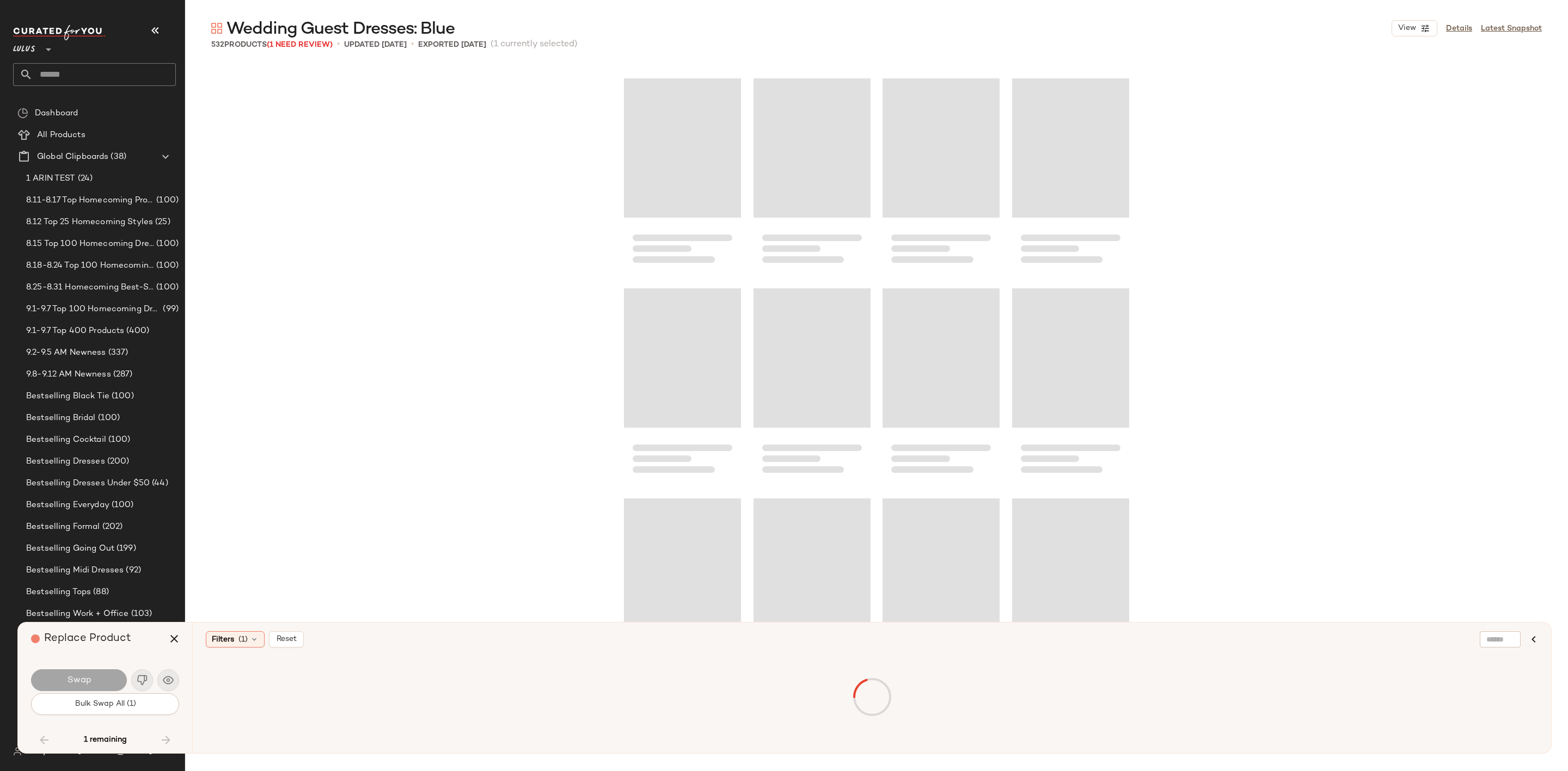
scroll to position [16422, 0]
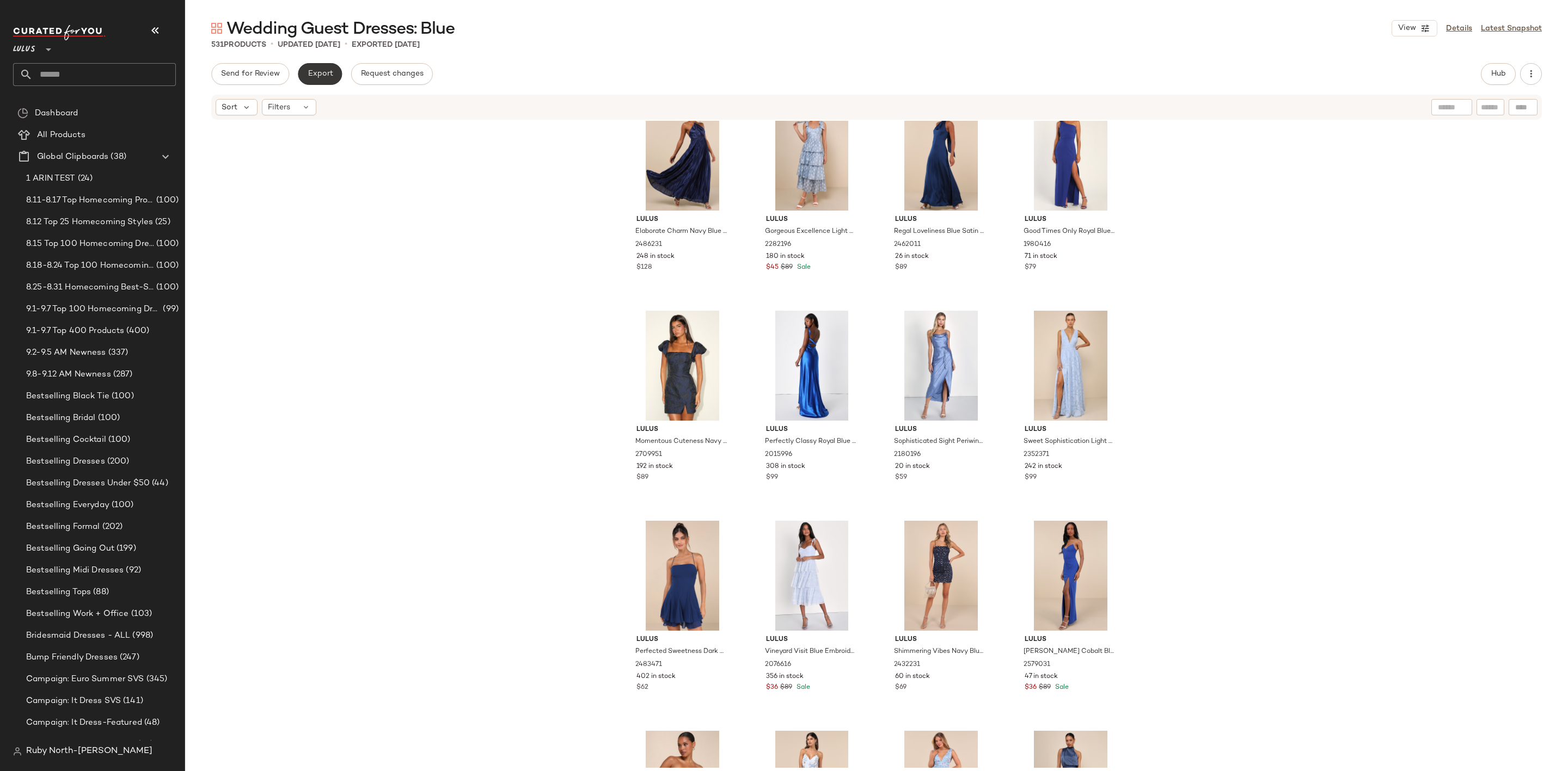
click at [312, 75] on span "Export" at bounding box center [320, 74] width 26 height 9
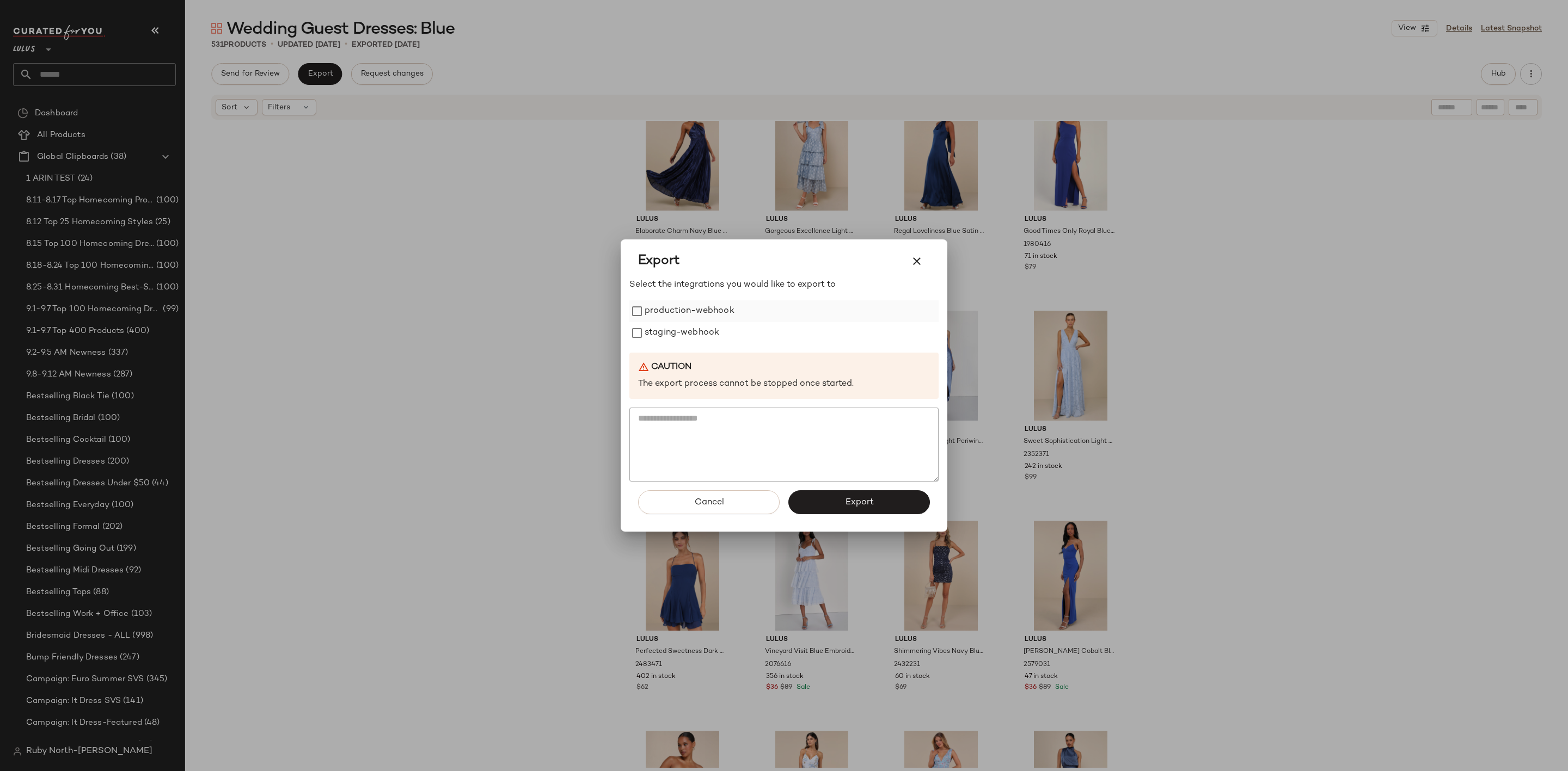
click at [740, 312] on div "production-webhook" at bounding box center [784, 312] width 309 height 22
click at [699, 313] on label "production-webhook" at bounding box center [690, 312] width 90 height 22
click at [698, 330] on label "staging-webhook" at bounding box center [682, 333] width 75 height 22
click at [869, 493] on button "Export" at bounding box center [859, 502] width 142 height 24
